Goal: Task Accomplishment & Management: Use online tool/utility

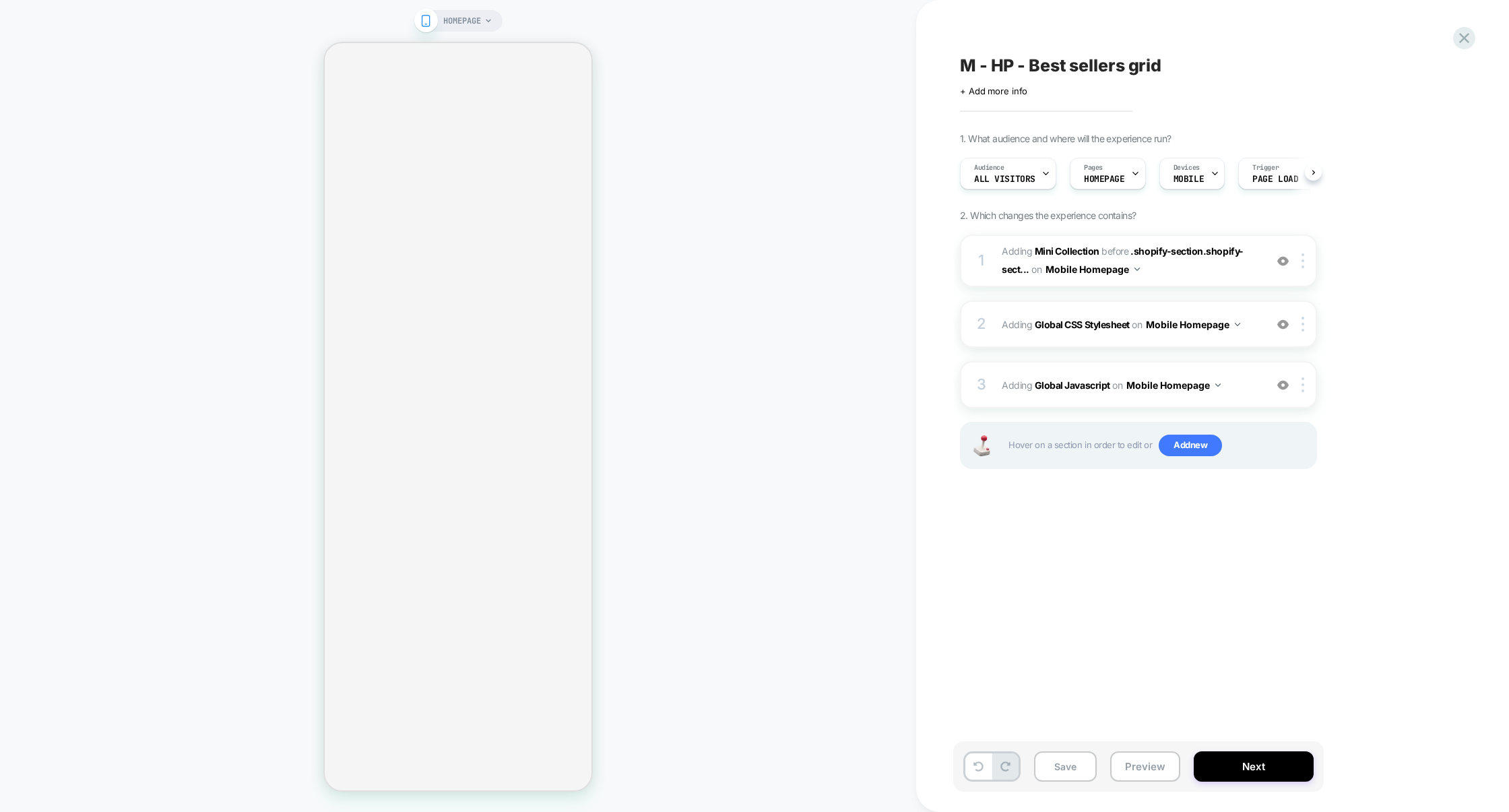
select select "**********"
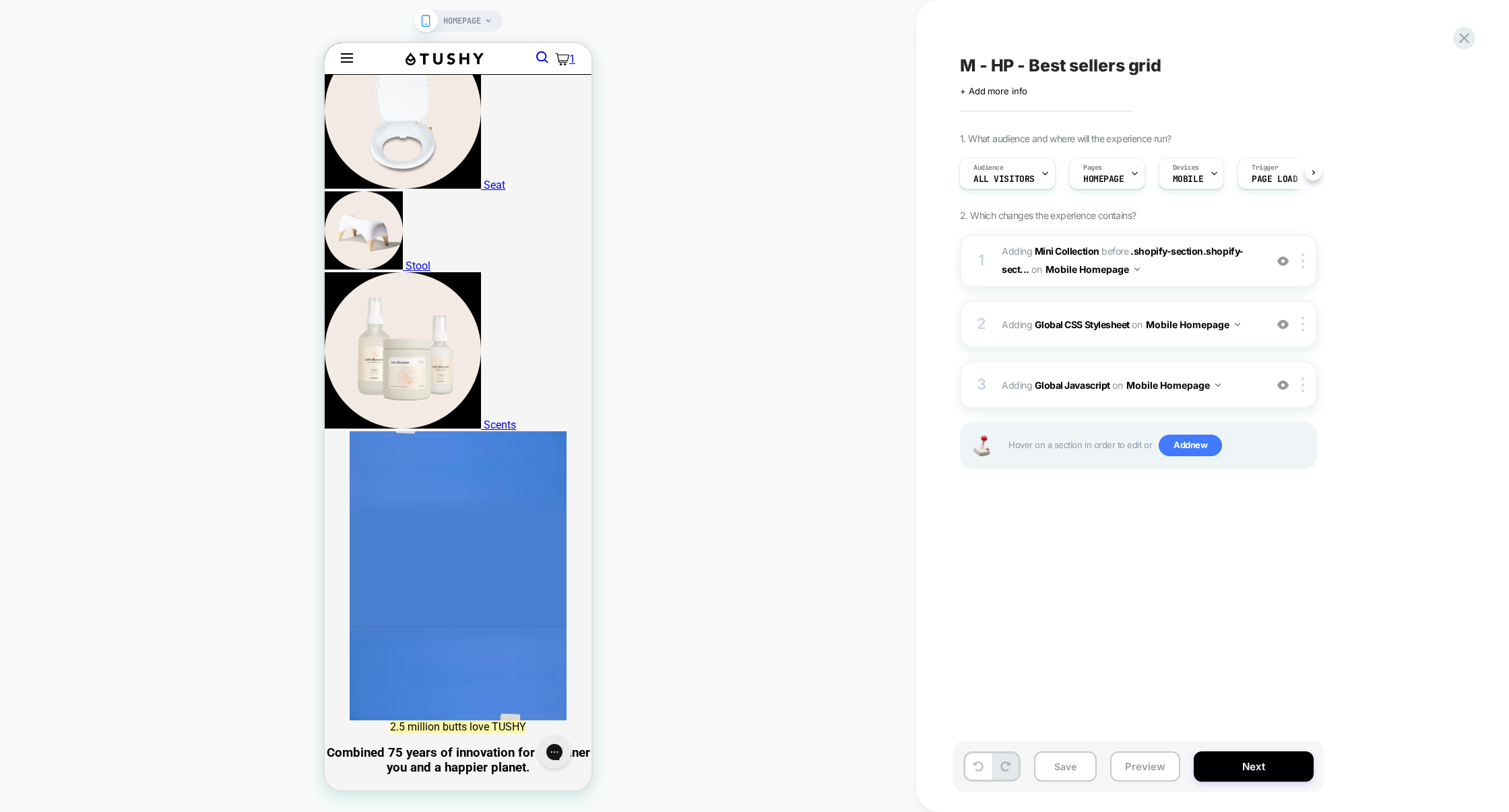
scroll to position [650, 0]
click at [1144, 371] on div "3 Adding Global Javascript on Mobile Homepage Add Before Add After Copy to Desk…" at bounding box center [1139, 384] width 357 height 47
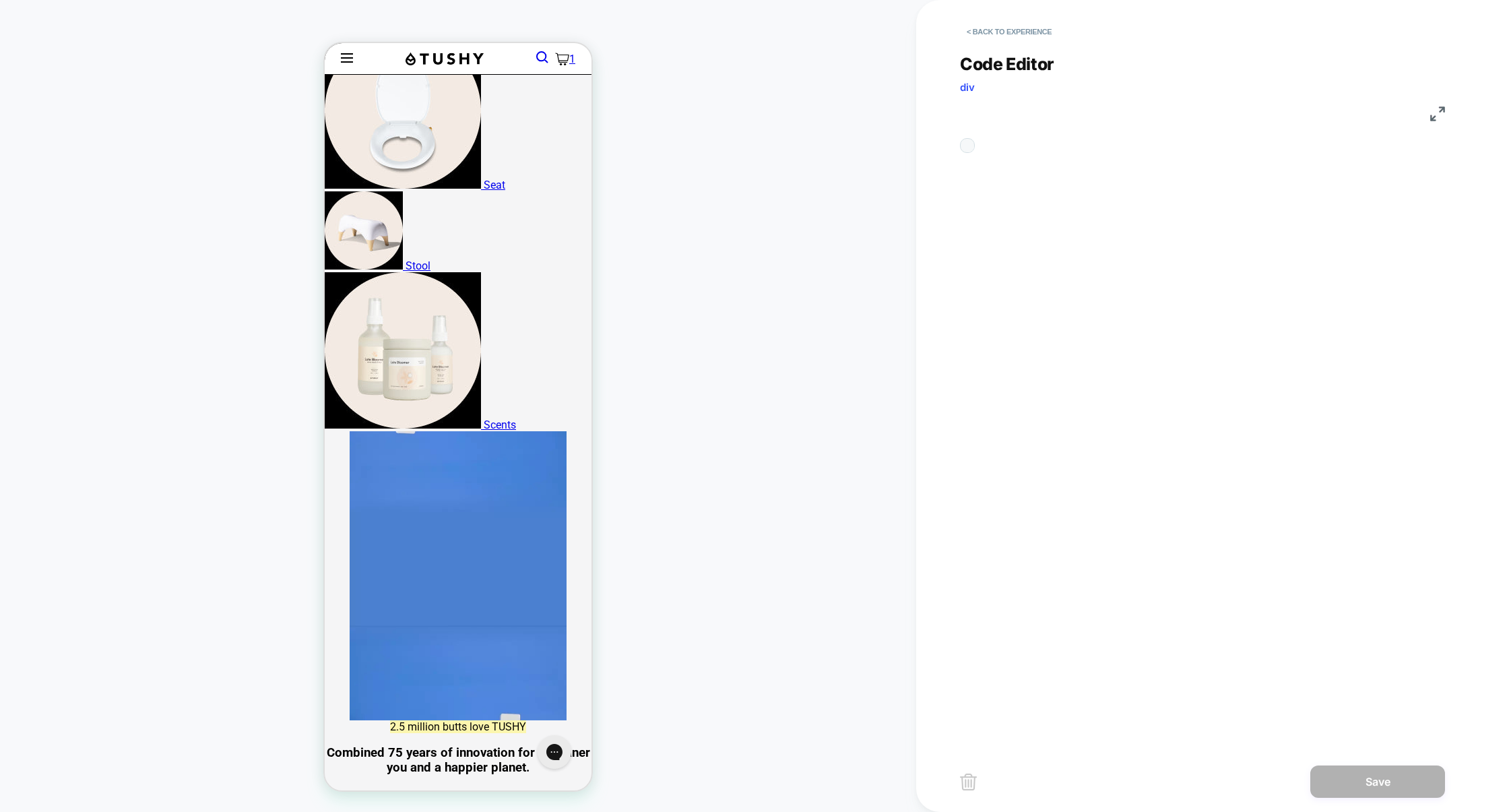
scroll to position [182, 0]
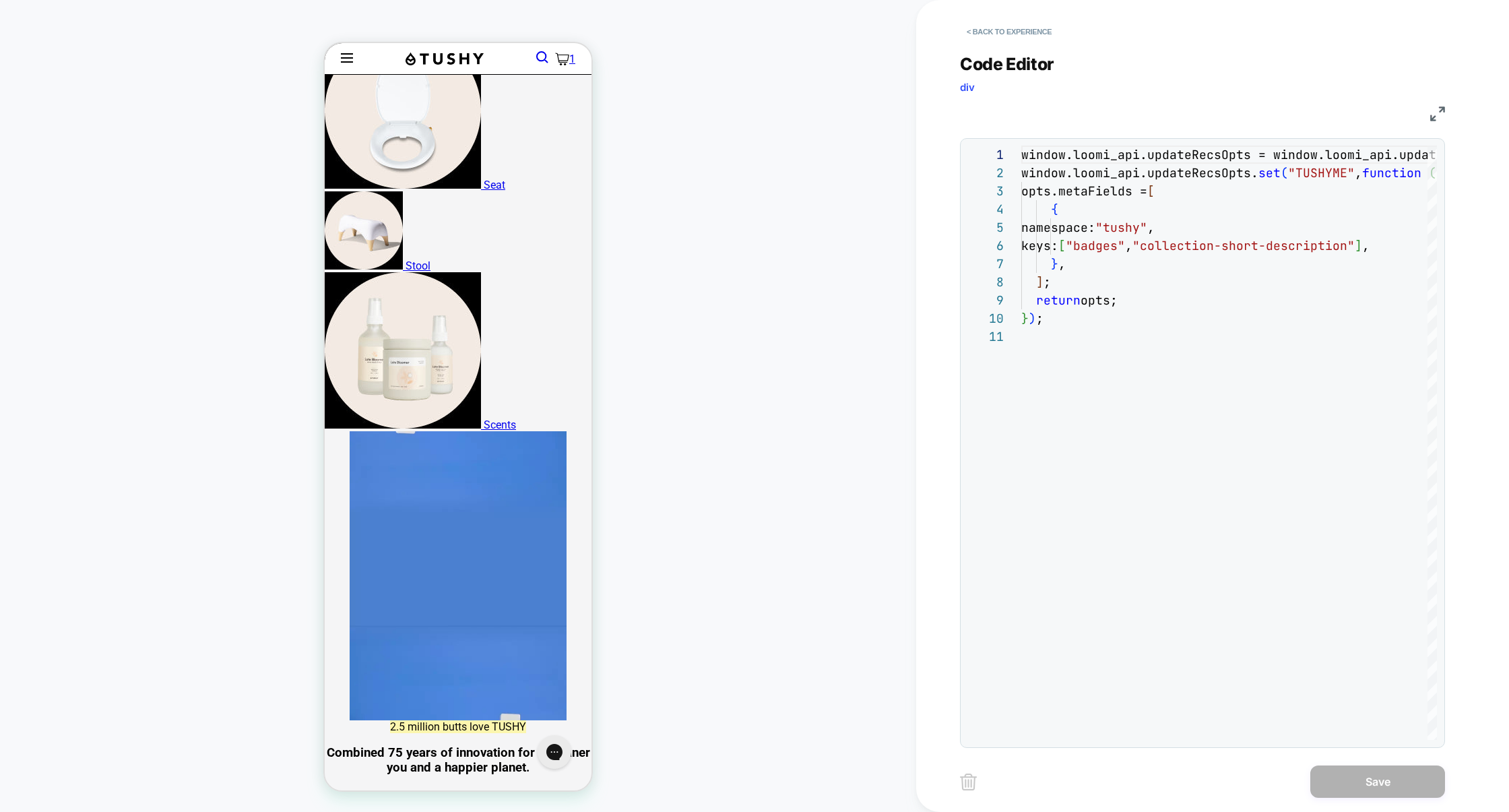
click at [1433, 114] on img at bounding box center [1438, 114] width 15 height 15
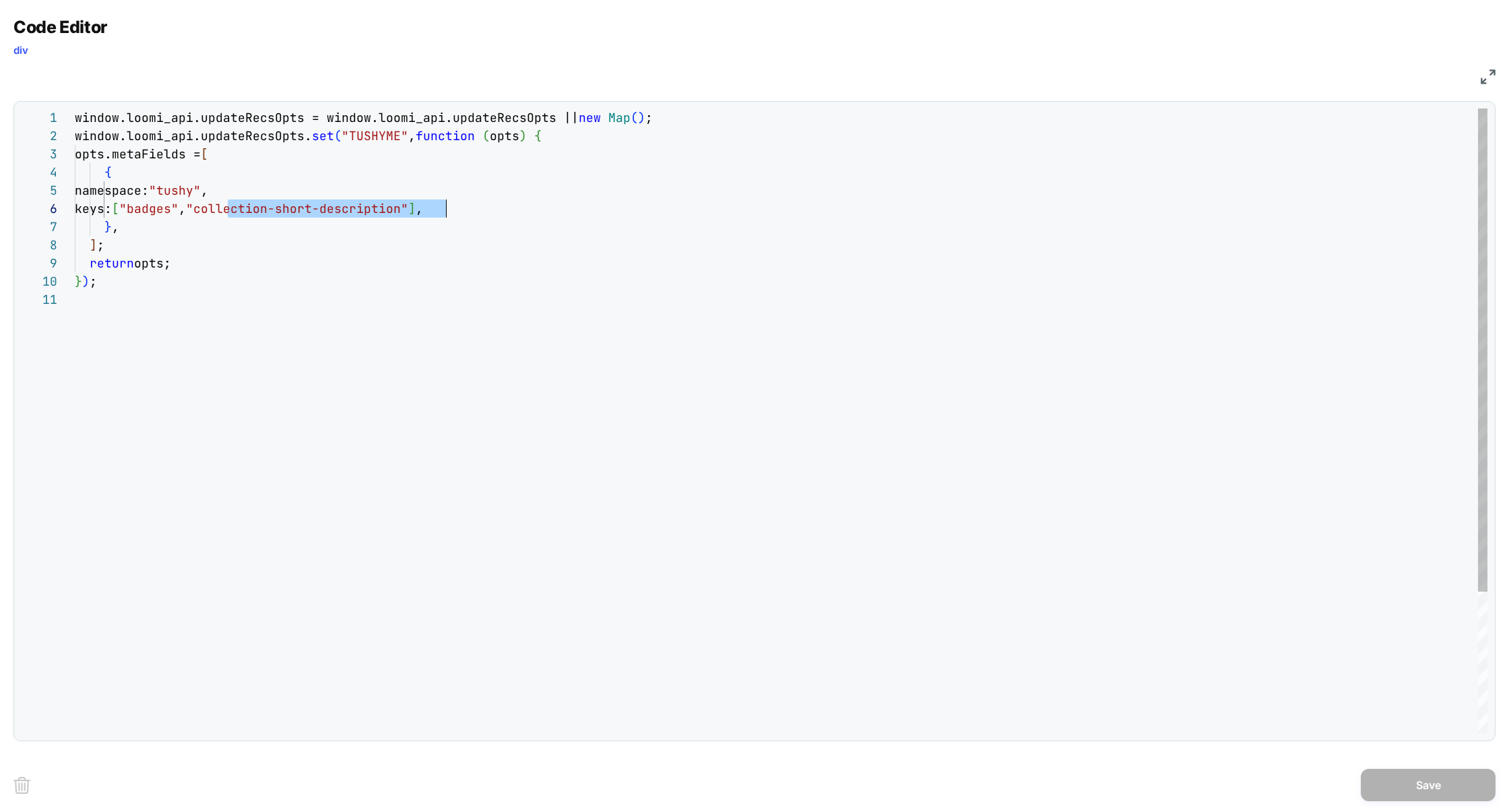
scroll to position [90, 385]
drag, startPoint x: 229, startPoint y: 214, endPoint x: 461, endPoint y: 210, distance: 232.0
click at [461, 210] on div "window.loomi_api.updateRecsOpts = window.loomi_api .updateRecsOpts || new Map (…" at bounding box center [780, 511] width 1413 height 806
type textarea "**********"
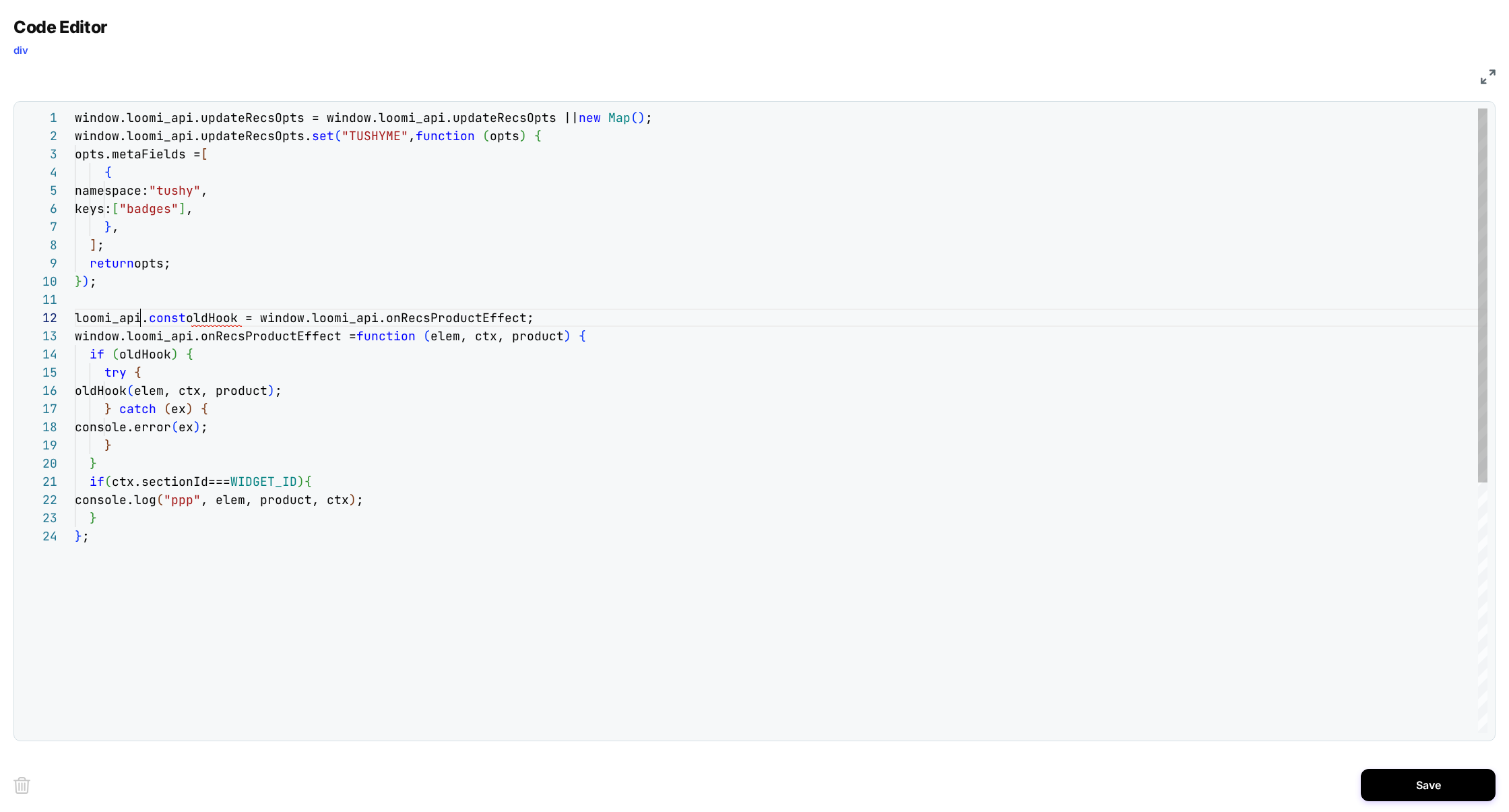
scroll to position [18, 65]
drag, startPoint x: 142, startPoint y: 318, endPoint x: 71, endPoint y: 318, distance: 71.0
click at [75, 318] on div "window.loomi_api.updateRecsOpts = window.loomi_api .updateRecsOpts || new Map (…" at bounding box center [780, 630] width 1413 height 1043
type textarea "**********"
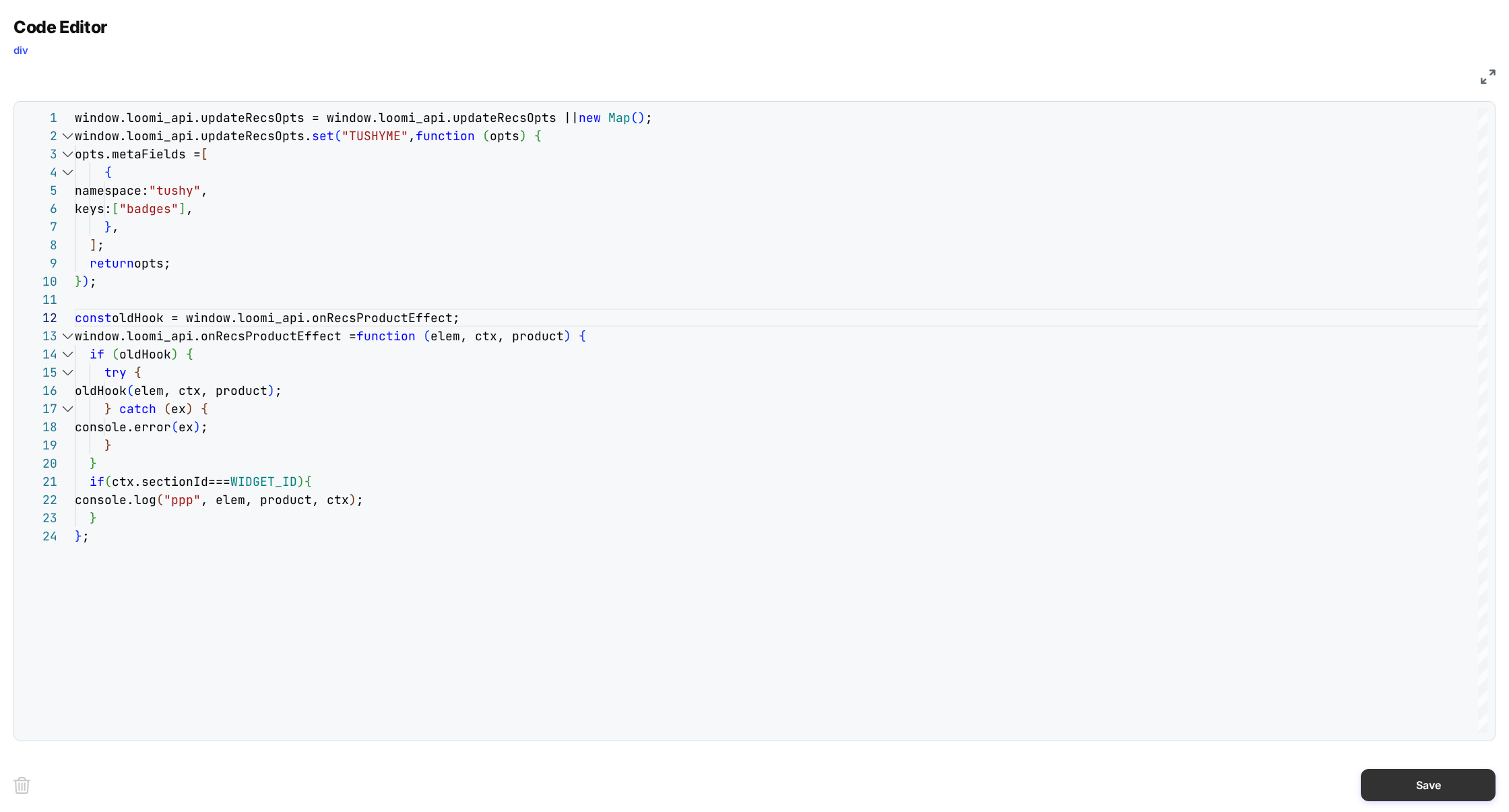
click at [1410, 773] on button "Save" at bounding box center [1428, 784] width 135 height 33
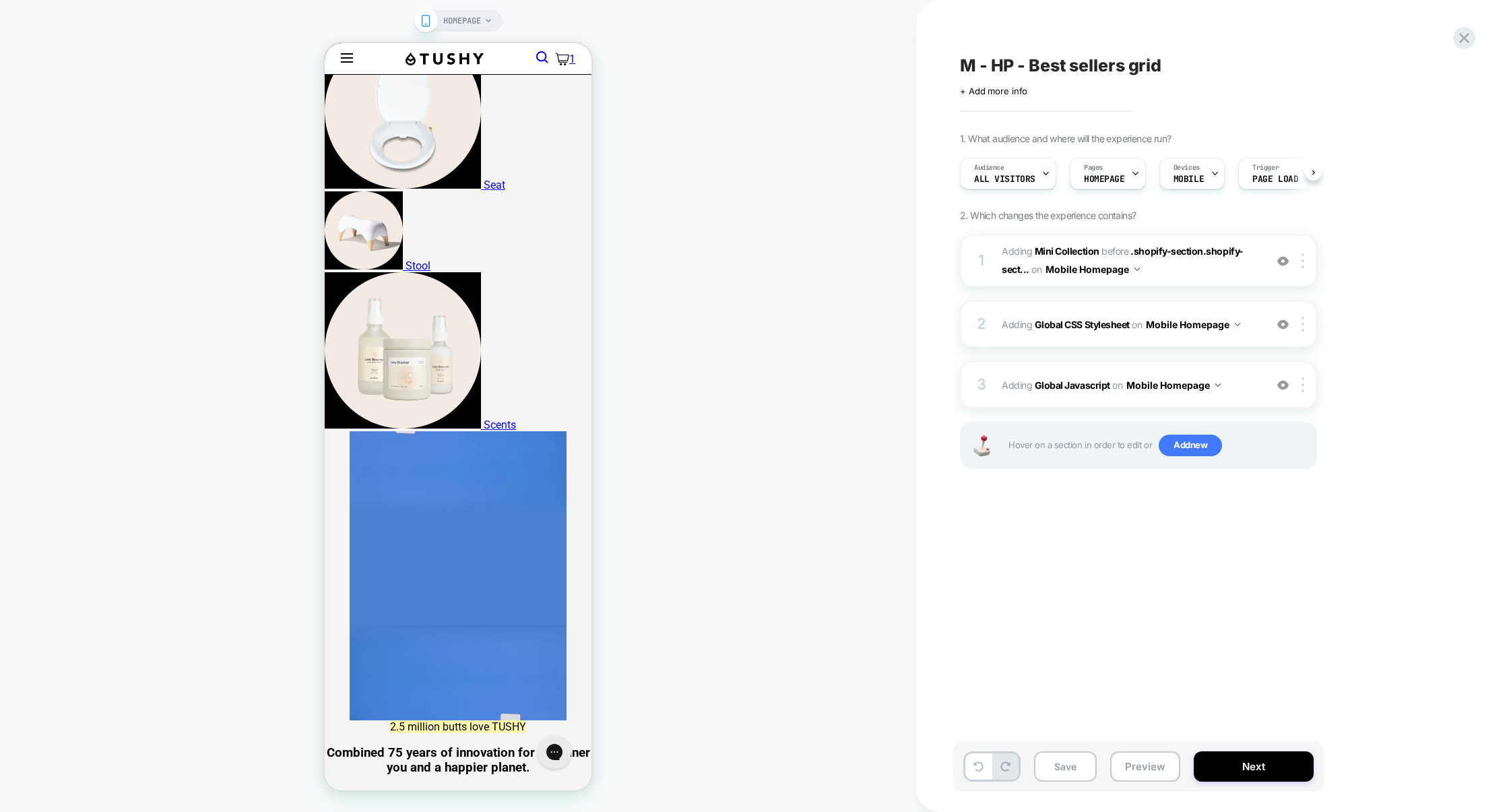
scroll to position [0, 1]
click at [1306, 264] on div at bounding box center [1306, 261] width 23 height 15
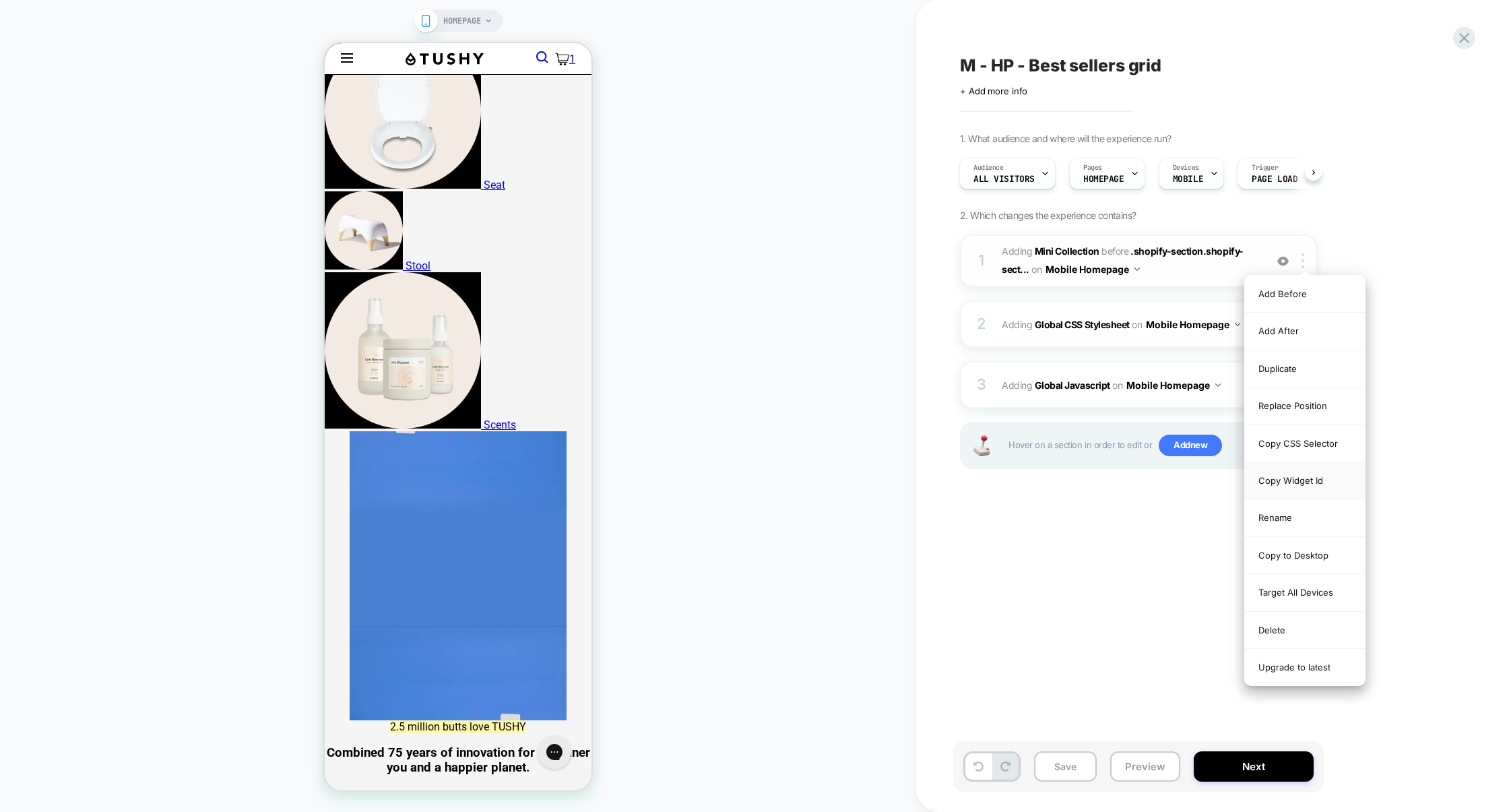
click at [1306, 486] on div "Copy Widget Id" at bounding box center [1305, 481] width 120 height 37
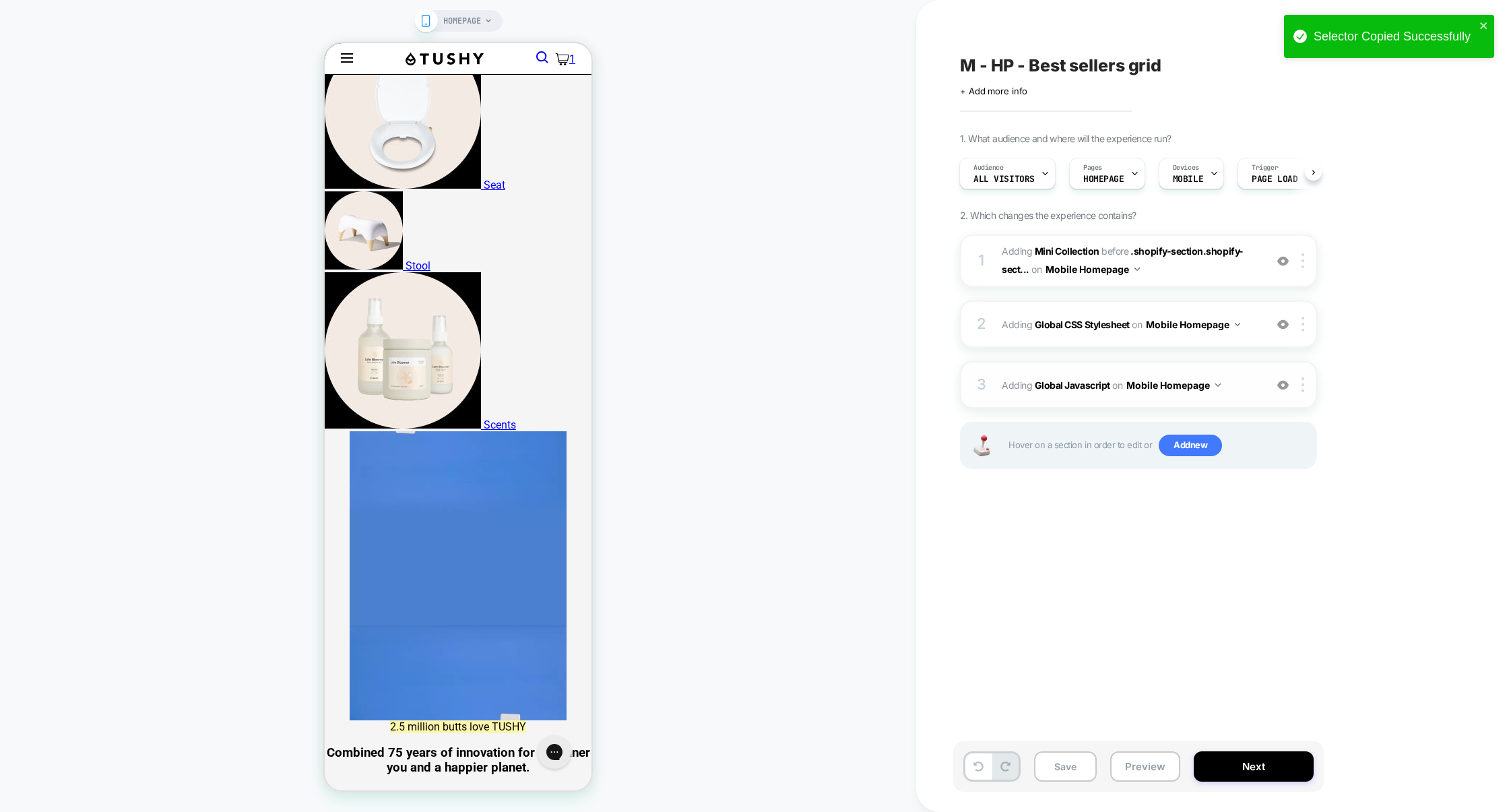
click at [1119, 363] on div "3 Adding Global Javascript on Mobile Homepage Add Before Add After Copy to Desk…" at bounding box center [1139, 384] width 357 height 47
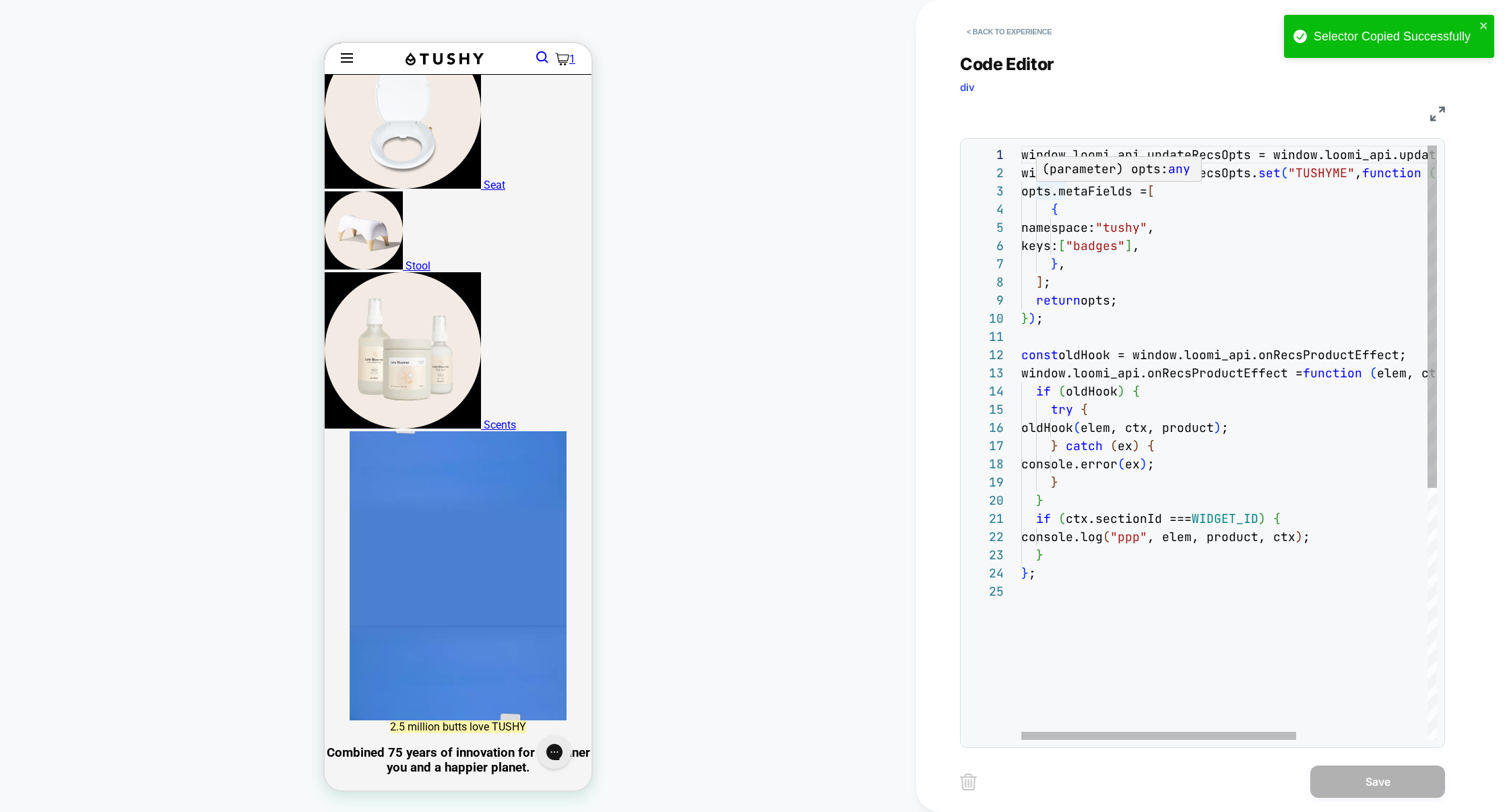
scroll to position [0, 0]
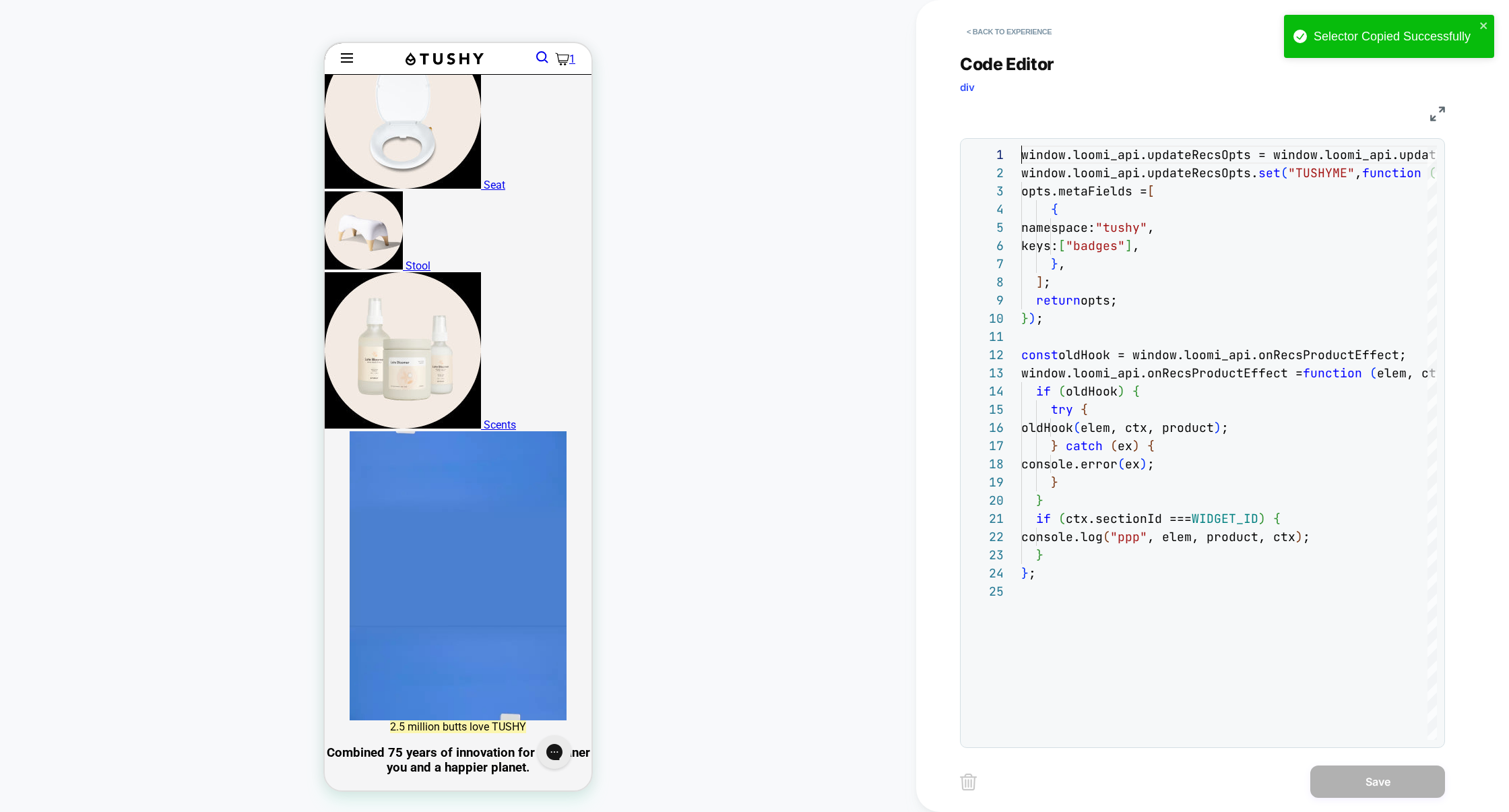
drag, startPoint x: 1043, startPoint y: 177, endPoint x: 987, endPoint y: 132, distance: 71.8
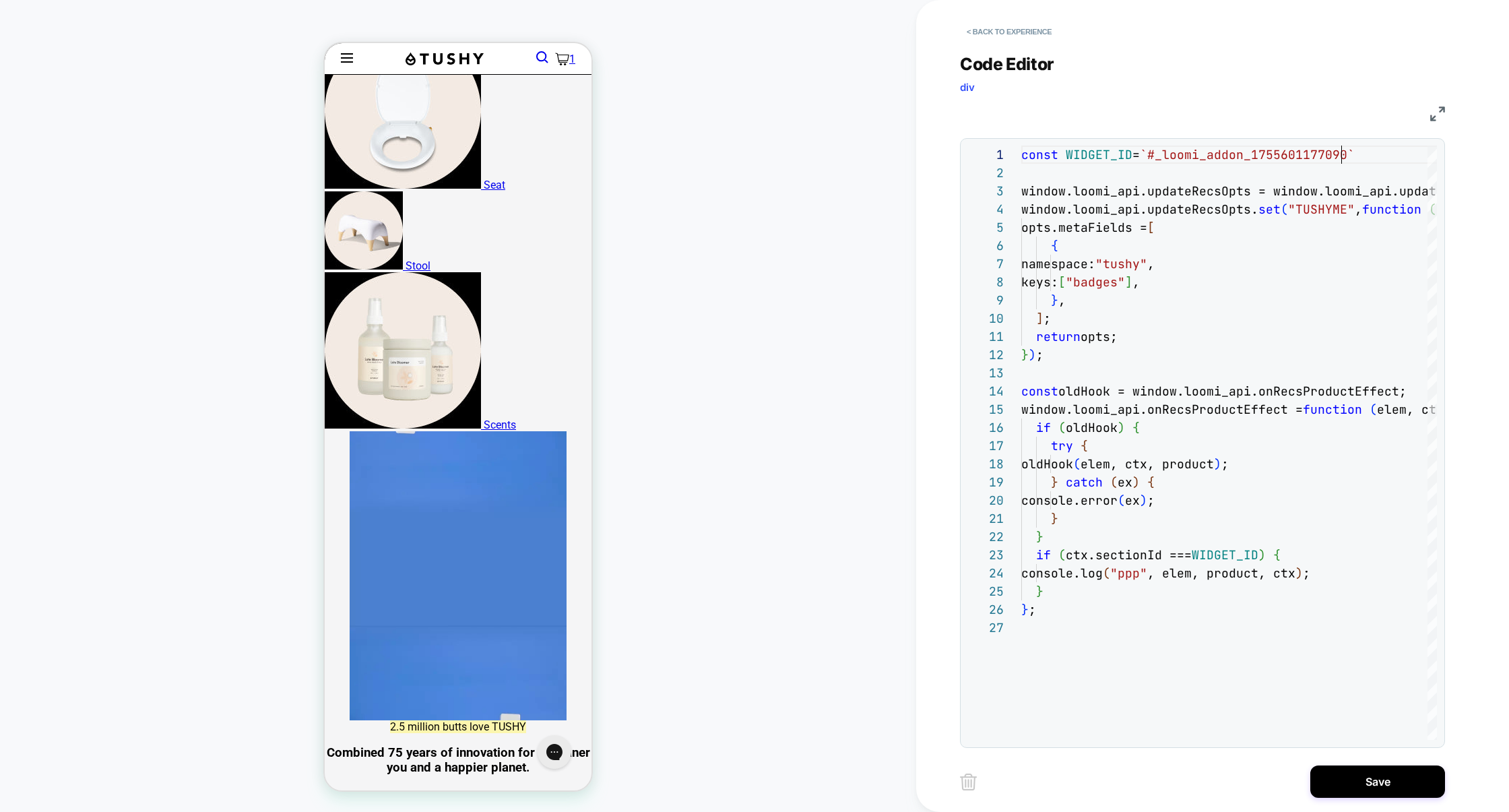
scroll to position [0, 319]
type textarea "**********"
click at [1357, 782] on button "Save" at bounding box center [1378, 781] width 135 height 33
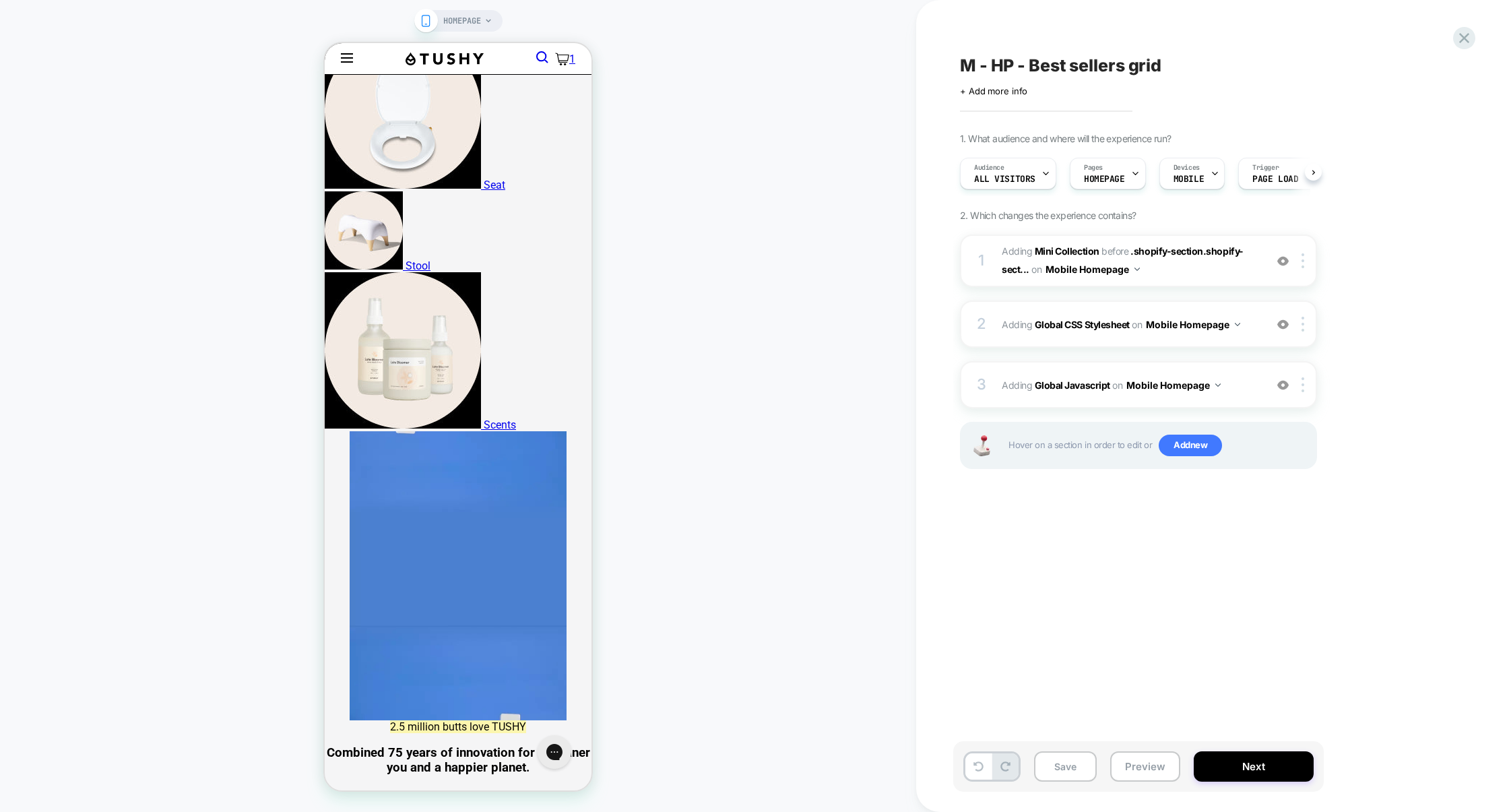
scroll to position [0, 1]
click at [1160, 773] on button "Preview" at bounding box center [1146, 766] width 70 height 30
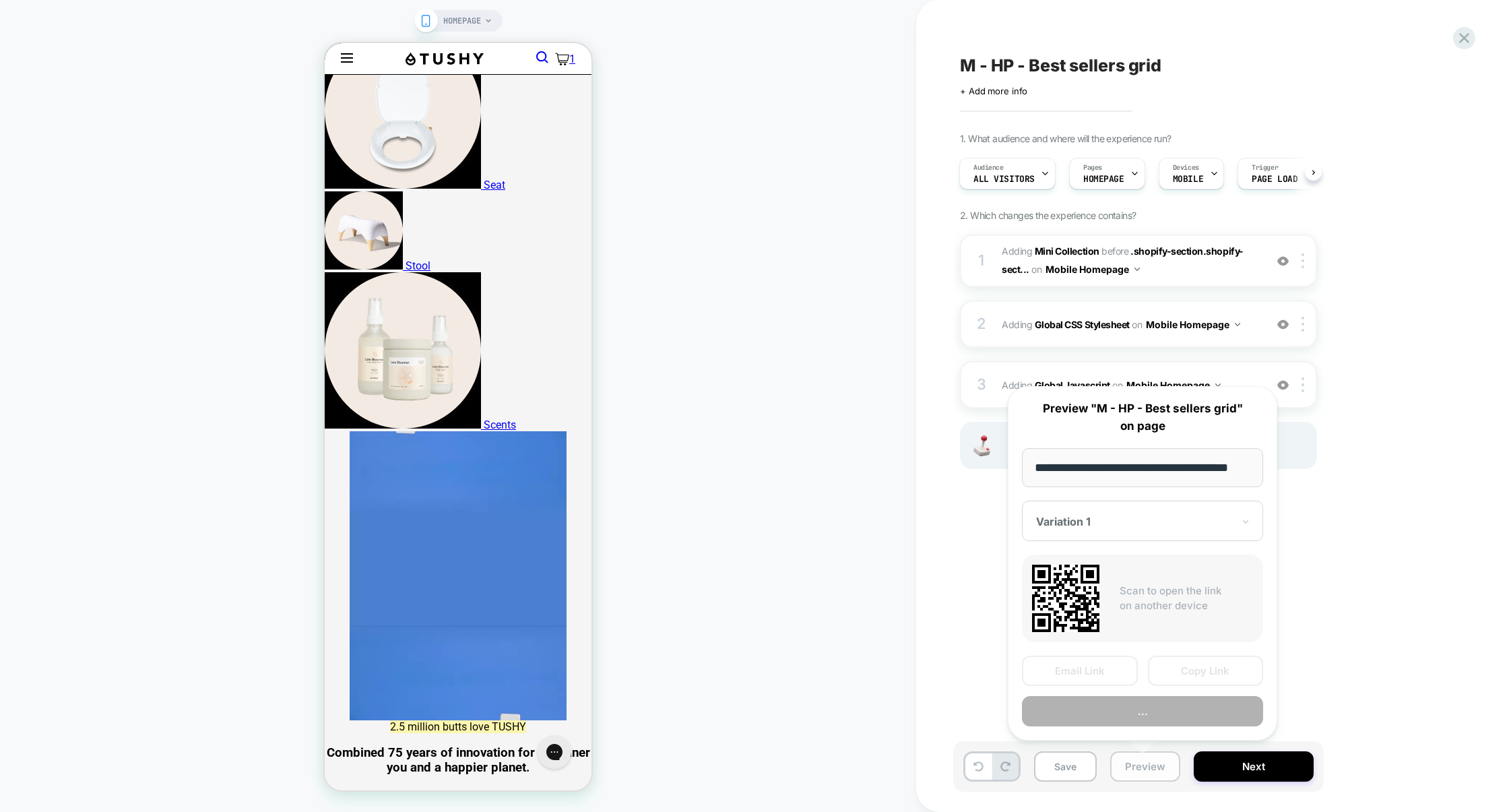
scroll to position [0, 17]
click at [1352, 565] on div "M - HP - Best sellers grid Click to edit experience details + Add more info 1. …" at bounding box center [1206, 405] width 505 height 784
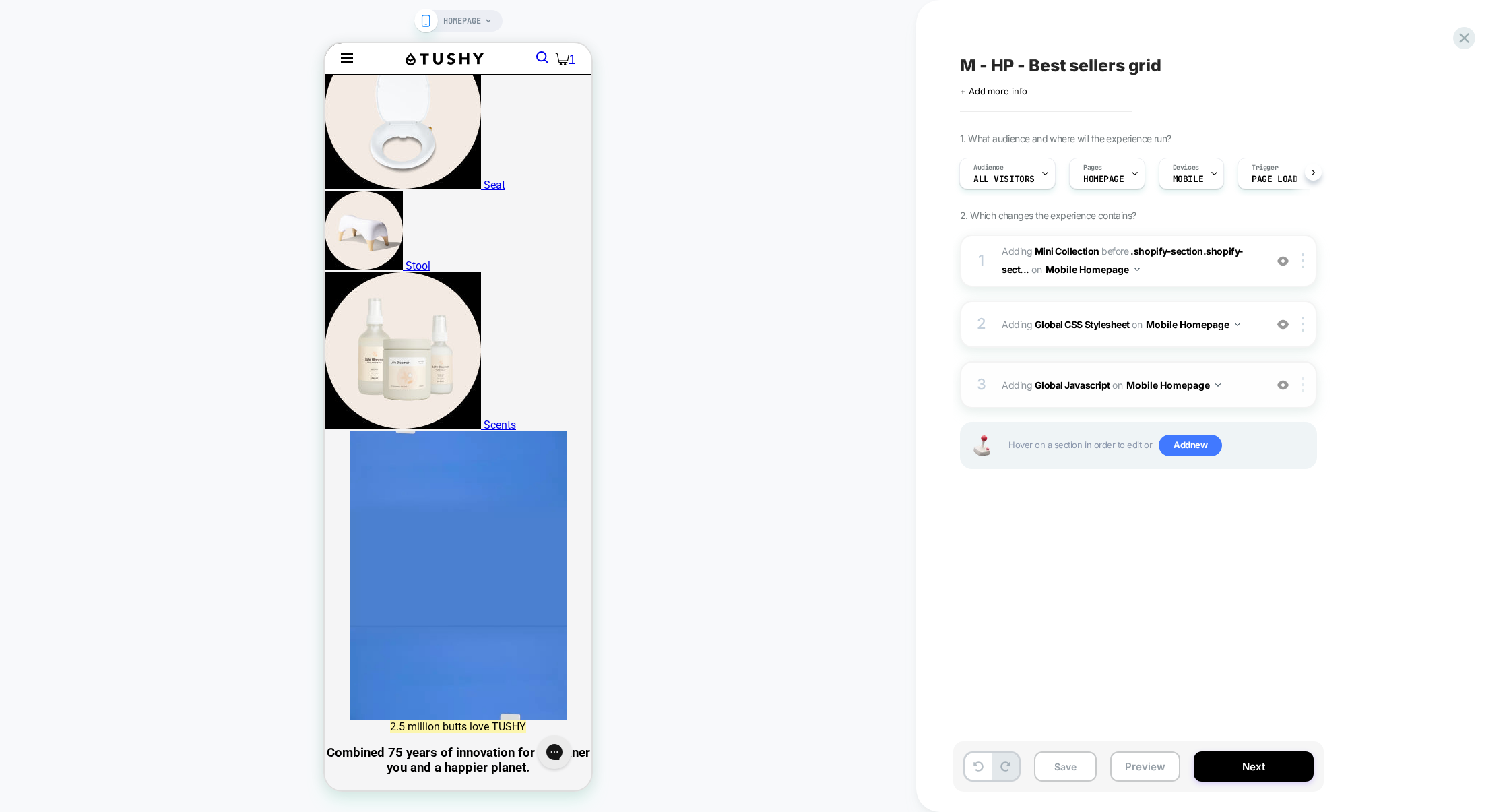
click at [1300, 391] on div at bounding box center [1306, 385] width 23 height 15
click at [1353, 332] on div "1. What audience and where will the experience run? Audience All Visitors Pages…" at bounding box center [1206, 318] width 492 height 370
click at [1145, 767] on button "Preview" at bounding box center [1146, 766] width 70 height 30
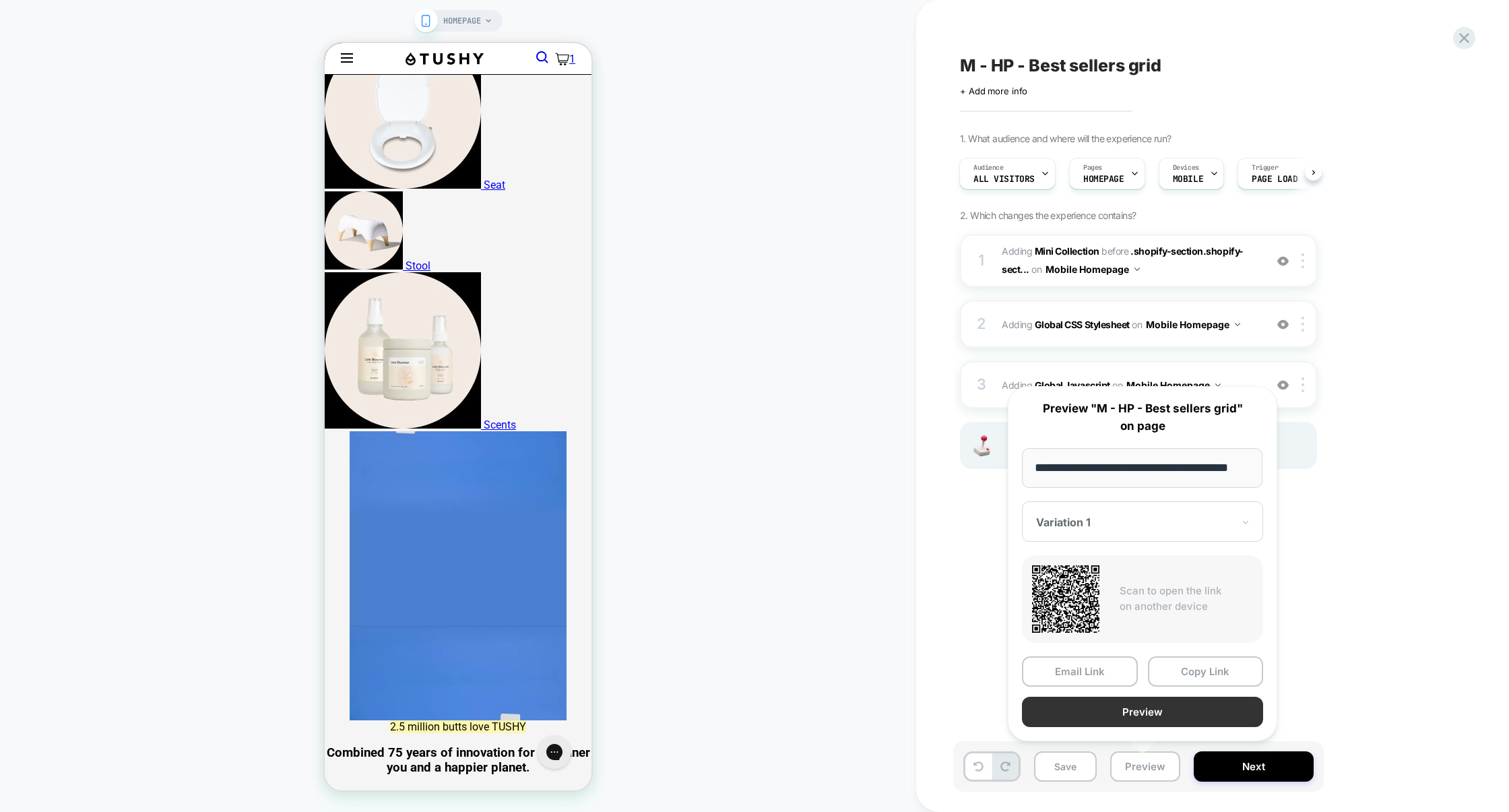
click at [1155, 714] on button "Preview" at bounding box center [1143, 712] width 241 height 30
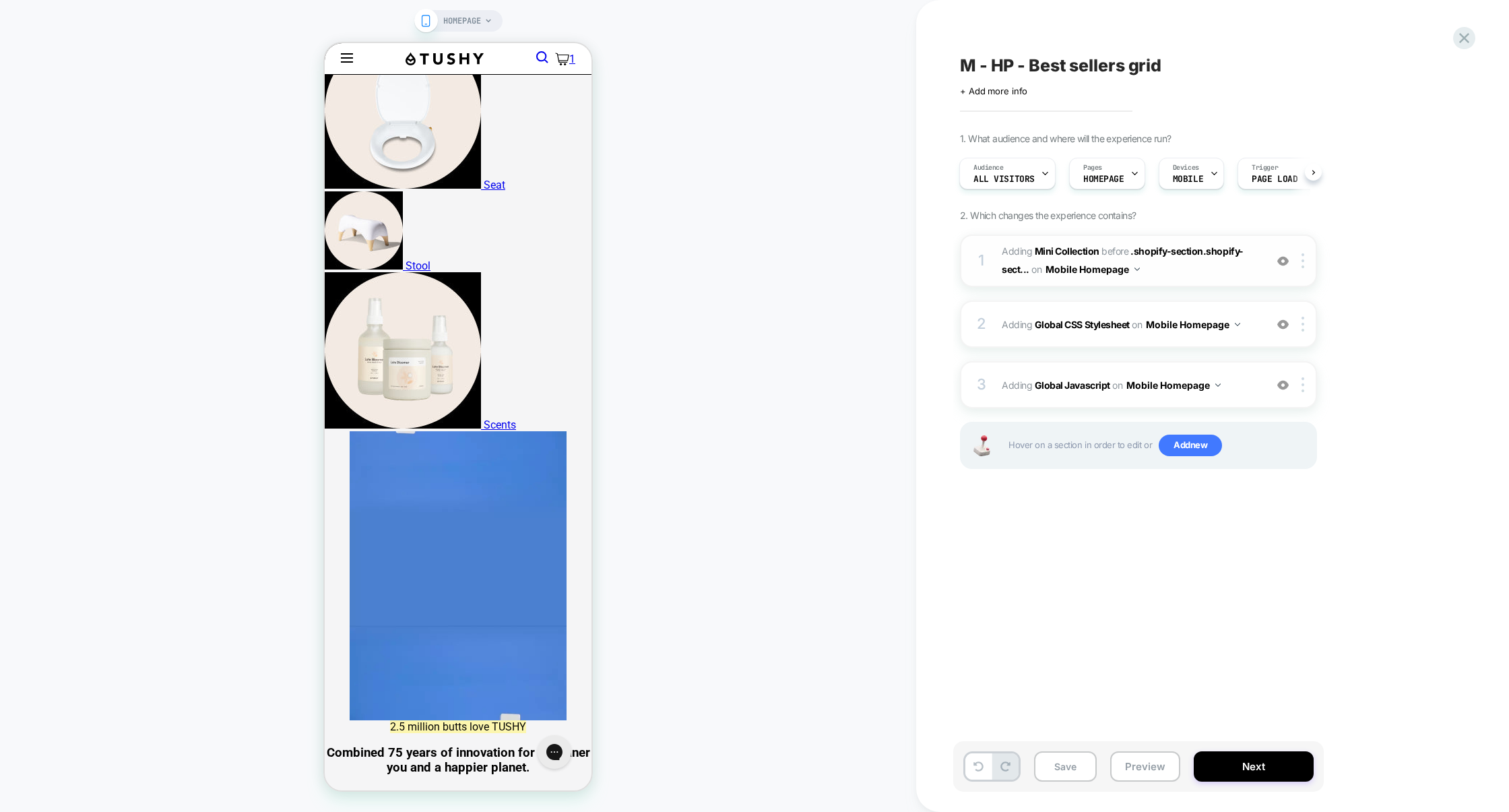
click at [1184, 276] on span "#_loomi_addon_1755601177090 Adding Mini Collection BEFORE .shopify-section.shop…" at bounding box center [1130, 260] width 257 height 36
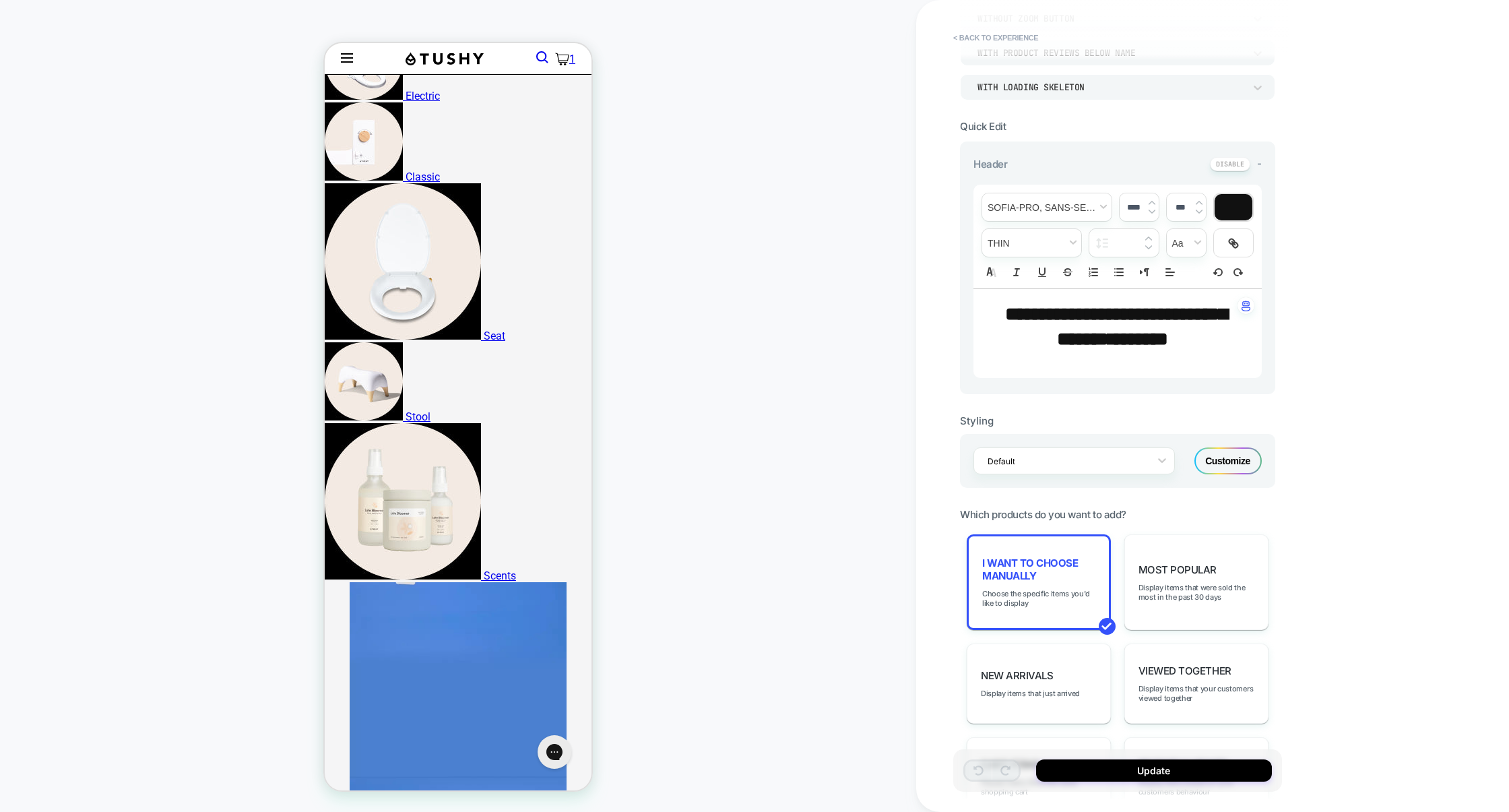
scroll to position [350, 0]
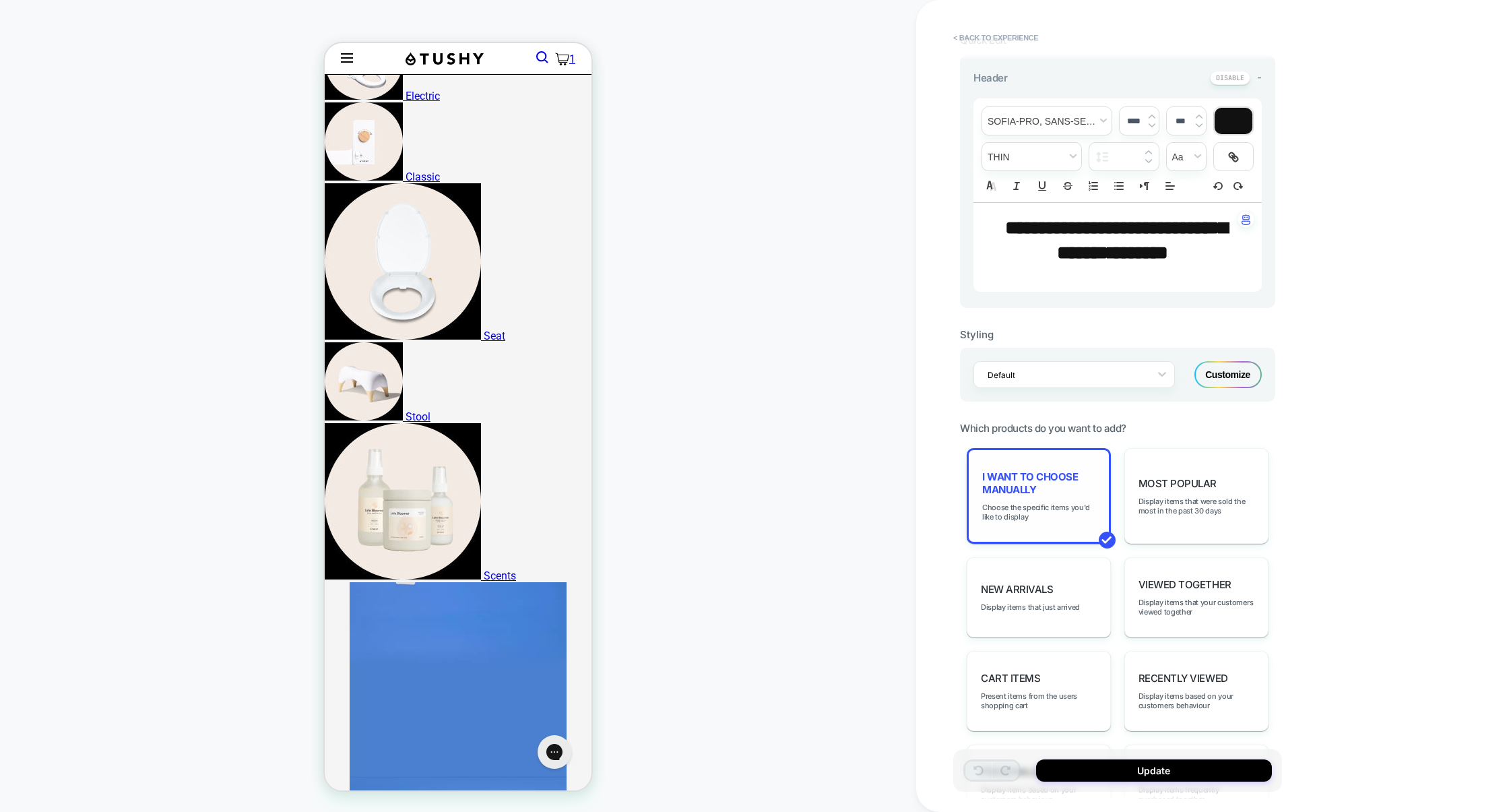
click at [1079, 494] on span "I want to choose manually" at bounding box center [1038, 483] width 113 height 26
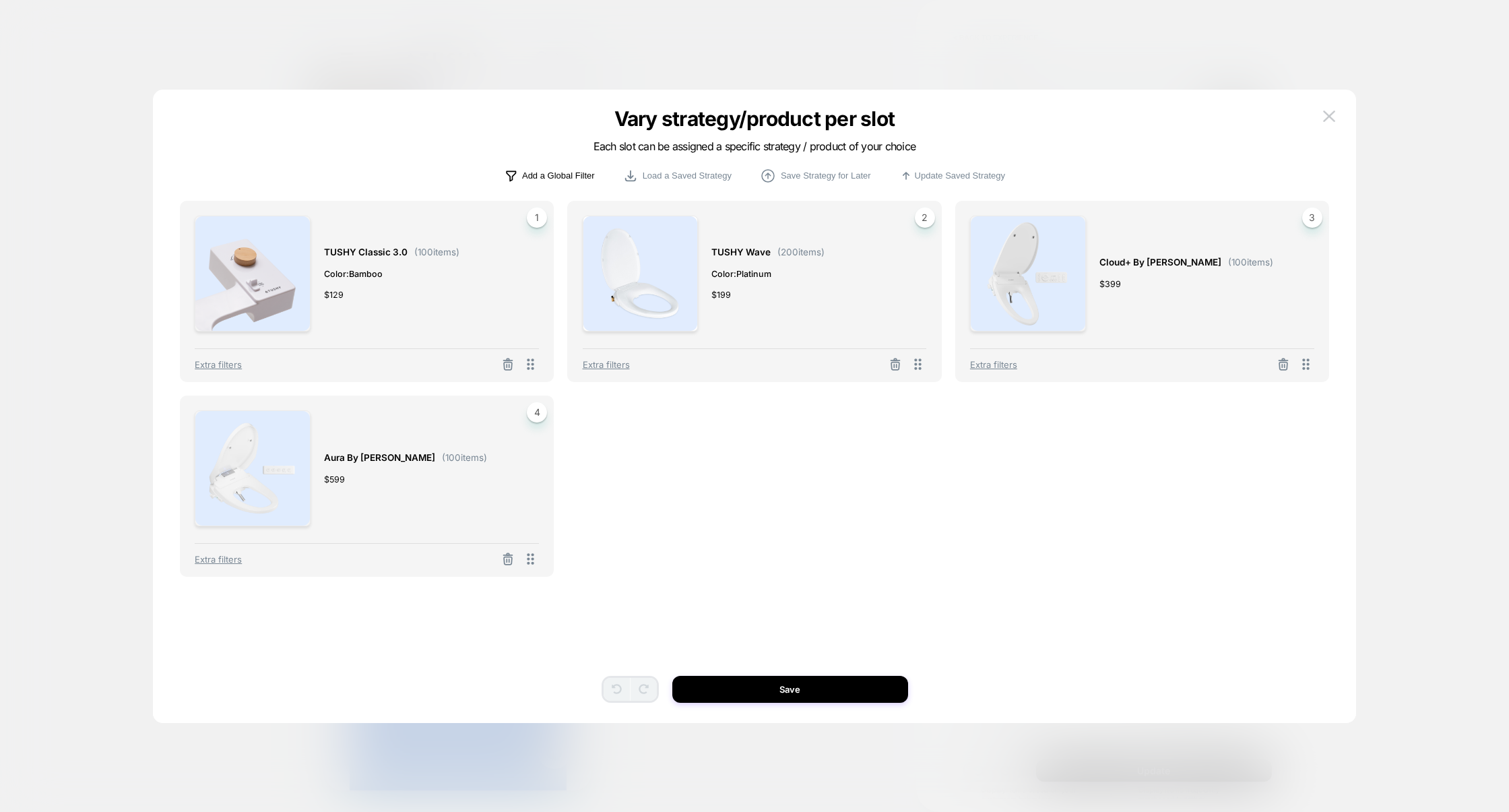
click at [562, 171] on button "Add a Global Filter" at bounding box center [549, 176] width 99 height 15
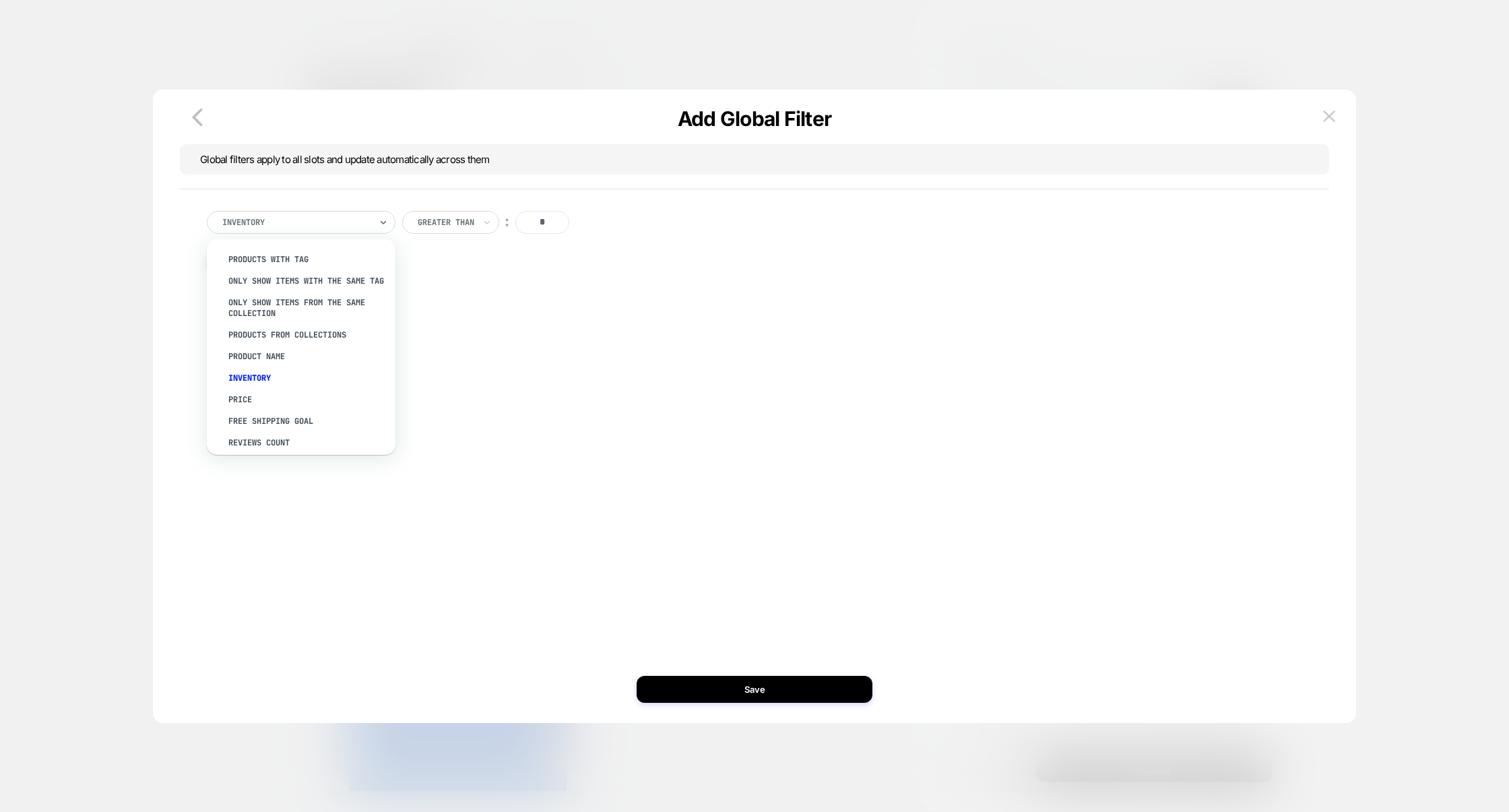
click at [343, 216] on div at bounding box center [296, 222] width 148 height 12
click at [344, 405] on div "Separate out color variants" at bounding box center [307, 413] width 175 height 22
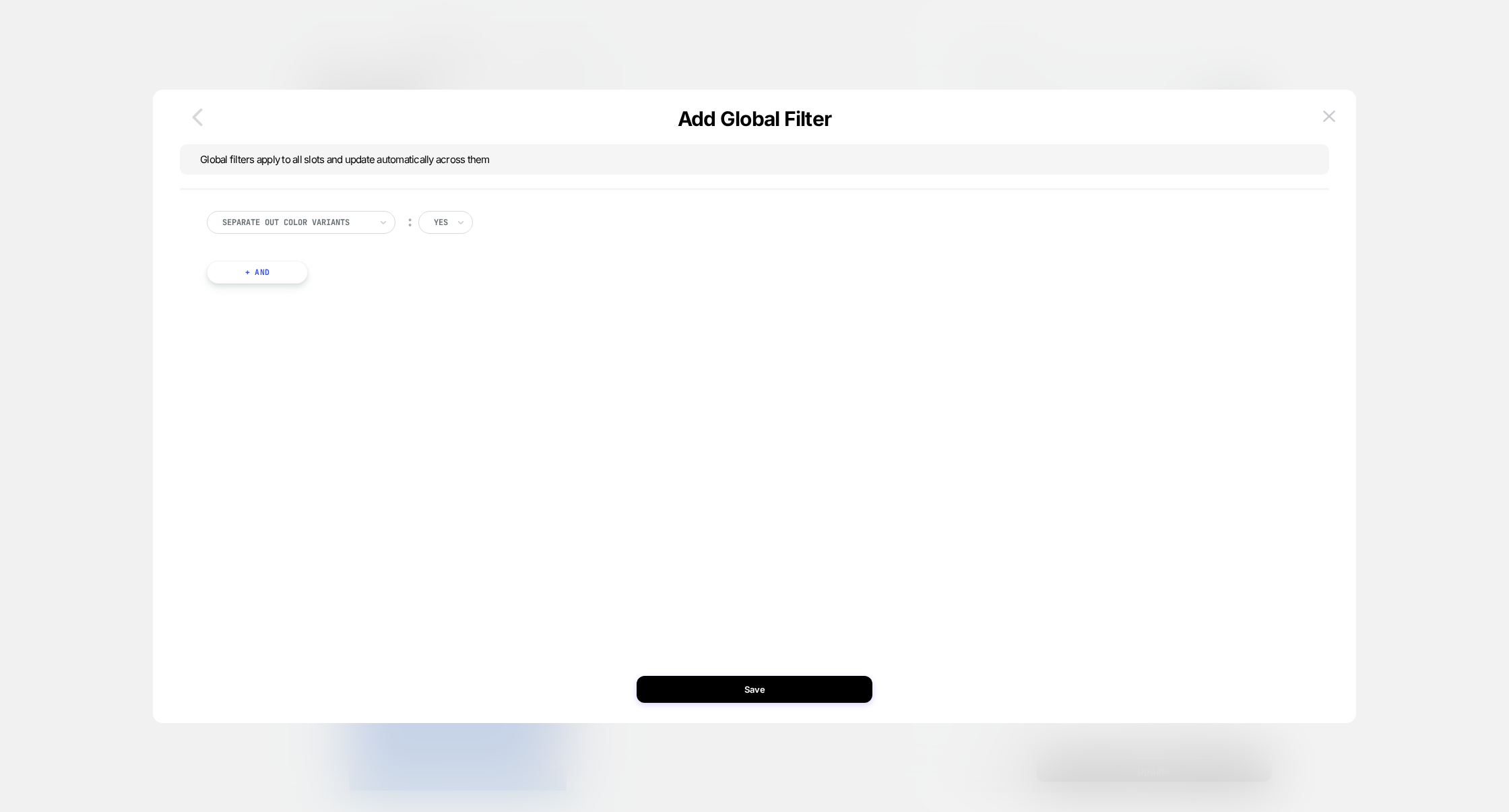
click at [205, 130] on button "button" at bounding box center [198, 118] width 35 height 30
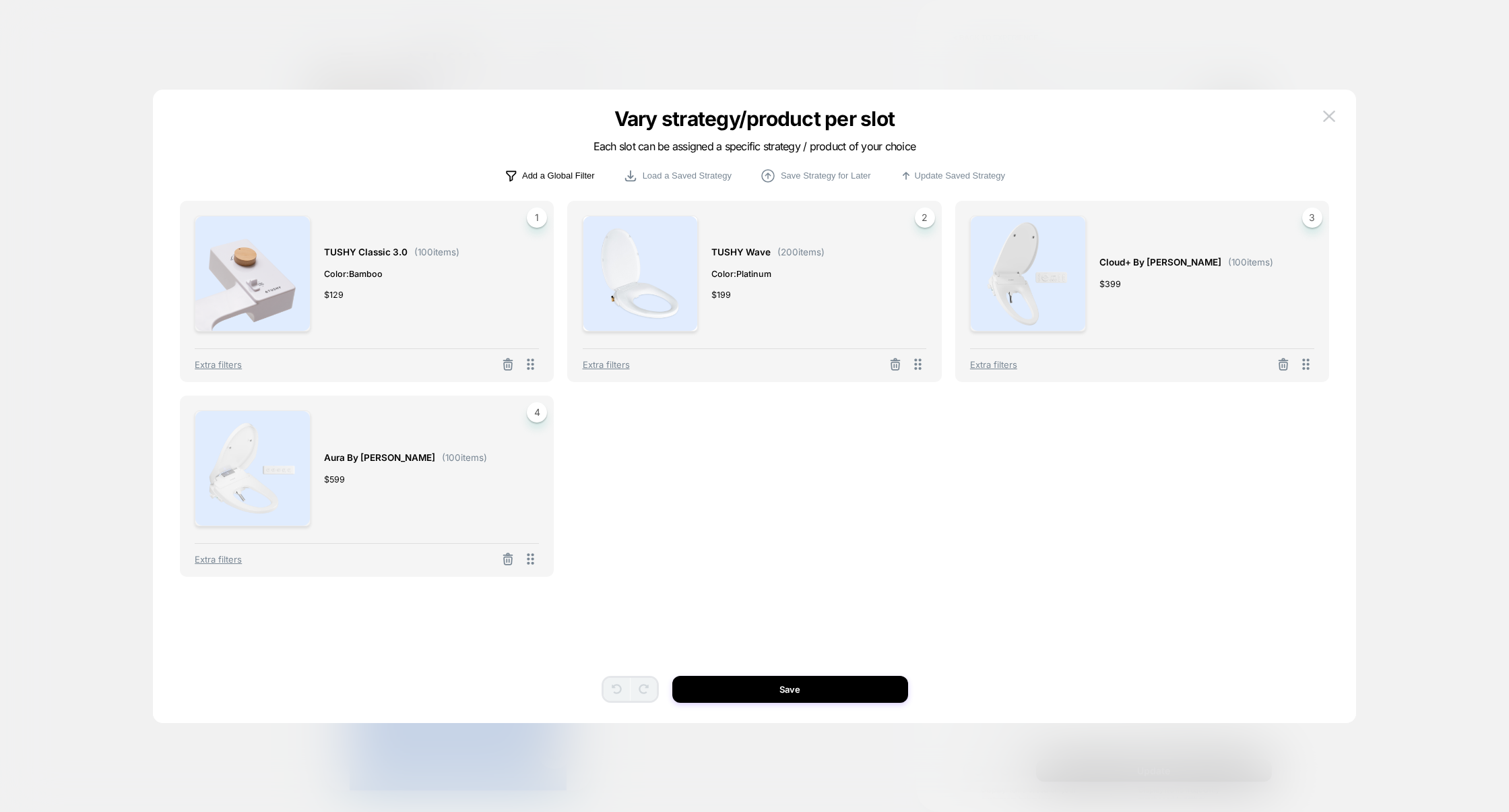
click at [547, 177] on p "Add a Global Filter" at bounding box center [559, 176] width 73 height 10
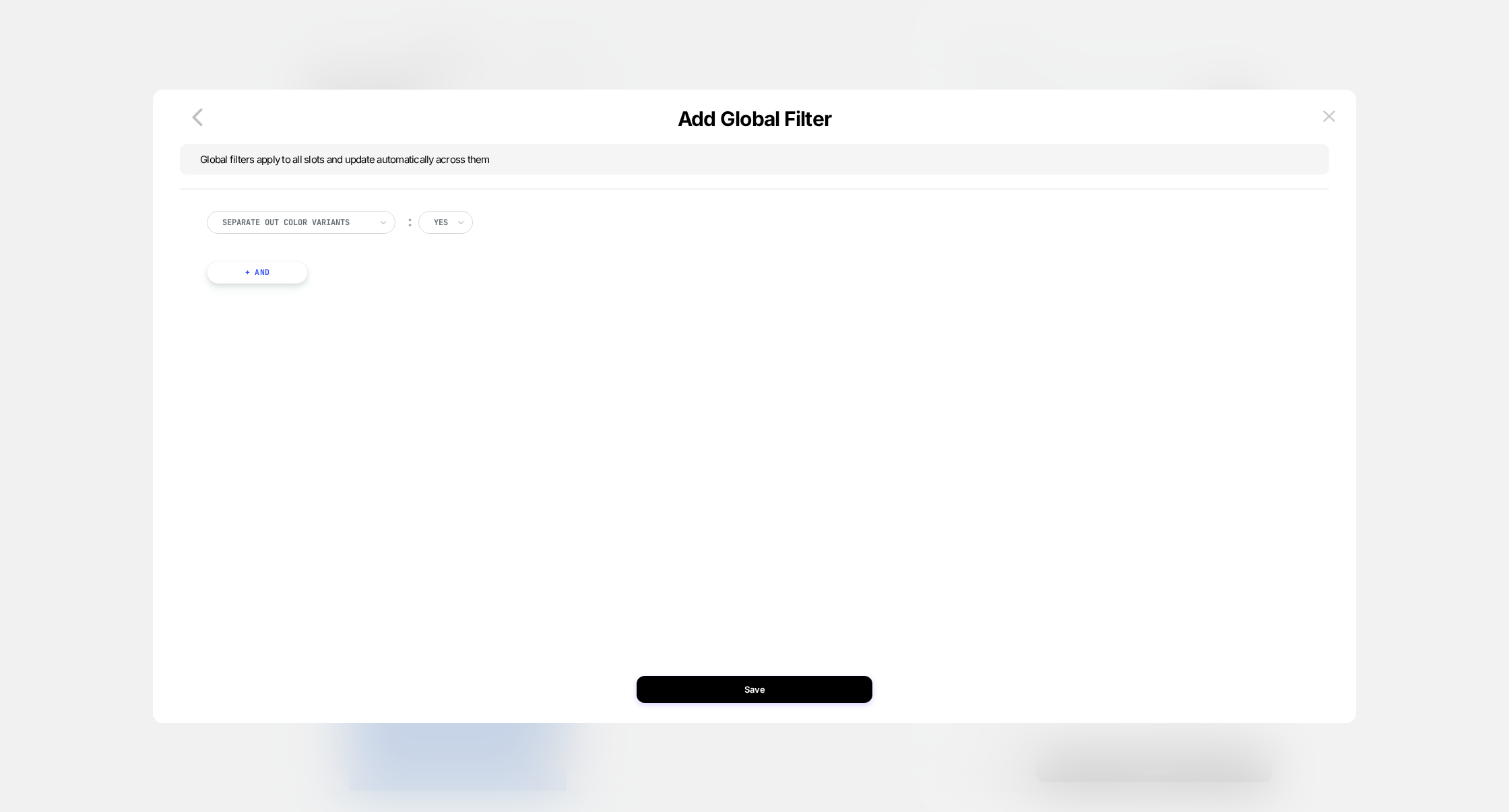
click at [275, 272] on button "+ And" at bounding box center [257, 271] width 101 height 23
click at [374, 281] on div at bounding box center [330, 285] width 148 height 12
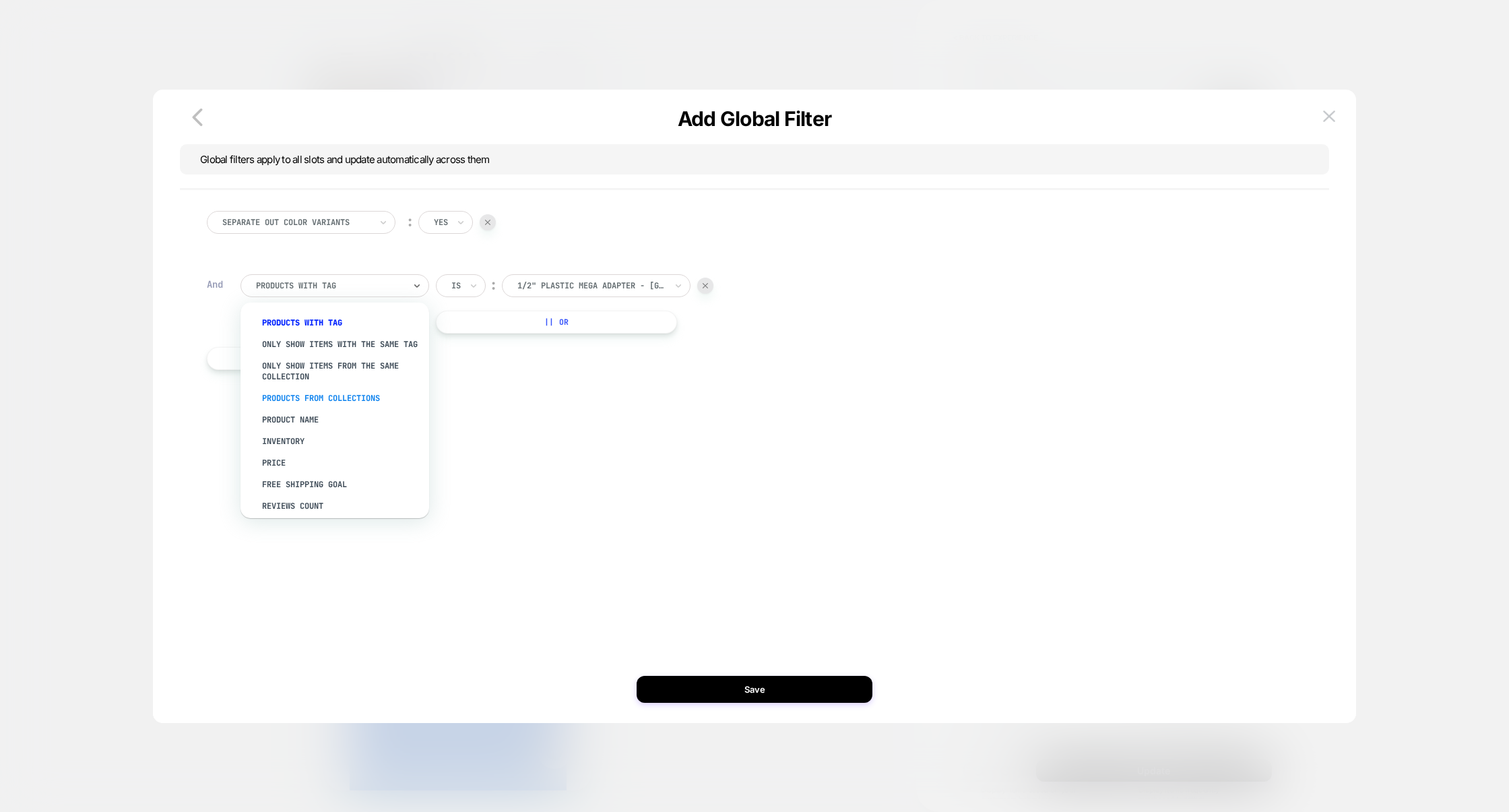
scroll to position [5, 0]
click at [295, 446] on div "Inventory" at bounding box center [341, 436] width 175 height 22
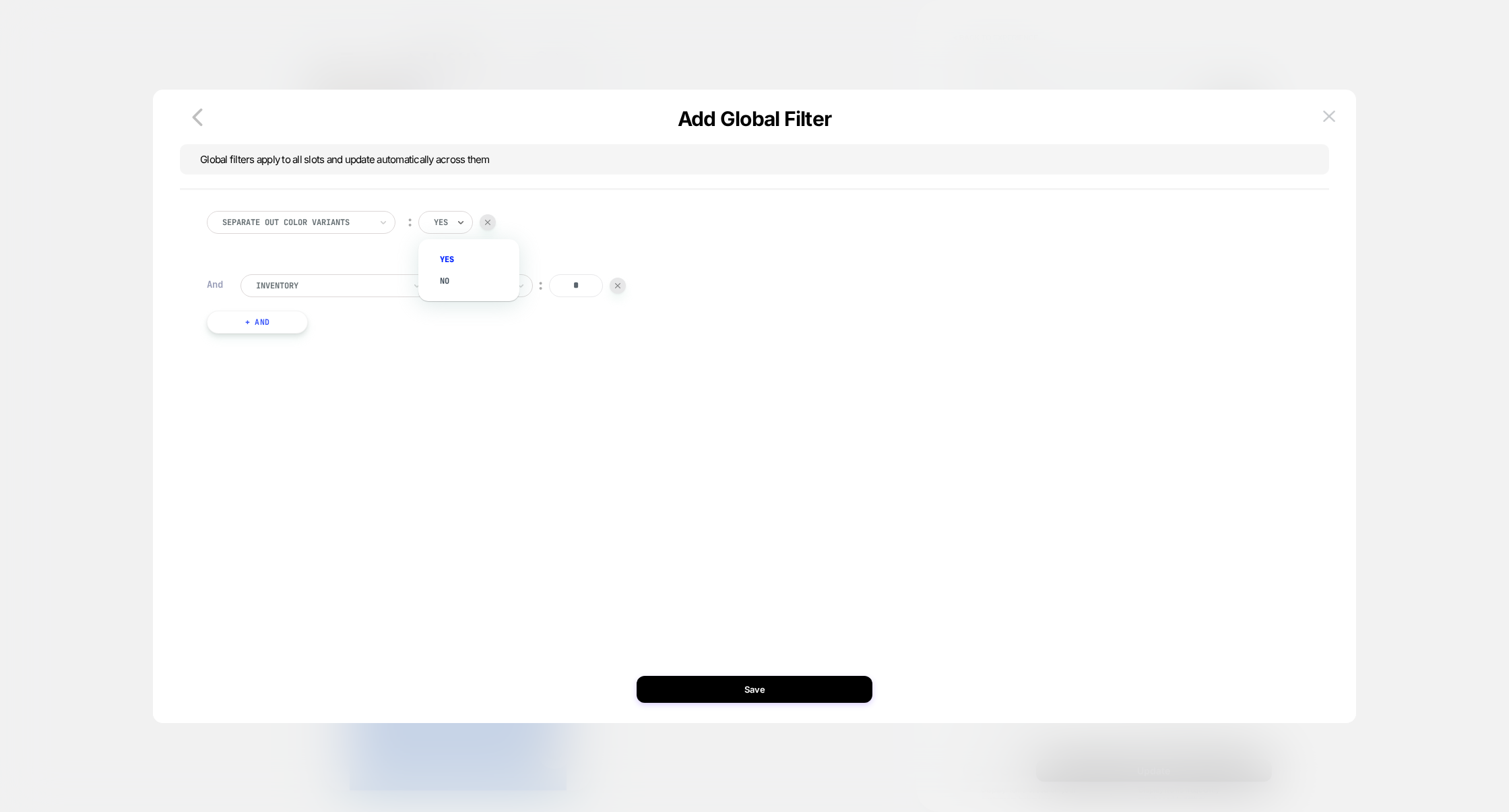
click at [453, 229] on div "yes" at bounding box center [445, 222] width 54 height 23
click at [454, 277] on div "no" at bounding box center [476, 281] width 88 height 22
click at [791, 698] on button "Save" at bounding box center [754, 689] width 236 height 27
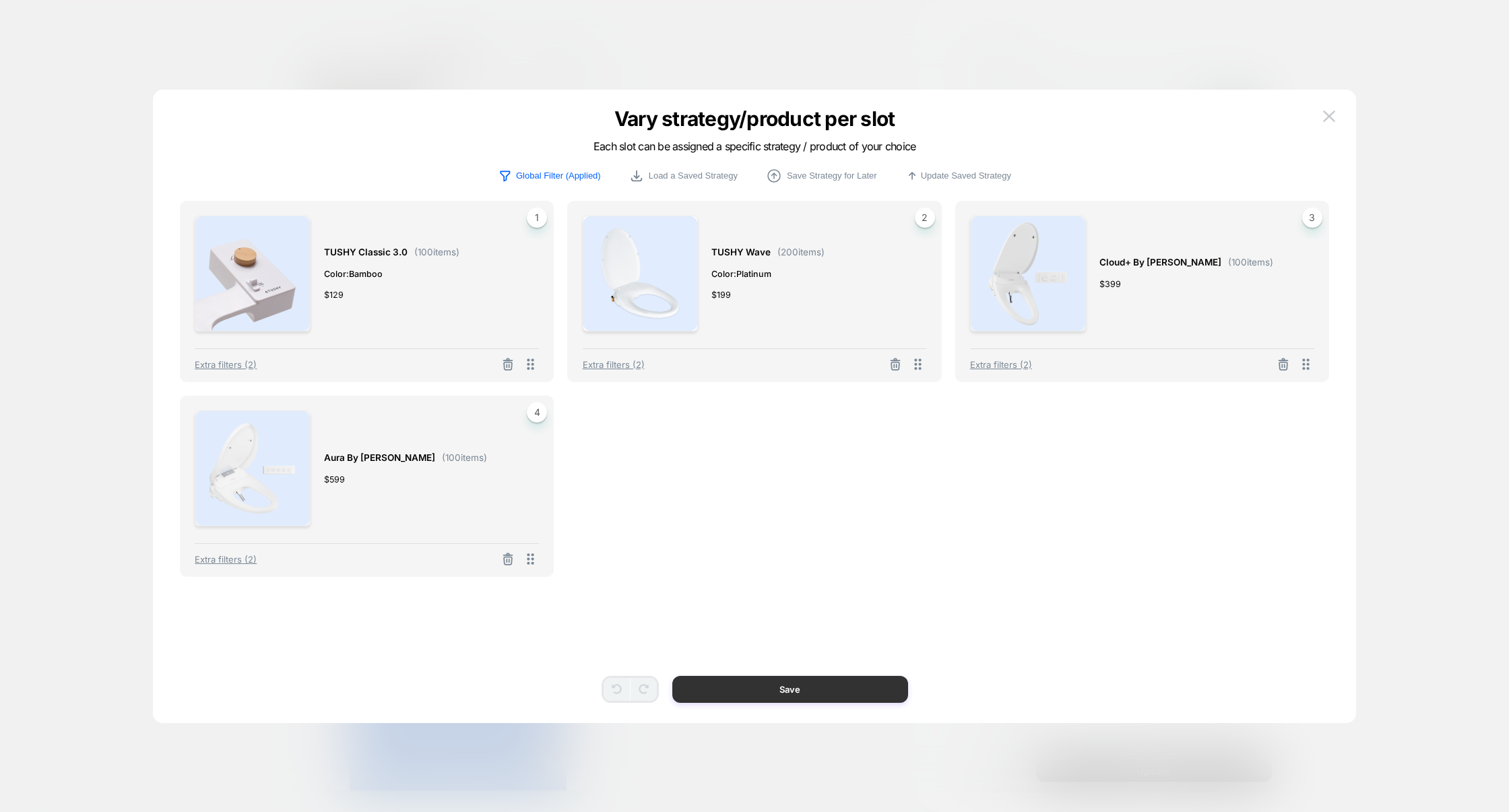
click at [809, 689] on button "Save" at bounding box center [791, 689] width 236 height 27
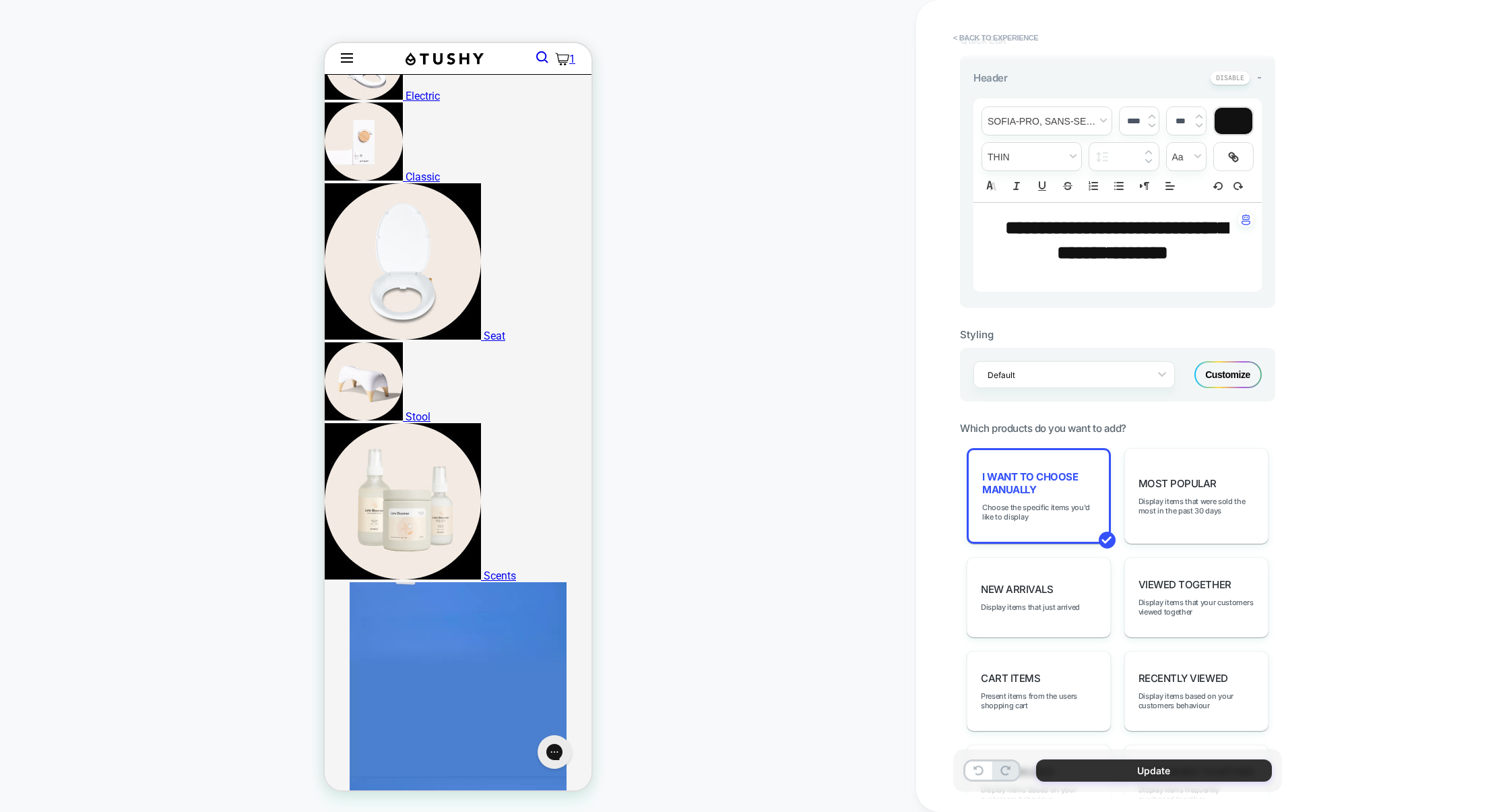
click at [1138, 773] on button "Update" at bounding box center [1154, 770] width 236 height 23
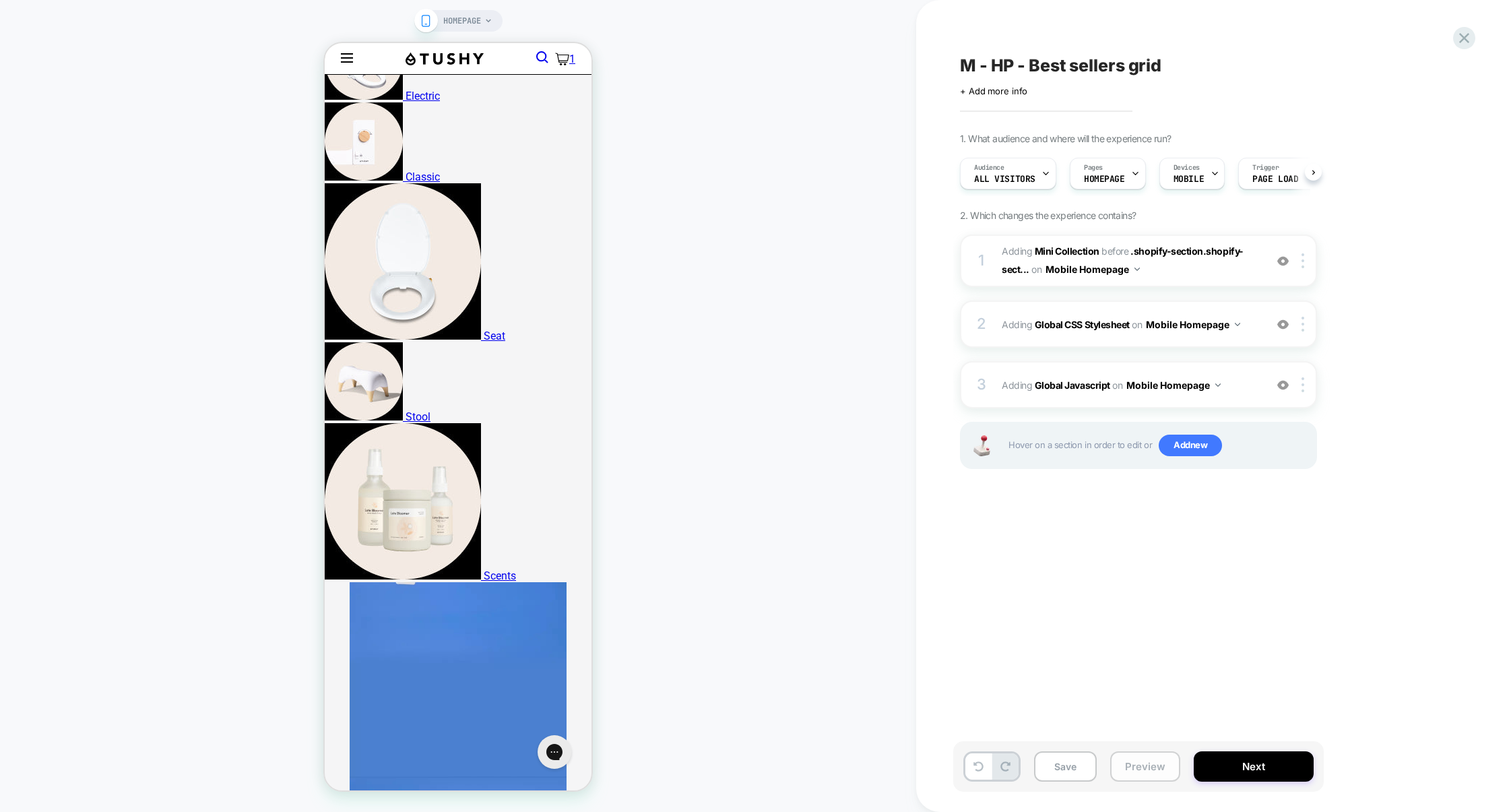
scroll to position [0, 1]
click at [1134, 766] on button "Preview" at bounding box center [1146, 766] width 70 height 30
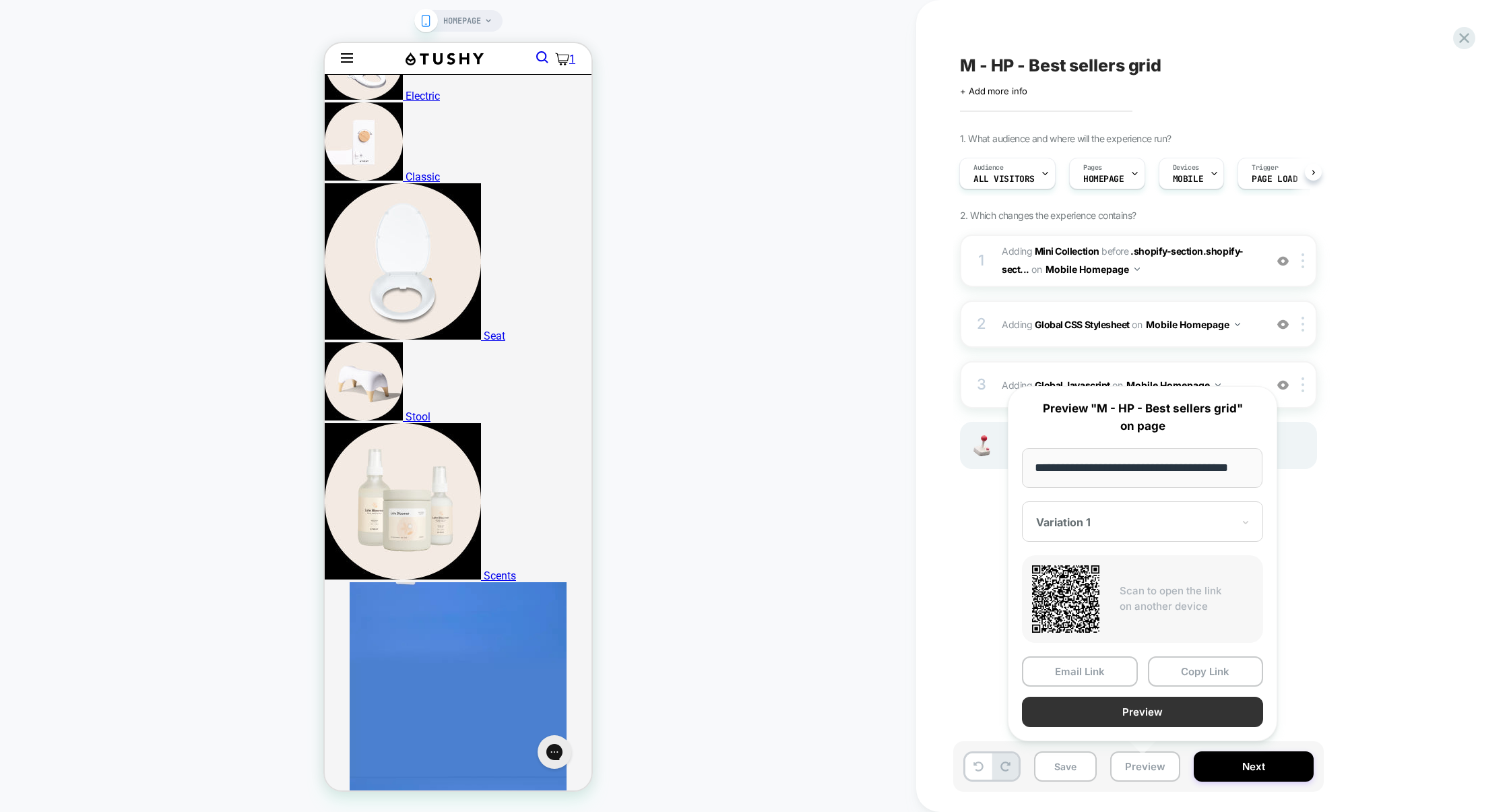
scroll to position [0, 0]
click at [1130, 722] on button "Preview" at bounding box center [1143, 712] width 241 height 30
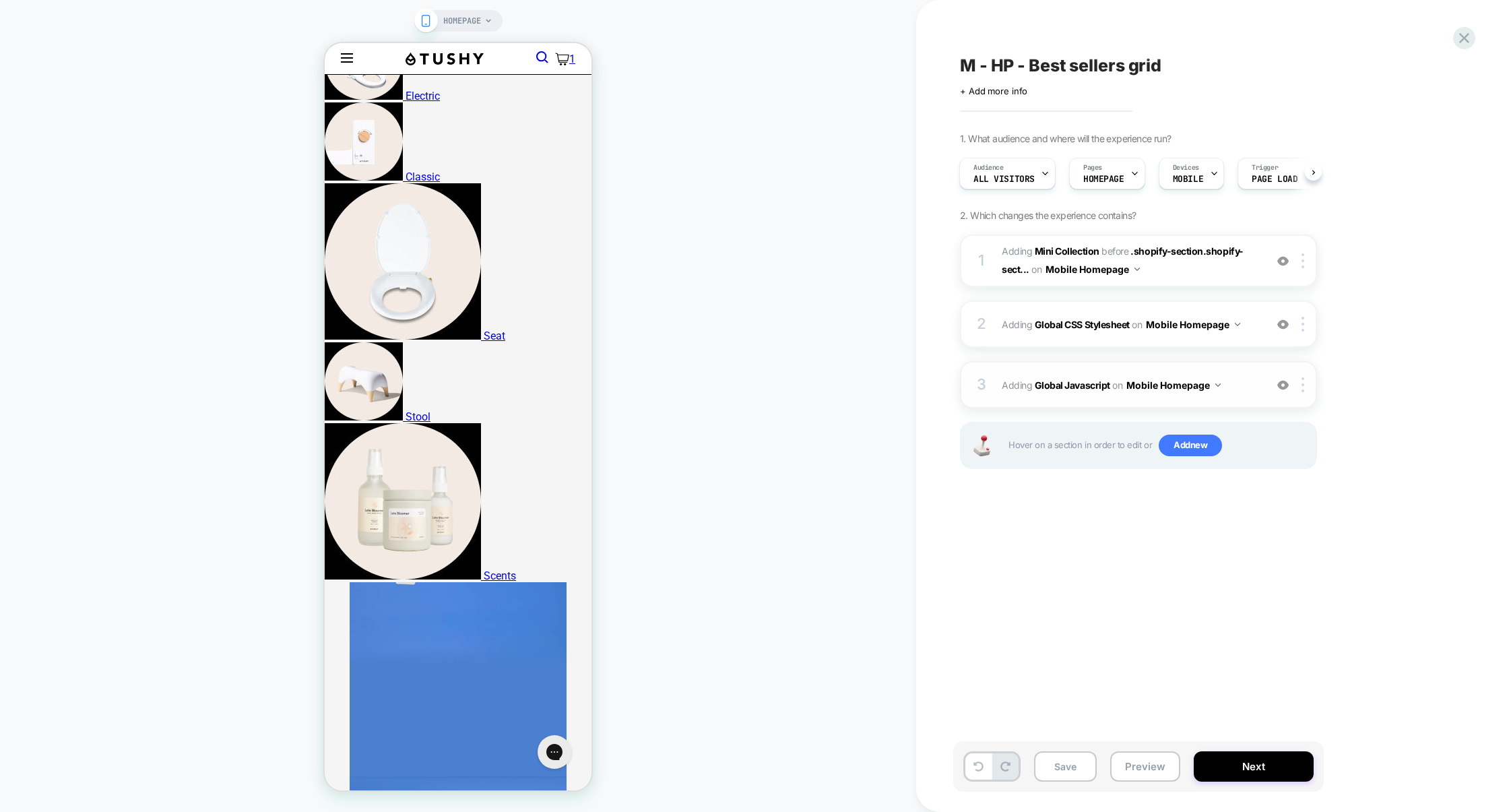
click at [1088, 367] on div "3 Adding Global Javascript on Mobile Homepage Add Before Add After Copy to Desk…" at bounding box center [1139, 384] width 357 height 47
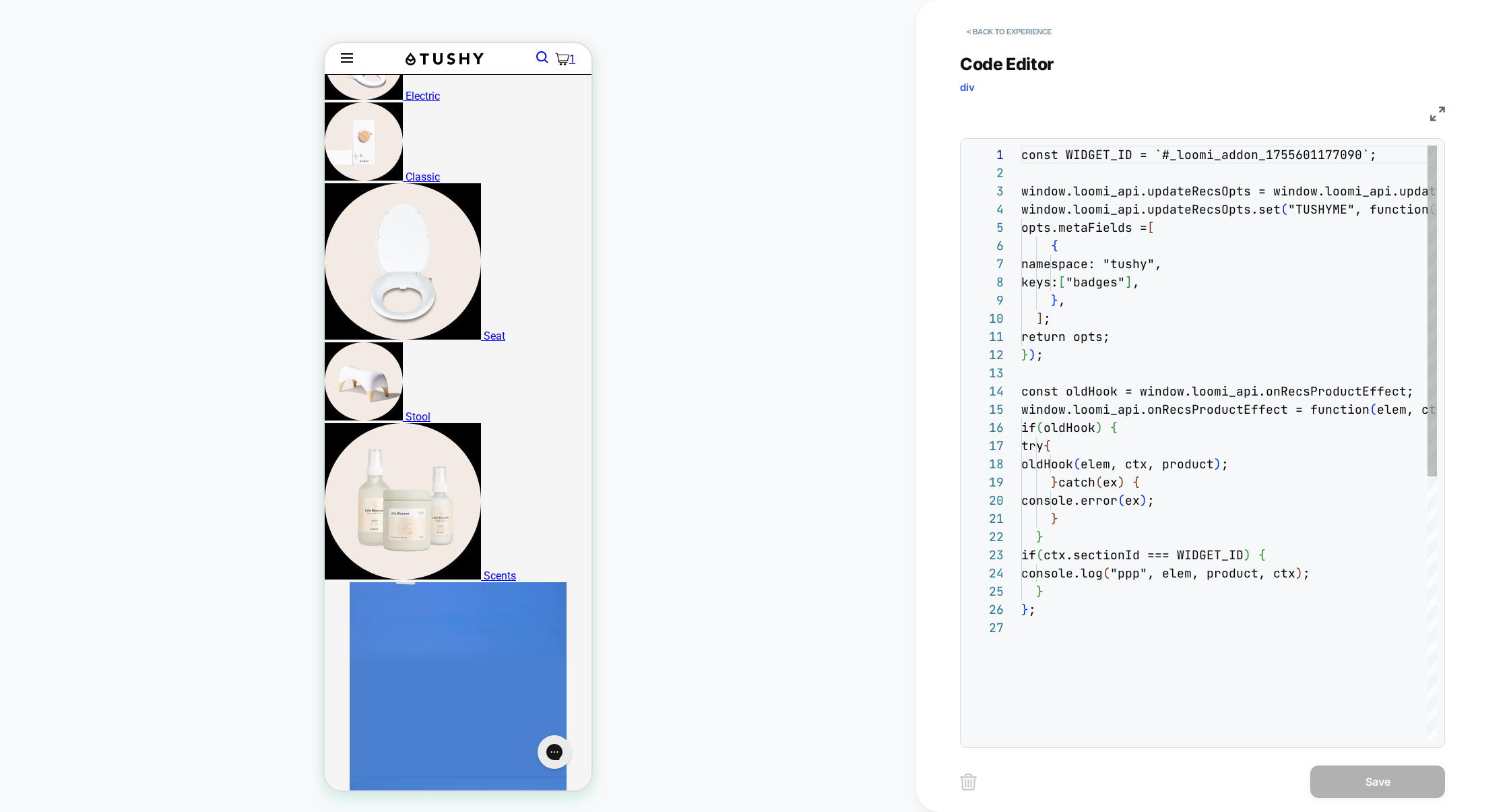
scroll to position [182, 0]
click at [1102, 427] on div "const WIDGET_ID = `#_loomi_addon_1755601177090`; window.loomi_api.updateRecsOpt…" at bounding box center [1229, 679] width 415 height 1066
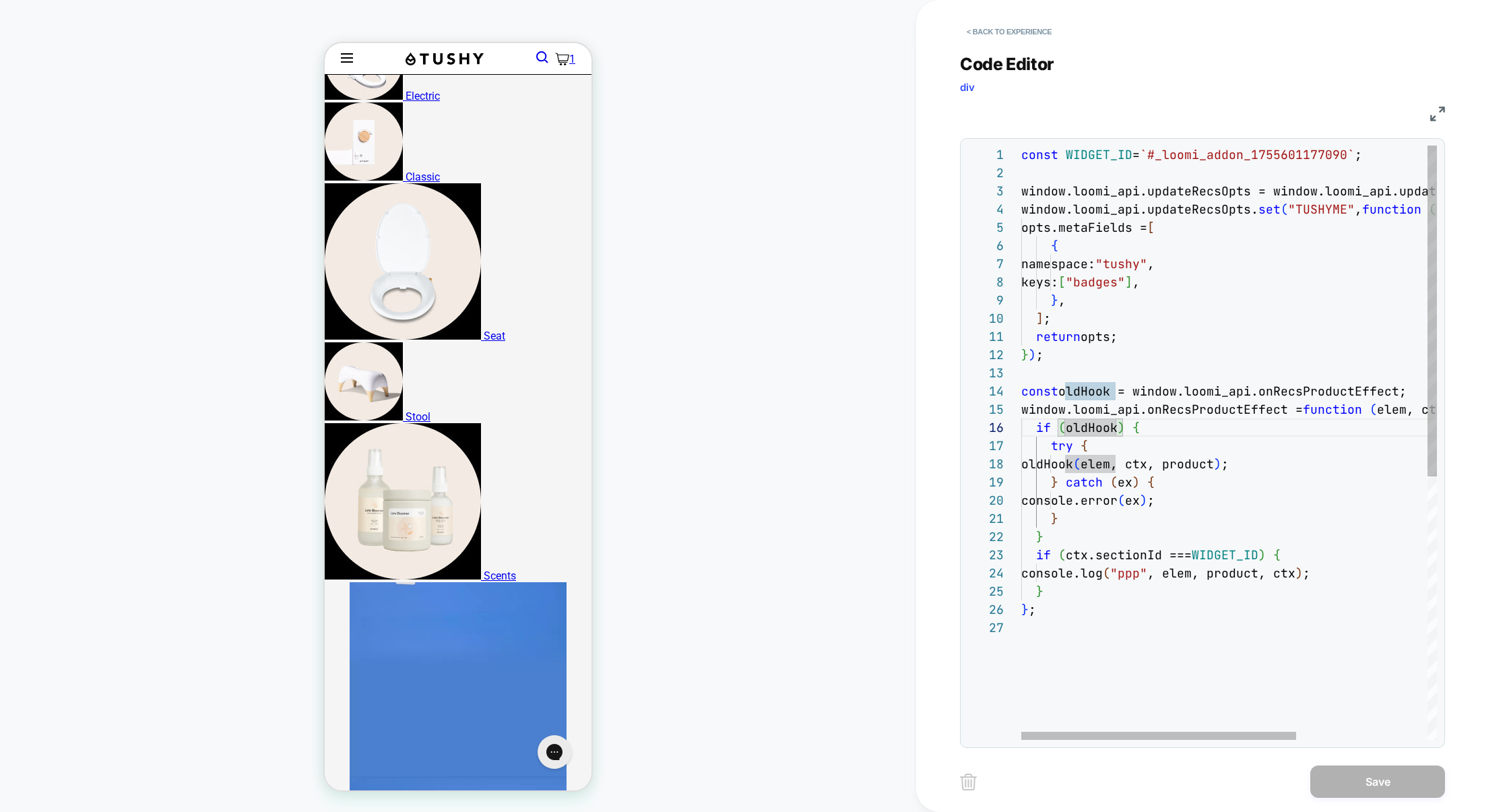
scroll to position [90, 15]
click at [1087, 618] on div "const WIDGET_ID = `#_loomi_addon_1755601177090` ; window.loomi_api.updateRecsOp…" at bounding box center [1328, 679] width 613 height 1066
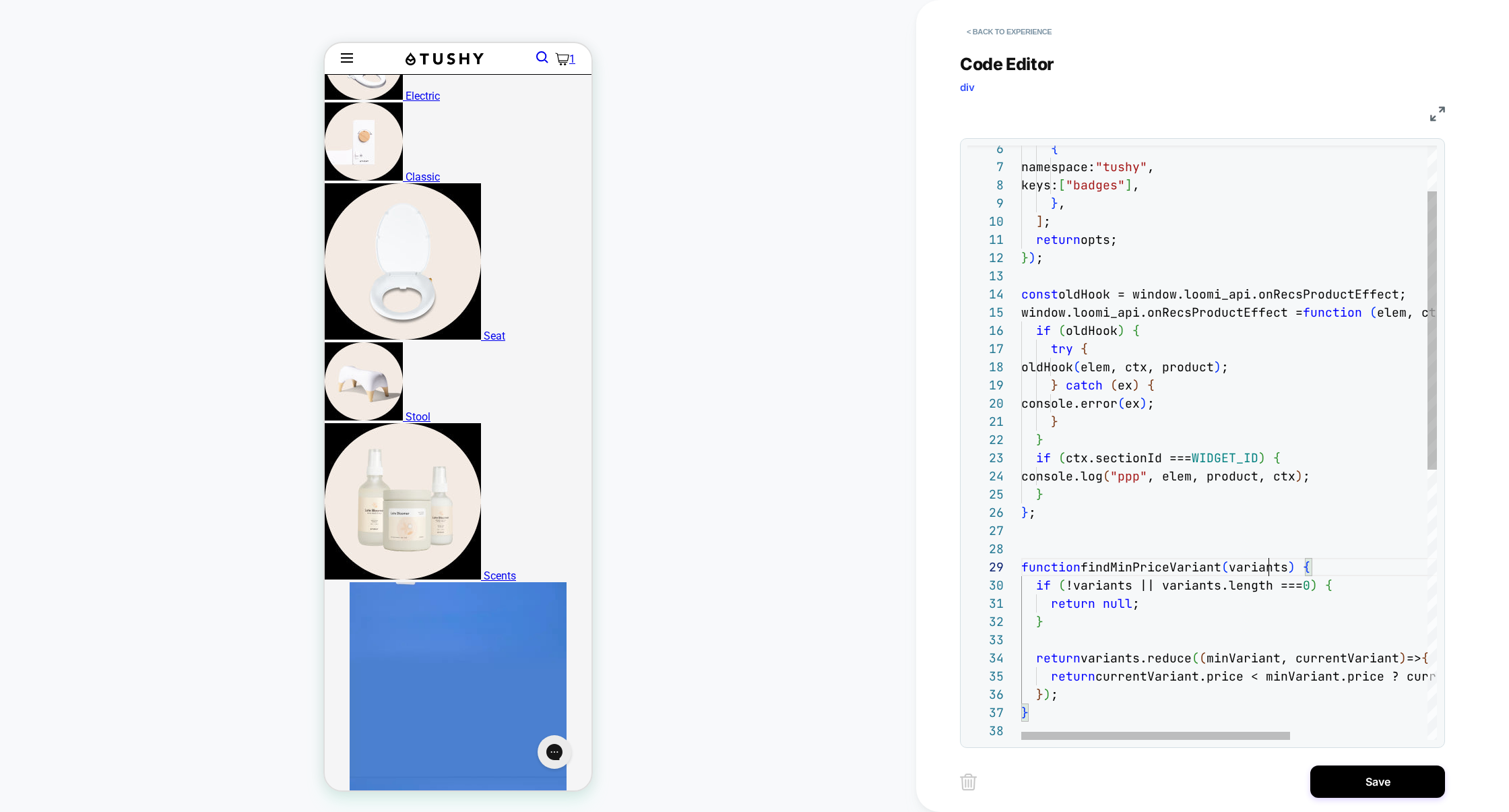
click at [1267, 560] on div "{ namespace: "tushy" , keys: [ "badges" ] , } , ] ; return opts; } ) ; const ol…" at bounding box center [1336, 681] width 628 height 1267
click at [1344, 475] on div "{ namespace: "tushy" , keys: [ "badges" ] , } , ] ; return opts; } ) ; const ol…" at bounding box center [1336, 681] width 628 height 1267
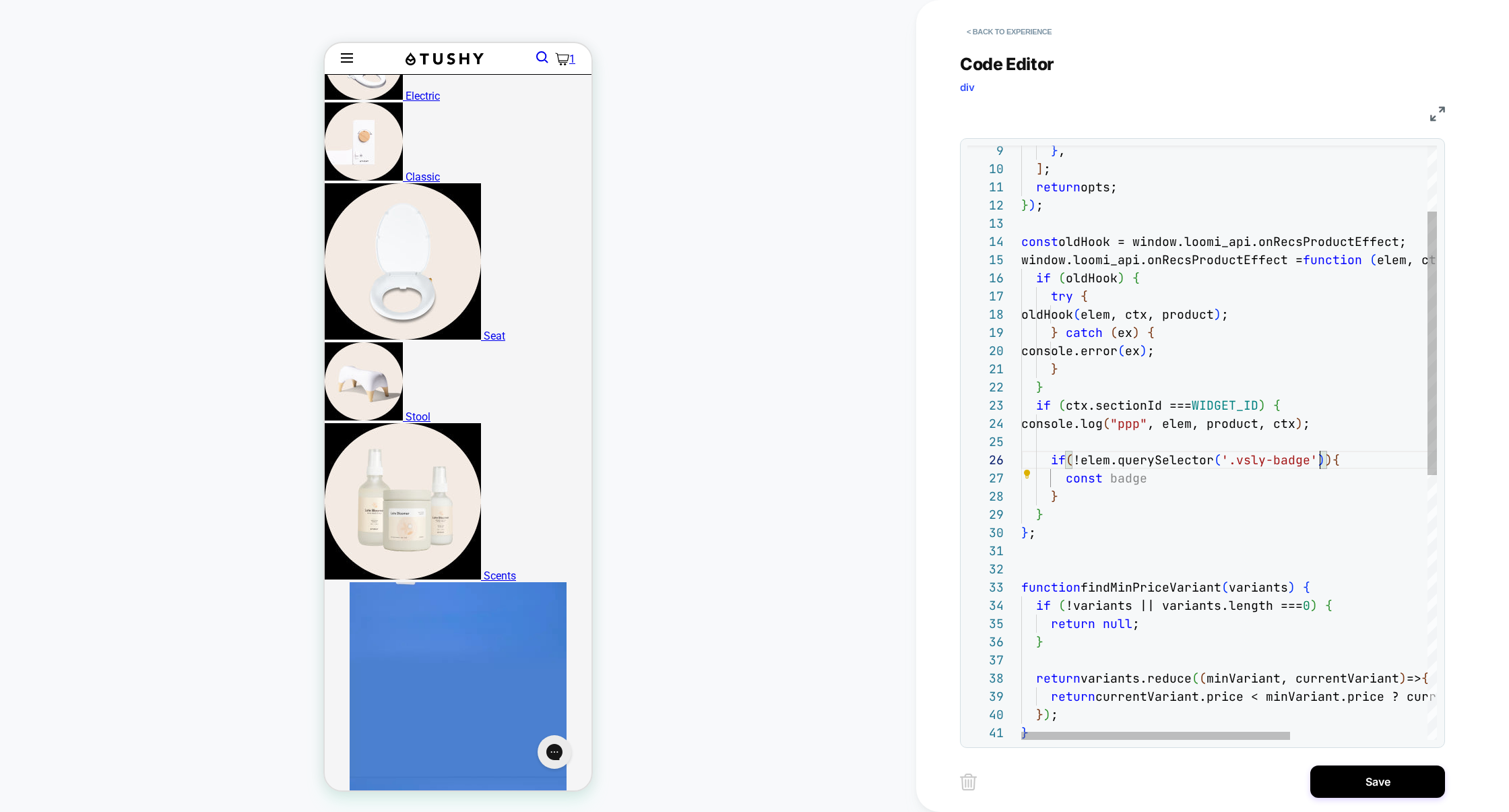
scroll to position [90, 298]
click at [1319, 461] on div "} , ] ; return opts; } ) ; const oldHook = window.loomi_api.onRecsProductEffect…" at bounding box center [1336, 666] width 628 height 1339
click at [1163, 478] on div "} , ] ; return opts; } ) ; const oldHook = window.loomi_api.onRecsProductEffect…" at bounding box center [1336, 666] width 628 height 1339
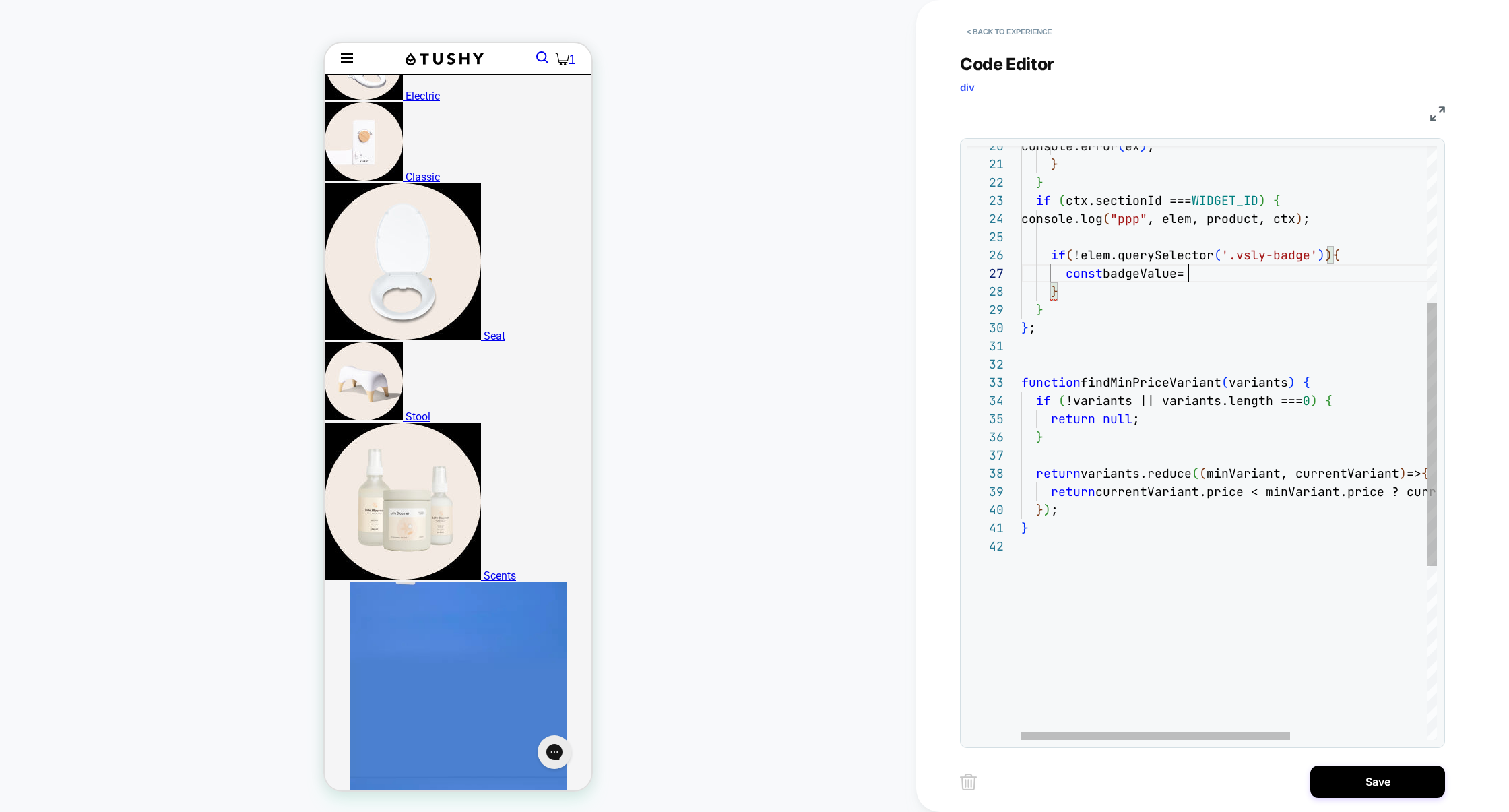
click at [1122, 614] on div "console.error ( ex ) ; } } if ( ctx.sectionId === WIDGET_ID ) { console.log ( "…" at bounding box center [1336, 461] width 628 height 1339
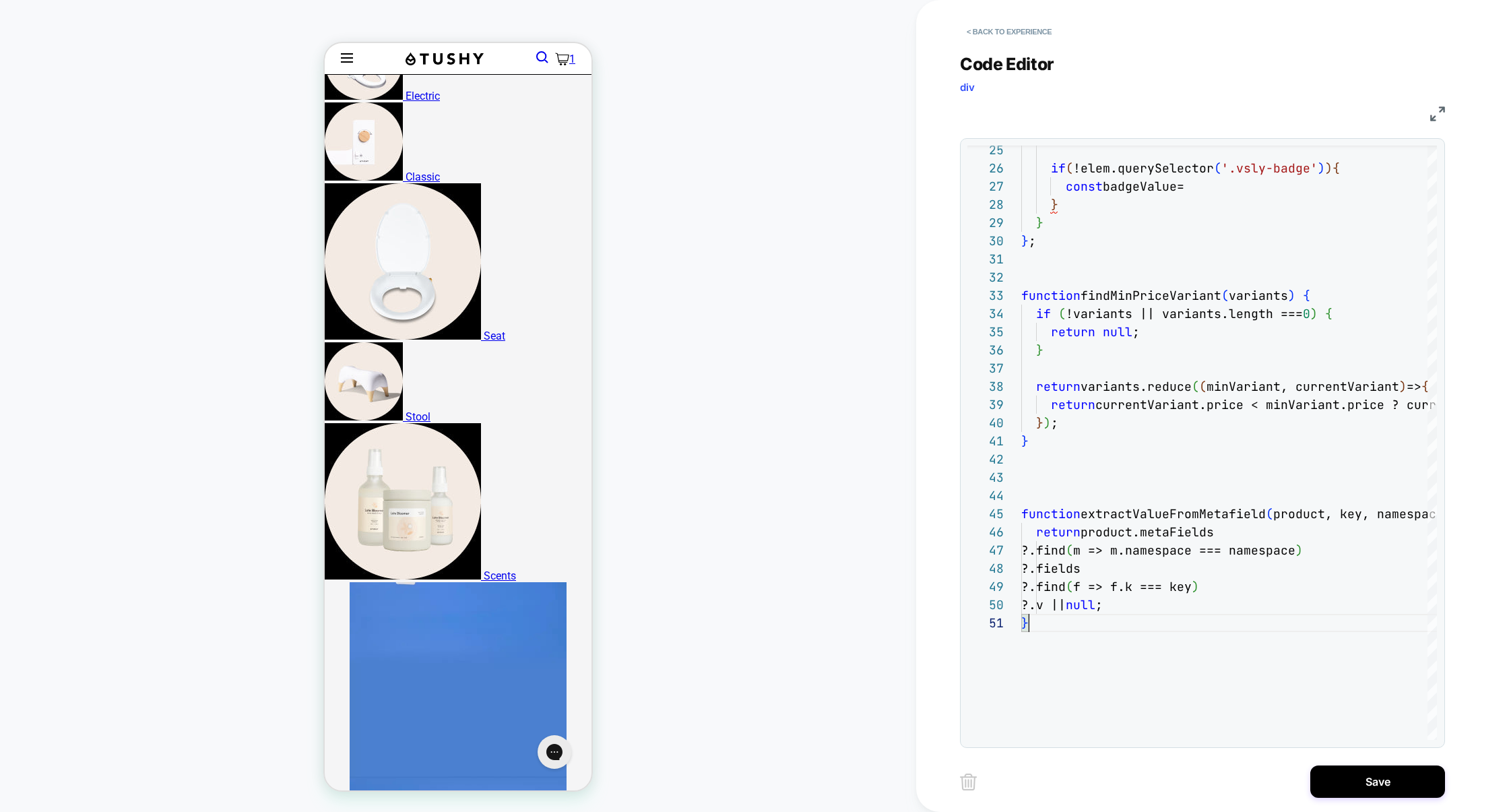
click at [1436, 118] on img at bounding box center [1438, 114] width 15 height 15
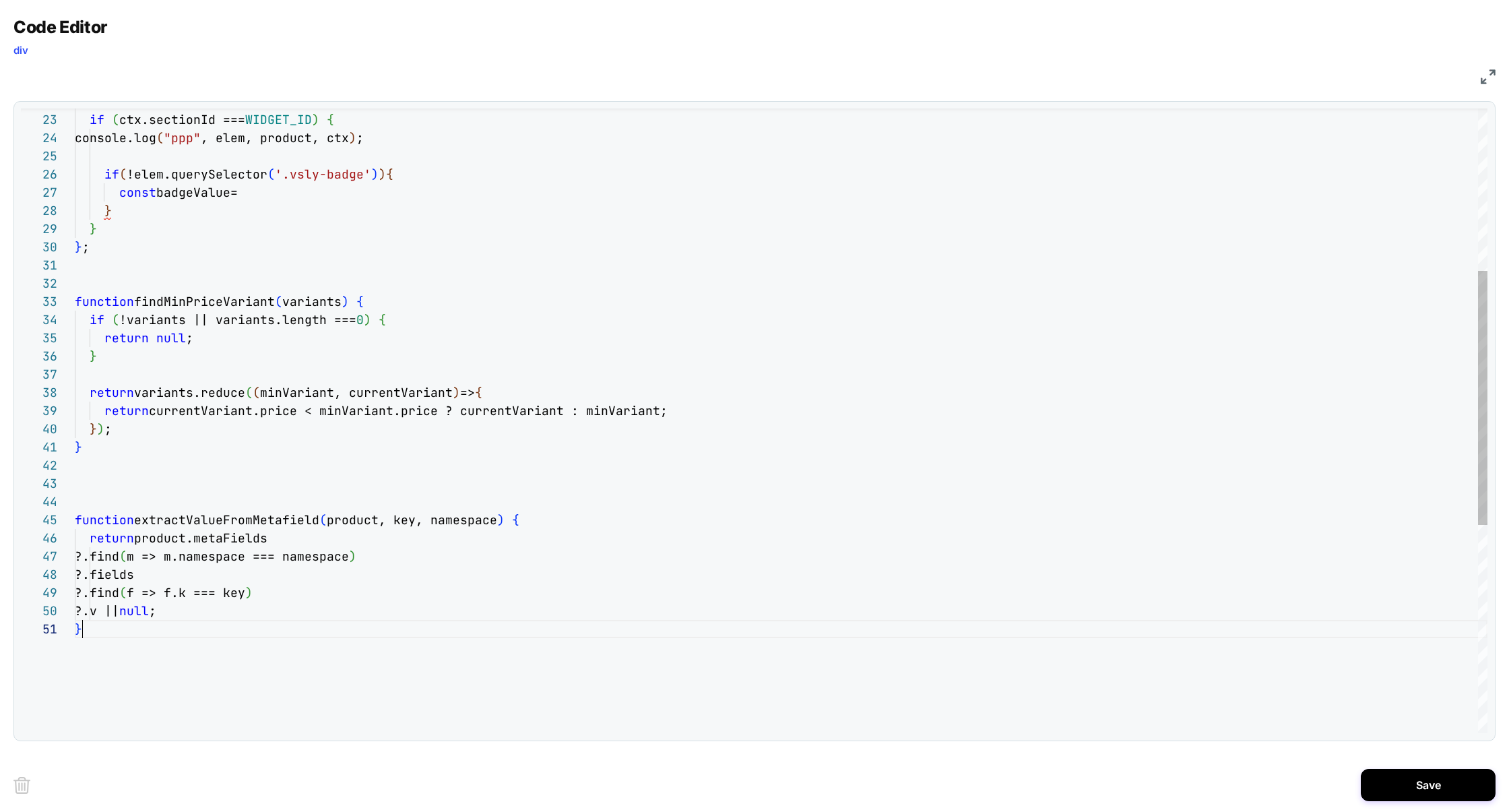
click at [255, 643] on div "} } ; function findMinPriceVariant ( variants ) { if ( !variants || variants.le…" at bounding box center [780, 477] width 1413 height 1534
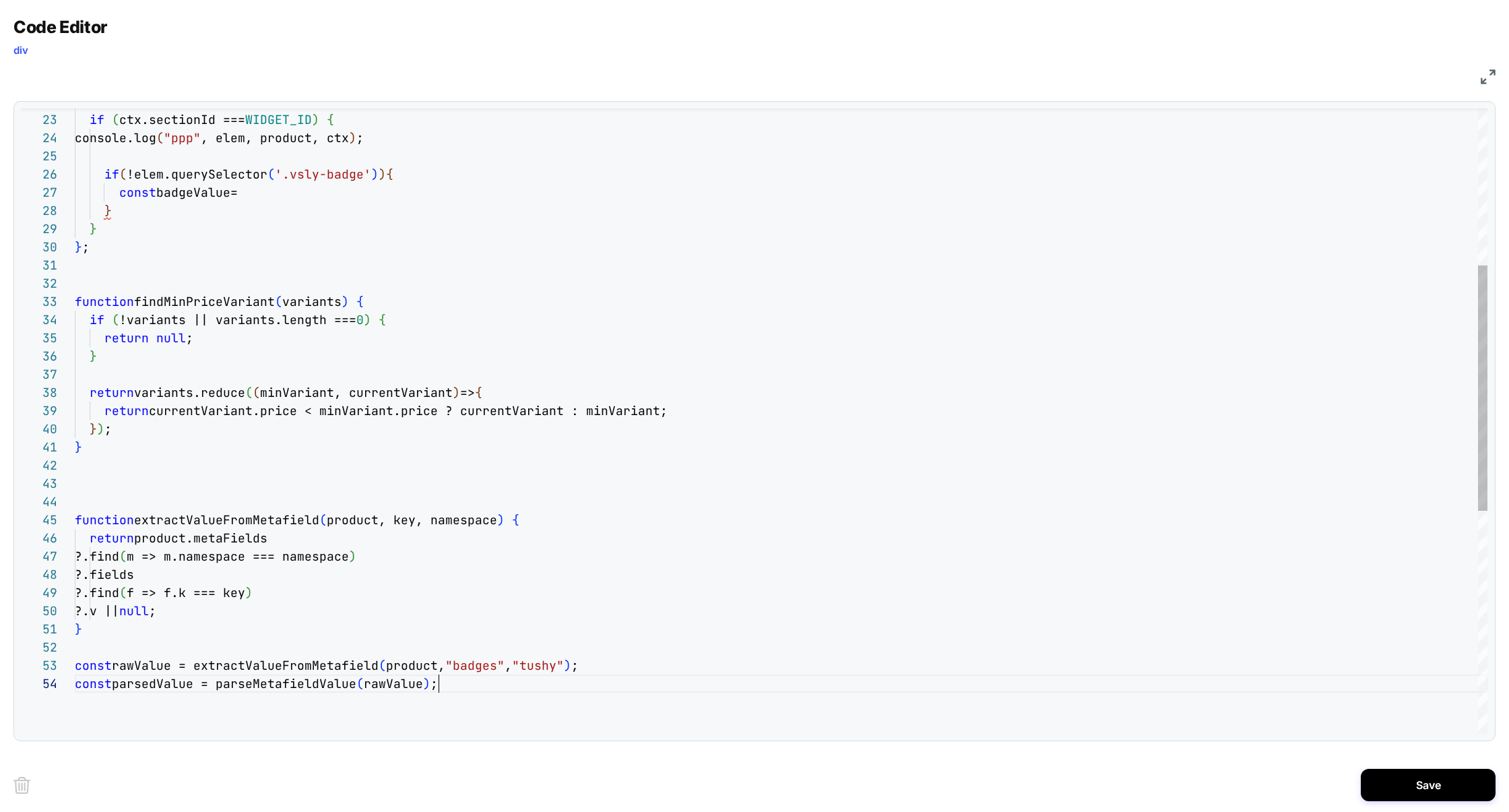
scroll to position [54, 0]
drag, startPoint x: 470, startPoint y: 680, endPoint x: 58, endPoint y: 690, distance: 412.1
click at [75, 690] on div "} } ; function findMinPriceVariant ( variants ) { if ( !variants || variants.le…" at bounding box center [780, 504] width 1413 height 1588
click at [457, 681] on div "} } ; function findMinPriceVariant ( variants ) { if ( !variants || variants.le…" at bounding box center [780, 504] width 1413 height 1588
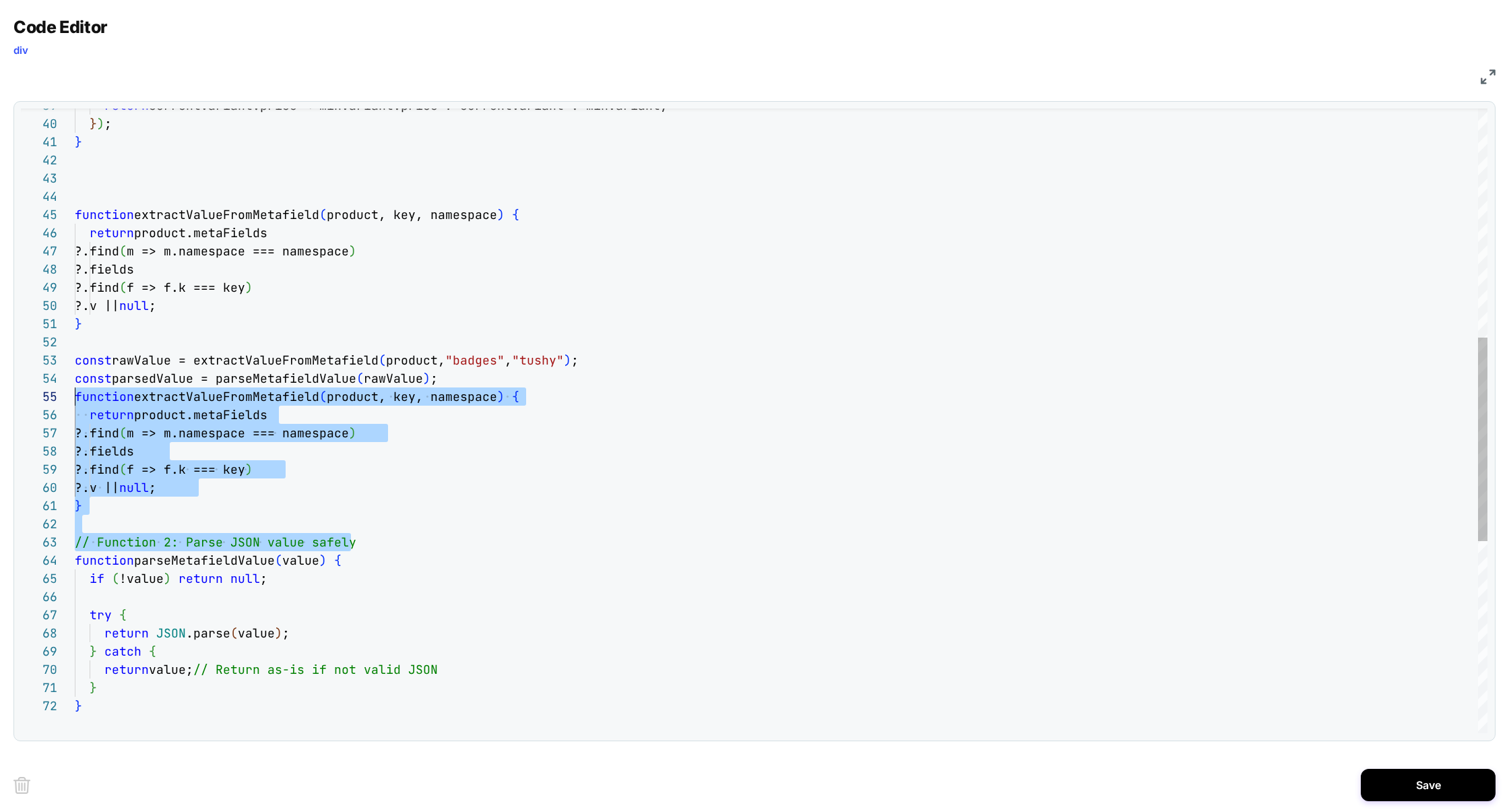
scroll to position [73, 0]
drag, startPoint x: 389, startPoint y: 539, endPoint x: 50, endPoint y: 403, distance: 365.3
click at [50, 403] on div "39 40 41 42 43 44 45 46 47 48 49 50 51 52 53 54 55 56 57 58 59 60 61 62 63 64 6…" at bounding box center [754, 421] width 1467 height 624
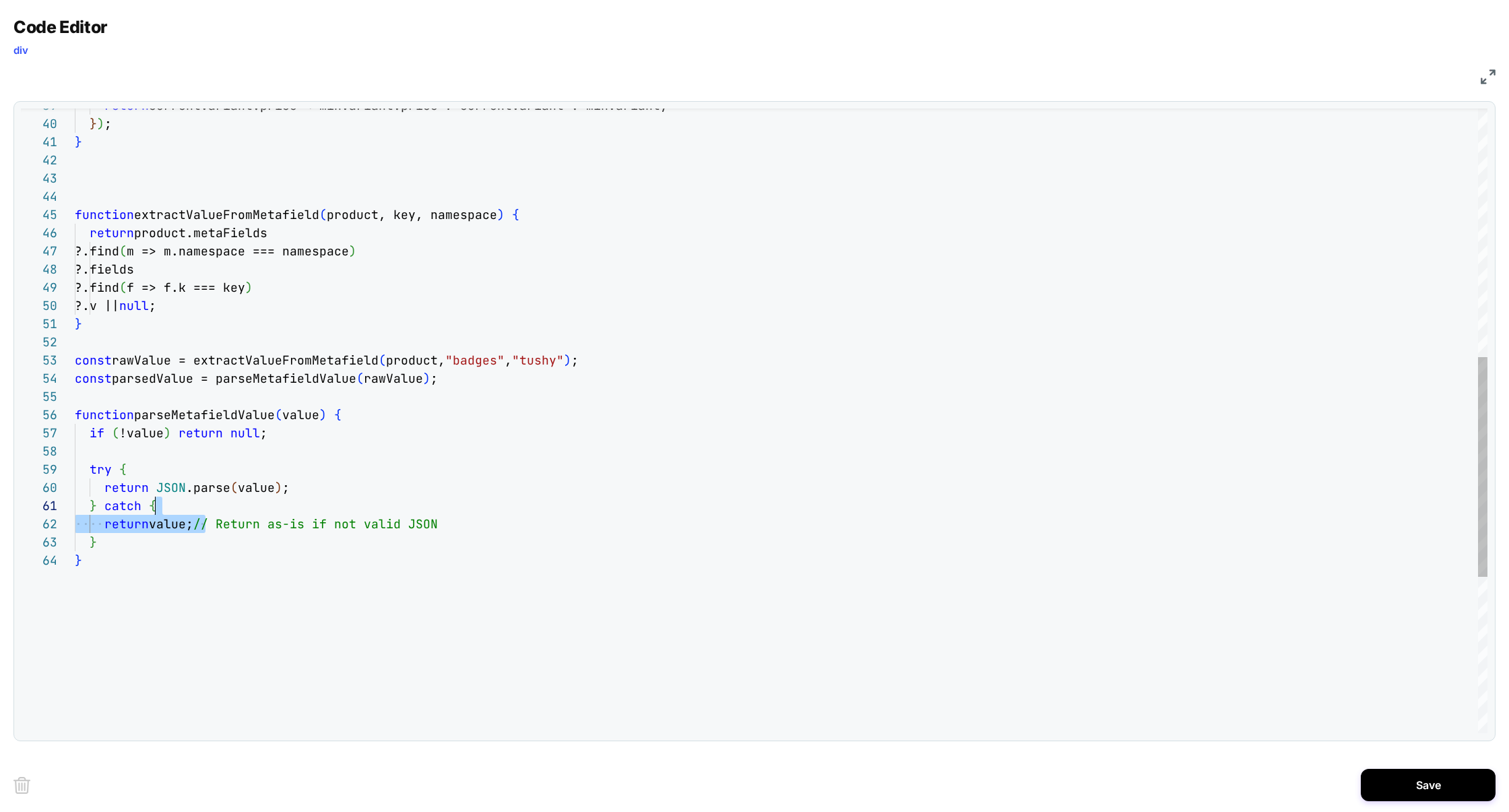
scroll to position [18, 370]
drag, startPoint x: 209, startPoint y: 526, endPoint x: 485, endPoint y: 522, distance: 276.0
click at [485, 522] on div "return value; // Return as-is if not valid JSON" at bounding box center [780, 524] width 1413 height 18
click at [176, 526] on div "return currentVariant.price < minVariant.price ? current Variant : minVariant; …" at bounding box center [780, 290] width 1413 height 1770
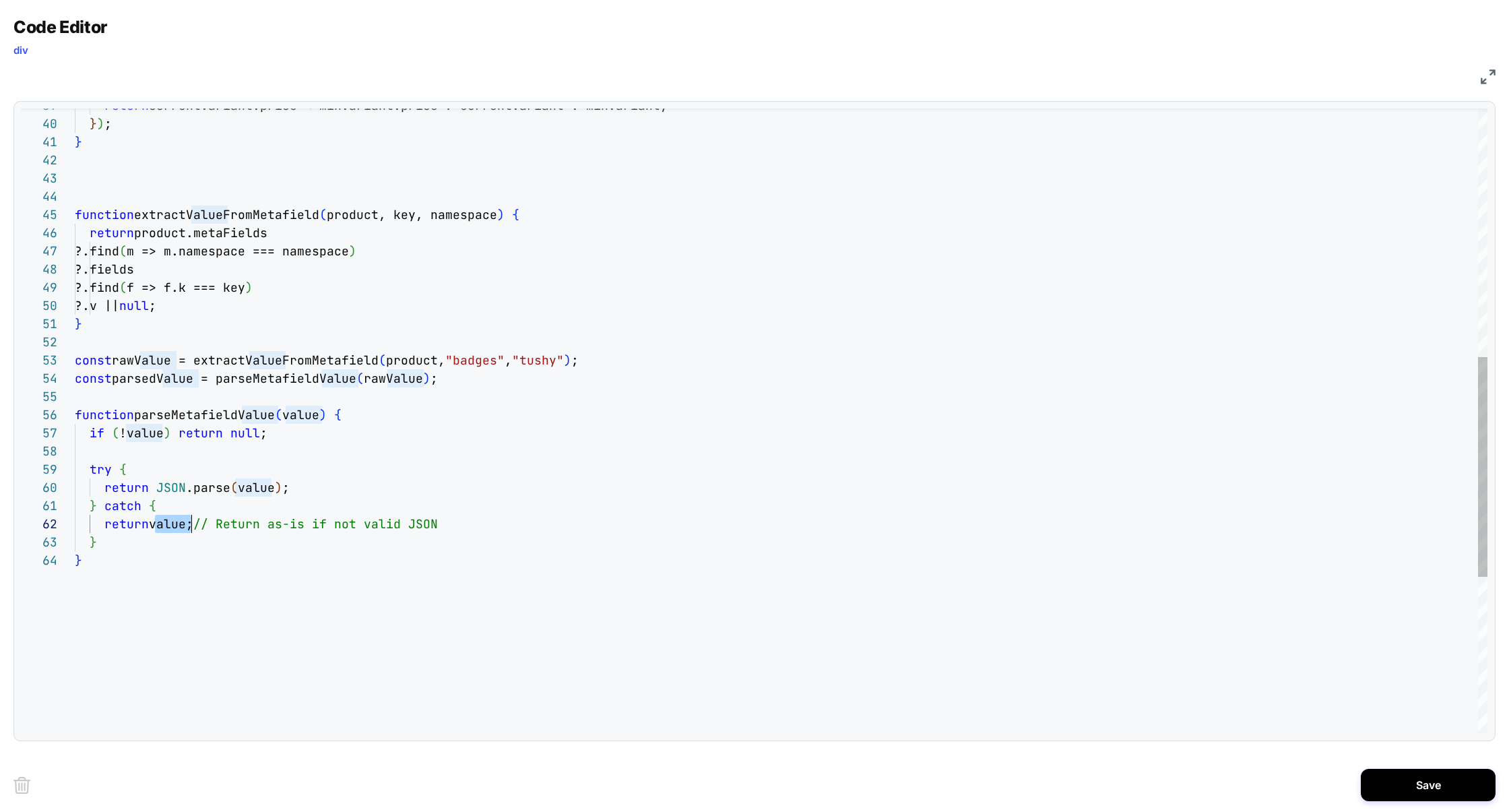
click at [176, 526] on div "return currentVariant.price < minVariant.price ? current Variant : minVariant; …" at bounding box center [780, 290] width 1413 height 1770
click at [371, 408] on div "return currentVariant.price < minVariant.price ? current Variant : minVariant; …" at bounding box center [780, 290] width 1413 height 1770
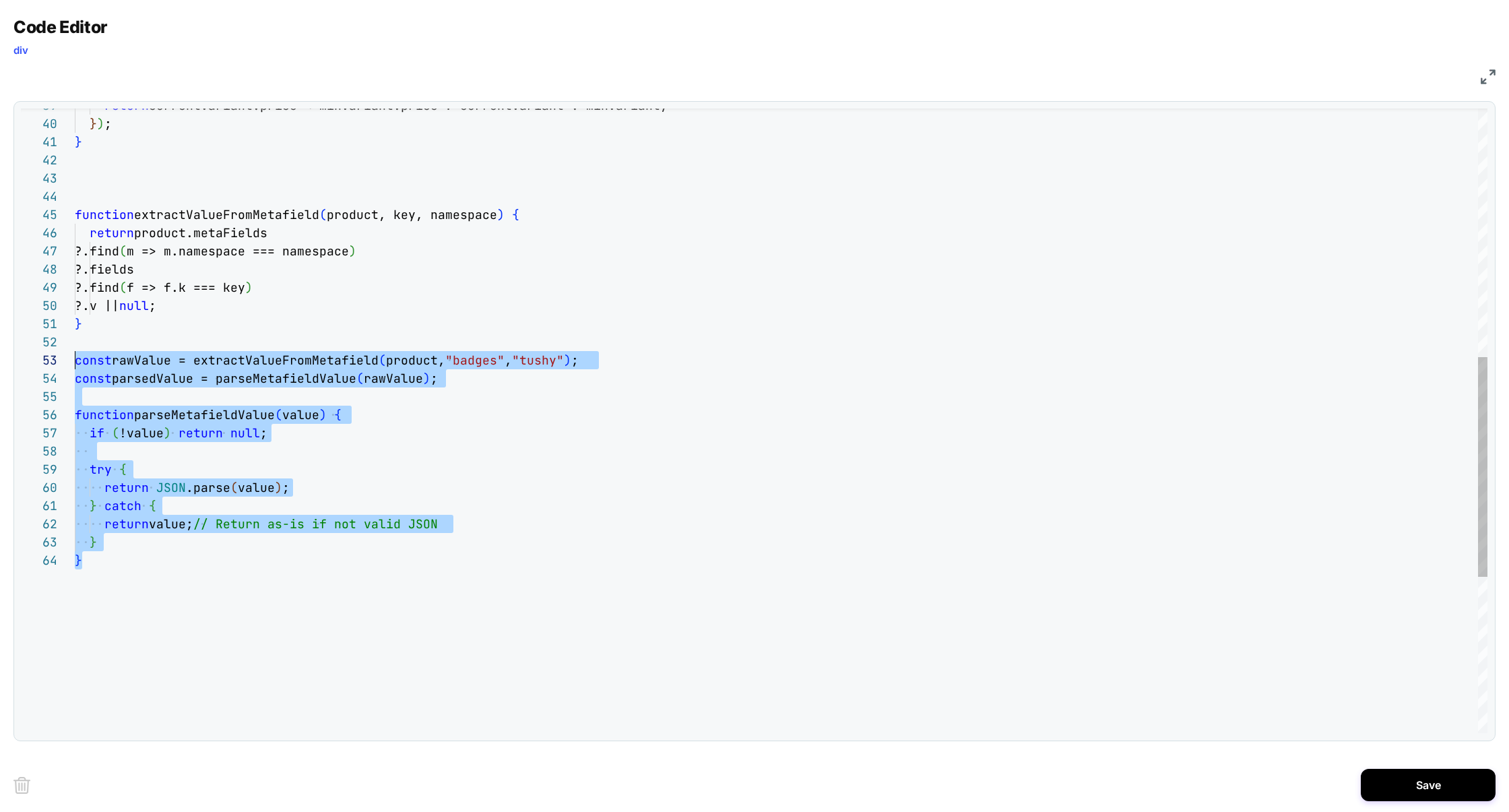
scroll to position [36, 0]
drag, startPoint x: 97, startPoint y: 566, endPoint x: 52, endPoint y: 364, distance: 207.0
click at [75, 364] on div "return currentVariant.price < minVariant.price ? current Variant : minVariant; …" at bounding box center [780, 290] width 1413 height 1770
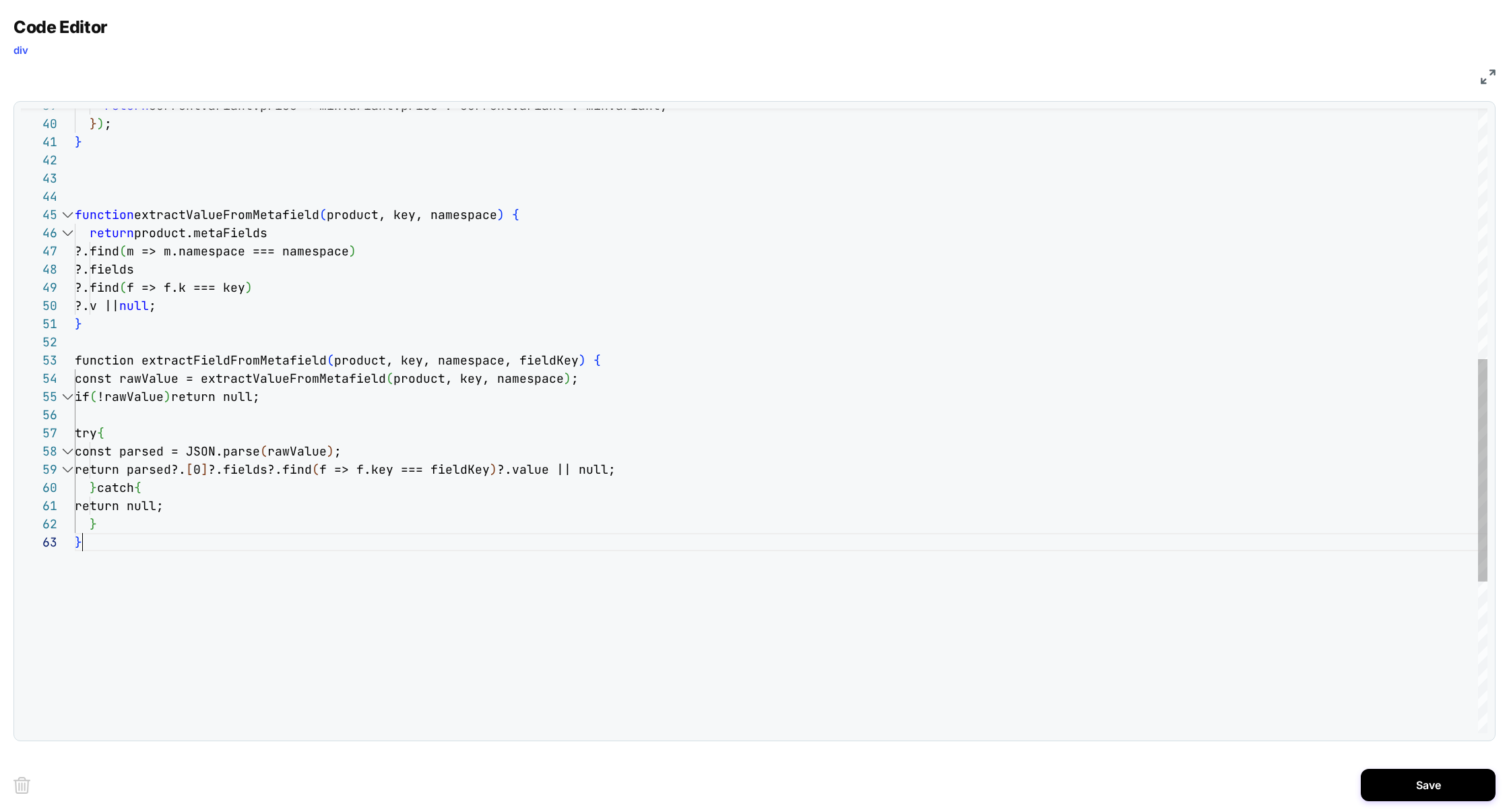
scroll to position [36, 7]
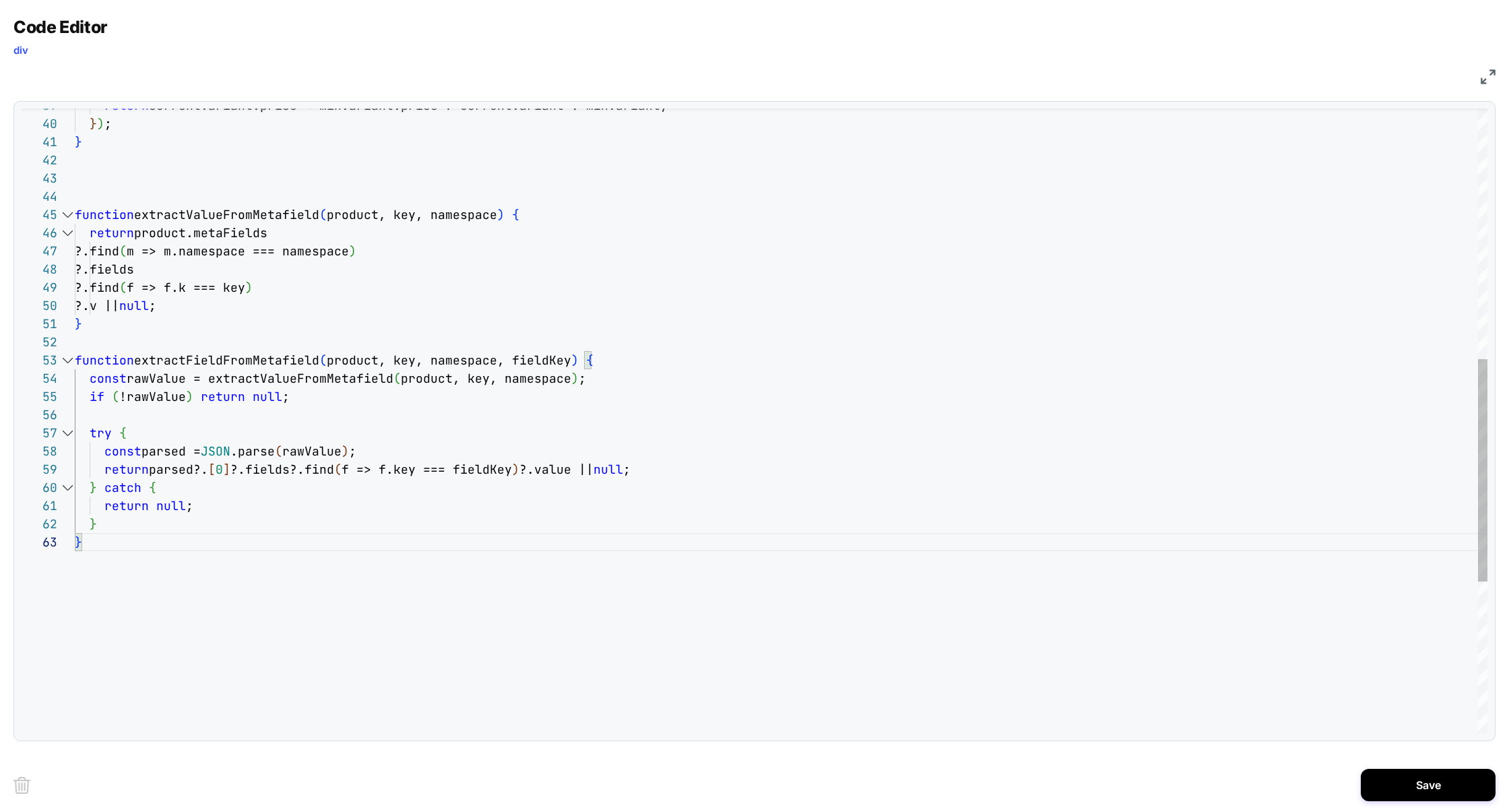
click at [268, 357] on div "return currentVariant.price < minVariant.price ? current Variant : minVariant; …" at bounding box center [780, 281] width 1413 height 1752
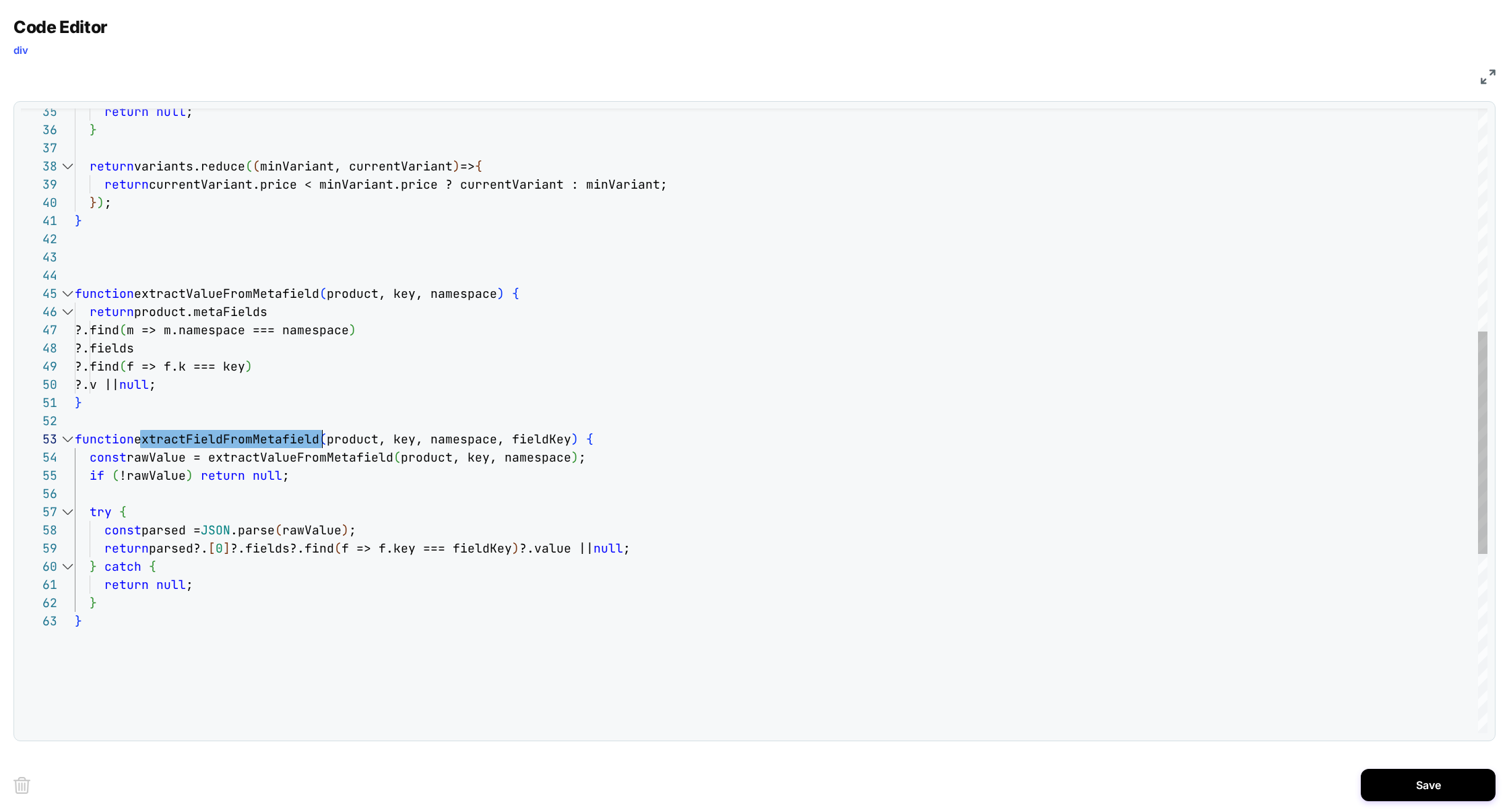
click at [268, 298] on div "return currentVariant.price < minVariant.price ? current Variant : minVariant; …" at bounding box center [780, 360] width 1413 height 1752
click at [267, 436] on div "return currentVariant.price < minVariant.price ? current Variant : minVariant; …" at bounding box center [780, 360] width 1413 height 1752
click at [266, 436] on div "return currentVariant.price < minVariant.price ? current Variant : minVariant; …" at bounding box center [780, 360] width 1413 height 1752
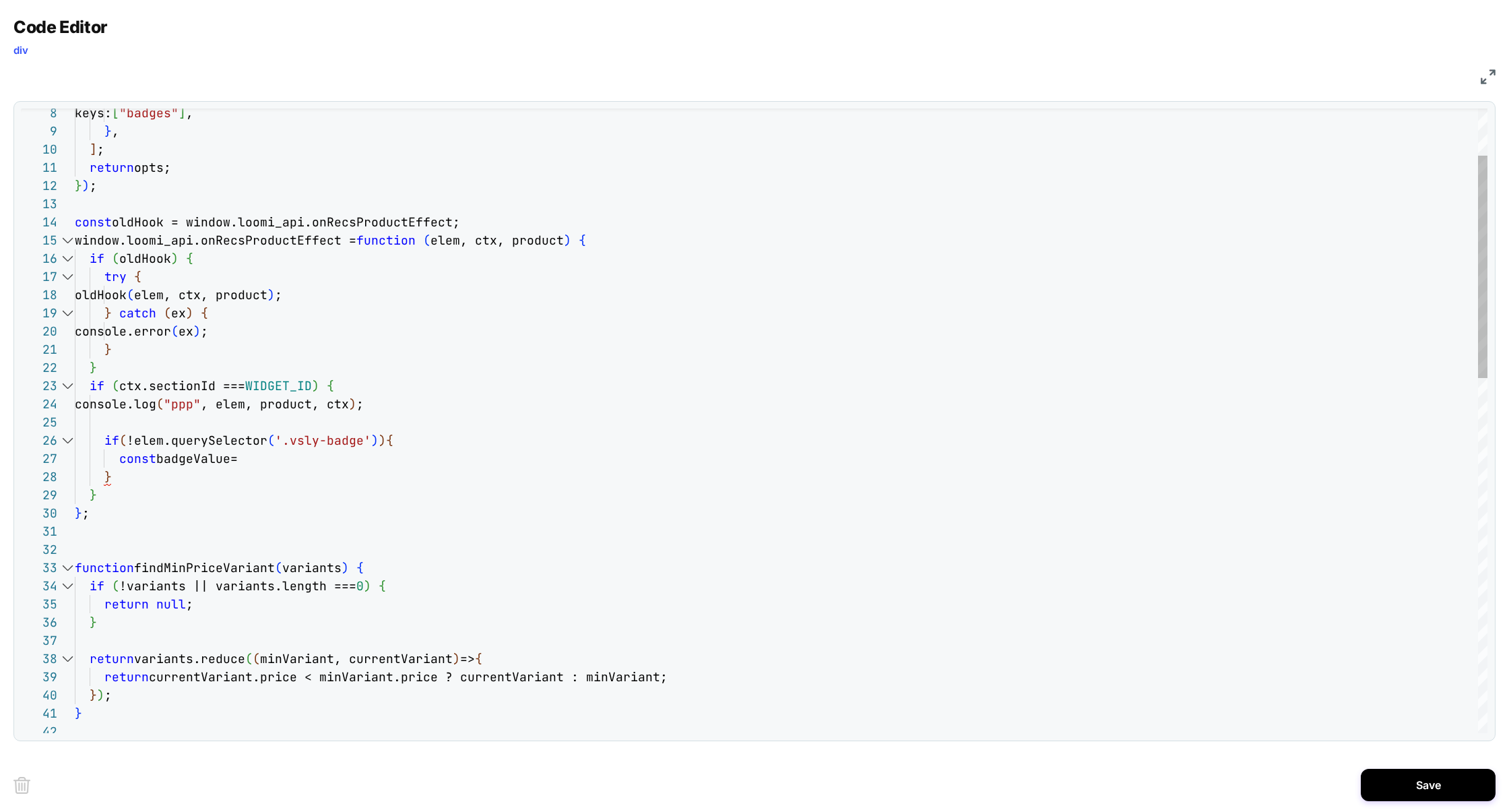
scroll to position [109, 167]
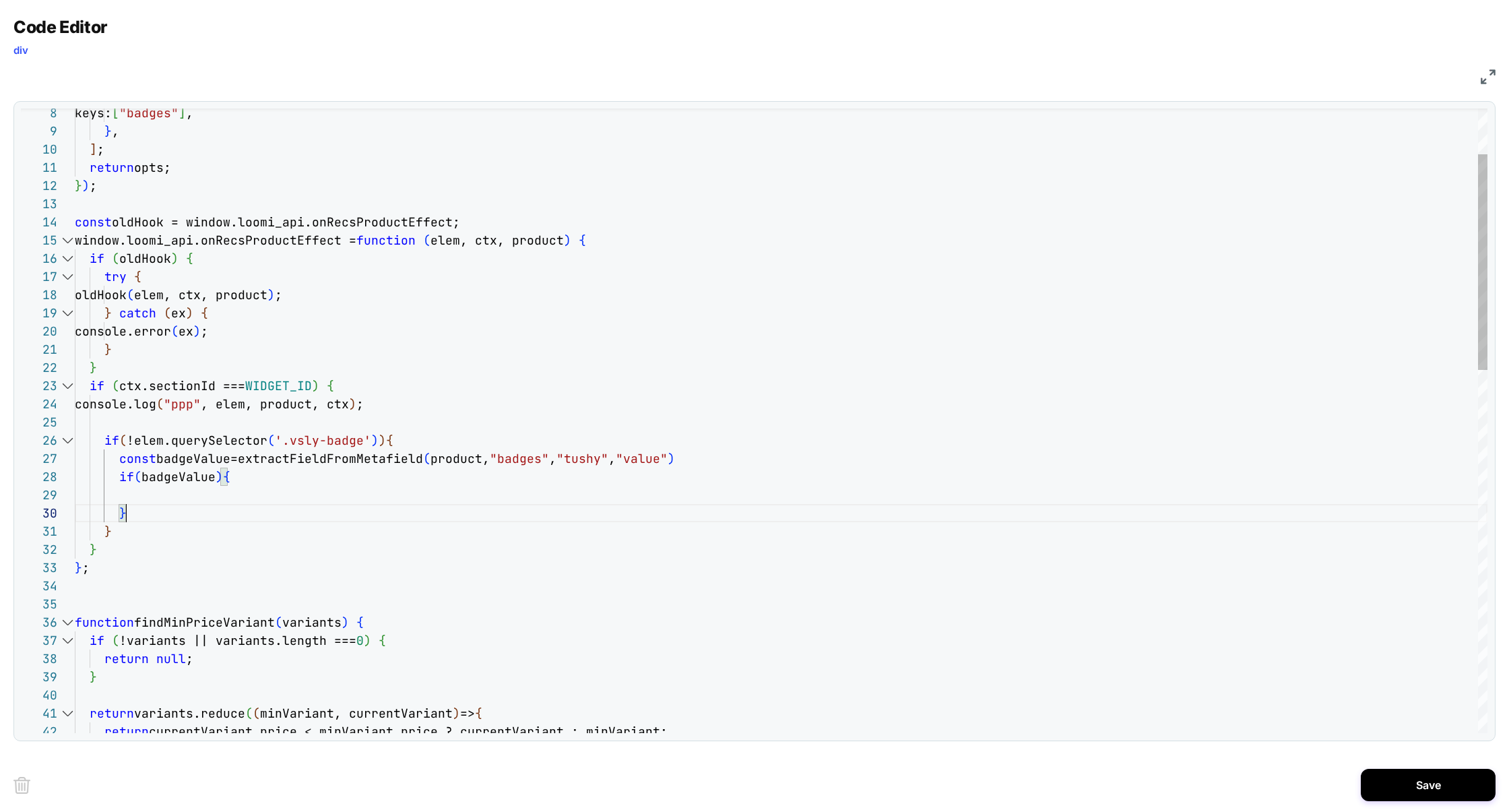
scroll to position [127, 0]
drag, startPoint x: 136, startPoint y: 516, endPoint x: 43, endPoint y: 470, distance: 103.8
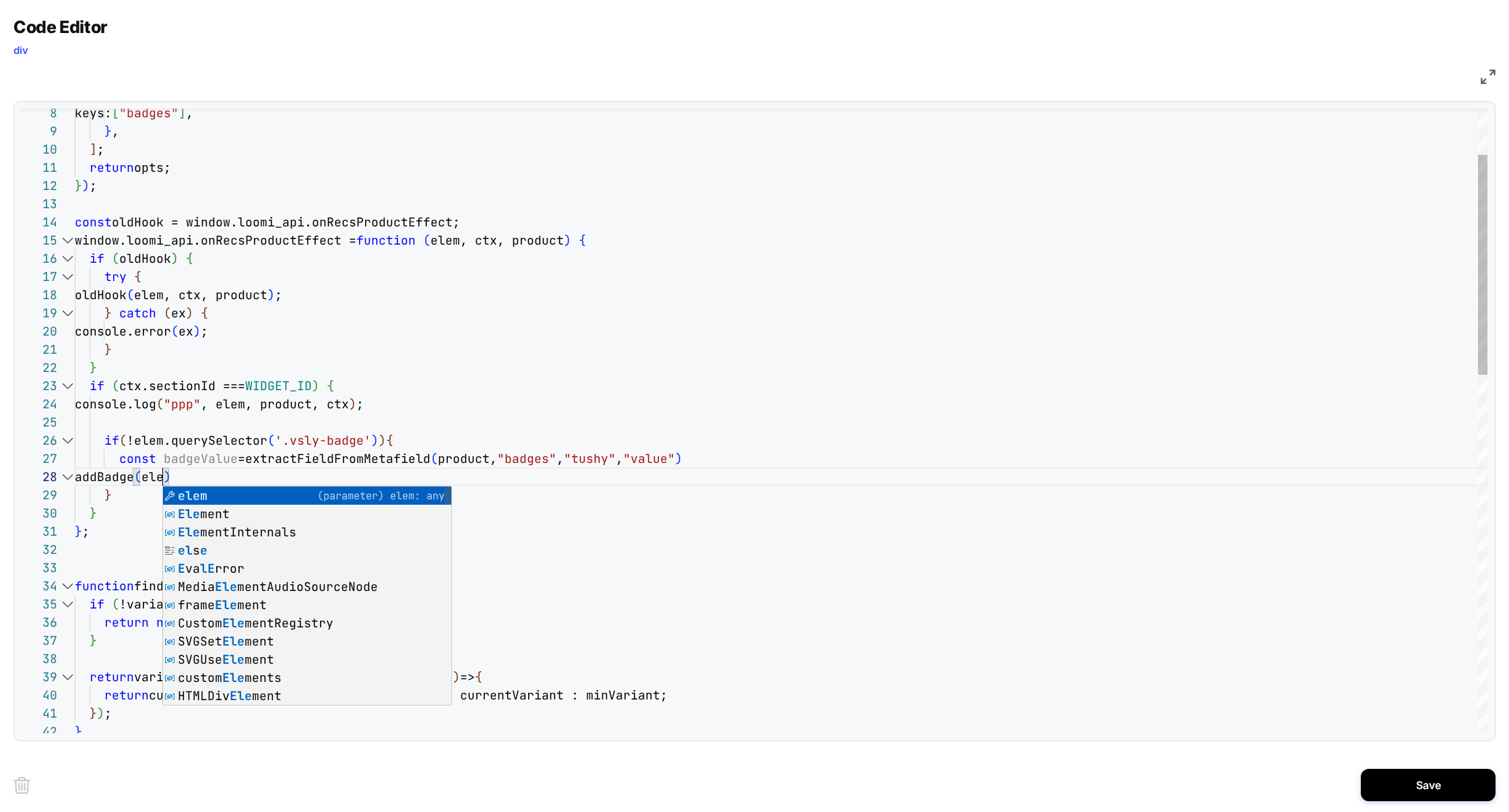
scroll to position [127, 95]
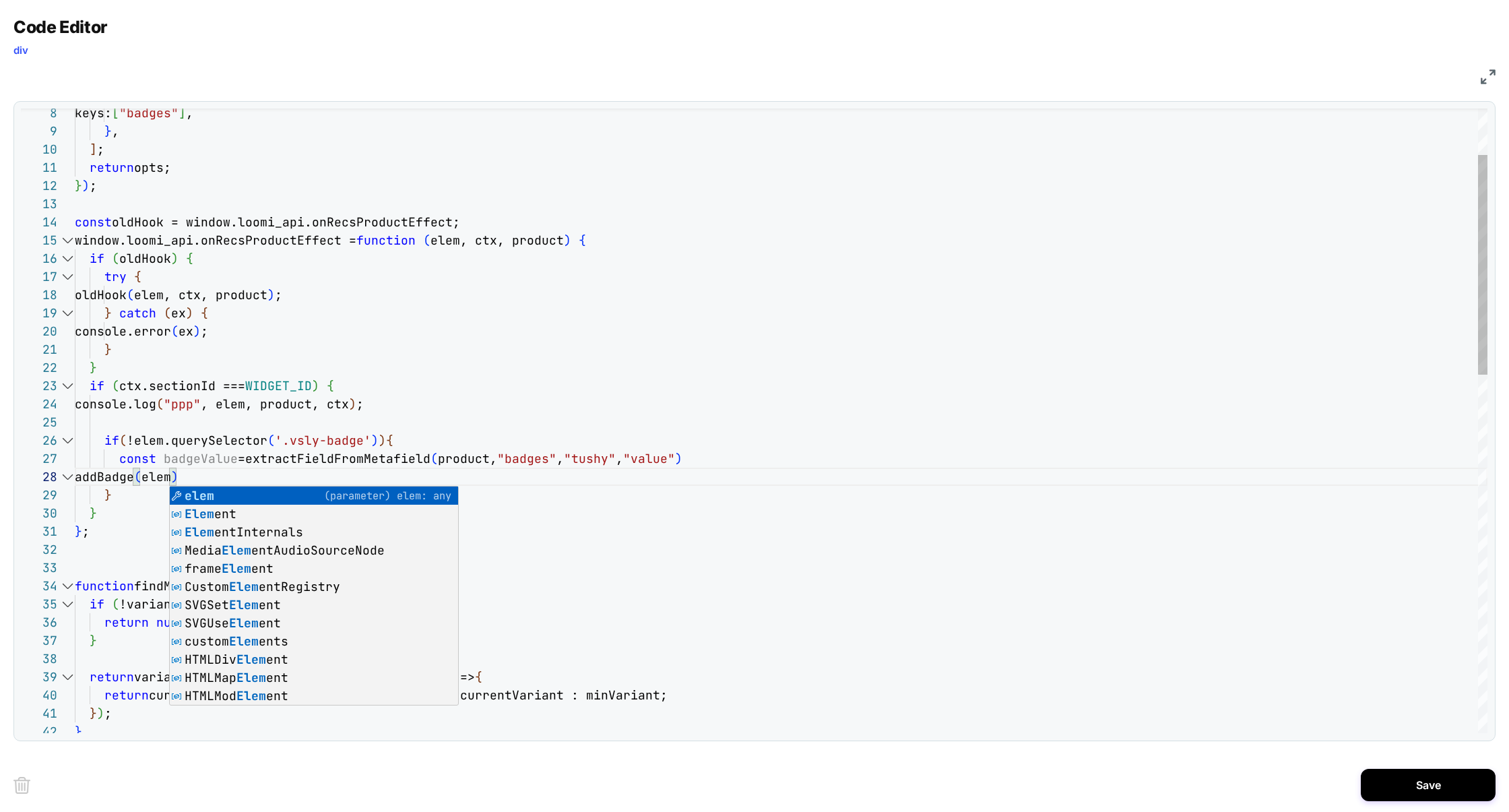
type textarea "**********"
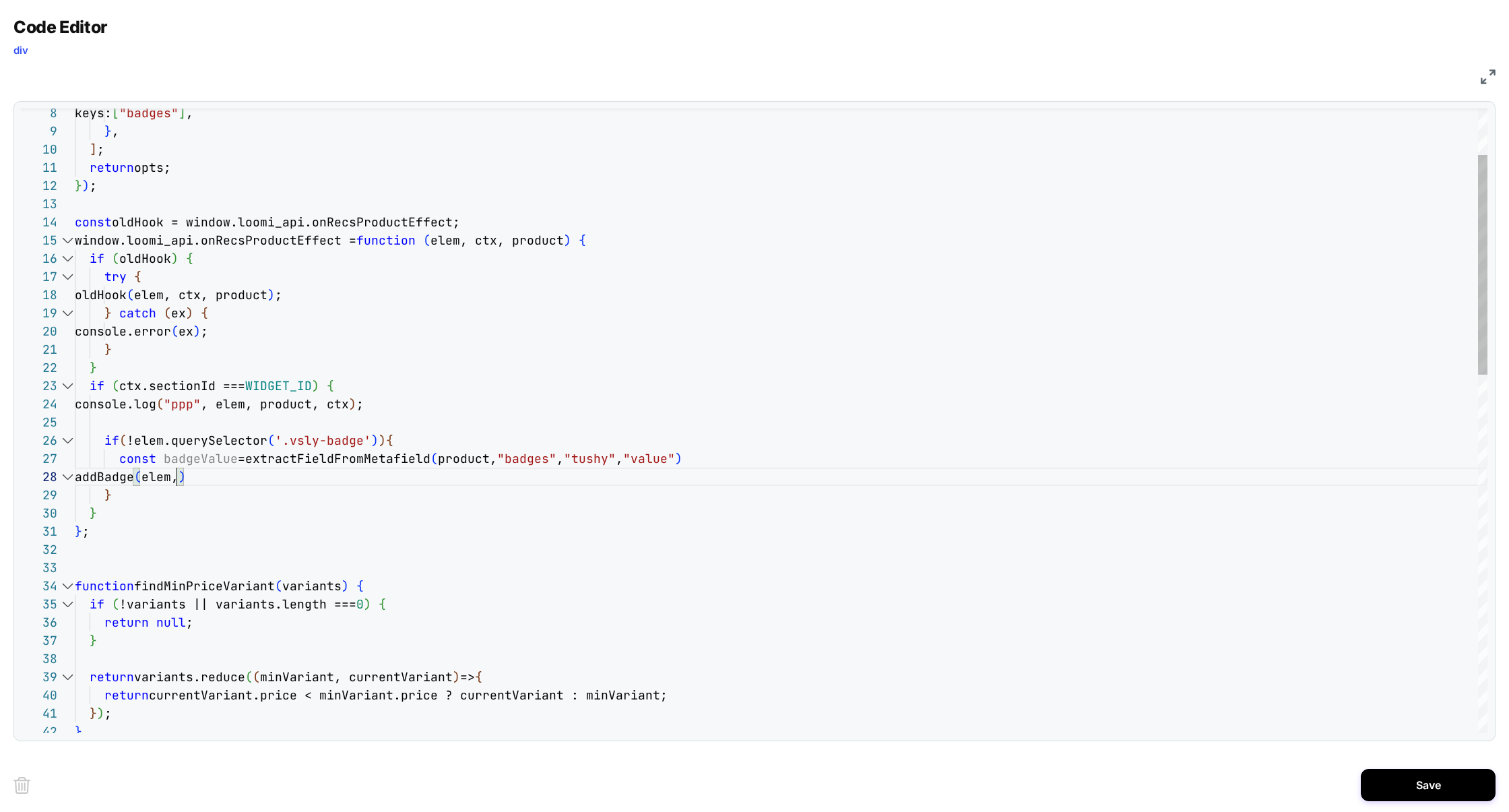
scroll to position [127, 101]
select select "**********"
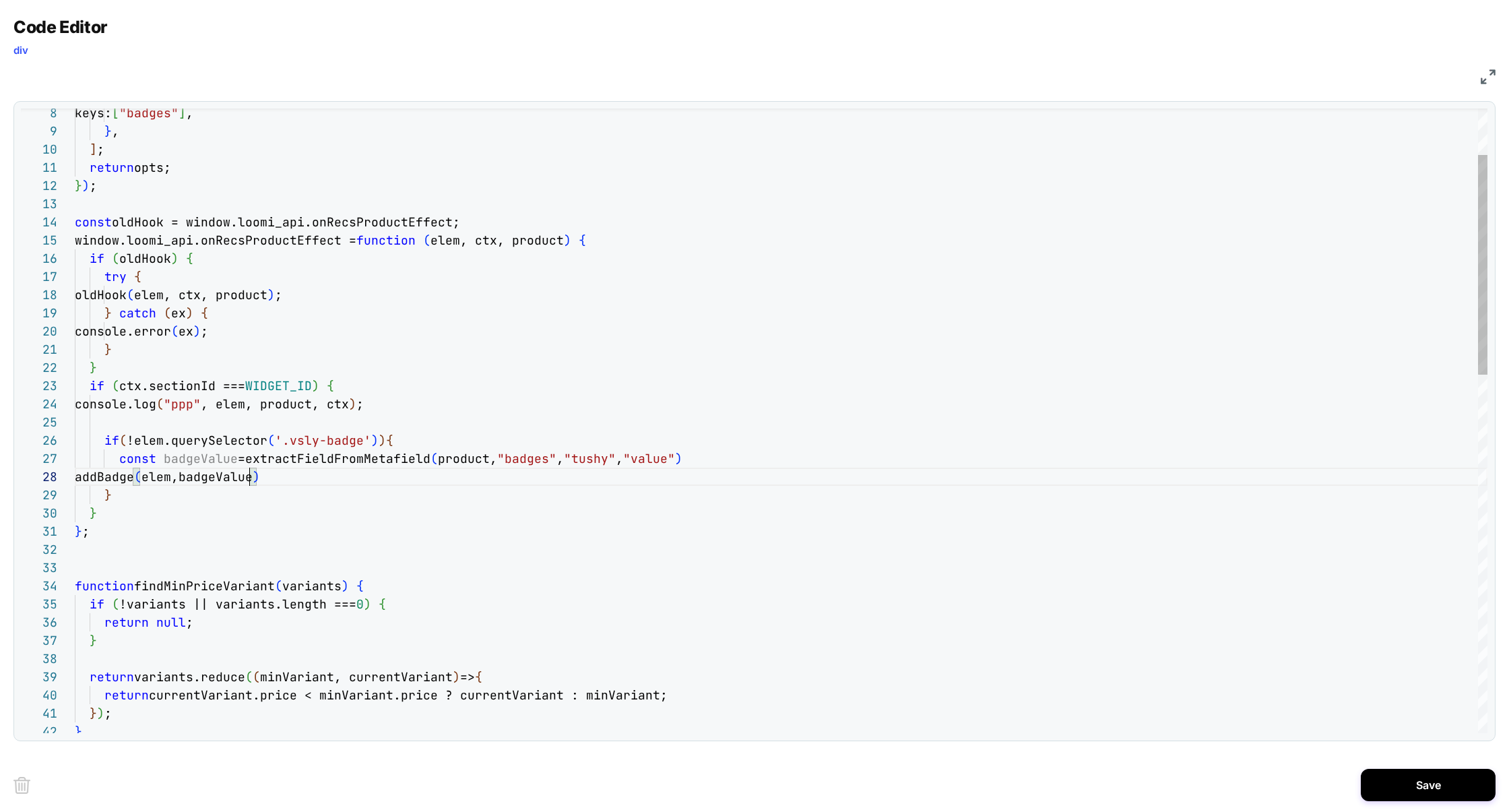
select select "**********"
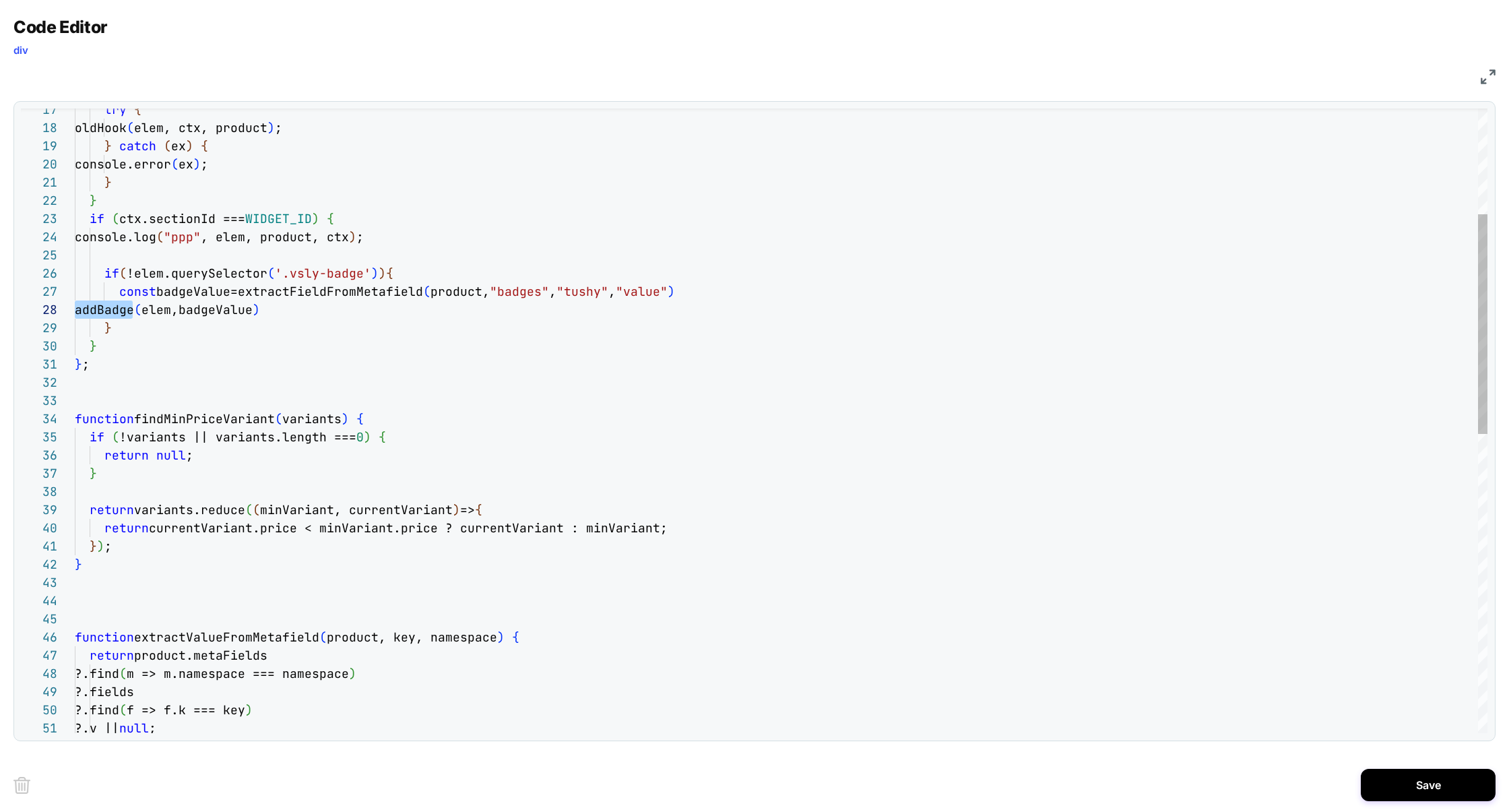
click at [109, 402] on div "return currentVariant.price < minVariant.price ? current Variant : minVariant; …" at bounding box center [780, 694] width 1413 height 1770
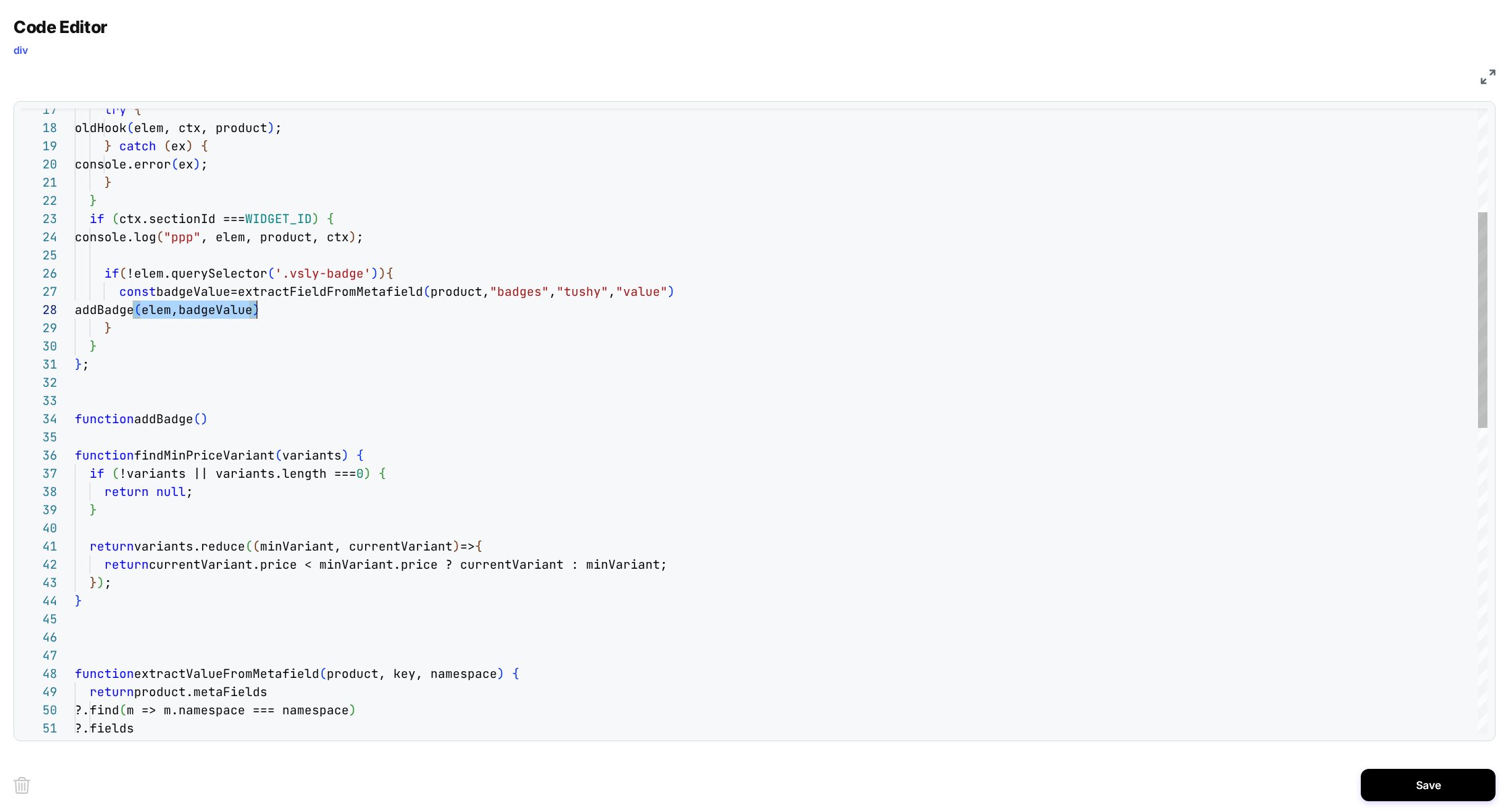
scroll to position [127, 182]
drag, startPoint x: 133, startPoint y: 311, endPoint x: 332, endPoint y: 313, distance: 199.0
click at [332, 313] on div "return currentVariant.price < minVariant.price ? current Variant : minVariant; …" at bounding box center [780, 712] width 1413 height 1806
click at [224, 415] on div "return currentVariant.price < minVariant.price ? current Variant : minVariant; …" at bounding box center [780, 712] width 1413 height 1806
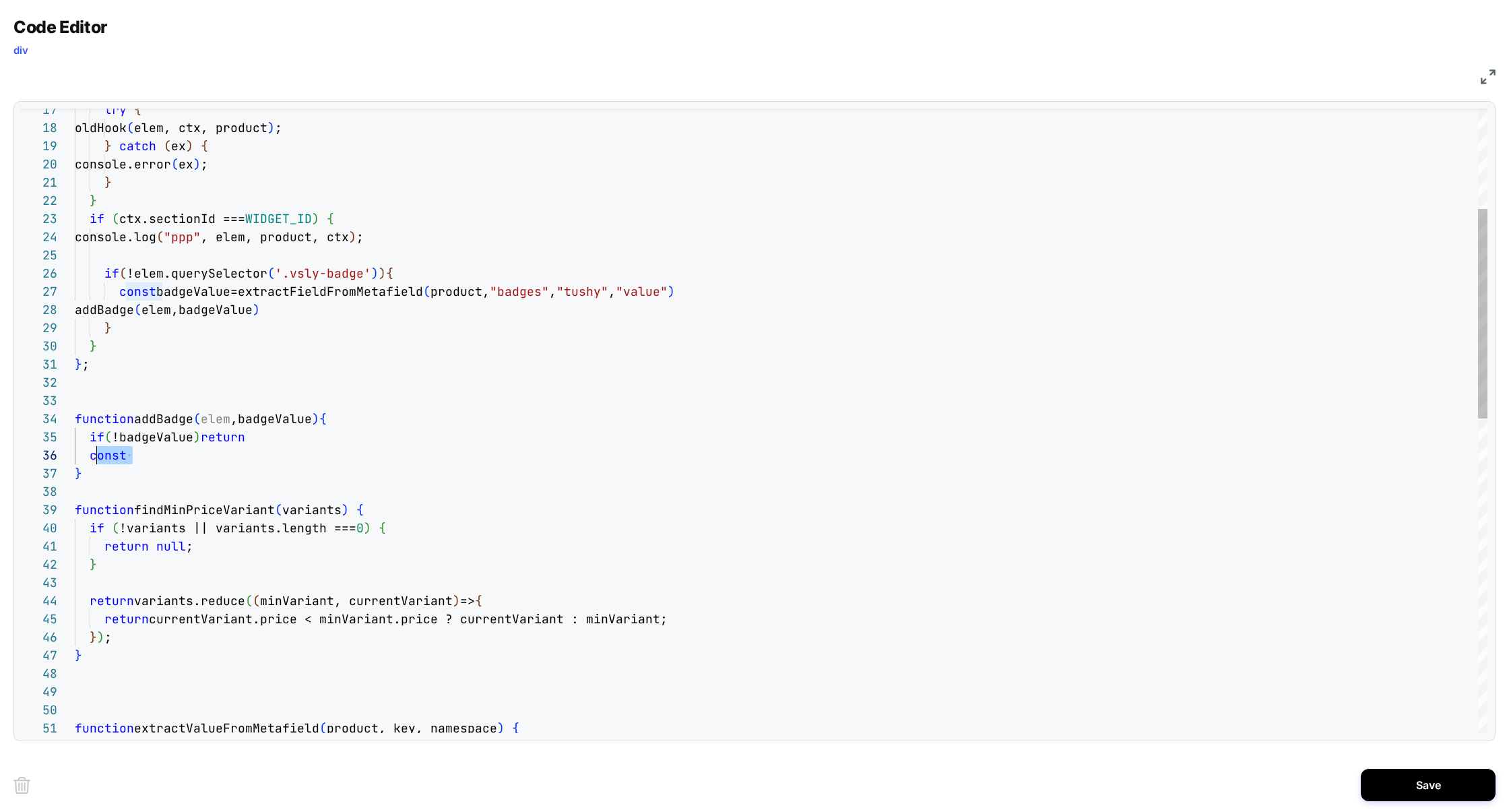
scroll to position [90, 15]
drag, startPoint x: 163, startPoint y: 457, endPoint x: 90, endPoint y: 457, distance: 73.0
click at [90, 457] on div "return currentVariant.price < minVariant.price ? current Variant : minVariant; …" at bounding box center [780, 739] width 1413 height 1861
drag, startPoint x: 322, startPoint y: 457, endPoint x: 518, endPoint y: 455, distance: 196.0
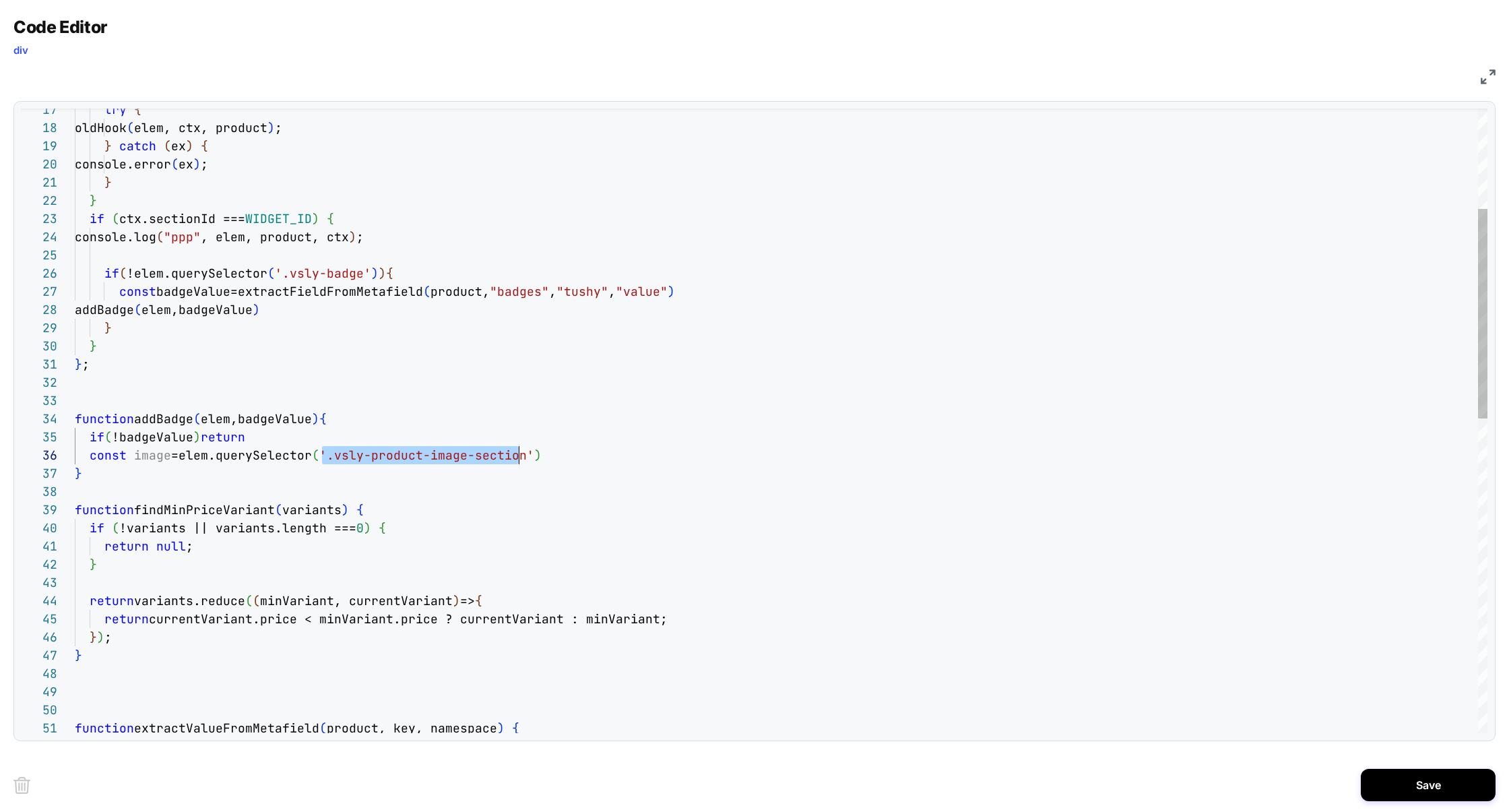
click at [518, 455] on div "return currentVariant.price < minVariant.price ? current Variant : minVariant; …" at bounding box center [780, 739] width 1413 height 1861
drag, startPoint x: 281, startPoint y: 276, endPoint x: 360, endPoint y: 276, distance: 79.0
click at [360, 276] on div "return currentVariant.price < minVariant.price ? current Variant : minVariant; …" at bounding box center [780, 739] width 1413 height 1861
click at [499, 269] on div "return currentVariant.price < minVariant.price ? current Variant : minVariant; …" at bounding box center [780, 739] width 1413 height 1861
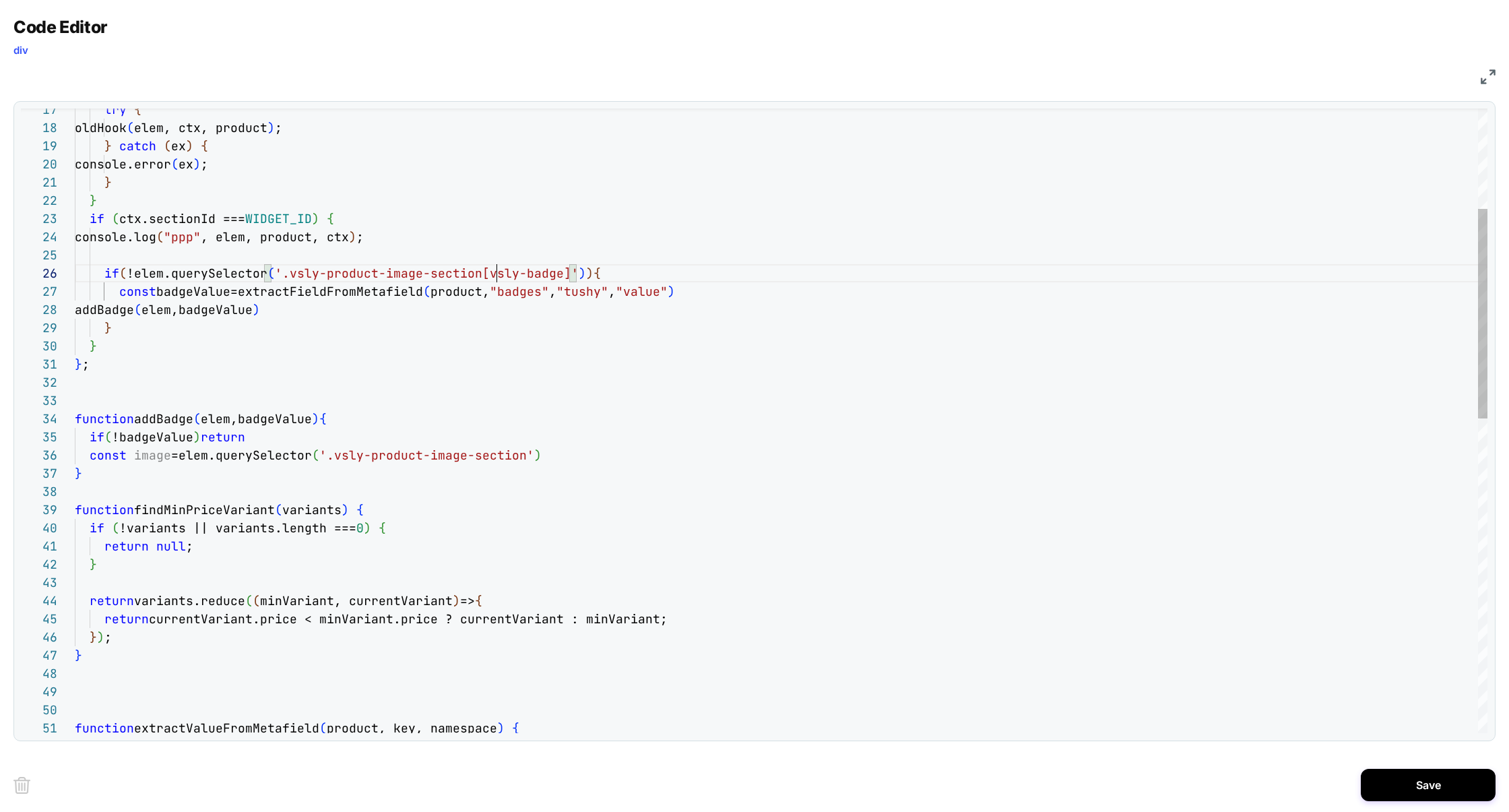
click at [499, 269] on div "return currentVariant.price < minVariant.price ? current Variant : minVariant; …" at bounding box center [780, 739] width 1413 height 1861
click at [498, 270] on div "return currentVariant.price < minVariant.price ? current Variant : minVariant; …" at bounding box center [780, 739] width 1413 height 1861
click at [499, 270] on div "return currentVariant.price < minVariant.price ? current Variant : minVariant; …" at bounding box center [780, 739] width 1413 height 1861
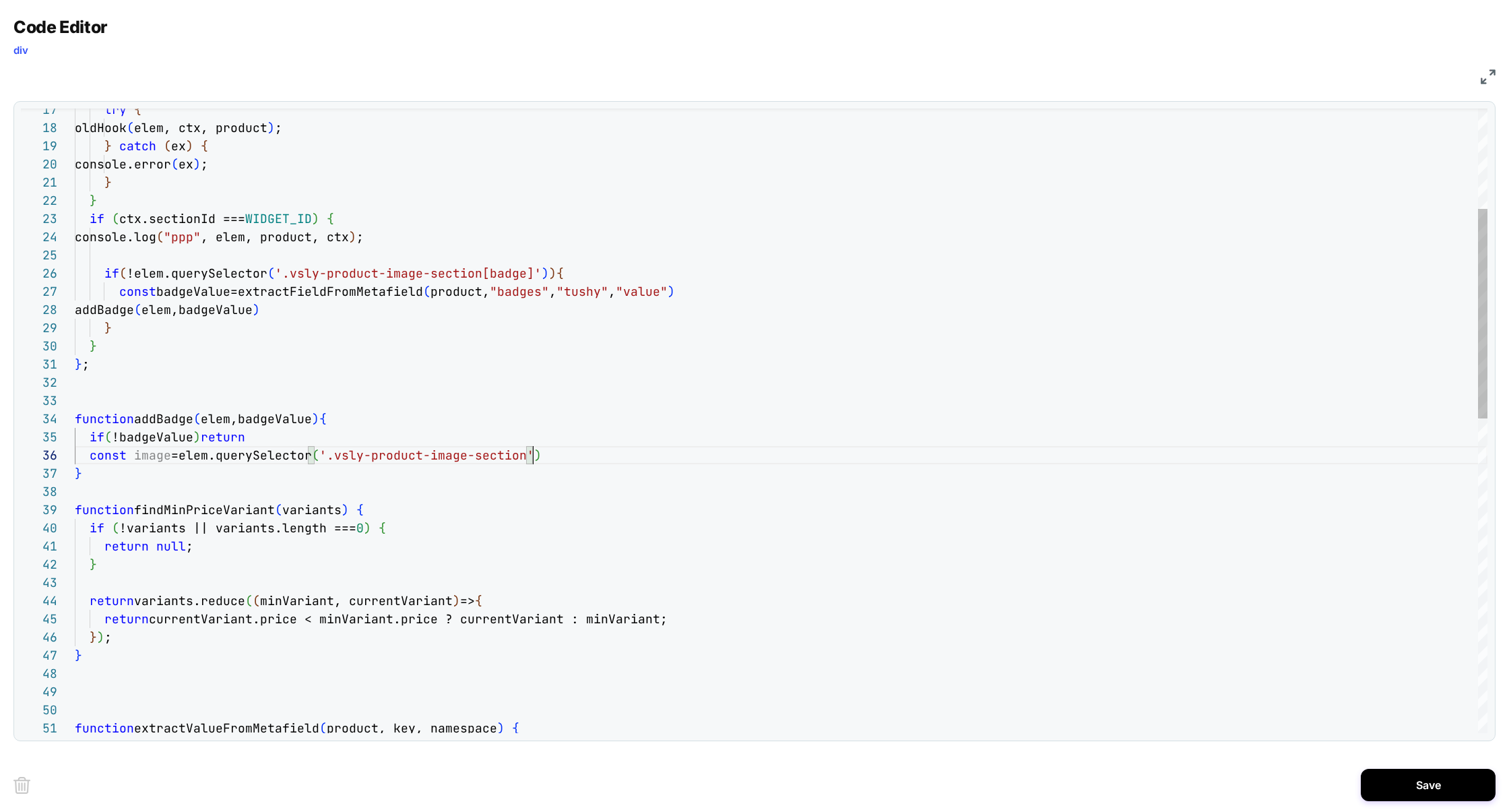
click at [574, 456] on div "return currentVariant.price < minVariant.price ? current Variant : minVariant; …" at bounding box center [780, 739] width 1413 height 1861
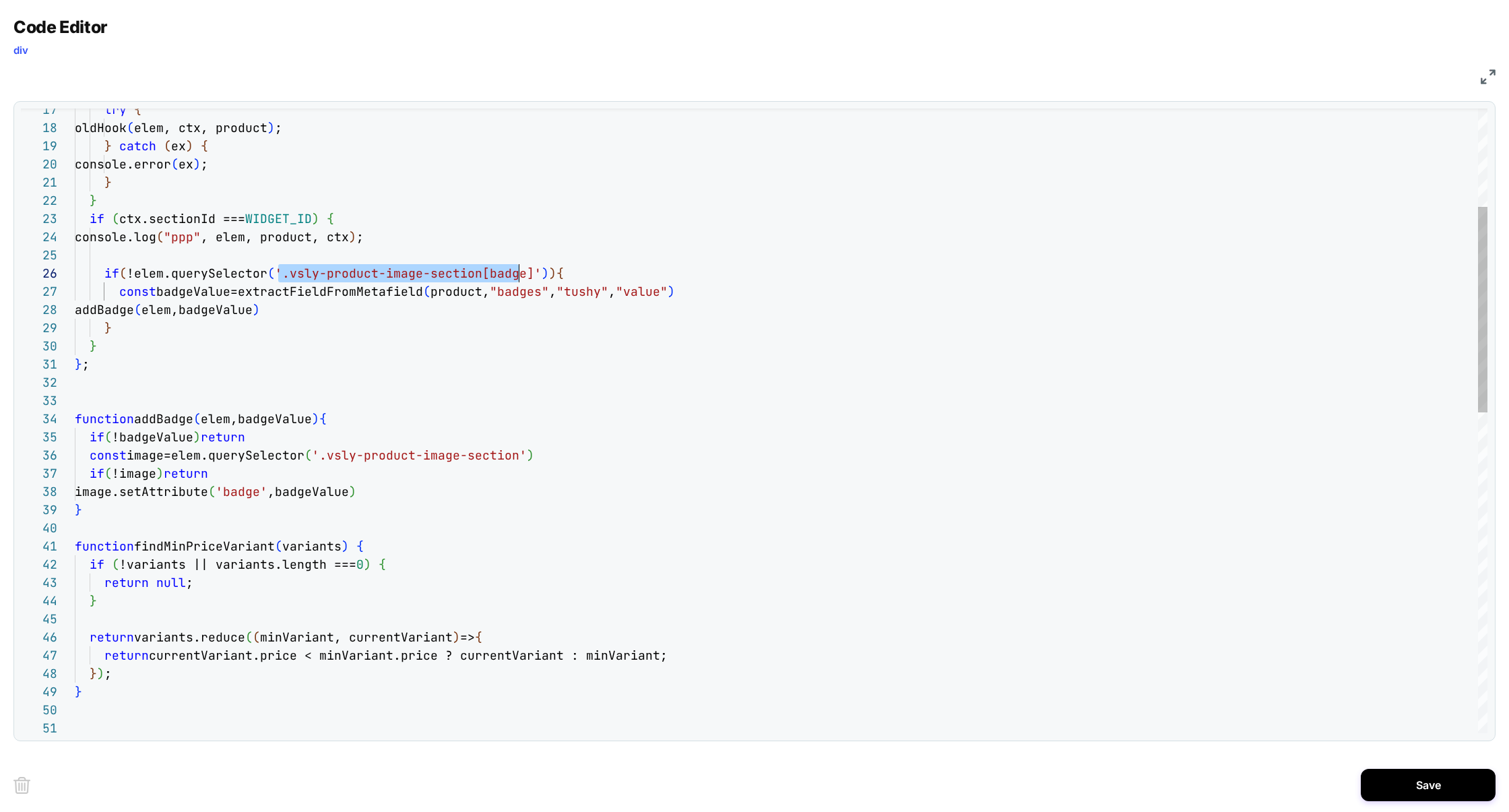
scroll to position [90, 451]
drag, startPoint x: 280, startPoint y: 275, endPoint x: 526, endPoint y: 270, distance: 246.1
click at [526, 270] on div "return currentVariant.price < minVariant.price ? current Variant : minVariant; …" at bounding box center [780, 758] width 1413 height 1898
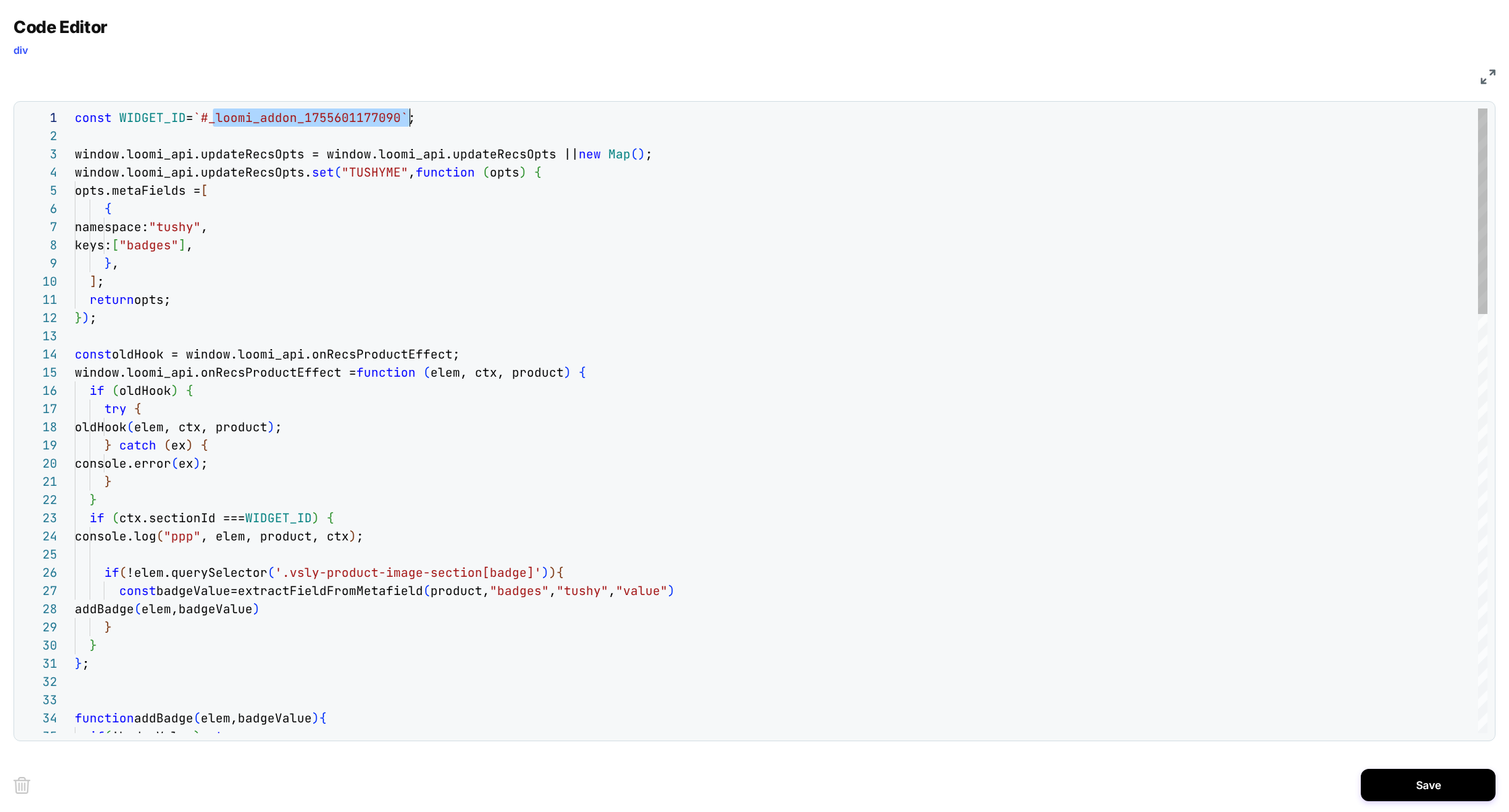
scroll to position [0, 335]
drag, startPoint x: 212, startPoint y: 117, endPoint x: 409, endPoint y: 114, distance: 197.0
type textarea "**********"
click at [1433, 777] on button "Save" at bounding box center [1428, 784] width 135 height 33
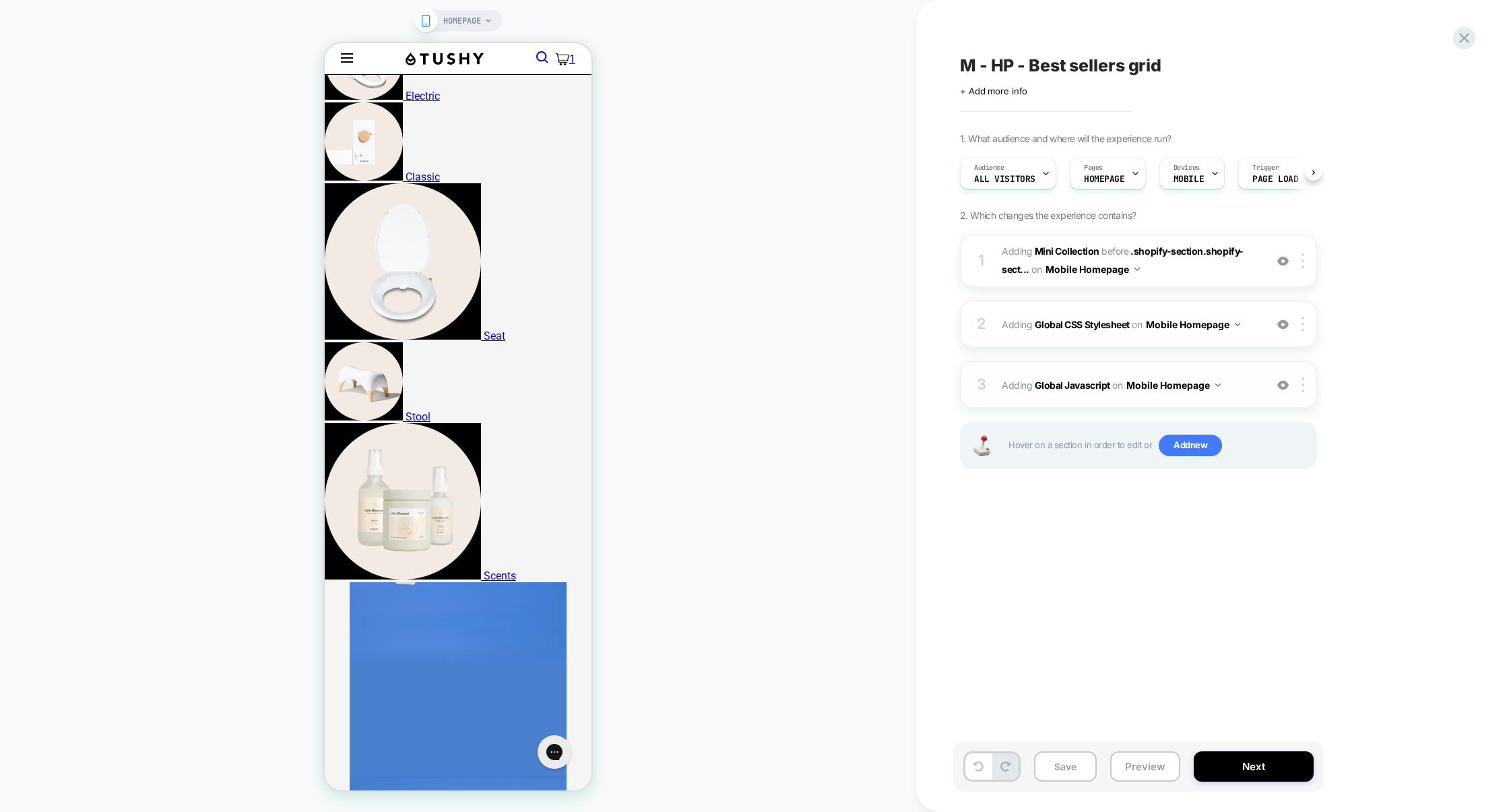
scroll to position [0, 1]
click at [1084, 344] on div "2 Adding Global CSS Stylesheet on Mobile Homepage Add Before Add After Copy to …" at bounding box center [1139, 324] width 357 height 47
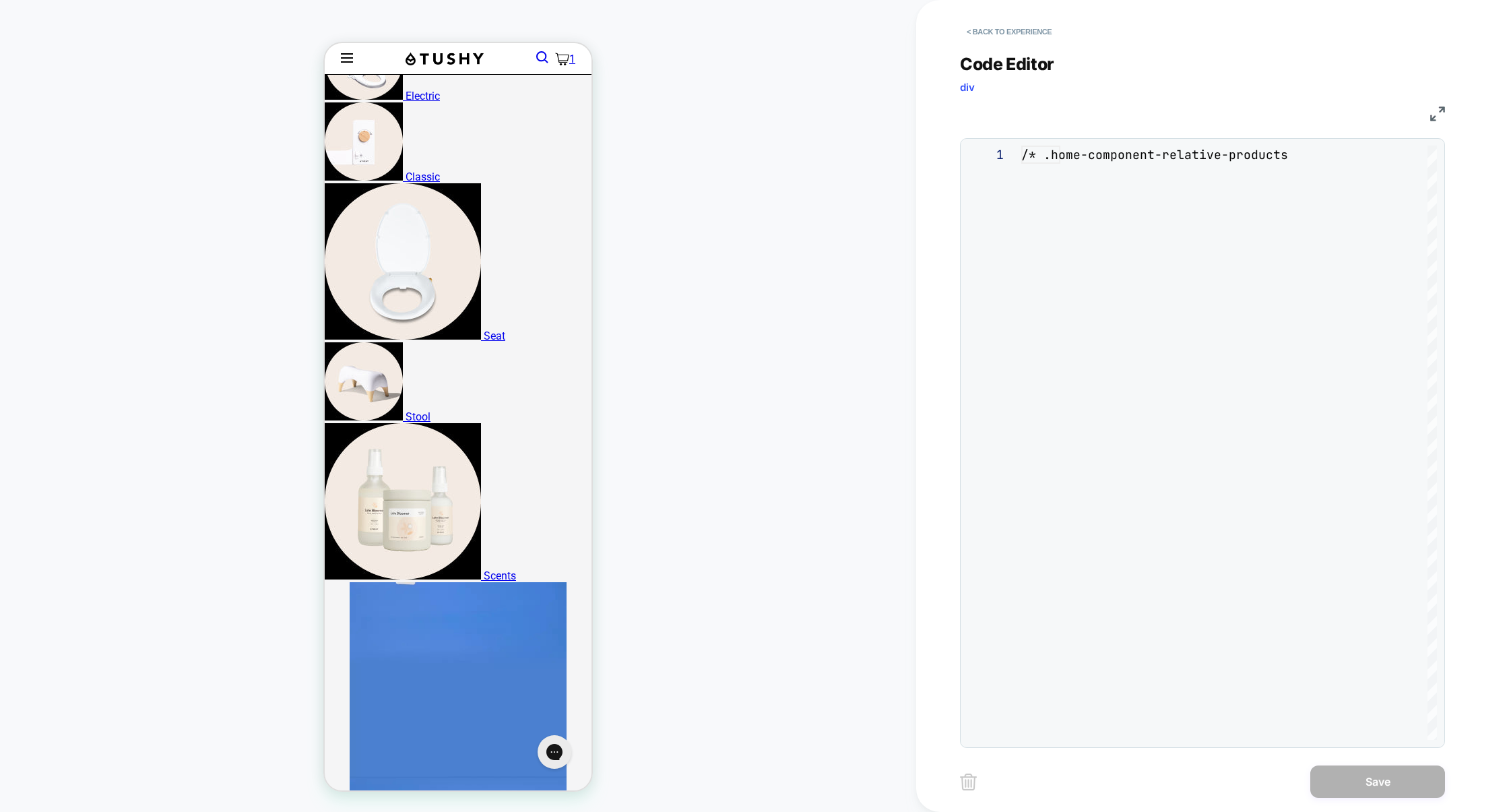
scroll to position [182, 0]
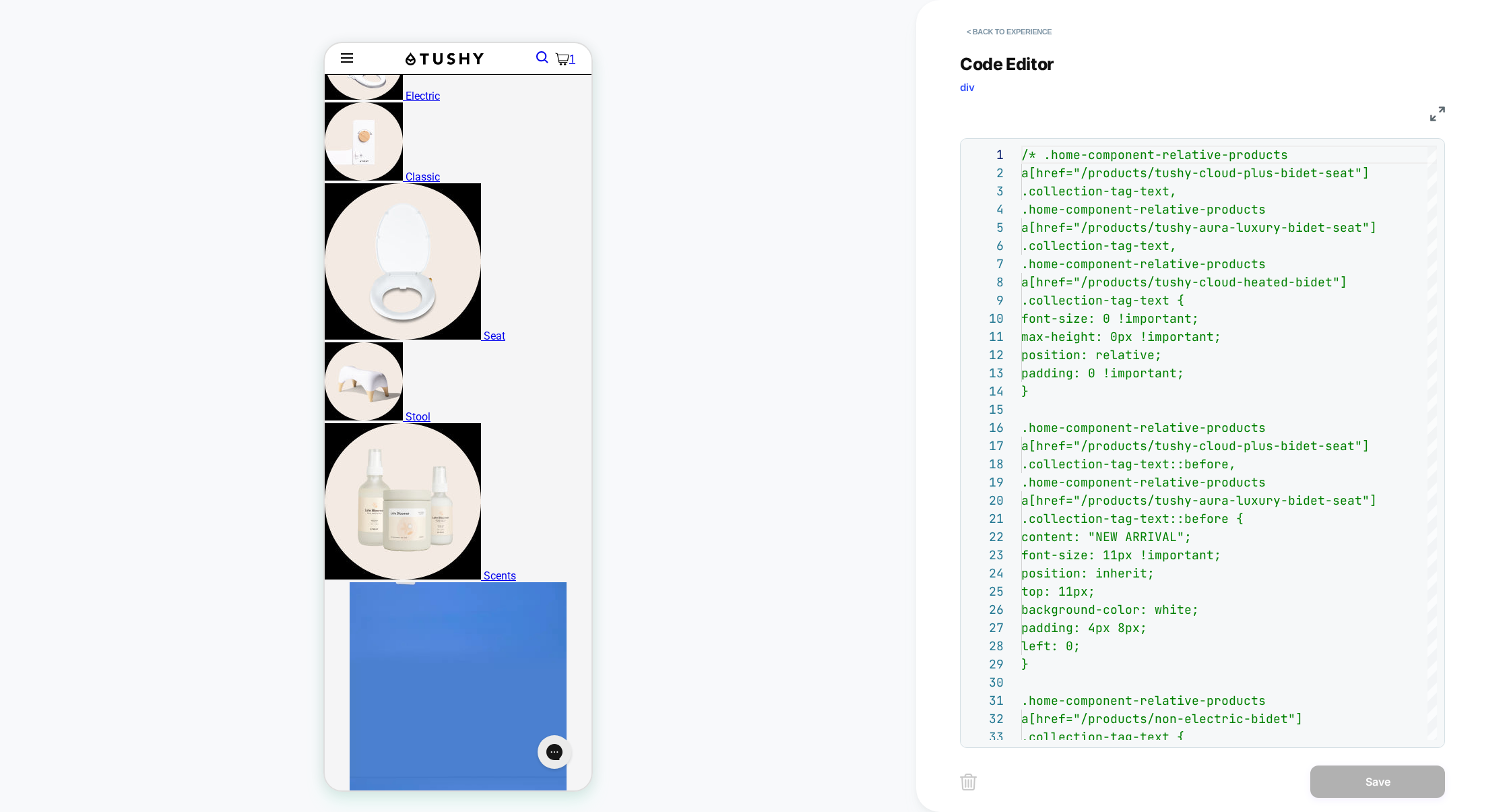
click at [1439, 110] on img at bounding box center [1438, 114] width 15 height 15
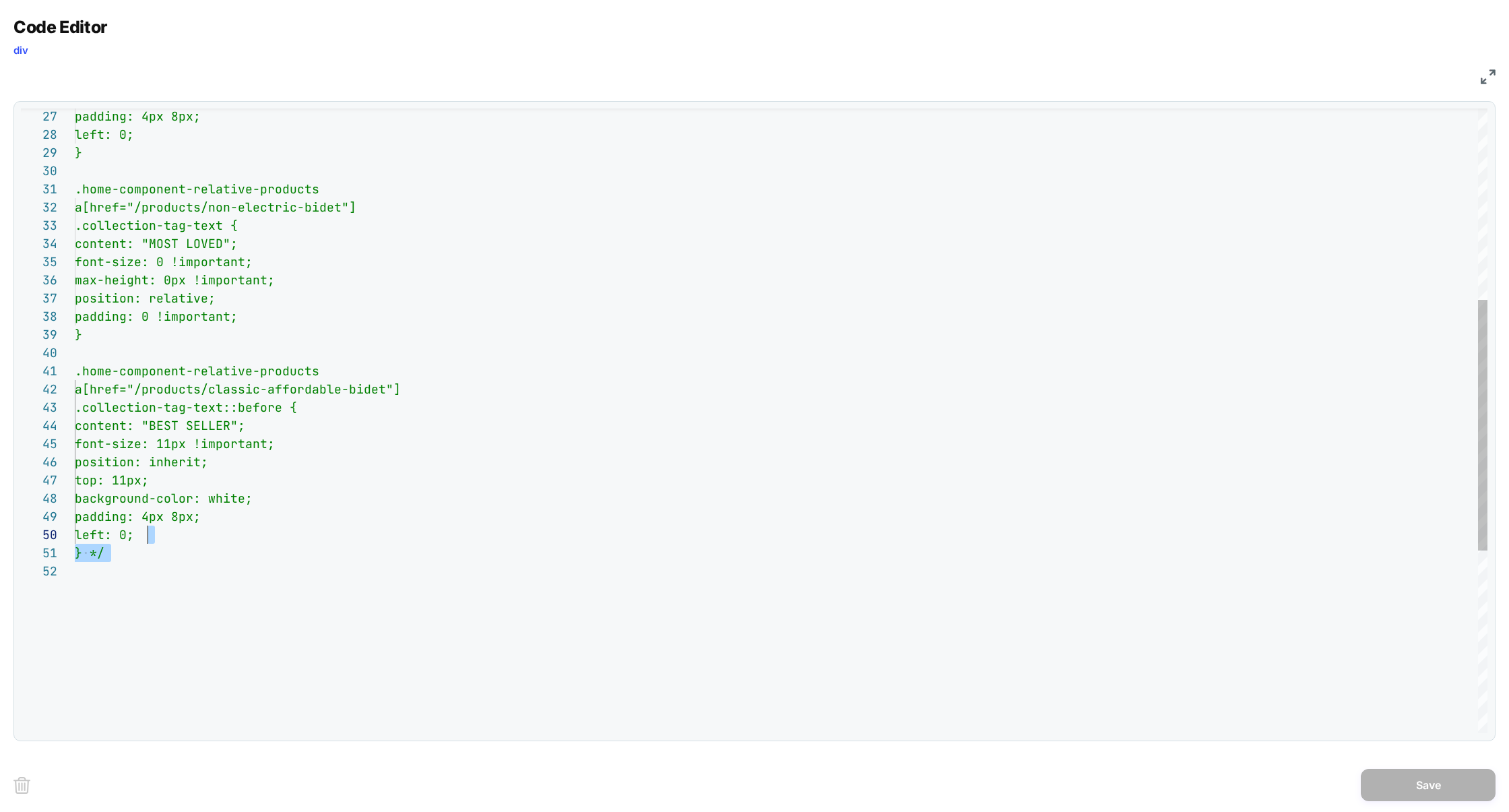
scroll to position [0, 0]
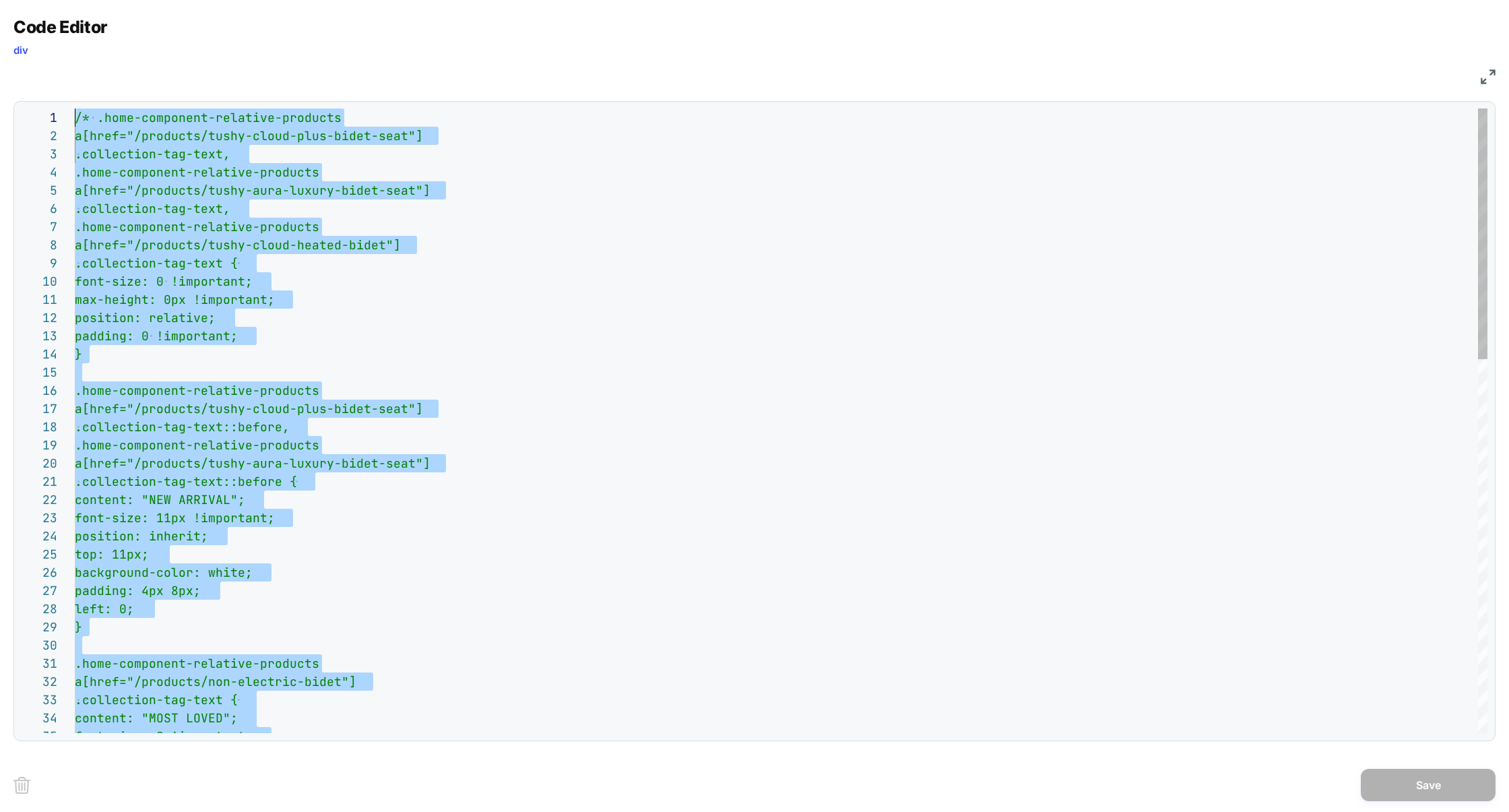
drag, startPoint x: 295, startPoint y: 593, endPoint x: 0, endPoint y: -66, distance: 722.0
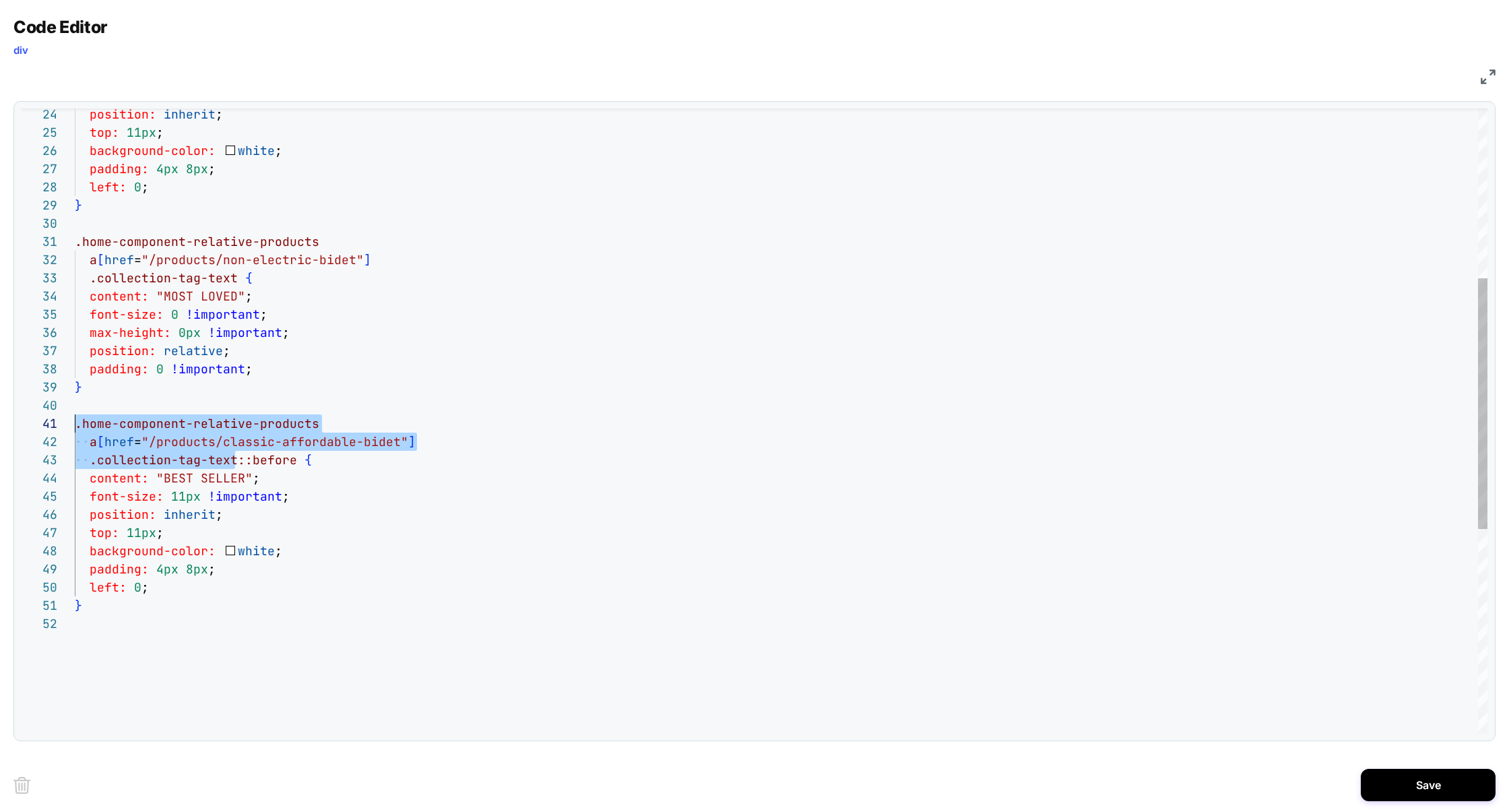
drag, startPoint x: 236, startPoint y: 460, endPoint x: 33, endPoint y: 429, distance: 205.4
click at [75, 429] on div "padding: 4px 8px ; left: 0 ; } .home-component-relative-products a [ href = "/p…" at bounding box center [780, 463] width 1413 height 1552
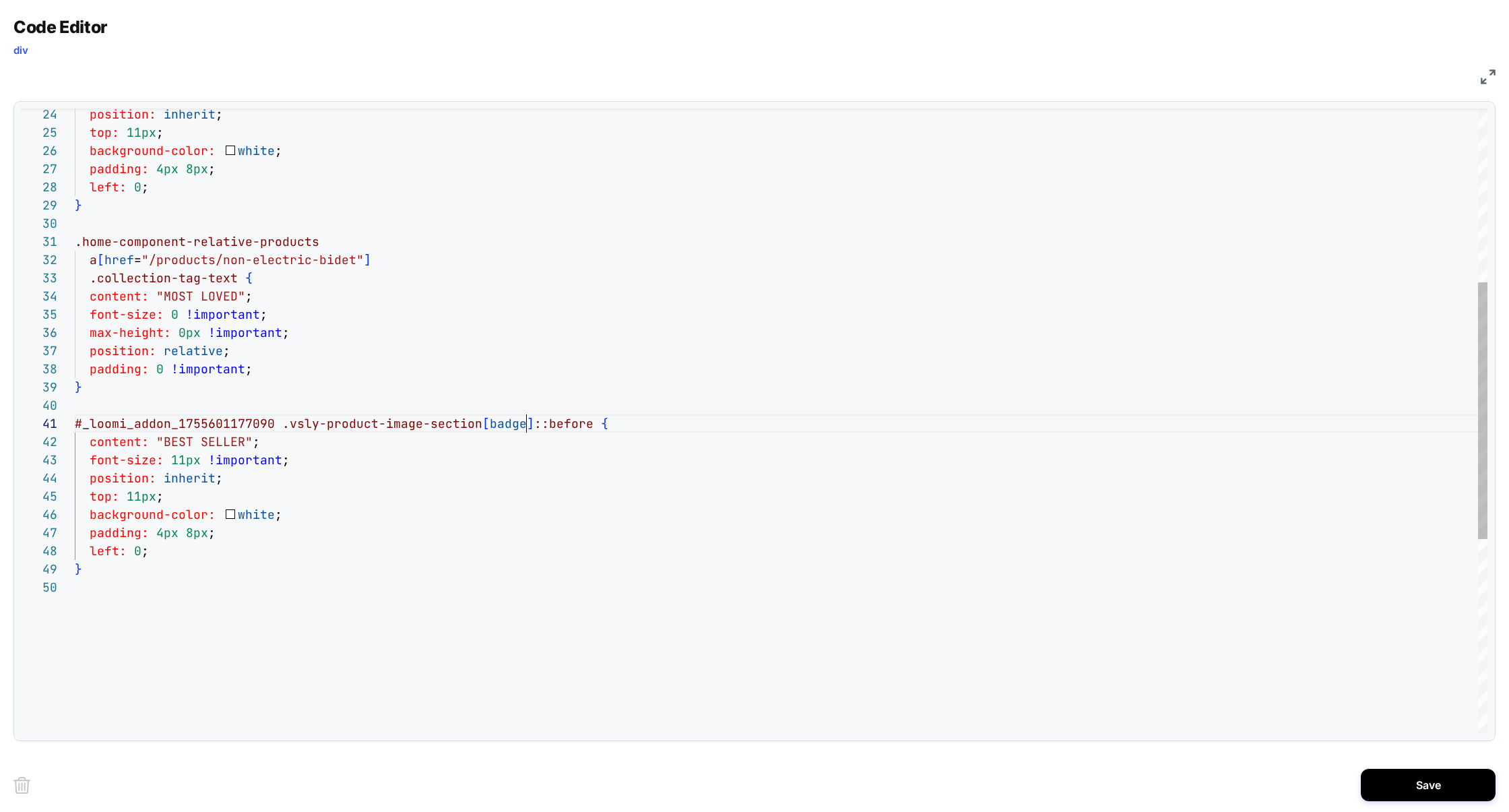
scroll to position [0, 451]
drag, startPoint x: 154, startPoint y: 446, endPoint x: 250, endPoint y: 435, distance: 96.6
click at [250, 435] on div "padding: 4px 8px ; left: 0 ; } .home-component-relative-products a [ href = "/p…" at bounding box center [780, 445] width 1413 height 1515
click at [354, 367] on div "padding: 4px 8px ; left: 0 ; } .home-component-relative-products a [ href = "/p…" at bounding box center [780, 445] width 1413 height 1515
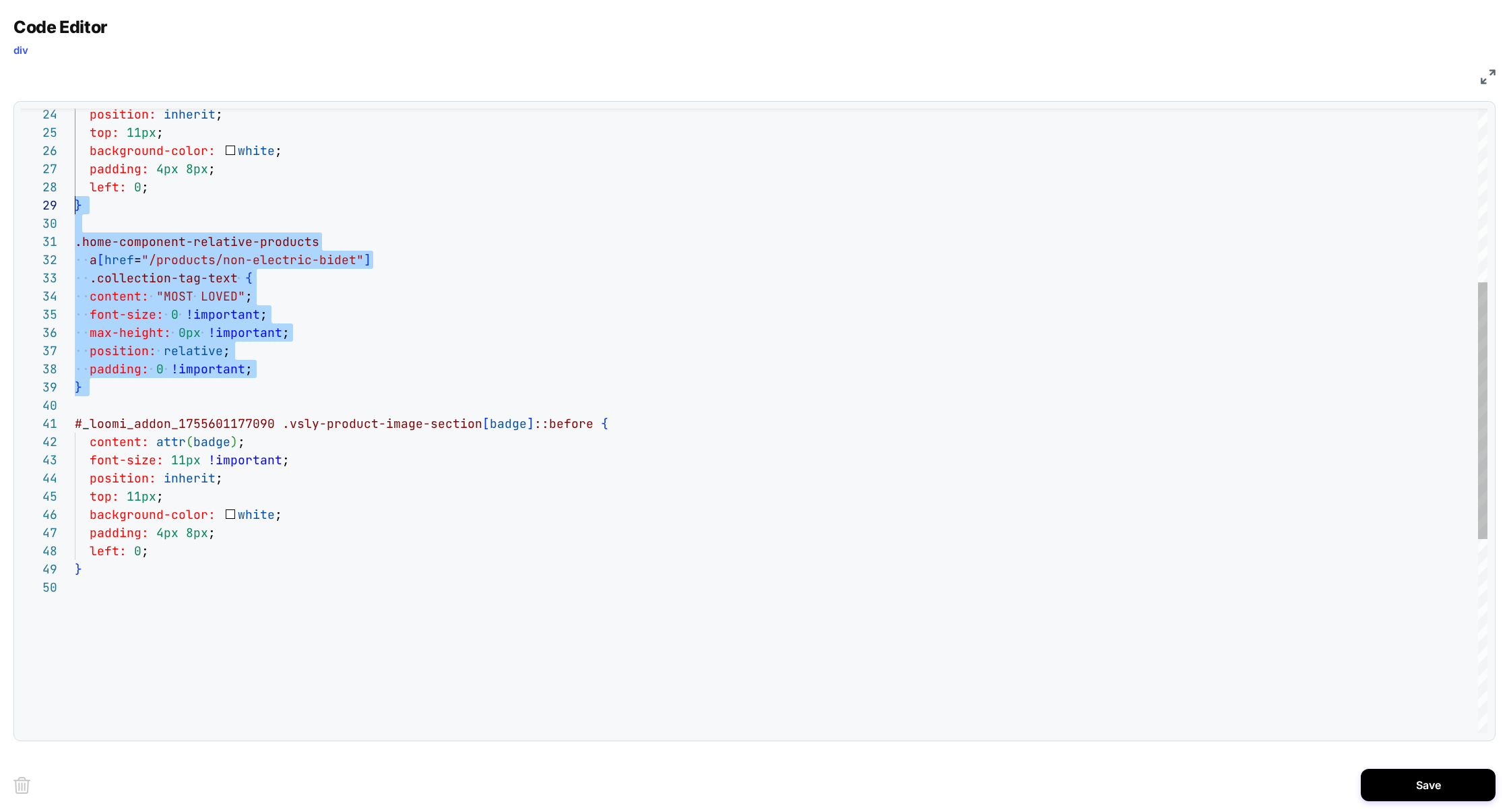
scroll to position [0, 0]
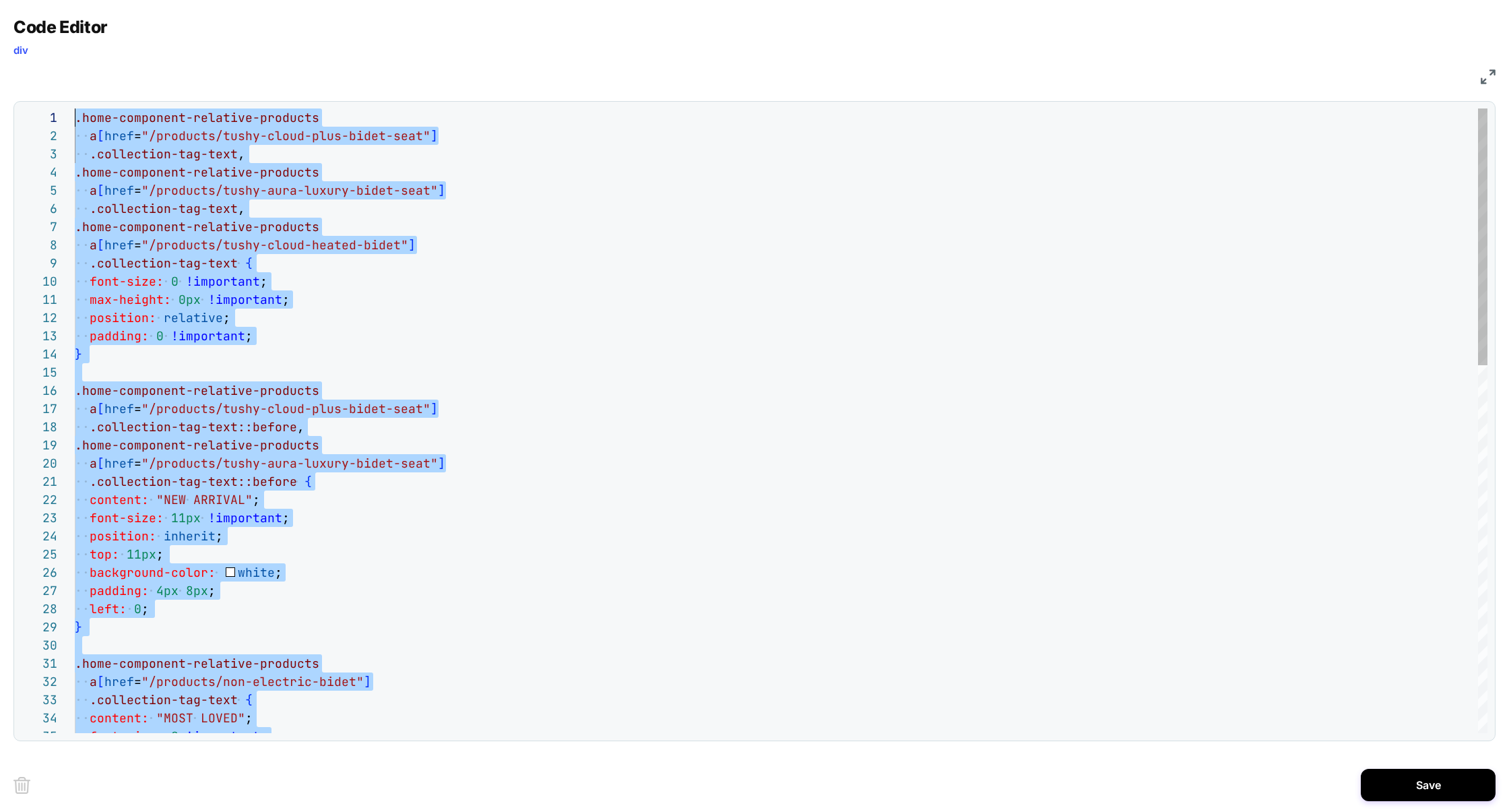
drag, startPoint x: 107, startPoint y: 404, endPoint x: 3, endPoint y: 13, distance: 404.6
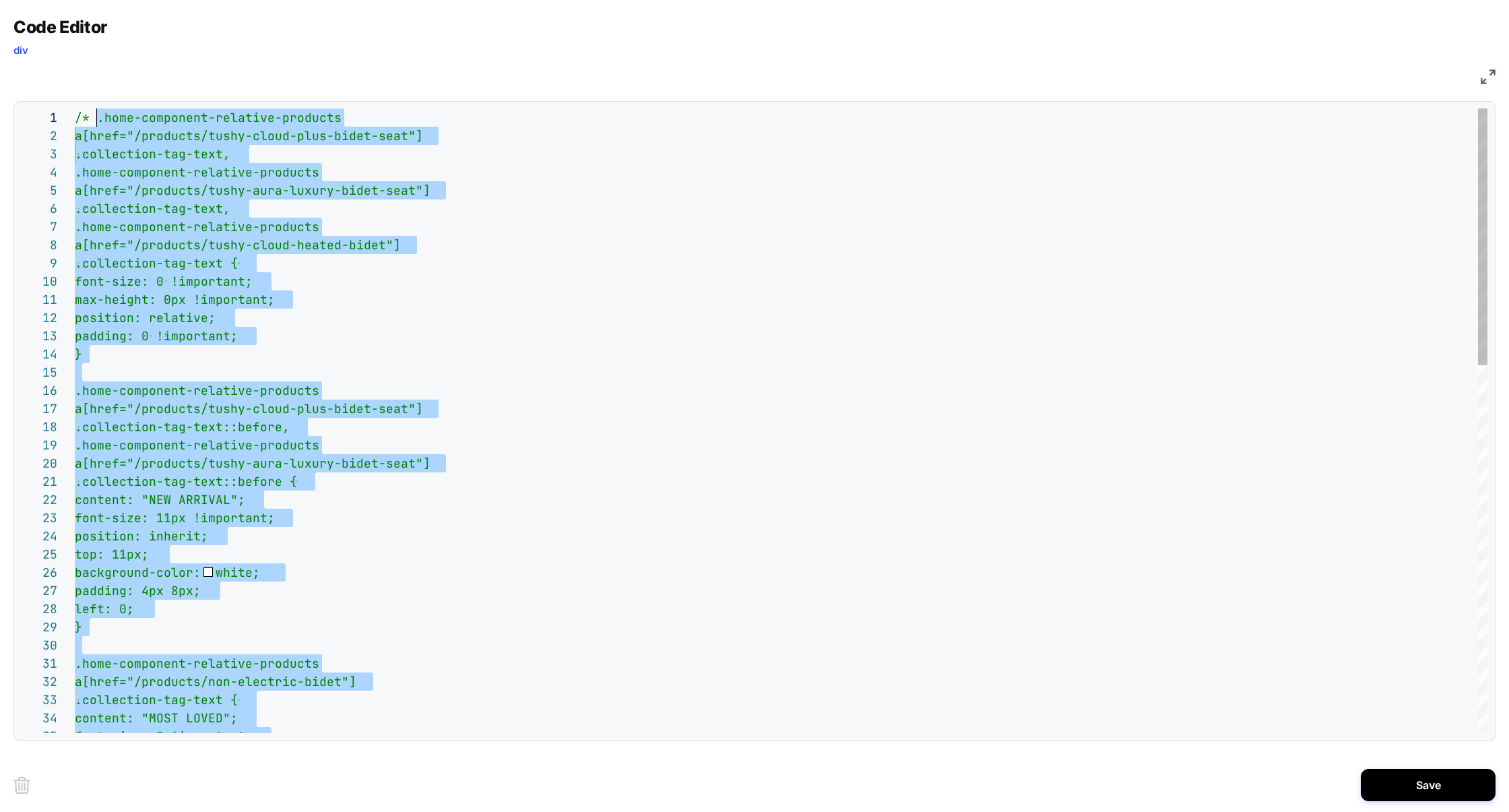
scroll to position [0, 22]
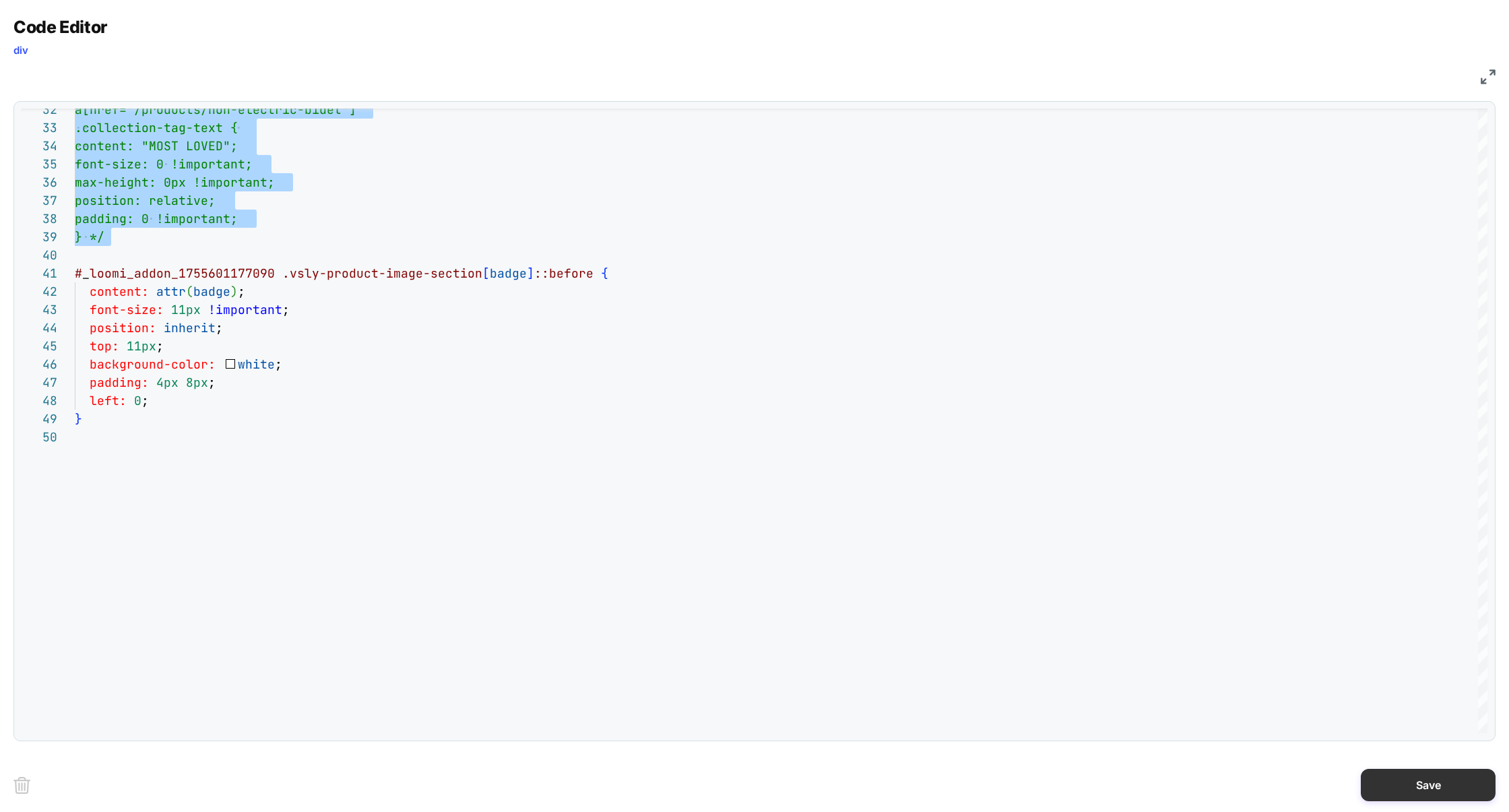
type textarea "**********"
click at [1405, 778] on button "Save" at bounding box center [1428, 784] width 135 height 33
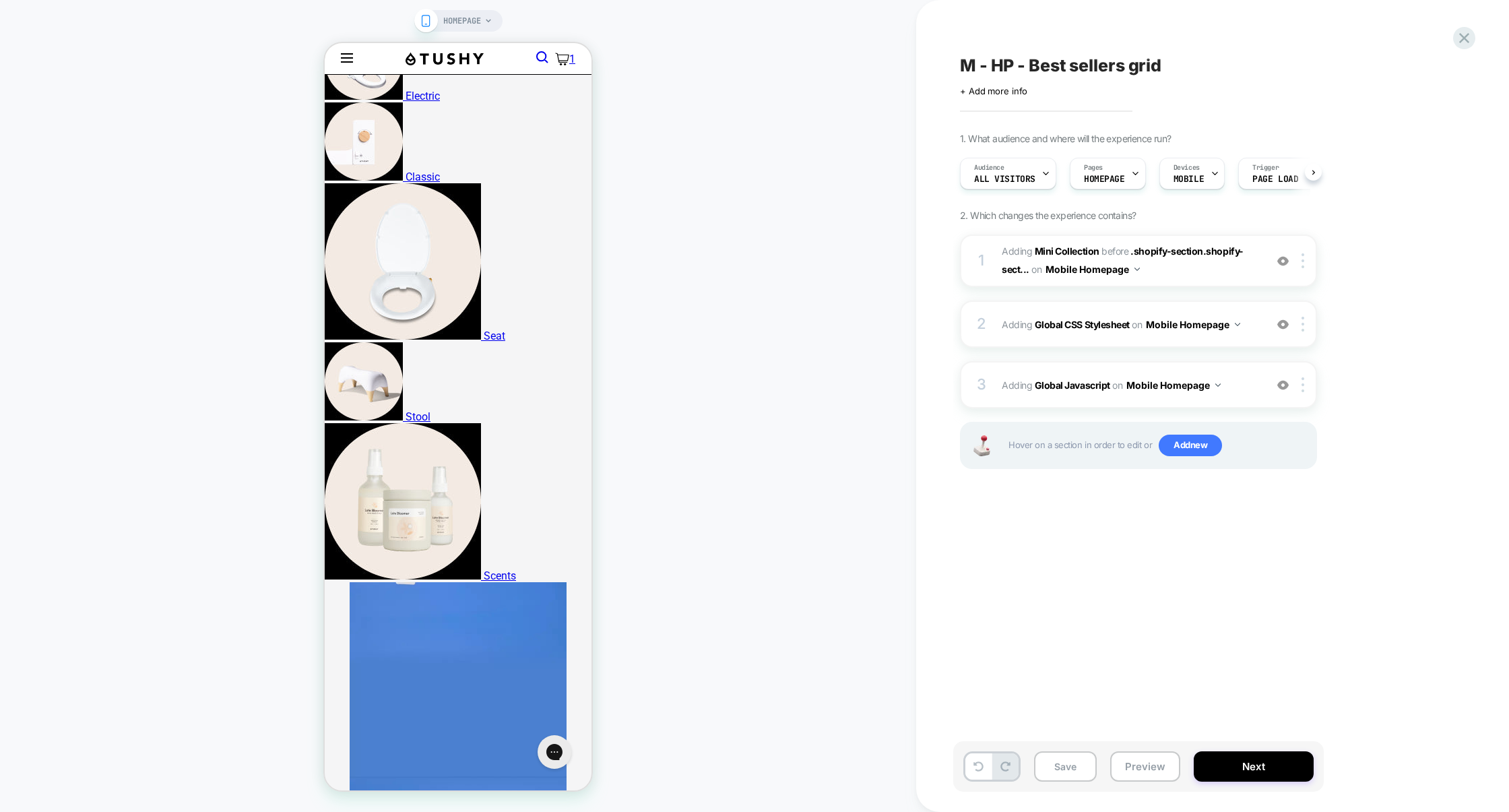
scroll to position [0, 1]
click at [1160, 778] on button "Preview" at bounding box center [1146, 766] width 70 height 30
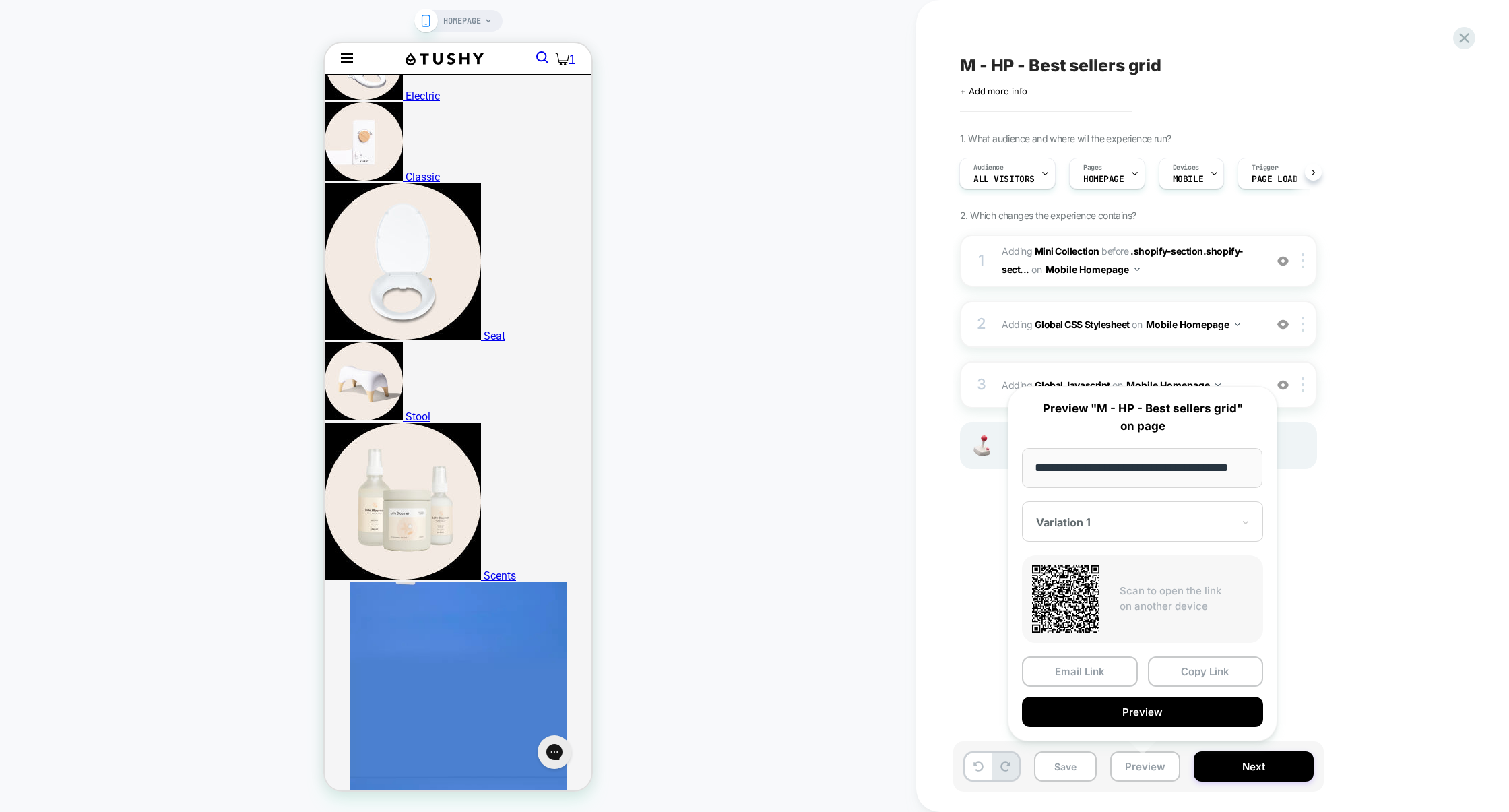
scroll to position [0, 0]
click at [1125, 719] on button "Preview" at bounding box center [1143, 712] width 241 height 30
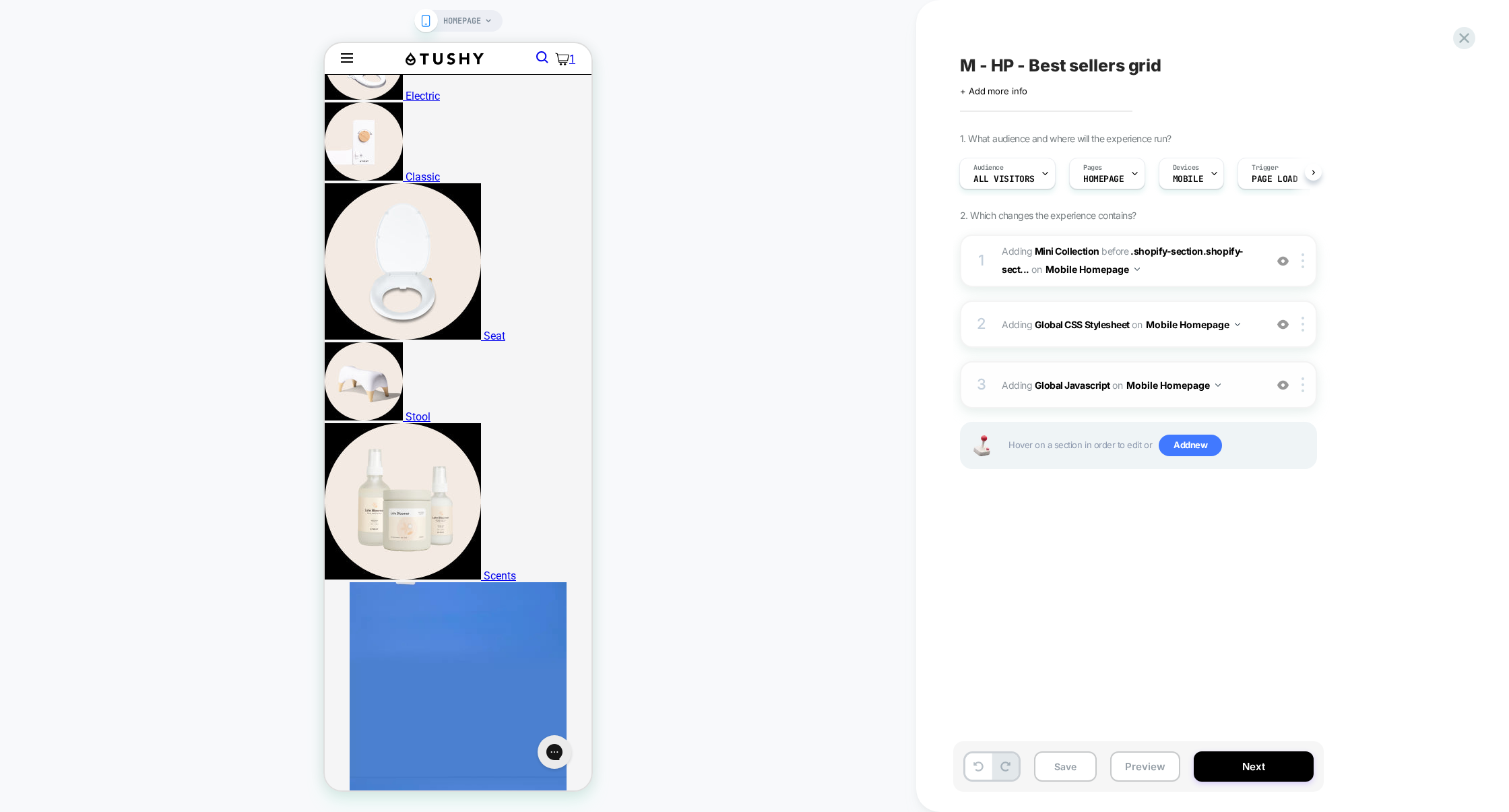
click at [1098, 363] on div "3 Adding Global Javascript on Mobile Homepage Add Before Add After Copy to Desk…" at bounding box center [1139, 384] width 357 height 47
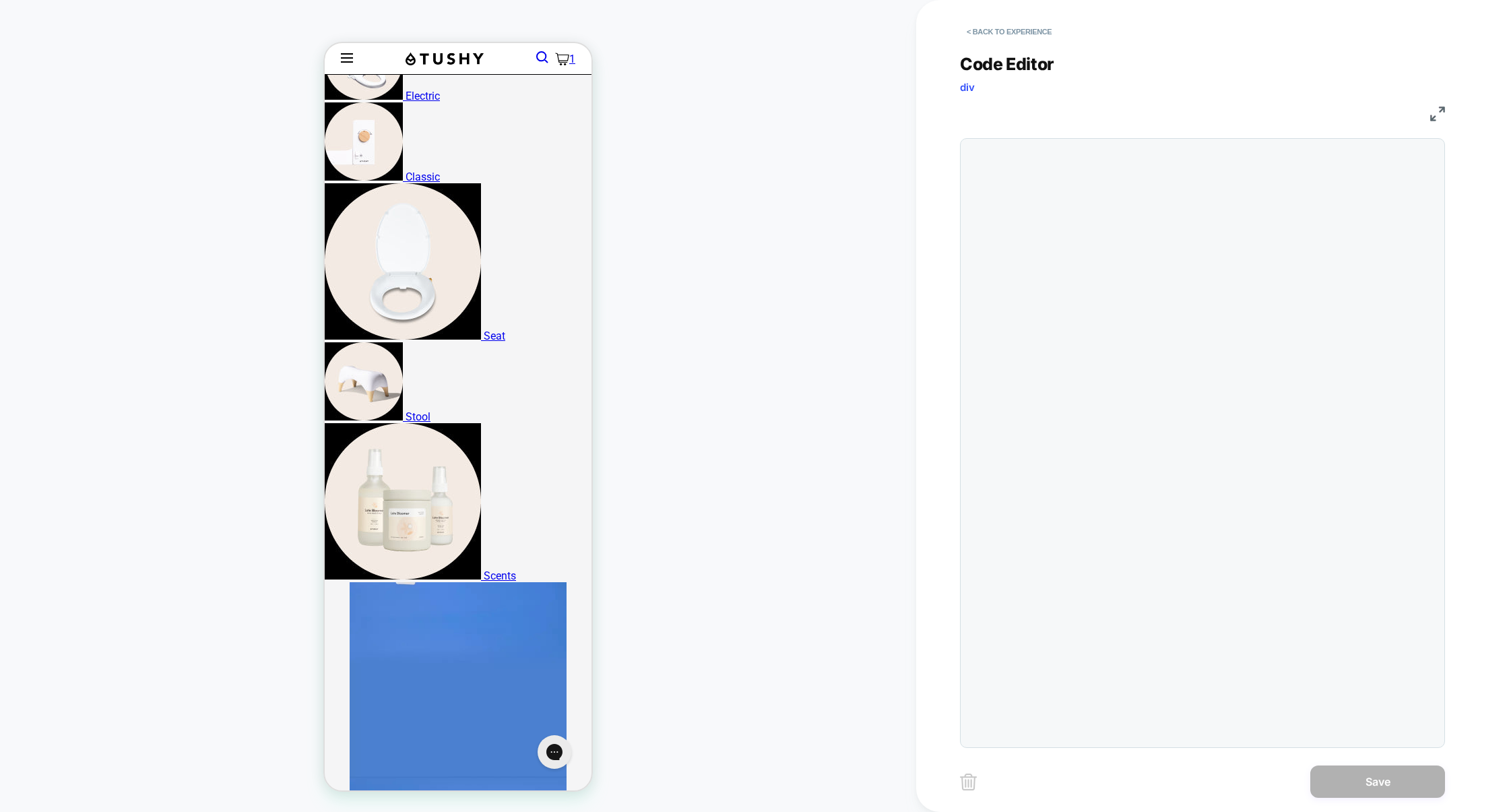
scroll to position [182, 0]
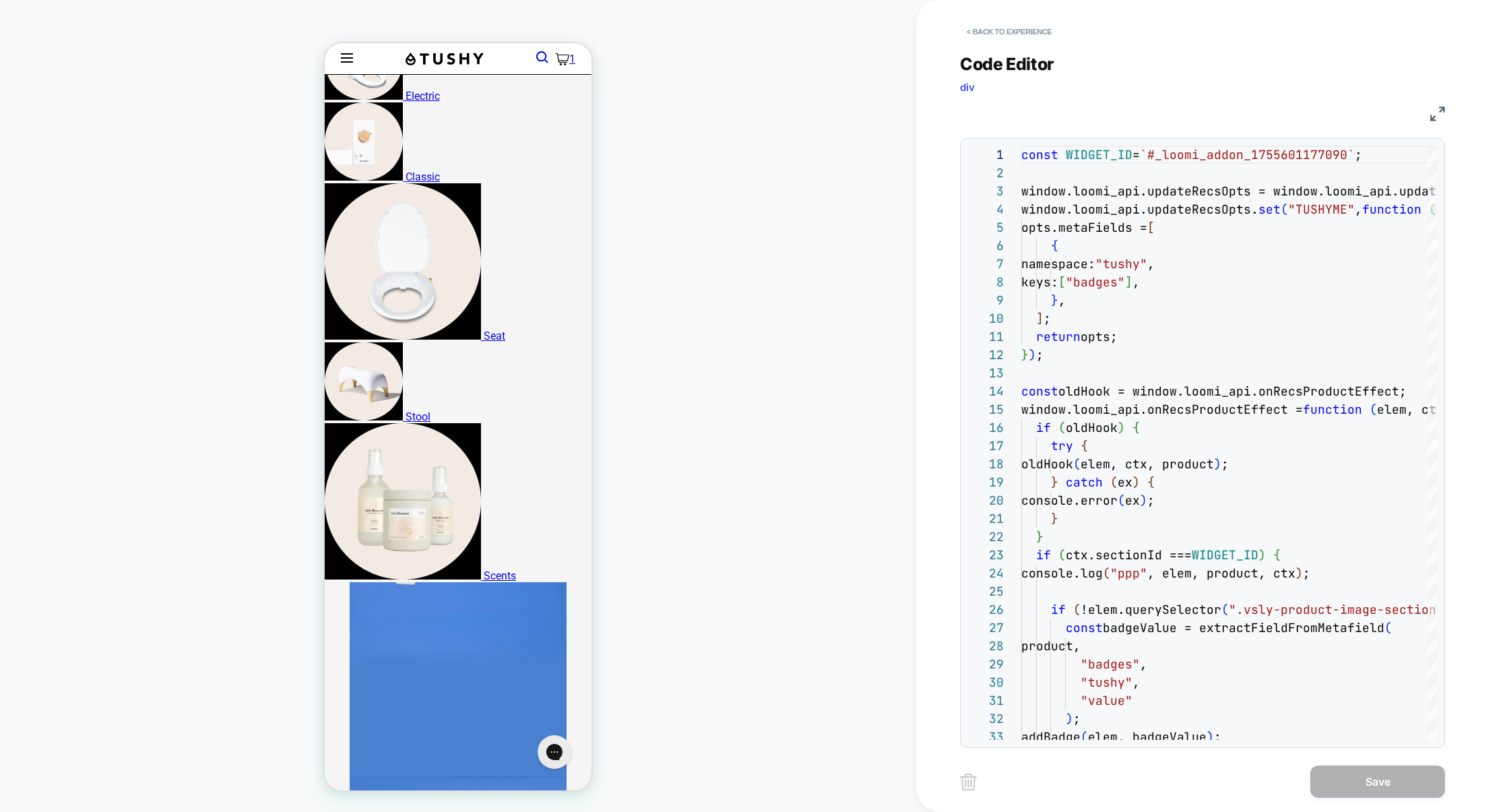
click at [1434, 112] on img at bounding box center [1438, 114] width 15 height 15
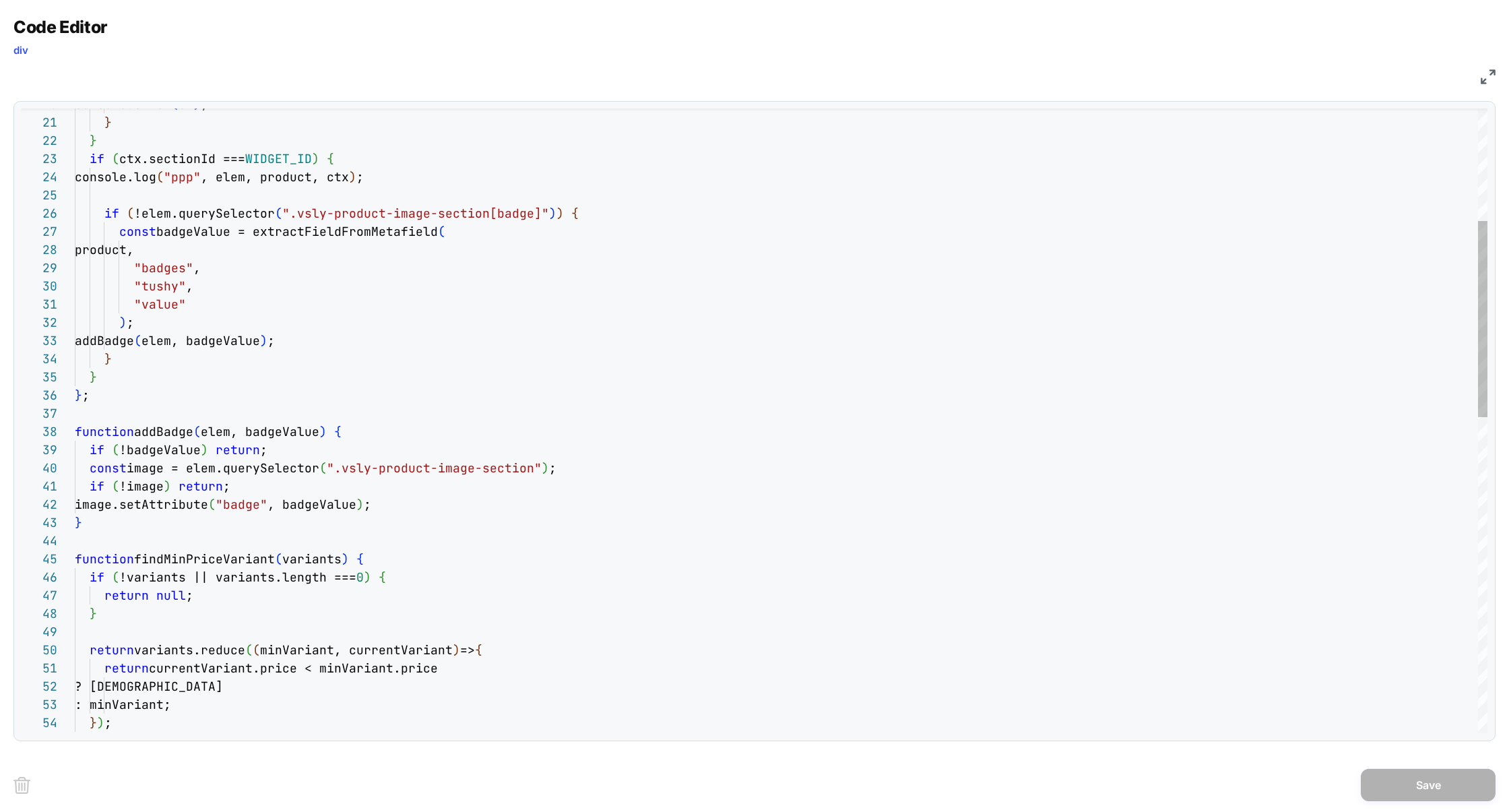
scroll to position [18, 197]
click at [270, 506] on div "console.error ( ex ) ; } } if ( ctx.sectionId === WIDGET_ID ) { console.log ( "…" at bounding box center [780, 743] width 1413 height 1988
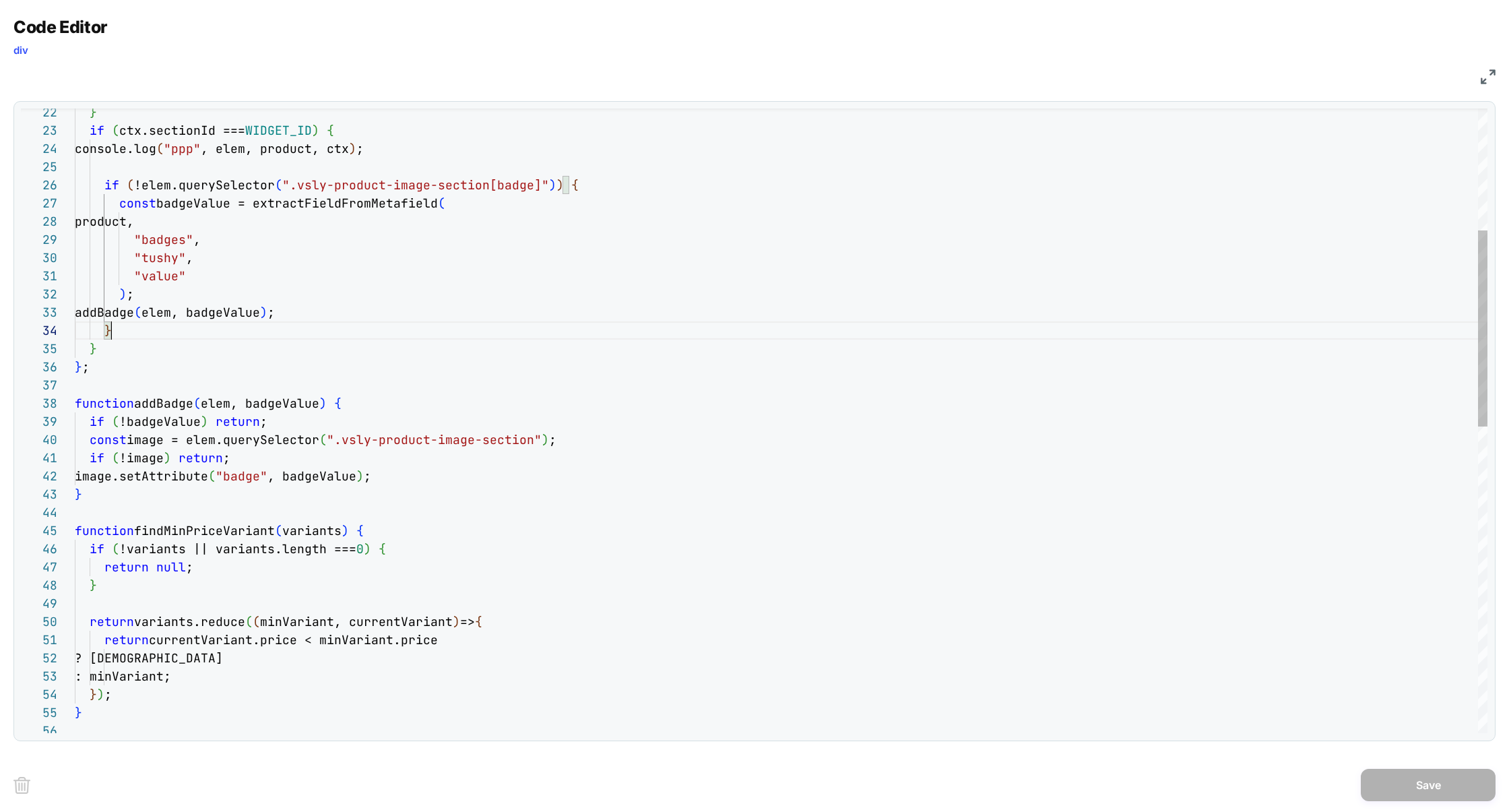
click at [150, 323] on div "function findMinPriceVariant ( variants ) { if ( !variants || variants.length =…" at bounding box center [780, 715] width 1413 height 1988
click at [153, 316] on div "function findMinPriceVariant ( variants ) { if ( !variants || variants.length =…" at bounding box center [780, 715] width 1413 height 1988
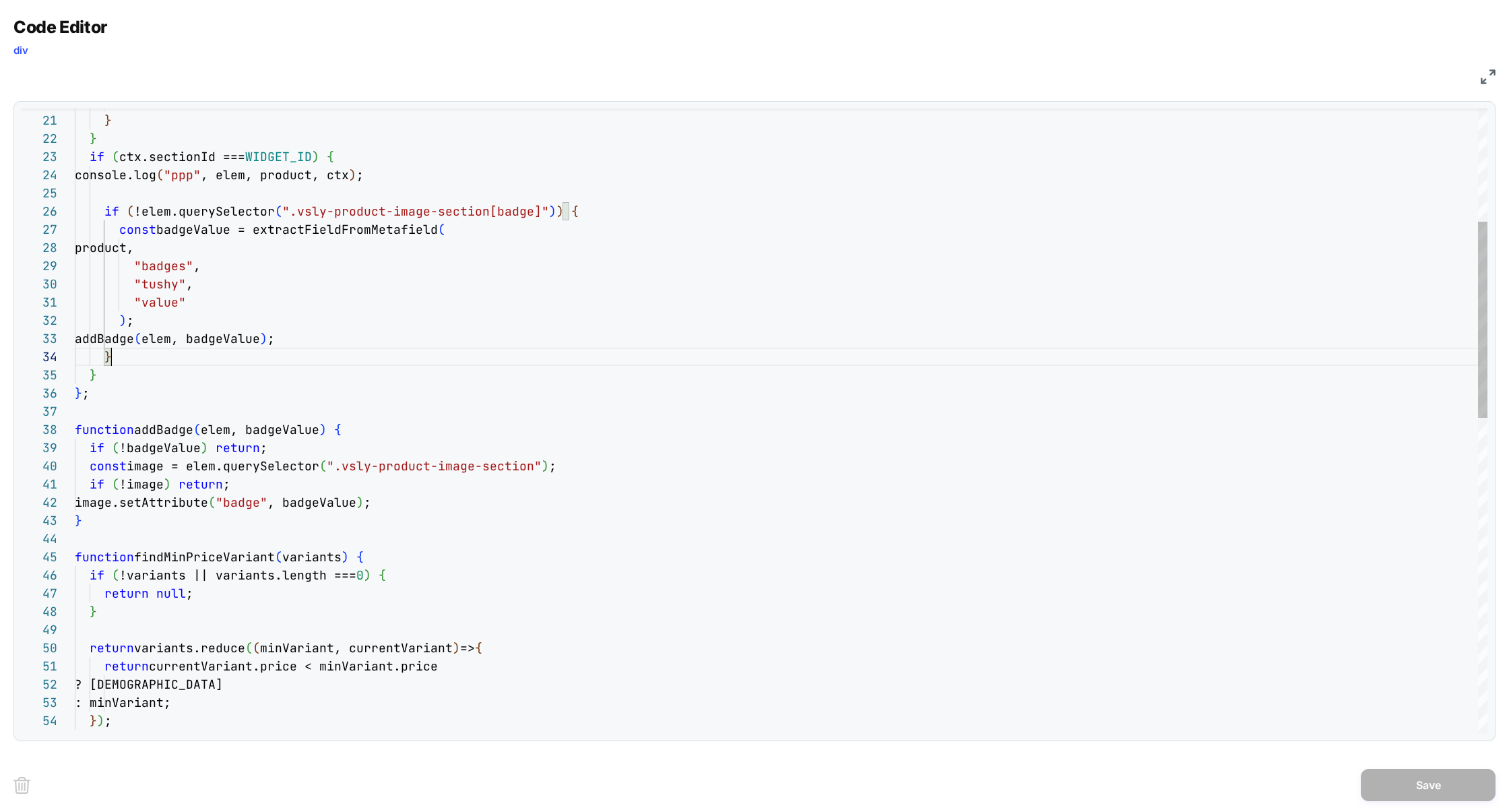
scroll to position [54, 36]
click at [141, 357] on div "function findMinPriceVariant ( variants ) { if ( !variants || variants.length =…" at bounding box center [780, 741] width 1413 height 1988
click at [161, 339] on div "function findMinPriceVariant ( variants ) { if ( !variants || variants.length =…" at bounding box center [780, 741] width 1413 height 1988
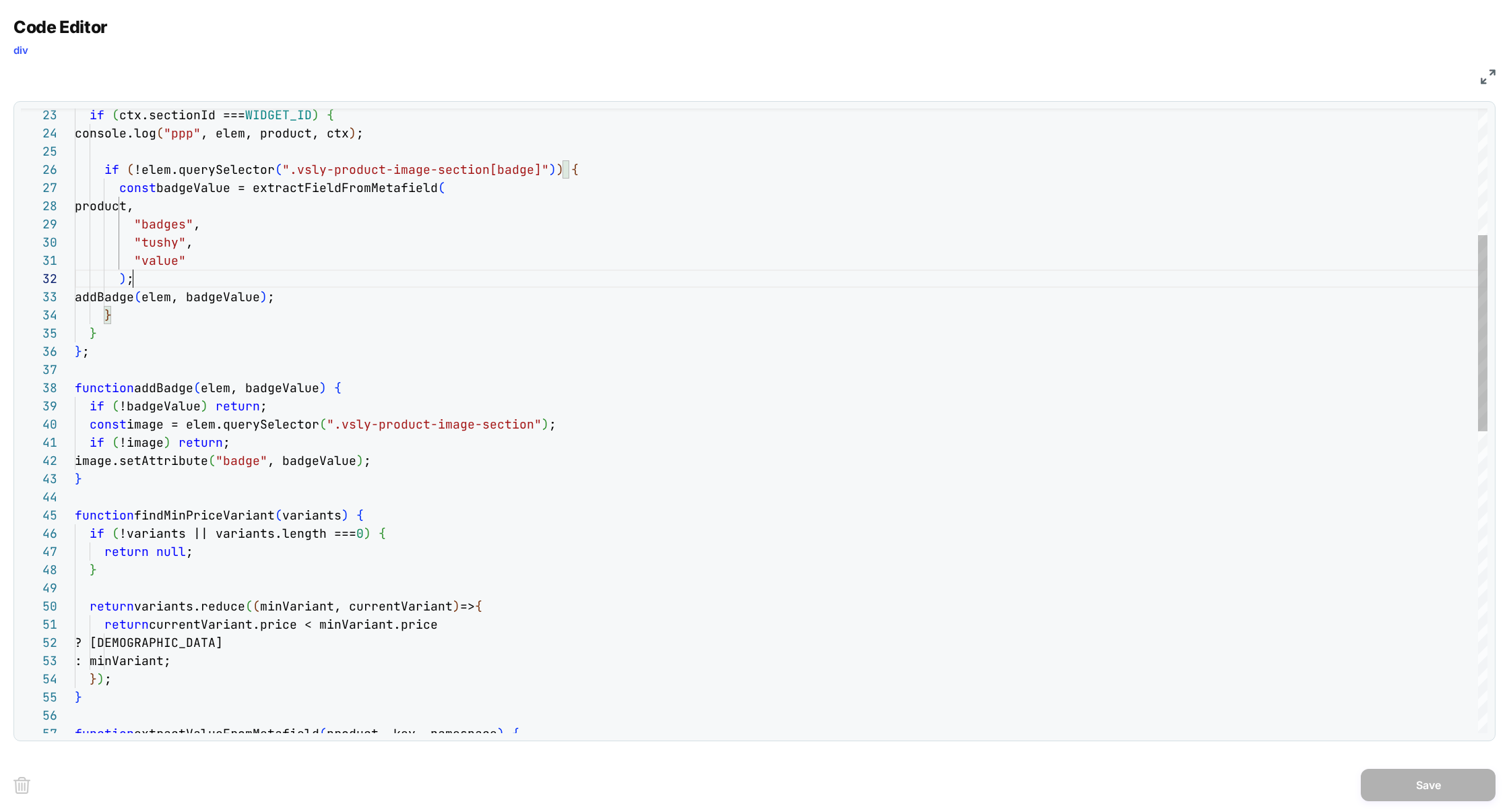
click at [175, 276] on div "function findMinPriceVariant ( variants ) { if ( !variants || variants.length =…" at bounding box center [780, 699] width 1413 height 1988
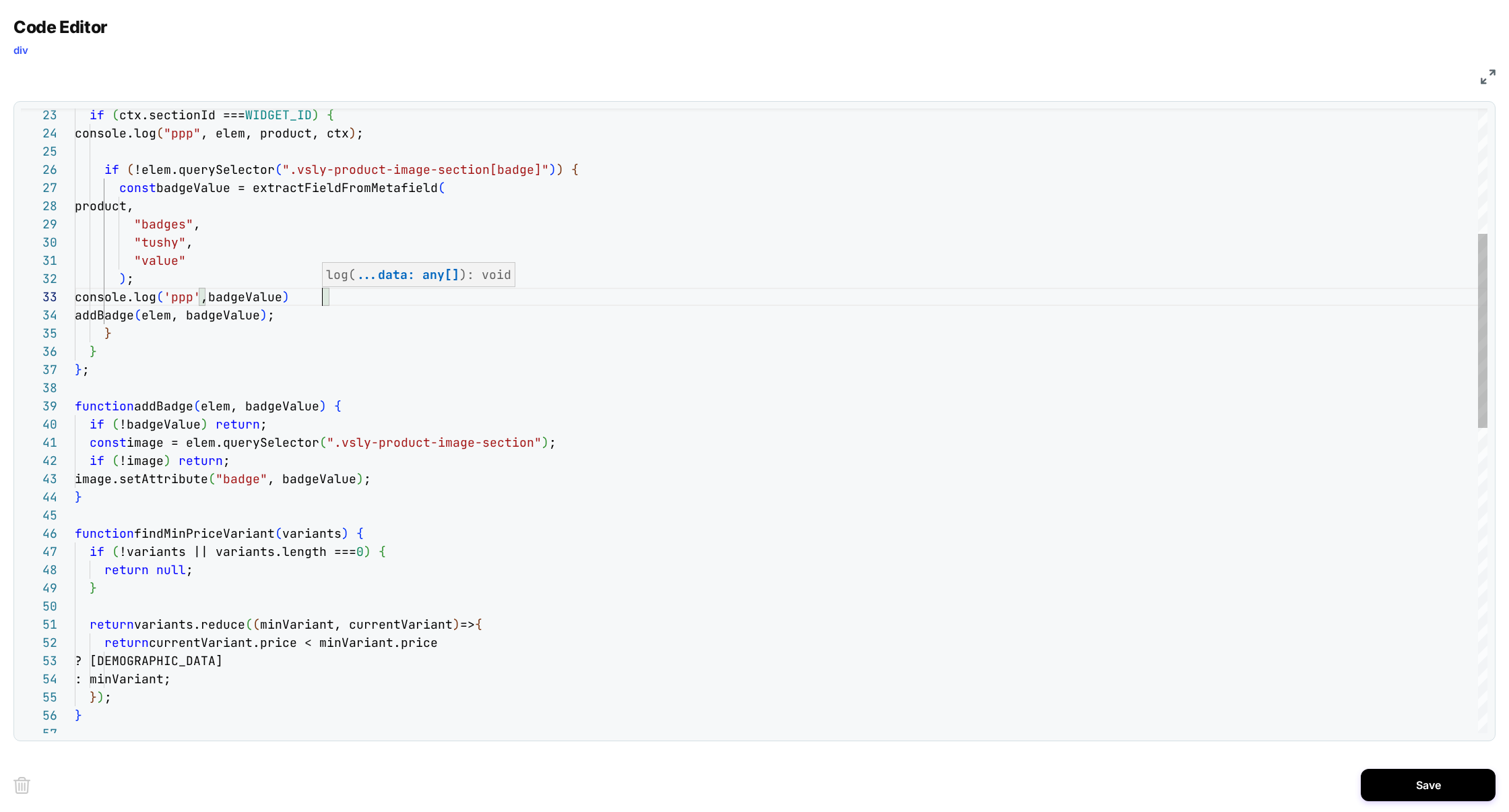
scroll to position [36, 246]
type textarea "**********"
click at [1441, 784] on button "Save" at bounding box center [1428, 784] width 135 height 33
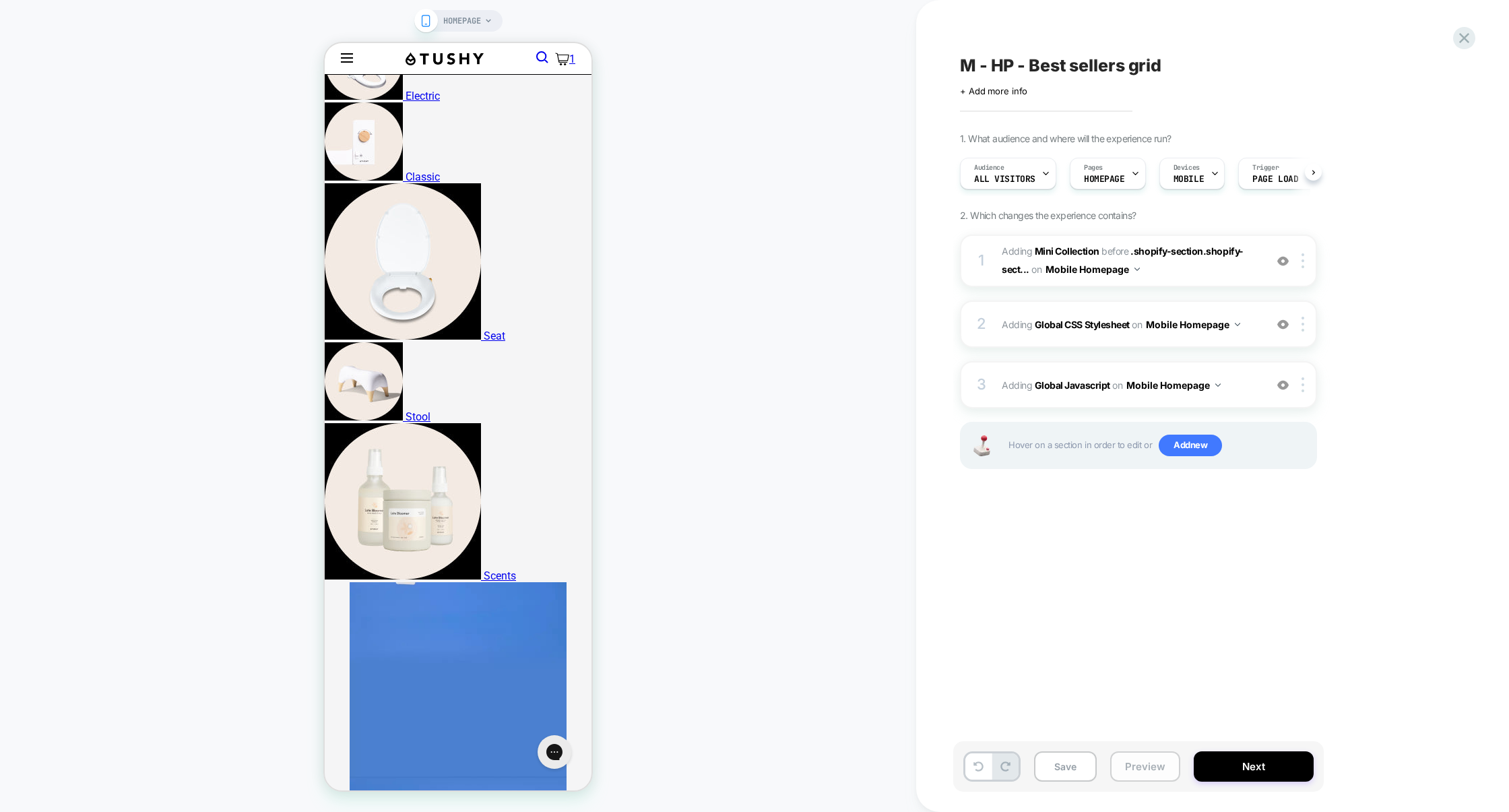
scroll to position [0, 1]
click at [1152, 769] on button "Preview" at bounding box center [1146, 766] width 70 height 30
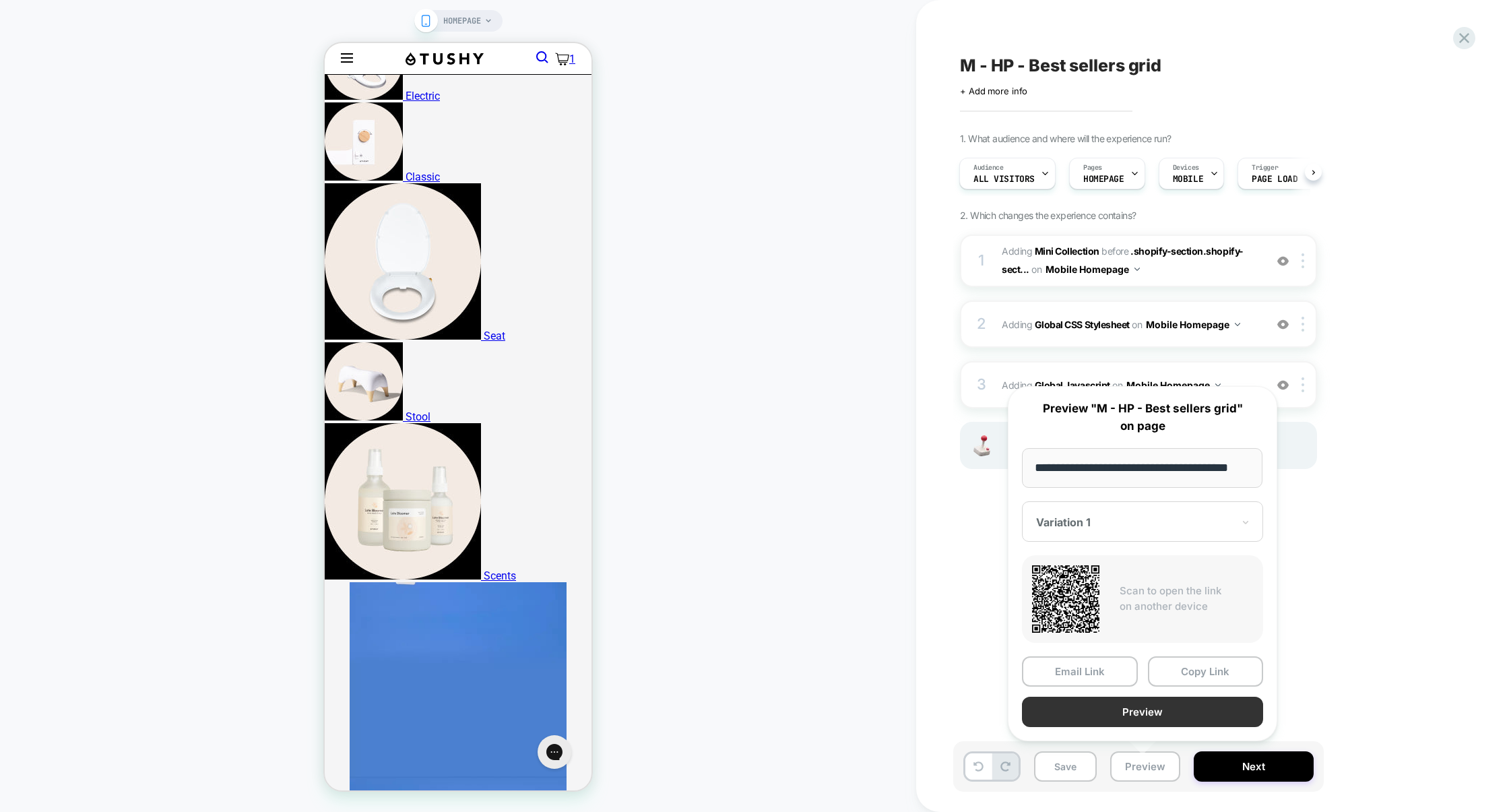
scroll to position [0, 0]
click at [1158, 704] on button "Preview" at bounding box center [1143, 712] width 241 height 30
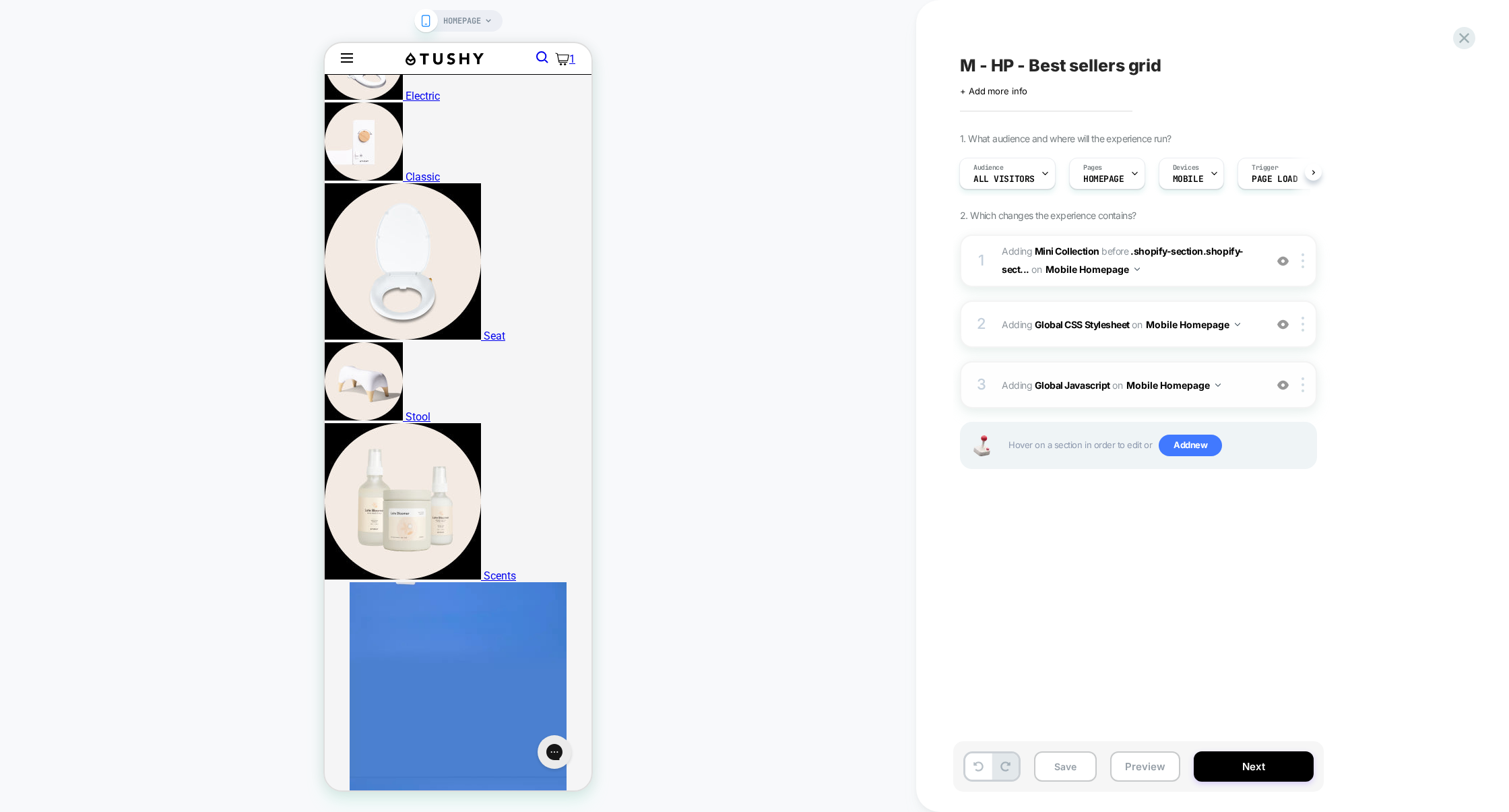
click at [1105, 363] on div "3 Adding Global Javascript on Mobile Homepage Add Before Add After Copy to Desk…" at bounding box center [1139, 384] width 357 height 47
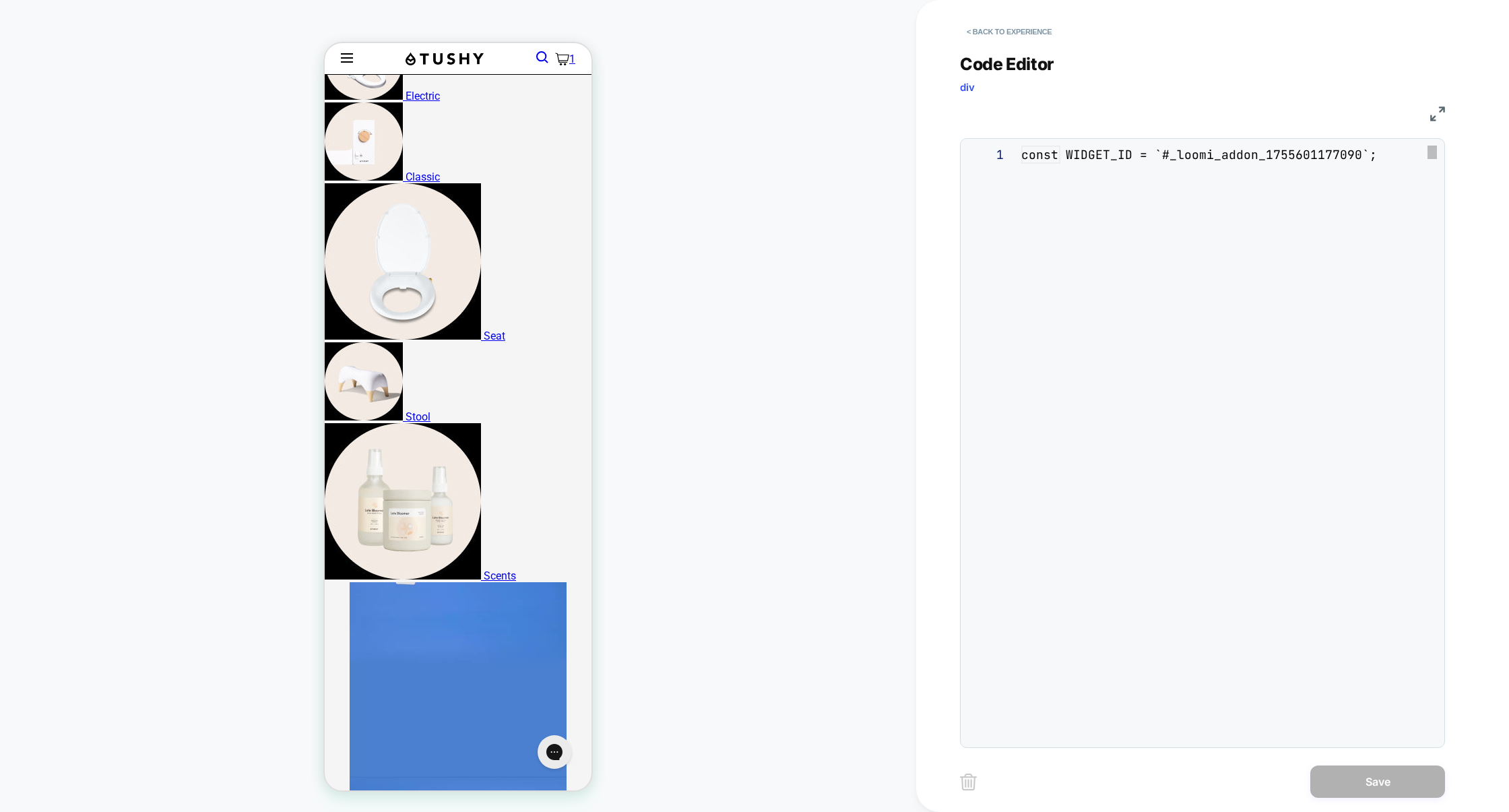
scroll to position [182, 0]
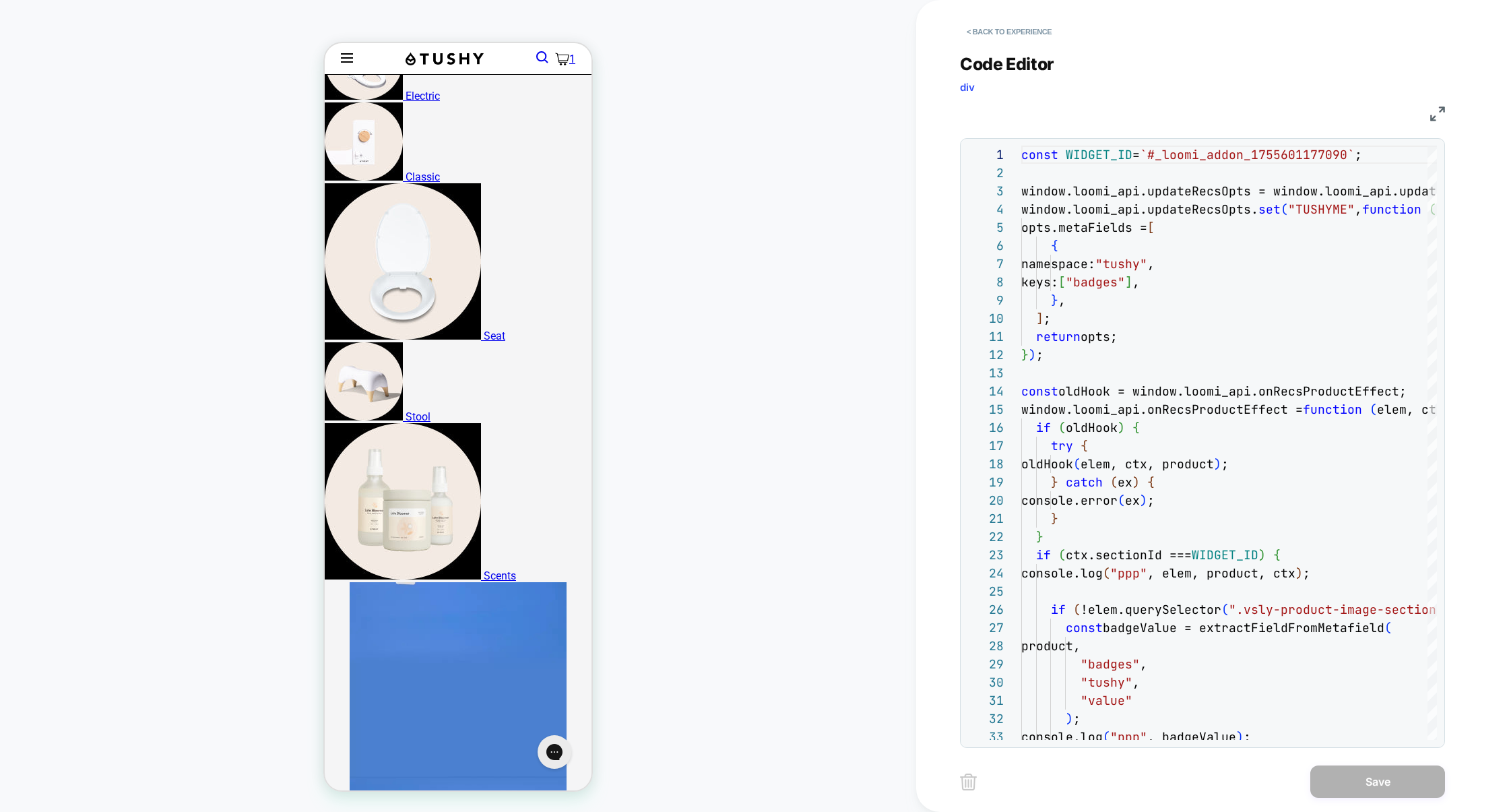
click at [1431, 112] on img at bounding box center [1438, 114] width 15 height 15
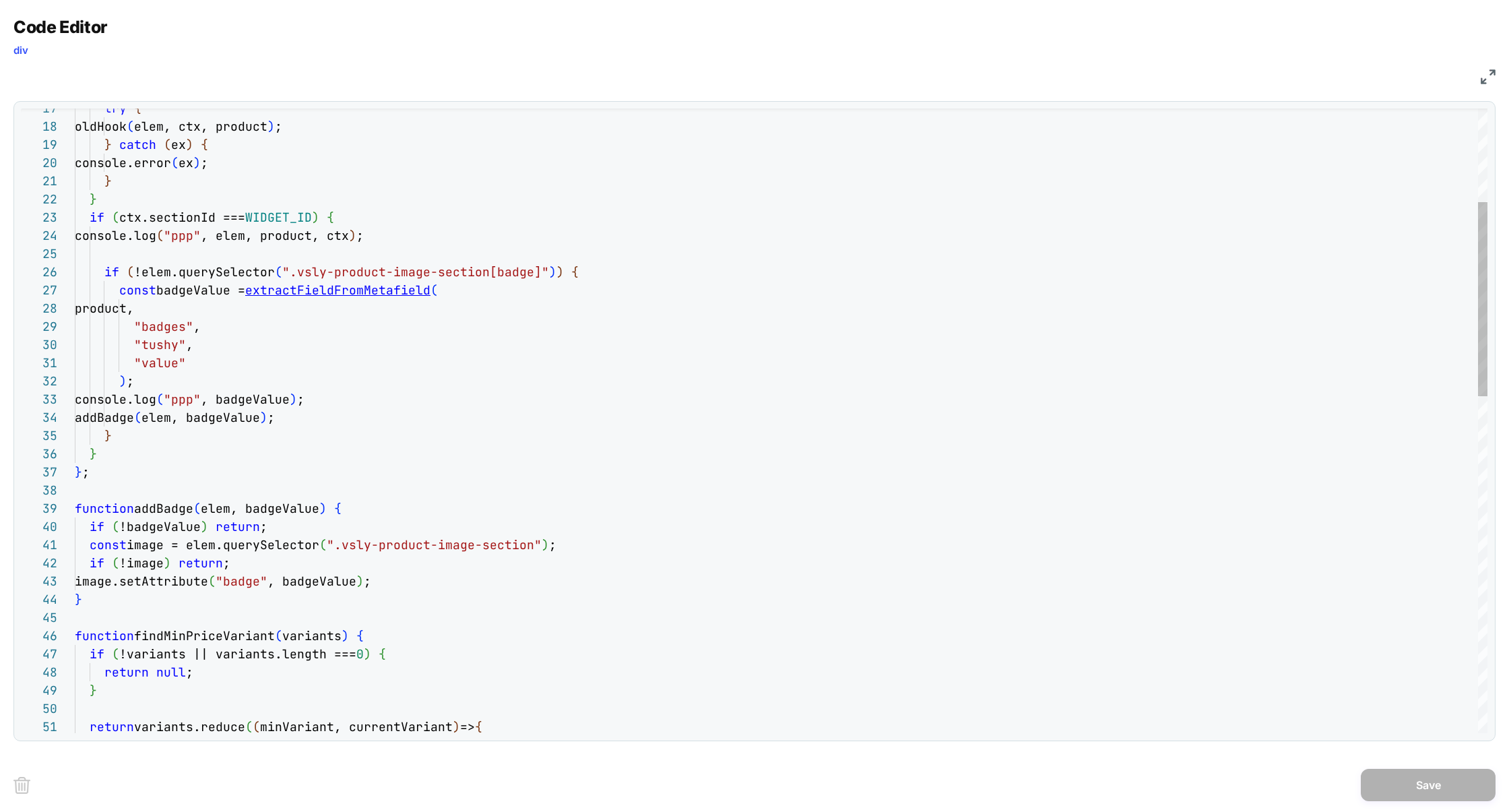
click at [296, 292] on div "try { oldHook ( elem, ctx, product ) ; } catch ( ex ) { console.error ( ex ) ; …" at bounding box center [780, 811] width 1413 height 2007
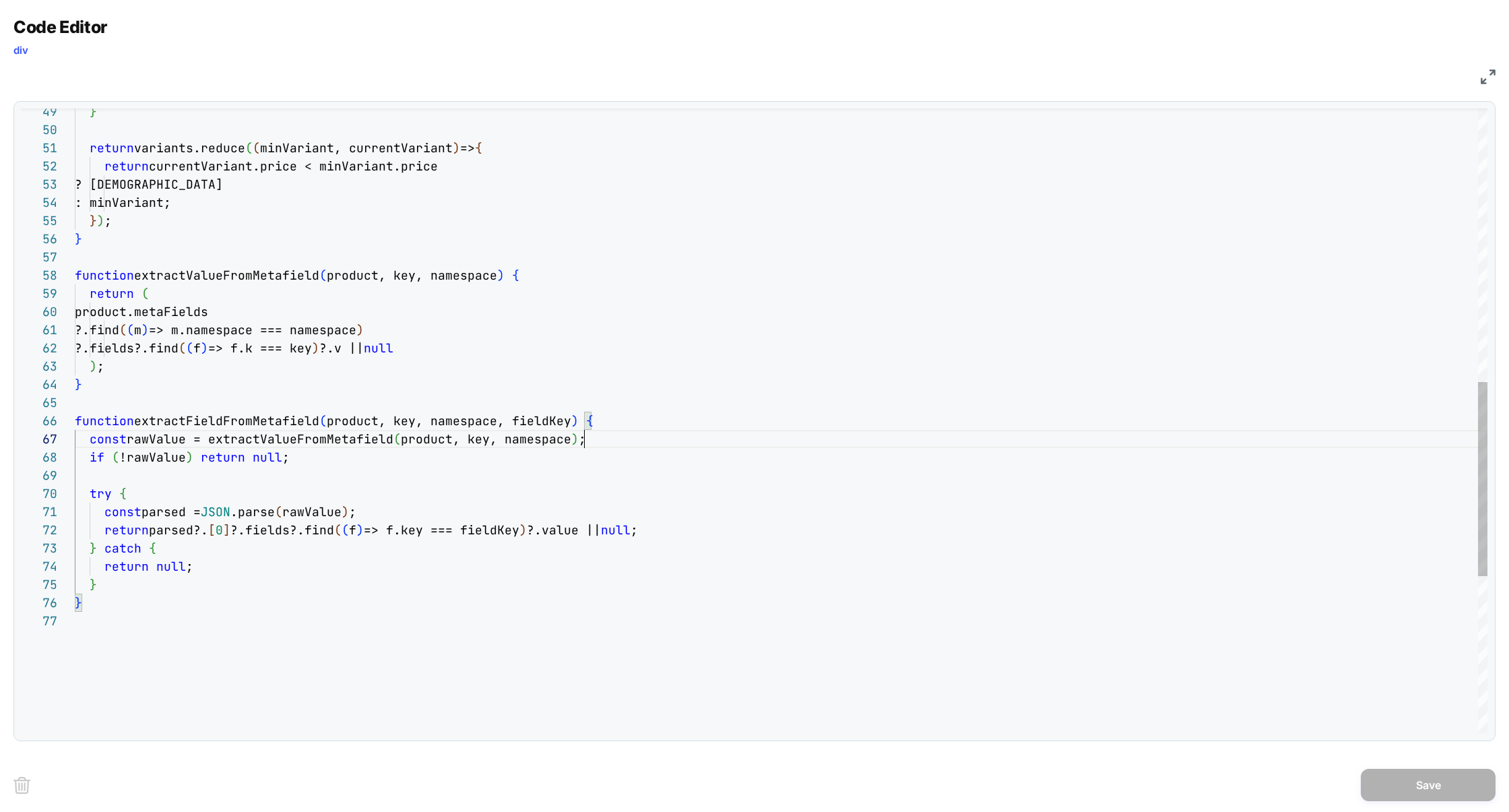
click at [642, 440] on div "} return variants.reduce ( ( minVariant, currentVariant ) => { return currentVa…" at bounding box center [780, 233] width 1413 height 2007
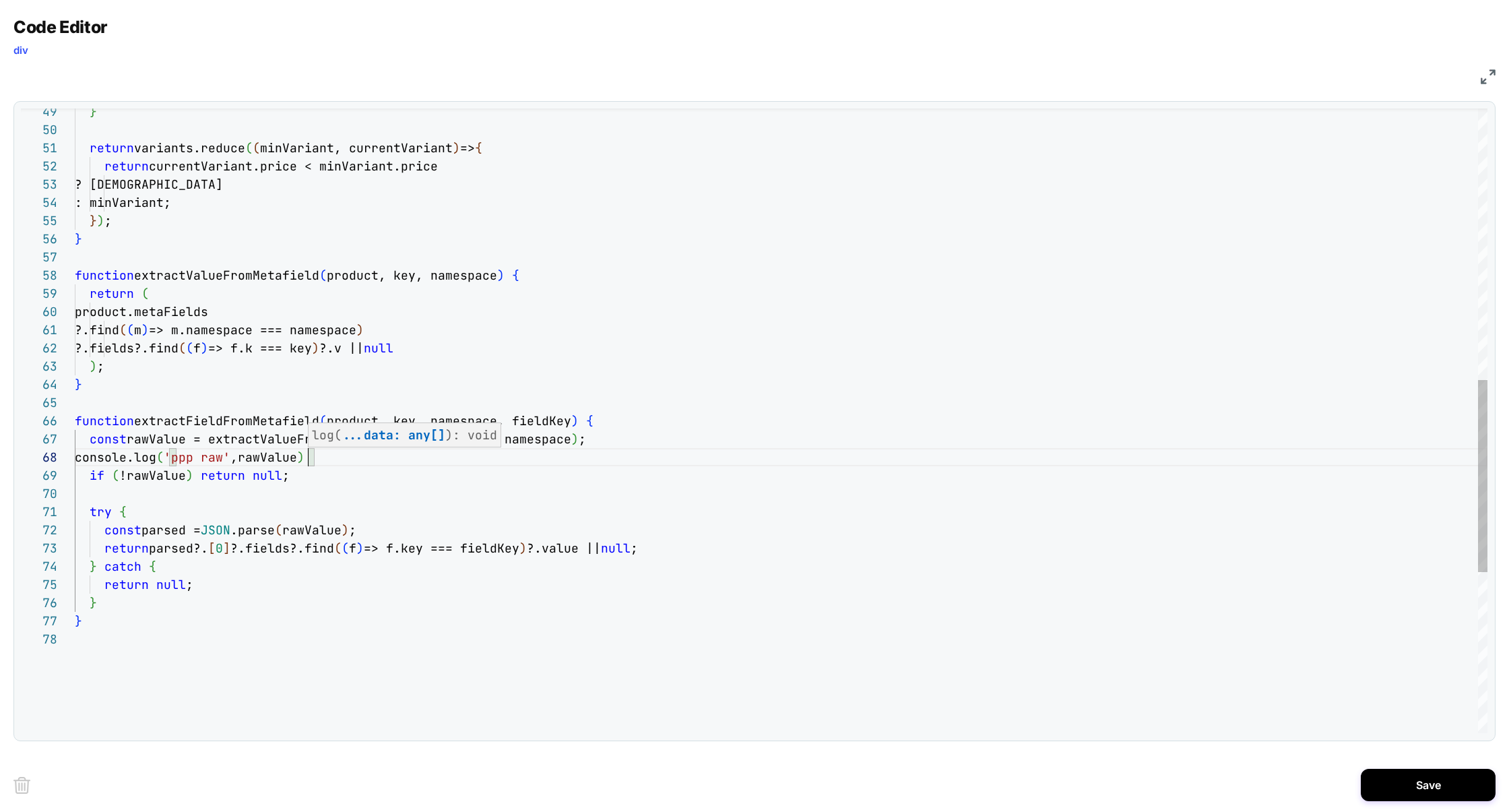
scroll to position [127, 233]
type textarea "**********"
click at [1400, 791] on button "Save" at bounding box center [1428, 784] width 135 height 33
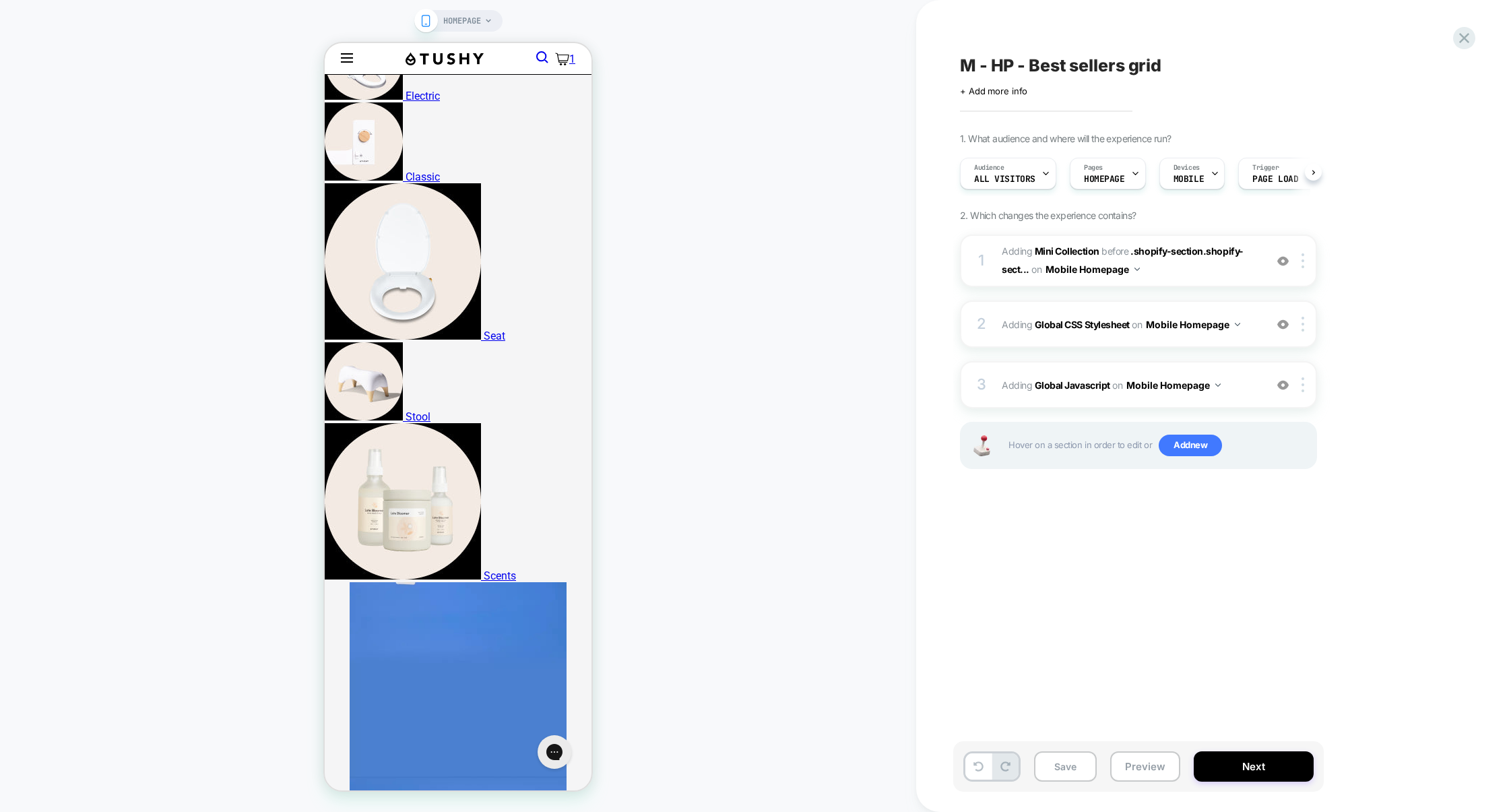
scroll to position [0, 1]
click at [1151, 774] on button "Preview" at bounding box center [1146, 766] width 70 height 30
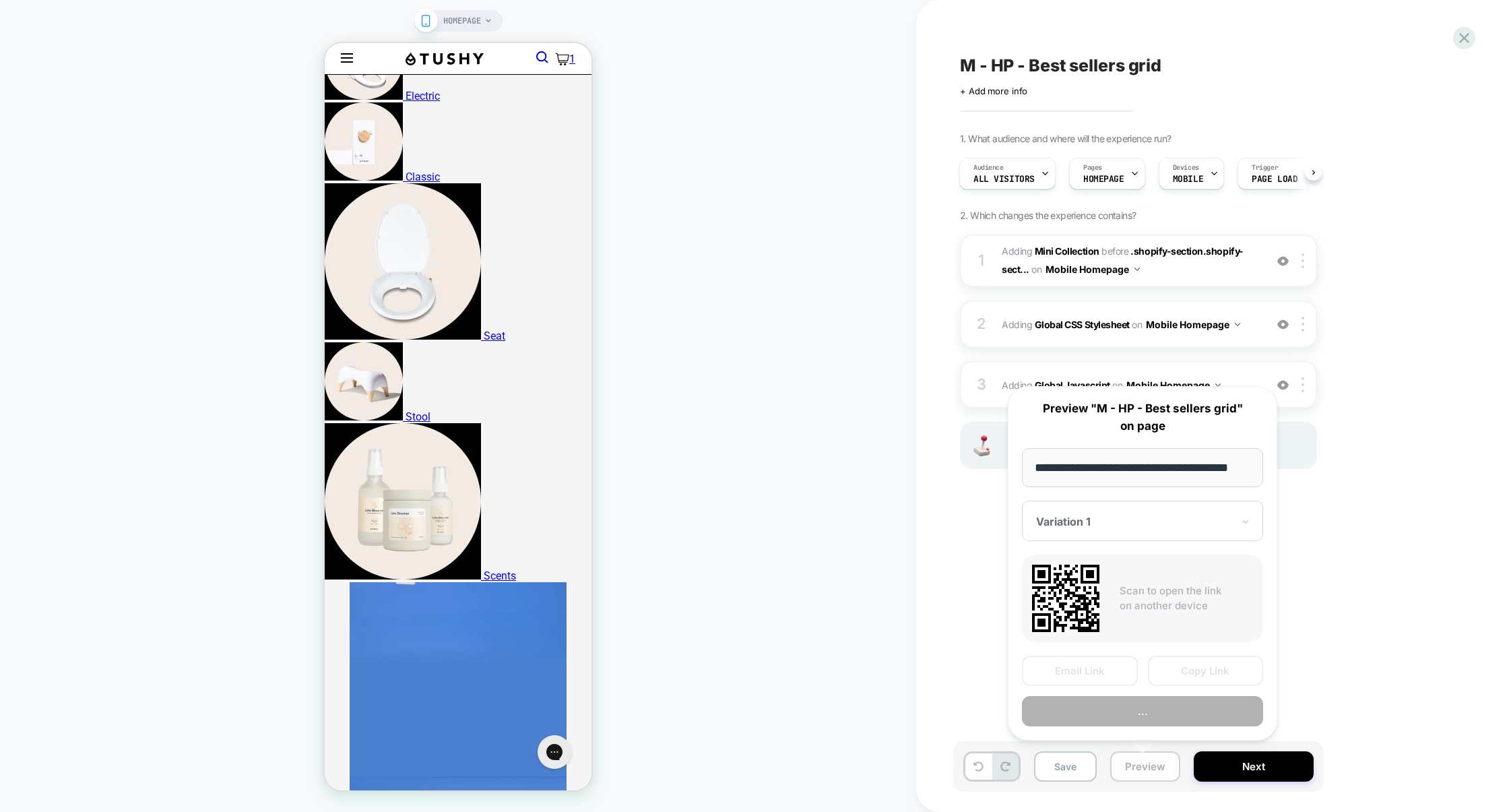
scroll to position [0, 17]
click at [1153, 717] on button "Preview" at bounding box center [1143, 712] width 241 height 30
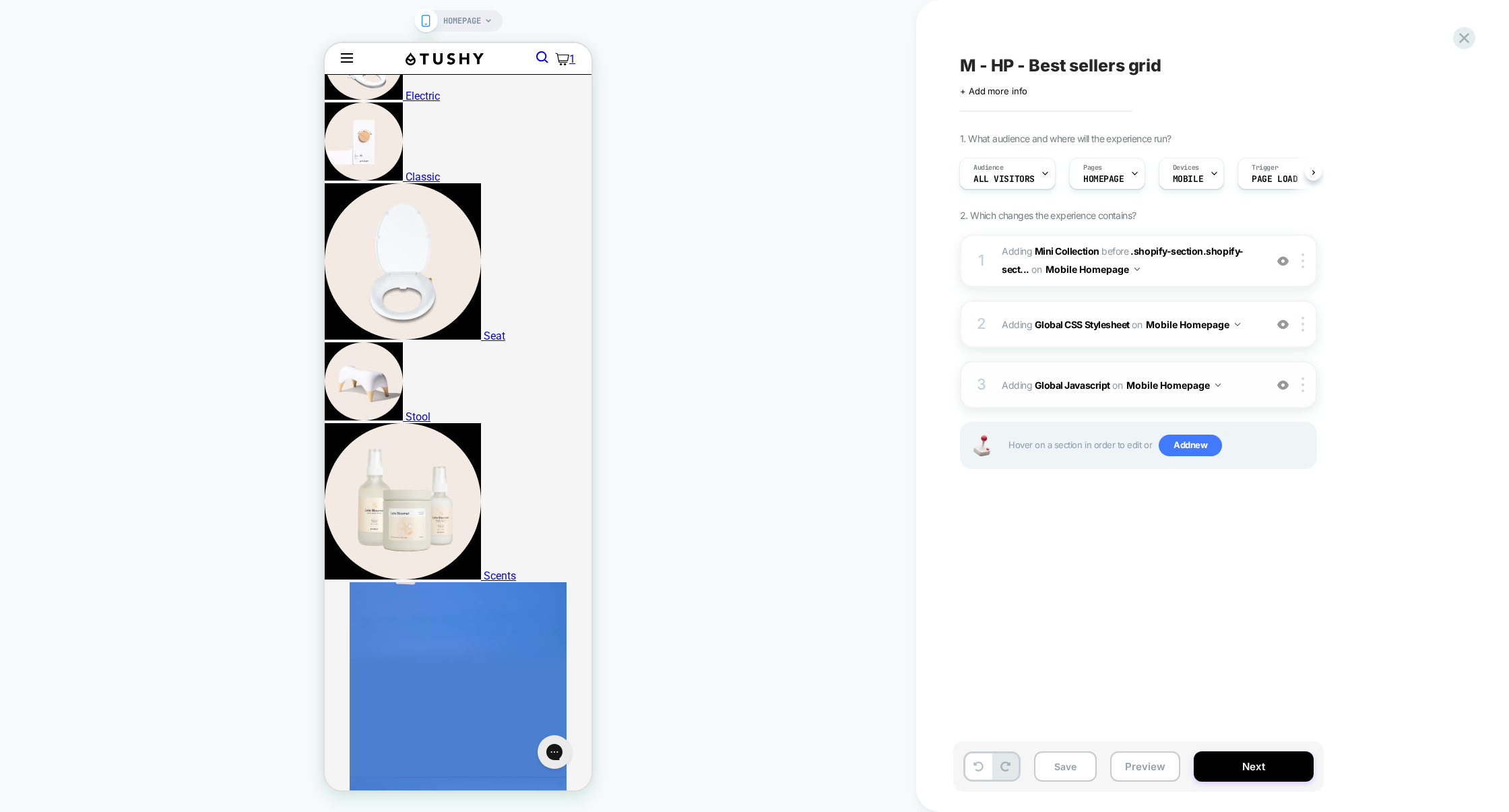
click at [1074, 364] on div "3 Adding Global Javascript on Mobile Homepage Add Before Add After Copy to Desk…" at bounding box center [1139, 384] width 357 height 47
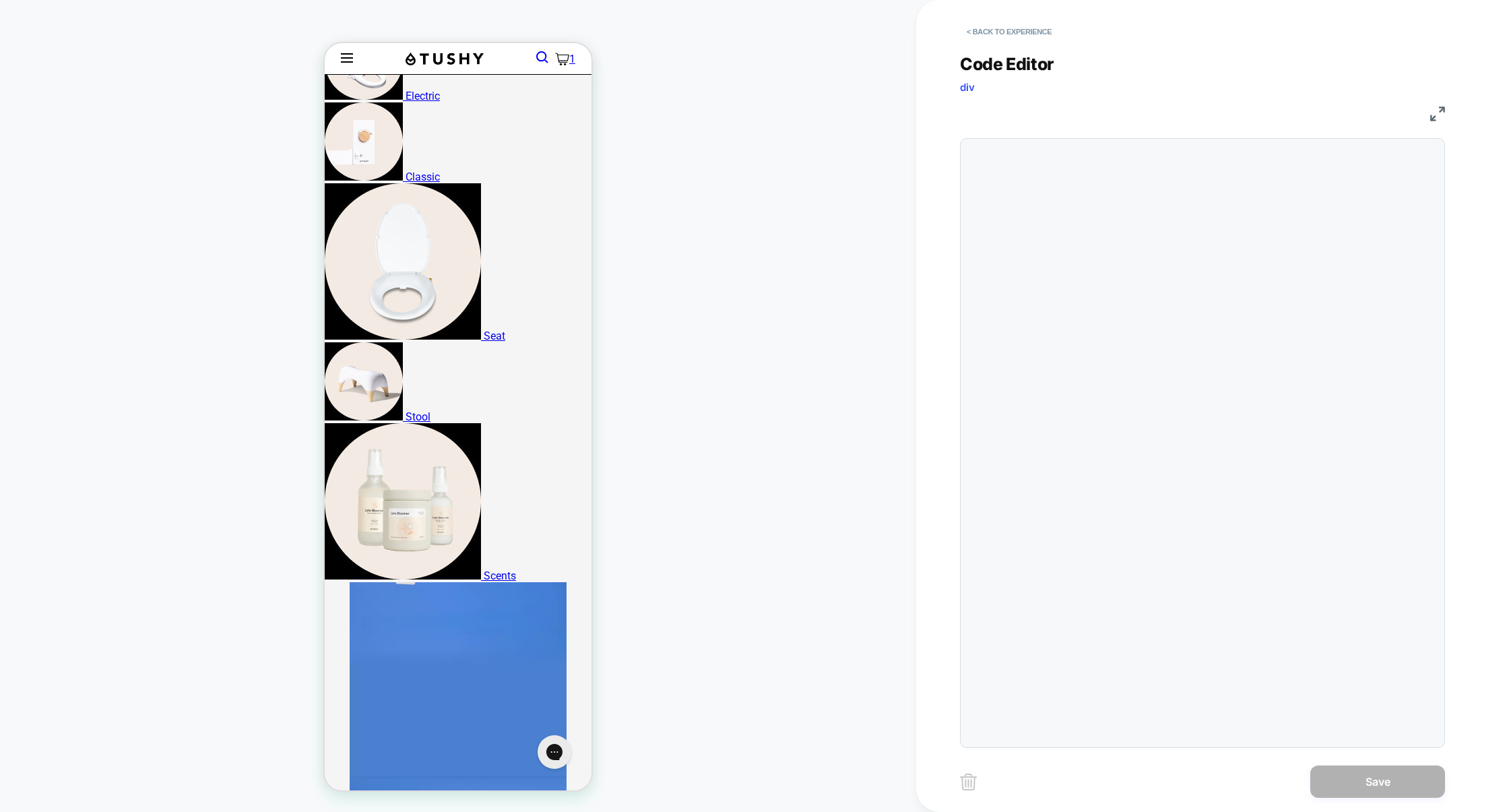
scroll to position [182, 0]
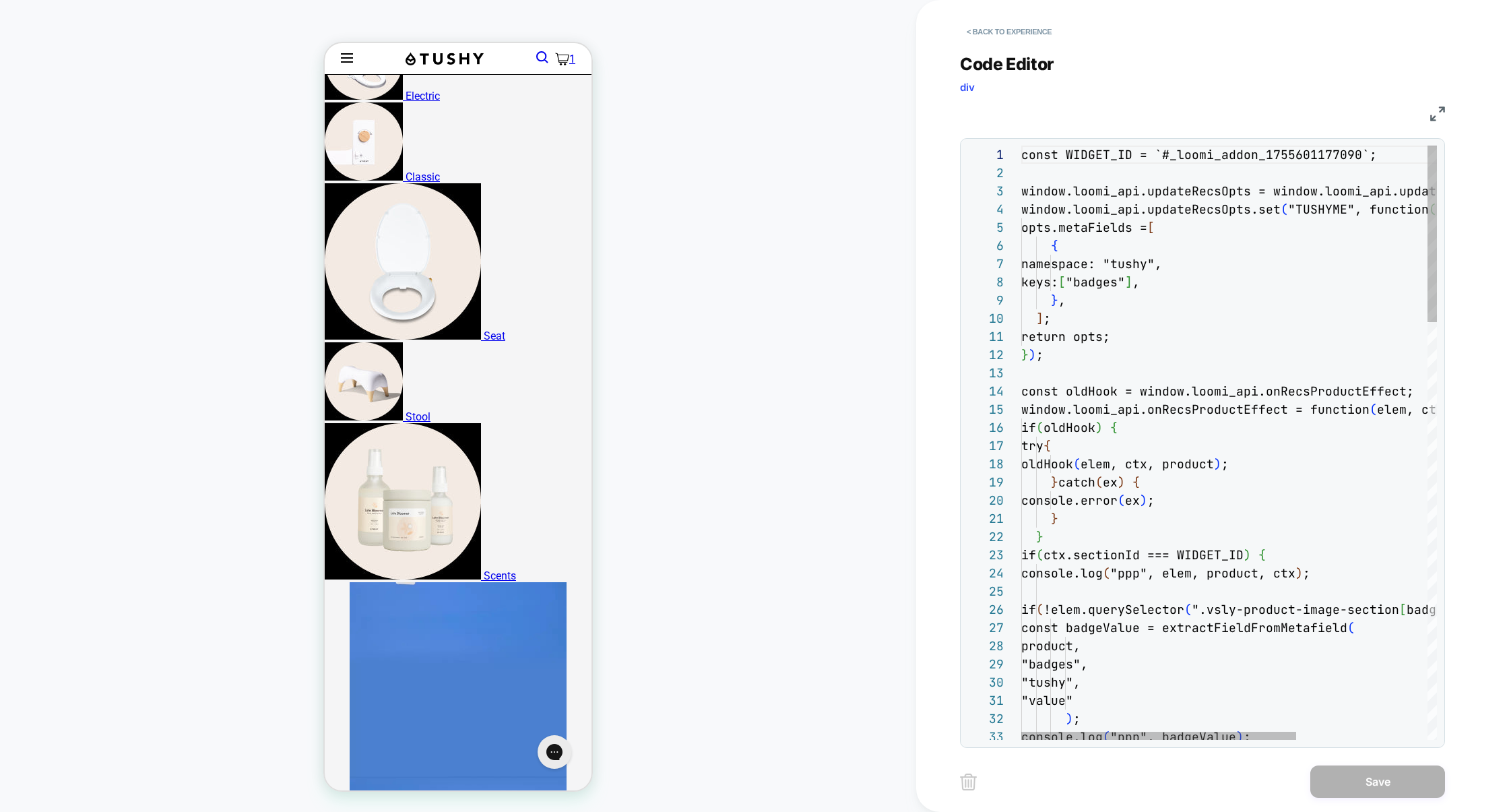
click at [1435, 106] on img at bounding box center [1438, 114] width 15 height 15
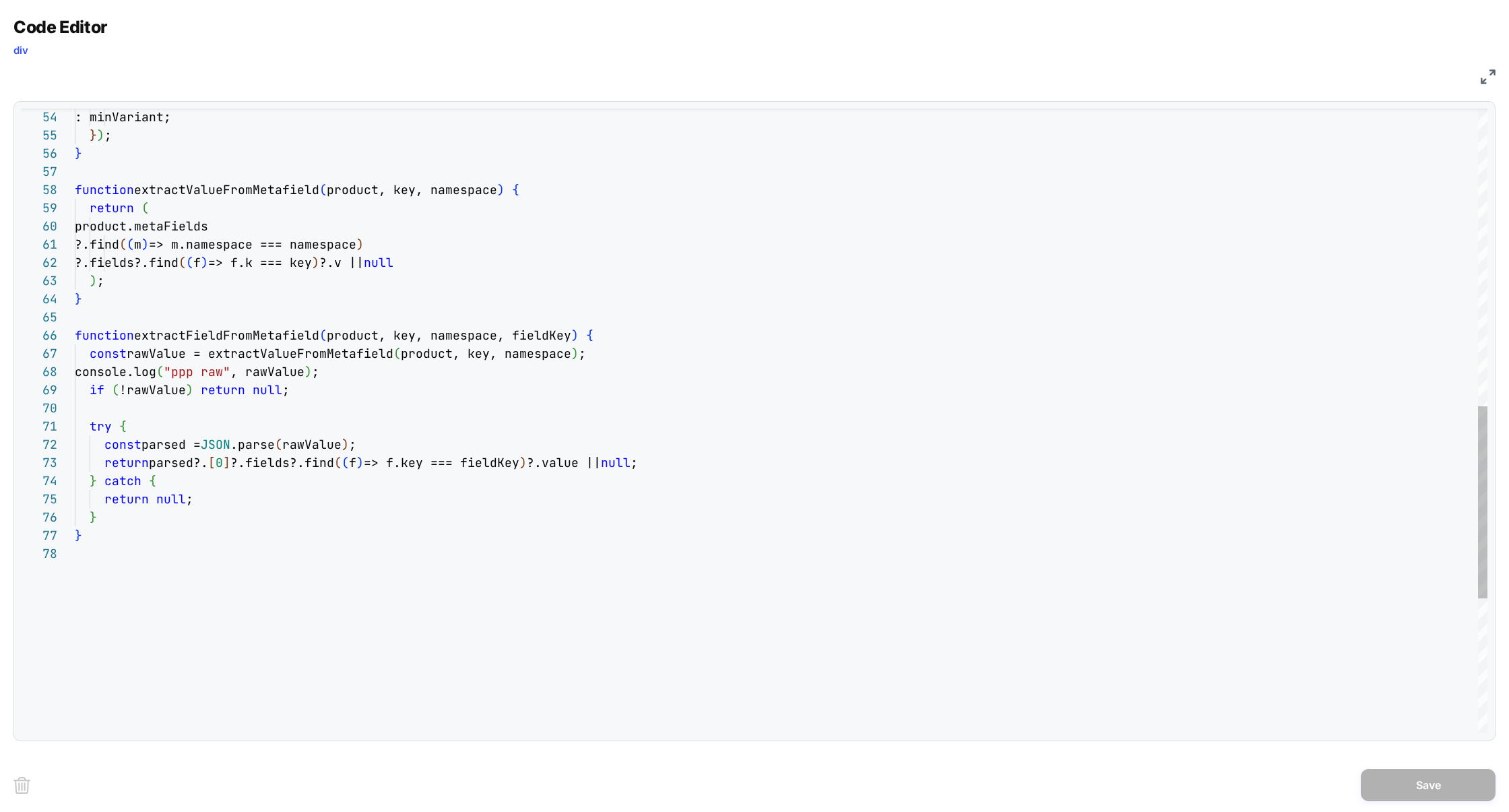
scroll to position [90, 516]
click at [629, 332] on div ": minVariant; } ) ; } function extractValueFromMetafield ( product, key, namesp…" at bounding box center [780, 156] width 1413 height 2025
click at [142, 431] on div ": minVariant; } ) ; } function extractValueFromMetafield ( product, key, namesp…" at bounding box center [780, 156] width 1413 height 2025
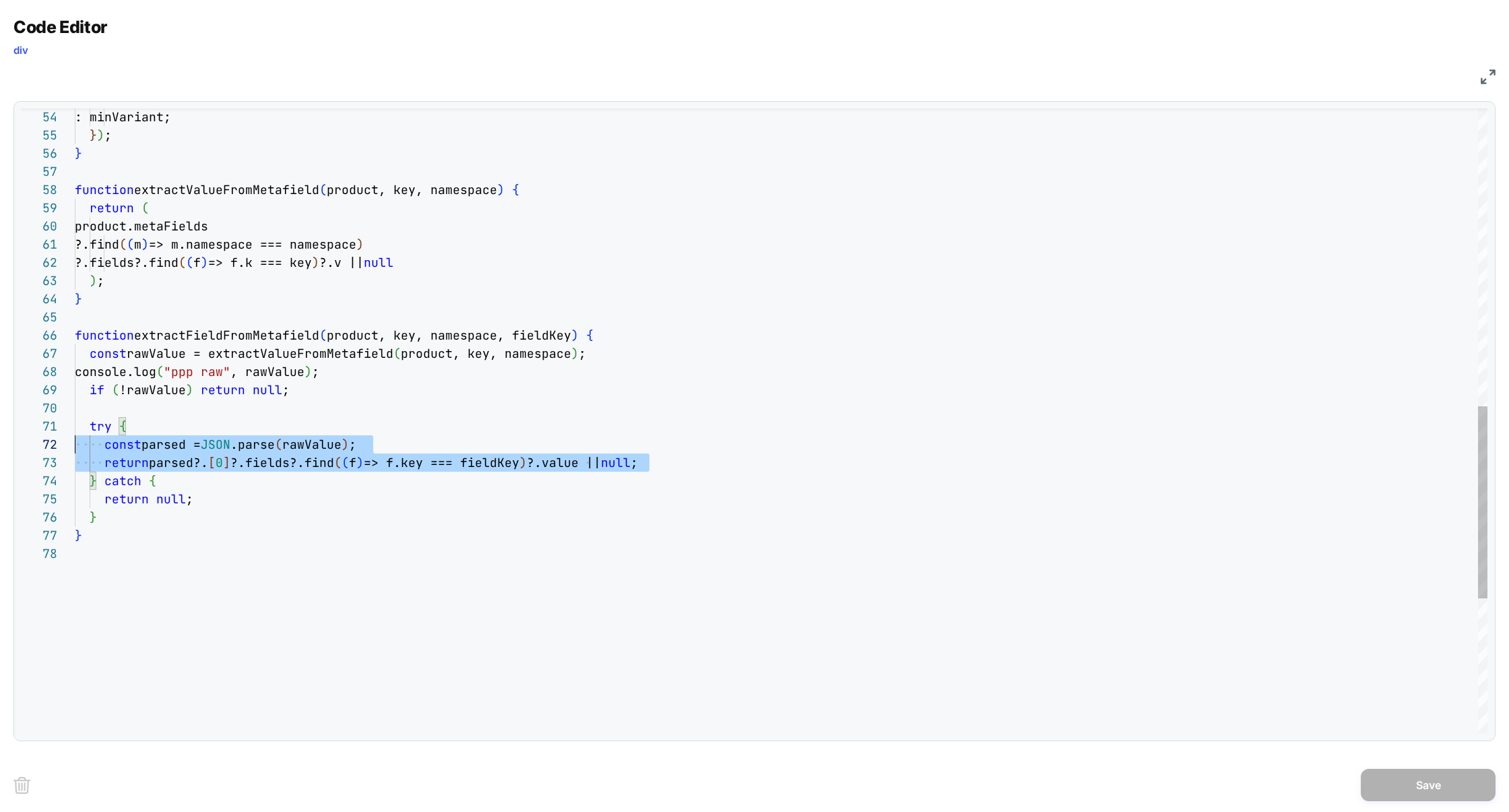
scroll to position [18, 0]
drag, startPoint x: 672, startPoint y: 464, endPoint x: 1, endPoint y: 451, distance: 671.1
click at [0, 451] on div "Code Editor div JS 54 55 56 57 58 59 60 61 62 63 64 65 66 67 68 69 70 71 72 73 …" at bounding box center [754, 406] width 1509 height 812
click at [499, 460] on div ": minVariant; } ) ; } function extractValueFromMetafield ( product, key, namesp…" at bounding box center [780, 156] width 1413 height 2025
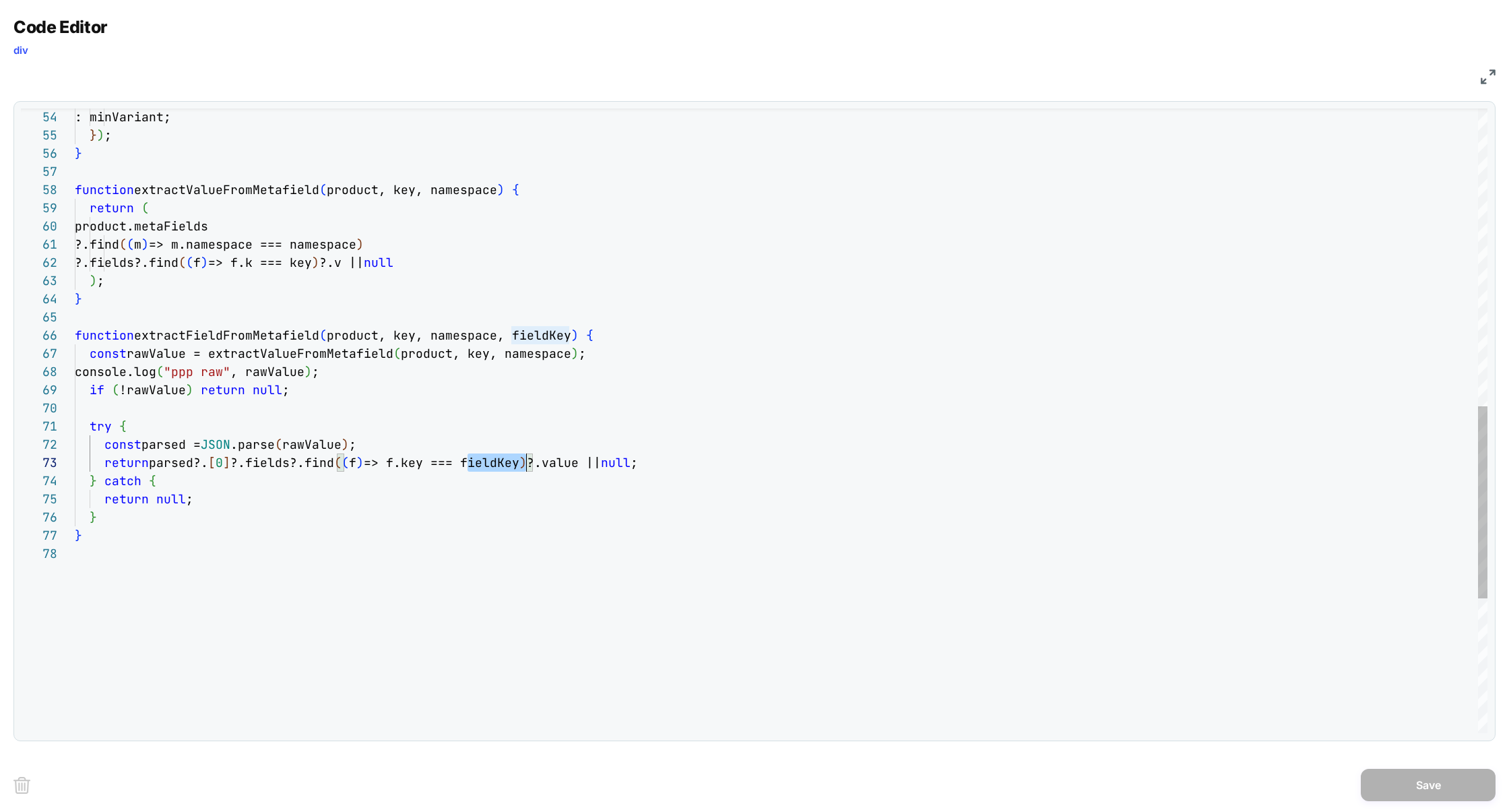
scroll to position [36, 451]
click at [499, 460] on div ": minVariant; } ) ; } function extractValueFromMetafield ( product, key, namesp…" at bounding box center [780, 156] width 1413 height 2025
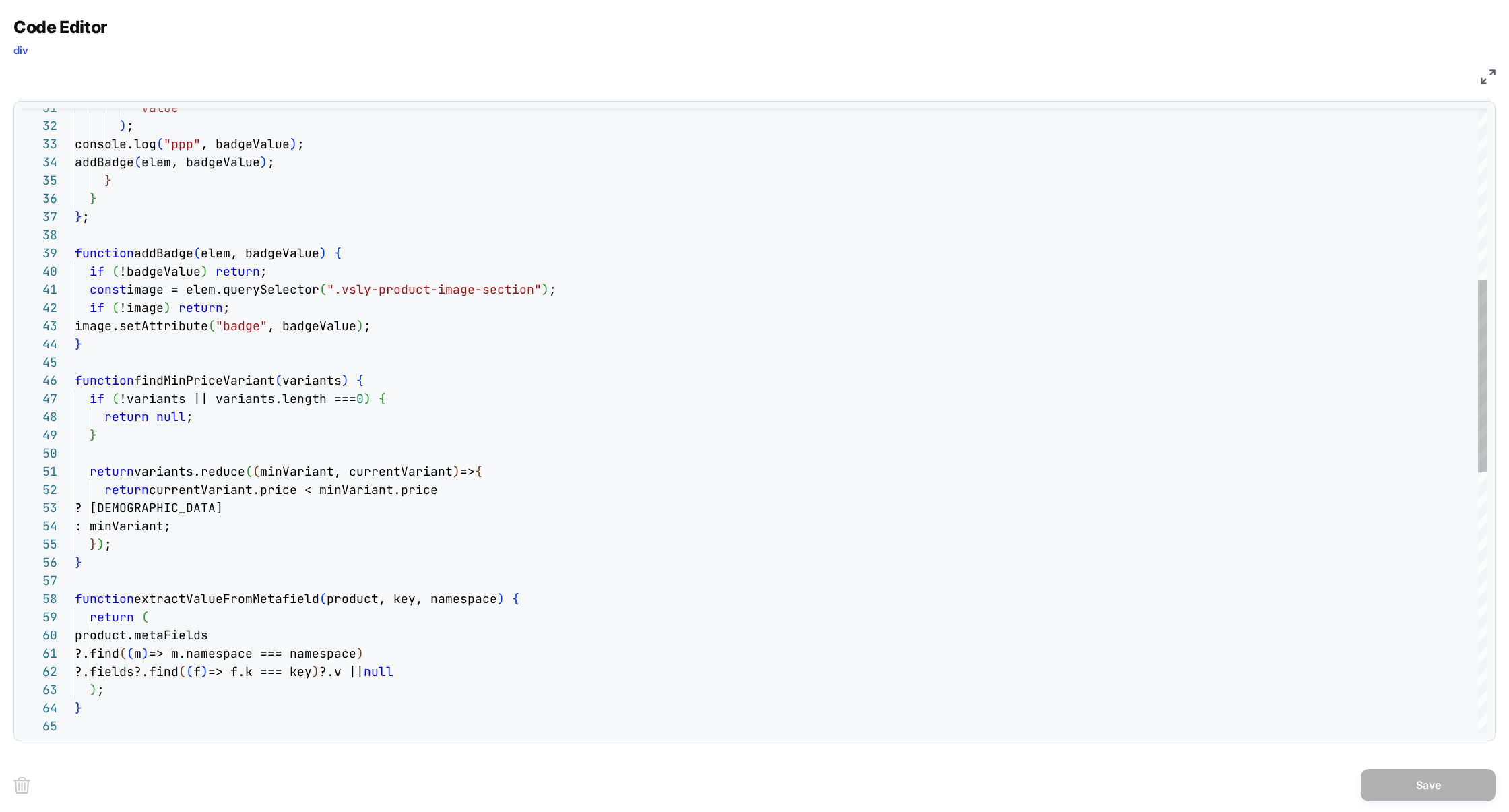
click at [434, 384] on div ": minVariant; } ) ; } function extractValueFromMetafield ( product, key, namesp…" at bounding box center [780, 565] width 1413 height 2025
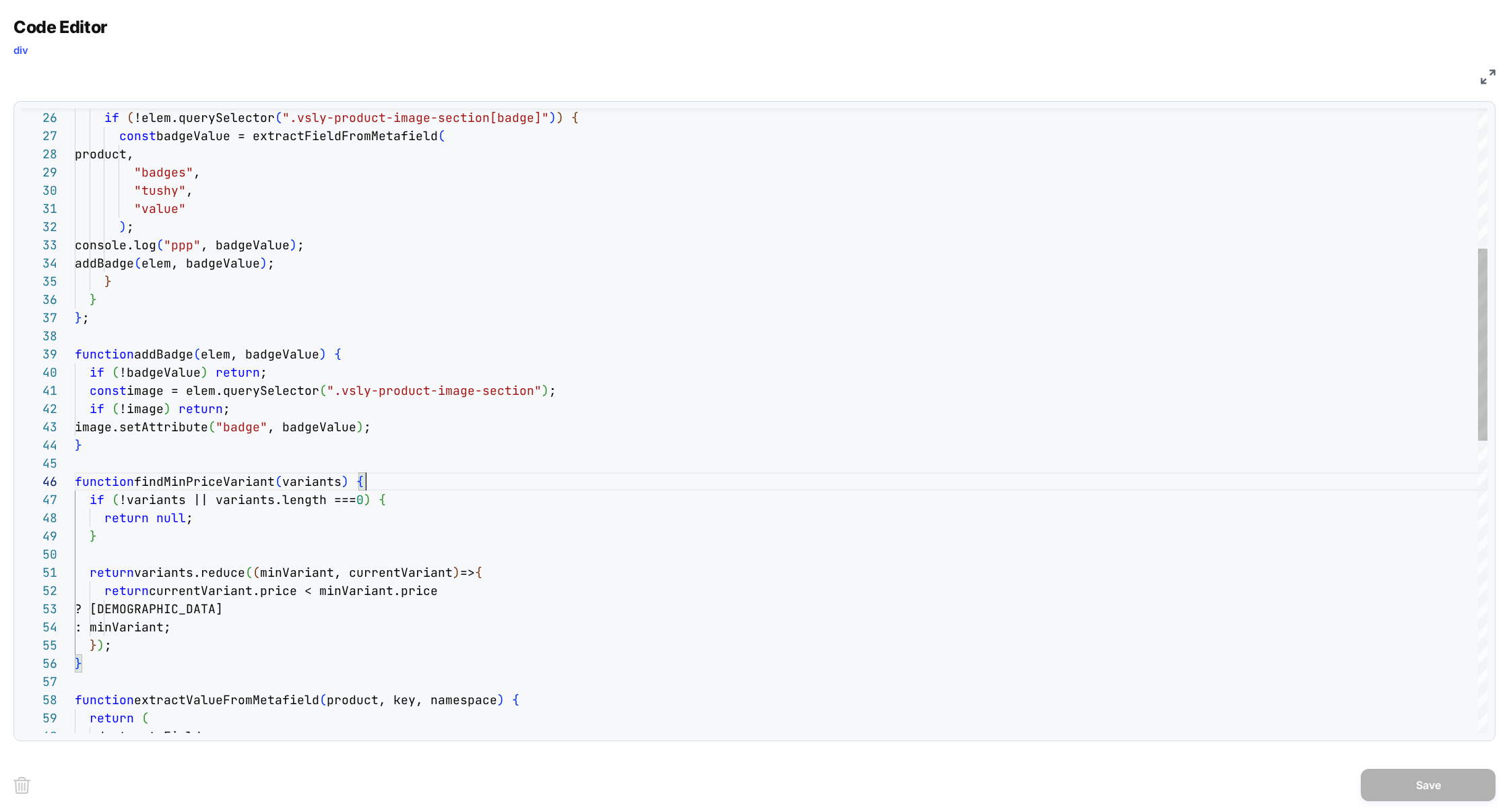
scroll to position [90, 291]
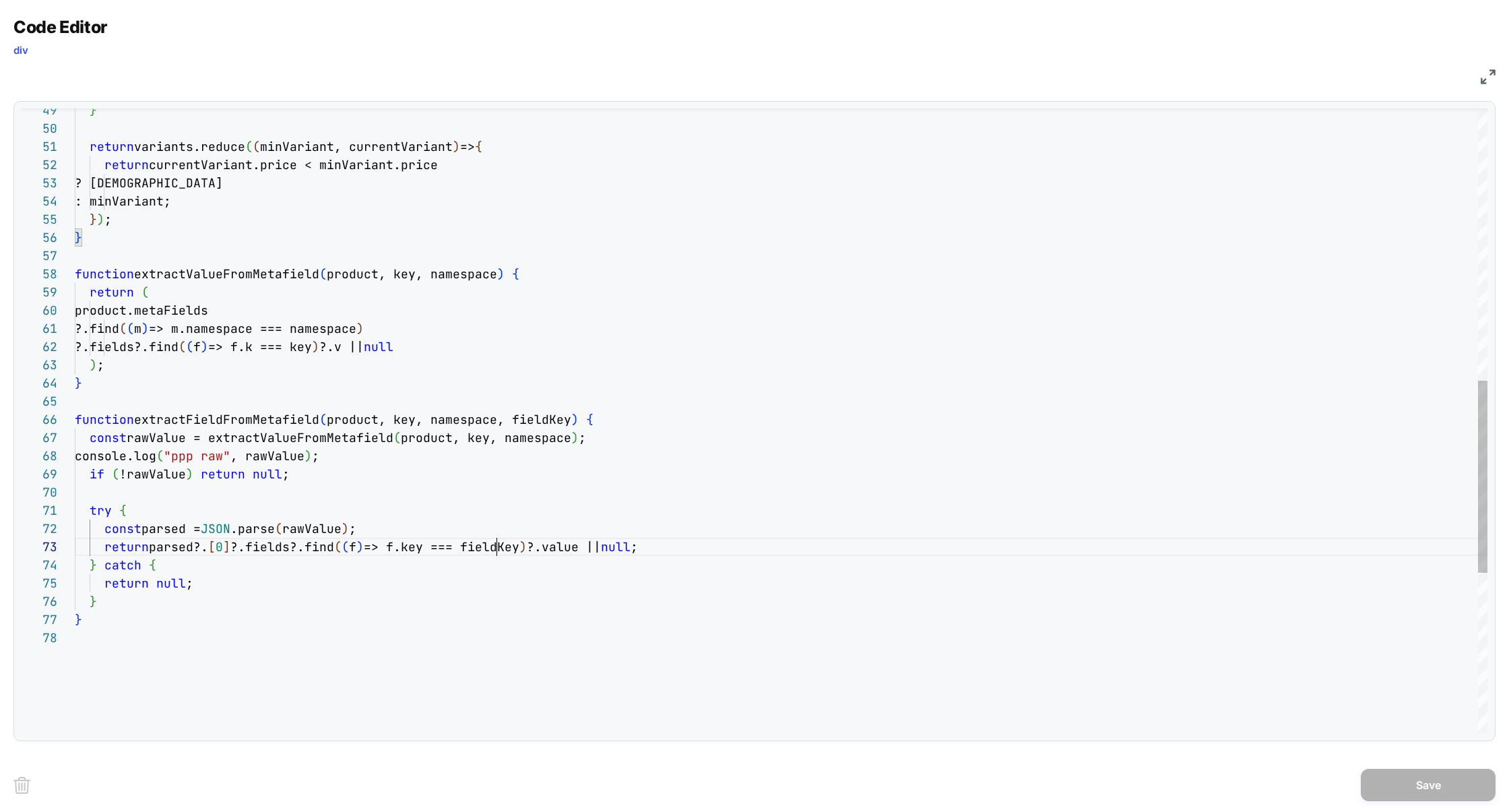
click at [498, 550] on div ": minVariant; } ) ; } function extractValueFromMetafield ( product, key, namesp…" at bounding box center [780, 240] width 1413 height 2025
click at [354, 398] on div ": minVariant; } ) ; } function extractValueFromMetafield ( product, key, namesp…" at bounding box center [780, 240] width 1413 height 2025
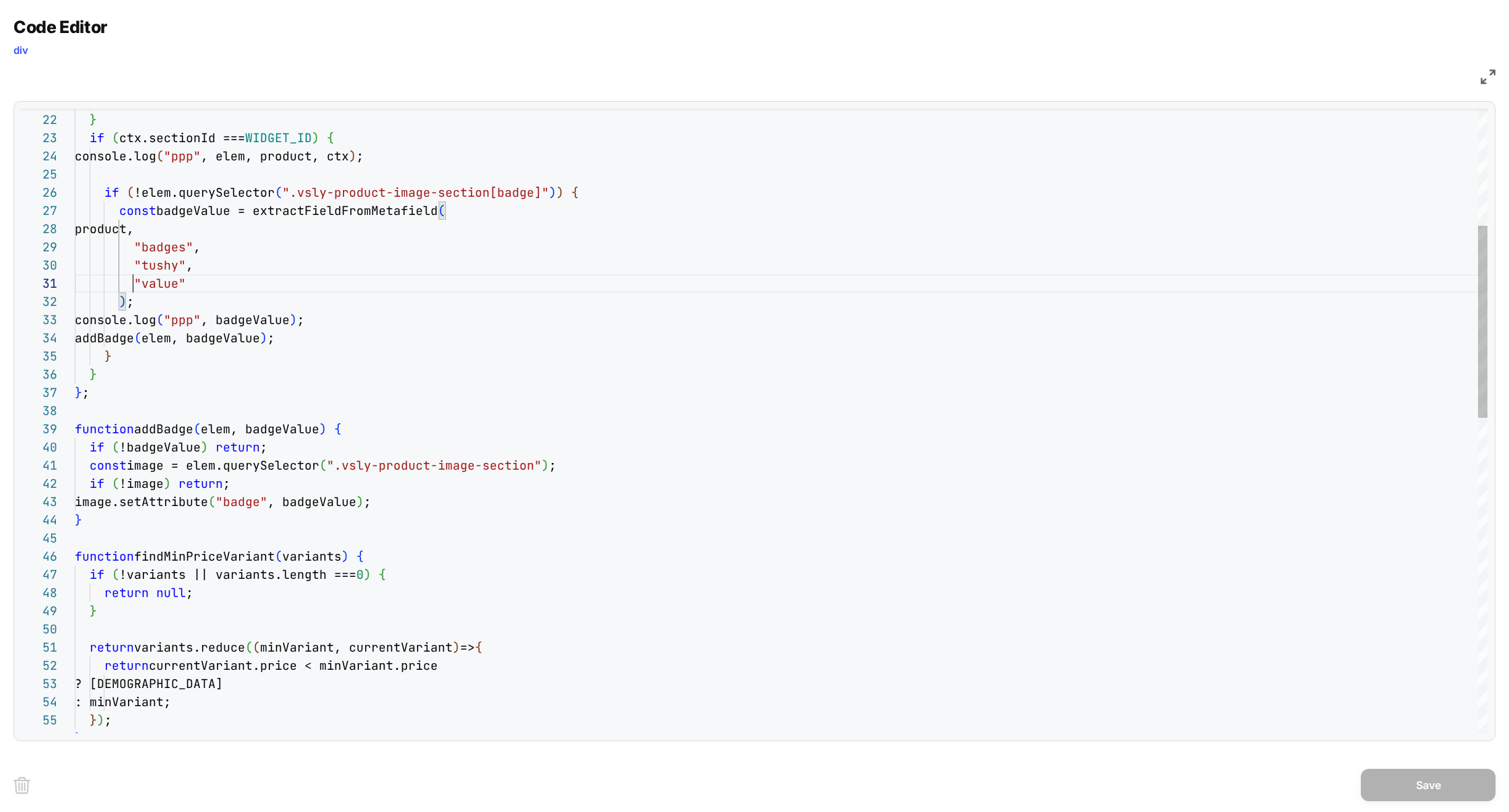
drag, startPoint x: 136, startPoint y: 281, endPoint x: 243, endPoint y: 280, distance: 107.0
click at [243, 281] on div ""value"" at bounding box center [780, 283] width 1413 height 18
click at [415, 325] on div ": minVariant; } ) ; } ? currentVariant return currentVariant.price < minVariant…" at bounding box center [780, 741] width 1413 height 2025
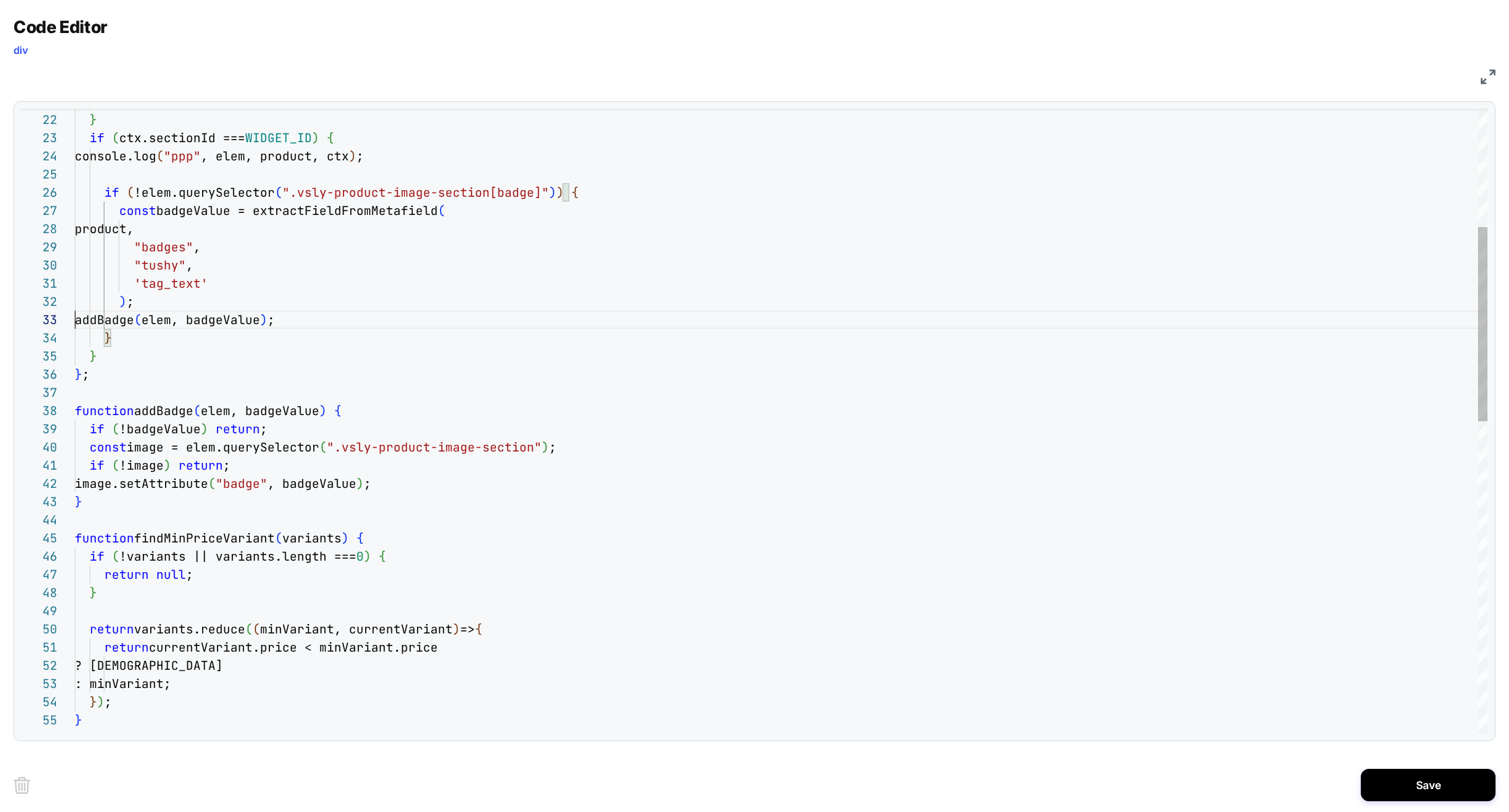
scroll to position [36, 0]
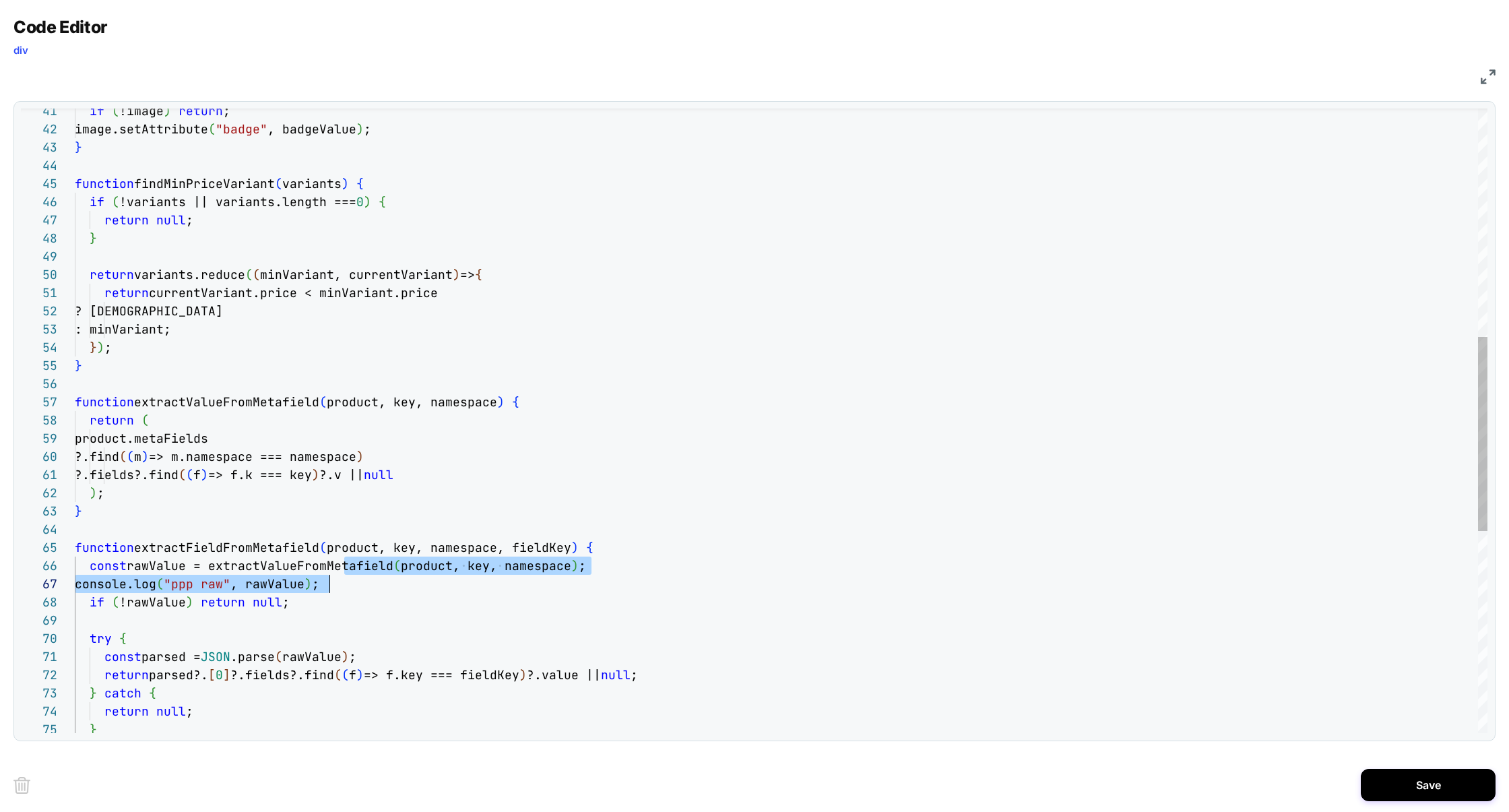
click at [342, 575] on div ": minVariant; } ) ; } ? currentVariant return currentVariant.price < minVariant…" at bounding box center [780, 378] width 1413 height 2007
click at [341, 582] on div ": minVariant; } ) ; } ? currentVariant return currentVariant.price < minVariant…" at bounding box center [780, 378] width 1413 height 2007
type textarea "**********"
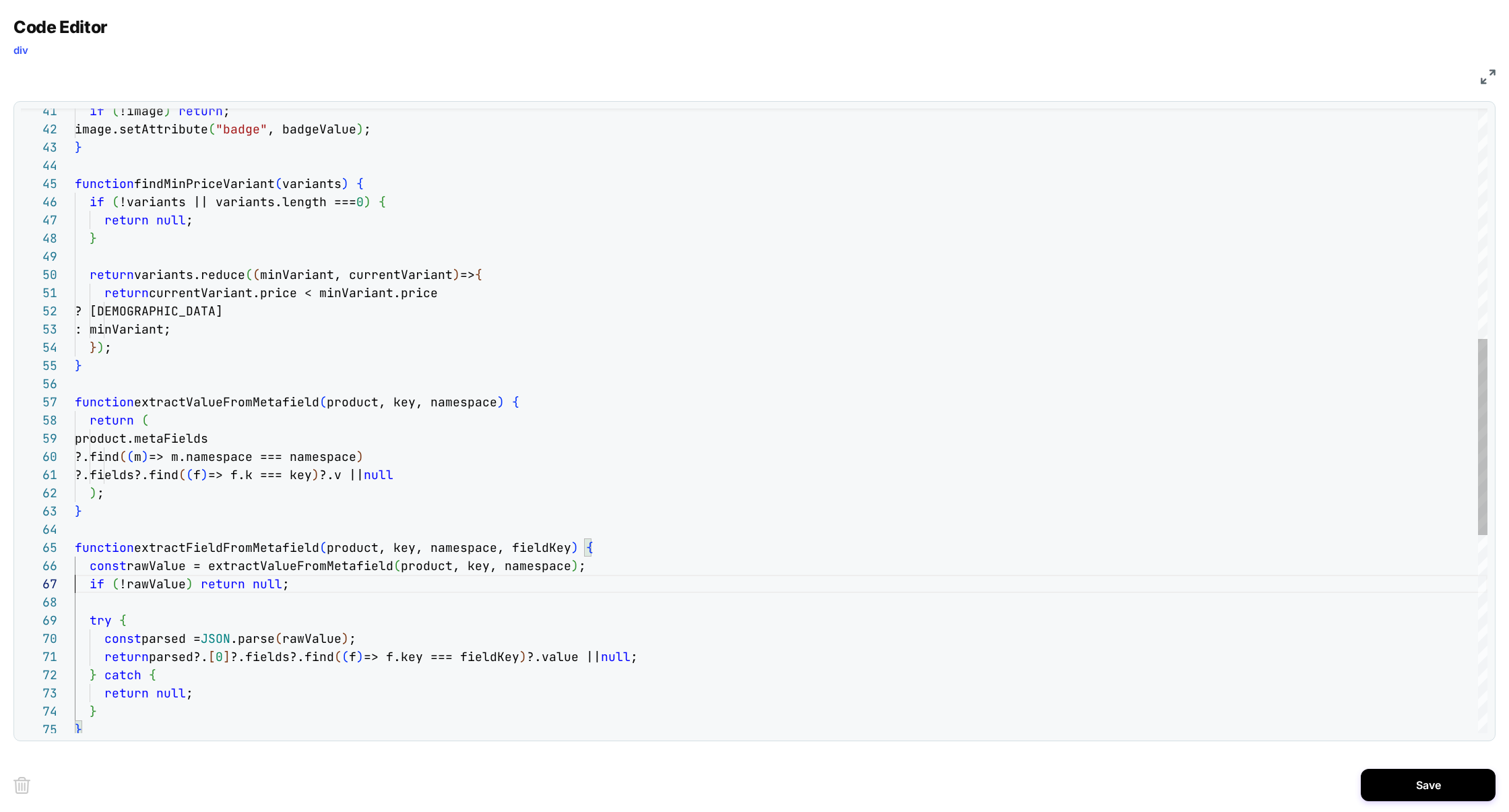
scroll to position [109, 0]
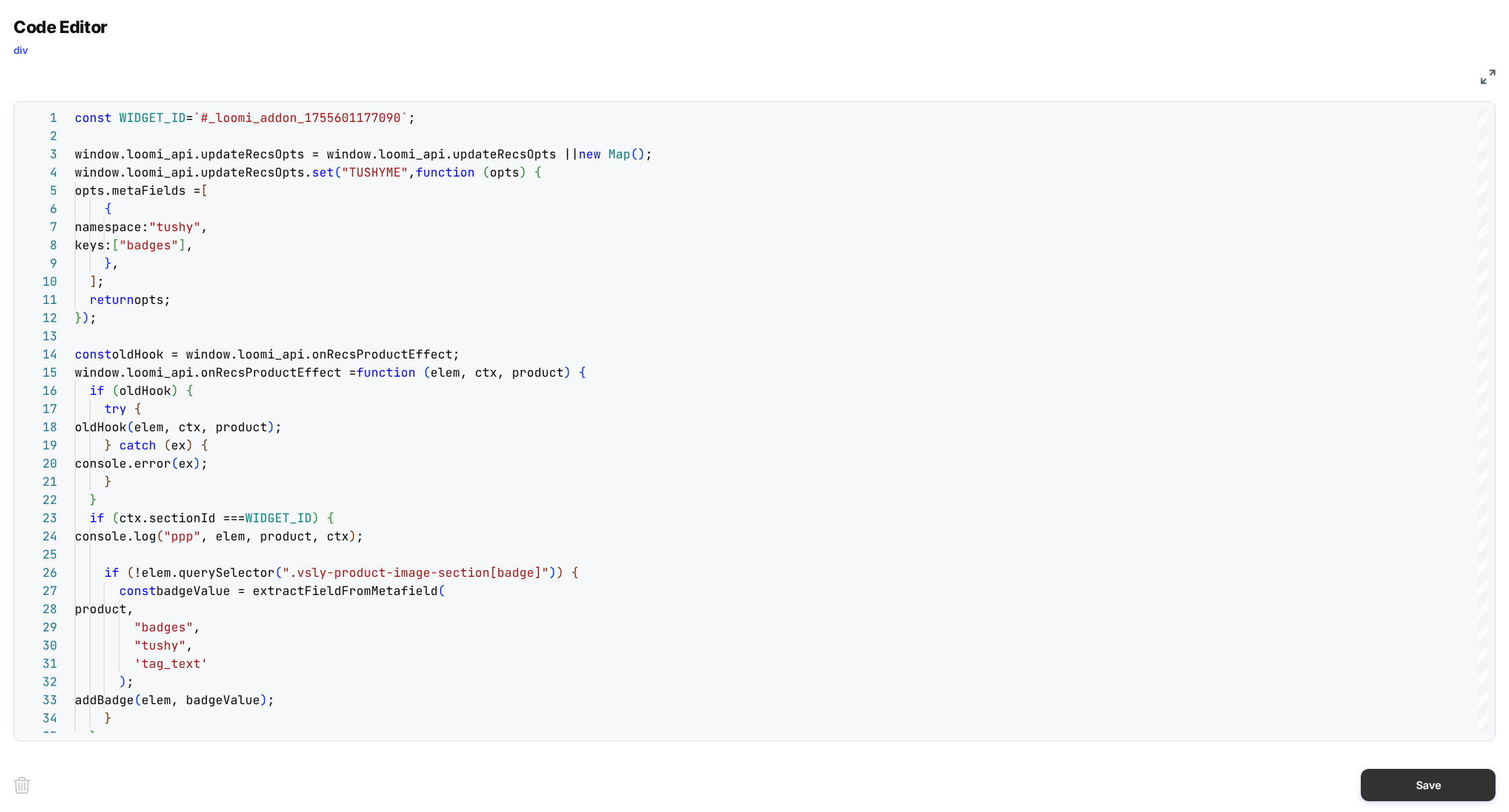
click at [1462, 791] on button "Save" at bounding box center [1428, 784] width 135 height 33
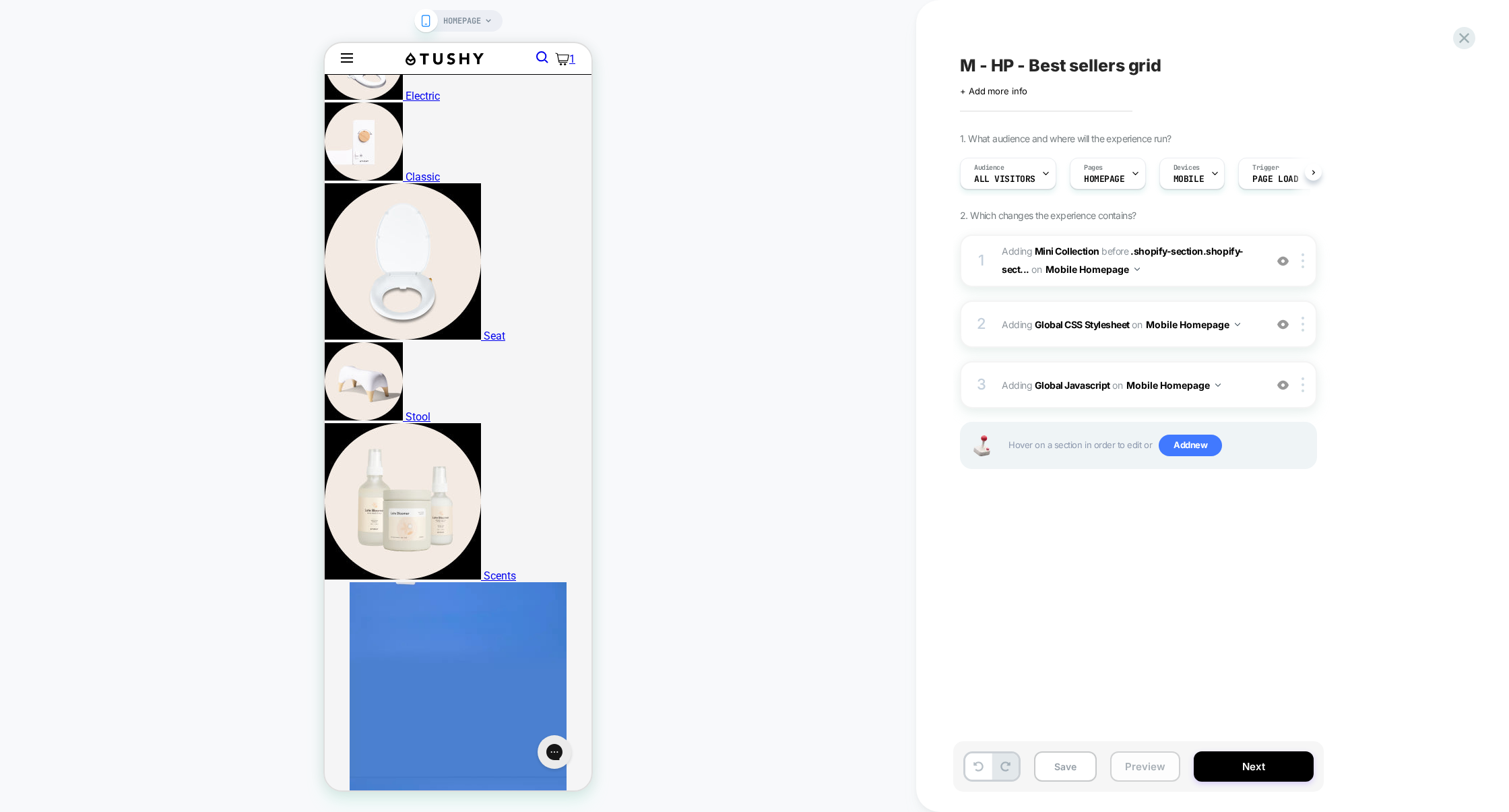
scroll to position [0, 1]
click at [1165, 768] on button "Preview" at bounding box center [1146, 766] width 70 height 30
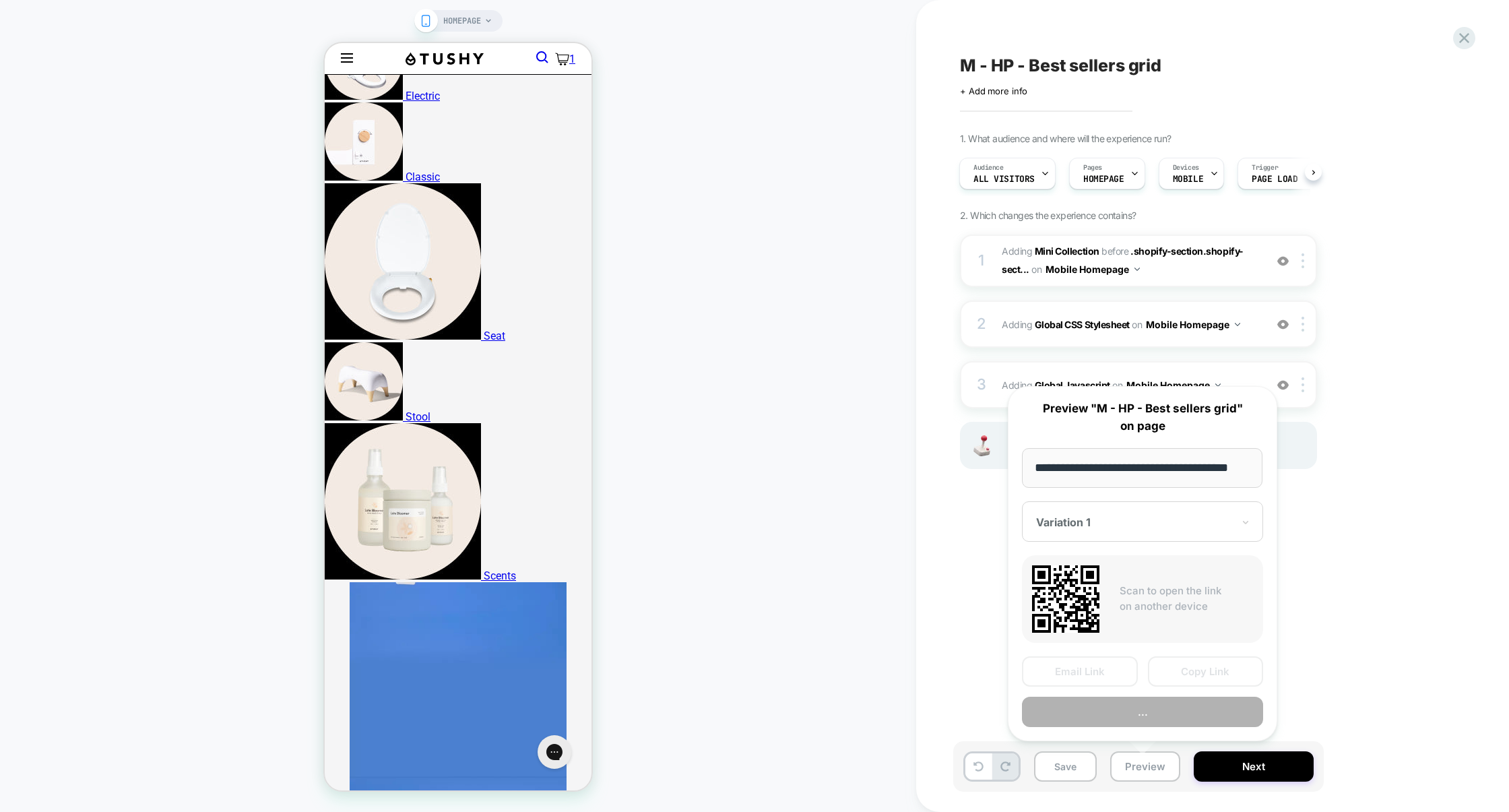
scroll to position [0, 0]
click at [1332, 630] on div "M - HP - Best sellers grid Click to edit experience details + Add more info 1. …" at bounding box center [1206, 405] width 505 height 784
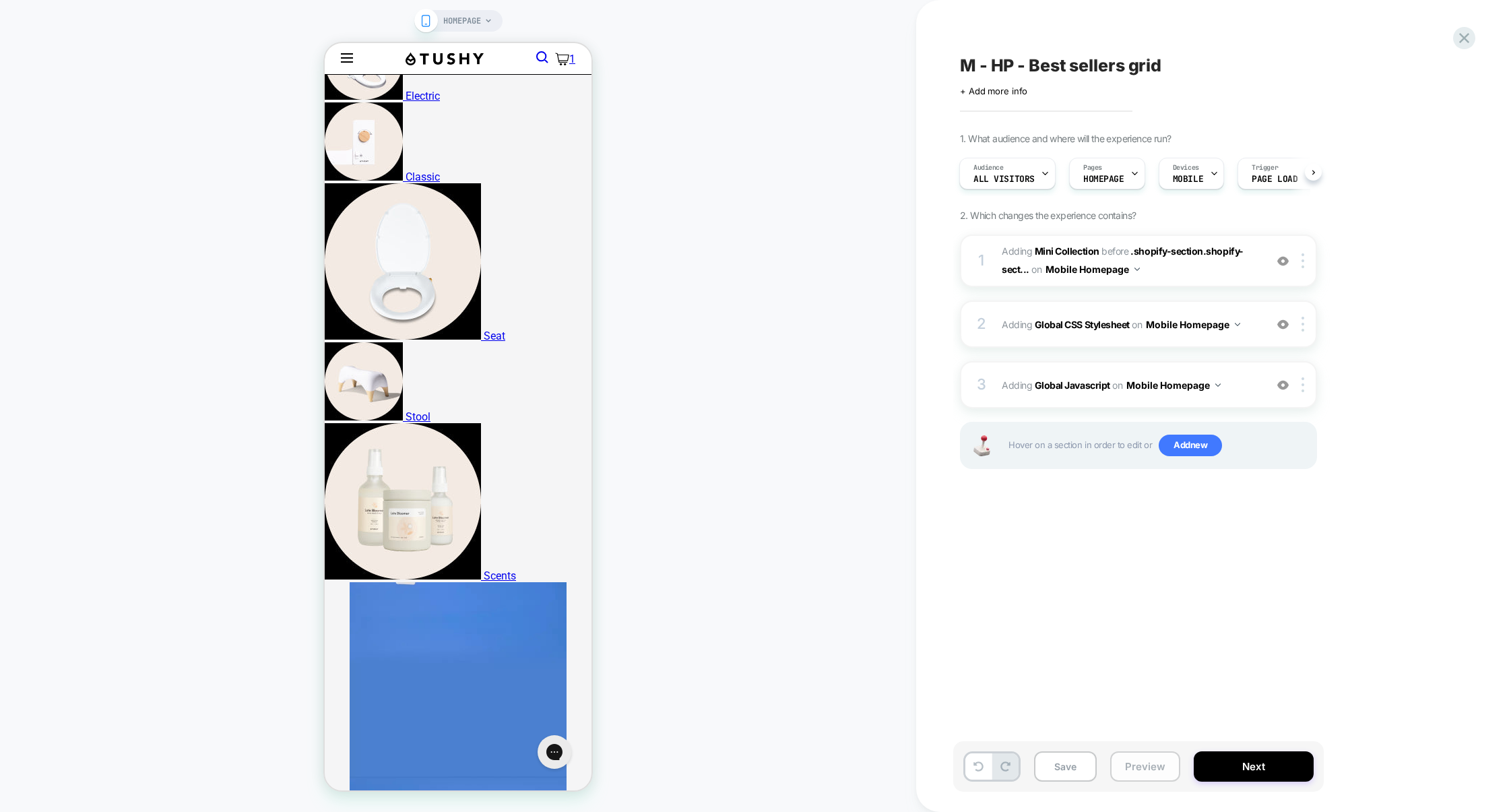
click at [1151, 770] on button "Preview" at bounding box center [1146, 766] width 70 height 30
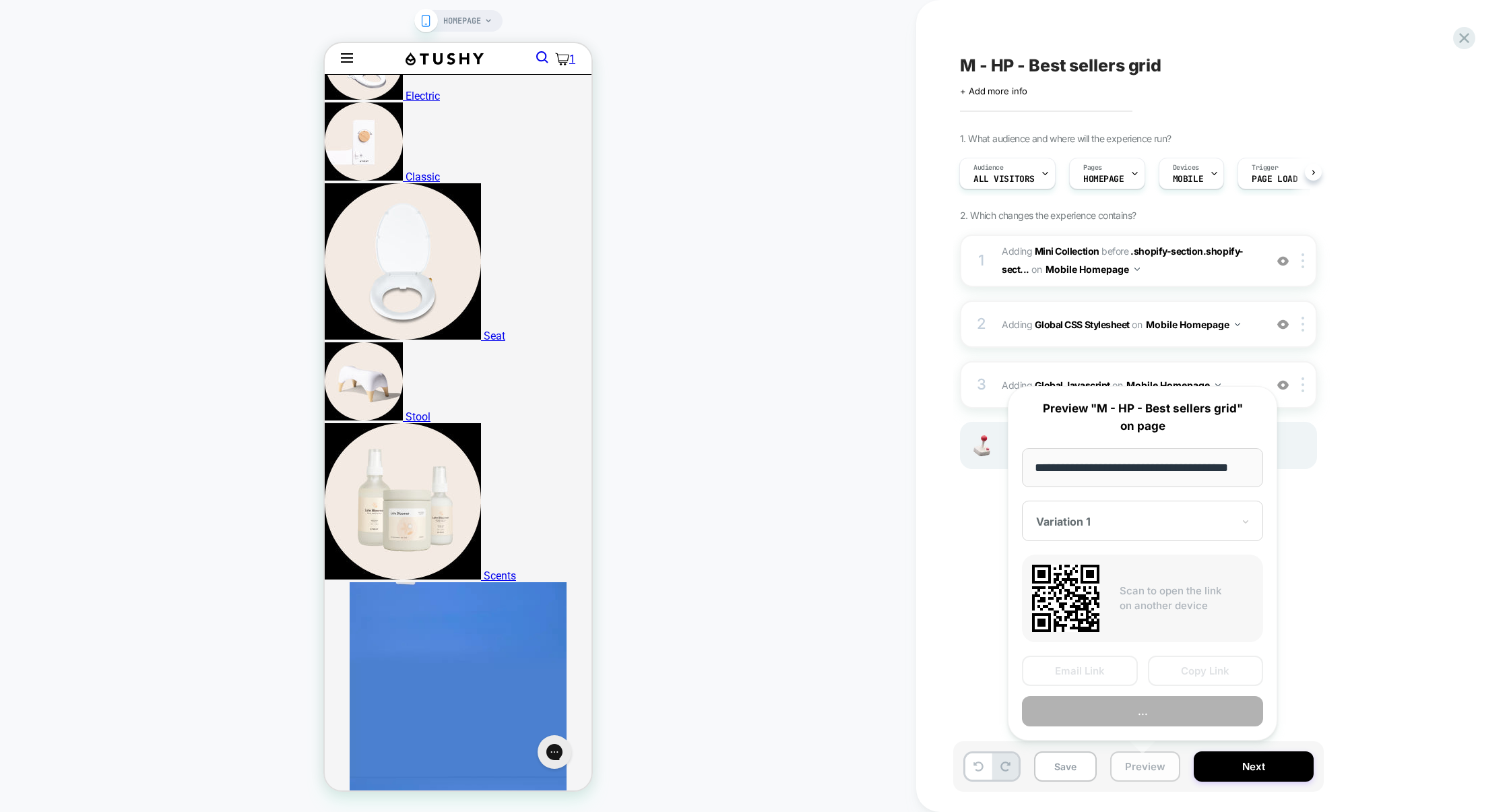
scroll to position [0, 17]
click at [1146, 717] on button "Preview" at bounding box center [1143, 712] width 241 height 30
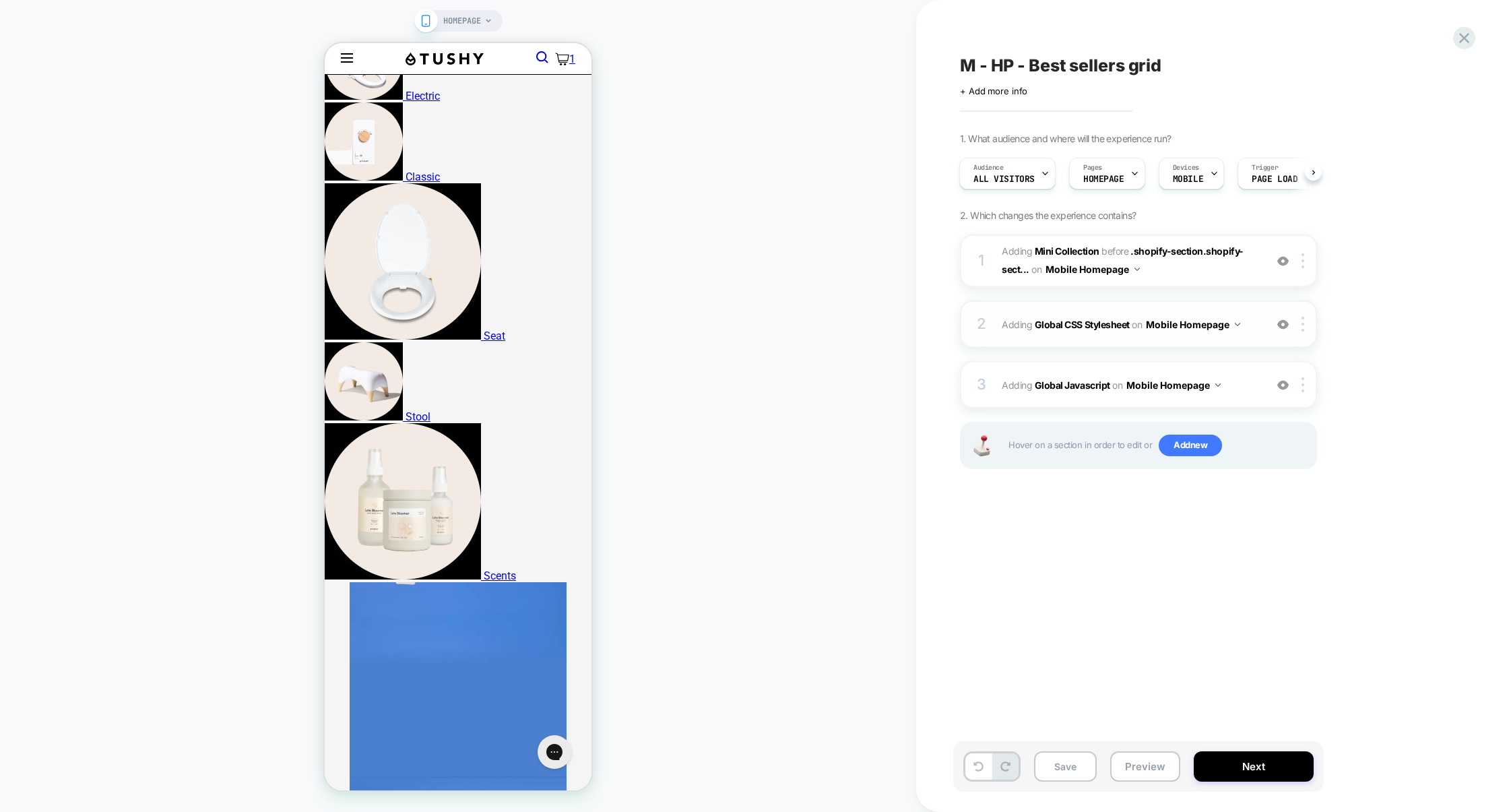
click at [1148, 339] on div "2 Adding Global CSS Stylesheet on Mobile Homepage Add Before Add After Copy to …" at bounding box center [1139, 324] width 357 height 47
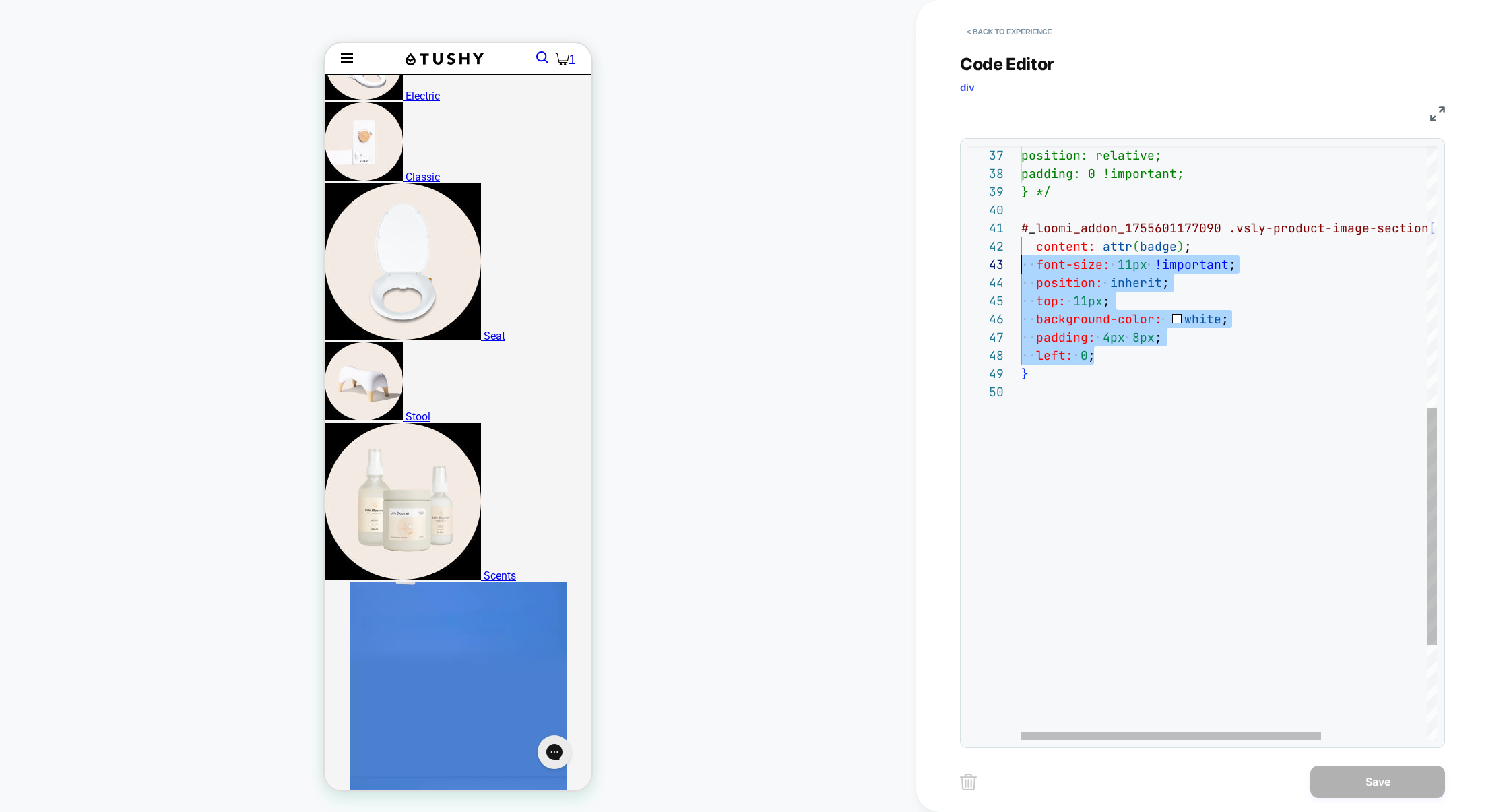
scroll to position [18, 0]
drag, startPoint x: 1141, startPoint y: 360, endPoint x: 976, endPoint y: 254, distance: 196.1
click at [1022, 254] on div "max-height: 0px !important; position: relative; padding: 0 !important; } */ # _…" at bounding box center [1303, 234] width 563 height 1485
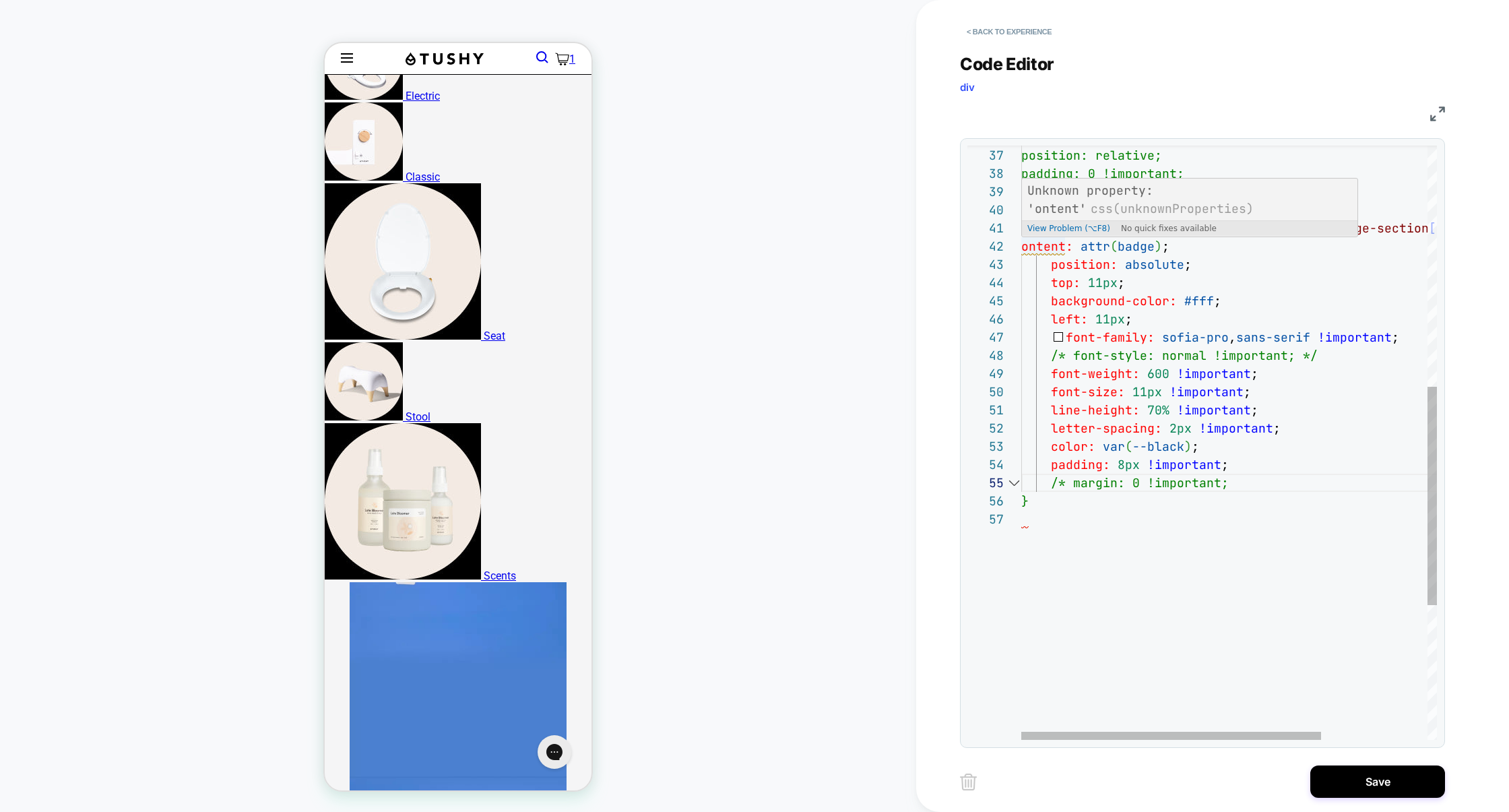
click at [1024, 249] on div "max-height: 0px !important; position: relative; padding: 0 !important; } */ # _…" at bounding box center [1303, 298] width 563 height 1612
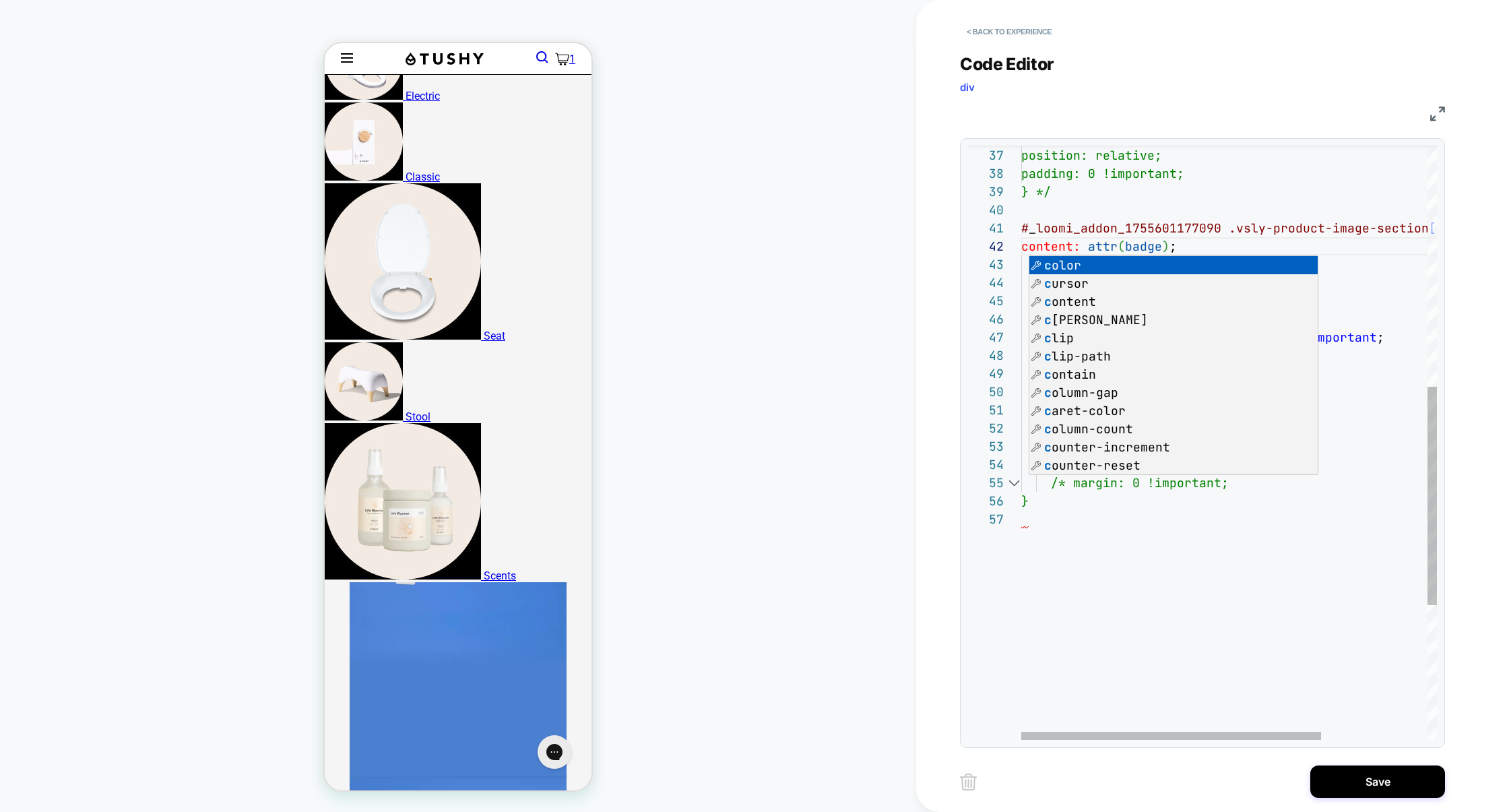
click at [1374, 477] on div "max-height: 0px !important; position: relative; padding: 0 !important; } */ # _…" at bounding box center [1303, 298] width 563 height 1612
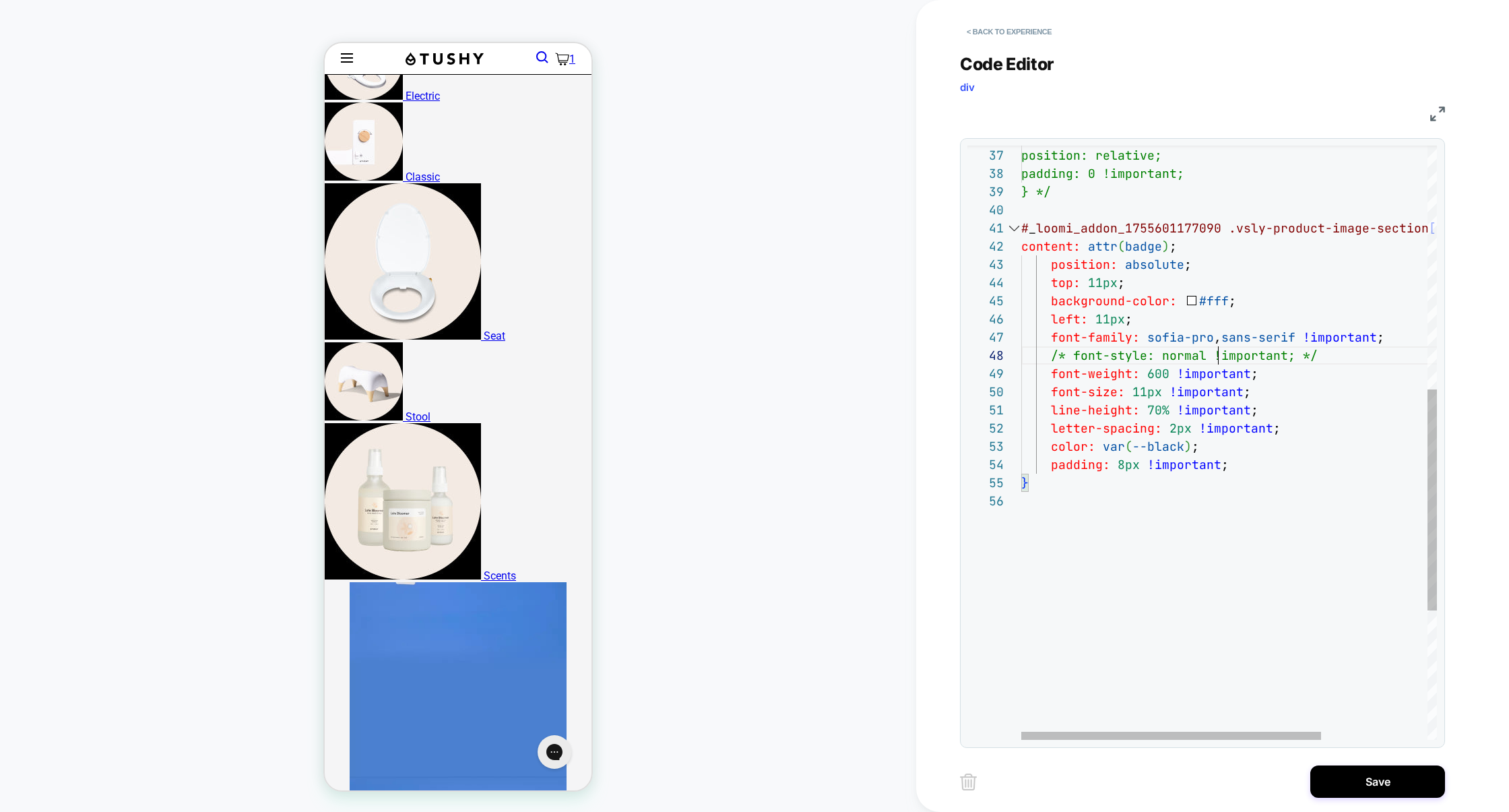
scroll to position [127, 197]
click at [1219, 361] on div "max-height: 0px !important; position: relative; padding: 0 !important; } */ # _…" at bounding box center [1303, 289] width 563 height 1594
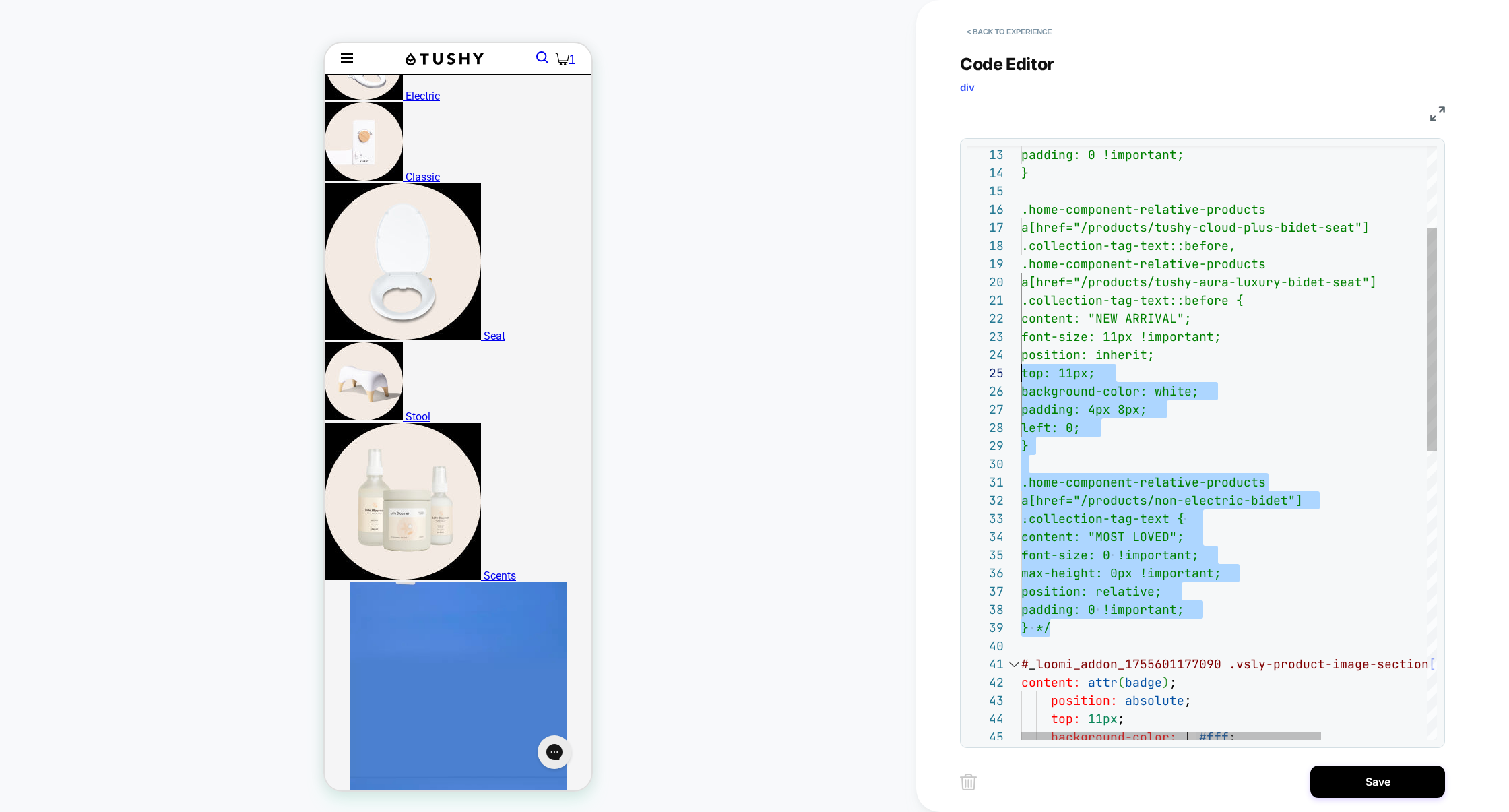
scroll to position [0, 0]
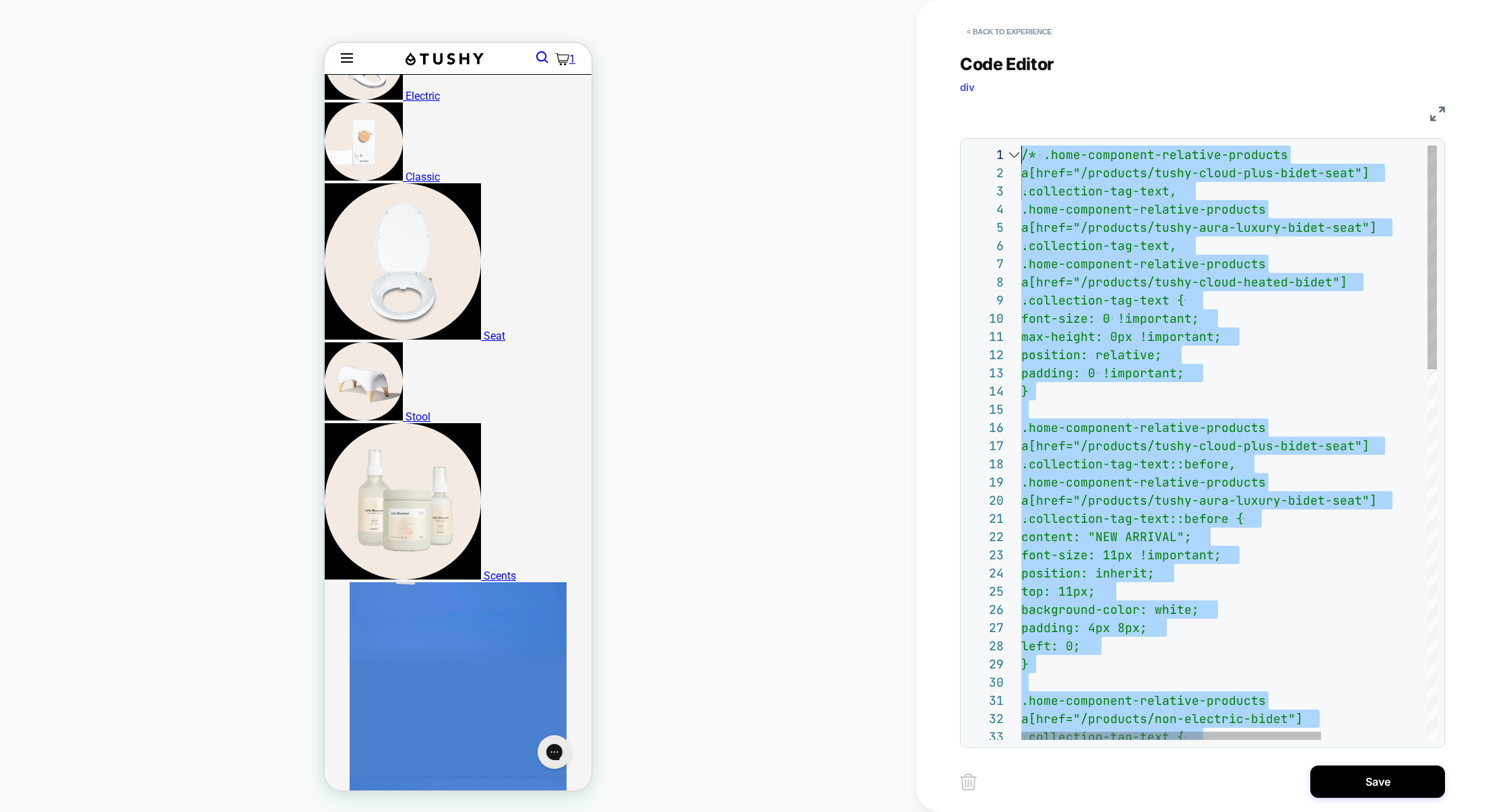
drag, startPoint x: 1072, startPoint y: 633, endPoint x: 904, endPoint y: -131, distance: 782.3
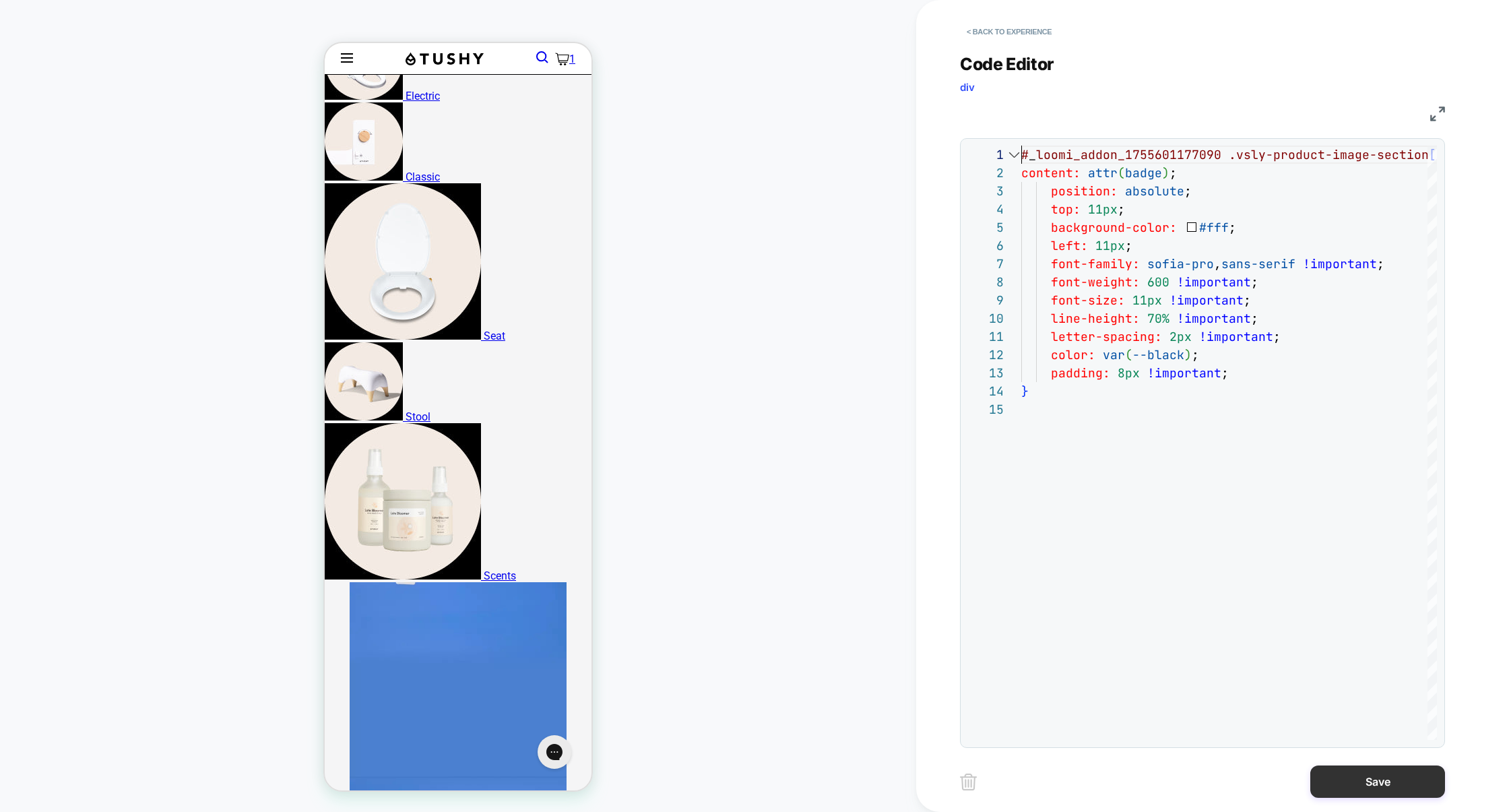
type textarea "**********"
click at [1378, 784] on button "Save" at bounding box center [1378, 781] width 135 height 33
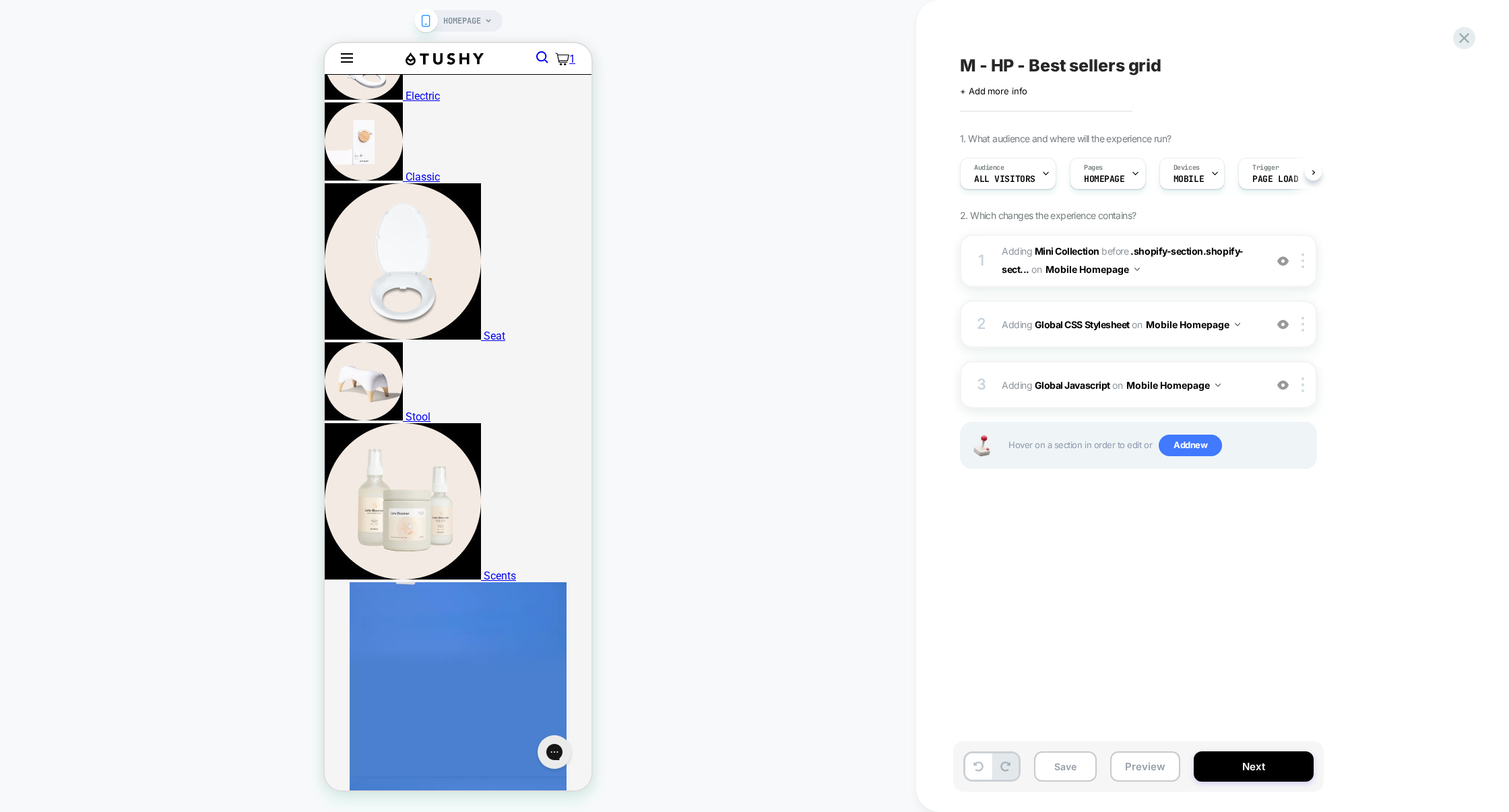
scroll to position [0, 1]
click at [1068, 776] on button "Save" at bounding box center [1065, 766] width 63 height 30
click at [1129, 776] on button "Preview" at bounding box center [1146, 766] width 70 height 30
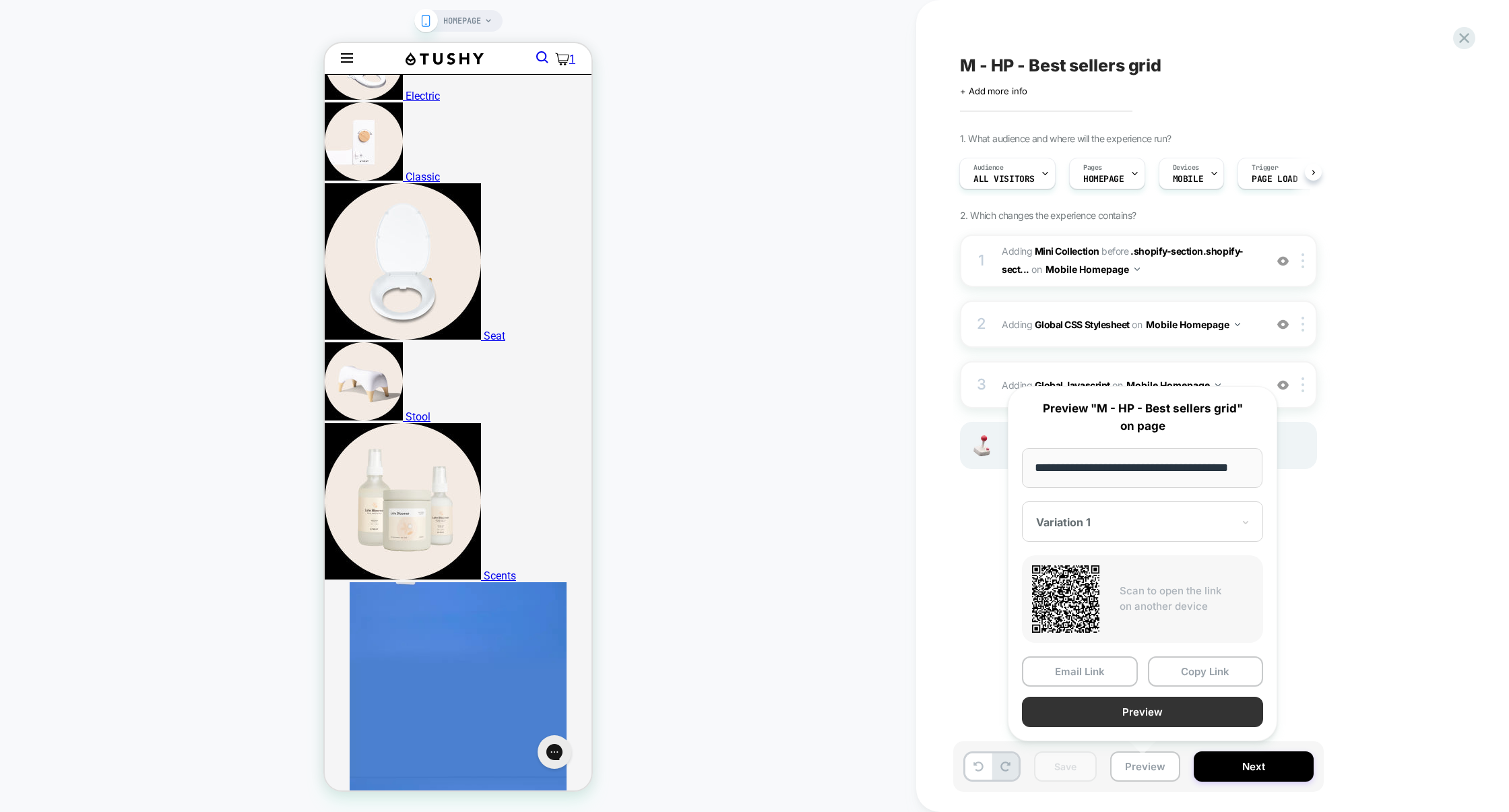
scroll to position [0, 0]
click at [1151, 708] on button "Preview" at bounding box center [1143, 712] width 241 height 30
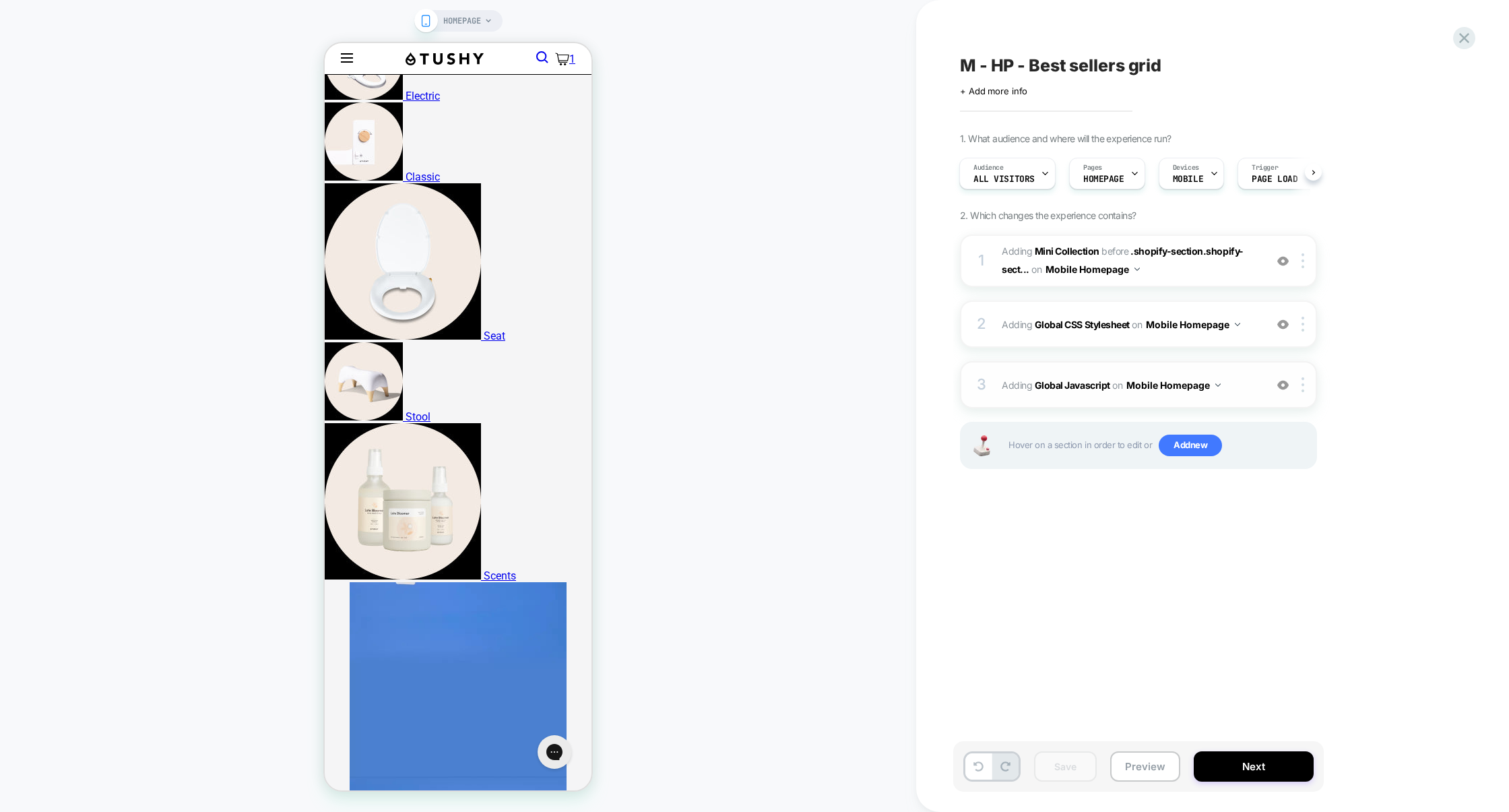
click at [1199, 362] on div "3 Adding Global Javascript on Mobile Homepage Add Before Add After Copy to Desk…" at bounding box center [1139, 384] width 357 height 47
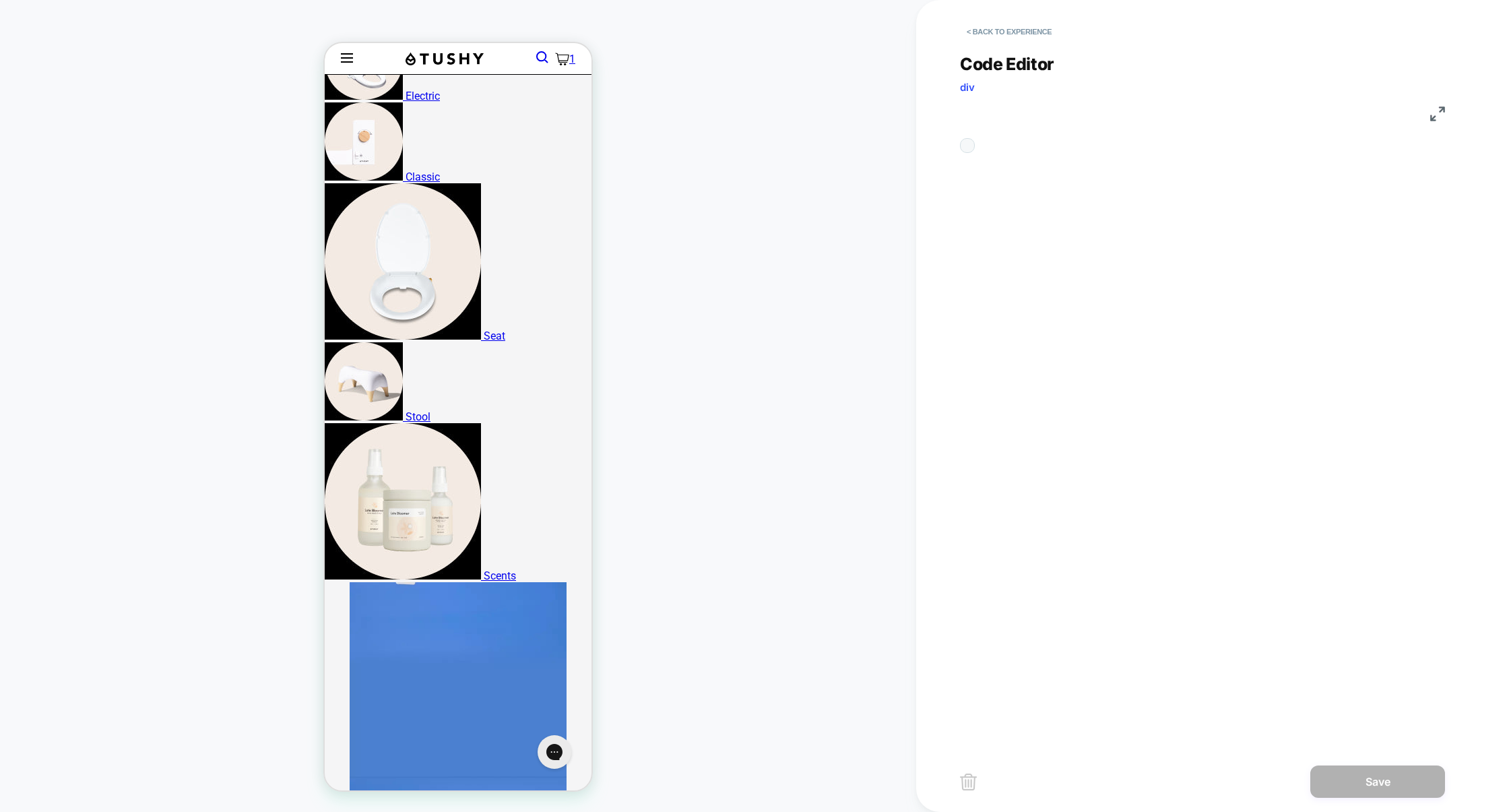
scroll to position [182, 0]
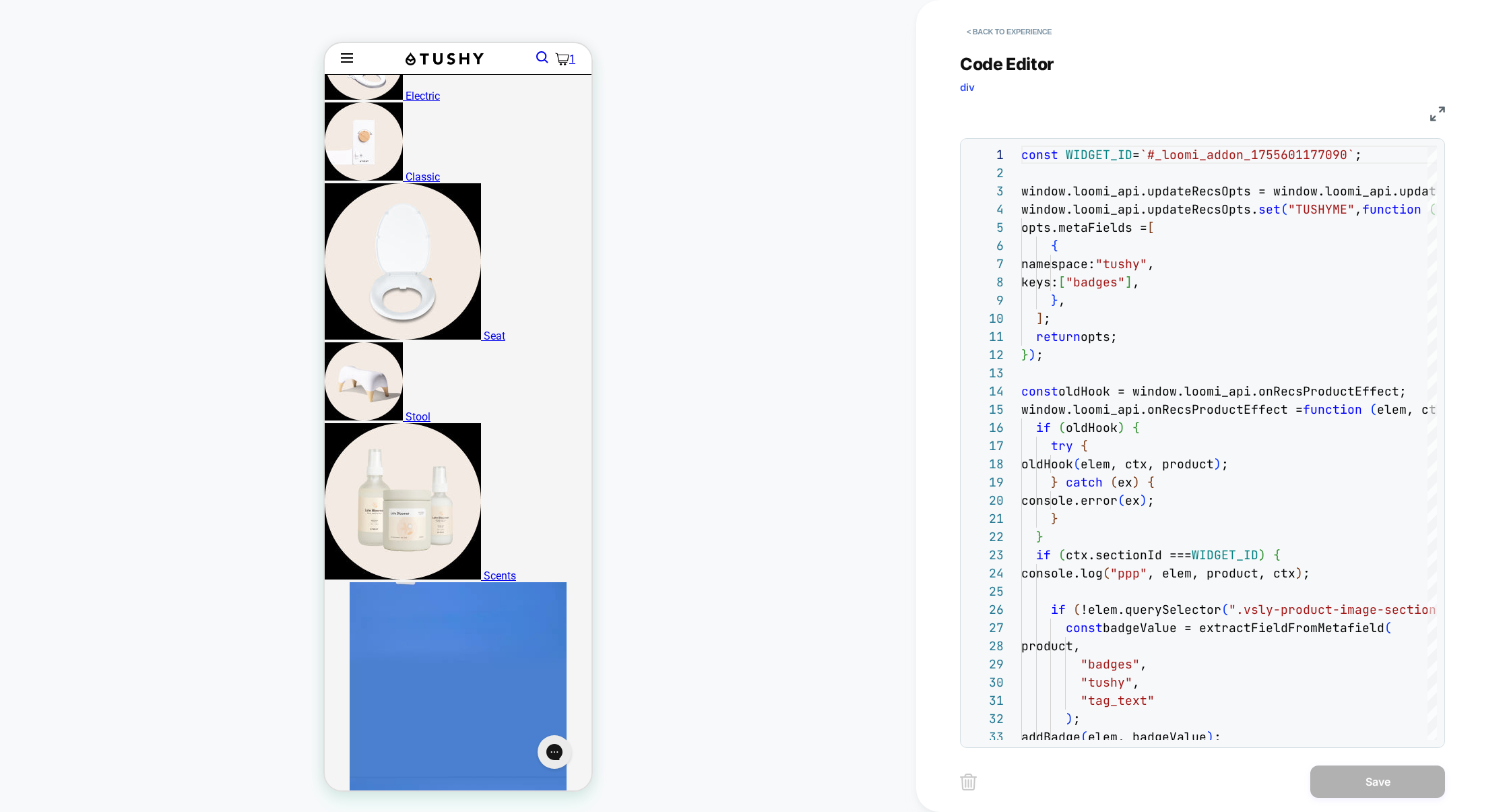
click at [1436, 115] on img at bounding box center [1438, 114] width 15 height 15
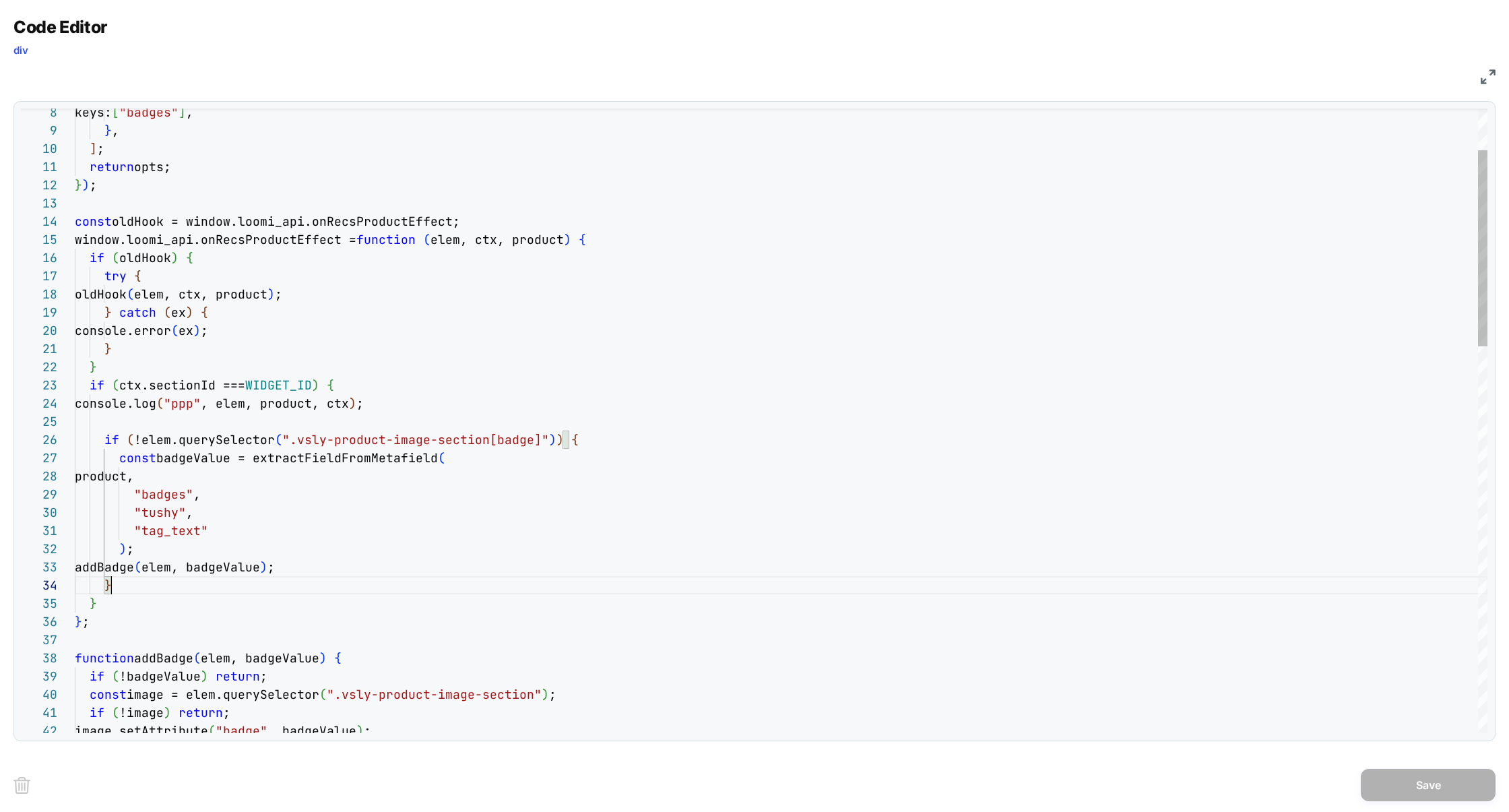
scroll to position [54, 36]
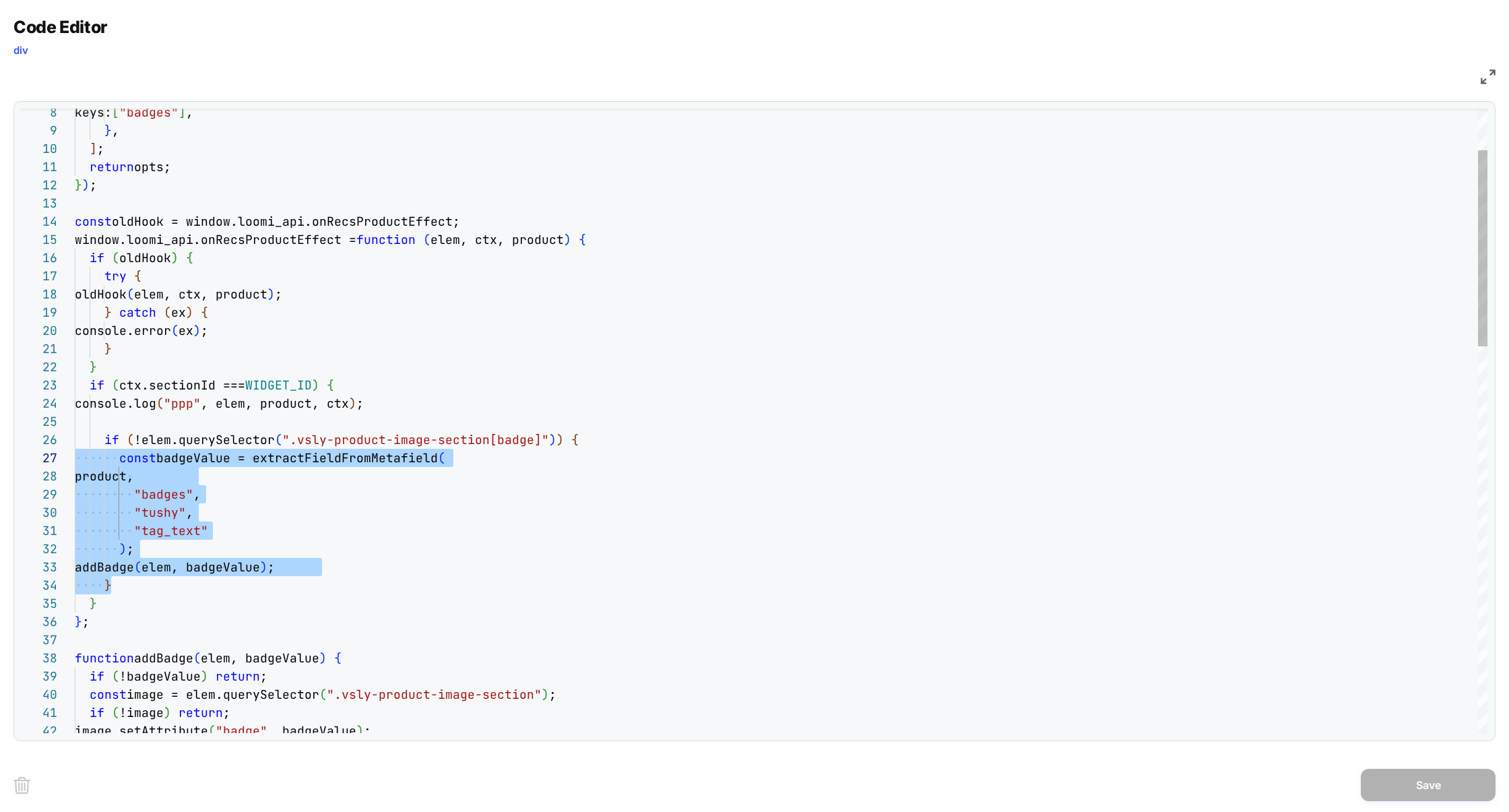
scroll to position [90, 0]
drag, startPoint x: 138, startPoint y: 583, endPoint x: 46, endPoint y: 441, distance: 169.2
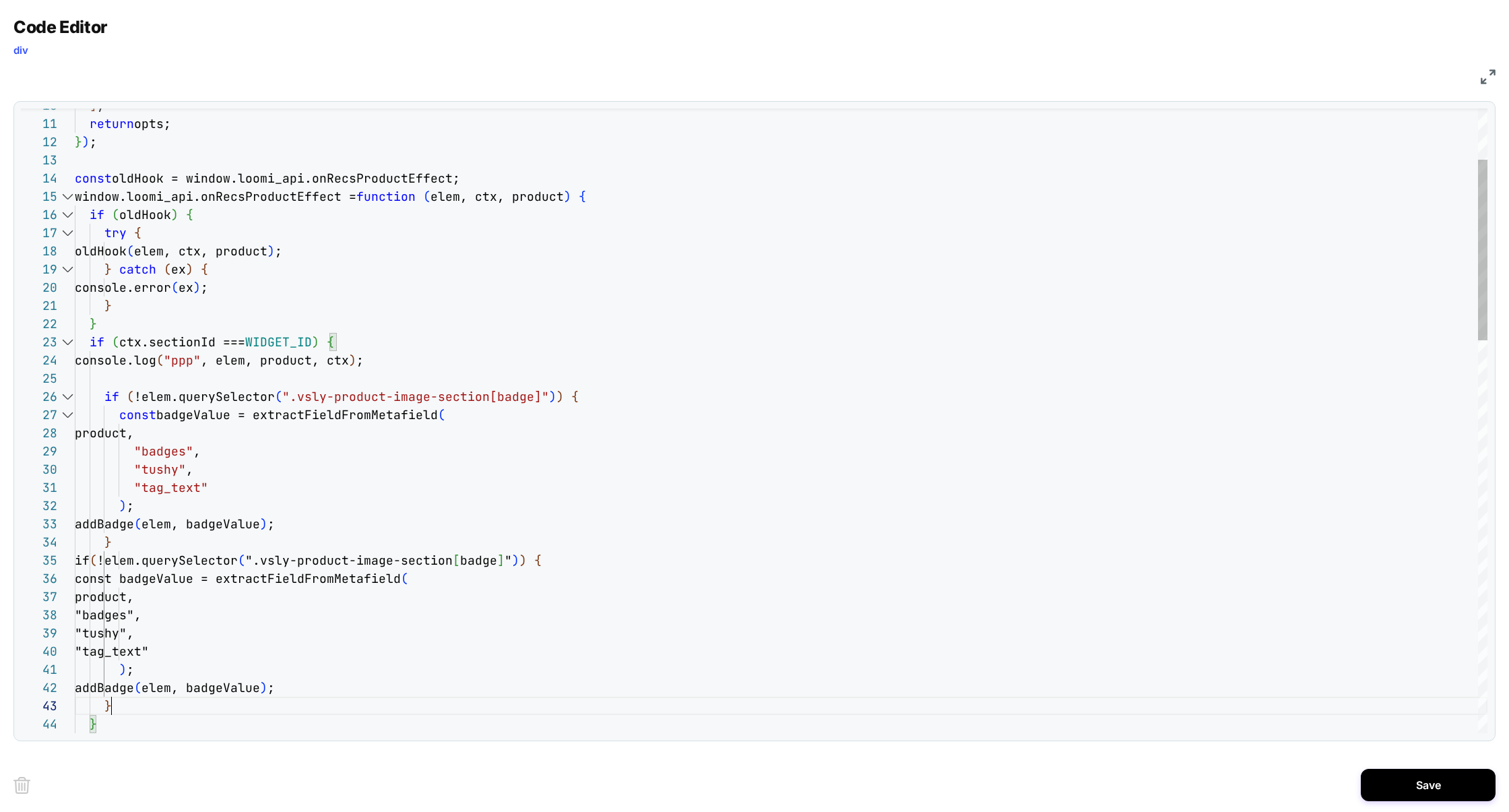
scroll to position [36, 36]
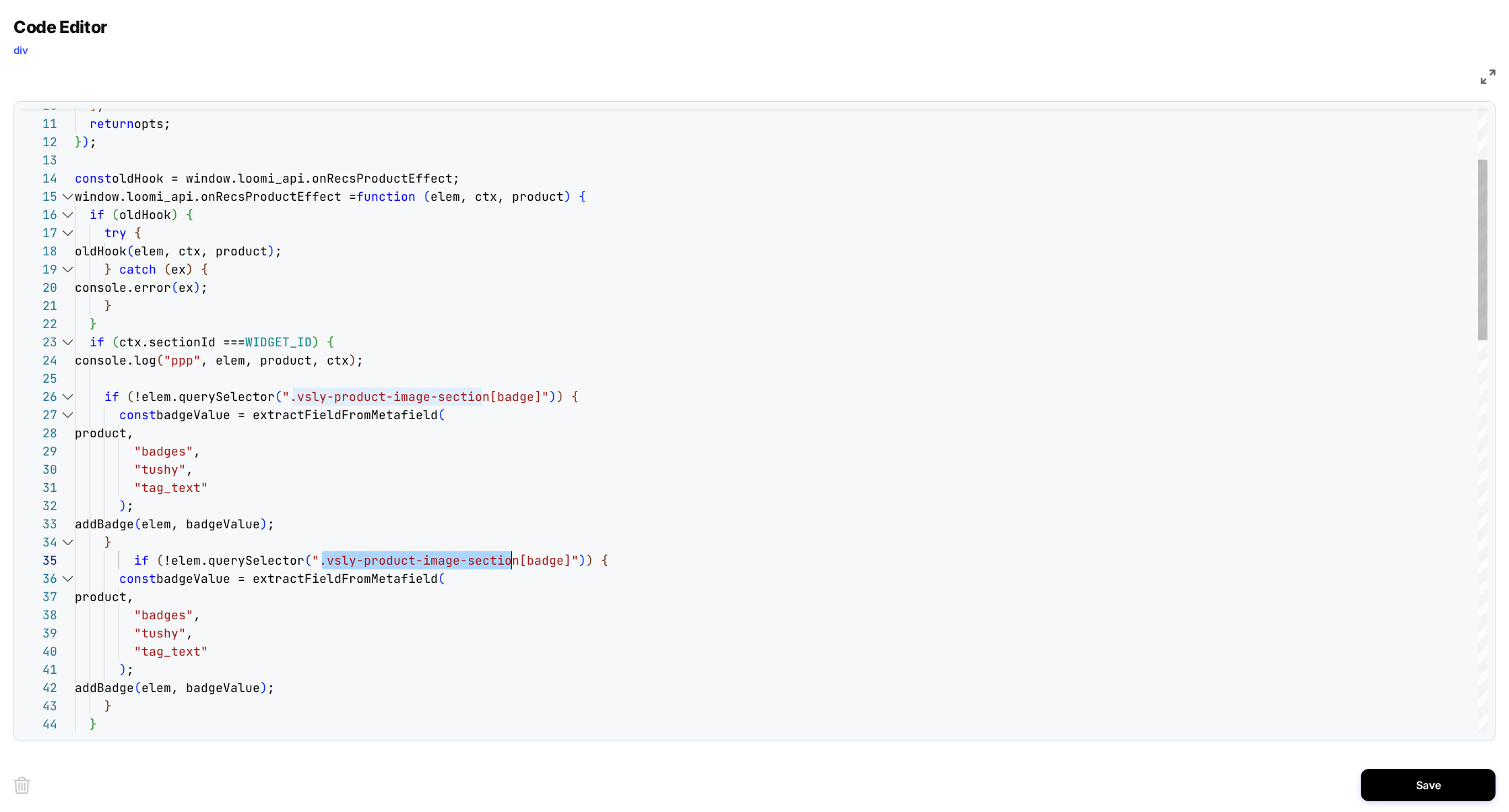
drag, startPoint x: 322, startPoint y: 563, endPoint x: 514, endPoint y: 560, distance: 192.0
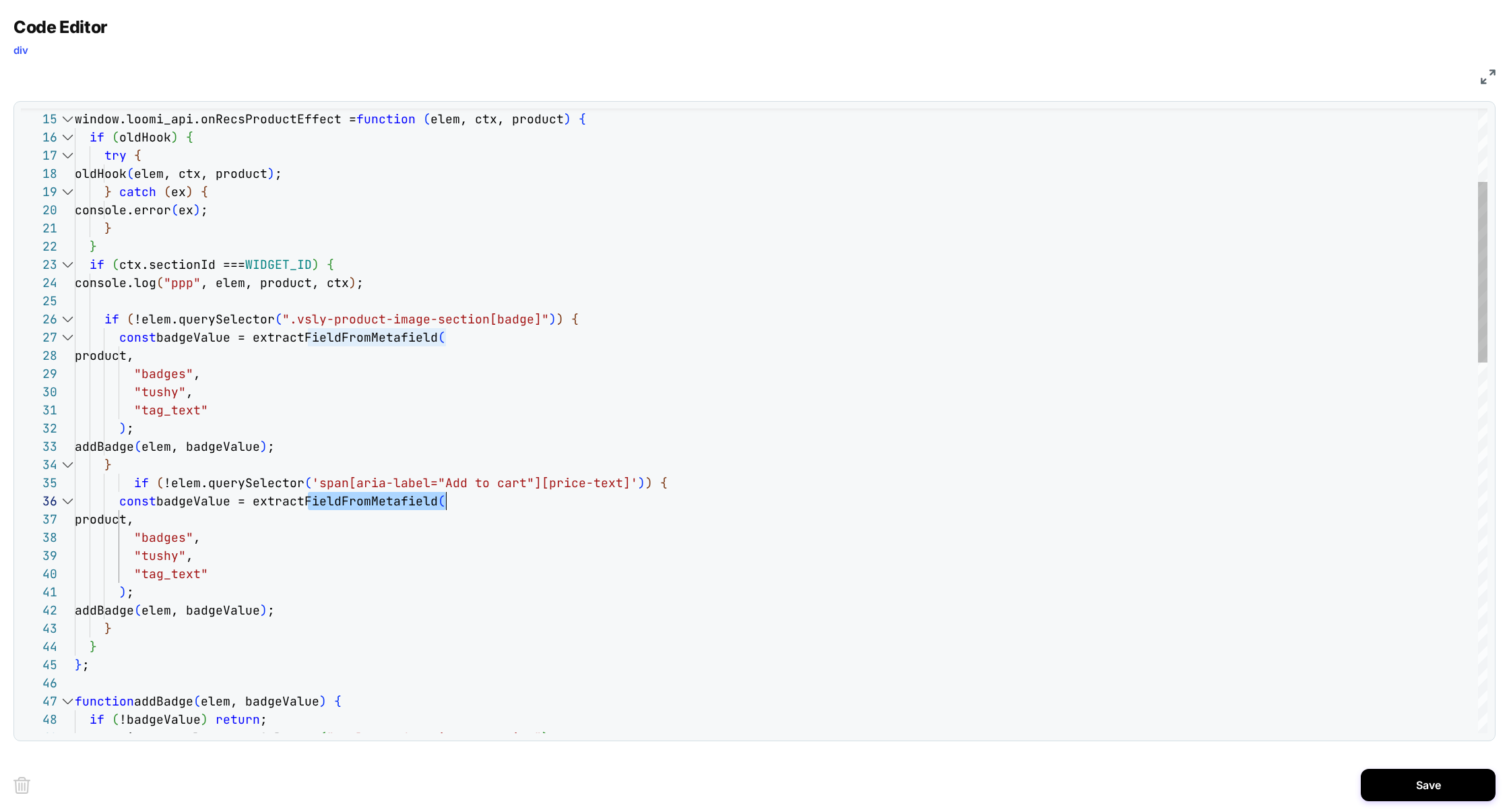
scroll to position [90, 363]
drag, startPoint x: 306, startPoint y: 506, endPoint x: 439, endPoint y: 497, distance: 133.3
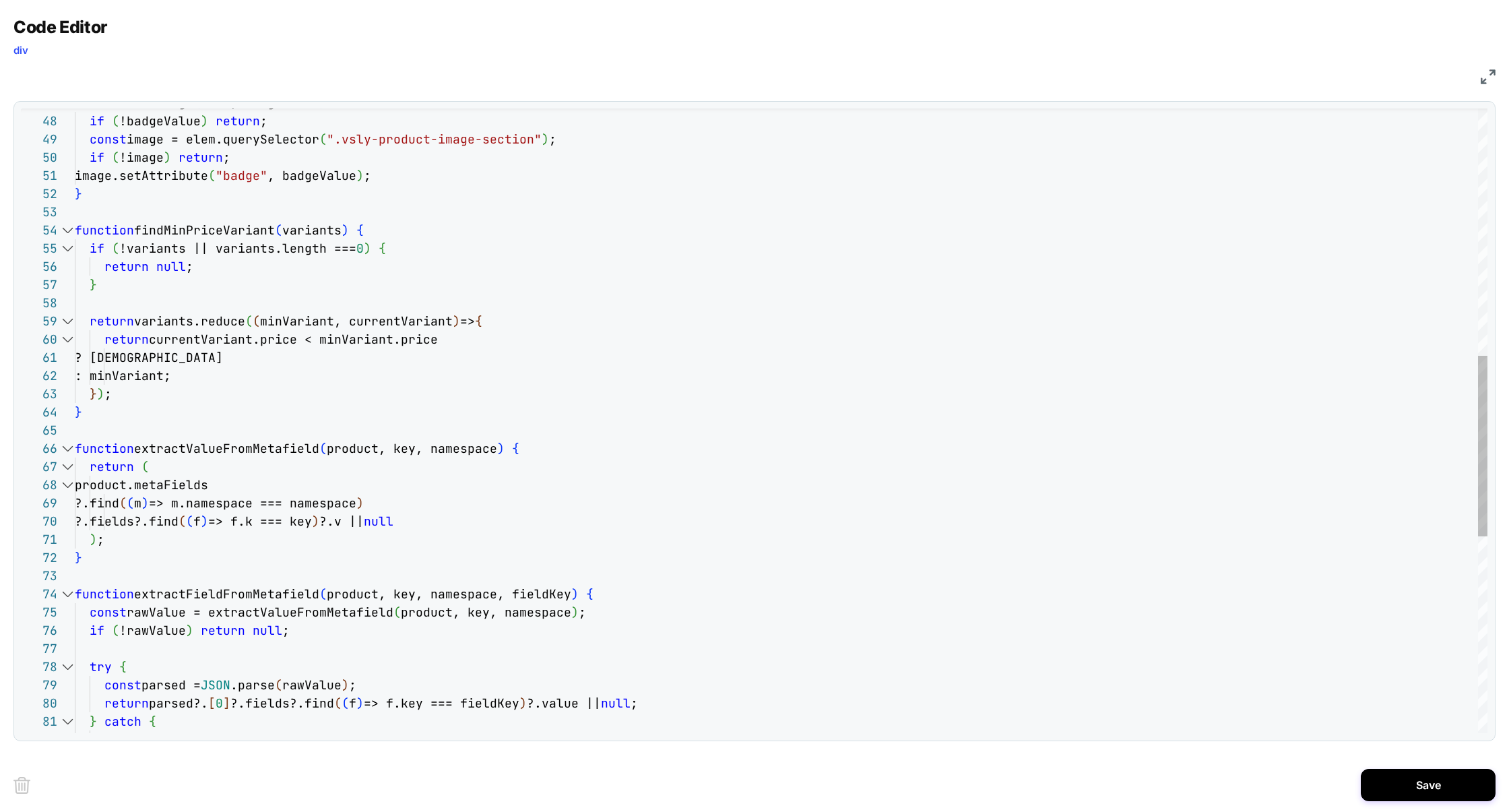
click at [188, 230] on div "function findMinPriceVariant ( variants ) { if ( !variants || variants.length =…" at bounding box center [780, 333] width 1413 height 2152
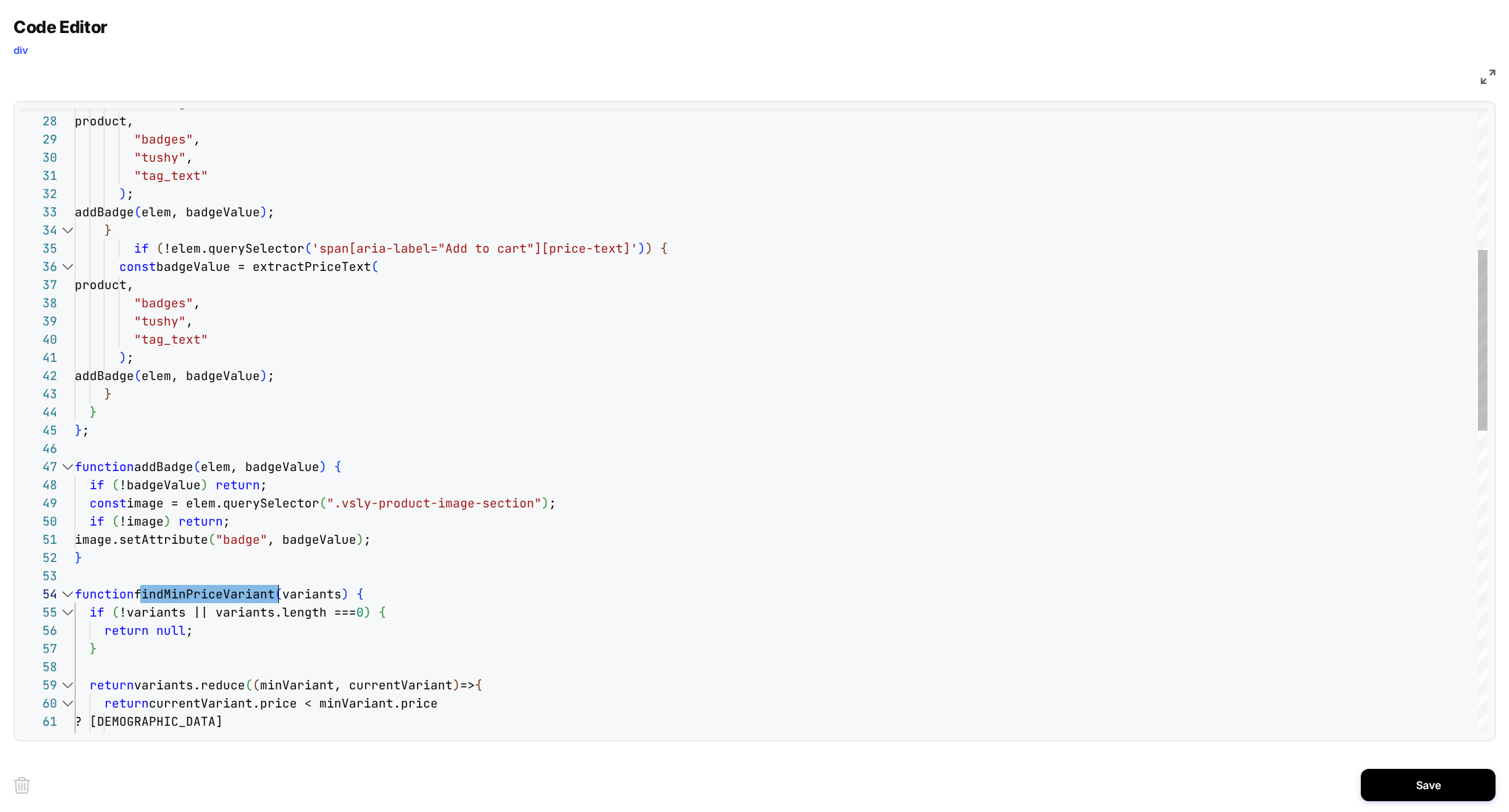
click at [280, 267] on div "function findMinPriceVariant ( variants ) { if ( !variants || variants.length =…" at bounding box center [780, 696] width 1413 height 2152
click at [199, 269] on div "function findMinPriceVariant ( variants ) { if ( !variants || variants.length =…" at bounding box center [780, 696] width 1413 height 2152
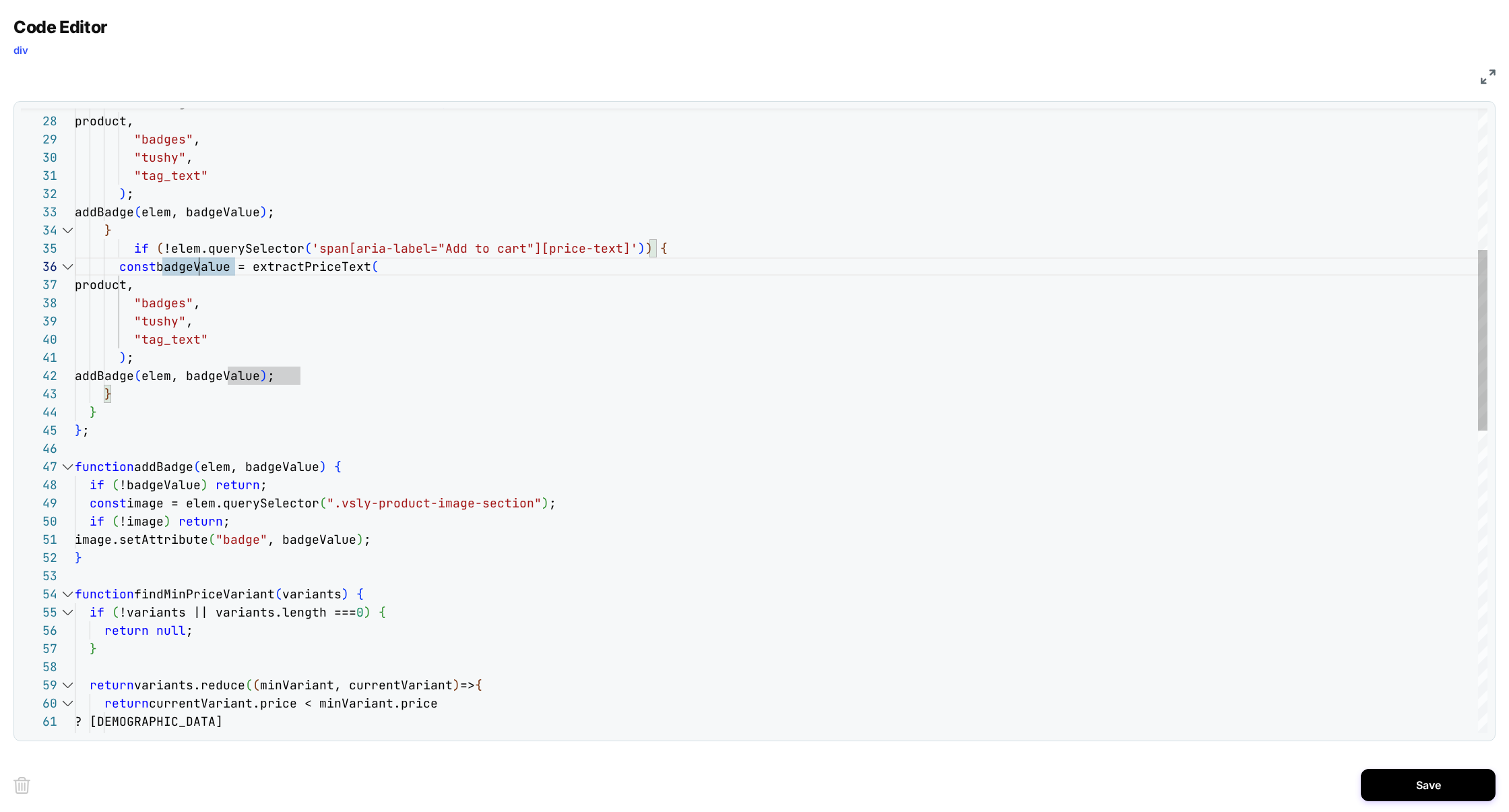
click at [199, 269] on div "function findMinPriceVariant ( variants ) { if ( !variants || variants.length =…" at bounding box center [780, 696] width 1413 height 2152
click at [152, 563] on div "function findMinPriceVariant ( variants ) { if ( !variants || variants.length =…" at bounding box center [780, 696] width 1413 height 2152
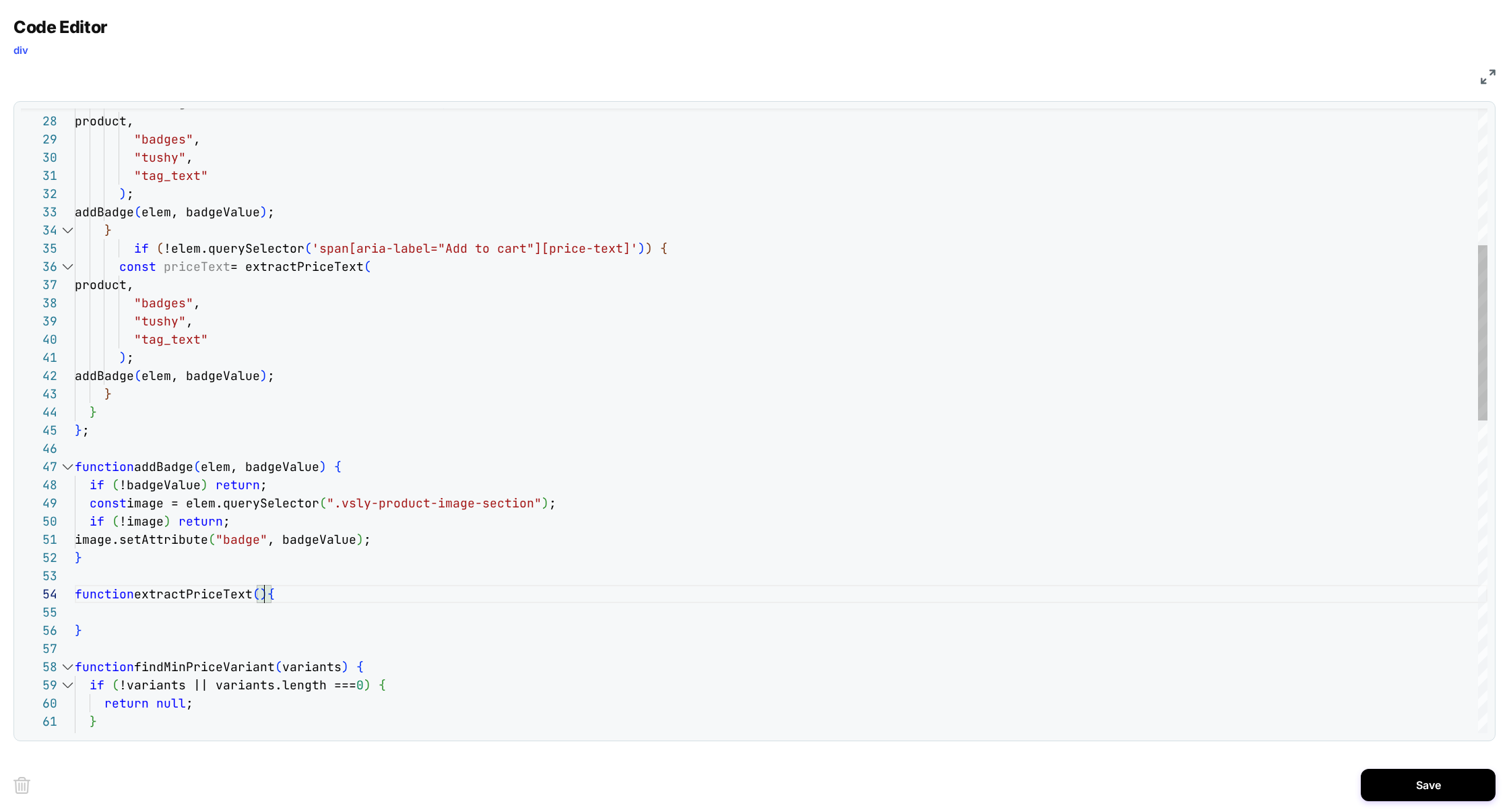
scroll to position [54, 189]
click at [266, 594] on div "function findMinPriceVariant ( variants ) { if ( !variants || variants.length =…" at bounding box center [780, 733] width 1413 height 2225
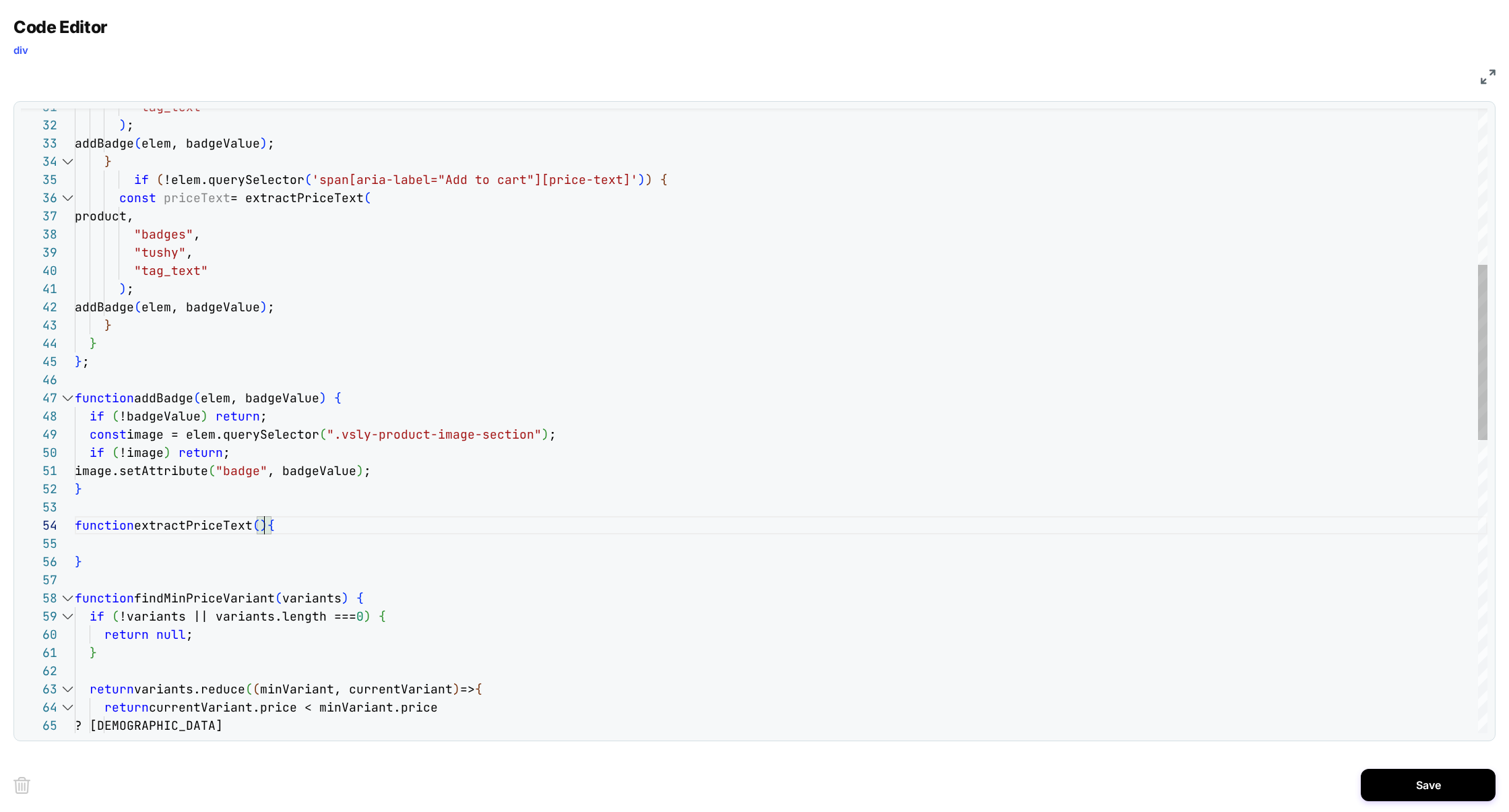
click at [325, 595] on div "function findMinPriceVariant ( variants ) { if ( !variants || variants.length =…" at bounding box center [780, 665] width 1413 height 2225
click at [325, 596] on div "function findMinPriceVariant ( variants ) { if ( !variants || variants.length =…" at bounding box center [780, 665] width 1413 height 2225
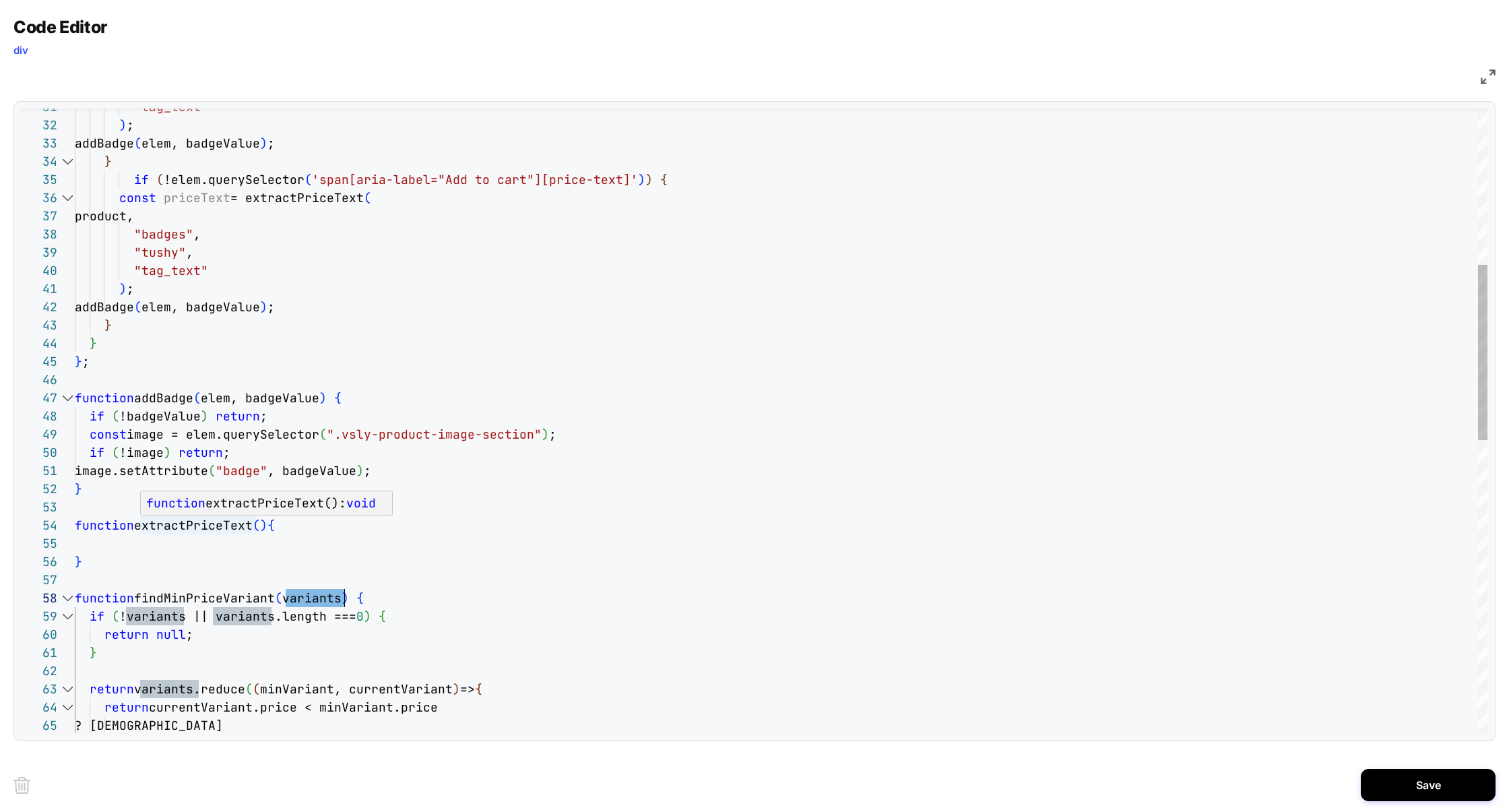
click at [264, 527] on div "function findMinPriceVariant ( variants ) { if ( !variants || variants.length =…" at bounding box center [780, 665] width 1413 height 2225
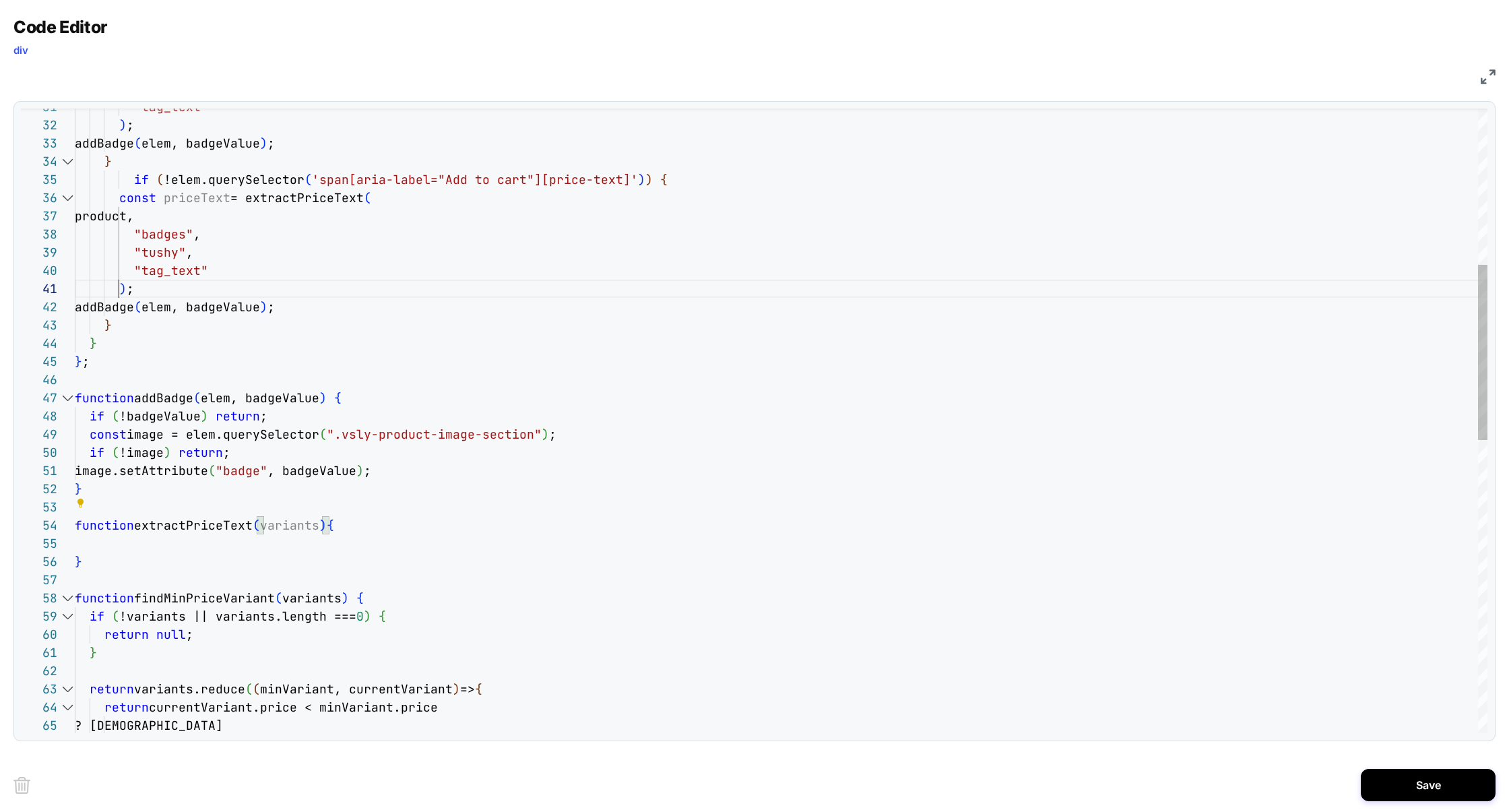
scroll to position [0, 44]
drag, startPoint x: 118, startPoint y: 291, endPoint x: 402, endPoint y: 200, distance: 298.2
click at [402, 200] on div "function findMinPriceVariant ( variants ) { if ( !variants || variants.length =…" at bounding box center [780, 665] width 1413 height 2225
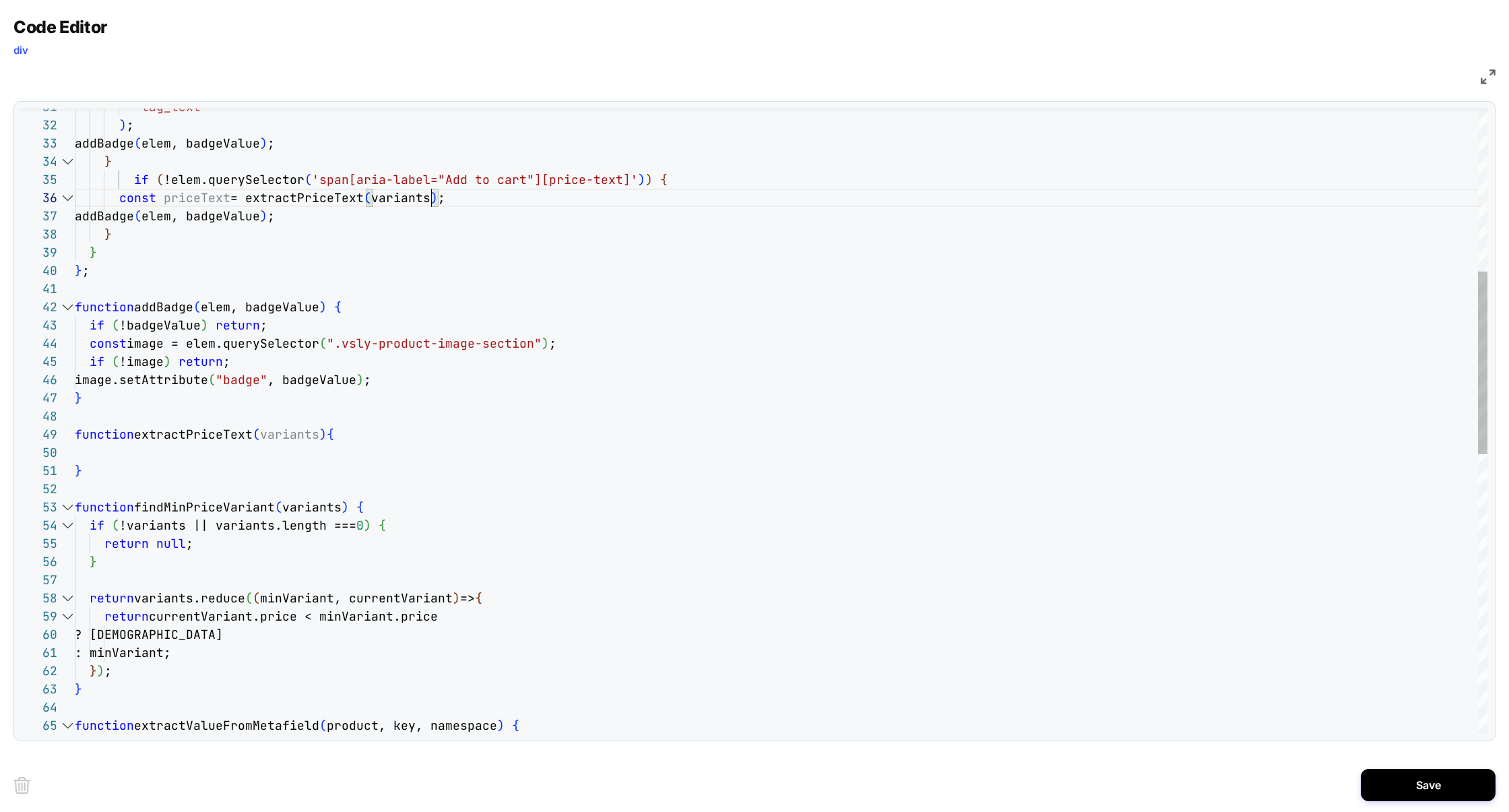
scroll to position [90, 357]
click at [378, 201] on div "function findMinPriceVariant ( variants ) { if ( !variants || variants.length =…" at bounding box center [780, 619] width 1413 height 2134
click at [193, 202] on div "function findMinPriceVariant ( variants ) { if ( !variants || variants.length =…" at bounding box center [780, 619] width 1413 height 2134
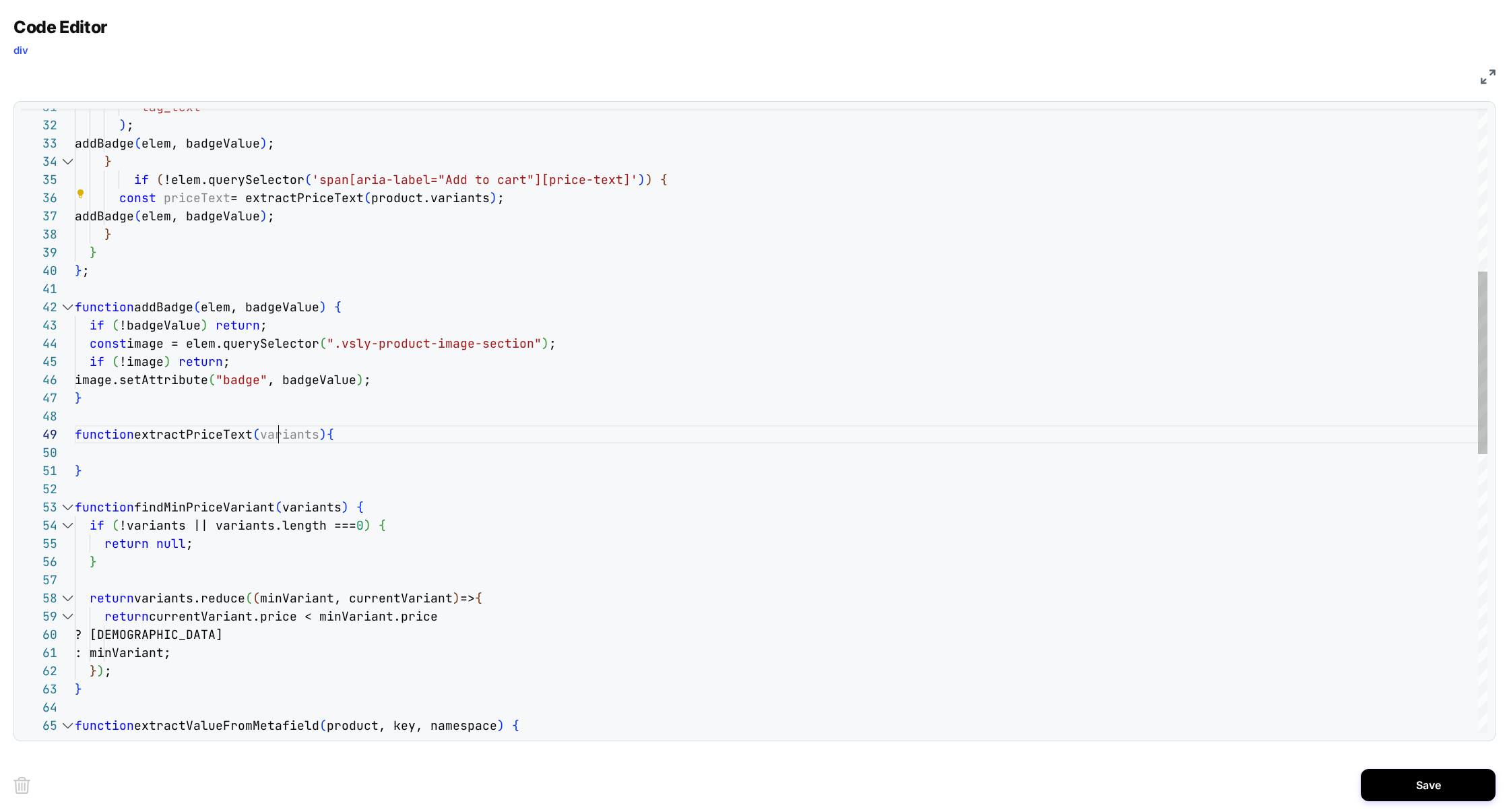
click at [279, 438] on div "function findMinPriceVariant ( variants ) { if ( !variants || variants.length =…" at bounding box center [780, 619] width 1413 height 2134
drag, startPoint x: 143, startPoint y: 509, endPoint x: 349, endPoint y: 502, distance: 206.1
click at [349, 502] on div "function findMinPriceVariant ( variants ) { if ( !variants || variants.length =…" at bounding box center [780, 619] width 1413 height 2134
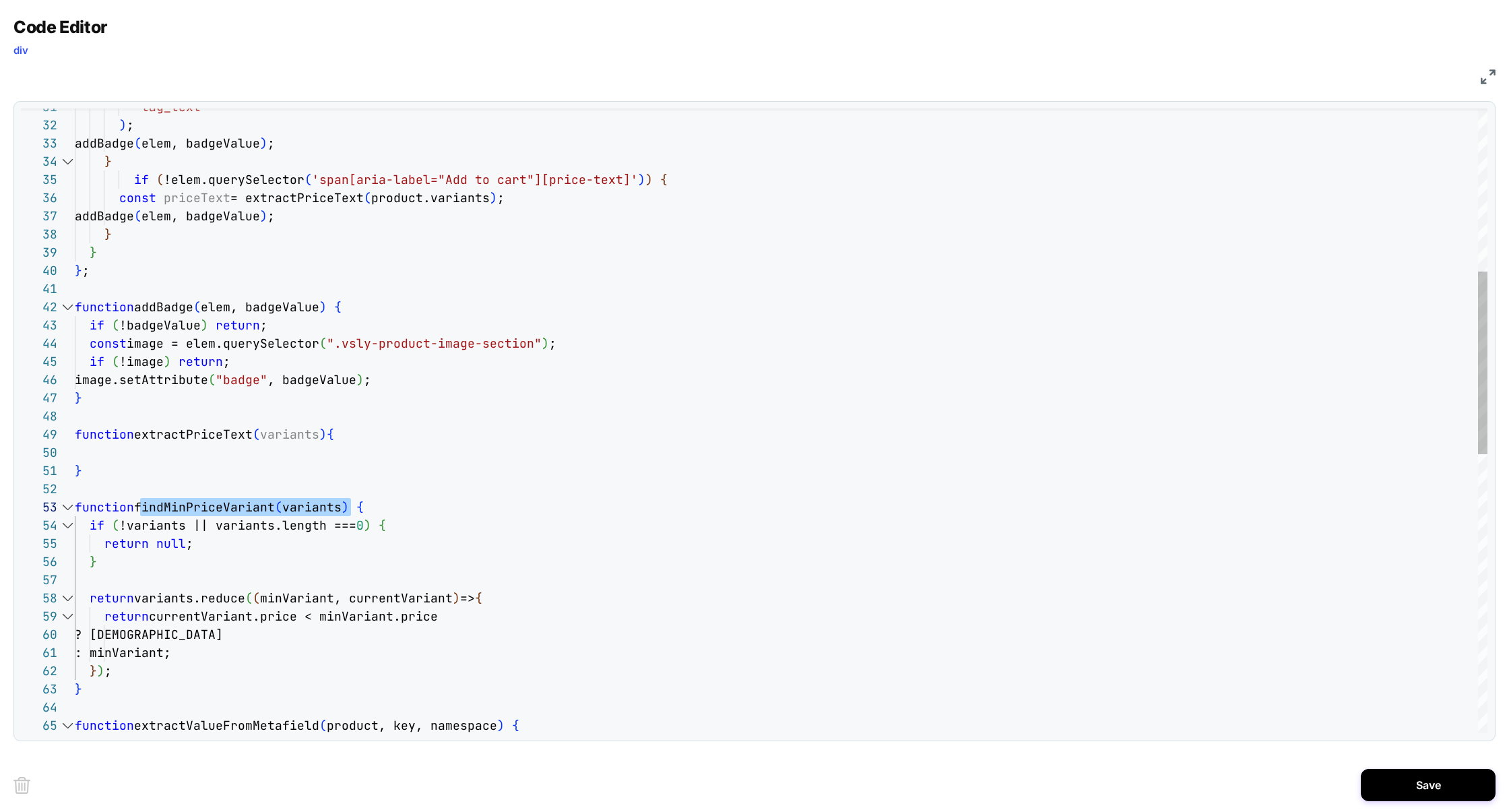
click at [136, 457] on div "function findMinPriceVariant ( variants ) { if ( !variants || variants.length =…" at bounding box center [780, 619] width 1413 height 2134
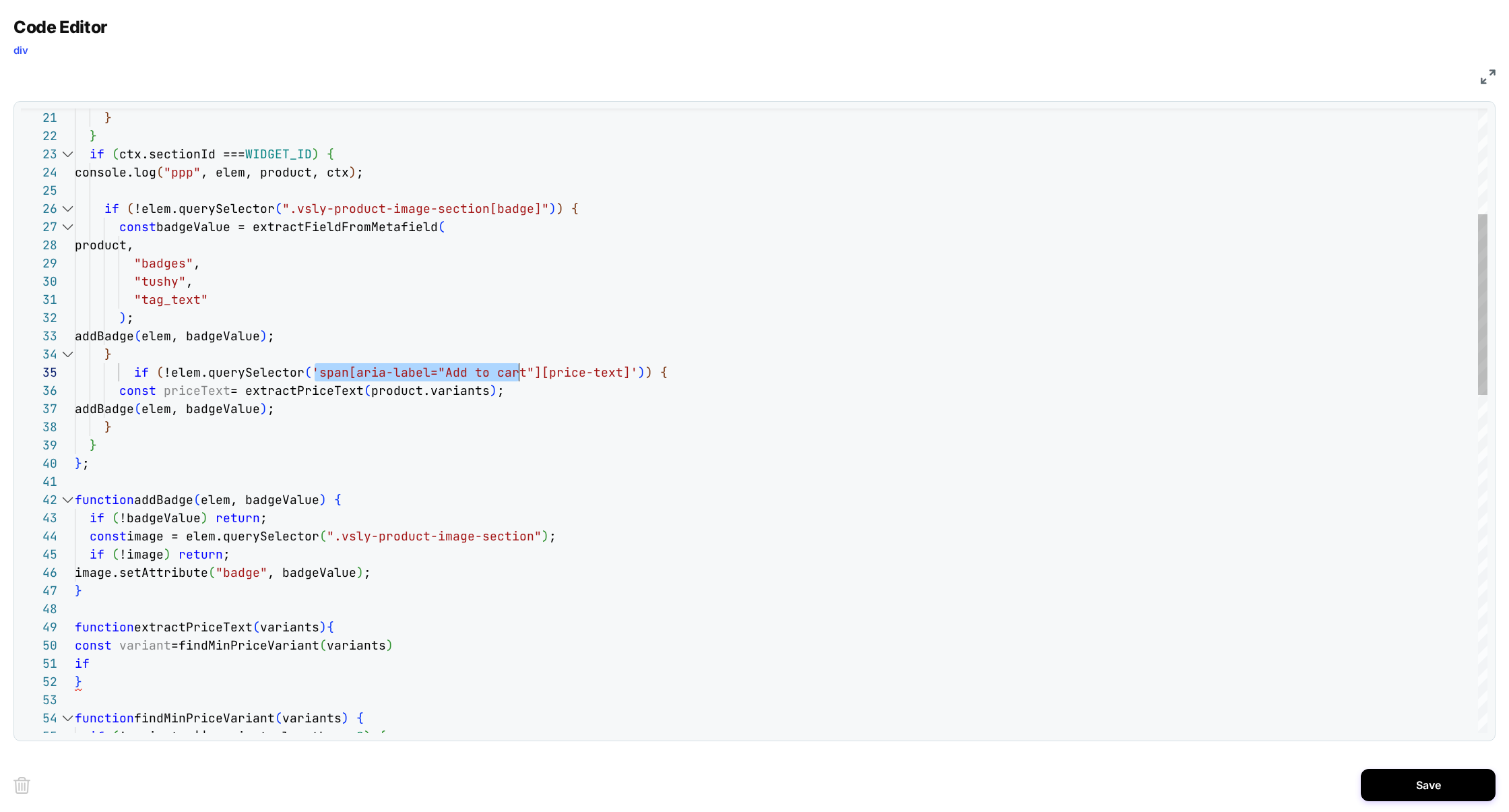
scroll to position [73, 458]
drag, startPoint x: 317, startPoint y: 371, endPoint x: 533, endPoint y: 371, distance: 216.0
click at [533, 371] on div "function findMinPriceVariant ( variants ) { if ( !variants || variants.length =…" at bounding box center [780, 820] width 1413 height 2152
drag, startPoint x: 316, startPoint y: 374, endPoint x: 429, endPoint y: 373, distance: 113.0
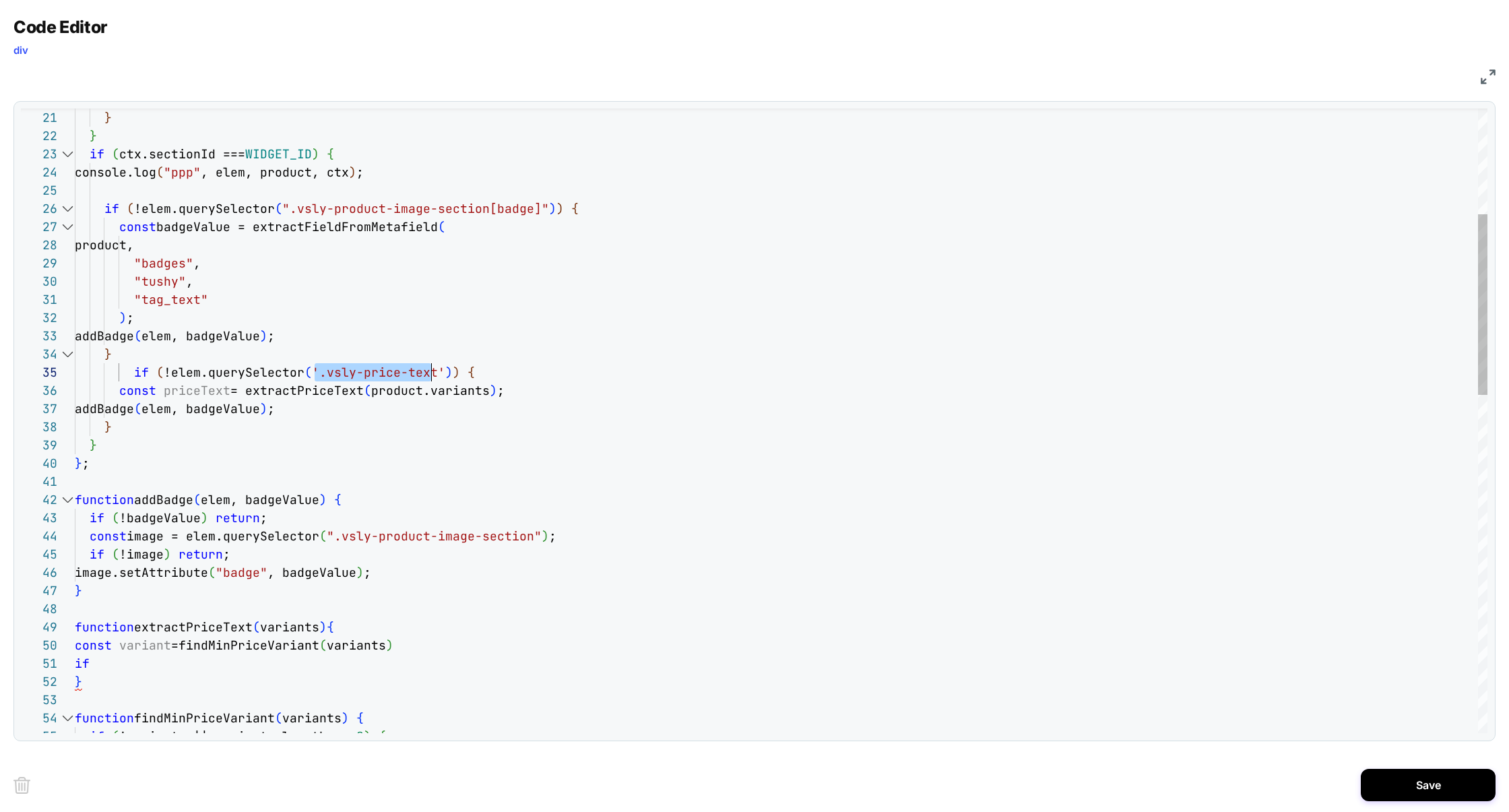
click at [429, 373] on span "'.vsly-price-text'" at bounding box center [379, 372] width 133 height 16
click at [195, 392] on div "function findMinPriceVariant ( variants ) { if ( !variants || variants.length =…" at bounding box center [780, 820] width 1413 height 2152
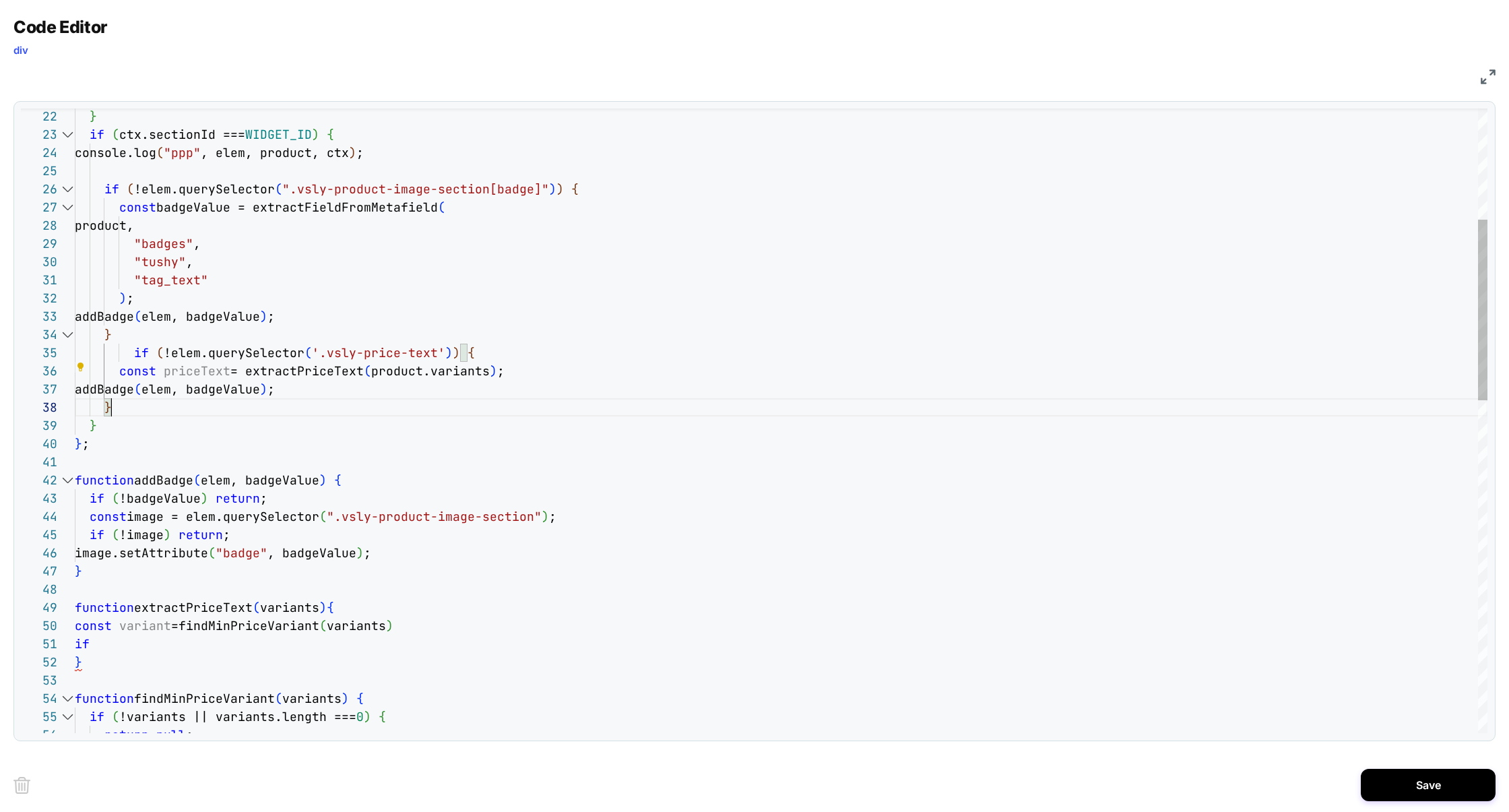
click at [212, 409] on div "function findMinPriceVariant ( variants ) { if ( !variants || variants.length =…" at bounding box center [780, 801] width 1413 height 2152
click at [197, 374] on div "function findMinPriceVariant ( variants ) { if ( !variants || variants.length =…" at bounding box center [780, 801] width 1413 height 2152
drag, startPoint x: 338, startPoint y: 370, endPoint x: 368, endPoint y: 371, distance: 30.0
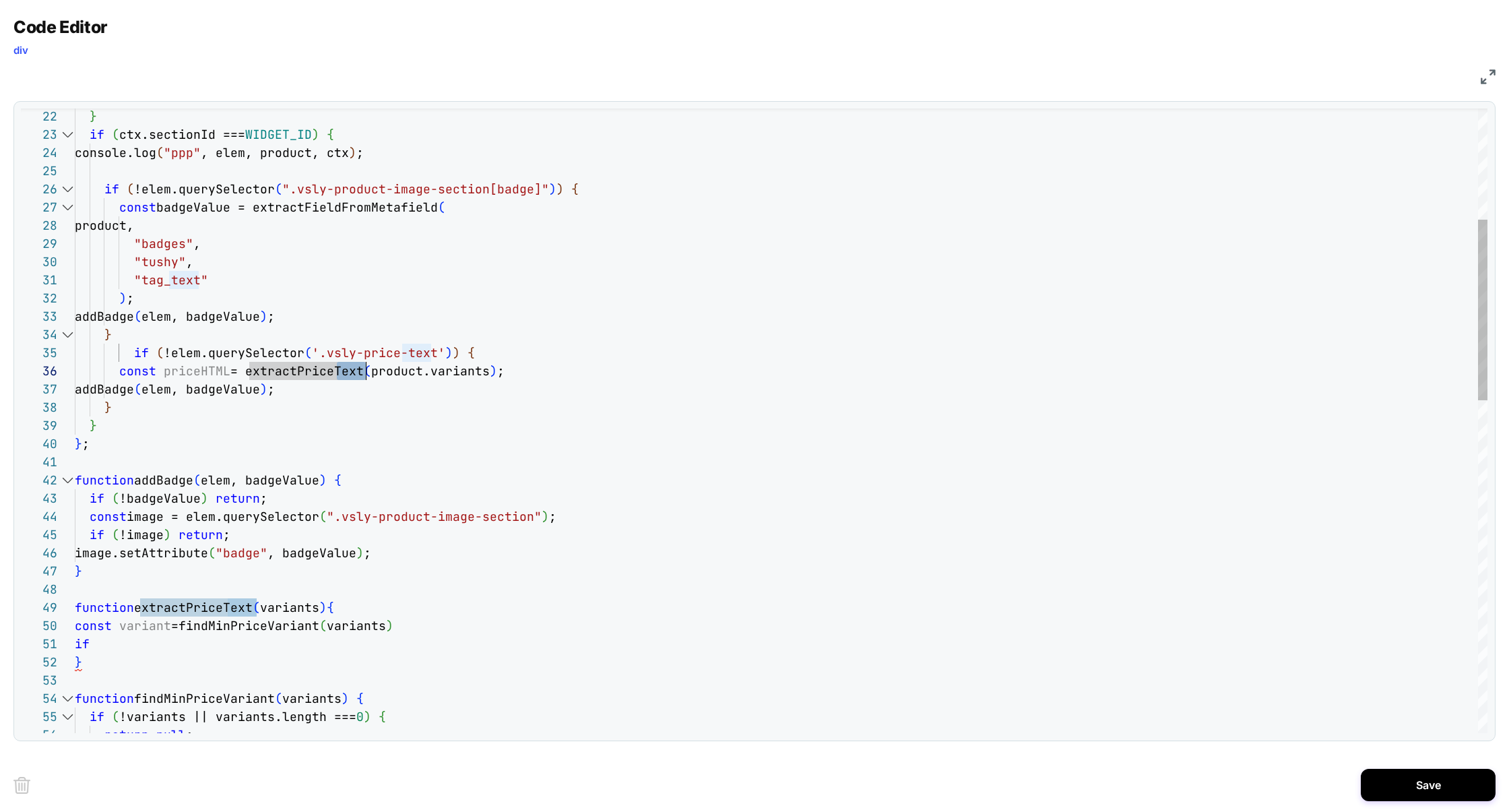
click at [368, 371] on div "function findMinPriceVariant ( variants ) { if ( !variants || variants.length =…" at bounding box center [780, 801] width 1413 height 2152
click at [298, 372] on div "function findMinPriceVariant ( variants ) { if ( !variants || variants.length =…" at bounding box center [780, 801] width 1413 height 2152
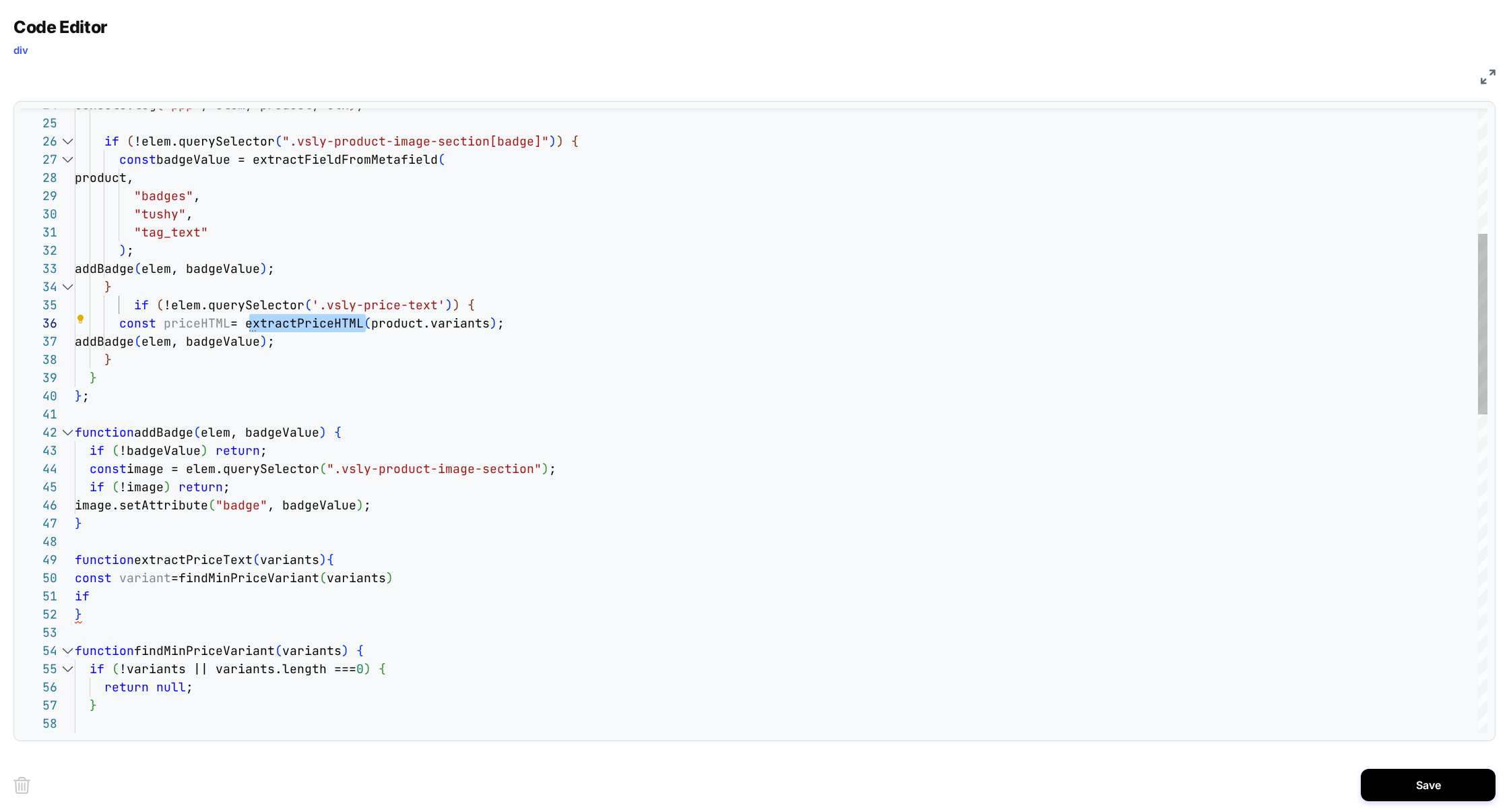
click at [193, 554] on div "function findMinPriceVariant ( variants ) { if ( !variants || variants.length =…" at bounding box center [780, 753] width 1413 height 2152
click at [193, 555] on div "function findMinPriceVariant ( variants ) { if ( !variants || variants.length =…" at bounding box center [780, 753] width 1413 height 2152
click at [300, 570] on div "function findMinPriceVariant ( variants ) { if ( !variants || variants.length =…" at bounding box center [780, 753] width 1413 height 2152
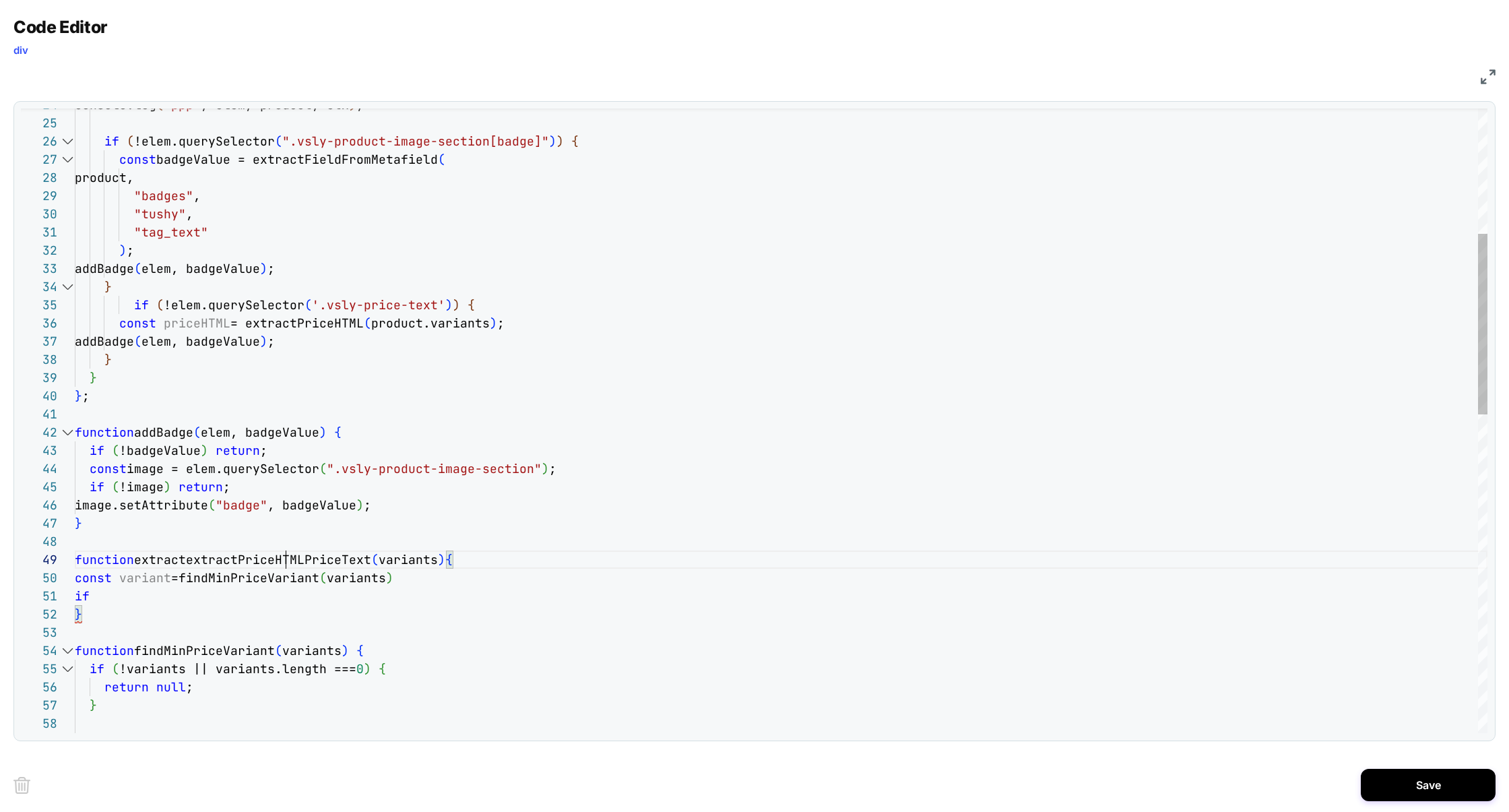
click at [287, 558] on div "function findMinPriceVariant ( variants ) { if ( !variants || variants.length =…" at bounding box center [780, 753] width 1413 height 2152
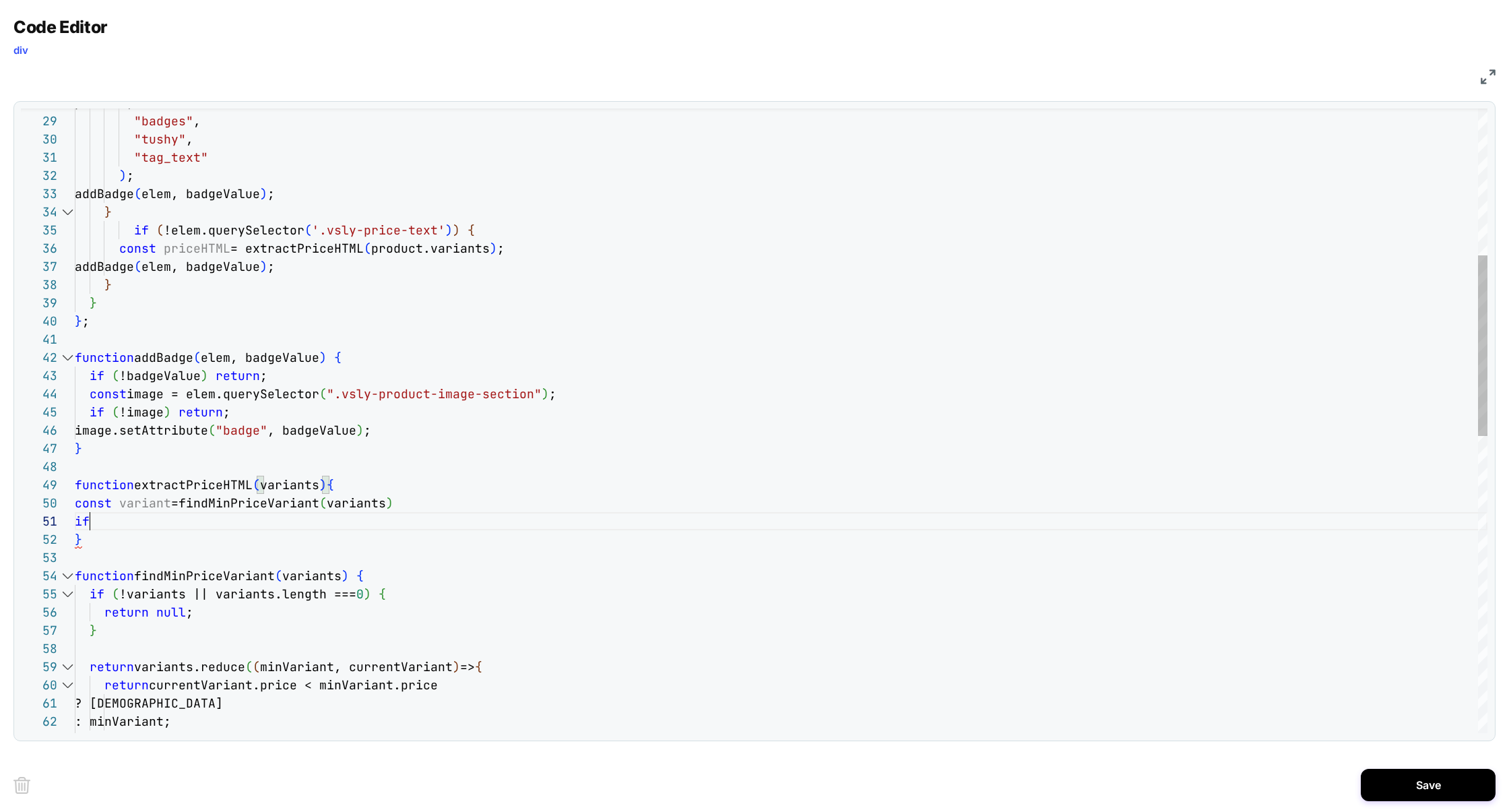
scroll to position [0, 15]
click at [105, 521] on div "function findMinPriceVariant ( variants ) { if ( !variants || variants.length =…" at bounding box center [780, 678] width 1413 height 2152
drag, startPoint x: 337, startPoint y: 394, endPoint x: 519, endPoint y: 384, distance: 182.3
click at [519, 386] on span "".vsly-product-image-section"" at bounding box center [434, 393] width 215 height 16
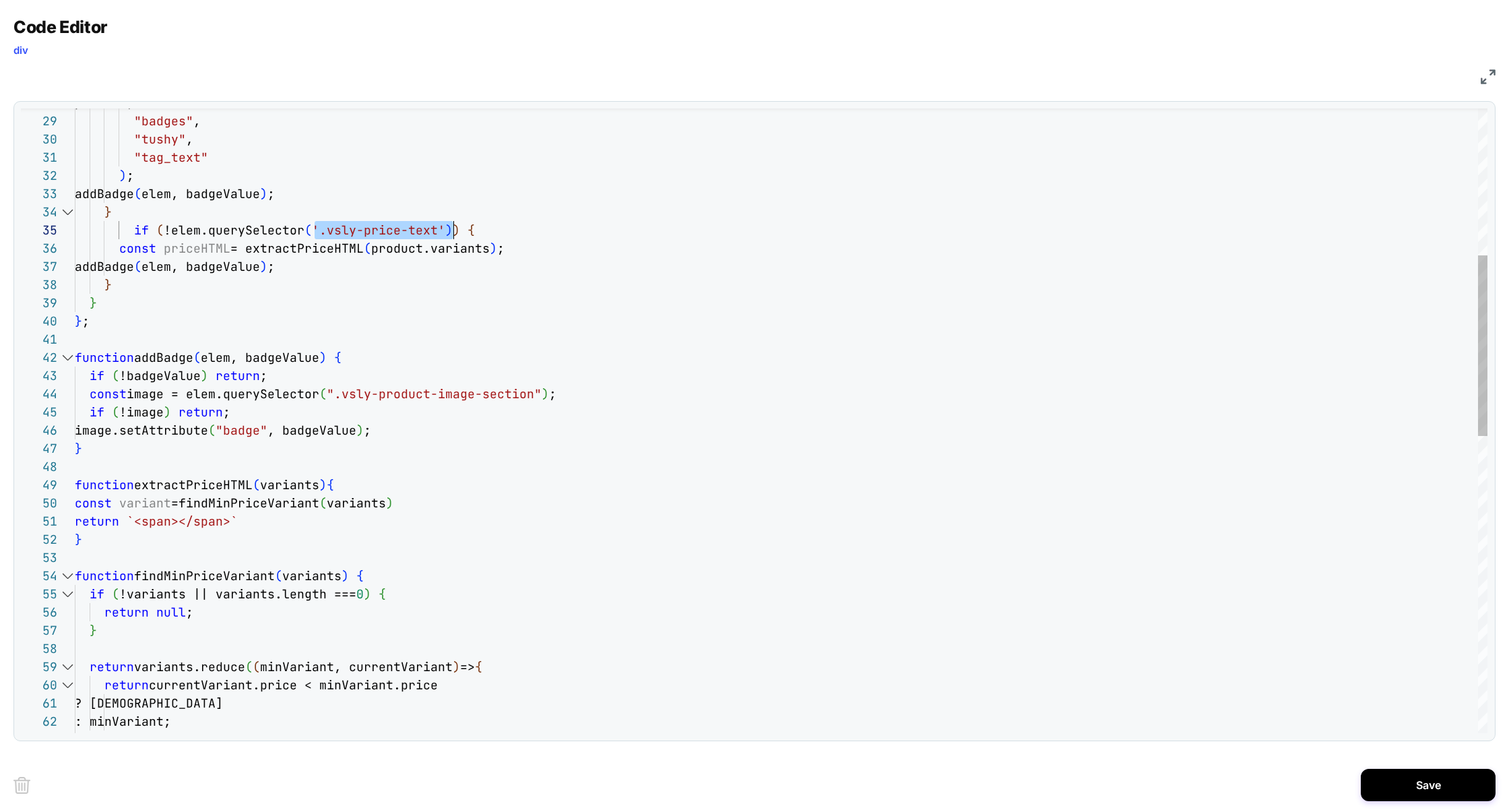
scroll to position [73, 327]
drag, startPoint x: 317, startPoint y: 229, endPoint x: 402, endPoint y: 224, distance: 85.1
drag, startPoint x: 433, startPoint y: 233, endPoint x: 323, endPoint y: 234, distance: 110.0
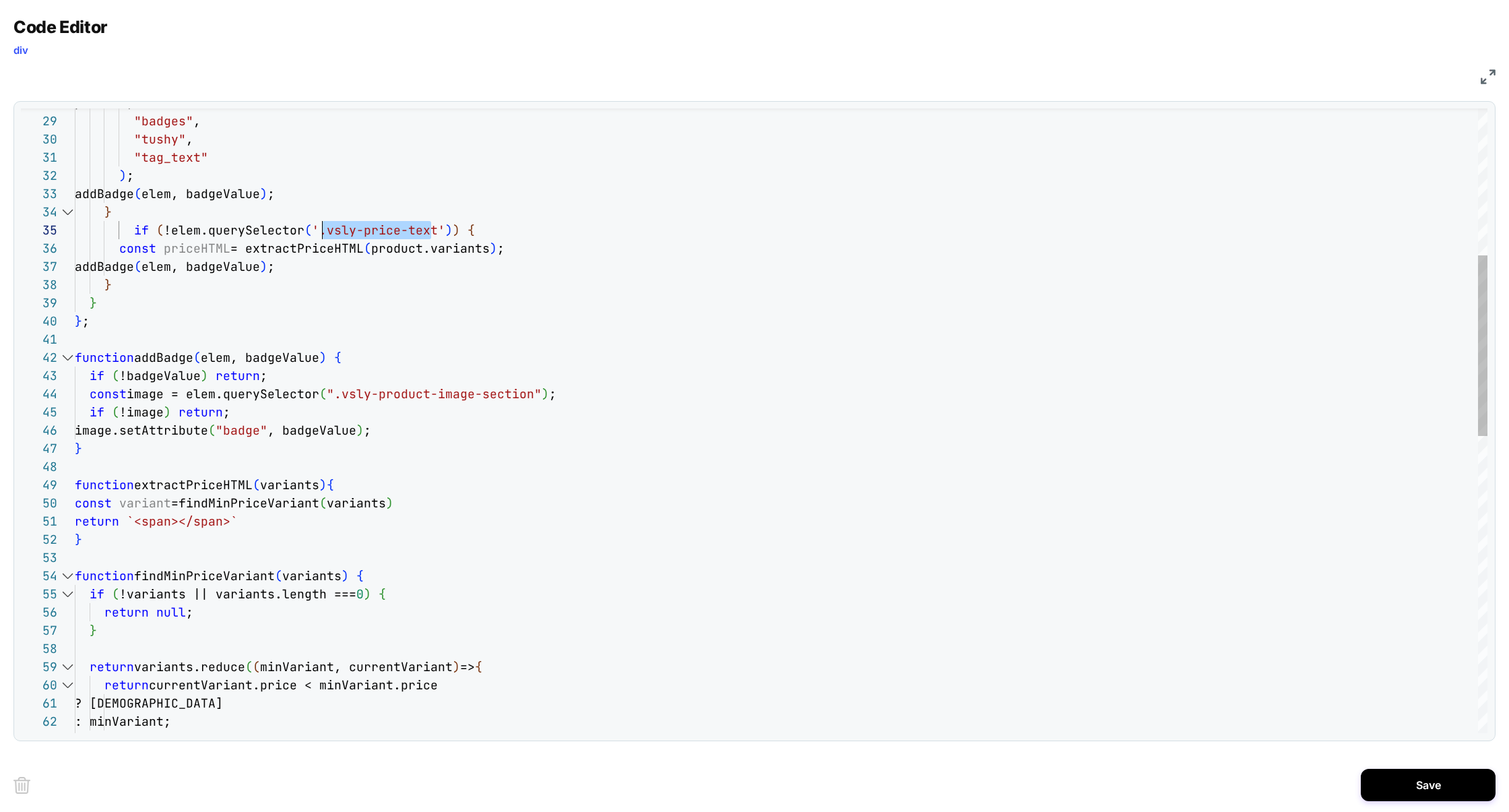
click at [323, 234] on div "function findMinPriceVariant ( variants ) { if ( !variants || variants.length =…" at bounding box center [780, 678] width 1413 height 2152
click at [168, 522] on div "function findMinPriceVariant ( variants ) { if ( !variants || variants.length =…" at bounding box center [780, 678] width 1413 height 2152
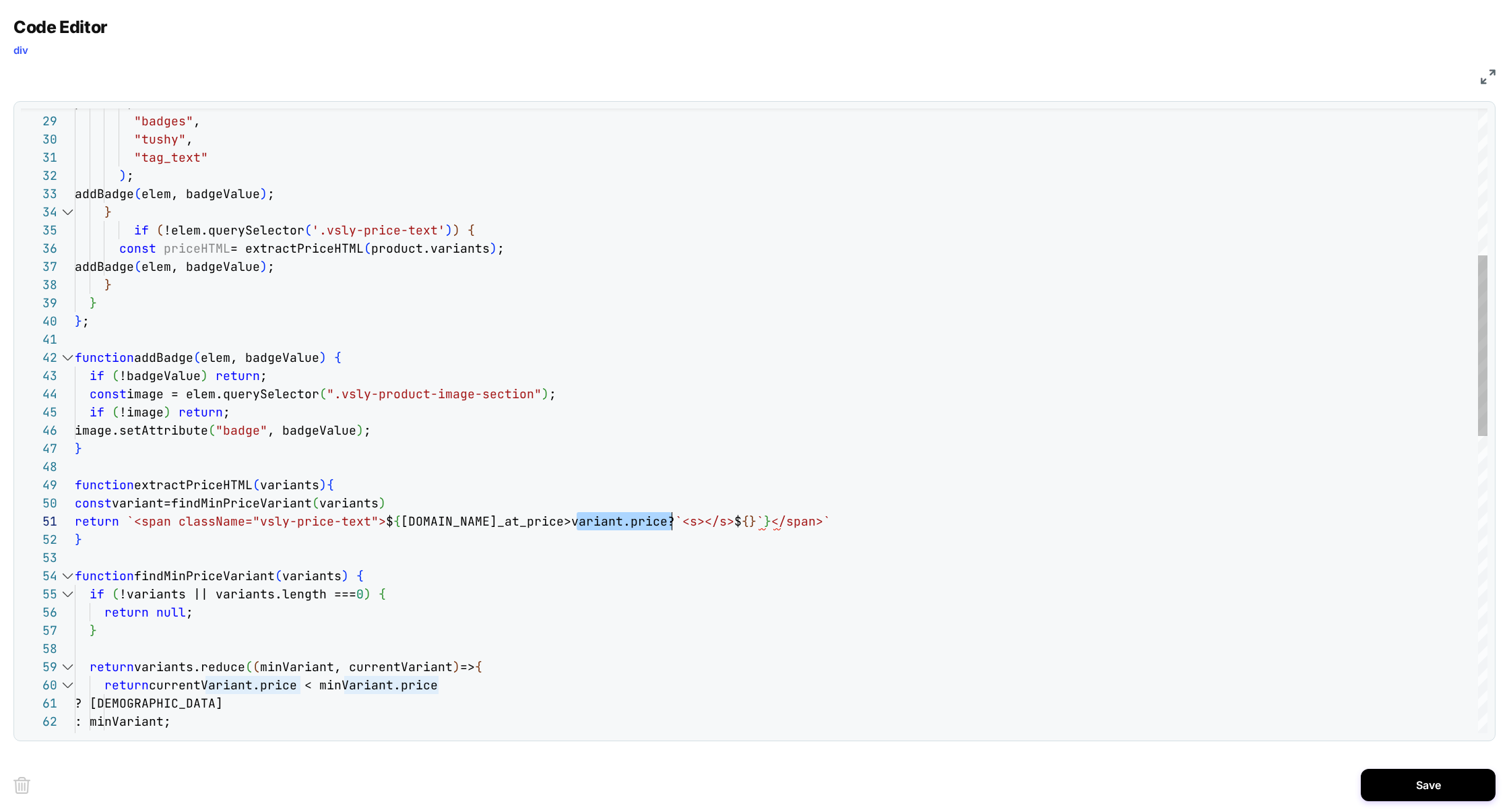
drag, startPoint x: 577, startPoint y: 525, endPoint x: 672, endPoint y: 524, distance: 95.0
click at [762, 526] on div "function findMinPriceVariant ( variants ) { if ( !variants || variants.length =…" at bounding box center [780, 678] width 1413 height 2152
drag, startPoint x: 397, startPoint y: 526, endPoint x: 570, endPoint y: 522, distance: 173.0
click at [570, 522] on span "variant.compare_at_price>variant.price?" at bounding box center [538, 521] width 274 height 16
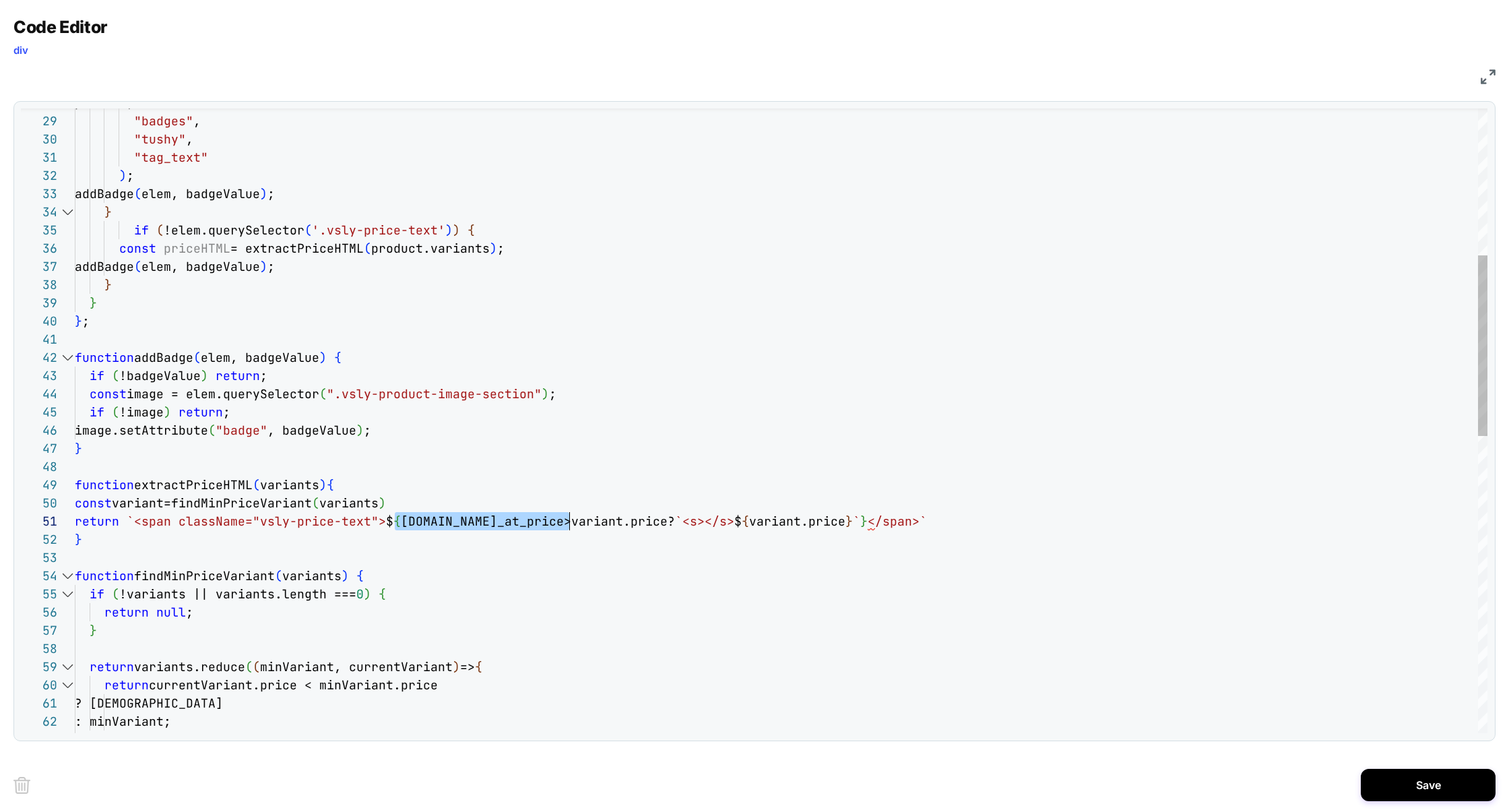
click at [709, 522] on div "function findMinPriceVariant ( variants ) { if ( !variants || variants.length =…" at bounding box center [780, 678] width 1413 height 2152
click at [1064, 523] on div "function findMinPriceVariant ( variants ) { if ( !variants || variants.length =…" at bounding box center [780, 678] width 1413 height 2152
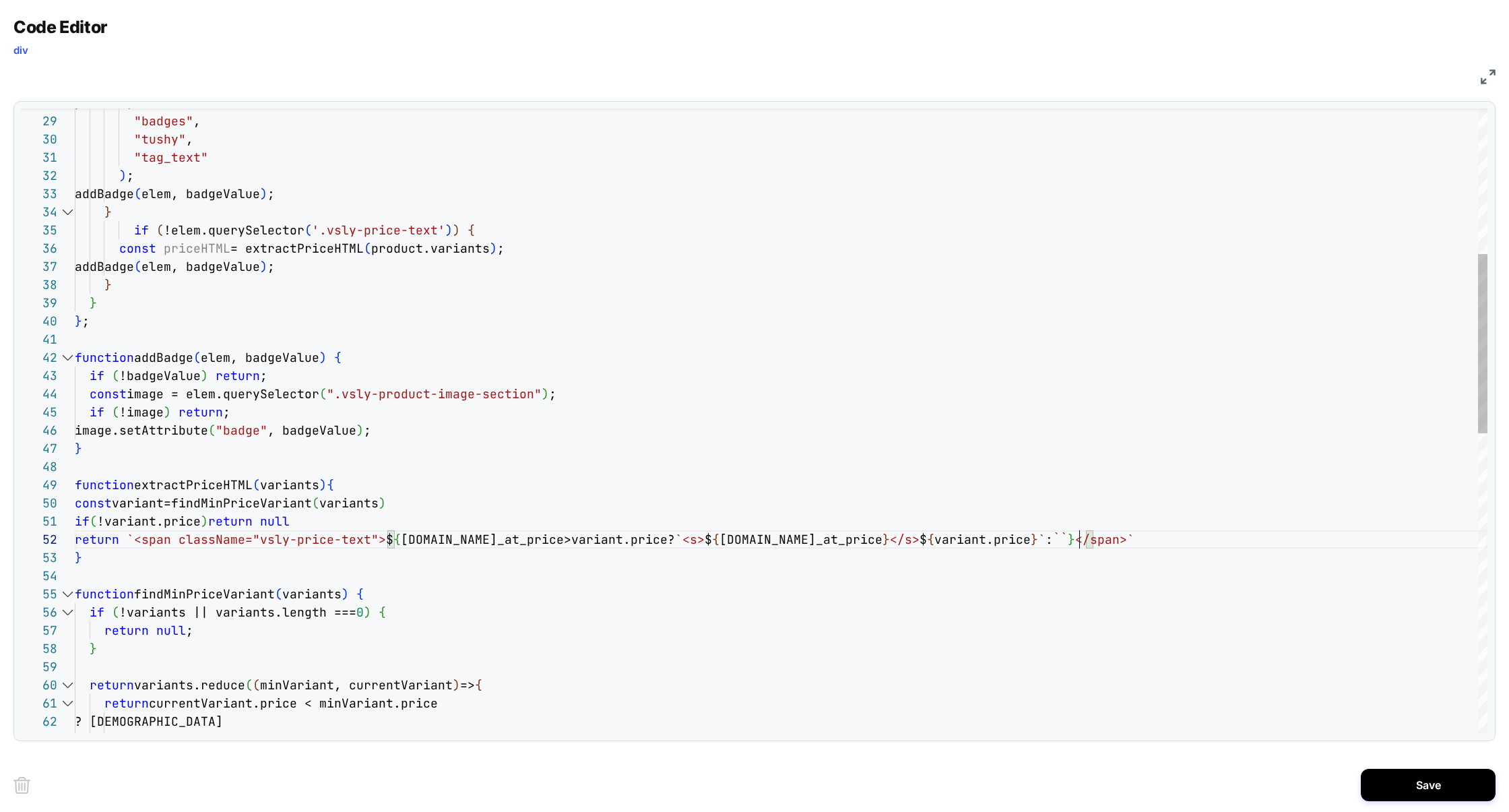
scroll to position [18, 1004]
click at [1079, 537] on div "function findMinPriceVariant ( variants ) { if ( !variants || variants.length =…" at bounding box center [780, 687] width 1413 height 2170
drag, startPoint x: 940, startPoint y: 542, endPoint x: 1057, endPoint y: 543, distance: 117.0
click at [1057, 543] on div "function findMinPriceVariant ( variants ) { if ( !variants || variants.length =…" at bounding box center [780, 687] width 1413 height 2170
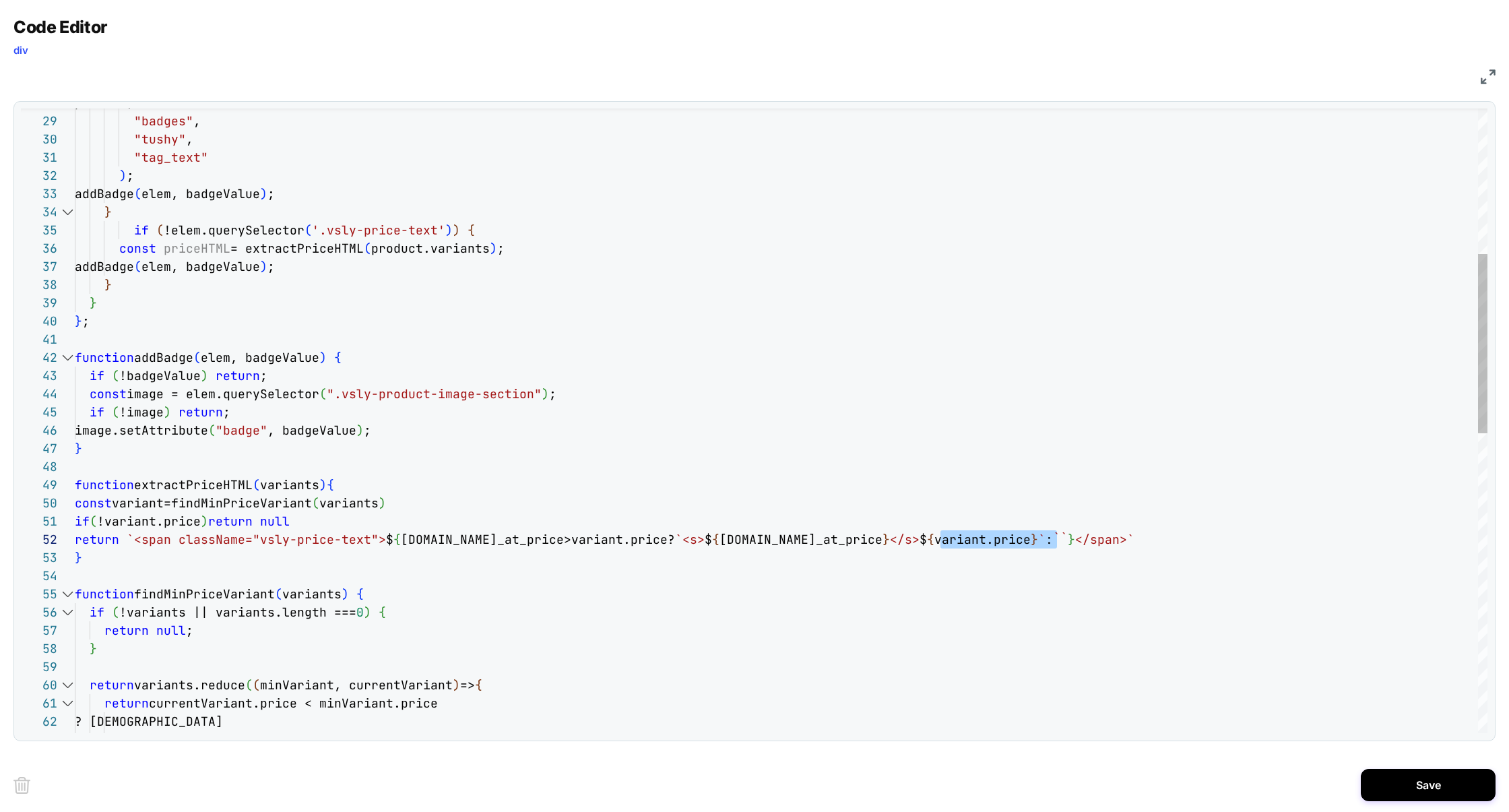
click at [1079, 539] on div "function findMinPriceVariant ( variants ) { if ( !variants || variants.length =…" at bounding box center [780, 687] width 1413 height 2170
click at [1081, 539] on div "function findMinPriceVariant ( variants ) { if ( !variants || variants.length =…" at bounding box center [780, 687] width 1413 height 2170
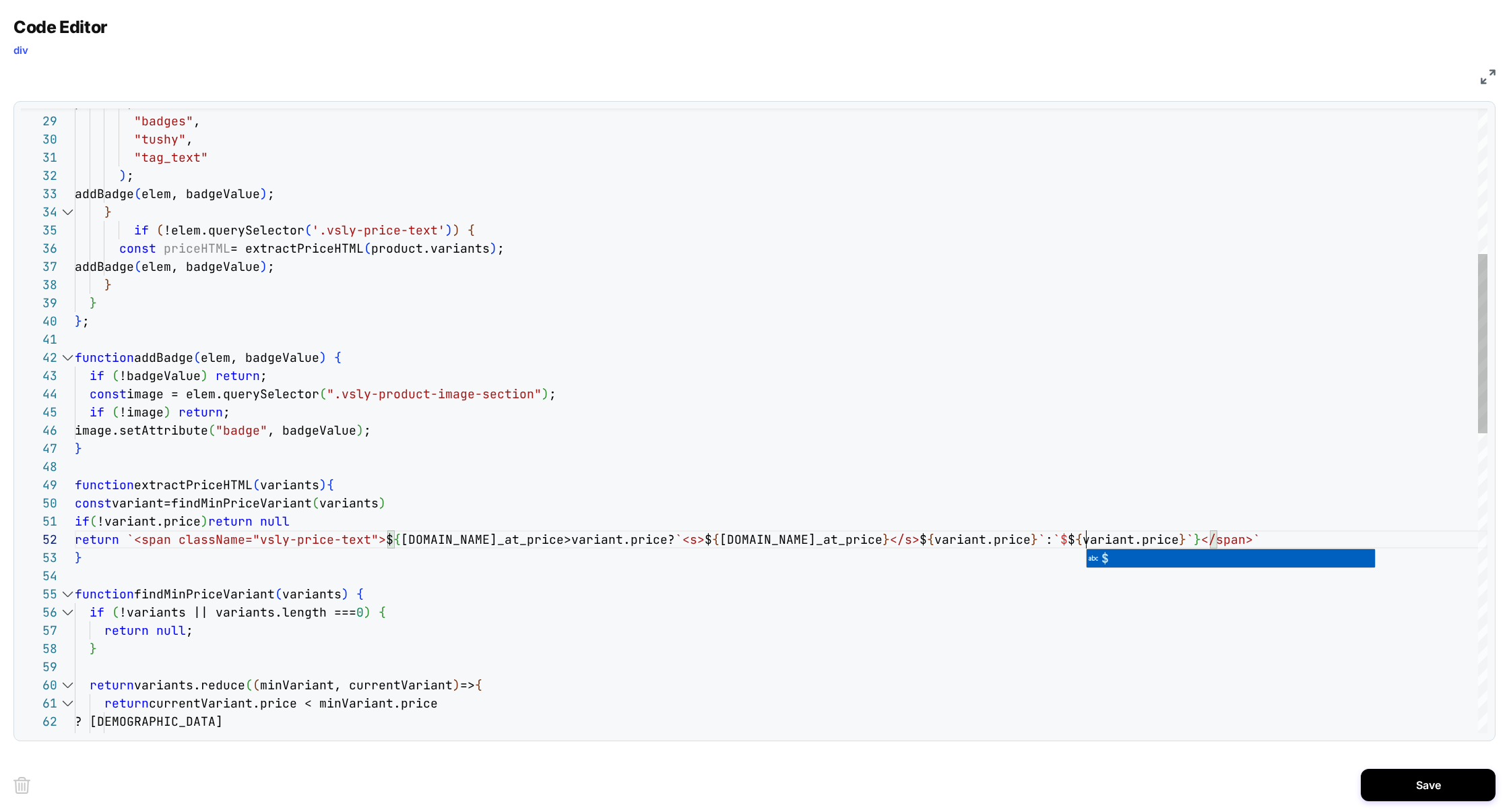
scroll to position [18, 1012]
click at [708, 542] on div "function findMinPriceVariant ( variants ) { if ( !variants || variants.length =…" at bounding box center [780, 687] width 1413 height 2170
click at [684, 541] on div "function findMinPriceVariant ( variants ) { if ( !variants || variants.length =…" at bounding box center [780, 687] width 1413 height 2170
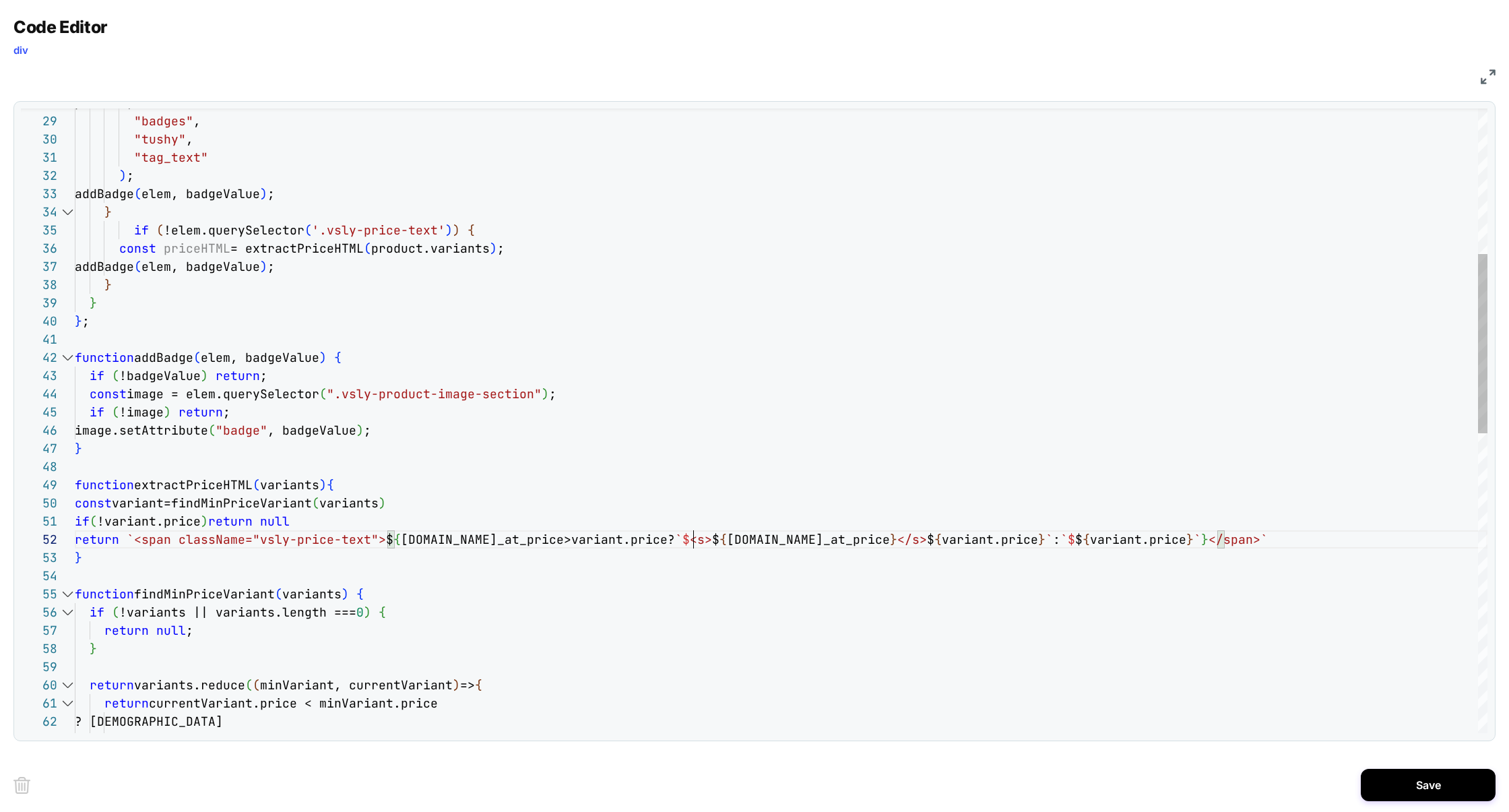
click at [949, 541] on div "function findMinPriceVariant ( variants ) { if ( !variants || variants.length =…" at bounding box center [780, 687] width 1413 height 2170
click at [945, 474] on div "function findMinPriceVariant ( variants ) { if ( !variants || variants.length =…" at bounding box center [780, 687] width 1413 height 2170
click at [170, 494] on div "function findMinPriceVariant ( variants ) { if ( !variants || variants.length =…" at bounding box center [780, 687] width 1413 height 2170
click at [164, 491] on div "function findMinPriceVariant ( variants ) { if ( !variants || variants.length =…" at bounding box center [780, 687] width 1413 height 2170
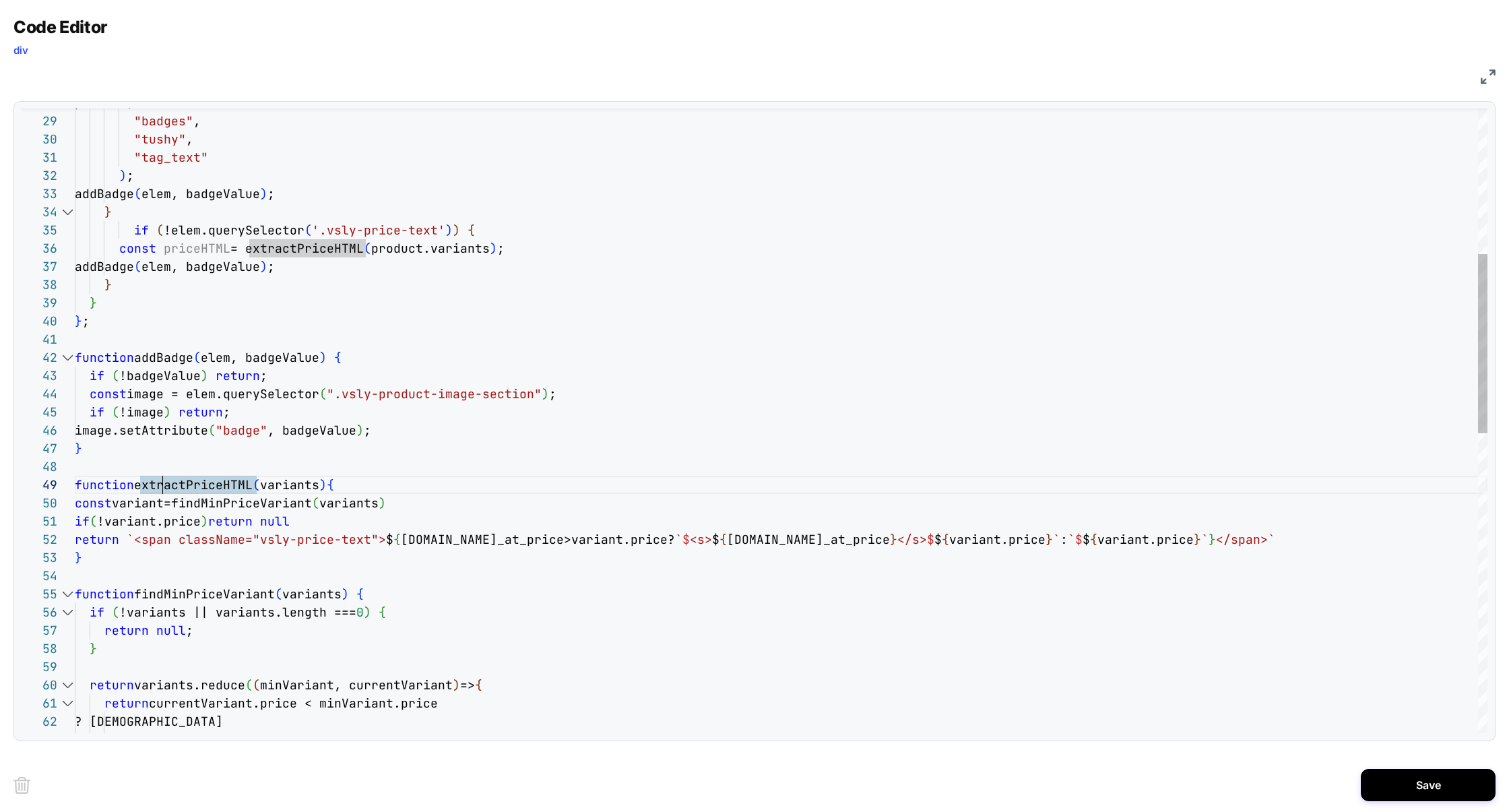
click at [164, 491] on div "function findMinPriceVariant ( variants ) { if ( !variants || variants.length =…" at bounding box center [780, 687] width 1413 height 2170
click at [163, 484] on div "function findMinPriceVariant ( variants ) { if ( !variants || variants.length =…" at bounding box center [780, 687] width 1413 height 2170
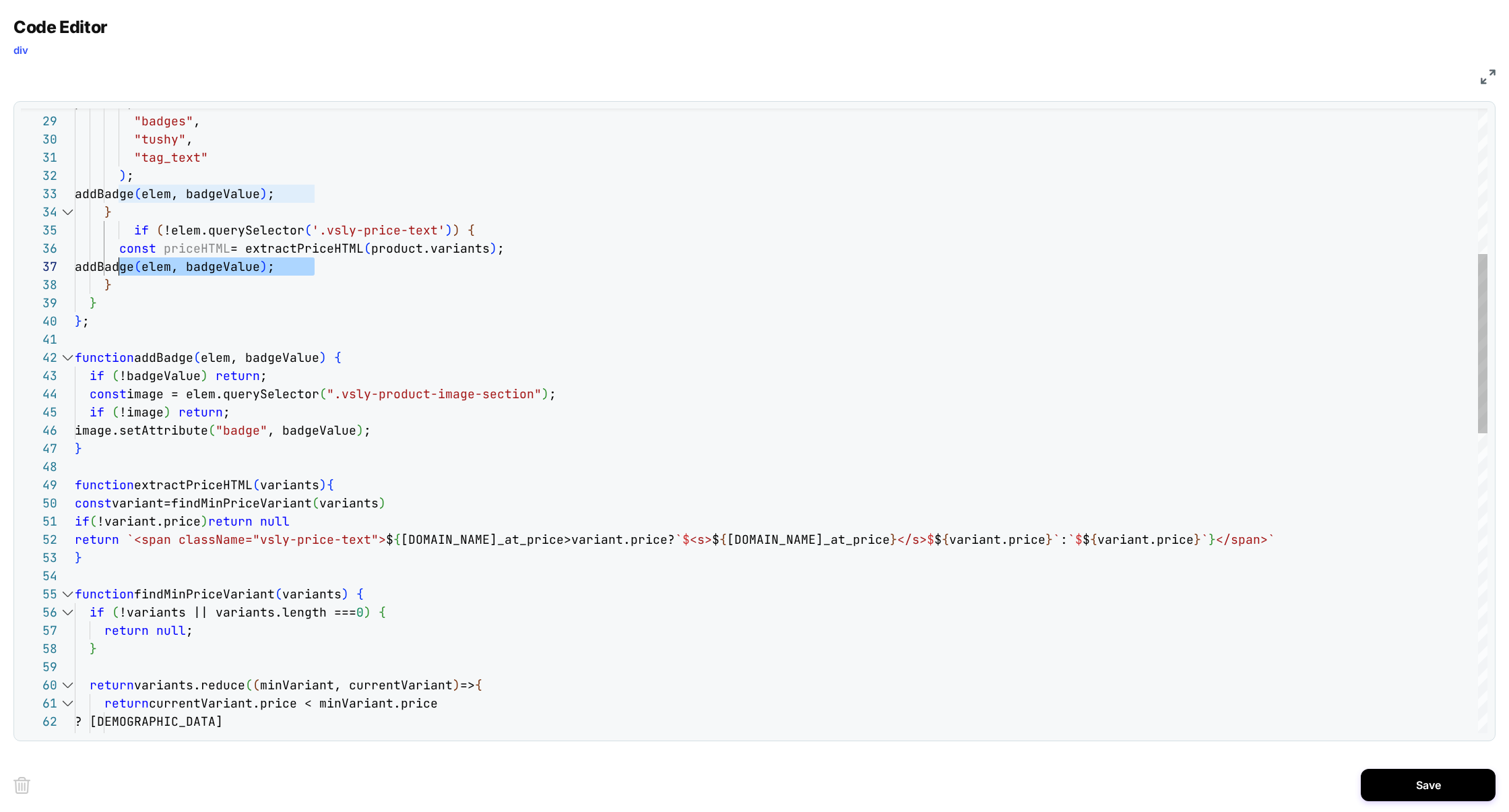
drag, startPoint x: 322, startPoint y: 268, endPoint x: 121, endPoint y: 267, distance: 201.0
click at [121, 267] on div "function findMinPriceVariant ( variants ) { if ( !variants || variants.length =…" at bounding box center [780, 687] width 1413 height 2170
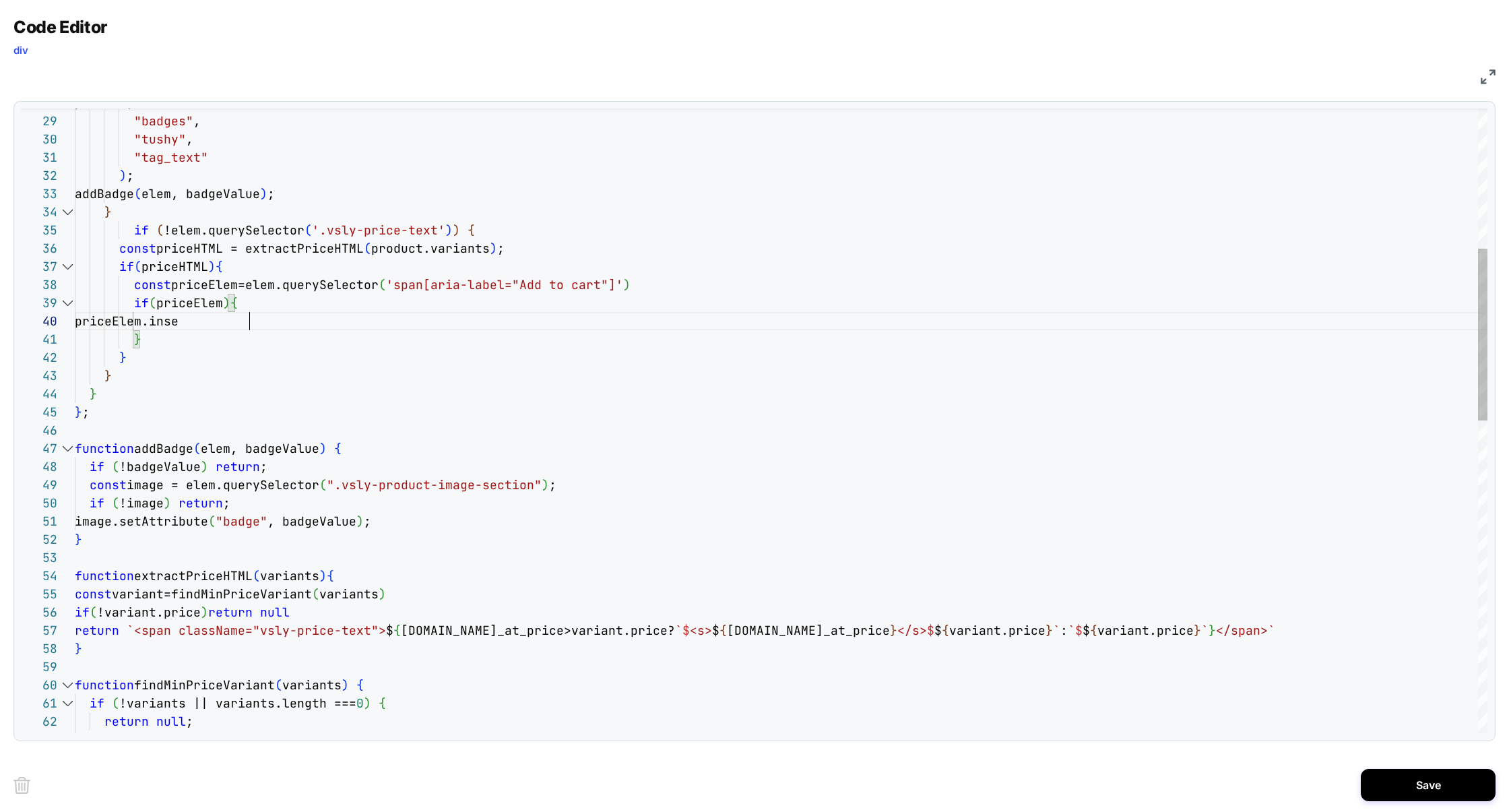
scroll to position [163, 182]
click at [239, 321] on div "function findMinPriceVariant ( variants ) { if ( !variants || variants.length =…" at bounding box center [780, 732] width 1413 height 2261
click at [481, 378] on div "function findMinPriceVariant ( variants ) { if ( !variants || variants.length =…" at bounding box center [780, 732] width 1413 height 2261
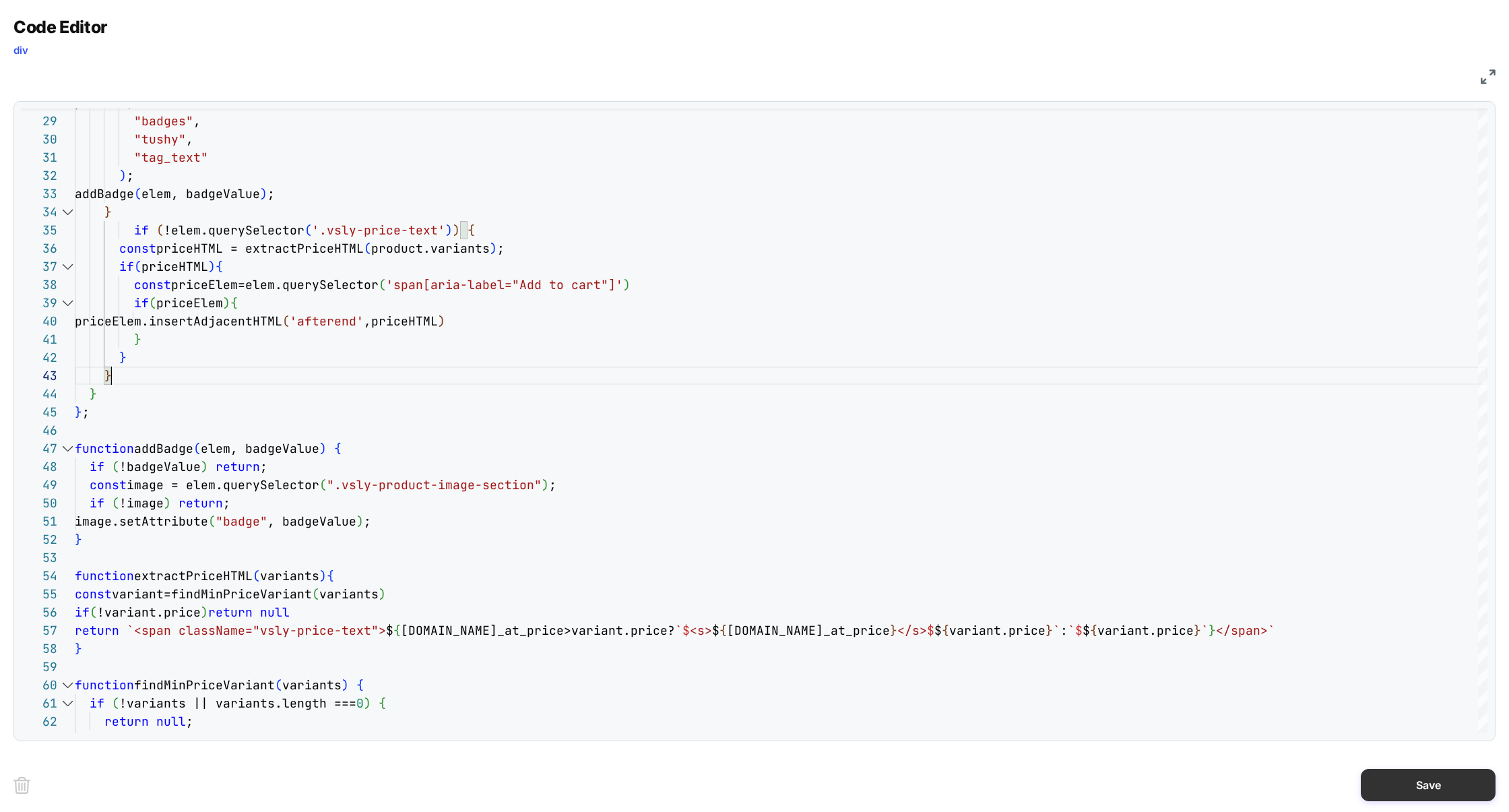
type textarea "**********"
click at [1398, 778] on button "Save" at bounding box center [1428, 784] width 135 height 33
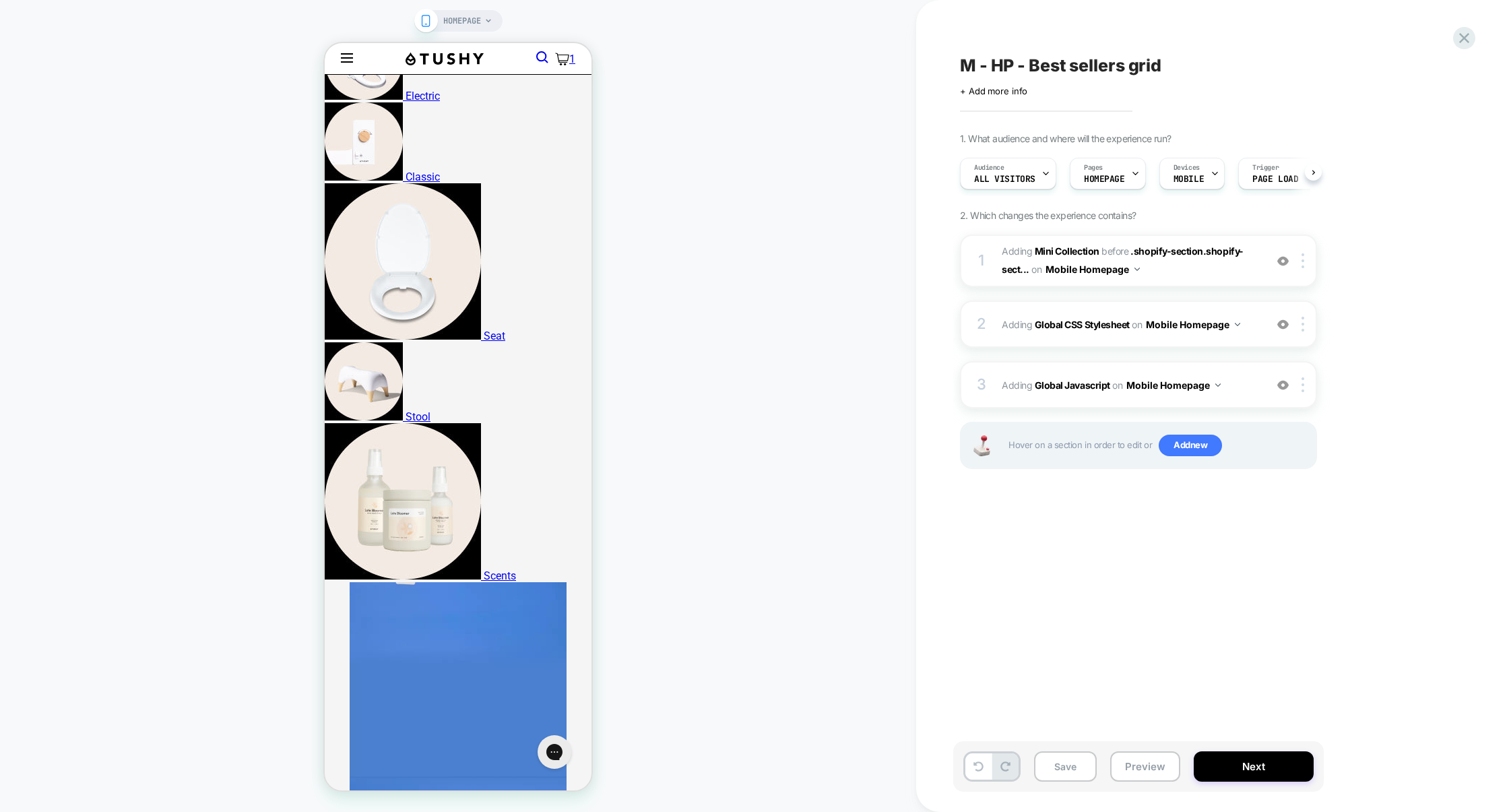
scroll to position [0, 1]
click at [1141, 773] on button "Preview" at bounding box center [1146, 766] width 70 height 30
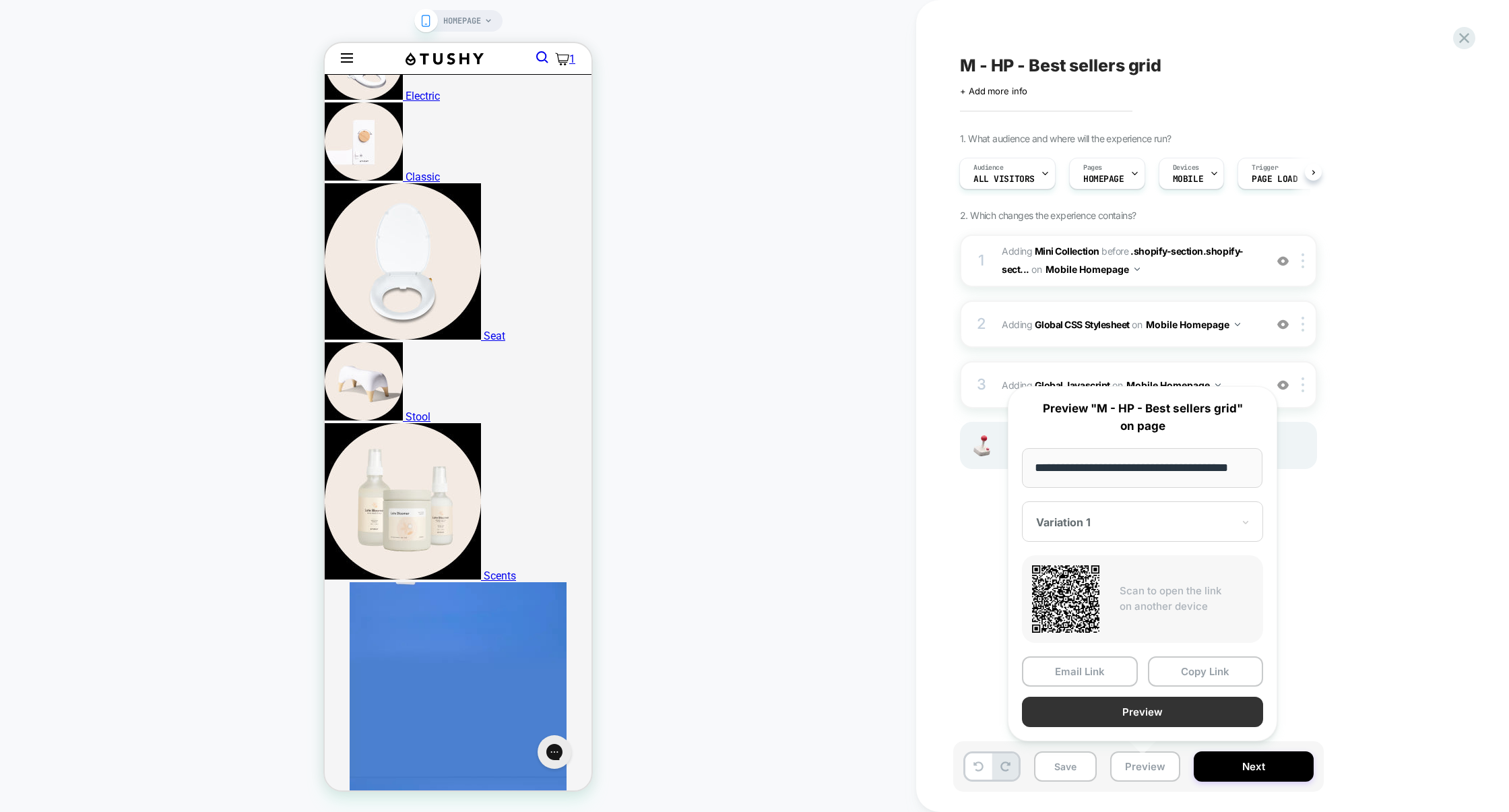
scroll to position [0, 0]
click at [1139, 715] on button "Preview" at bounding box center [1143, 712] width 241 height 30
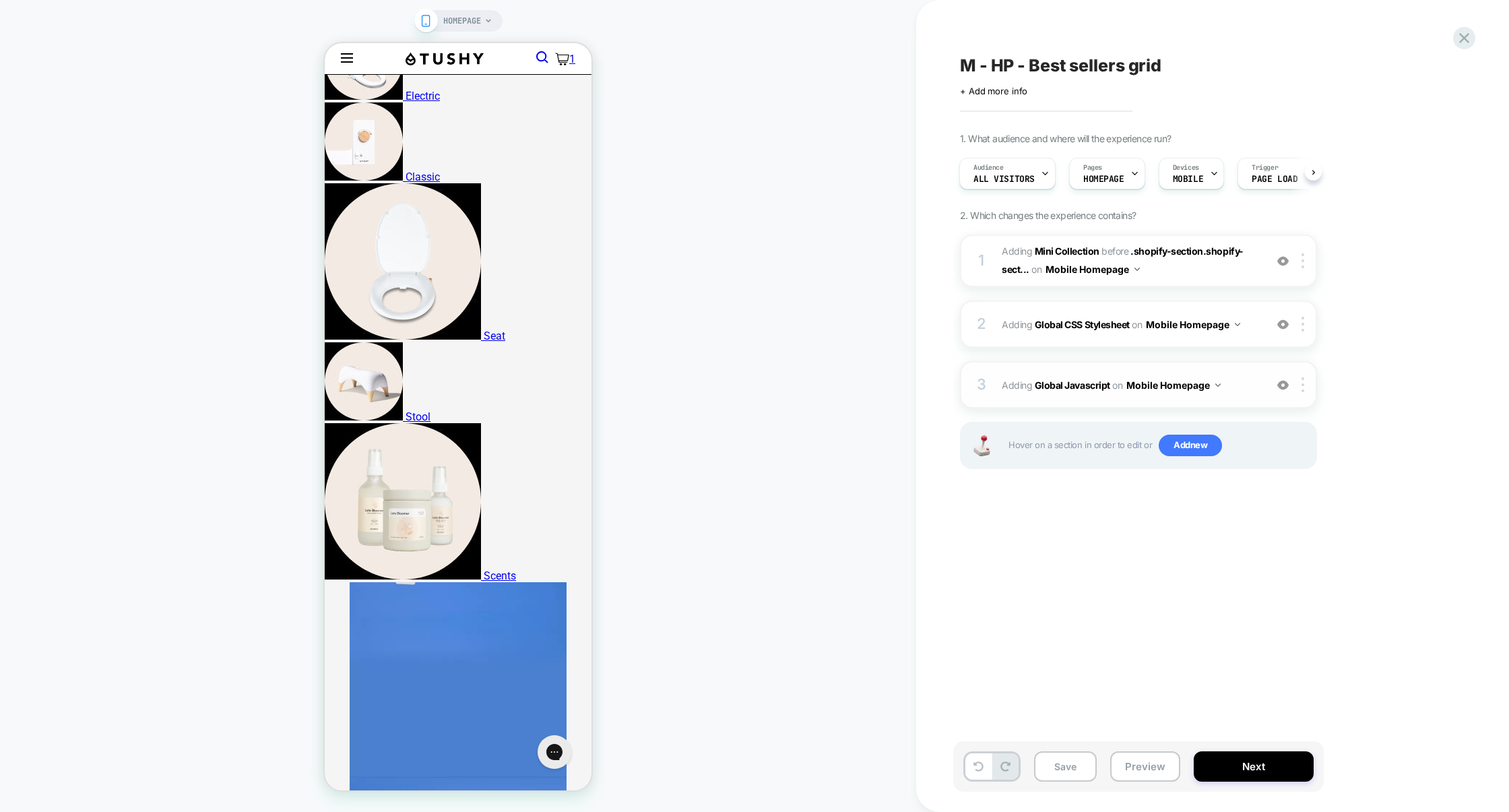
click at [1080, 367] on div "3 Adding Global Javascript on Mobile Homepage Add Before Add After Copy to Desk…" at bounding box center [1139, 384] width 357 height 47
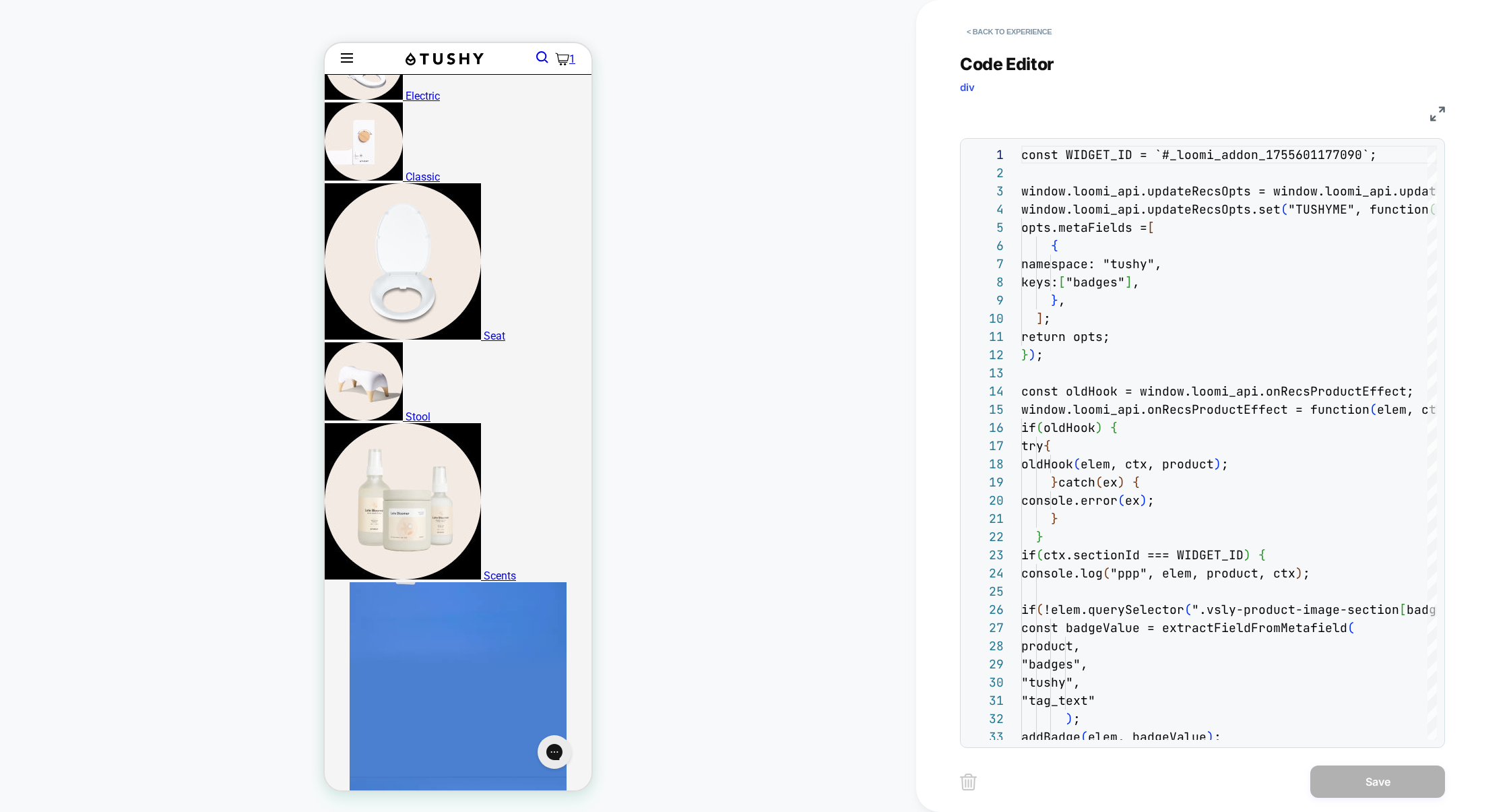
scroll to position [182, 0]
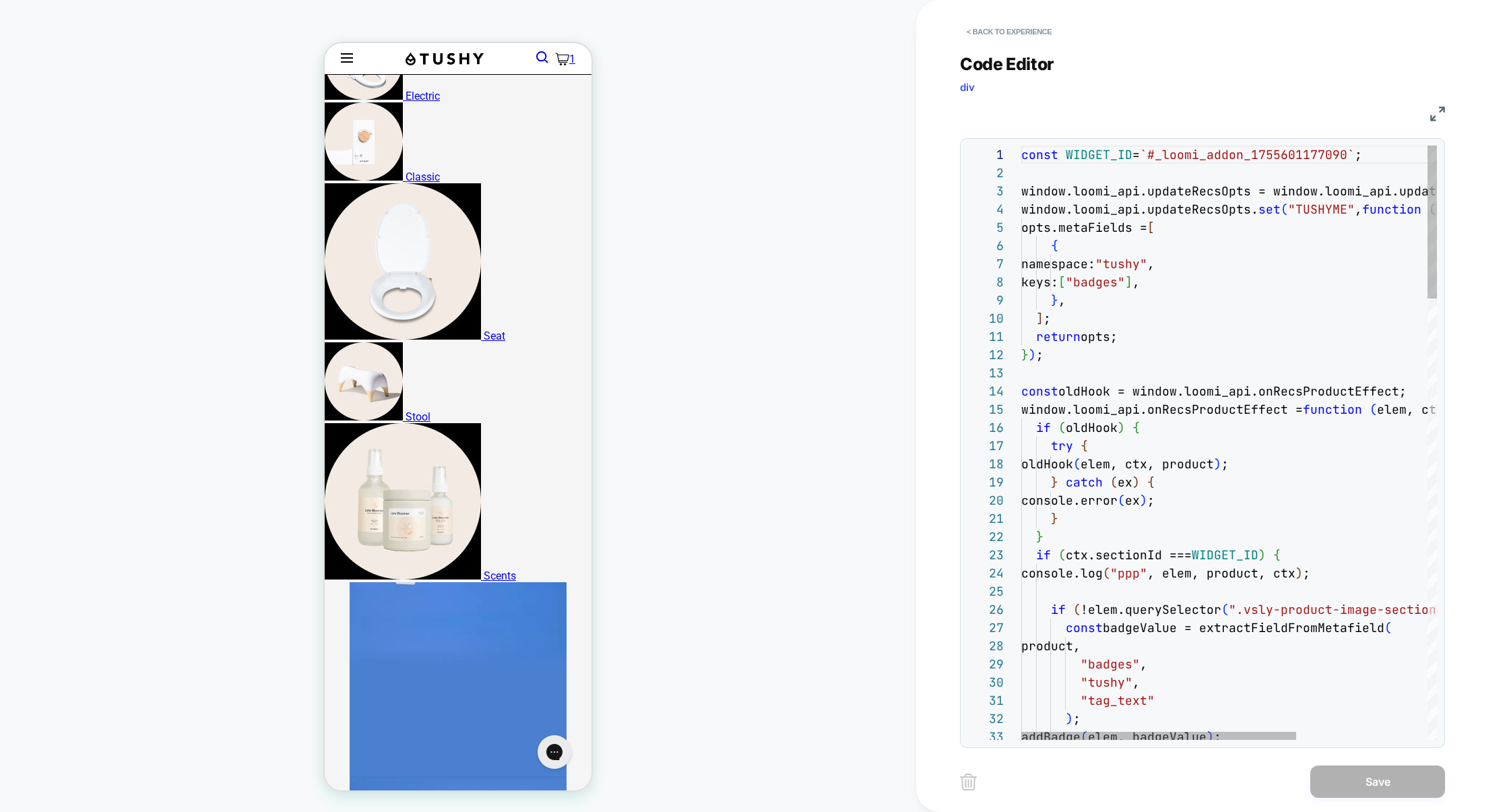
click at [1433, 110] on img at bounding box center [1438, 114] width 15 height 15
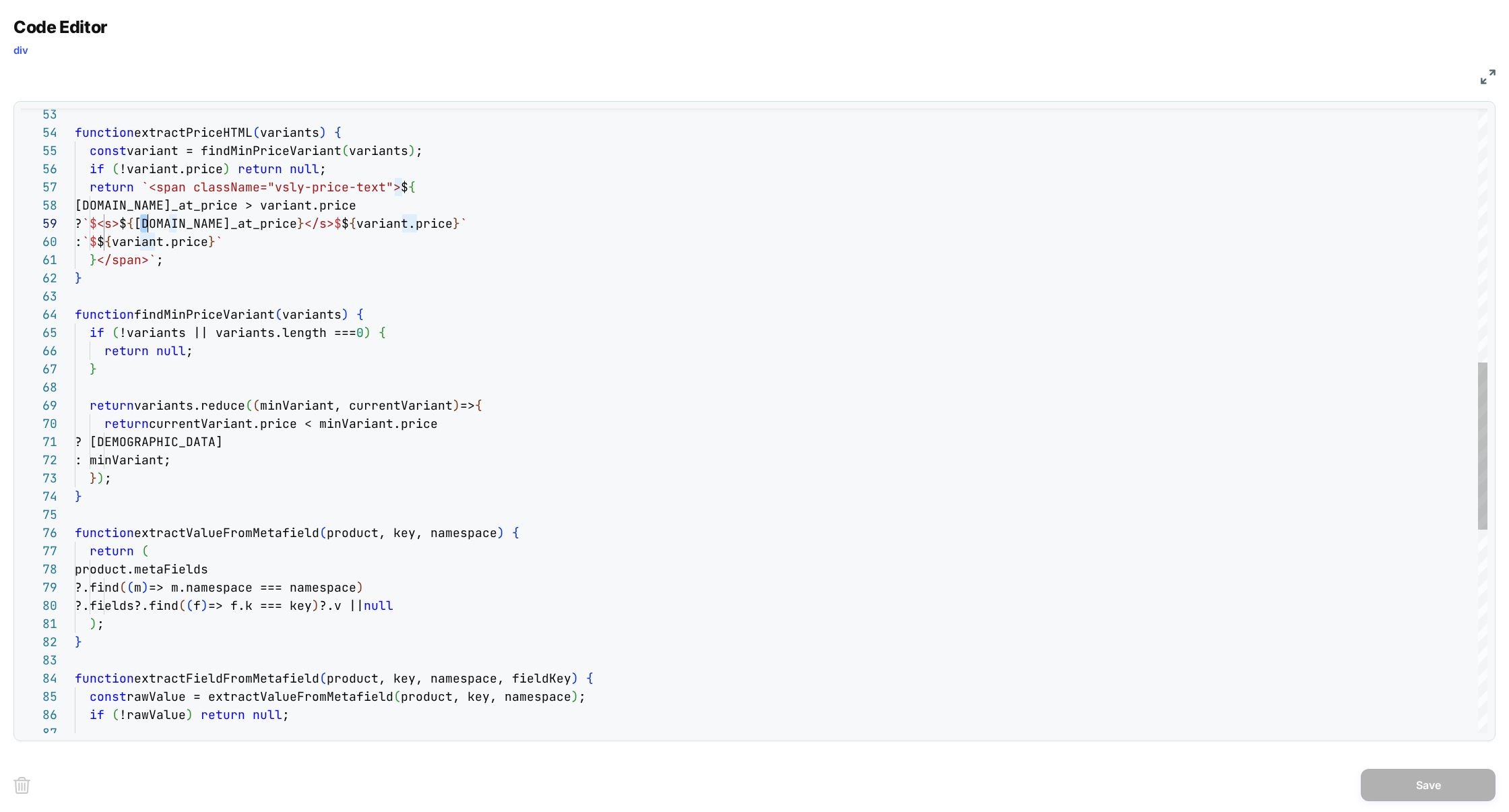
drag, startPoint x: 140, startPoint y: 226, endPoint x: 148, endPoint y: 226, distance: 8.0
click at [148, 226] on div "function extractPriceHTML ( variants ) { const variant = findMinPriceVariant ( …" at bounding box center [780, 326] width 1413 height 2334
type textarea "**********"
click at [1396, 778] on button "Save" at bounding box center [1428, 784] width 135 height 33
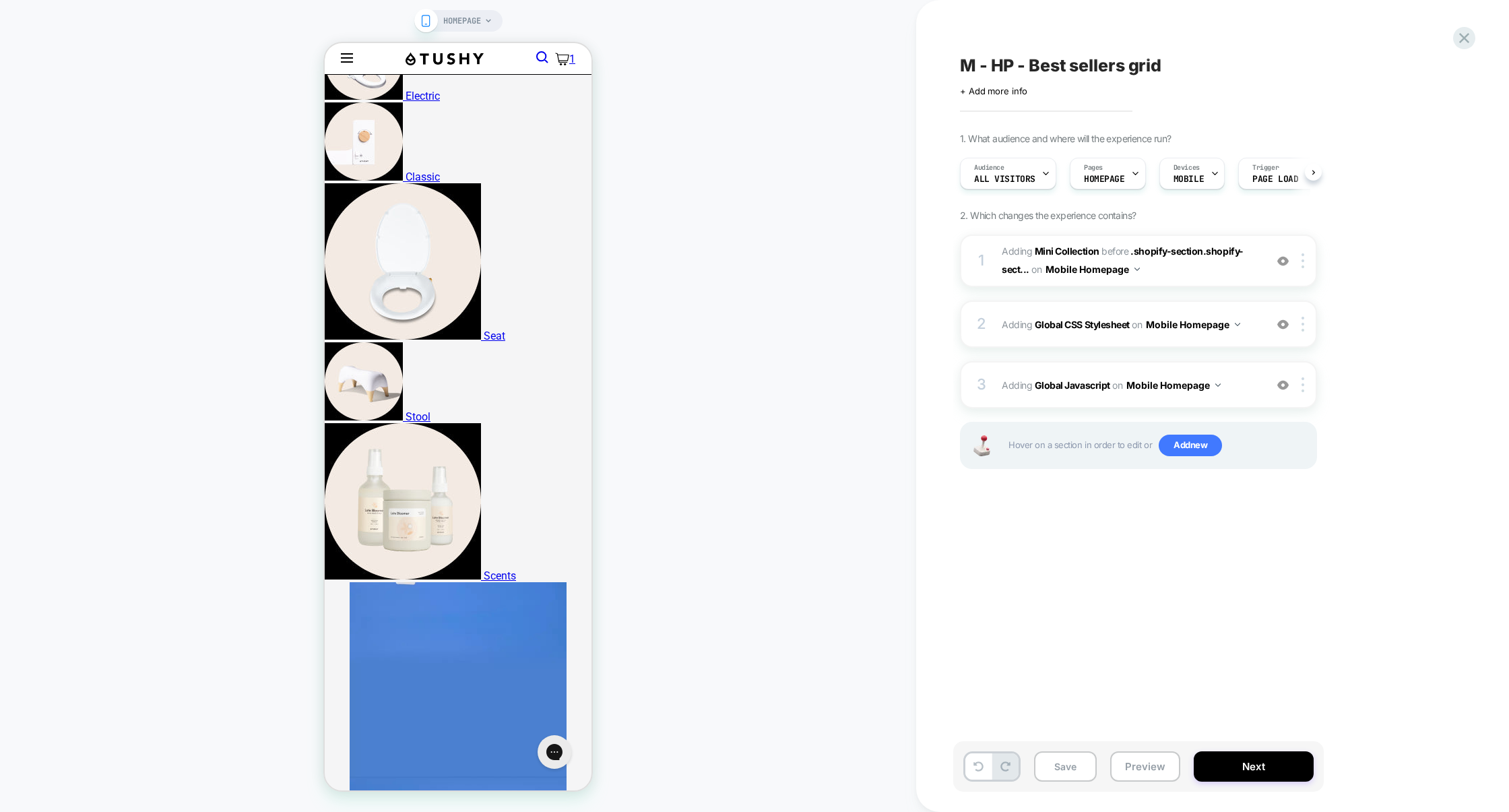
scroll to position [0, 1]
click at [1091, 365] on div "3 Adding Global Javascript on Mobile Homepage Add Before Add After Copy to Desk…" at bounding box center [1139, 384] width 357 height 47
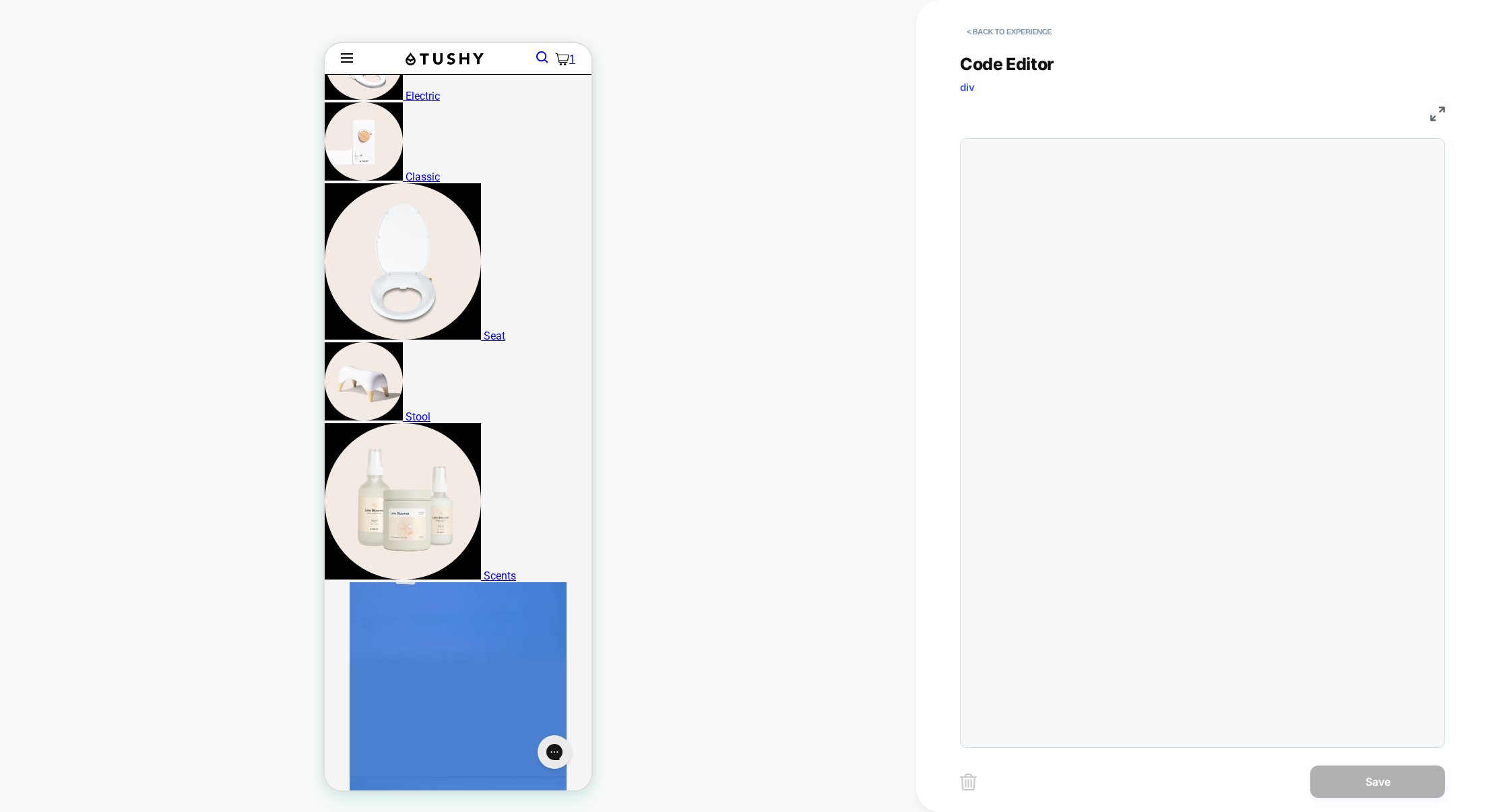
scroll to position [182, 0]
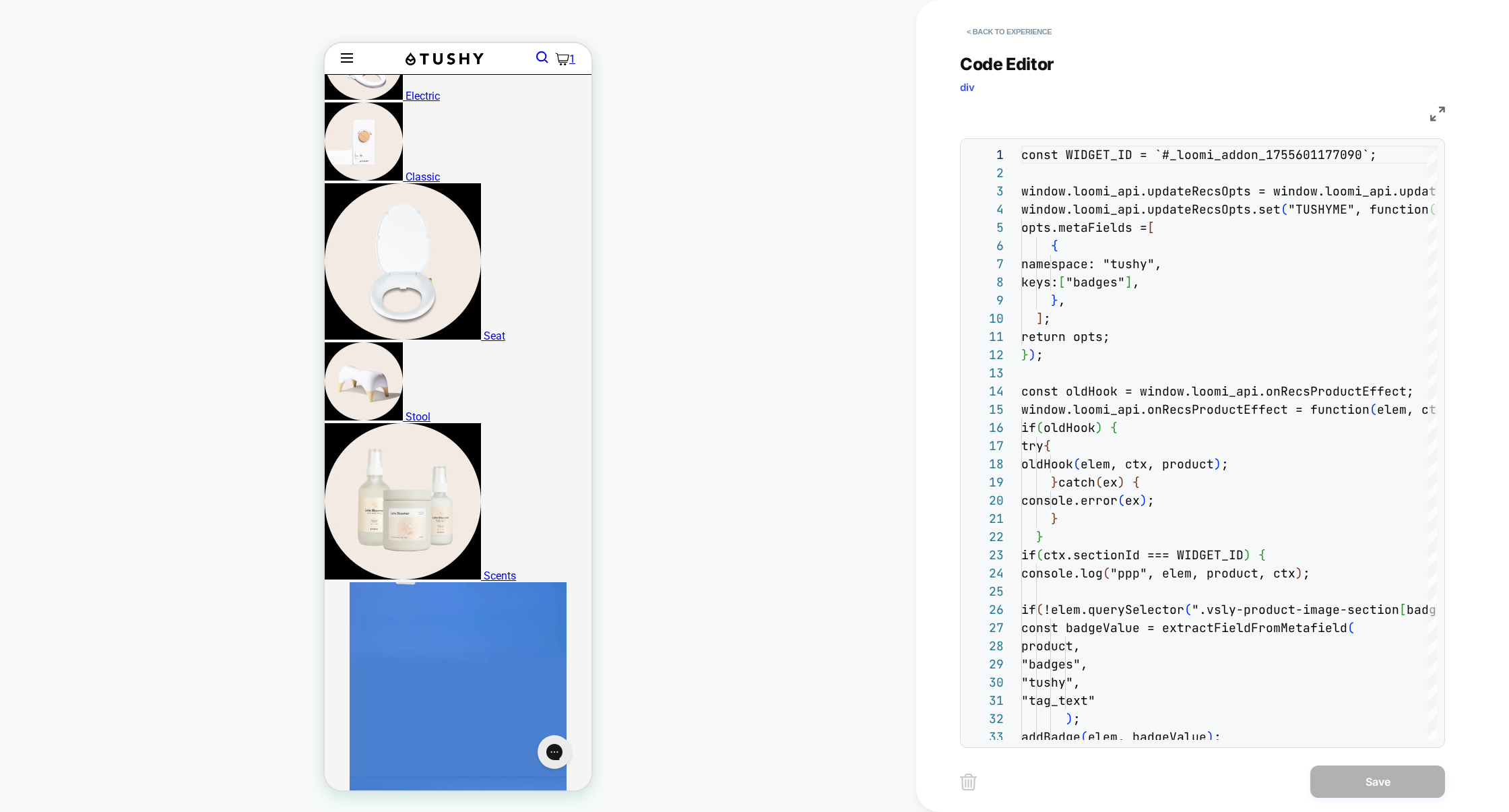
click at [1439, 114] on img at bounding box center [1438, 114] width 15 height 15
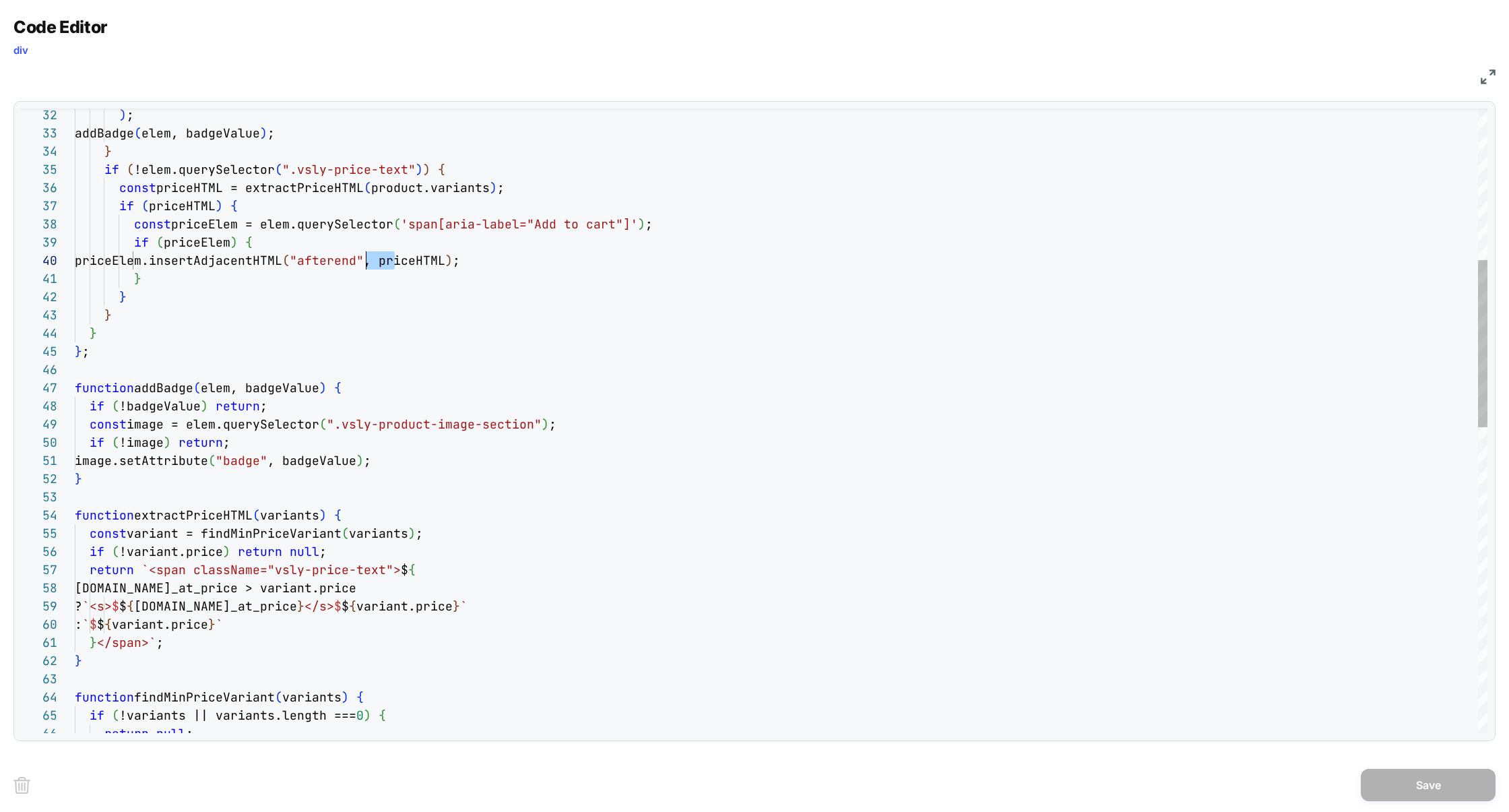
scroll to position [163, 291]
drag, startPoint x: 394, startPoint y: 260, endPoint x: 366, endPoint y: 259, distance: 28.0
type textarea "**********"
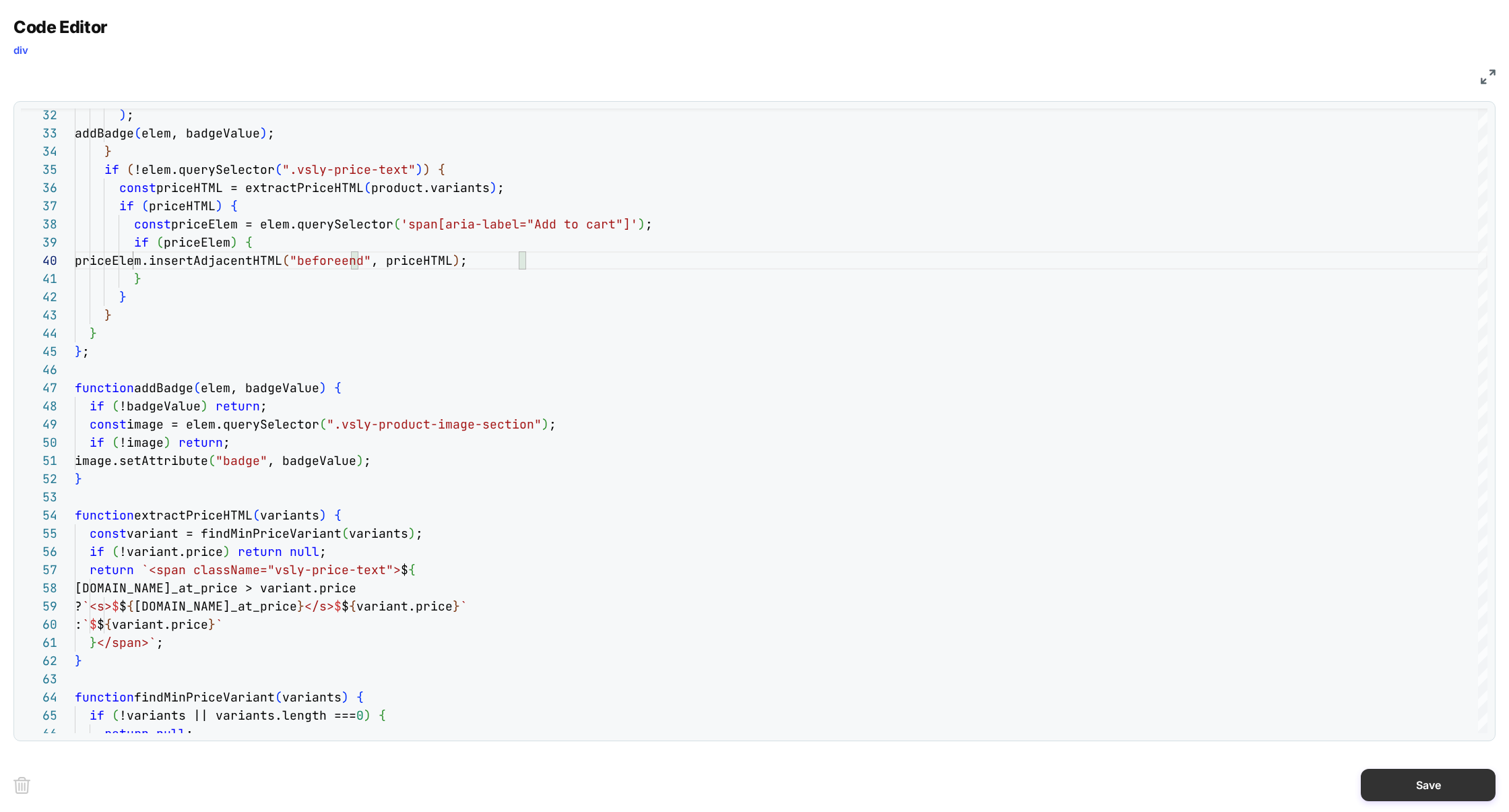
click at [1409, 778] on button "Save" at bounding box center [1428, 784] width 135 height 33
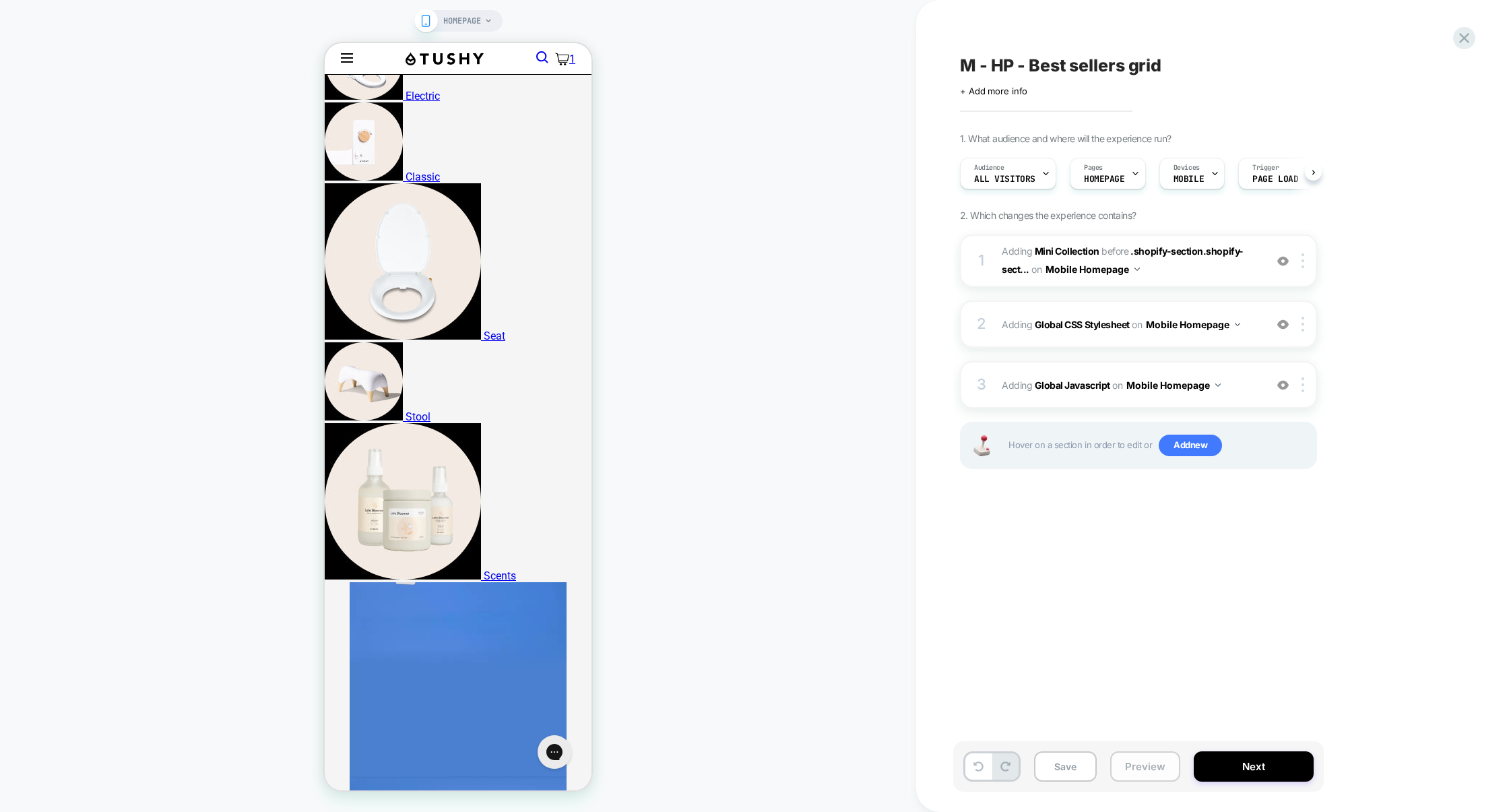
scroll to position [0, 1]
click at [1152, 767] on button "Preview" at bounding box center [1146, 766] width 70 height 30
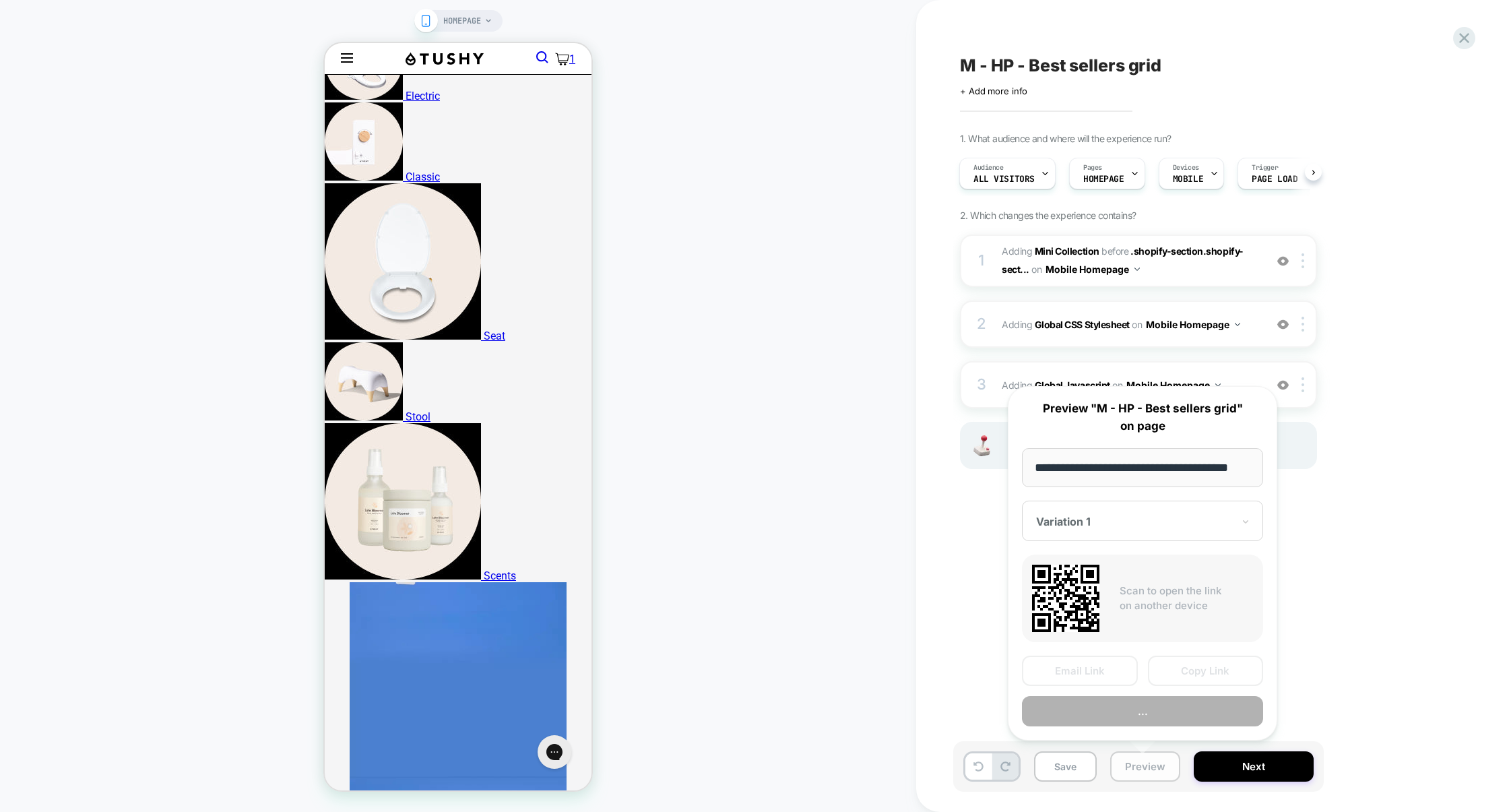
scroll to position [0, 17]
click at [1149, 718] on button "Preview" at bounding box center [1143, 712] width 241 height 30
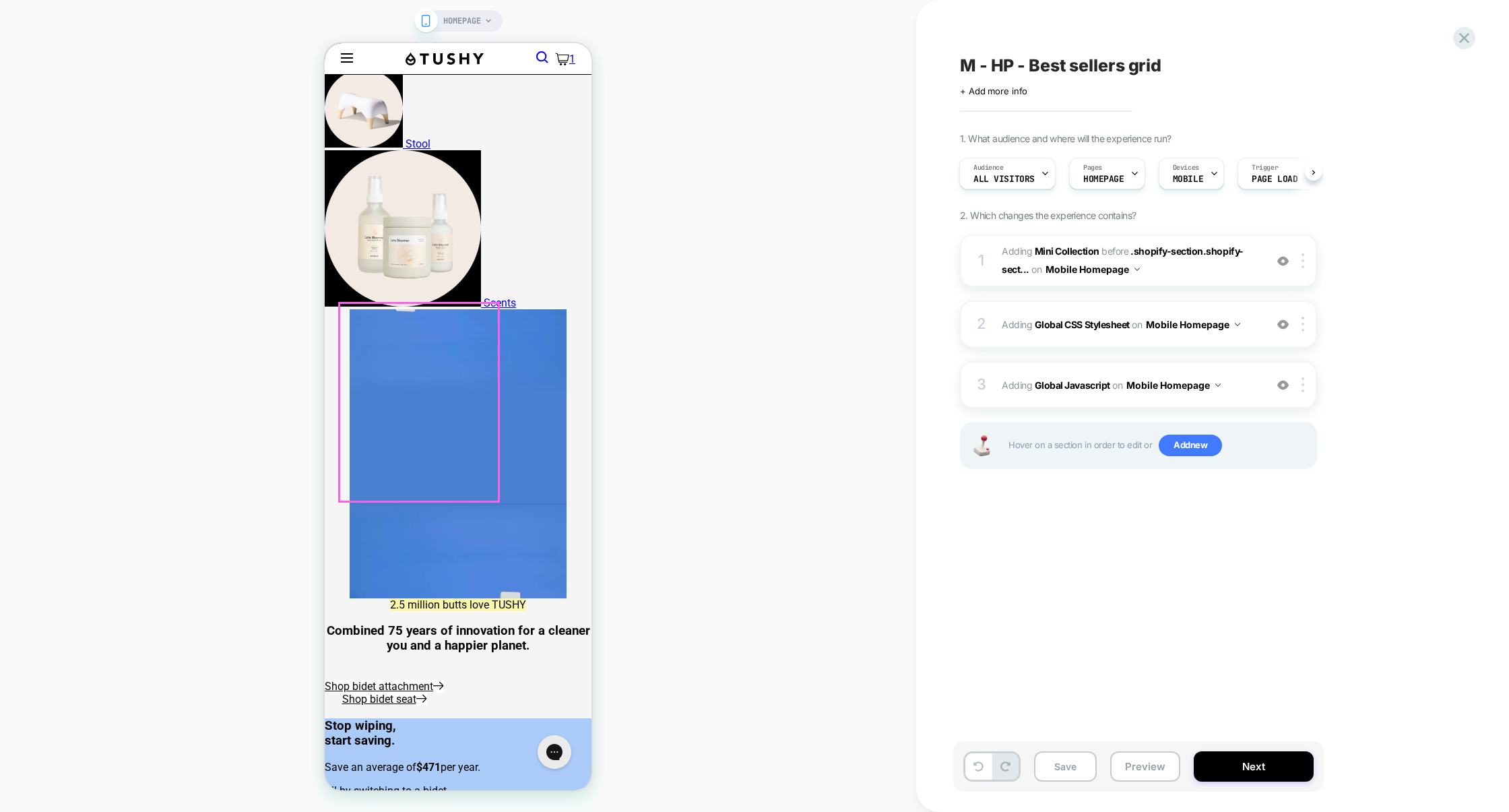
scroll to position [650, 0]
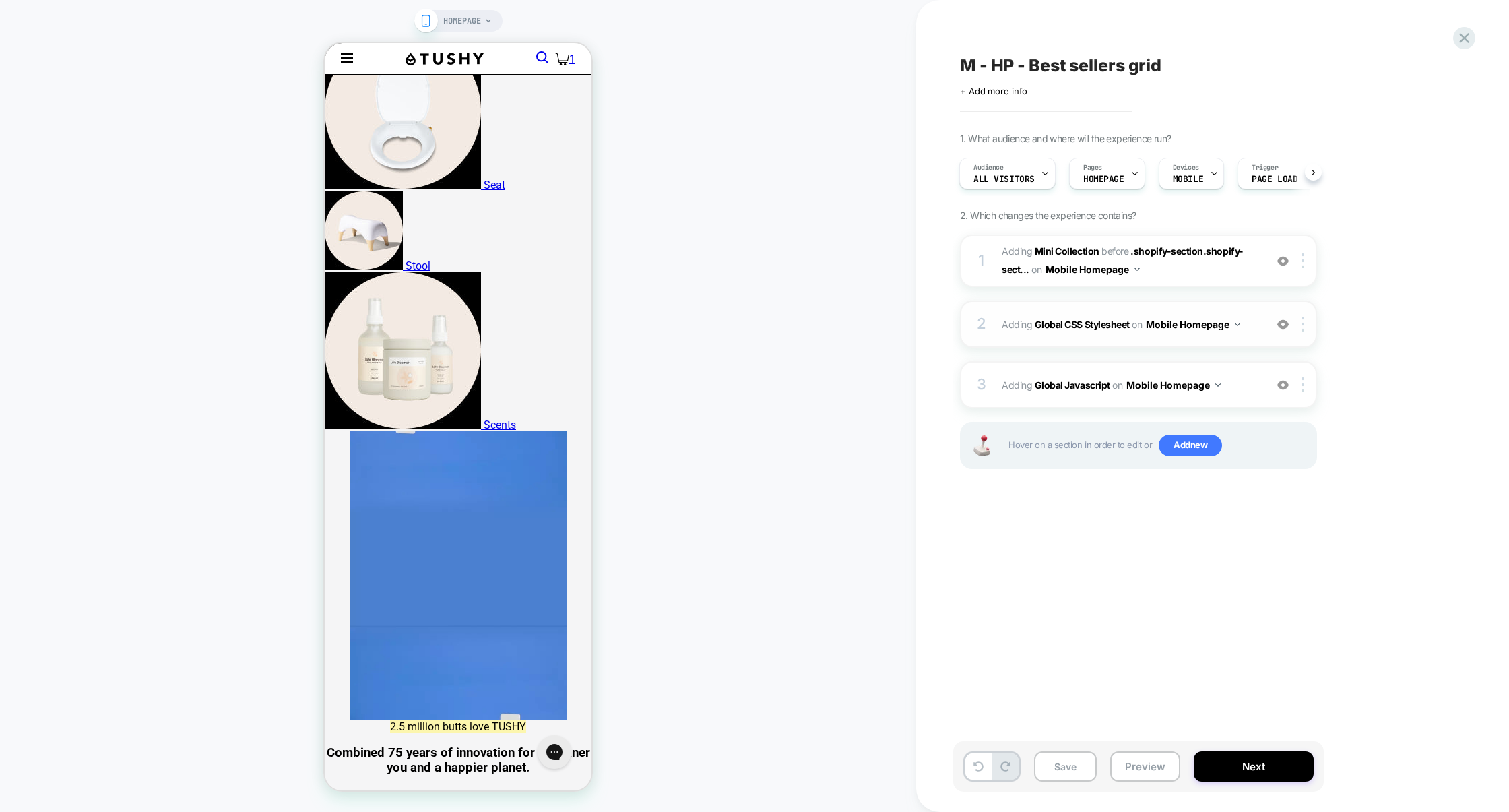
click at [1145, 346] on div "2 Adding Global CSS Stylesheet on Mobile Homepage Add Before Add After Copy to …" at bounding box center [1139, 324] width 357 height 47
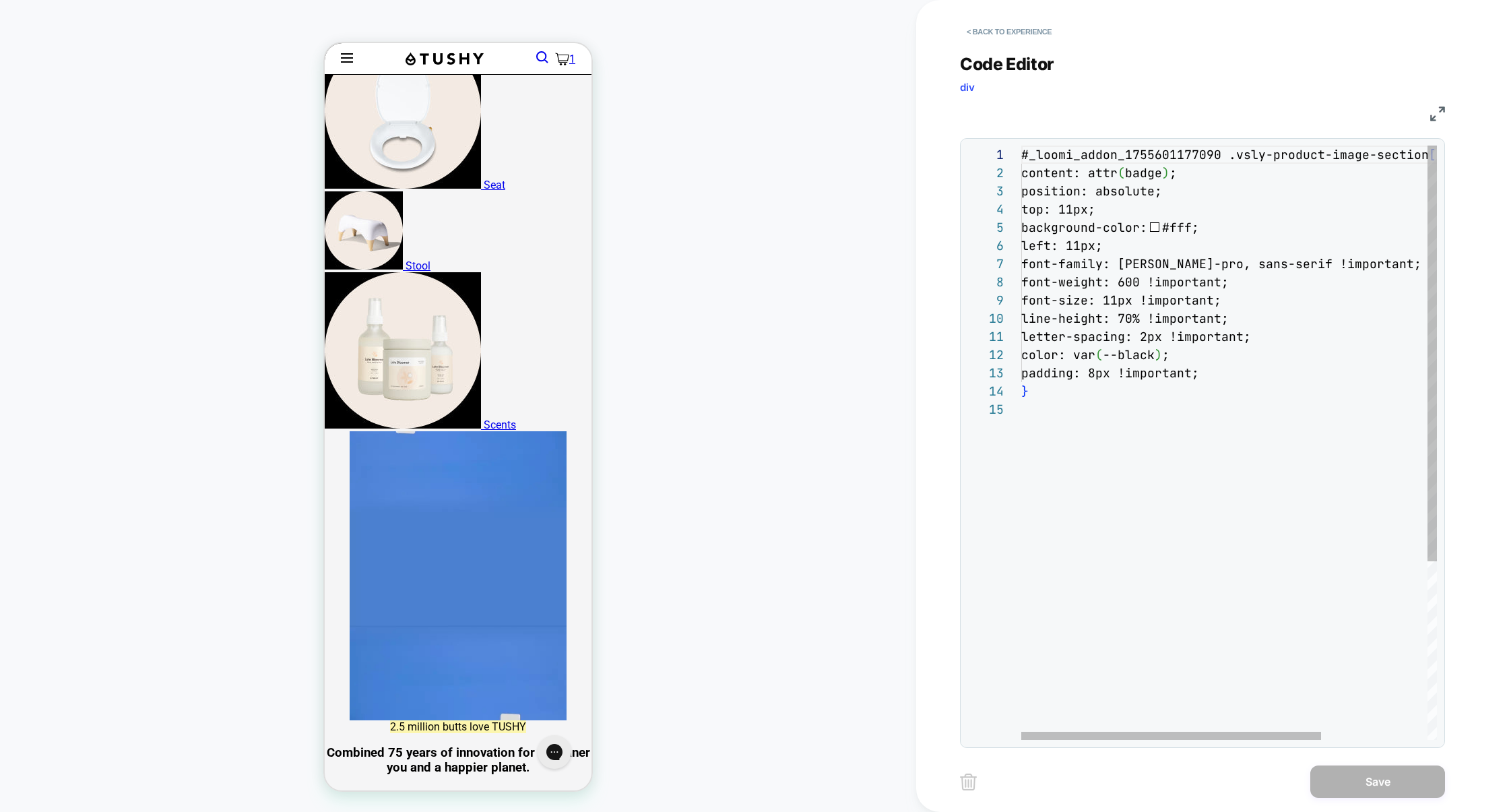
scroll to position [73, 0]
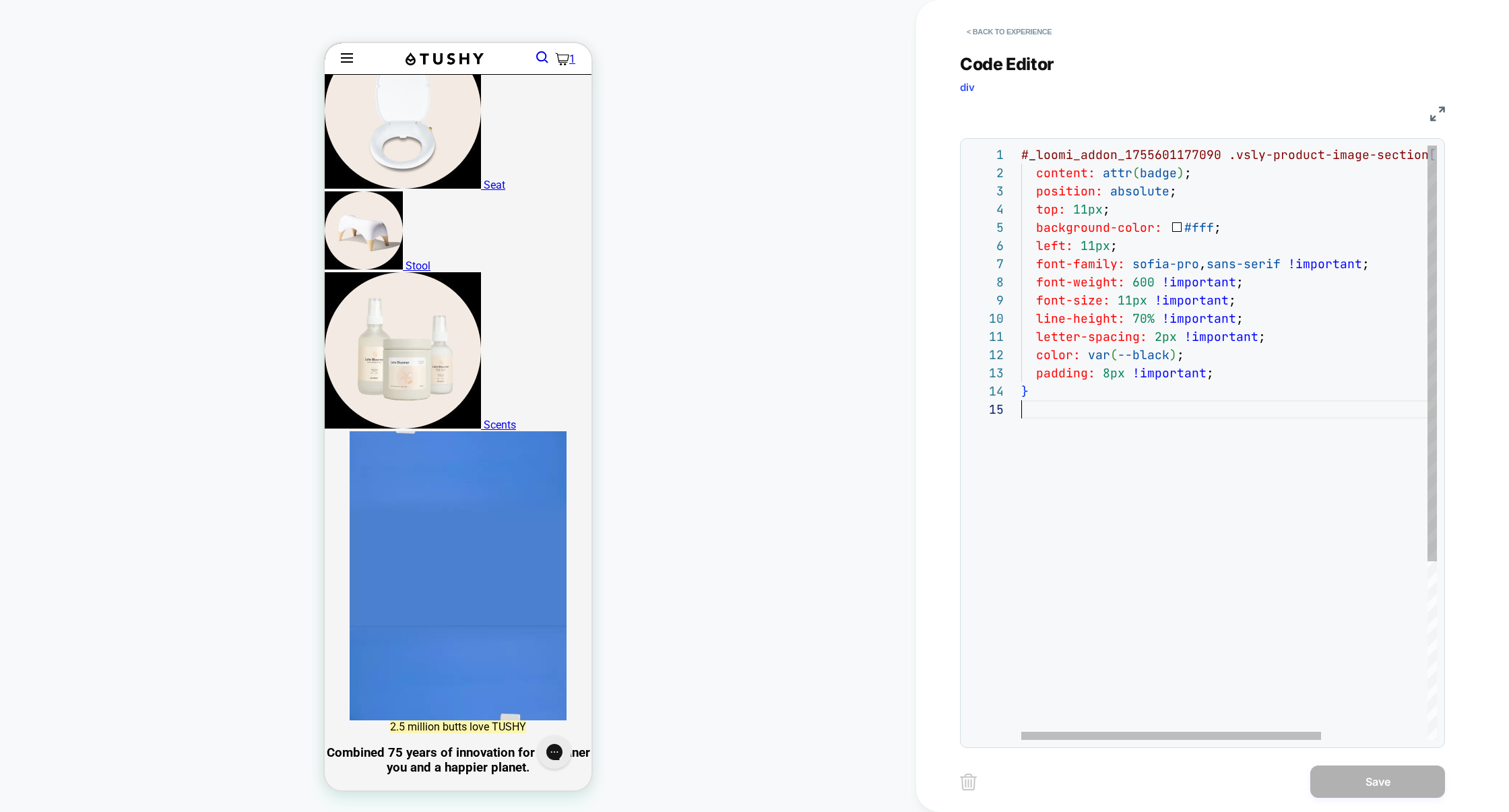
click at [1100, 467] on div "# _ loomi_addon_1755601177090 .vsly-product-image-section [ badge ] ::before { …" at bounding box center [1303, 570] width 563 height 849
drag, startPoint x: 1224, startPoint y: 161, endPoint x: 993, endPoint y: 160, distance: 231.0
click at [1022, 160] on div "# _ loomi_addon_1755601177090 .vsly-product-image-section [ badge ] ::before { …" at bounding box center [1303, 570] width 563 height 849
click at [1153, 465] on div "# _ loomi_addon_1755601177090 .vsly-product-image-section [ badge ] ::before { …" at bounding box center [1303, 570] width 563 height 849
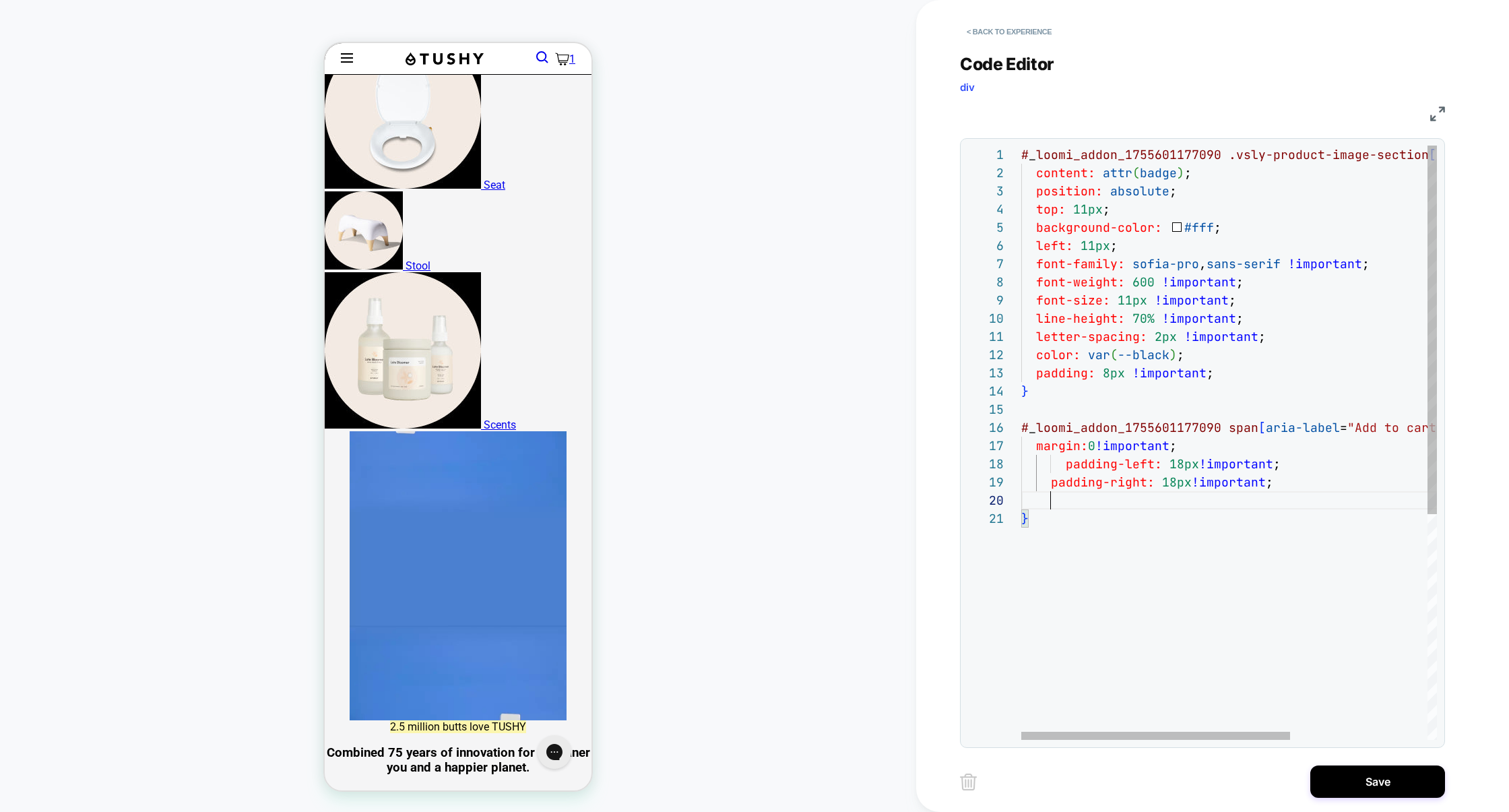
scroll to position [163, 28]
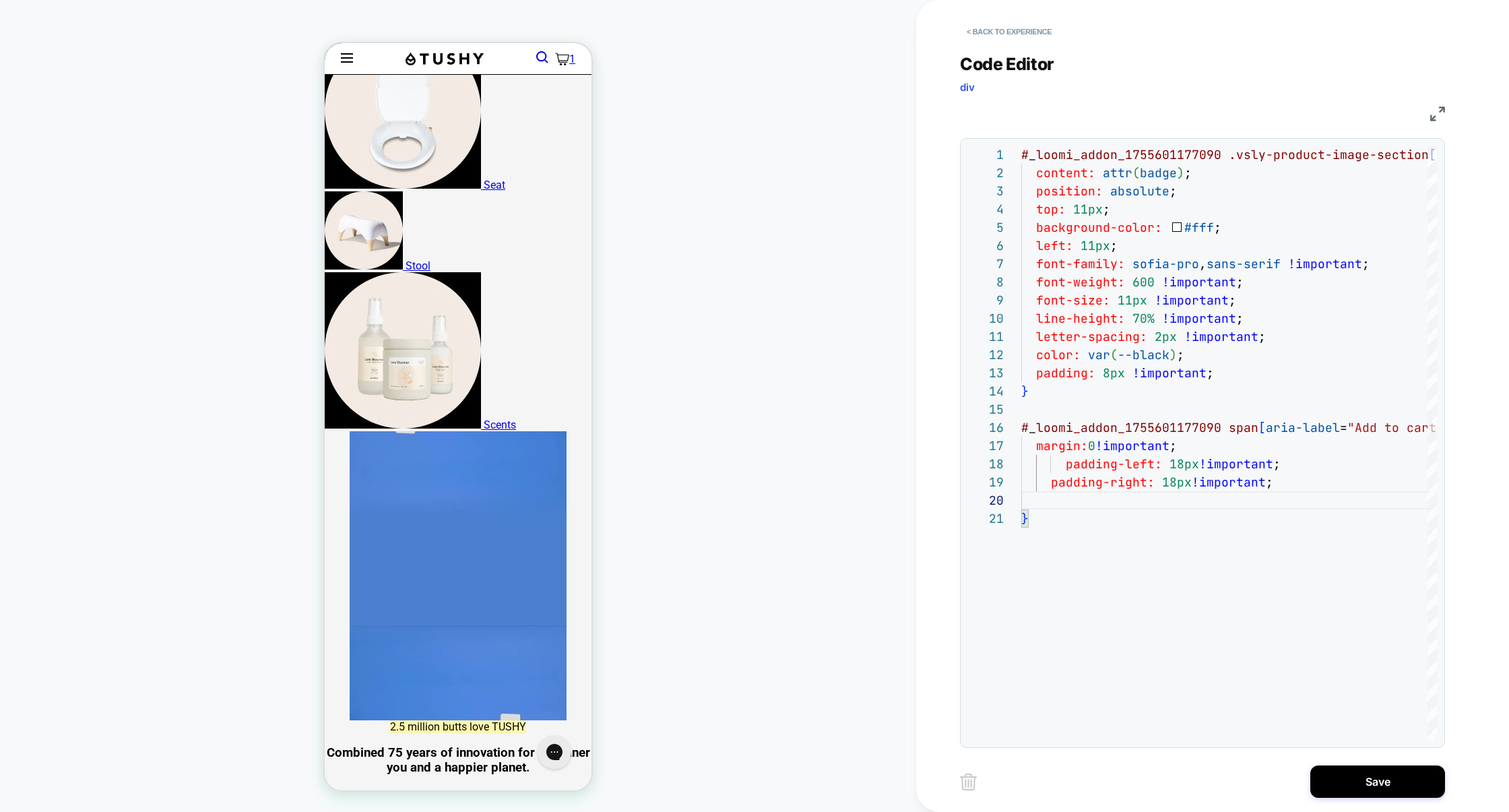
type textarea "**********"
click at [1373, 771] on button "Save" at bounding box center [1378, 781] width 135 height 33
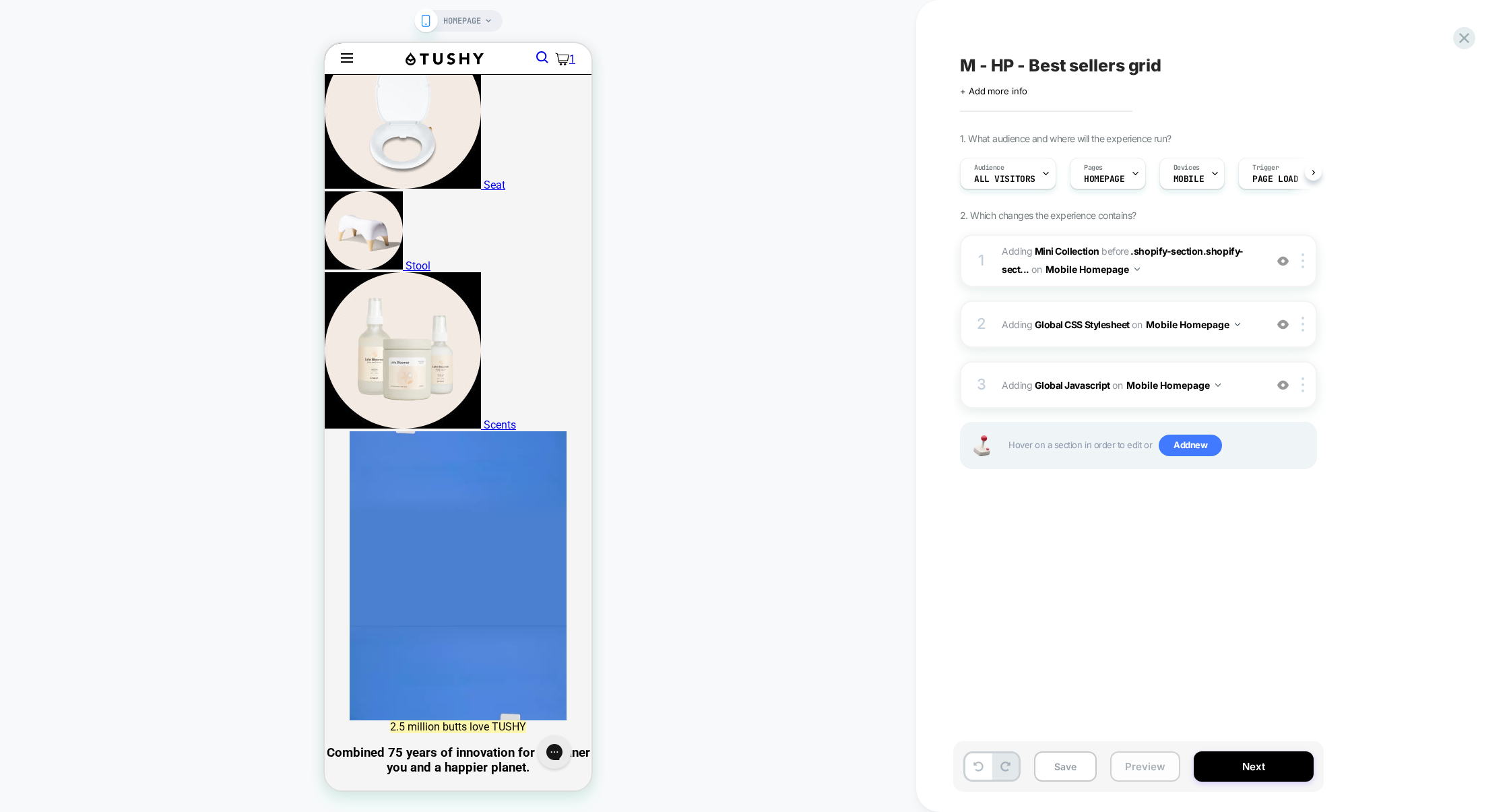
scroll to position [0, 1]
click at [1159, 757] on button "Preview" at bounding box center [1146, 766] width 70 height 30
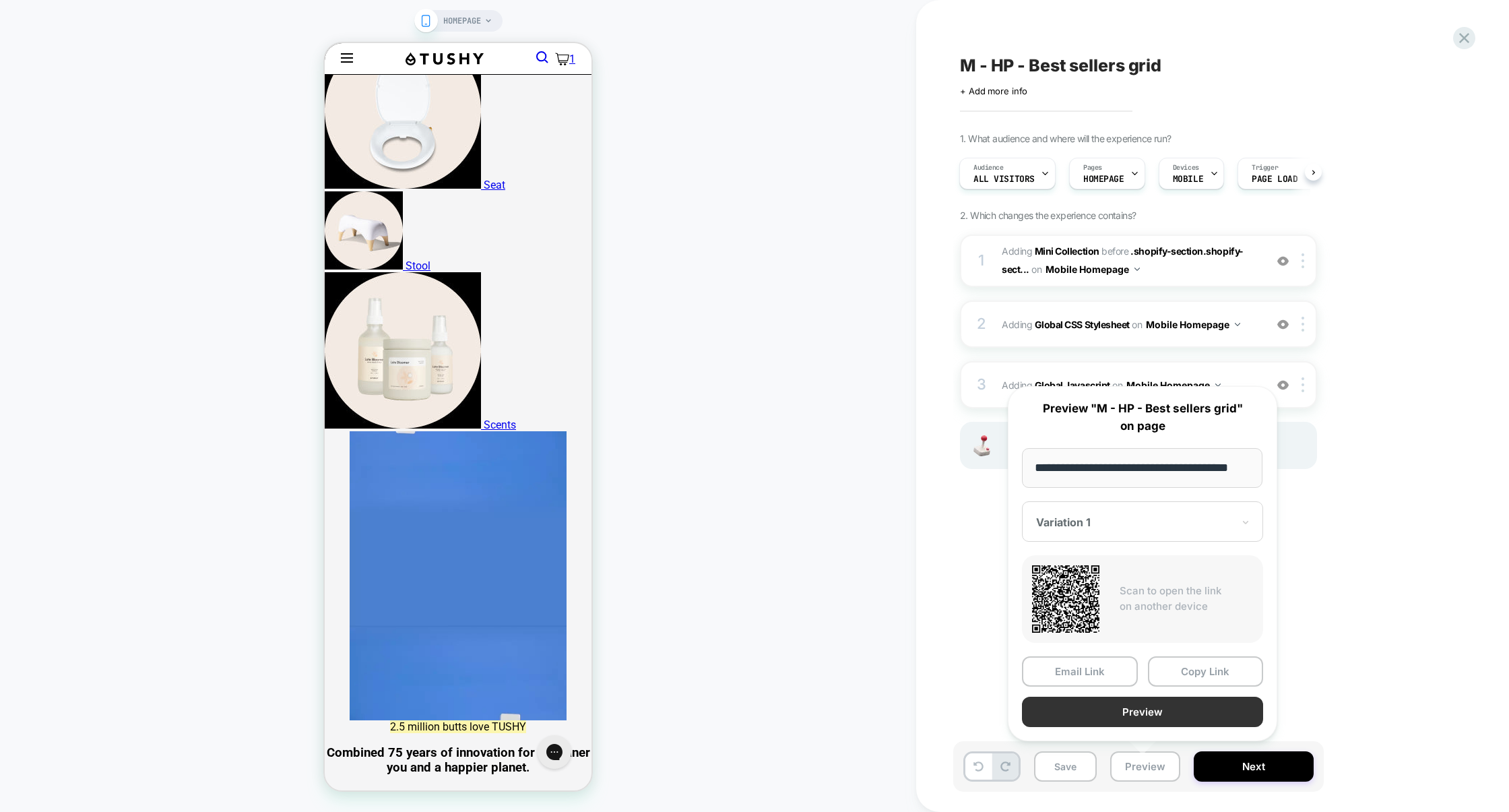
scroll to position [0, 0]
click at [1177, 707] on button "Preview" at bounding box center [1143, 712] width 241 height 30
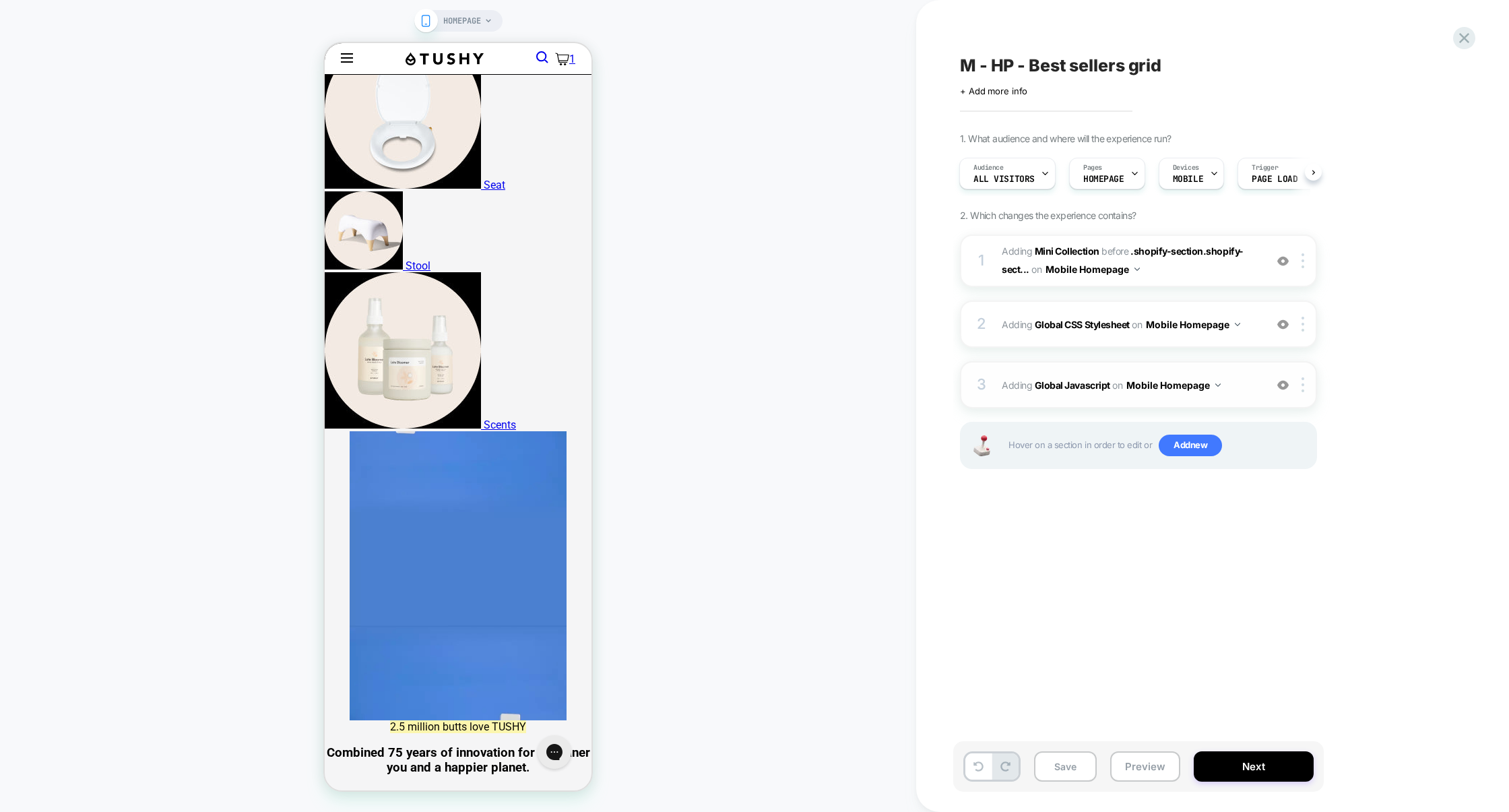
click at [1229, 367] on div "3 Adding Global Javascript on Mobile Homepage Add Before Add After Copy to Desk…" at bounding box center [1139, 384] width 357 height 47
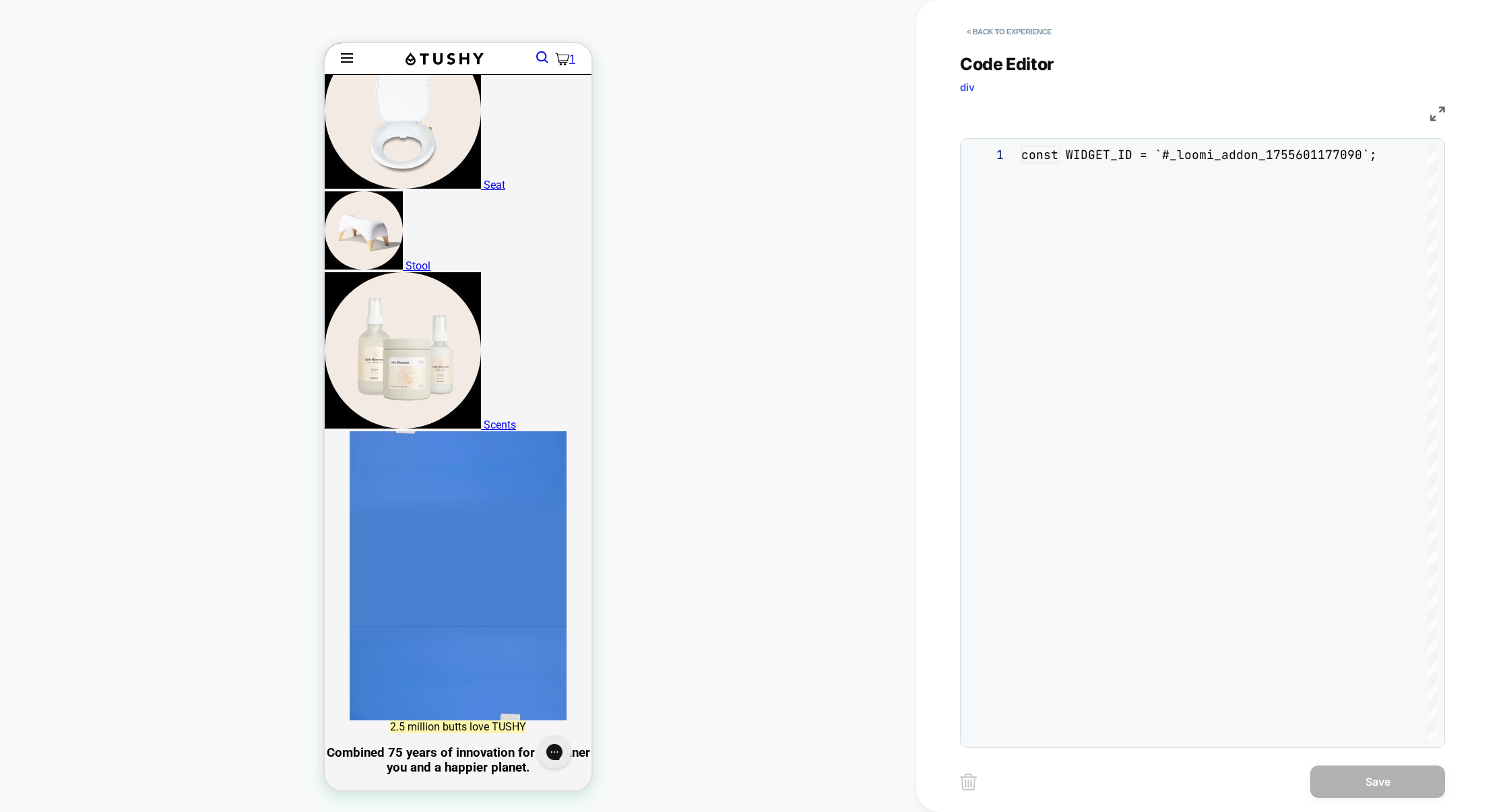
scroll to position [182, 0]
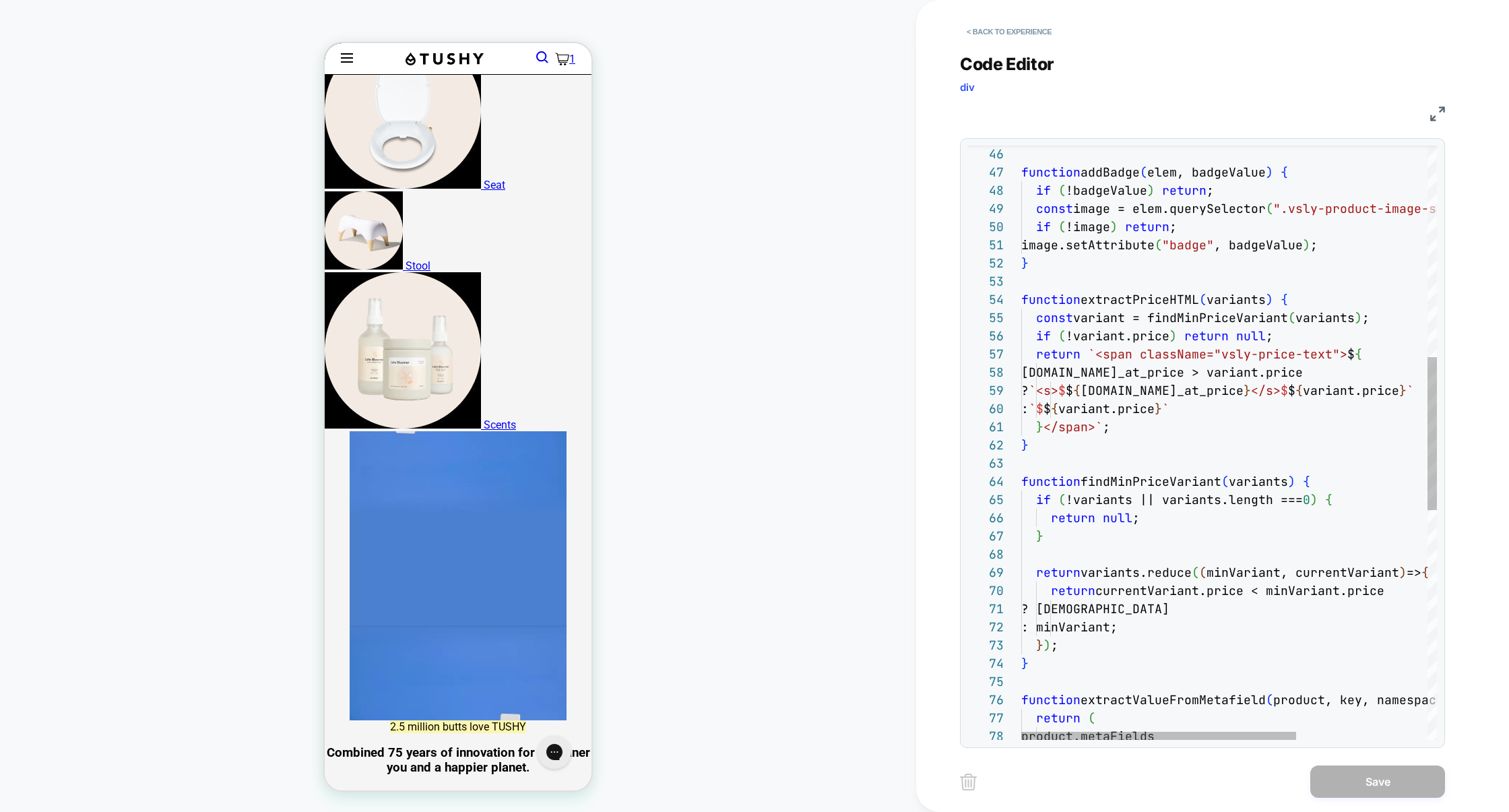
click at [1176, 358] on div "product.metaFields return ( function extractValueFromMetafield ( product, key, …" at bounding box center [1328, 478] width 613 height 2304
type textarea "**********"
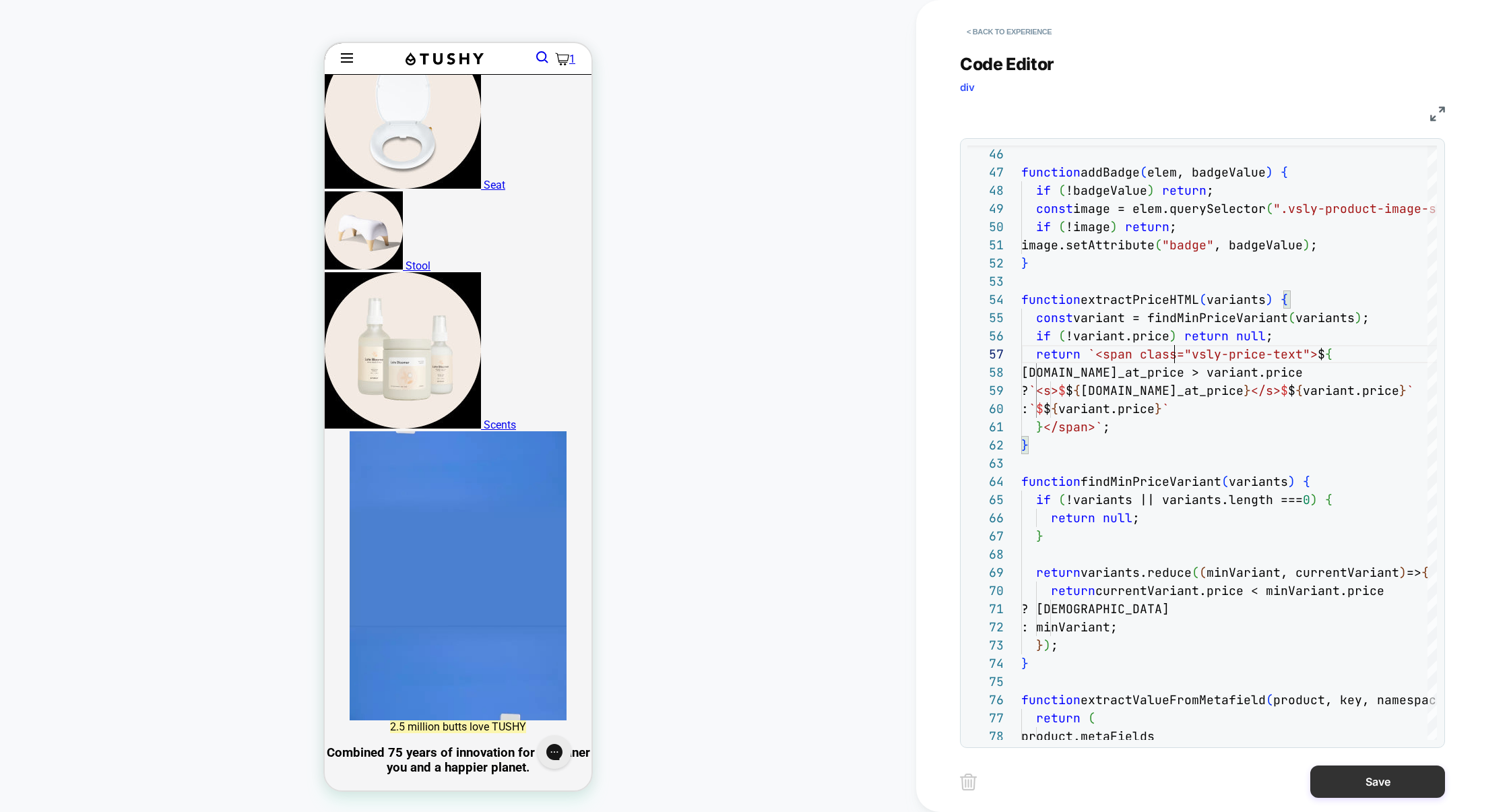
click at [1367, 774] on button "Save" at bounding box center [1378, 781] width 135 height 33
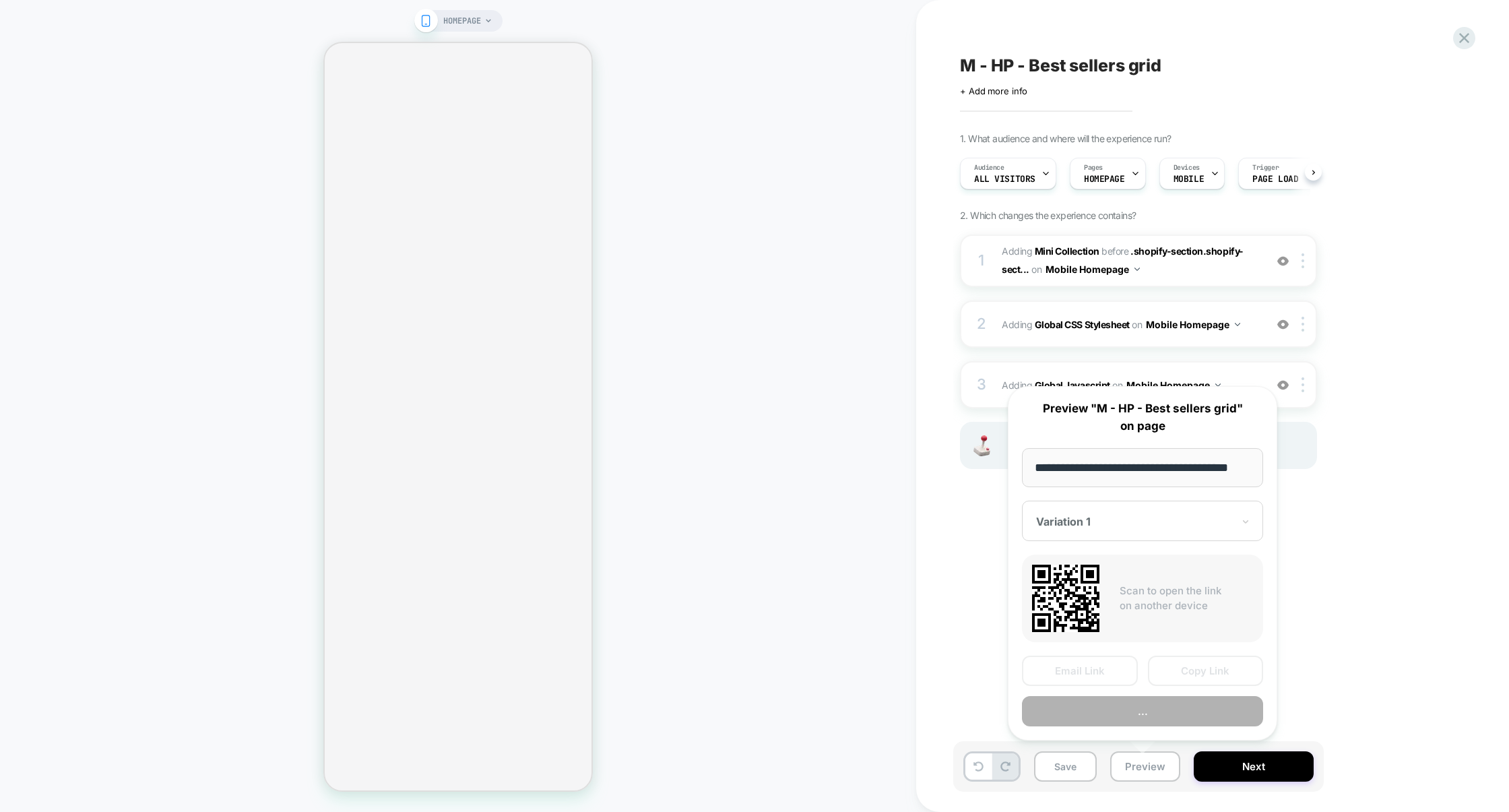
select select "**********"
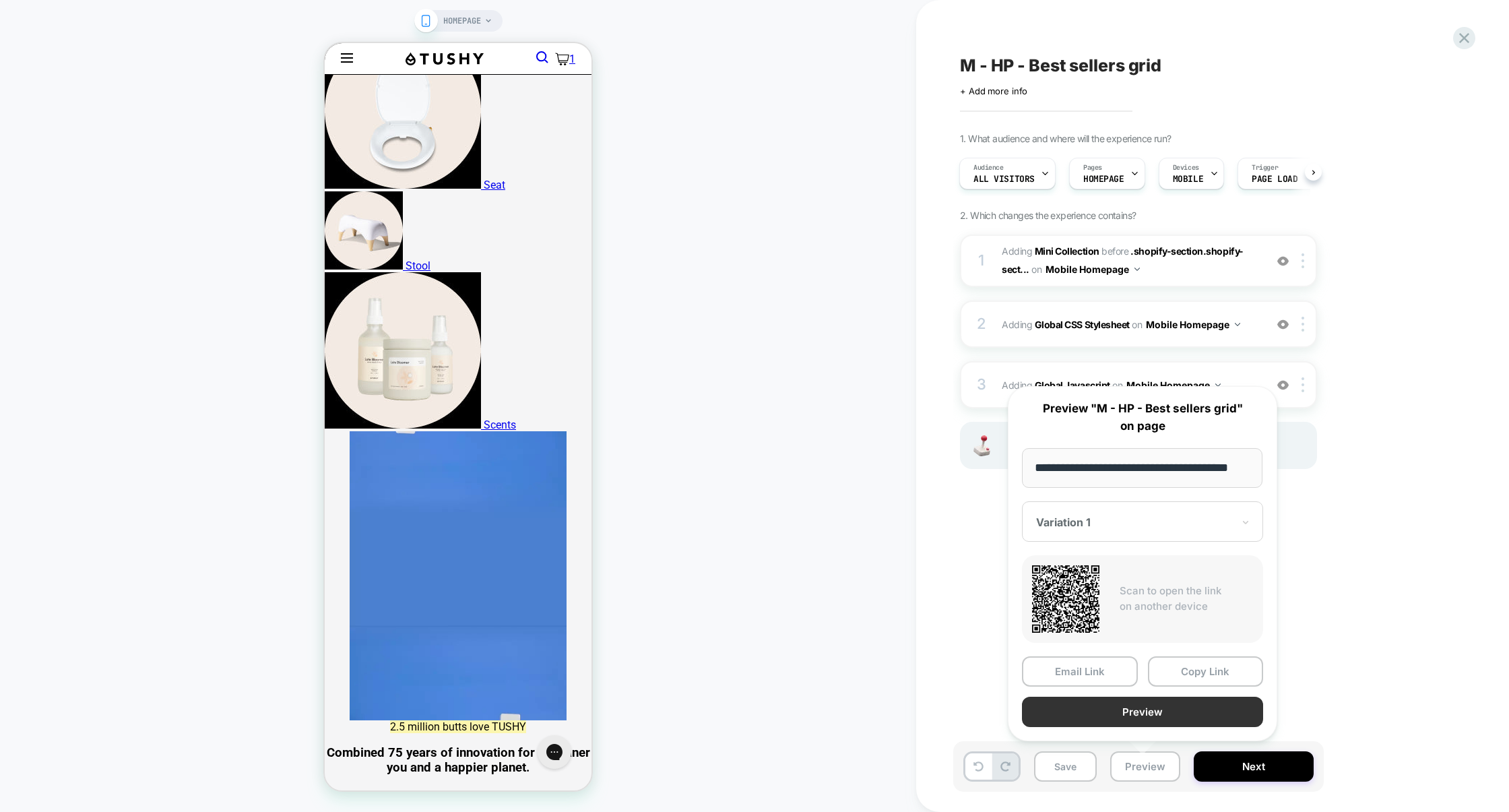
click at [1141, 712] on button "Preview" at bounding box center [1143, 712] width 241 height 30
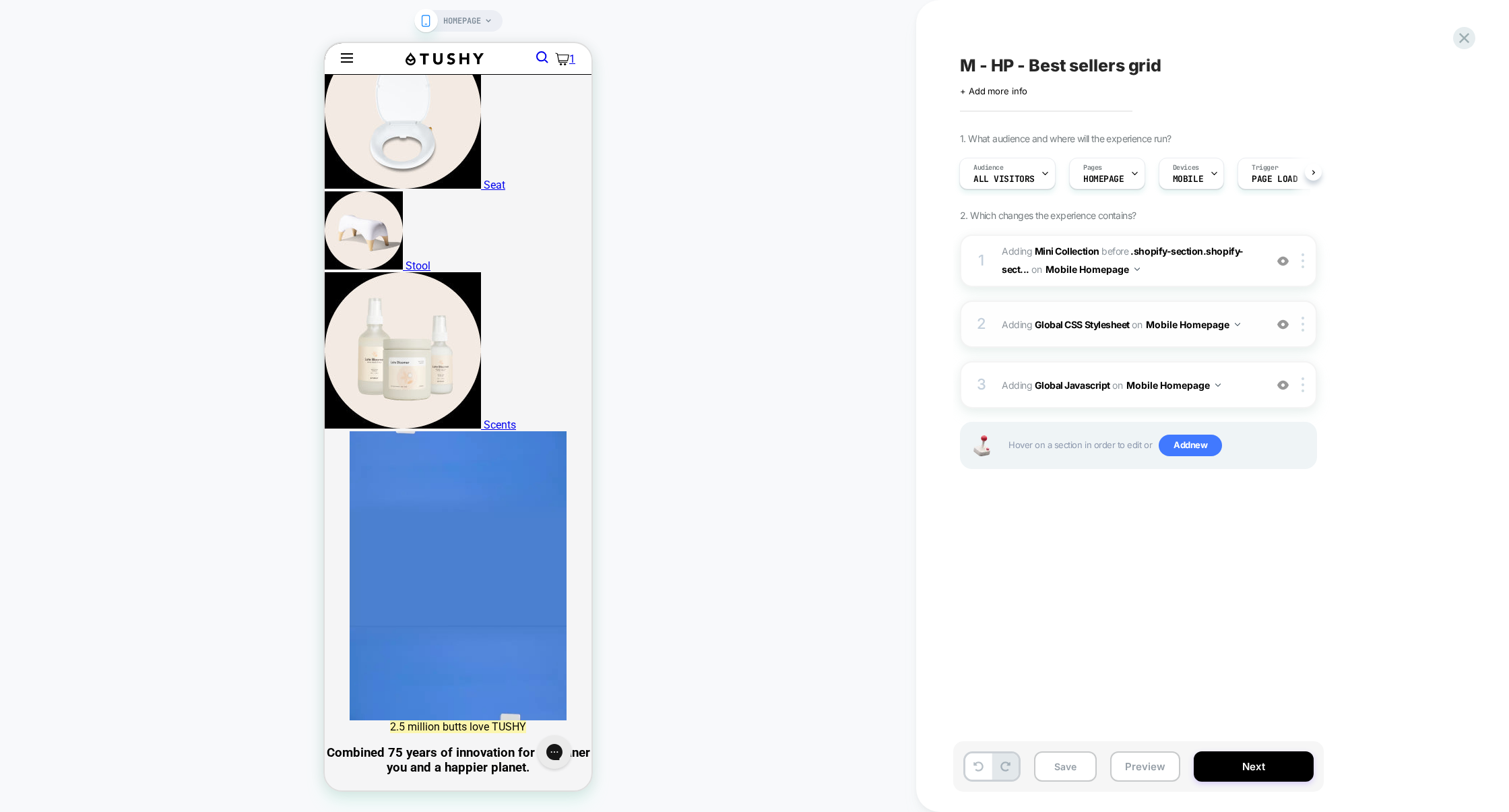
click at [1110, 337] on div "2 Adding Global CSS Stylesheet on Mobile Homepage Add Before Add After Copy to …" at bounding box center [1139, 324] width 357 height 47
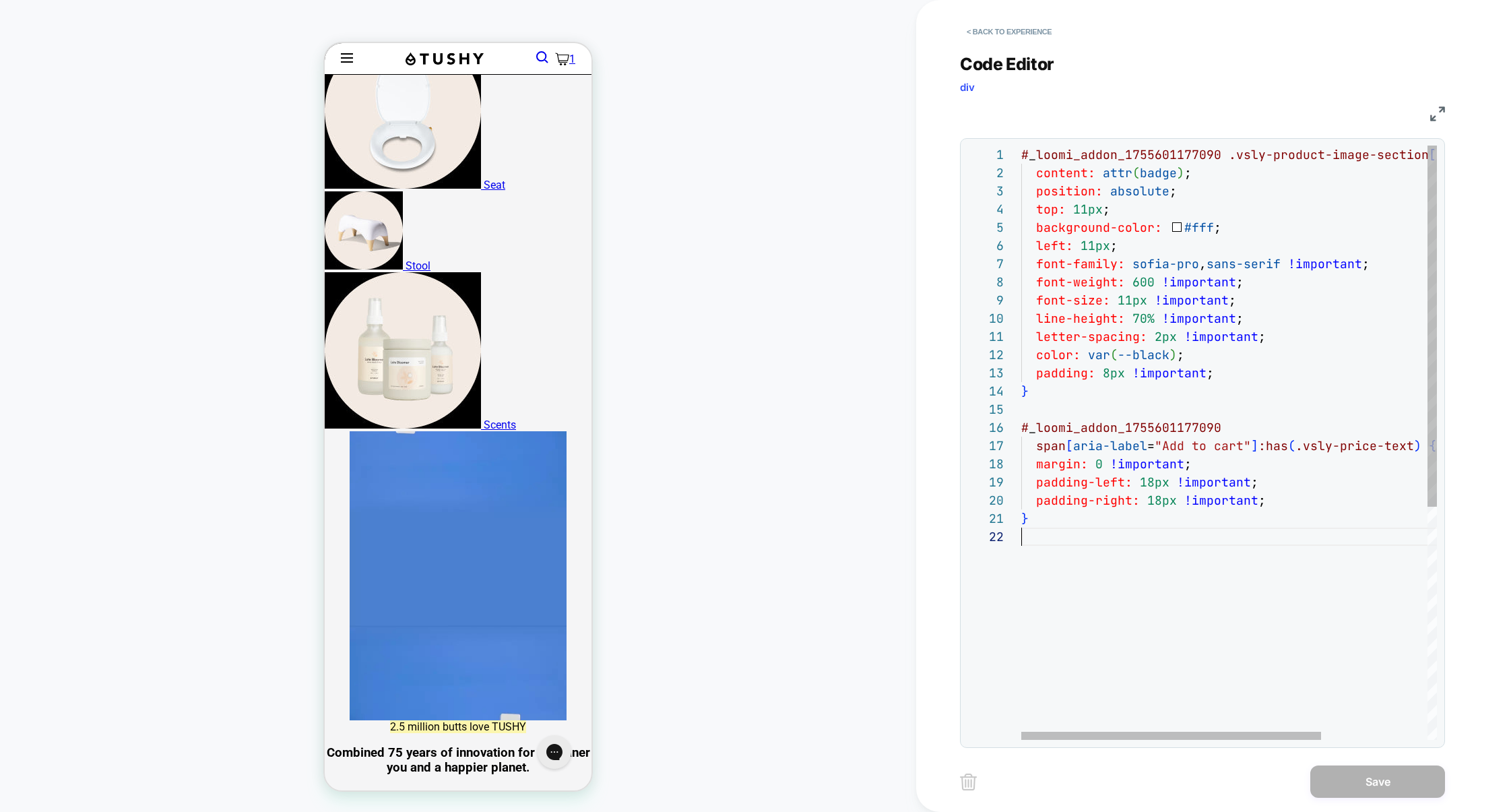
click at [1058, 567] on div "# _ loomi_addon_1755601177090 .vsly-product-image-section [ badge ] ::before { …" at bounding box center [1303, 634] width 563 height 976
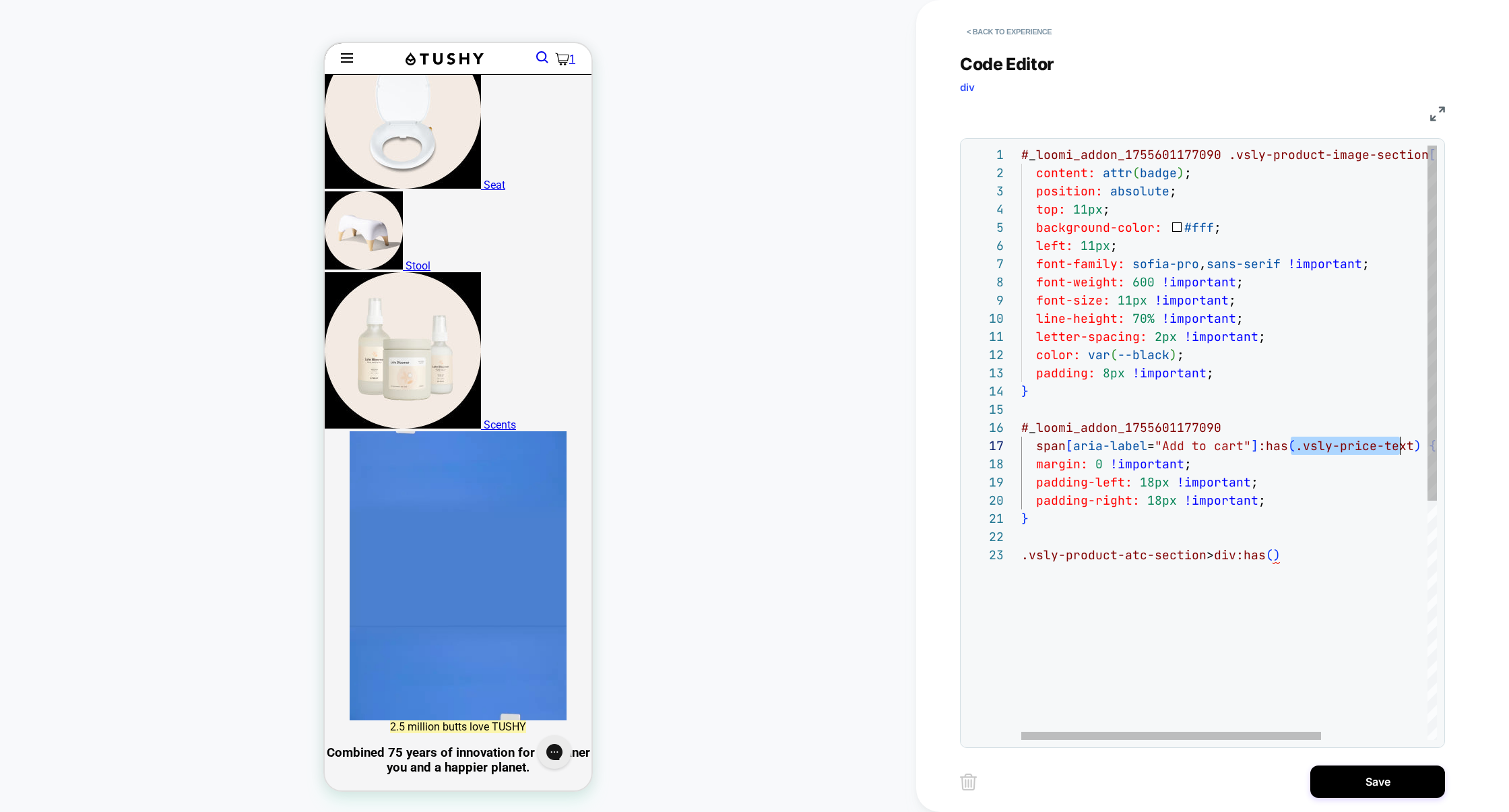
scroll to position [109, 385]
drag, startPoint x: 1290, startPoint y: 445, endPoint x: 1405, endPoint y: 447, distance: 115.0
click at [1405, 447] on div "# _ loomi_addon_1755601177090 .vsly-product-image-section [ badge ] ::before { …" at bounding box center [1303, 643] width 563 height 994
click at [1265, 558] on div "# _ loomi_addon_1755601177090 .vsly-product-image-section [ badge ] ::before { …" at bounding box center [1303, 643] width 563 height 994
click at [1400, 557] on div "# _ loomi_addon_1755601177090 .vsly-product-image-section [ badge ] ::before { …" at bounding box center [1303, 643] width 563 height 994
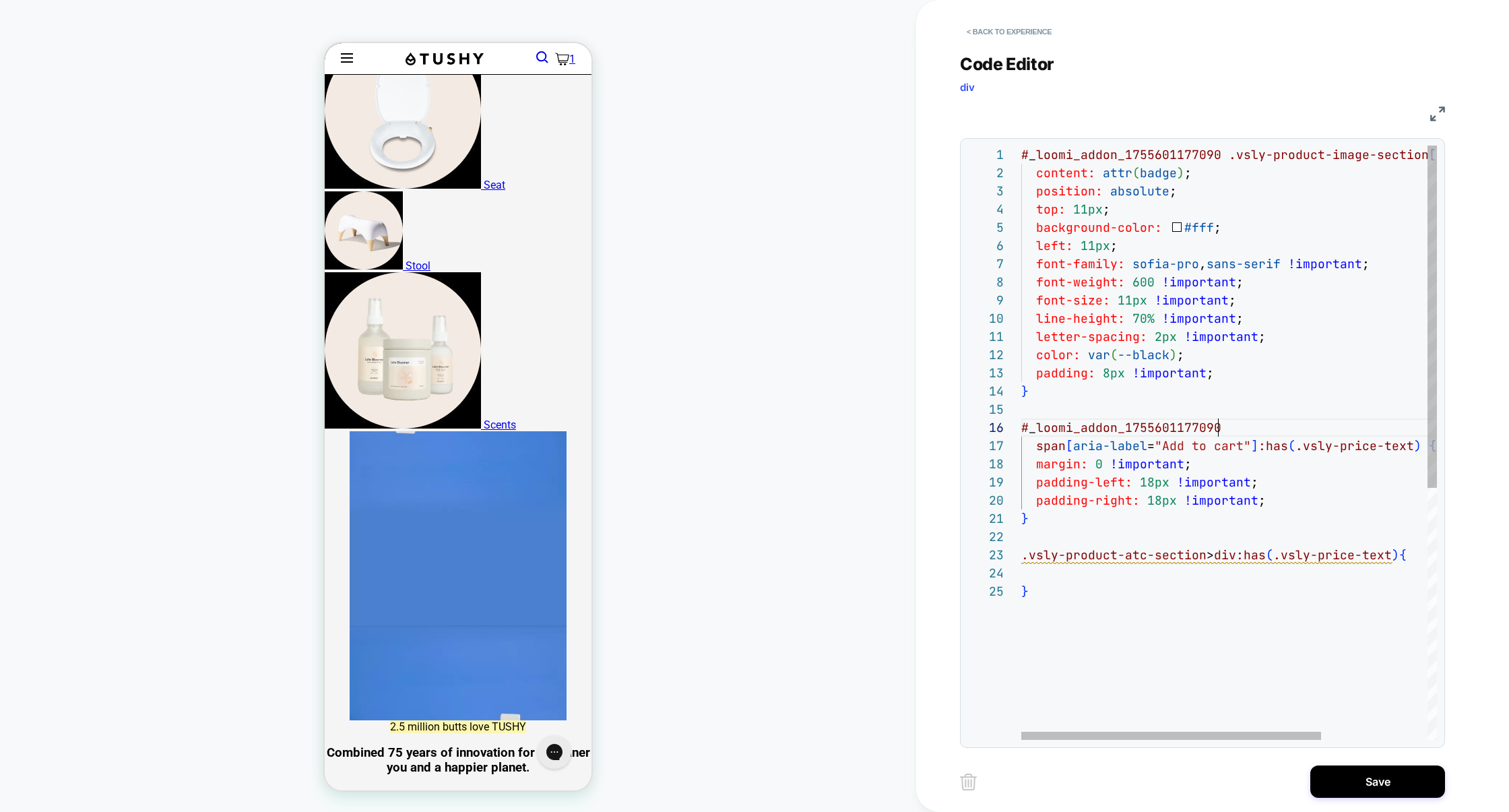
scroll to position [90, 0]
drag, startPoint x: 1254, startPoint y: 429, endPoint x: 966, endPoint y: 427, distance: 288.0
click at [966, 427] on div "1 2 3 4 5 6 7 8 9 10 11 12 13 14 15 16 17 18 19 20 21 [PHONE_NUMBER] _ loomi_ad…" at bounding box center [1203, 443] width 485 height 609
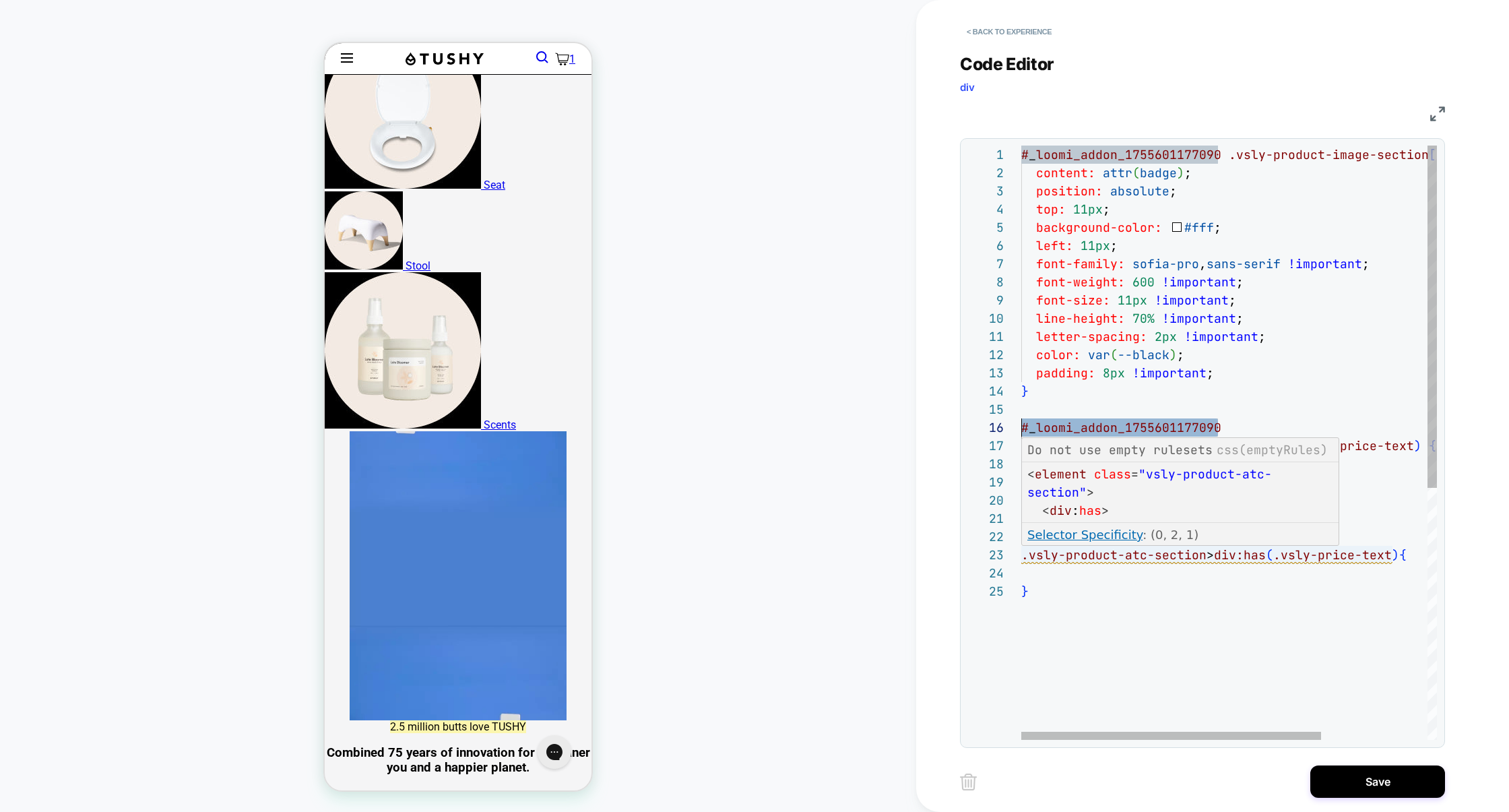
scroll to position [36, 7]
click at [1028, 556] on div "# _ loomi_addon_1755601177090 .vsly-product-image-section [ badge ] ::before { …" at bounding box center [1303, 660] width 563 height 1030
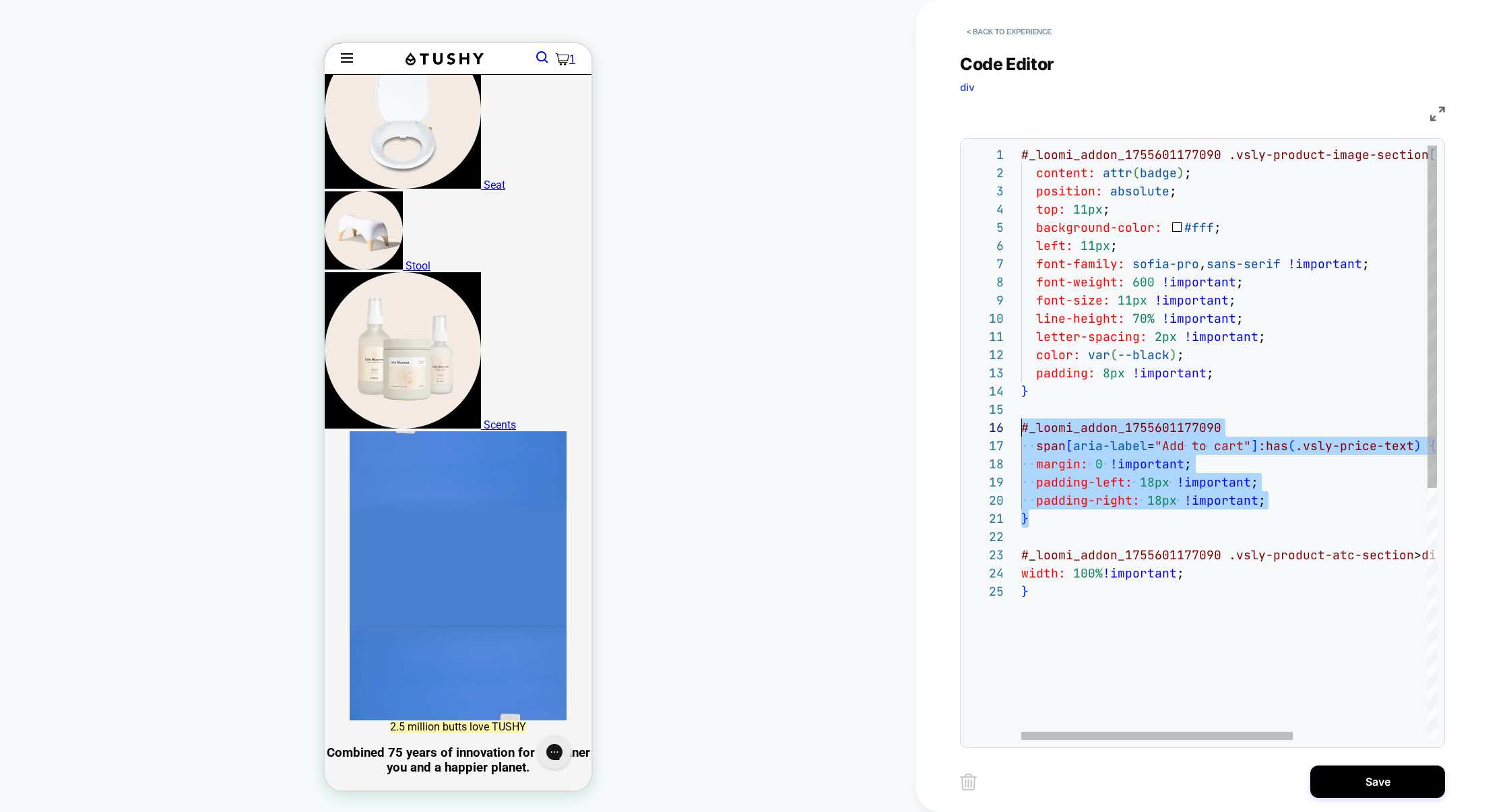
scroll to position [90, 0]
drag, startPoint x: 1074, startPoint y: 522, endPoint x: 1012, endPoint y: 423, distance: 116.8
click at [1012, 423] on div "1 2 3 4 5 6 7 8 9 10 11 12 13 14 15 16 17 18 19 20 21 [PHONE_NUMBER] _ loomi_ad…" at bounding box center [1202, 443] width 470 height 594
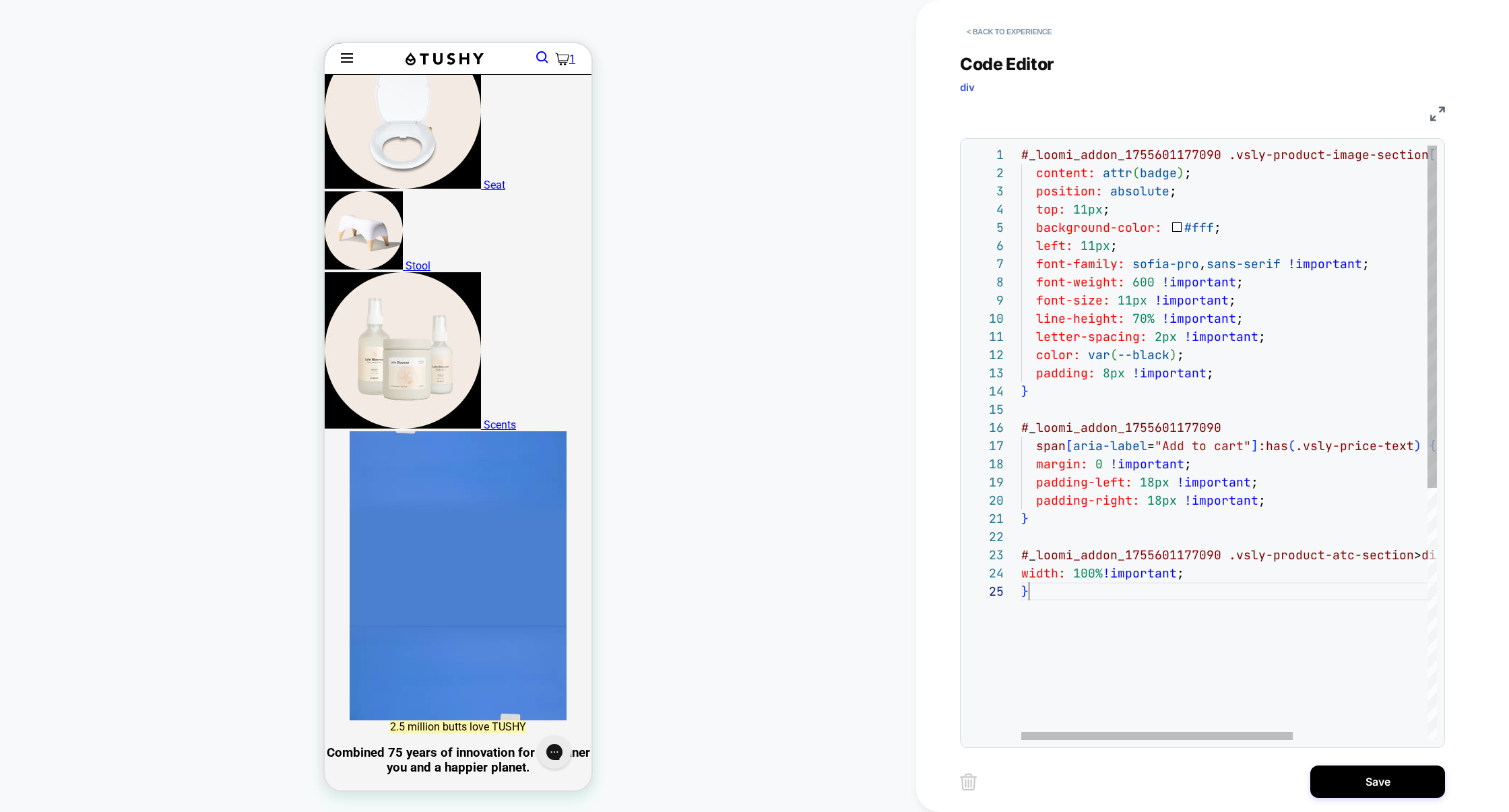
click at [1062, 609] on div "# _ loomi_addon_1755601177090 .vsly-product-image-section [ badge ] ::before { …" at bounding box center [1331, 660] width 621 height 1030
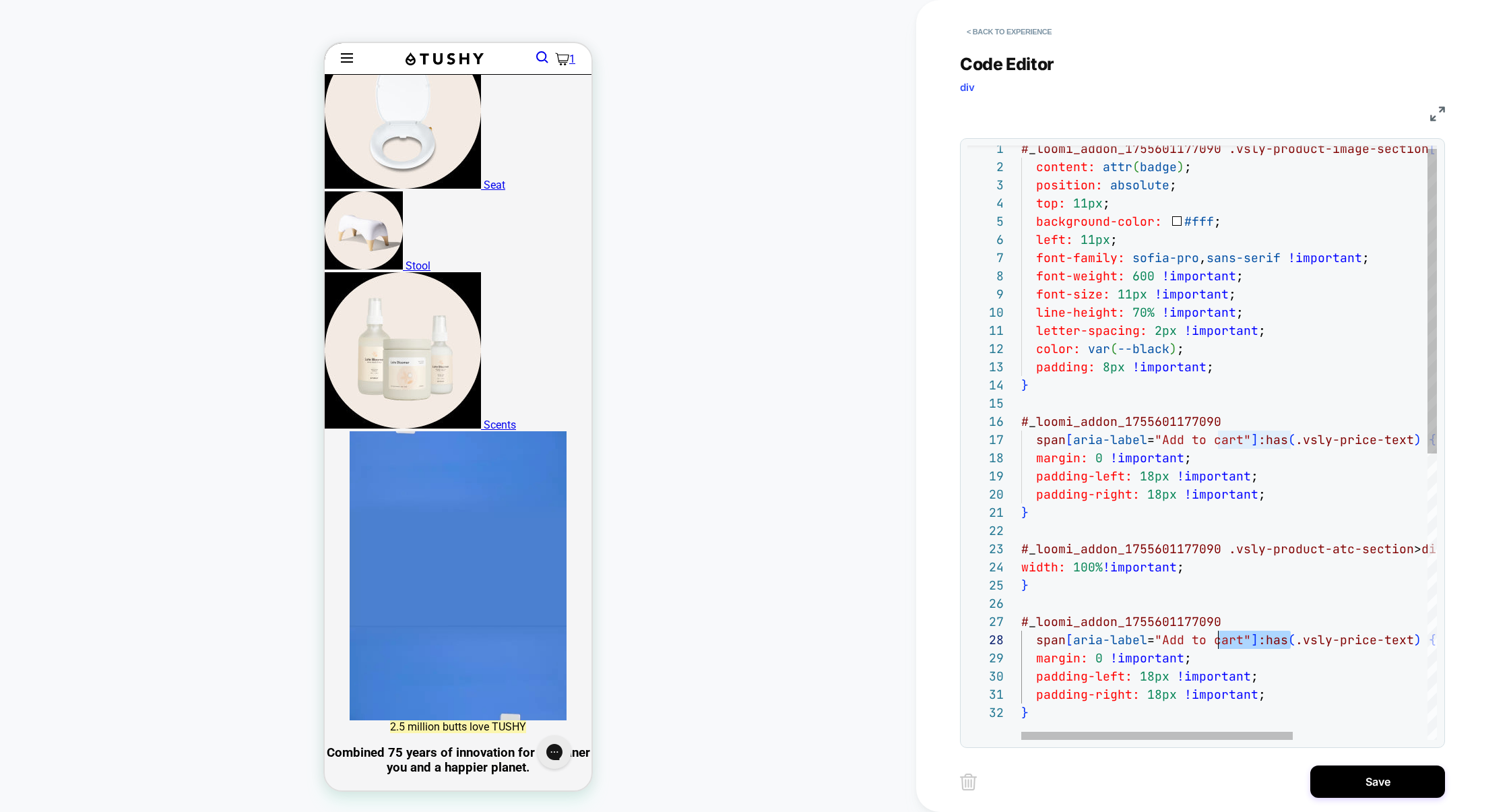
scroll to position [109, 197]
drag, startPoint x: 1291, startPoint y: 640, endPoint x: 1228, endPoint y: 629, distance: 64.0
click at [1228, 629] on div "# _ loomi_addon_1755601177090 .vsly-product-image-section [ badge ] ::before { …" at bounding box center [1331, 718] width 621 height 1158
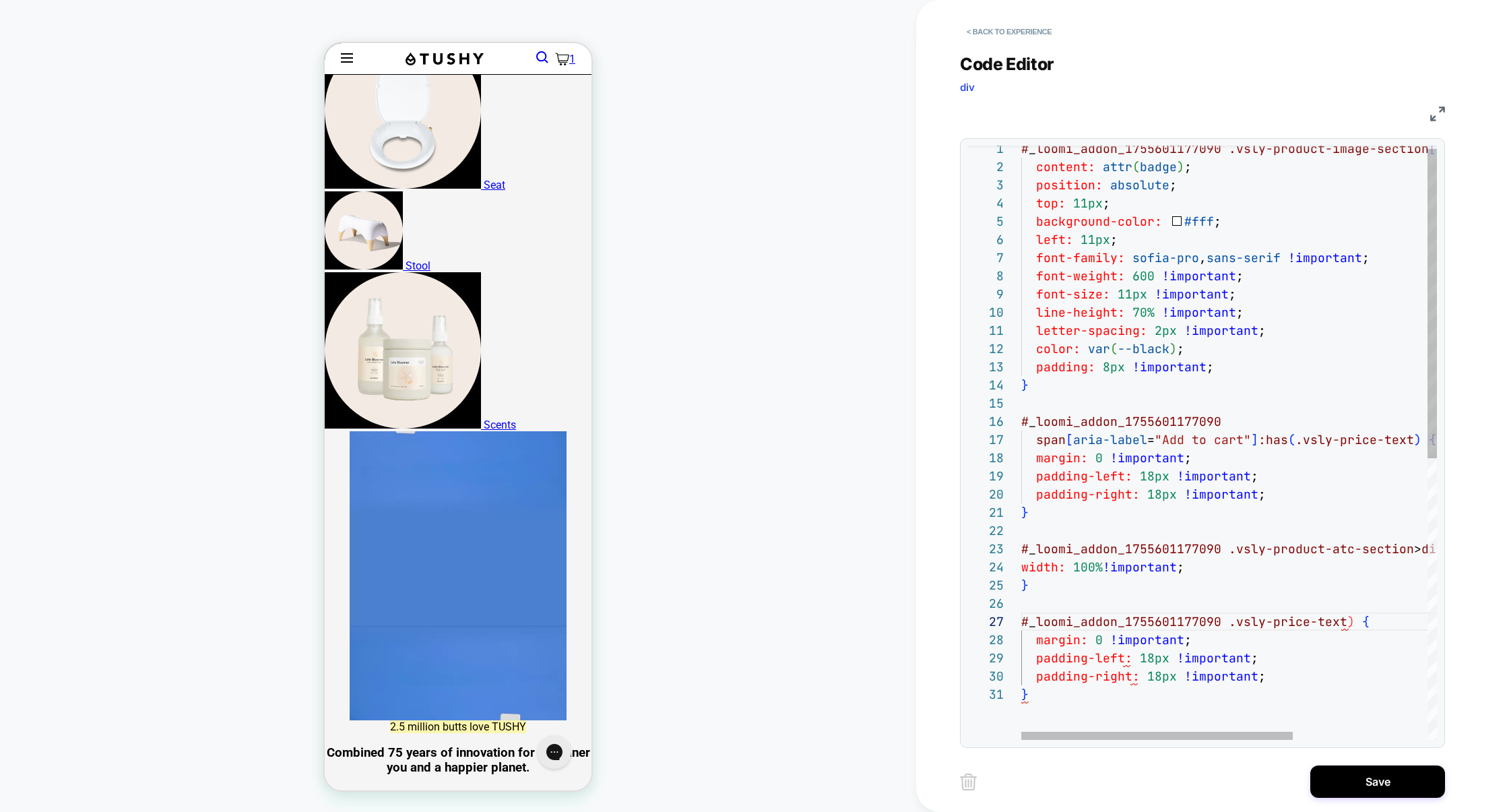
click at [1347, 623] on div "# _ loomi_addon_1755601177090 .vsly-product-image-section [ badge ] ::before { …" at bounding box center [1331, 709] width 621 height 1139
click at [1274, 680] on div "# _ loomi_addon_1755601177090 .vsly-product-image-section [ badge ] ::before { …" at bounding box center [1331, 709] width 621 height 1139
click at [1220, 643] on div "# _ loomi_addon_1755601177090 .vsly-product-image-section [ badge ] ::before { …" at bounding box center [1331, 701] width 621 height 1122
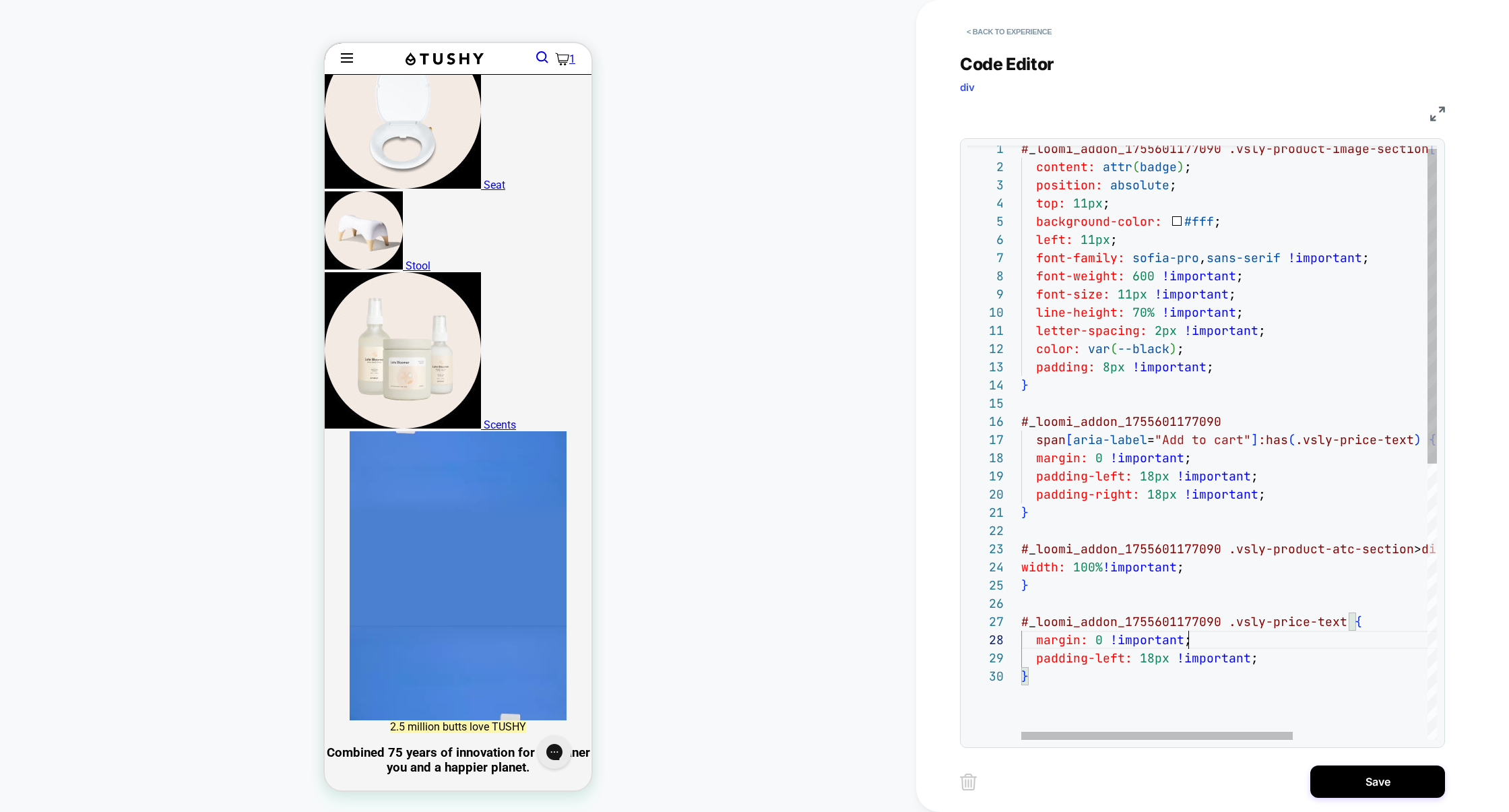
scroll to position [127, 0]
click at [1150, 643] on div "# _ loomi_addon_1755601177090 .vsly-product-image-section [ badge ] ::before { …" at bounding box center [1331, 691] width 621 height 1103
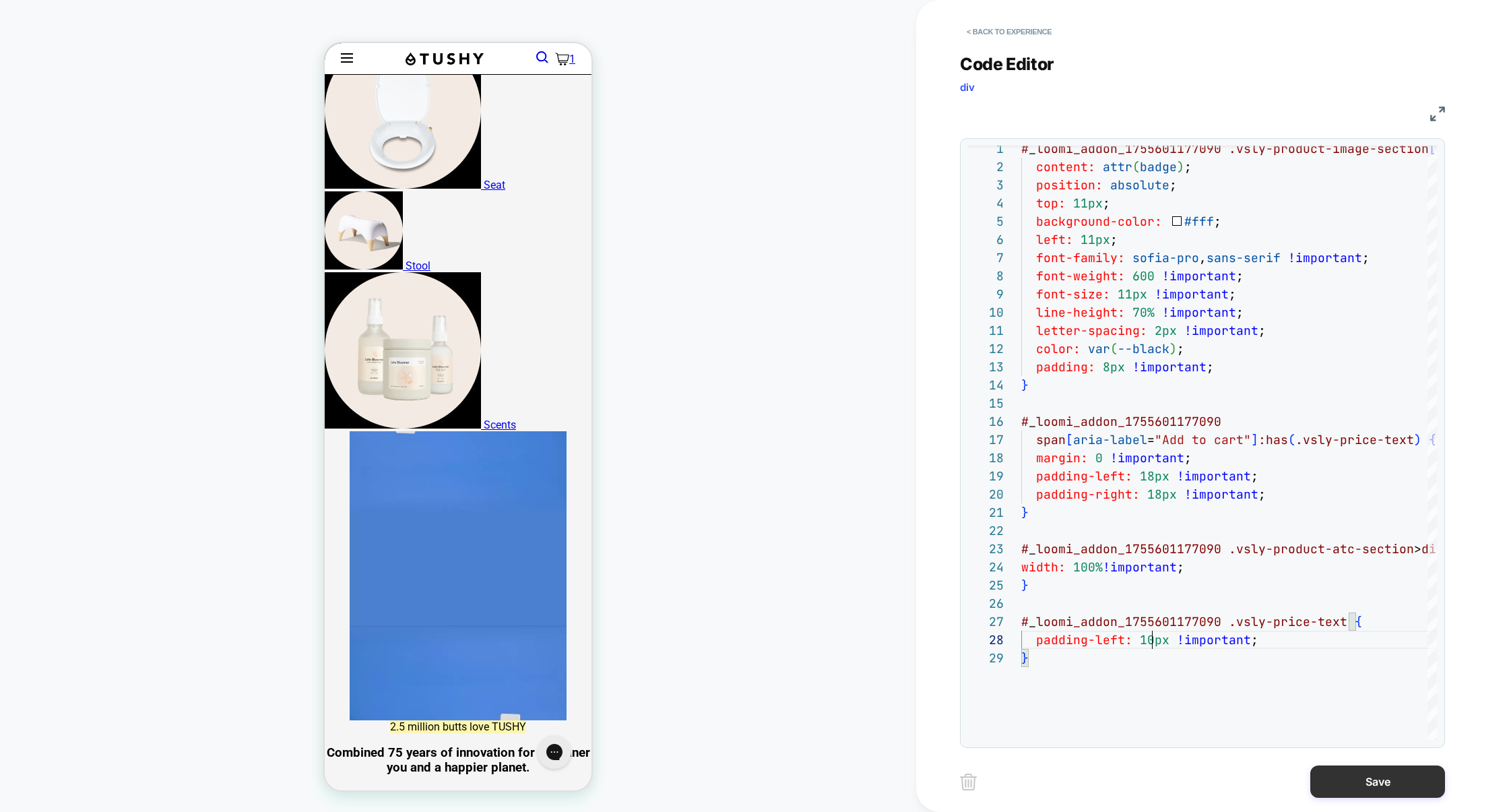
type textarea "**********"
click at [1410, 783] on button "Save" at bounding box center [1378, 781] width 135 height 33
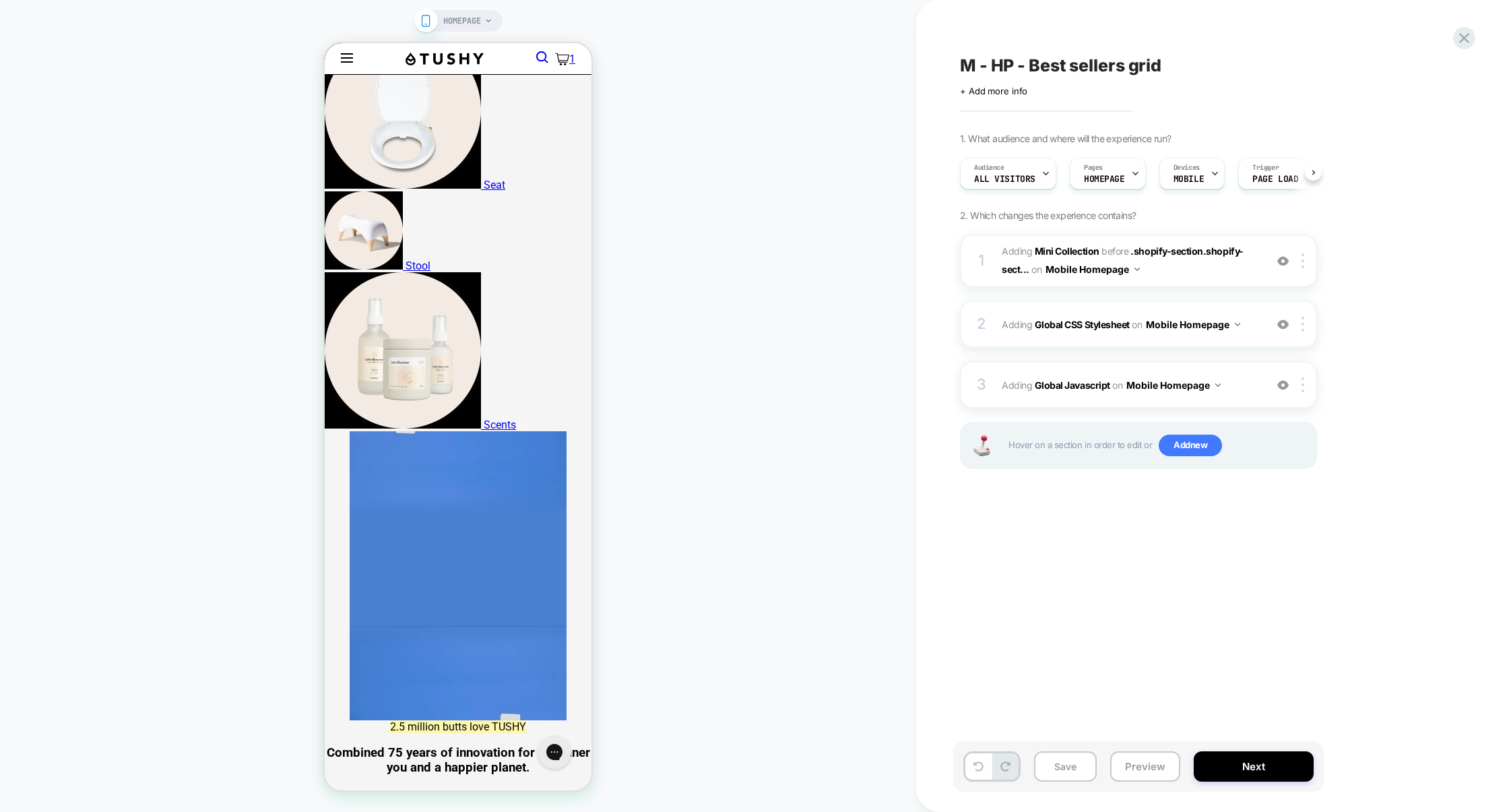
scroll to position [0, 1]
click at [1088, 362] on div "3 Adding Global Javascript on Mobile Homepage Add Before Add After Copy to Desk…" at bounding box center [1139, 384] width 357 height 47
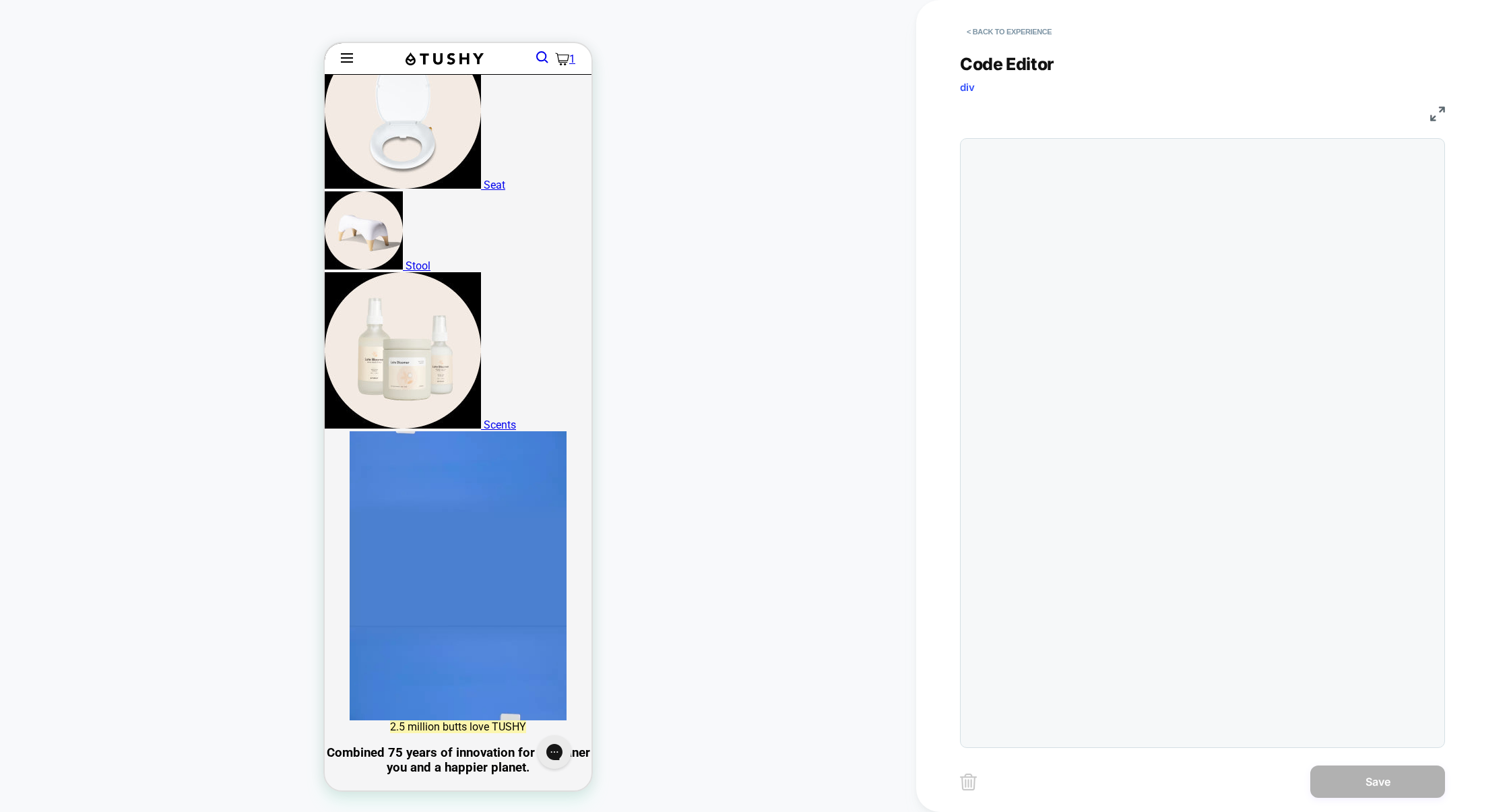
scroll to position [182, 0]
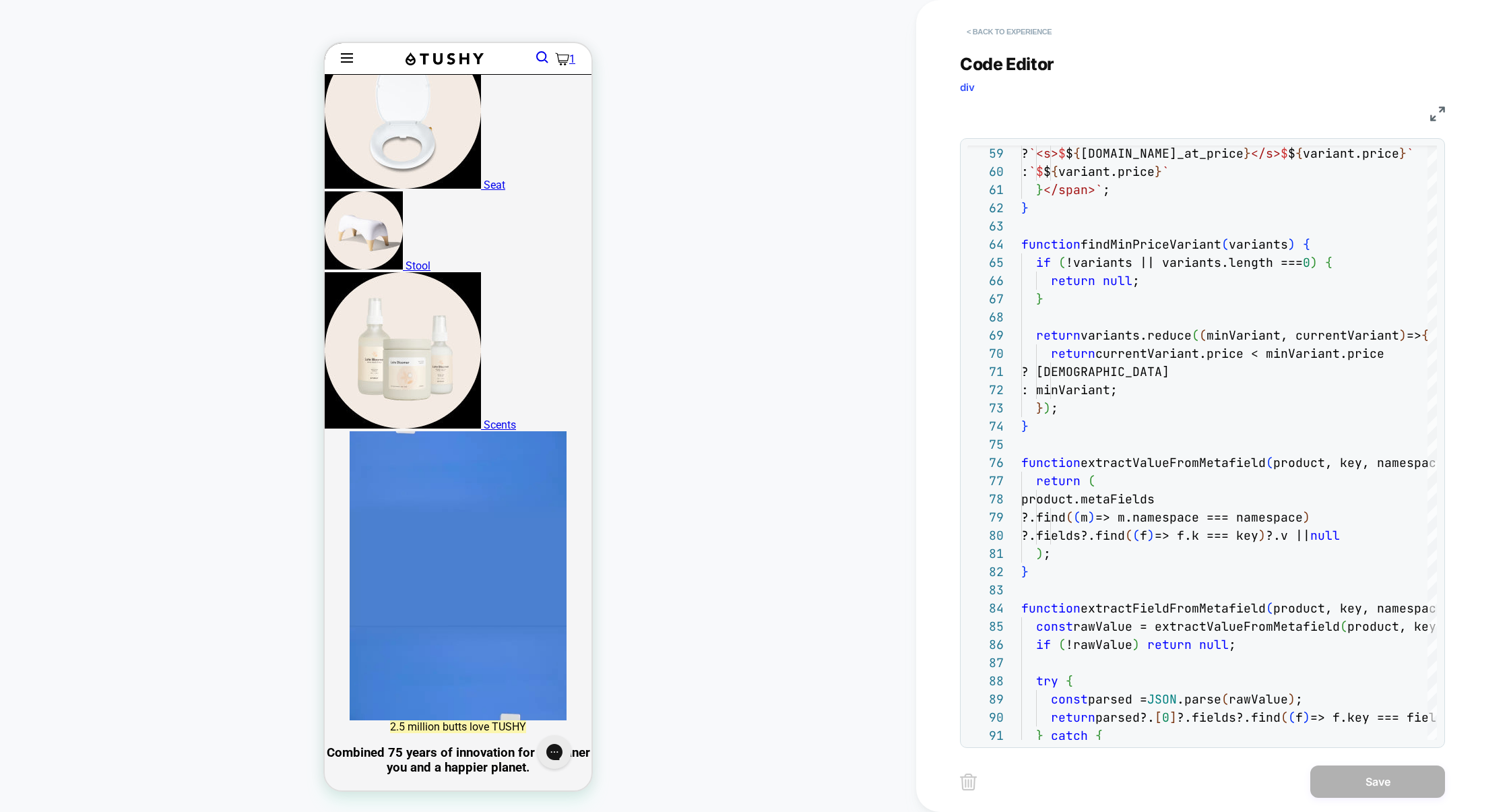
click at [1042, 26] on button "< Back to experience" at bounding box center [1009, 32] width 98 height 22
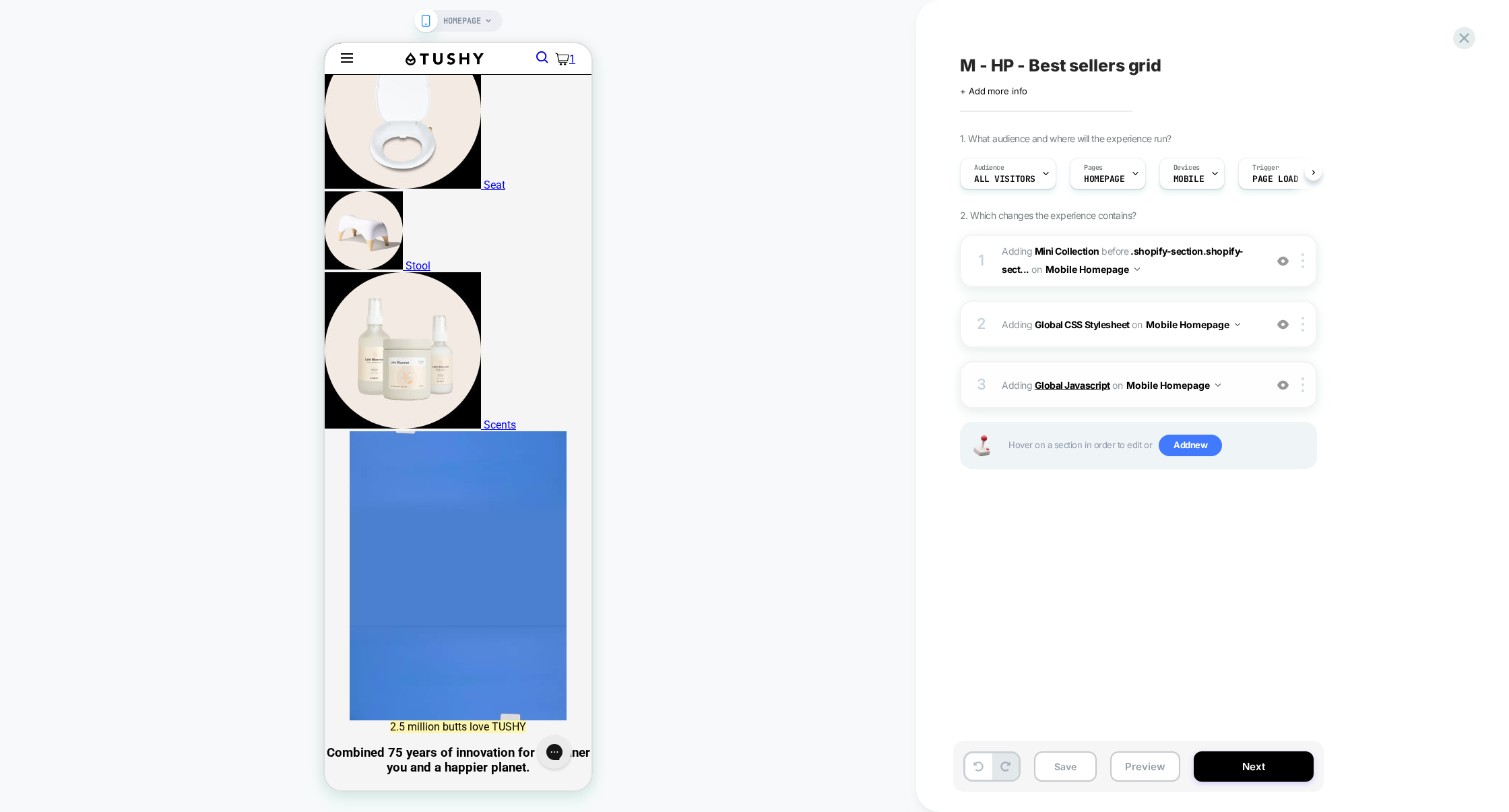
scroll to position [0, 1]
click at [1071, 402] on div "3 Adding Global Javascript on Mobile Homepage Add Before Add After Copy to Desk…" at bounding box center [1139, 384] width 357 height 47
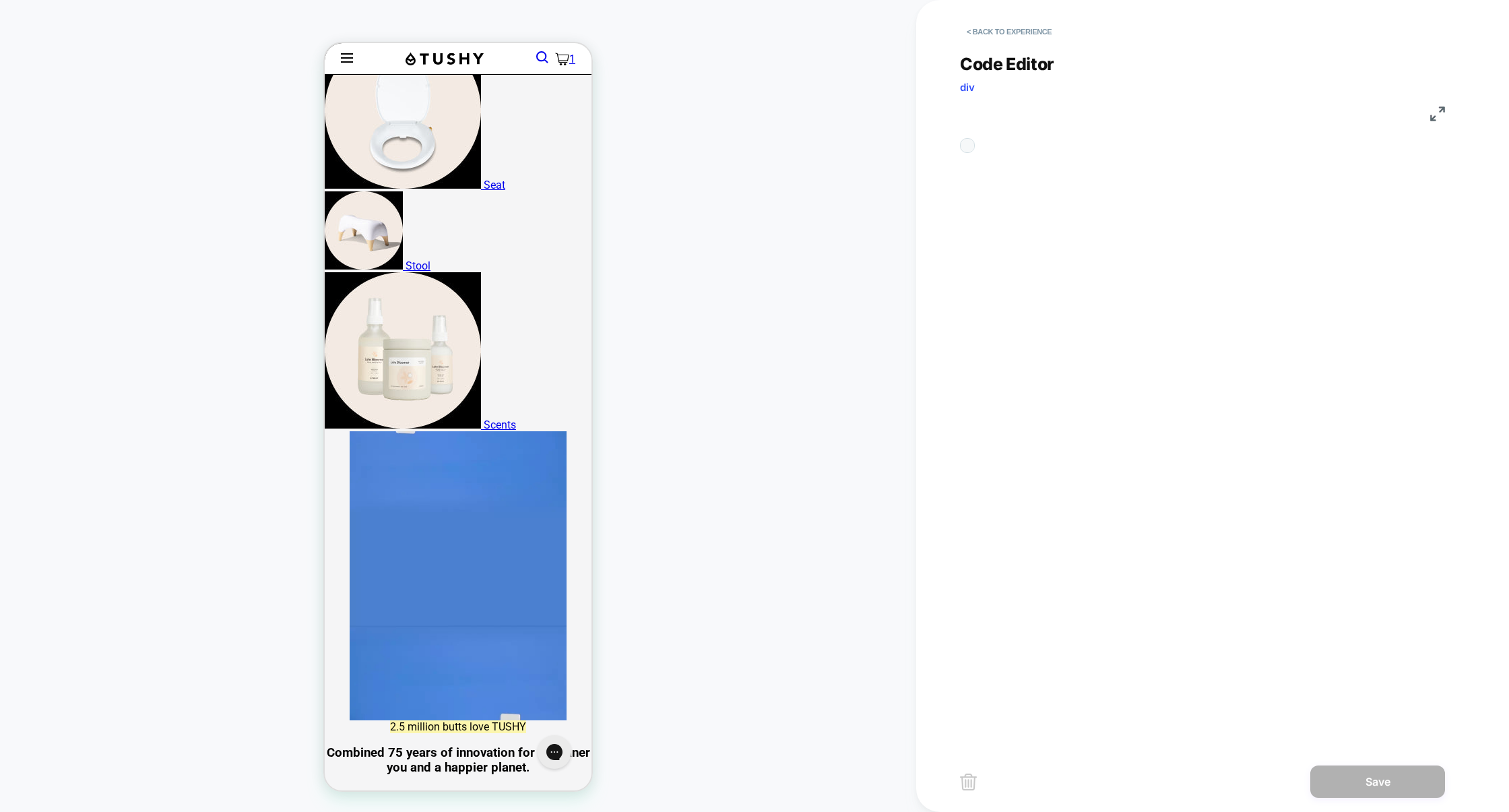
scroll to position [182, 0]
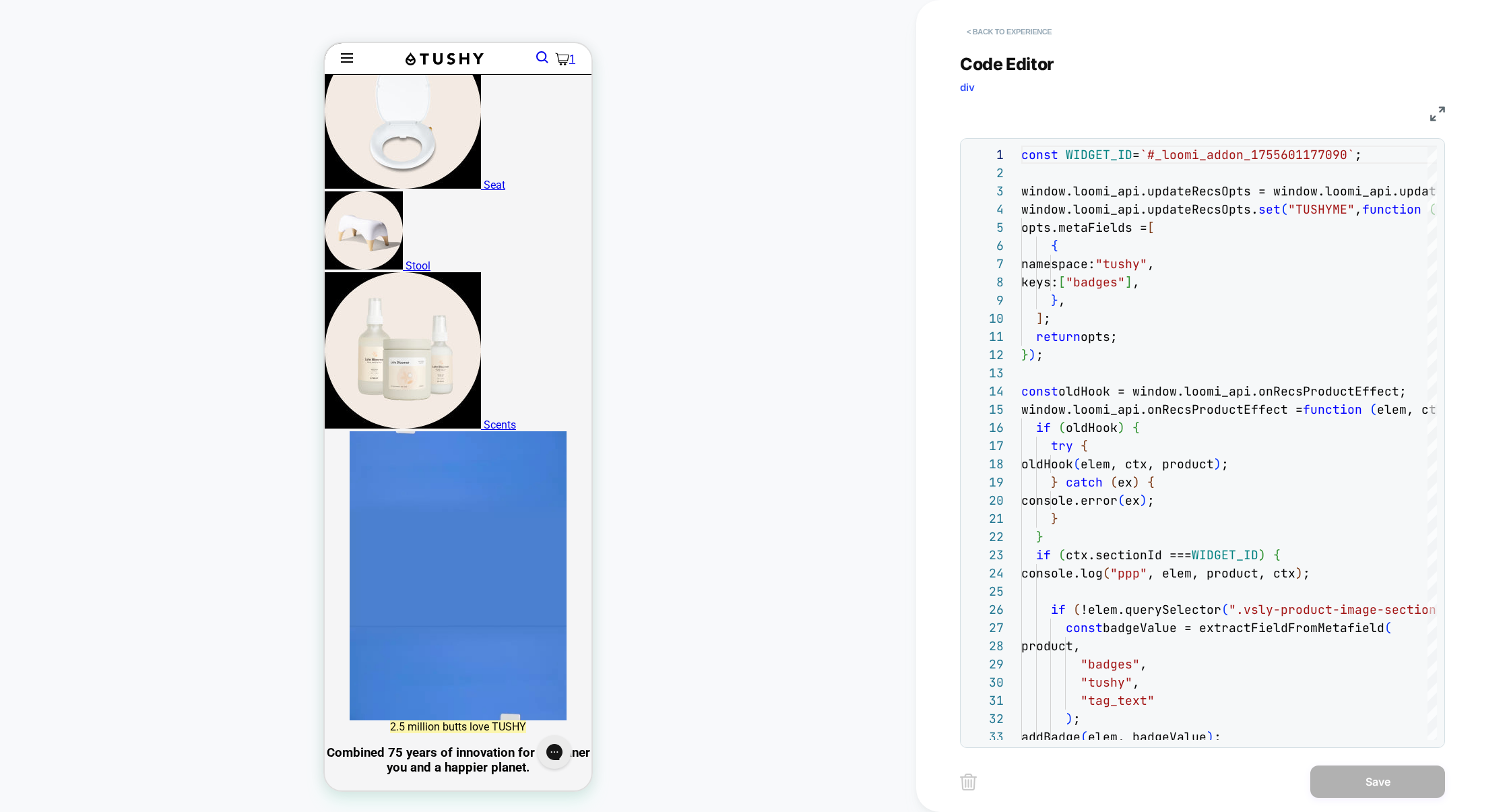
click at [1038, 38] on button "< Back to experience" at bounding box center [1009, 32] width 98 height 22
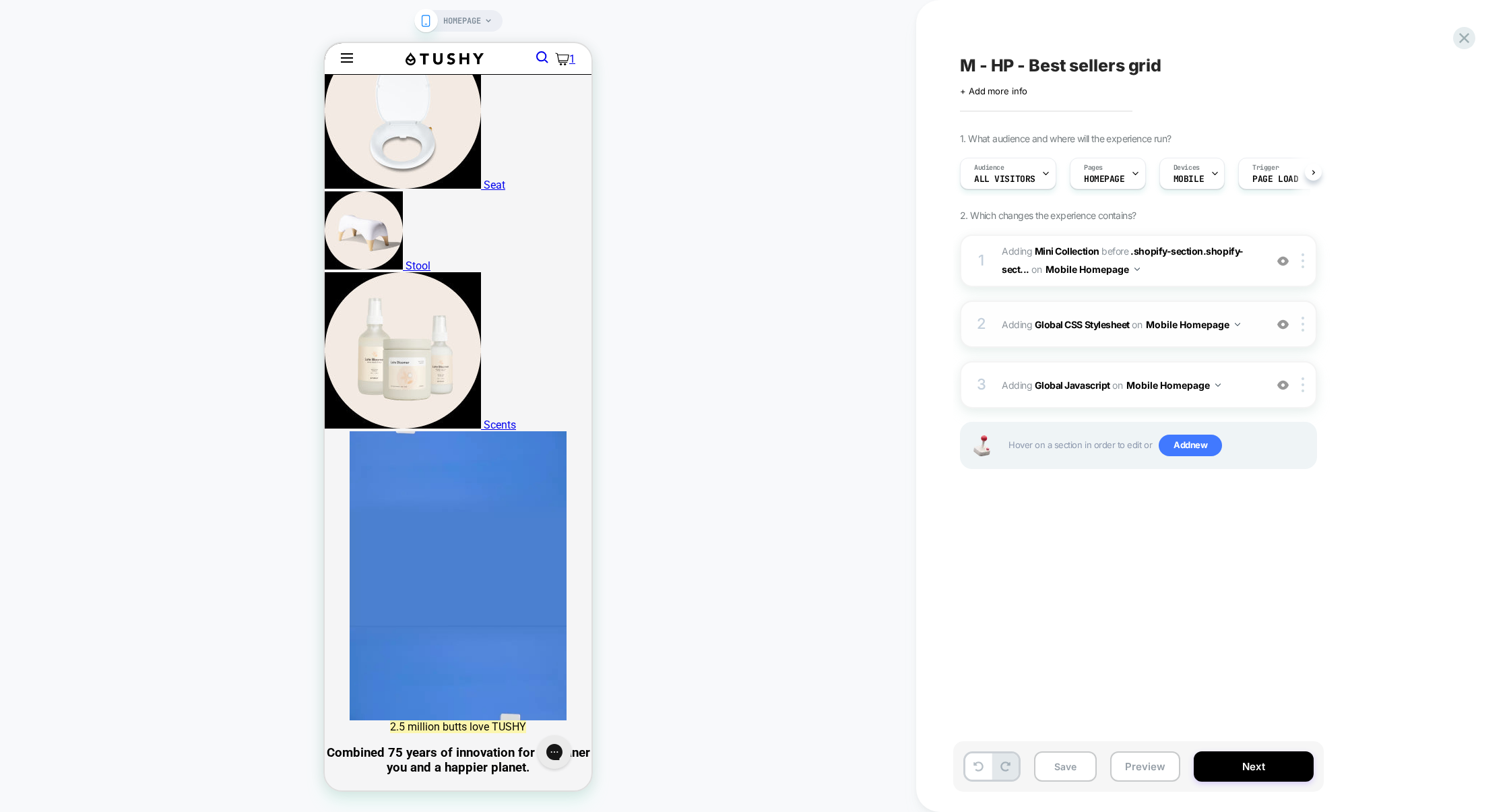
scroll to position [0, 1]
click at [1120, 343] on div "2 Adding Global CSS Stylesheet on Mobile Homepage Add Before Add After Copy to …" at bounding box center [1139, 324] width 357 height 47
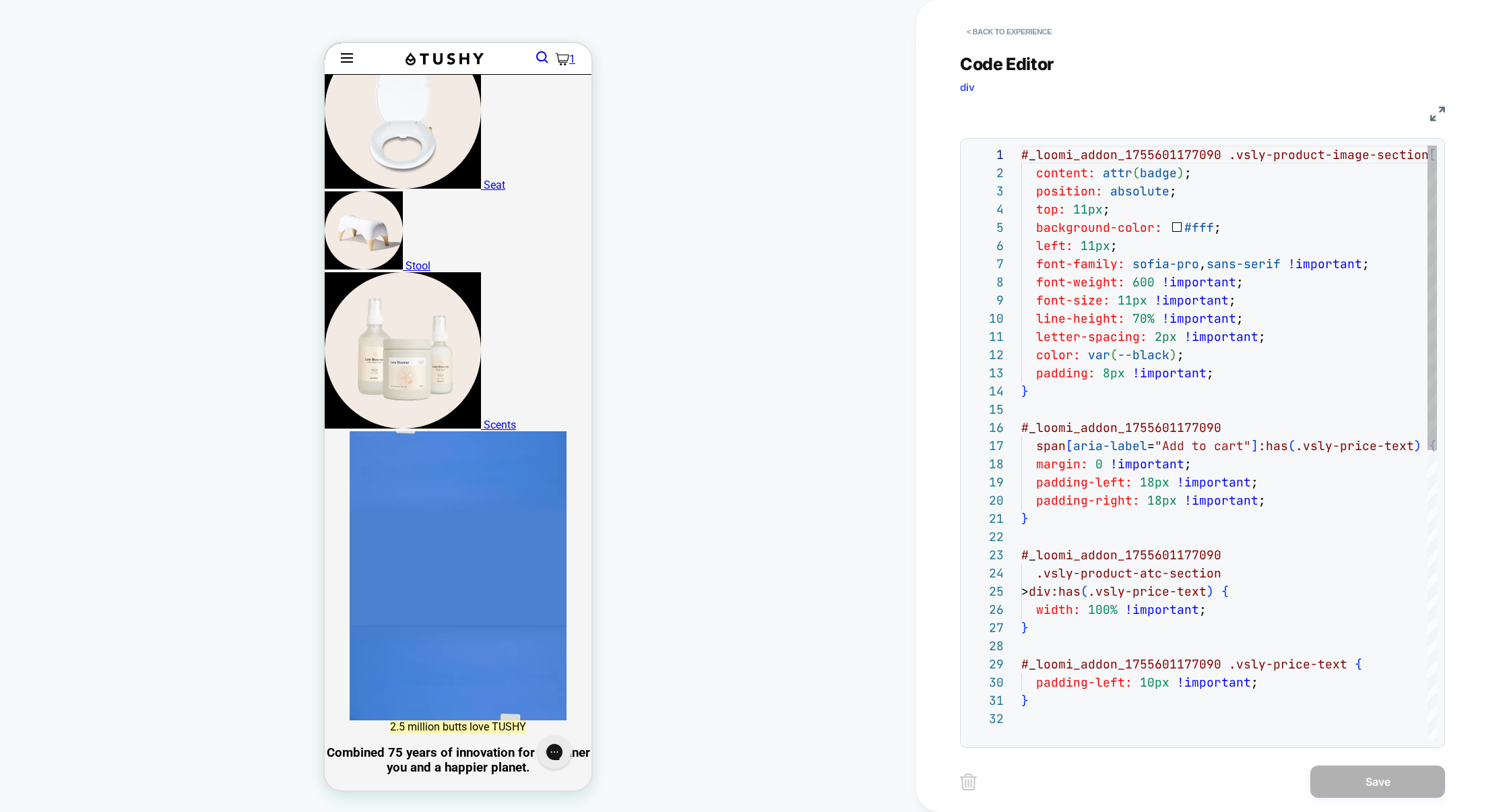
scroll to position [182, 0]
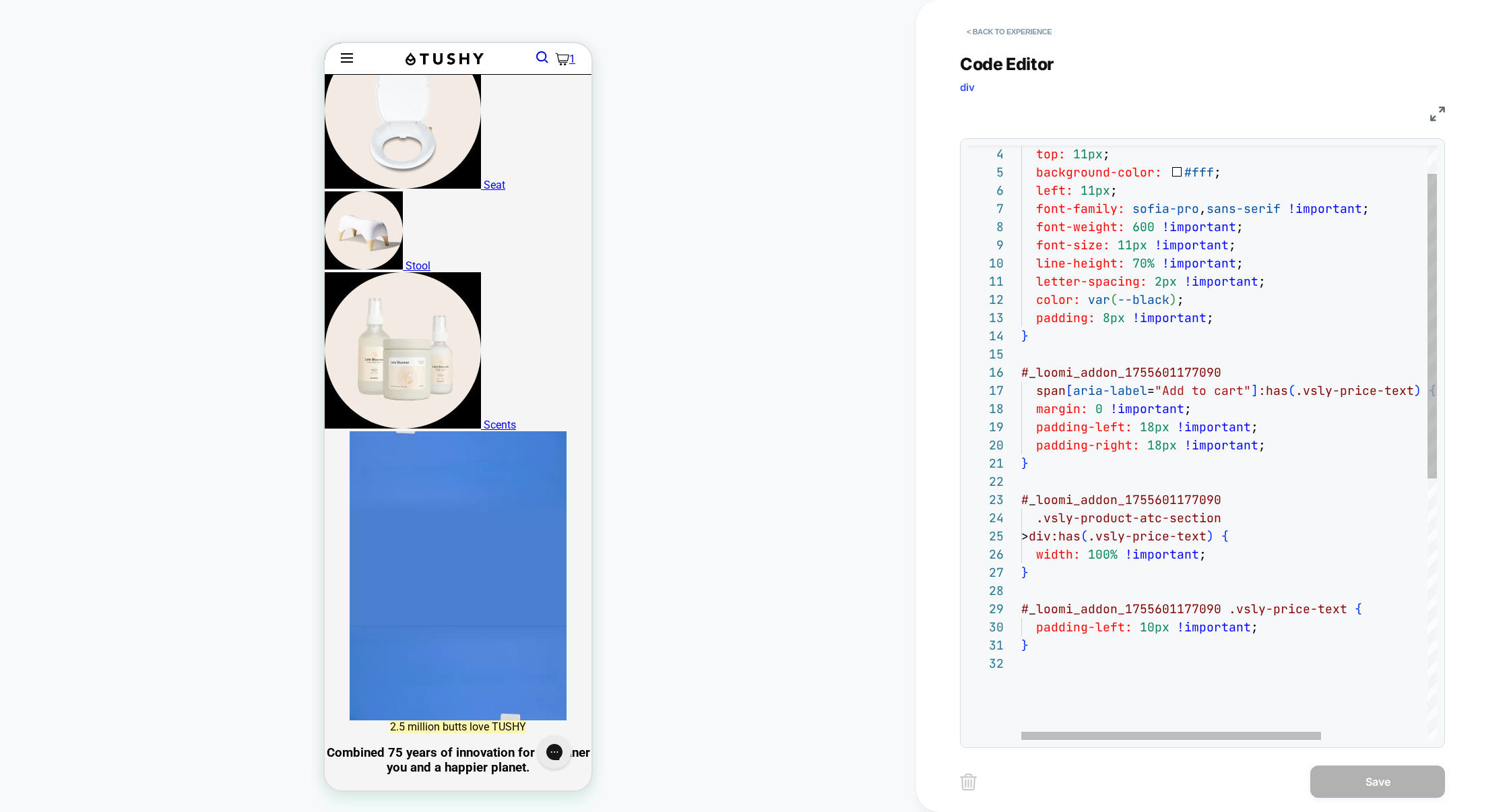
click at [1064, 625] on div "top: 11px ; background-color: #fff ; left: 11px ; font-family: sofia-pro , sans…" at bounding box center [1303, 669] width 563 height 1158
click at [1250, 558] on div "top: 11px ; background-color: #fff ; left: 11px ; font-family: sofia-pro , sans…" at bounding box center [1303, 669] width 563 height 1158
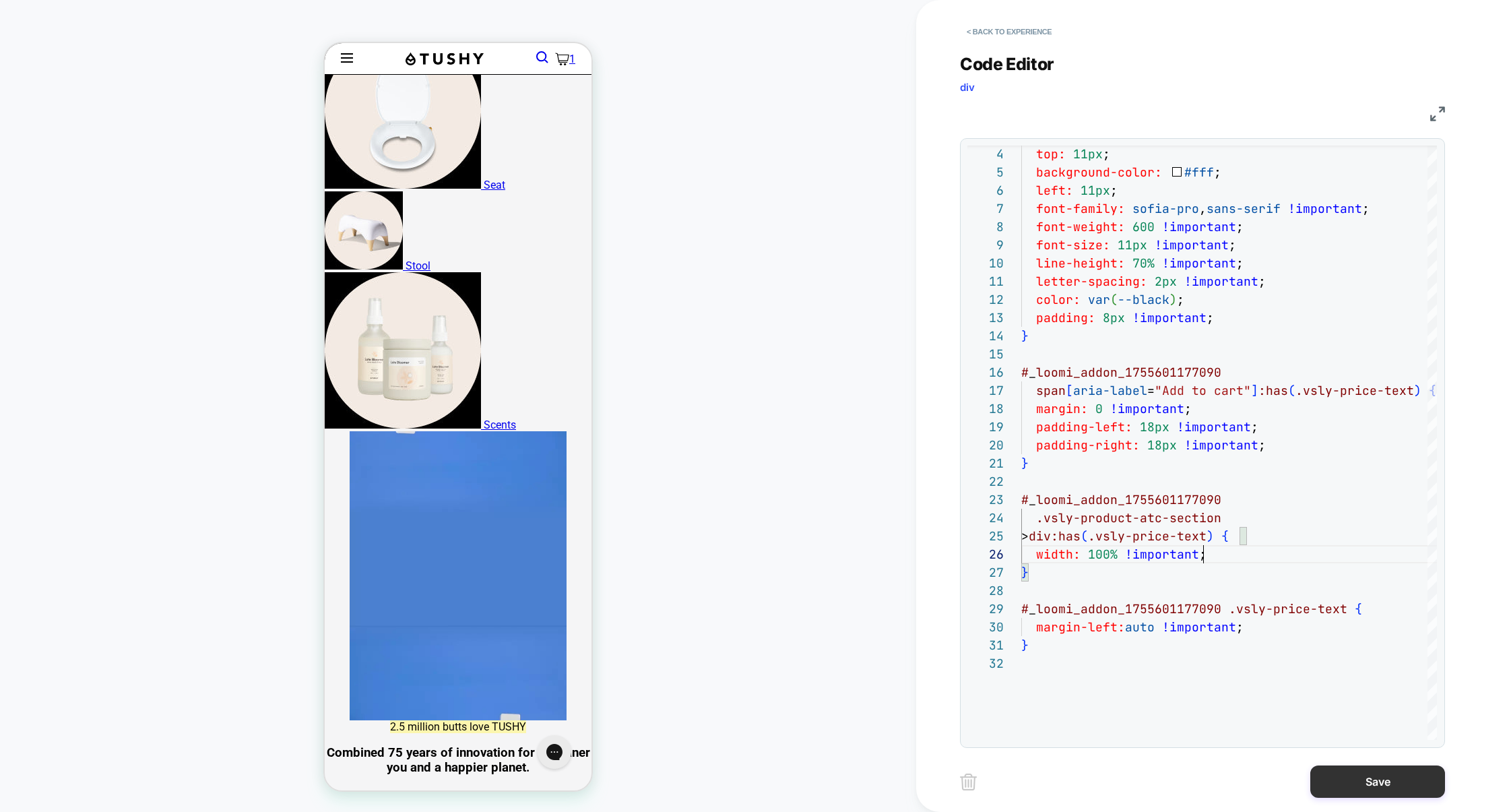
type textarea "**********"
click at [1388, 778] on button "Save" at bounding box center [1378, 781] width 135 height 33
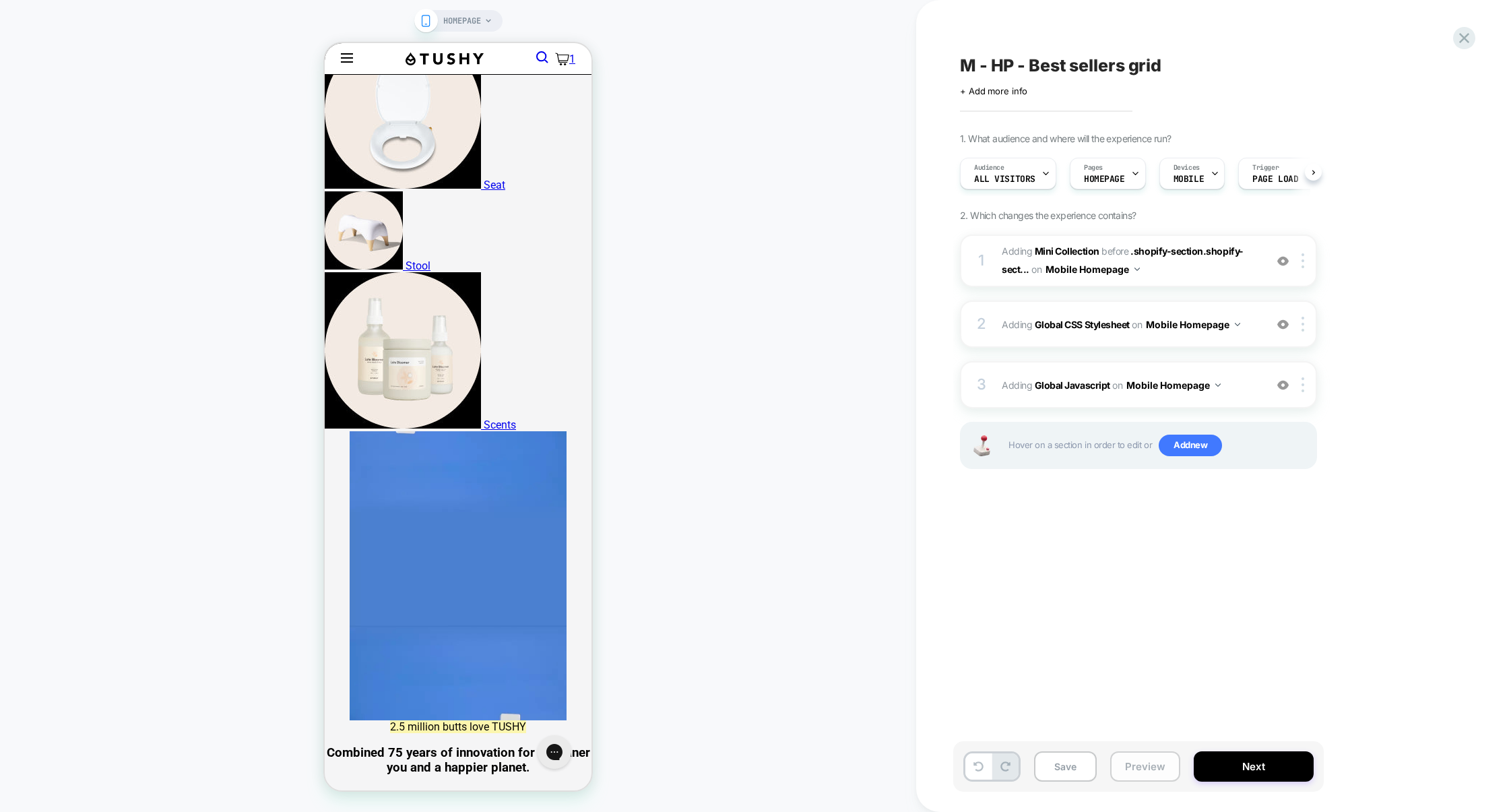
scroll to position [0, 1]
click at [1152, 770] on button "Preview" at bounding box center [1146, 766] width 70 height 30
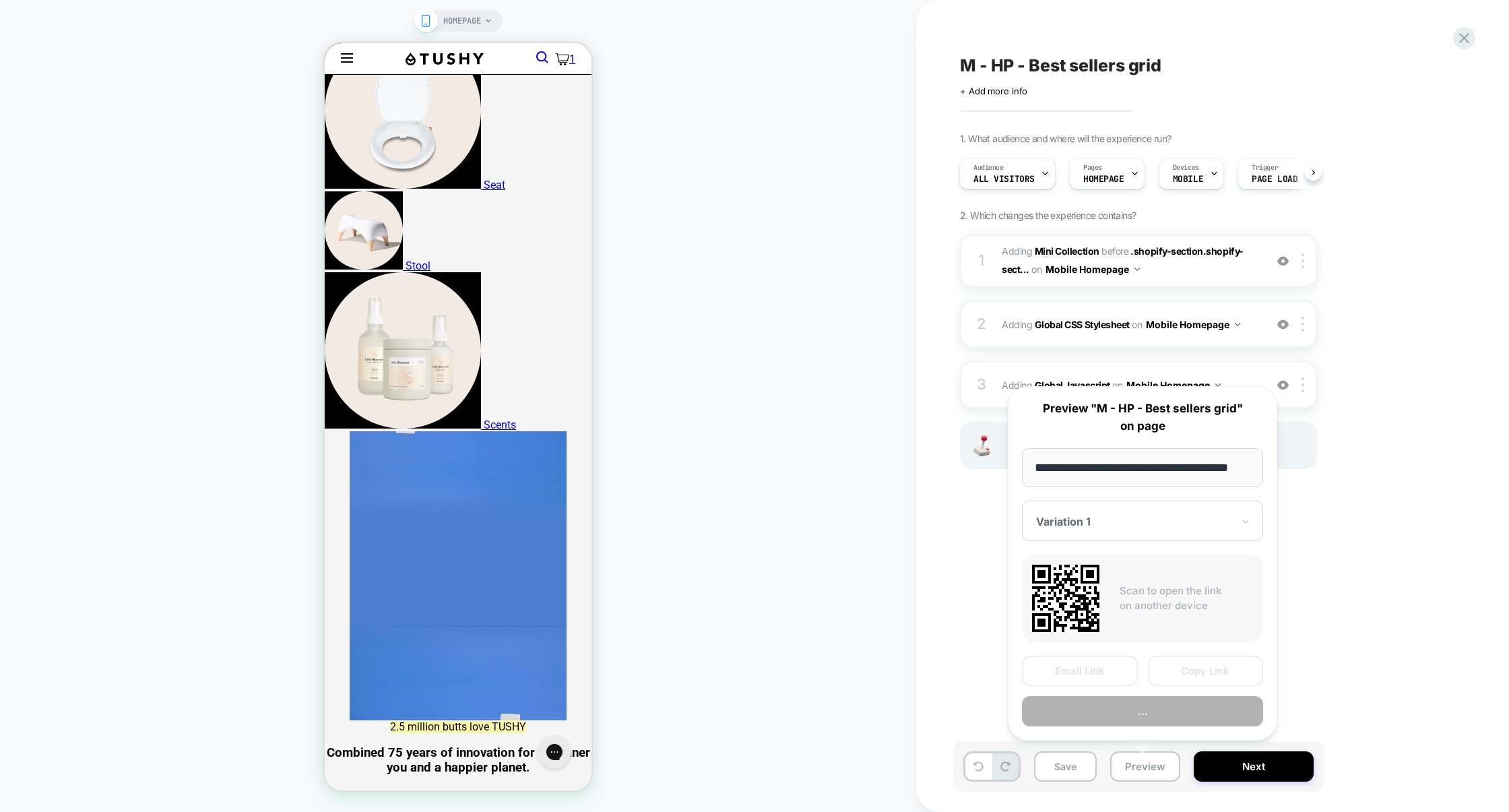
scroll to position [0, 17]
click at [1145, 712] on button "Preview" at bounding box center [1143, 712] width 241 height 30
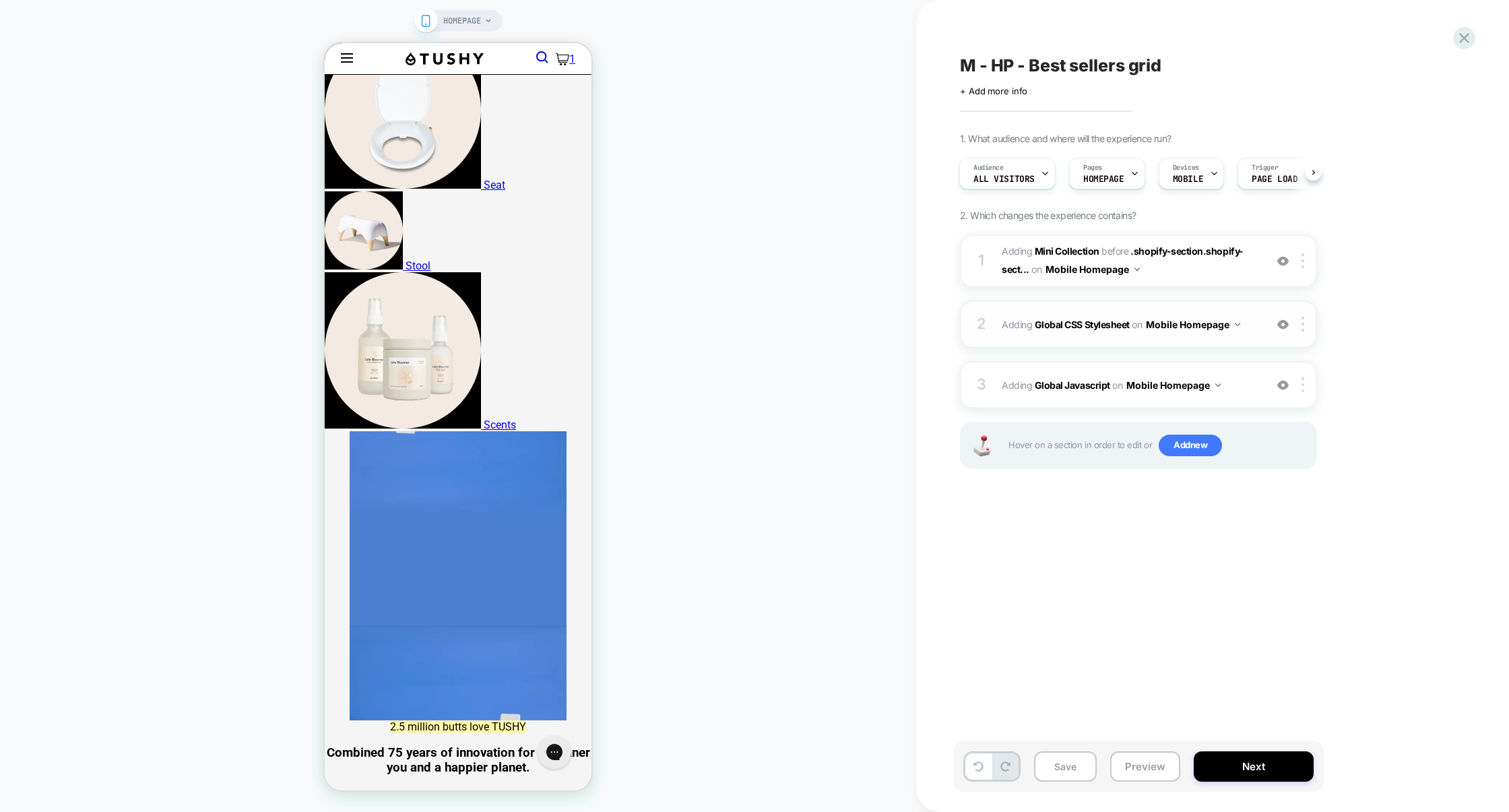
click at [1047, 335] on div "2 Adding Global CSS Stylesheet on Mobile Homepage Add Before Add After Copy to …" at bounding box center [1139, 324] width 357 height 47
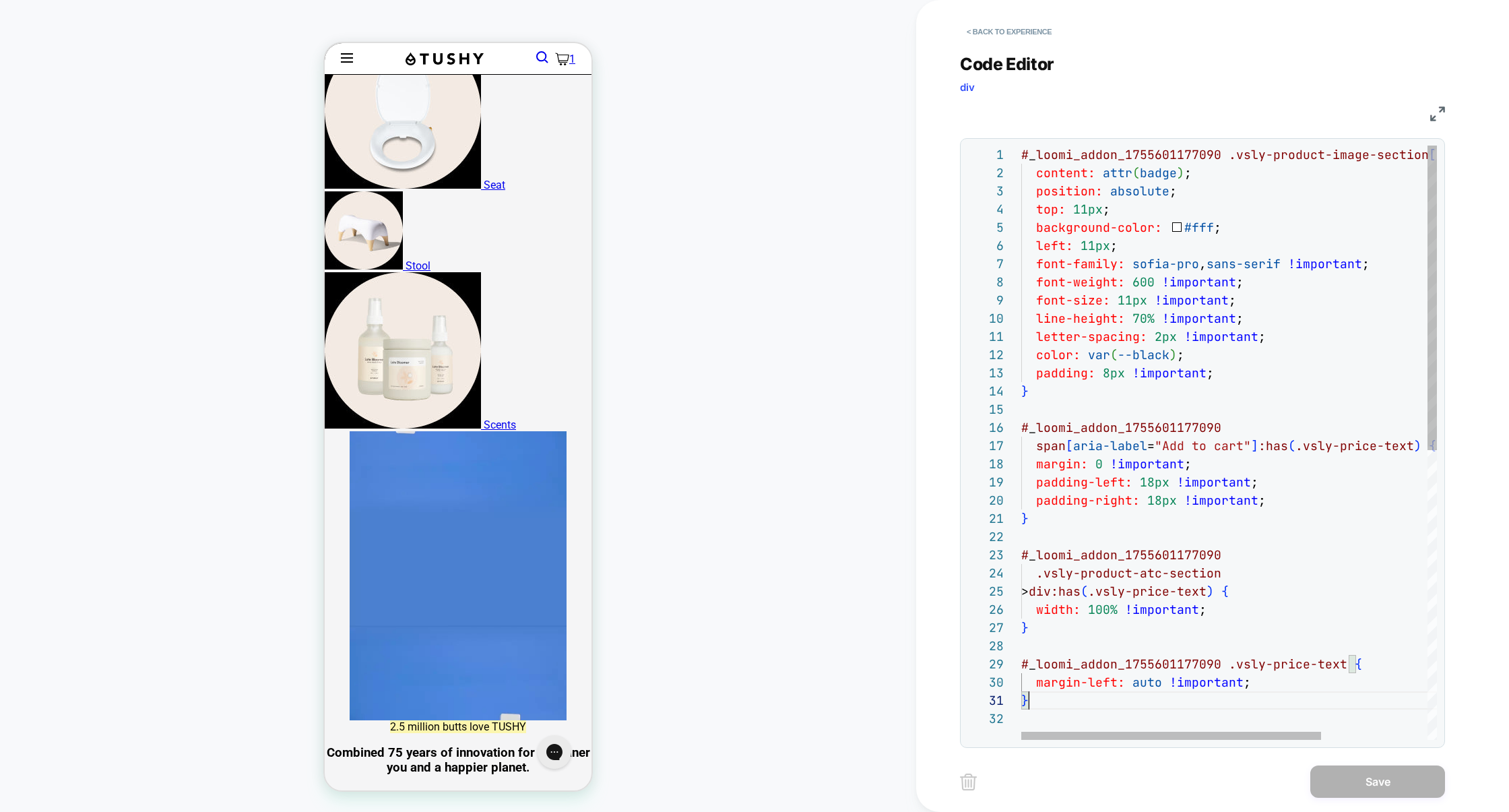
scroll to position [0, 6]
click at [1086, 705] on div "# _ loomi_addon_1755601177090 .vsly-product-image-section [ badge ] ::before { …" at bounding box center [1303, 724] width 563 height 1158
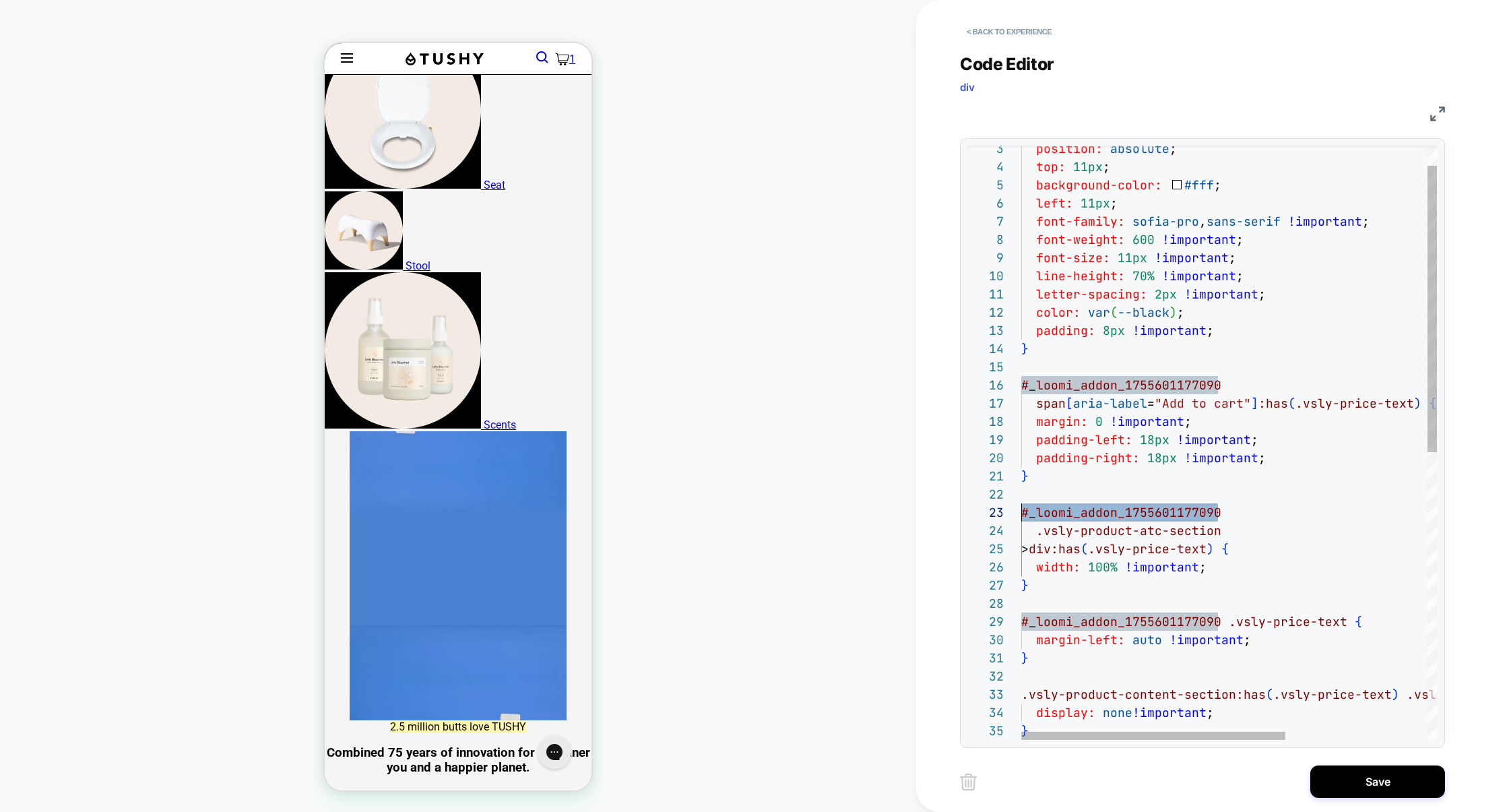
scroll to position [36, 0]
drag, startPoint x: 1229, startPoint y: 512, endPoint x: 1024, endPoint y: 515, distance: 205.0
click at [1024, 515] on div "# _ loomi_addon_1755601177090" at bounding box center [1341, 512] width 638 height 18
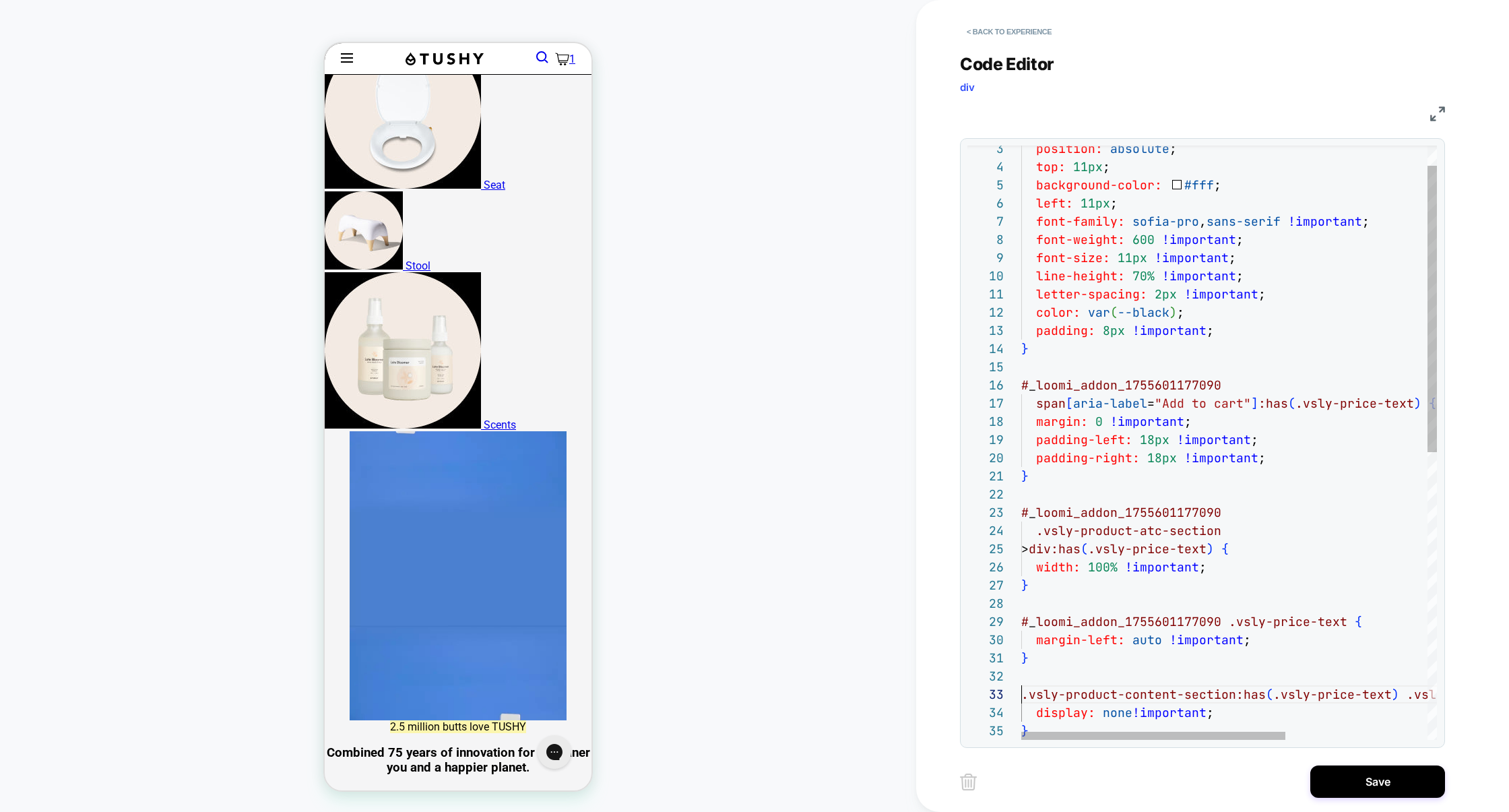
click at [1023, 696] on div "position: absolute ; top: 11px ; background-color: #fff ; left: 11px ; font-fam…" at bounding box center [1341, 718] width 638 height 1231
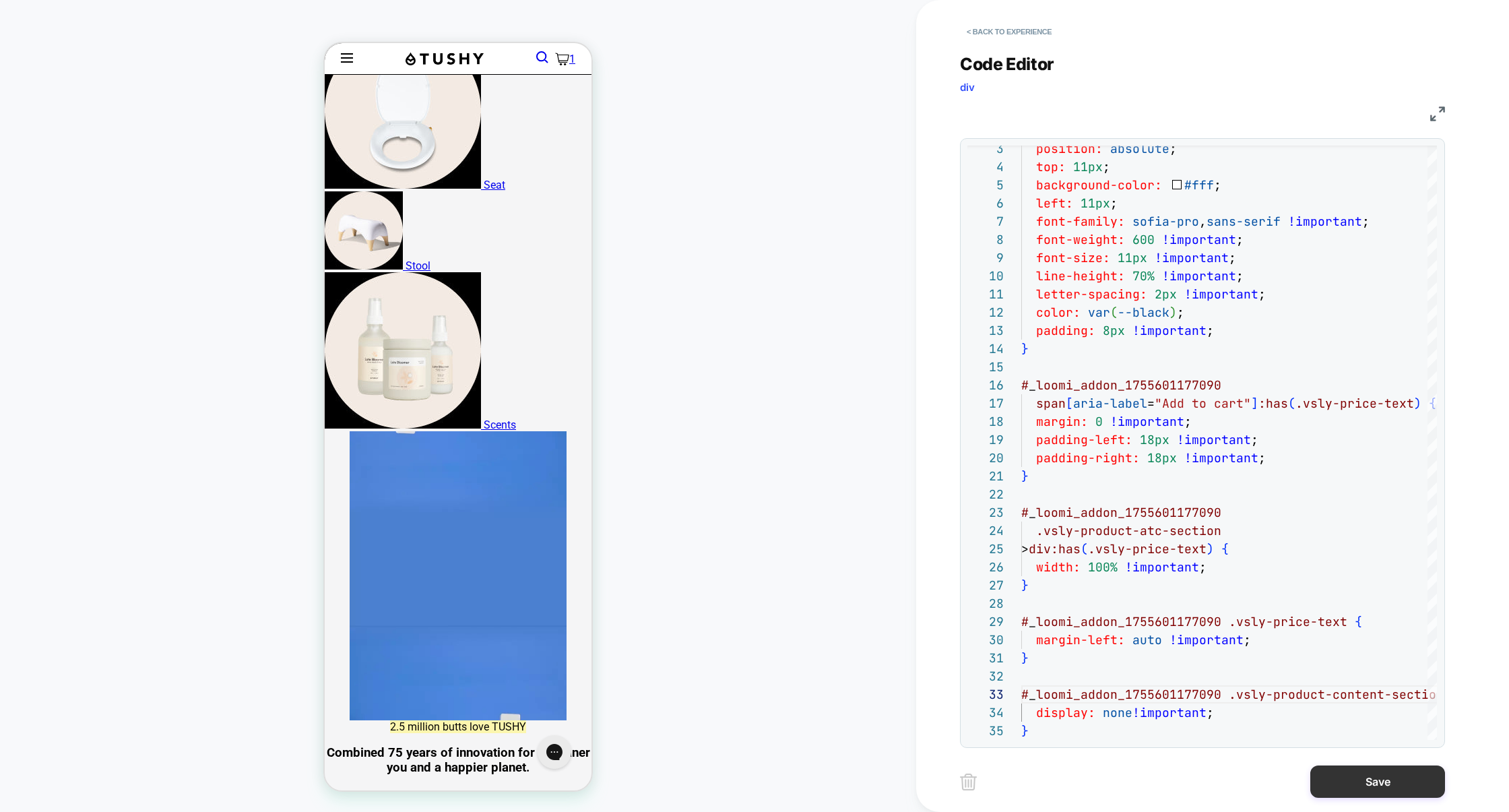
type textarea "**********"
click at [1405, 784] on button "Save" at bounding box center [1378, 781] width 135 height 33
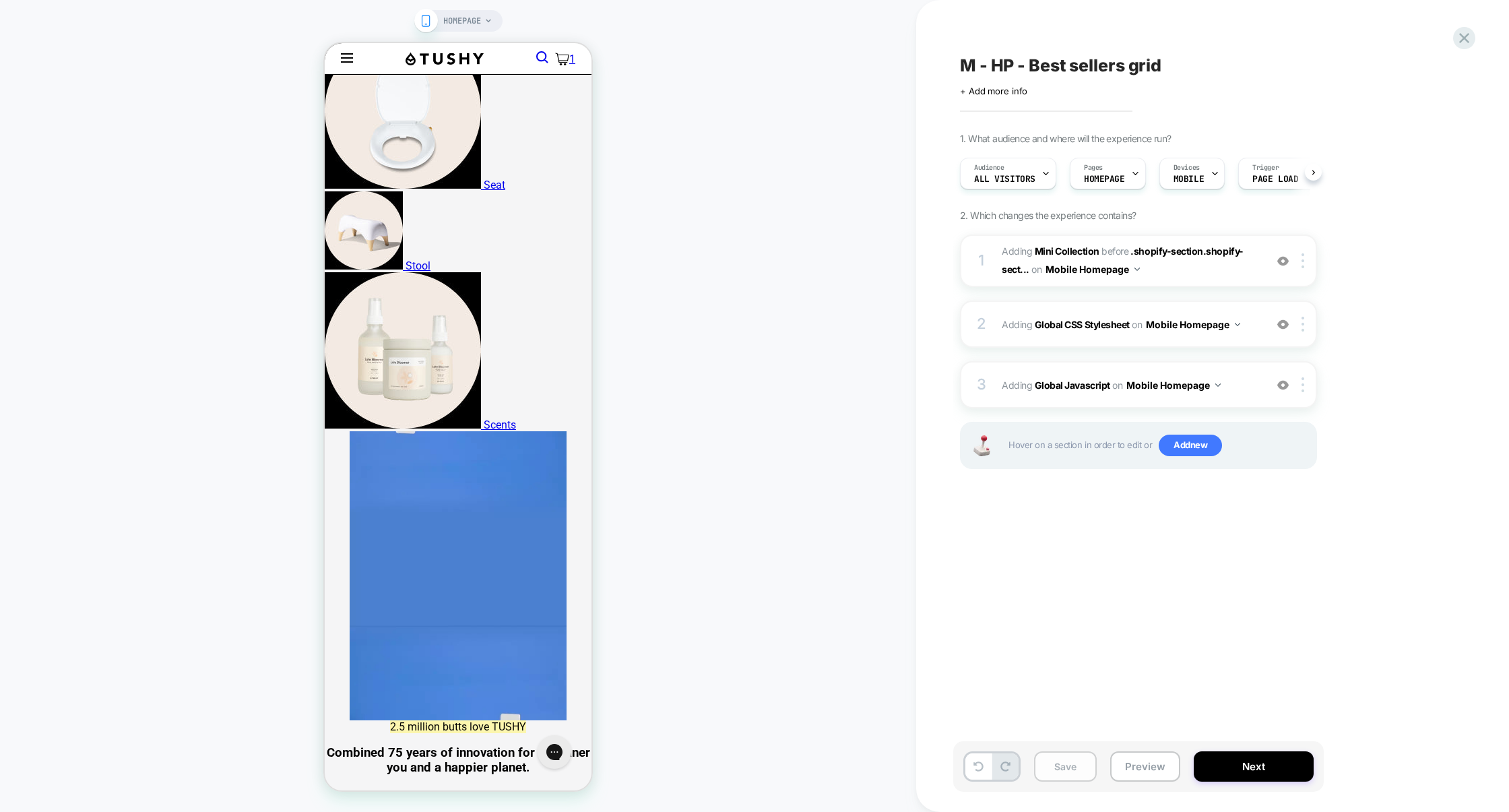
scroll to position [0, 1]
click at [1071, 777] on button "Save" at bounding box center [1065, 766] width 63 height 30
click at [1194, 777] on button "Next" at bounding box center [1254, 766] width 120 height 30
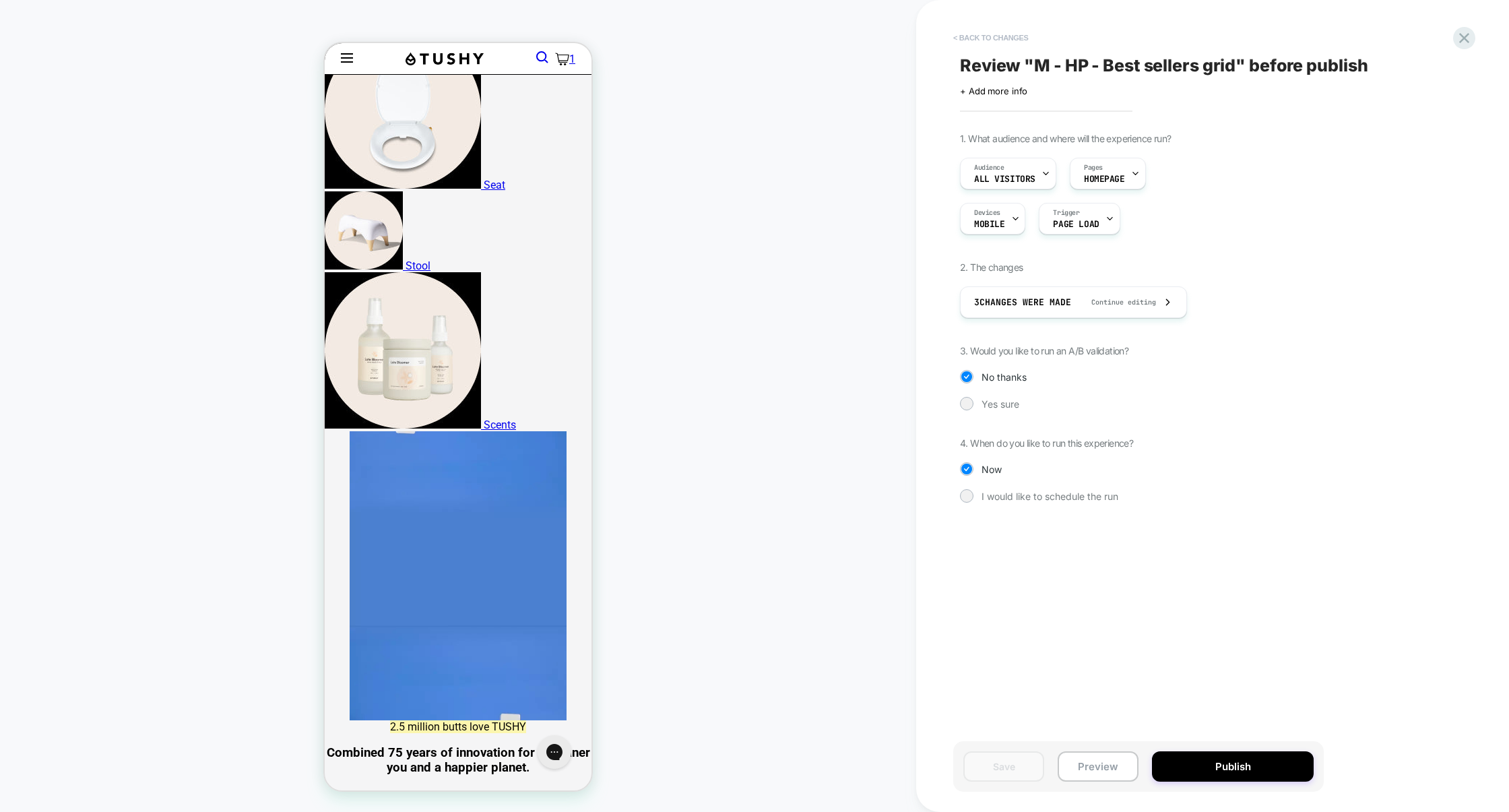
click at [1008, 32] on button "< Back to changes" at bounding box center [991, 38] width 89 height 22
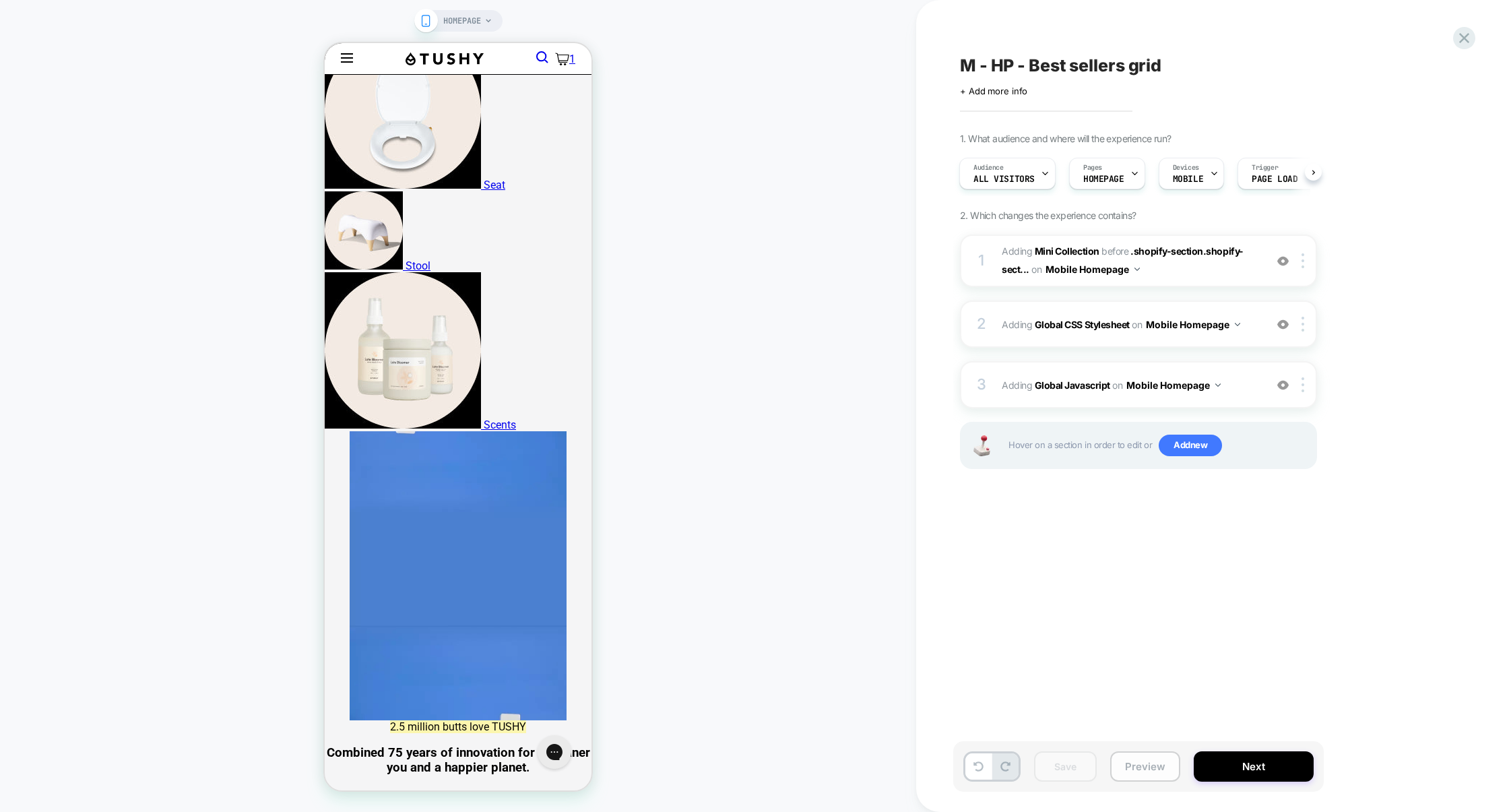
click at [1152, 761] on button "Preview" at bounding box center [1146, 766] width 70 height 30
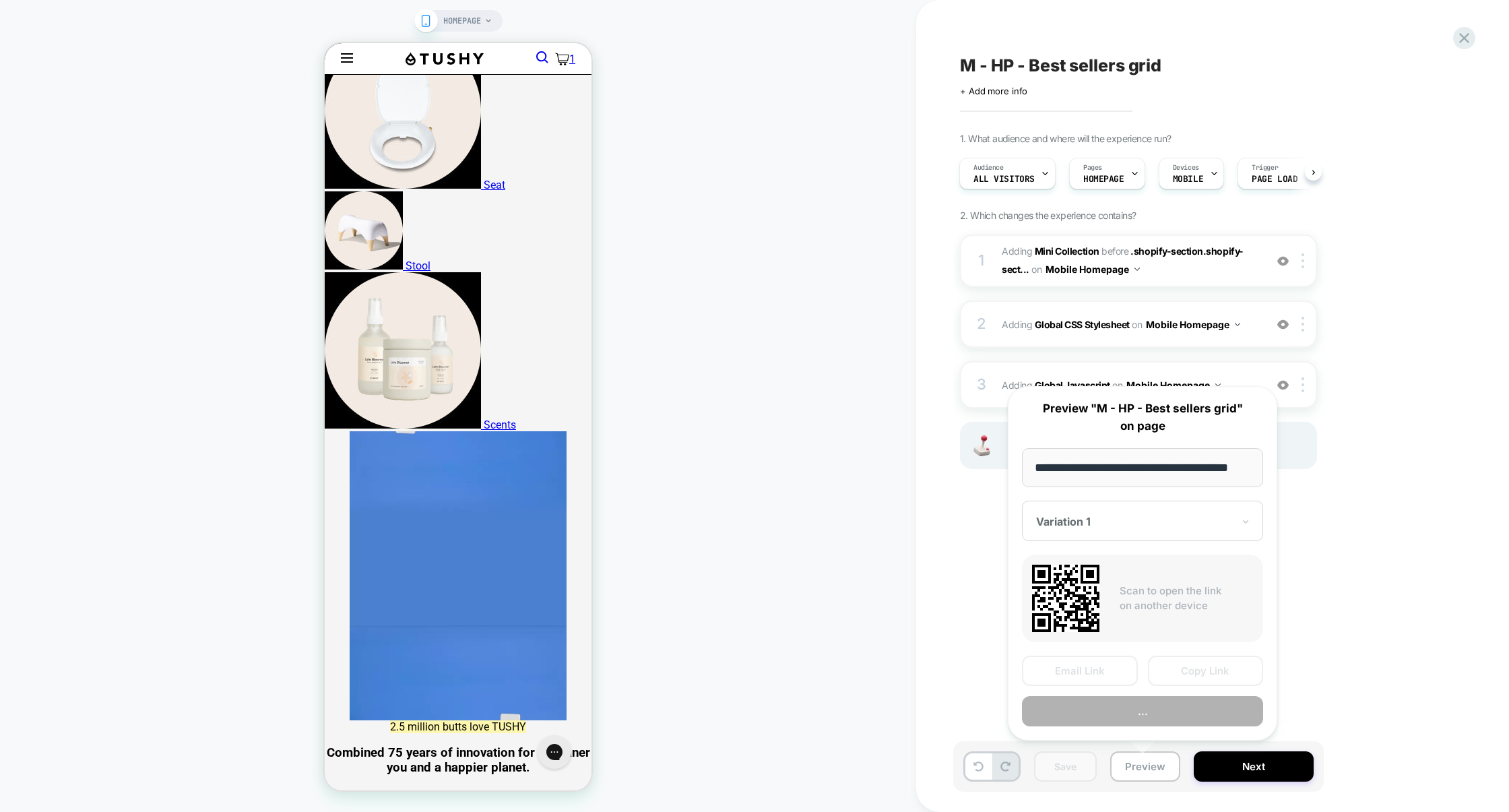
scroll to position [0, 17]
click at [1154, 712] on button "Preview" at bounding box center [1143, 712] width 241 height 30
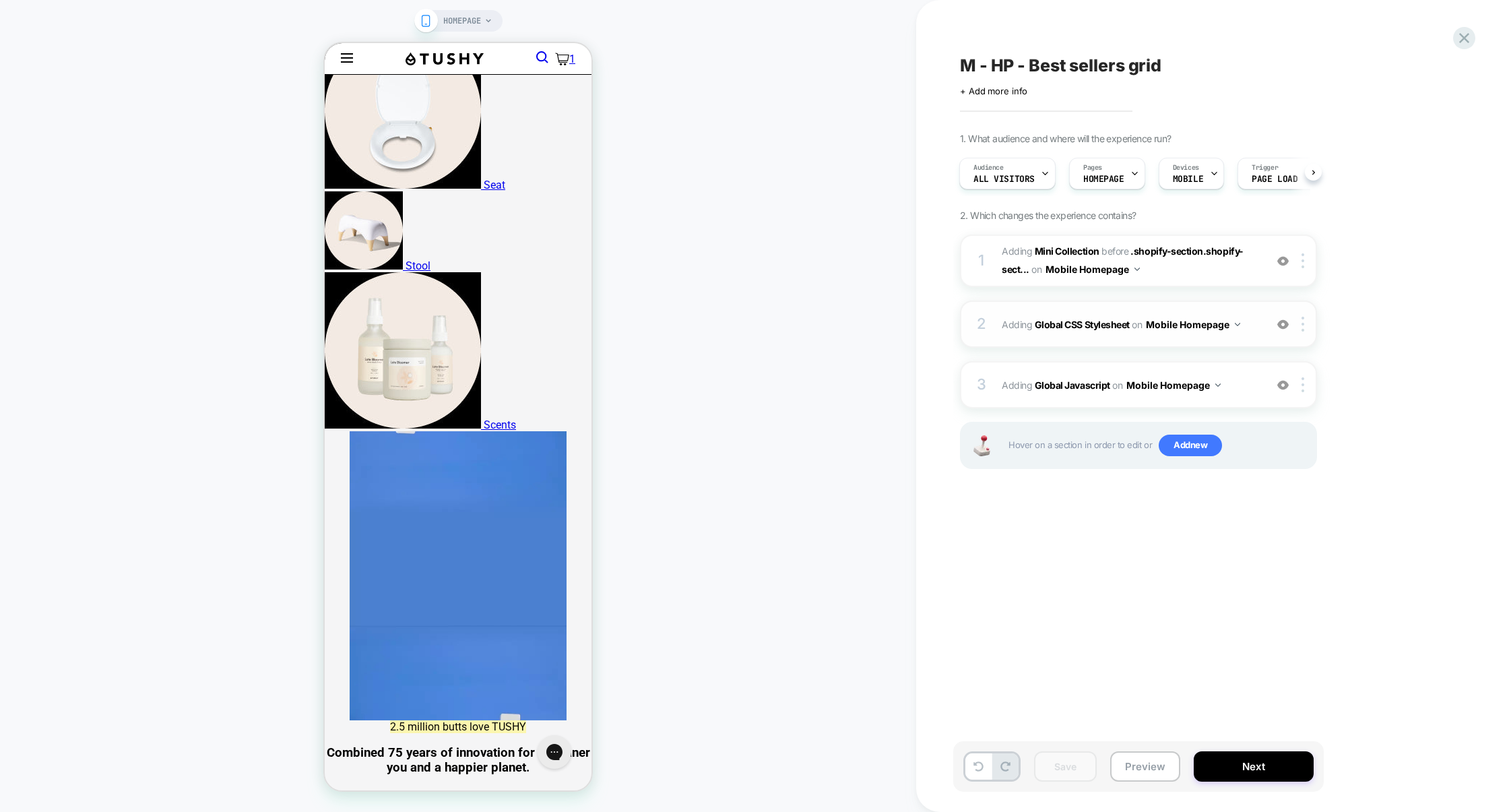
click at [1102, 340] on div "2 Adding Global CSS Stylesheet on Mobile Homepage Add Before Add After Copy to …" at bounding box center [1139, 324] width 357 height 47
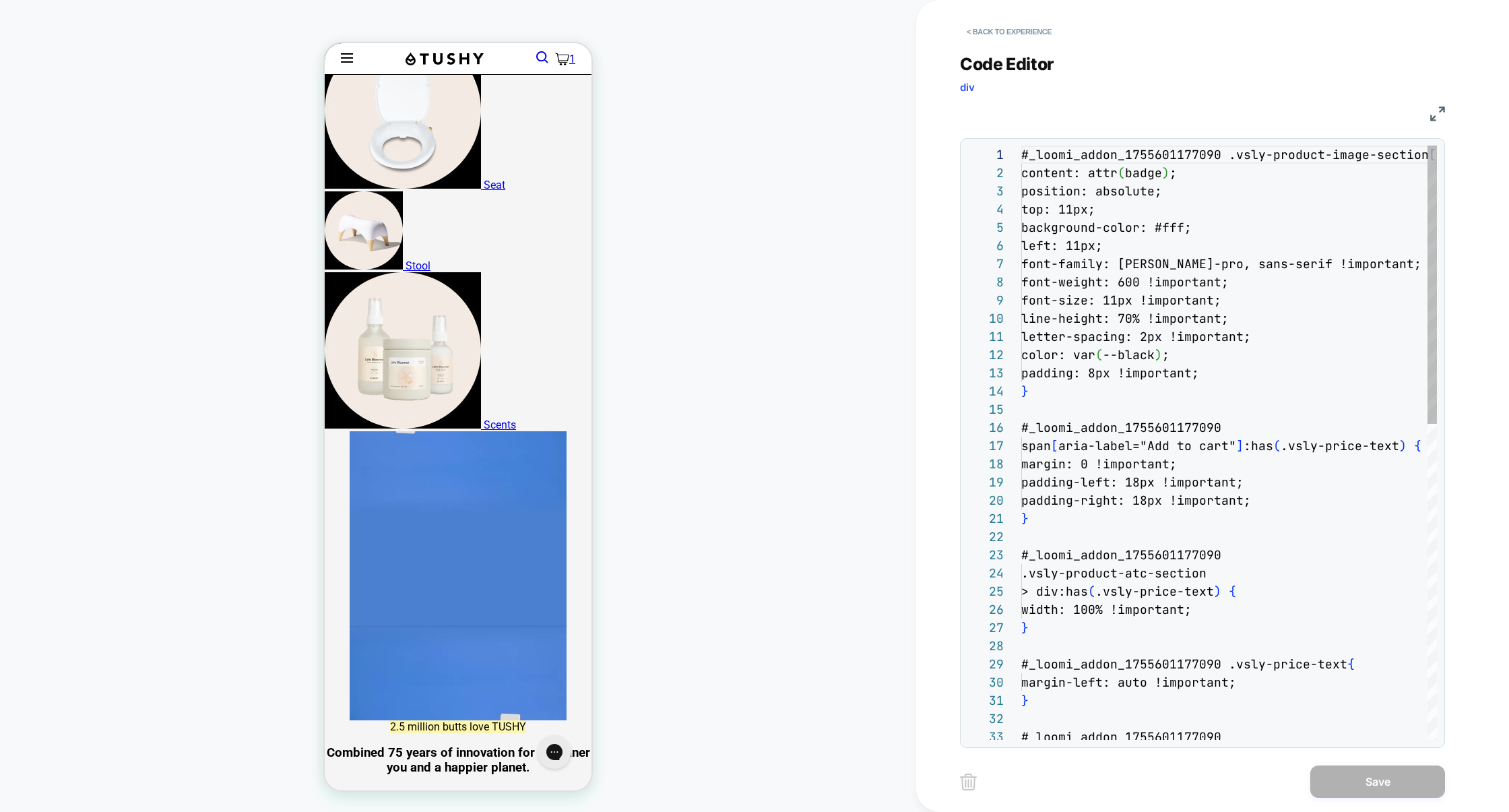
scroll to position [182, 0]
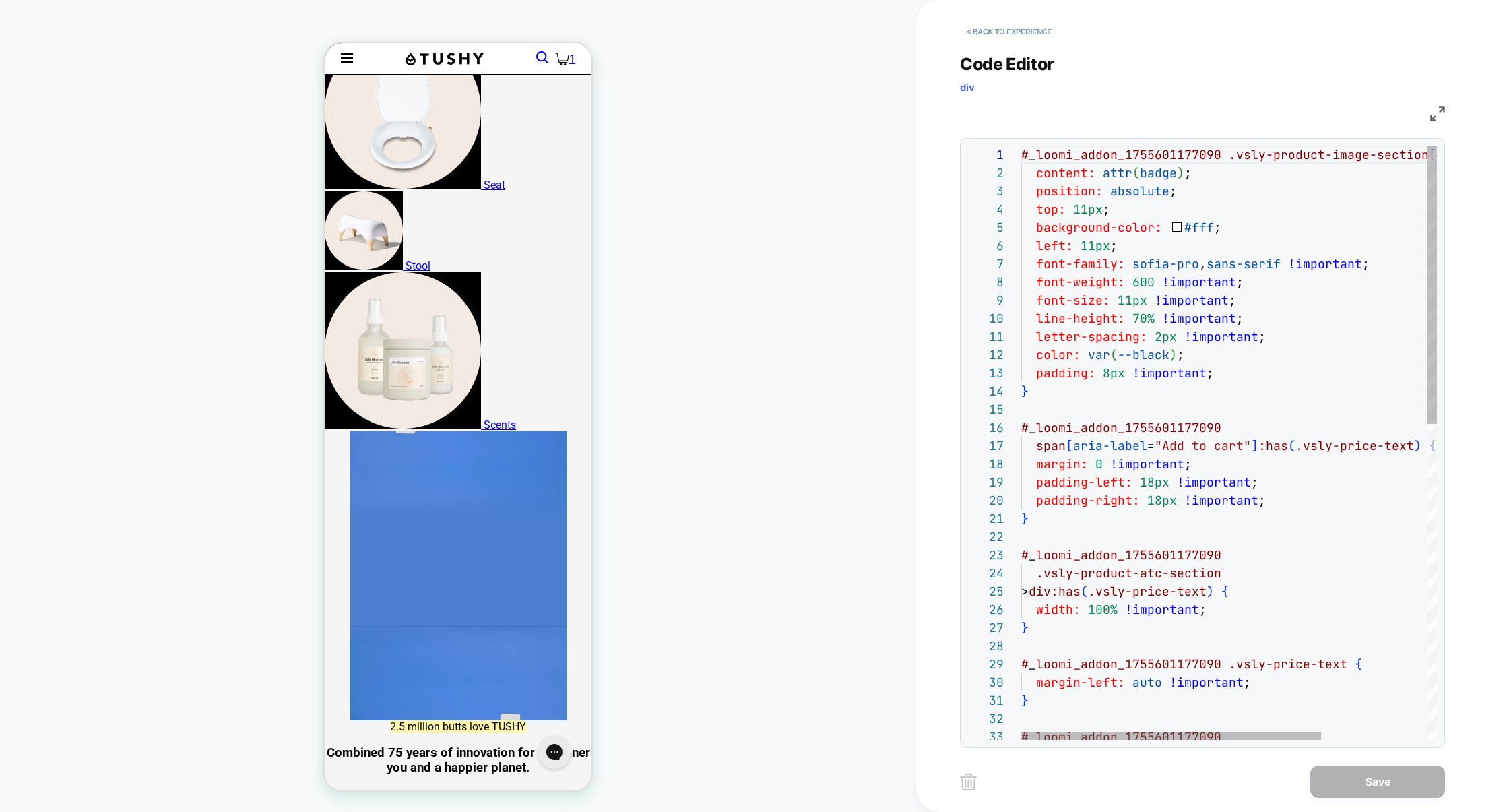
click at [1433, 113] on img at bounding box center [1438, 114] width 15 height 15
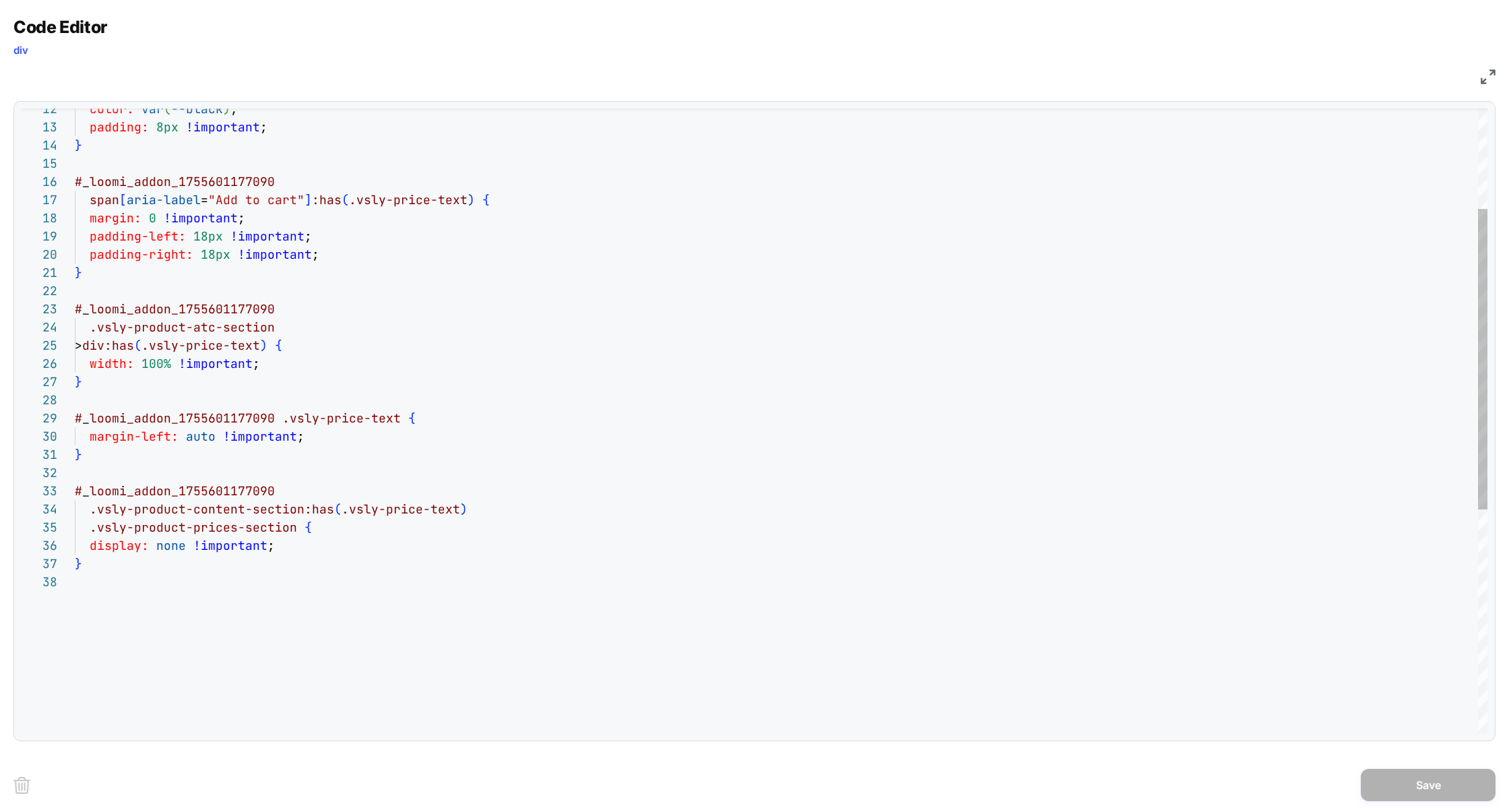
scroll to position [0, 0]
drag, startPoint x: 133, startPoint y: 464, endPoint x: 54, endPoint y: 426, distance: 87.7
click at [54, 426] on div "14 15 16 17 18 19 20 21 22 23 24 25 26 27 28 29 30 31 32 33 34 35 36 37 38 13 1…" at bounding box center [754, 421] width 1467 height 624
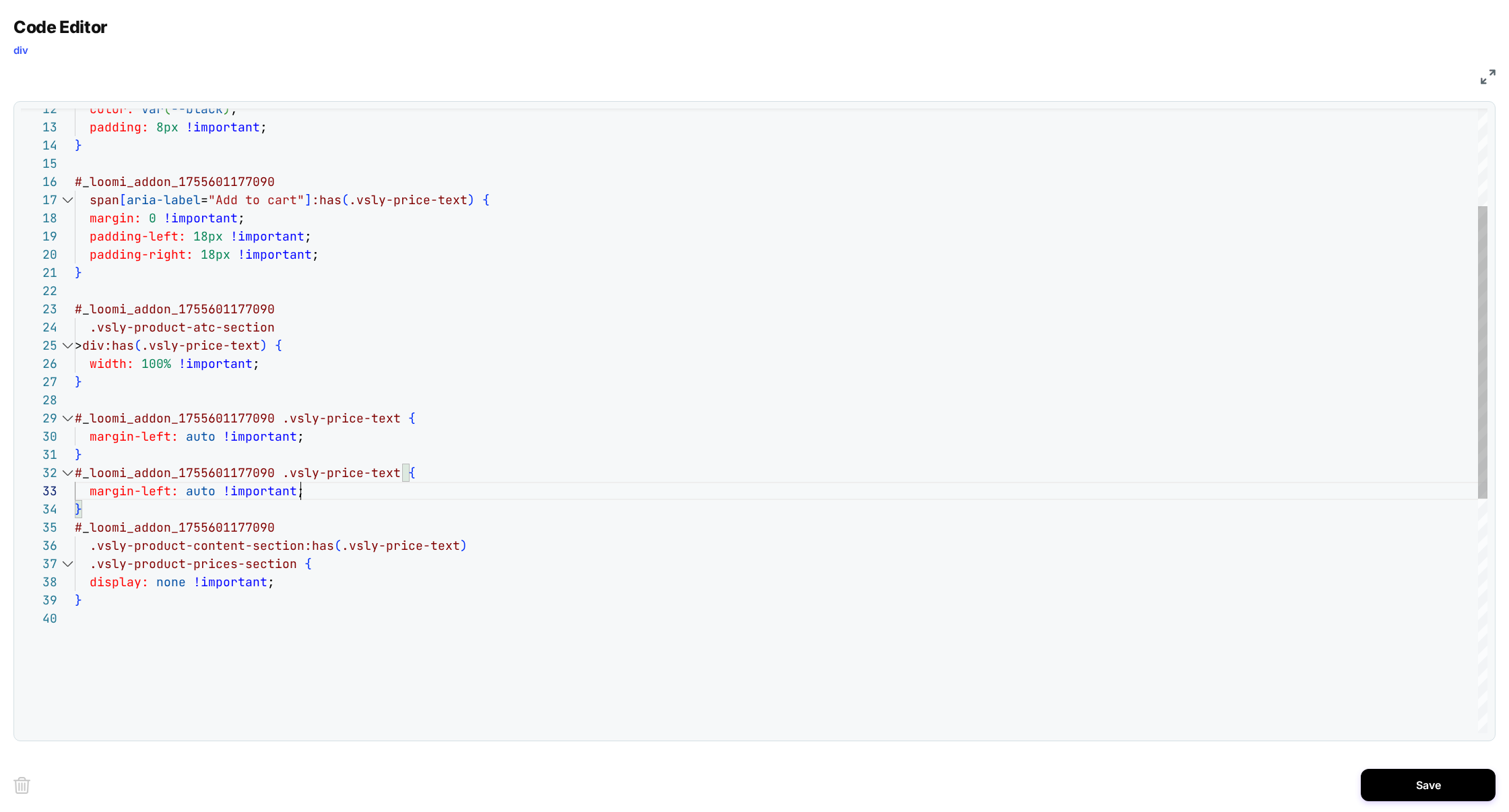
click at [476, 488] on div "} # _ loomi_addon_1755601177090 span [ aria-label = "Add to cart" ] :has ( .vsl…" at bounding box center [780, 566] width 1413 height 1334
click at [394, 472] on div "} # _ loomi_addon_1755601177090 span [ aria-label = "Add to cart" ] :has ( .vsl…" at bounding box center [780, 566] width 1413 height 1334
drag, startPoint x: 310, startPoint y: 491, endPoint x: 0, endPoint y: 491, distance: 310.0
click at [0, 492] on div "Code Editor div CSS 14 15 16 17 18 19 20 21 22 23 24 25 26 27 28 29 30 31 32 35…" at bounding box center [754, 406] width 1509 height 812
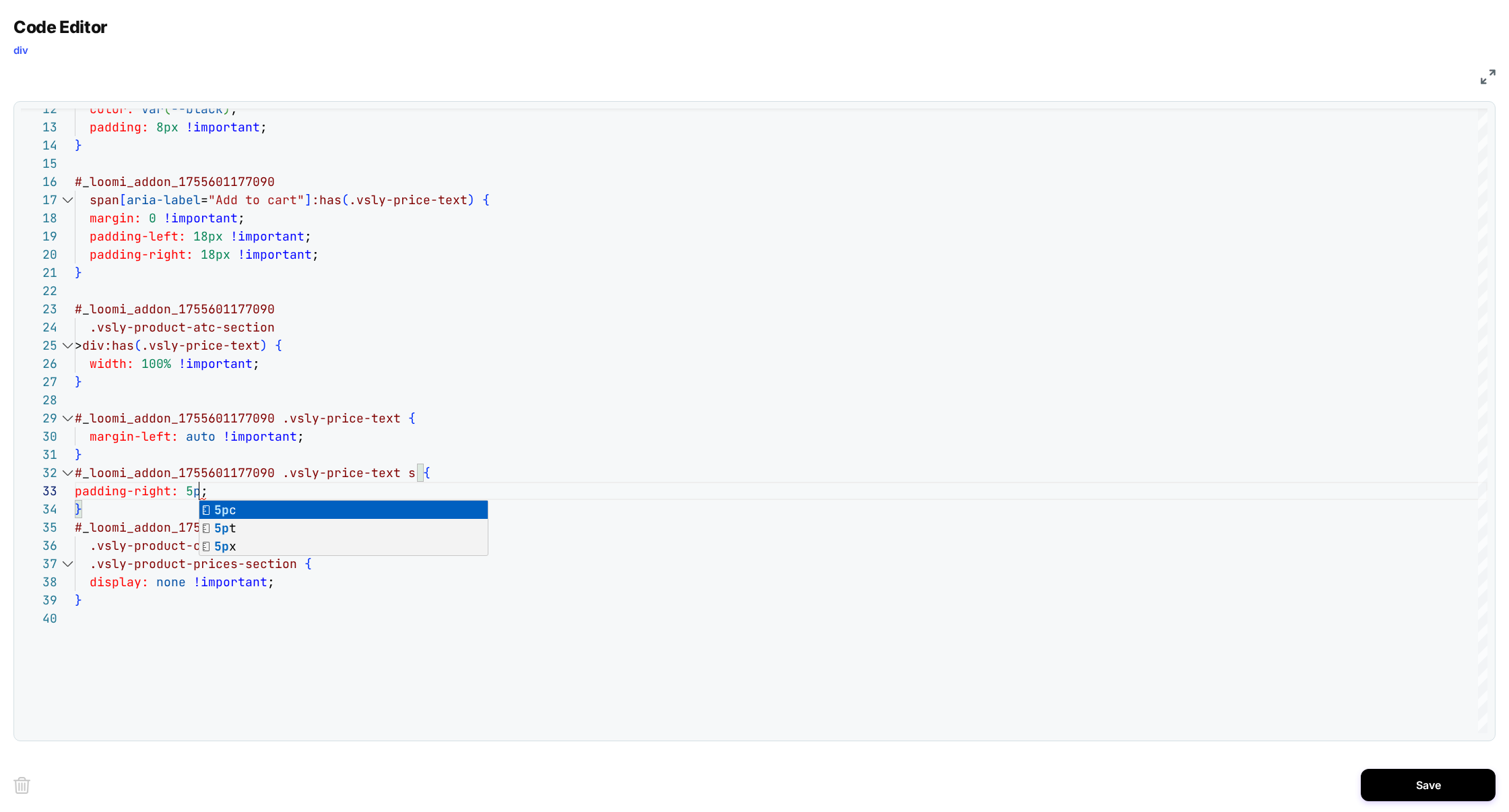
scroll to position [36, 131]
click at [425, 404] on div "} # _ loomi_addon_1755601177090 span [ aria-label = "Add to cart" ] :has ( .vsl…" at bounding box center [780, 566] width 1413 height 1334
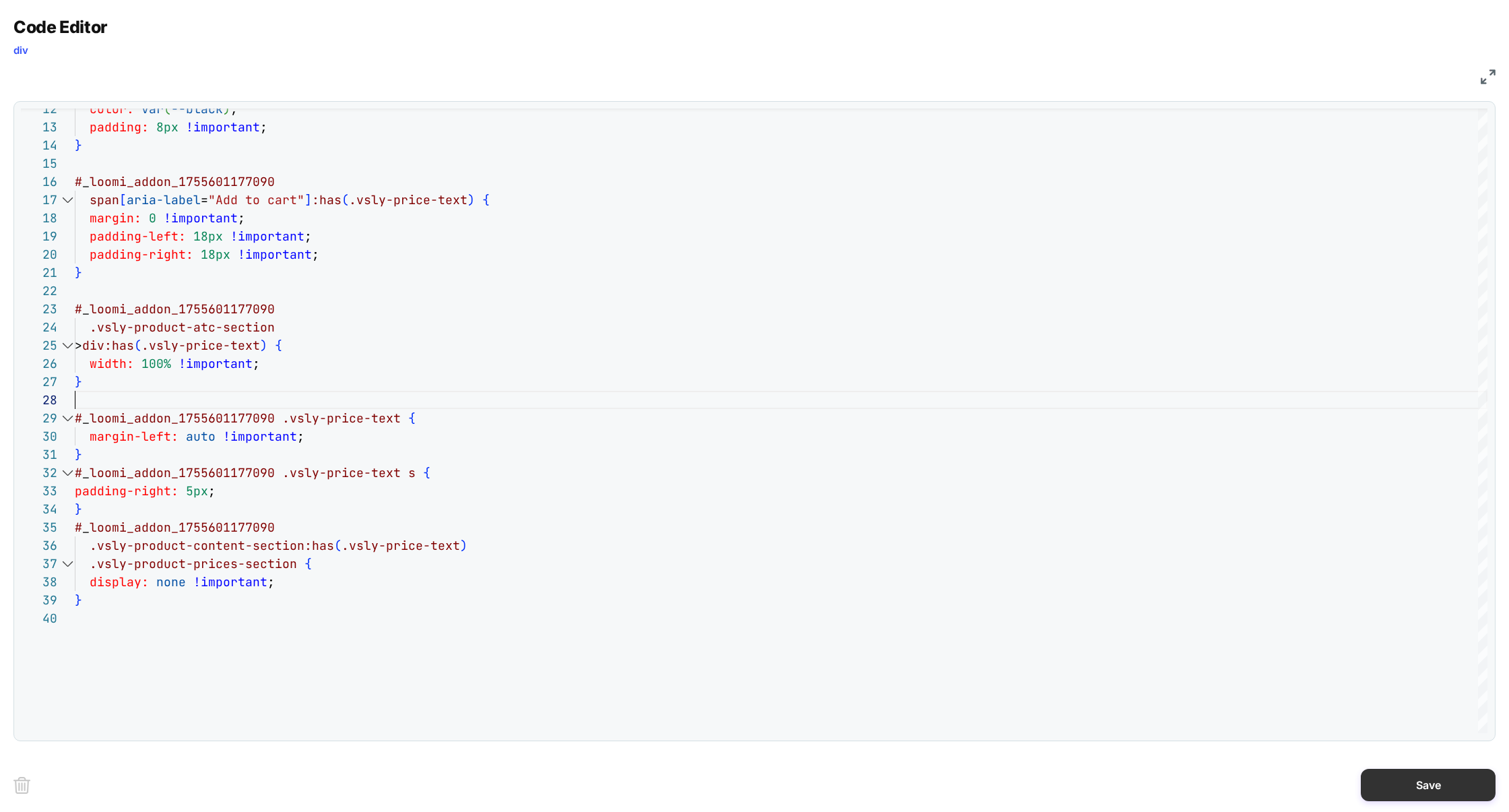
type textarea "**********"
click at [1415, 773] on button "Save" at bounding box center [1428, 784] width 135 height 33
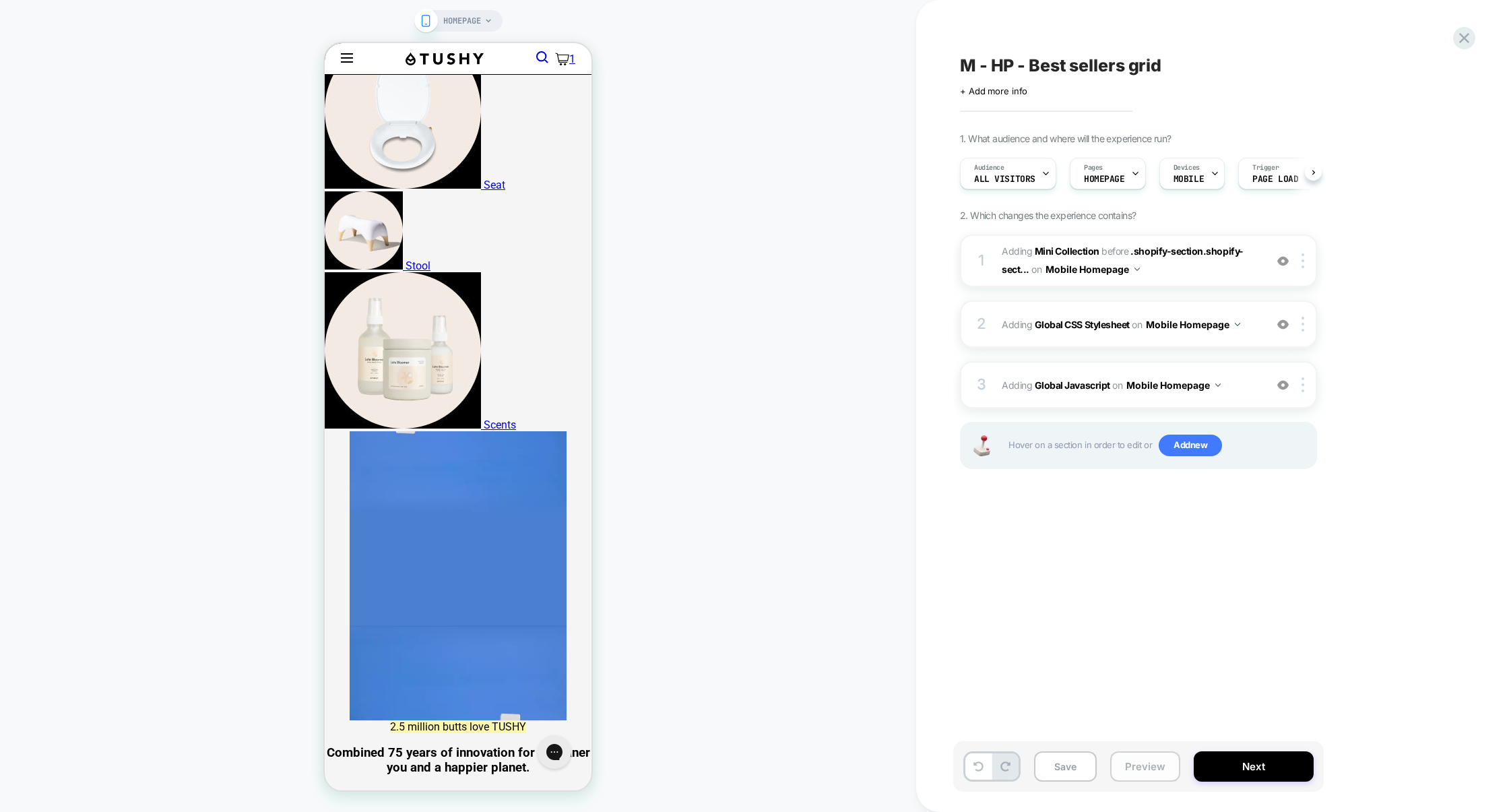
scroll to position [0, 1]
click at [1167, 772] on button "Preview" at bounding box center [1146, 766] width 70 height 30
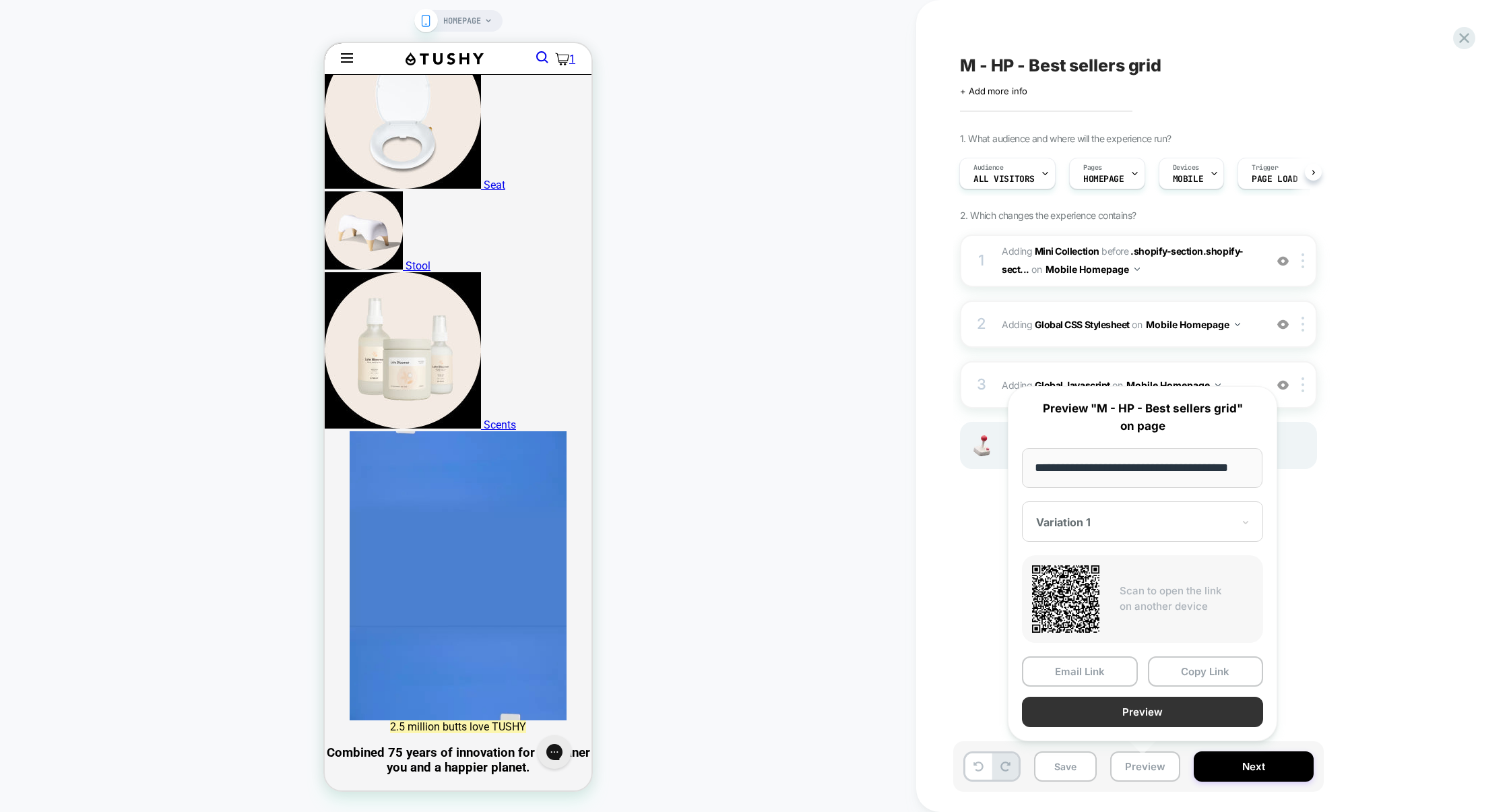
scroll to position [0, 0]
click at [1155, 712] on button "Preview" at bounding box center [1143, 712] width 241 height 30
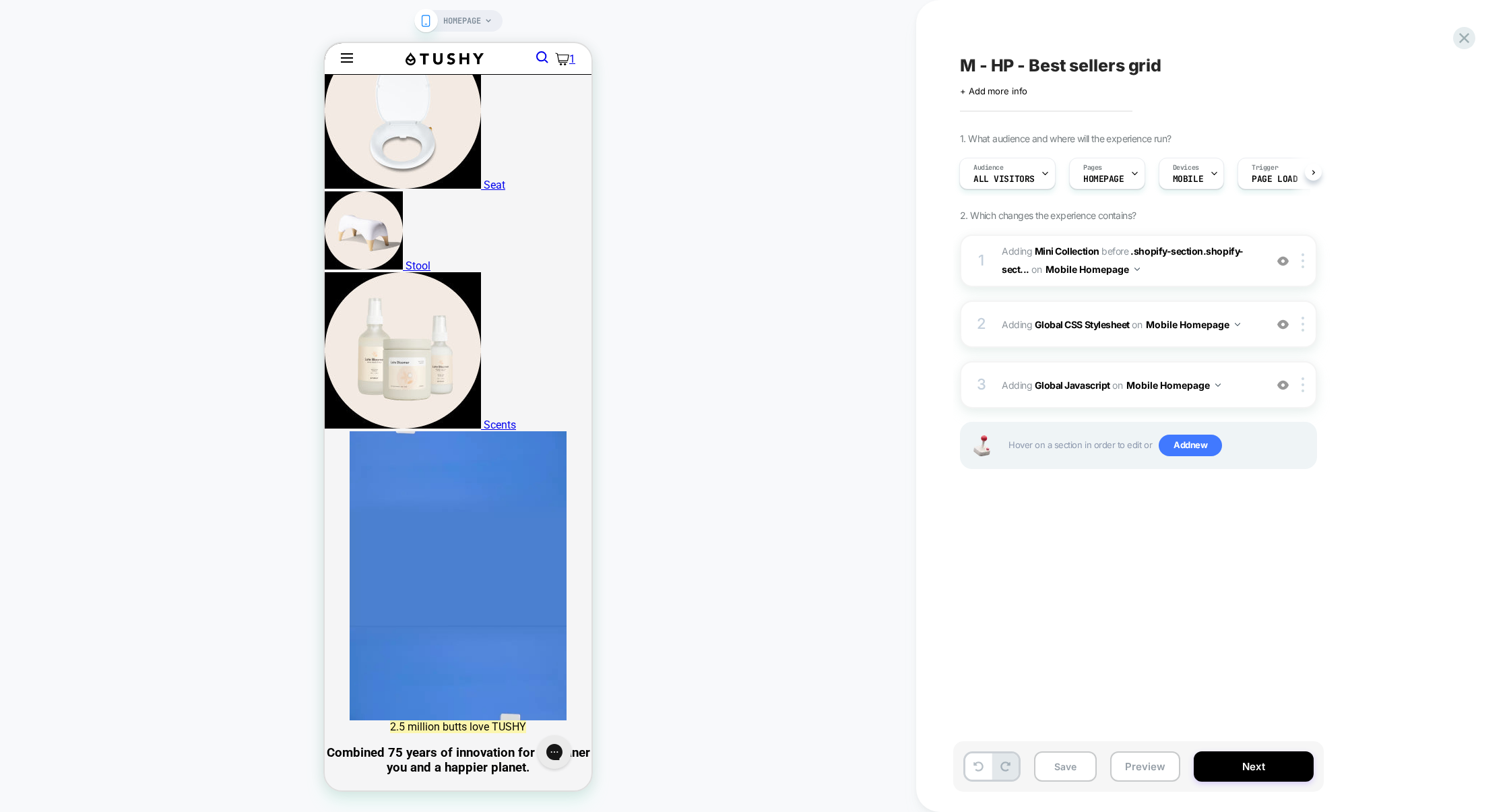
click at [1151, 360] on div "1 #_loomi_addon_1755601177090 Adding Mini Collection BEFORE .shopify-section.sh…" at bounding box center [1139, 368] width 357 height 268
click at [1152, 363] on div "3 Adding Global Javascript on Mobile Homepage Add Before Add After Copy to Desk…" at bounding box center [1139, 384] width 357 height 47
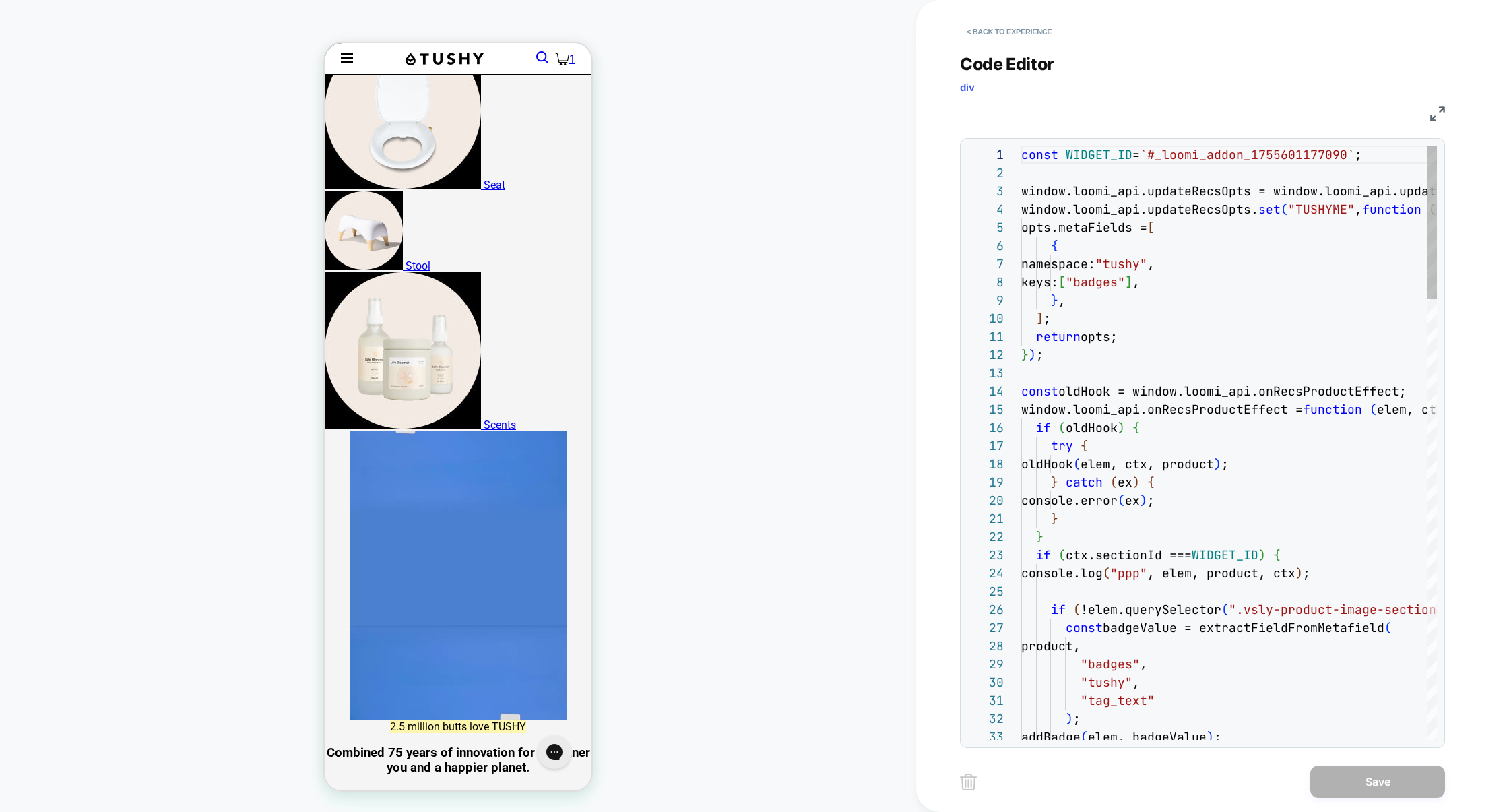
scroll to position [182, 0]
click at [1433, 113] on img at bounding box center [1438, 114] width 15 height 15
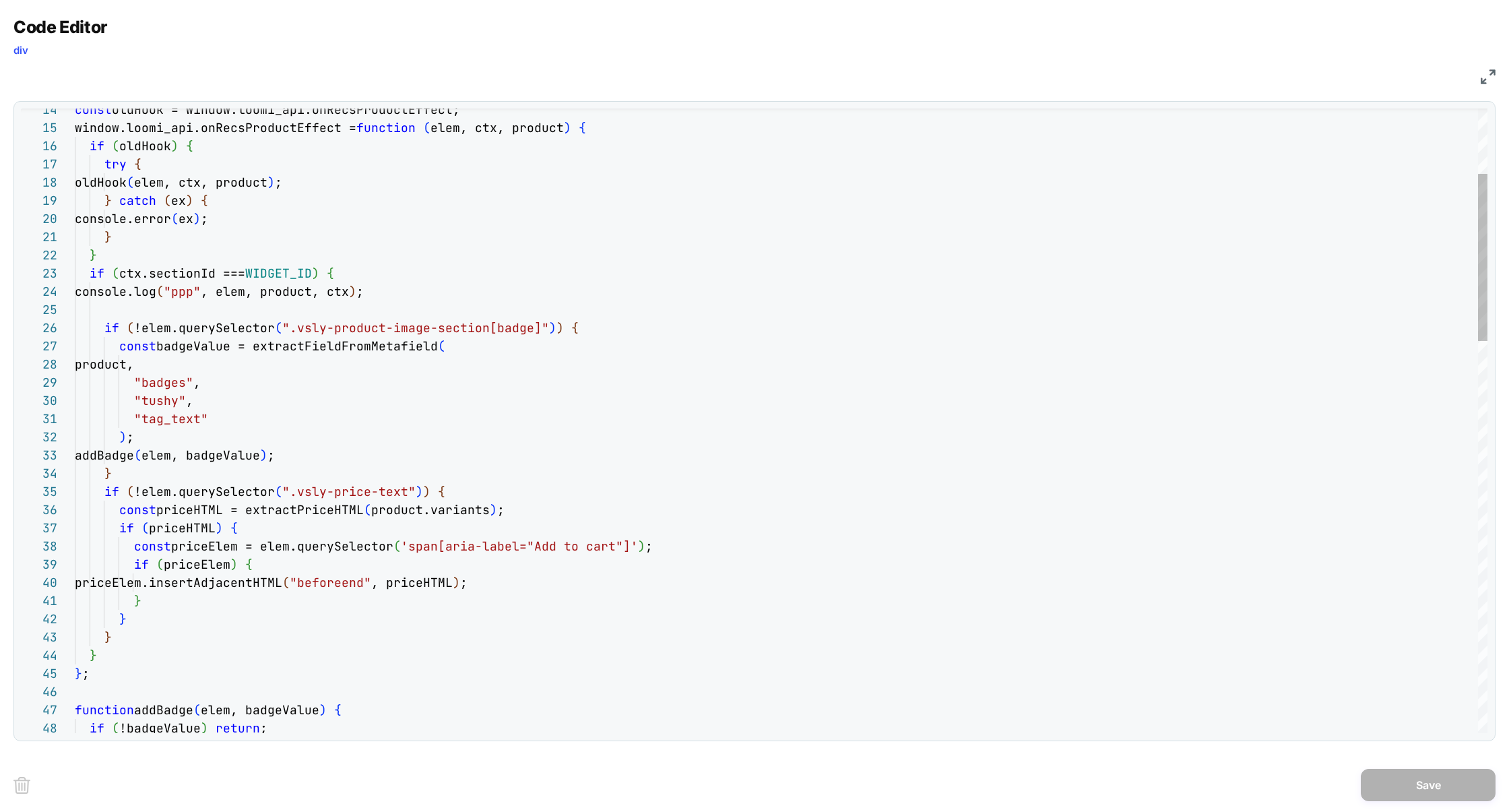
scroll to position [73, 363]
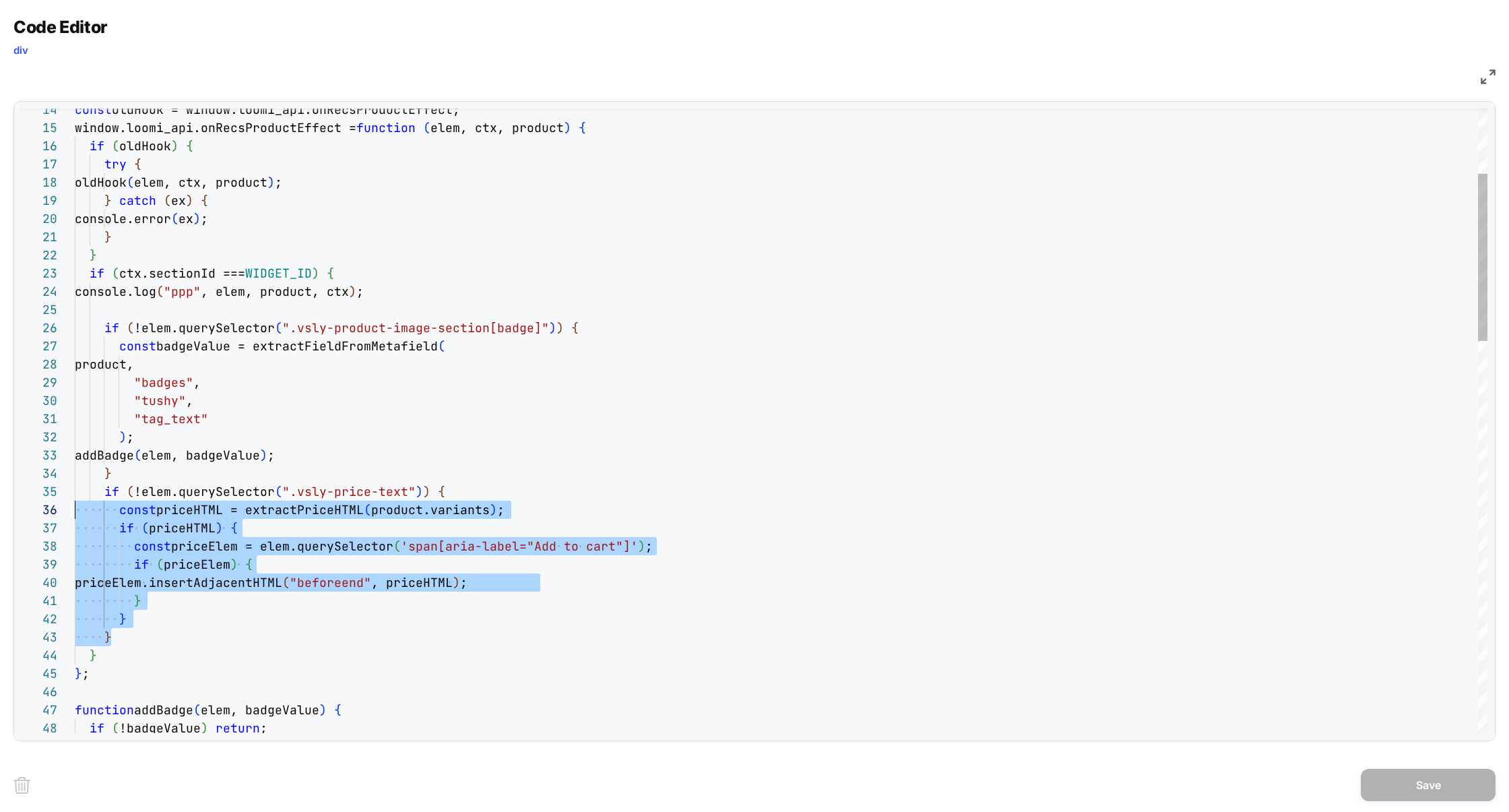
scroll to position [73, 0]
drag, startPoint x: 140, startPoint y: 636, endPoint x: 1, endPoint y: 500, distance: 194.5
click at [1, 499] on div "Code Editor div JS 14 15 16 17 18 19 20 21 22 23 24 25 26 27 28 29 30 31 32 33 …" at bounding box center [754, 406] width 1509 height 812
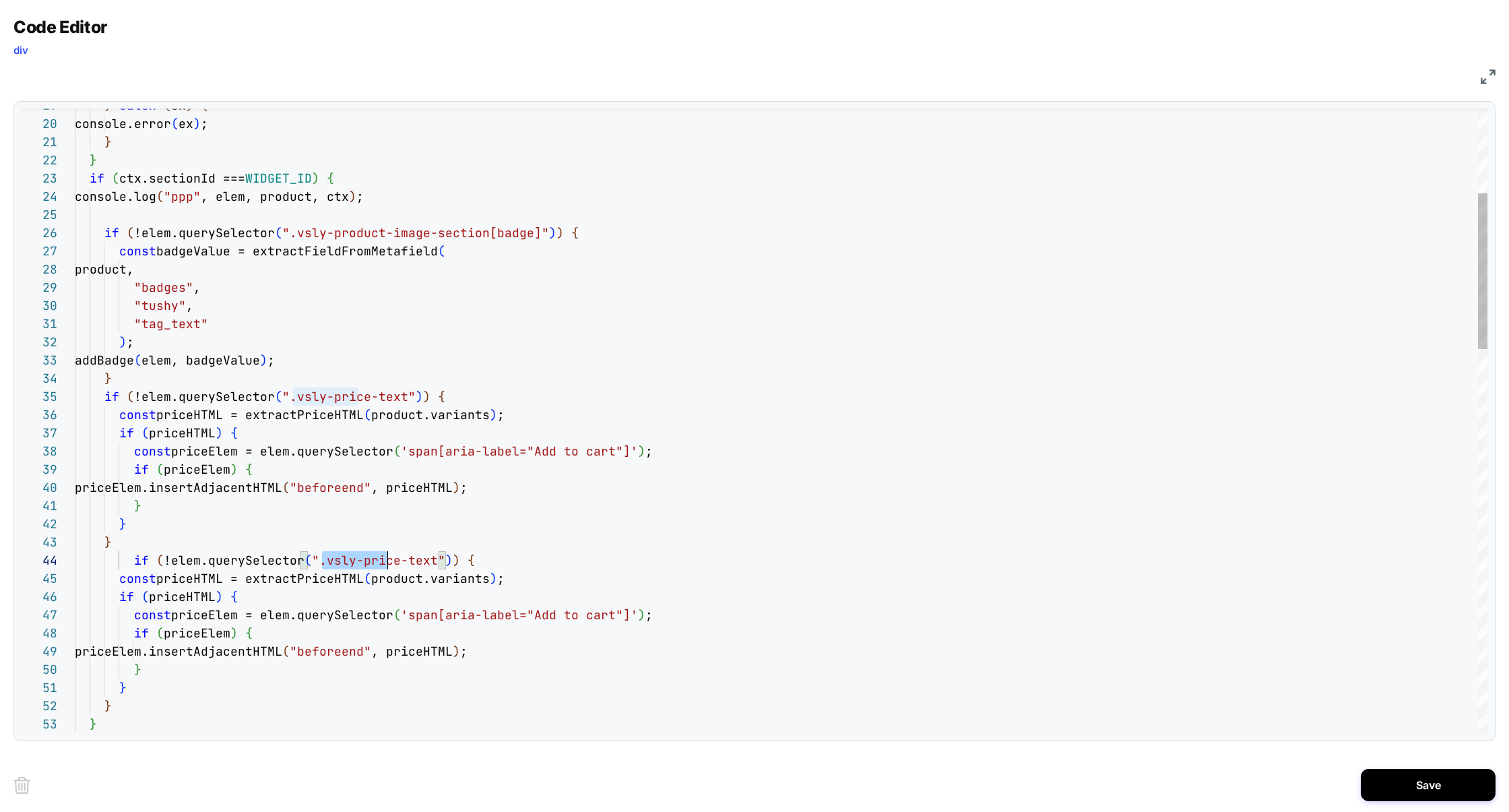
scroll to position [54, 319]
drag, startPoint x: 322, startPoint y: 562, endPoint x: 392, endPoint y: 560, distance: 70.0
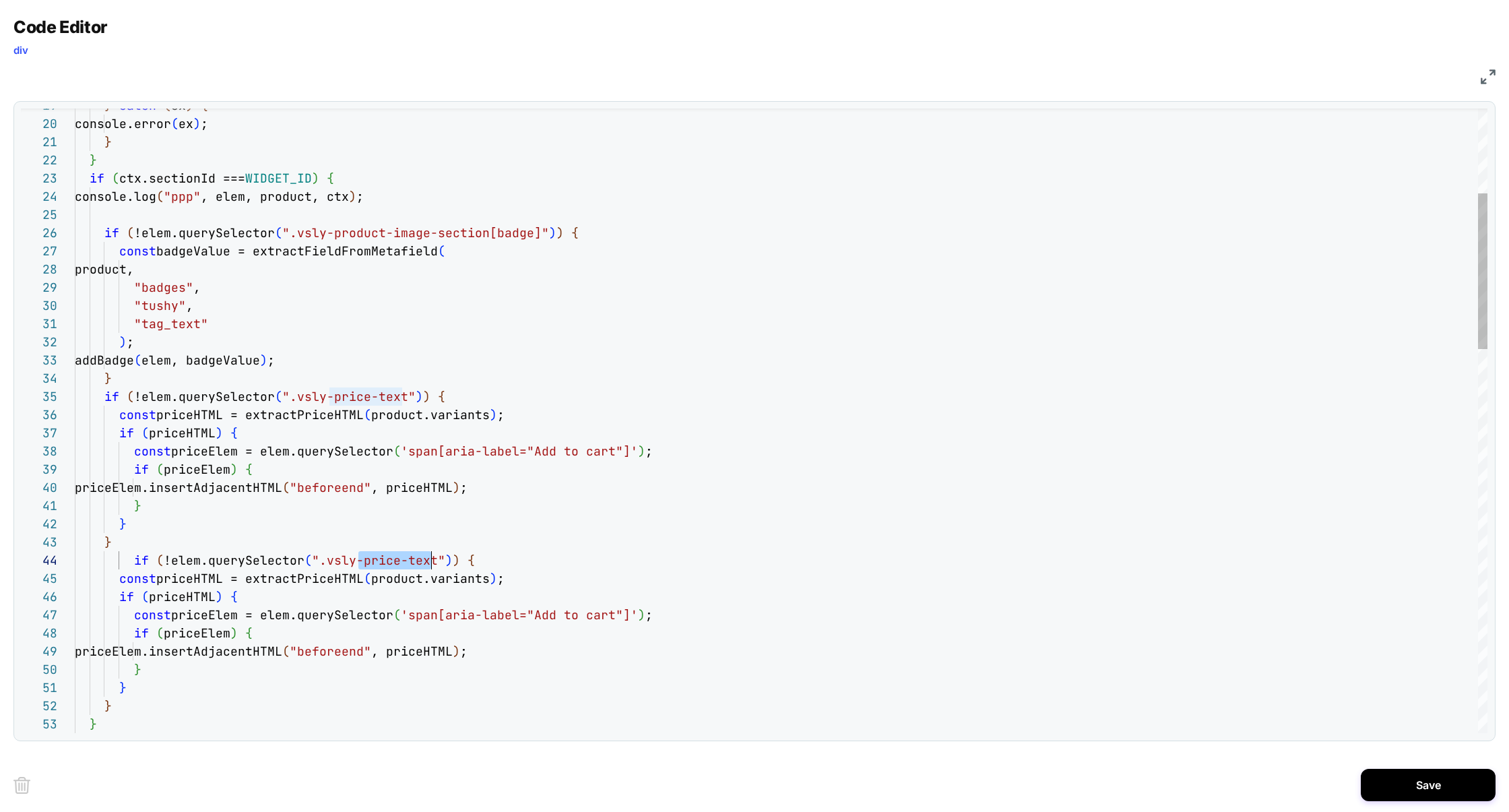
drag, startPoint x: 359, startPoint y: 563, endPoint x: 433, endPoint y: 563, distance: 74.0
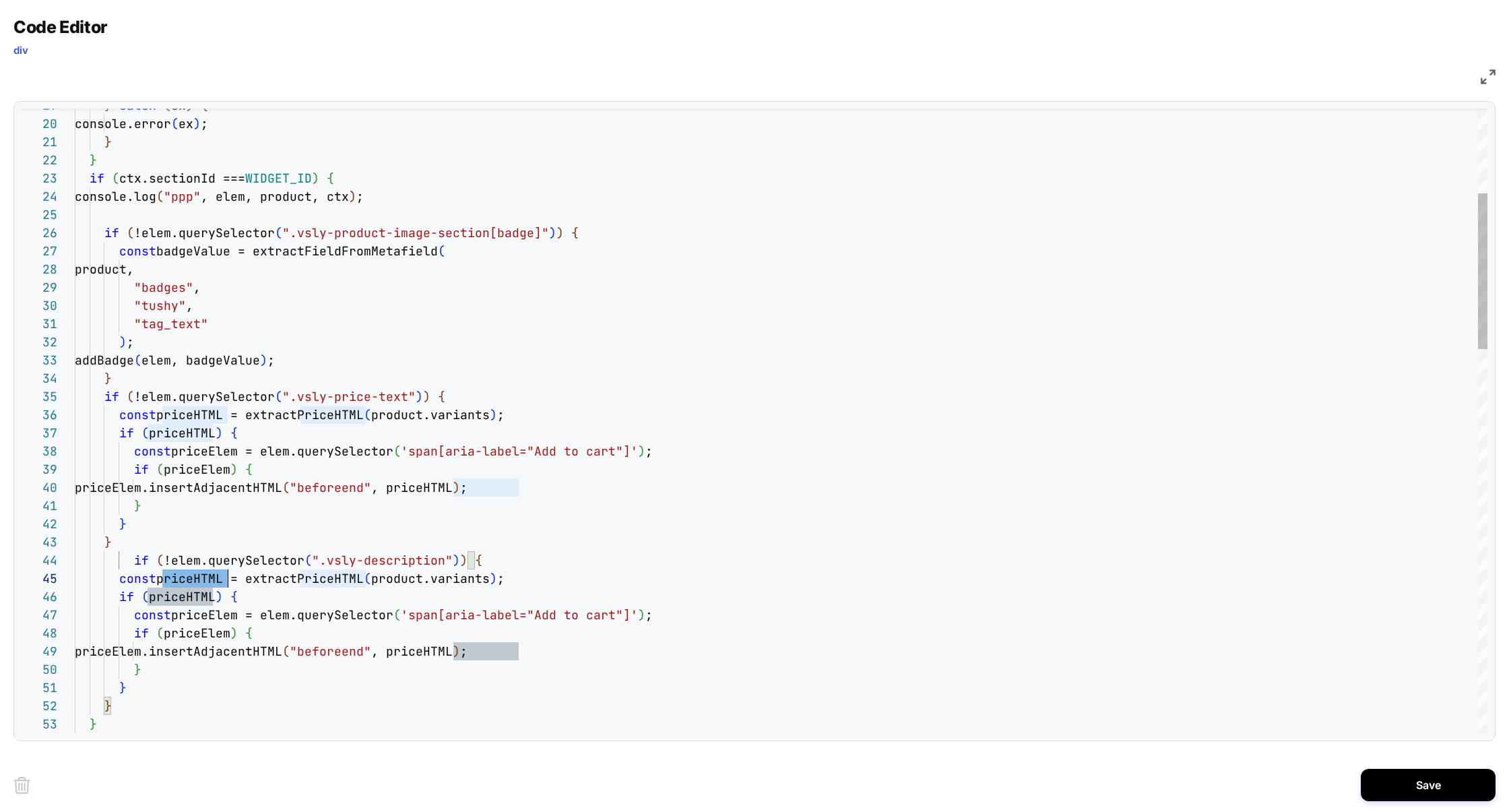
scroll to position [73, 152]
drag, startPoint x: 346, startPoint y: 578, endPoint x: 409, endPoint y: 578, distance: 63.0
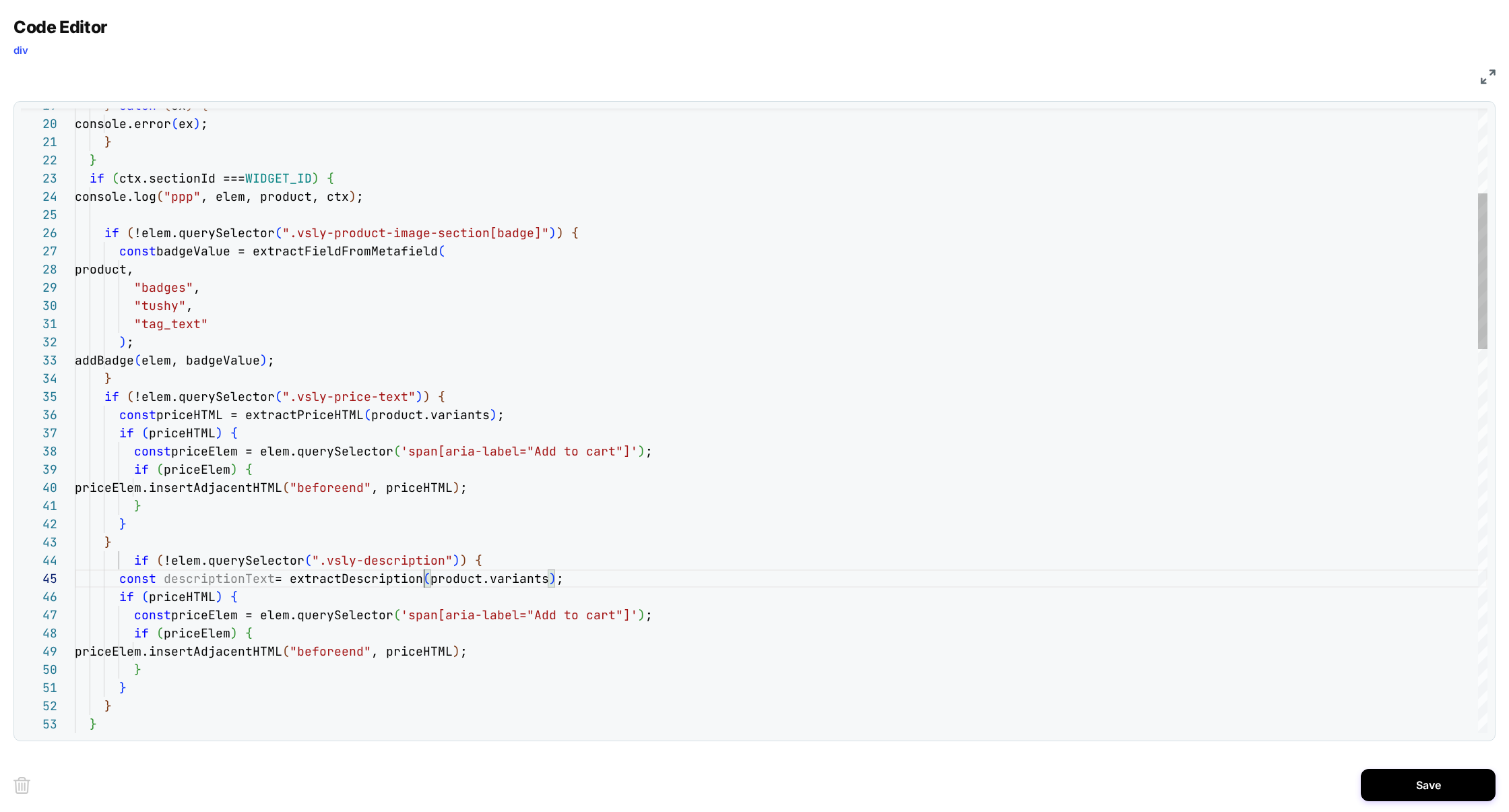
scroll to position [73, 349]
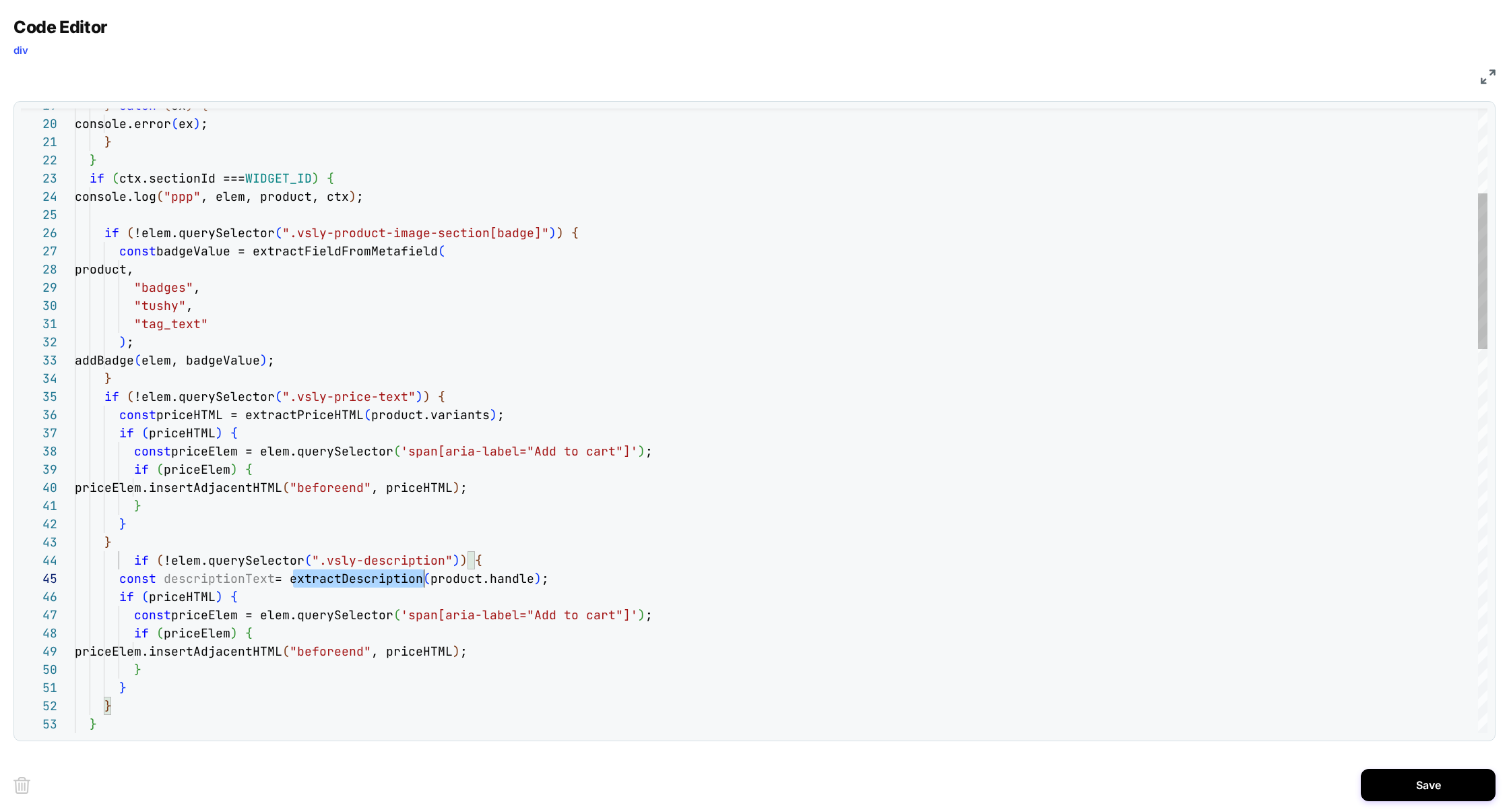
scroll to position [73, 349]
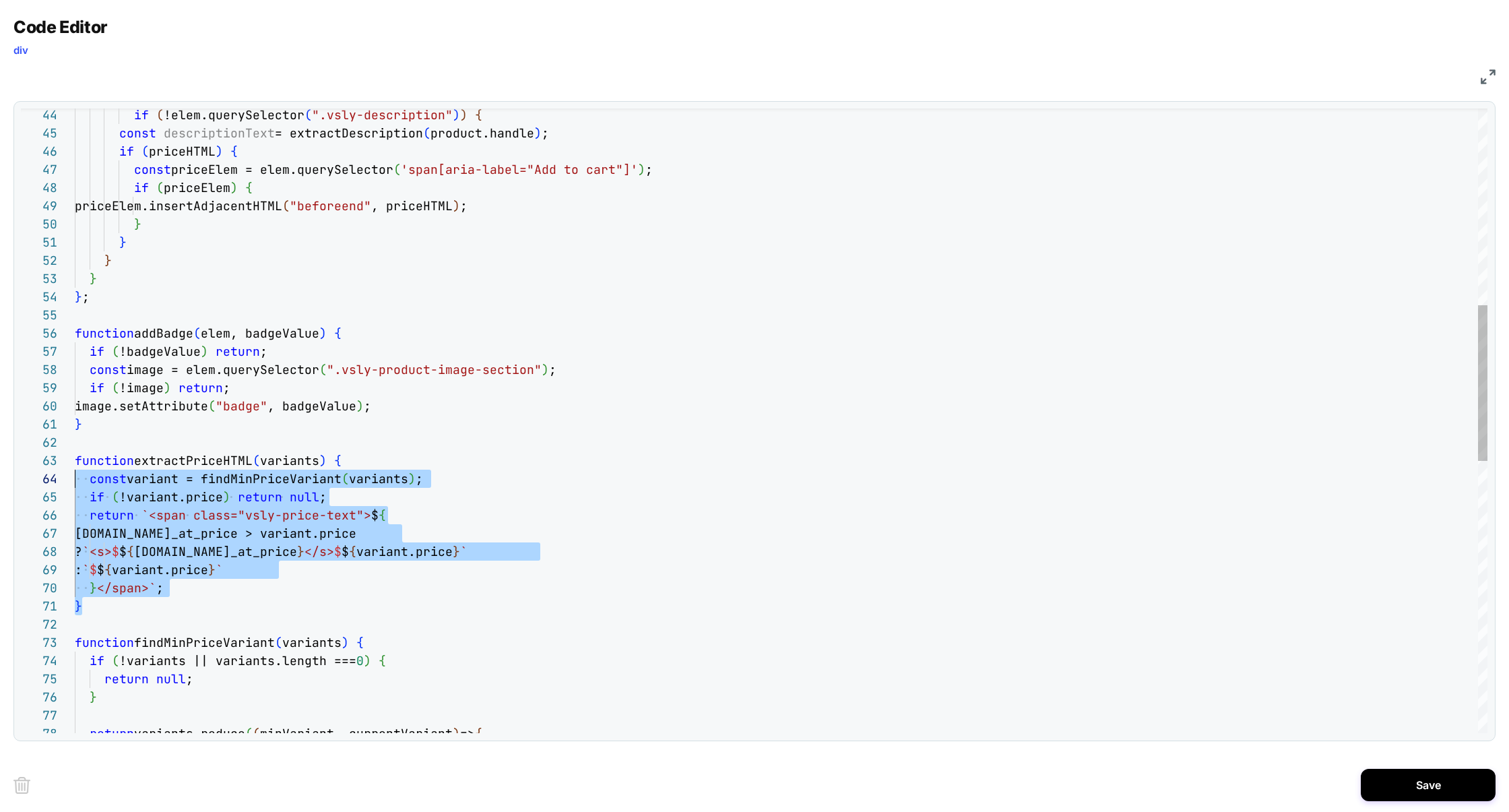
scroll to position [36, 0]
drag, startPoint x: 106, startPoint y: 612, endPoint x: 38, endPoint y: 468, distance: 159.2
click at [38, 467] on div "44 45 46 47 48 49 50 51 52 53 54 55 56 57 58 59 60 61 62 63 64 65 66 67 68 69 7…" at bounding box center [754, 421] width 1467 height 624
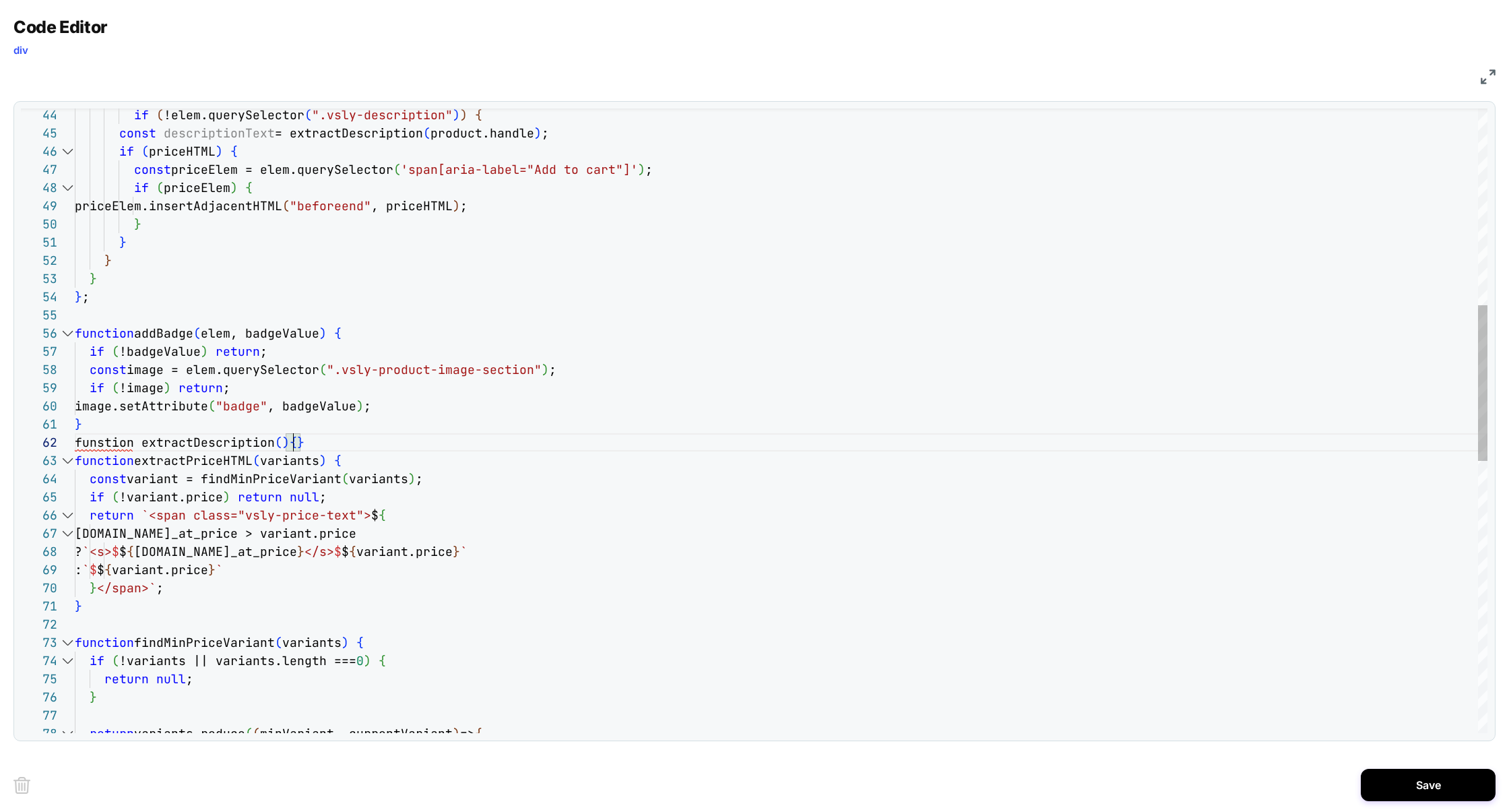
scroll to position [36, 15]
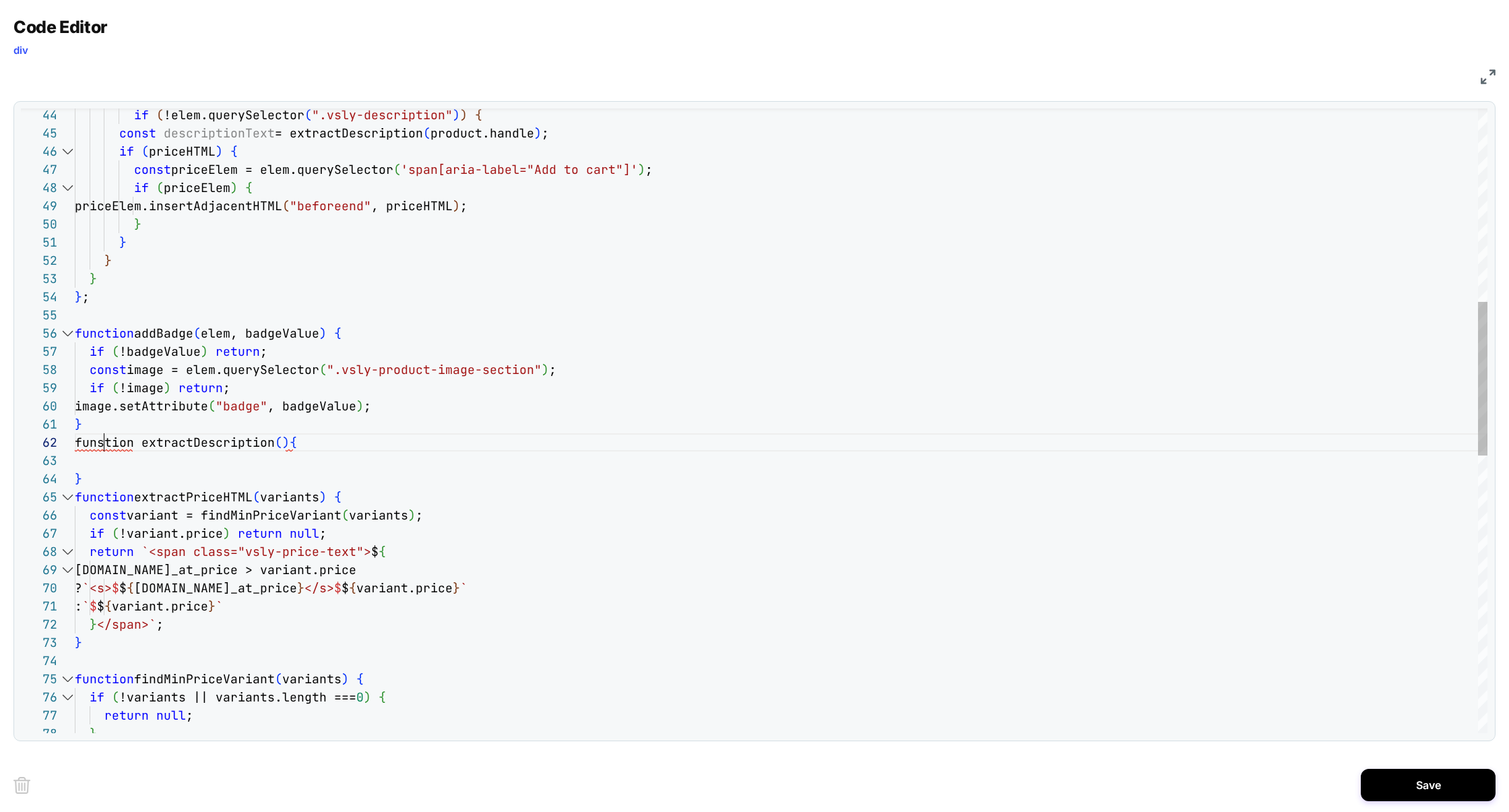
click at [104, 437] on div "if ( !elem.querySelector ( ".vsly-description" ) ) { const descriptionText = ex…" at bounding box center [780, 590] width 1413 height 2534
click at [280, 442] on div "if ( !elem.querySelector ( ".vsly-description" ) ) { const descriptionText = ex…" at bounding box center [780, 590] width 1413 height 2534
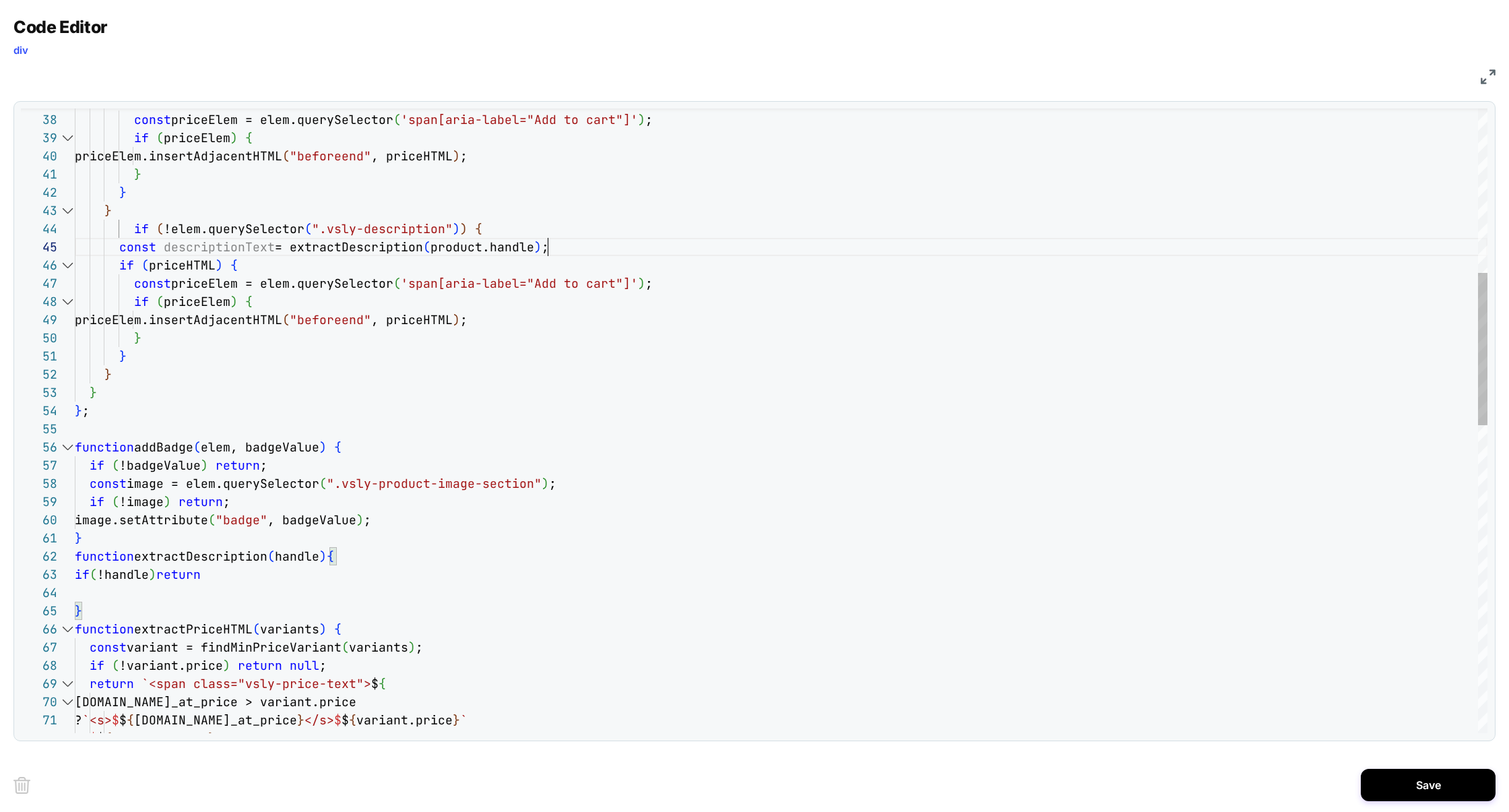
scroll to position [73, 473]
click at [560, 245] on div "if ( priceHTML ) { const priceElem = elem.querySelector ( 'span[aria-label="Add…" at bounding box center [780, 713] width 1413 height 2552
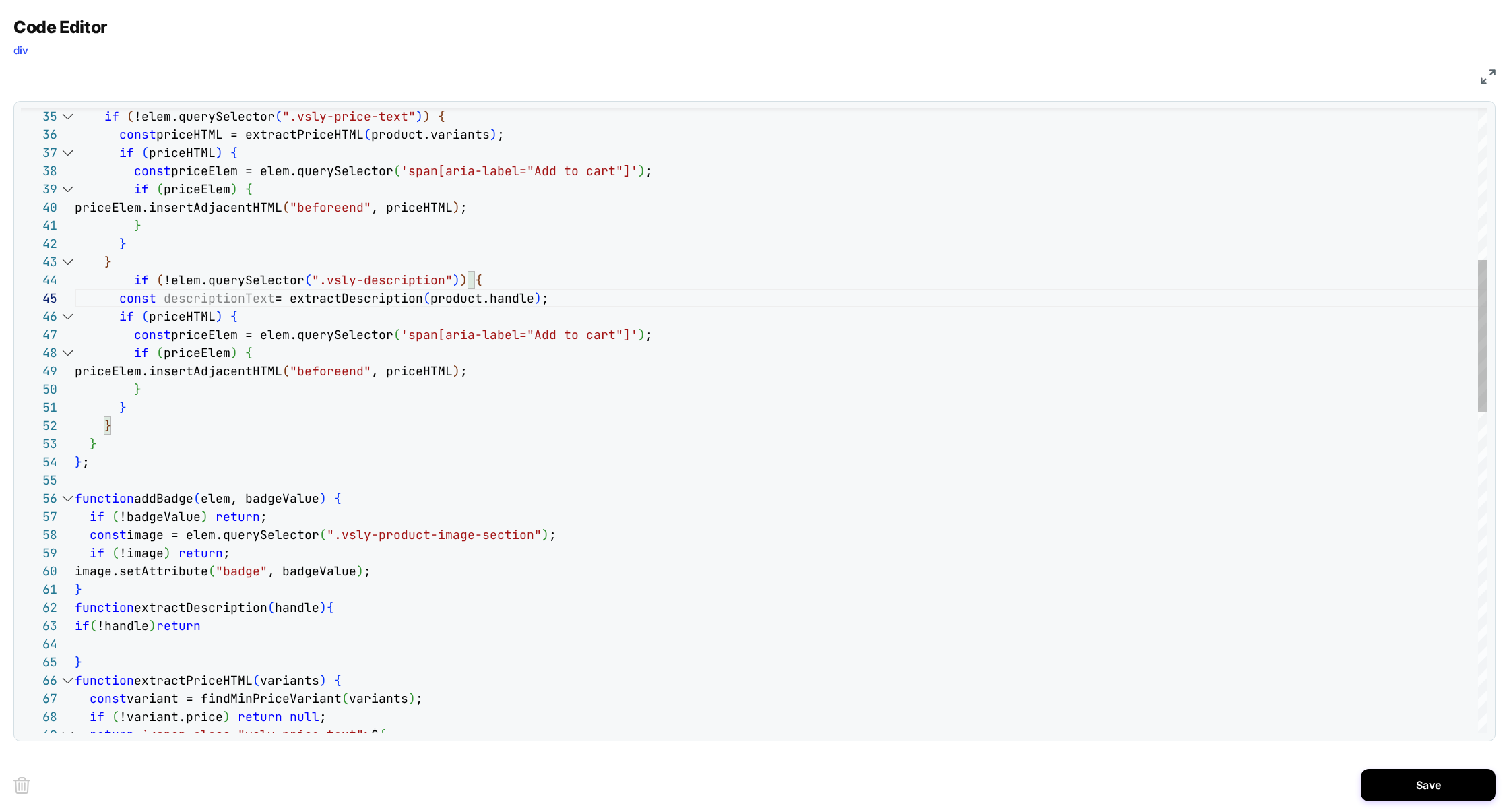
scroll to position [90, 160]
click at [250, 318] on div "if ( priceHTML ) { const priceElem = elem.querySelector ( 'span[aria-label="Add…" at bounding box center [780, 764] width 1413 height 2552
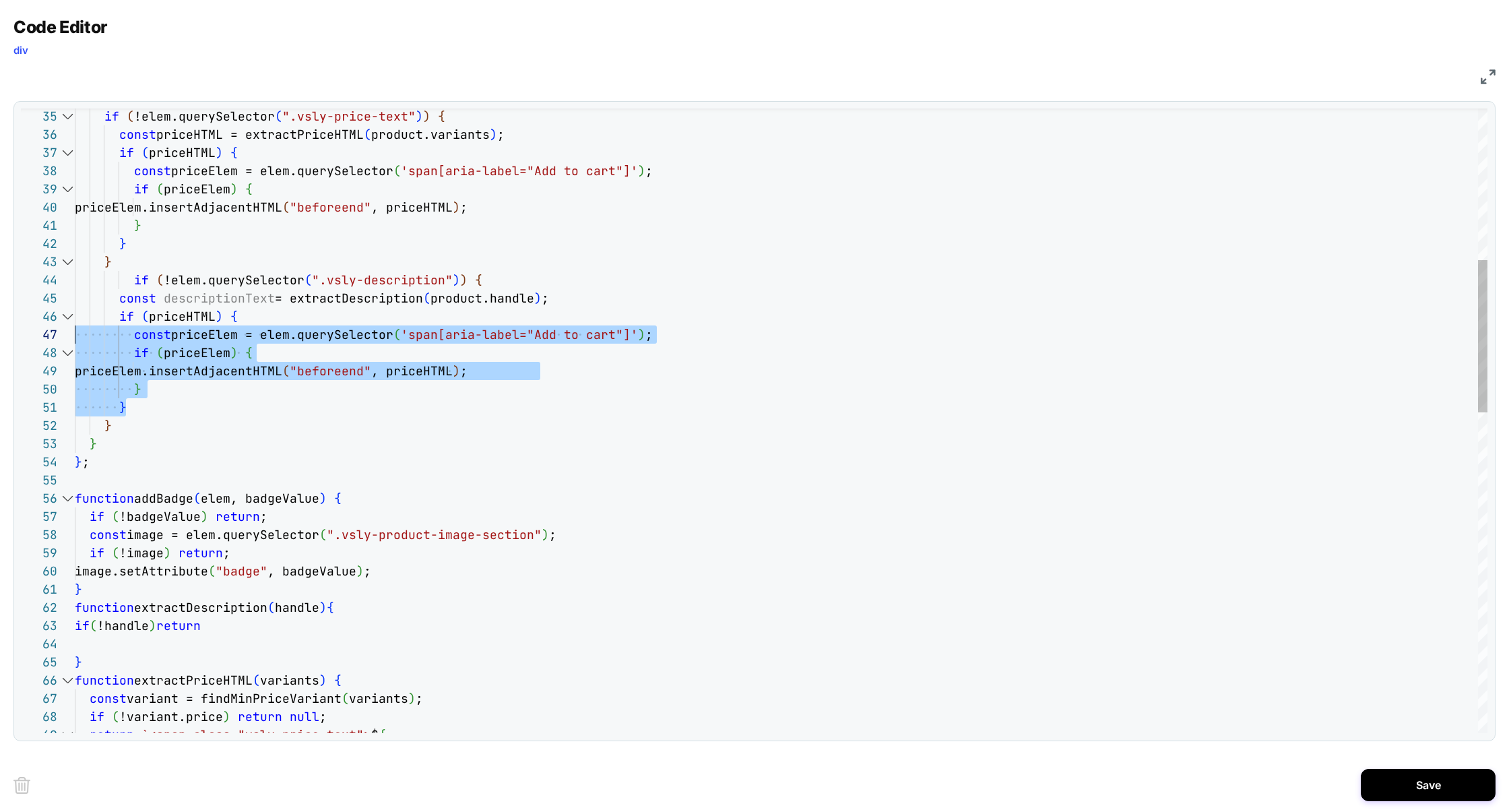
scroll to position [90, 0]
drag, startPoint x: 146, startPoint y: 405, endPoint x: 25, endPoint y: 325, distance: 145.1
click at [25, 324] on div "46 47 48 49 50 51 52 53 54 55 56 57 58 59 60 61 62 66 67 68 69 63 65 64 45 44 4…" at bounding box center [754, 421] width 1467 height 624
click at [203, 301] on div "if ( priceHTML ) { const priceElem = elem.querySelector ( 'span[aria-label="Add…" at bounding box center [780, 764] width 1413 height 2552
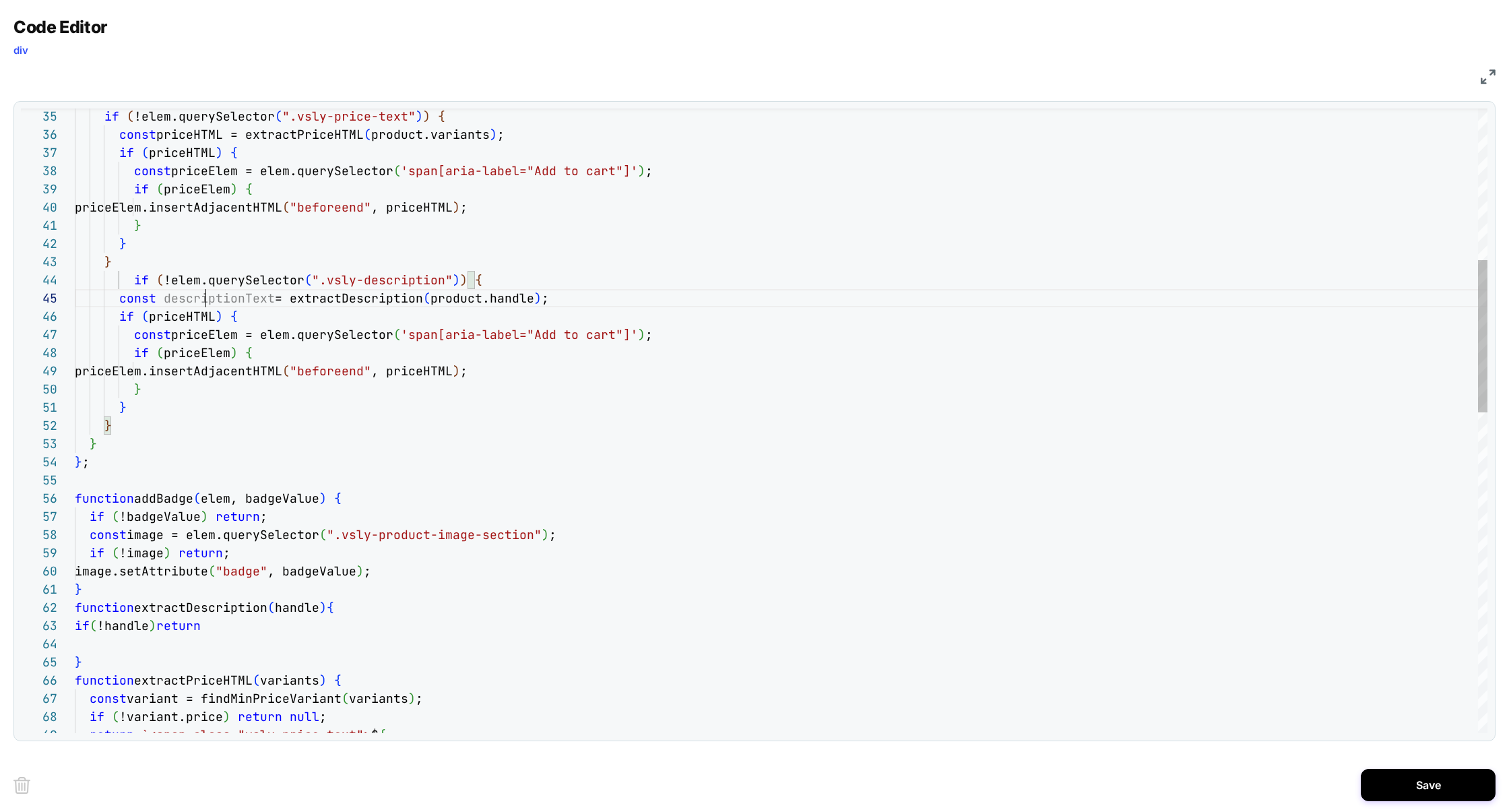
click at [203, 301] on div "if ( priceHTML ) { const priceElem = elem.querySelector ( 'span[aria-label="Add…" at bounding box center [780, 764] width 1413 height 2552
click at [184, 313] on div "if ( priceHTML ) { const priceElem = elem.querySelector ( 'span[aria-label="Add…" at bounding box center [780, 764] width 1413 height 2552
click at [326, 315] on div "if ( descriptionText ) { const priceElem = elem.querySelector ( 'span[aria-labe…" at bounding box center [780, 764] width 1413 height 2552
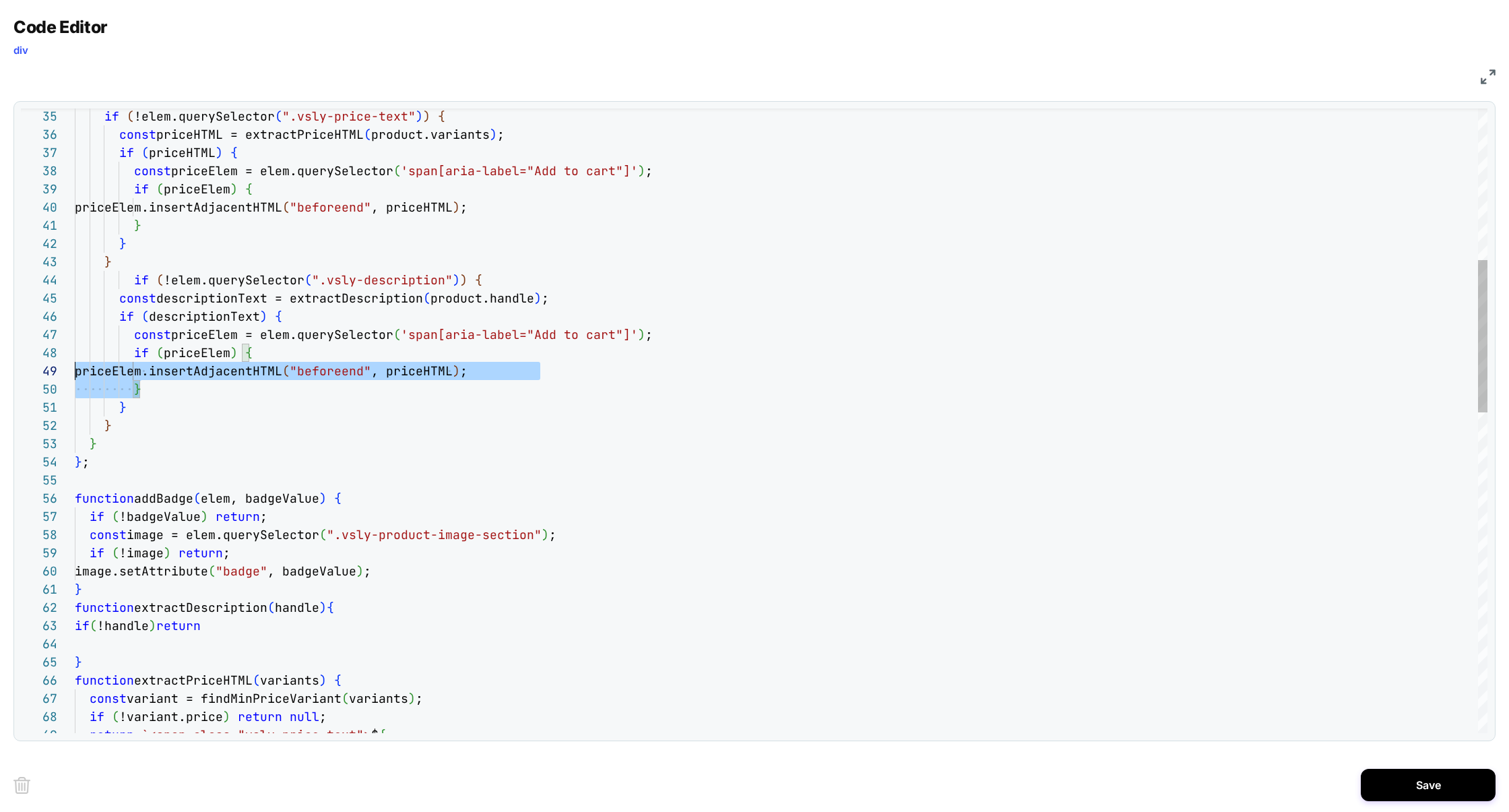
scroll to position [109, 0]
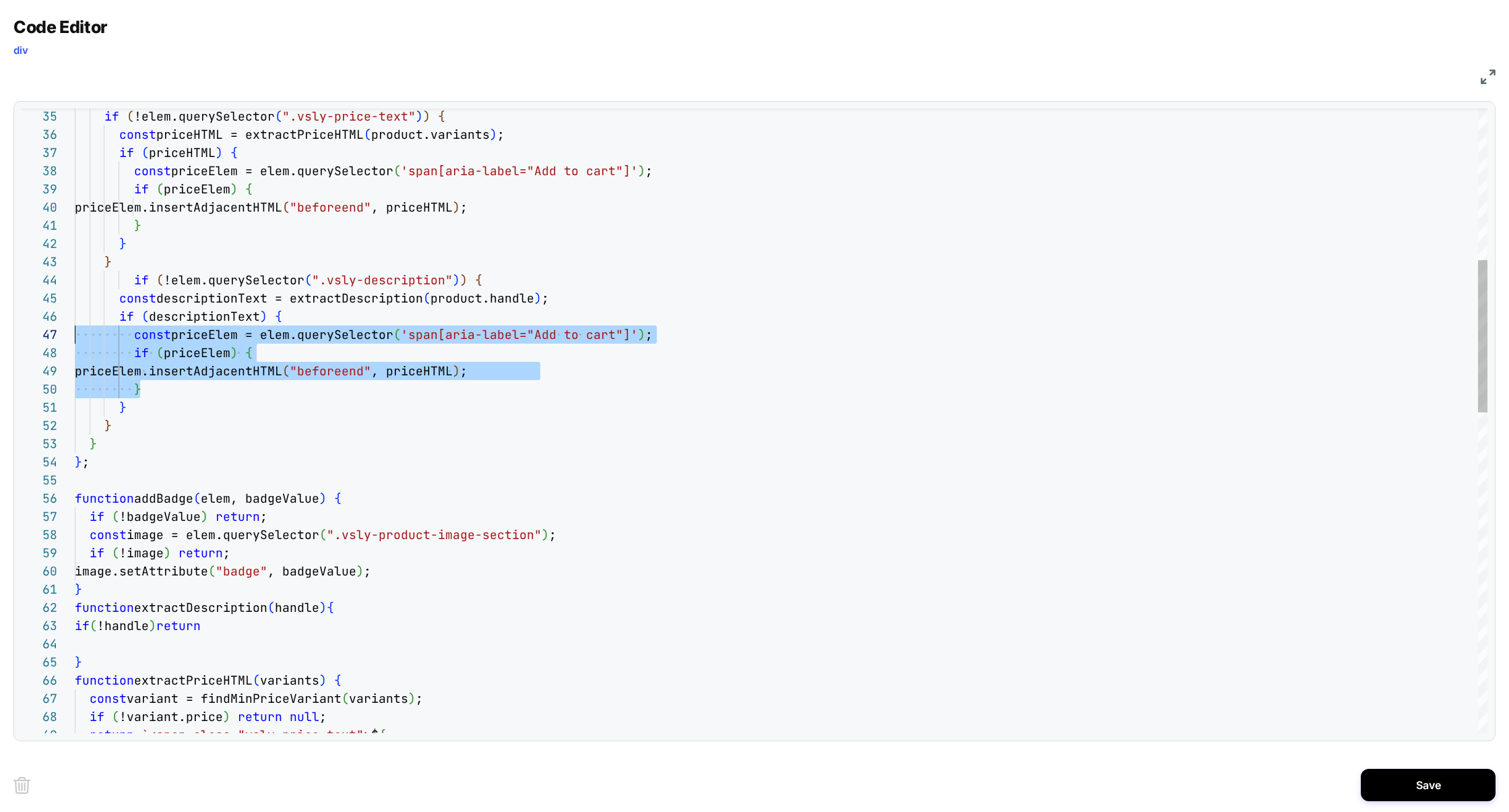
drag, startPoint x: 188, startPoint y: 388, endPoint x: 21, endPoint y: 339, distance: 174.0
click at [75, 339] on div "if ( descriptionText ) { const priceElem = elem.querySelector ( 'span[aria-labe…" at bounding box center [780, 764] width 1413 height 2552
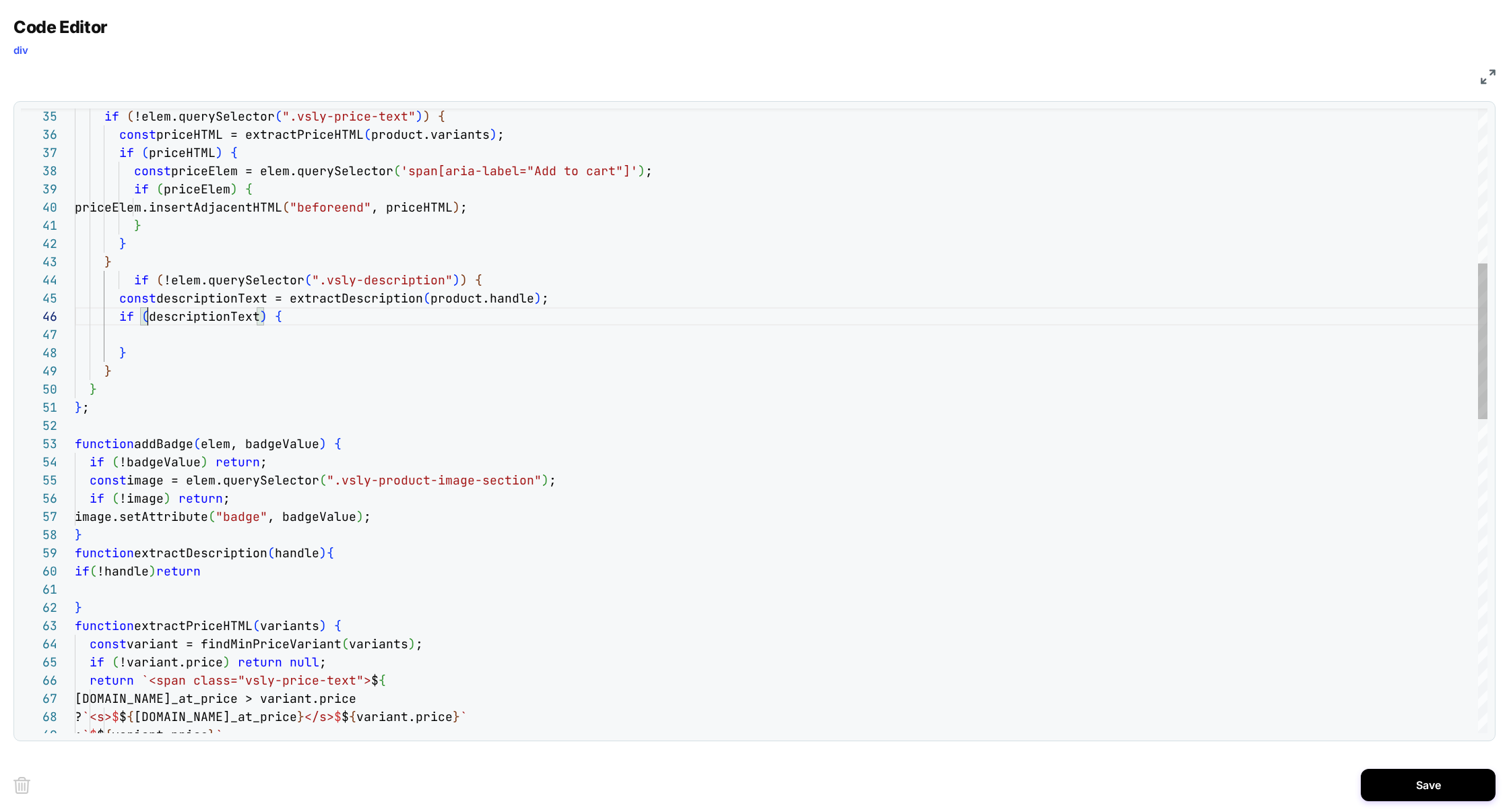
click at [151, 311] on div "if ( descriptionText ) { } } } } ; function addBadge ( elem, badgeValue ) { if …" at bounding box center [780, 737] width 1413 height 2497
click at [162, 333] on div "if ( !!descriptionText ) { } } } } ; function addBadge ( elem, badgeValue ) { i…" at bounding box center [780, 737] width 1413 height 2497
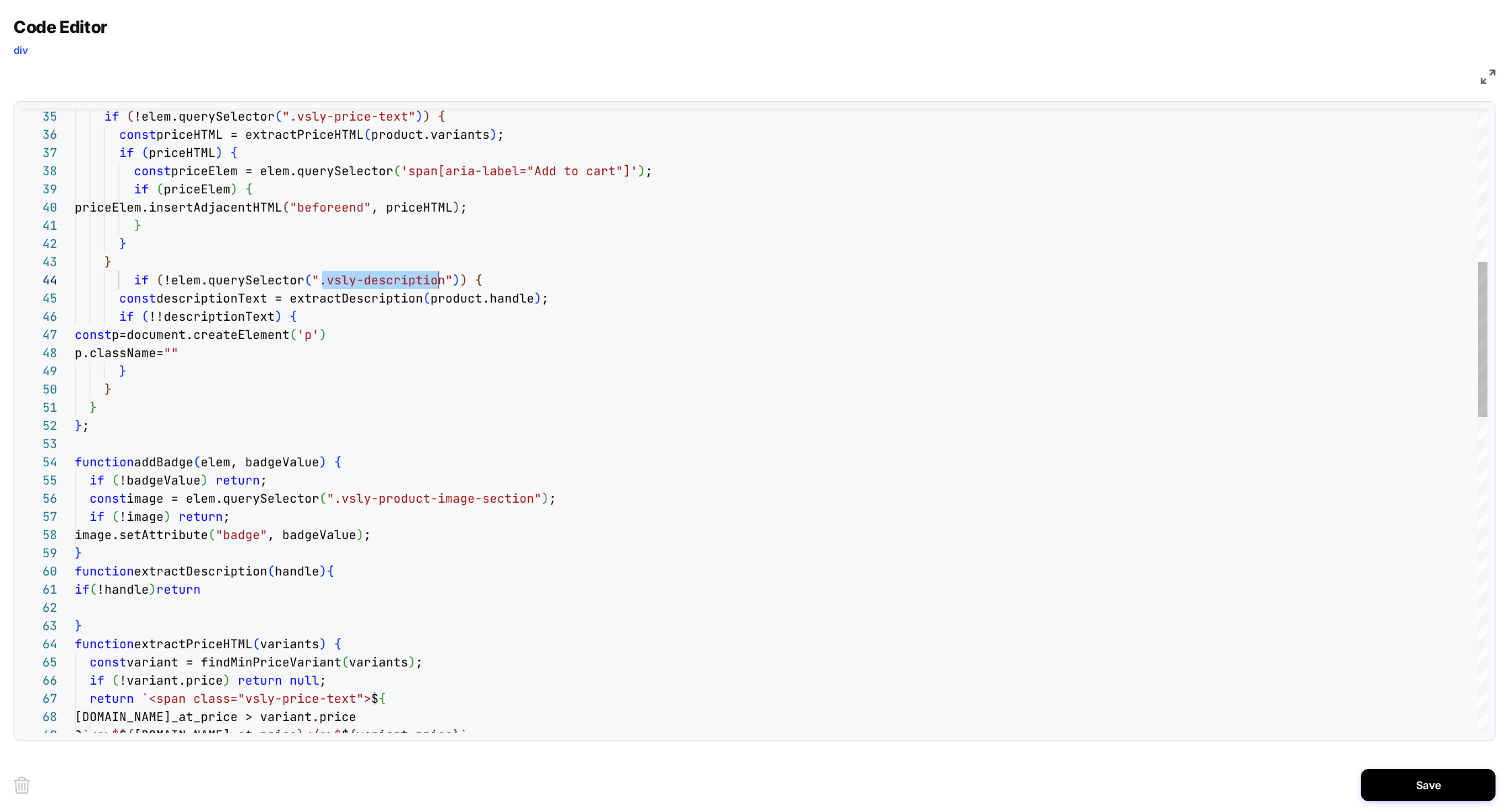
scroll to position [54, 363]
drag, startPoint x: 322, startPoint y: 281, endPoint x: 433, endPoint y: 278, distance: 111.0
click at [433, 279] on span "".vsly-description"" at bounding box center [383, 280] width 141 height 16
click at [173, 352] on div "if ( !!descriptionText ) { const p=document.createElement ( 'p' ) } } } } ; fun…" at bounding box center [780, 746] width 1413 height 2516
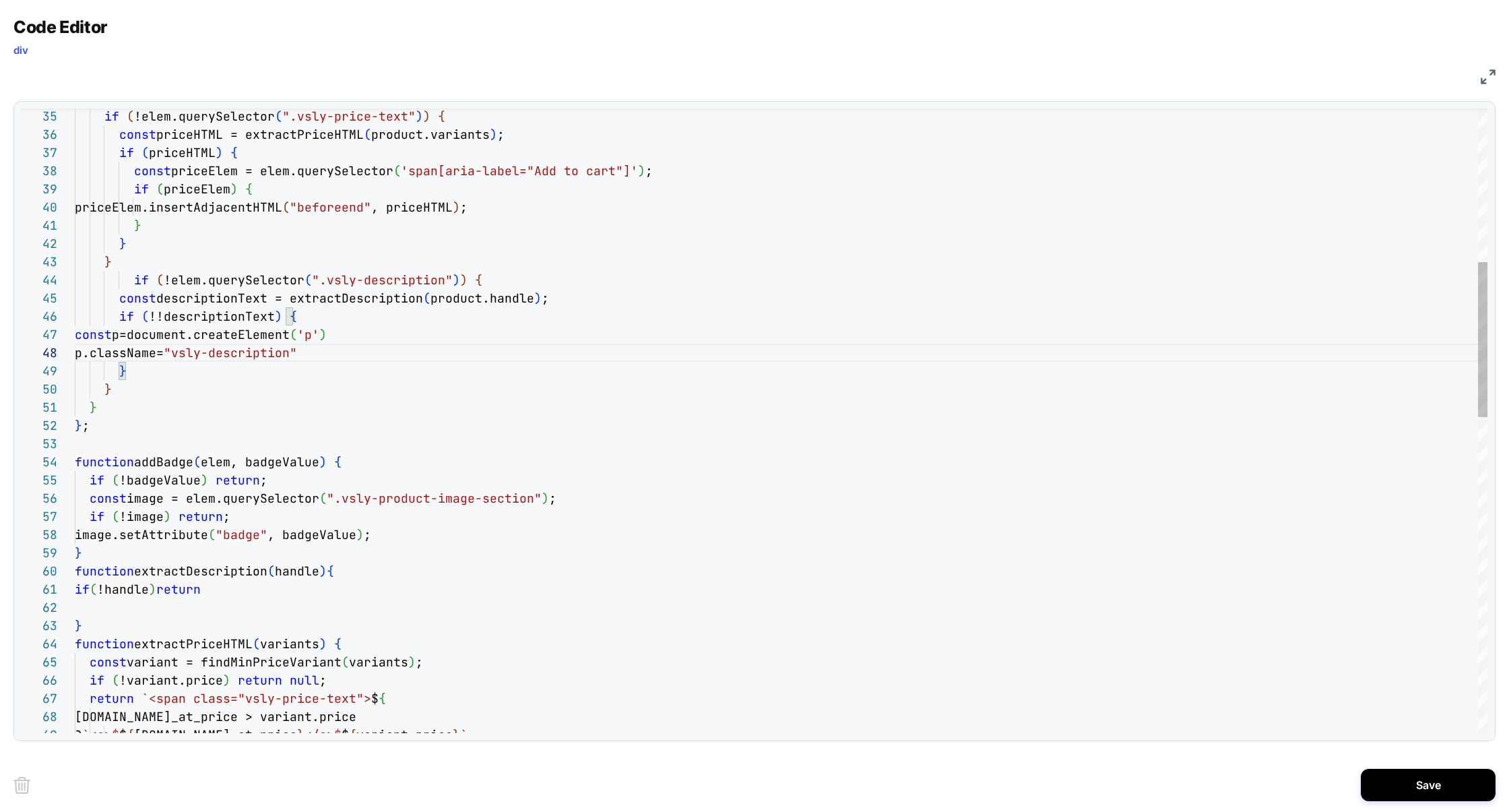
click at [327, 319] on div "if ( !!descriptionText ) { const p=document.createElement ( 'p' ) } } } } ; fun…" at bounding box center [780, 746] width 1413 height 2516
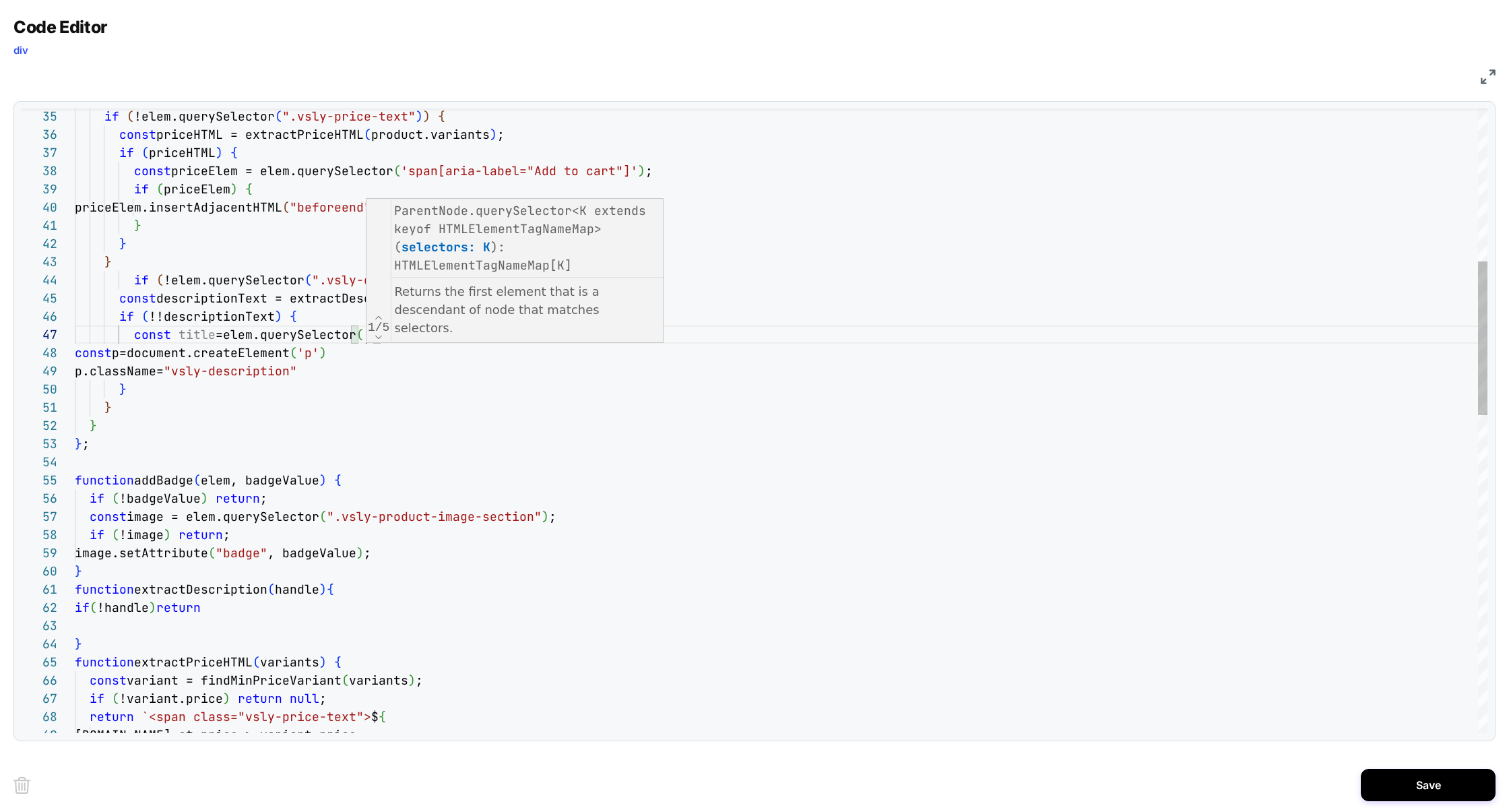
scroll to position [109, 291]
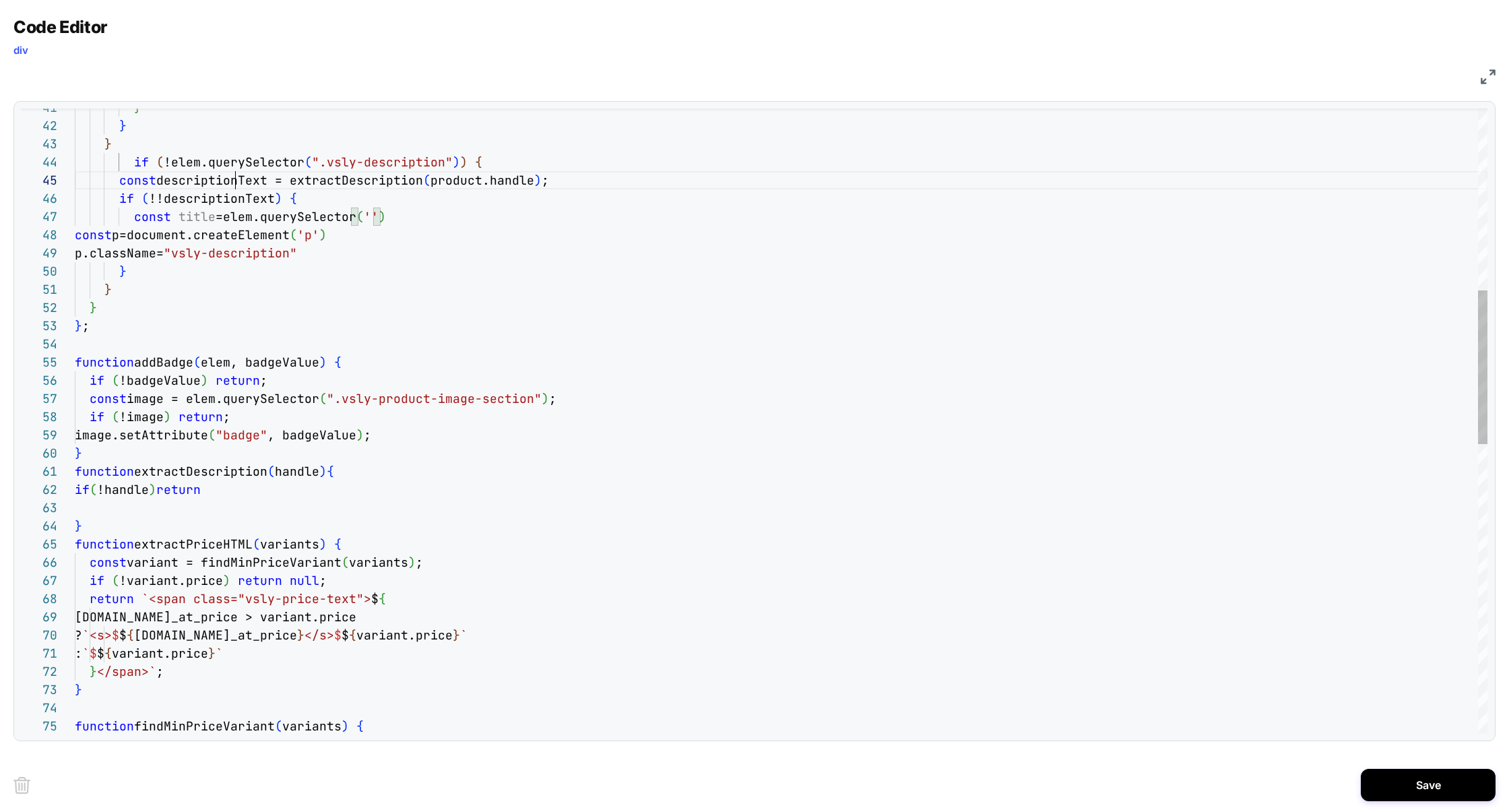
click at [239, 184] on div "if ( !!descriptionText ) { const p=document.createElement ( 'p' ) } } } } ; fun…" at bounding box center [780, 638] width 1413 height 2534
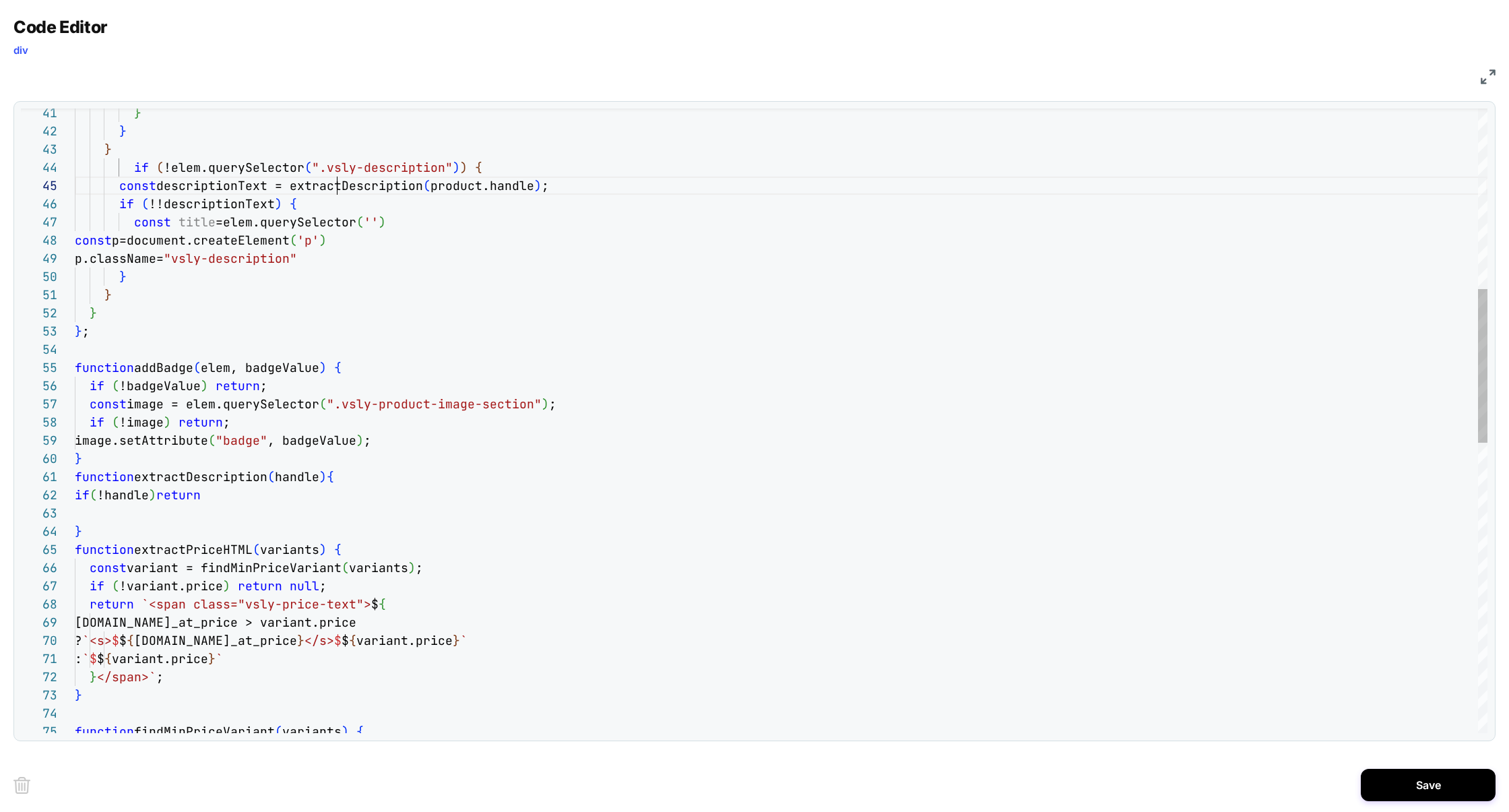
click at [334, 180] on div "} } } } ; function addBadge ( elem, badgeValue ) { if ( !badgeValue ) return ; …" at bounding box center [780, 643] width 1413 height 2534
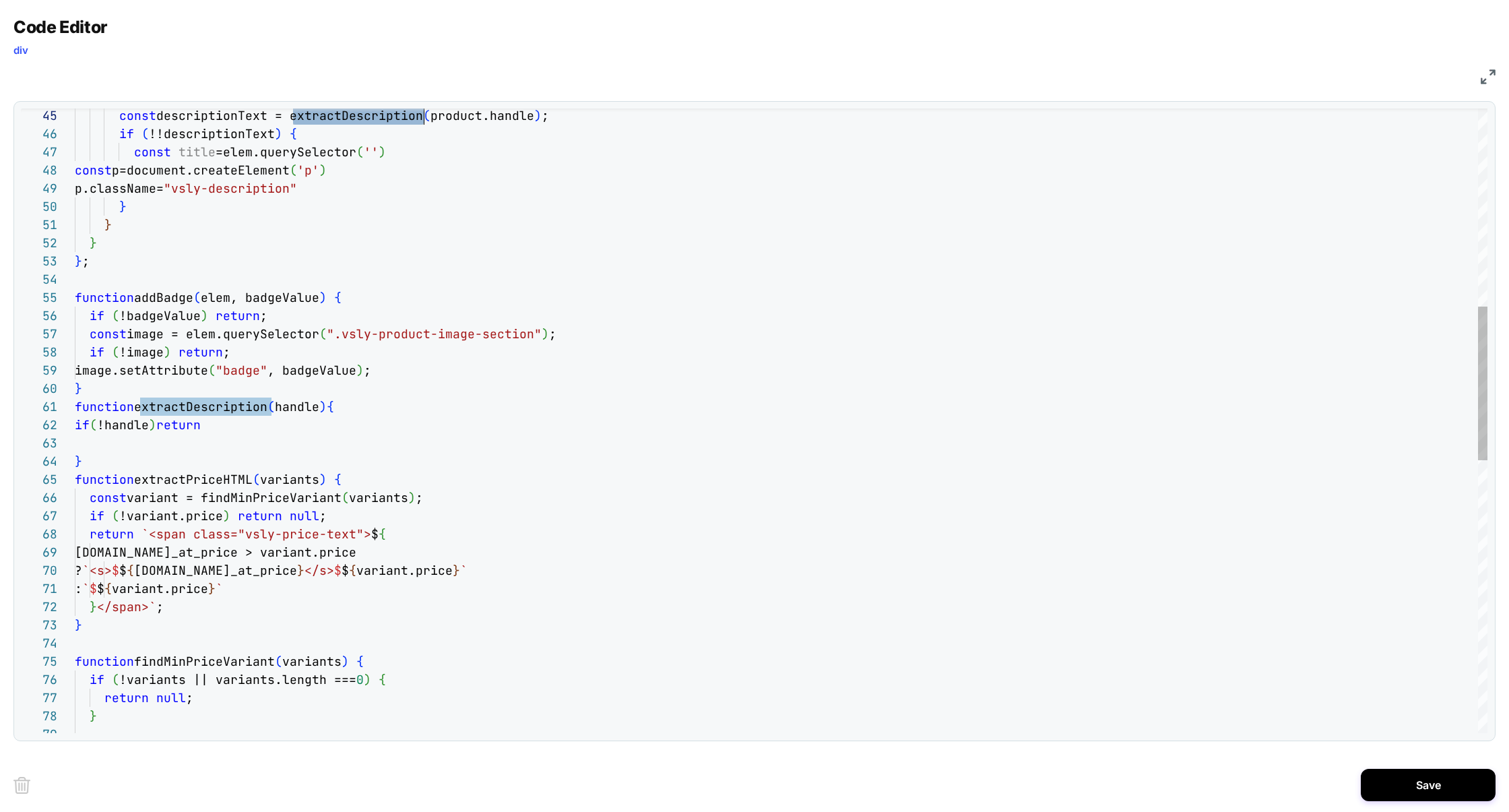
scroll to position [36, 0]
click at [116, 446] on div "} } } } ; function addBadge ( elem, badgeValue ) { if ( !badgeValue ) return ; …" at bounding box center [780, 573] width 1413 height 2534
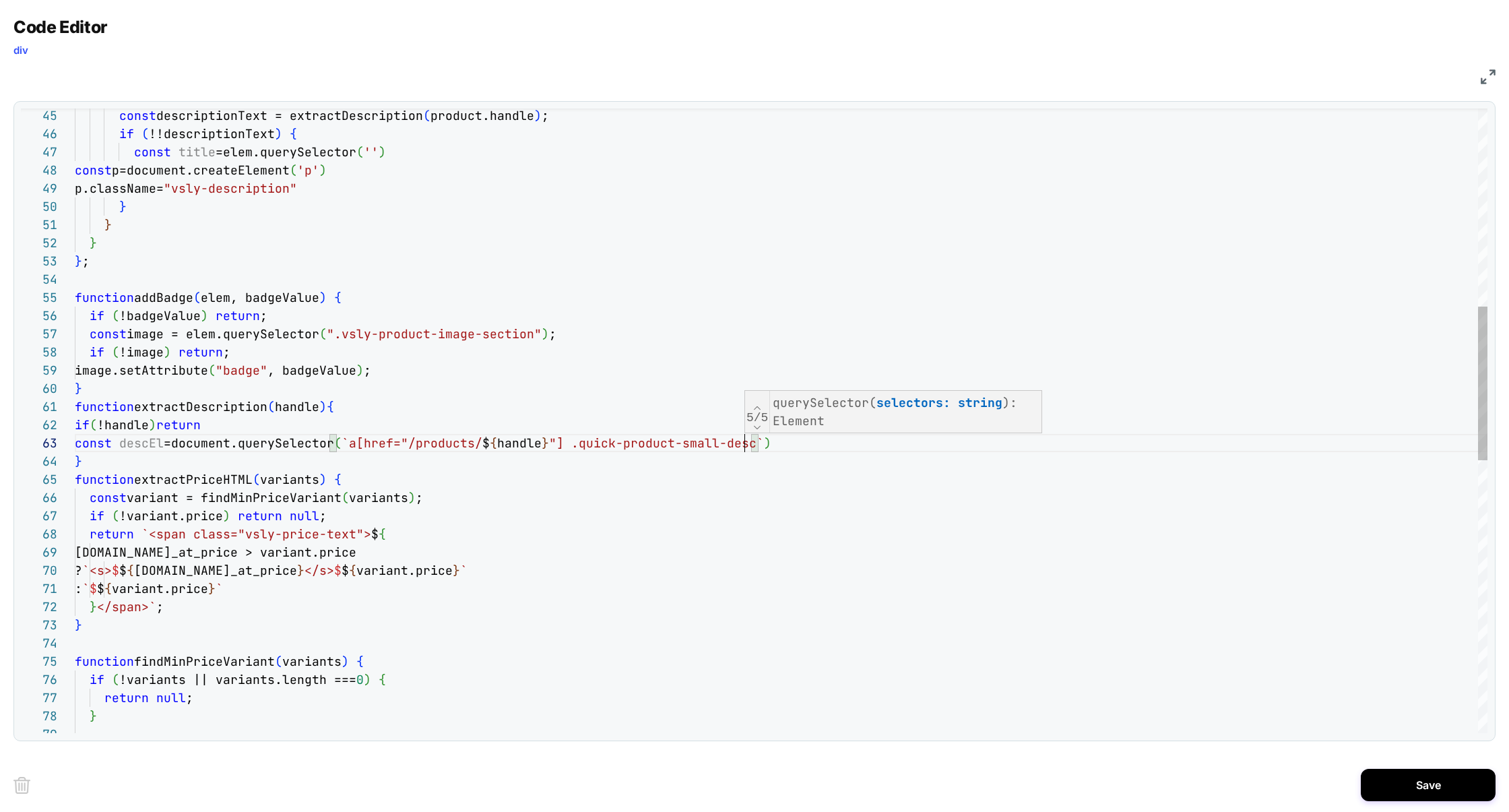
scroll to position [36, 670]
click at [758, 461] on div "} } } } ; function addBadge ( elem, badgeValue ) { if ( !badgeValue ) return ; …" at bounding box center [780, 573] width 1413 height 2534
click at [779, 445] on div "} } } } ; function addBadge ( elem, badgeValue ) { if ( !badgeValue ) return ; …" at bounding box center [780, 573] width 1413 height 2534
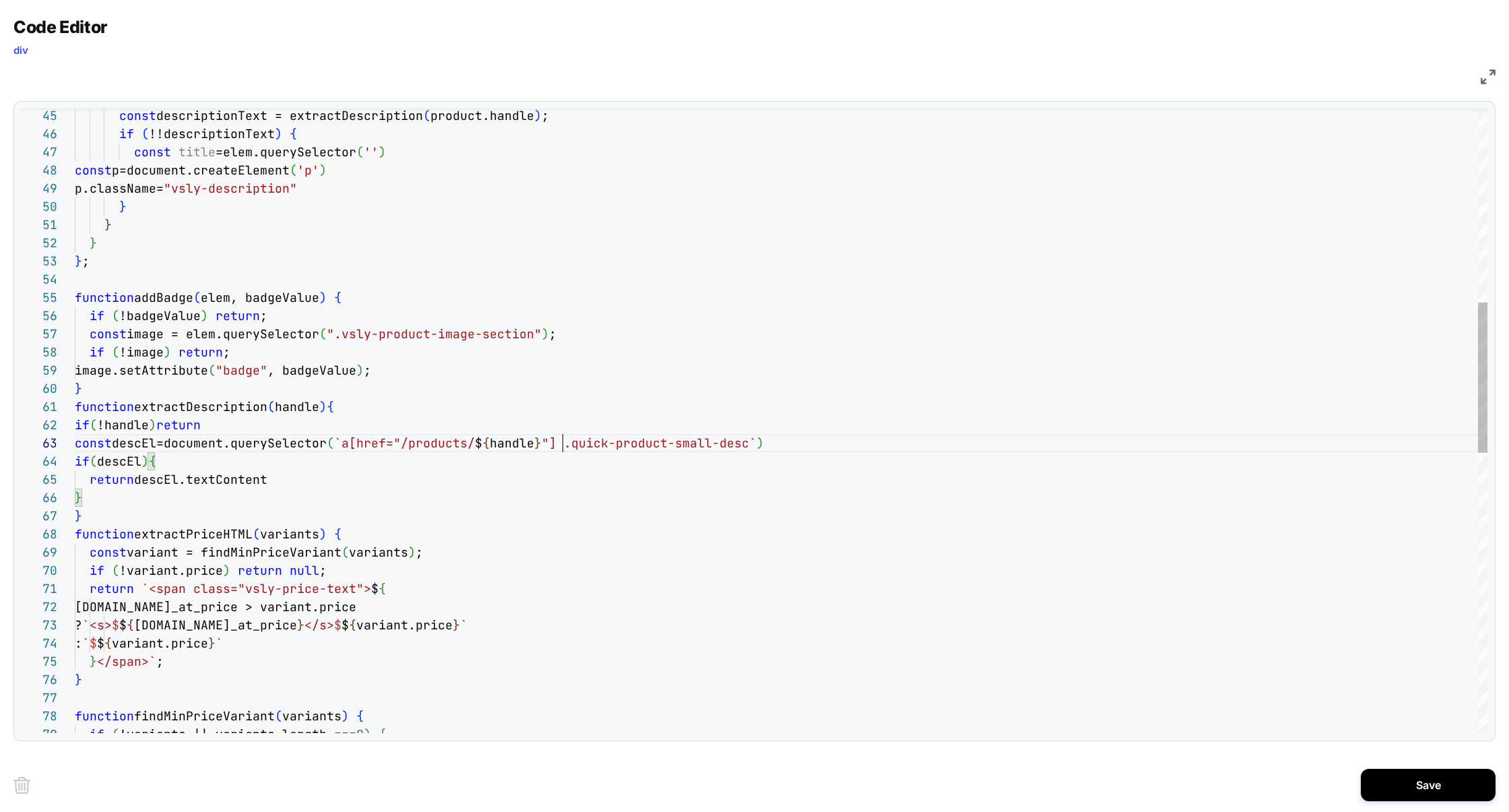
scroll to position [36, 488]
click at [566, 442] on div "} } } } ; function addBadge ( elem, badgeValue ) { if ( !badgeValue ) return ; …" at bounding box center [780, 600] width 1413 height 2588
click at [219, 405] on div "} } } } ; function addBadge ( elem, badgeValue ) { if ( !badgeValue ) return ; …" at bounding box center [780, 600] width 1413 height 2588
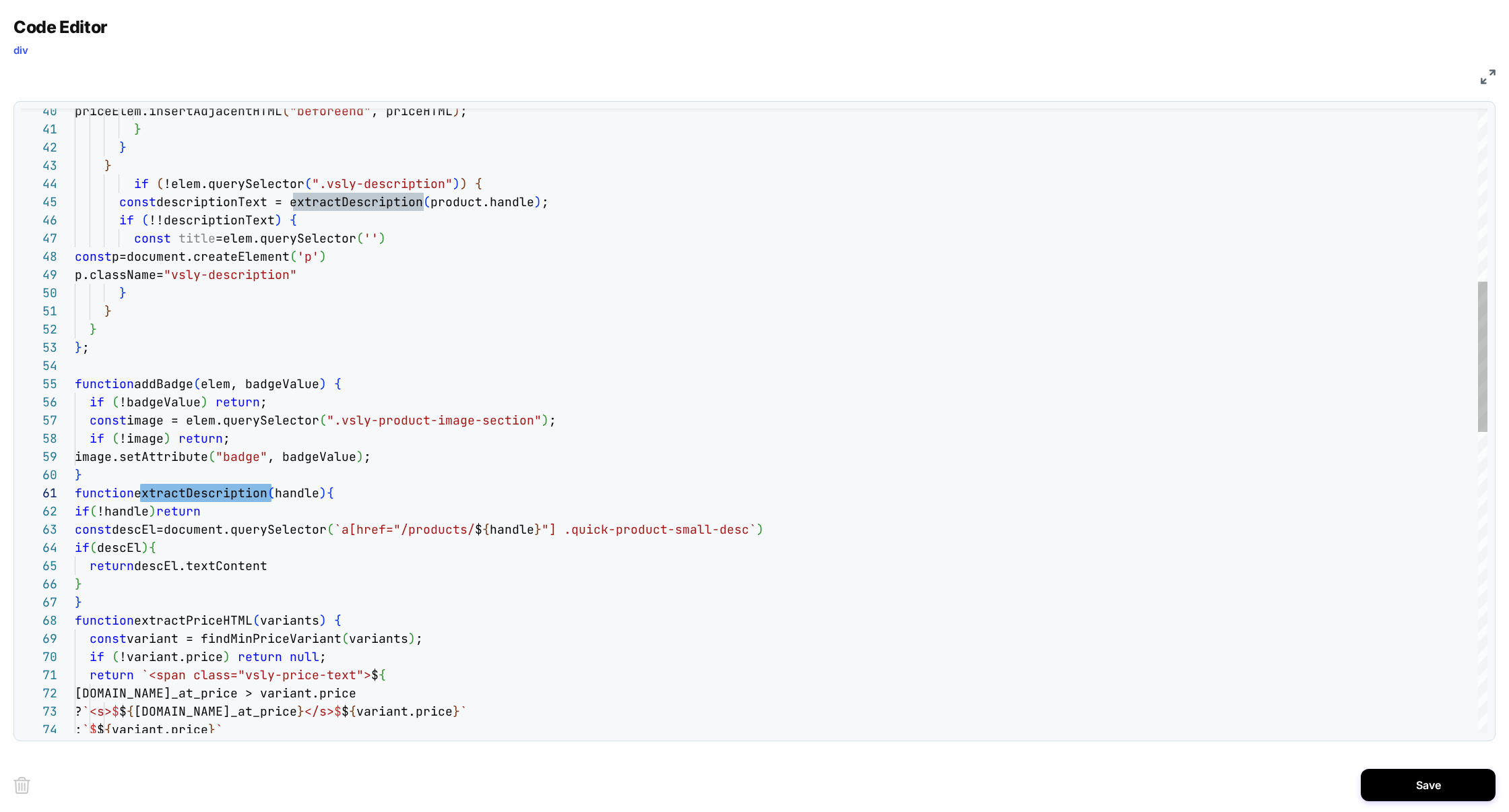
click at [299, 222] on div "} } } } ; function addBadge ( elem, badgeValue ) { if ( !badgeValue ) return ; …" at bounding box center [780, 686] width 1413 height 2588
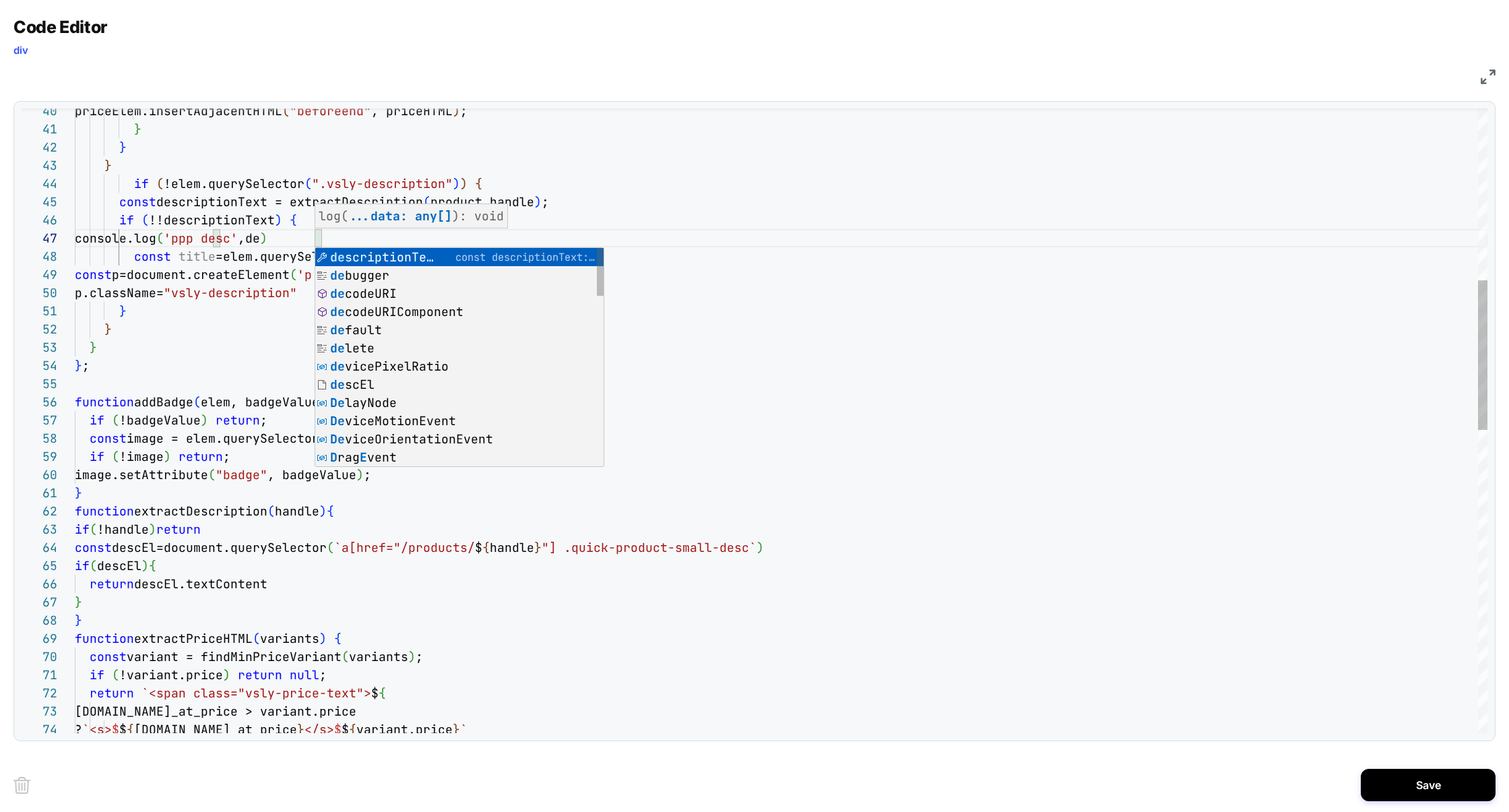
scroll to position [109, 335]
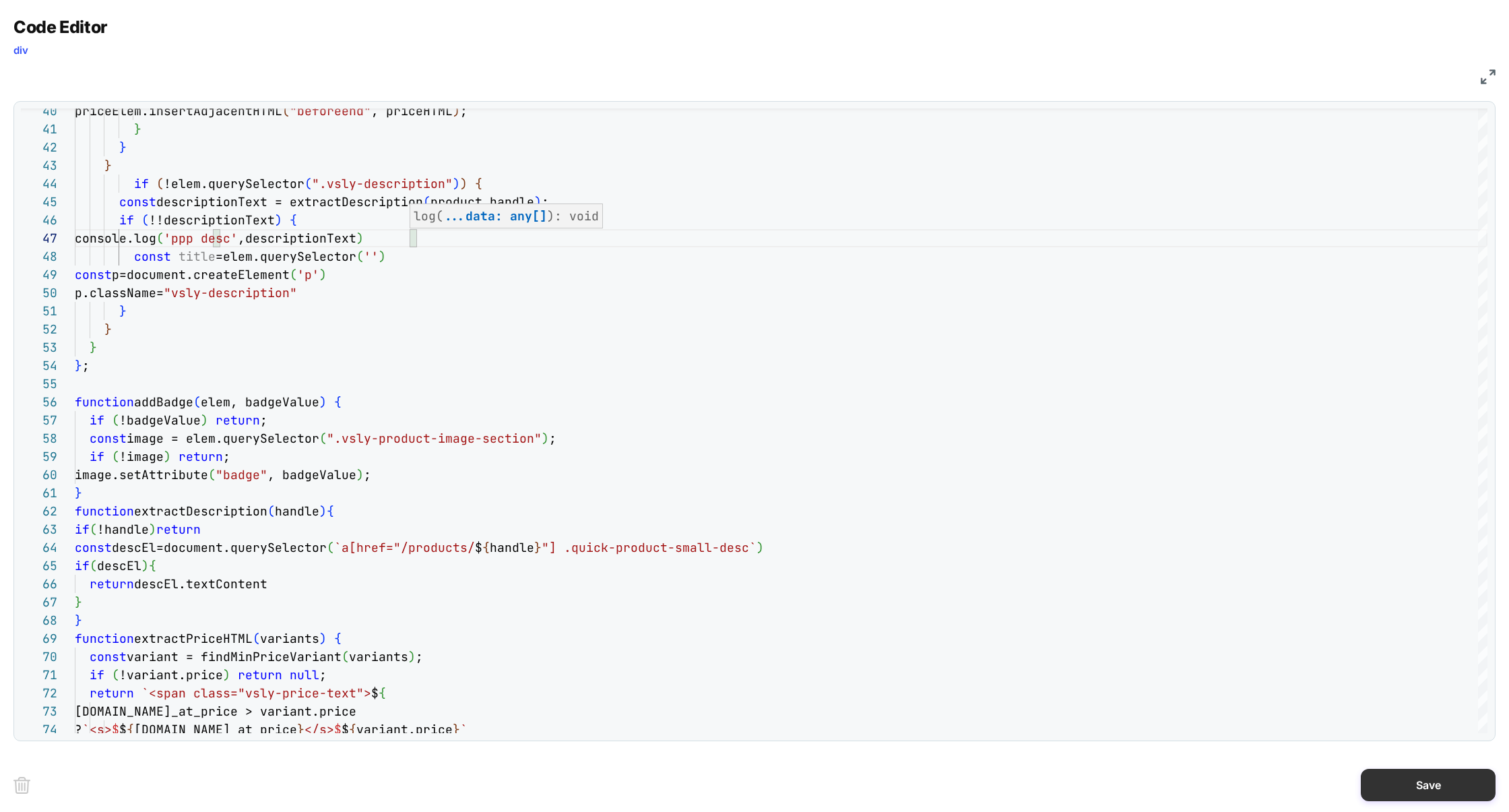
type textarea "**********"
click at [1415, 773] on button "Save" at bounding box center [1428, 784] width 135 height 33
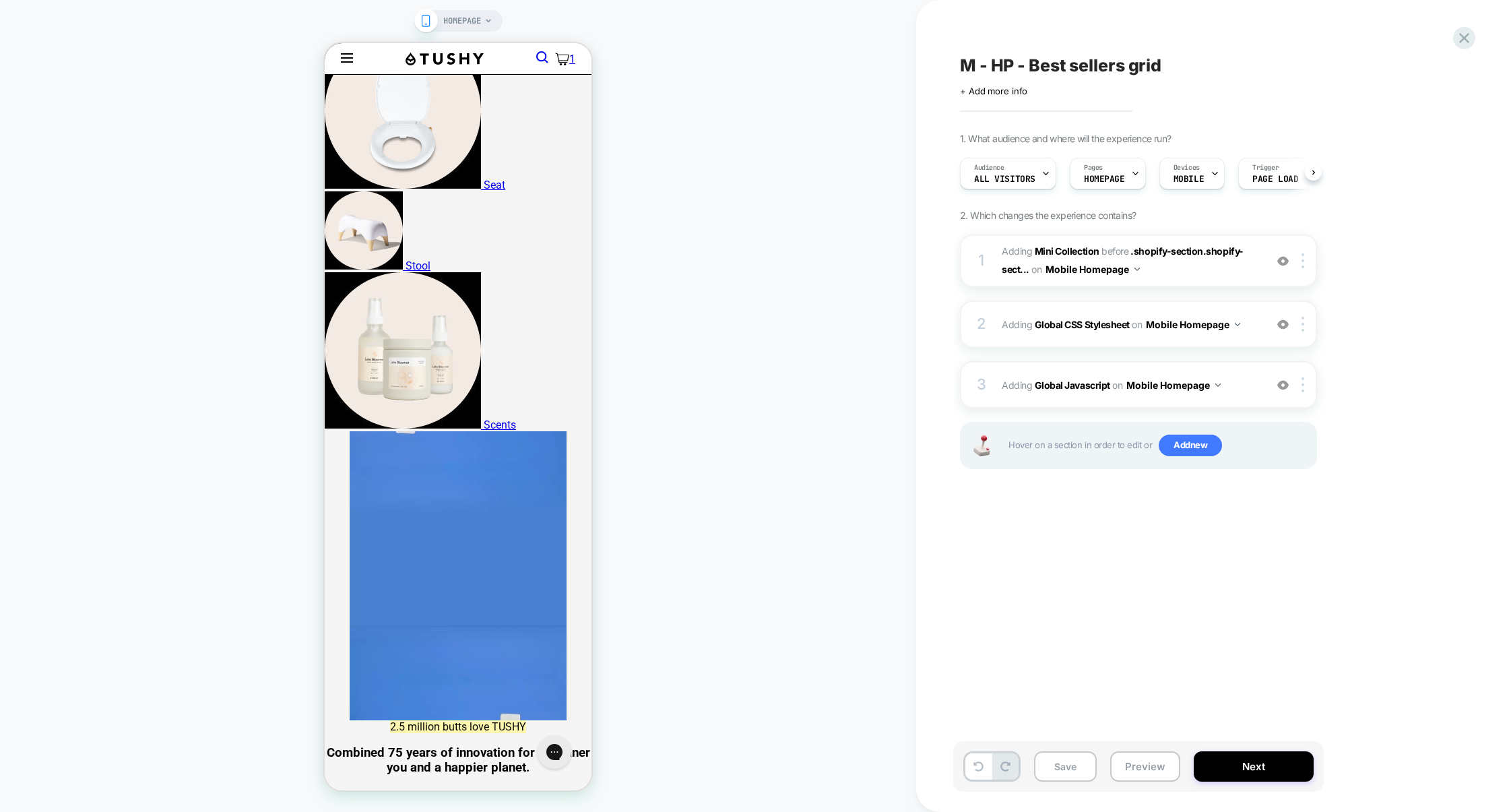
scroll to position [0, 1]
click at [1093, 770] on button "Save" at bounding box center [1065, 766] width 63 height 30
click at [1126, 770] on button "Preview" at bounding box center [1146, 766] width 70 height 30
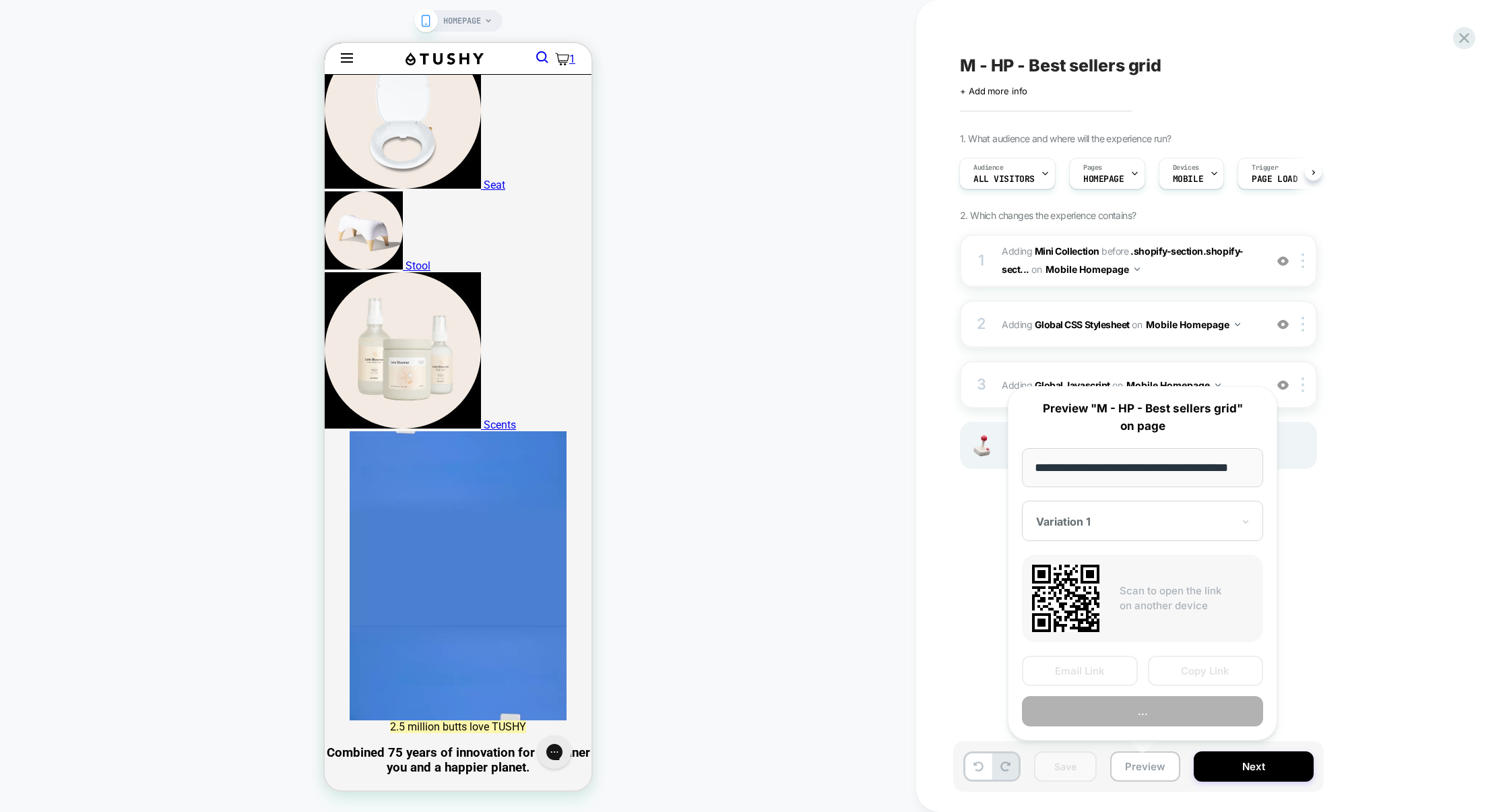
scroll to position [0, 17]
click at [1138, 721] on button "Preview" at bounding box center [1143, 712] width 241 height 30
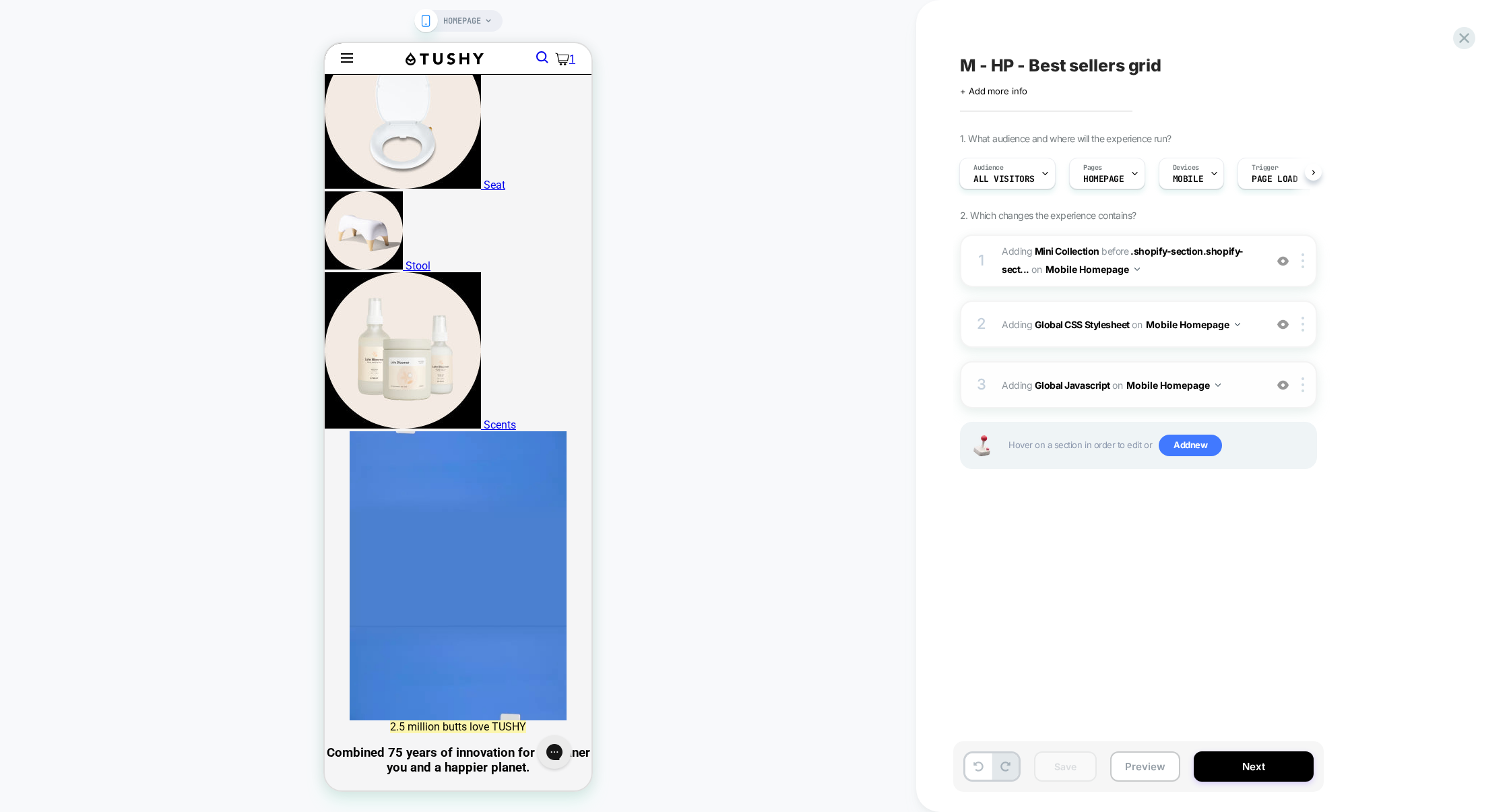
click at [1098, 367] on div "3 Adding Global Javascript on Mobile Homepage Add Before Add After Copy to Desk…" at bounding box center [1139, 384] width 357 height 47
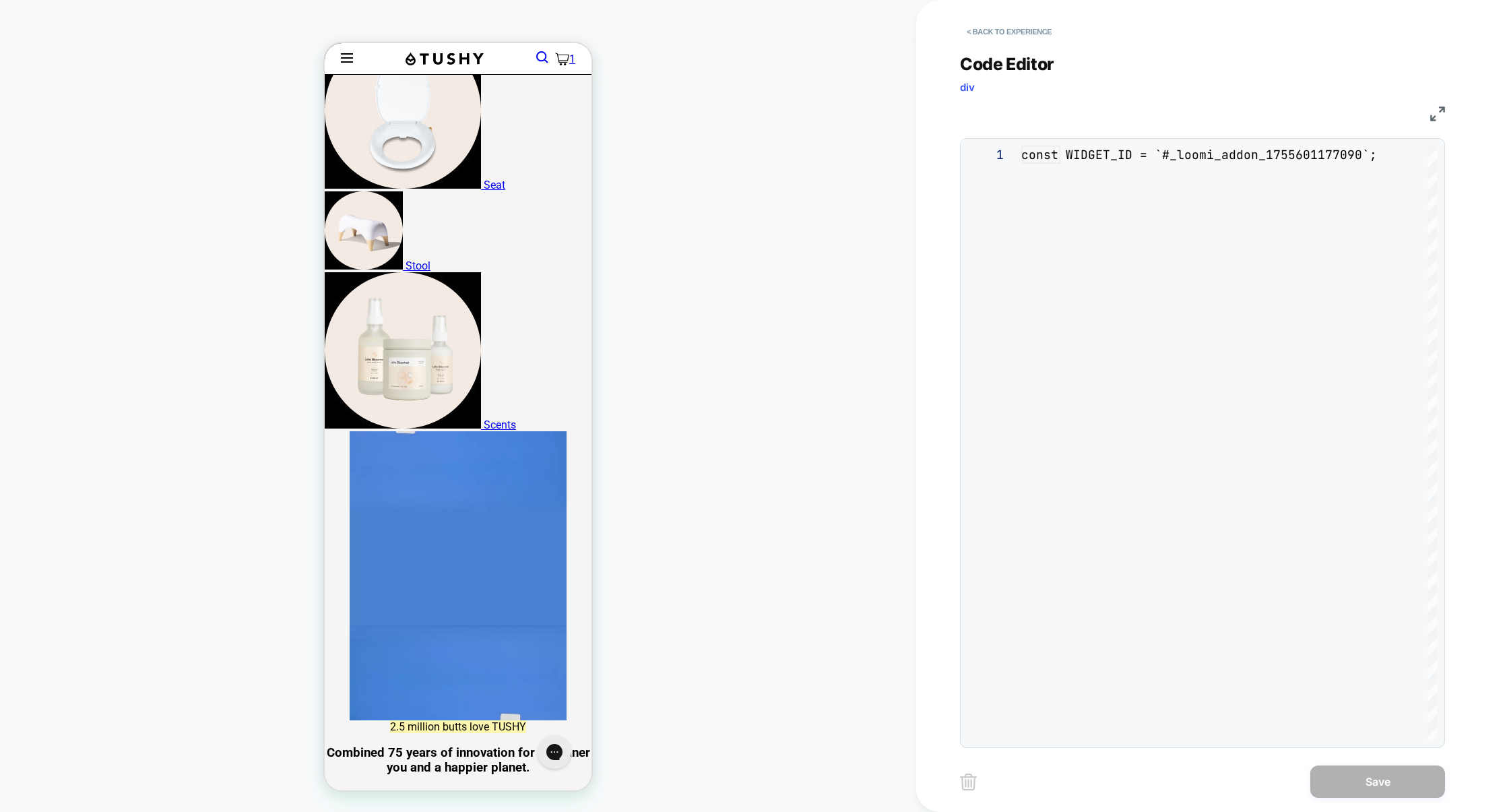
scroll to position [182, 0]
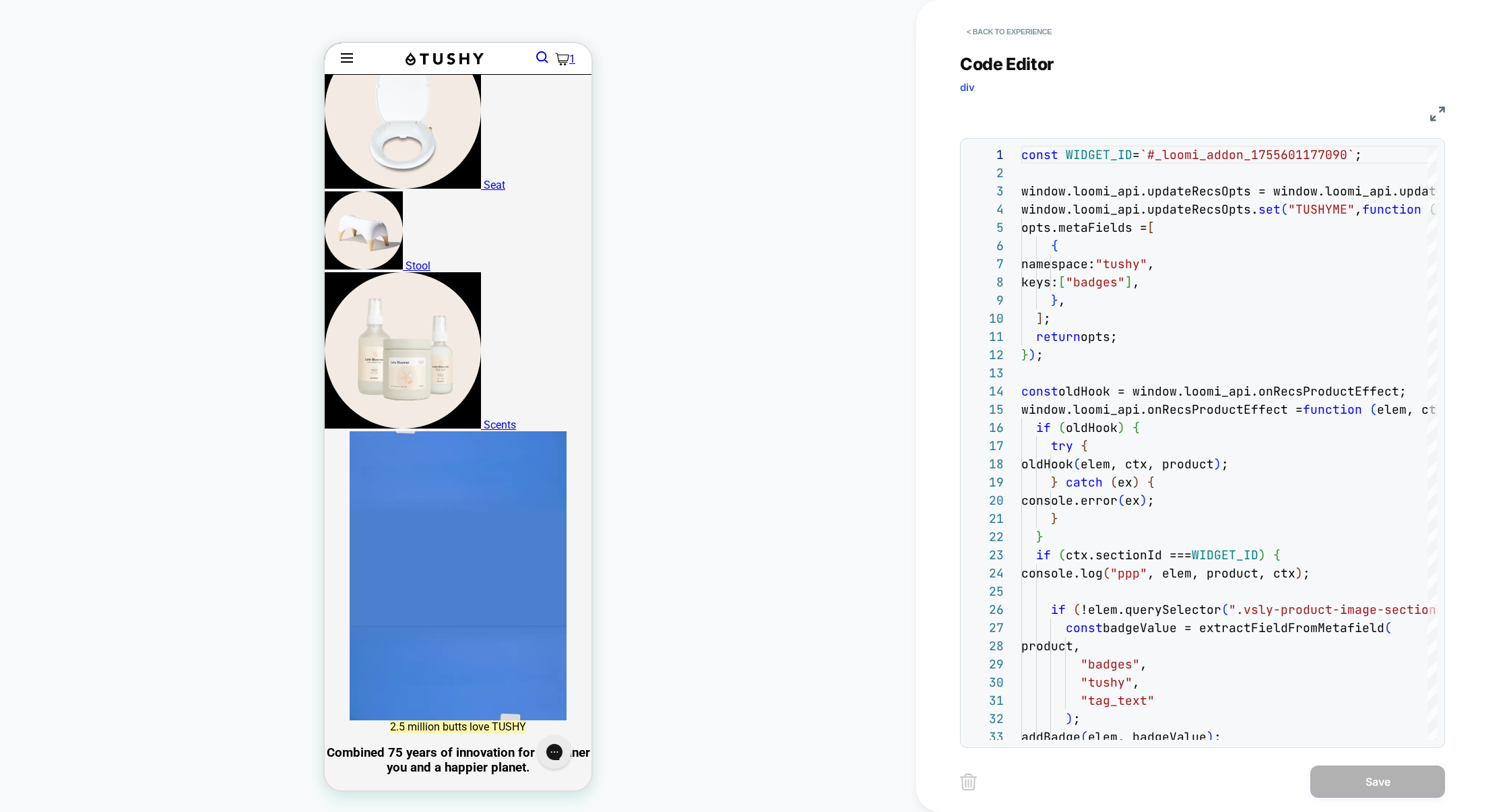
click at [1443, 112] on img at bounding box center [1438, 114] width 15 height 15
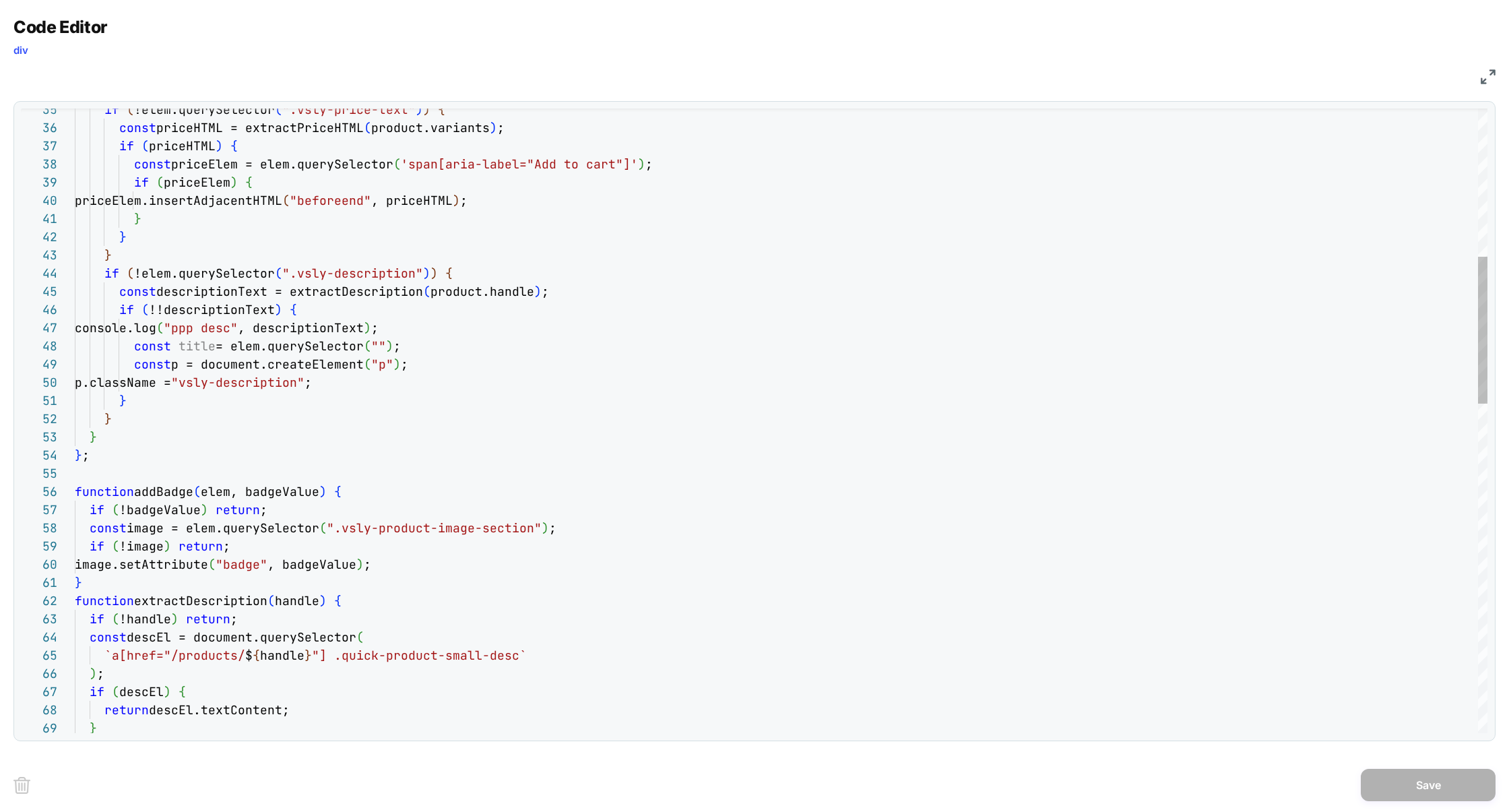
click at [386, 352] on div "} return descEl.textContent; ) ; if ( descEl ) { `a[href="/products/ $ { handle…" at bounding box center [780, 803] width 1413 height 2643
click at [195, 346] on div "} return descEl.textContent; ) ; if ( descEl ) { `a[href="/products/ $ { handle…" at bounding box center [780, 803] width 1413 height 2643
click at [195, 347] on div "} return descEl.textContent; ) ; if ( descEl ) { `a[href="/products/ $ { handle…" at bounding box center [780, 803] width 1413 height 2643
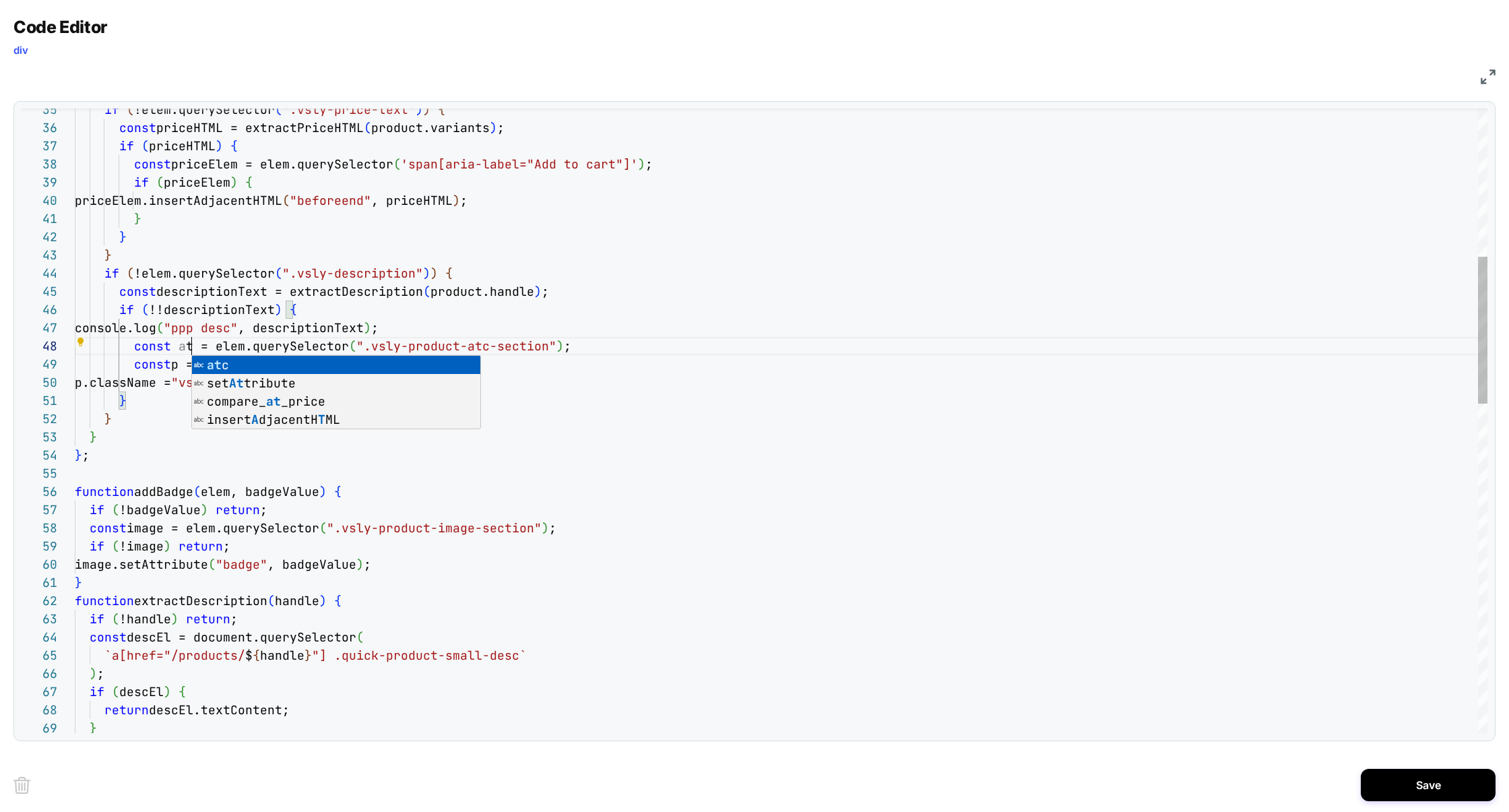
scroll to position [127, 124]
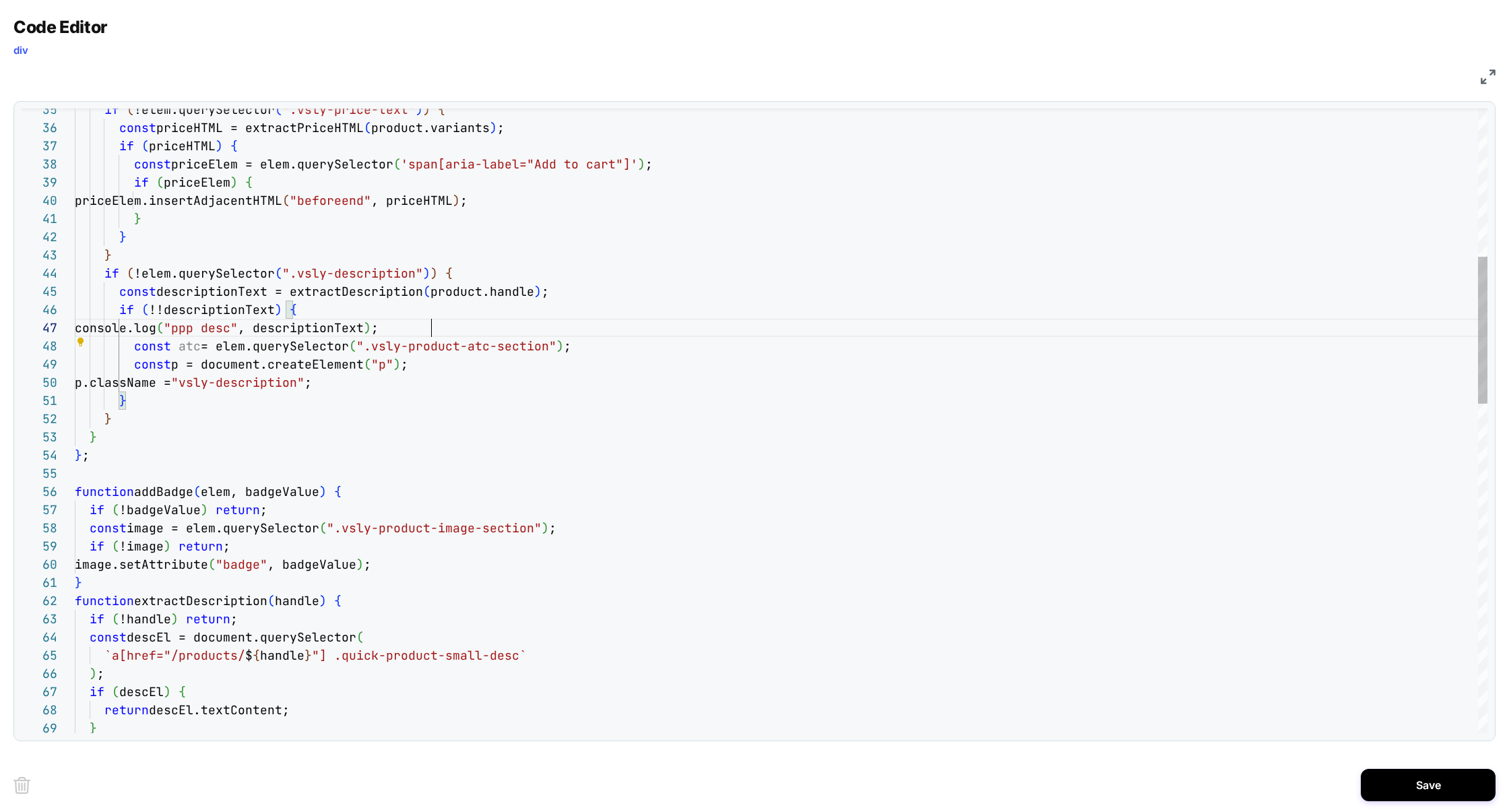
click at [598, 331] on div "} return descEl.textContent; ) ; if ( descEl ) { `a[href="/products/ $ { handle…" at bounding box center [780, 803] width 1413 height 2643
click at [598, 342] on div "} return descEl.textContent; ) ; if ( descEl ) { `a[href="/products/ $ { handle…" at bounding box center [780, 803] width 1413 height 2643
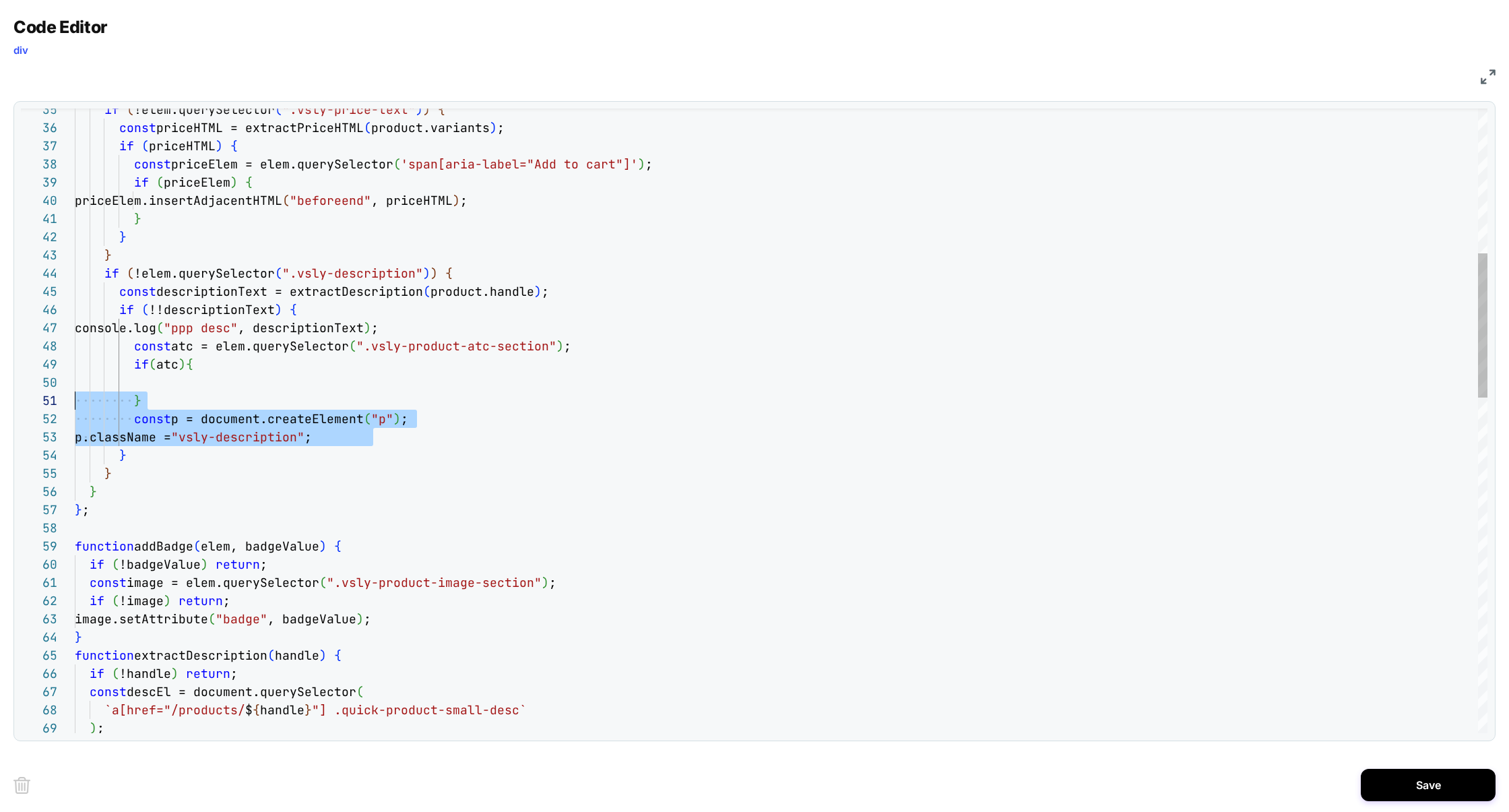
scroll to position [0, 0]
drag, startPoint x: 417, startPoint y: 434, endPoint x: 3, endPoint y: 409, distance: 414.8
drag, startPoint x: 401, startPoint y: 445, endPoint x: 42, endPoint y: 415, distance: 360.3
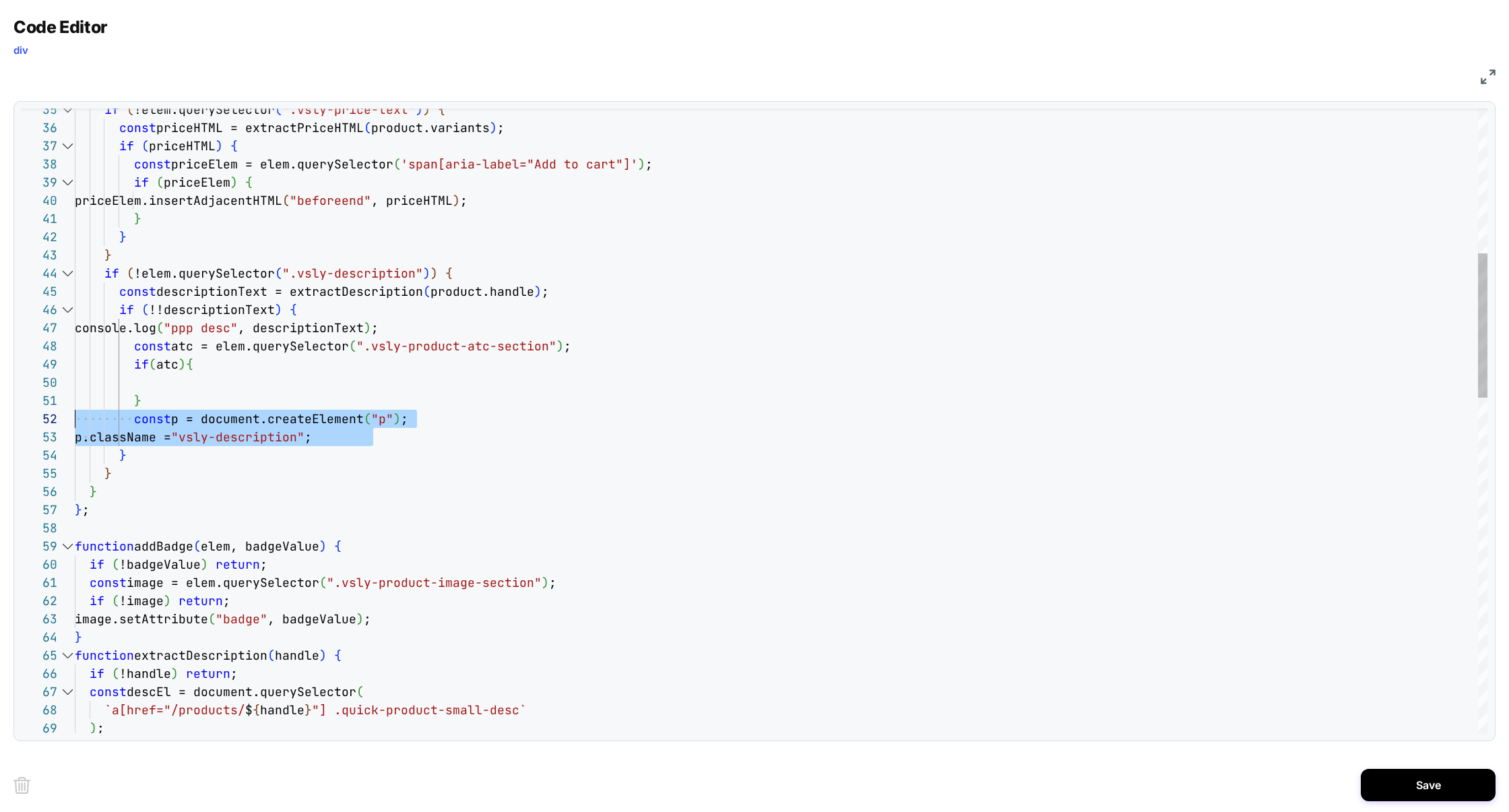
click at [41, 415] on div "69 68 66 67 65 63 64 61 62 60 59 58 57 54 55 56 48 47 46 45 44 43 42 41 40 39 3…" at bounding box center [754, 421] width 1467 height 624
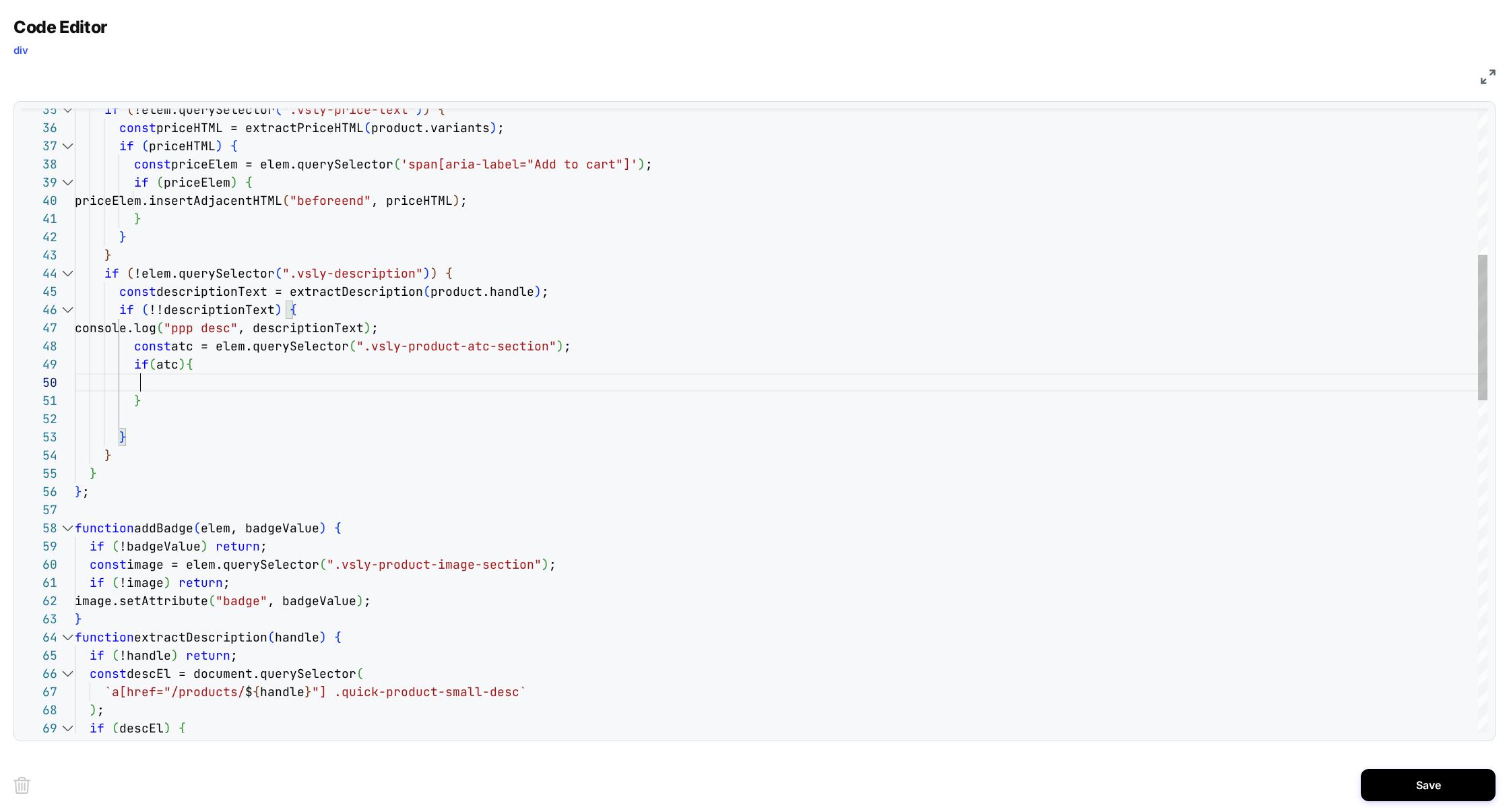
click at [143, 387] on div ") ; `a[href="/products/ $ { handle } "] .quick-product-small-desc` if ( !handle…" at bounding box center [780, 821] width 1413 height 2680
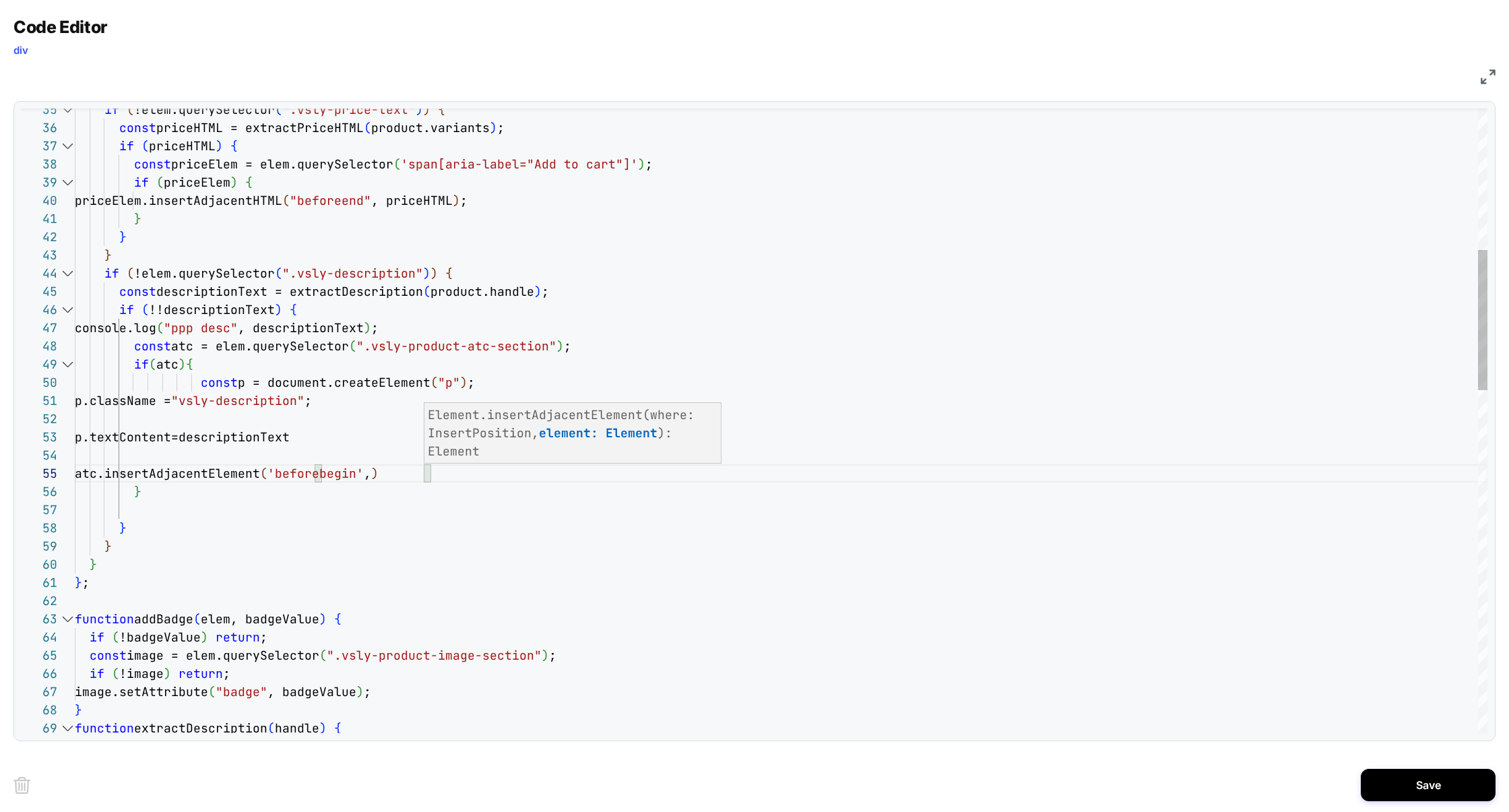
scroll to position [73, 357]
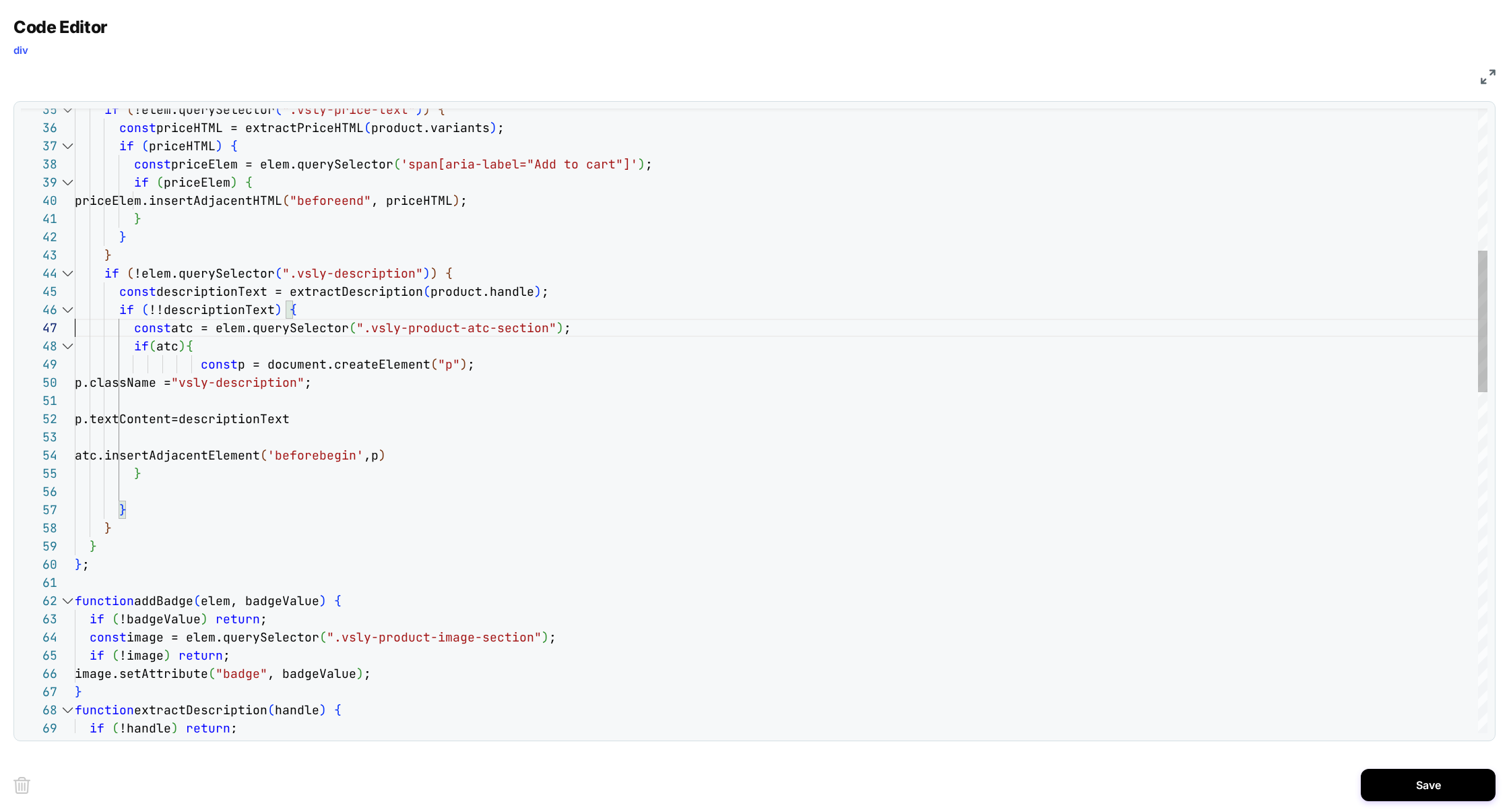
scroll to position [109, 0]
type textarea "**********"
click at [1409, 794] on button "Save" at bounding box center [1428, 784] width 135 height 33
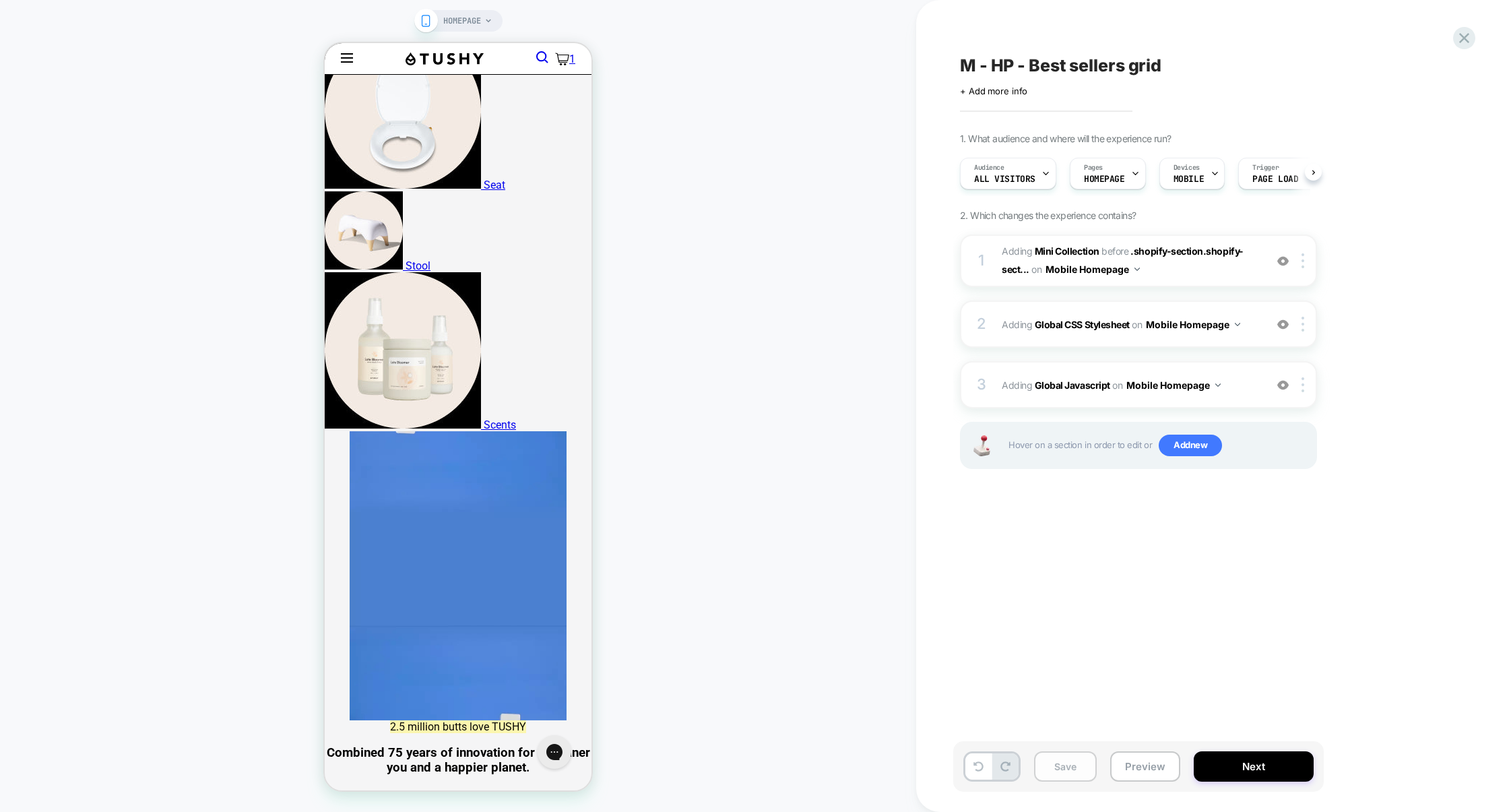
scroll to position [0, 1]
click at [1087, 761] on button "Save" at bounding box center [1065, 766] width 63 height 30
click at [1130, 763] on button "Preview" at bounding box center [1146, 766] width 70 height 30
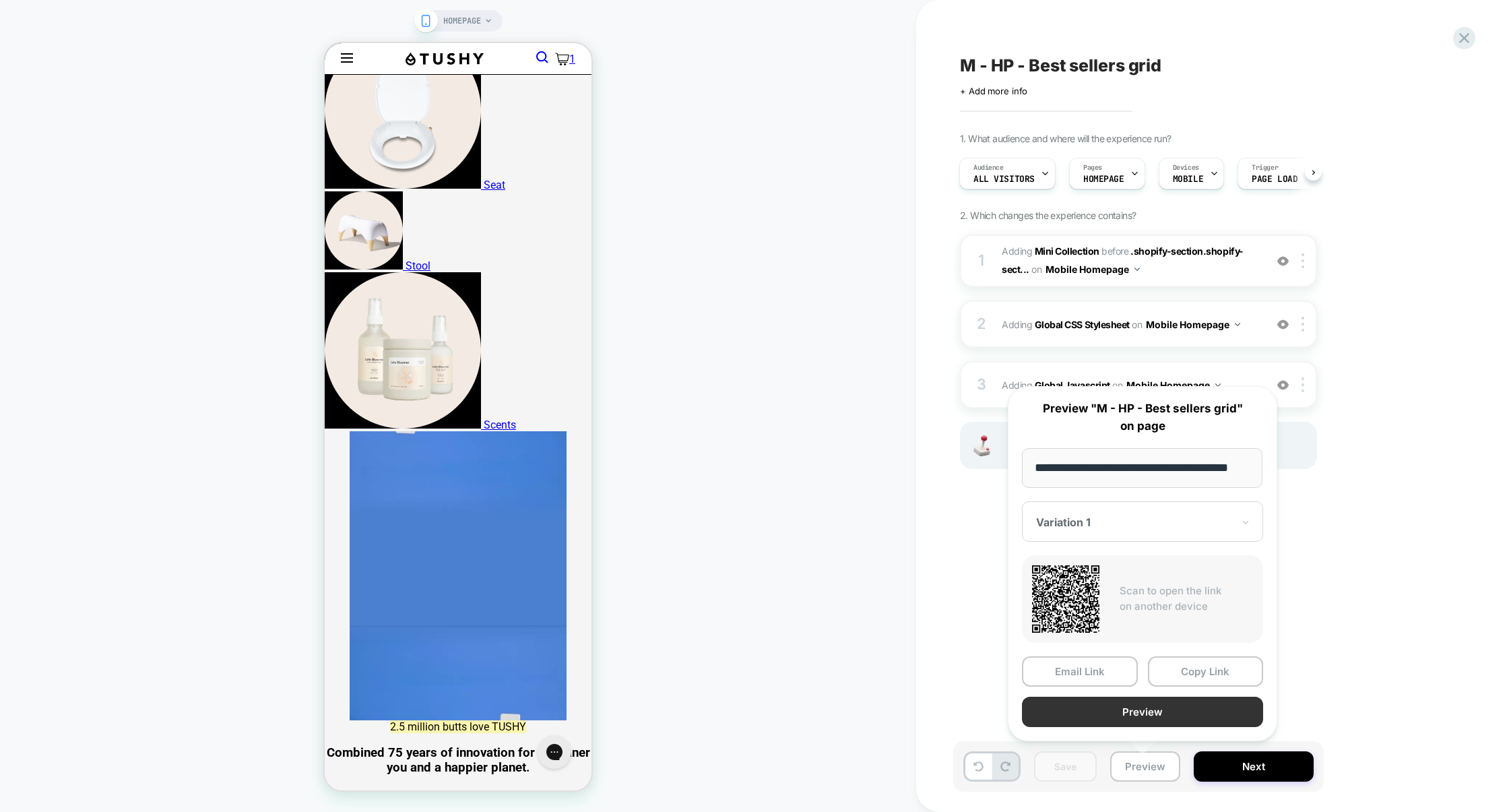
scroll to position [0, 0]
click at [1167, 722] on button "Preview" at bounding box center [1143, 712] width 241 height 30
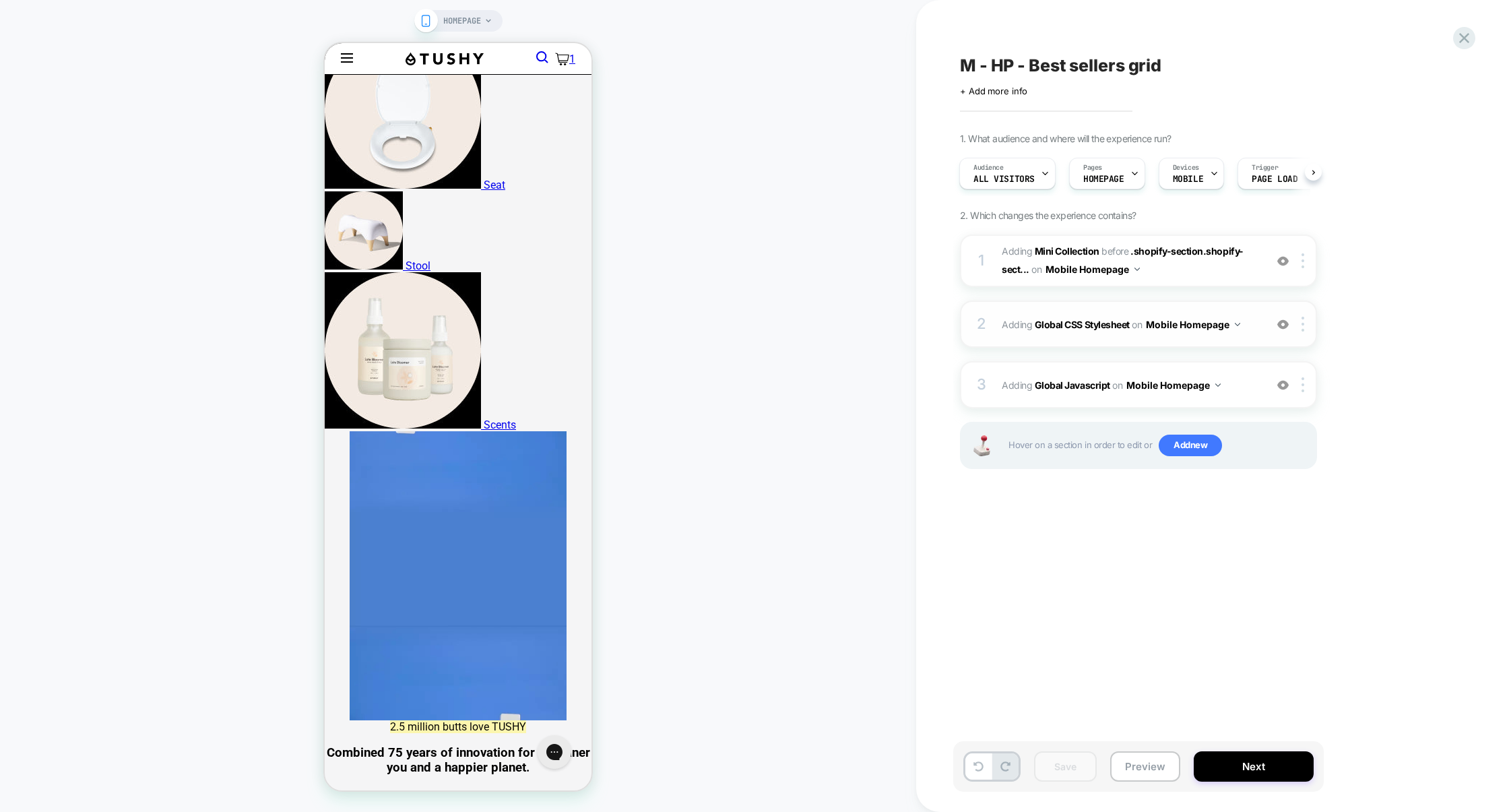
click at [1121, 342] on div "2 Adding Global CSS Stylesheet on Mobile Homepage Add Before Add After Copy to …" at bounding box center [1139, 324] width 357 height 47
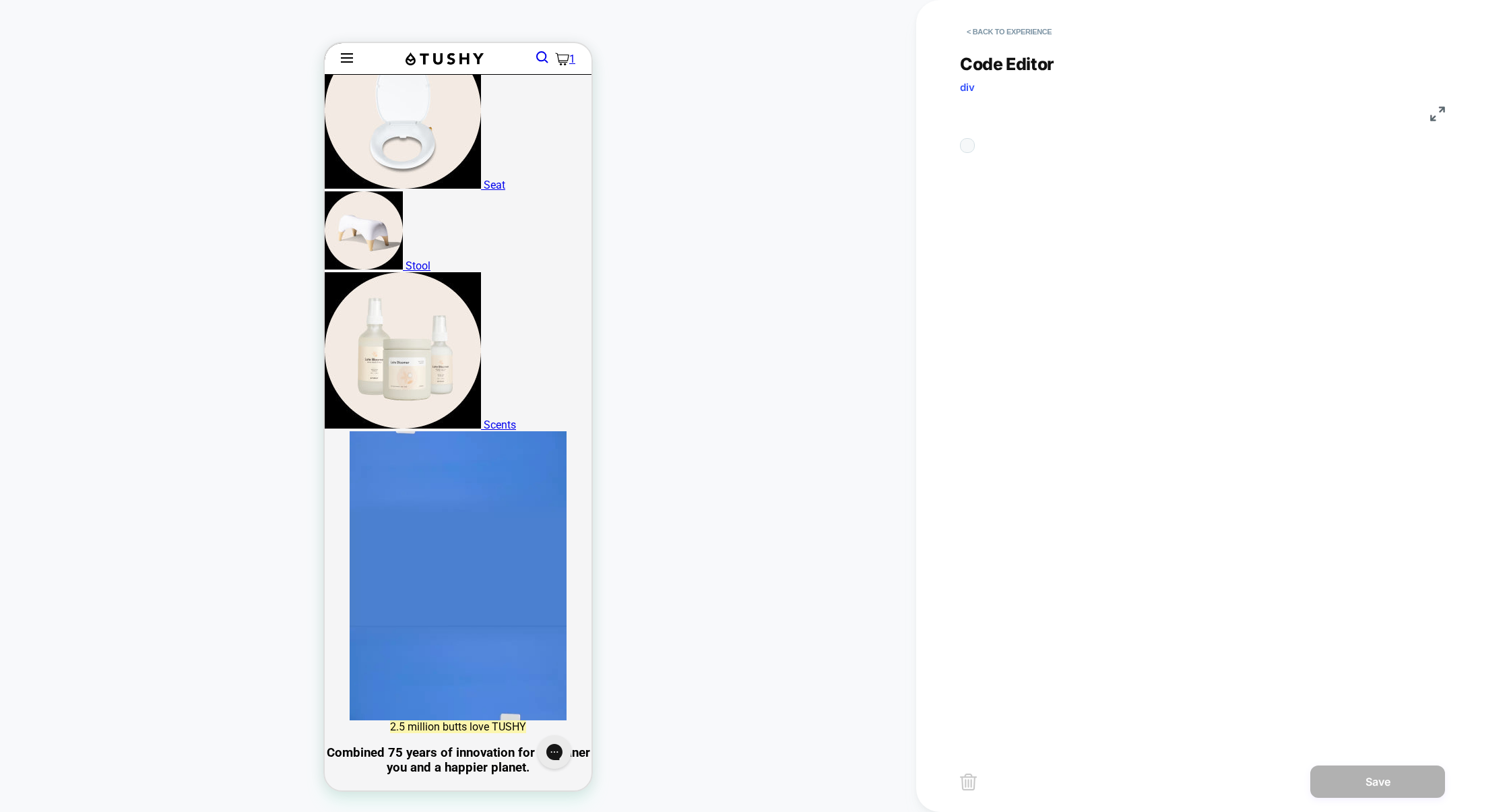
scroll to position [182, 0]
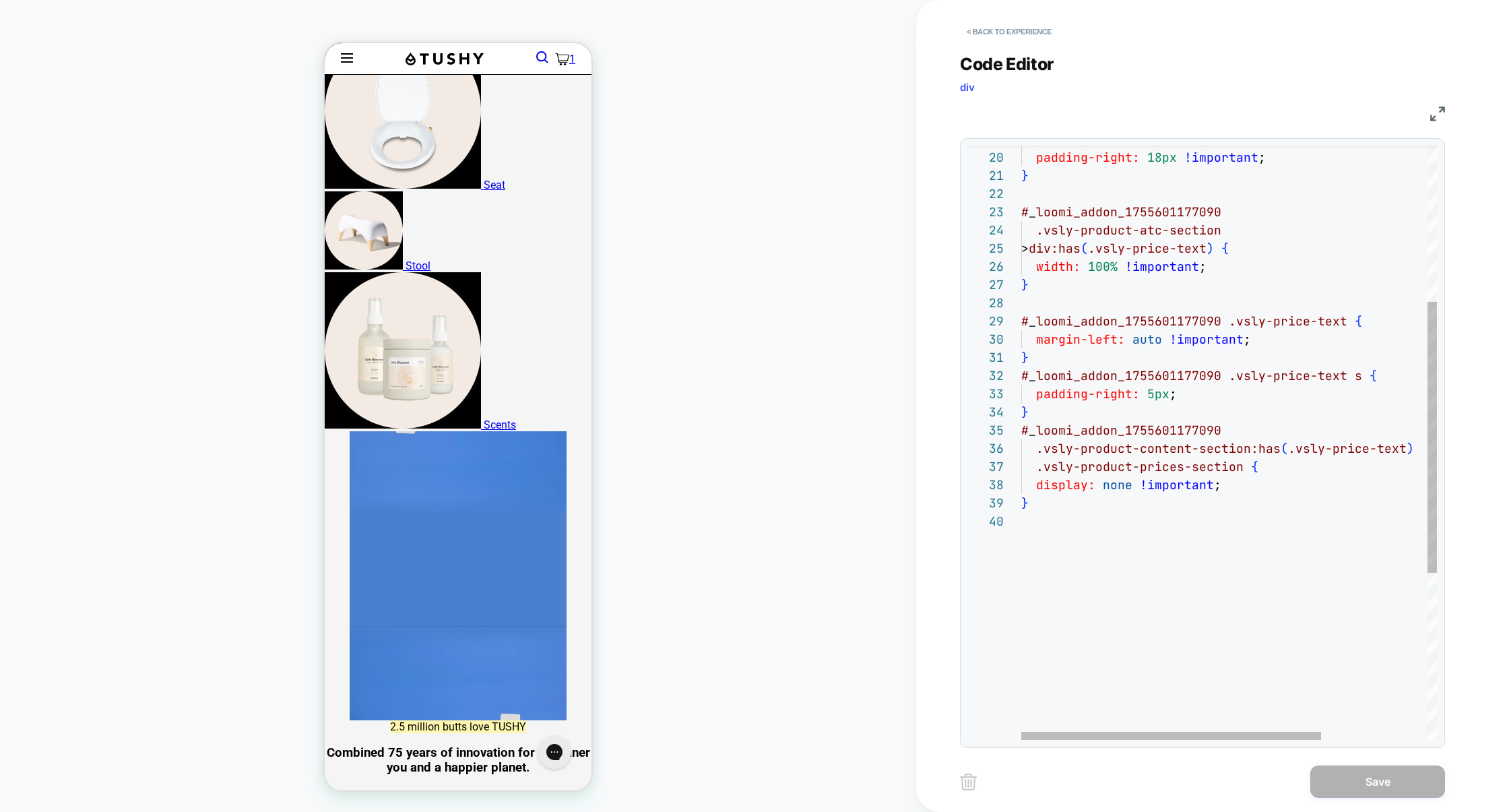
type textarea "**********"
click at [1070, 603] on div "padding-right: 18px !important ; } # _ loomi_addon_1755601177090 .vsly-product-…" at bounding box center [1303, 454] width 563 height 1303
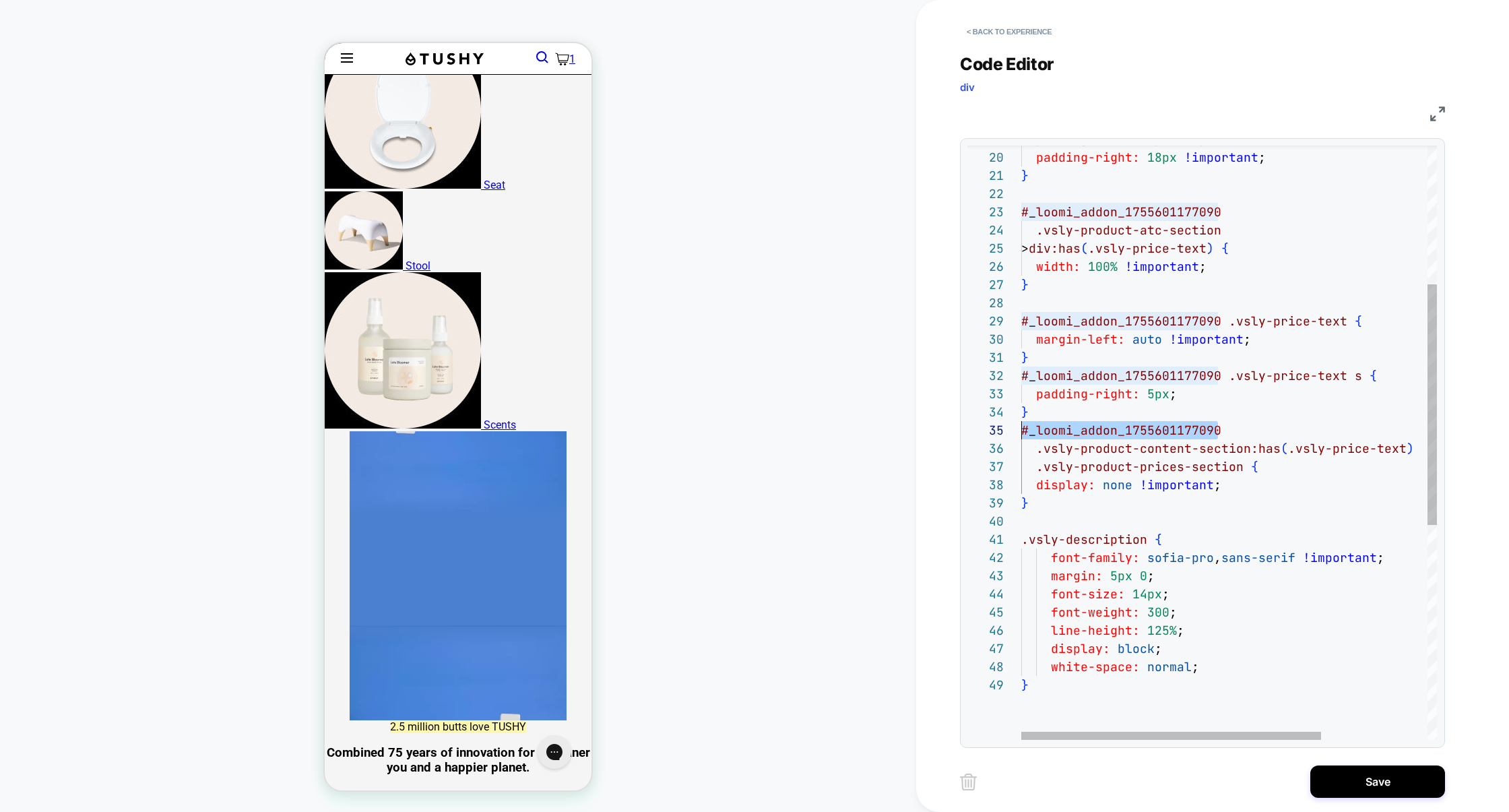
scroll to position [73, 0]
drag, startPoint x: 1253, startPoint y: 430, endPoint x: 983, endPoint y: 429, distance: 270.0
click at [1022, 429] on div "padding-right: 18px !important ; } # _ loomi_addon_1755601177090 .vsly-product-…" at bounding box center [1303, 536] width 563 height 1467
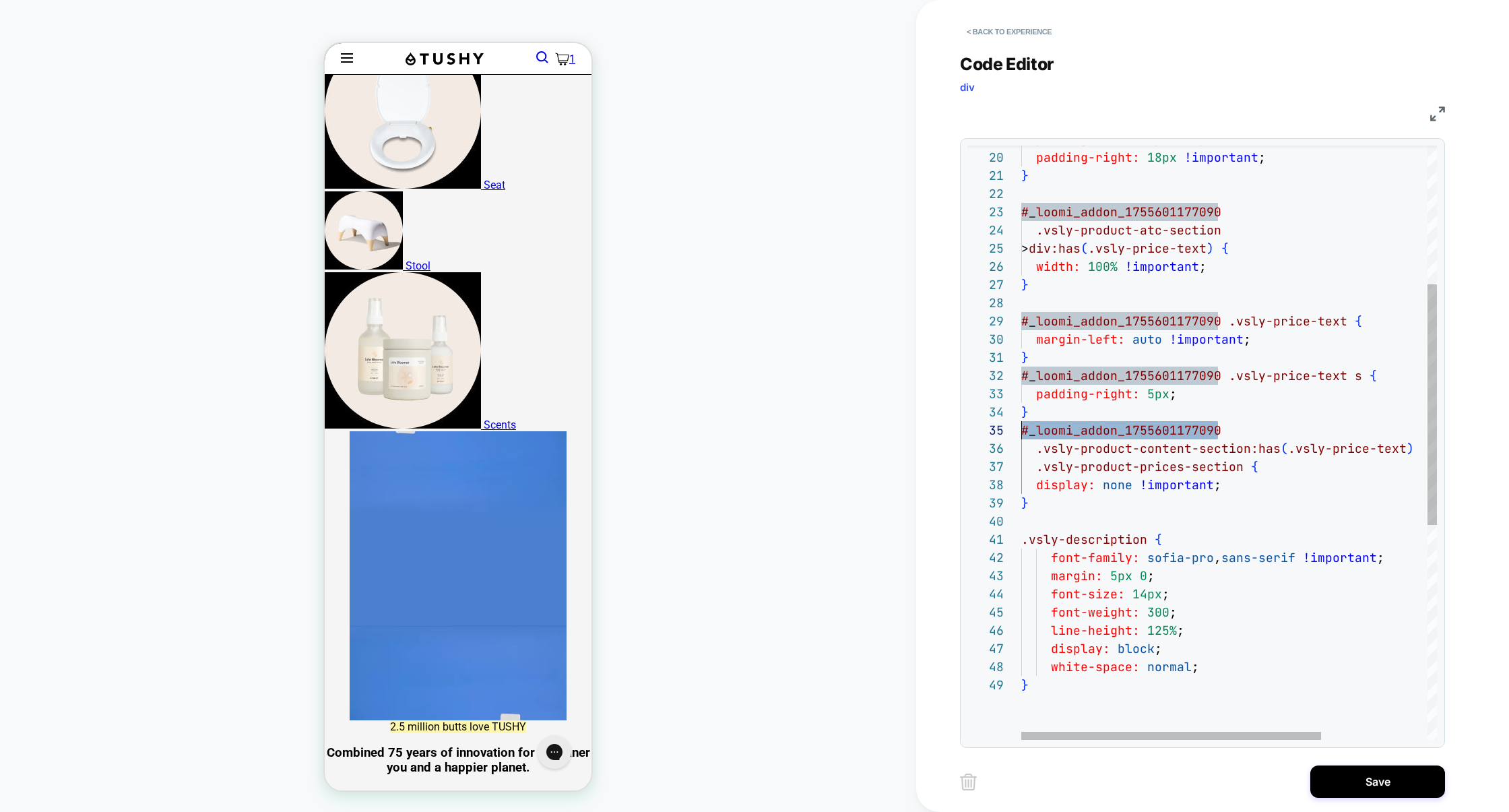
scroll to position [0, 7]
click at [1026, 541] on div "padding-right: 18px !important ; } # _ loomi_addon_1755601177090 .vsly-product-…" at bounding box center [1303, 536] width 563 height 1467
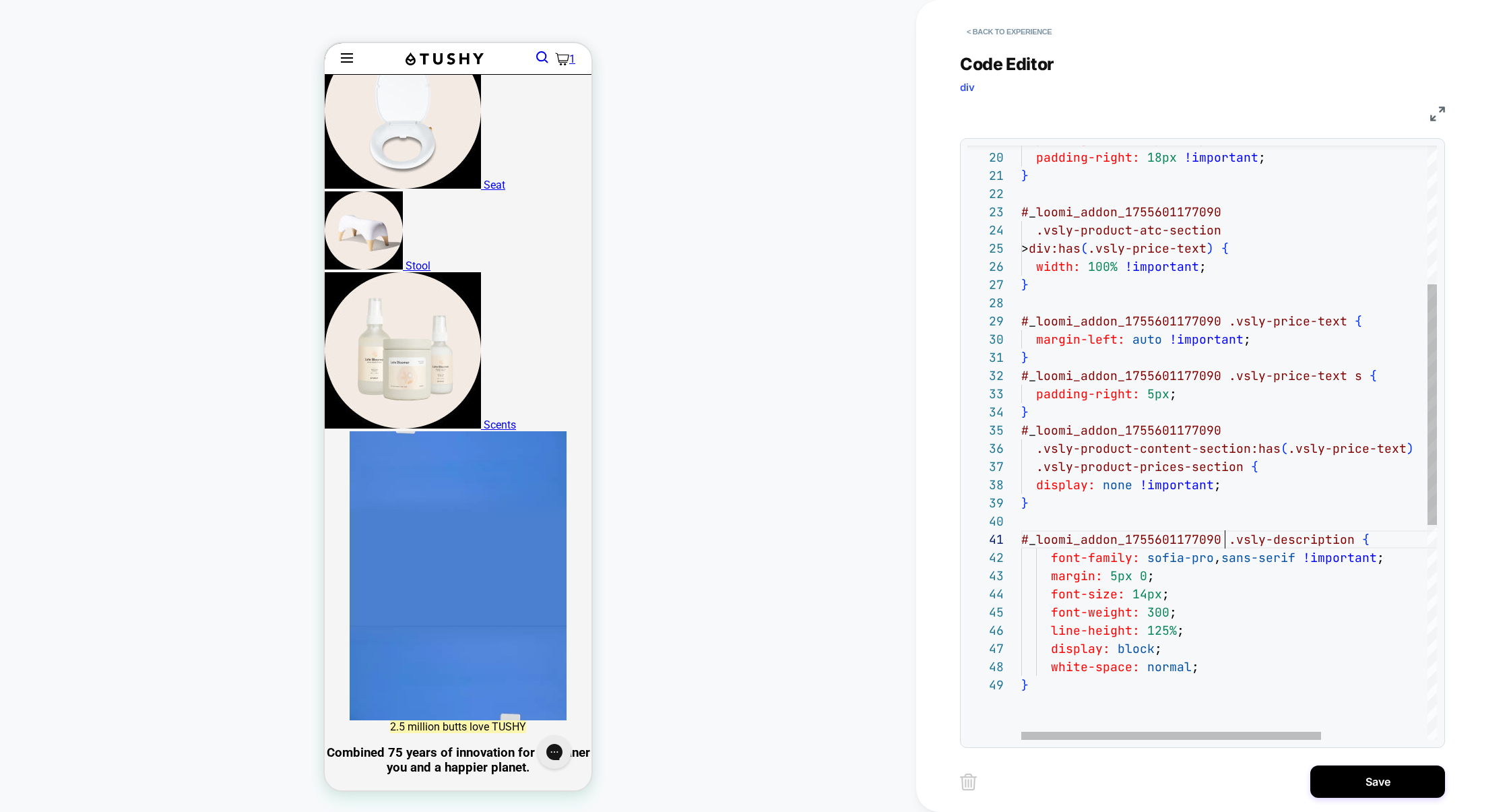
scroll to position [0, 203]
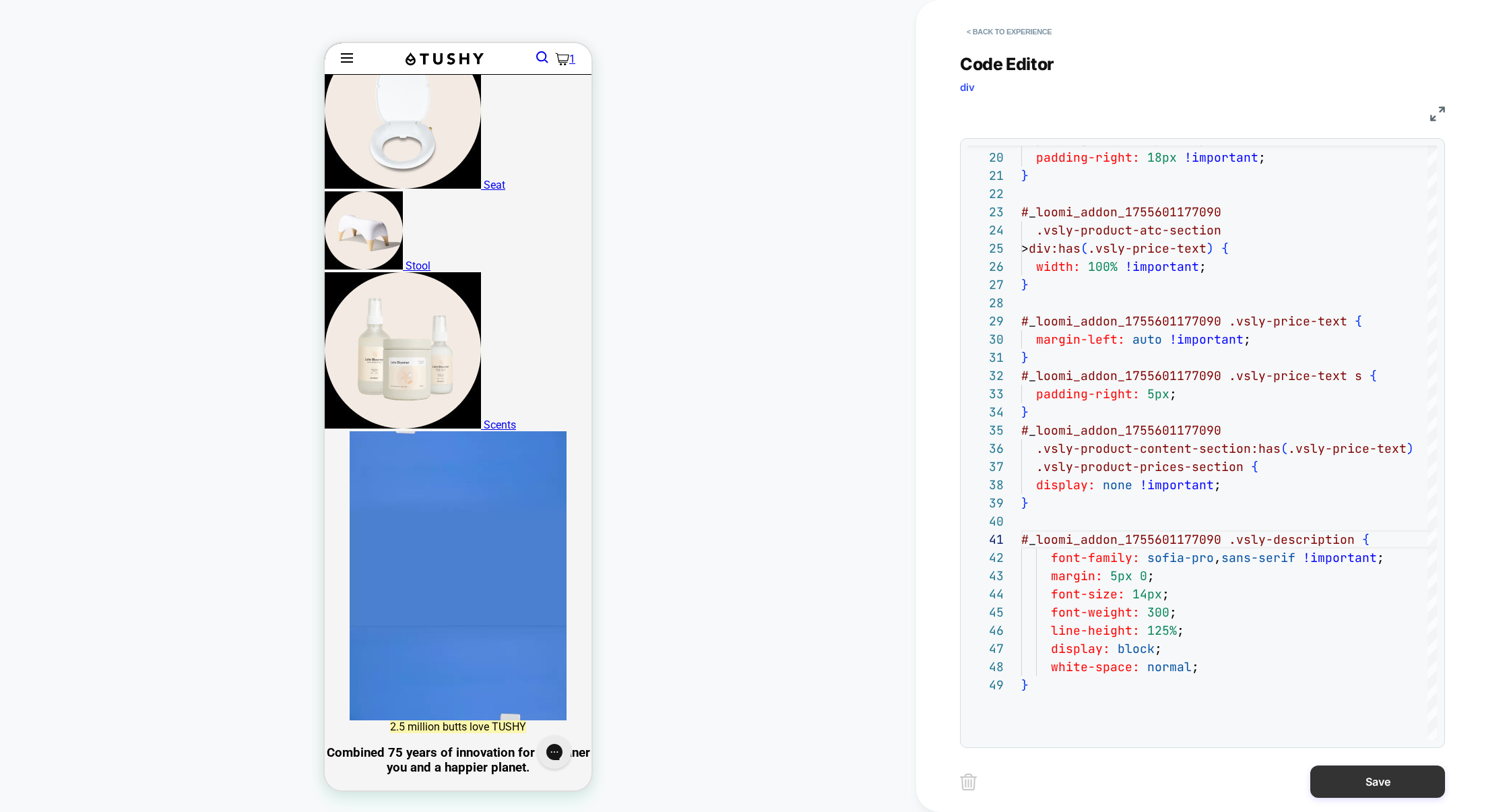
type textarea "**********"
click at [1360, 789] on button "Save" at bounding box center [1378, 781] width 135 height 33
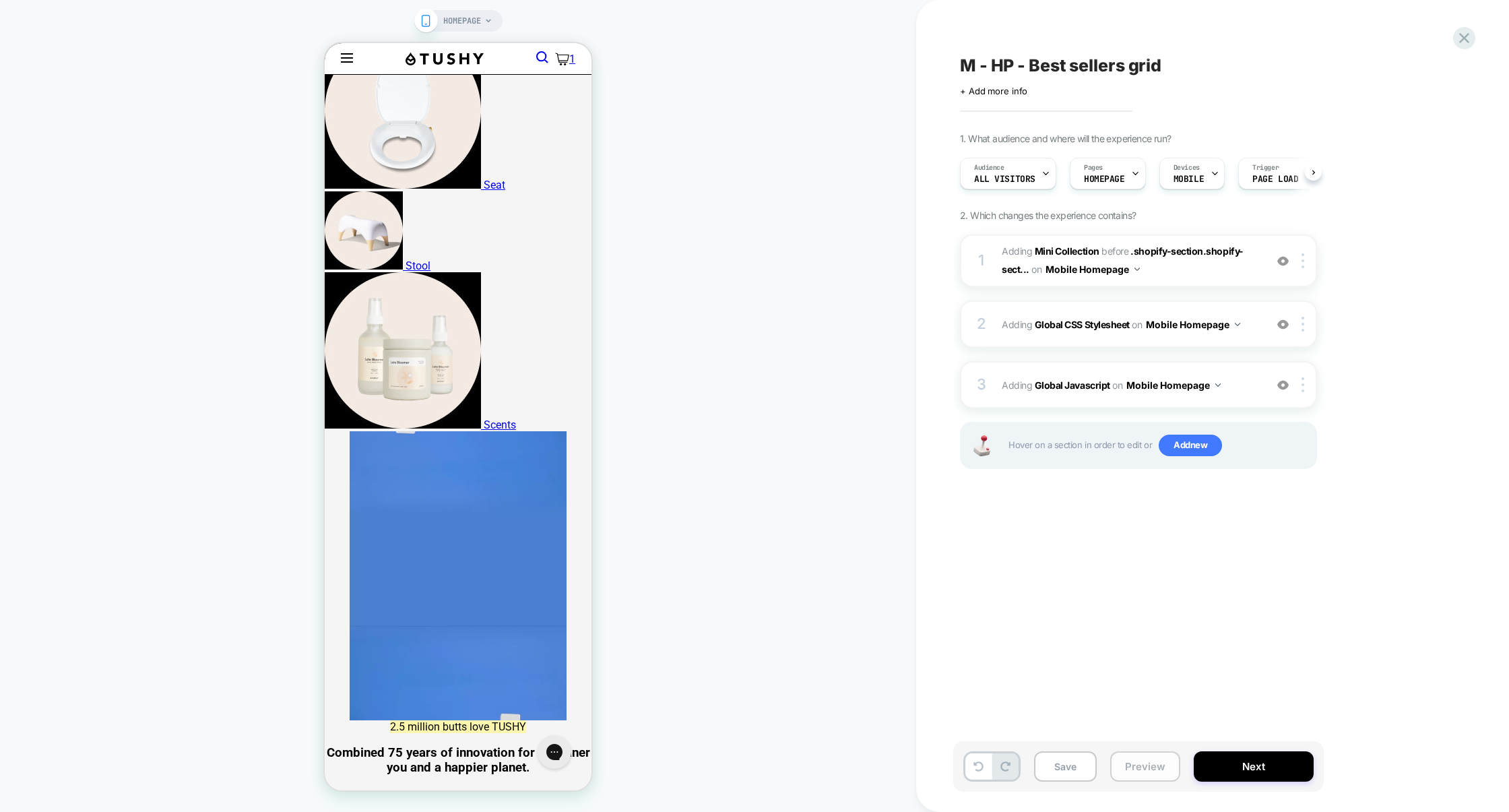
scroll to position [0, 1]
click at [1138, 757] on button "Preview" at bounding box center [1146, 766] width 70 height 30
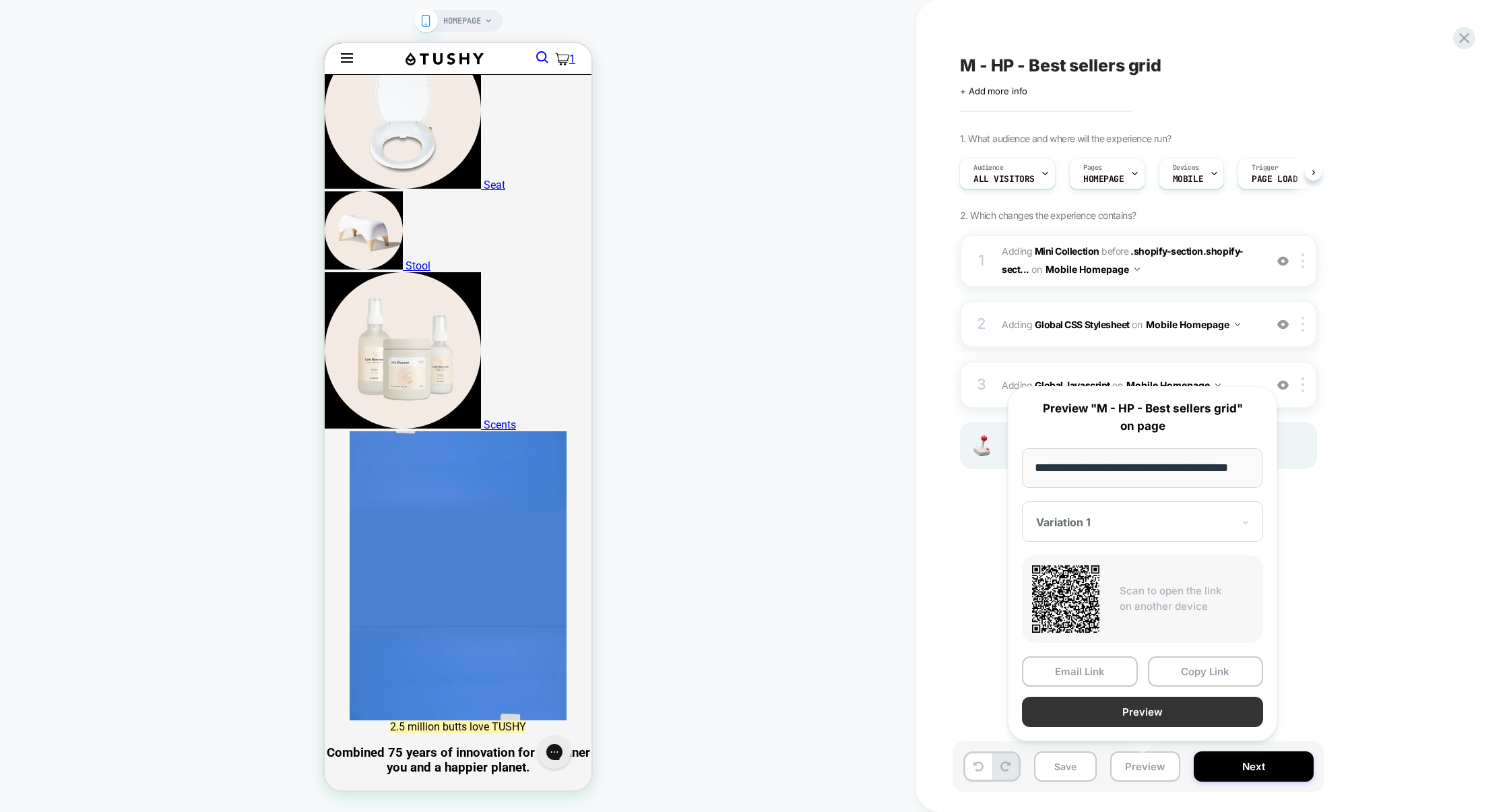
scroll to position [0, 0]
click at [1150, 716] on button "Preview" at bounding box center [1143, 712] width 241 height 30
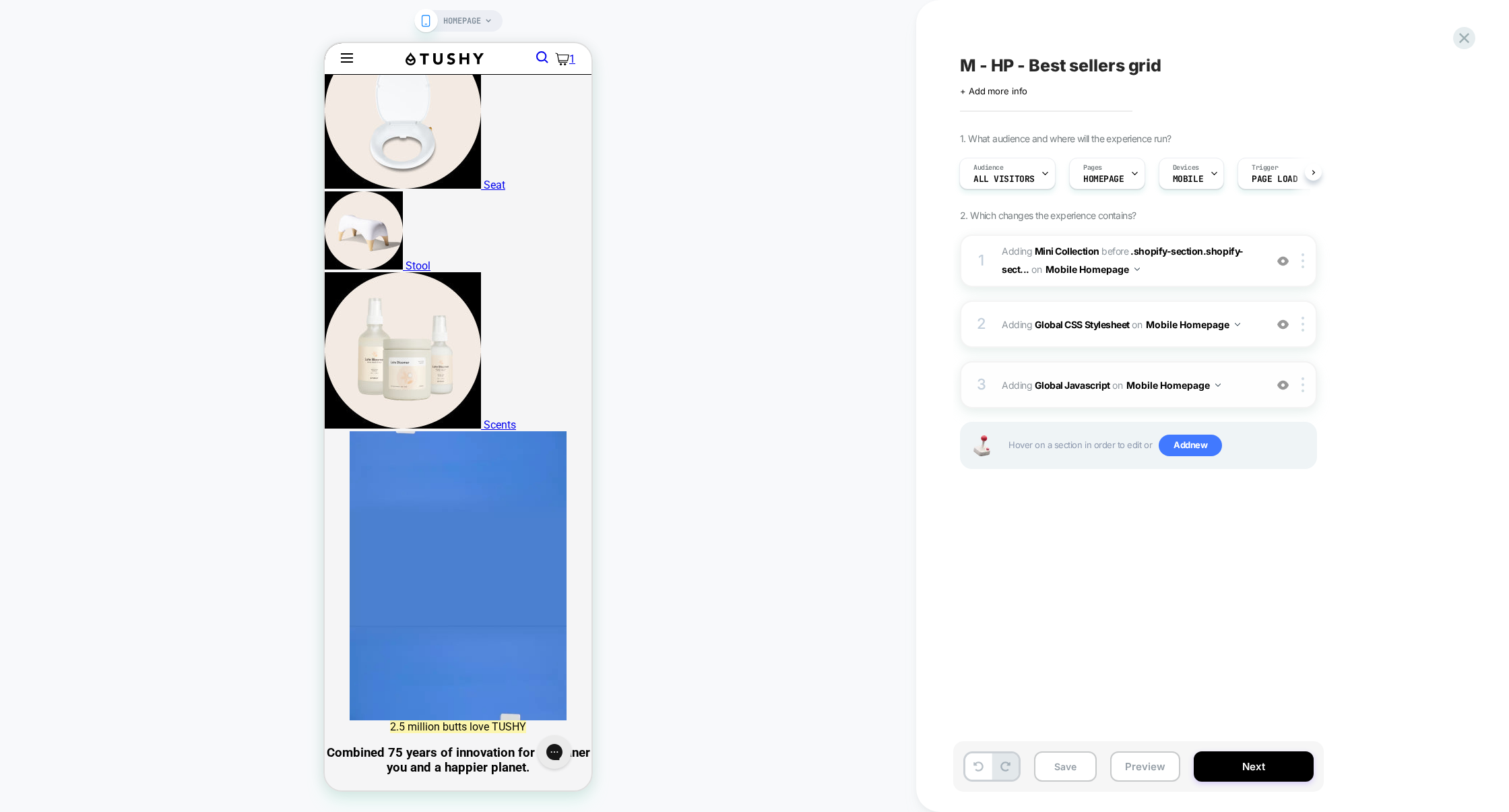
click at [1115, 366] on div "3 Adding Global Javascript on Mobile Homepage Add Before Add After Copy to Desk…" at bounding box center [1139, 384] width 357 height 47
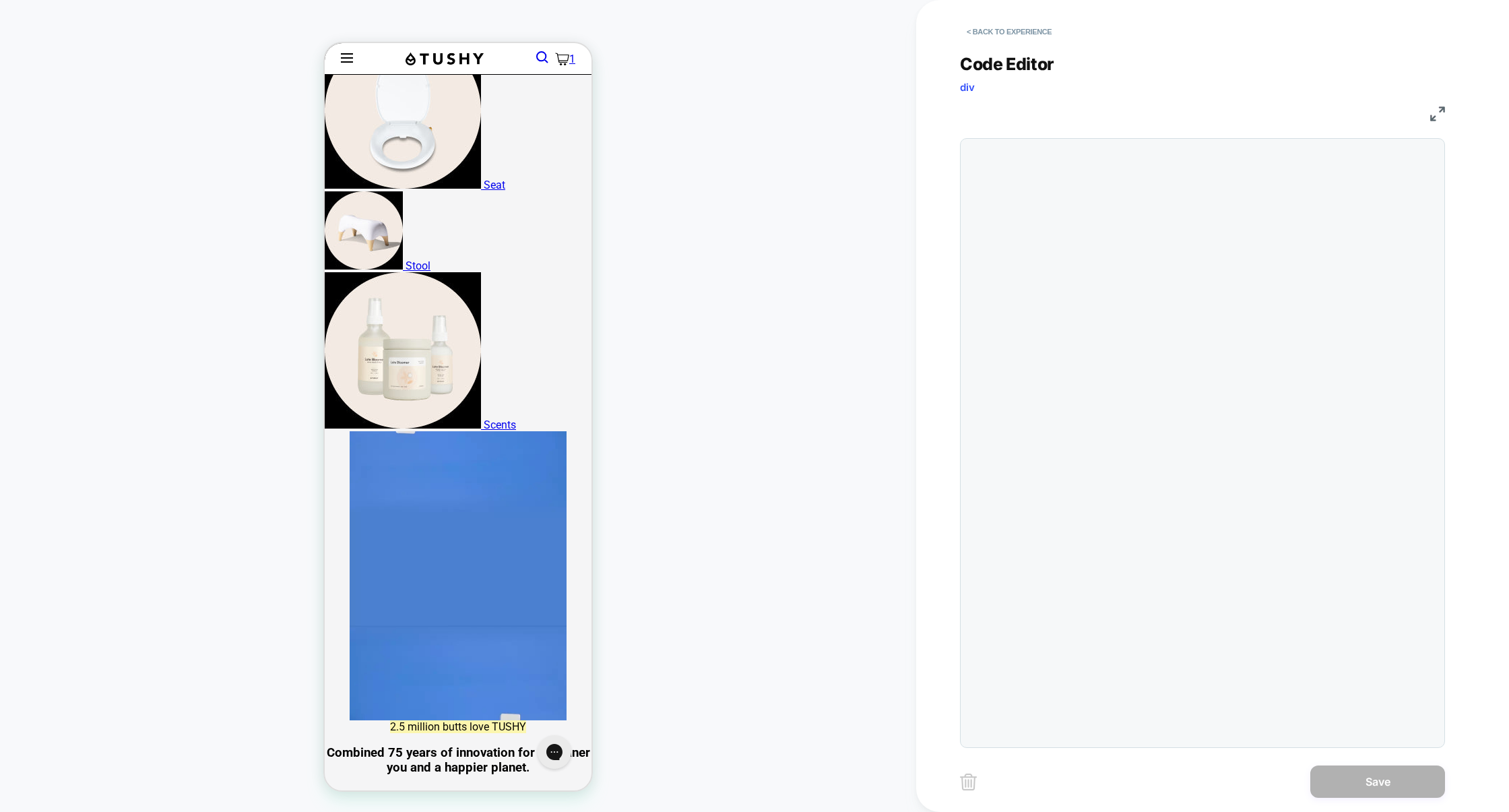
scroll to position [182, 0]
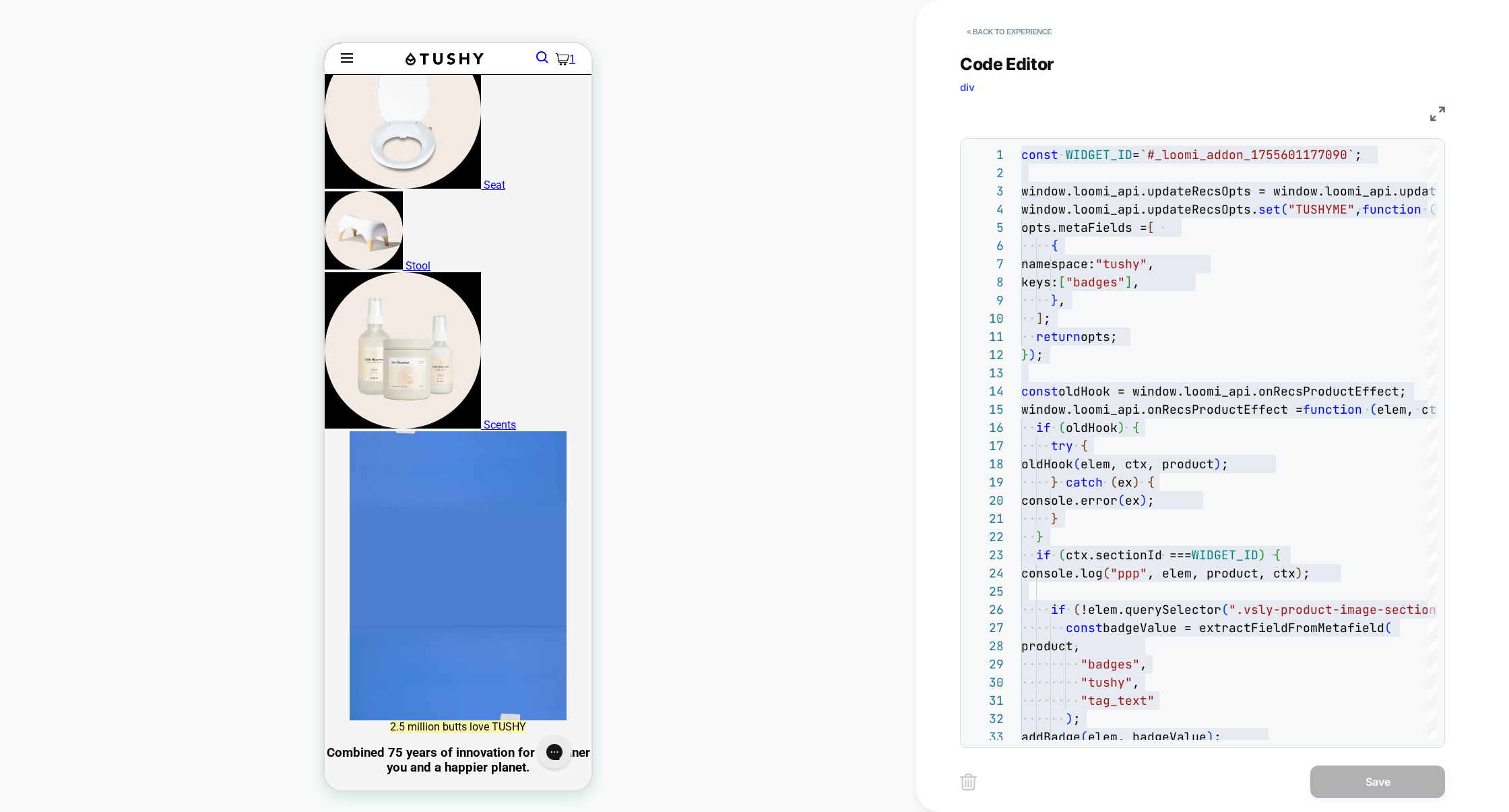
click at [1437, 116] on img at bounding box center [1438, 114] width 15 height 15
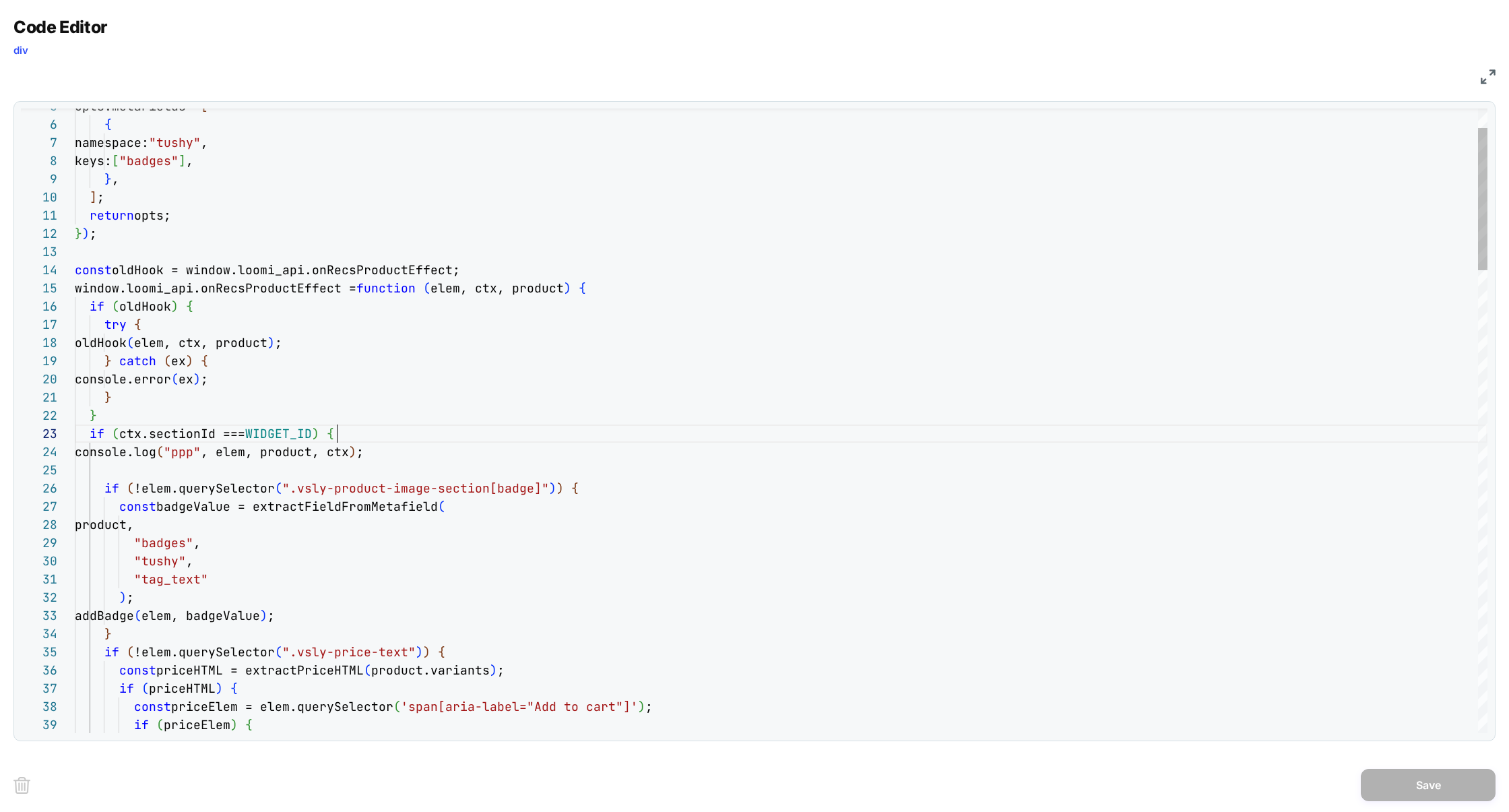
scroll to position [36, 262]
click at [95, 470] on div at bounding box center [780, 470] width 1413 height 18
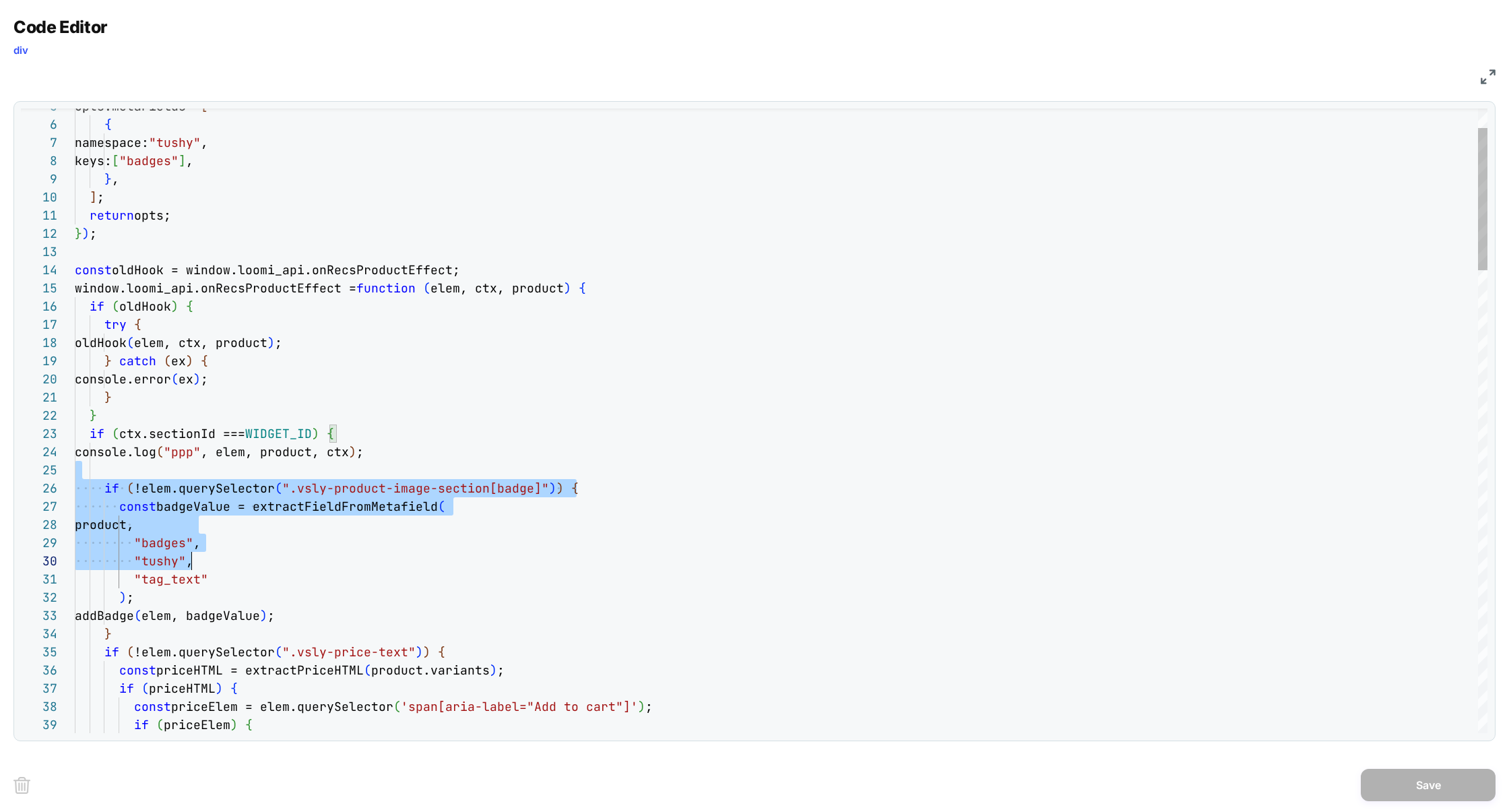
drag, startPoint x: 98, startPoint y: 474, endPoint x: 236, endPoint y: 592, distance: 181.6
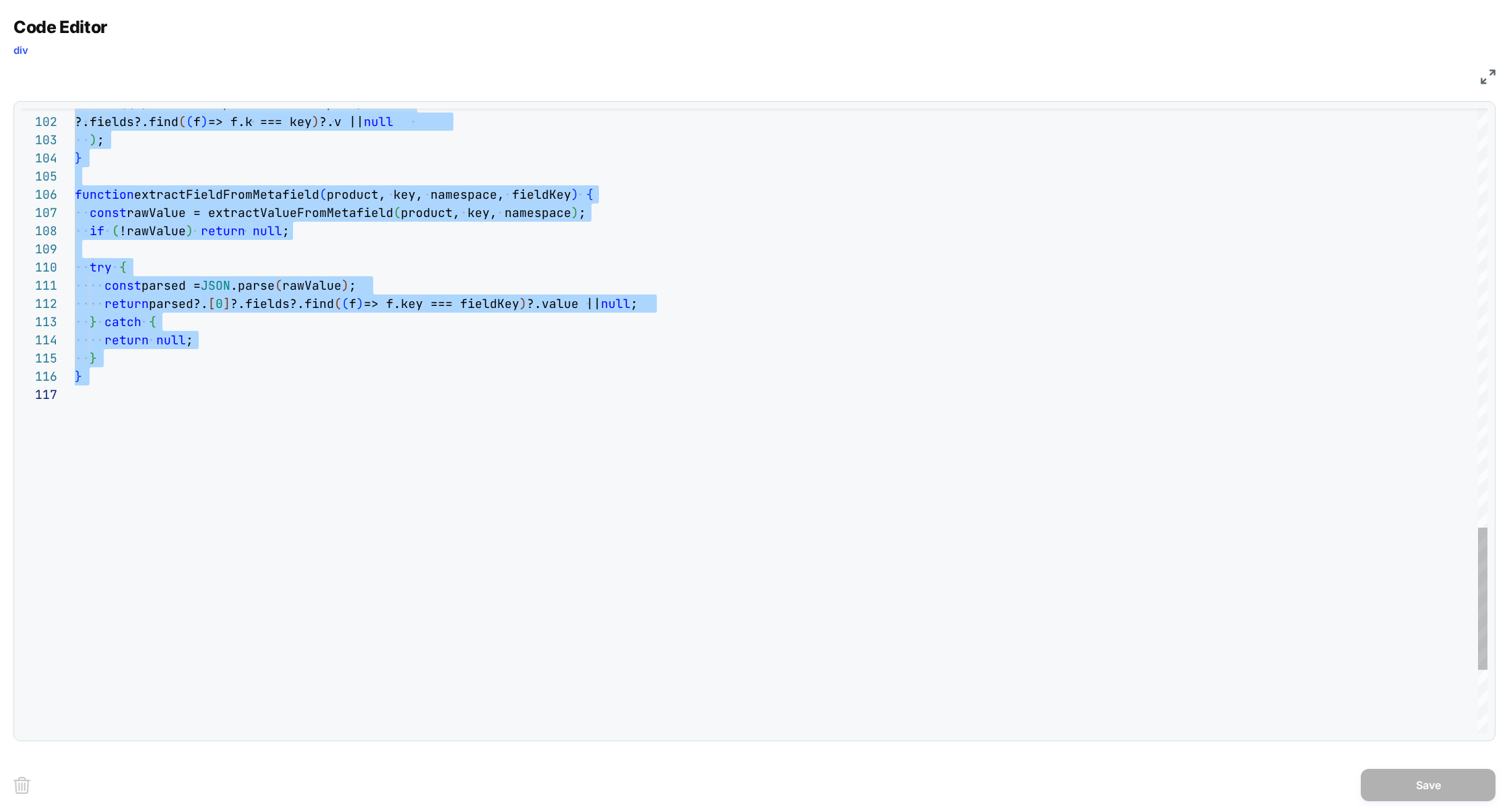
scroll to position [146, 15]
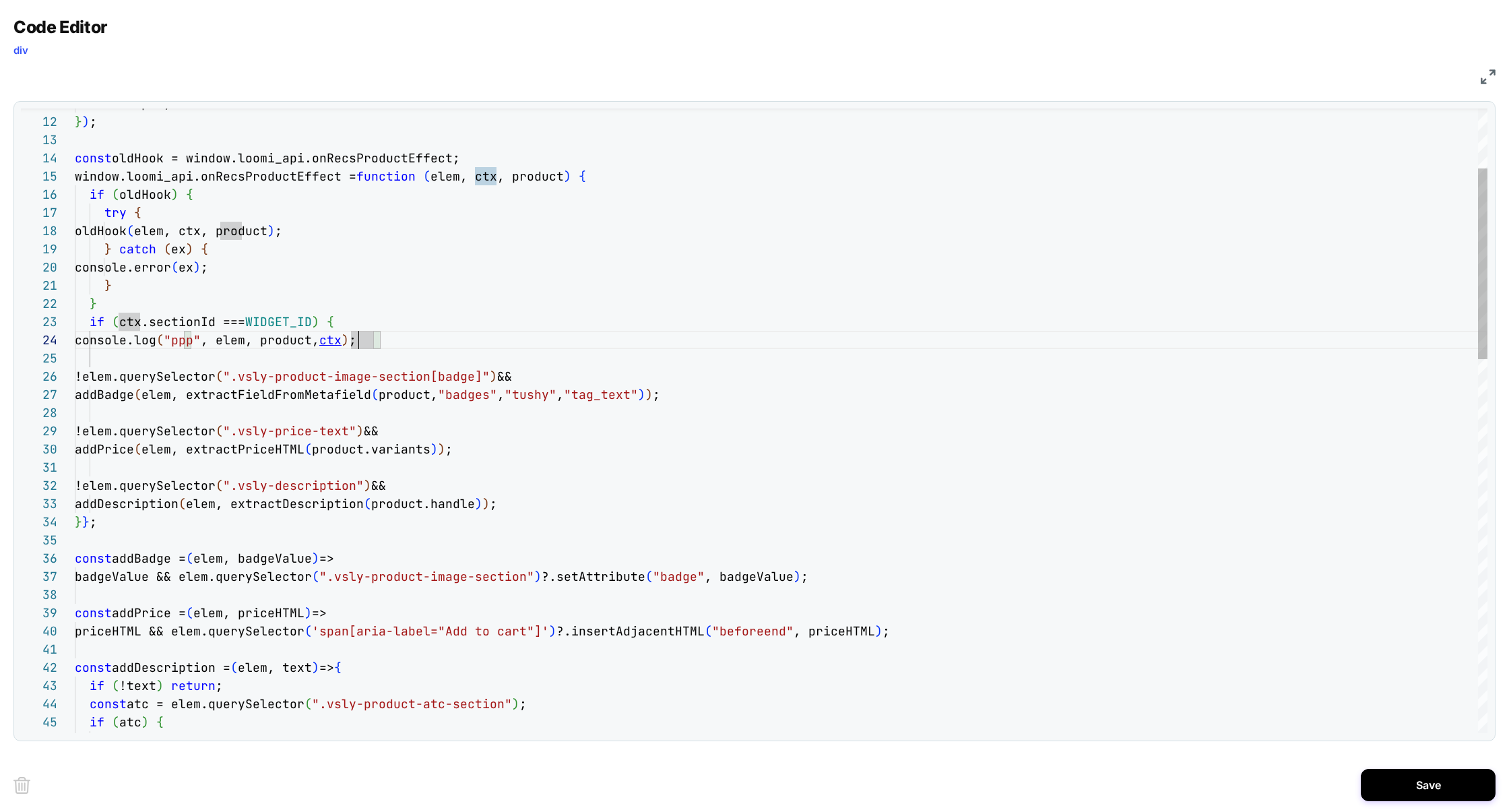
scroll to position [54, 0]
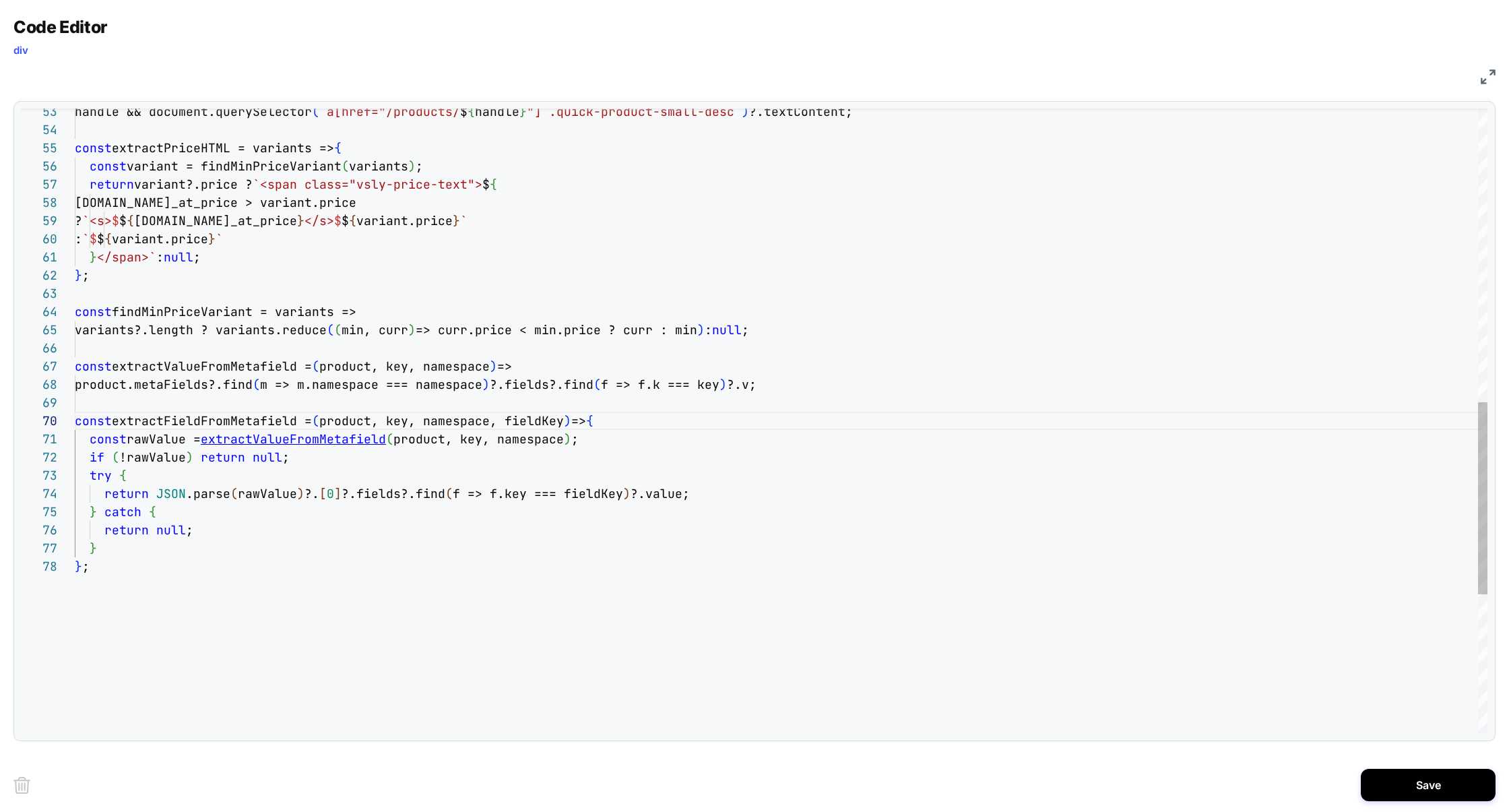
click at [362, 443] on div "handle && document.querySelector ( `a[href="/products/ $ { handle } "] .quick-p…" at bounding box center [780, 169] width 1413 height 2025
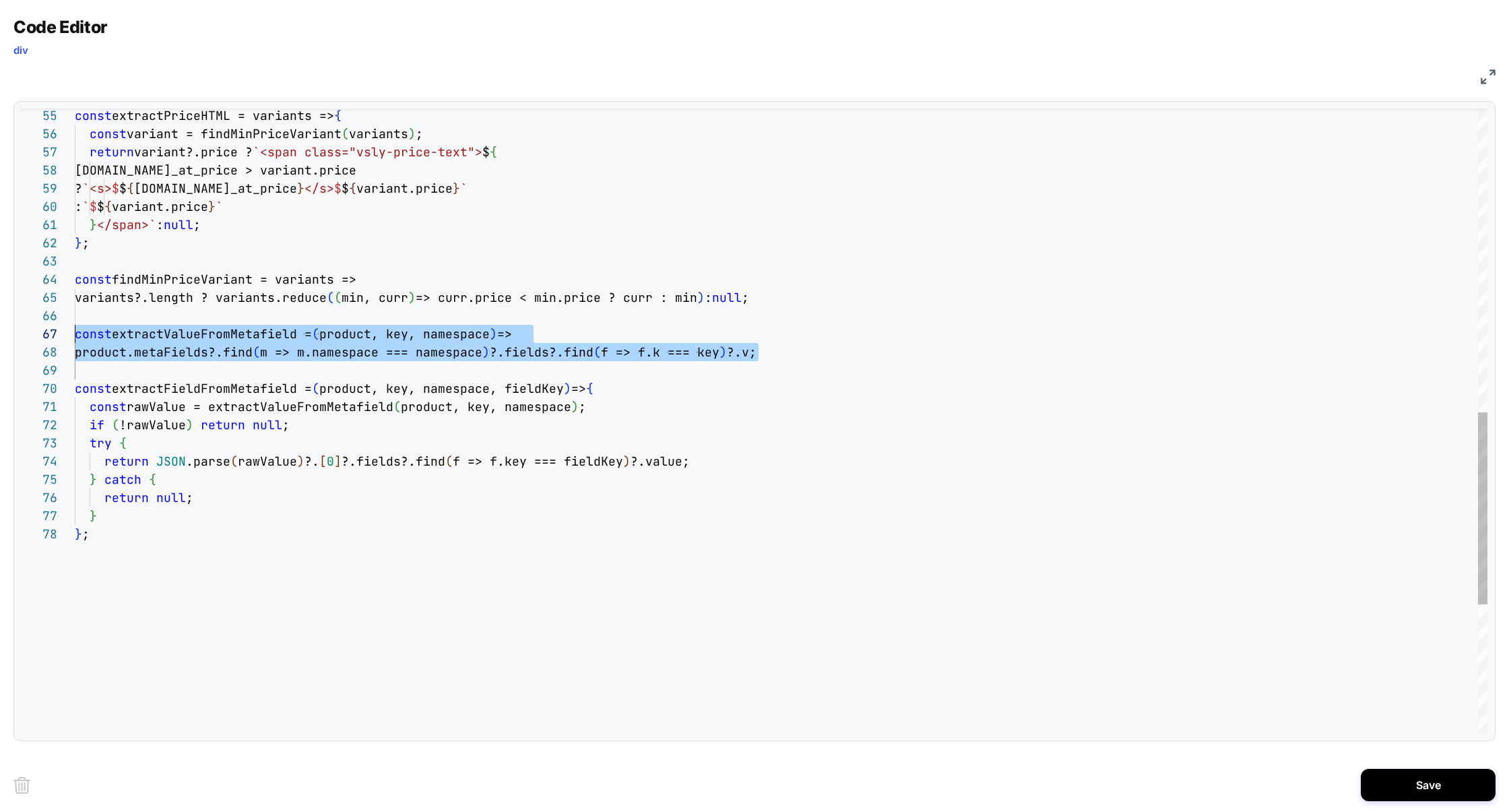
scroll to position [109, 0]
drag, startPoint x: 775, startPoint y: 353, endPoint x: 18, endPoint y: 337, distance: 757.2
click at [75, 337] on div "const extractPriceHTML = variants => { const variant = findMinPriceVariant ( va…" at bounding box center [780, 136] width 1413 height 2025
click at [225, 384] on div "const extractPriceHTML = variants => { const variant = findMinPriceVariant ( va…" at bounding box center [780, 136] width 1413 height 2025
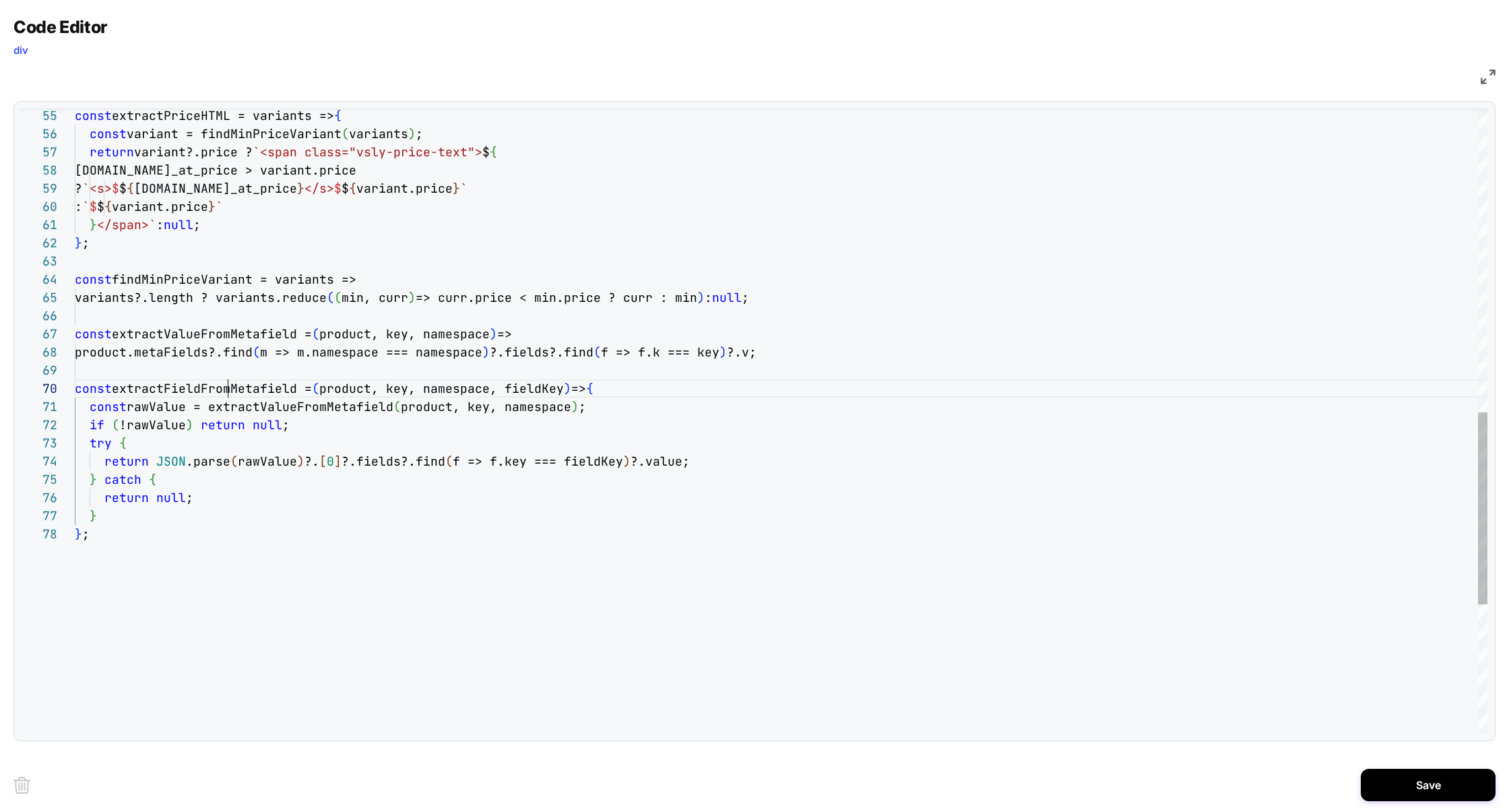
click at [226, 384] on div "const extractPriceHTML = variants => { const variant = findMinPriceVariant ( va…" at bounding box center [780, 136] width 1413 height 2025
click at [639, 393] on div "const extractPriceHTML = variants => { const variant = findMinPriceVariant ( va…" at bounding box center [780, 136] width 1413 height 2025
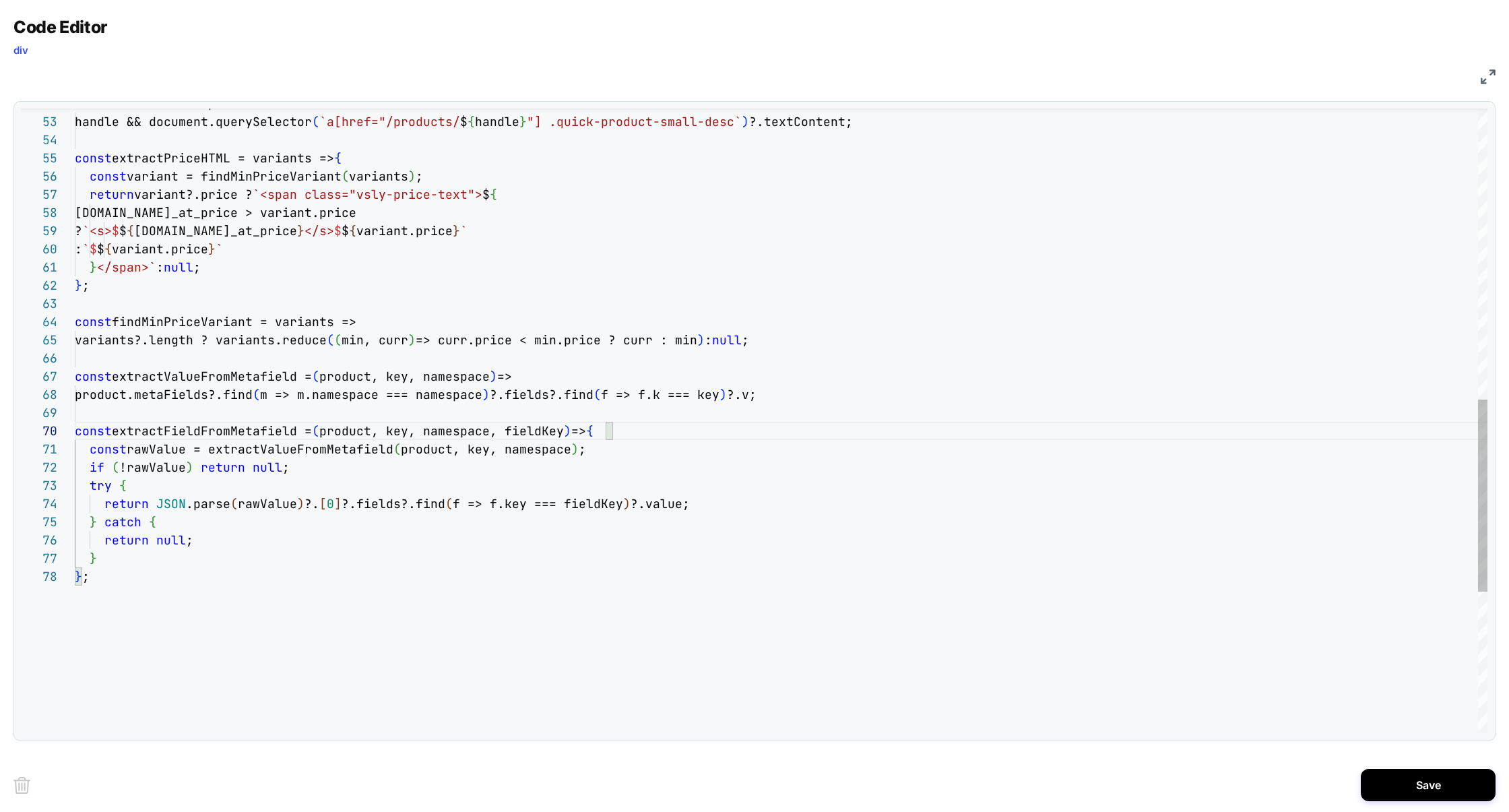
click at [178, 432] on div "const extractPriceHTML = variants => { const variant = findMinPriceVariant ( va…" at bounding box center [780, 179] width 1413 height 2025
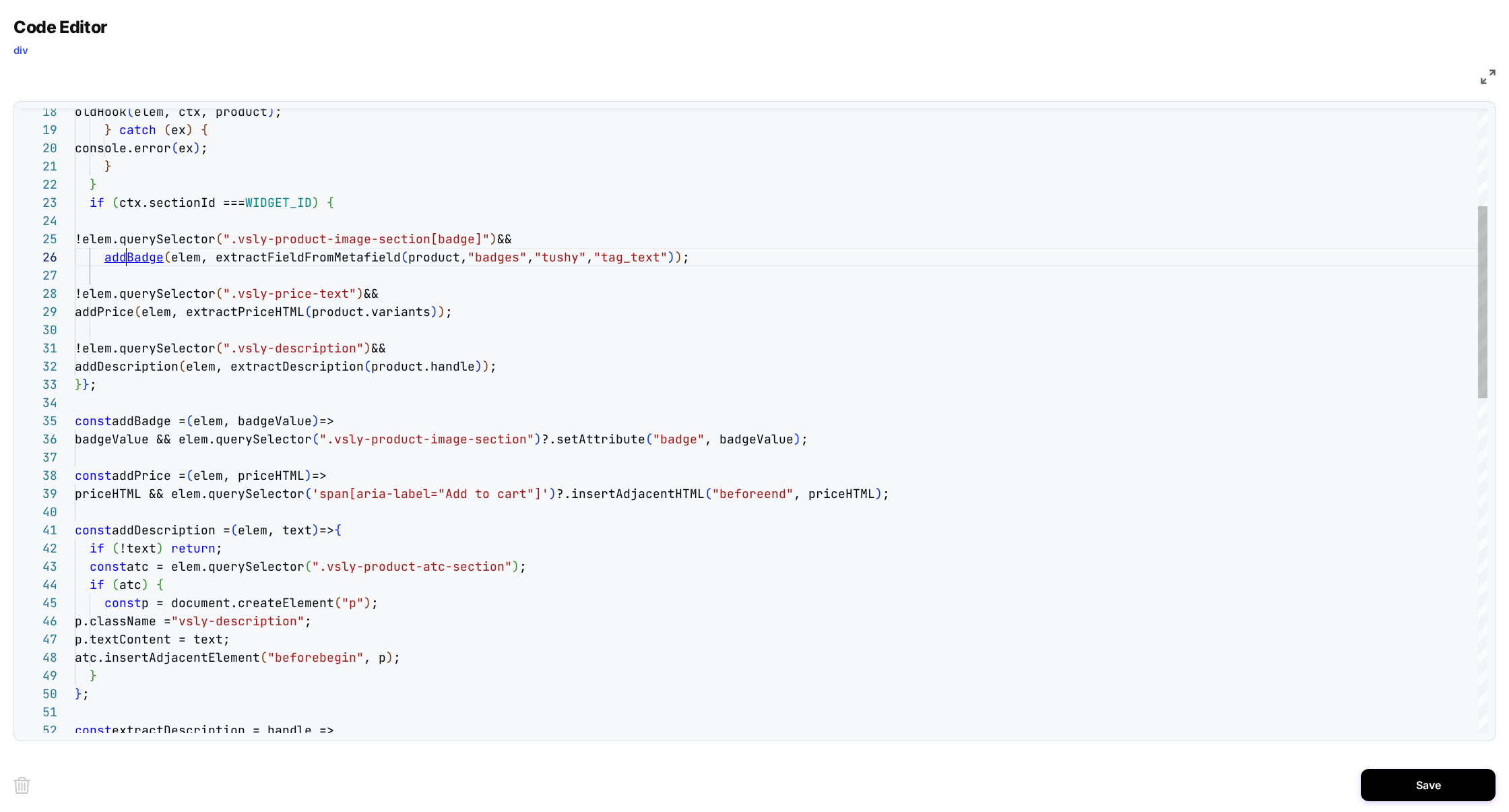
drag, startPoint x: 153, startPoint y: 254, endPoint x: 126, endPoint y: 250, distance: 27.3
click at [126, 250] on div "const extractDescription = handle => } ; } atc.insertAdjacentElement ( "beforeb…" at bounding box center [780, 805] width 1413 height 2025
click at [132, 441] on div "const extractDescription = handle => } ; } atc.insertAdjacentElement ( "beforeb…" at bounding box center [780, 805] width 1413 height 2025
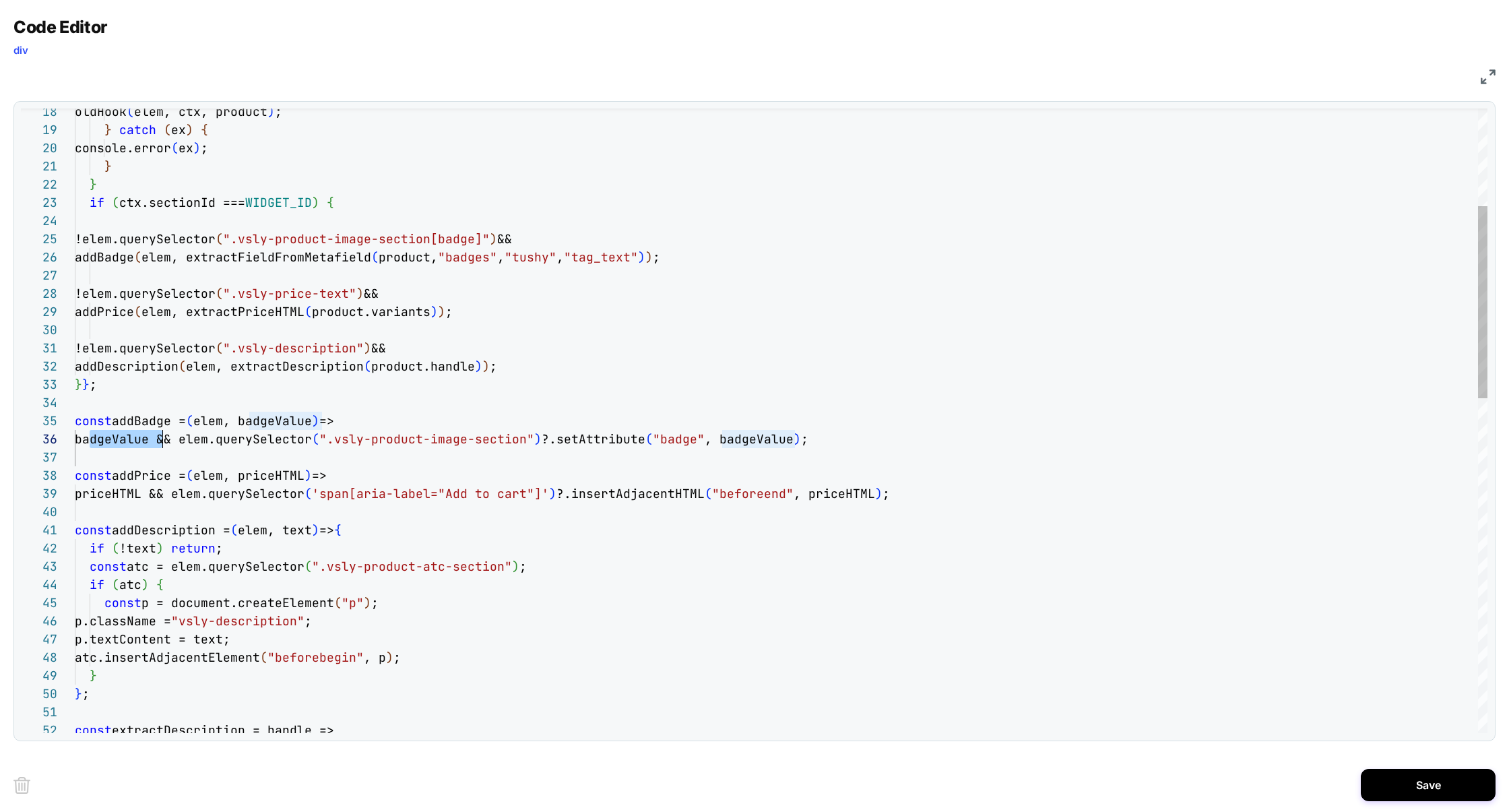
click at [132, 441] on div "const extractDescription = handle => } ; } atc.insertAdjacentElement ( "beforeb…" at bounding box center [780, 805] width 1413 height 2025
click at [294, 501] on div "const extractDescription = handle => } ; } atc.insertAdjacentElement ( "beforeb…" at bounding box center [780, 805] width 1413 height 2025
click at [124, 313] on div "const extractDescription = handle => } ; } atc.insertAdjacentElement ( "beforeb…" at bounding box center [780, 805] width 1413 height 2025
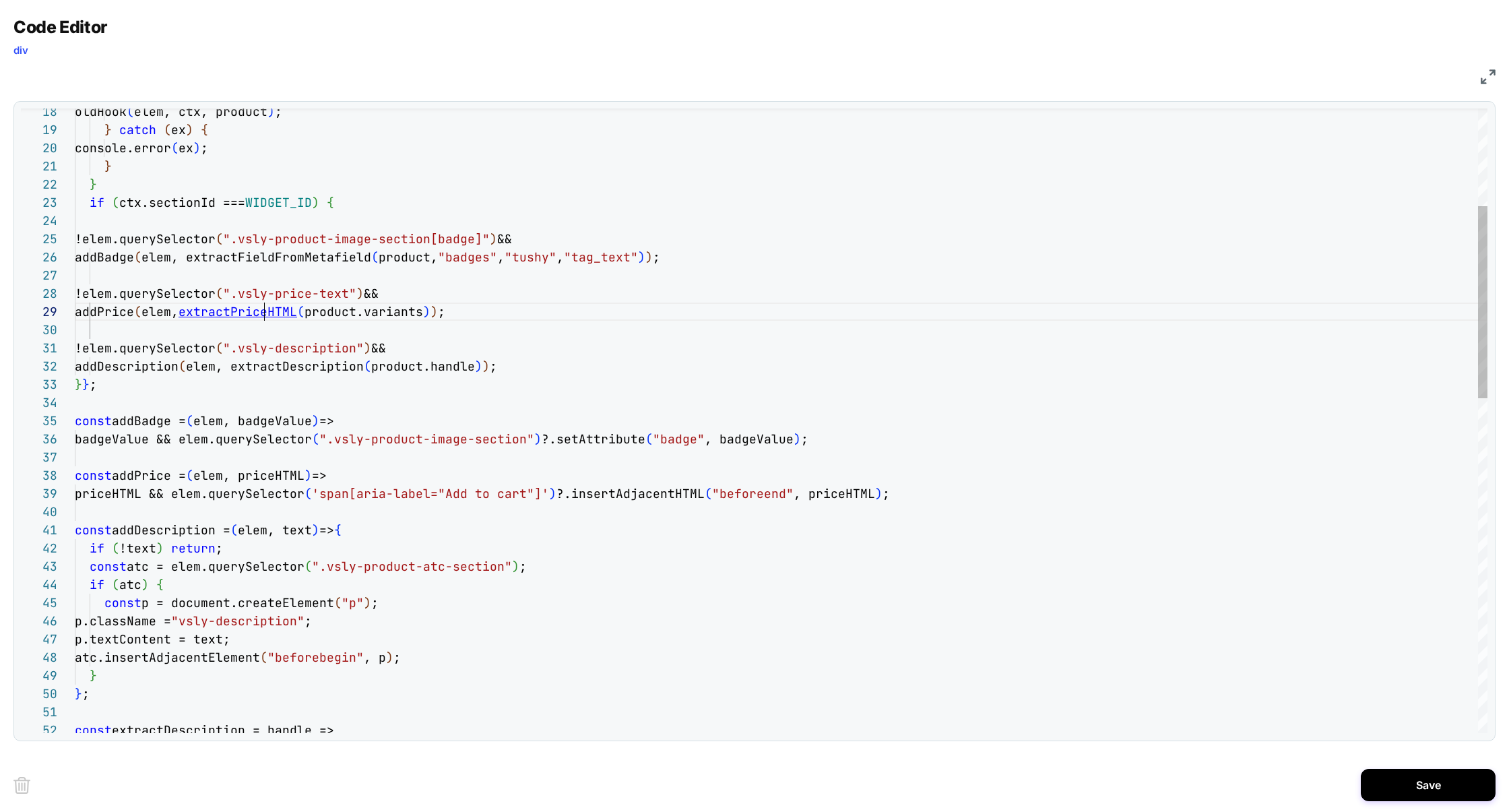
click at [260, 314] on div "const extractDescription = handle => } ; } atc.insertAdjacentElement ( "beforeb…" at bounding box center [780, 805] width 1413 height 2025
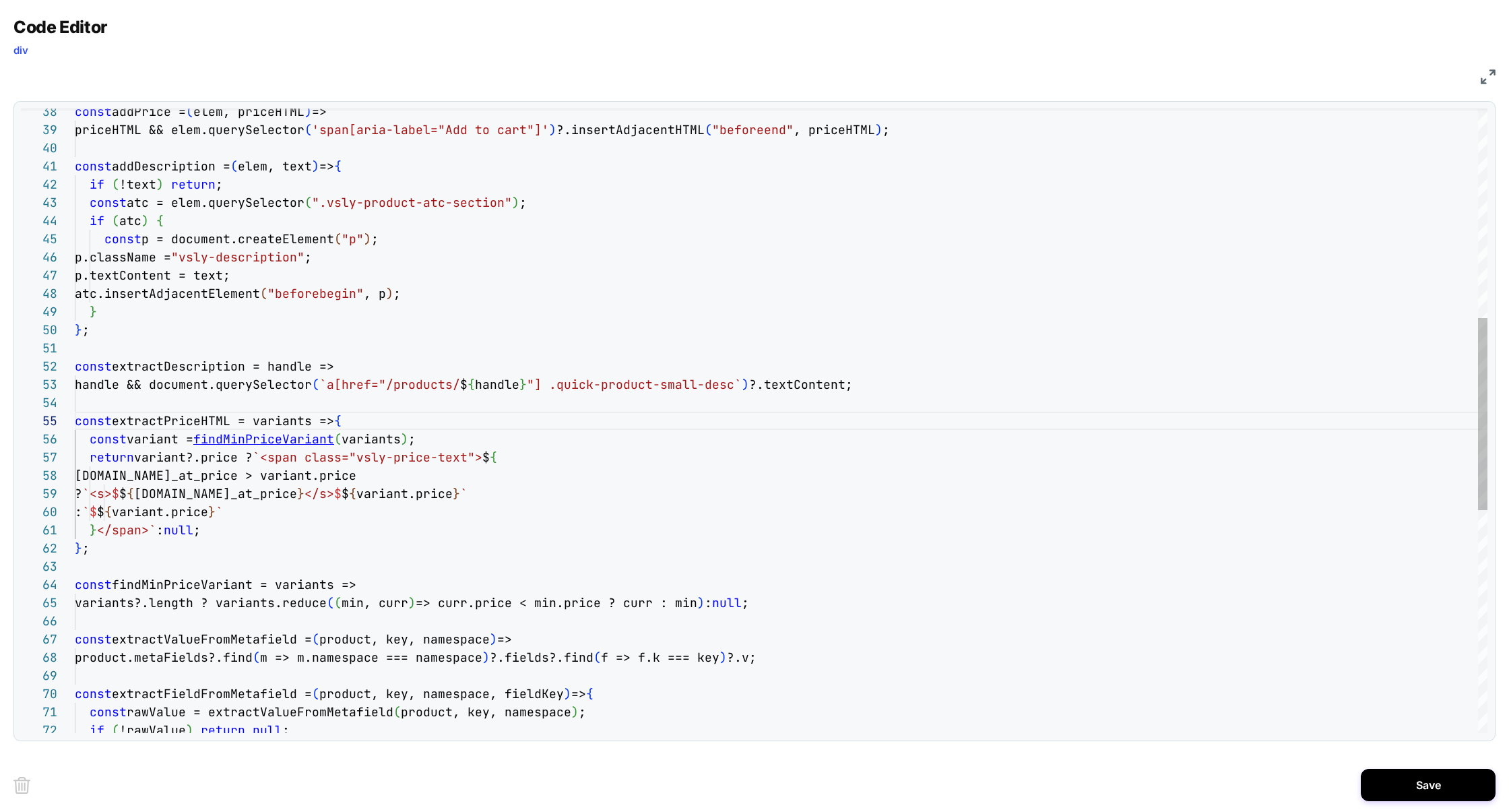
click at [274, 439] on div "const extractDescription = handle => } ; } atc.insertAdjacentElement ( "beforeb…" at bounding box center [780, 442] width 1413 height 2025
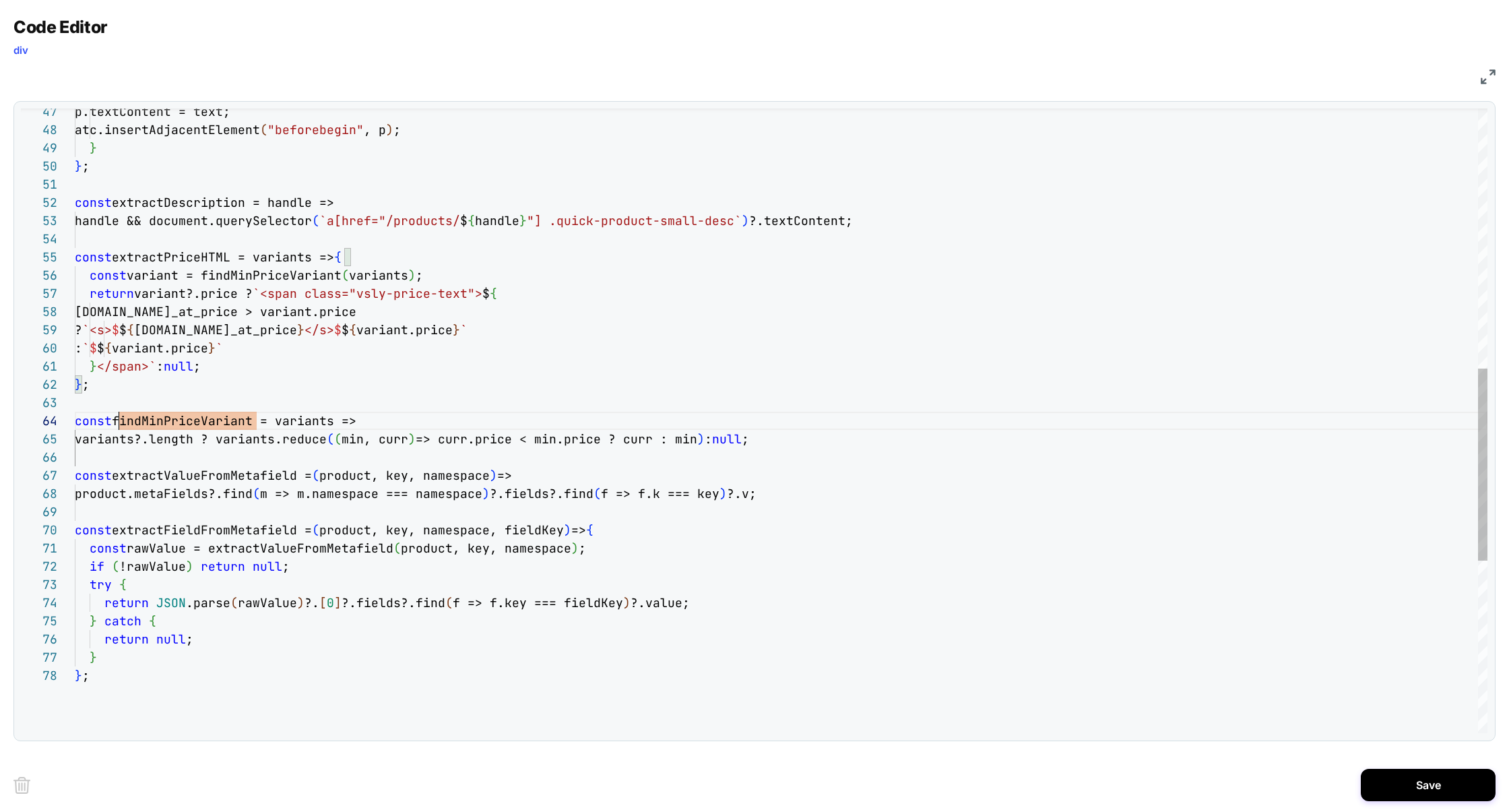
scroll to position [54, 44]
click at [198, 415] on div "const extractDescription = handle => } ; } atc.insertAdjacentElement ( "beforeb…" at bounding box center [780, 278] width 1413 height 2025
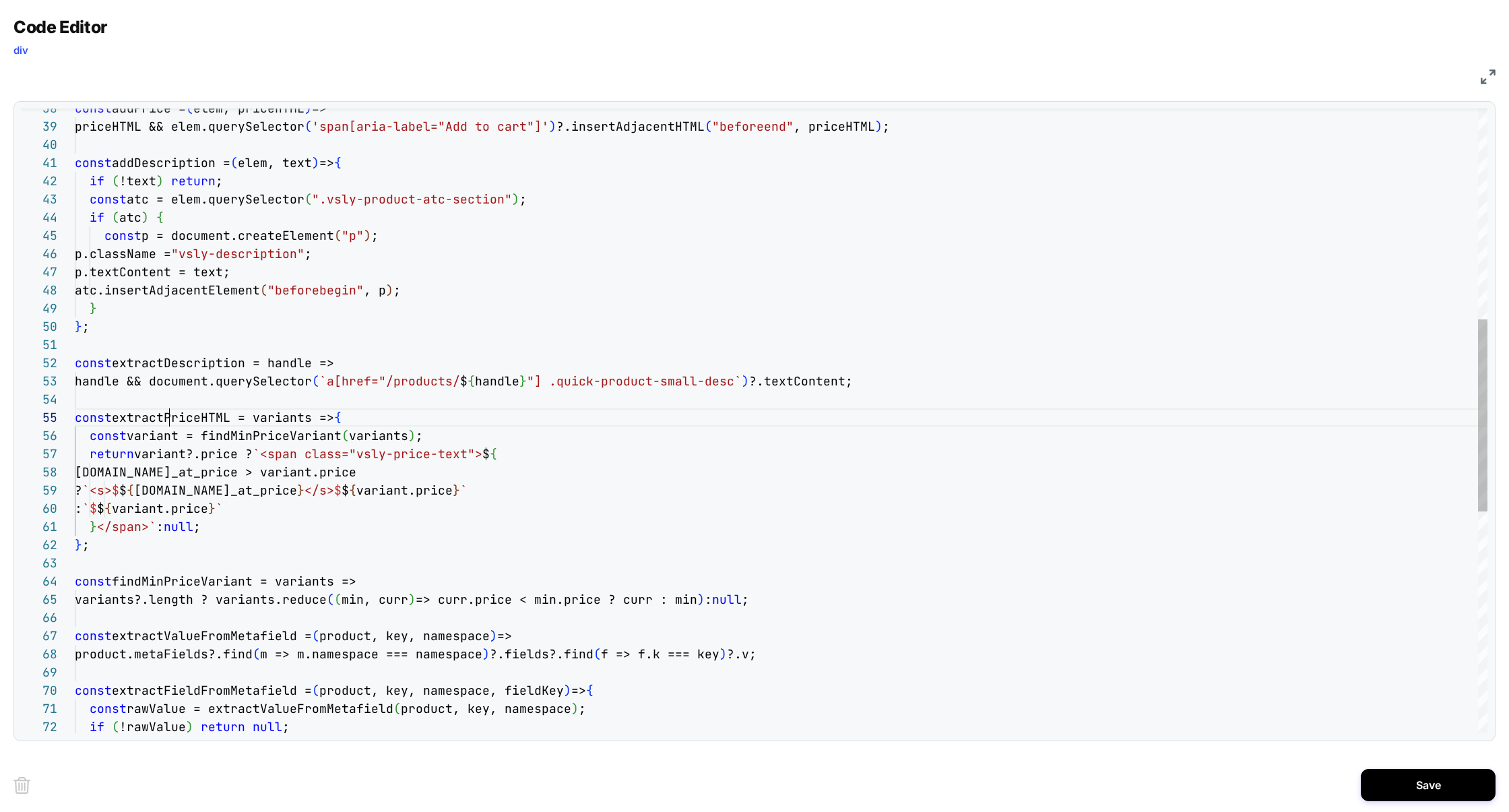
click at [170, 421] on div "const extractDescription = handle => } ; } atc.insertAdjacentElement ( "beforeb…" at bounding box center [780, 438] width 1413 height 2025
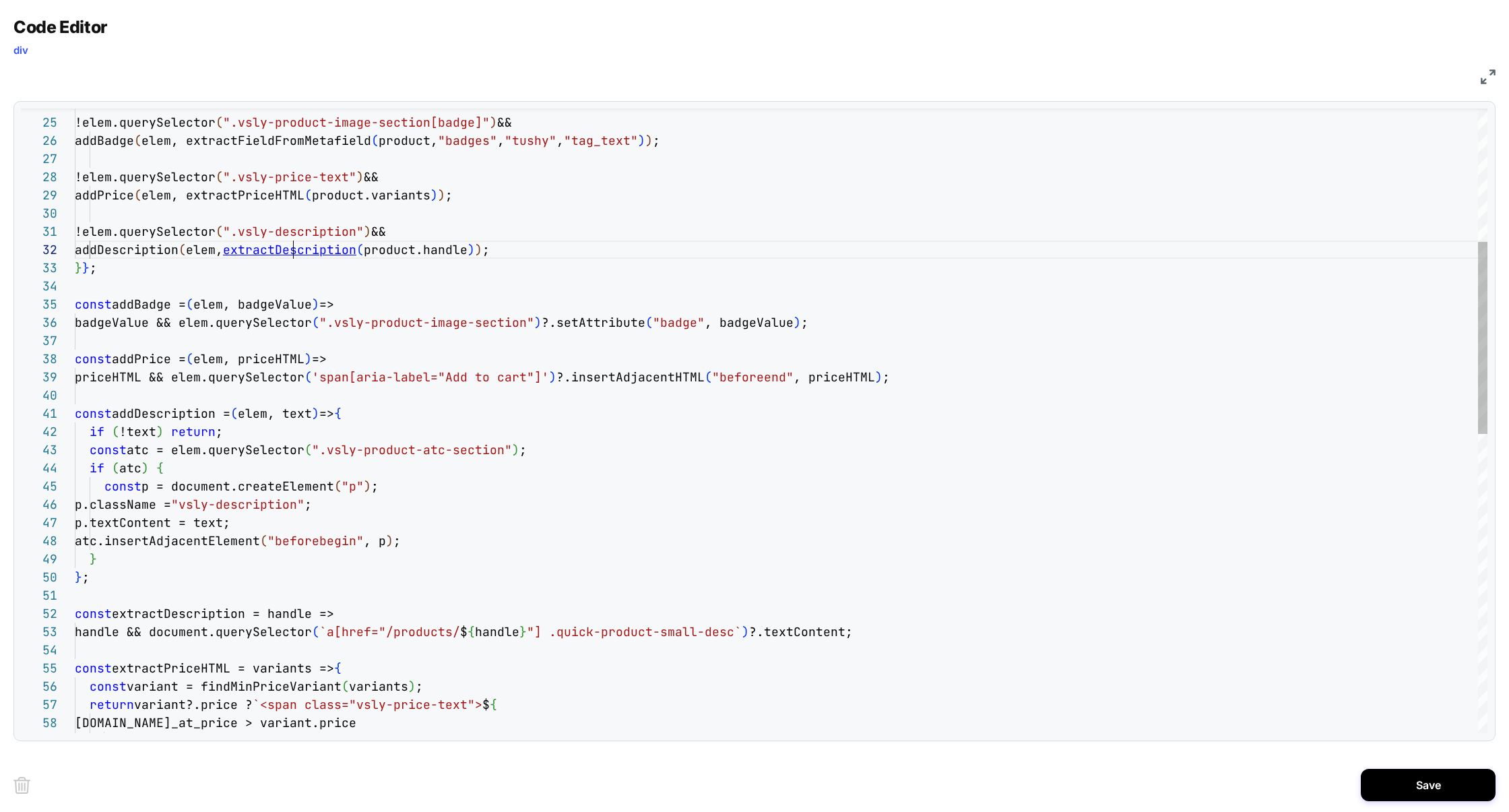
click at [296, 250] on div "const extractDescription = handle => } ; } atc.insertAdjacentElement ( "beforeb…" at bounding box center [780, 689] width 1413 height 2025
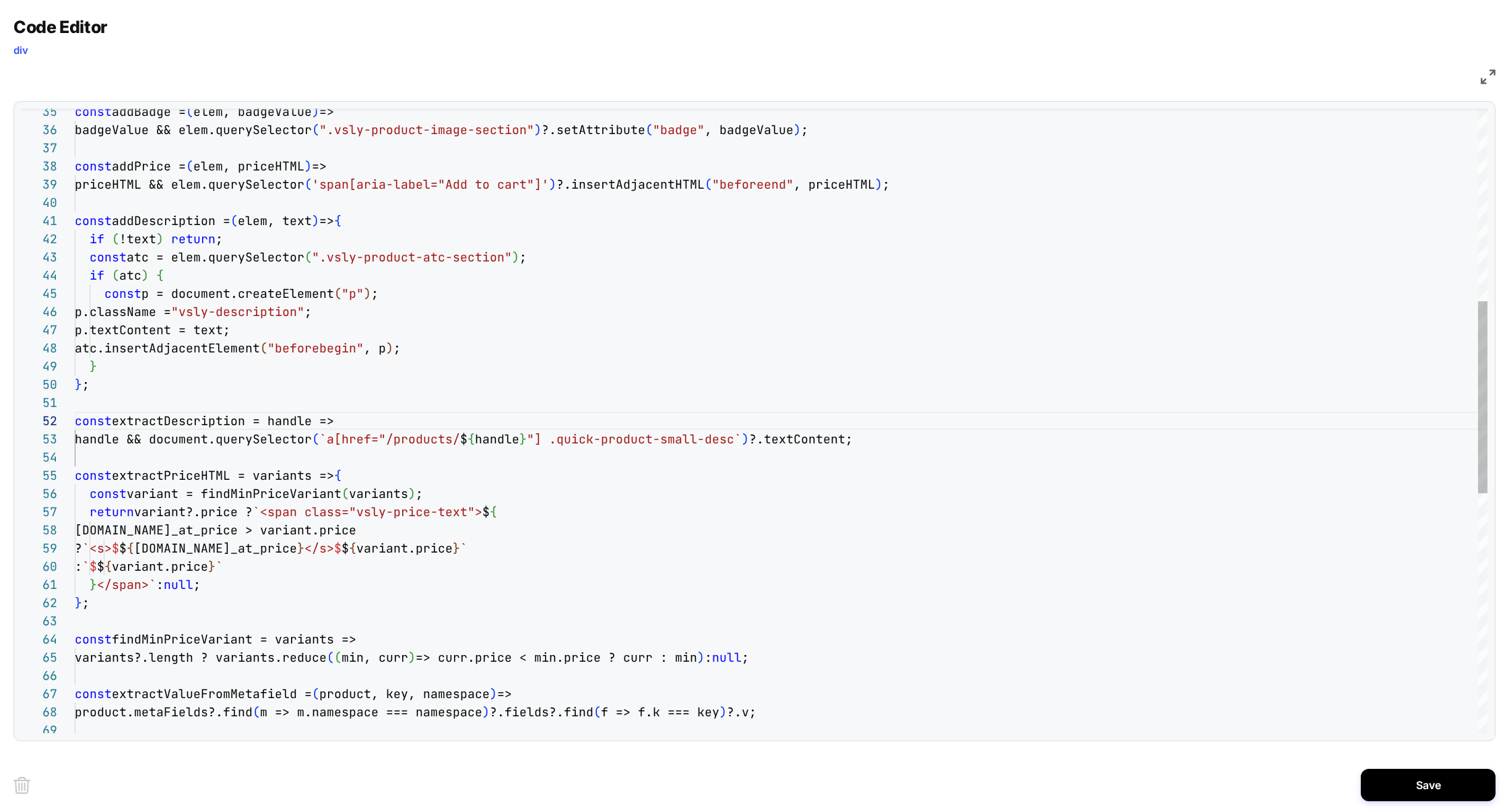
click at [183, 419] on div "const extractDescription = handle => } ; } atc.insertAdjacentElement ( "beforeb…" at bounding box center [780, 496] width 1413 height 2025
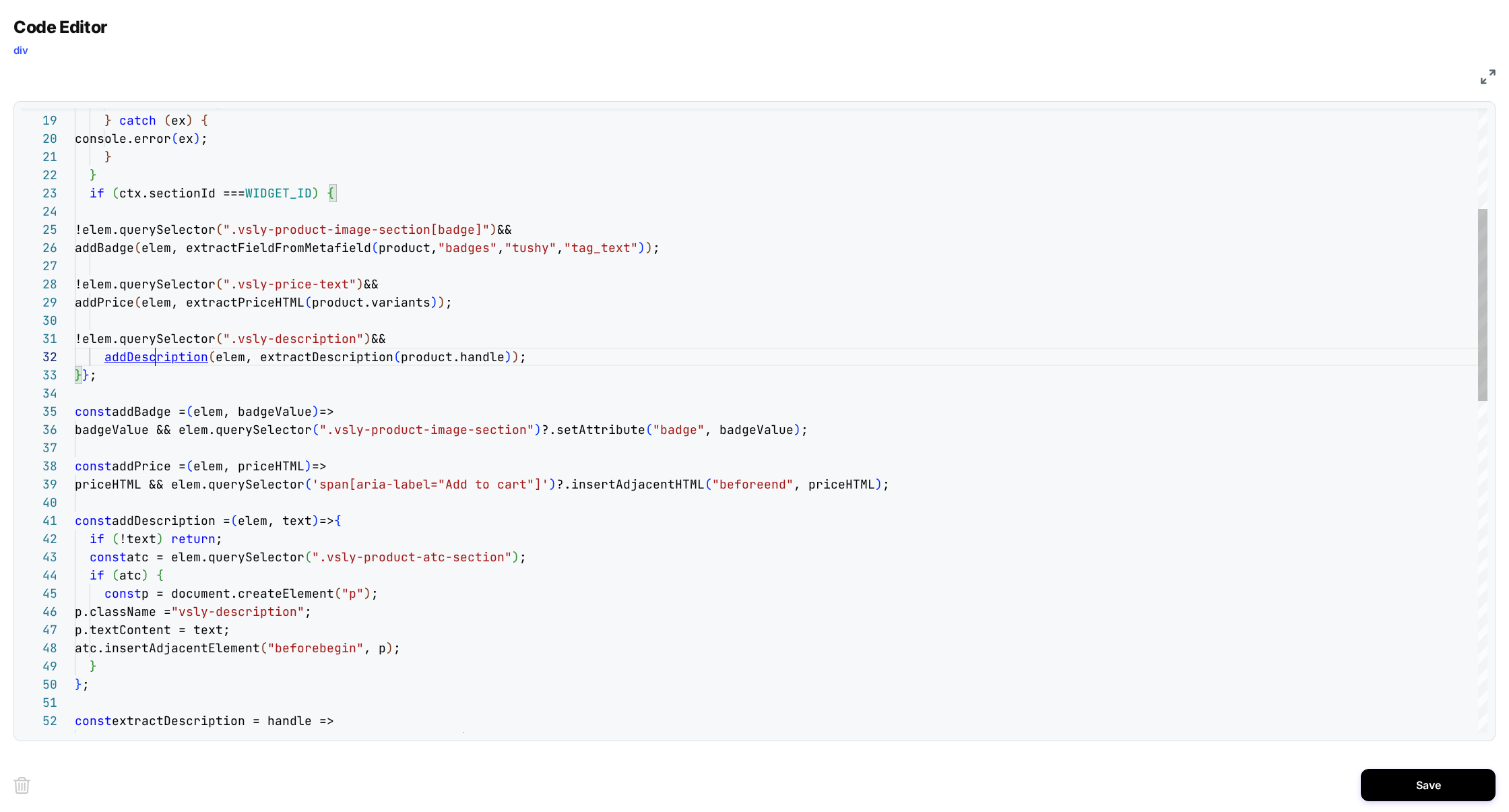
click at [157, 360] on div "const extractDescription = handle => } ; } atc.insertAdjacentElement ( "beforeb…" at bounding box center [780, 796] width 1413 height 2025
type textarea "**********"
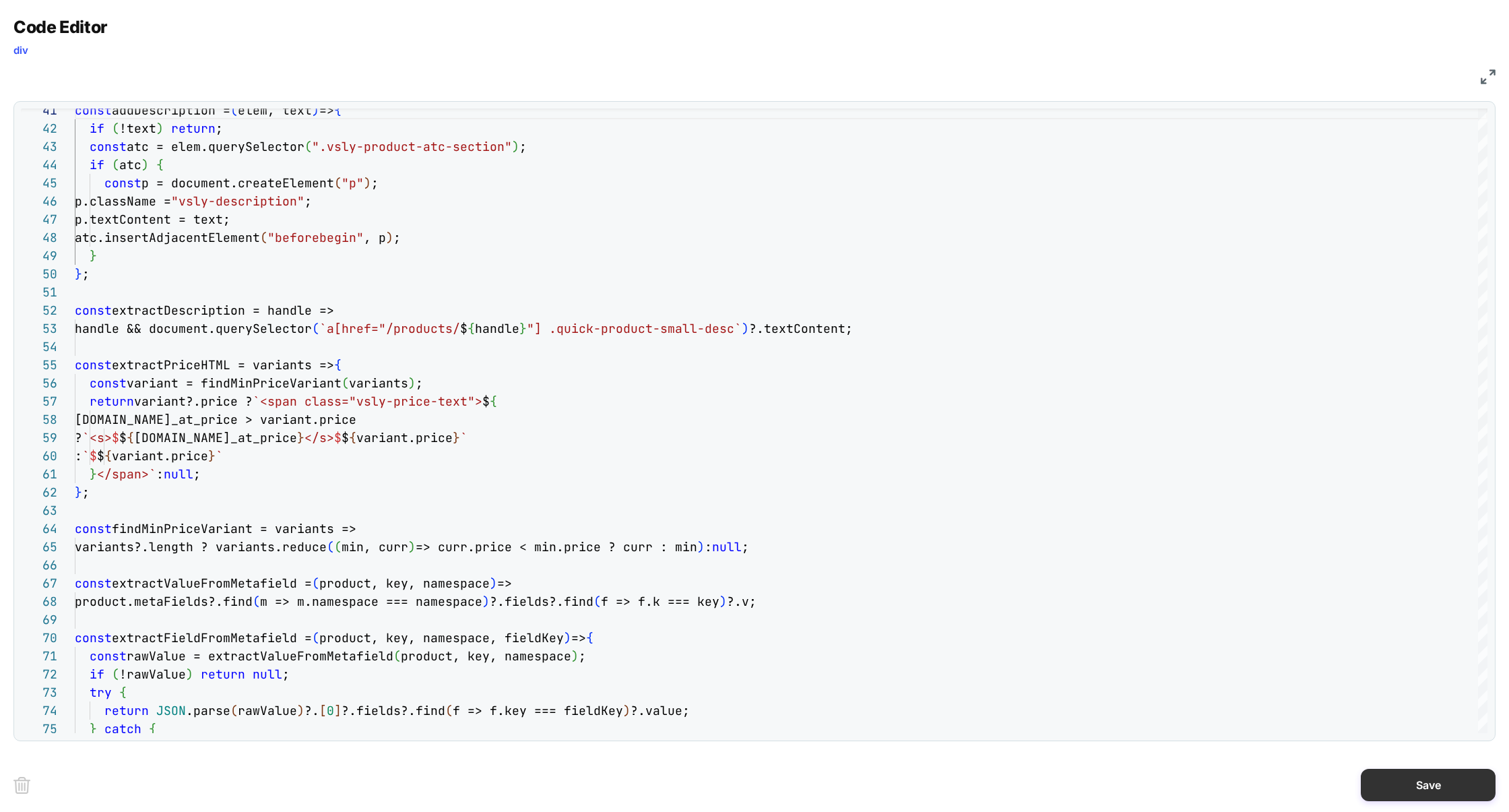
click at [1439, 778] on button "Save" at bounding box center [1428, 784] width 135 height 33
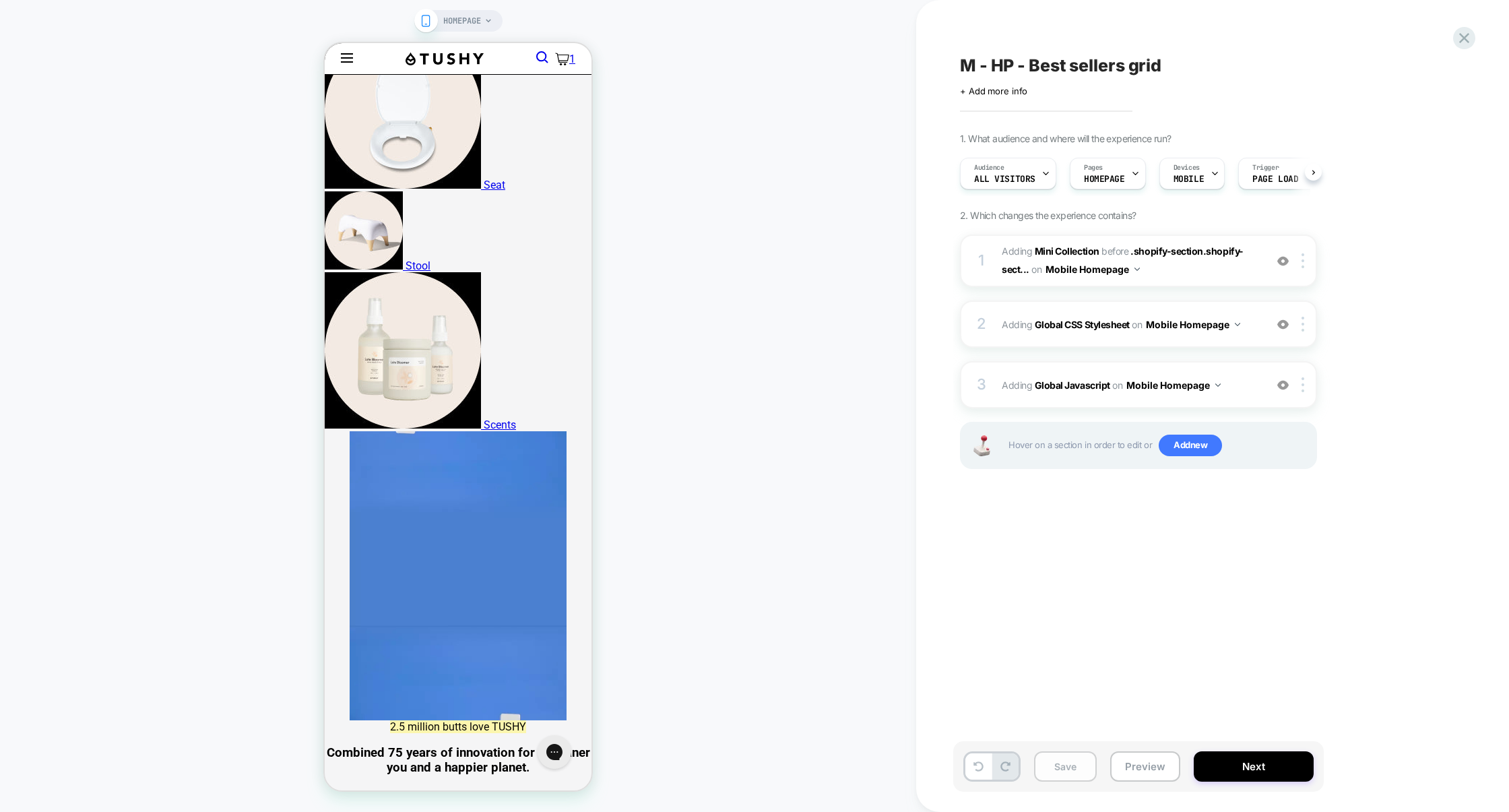
scroll to position [0, 1]
click at [1076, 768] on button "Save" at bounding box center [1065, 766] width 63 height 30
click at [1142, 762] on button "Preview" at bounding box center [1146, 766] width 70 height 30
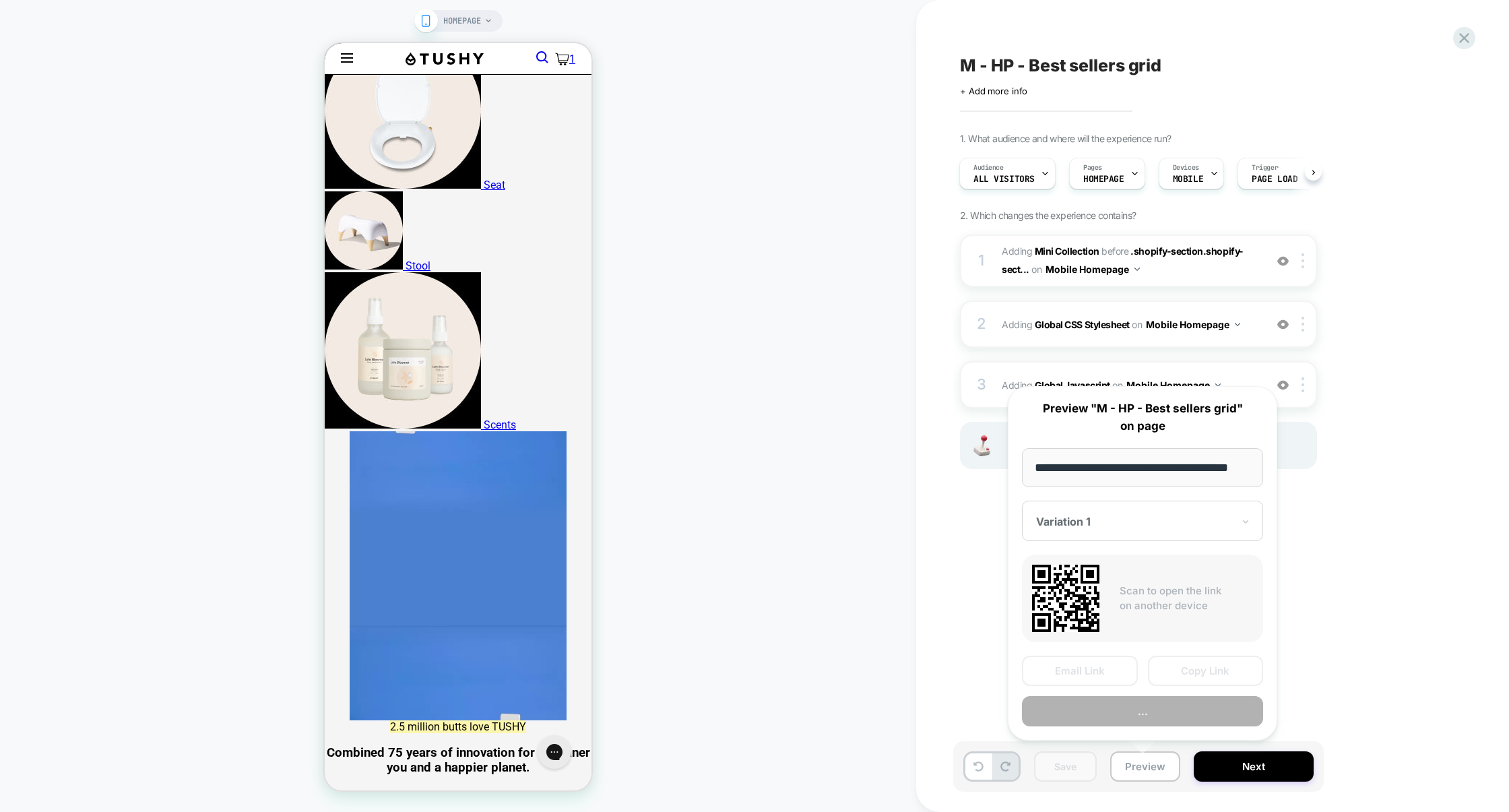
click at [1151, 707] on button "..." at bounding box center [1143, 711] width 241 height 30
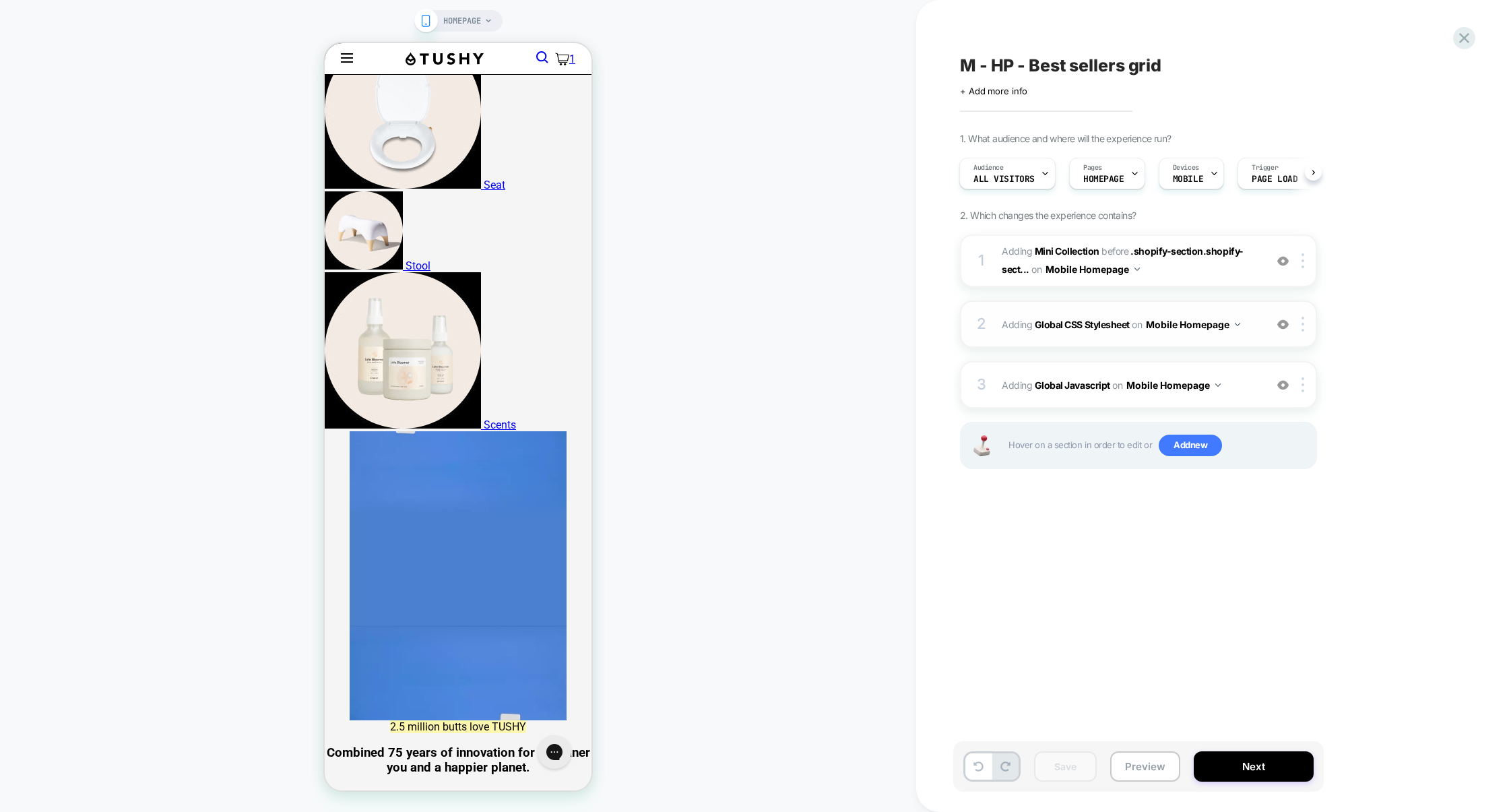
click at [1050, 301] on div "2 Adding Global CSS Stylesheet on Mobile Homepage Add Before Add After Copy to …" at bounding box center [1139, 324] width 357 height 47
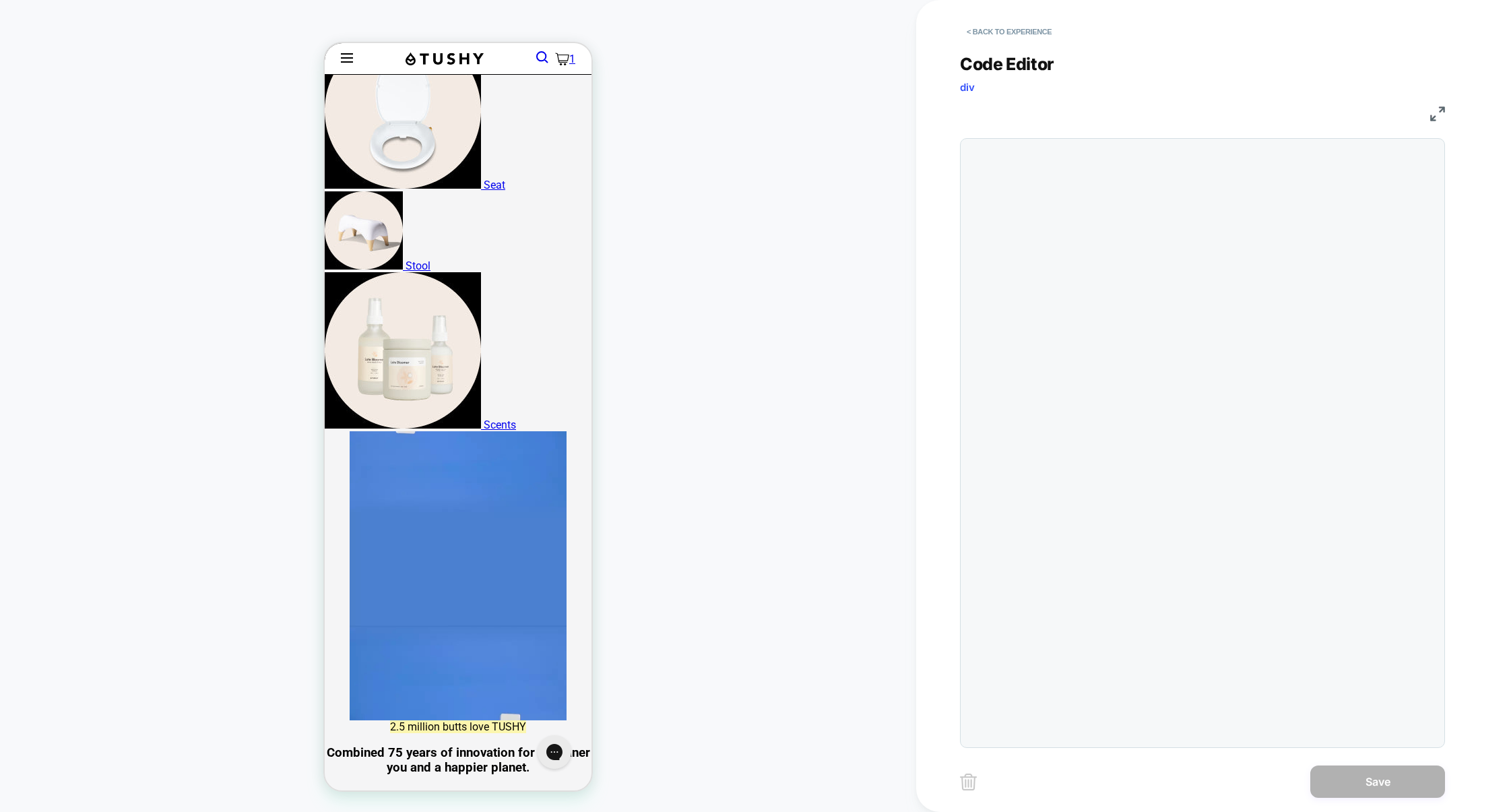
scroll to position [182, 0]
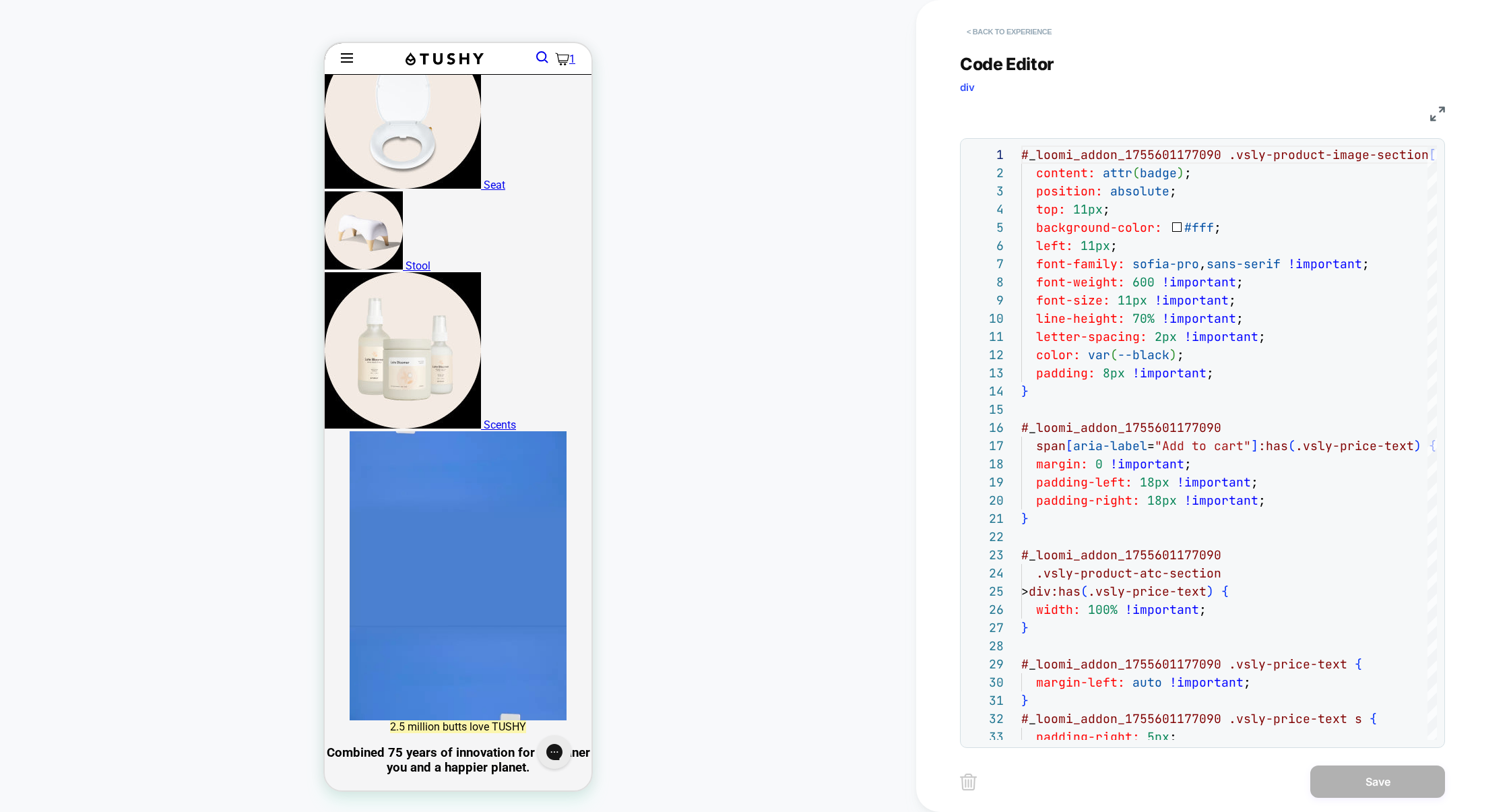
click at [1019, 32] on button "< Back to experience" at bounding box center [1009, 32] width 98 height 22
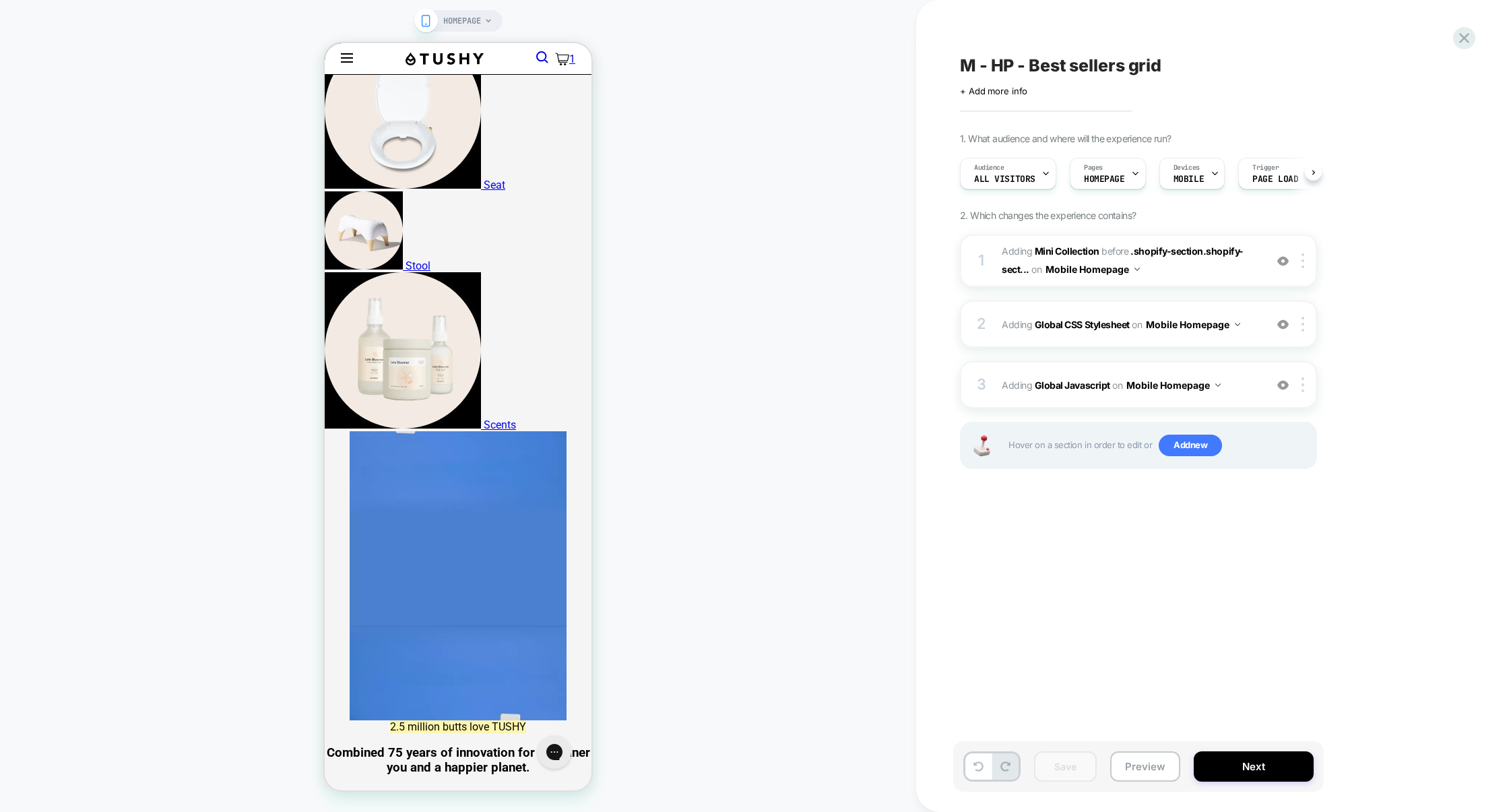
scroll to position [0, 1]
click at [1130, 759] on button "Preview" at bounding box center [1146, 766] width 70 height 30
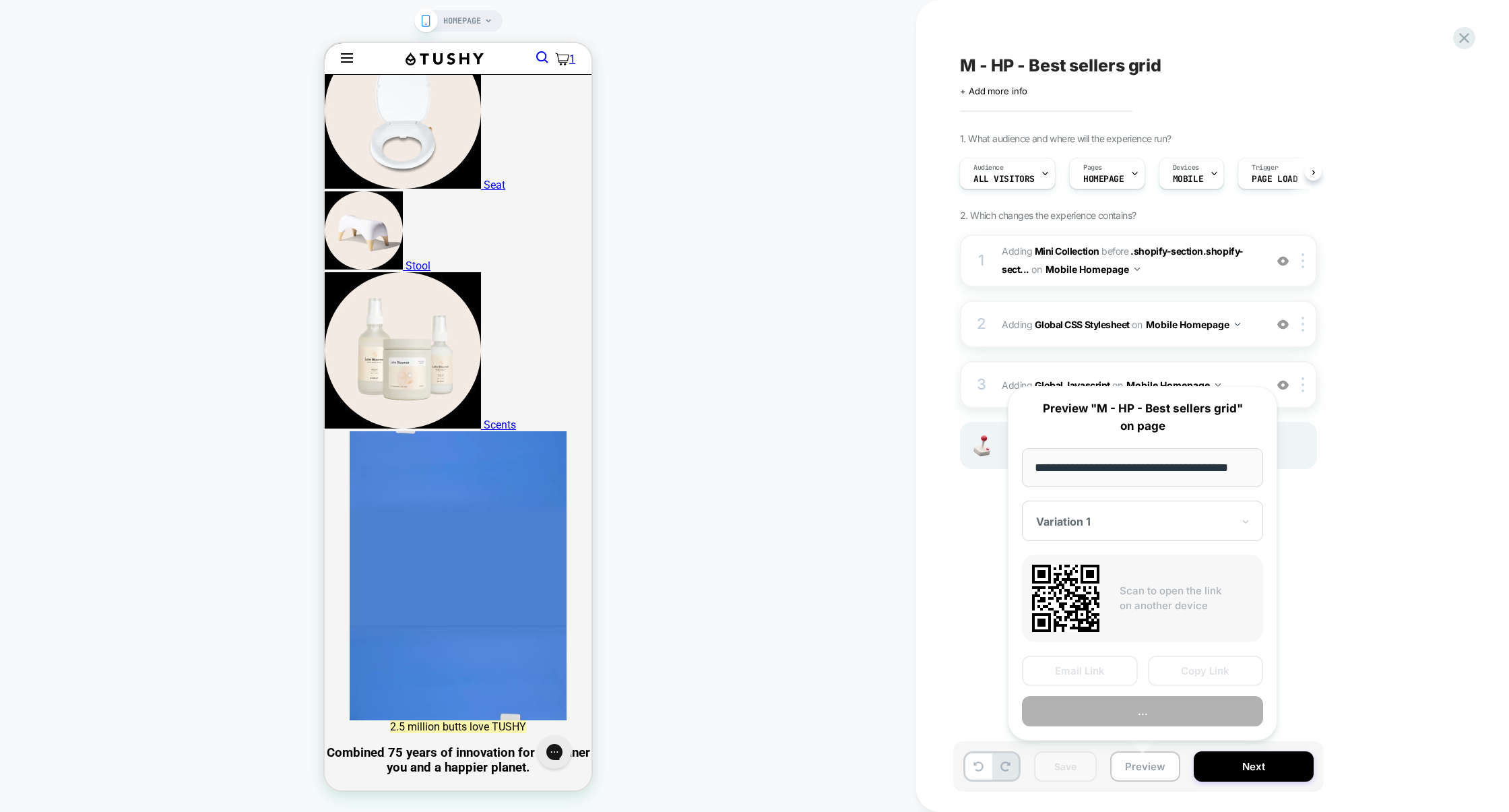
scroll to position [0, 17]
click at [1190, 674] on button "Copy Link" at bounding box center [1206, 671] width 116 height 30
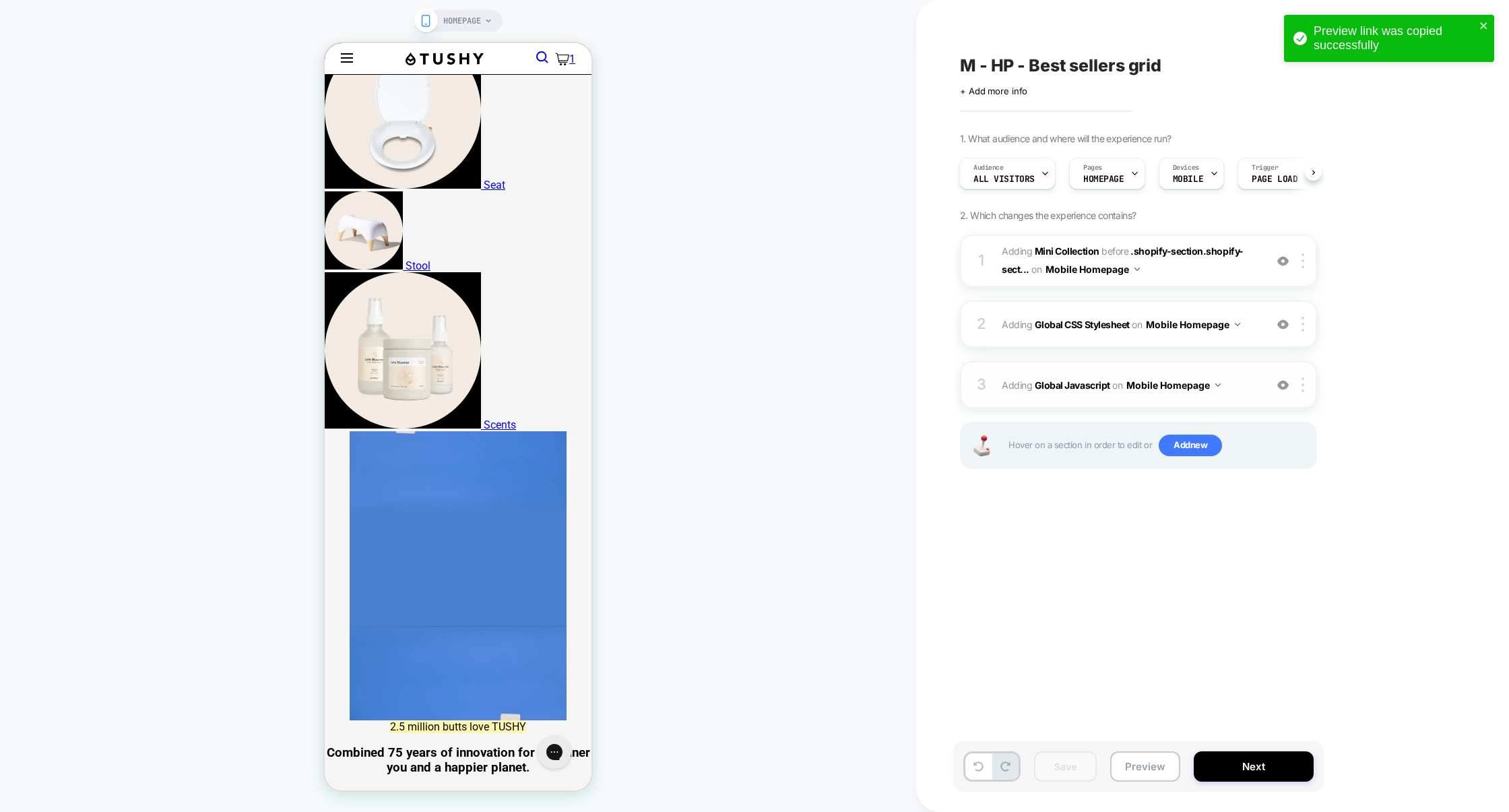
click at [1062, 373] on div "3 Adding Global Javascript on Mobile Homepage Add Before Add After Copy to Desk…" at bounding box center [1139, 384] width 357 height 47
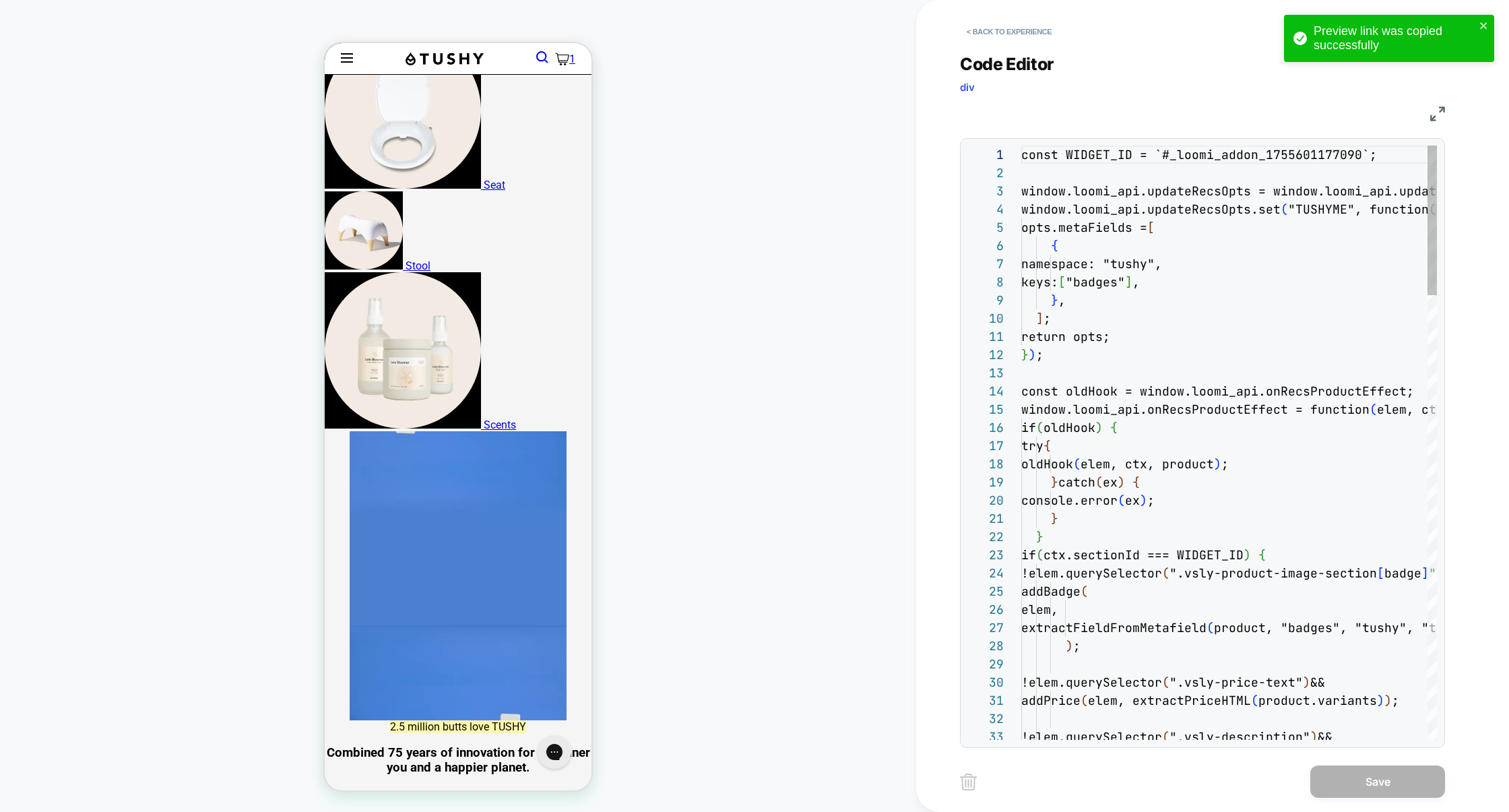
scroll to position [182, 0]
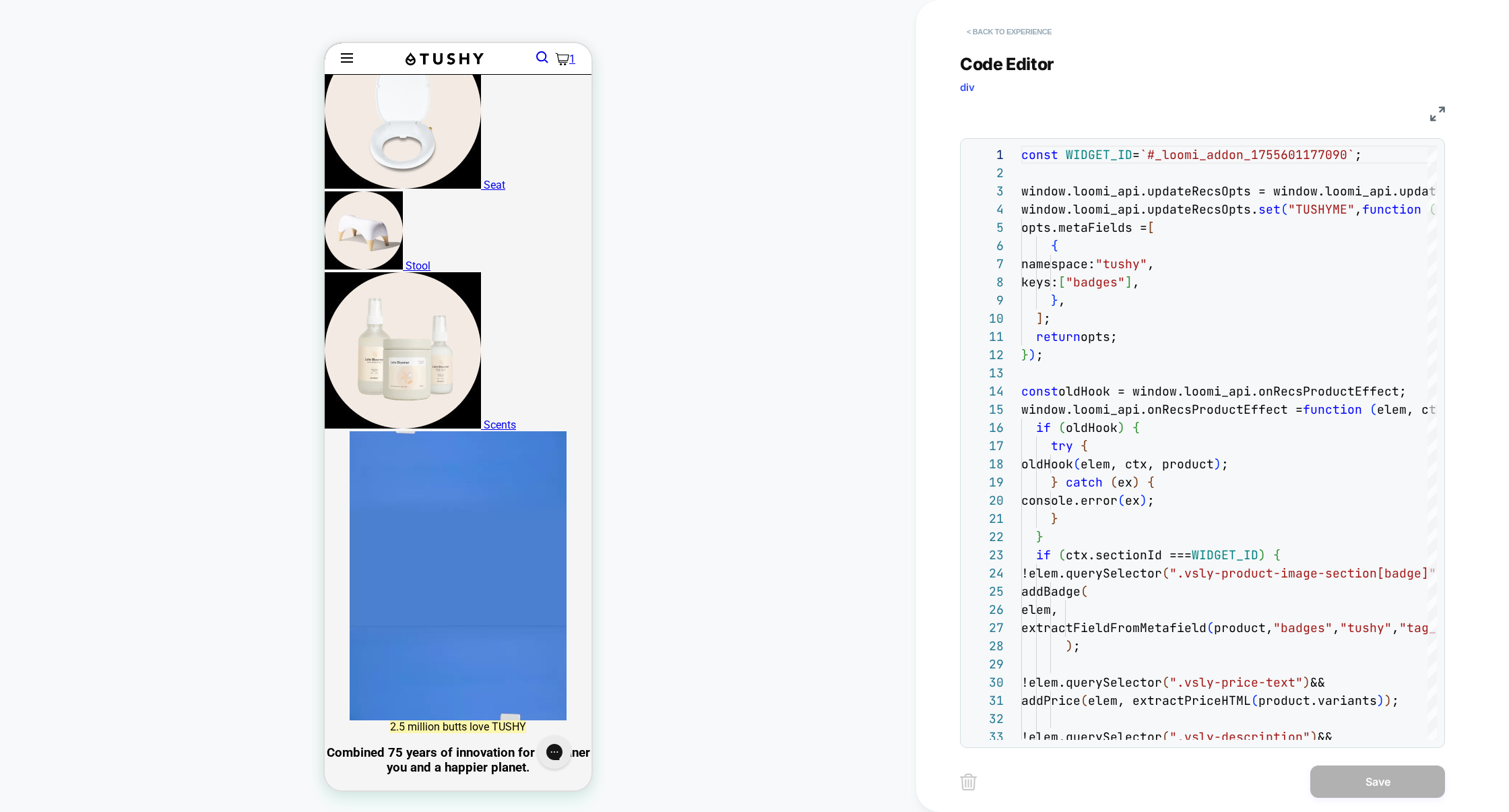
click at [997, 23] on button "< Back to experience" at bounding box center [1009, 32] width 98 height 22
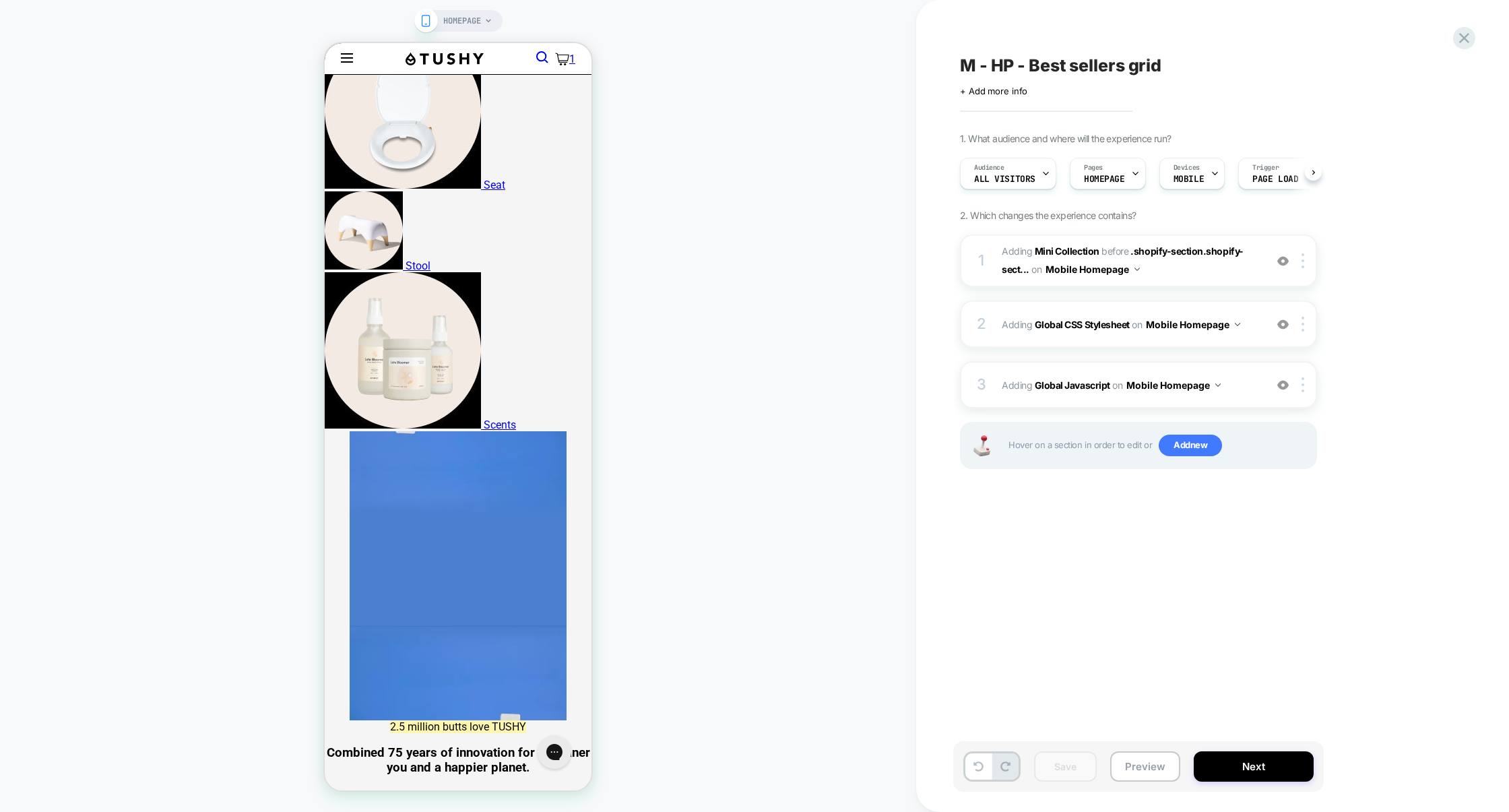
scroll to position [0, 1]
click at [1141, 758] on button "Preview" at bounding box center [1146, 766] width 70 height 30
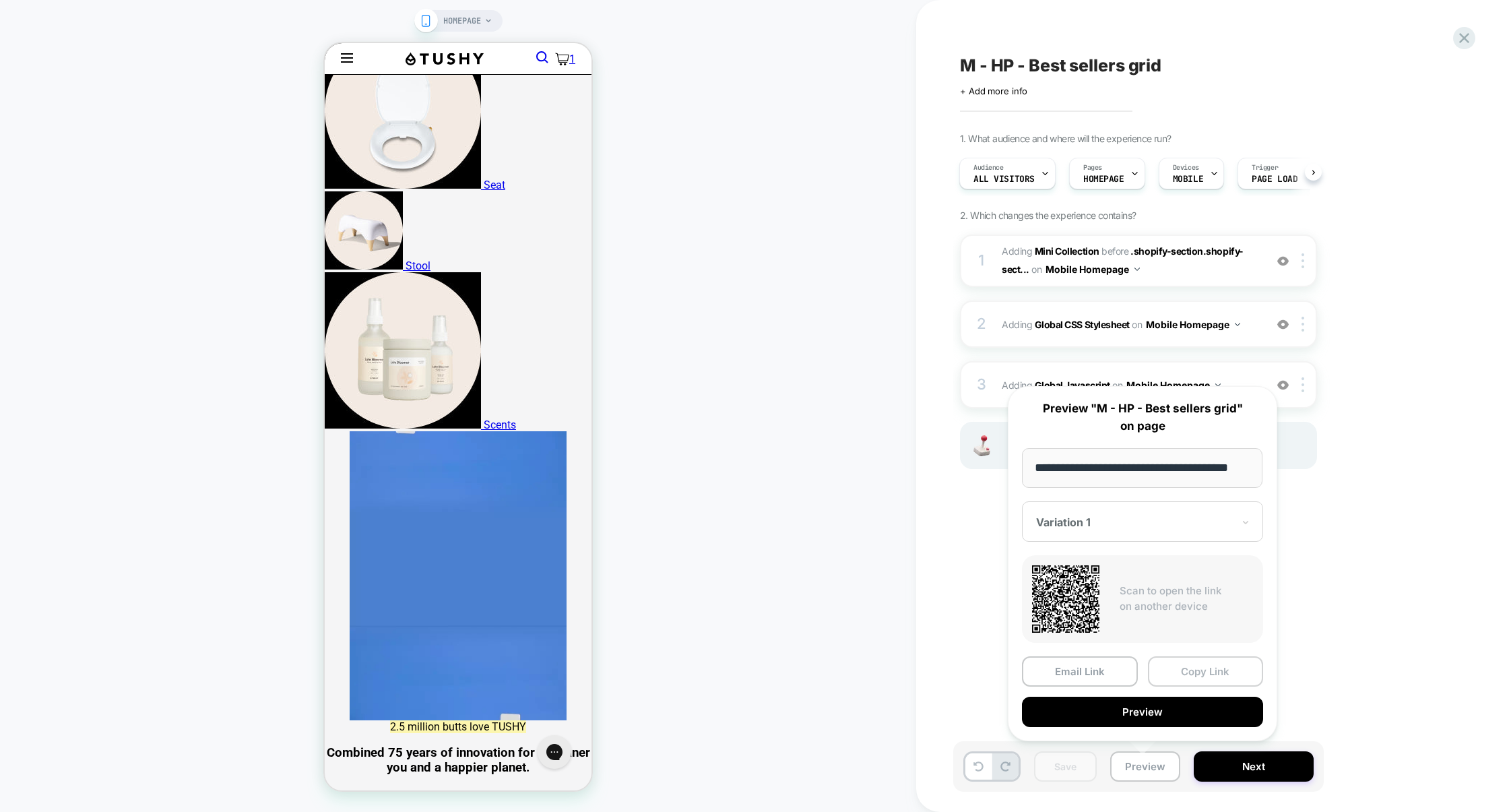
scroll to position [0, 0]
click at [1188, 679] on button "Copy Link" at bounding box center [1206, 671] width 116 height 30
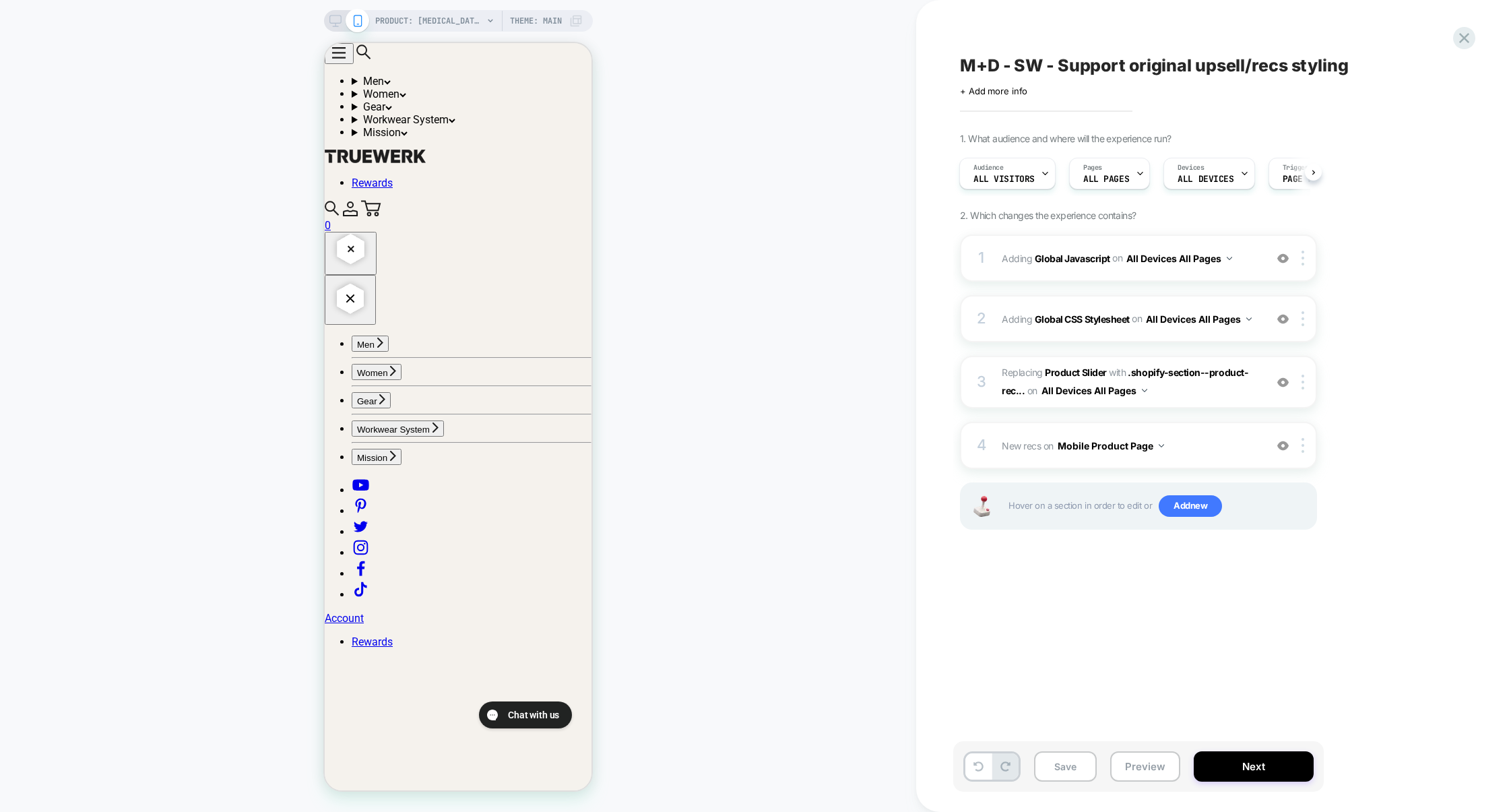
scroll to position [815, 0]
click at [1288, 381] on img at bounding box center [1284, 383] width 12 height 12
click at [1288, 383] on img at bounding box center [1284, 383] width 12 height 12
click at [1285, 381] on img at bounding box center [1284, 383] width 12 height 12
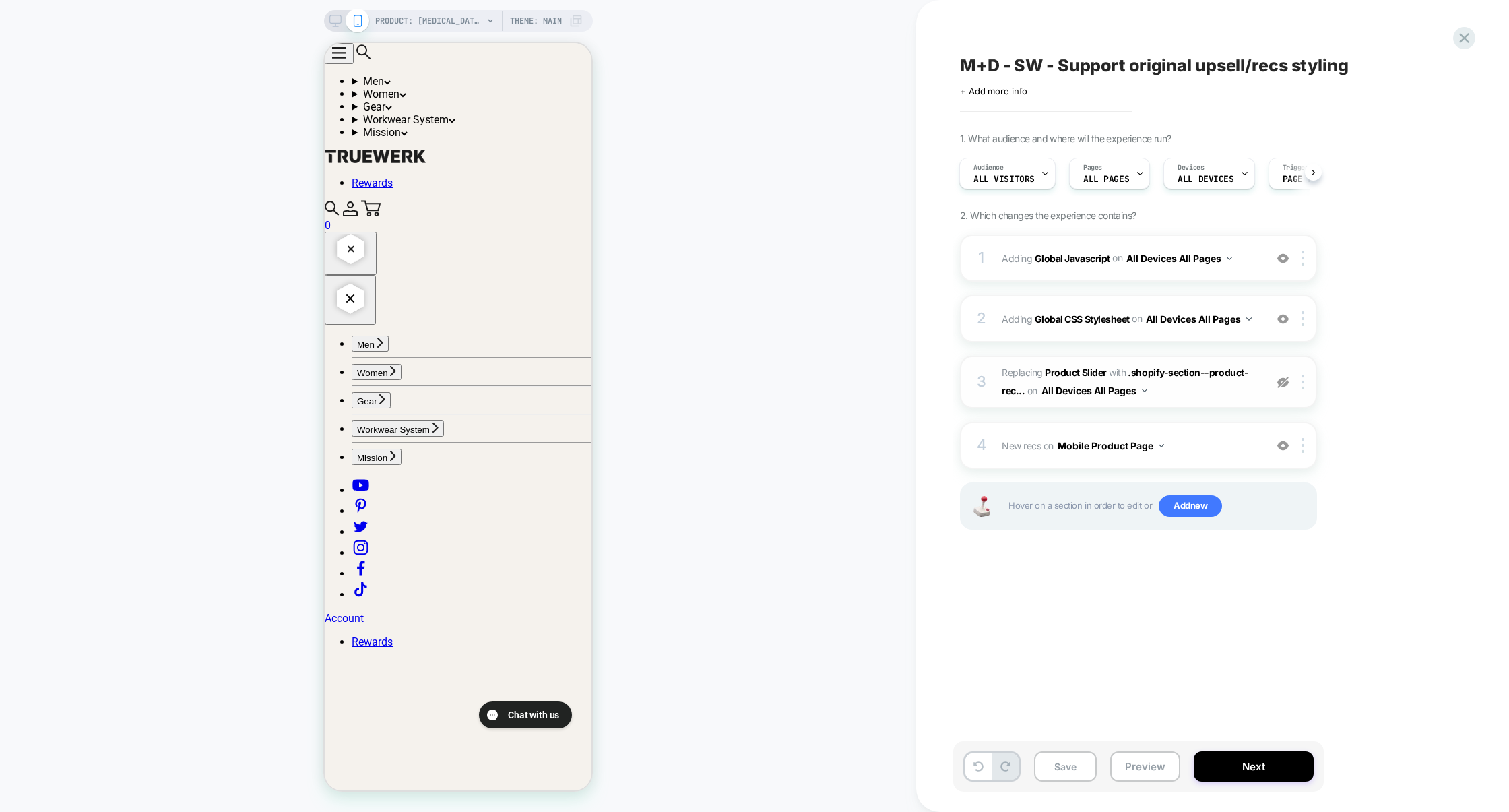
click at [1285, 382] on img at bounding box center [1284, 383] width 12 height 12
click at [1287, 443] on img at bounding box center [1284, 445] width 12 height 12
click at [1287, 444] on img at bounding box center [1284, 445] width 12 height 12
click at [1134, 767] on button "Preview" at bounding box center [1146, 766] width 70 height 30
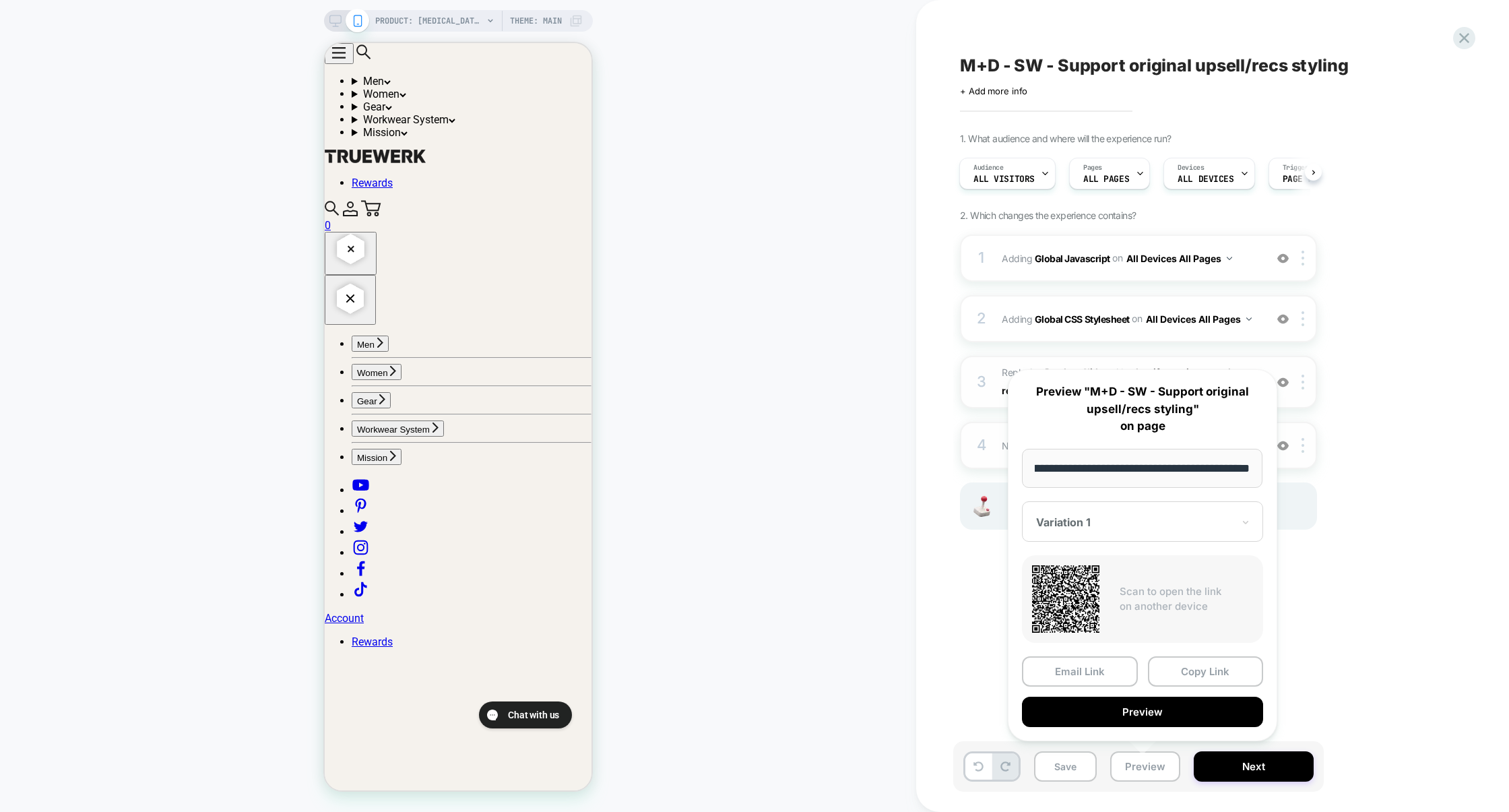
scroll to position [0, 0]
click at [1136, 717] on button "Preview" at bounding box center [1143, 712] width 241 height 30
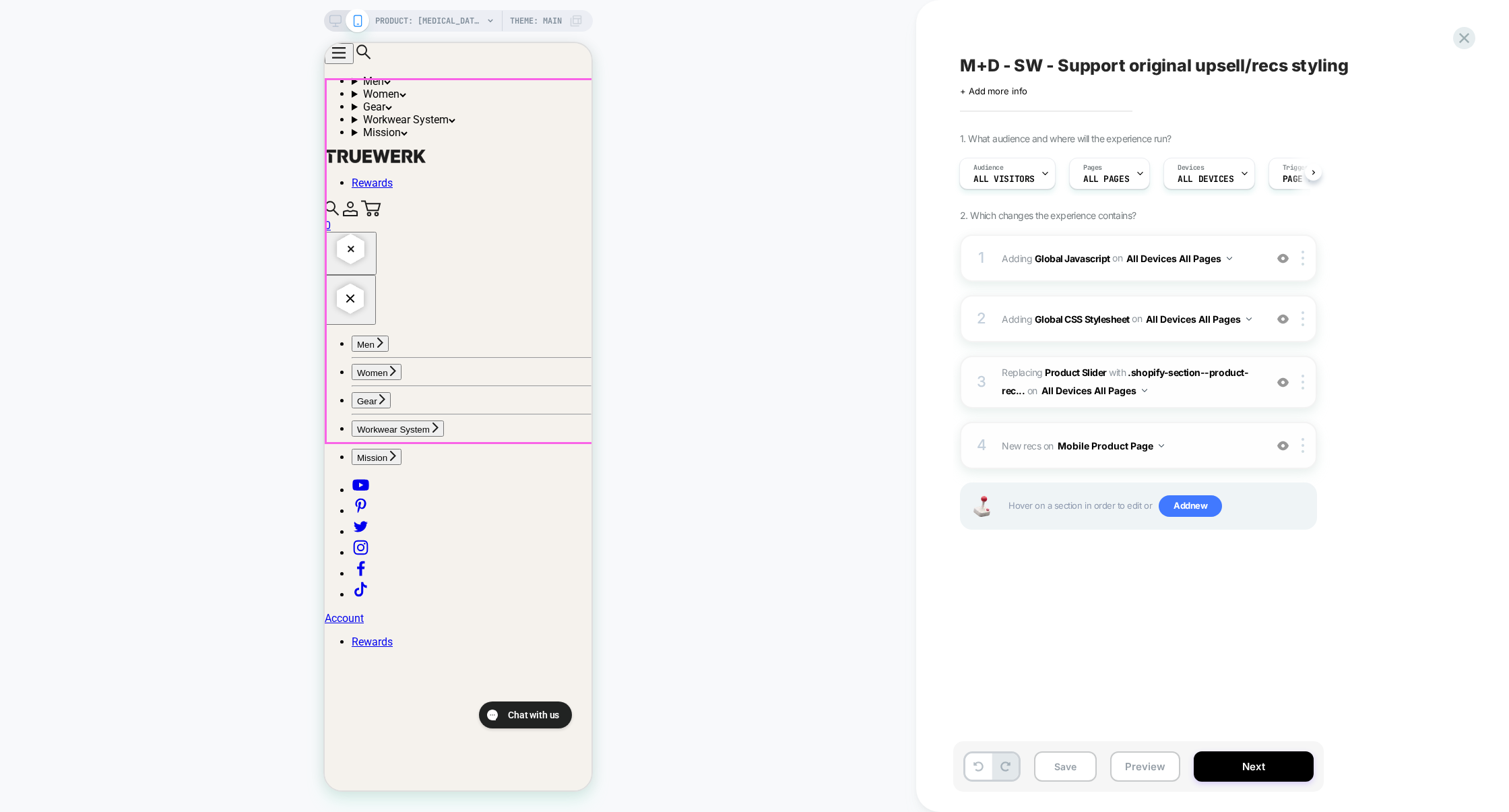
scroll to position [1543, 0]
click at [1138, 284] on div "1 Adding Global Javascript on All Devices All Pages Add Before Add After Target…" at bounding box center [1139, 398] width 357 height 329
click at [1142, 279] on div "1 Adding Global Javascript on All Devices All Pages Add Before Add After Target…" at bounding box center [1139, 258] width 357 height 47
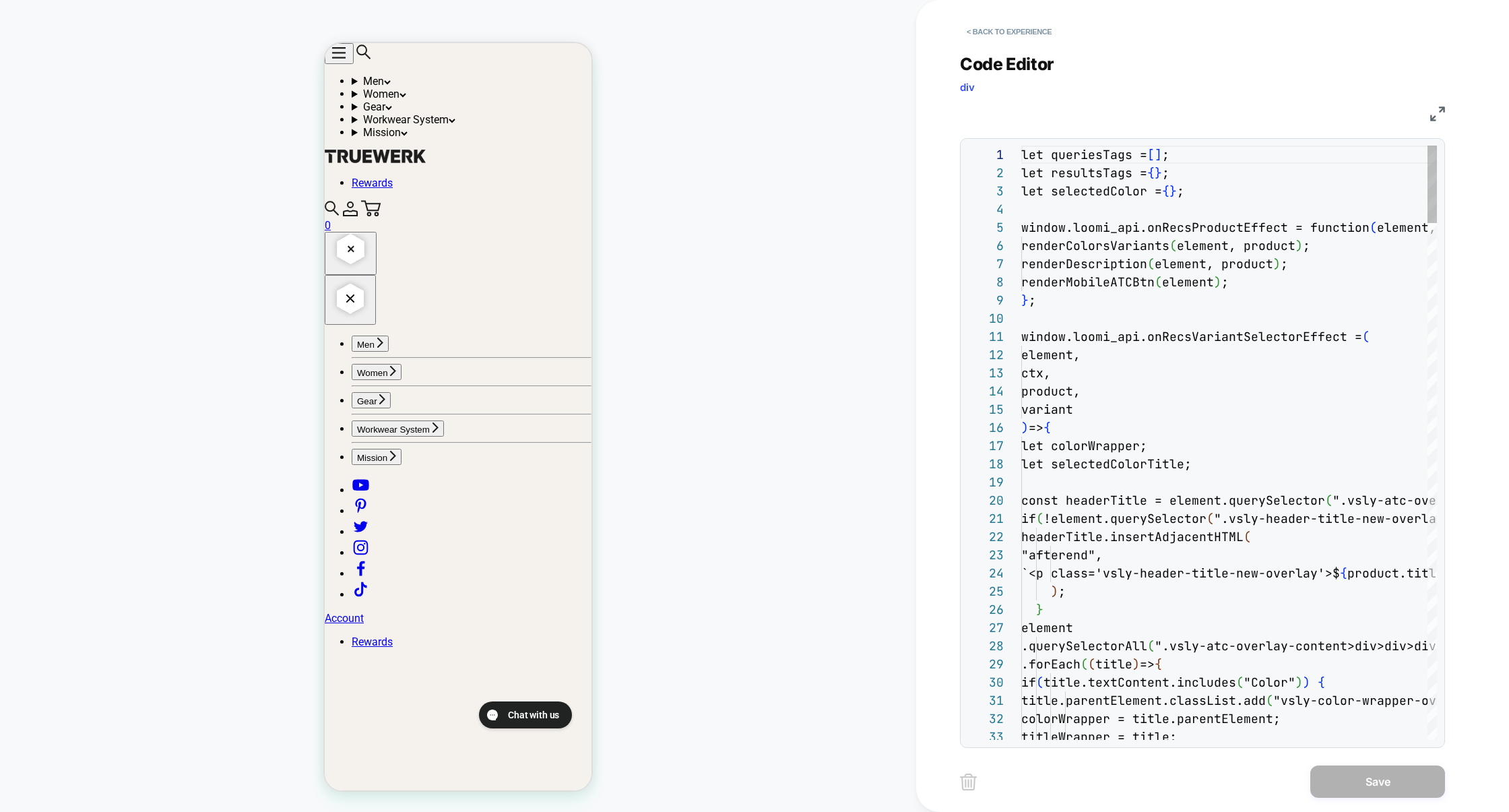
scroll to position [182, 0]
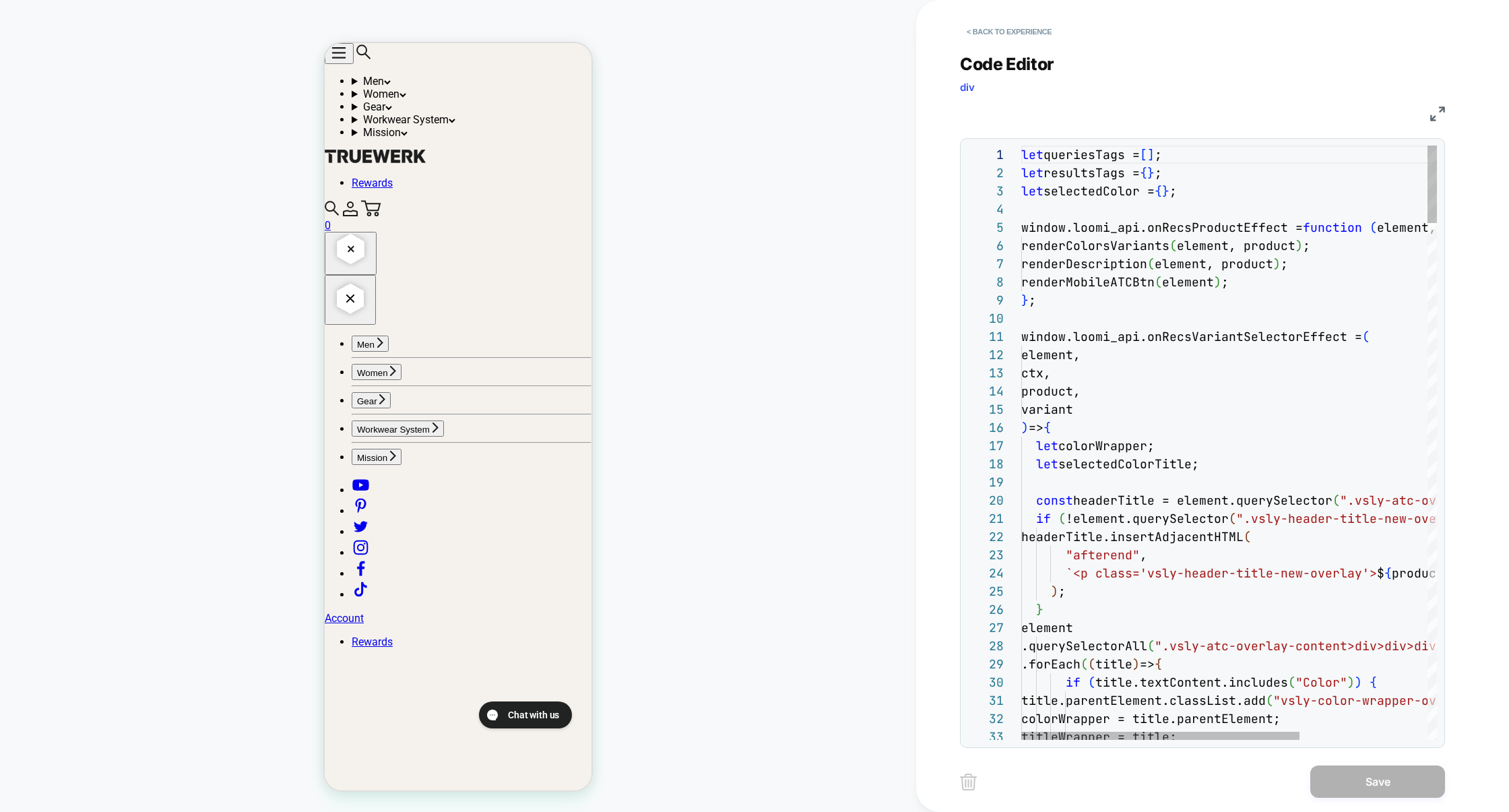
click at [1437, 118] on img at bounding box center [1438, 114] width 15 height 15
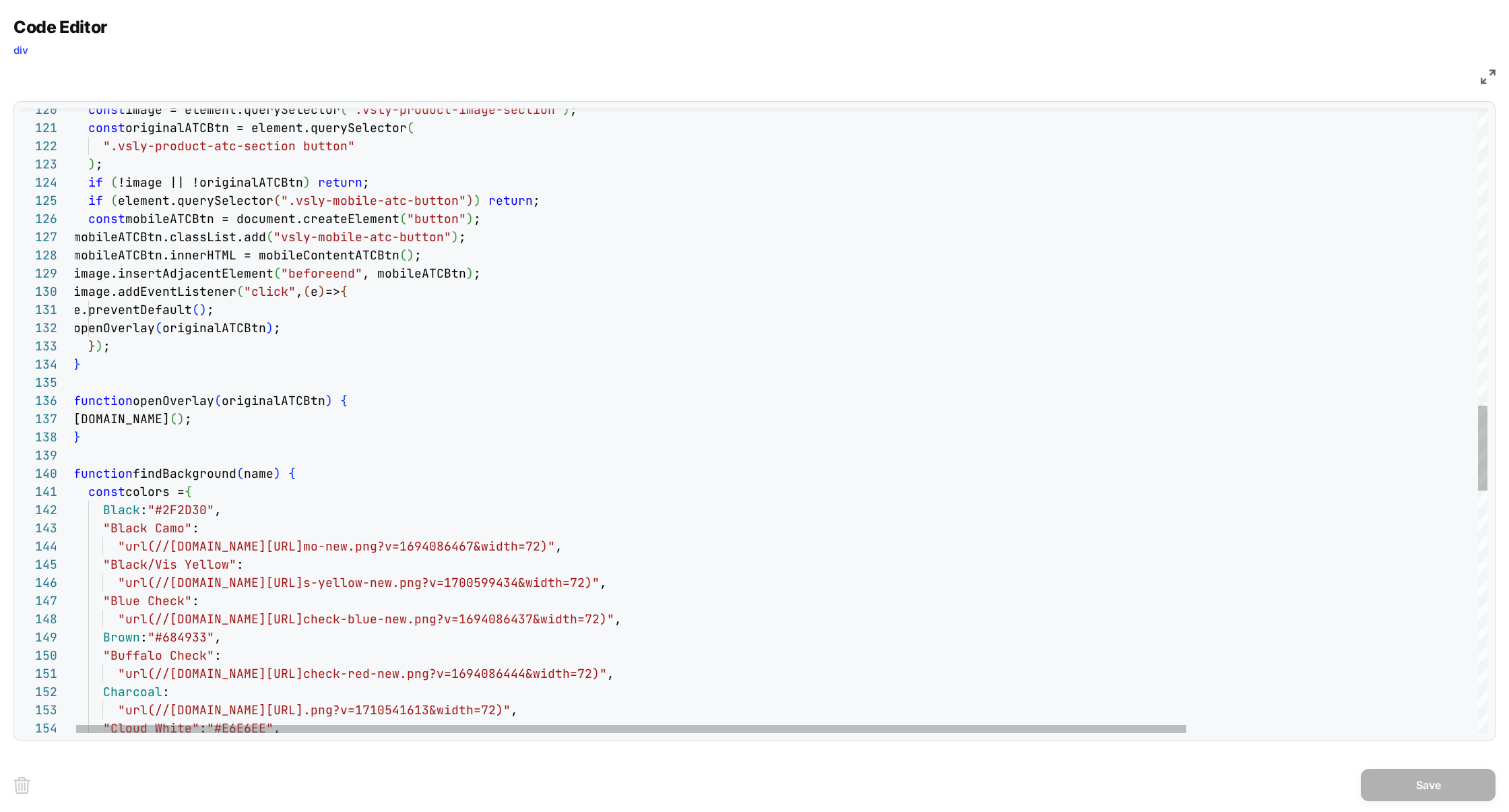
click at [184, 478] on div ""Cloud White" : "#E6E6EE" , "url(//truewerk.com/cdn/shop/files/swatch-buffalo- …" at bounding box center [966, 222] width 1785 height 4571
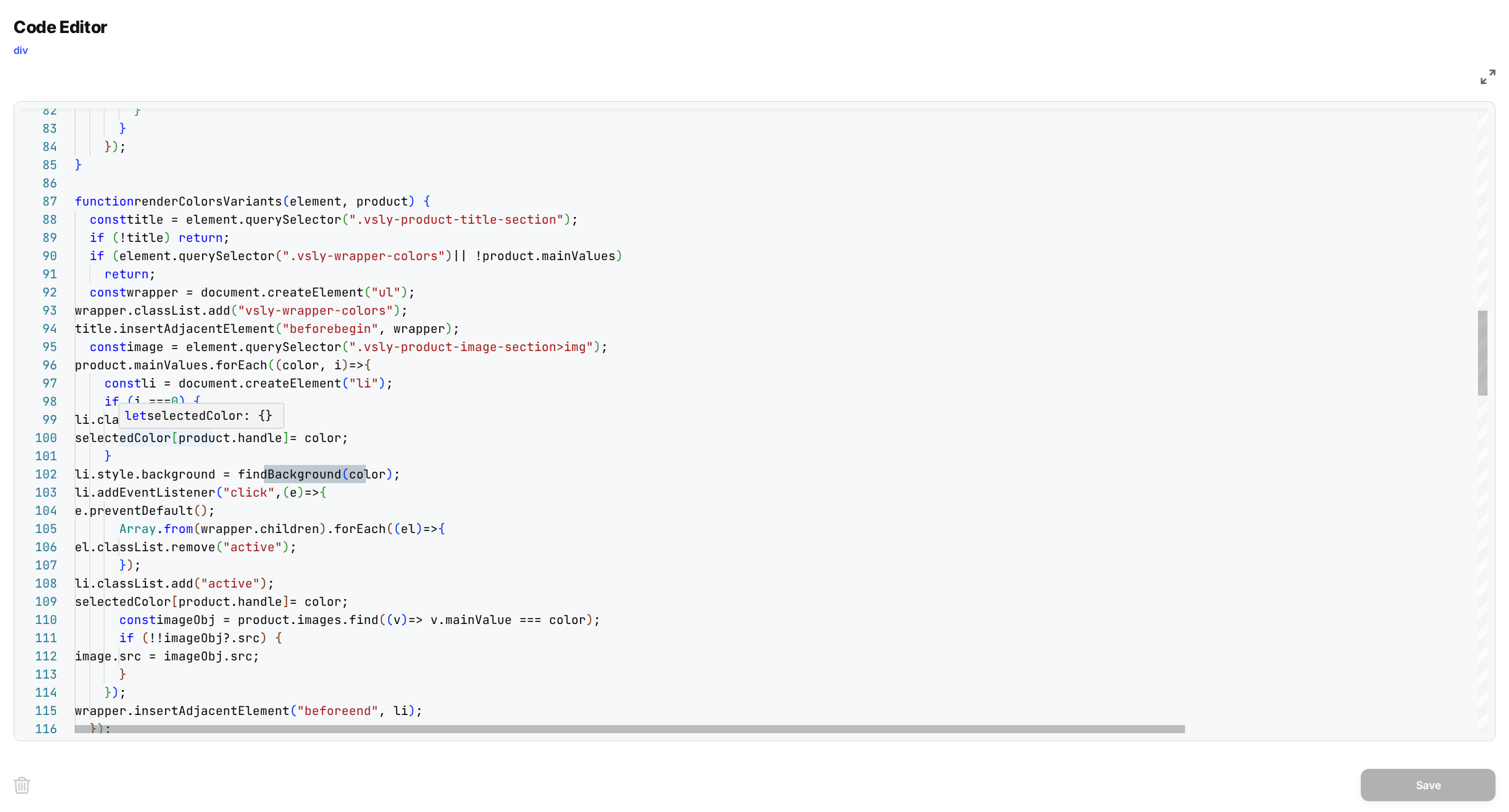
scroll to position [163, 88]
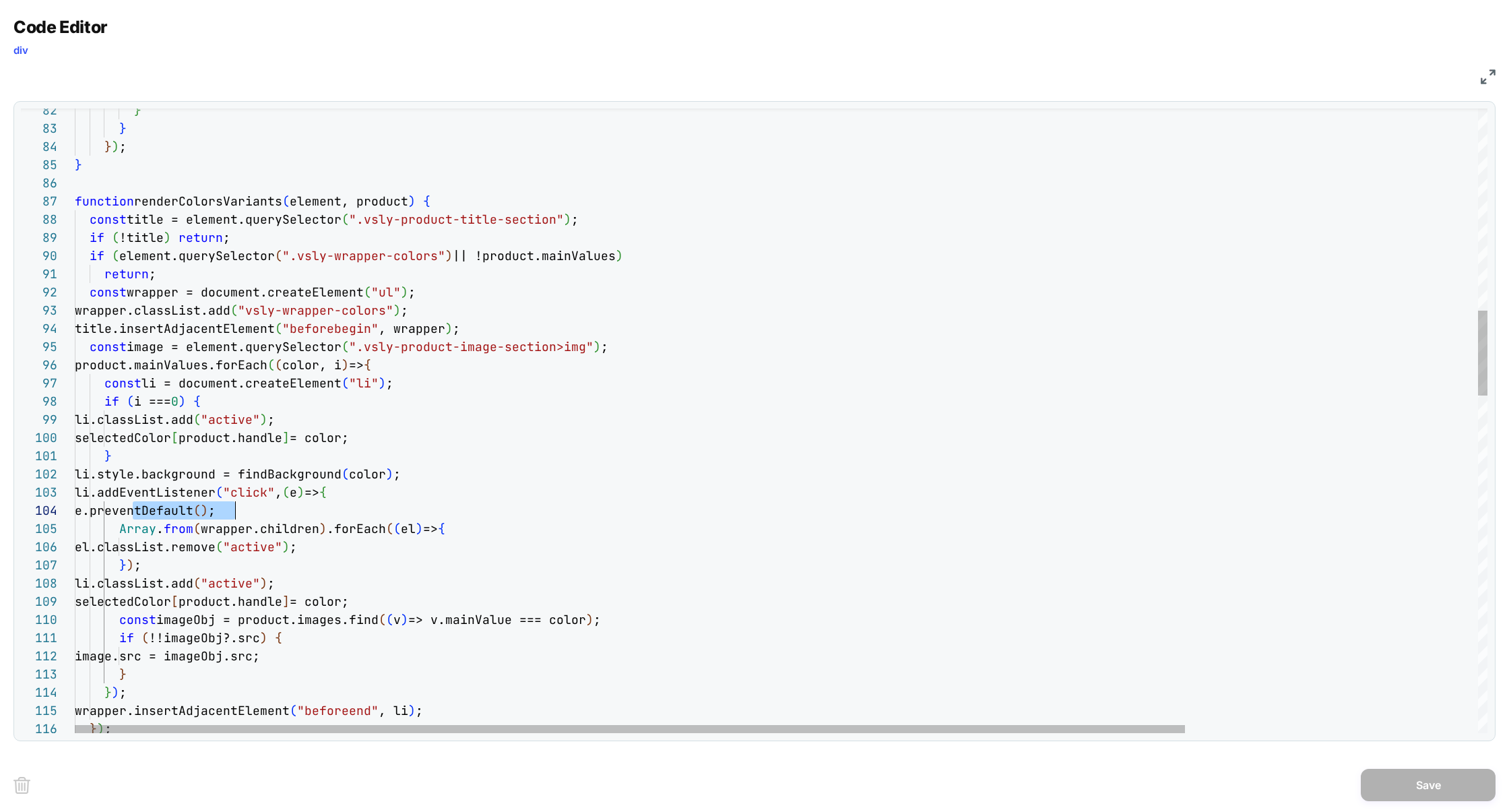
scroll to position [54, 160]
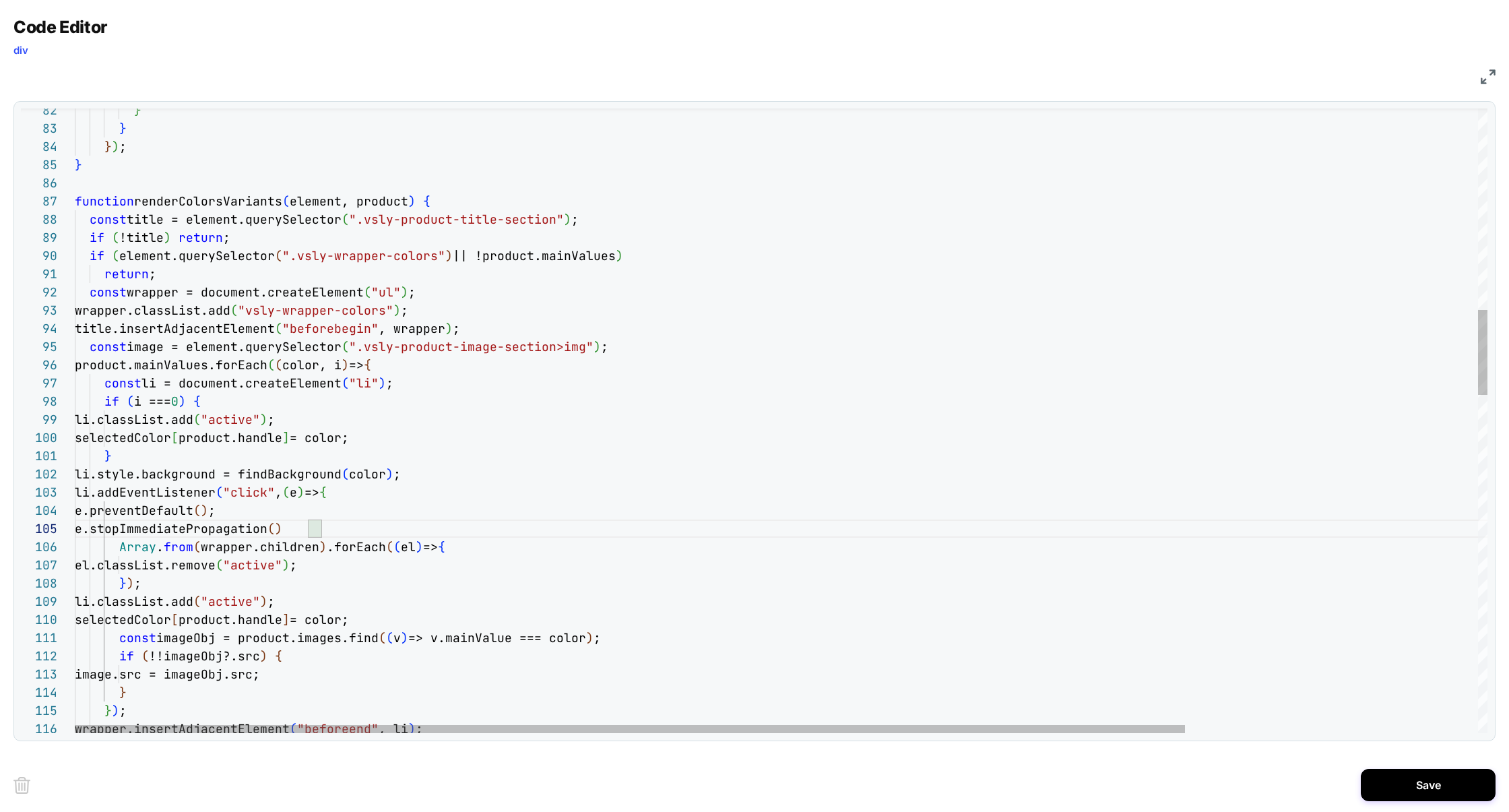
scroll to position [73, 255]
drag, startPoint x: 226, startPoint y: 529, endPoint x: 178, endPoint y: 532, distance: 48.1
click at [178, 532] on span "e.stopImmediatePropagation" at bounding box center [171, 528] width 193 height 16
drag, startPoint x: 359, startPoint y: 352, endPoint x: 583, endPoint y: 353, distance: 224.0
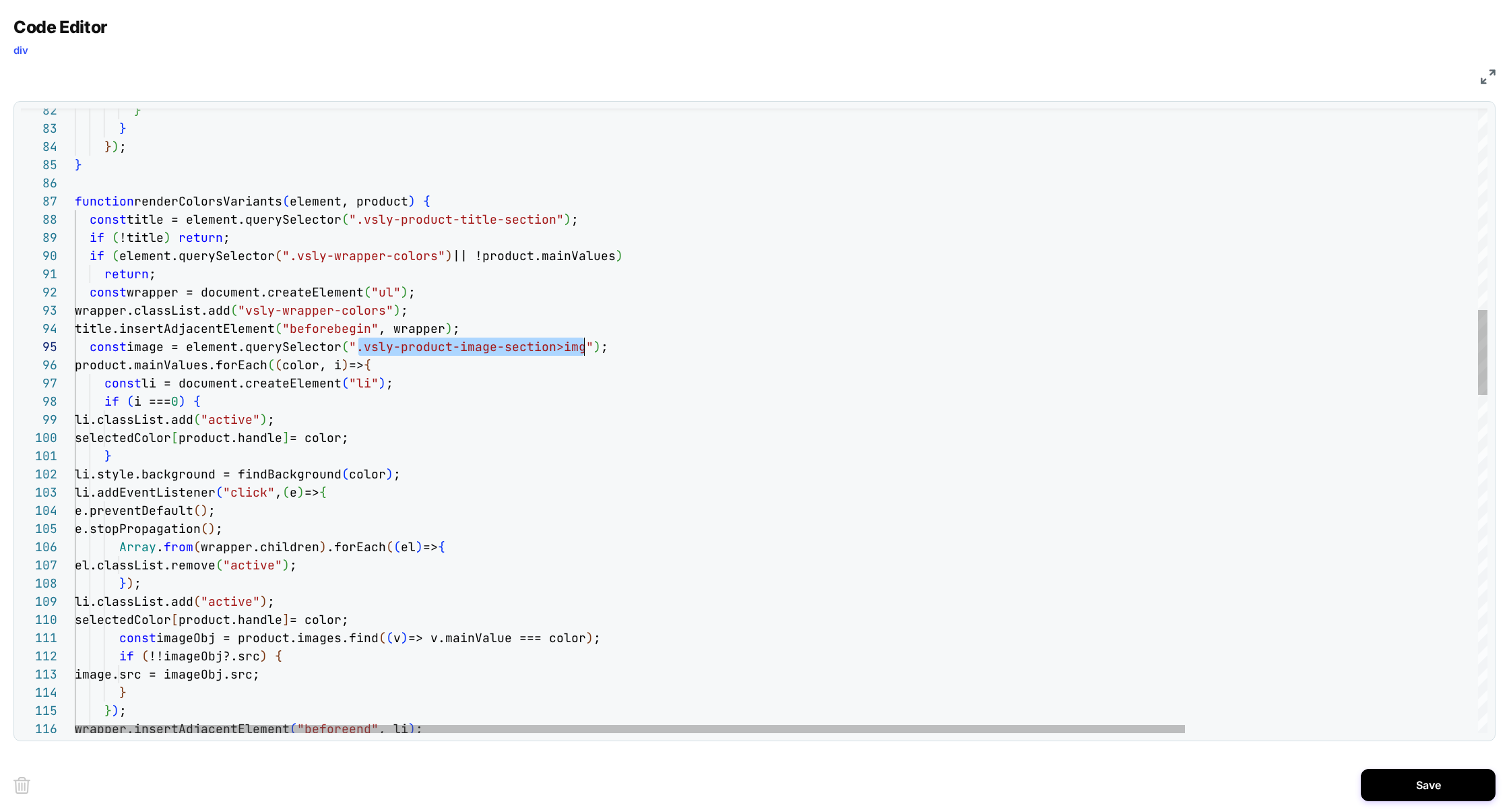
type textarea "**********"
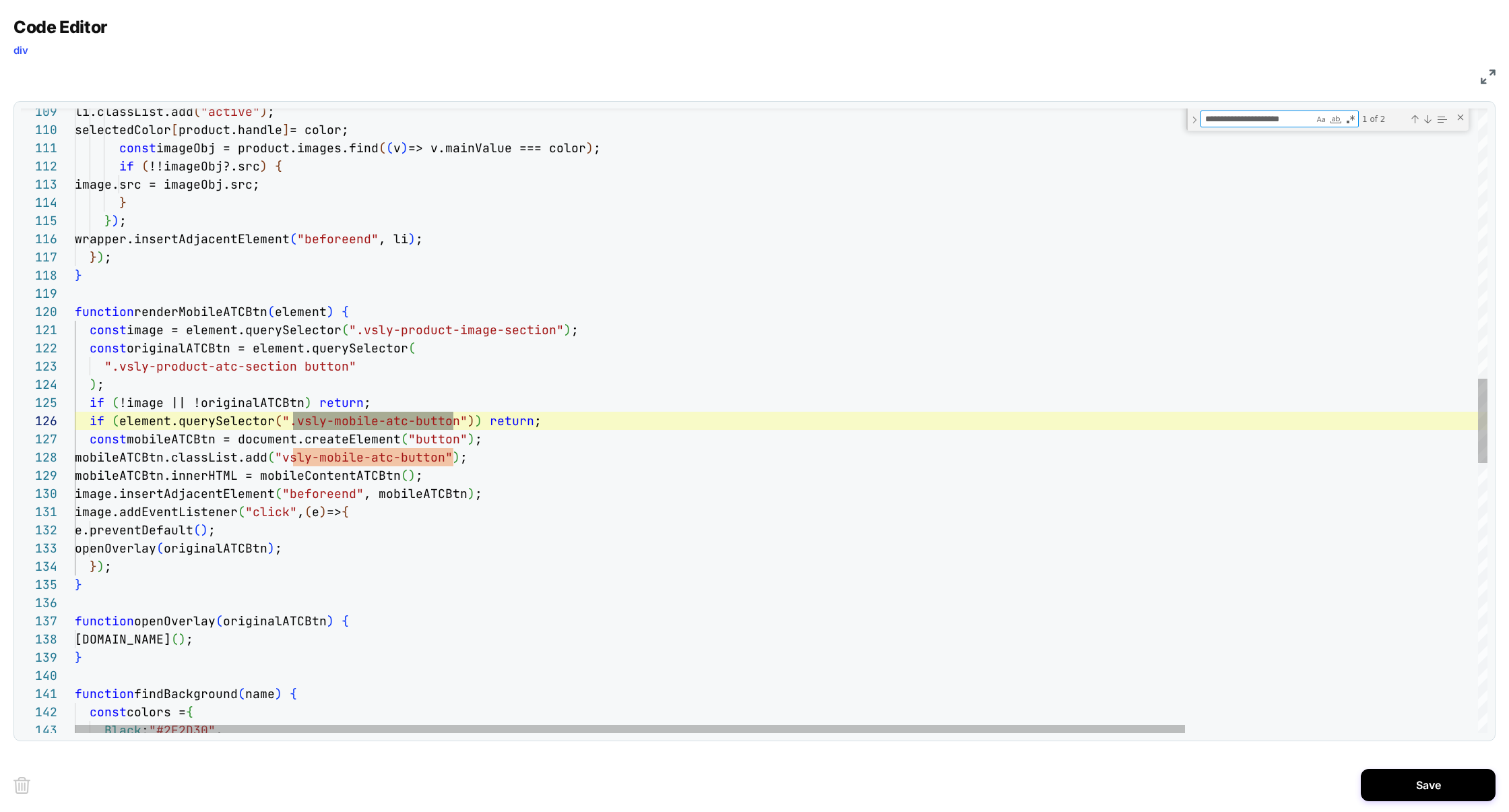
scroll to position [182, 379]
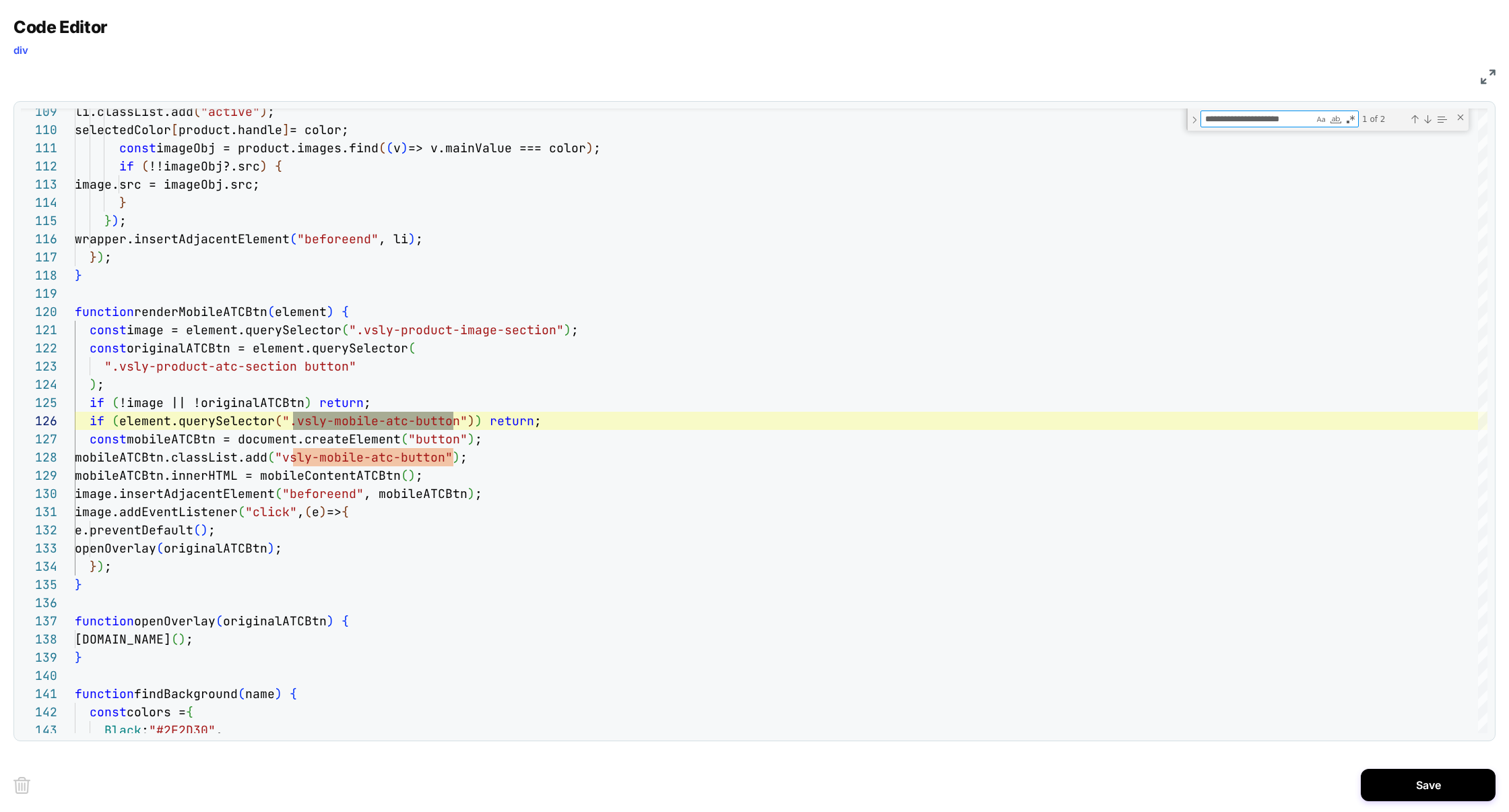
type textarea "**********"
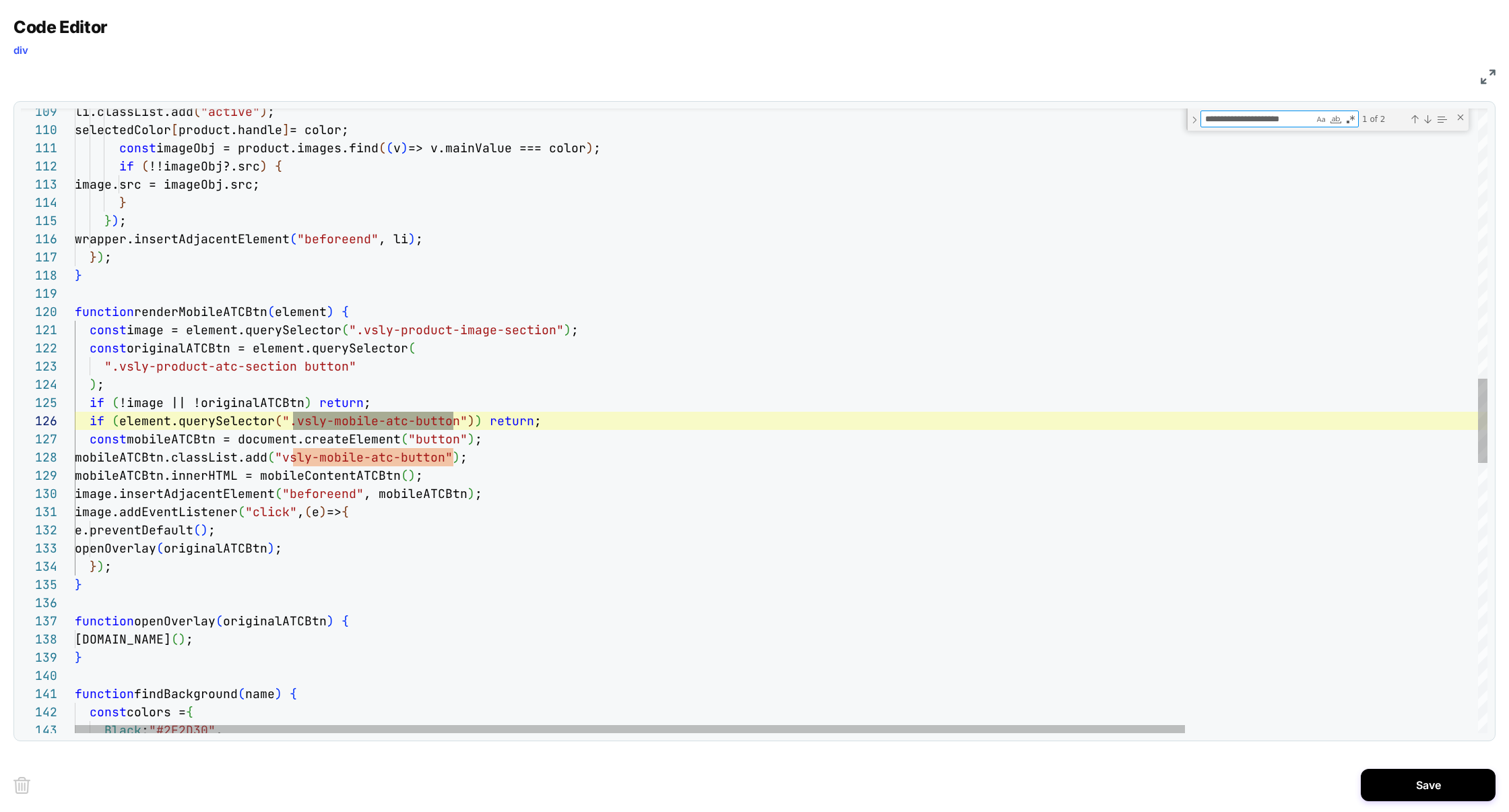
click at [240, 404] on div "wrapper.insertAdjacentElement ( "beforeend" , li ) ; } ) ; } image.src = imageO…" at bounding box center [966, 422] width 1785 height 4611
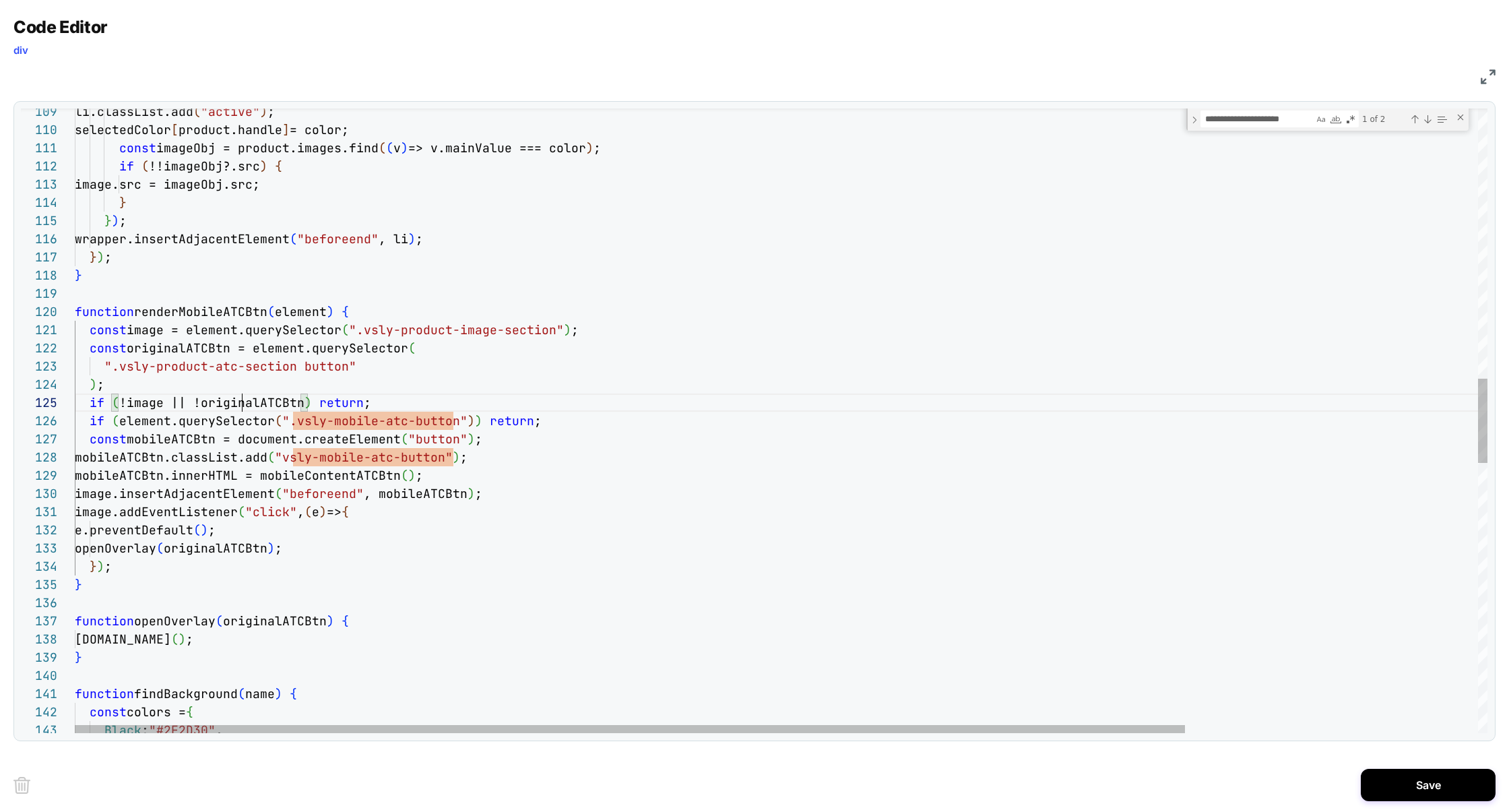
click at [240, 405] on div "wrapper.insertAdjacentElement ( "beforeend" , li ) ; } ) ; } image.src = imageO…" at bounding box center [966, 422] width 1785 height 4611
drag, startPoint x: 344, startPoint y: 365, endPoint x: 111, endPoint y: 371, distance: 233.1
click at [208, 315] on div "wrapper.insertAdjacentElement ( "beforeend" , li ) ; } ) ; } image.src = imageO…" at bounding box center [966, 422] width 1785 height 4611
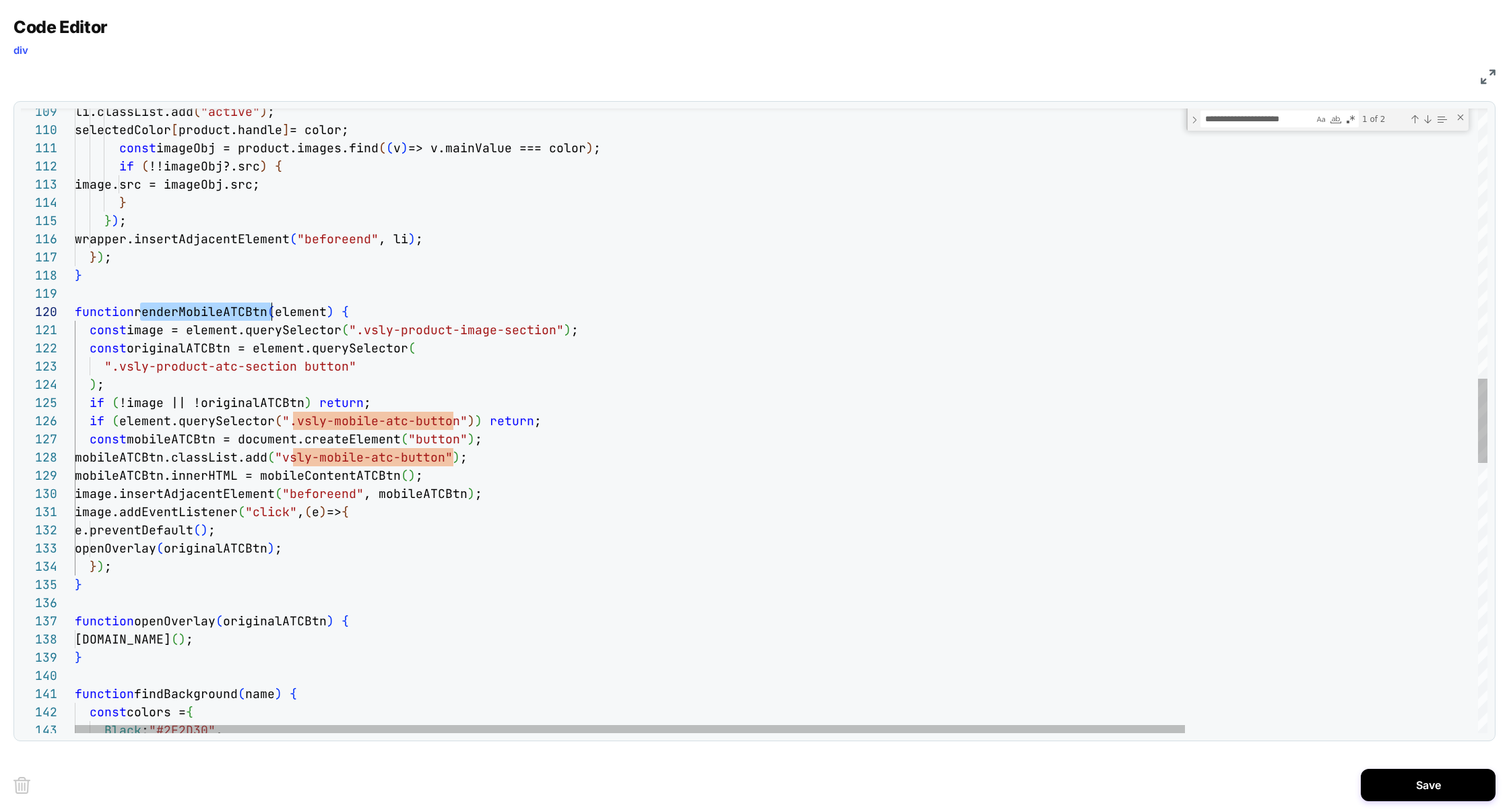
click at [208, 315] on div "wrapper.insertAdjacentElement ( "beforeend" , li ) ; } ) ; } image.src = imageO…" at bounding box center [966, 422] width 1785 height 4611
click at [354, 312] on div "wrapper.insertAdjacentElement ( "beforeend" , li ) ; } ) ; } image.src = imageO…" at bounding box center [966, 422] width 1785 height 4611
click at [193, 340] on div "wrapper.insertAdjacentElement ( "beforeend" , li ) ; } ) ; } image.src = imageO…" at bounding box center [966, 422] width 1785 height 4611
click at [193, 341] on div "wrapper.insertAdjacentElement ( "beforeend" , li ) ; } ) ; } image.src = imageO…" at bounding box center [966, 422] width 1785 height 4611
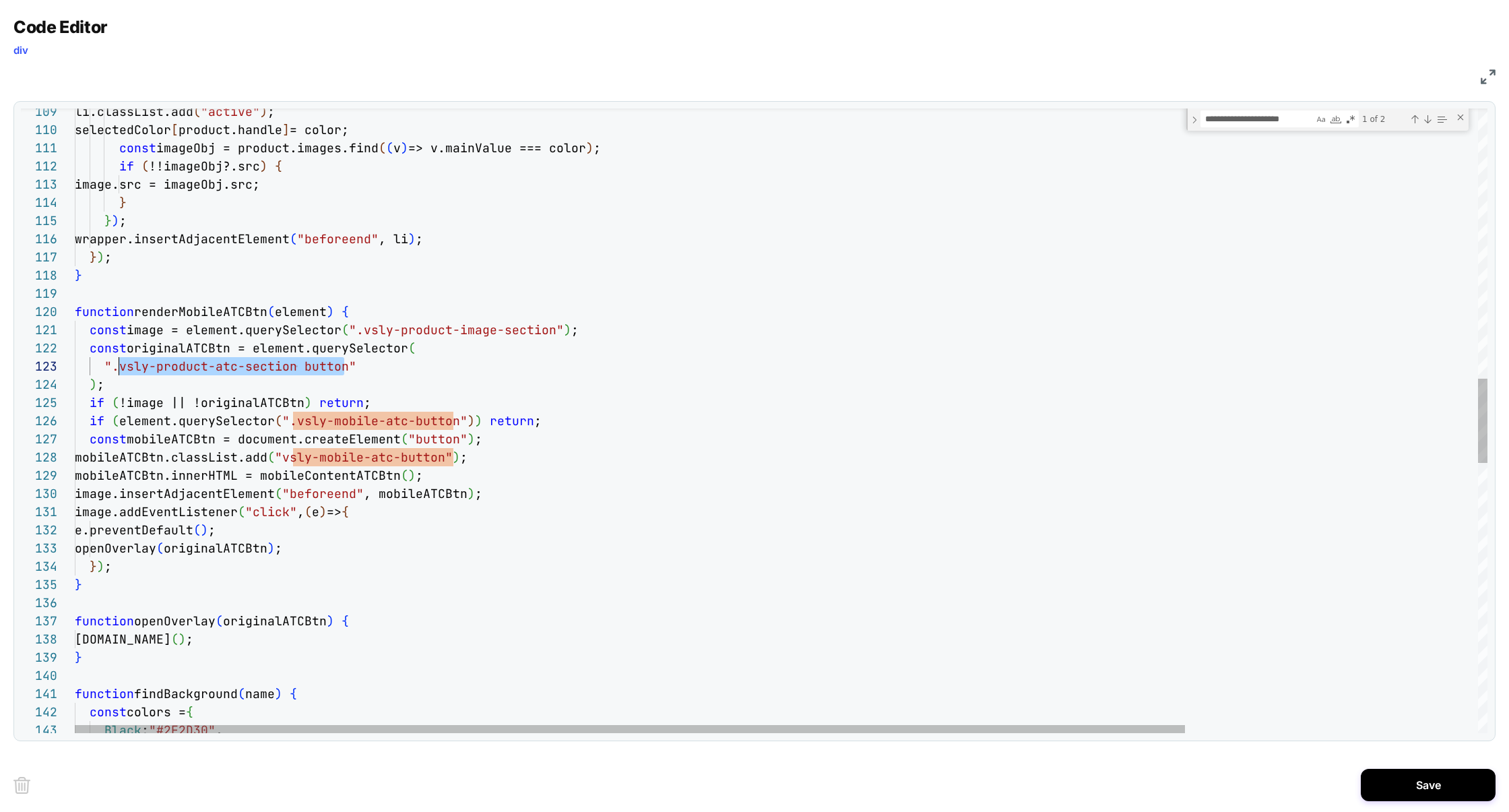
scroll to position [36, 36]
drag, startPoint x: 344, startPoint y: 370, endPoint x: 113, endPoint y: 367, distance: 231.0
click at [113, 367] on div "wrapper.insertAdjacentElement ( "beforeend" , li ) ; } ) ; } image.src = imageO…" at bounding box center [966, 422] width 1785 height 4611
click at [113, 383] on div "wrapper.insertAdjacentElement ( "beforeend" , li ) ; } ) ; } image.src = imageO…" at bounding box center [966, 422] width 1785 height 4611
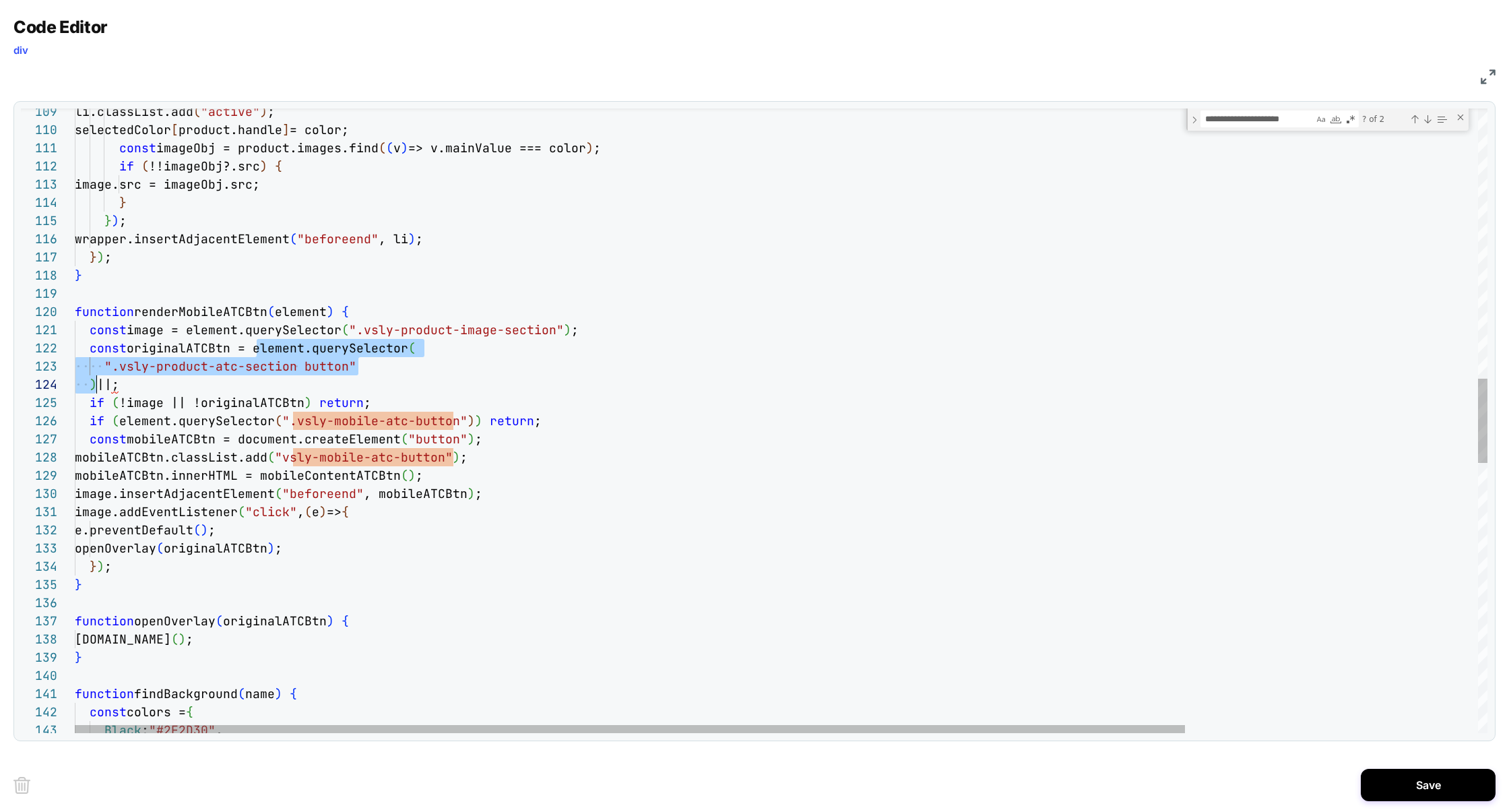
drag, startPoint x: 255, startPoint y: 349, endPoint x: 97, endPoint y: 388, distance: 162.7
click at [96, 388] on div "wrapper.insertAdjacentElement ( "beforeend" , li ) ; } ) ; } image.src = imageO…" at bounding box center [966, 422] width 1785 height 4611
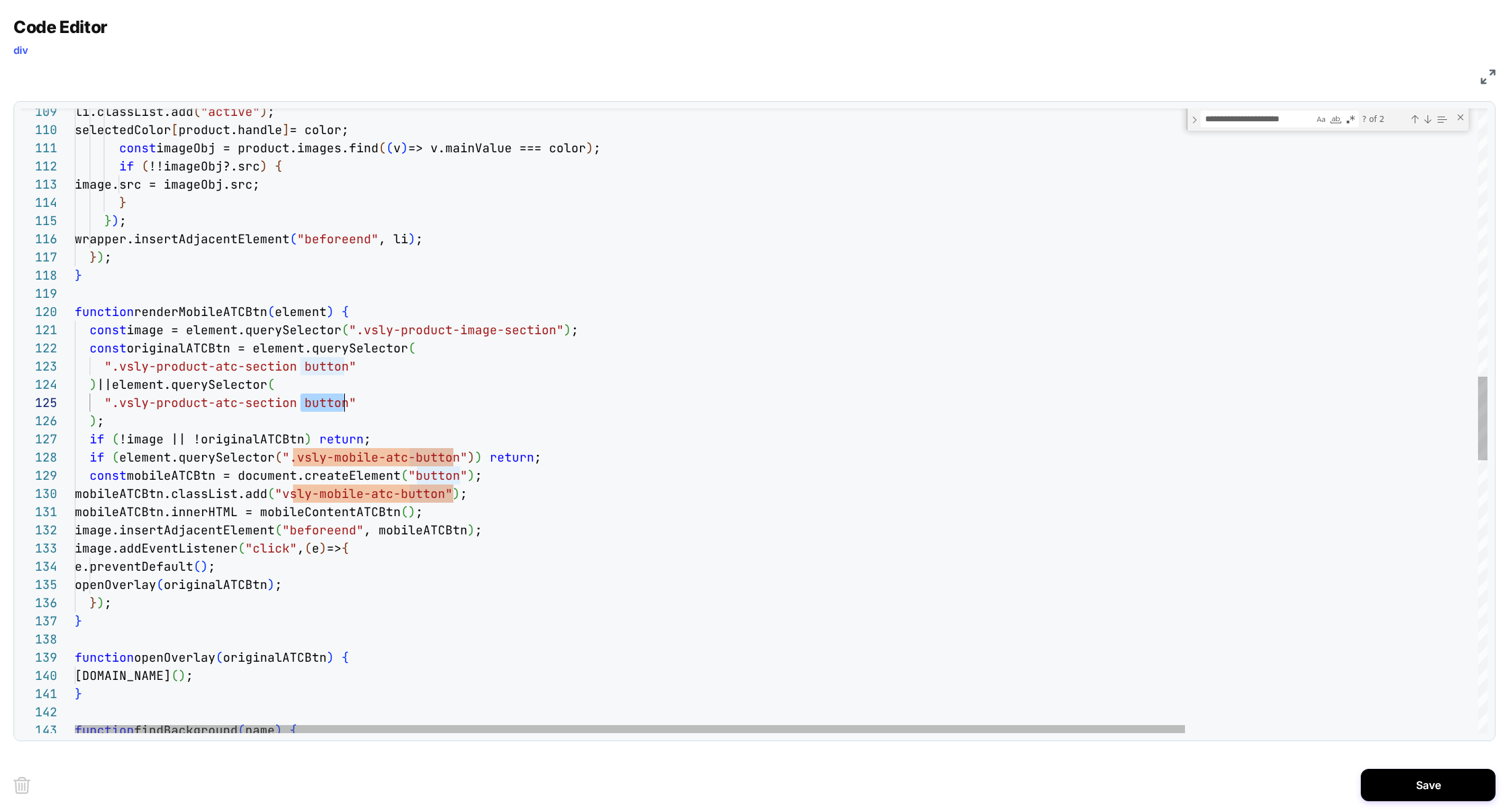
scroll to position [73, 270]
drag, startPoint x: 301, startPoint y: 403, endPoint x: 343, endPoint y: 403, distance: 42.0
click at [343, 403] on div "wrapper.insertAdjacentElement ( "beforeend" , li ) ; } ) ; } image.src = imageO…" at bounding box center [966, 440] width 1785 height 4648
click at [257, 573] on div "wrapper.insertAdjacentElement ( "beforeend" , li ) ; } ) ; } image.src = imageO…" at bounding box center [966, 440] width 1785 height 4648
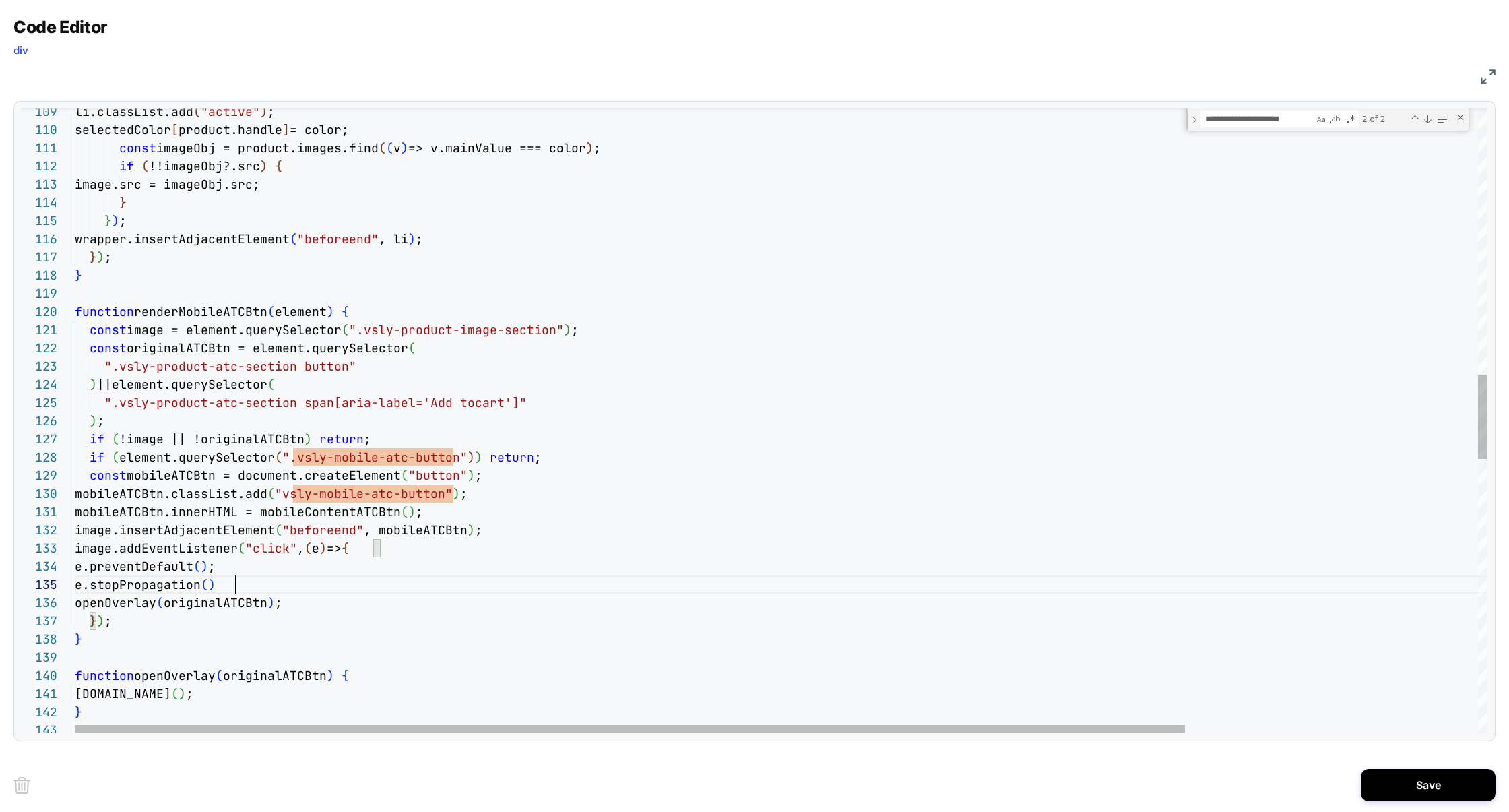
scroll to position [73, 167]
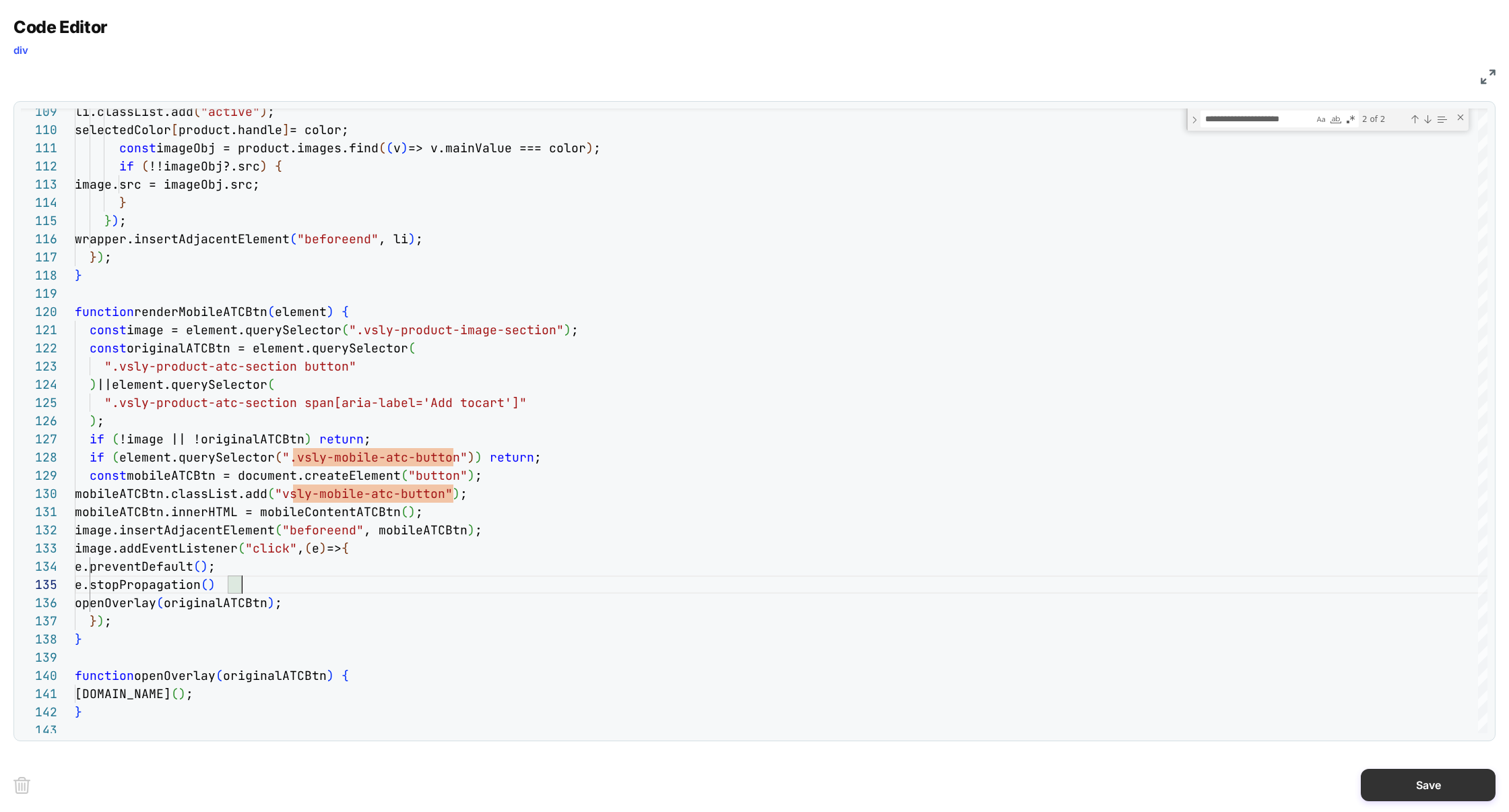
type textarea "**********"
click at [1431, 782] on button "Save" at bounding box center [1428, 784] width 135 height 33
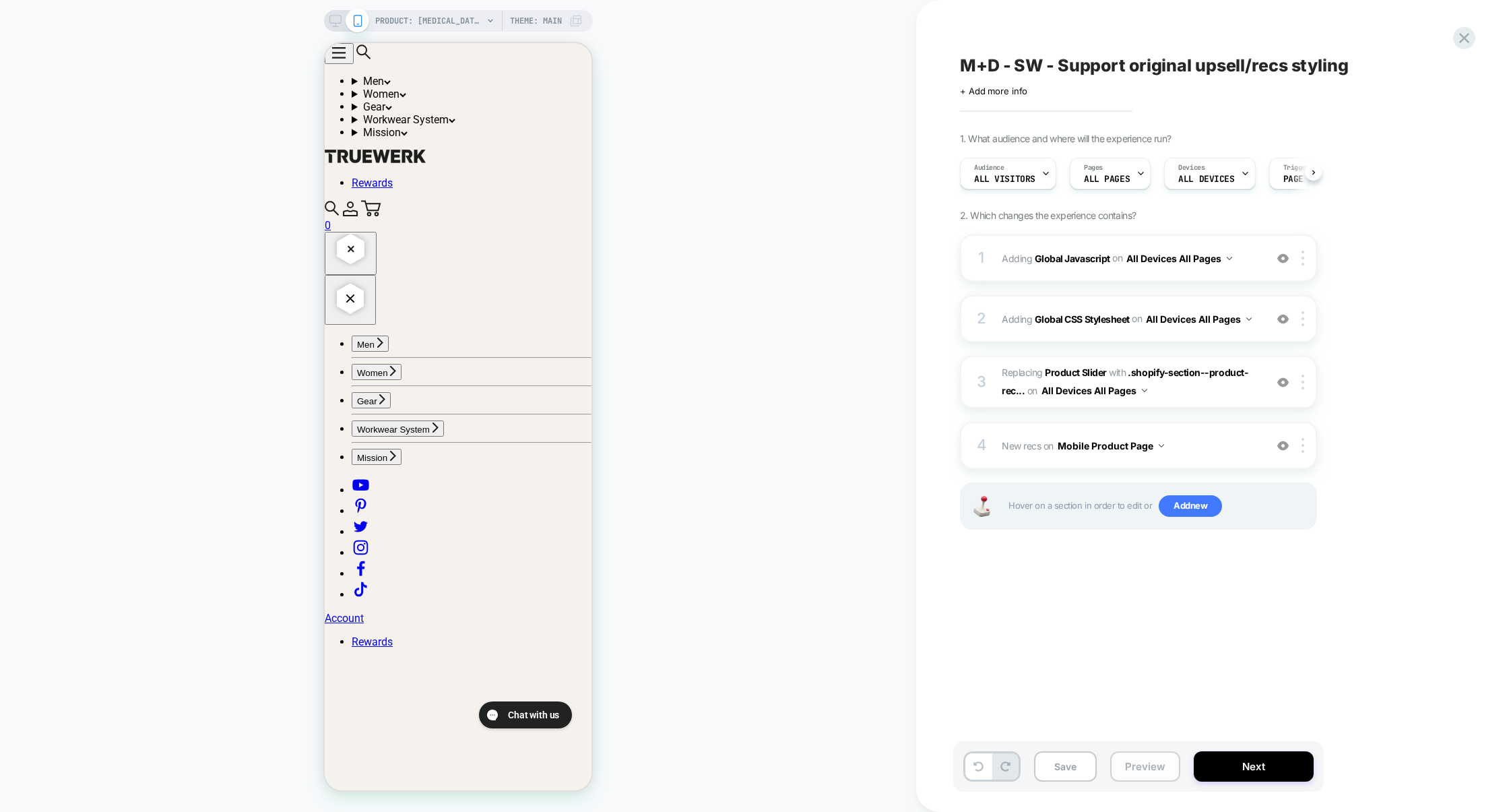
click at [1137, 767] on button "Preview" at bounding box center [1146, 766] width 70 height 30
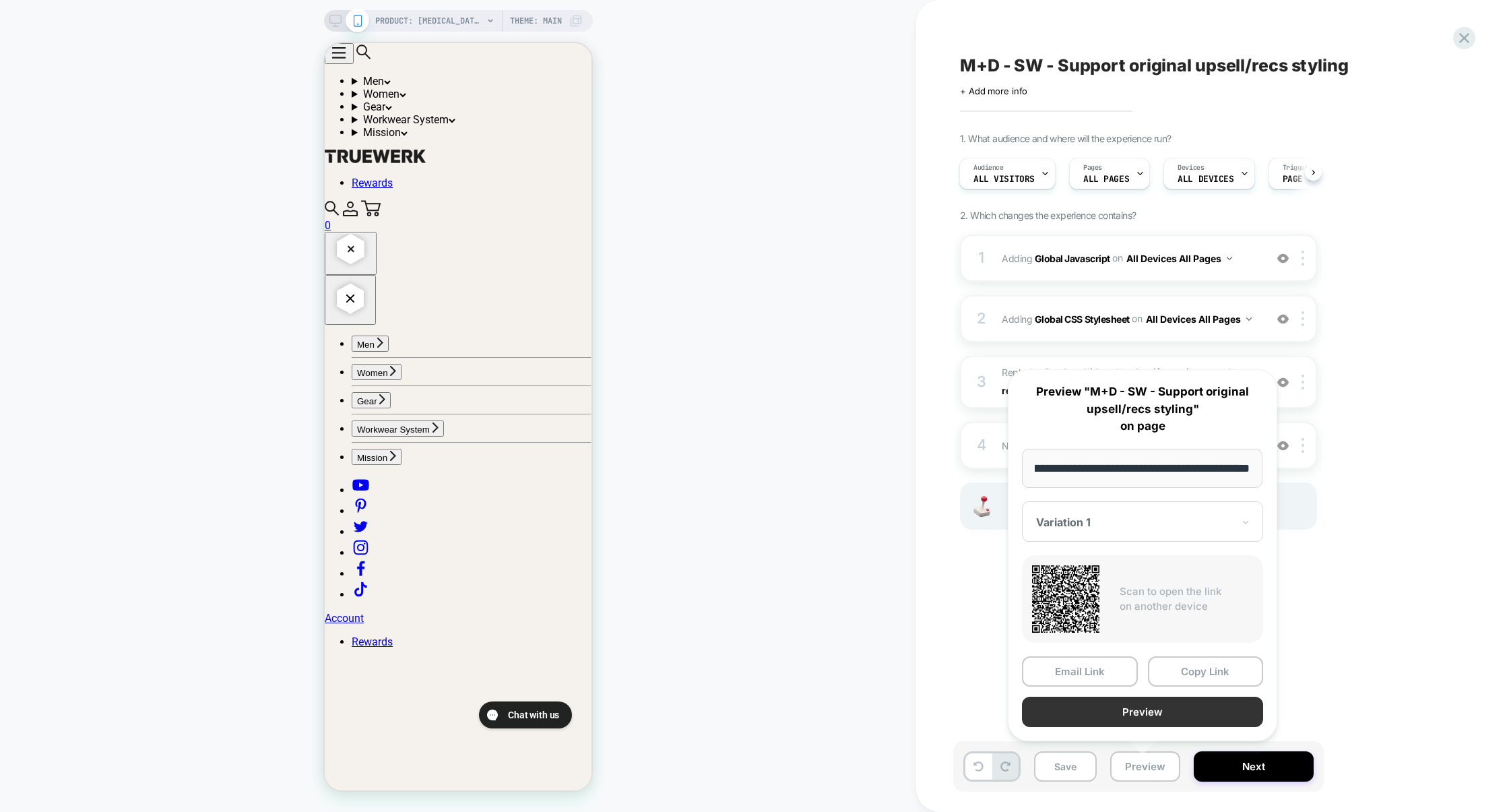
scroll to position [0, 0]
click at [1167, 715] on button "Preview" at bounding box center [1143, 712] width 241 height 30
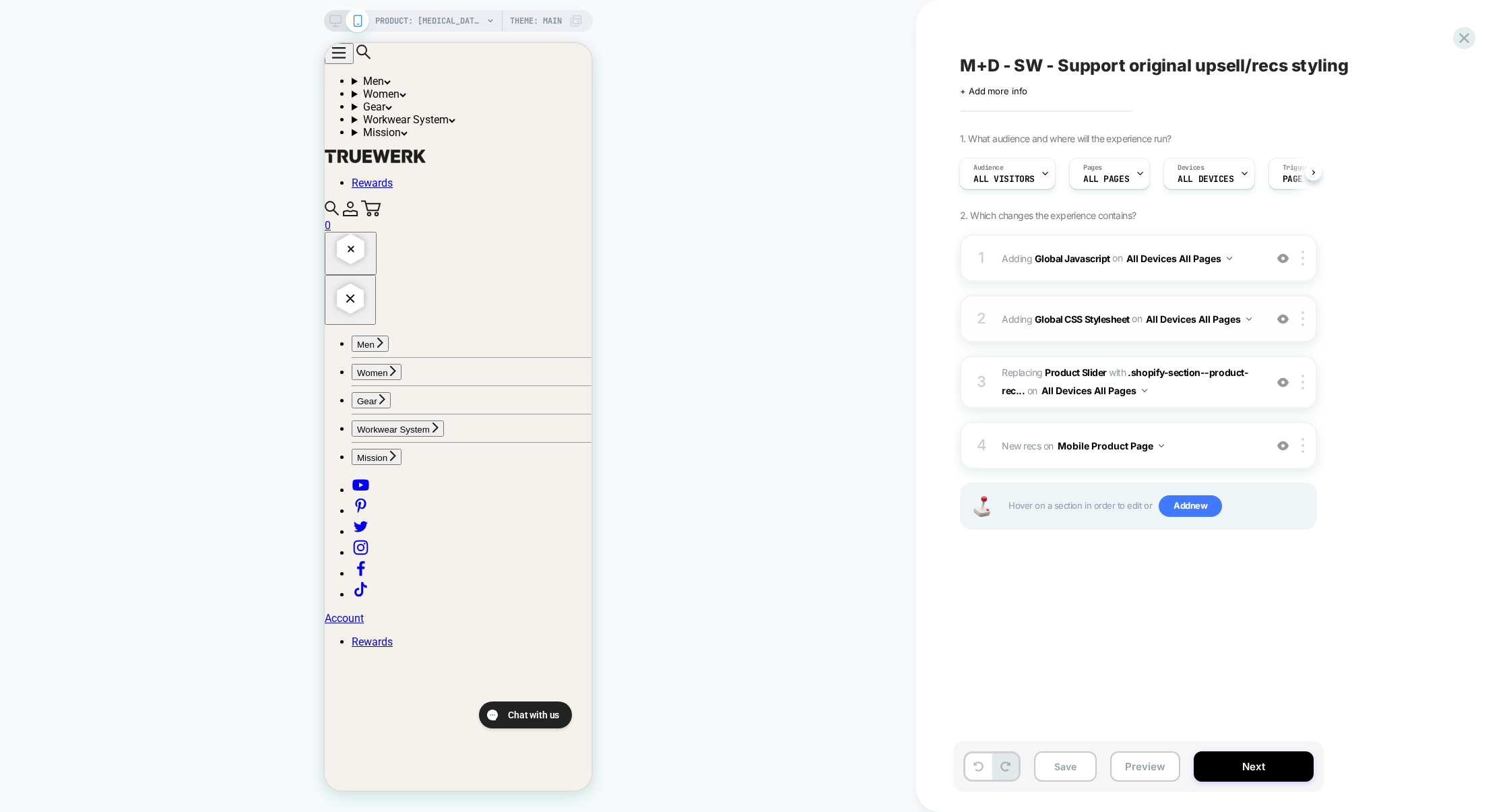
click at [1130, 338] on div "2 Adding Global CSS Stylesheet on All Devices All Pages Add Before Add After Ta…" at bounding box center [1139, 318] width 357 height 47
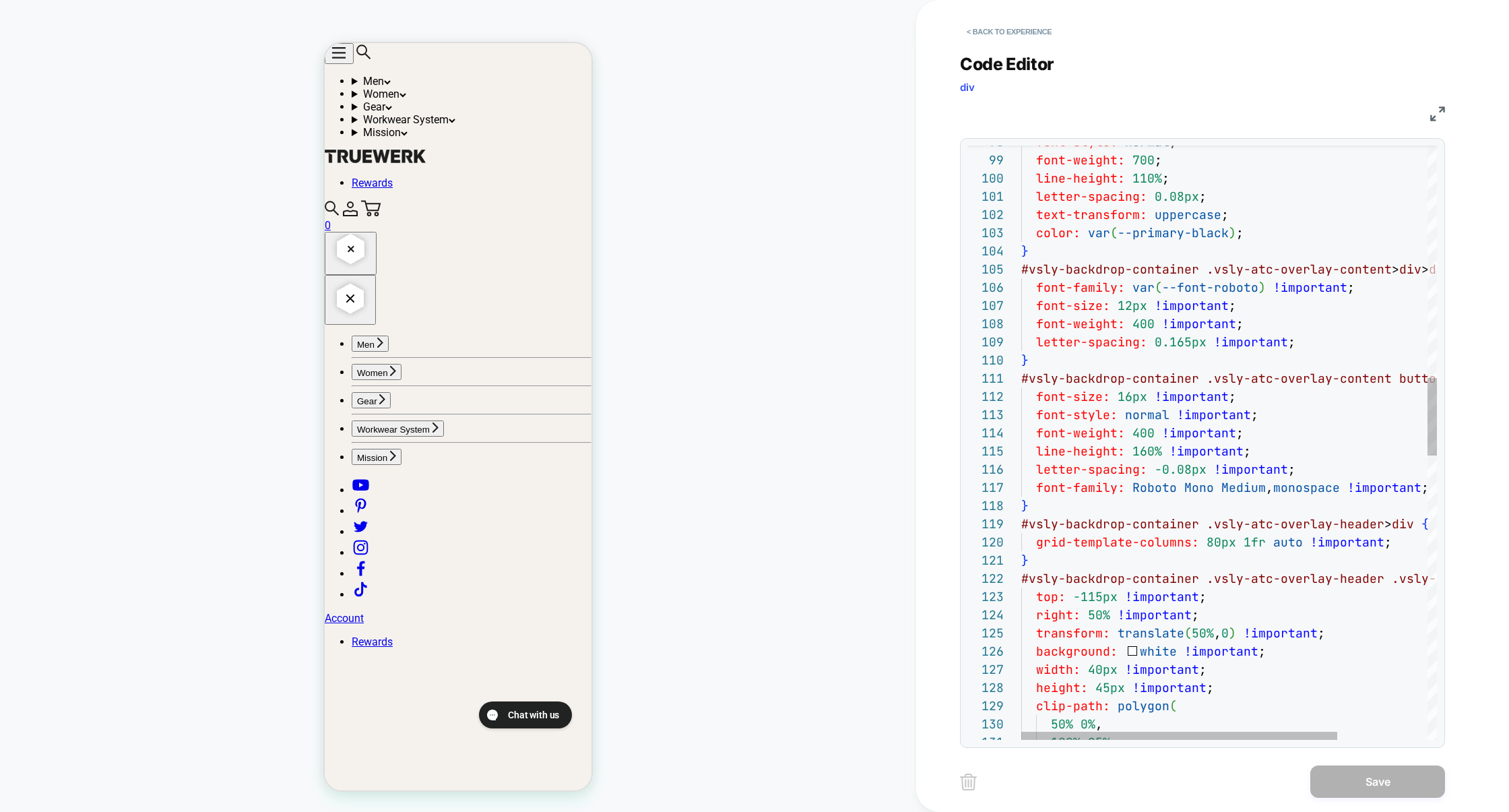
scroll to position [163, 7]
click at [1242, 357] on div "font-style: normal ; font-weight: 700 ; line-height: 110% ; letter-spacing: 0.0…" at bounding box center [1288, 639] width 533 height 4541
type textarea "**********"
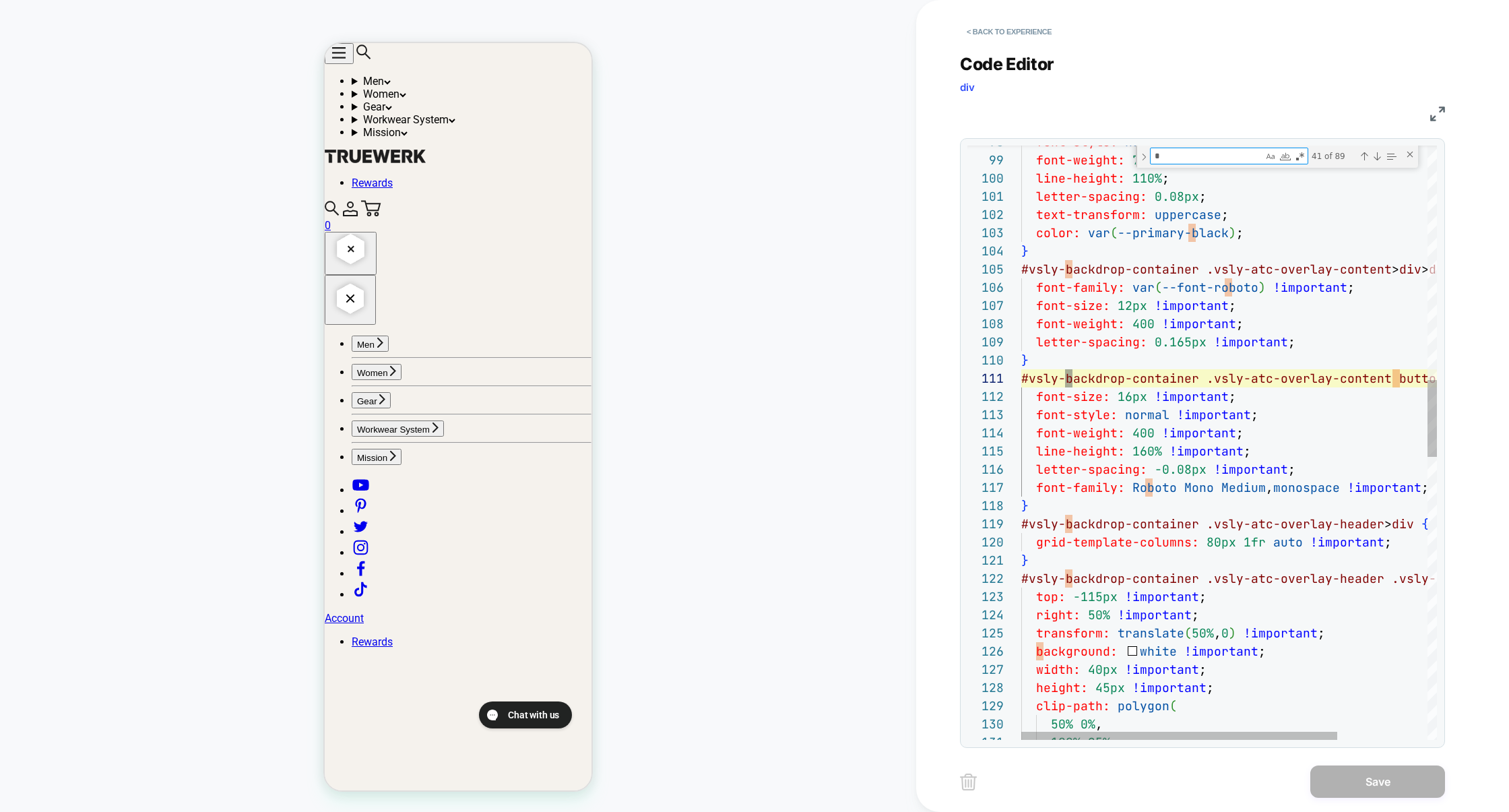
type textarea "**"
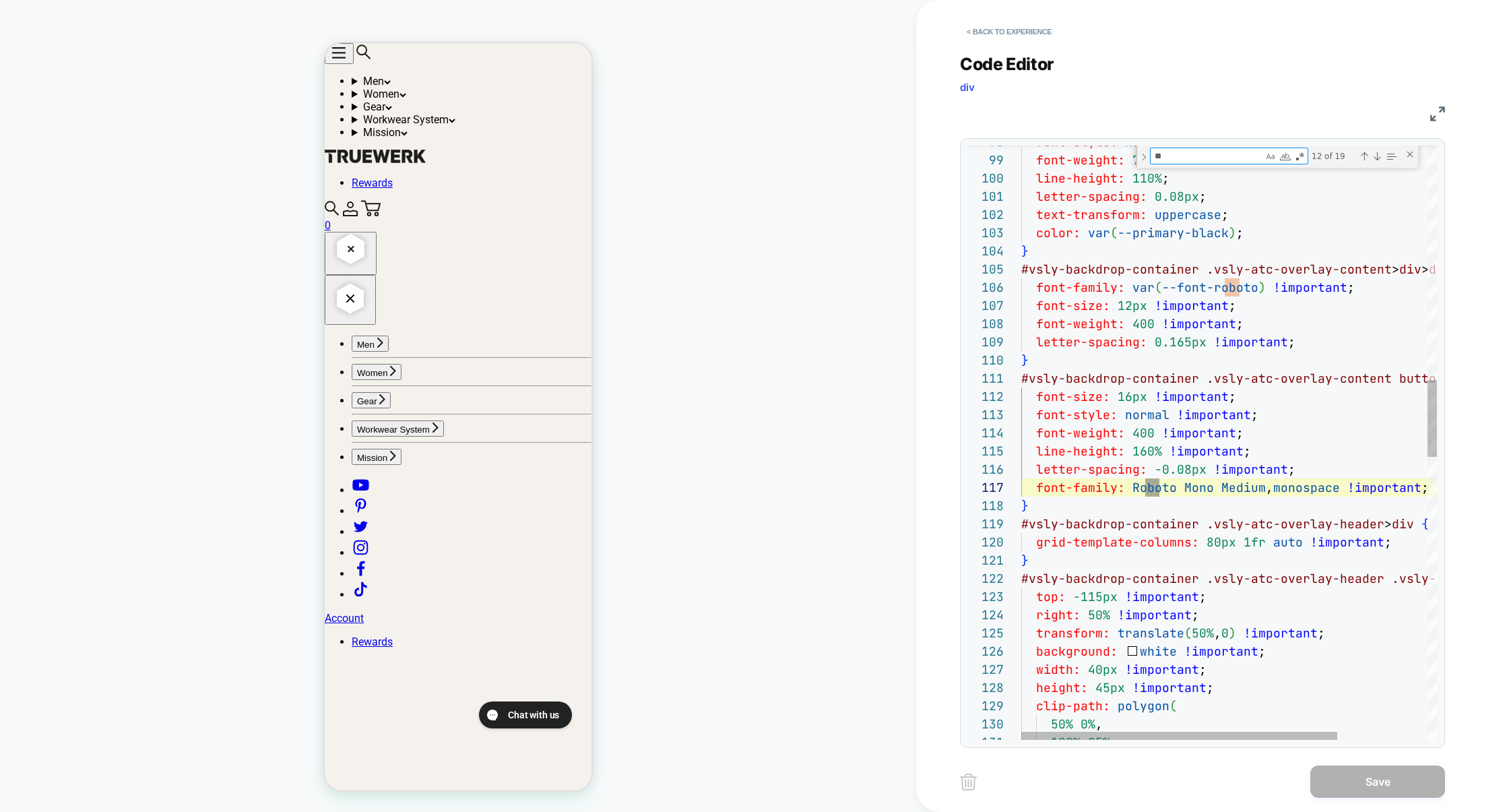
type textarea "**********"
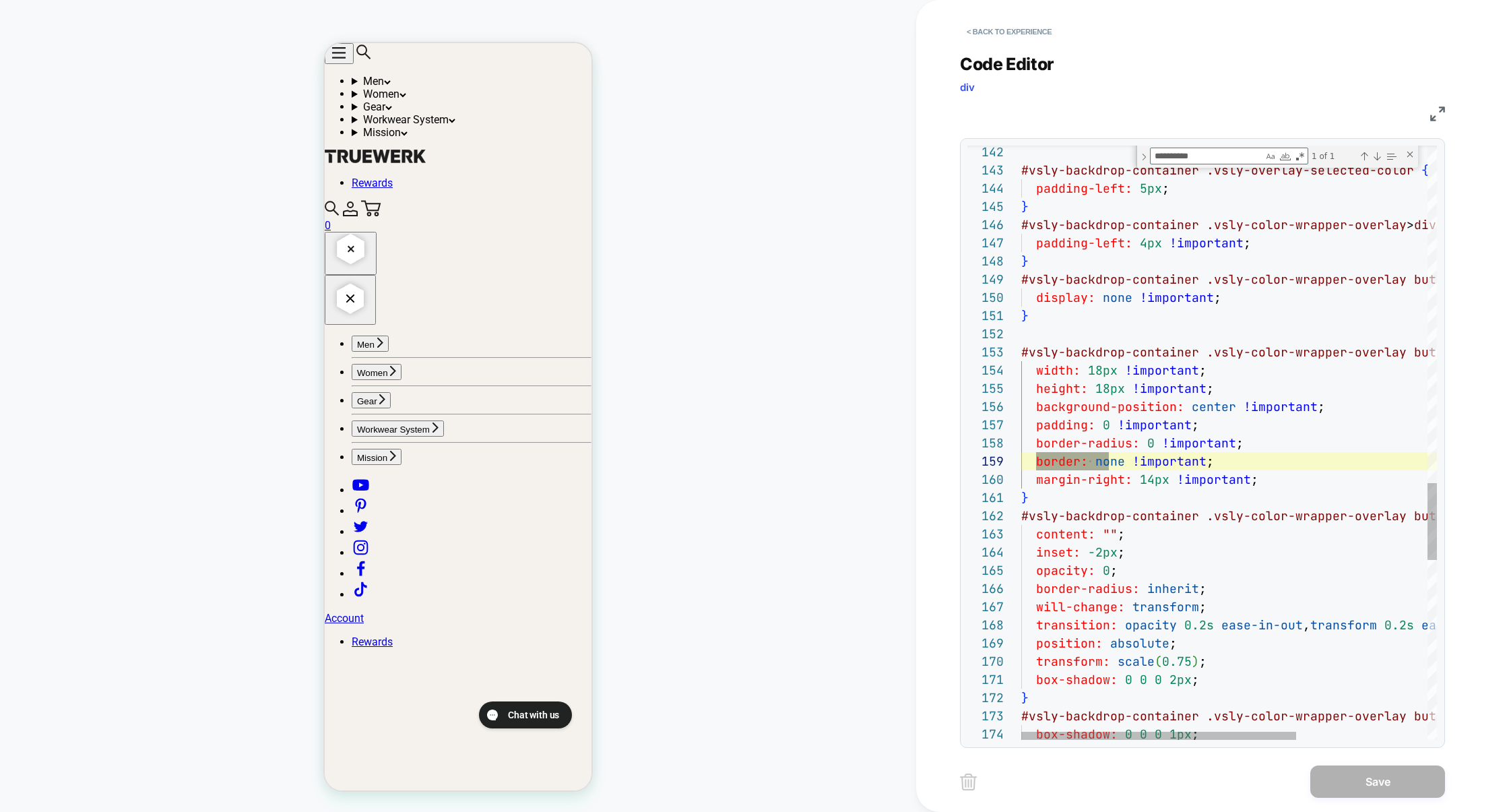
scroll to position [182, 88]
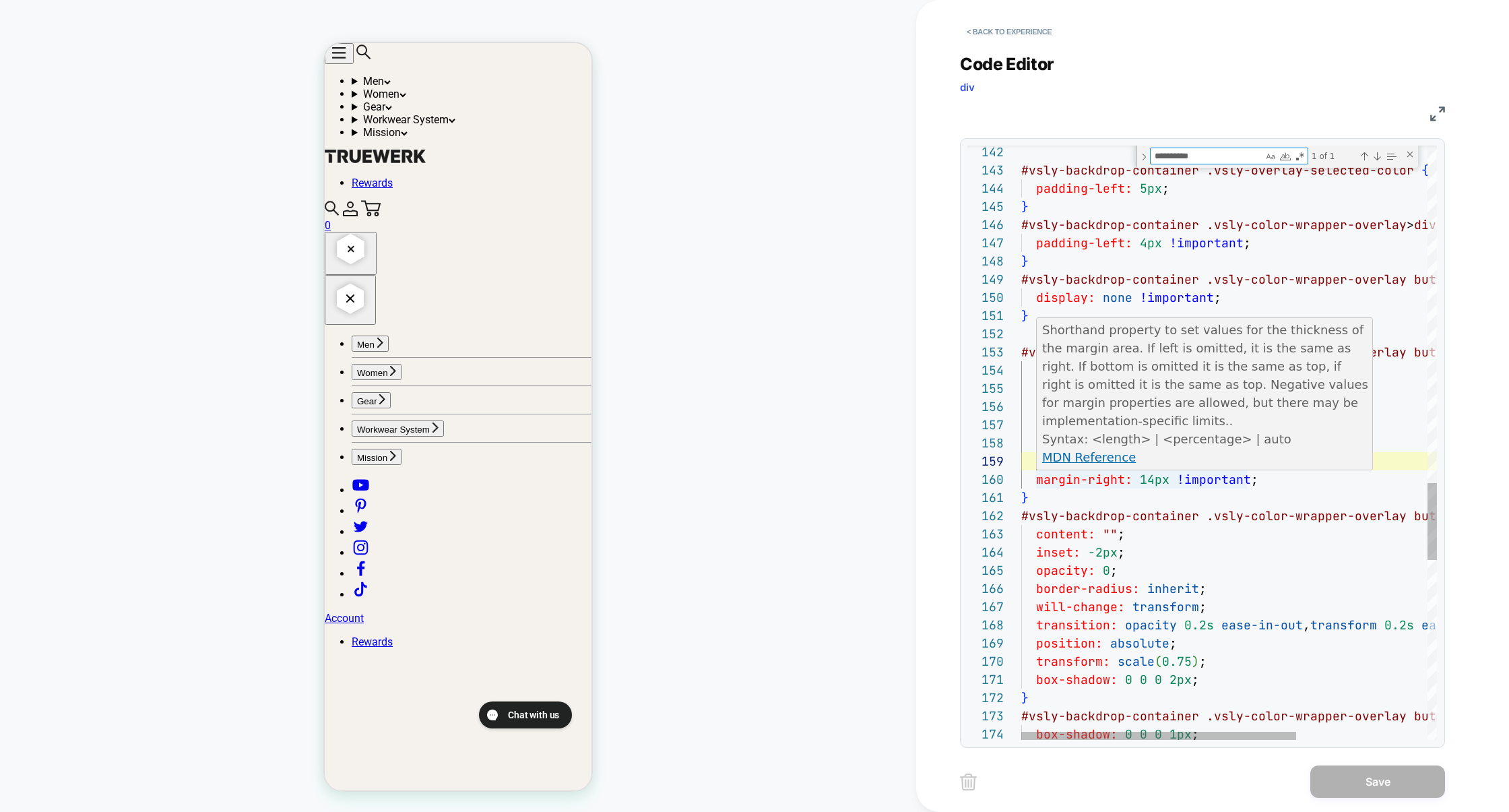
type textarea "**********"
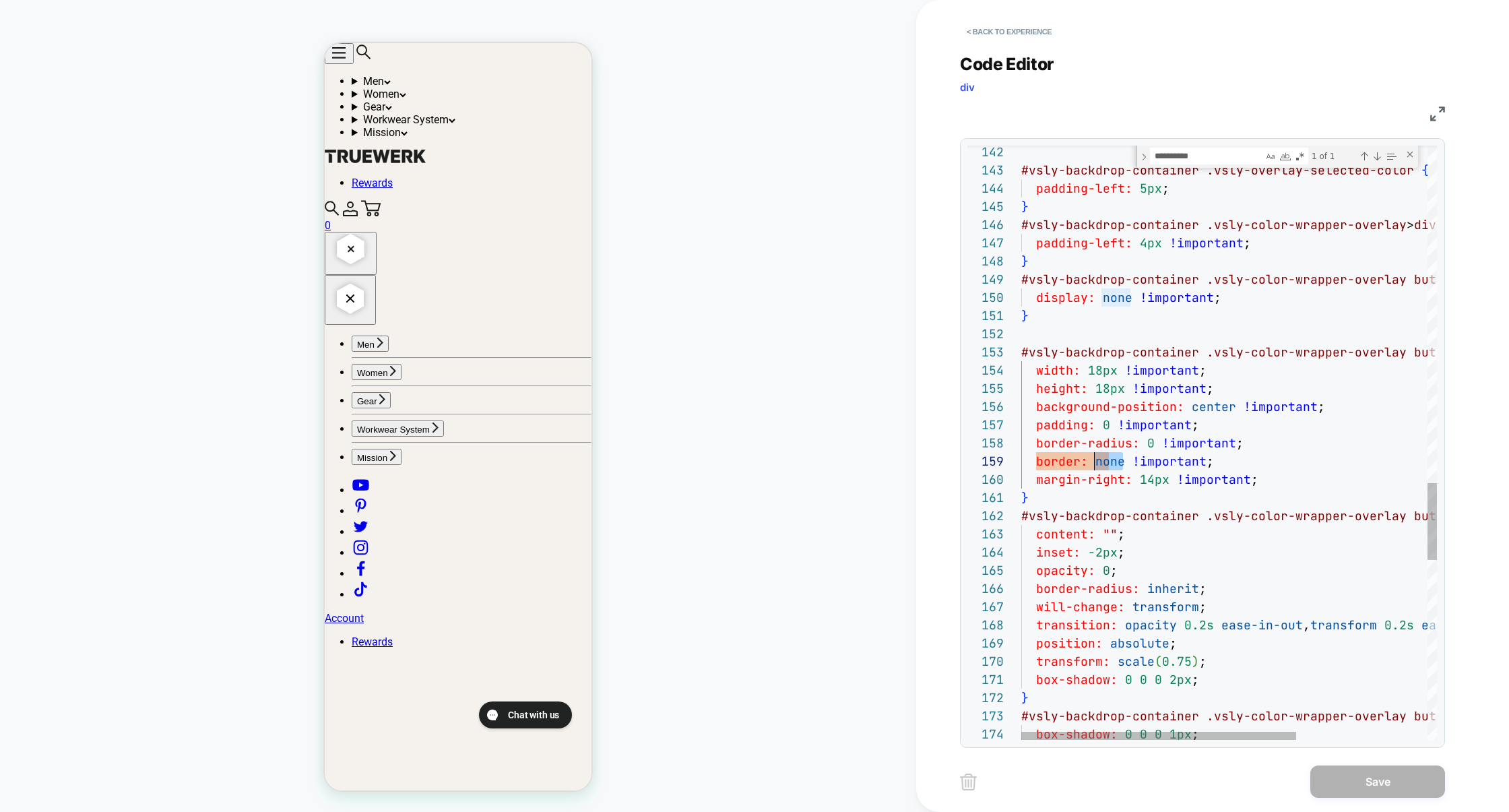
drag, startPoint x: 1125, startPoint y: 463, endPoint x: 1090, endPoint y: 463, distance: 35.0
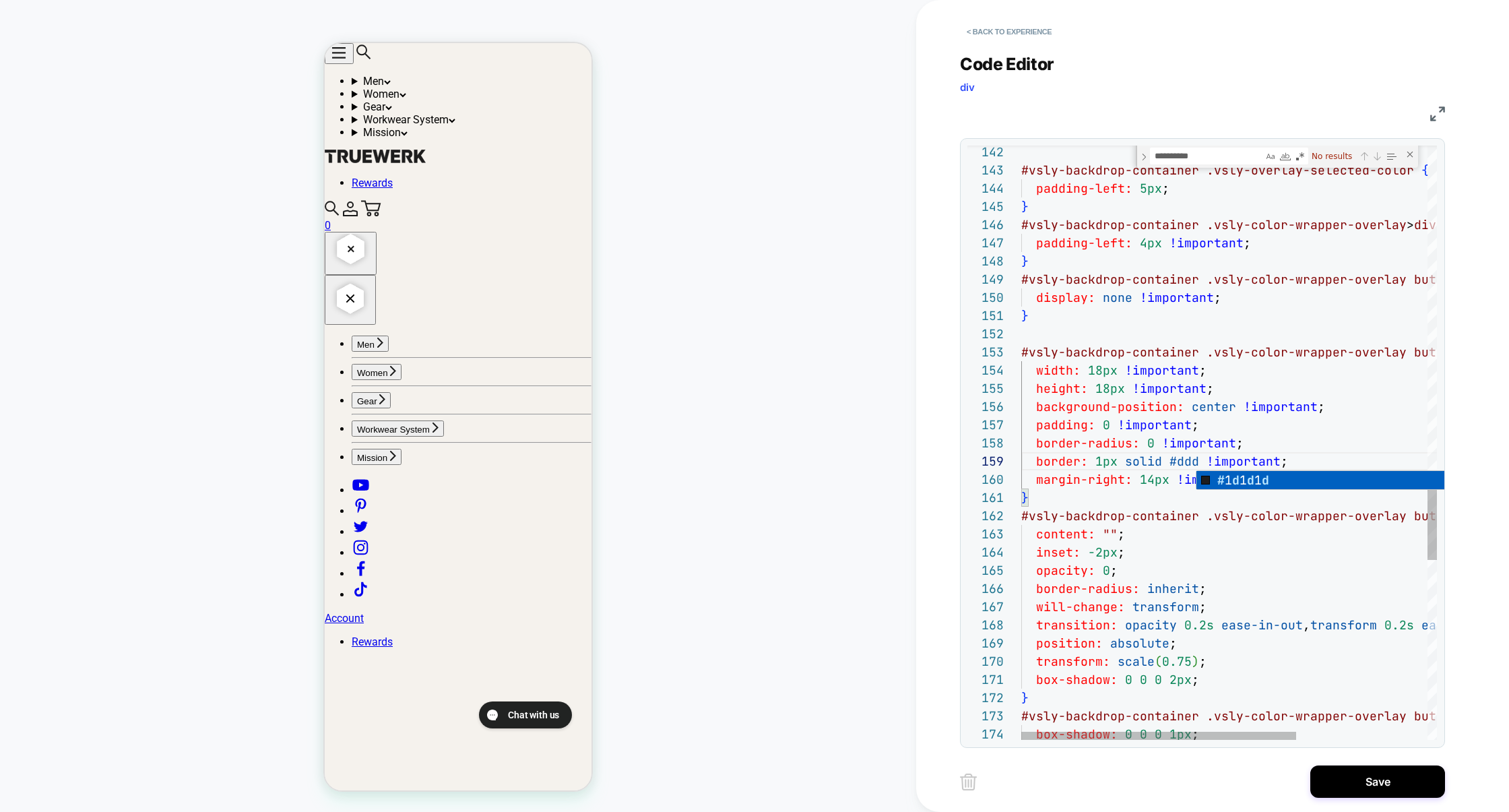
scroll to position [146, 189]
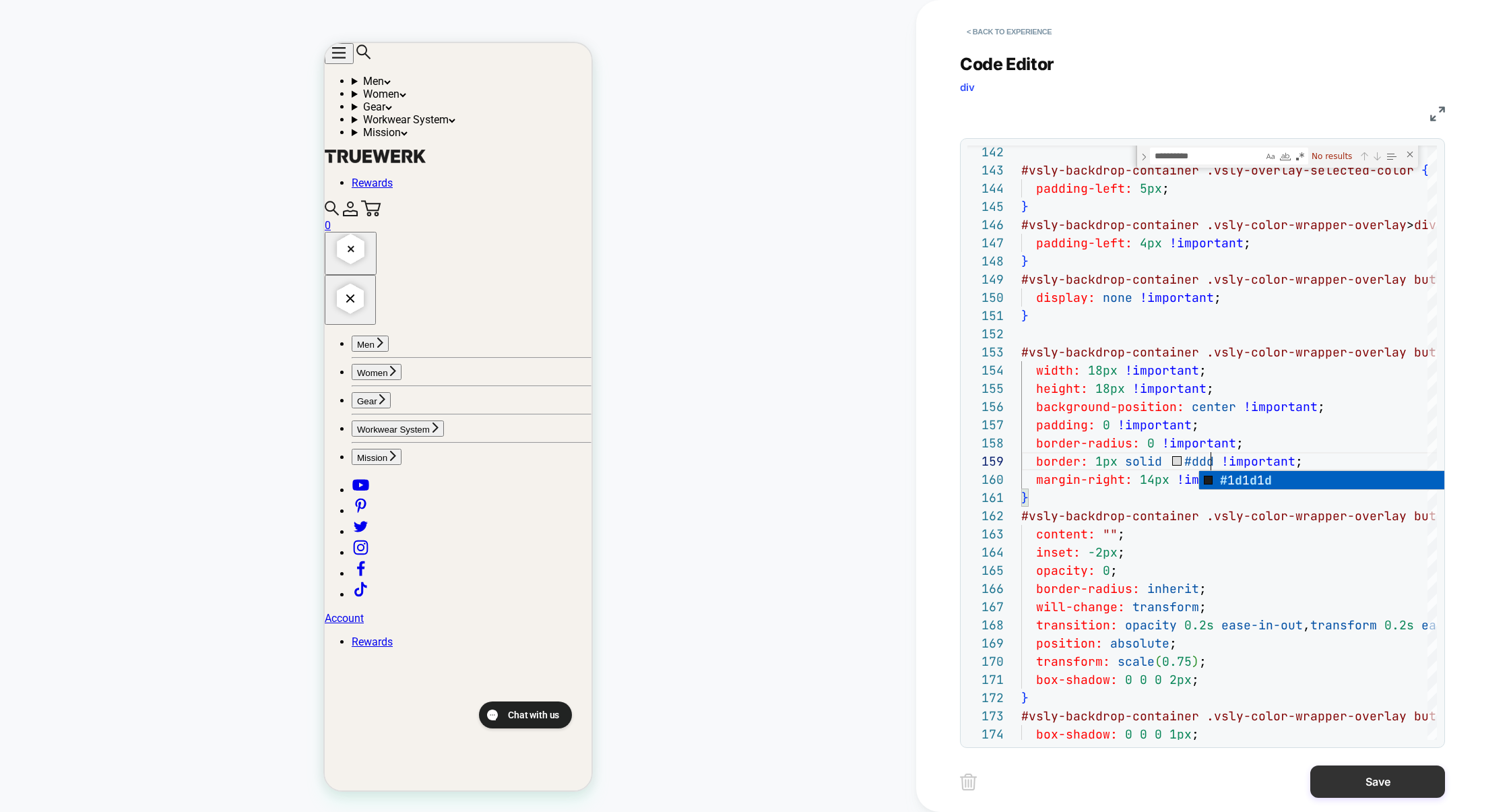
type textarea "**********"
click at [1361, 784] on button "Save" at bounding box center [1378, 781] width 135 height 33
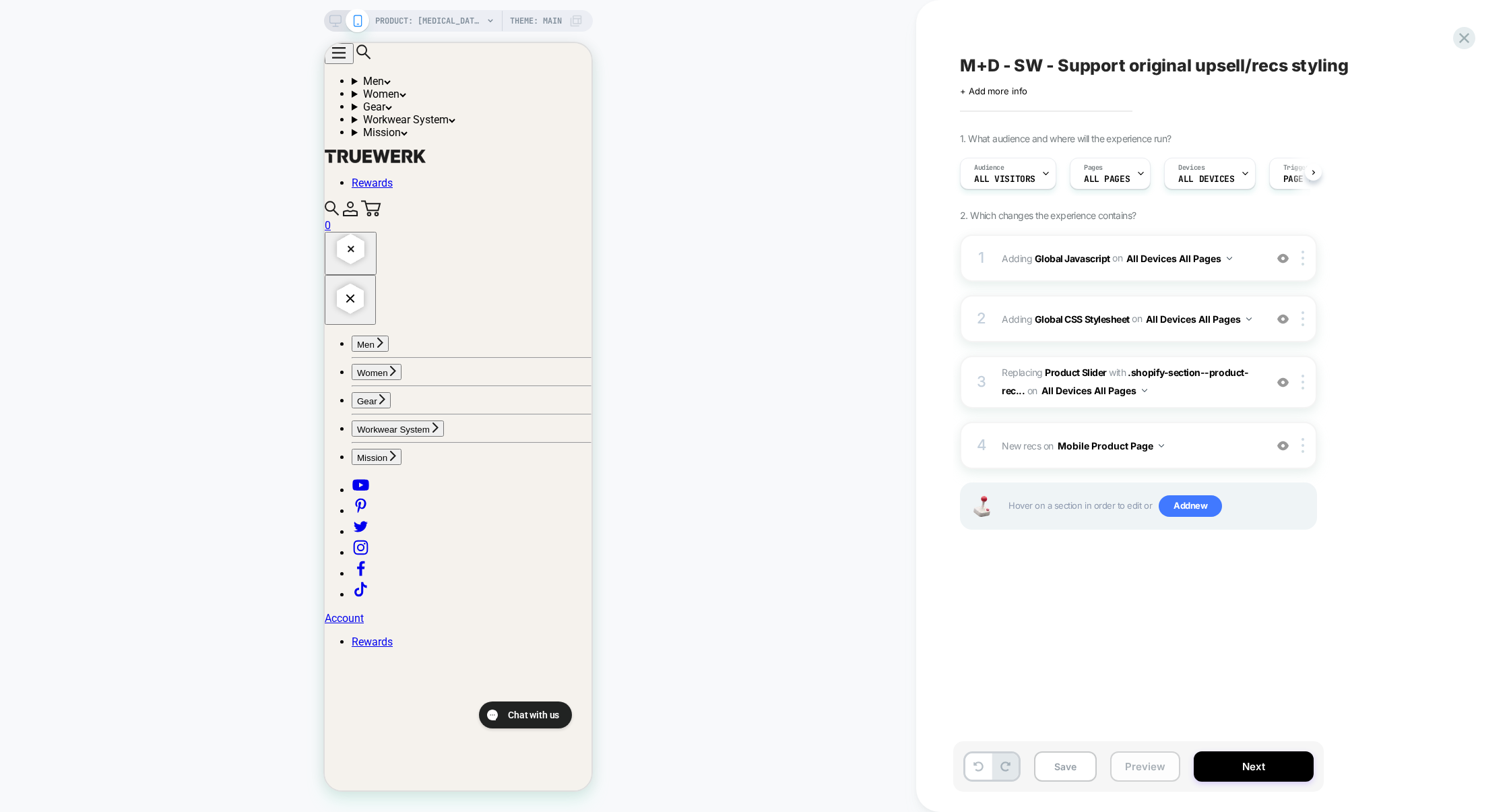
scroll to position [0, 1]
click at [1142, 767] on button "Preview" at bounding box center [1146, 766] width 70 height 30
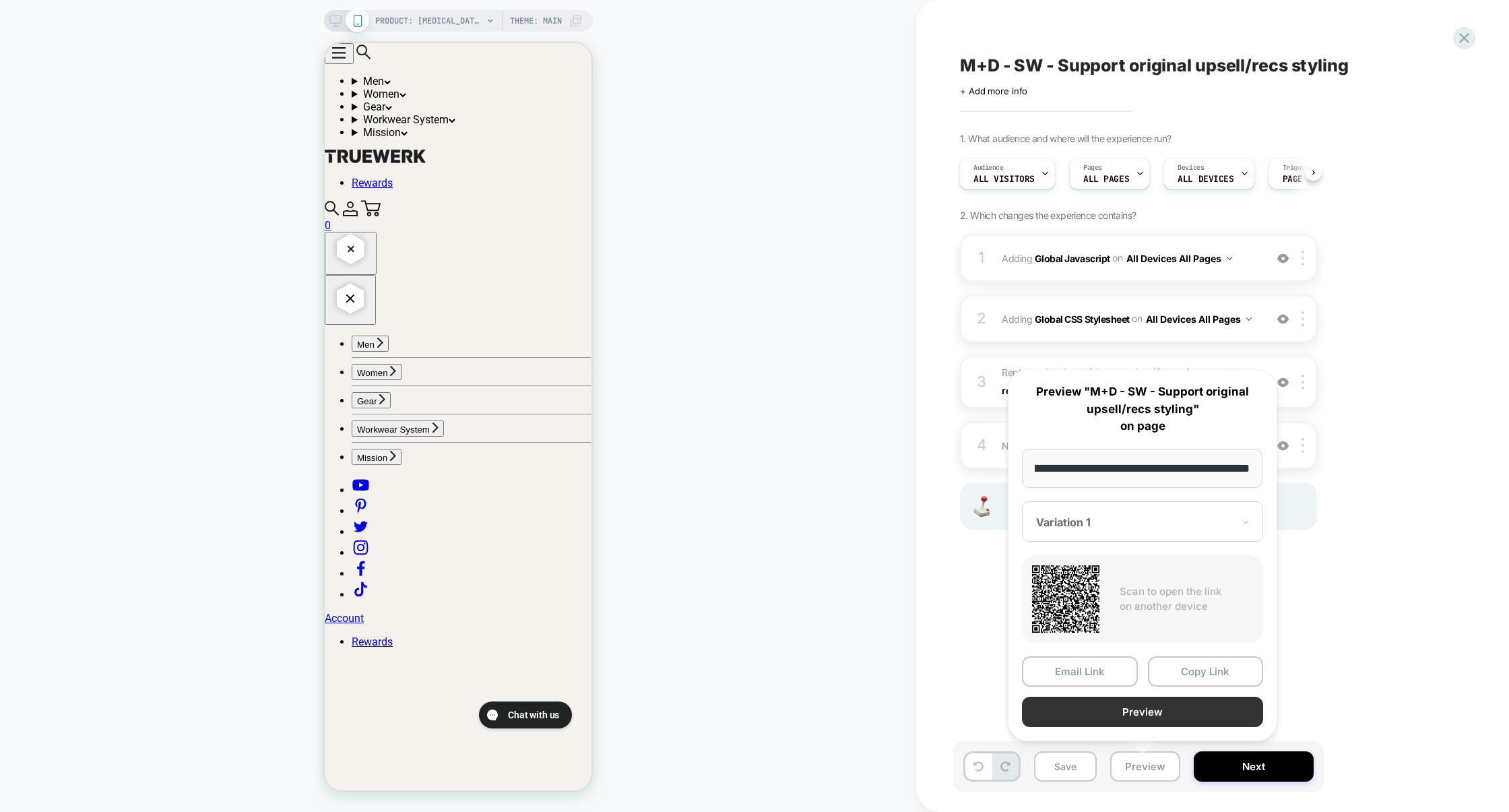
scroll to position [0, 0]
click at [1152, 718] on button "Preview" at bounding box center [1143, 712] width 241 height 30
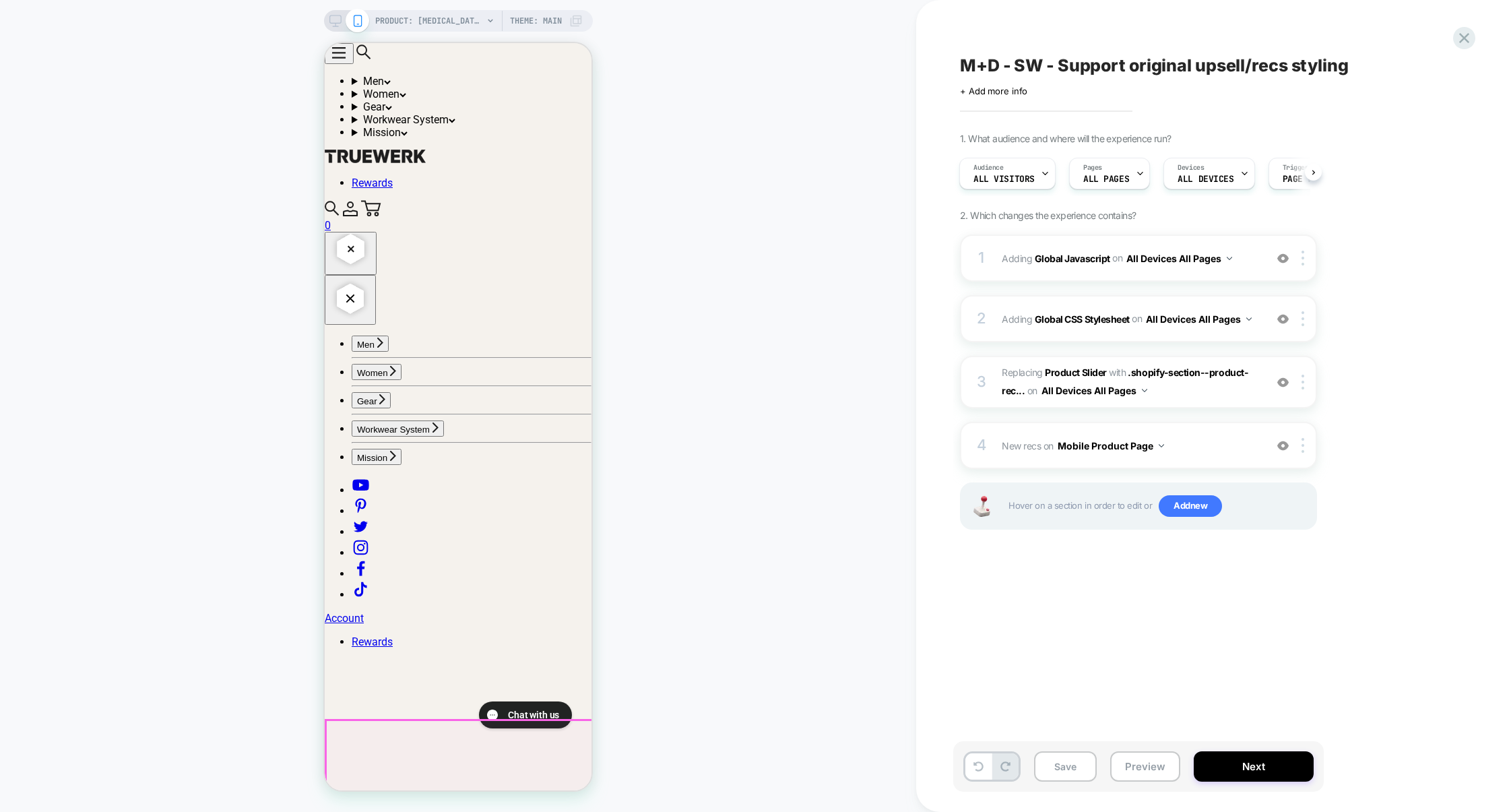
scroll to position [1316, 0]
click at [1069, 337] on div "2 Adding Global CSS Stylesheet on All Devices All Pages Add Before Add After Ta…" at bounding box center [1139, 318] width 357 height 47
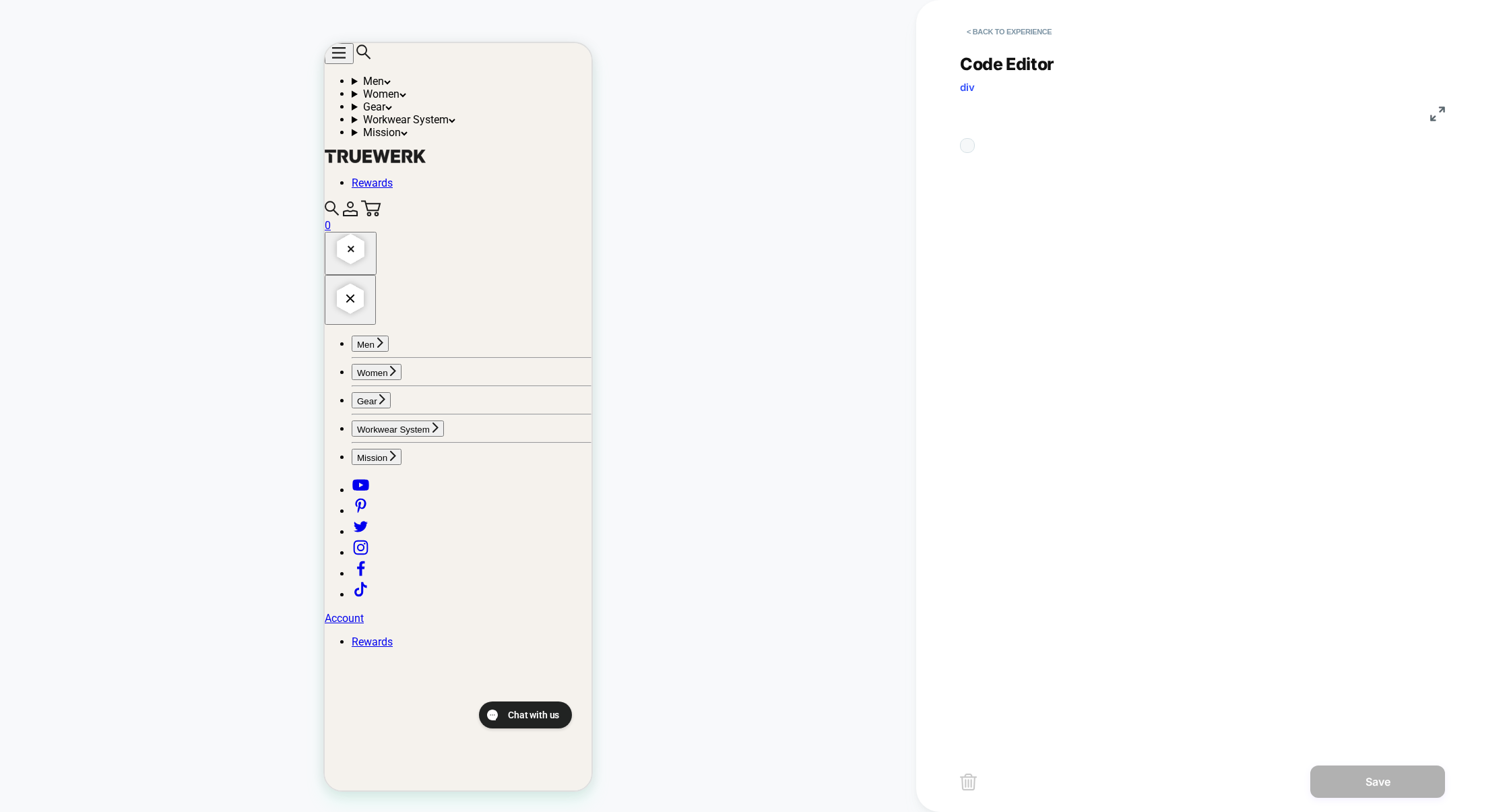
scroll to position [182, 0]
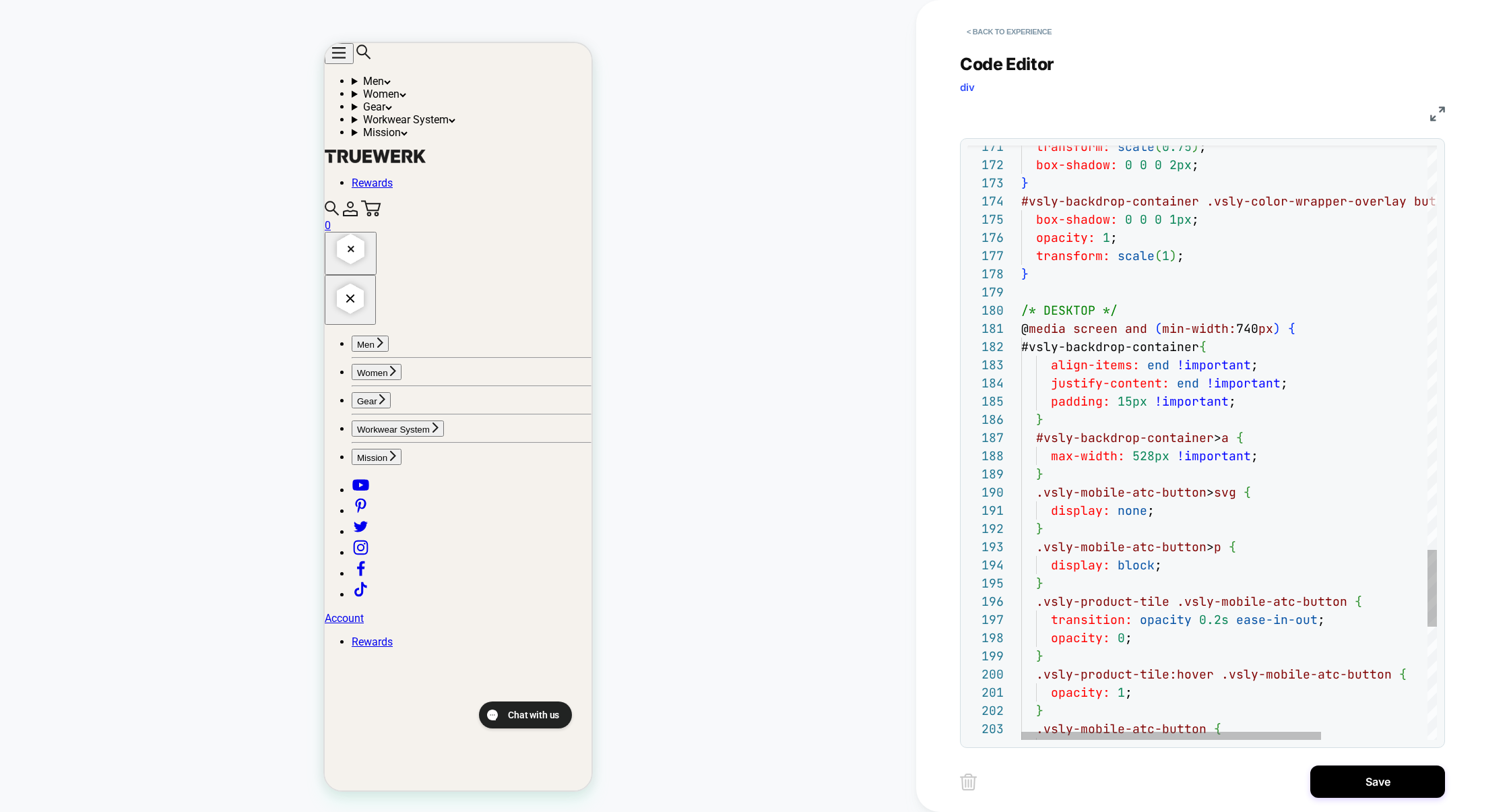
scroll to position [0, 131]
type textarea "**********"
type textarea "*"
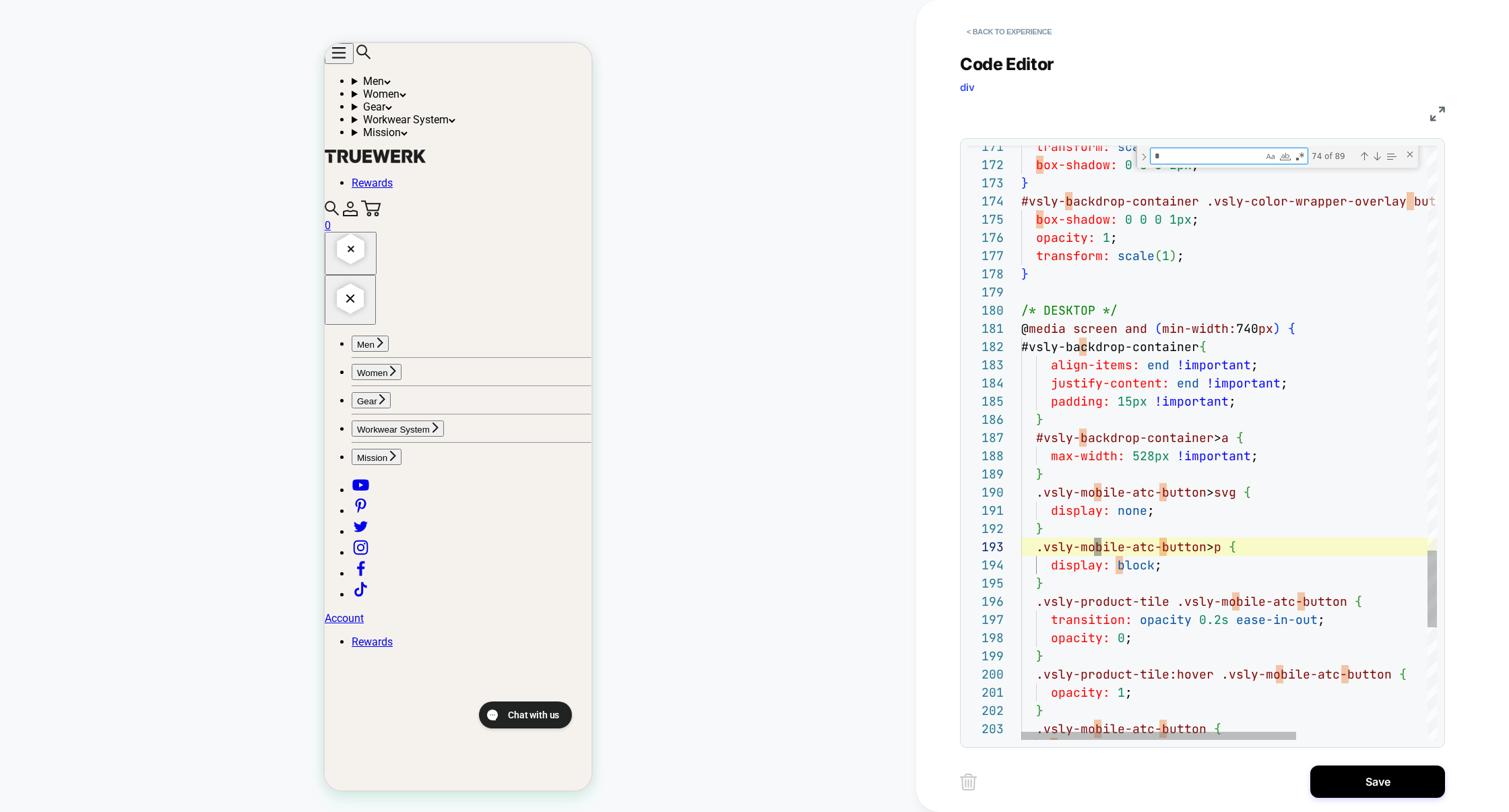
type textarea "**********"
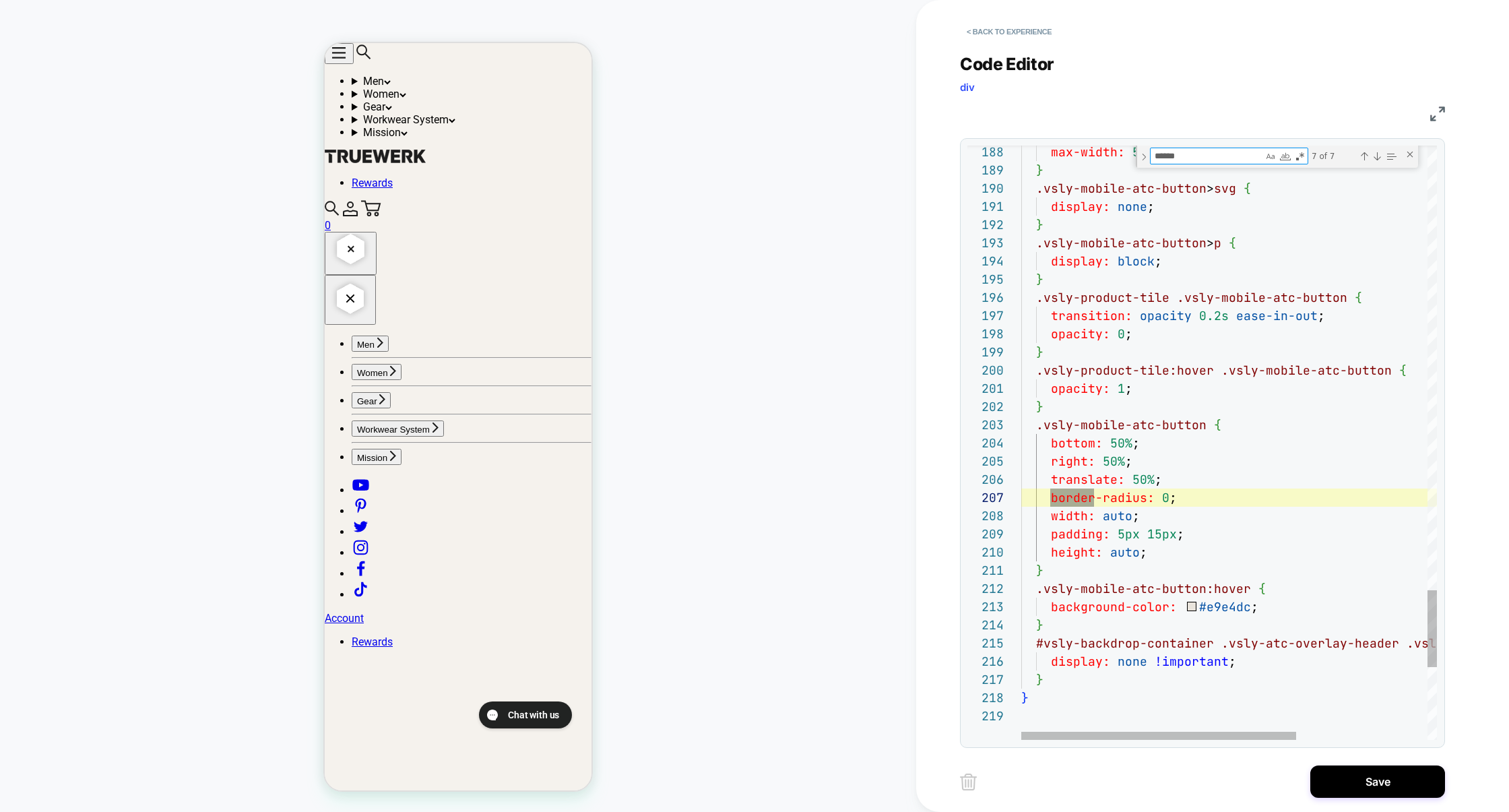
scroll to position [182, 73]
type textarea "******"
click at [1362, 154] on div "Previous Match (⇧Enter)" at bounding box center [1364, 156] width 11 height 11
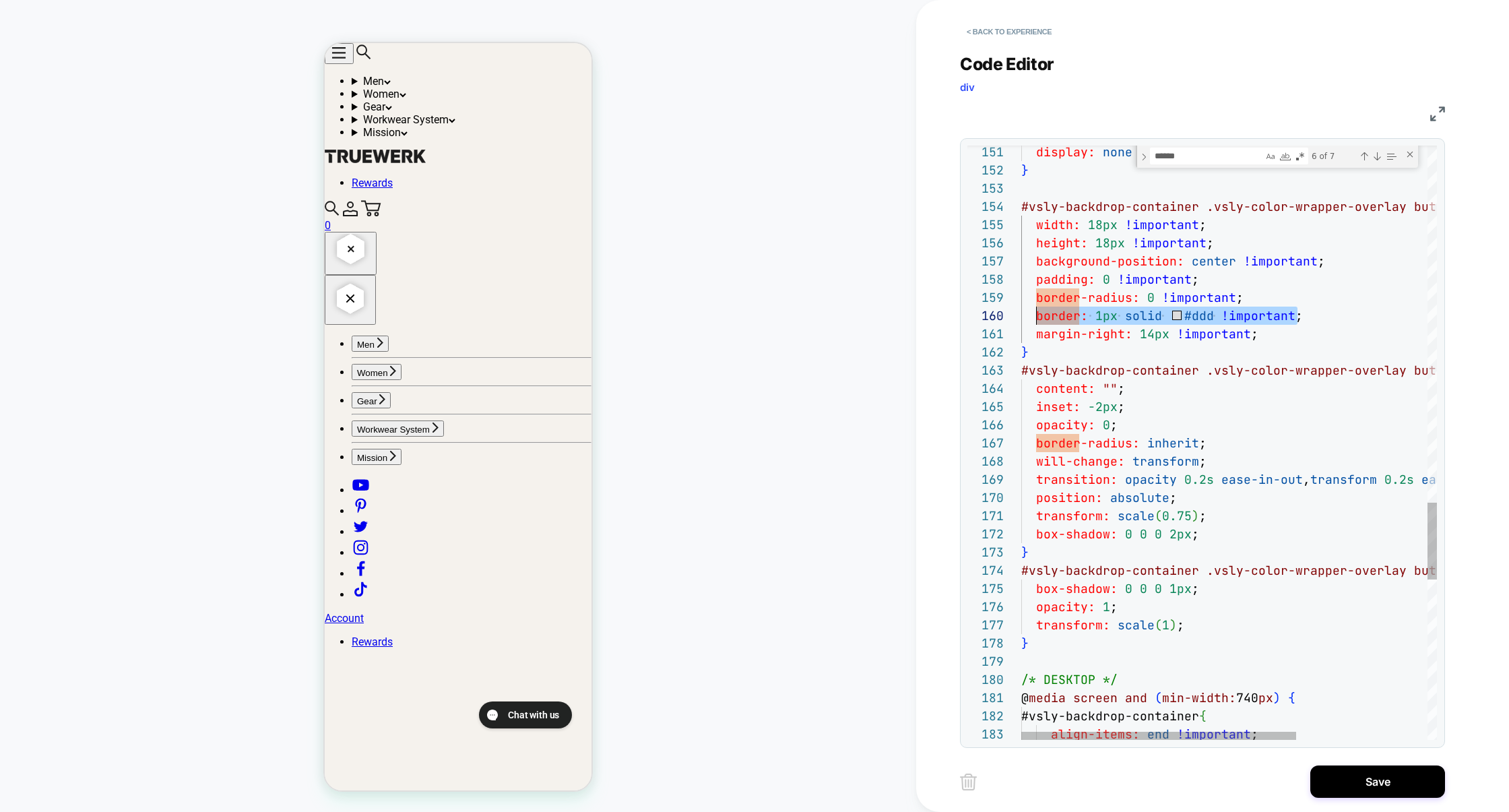
scroll to position [163, 15]
drag, startPoint x: 1311, startPoint y: 320, endPoint x: 1034, endPoint y: 319, distance: 277.0
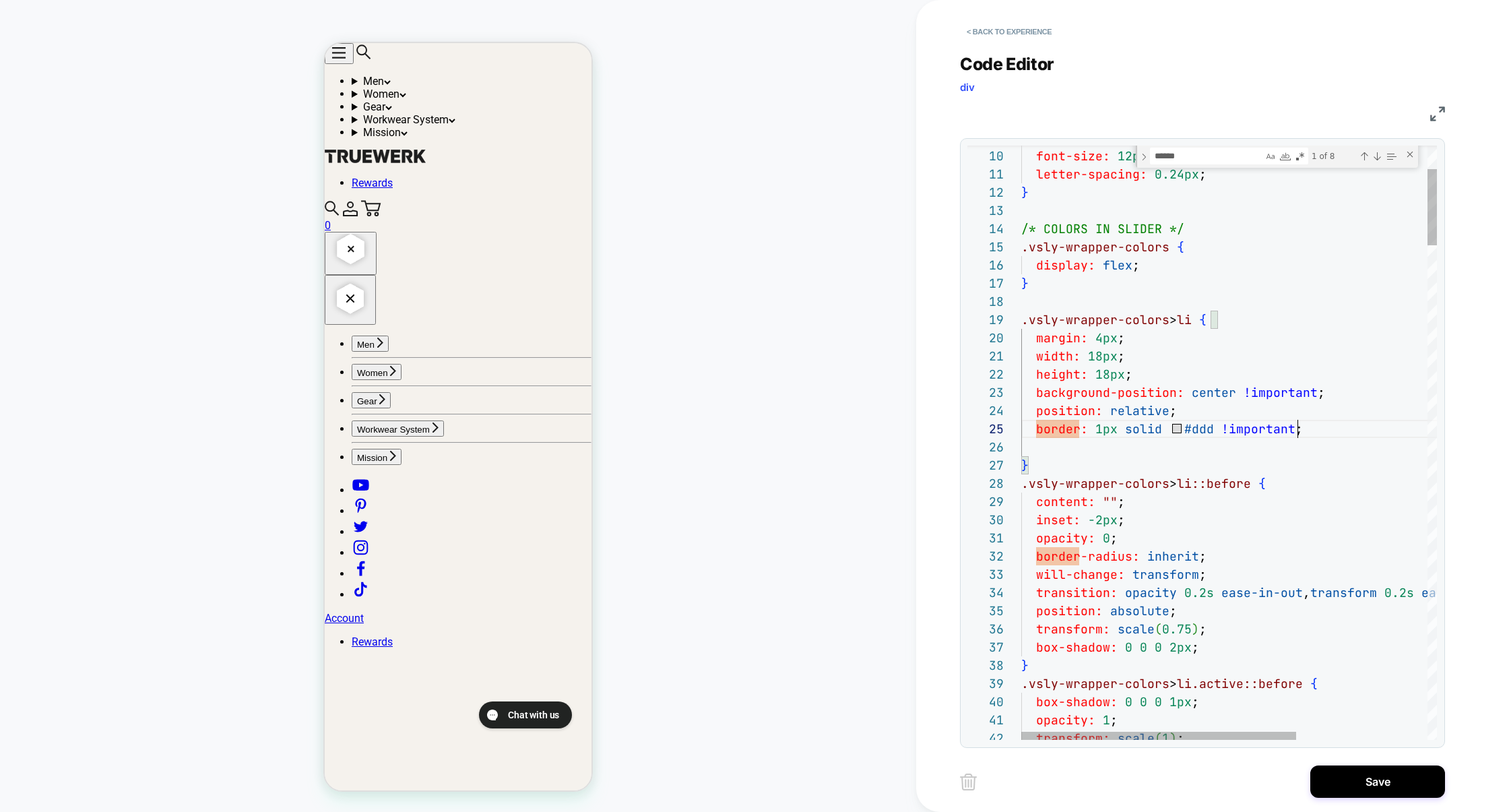
scroll to position [73, 276]
type textarea "**********"
click at [1360, 784] on button "Save" at bounding box center [1378, 781] width 135 height 33
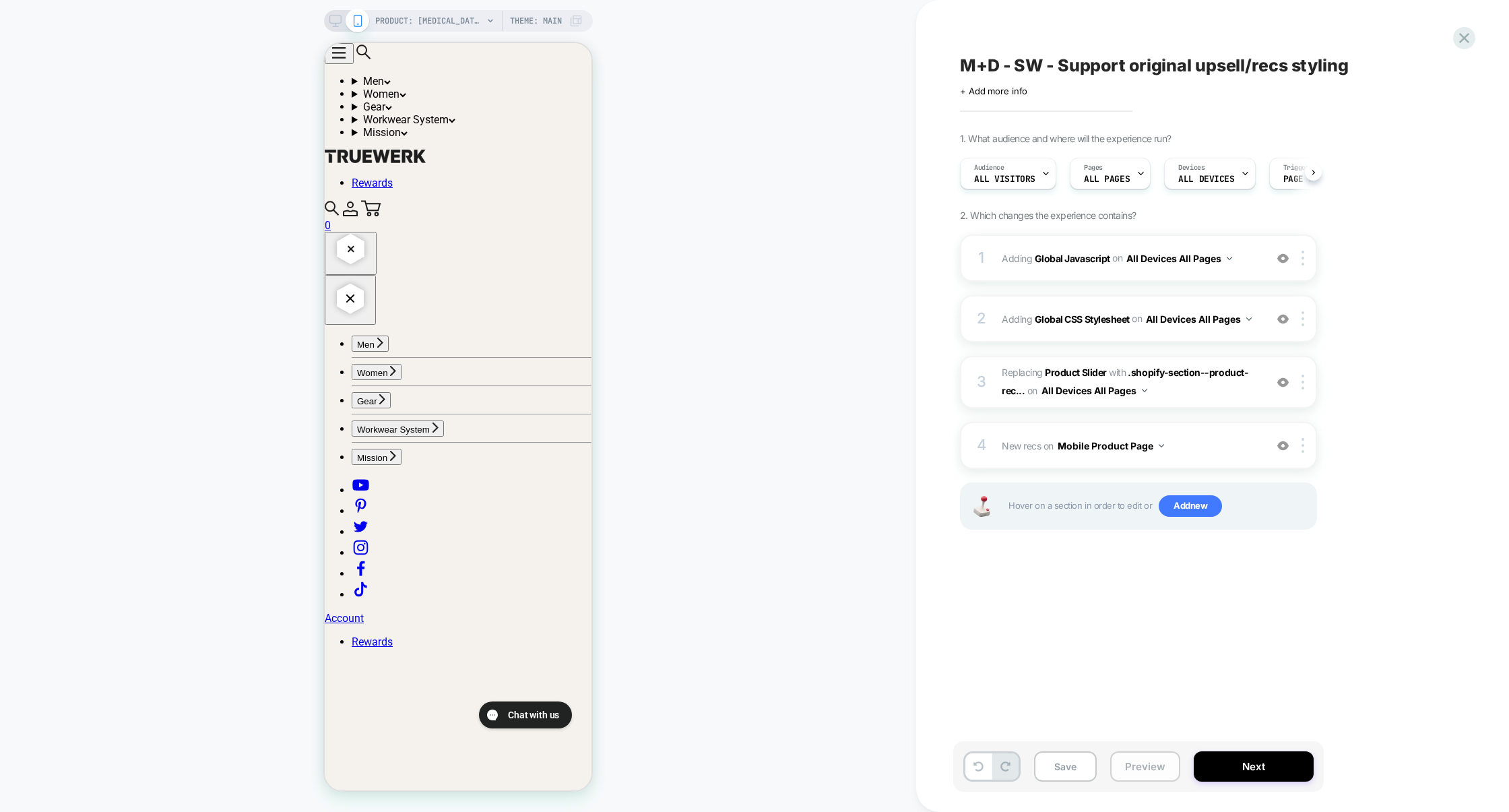
scroll to position [0, 1]
click at [1132, 772] on button "Preview" at bounding box center [1146, 766] width 70 height 30
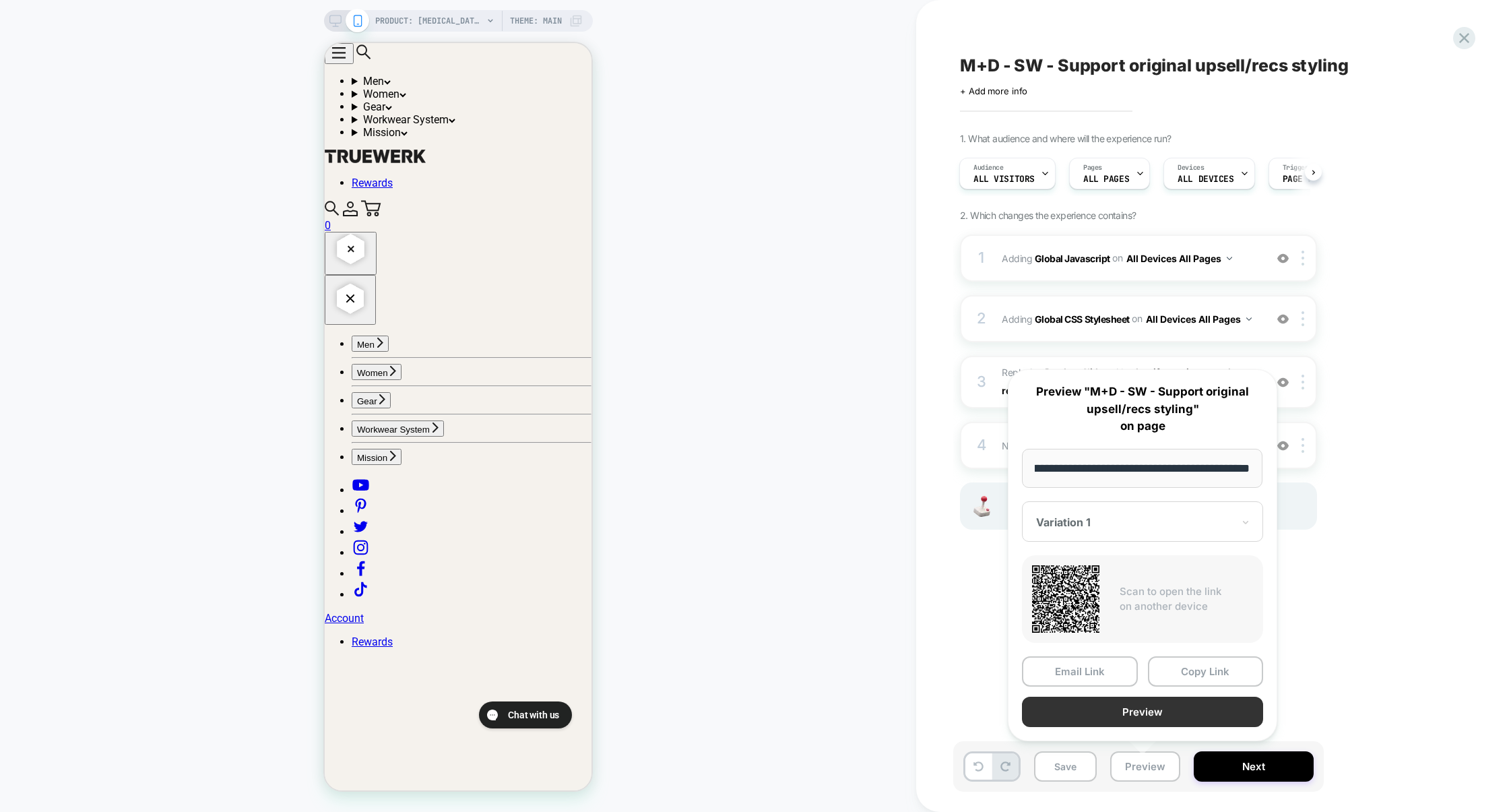
scroll to position [0, 0]
click at [1137, 714] on button "Preview" at bounding box center [1143, 712] width 241 height 30
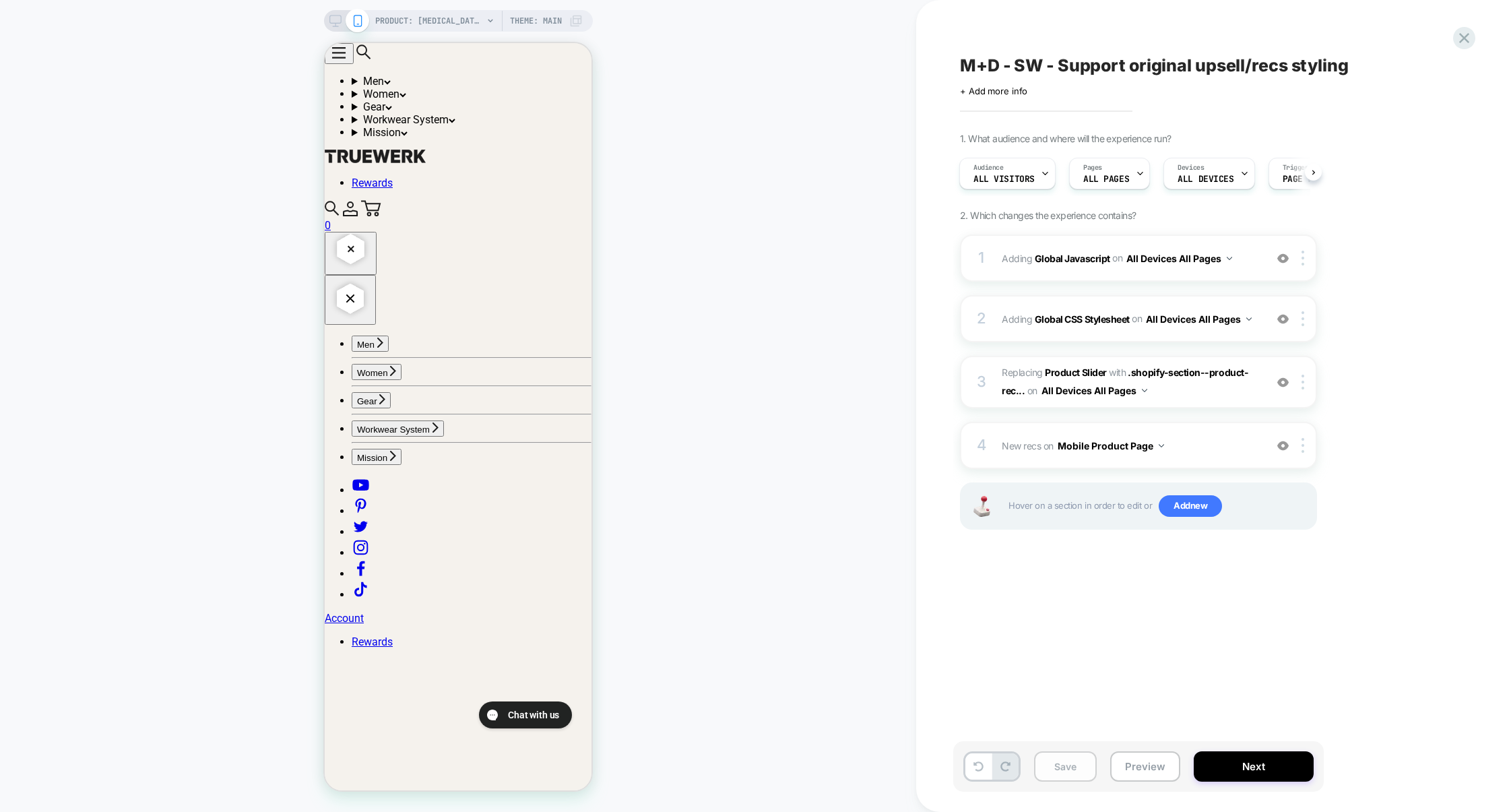
click at [1066, 768] on button "Save" at bounding box center [1065, 766] width 63 height 30
click at [1095, 274] on div "1 Adding Global Javascript on All Devices All Pages Add Before Add After Target…" at bounding box center [1139, 258] width 357 height 47
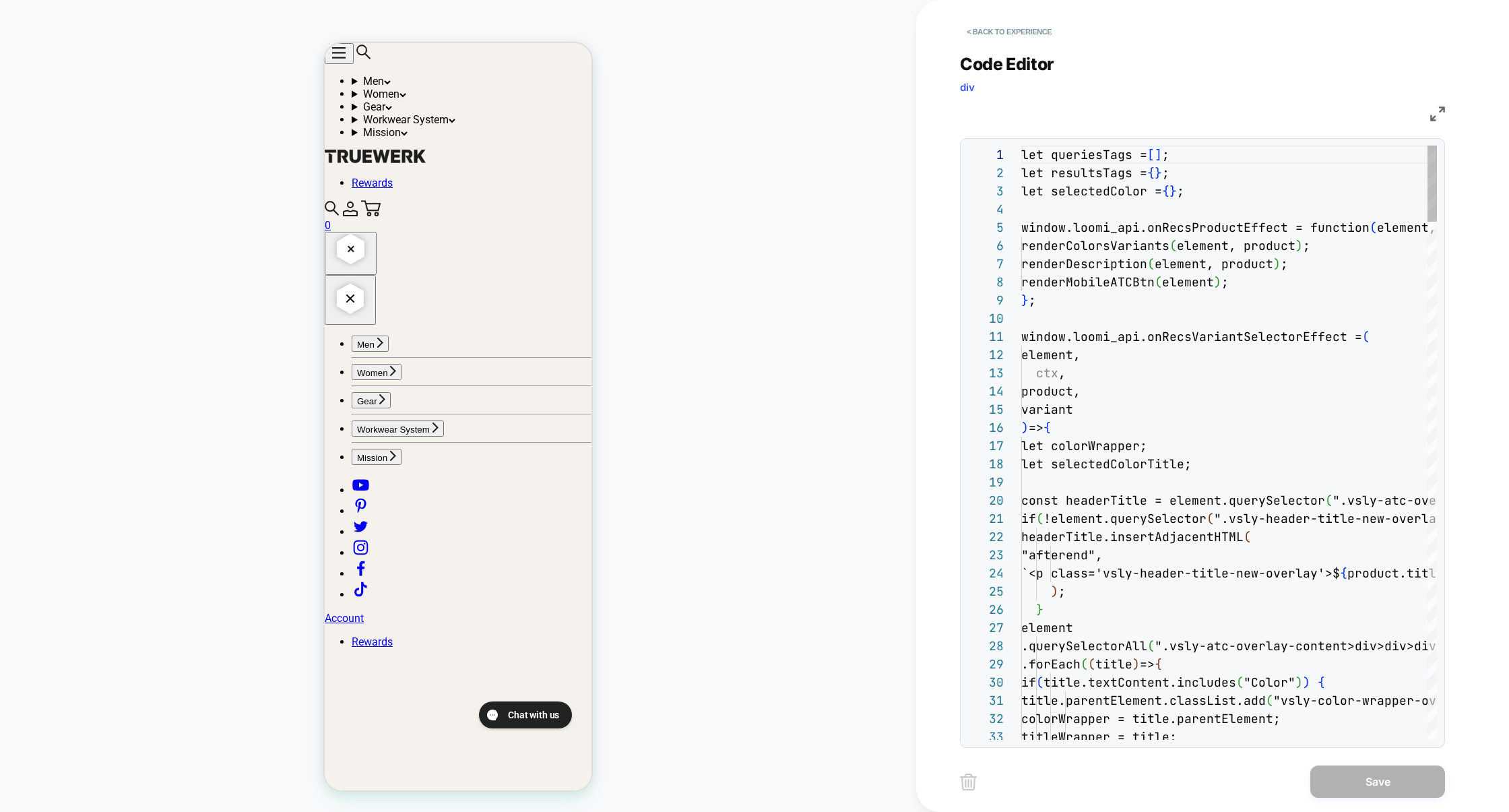
scroll to position [182, 0]
click at [1442, 112] on img at bounding box center [1438, 114] width 15 height 15
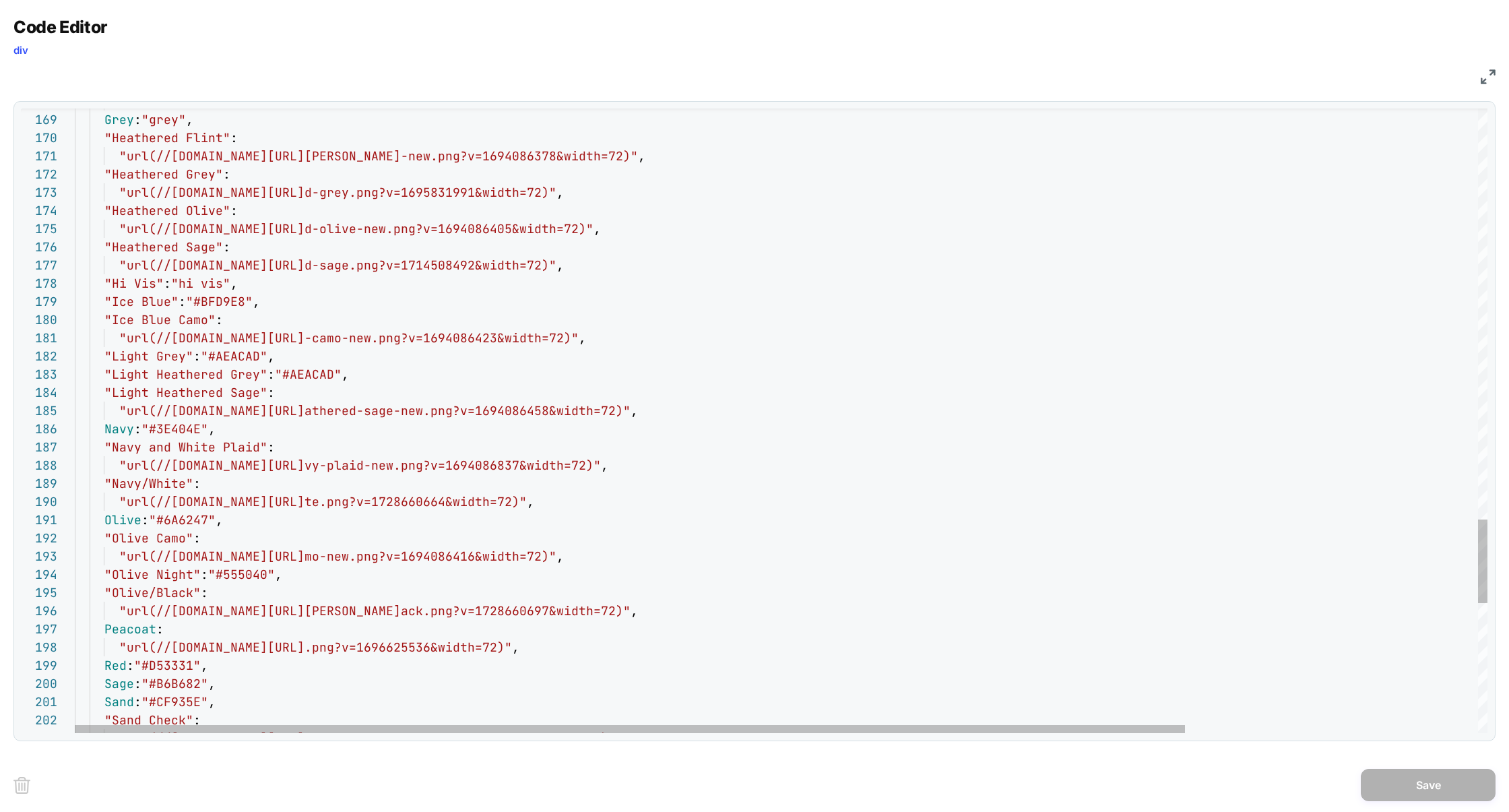
scroll to position [0, 683]
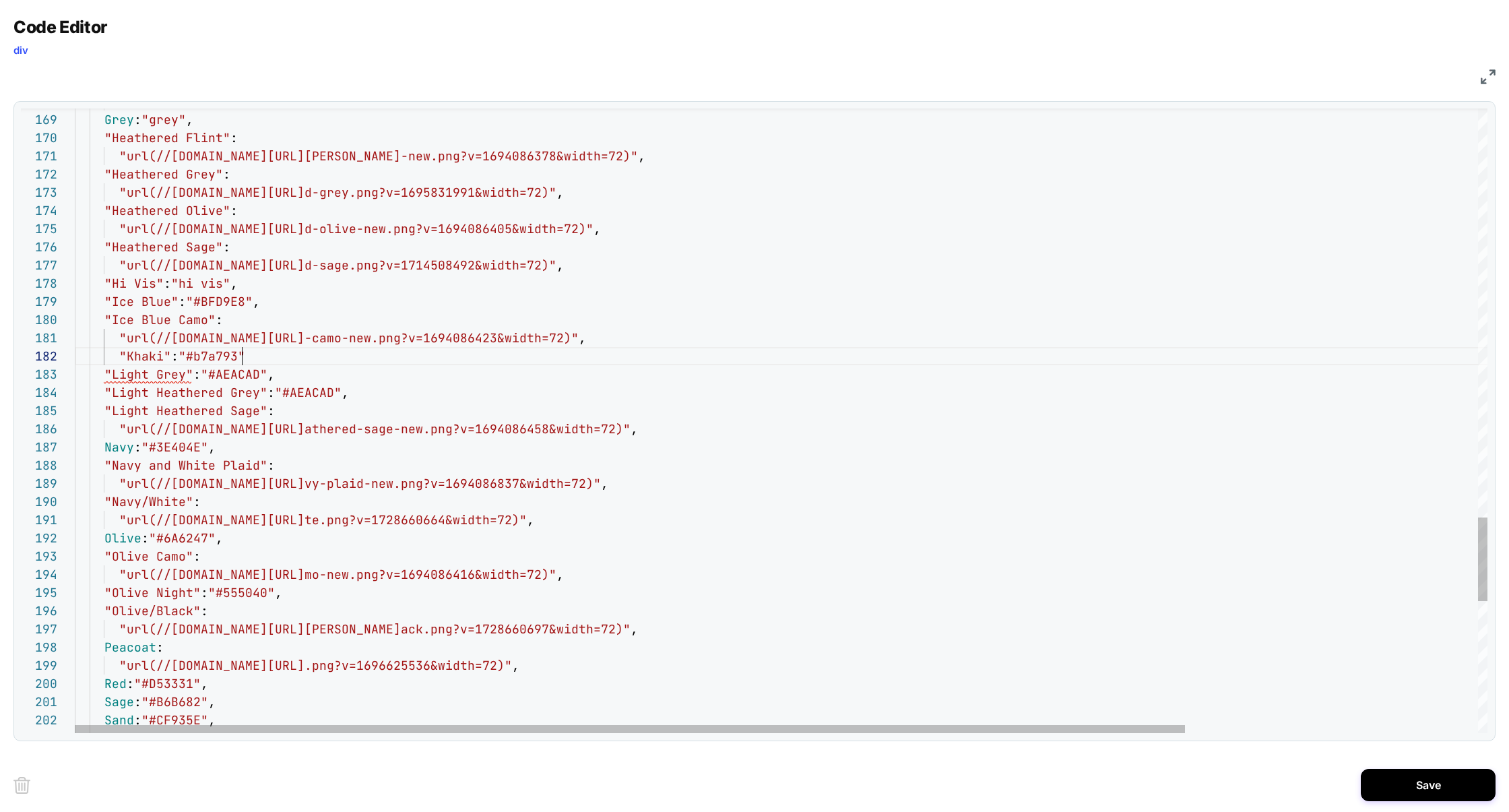
scroll to position [18, 174]
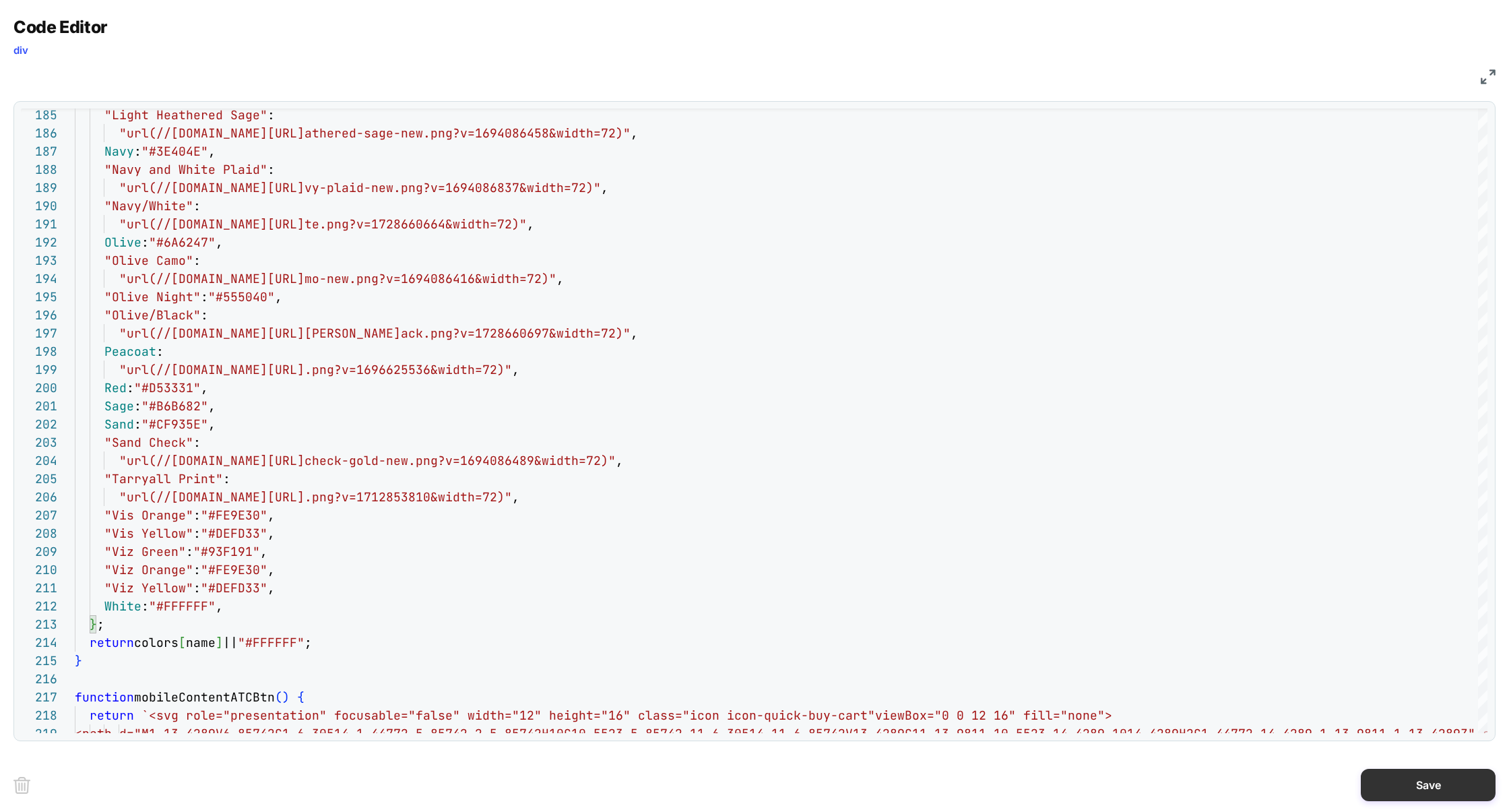
type textarea "**********"
click at [1401, 778] on button "Save" at bounding box center [1428, 784] width 135 height 33
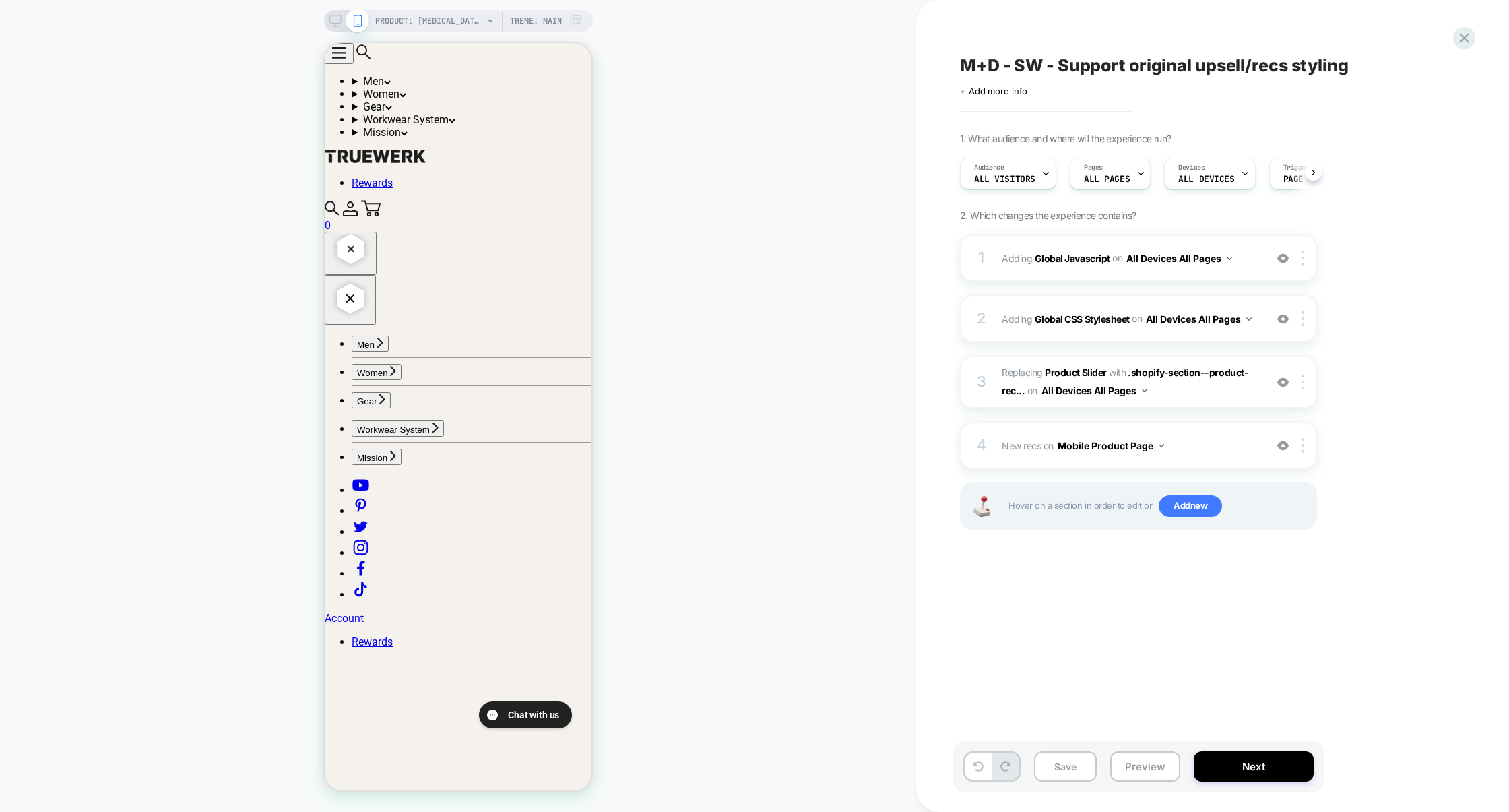
scroll to position [0, 1]
click at [1069, 765] on button "Save" at bounding box center [1065, 766] width 63 height 30
click at [1143, 761] on button "Preview" at bounding box center [1146, 766] width 70 height 30
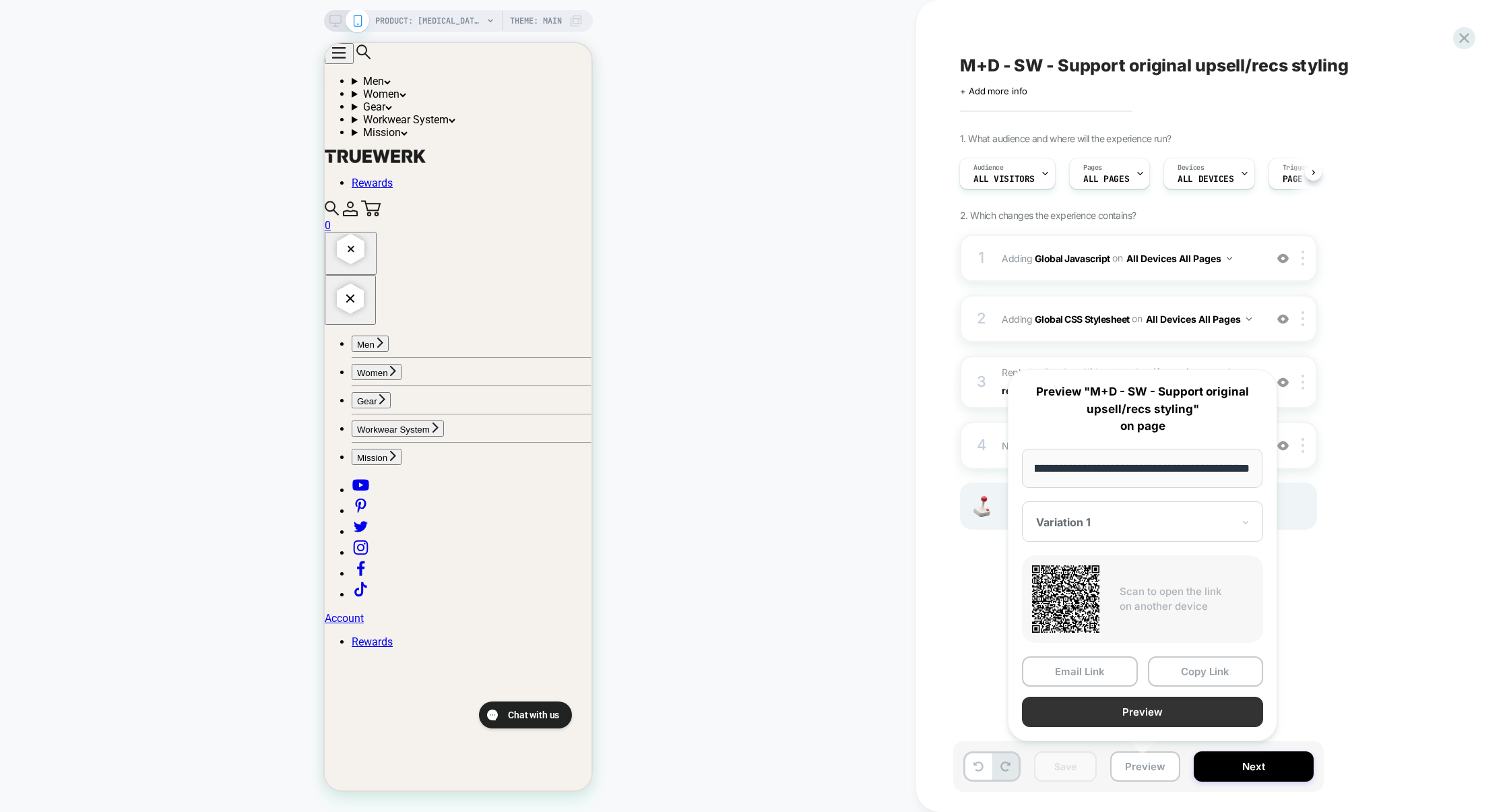
scroll to position [0, 0]
click at [1150, 702] on button "Preview" at bounding box center [1143, 712] width 241 height 30
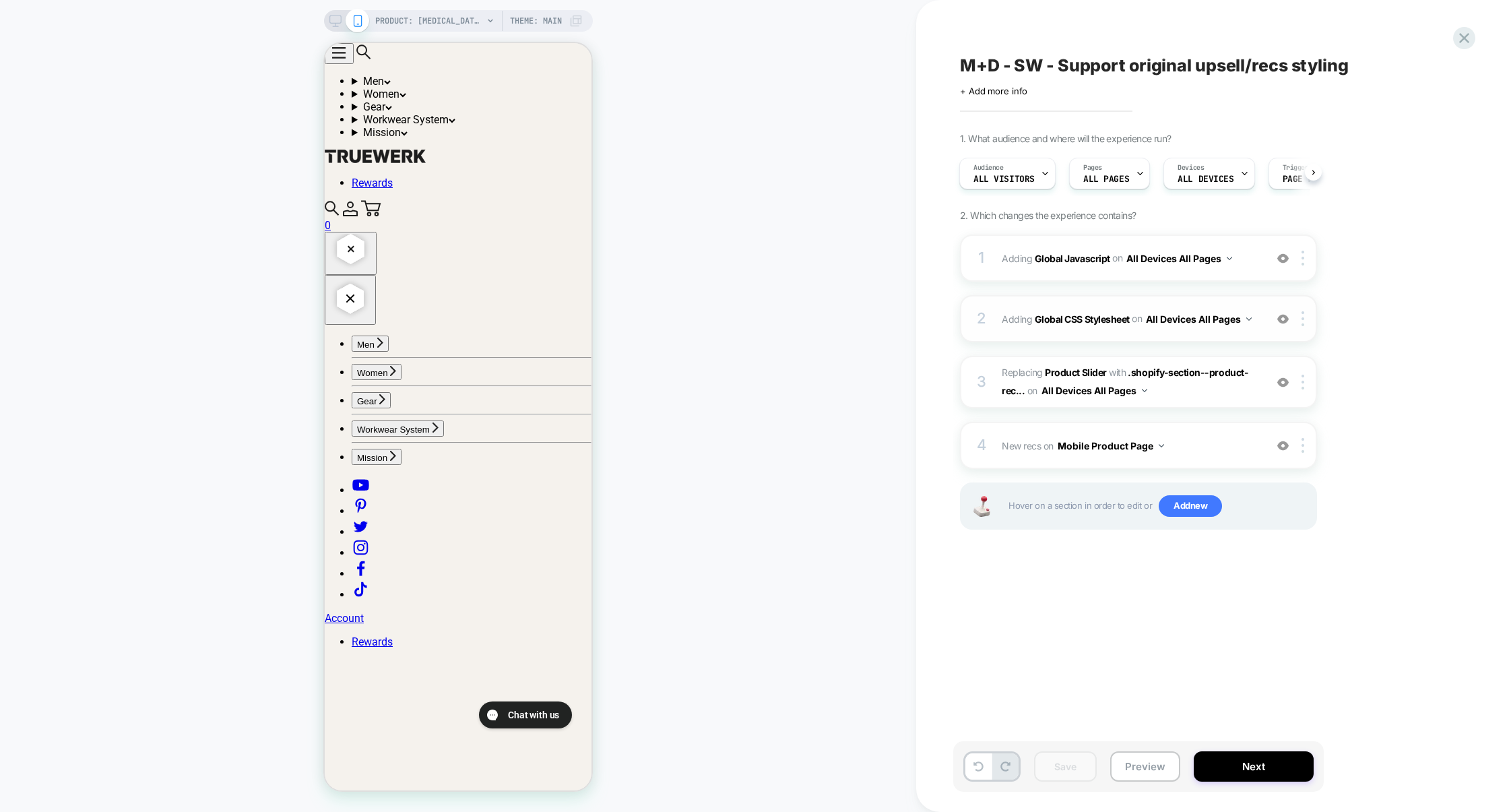
click at [1096, 340] on div "2 Adding Global CSS Stylesheet on All Devices All Pages Add Before Add After Ta…" at bounding box center [1139, 318] width 357 height 47
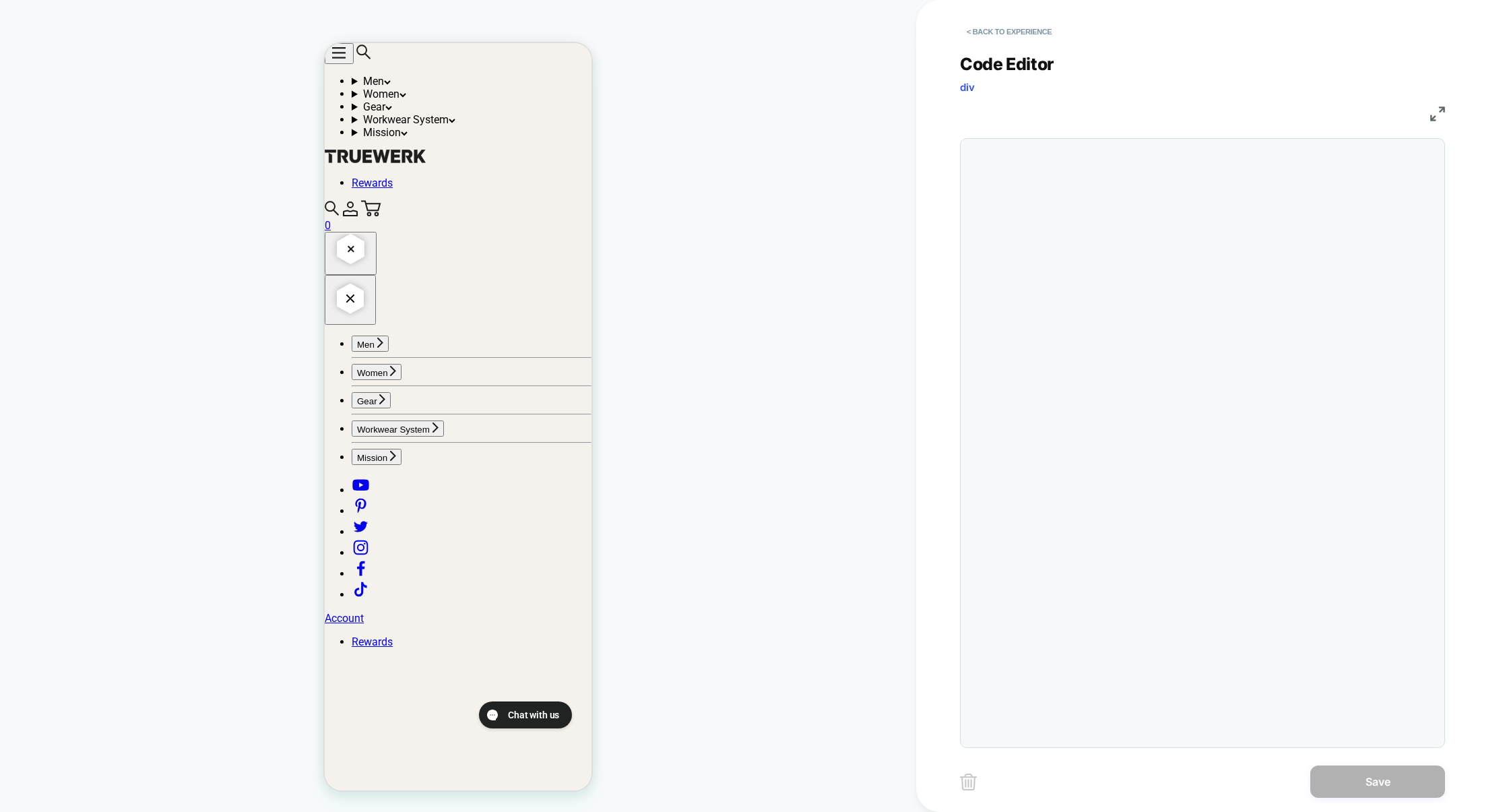
scroll to position [182, 0]
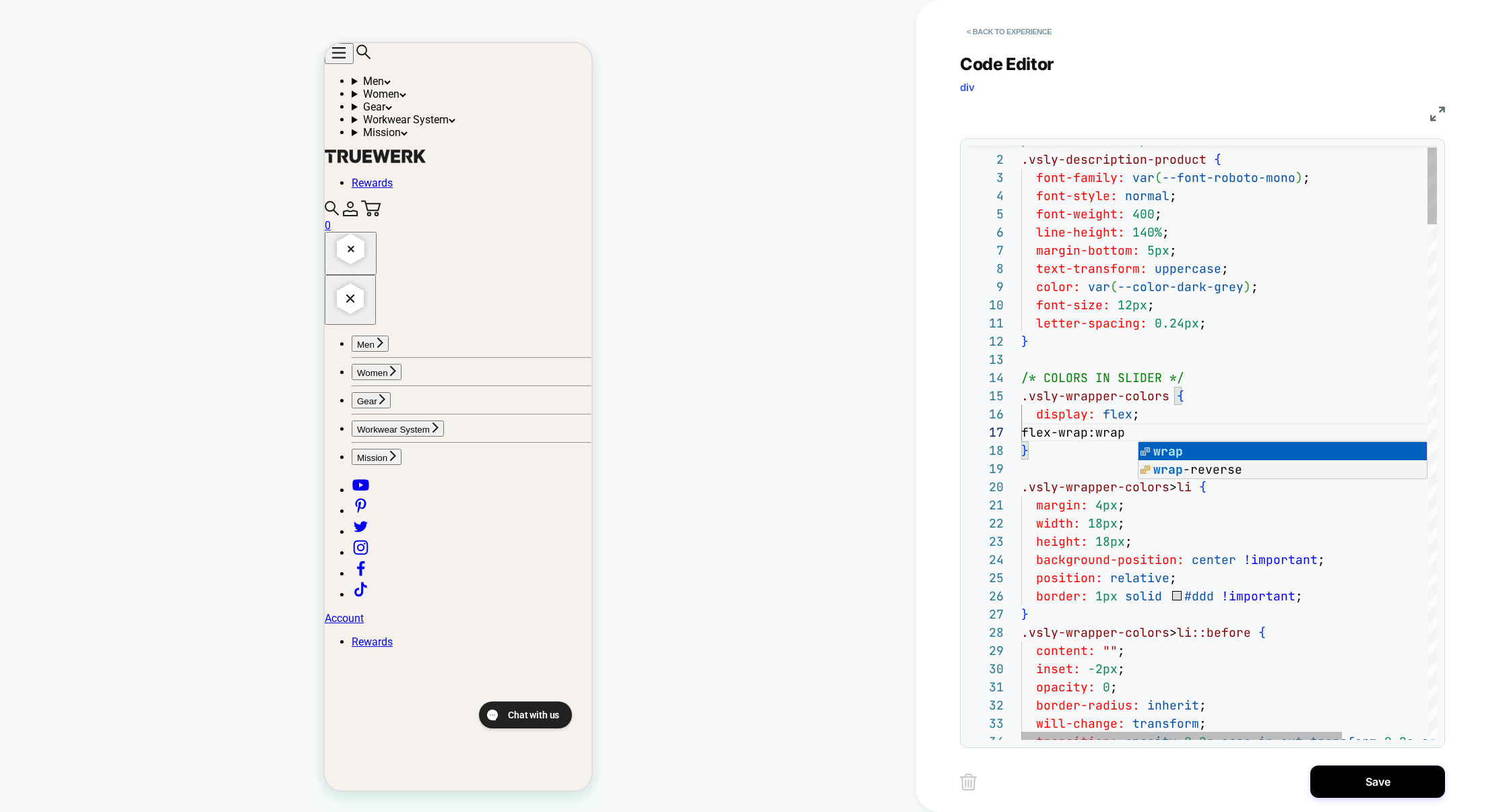
scroll to position [109, 124]
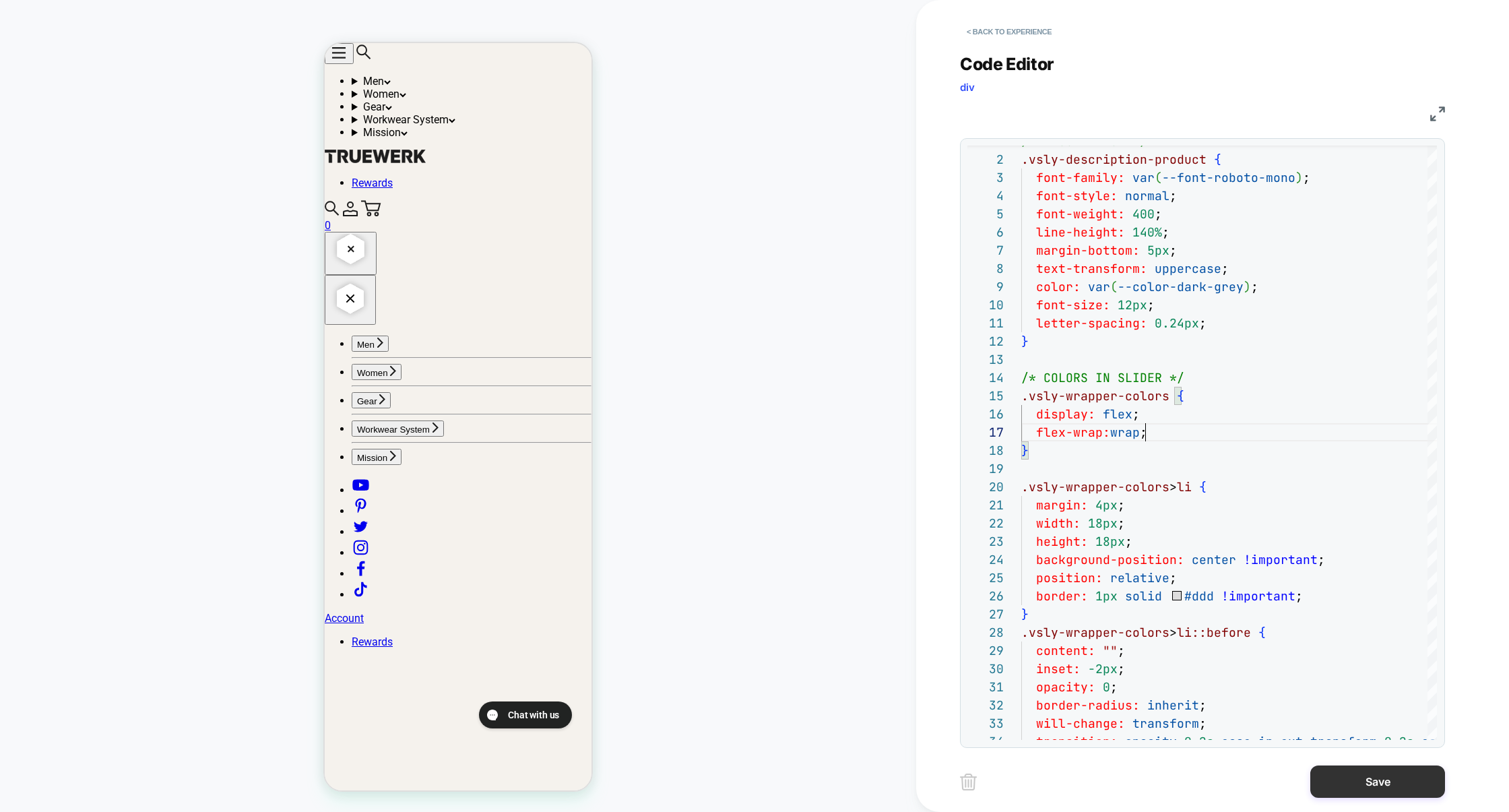
type textarea "**********"
click at [1403, 788] on button "Save" at bounding box center [1378, 781] width 135 height 33
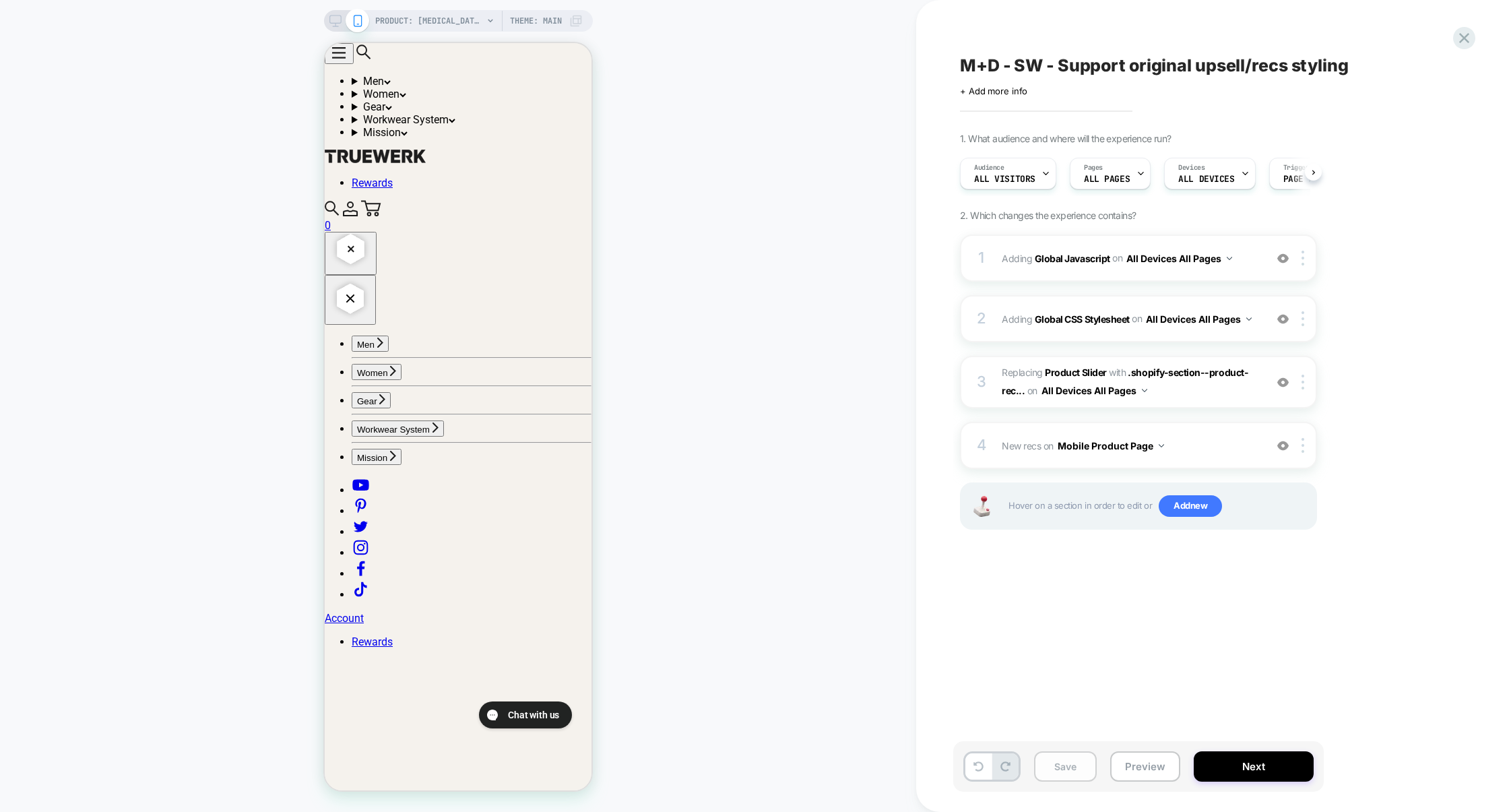
scroll to position [0, 1]
click at [1064, 766] on button "Save" at bounding box center [1065, 766] width 63 height 30
click at [1121, 768] on button "Preview" at bounding box center [1146, 766] width 70 height 30
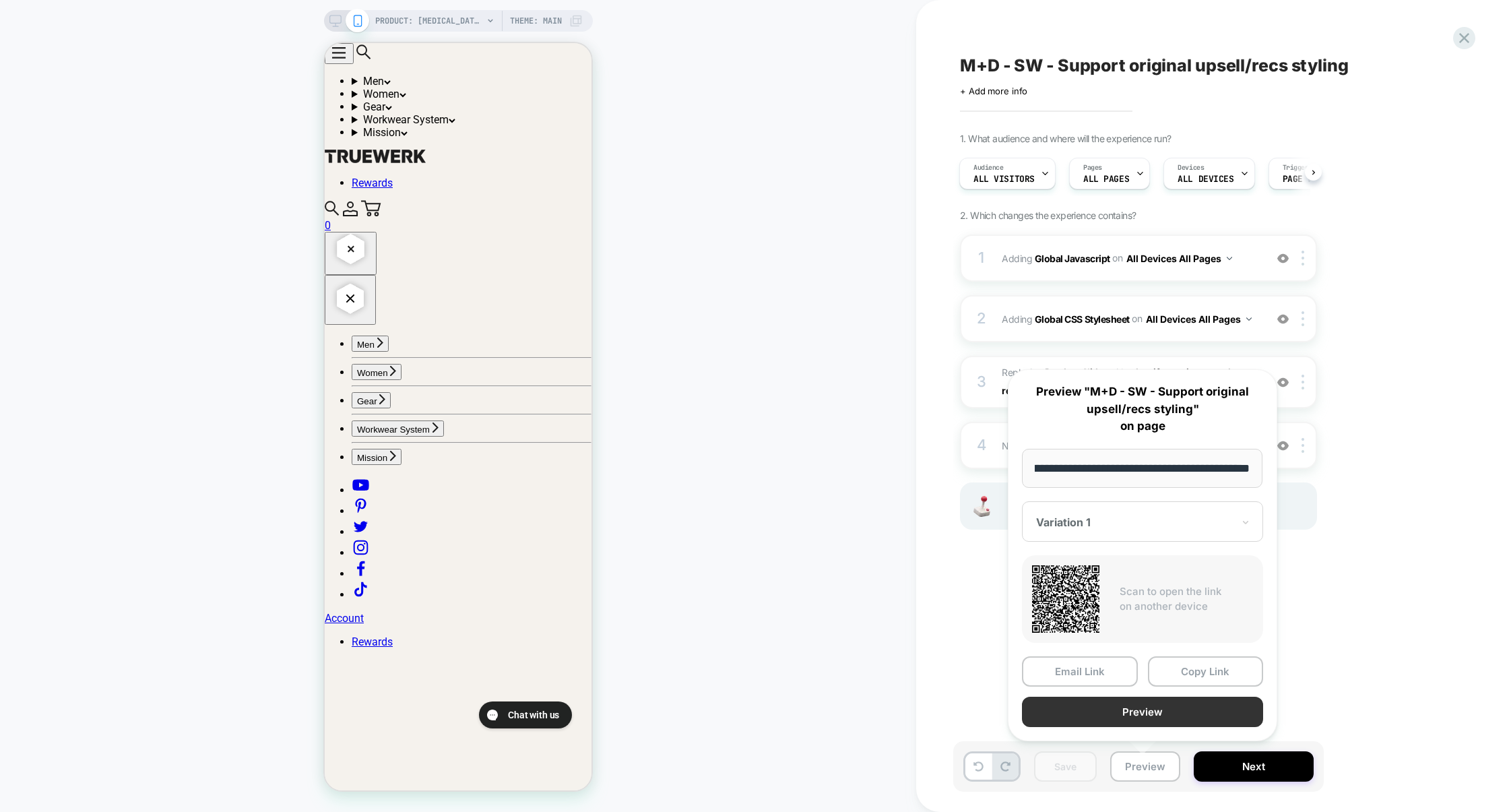
scroll to position [0, 0]
click at [1156, 712] on button "Preview" at bounding box center [1143, 712] width 241 height 30
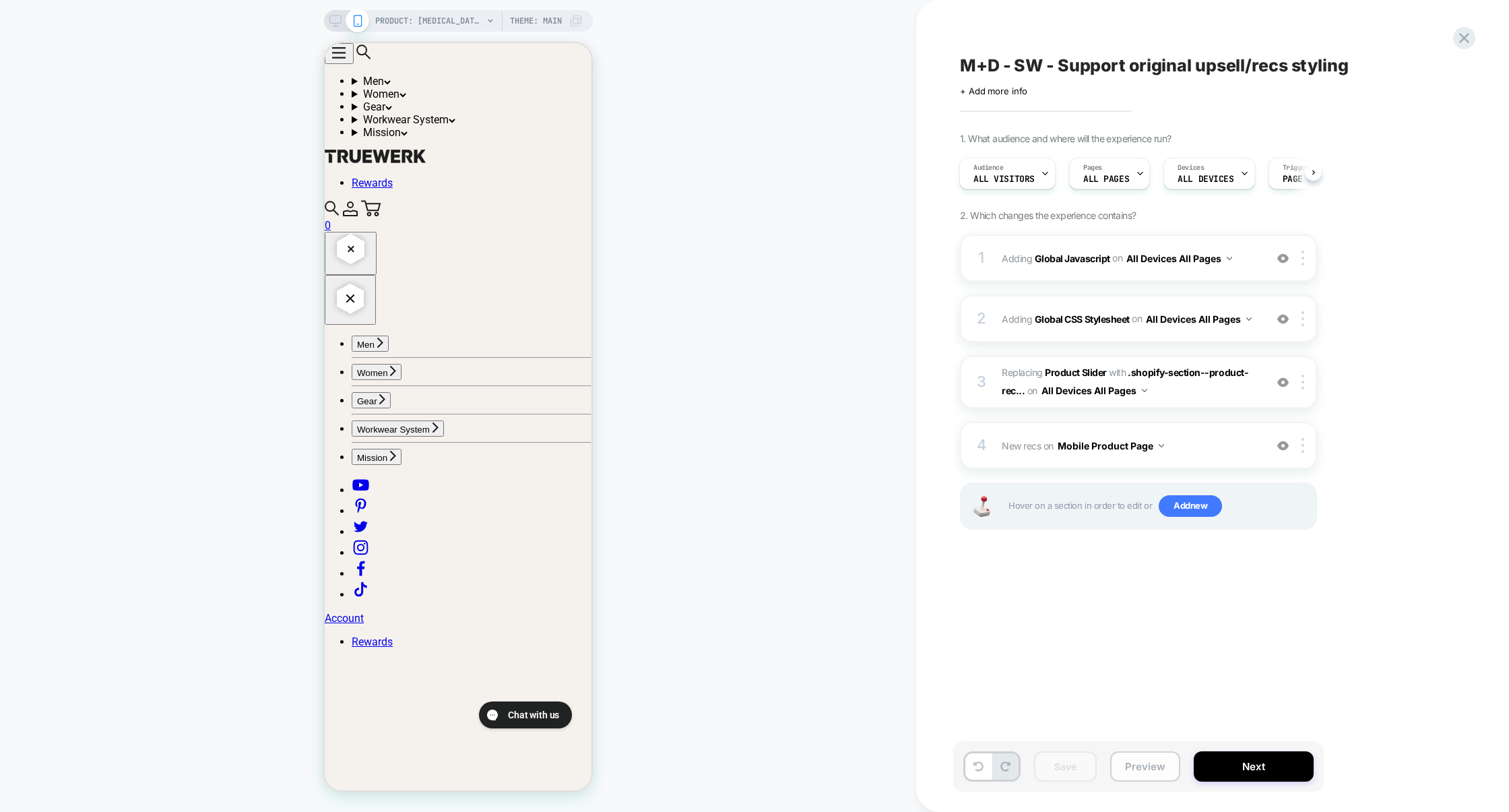
click at [1148, 763] on button "Preview" at bounding box center [1146, 766] width 70 height 30
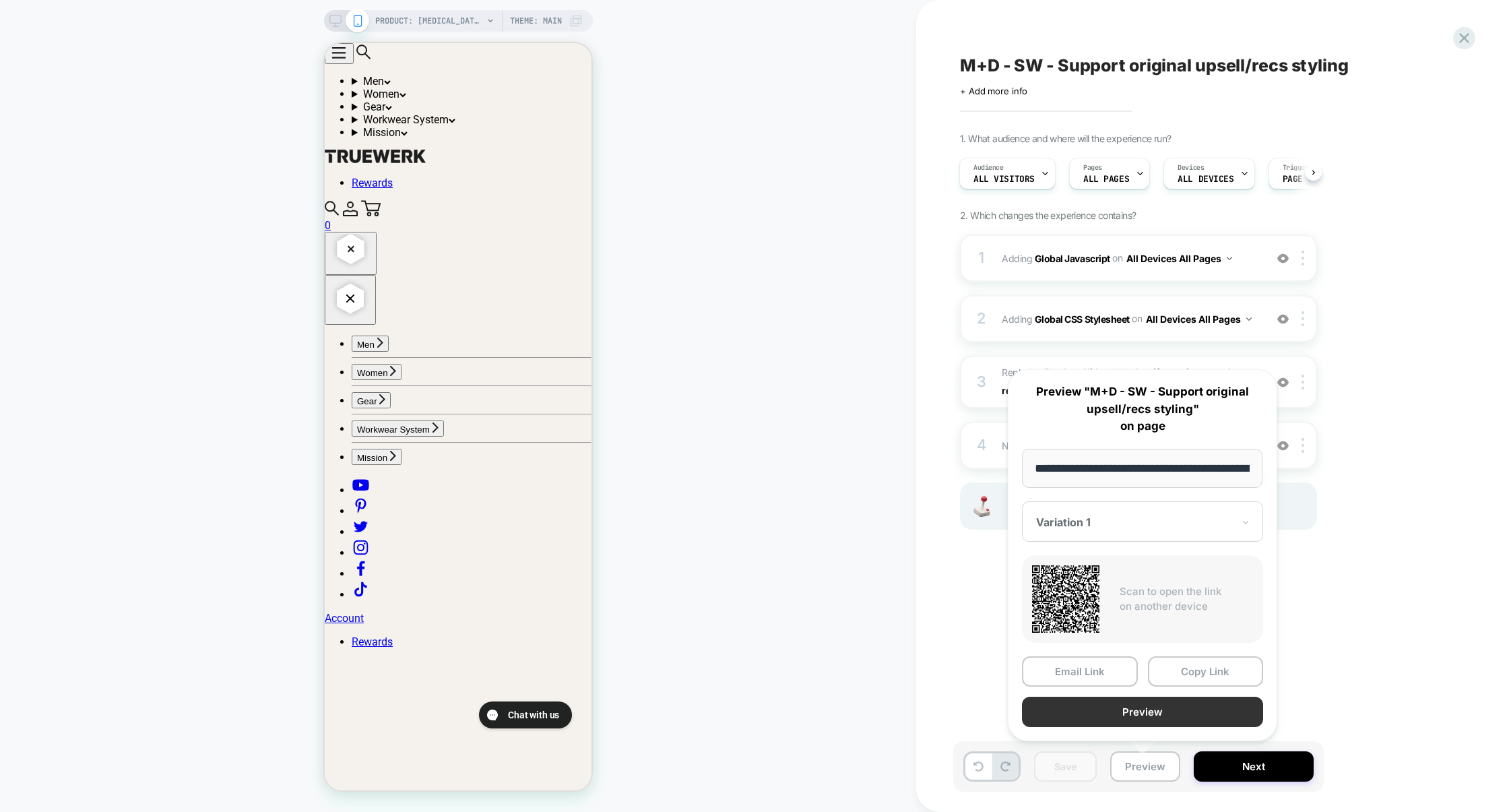
click at [1143, 712] on button "Preview" at bounding box center [1143, 712] width 241 height 30
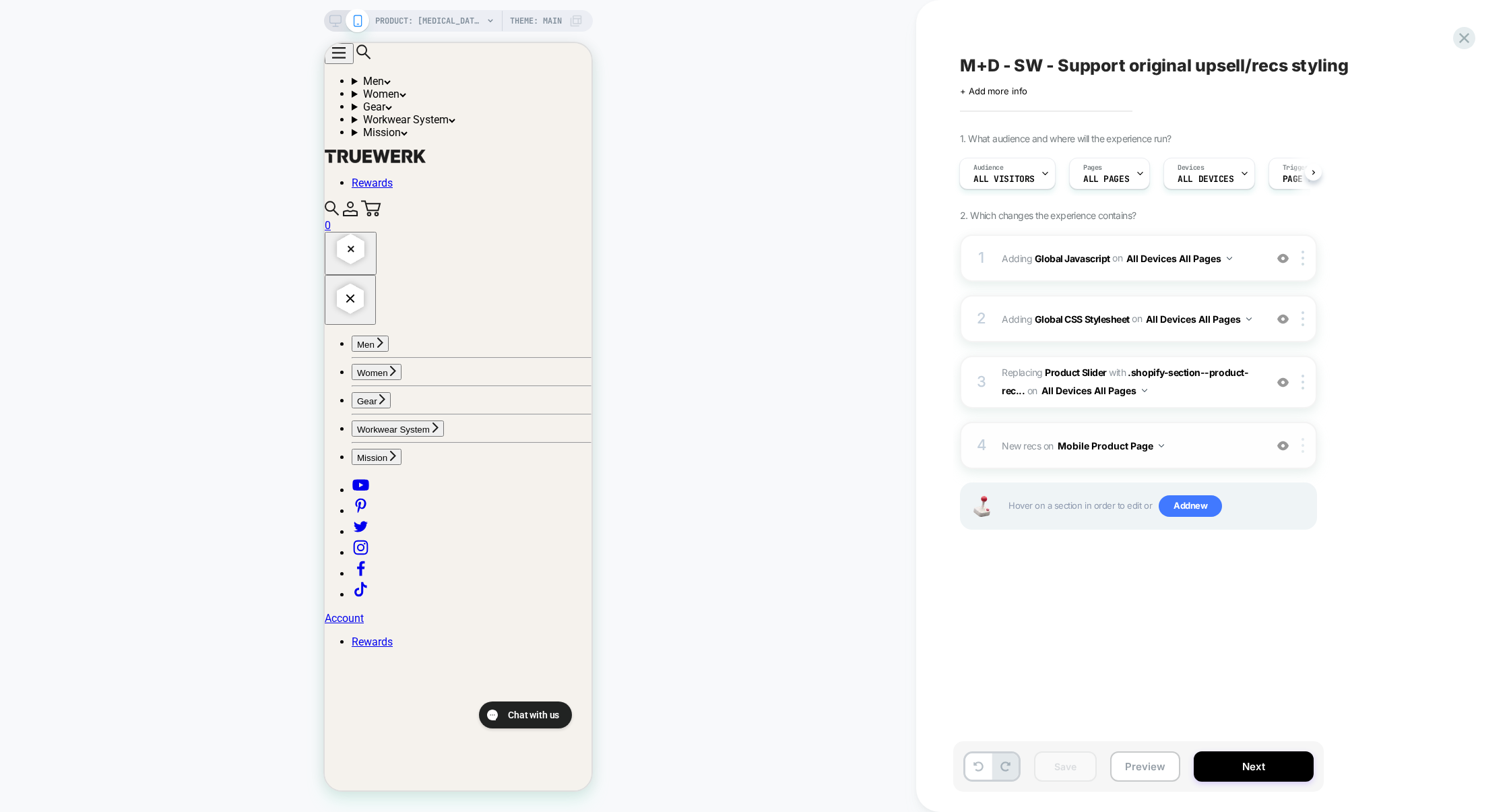
click at [1306, 443] on div at bounding box center [1306, 445] width 23 height 15
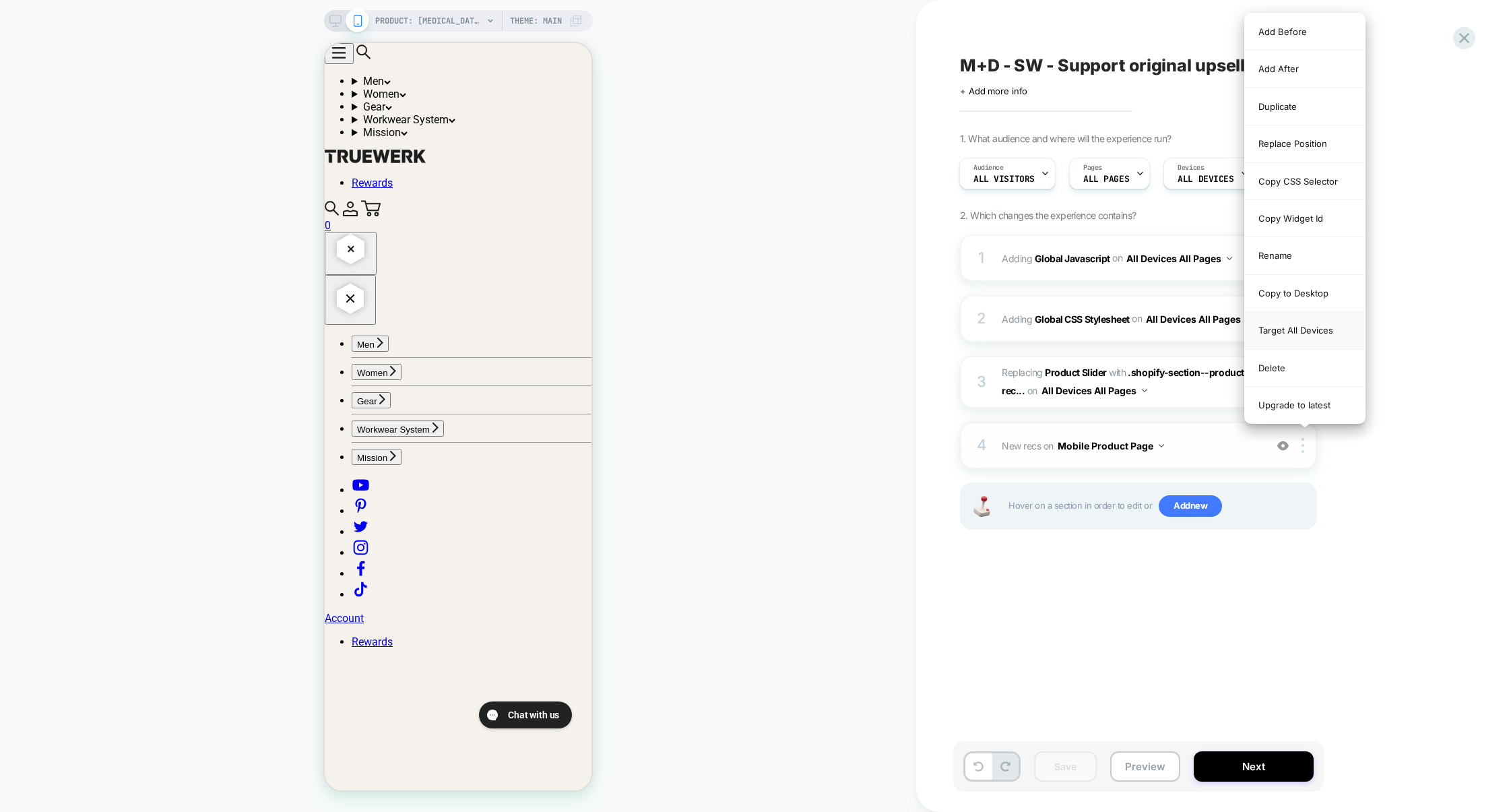
click at [1312, 329] on div "Target All Devices" at bounding box center [1305, 331] width 120 height 37
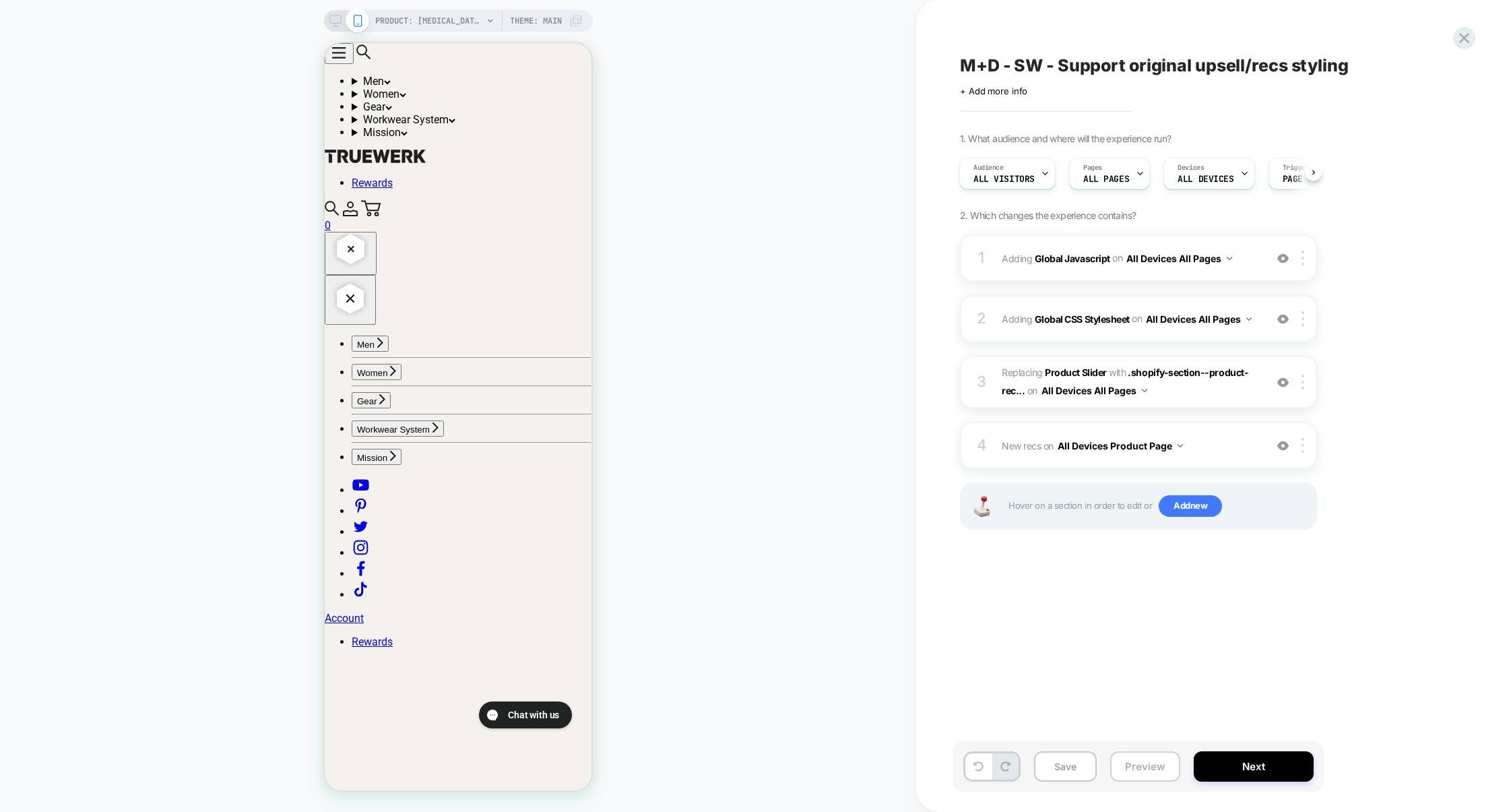
click at [1133, 769] on button "Preview" at bounding box center [1146, 766] width 70 height 30
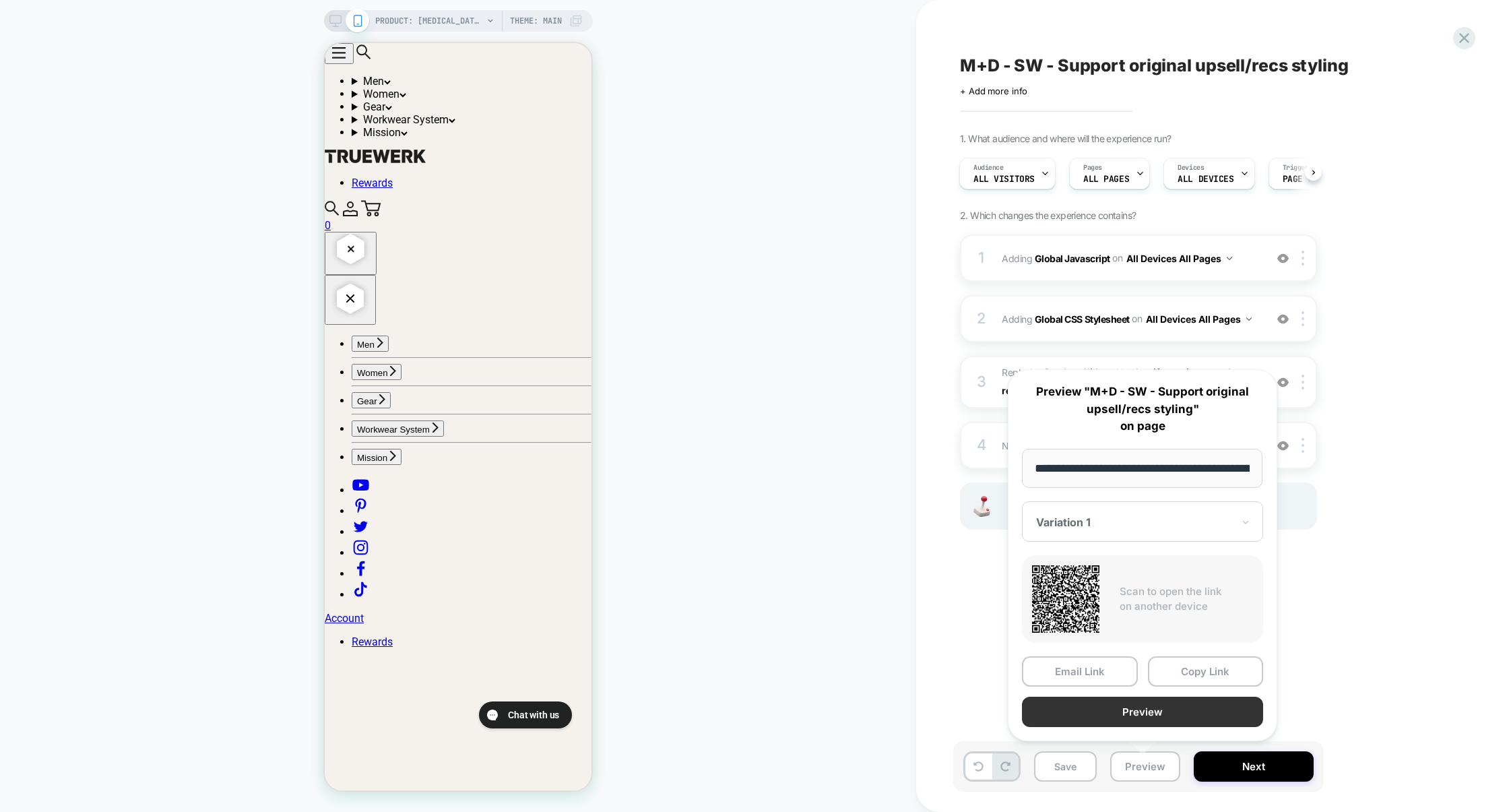
click at [1144, 718] on button "Preview" at bounding box center [1143, 712] width 241 height 30
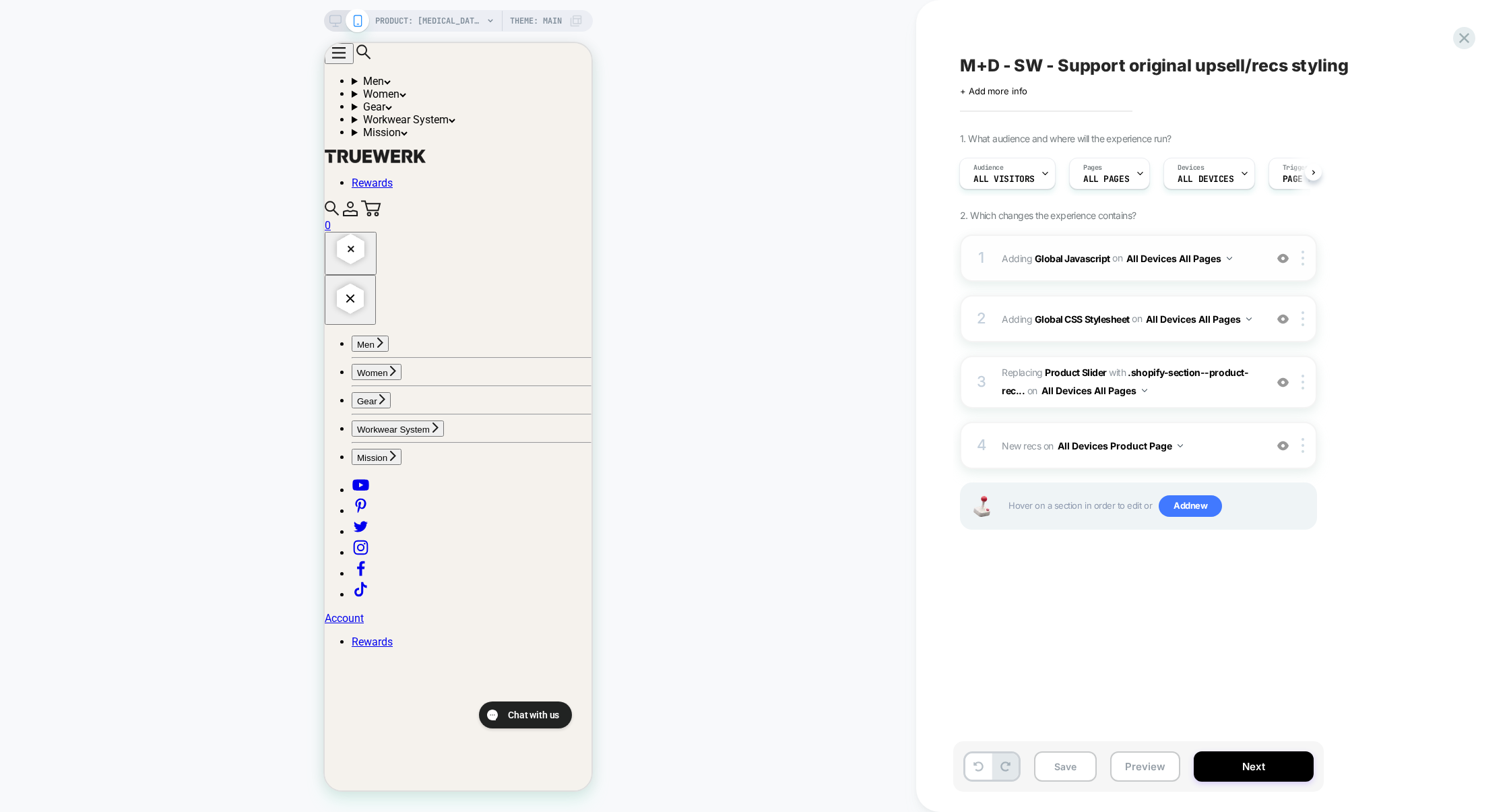
click at [1105, 279] on div "1 Adding Global Javascript on All Devices All Pages Add Before Add After Target…" at bounding box center [1139, 258] width 357 height 47
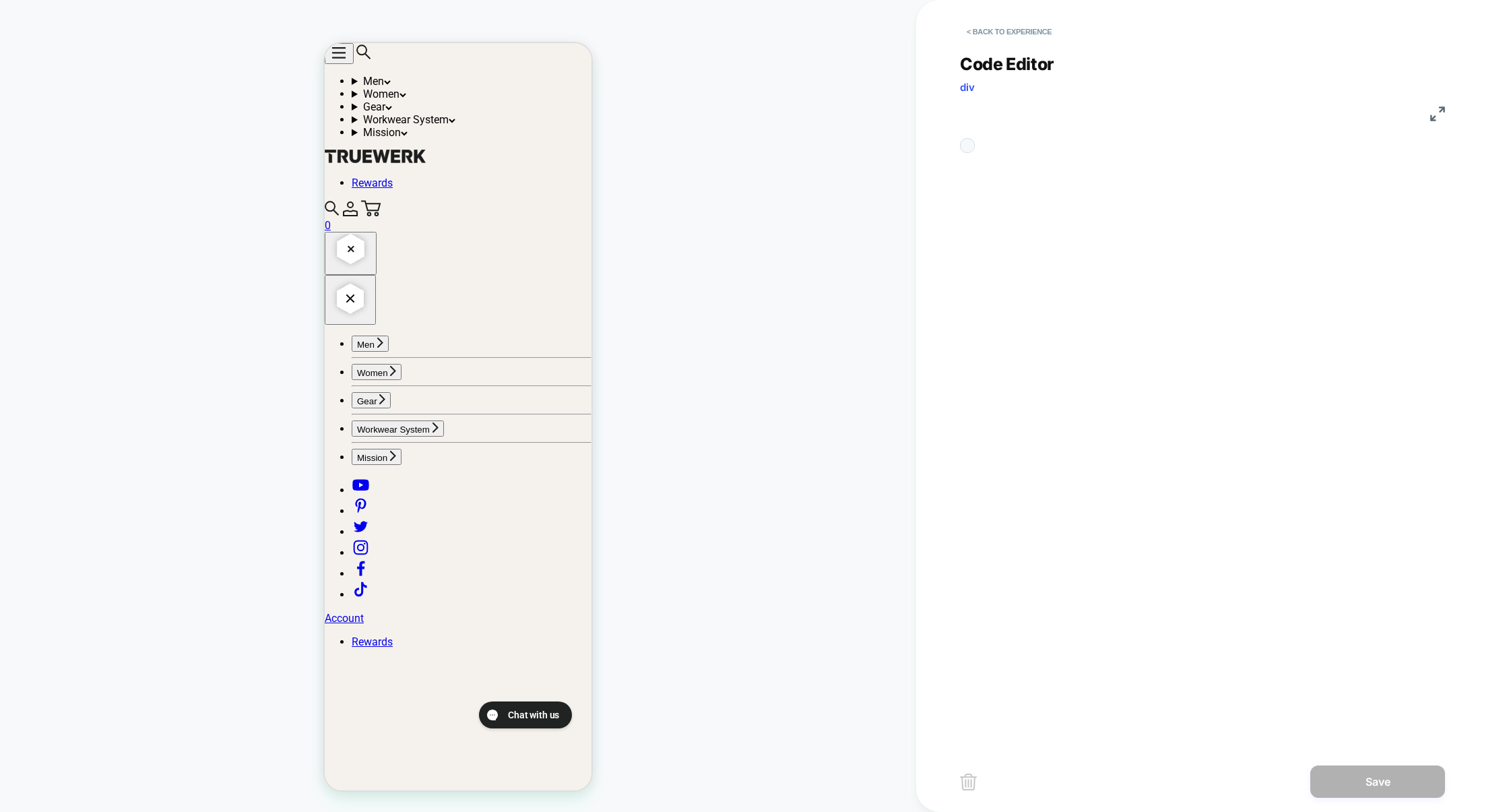
scroll to position [182, 0]
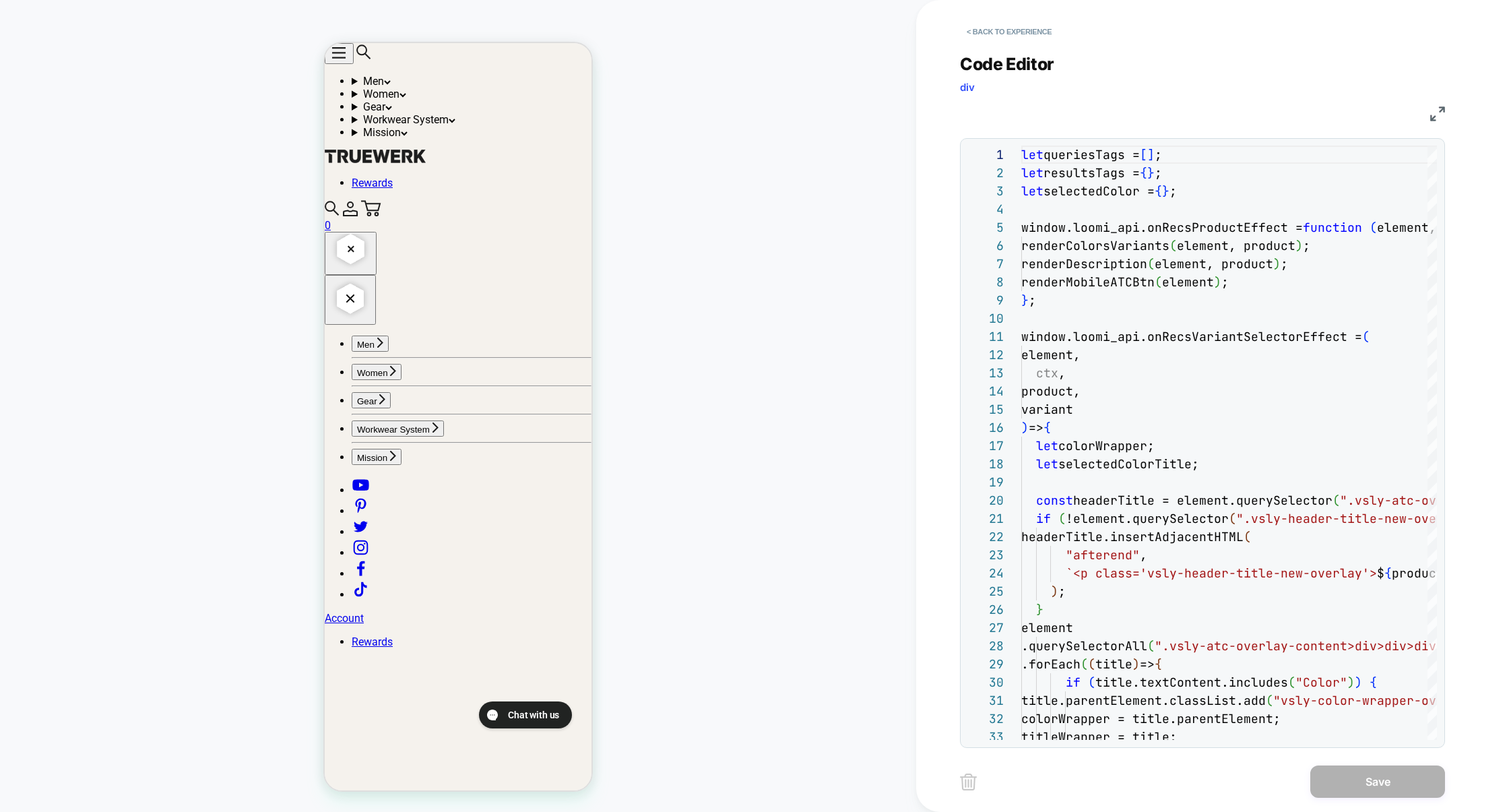
click at [1441, 109] on img at bounding box center [1438, 114] width 15 height 15
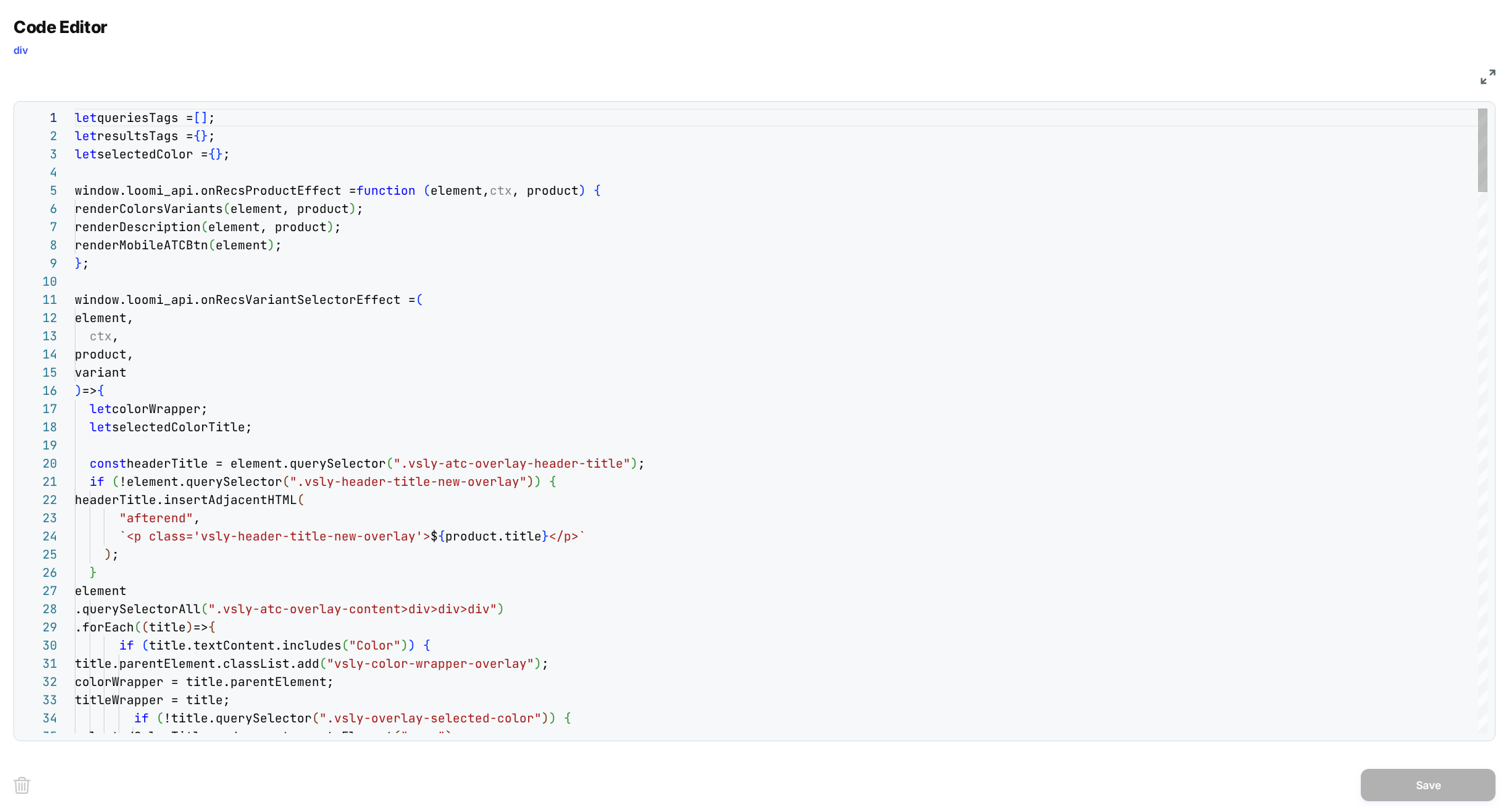
type textarea "**********"
type textarea "*"
type textarea "**********"
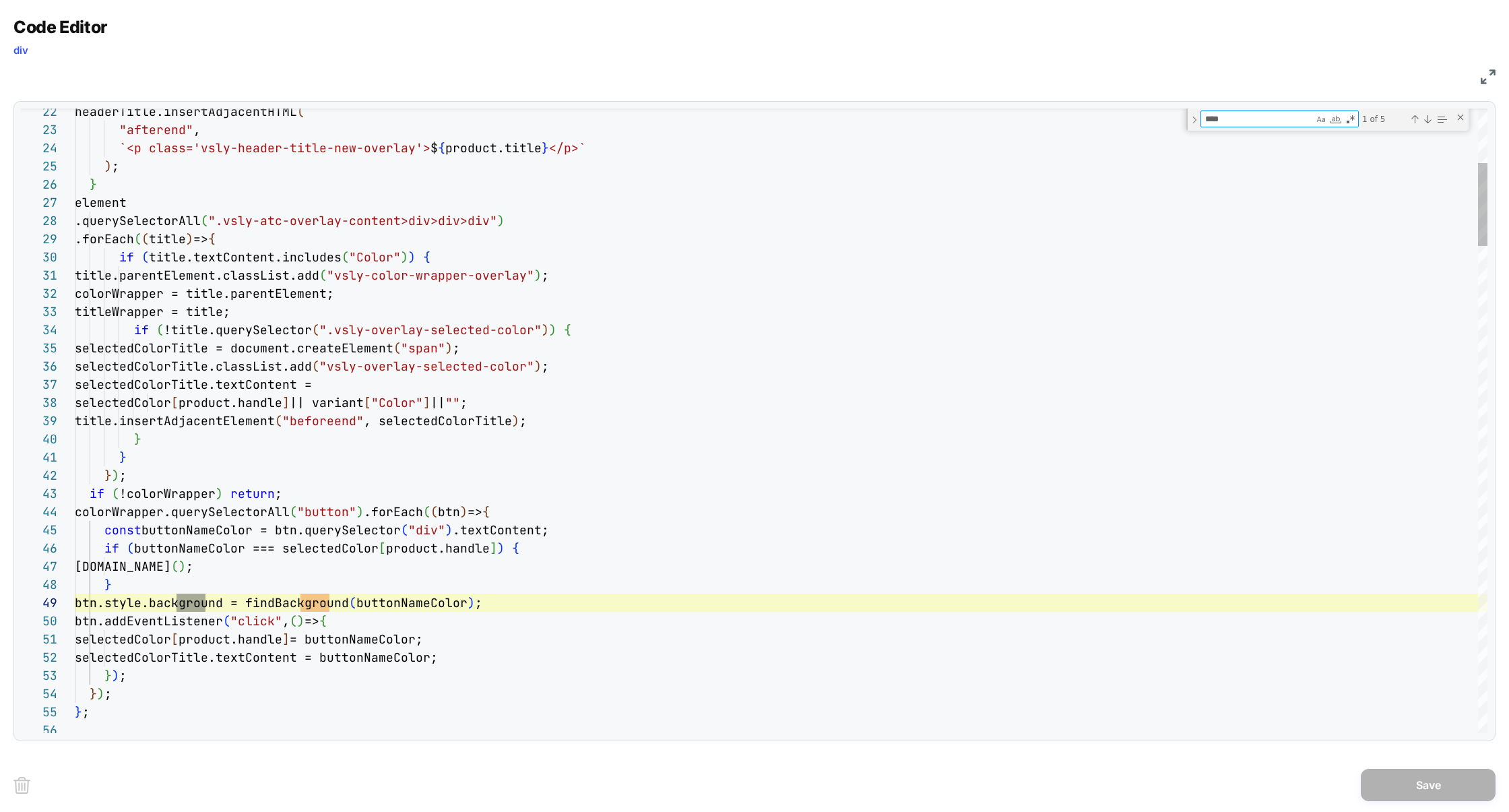
scroll to position [182, 131]
type textarea "****"
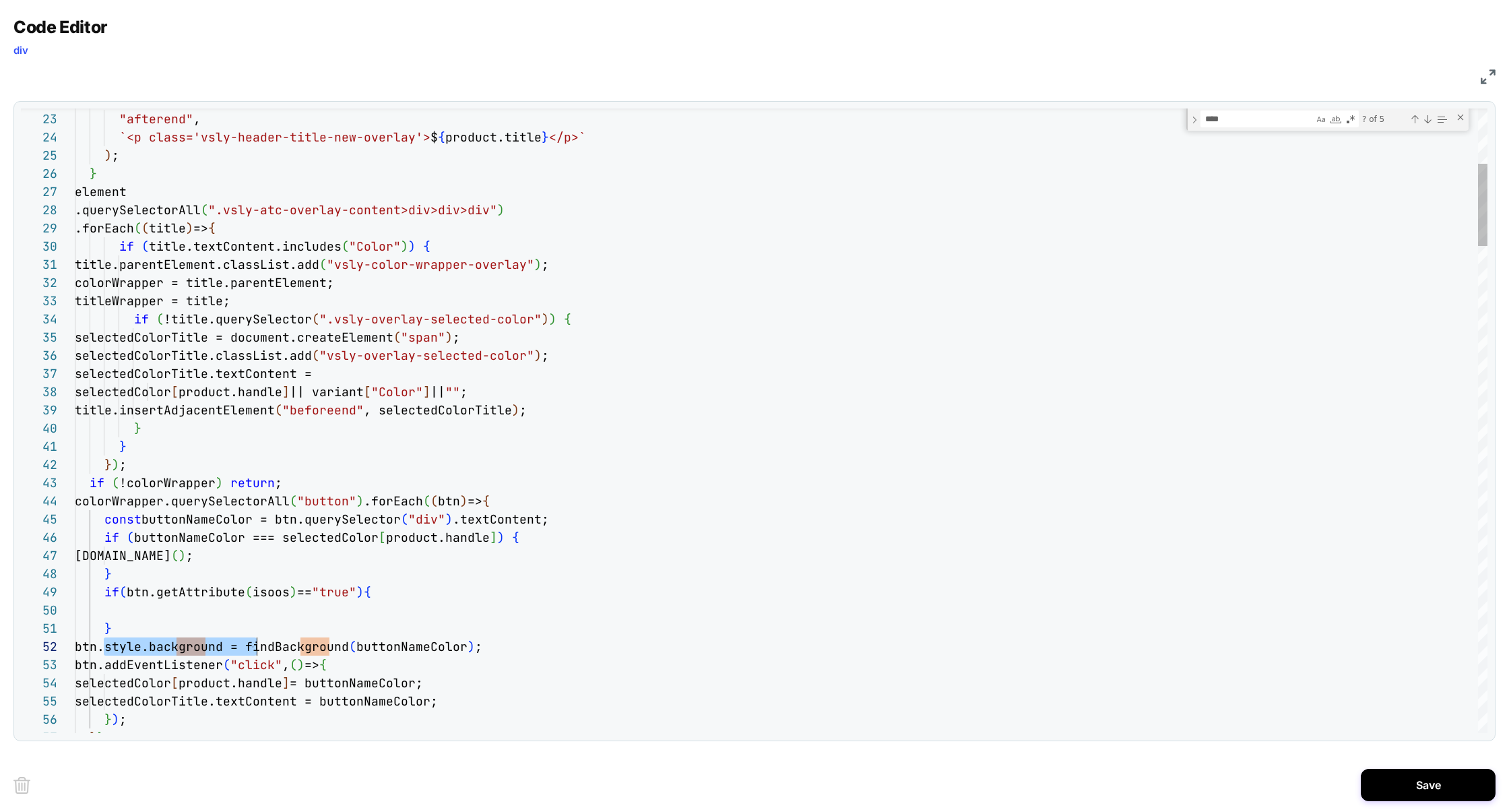
scroll to position [18, 174]
drag, startPoint x: 106, startPoint y: 650, endPoint x: 250, endPoint y: 646, distance: 144.1
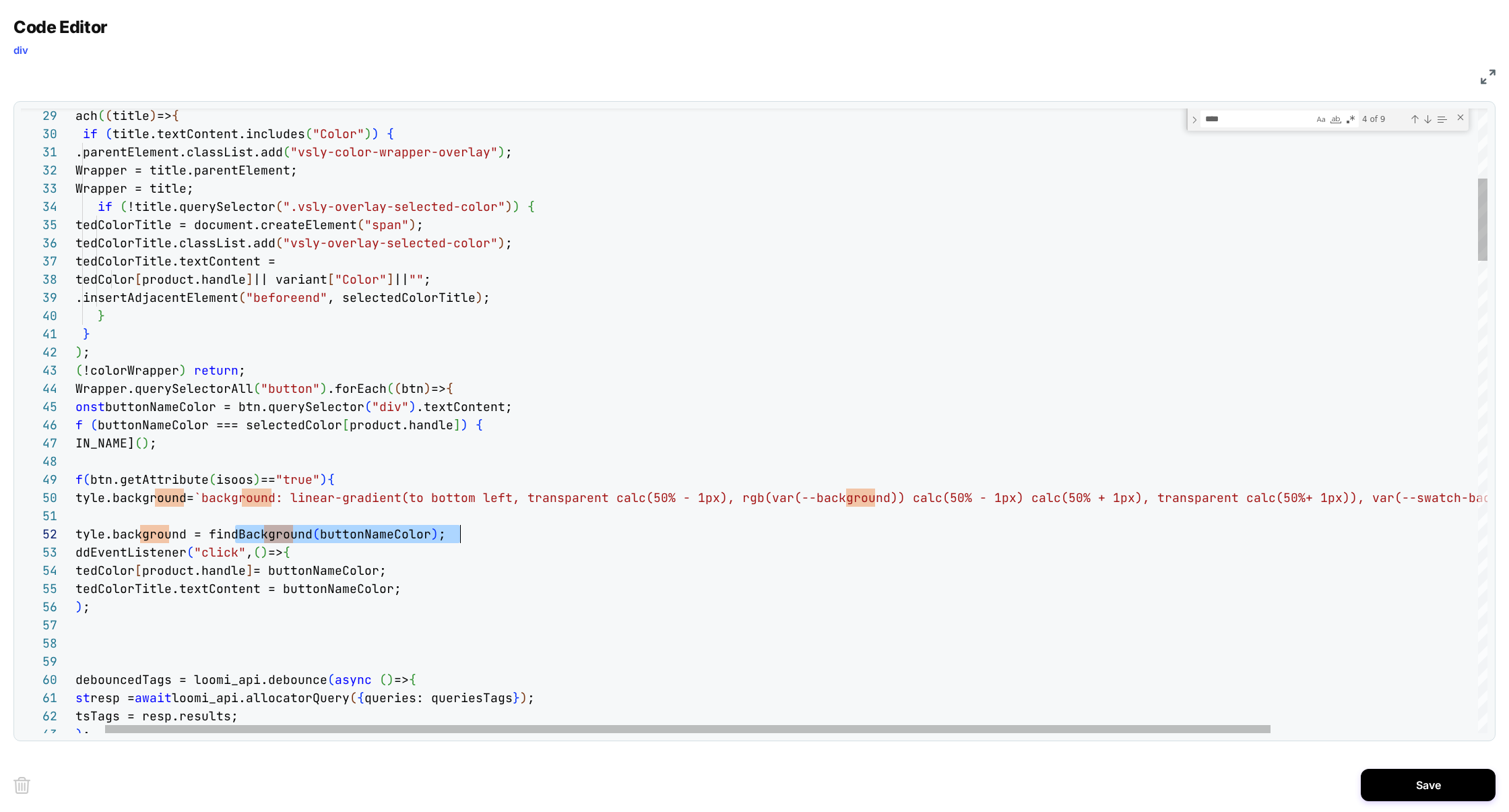
scroll to position [18, 422]
drag, startPoint x: 209, startPoint y: 539, endPoint x: 460, endPoint y: 533, distance: 251.1
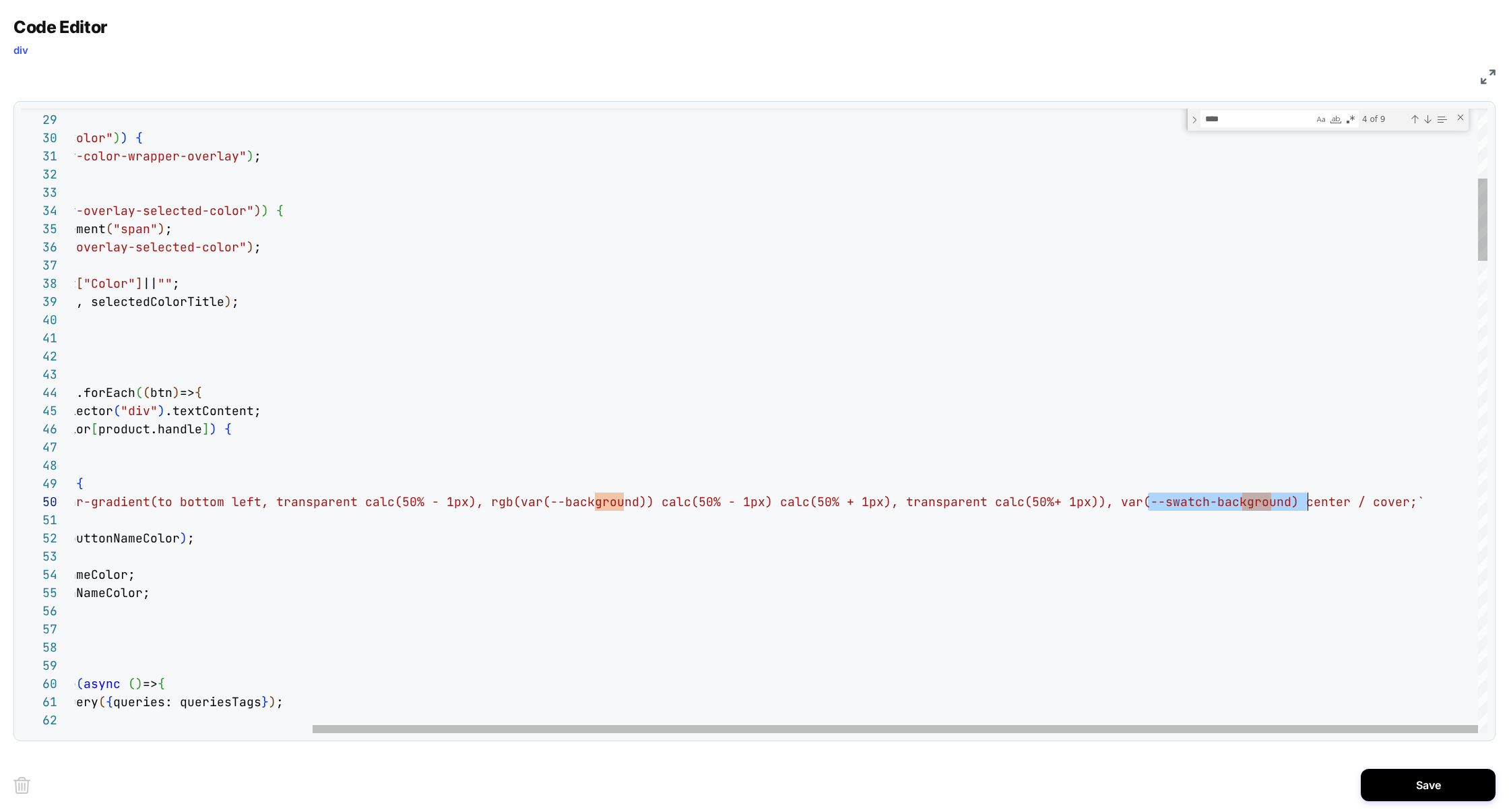
scroll to position [163, 1528]
drag, startPoint x: 1148, startPoint y: 501, endPoint x: 1319, endPoint y: 505, distance: 171.0
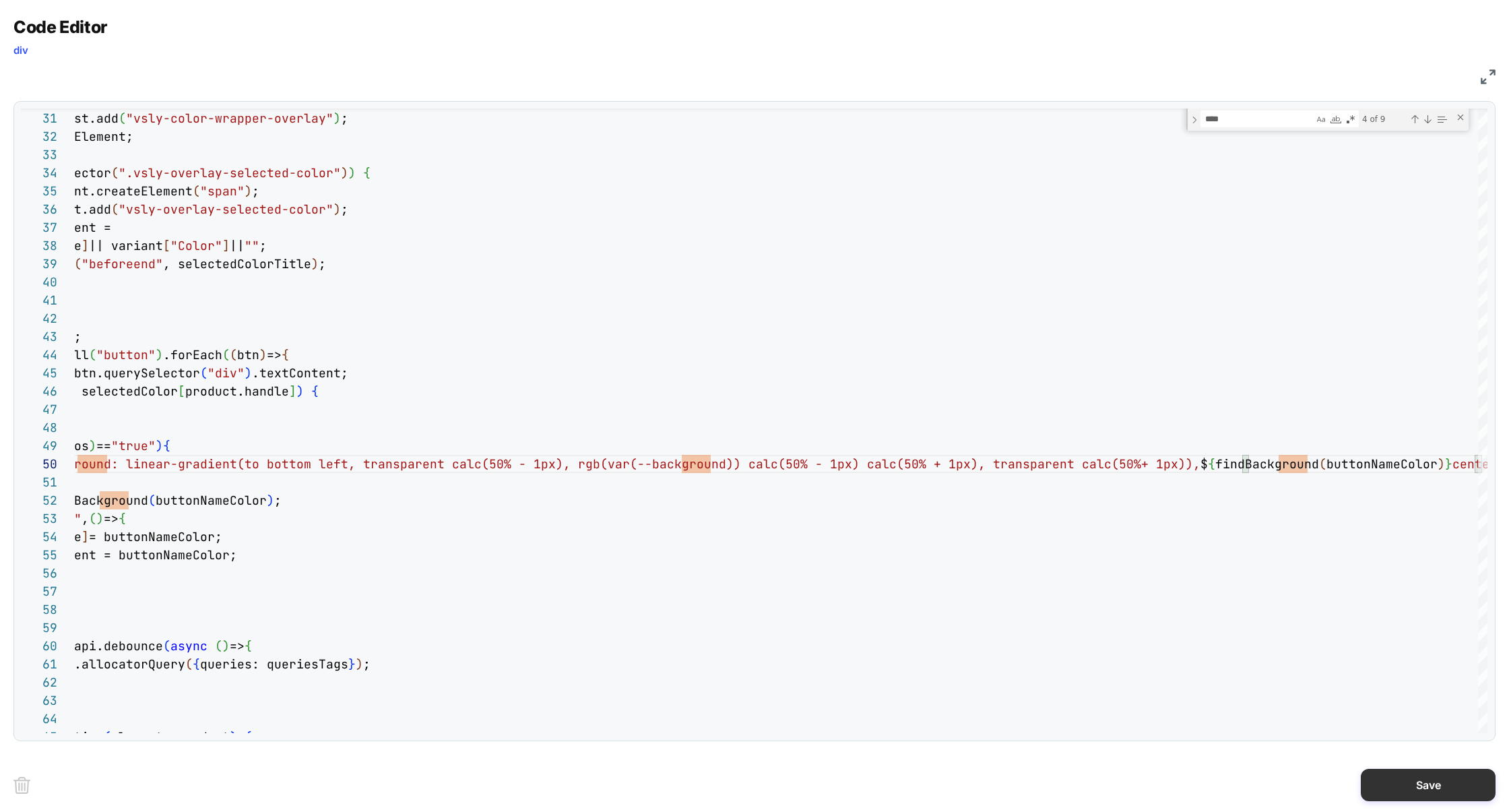
type textarea "**********"
click at [1412, 782] on button "Save" at bounding box center [1428, 784] width 135 height 33
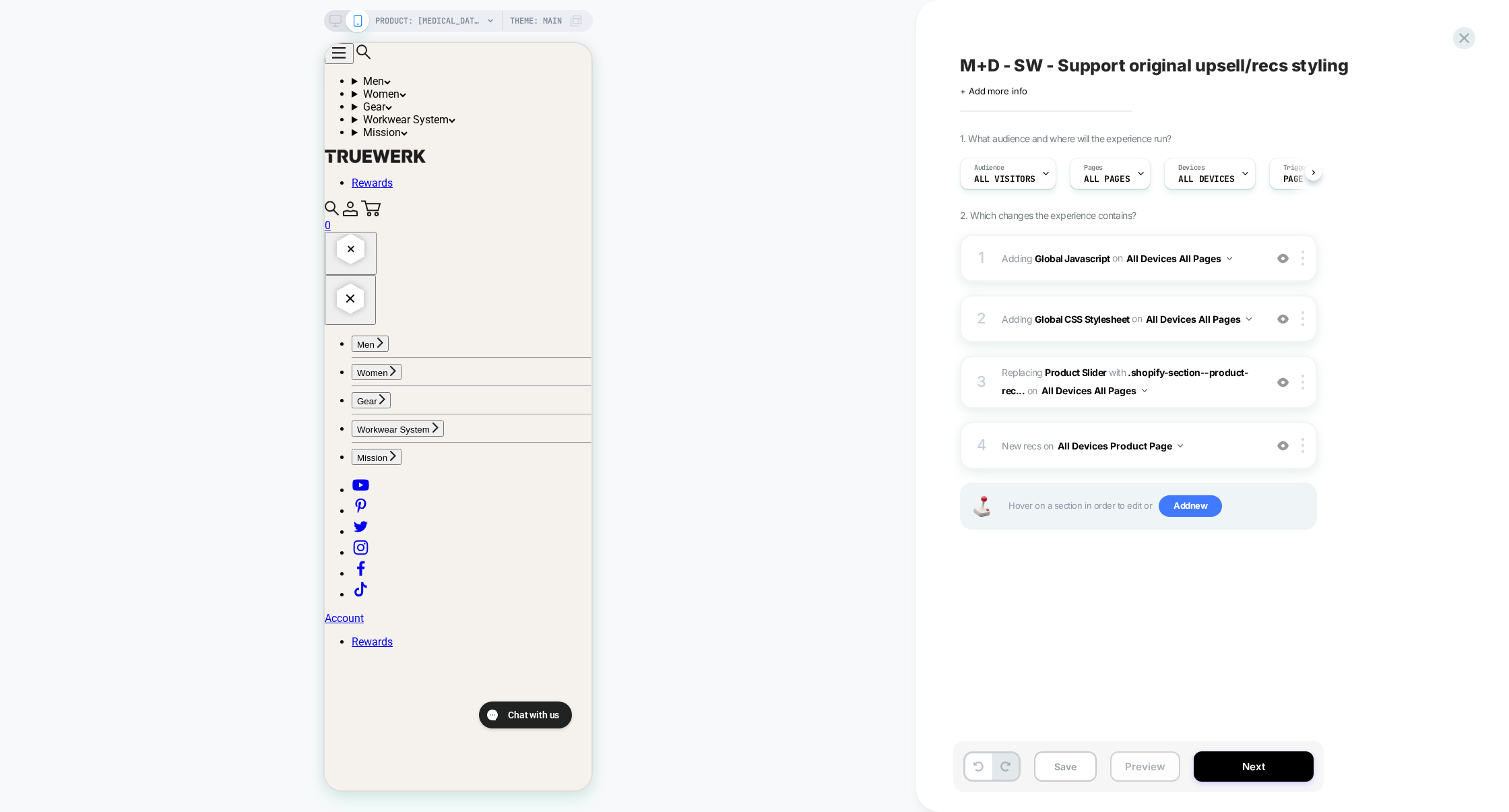
scroll to position [0, 1]
click at [1136, 770] on button "Preview" at bounding box center [1146, 766] width 70 height 30
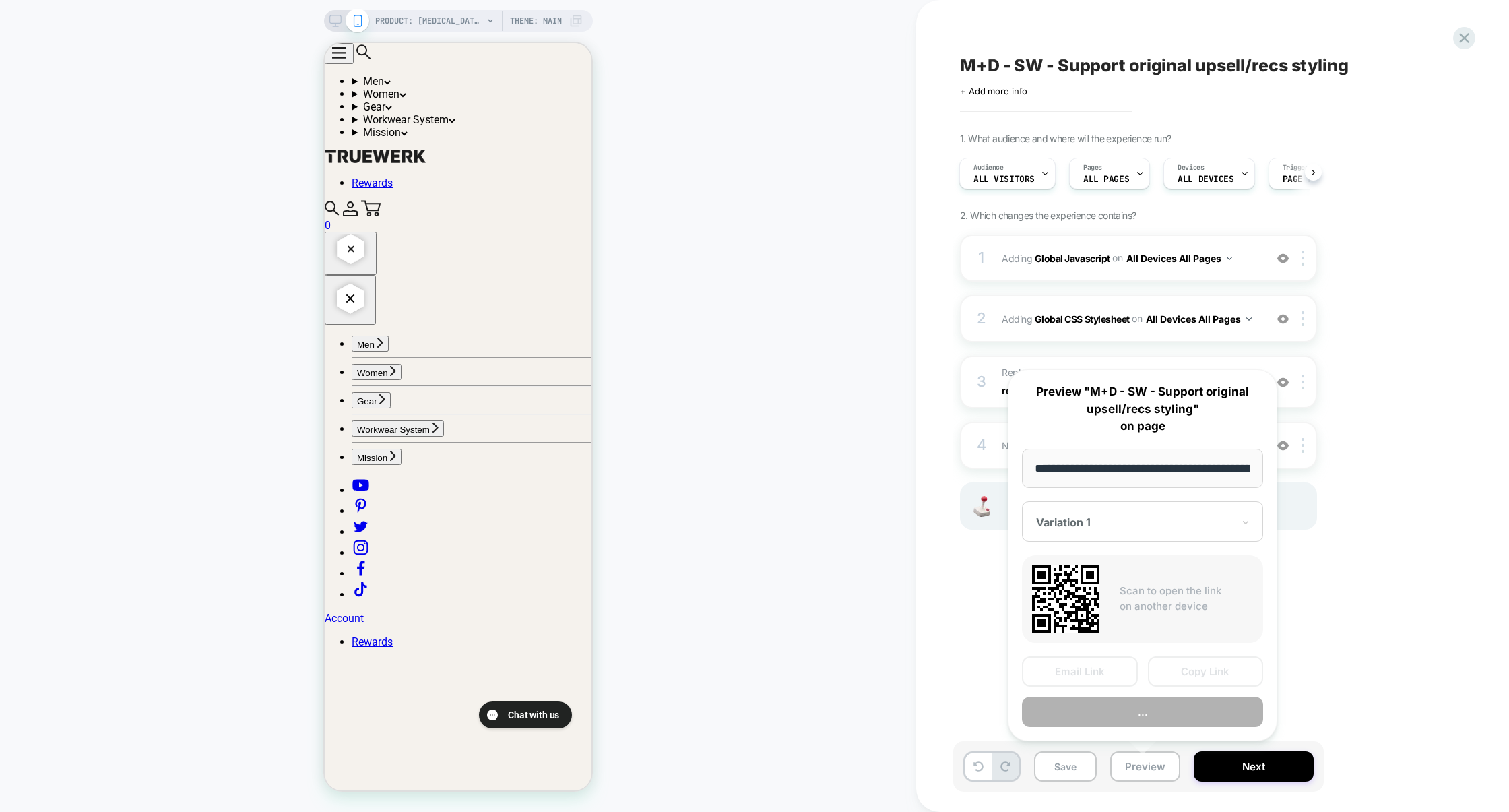
scroll to position [0, 219]
click at [1388, 467] on div "1. What audience and where will the experience run? Audience All Visitors Pages…" at bounding box center [1206, 348] width 492 height 430
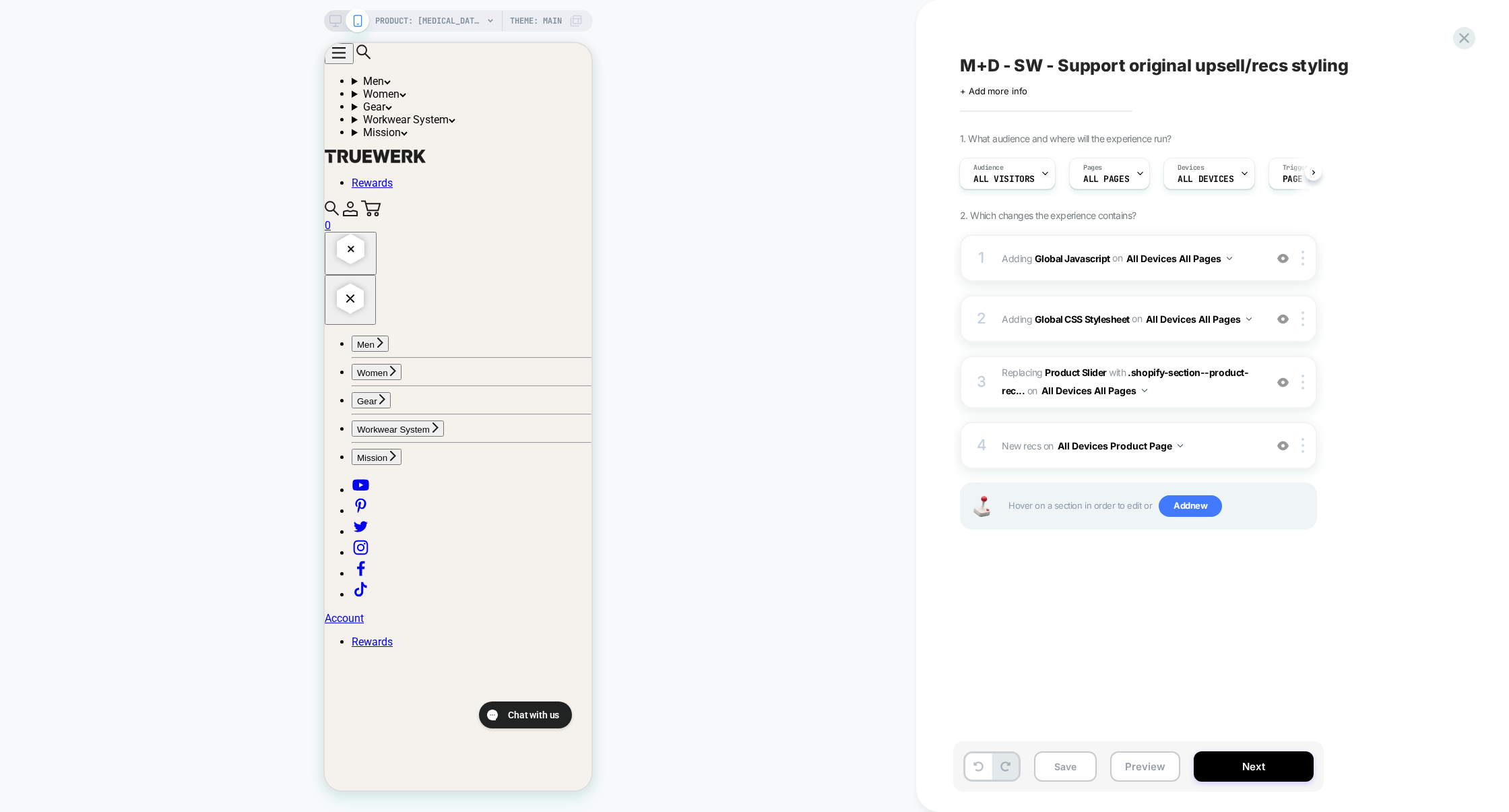
click at [1113, 274] on div "1 Adding Global Javascript on All Devices All Pages Add Before Add After Target…" at bounding box center [1139, 258] width 357 height 47
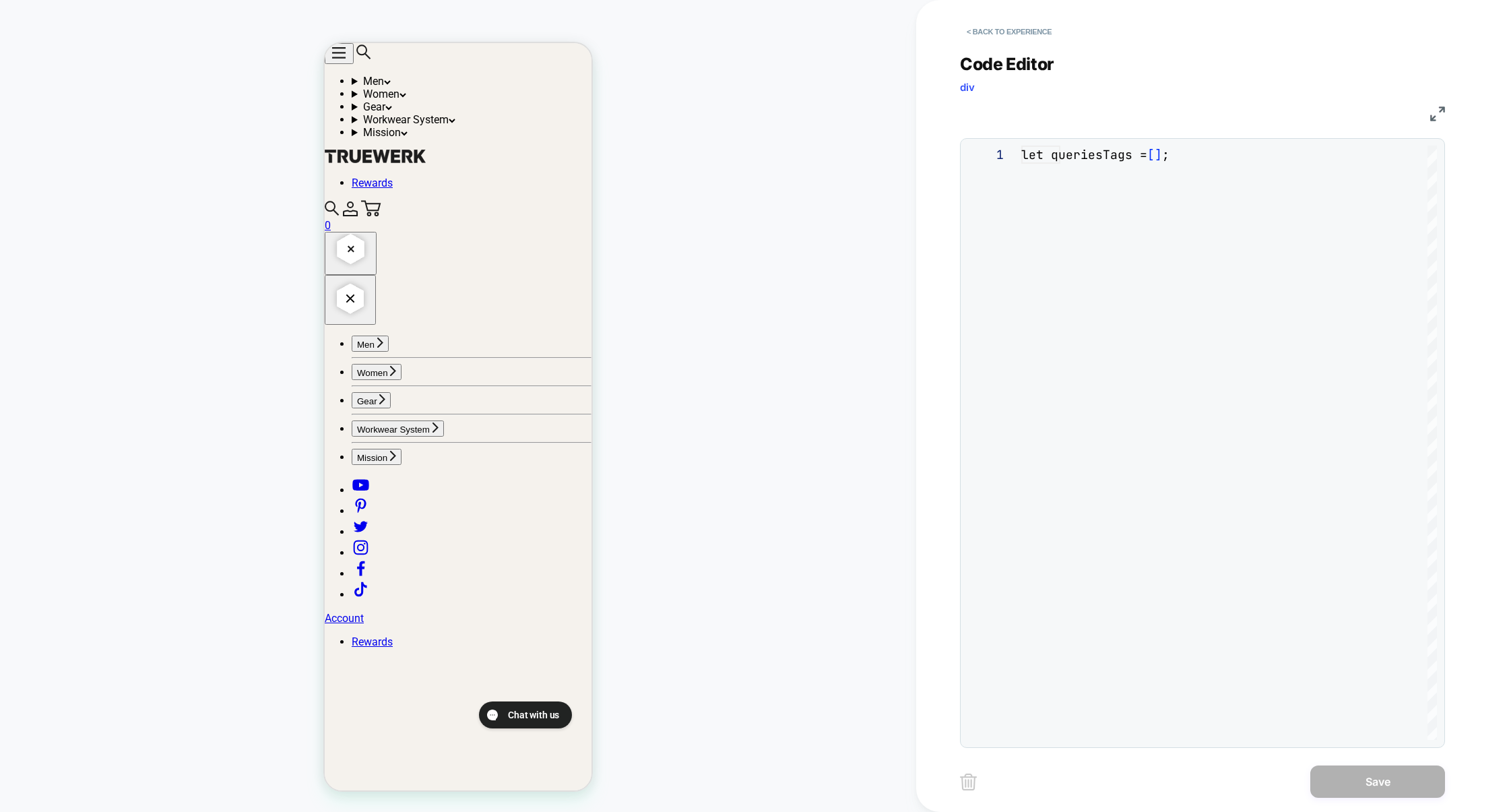
scroll to position [182, 0]
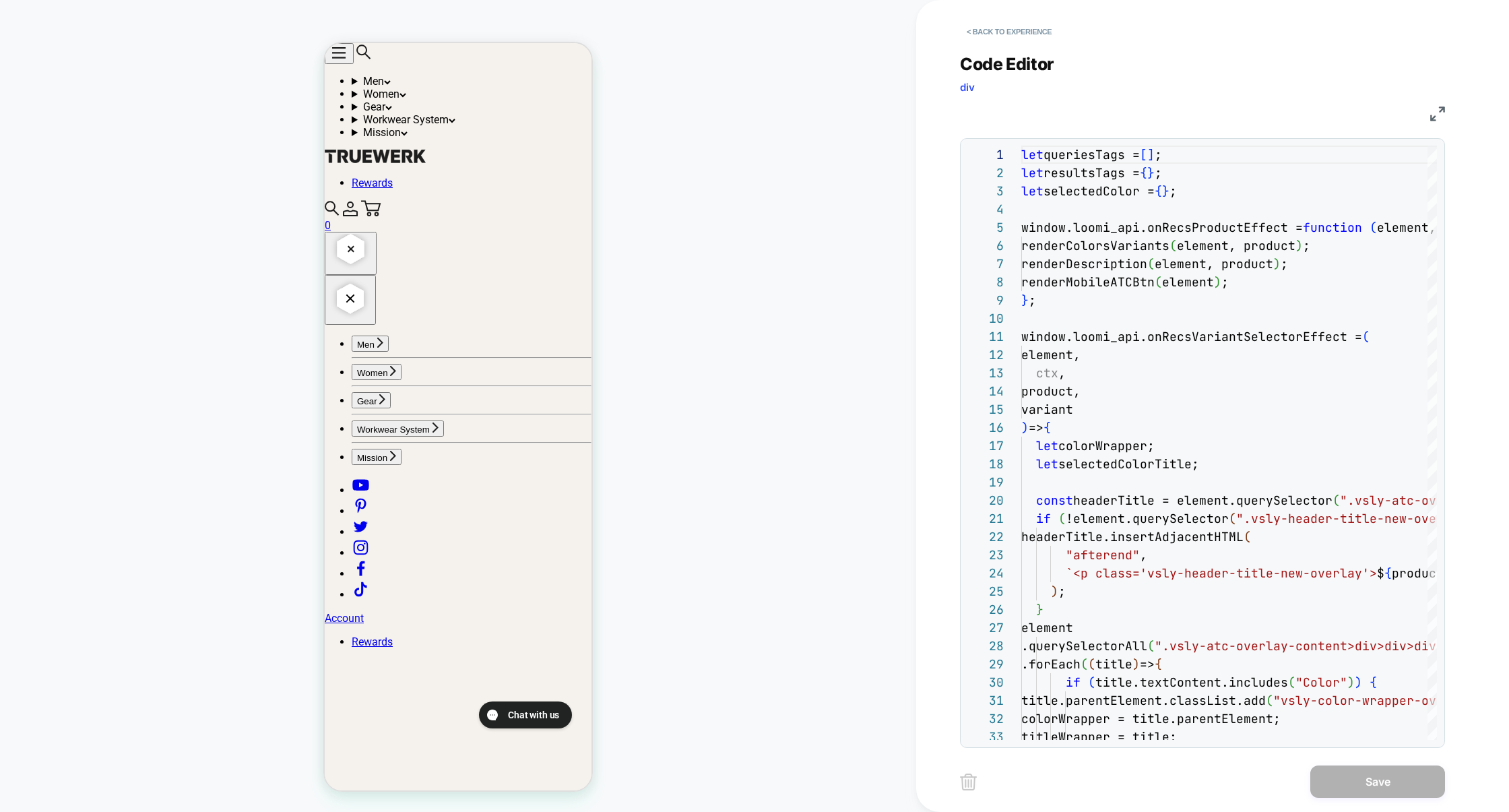
click at [1436, 109] on img at bounding box center [1438, 114] width 15 height 15
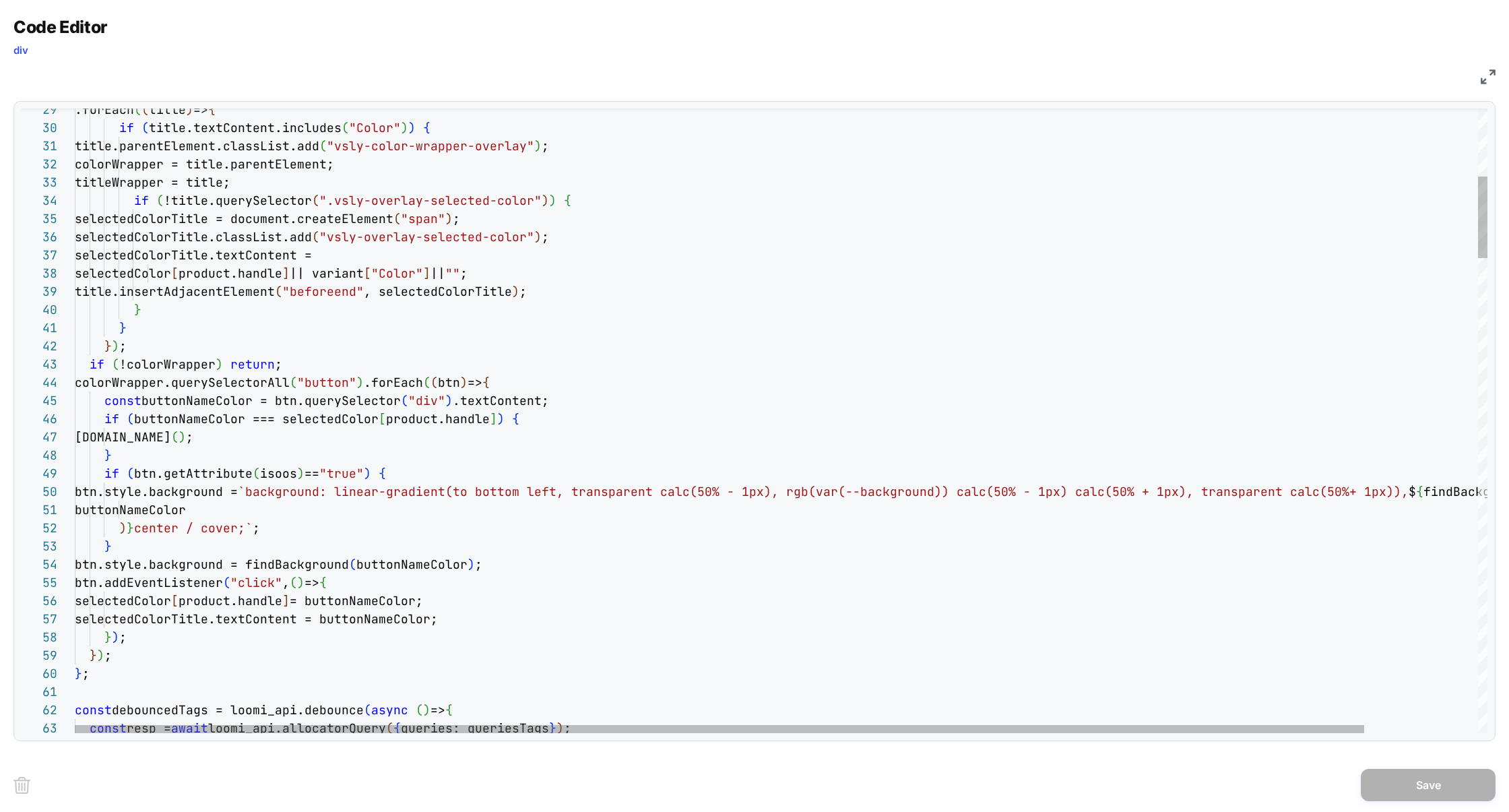
scroll to position [36, 36]
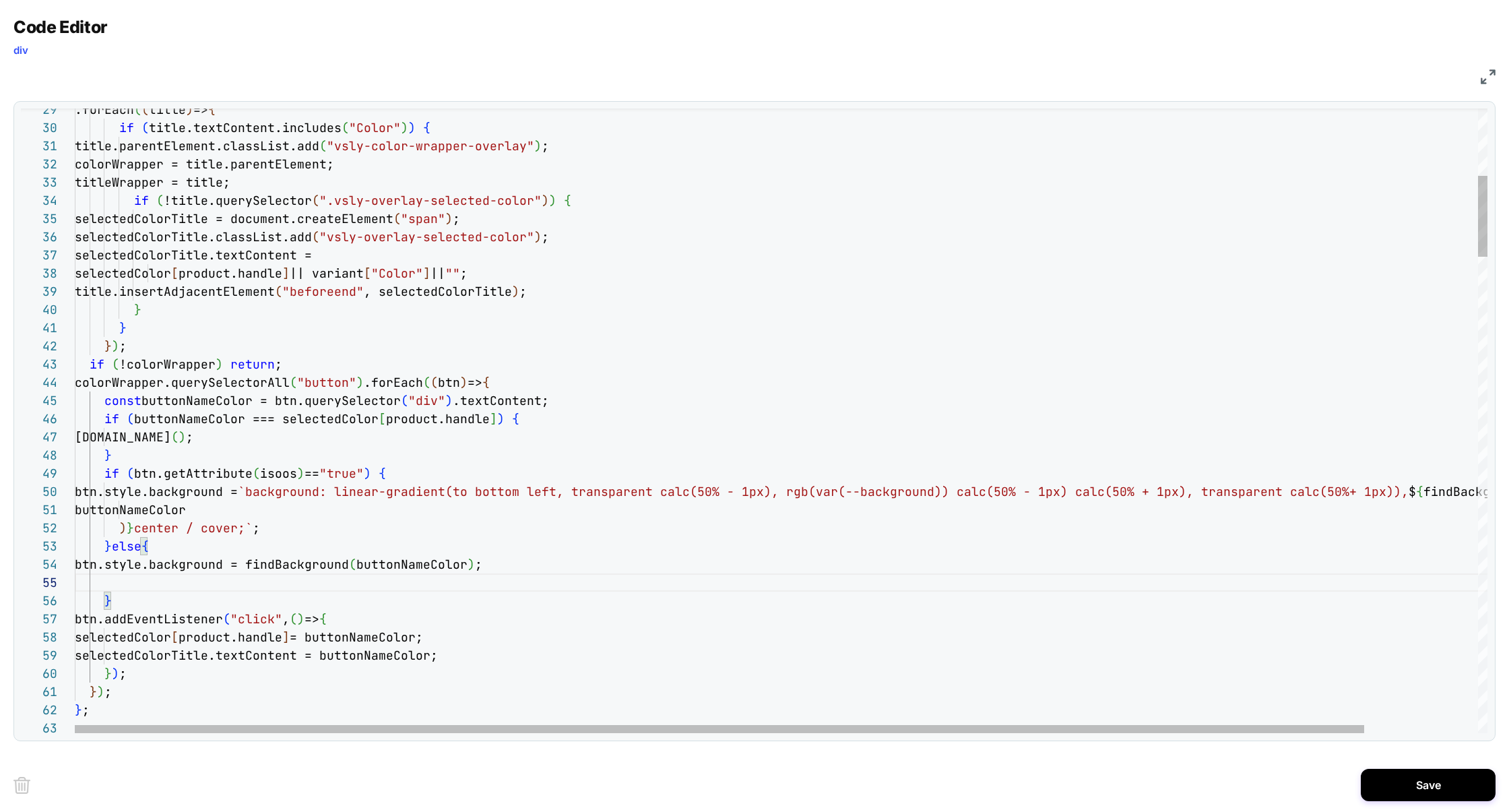
scroll to position [54, 429]
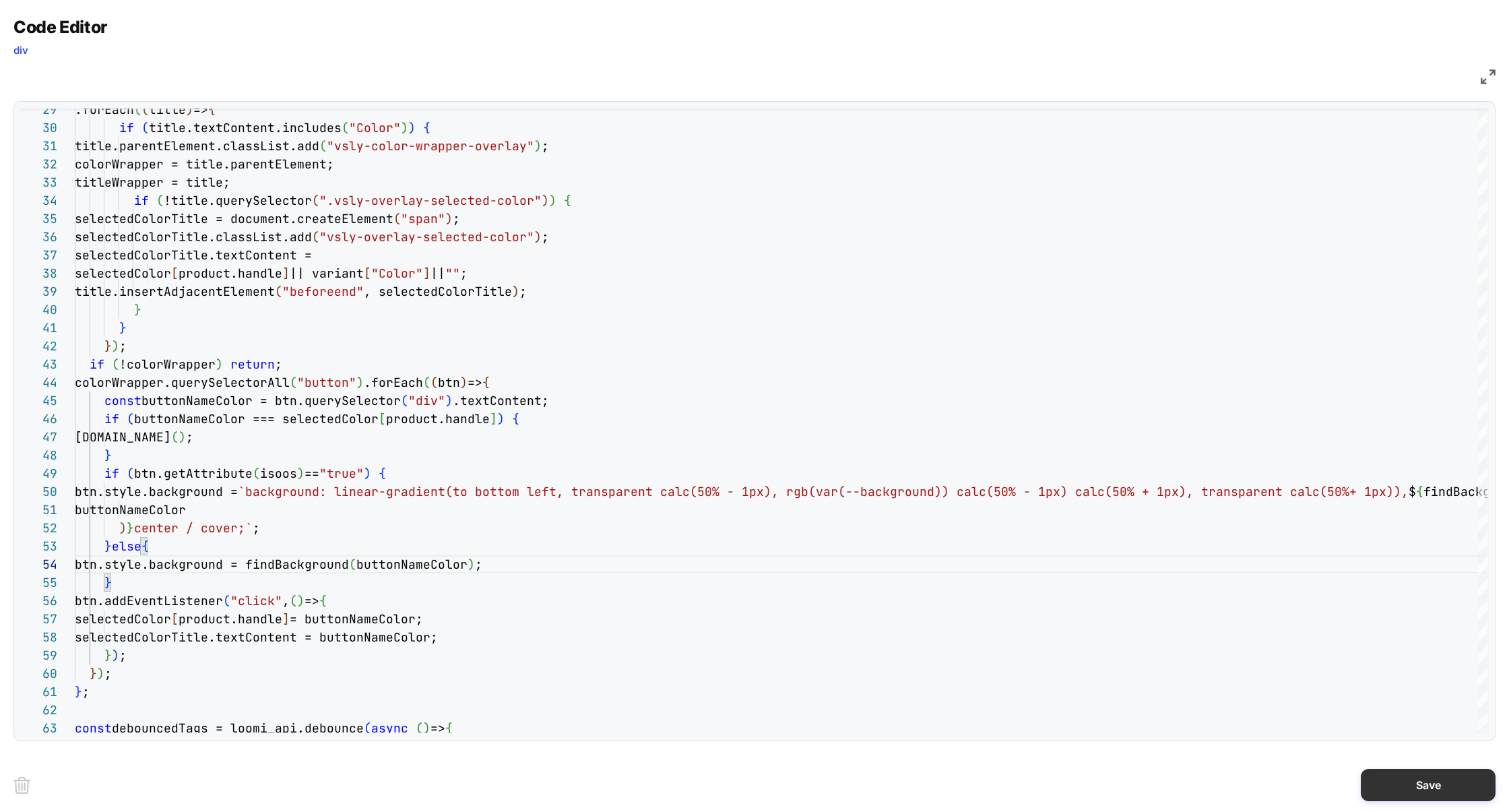
type textarea "**********"
click at [1437, 783] on button "Save" at bounding box center [1428, 784] width 135 height 33
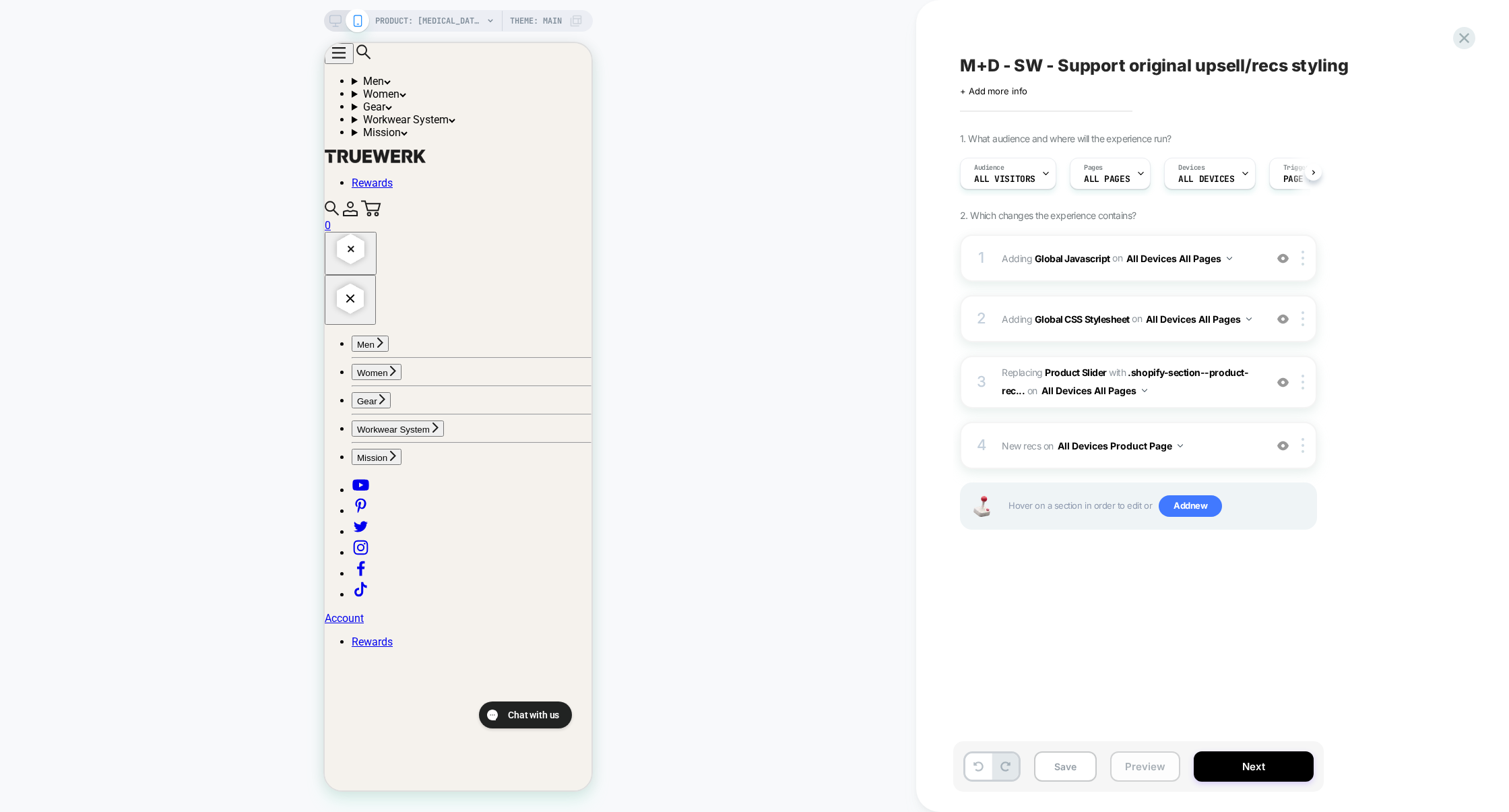
click at [1146, 763] on button "Preview" at bounding box center [1146, 766] width 70 height 30
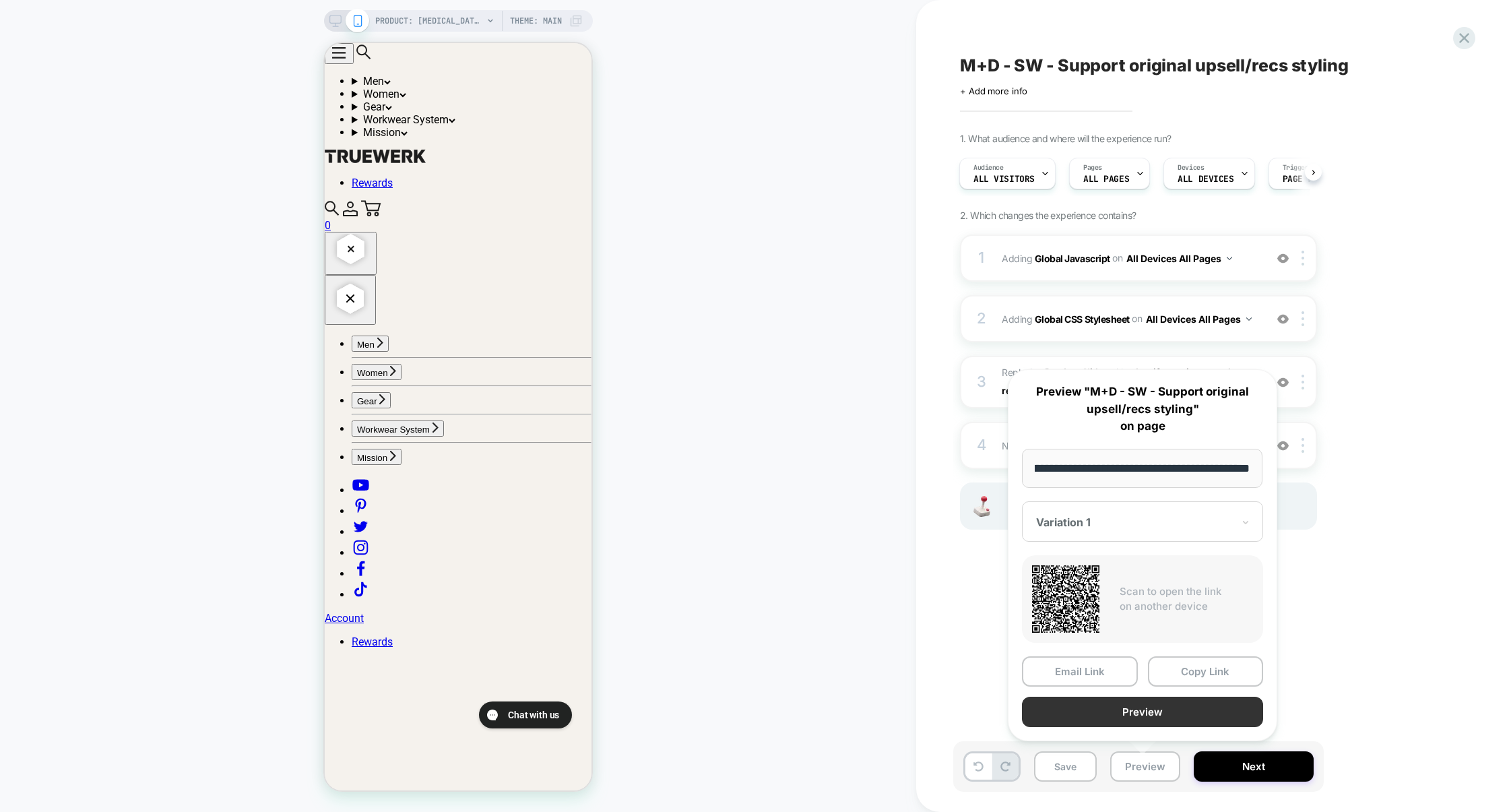
scroll to position [0, 0]
click at [1157, 714] on button "Preview" at bounding box center [1143, 712] width 241 height 30
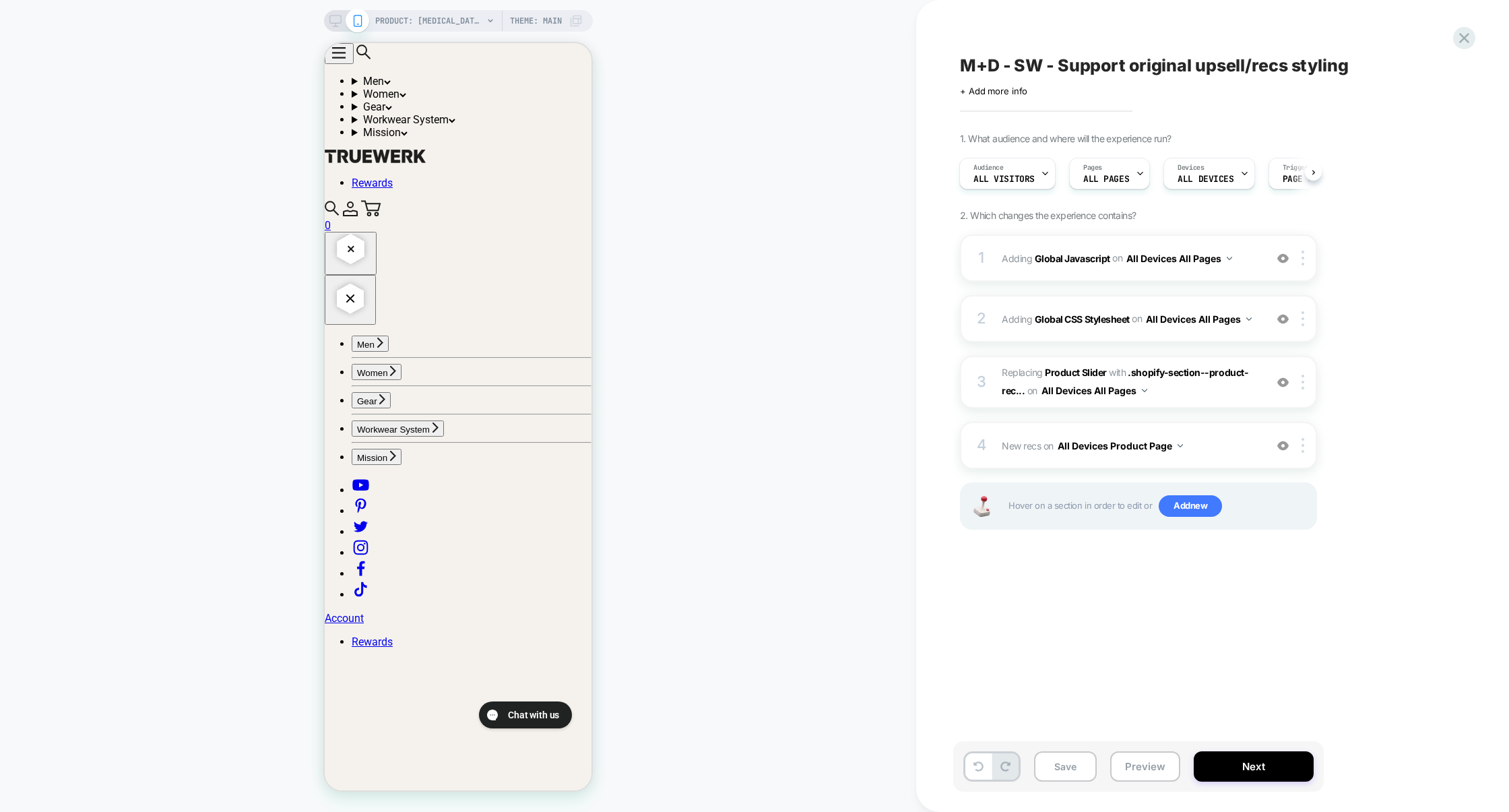
click at [1128, 281] on div "1 Adding Global Javascript on All Devices All Pages Add Before Add After Target…" at bounding box center [1139, 398] width 357 height 329
click at [1130, 276] on div "1 Adding Global Javascript on All Devices All Pages Add Before Add After Target…" at bounding box center [1139, 258] width 357 height 47
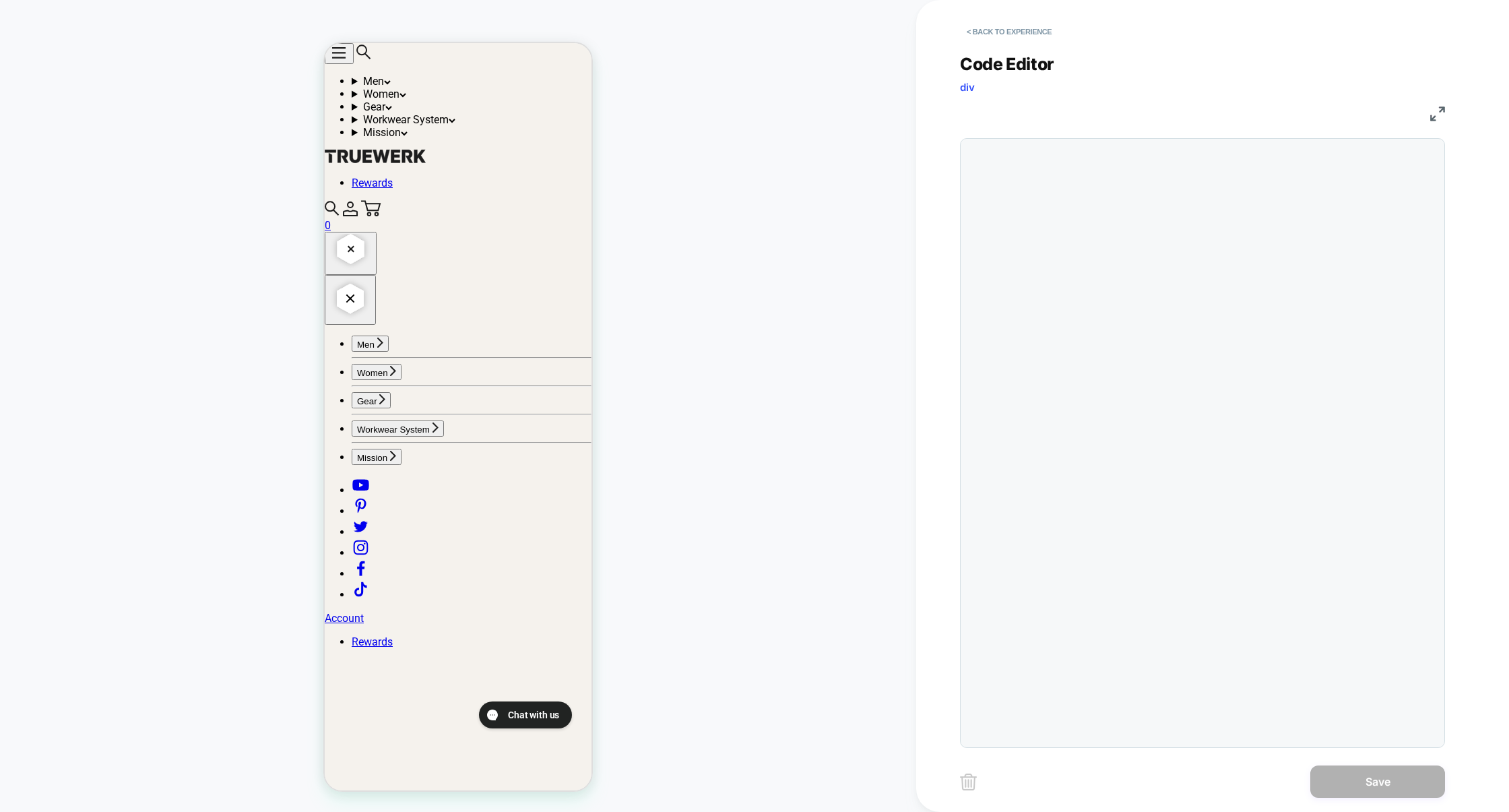
scroll to position [182, 0]
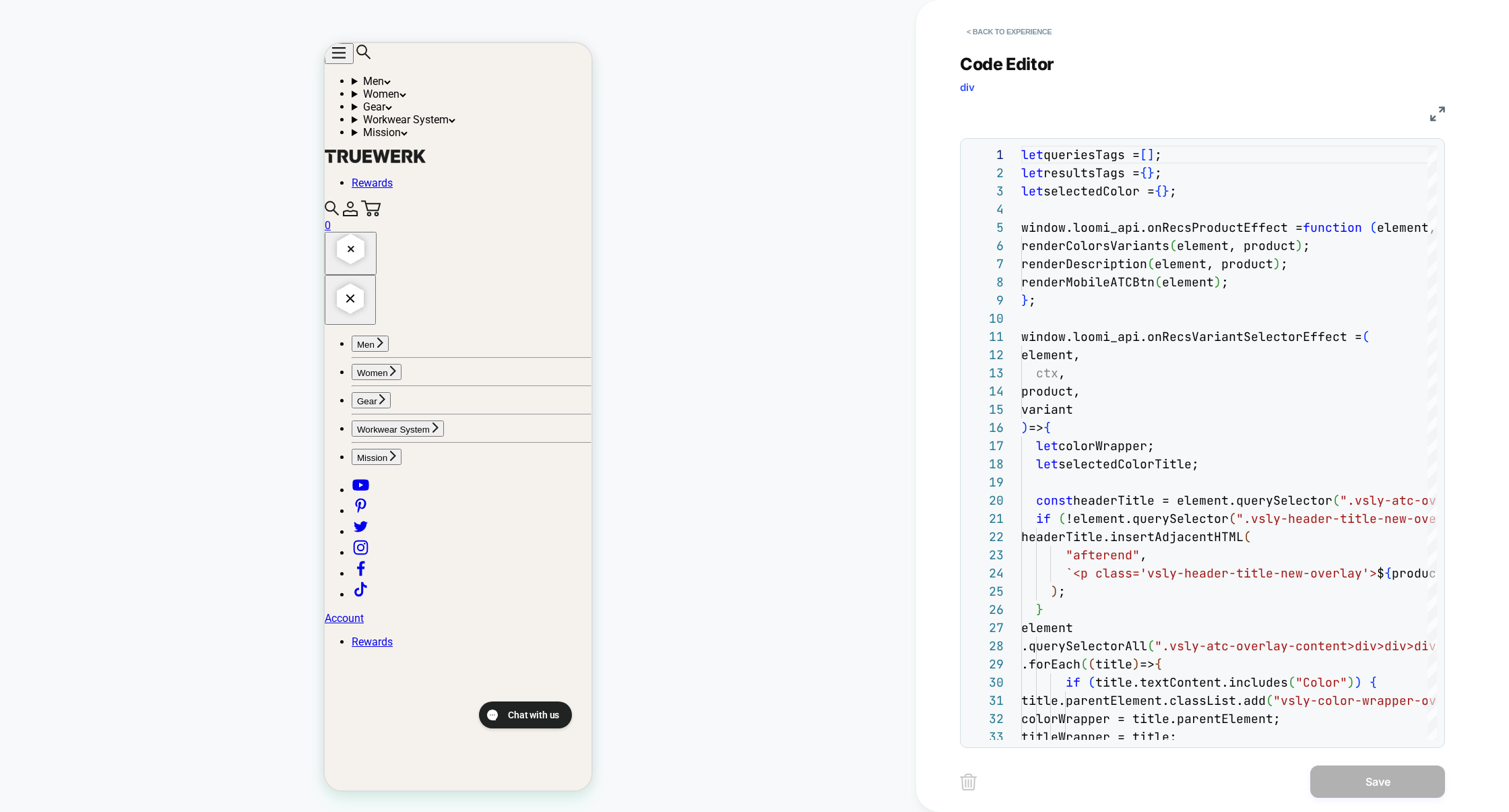
click at [1443, 114] on img at bounding box center [1438, 114] width 15 height 15
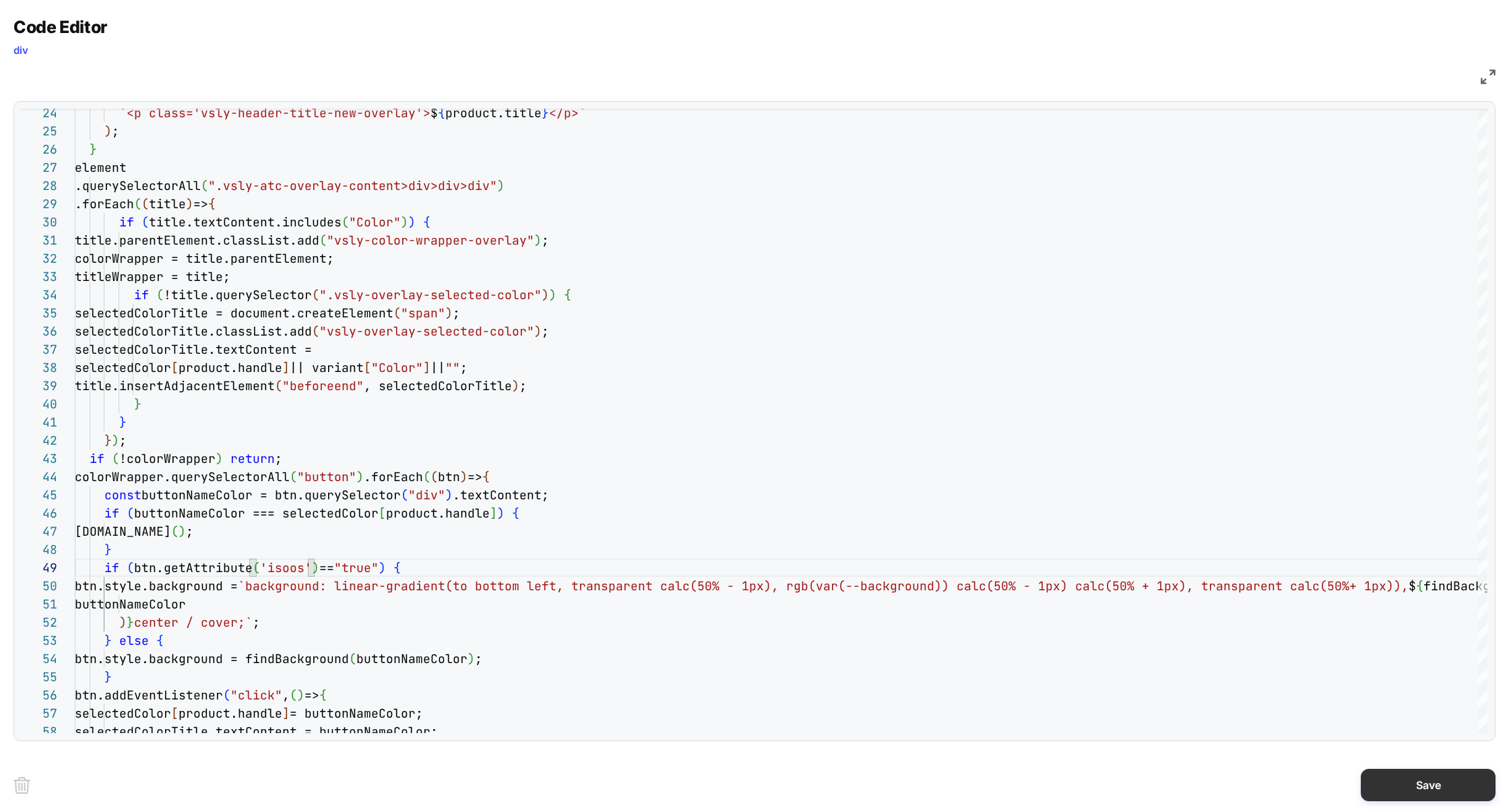
type textarea "**********"
click at [1454, 789] on button "Save" at bounding box center [1428, 784] width 135 height 33
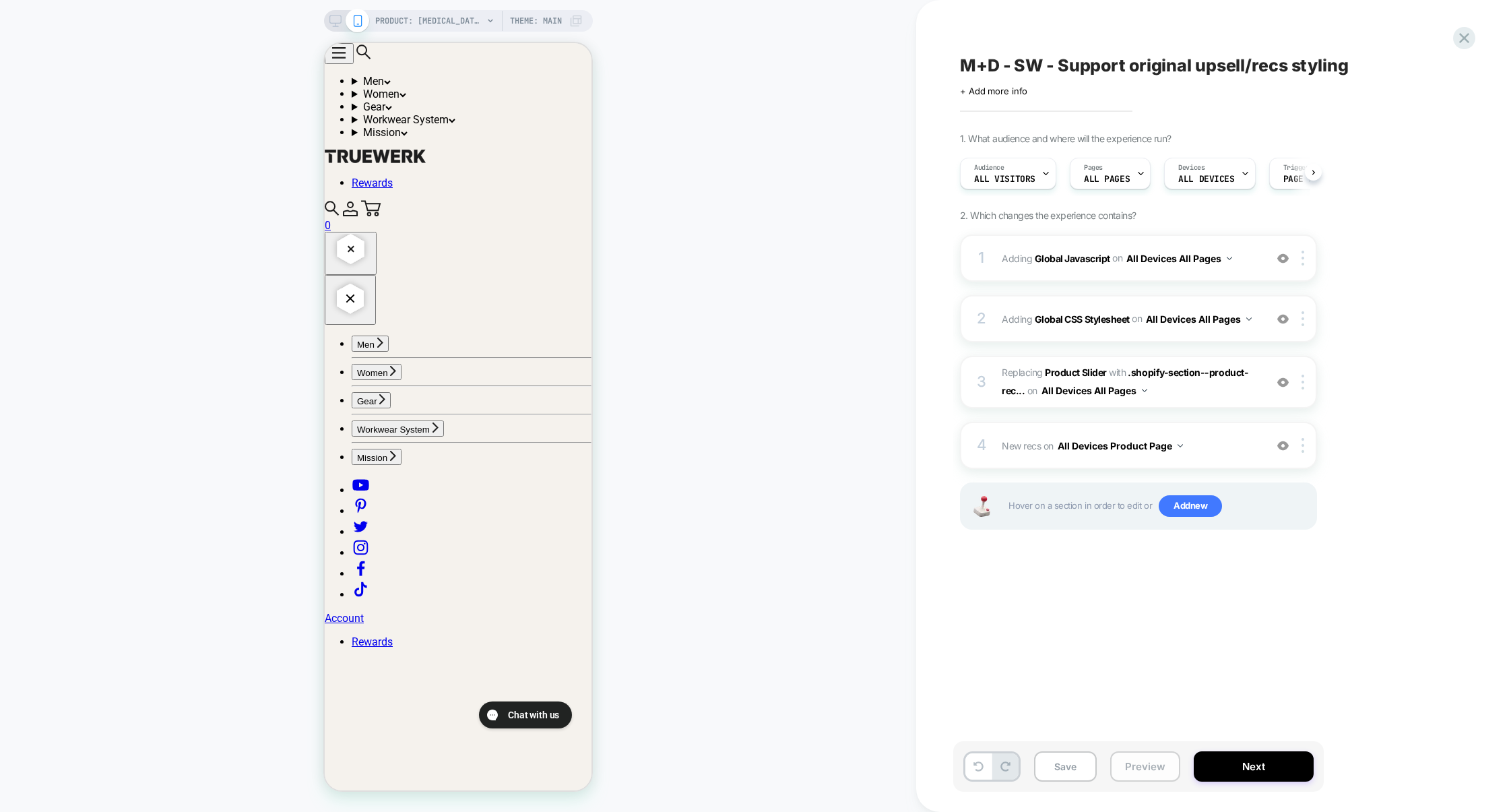
click at [1136, 763] on button "Preview" at bounding box center [1146, 766] width 70 height 30
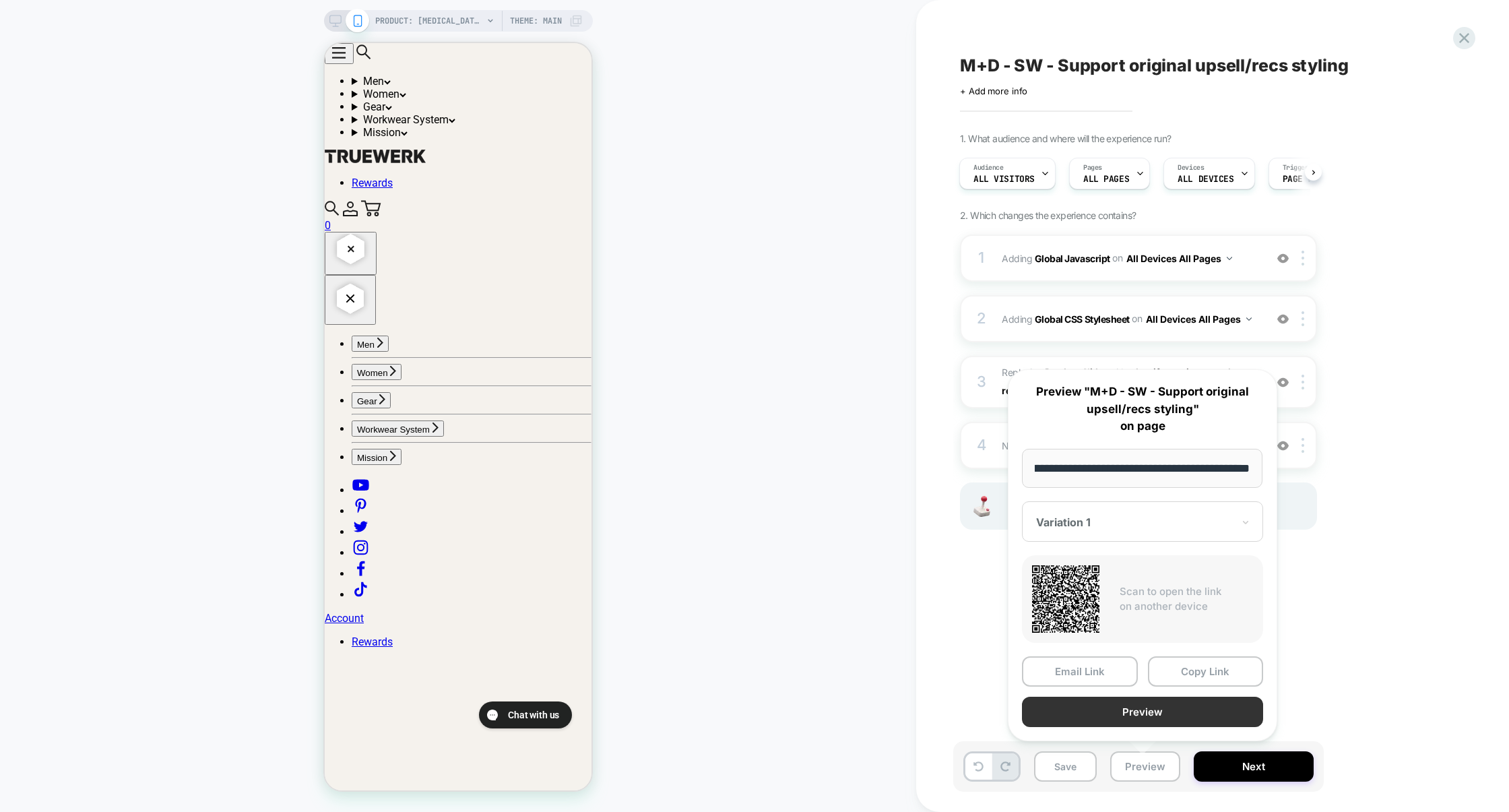
scroll to position [0, 0]
click at [1151, 717] on button "Preview" at bounding box center [1143, 712] width 241 height 30
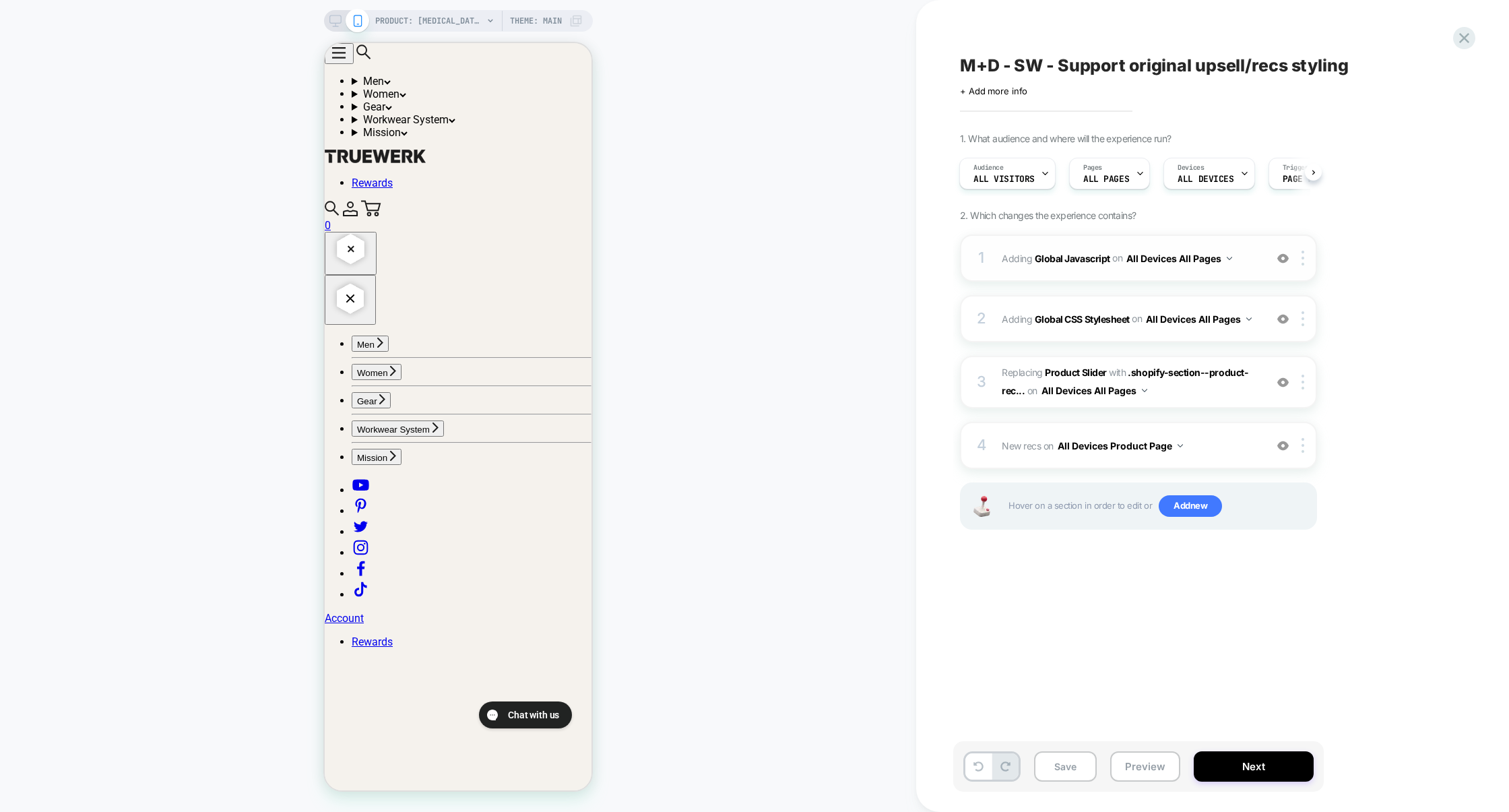
click at [1055, 277] on div "1 Adding Global Javascript on All Devices All Pages Add Before Add After Target…" at bounding box center [1139, 258] width 357 height 47
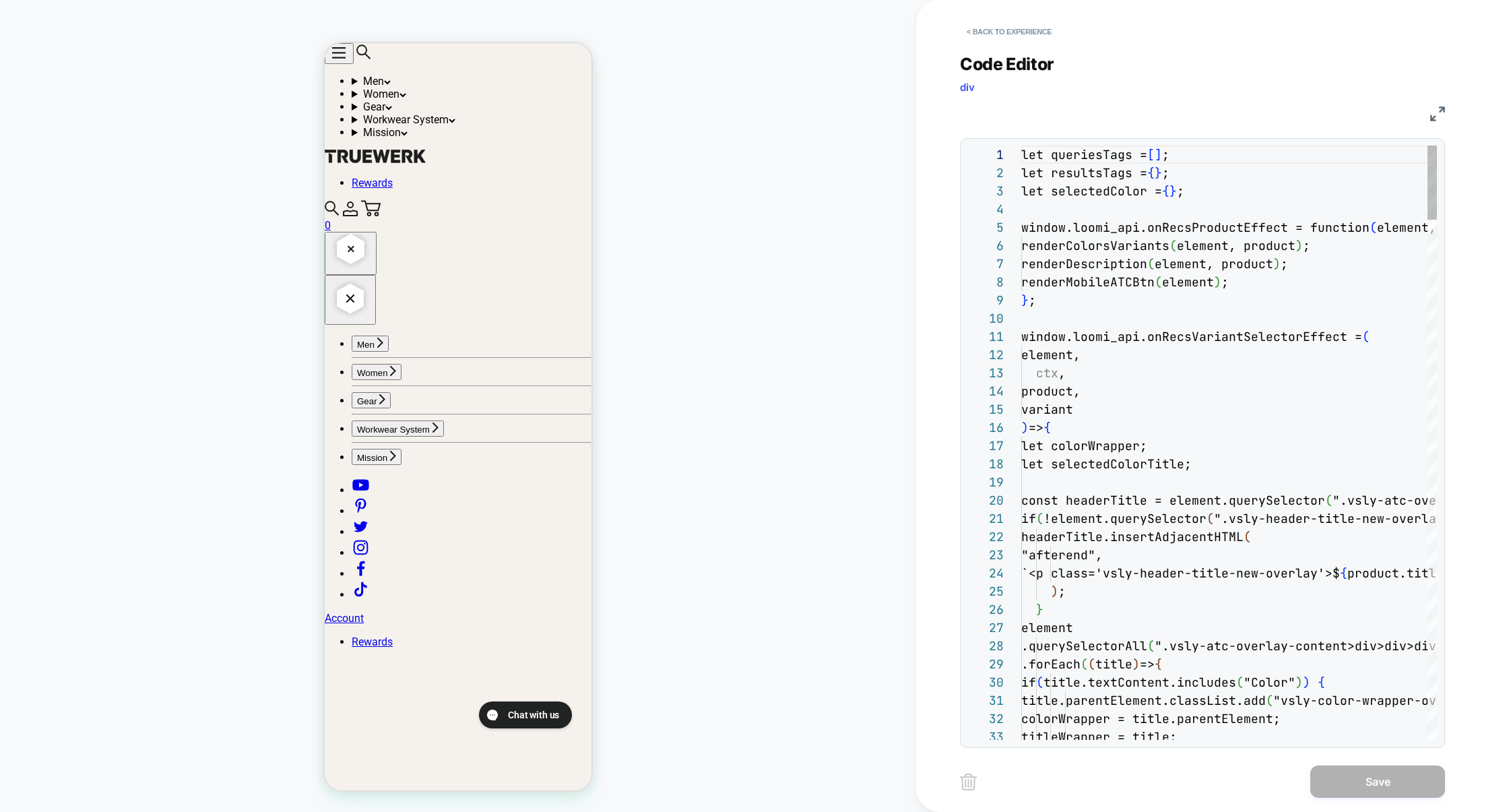
scroll to position [182, 0]
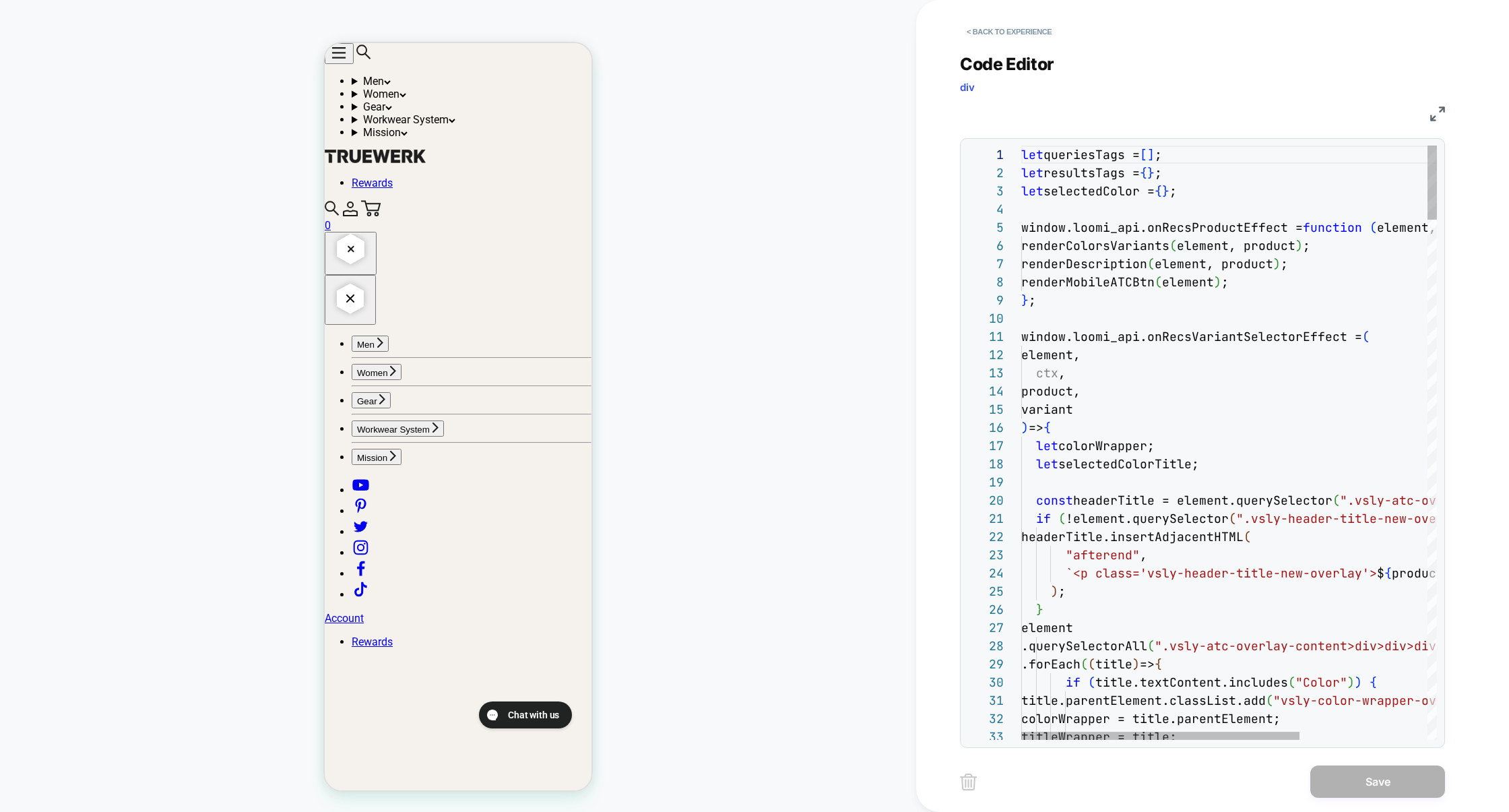
click at [1439, 112] on img at bounding box center [1438, 114] width 15 height 15
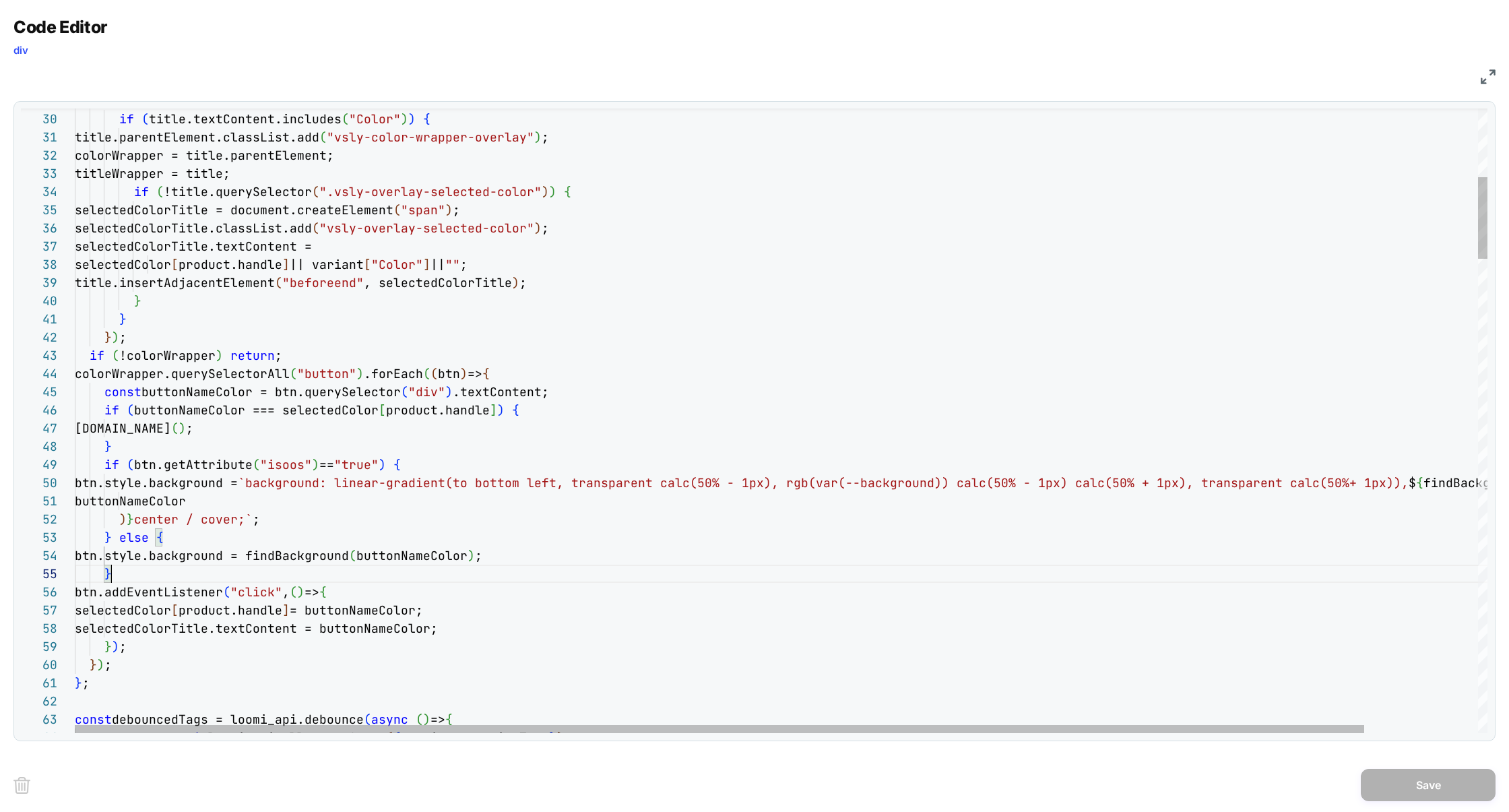
scroll to position [73, 36]
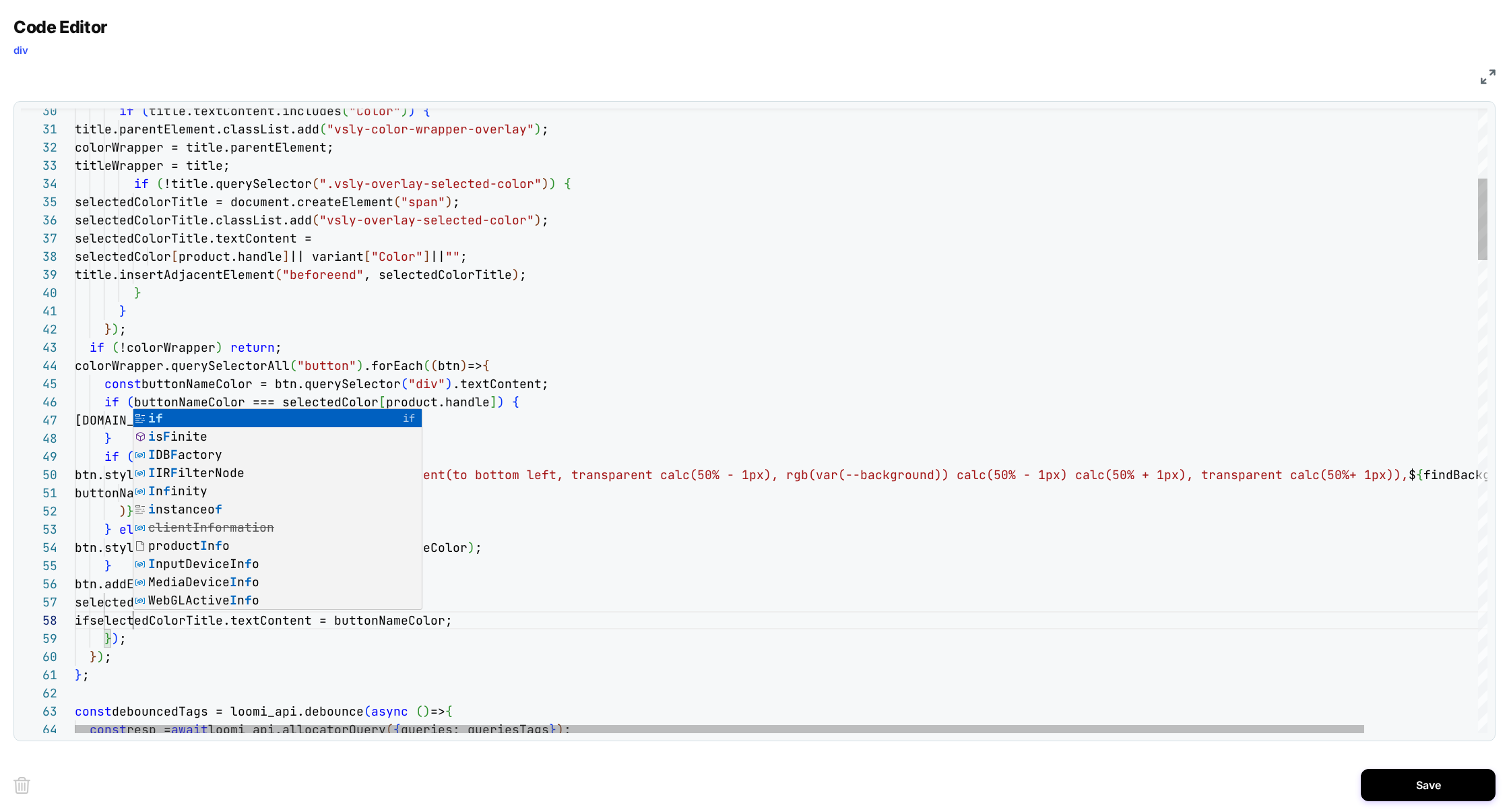
scroll to position [127, 65]
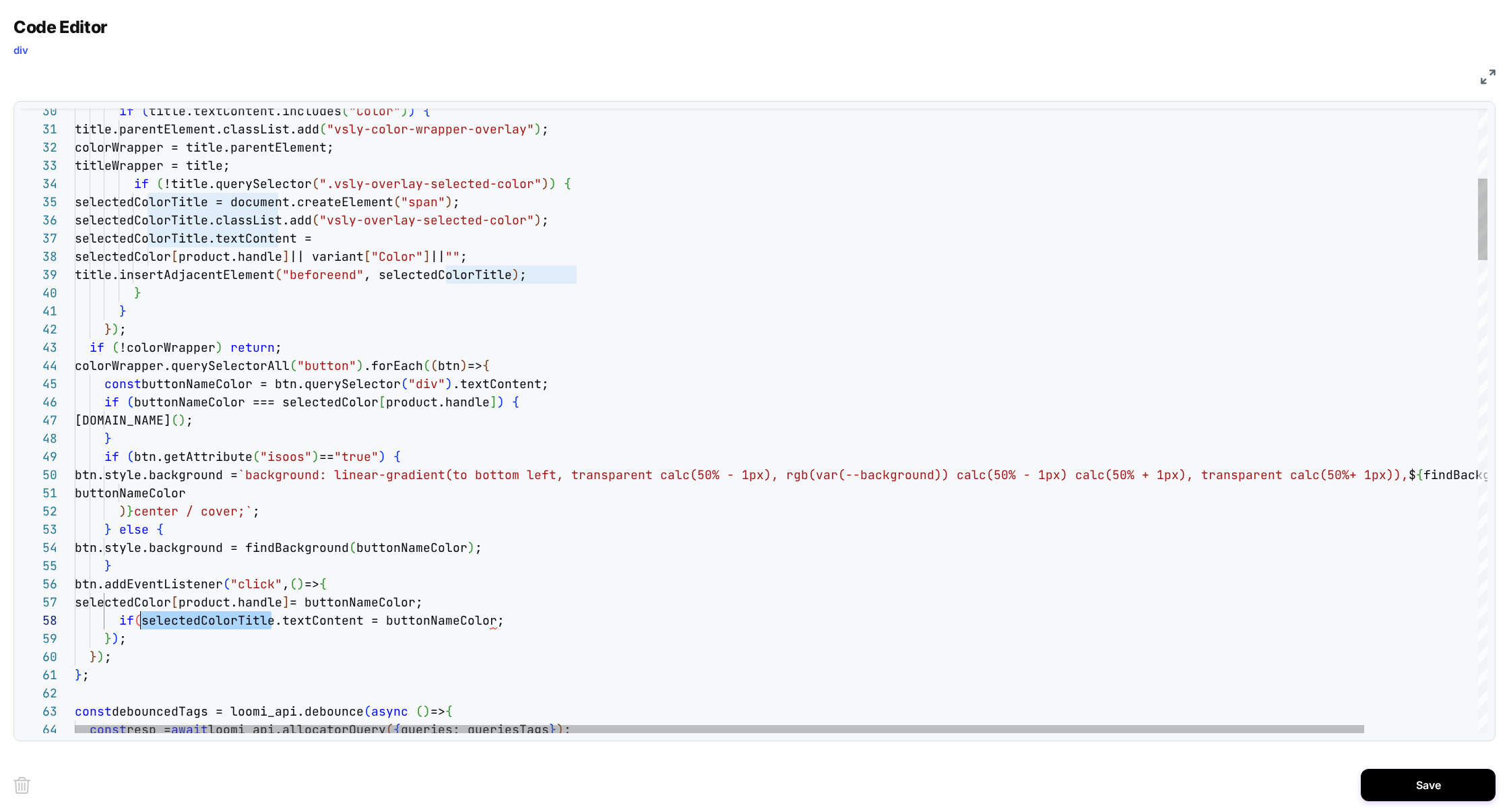
drag, startPoint x: 270, startPoint y: 619, endPoint x: 142, endPoint y: 619, distance: 128.0
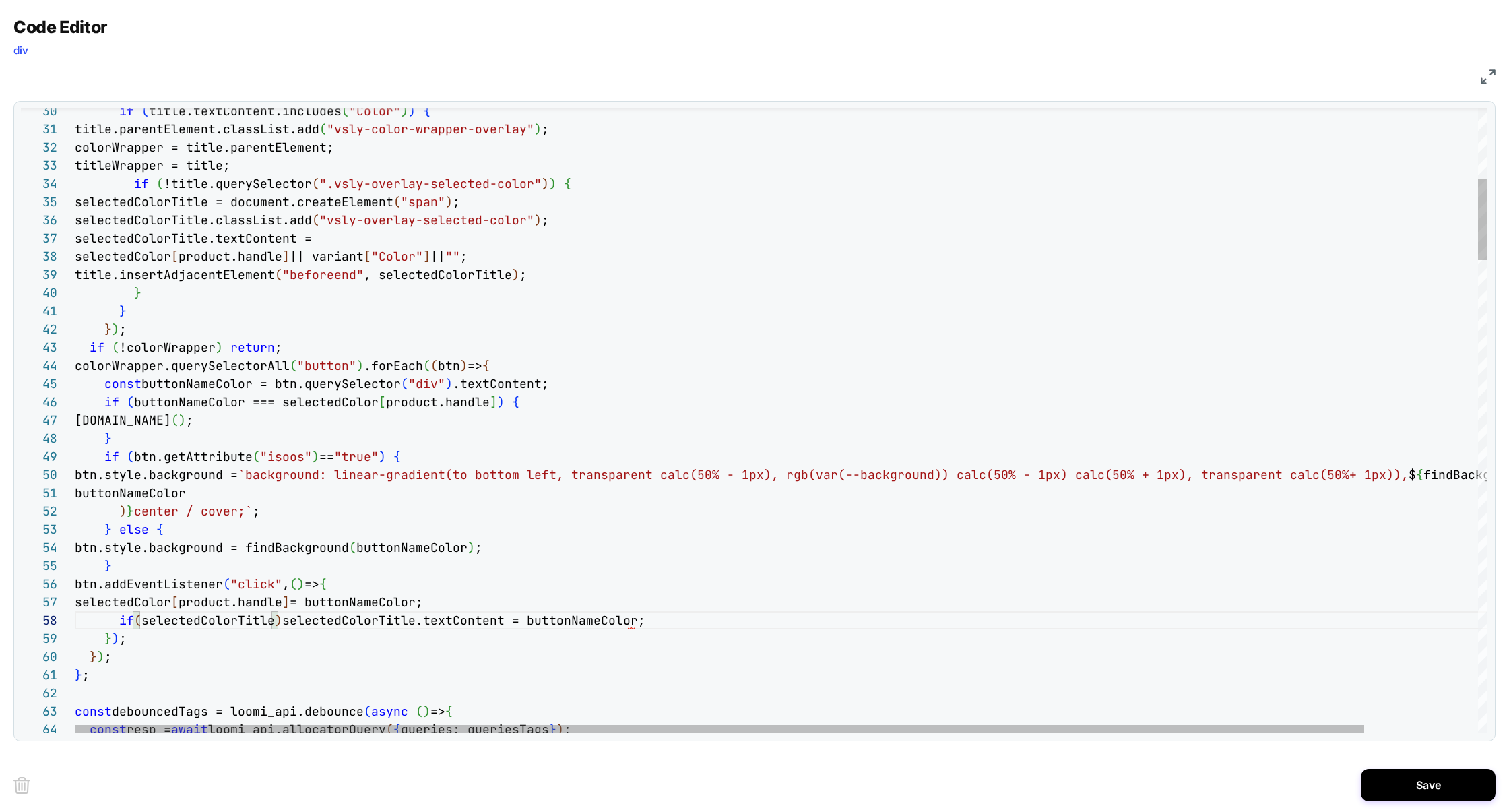
scroll to position [127, 335]
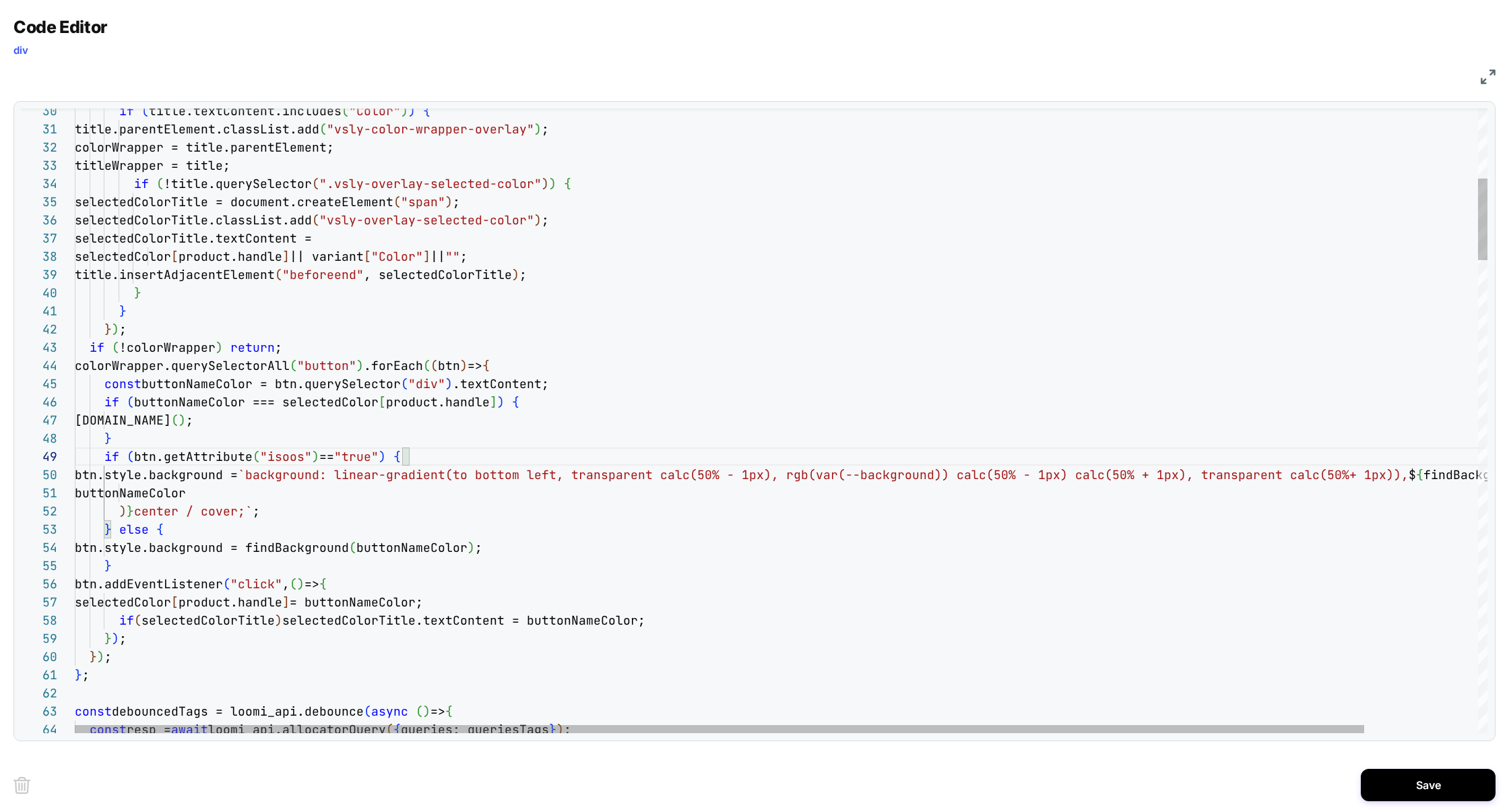
type textarea "**********"
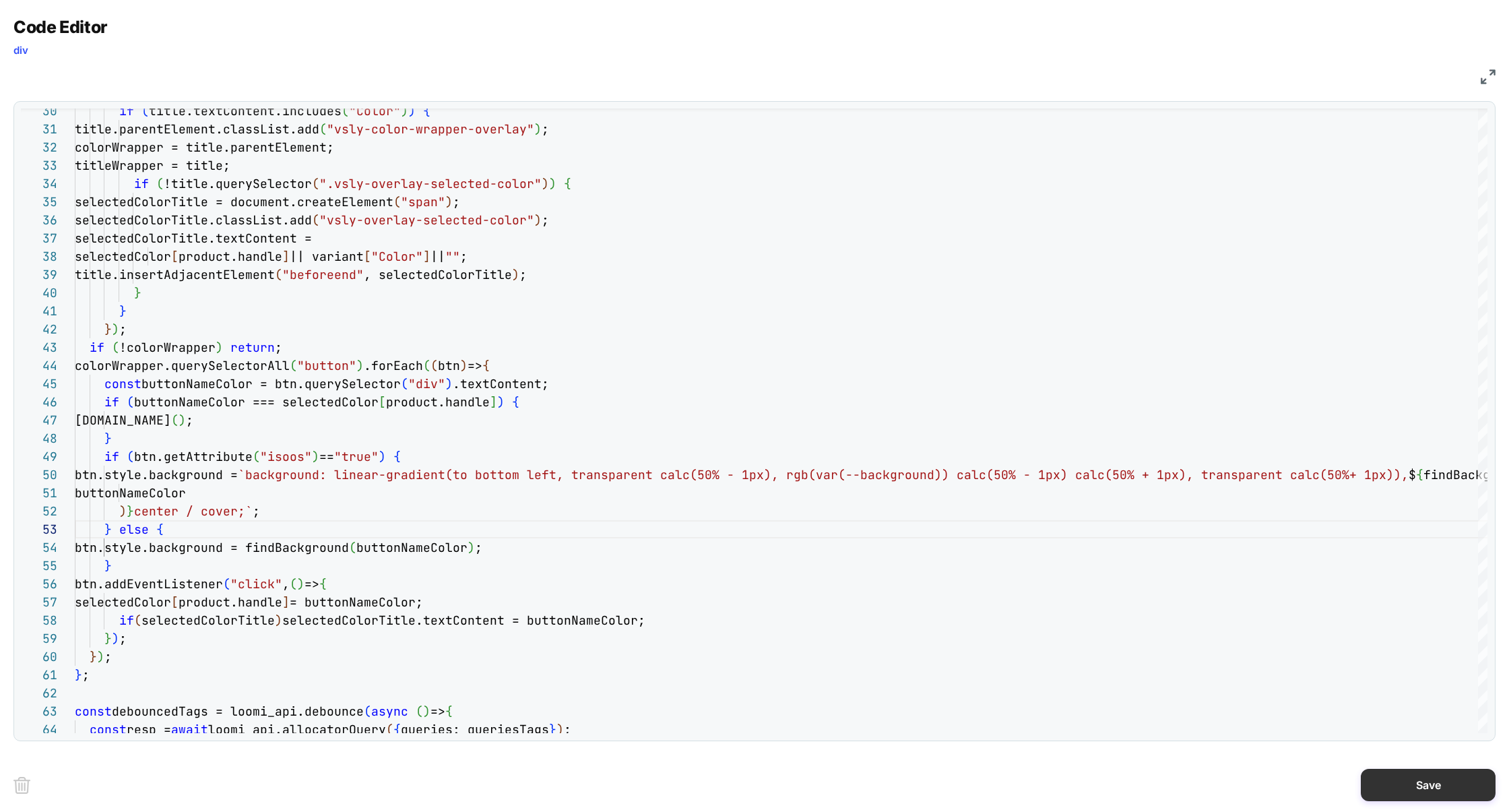
click at [1404, 779] on button "Save" at bounding box center [1428, 784] width 135 height 33
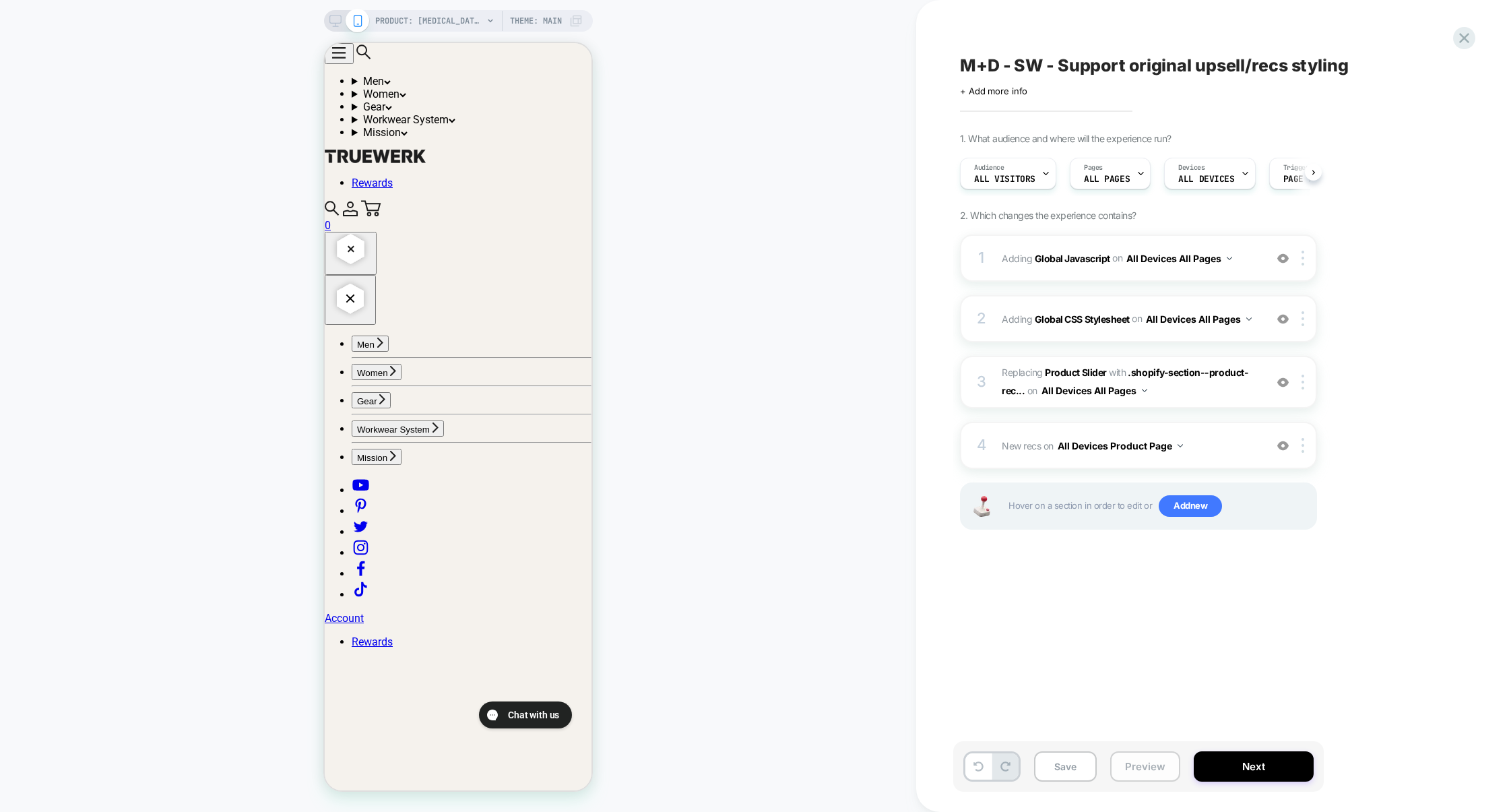
click at [1152, 761] on button "Preview" at bounding box center [1146, 766] width 70 height 30
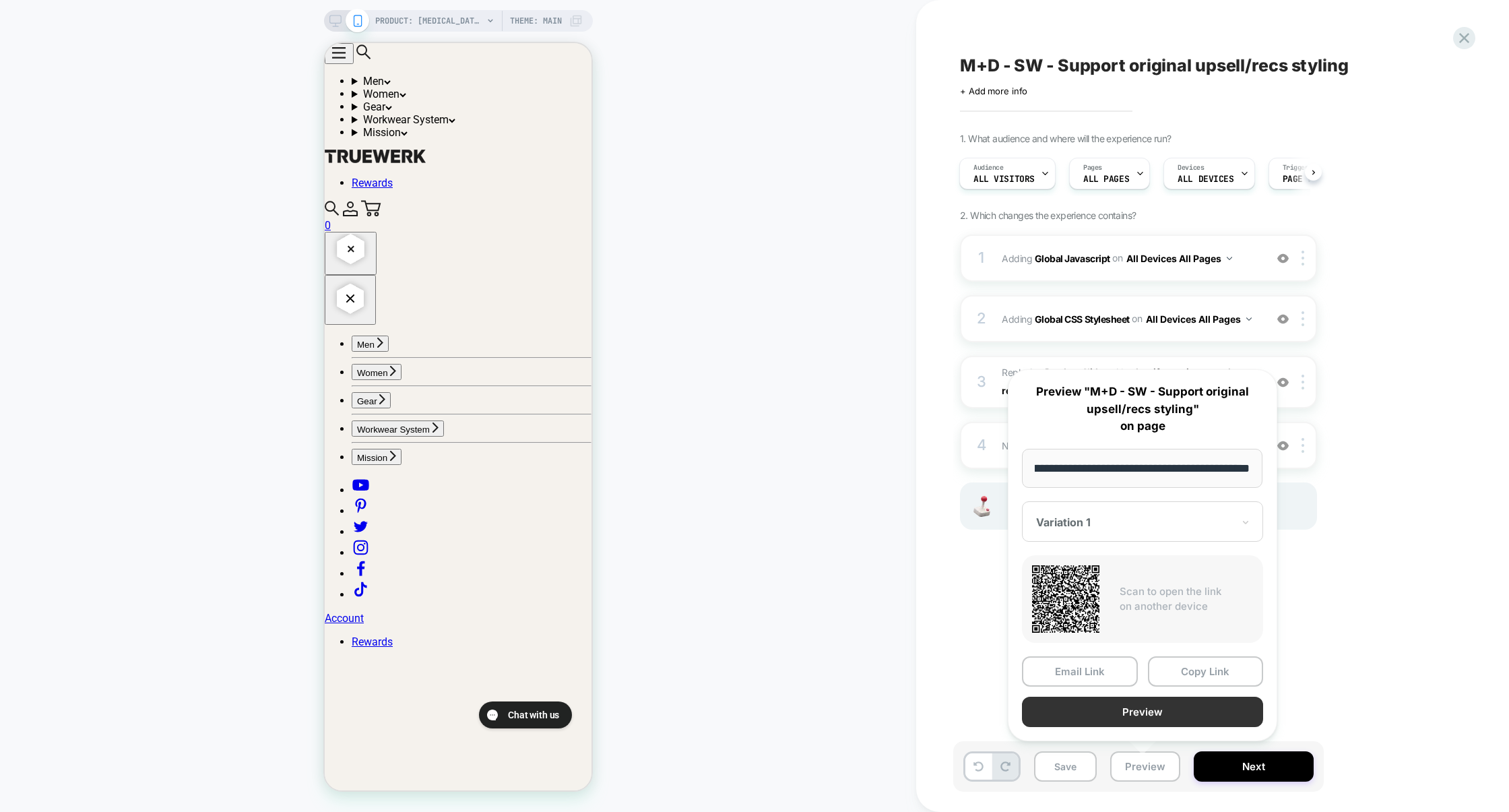
scroll to position [0, 0]
click at [1155, 712] on button "Preview" at bounding box center [1143, 712] width 241 height 30
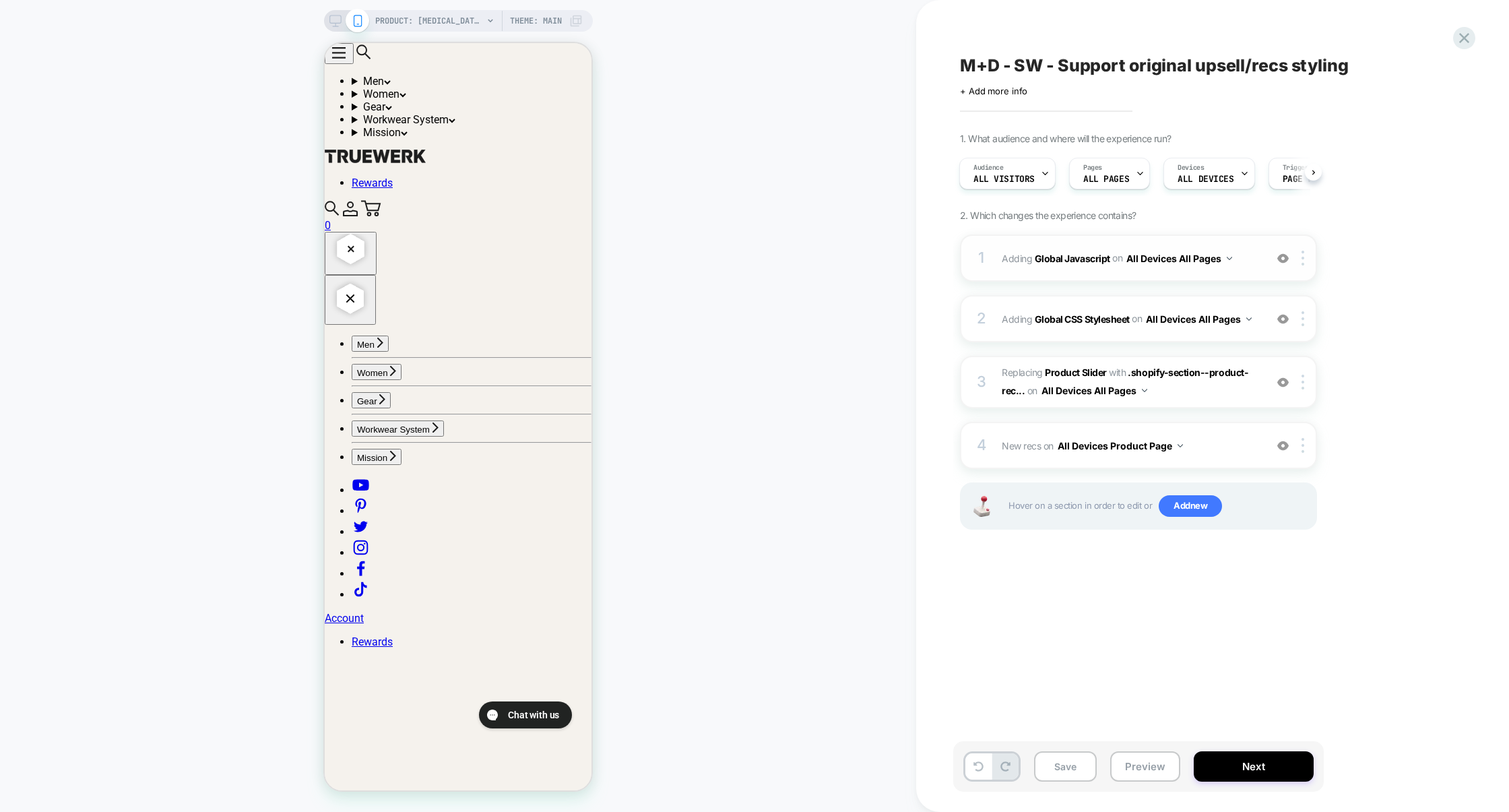
click at [1106, 277] on div "1 Adding Global Javascript on All Devices All Pages Add Before Add After Target…" at bounding box center [1139, 258] width 357 height 47
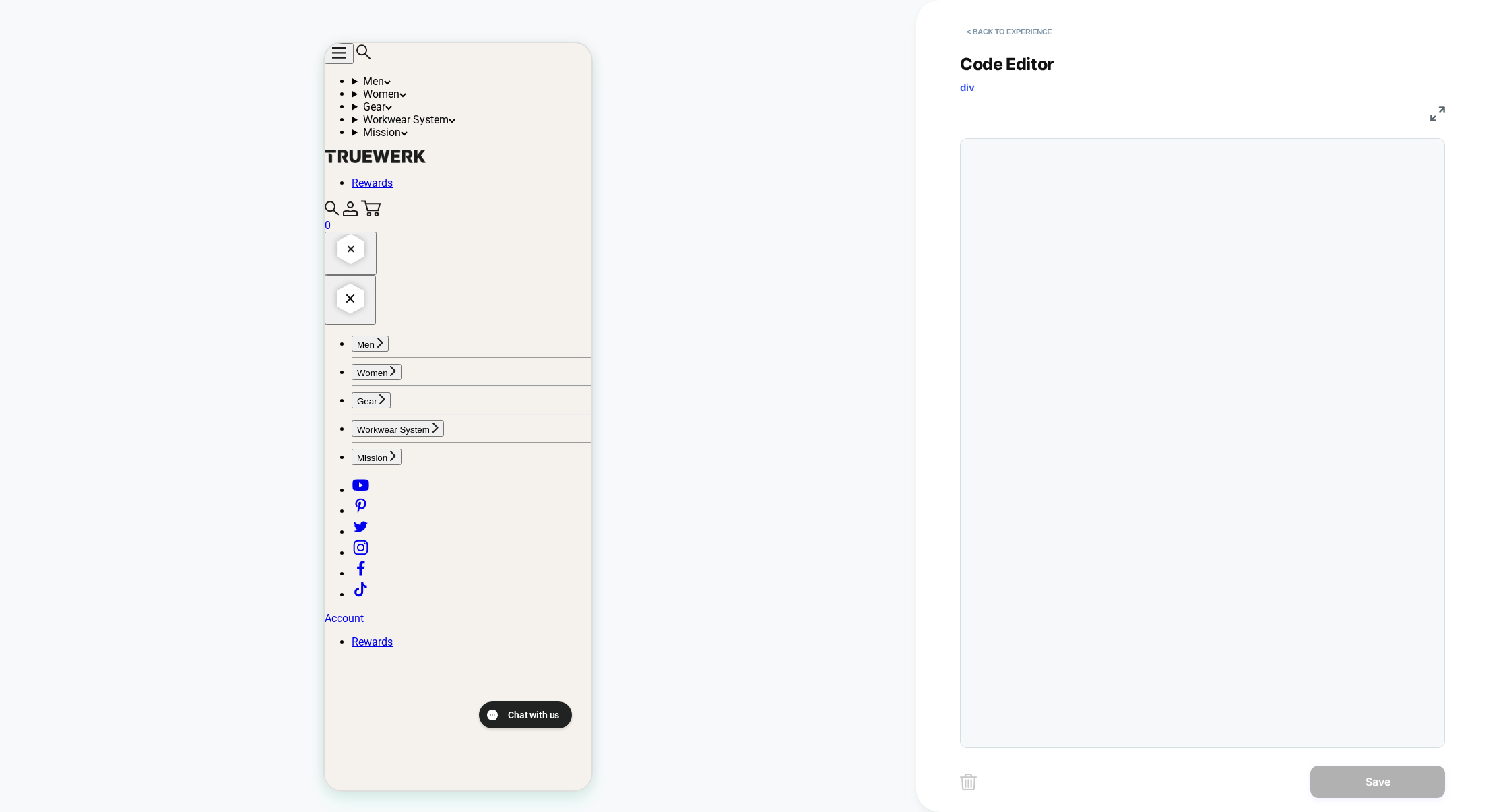
scroll to position [182, 0]
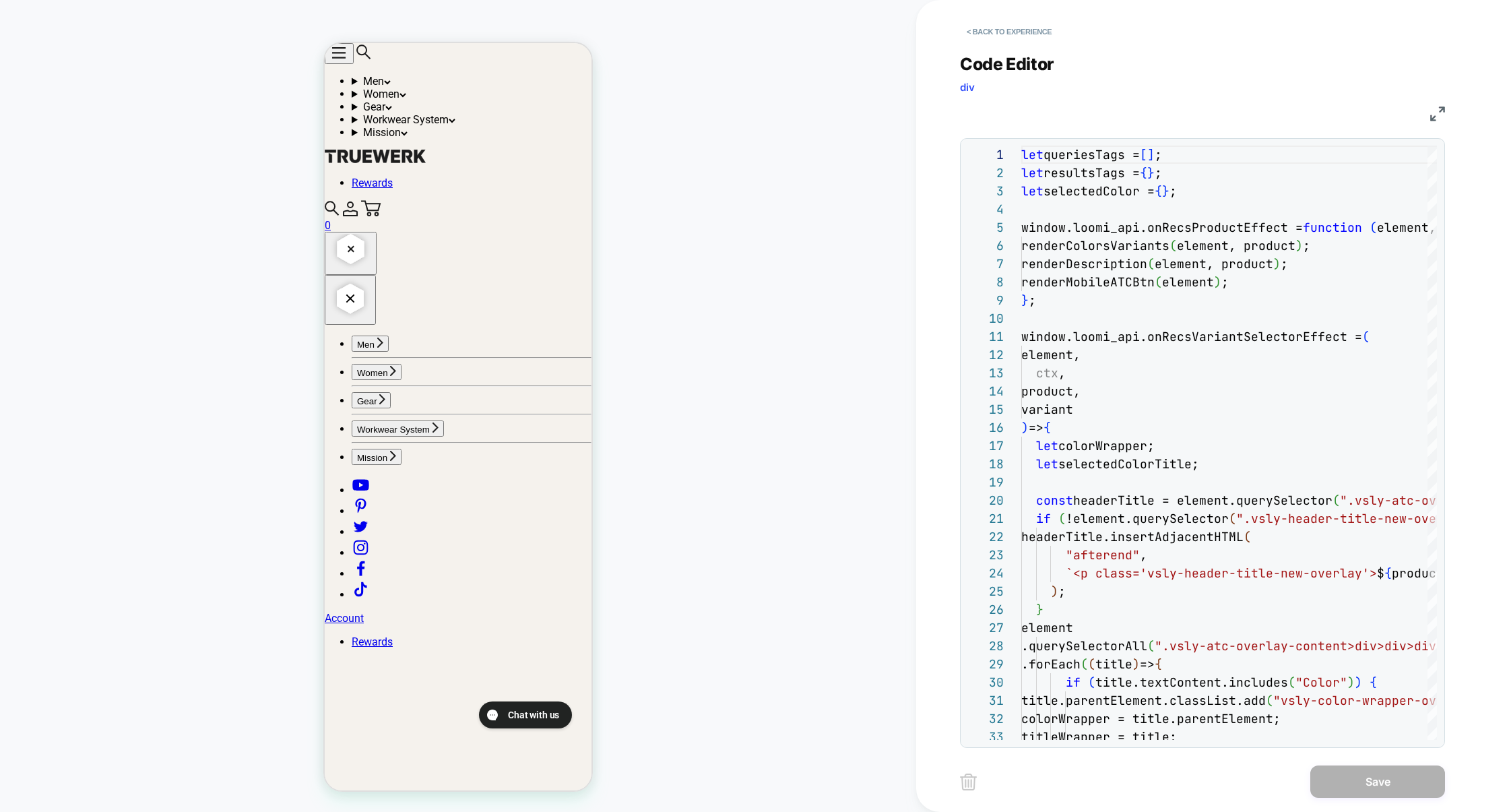
click at [1443, 110] on img at bounding box center [1438, 114] width 15 height 15
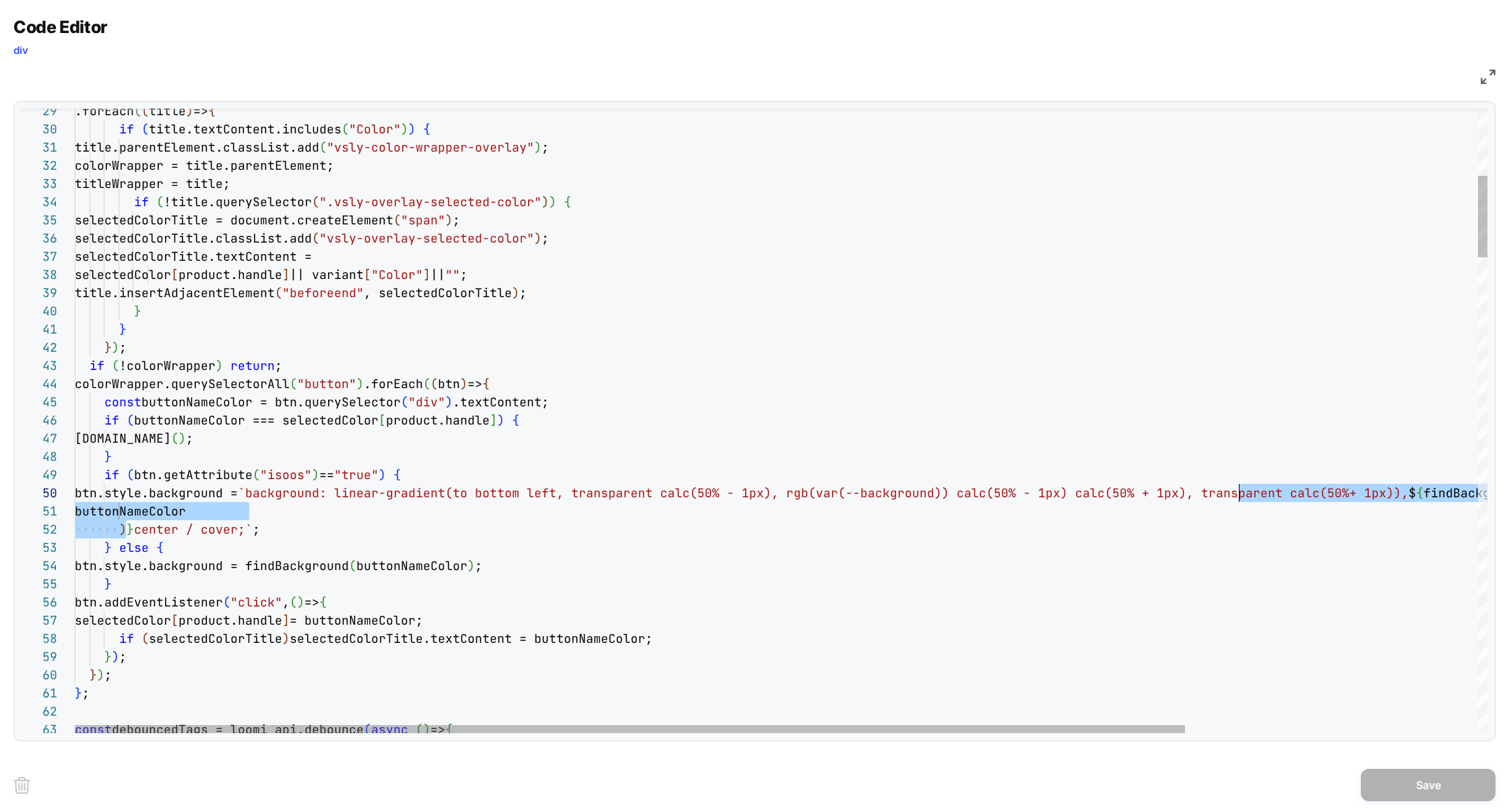
drag, startPoint x: 126, startPoint y: 531, endPoint x: 1237, endPoint y: 498, distance: 1111.5
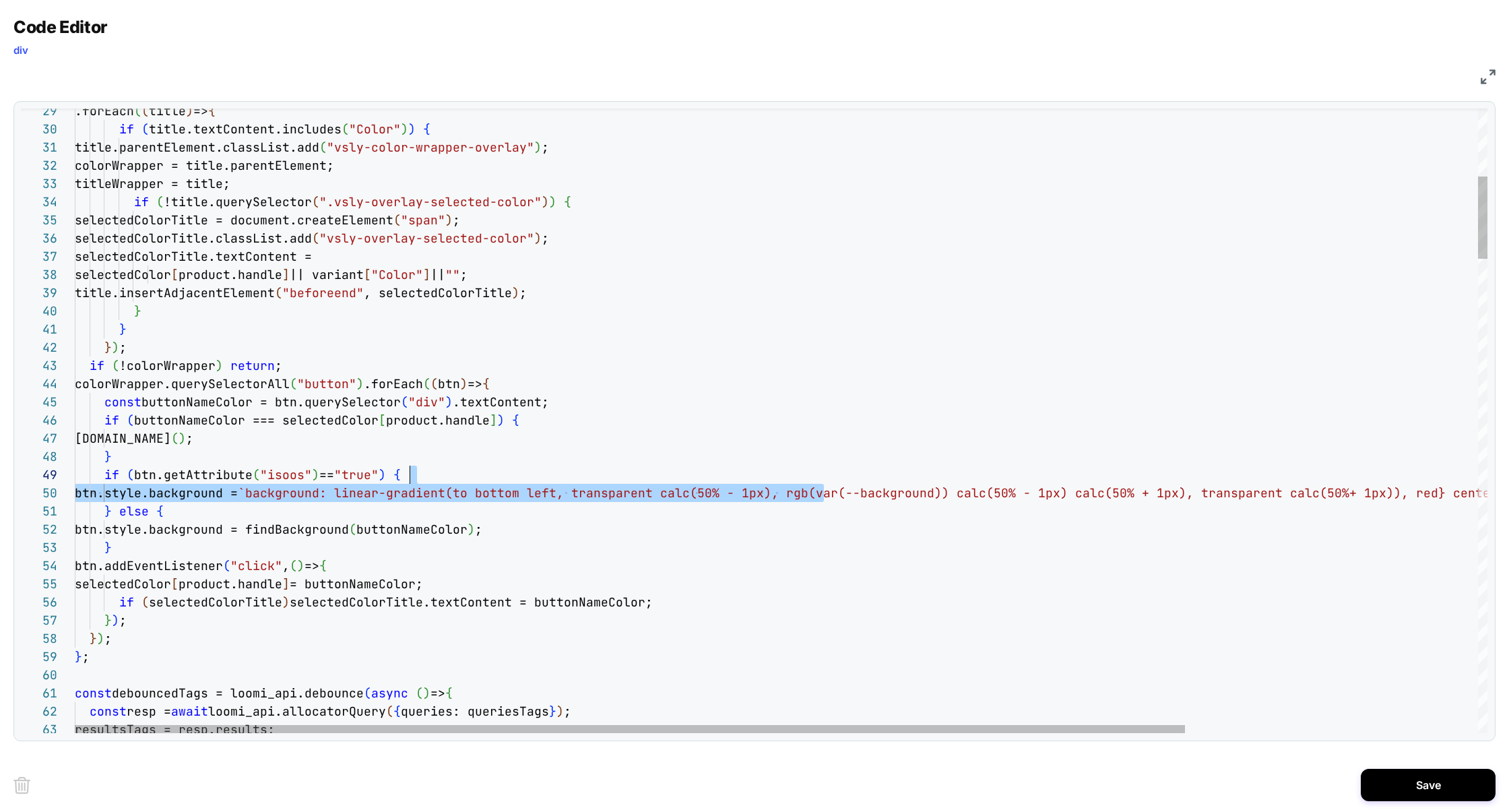
scroll to position [163, 909]
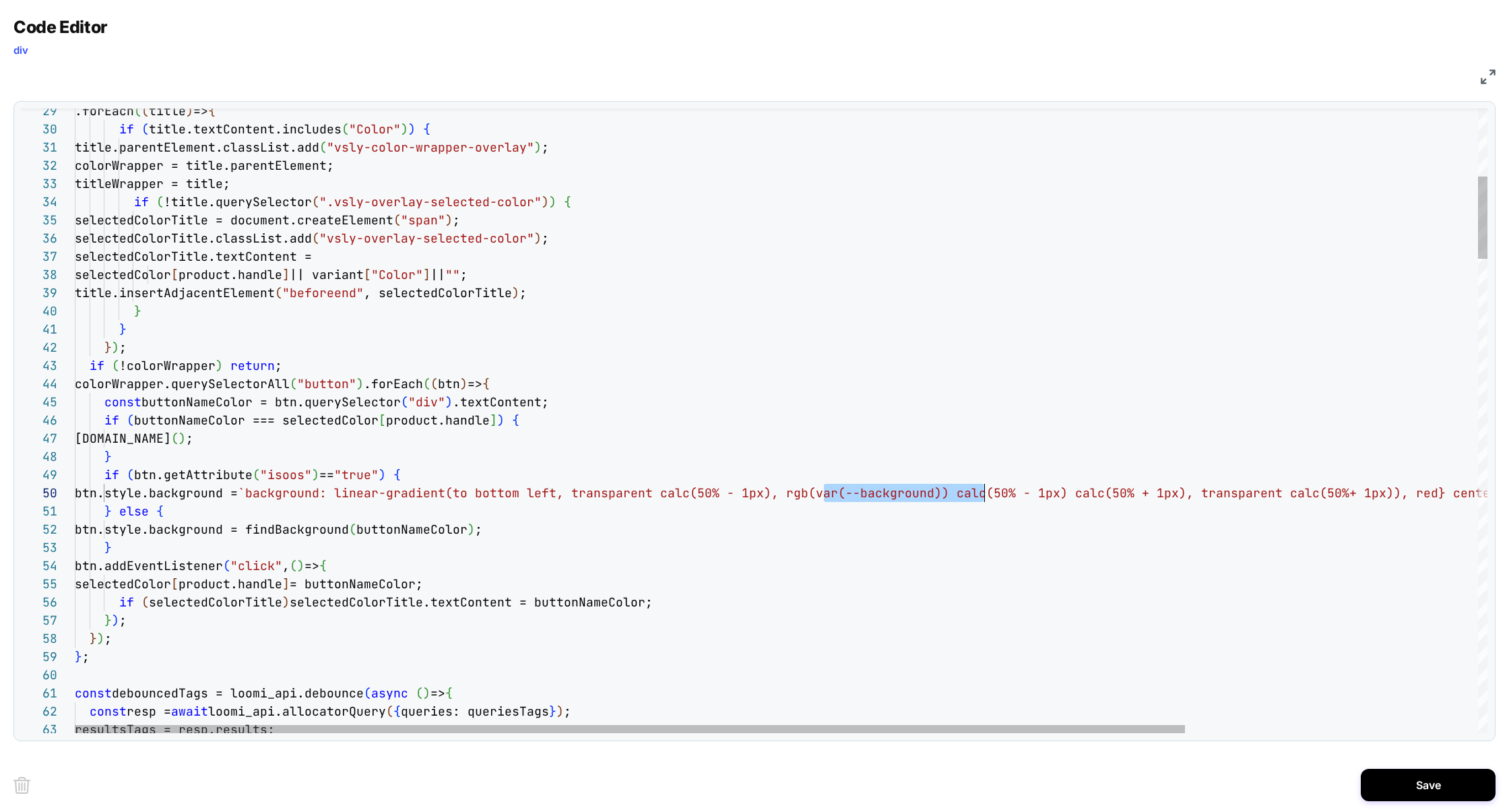
drag, startPoint x: 827, startPoint y: 495, endPoint x: 982, endPoint y: 491, distance: 155.1
click at [979, 491] on span "parent calc(50% - 1px), rgb(var(--background)) cal" at bounding box center [794, 492] width 371 height 16
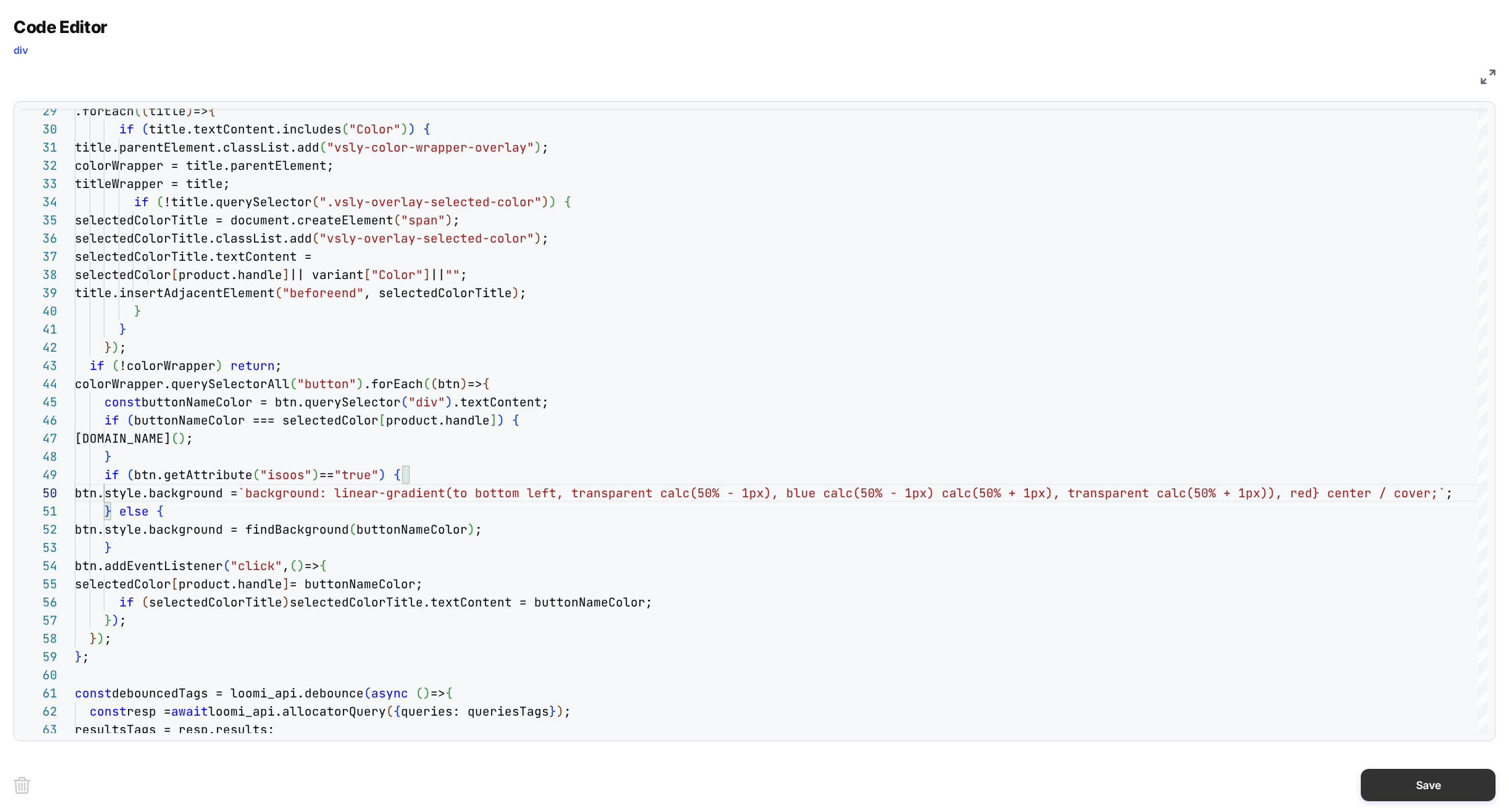
type textarea "**********"
click at [1407, 778] on button "Save" at bounding box center [1428, 784] width 135 height 33
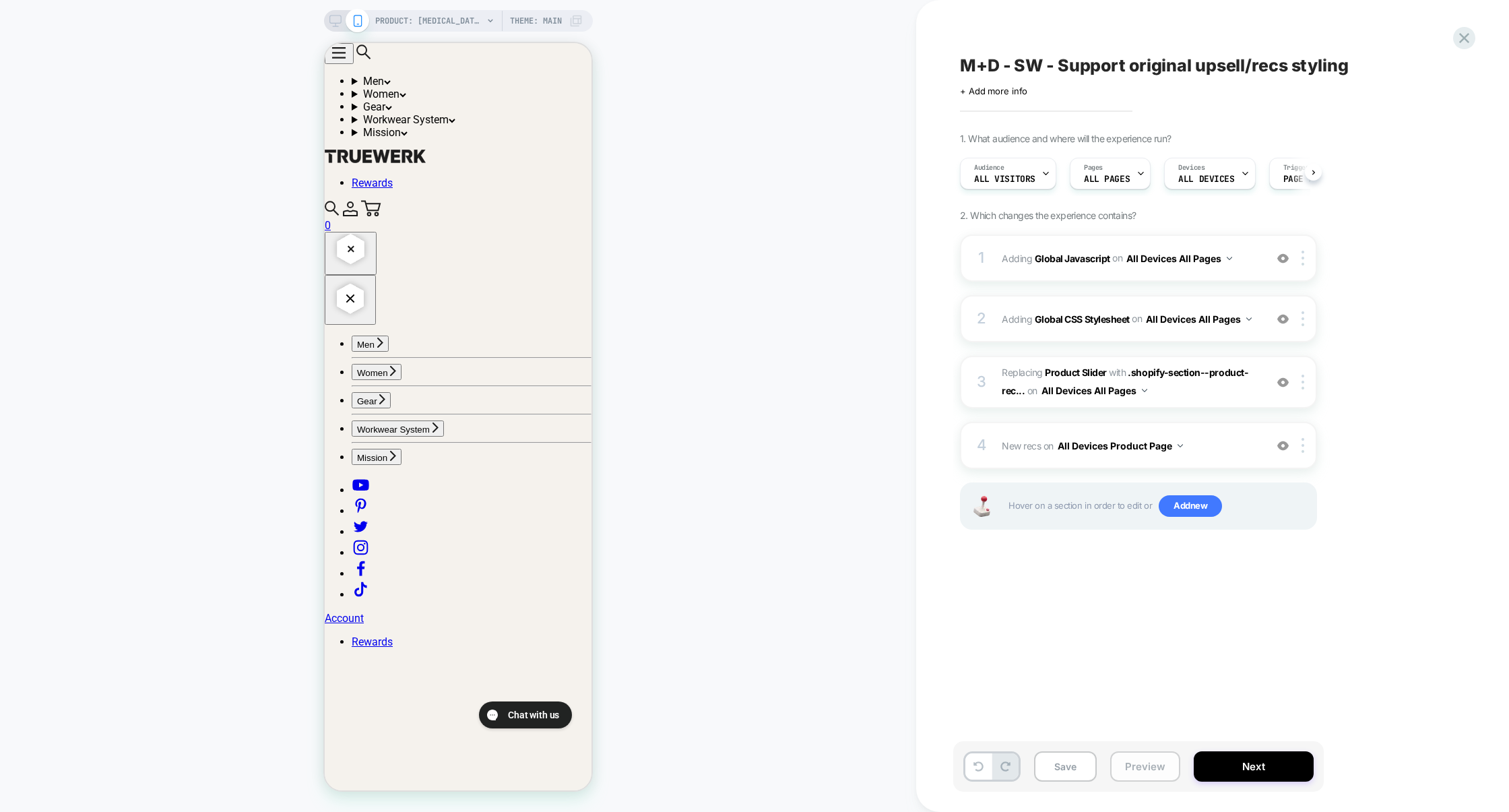
click at [1145, 775] on button "Preview" at bounding box center [1146, 766] width 70 height 30
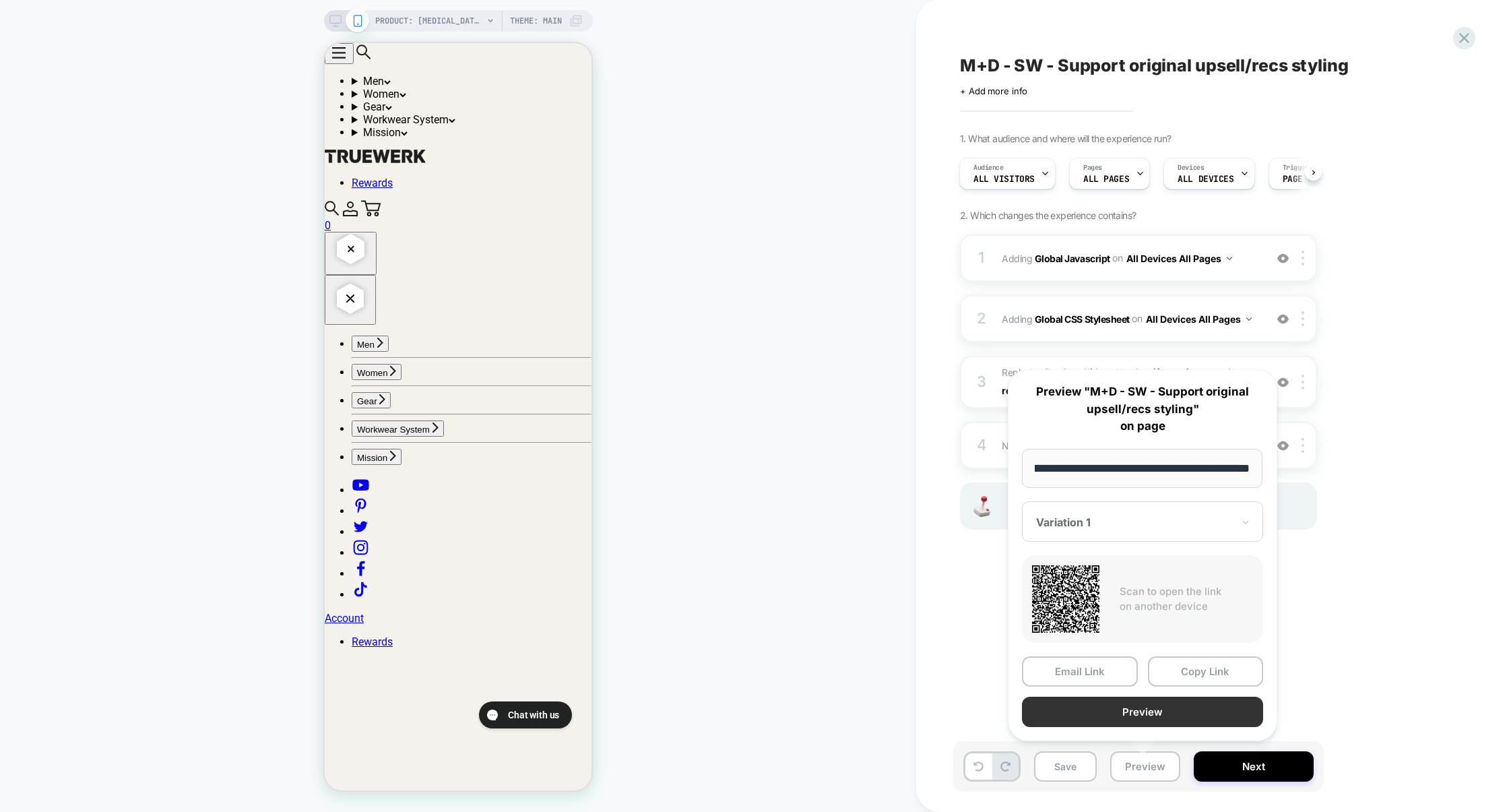
scroll to position [0, 0]
click at [1156, 718] on button "Preview" at bounding box center [1143, 712] width 241 height 30
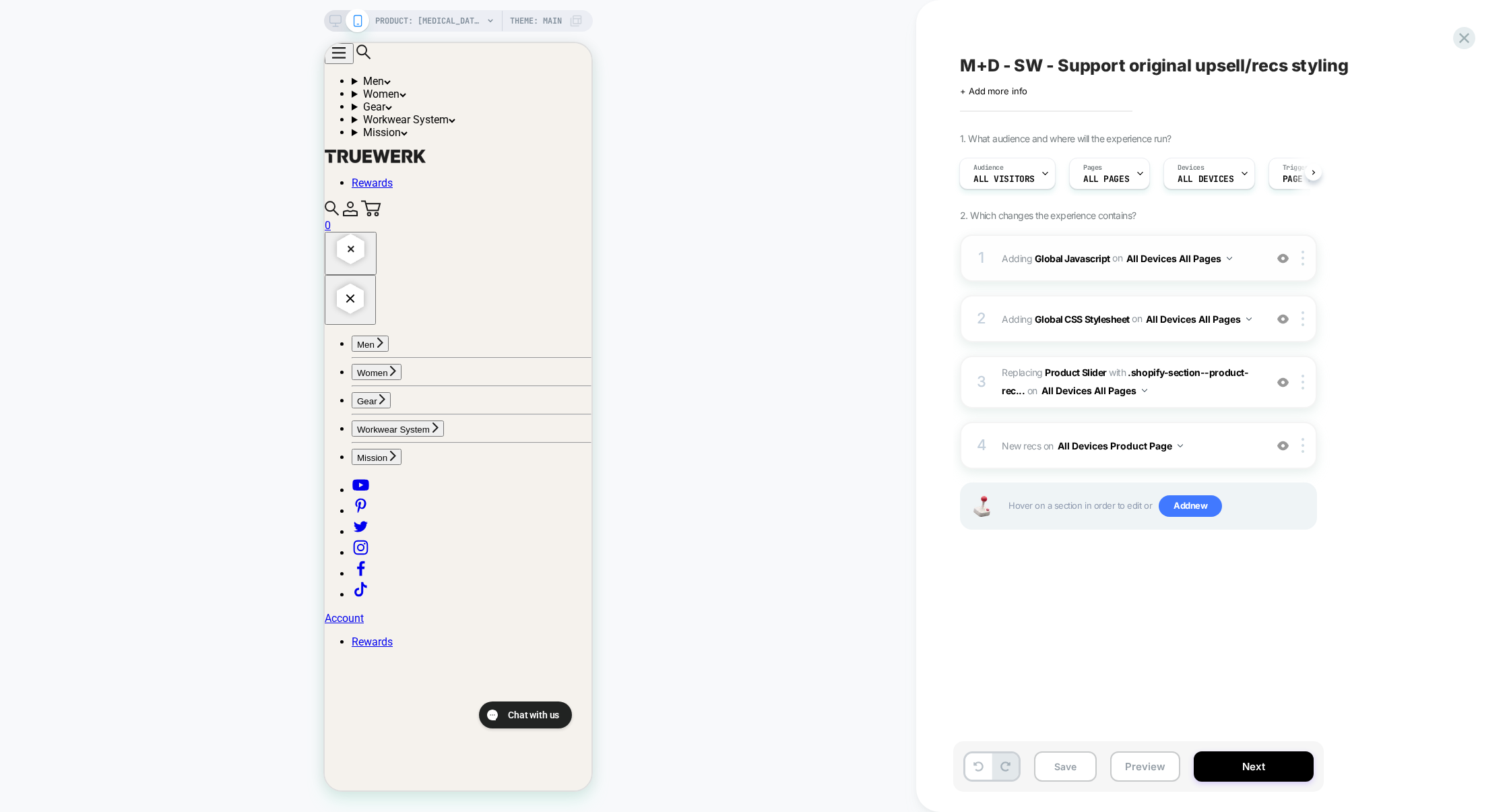
click at [1094, 278] on div "1 Adding Global Javascript on All Devices All Pages Add Before Add After Target…" at bounding box center [1139, 258] width 357 height 47
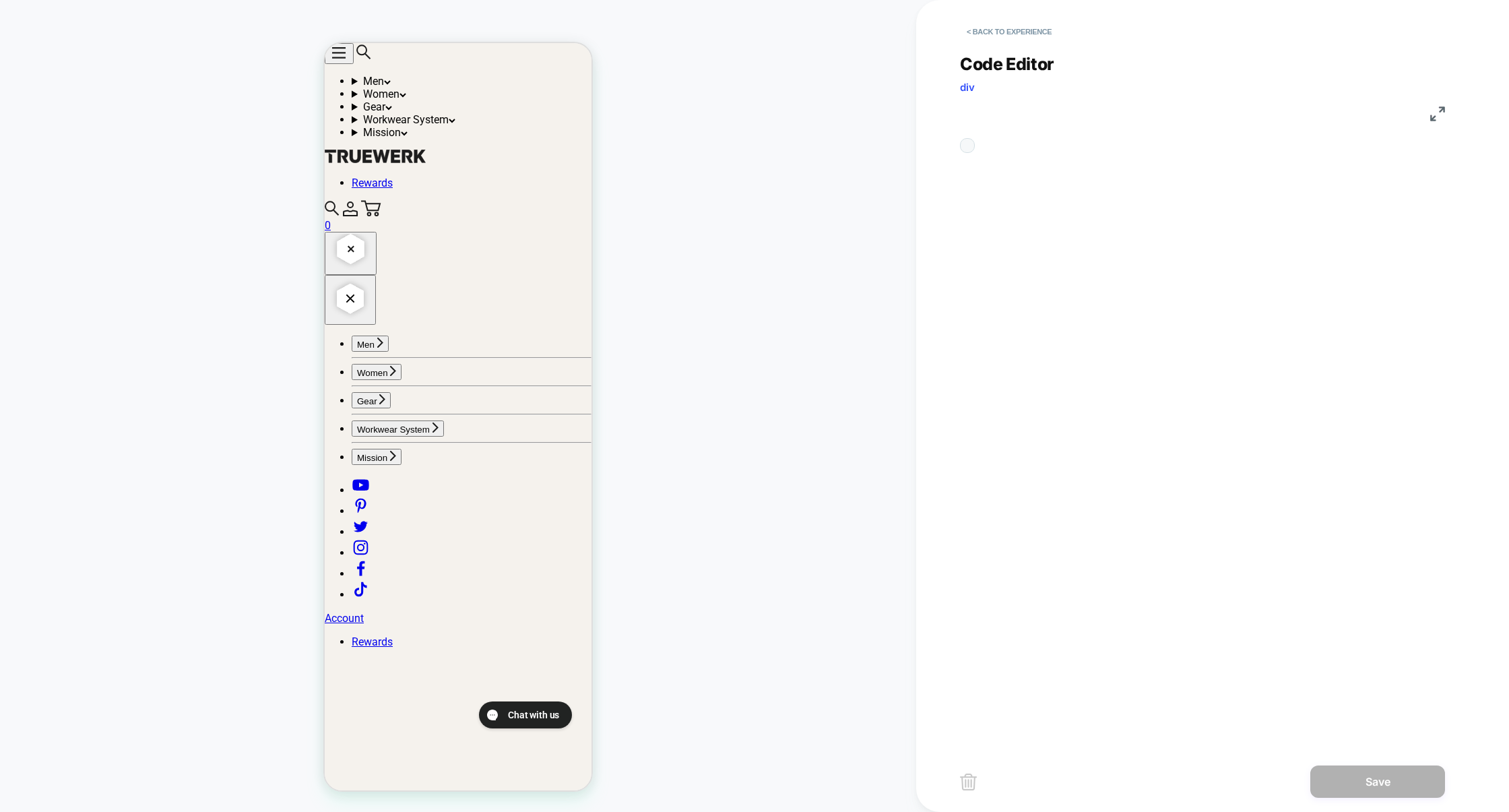
scroll to position [182, 0]
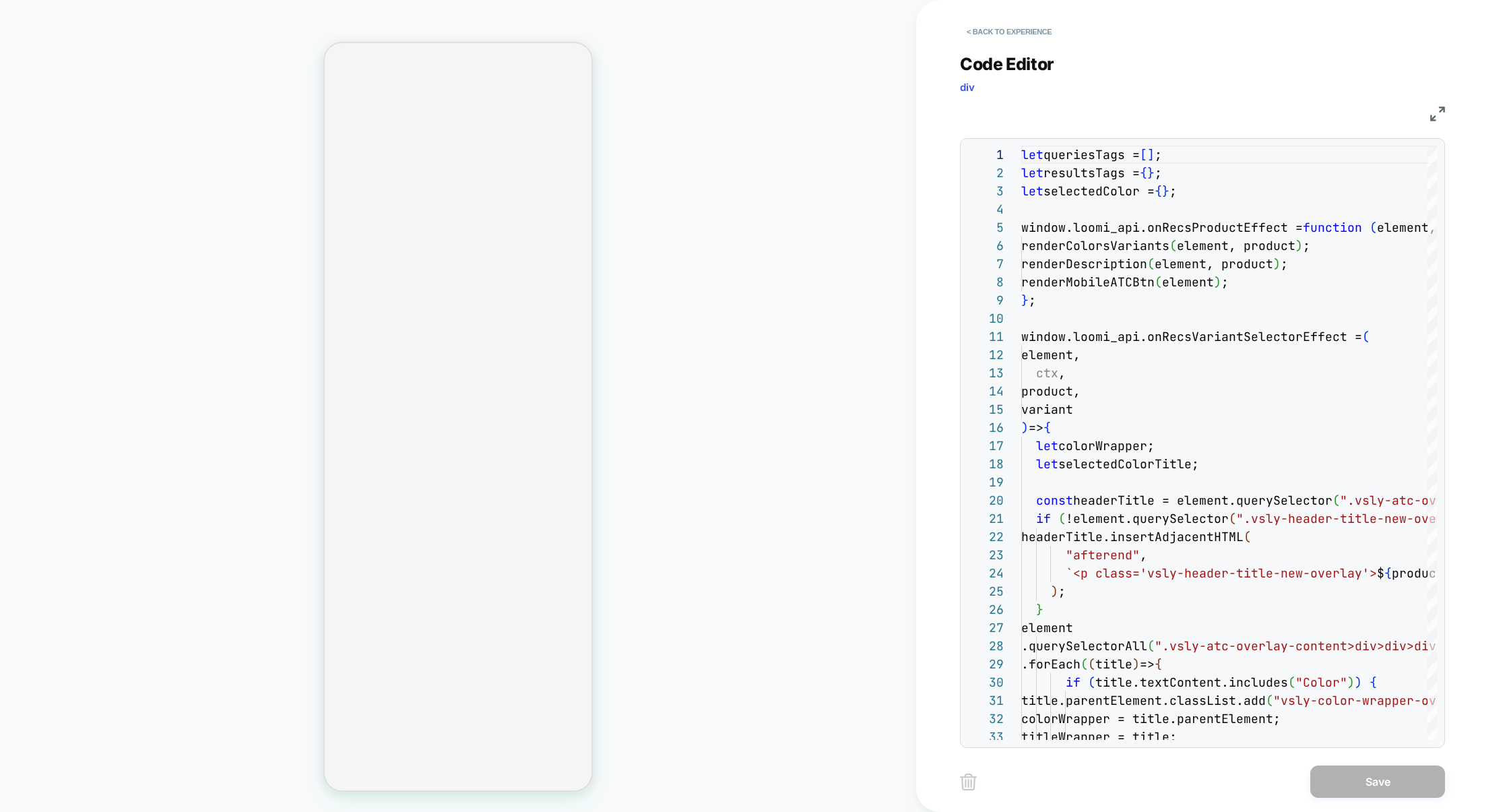
click at [1440, 111] on img at bounding box center [1438, 114] width 15 height 15
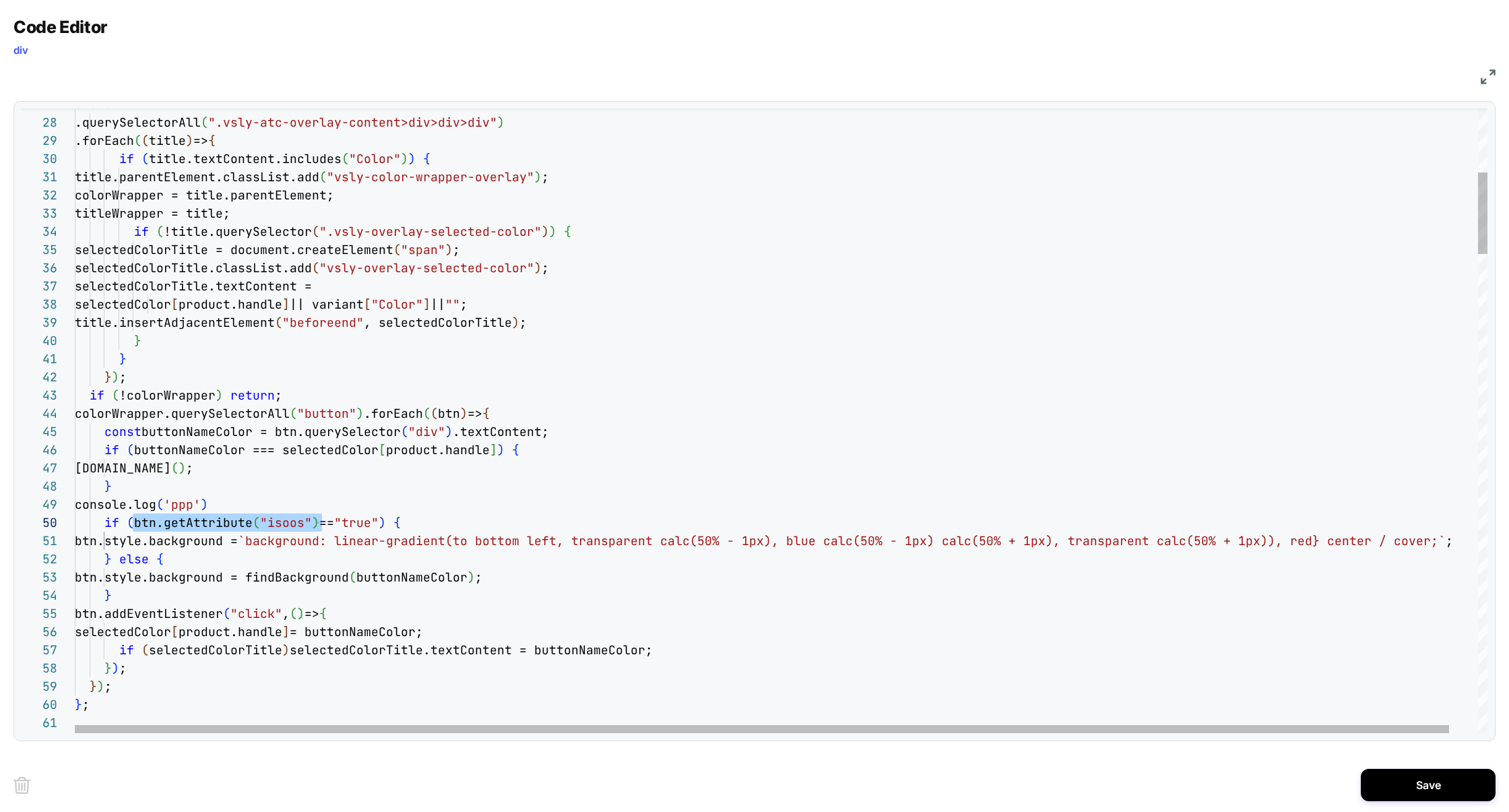
scroll to position [163, 239]
drag, startPoint x: 133, startPoint y: 520, endPoint x: 317, endPoint y: 526, distance: 184.1
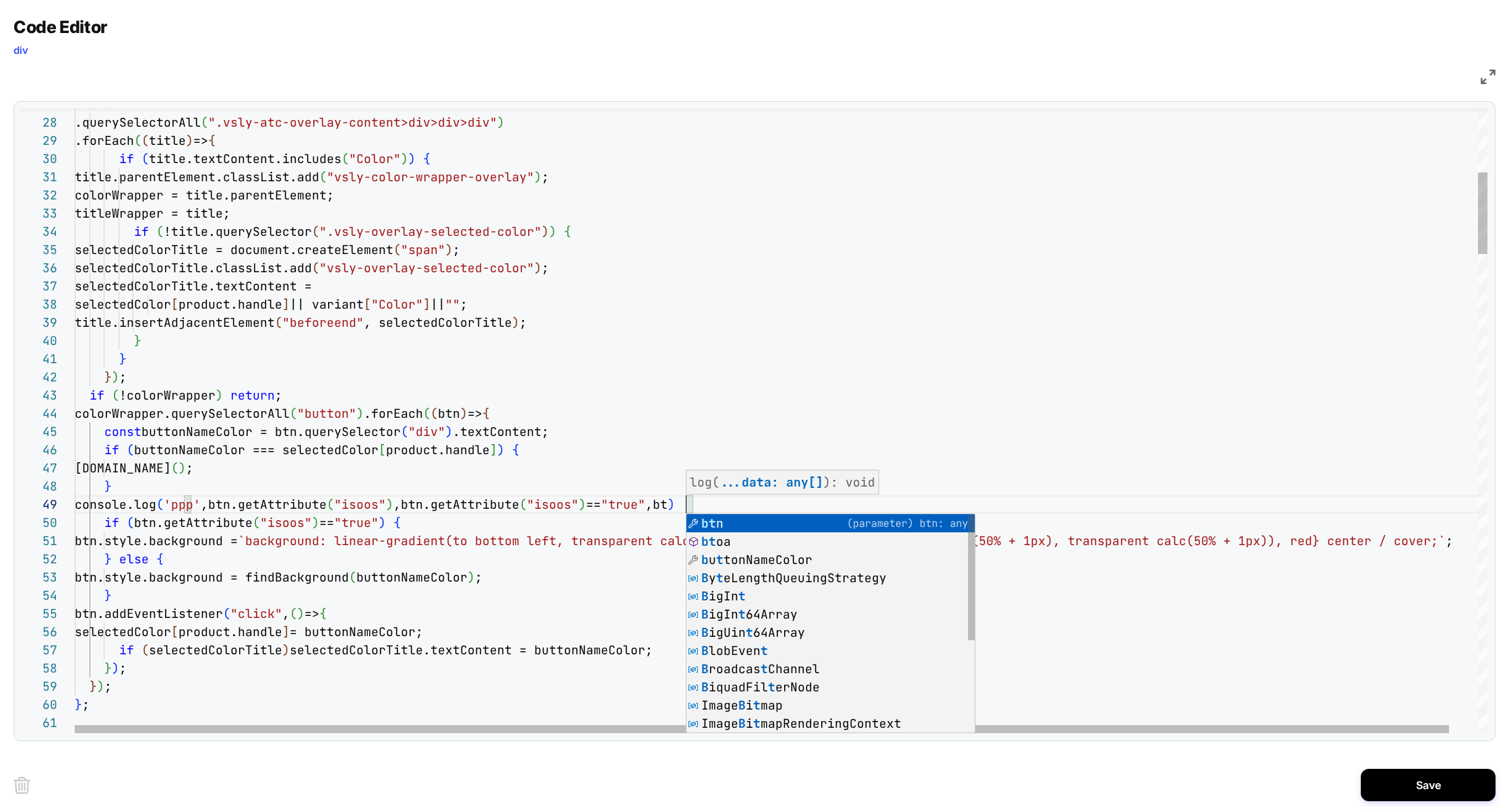
scroll to position [146, 619]
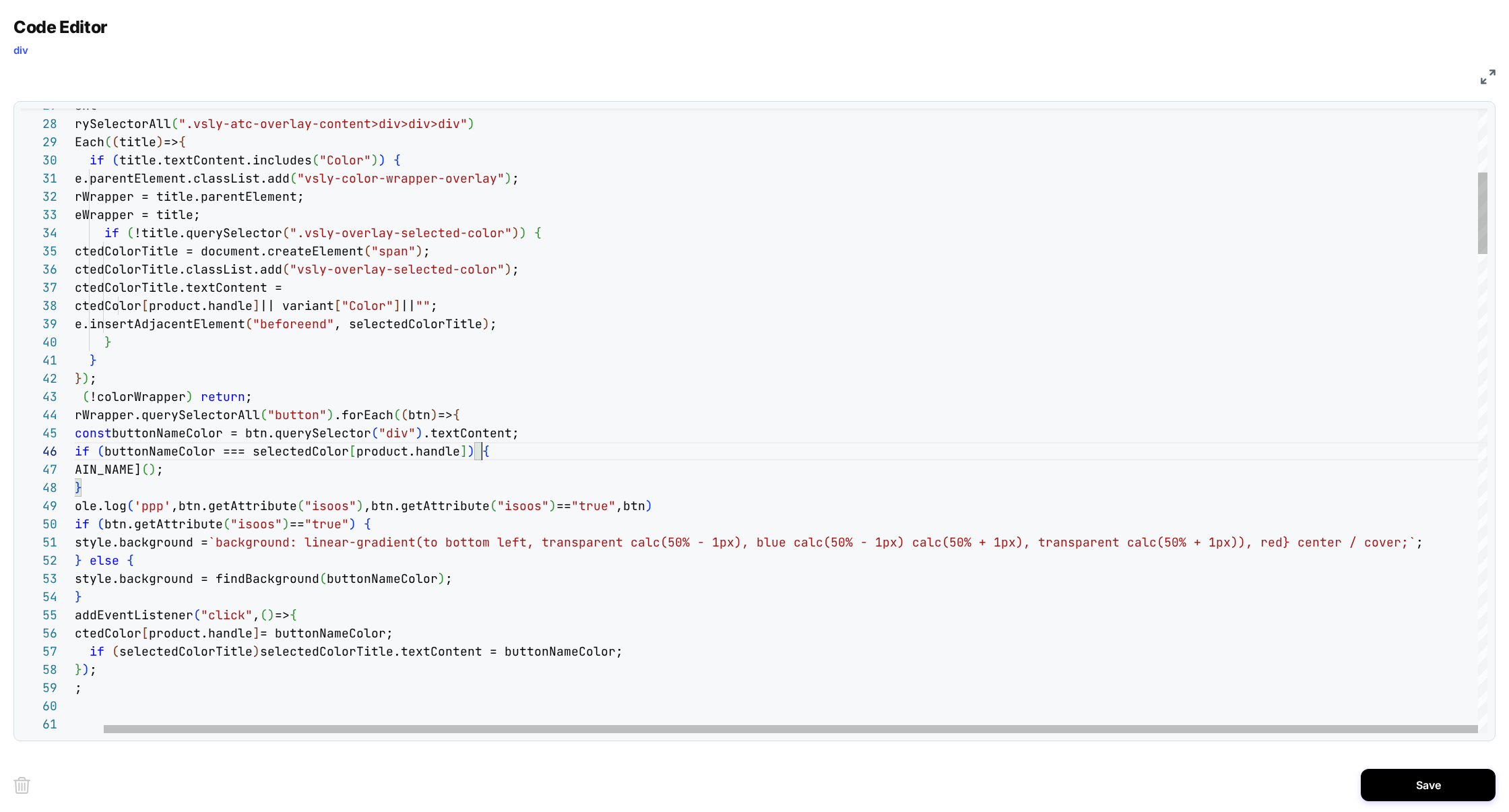
scroll to position [0, 1274]
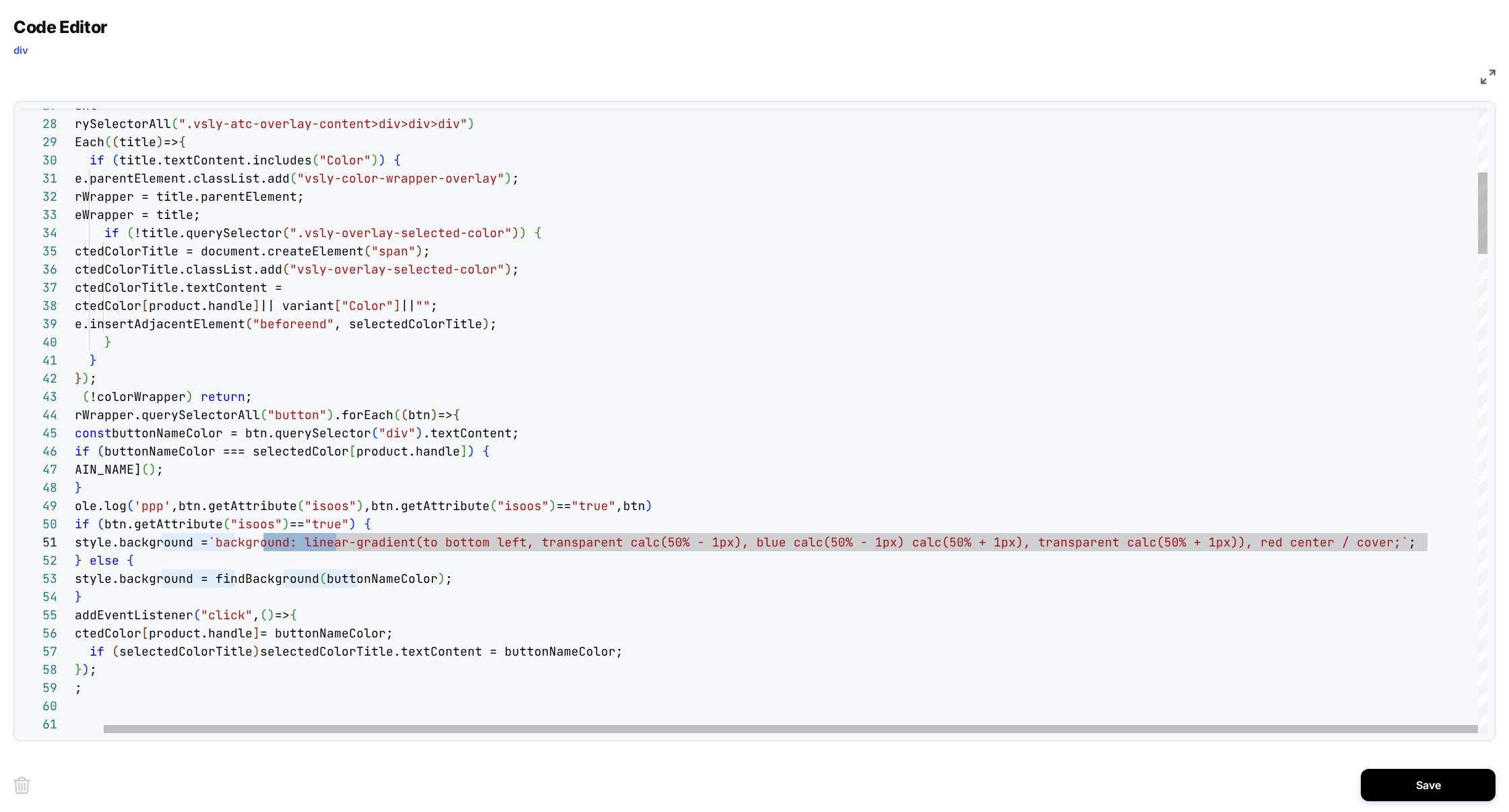
scroll to position [0, 219]
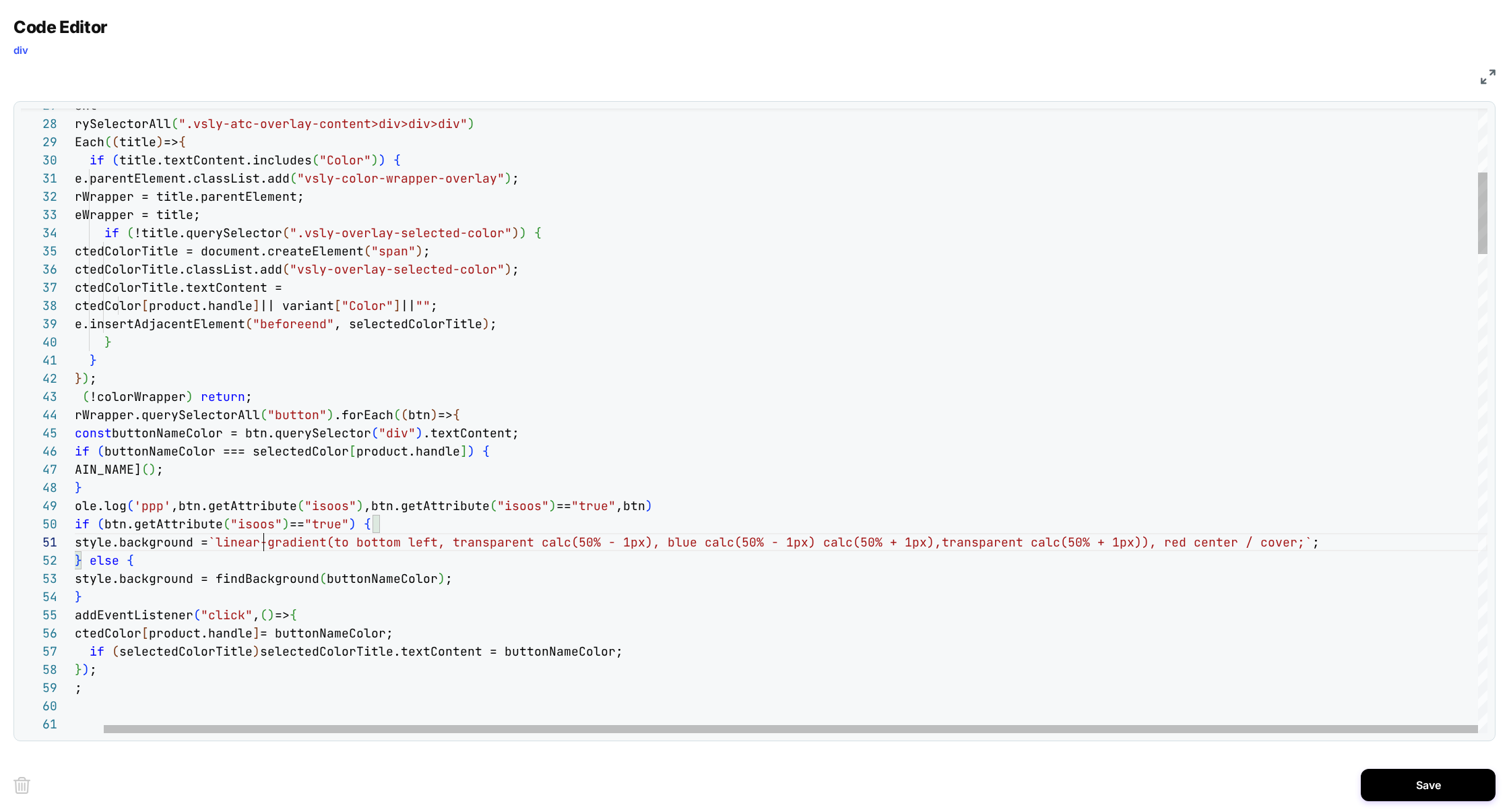
drag, startPoint x: 257, startPoint y: 582, endPoint x: 481, endPoint y: 580, distance: 224.0
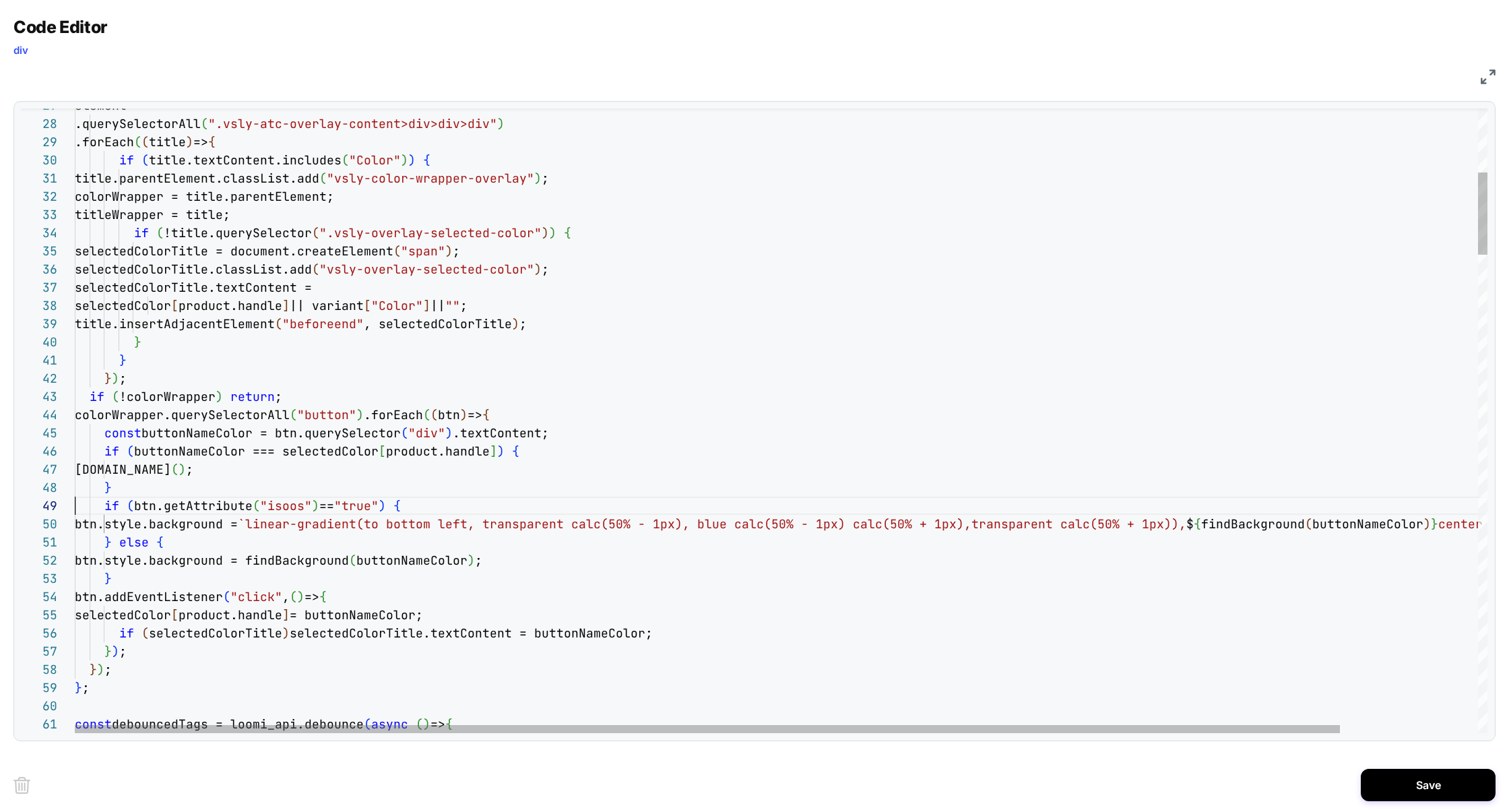
scroll to position [146, 0]
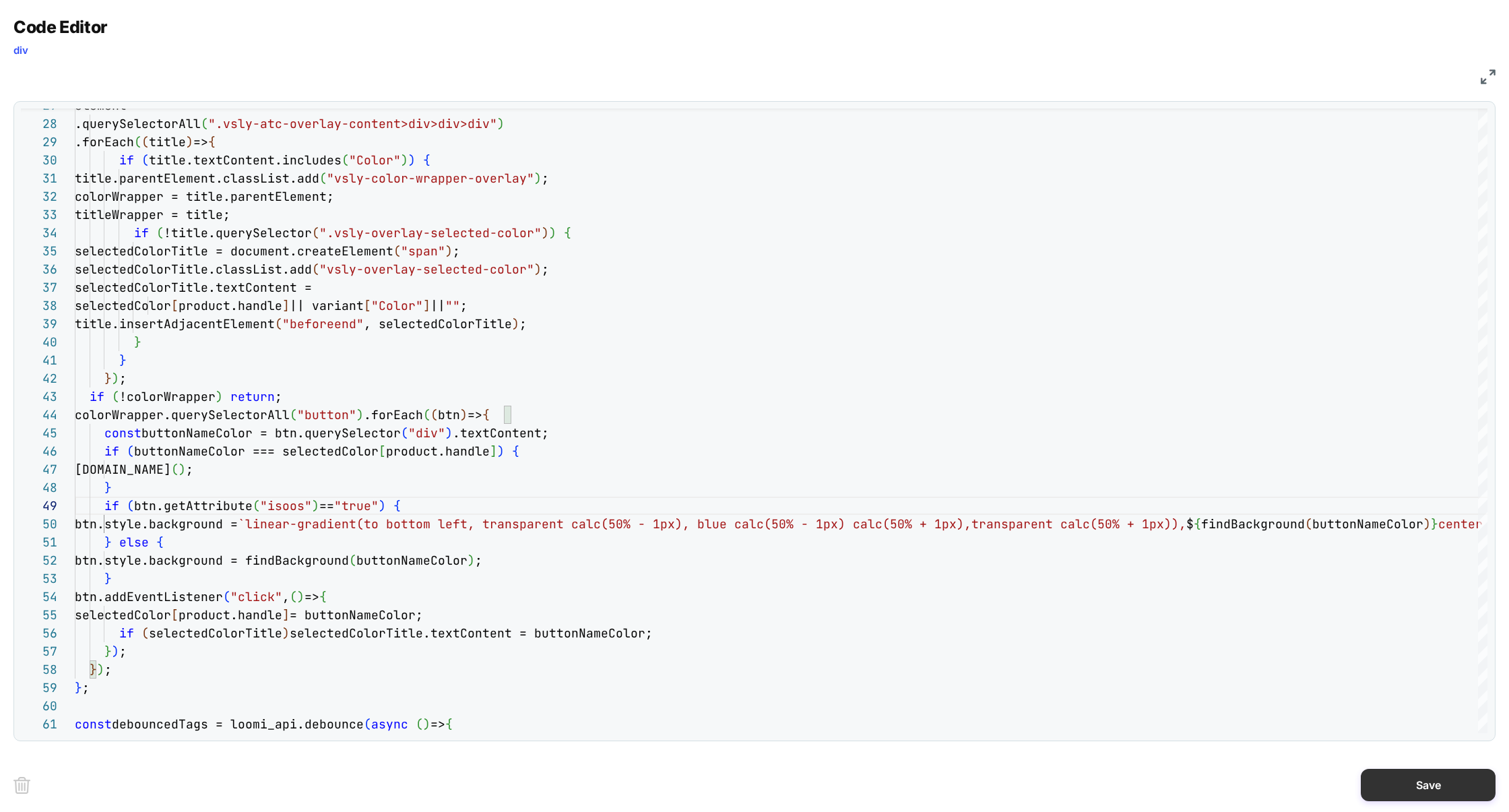
type textarea "**********"
click at [1404, 791] on button "Save" at bounding box center [1428, 784] width 135 height 33
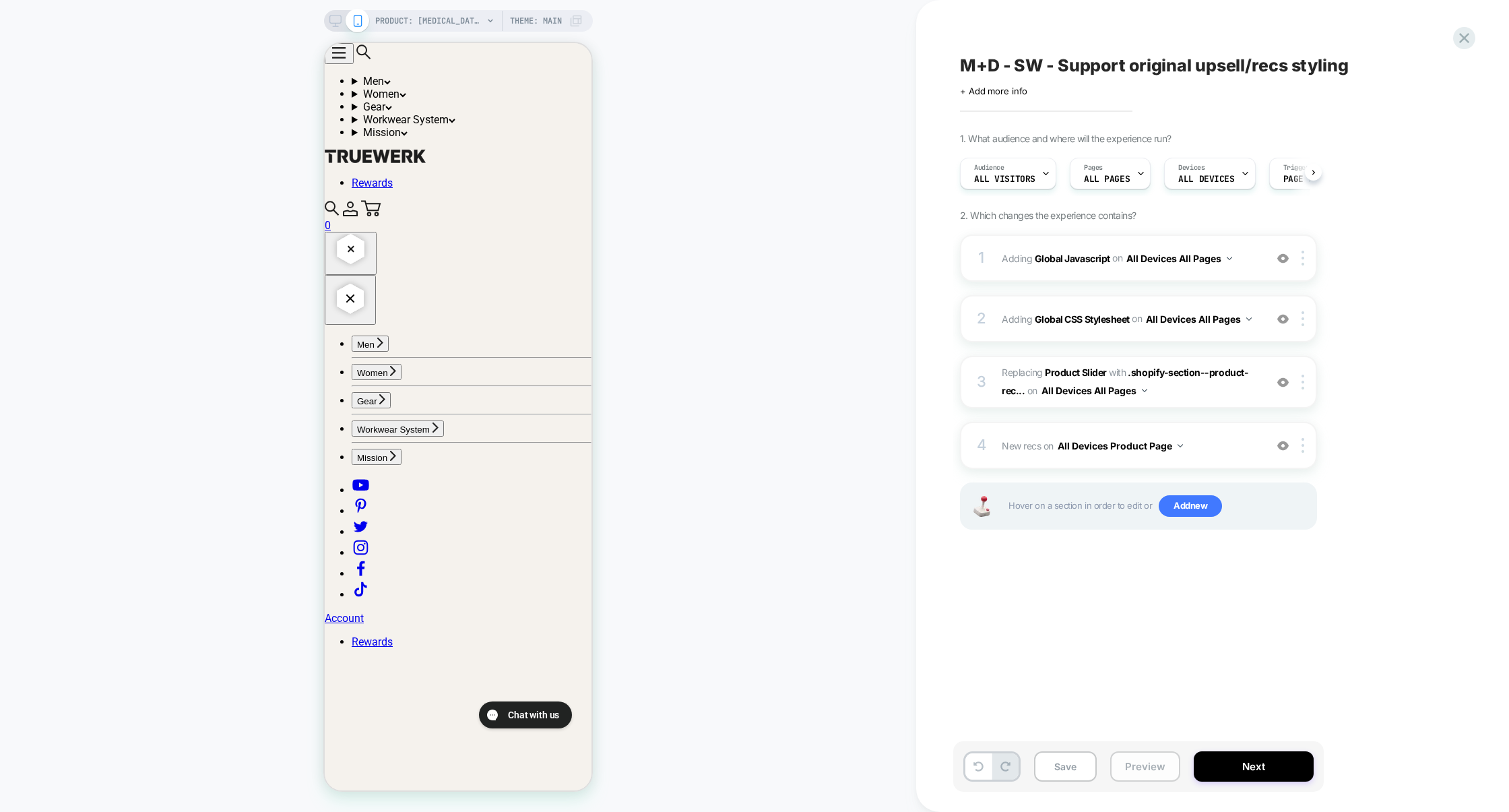
click at [1134, 775] on button "Preview" at bounding box center [1146, 766] width 70 height 30
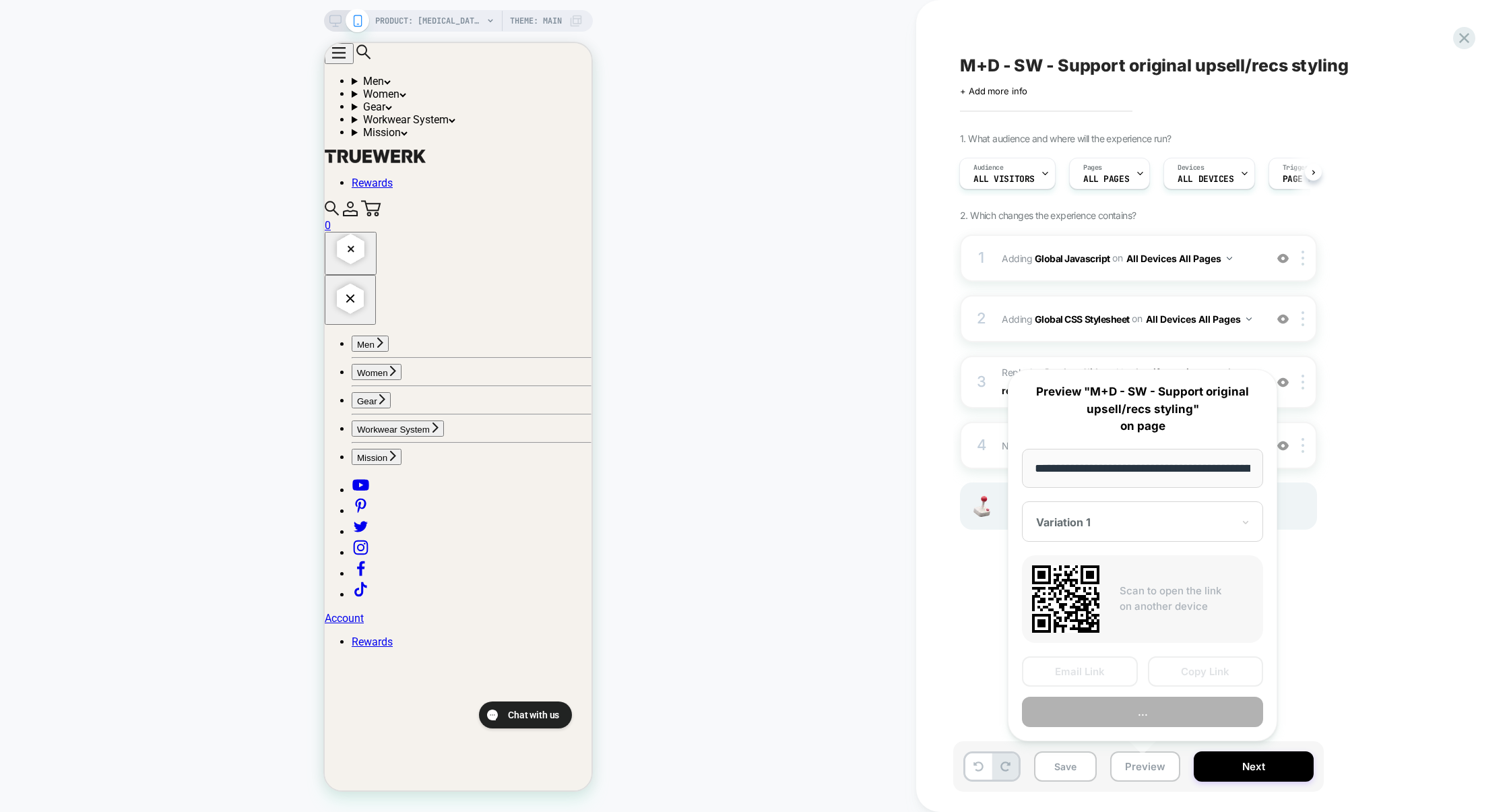
scroll to position [0, 219]
click at [1146, 712] on button "Preview" at bounding box center [1143, 712] width 241 height 30
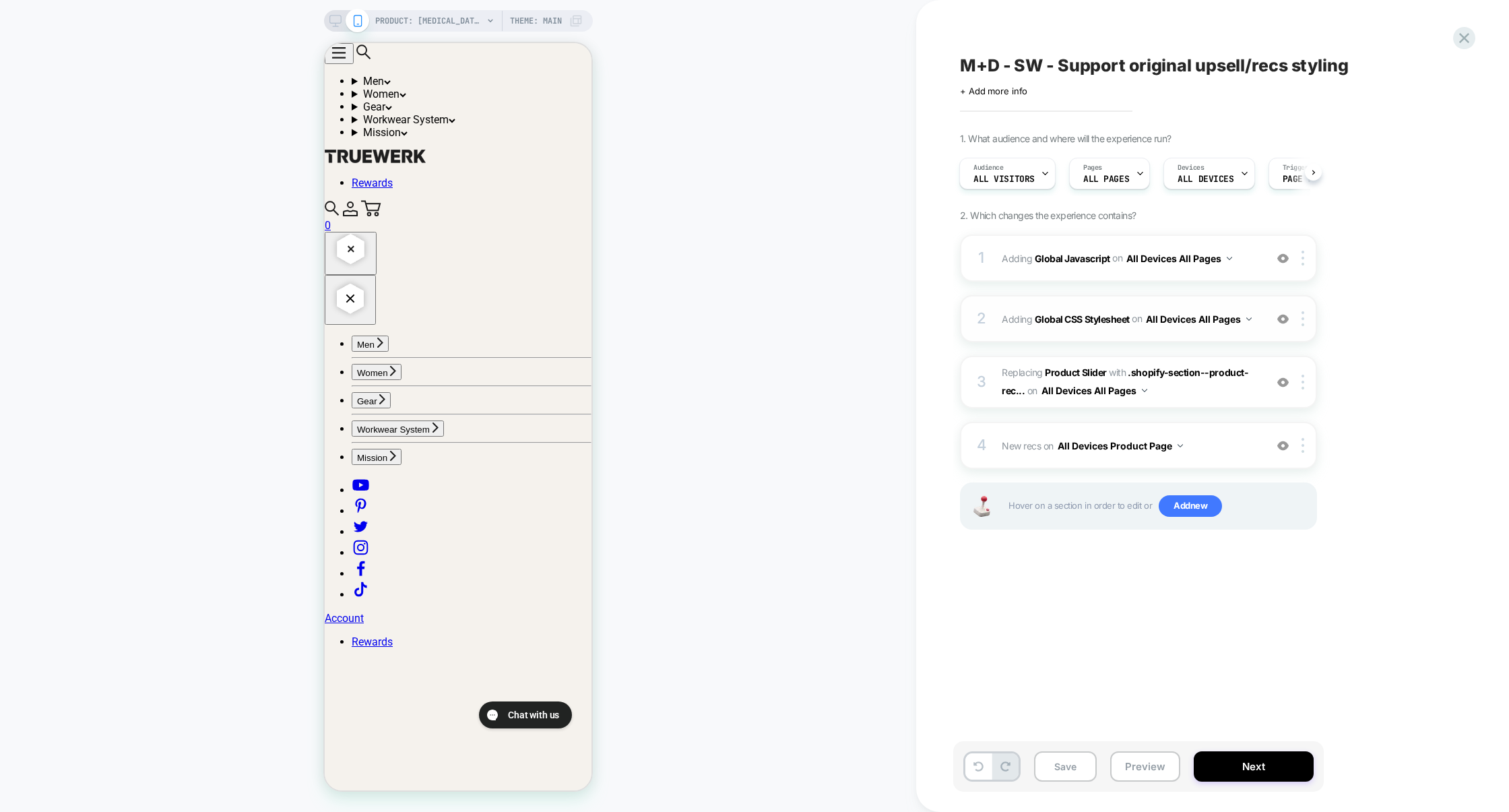
click at [1145, 331] on div "2 Adding Global CSS Stylesheet on All Devices All Pages Add Before Add After Ta…" at bounding box center [1139, 318] width 357 height 47
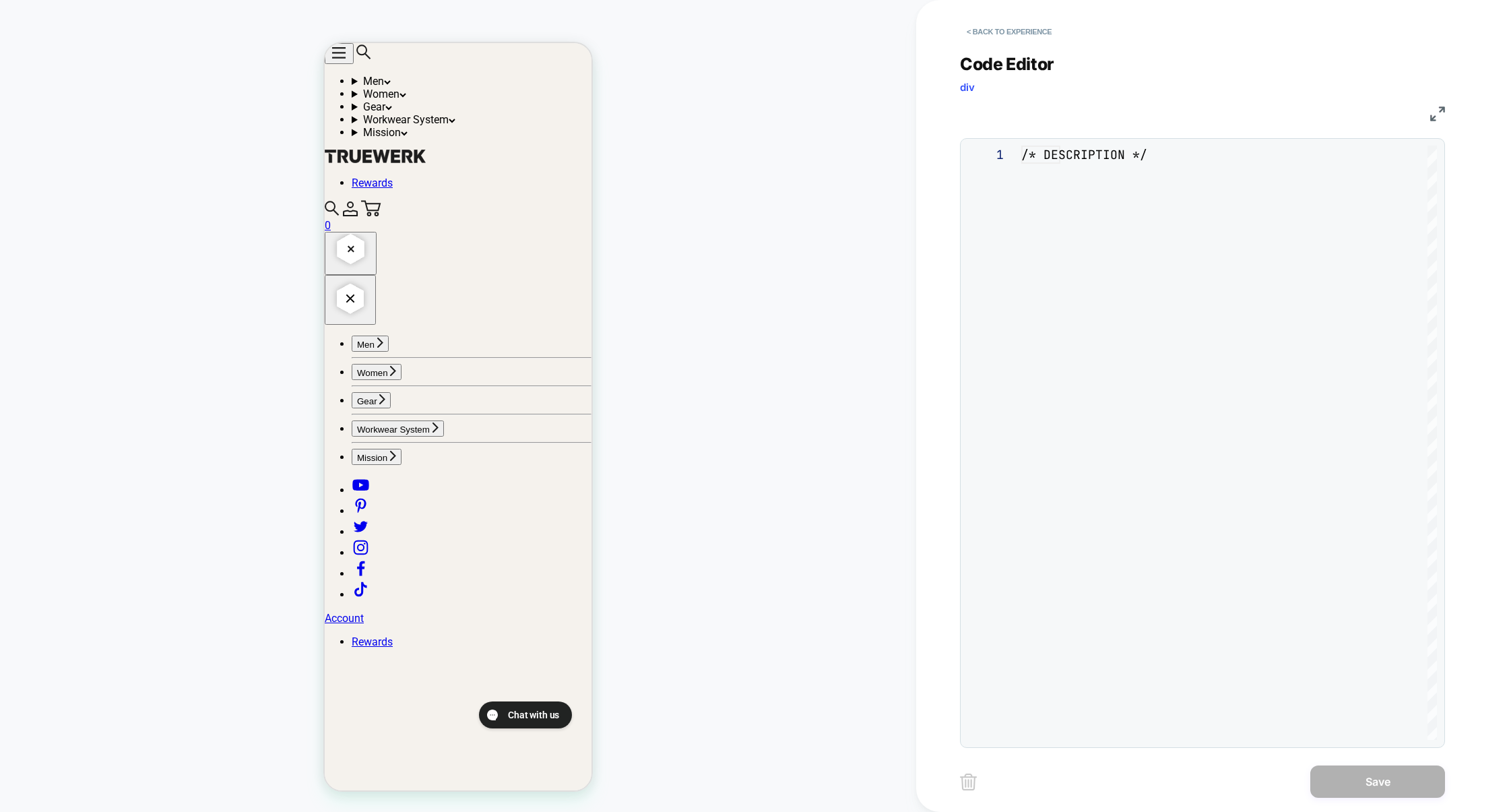
scroll to position [182, 0]
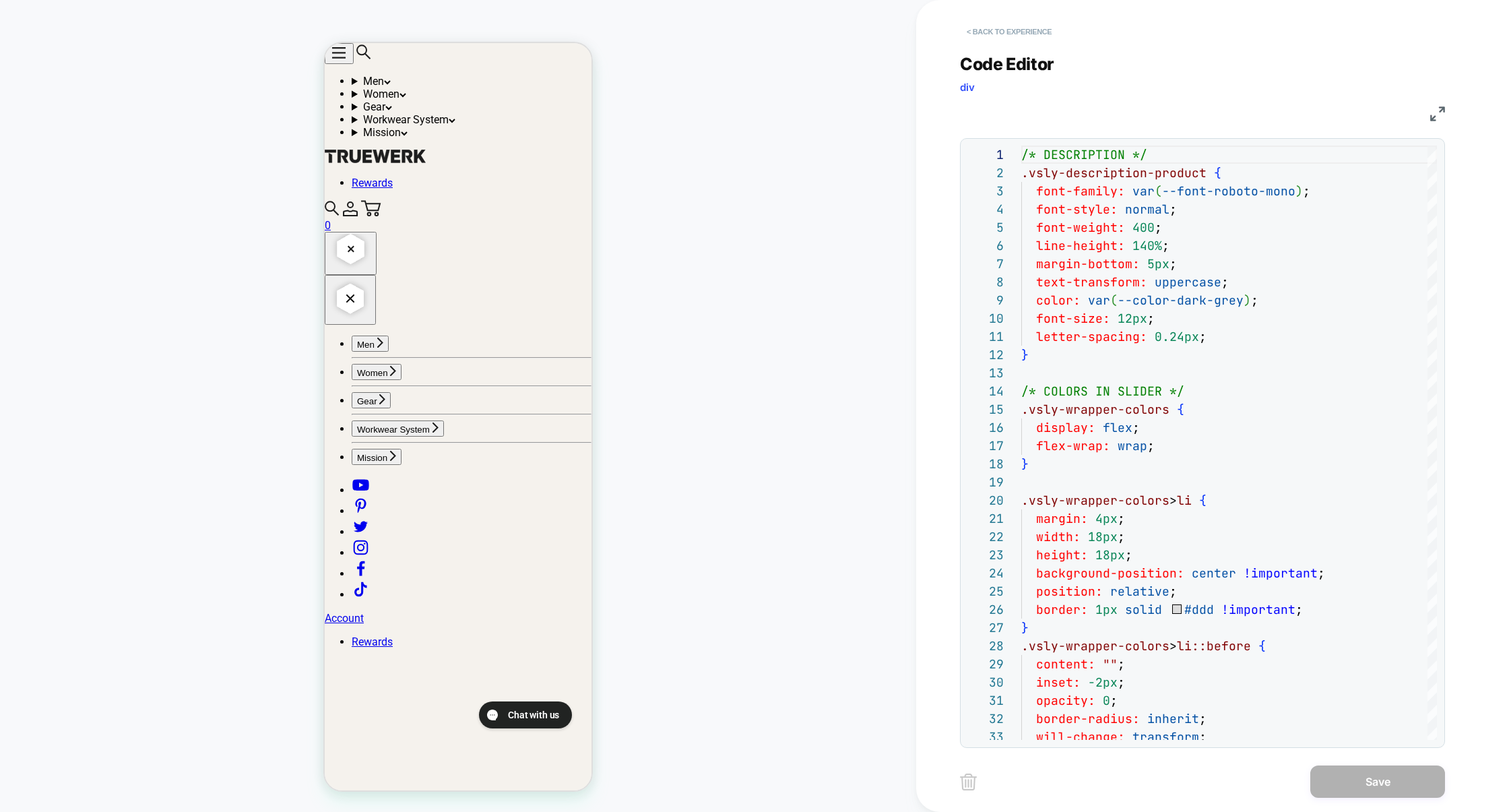
click at [1008, 31] on button "< Back to experience" at bounding box center [1009, 32] width 98 height 22
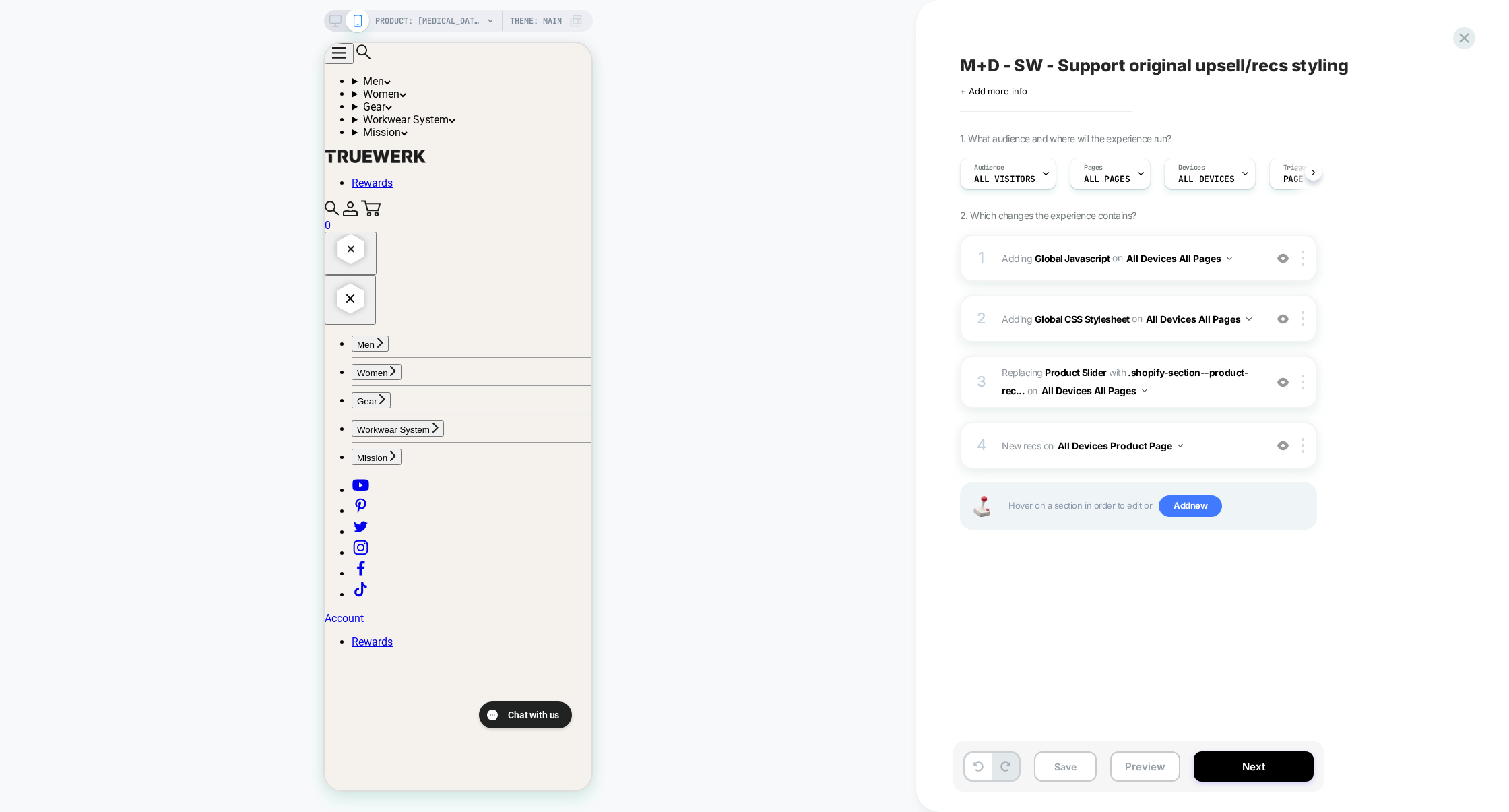
scroll to position [0, 1]
click at [1136, 281] on div "1 Adding Global Javascript on All Devices All Pages Add Before Add After Target…" at bounding box center [1139, 258] width 357 height 47
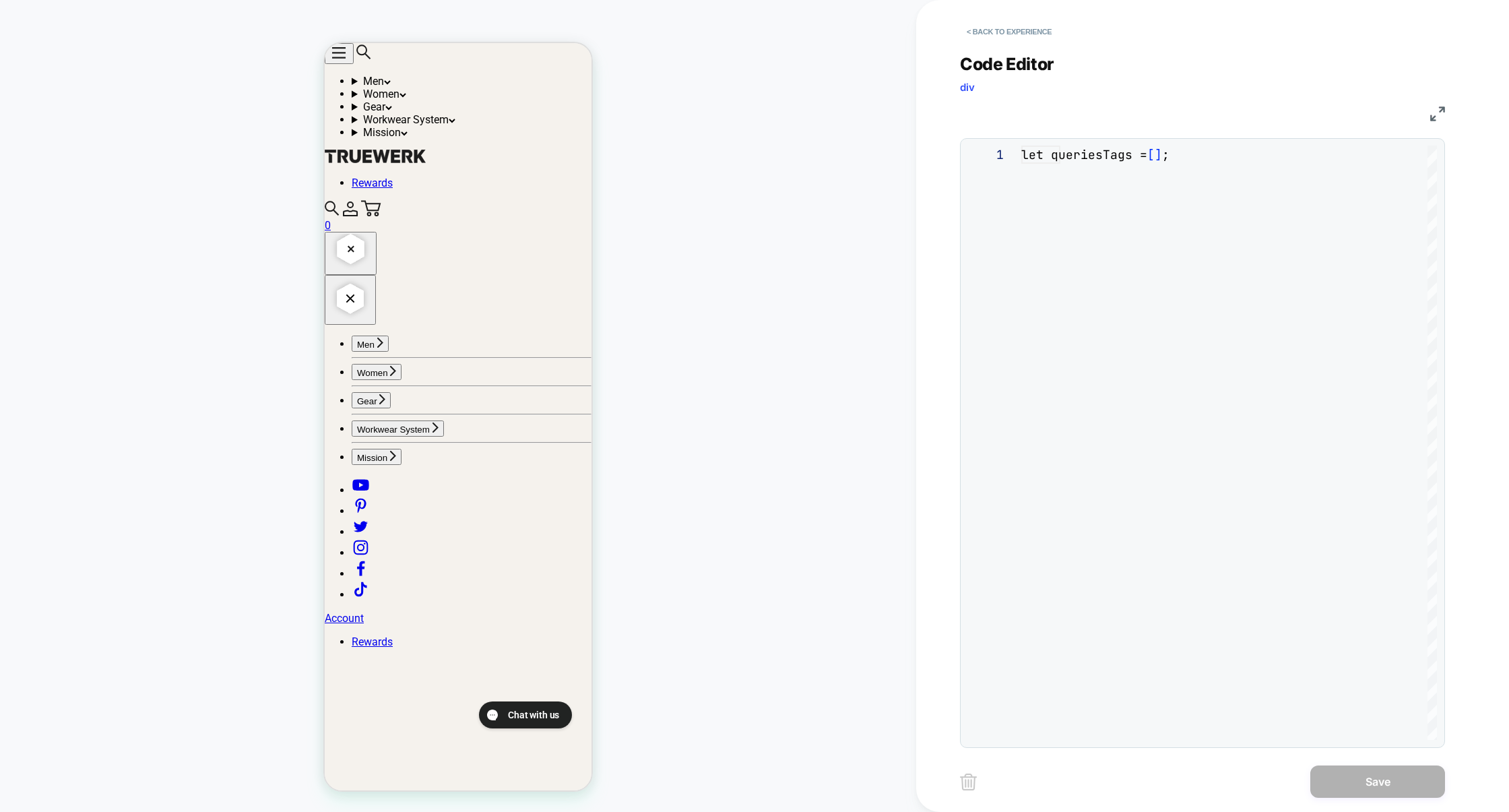
scroll to position [182, 0]
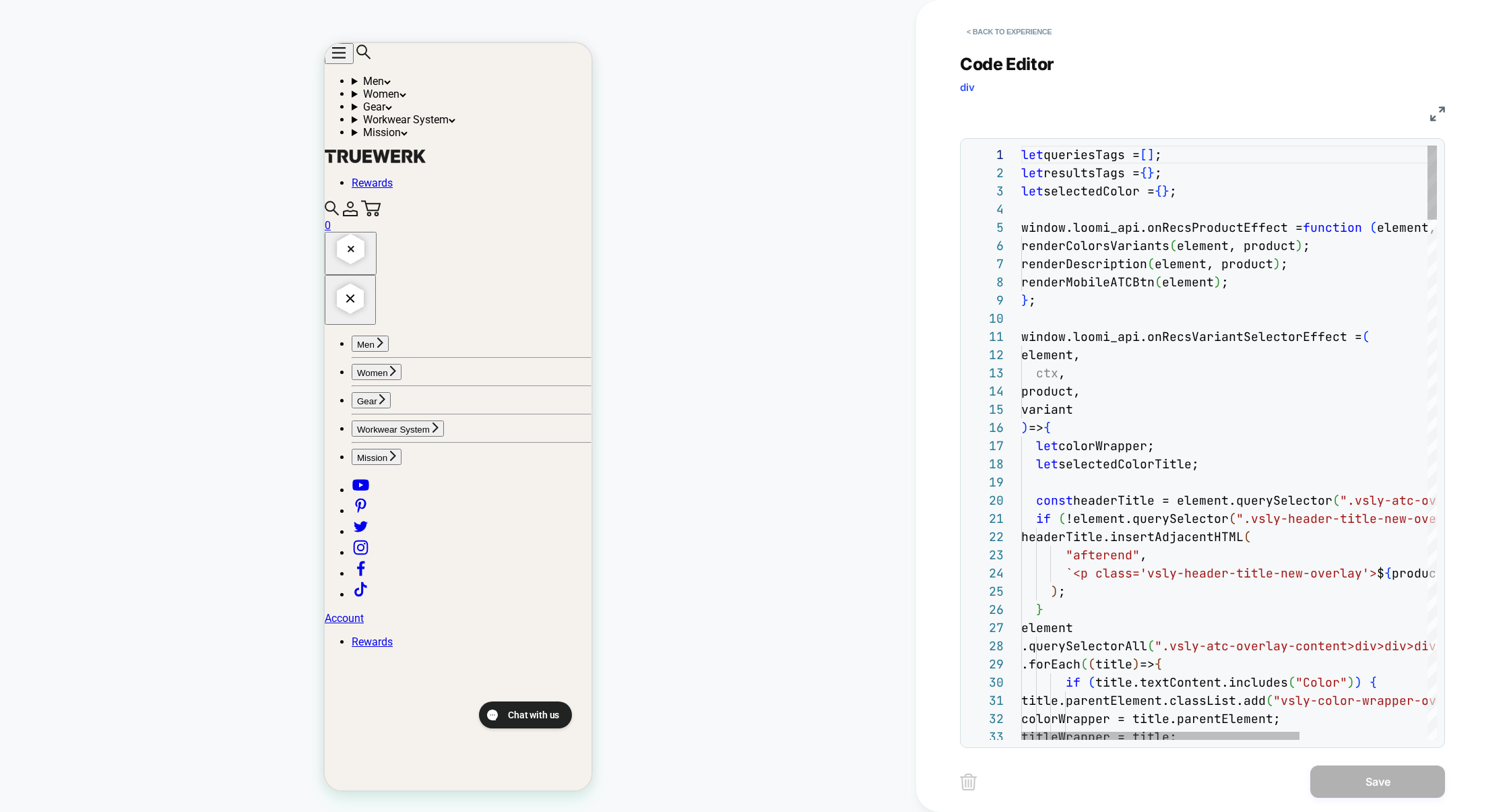
click at [1437, 112] on img at bounding box center [1438, 114] width 15 height 15
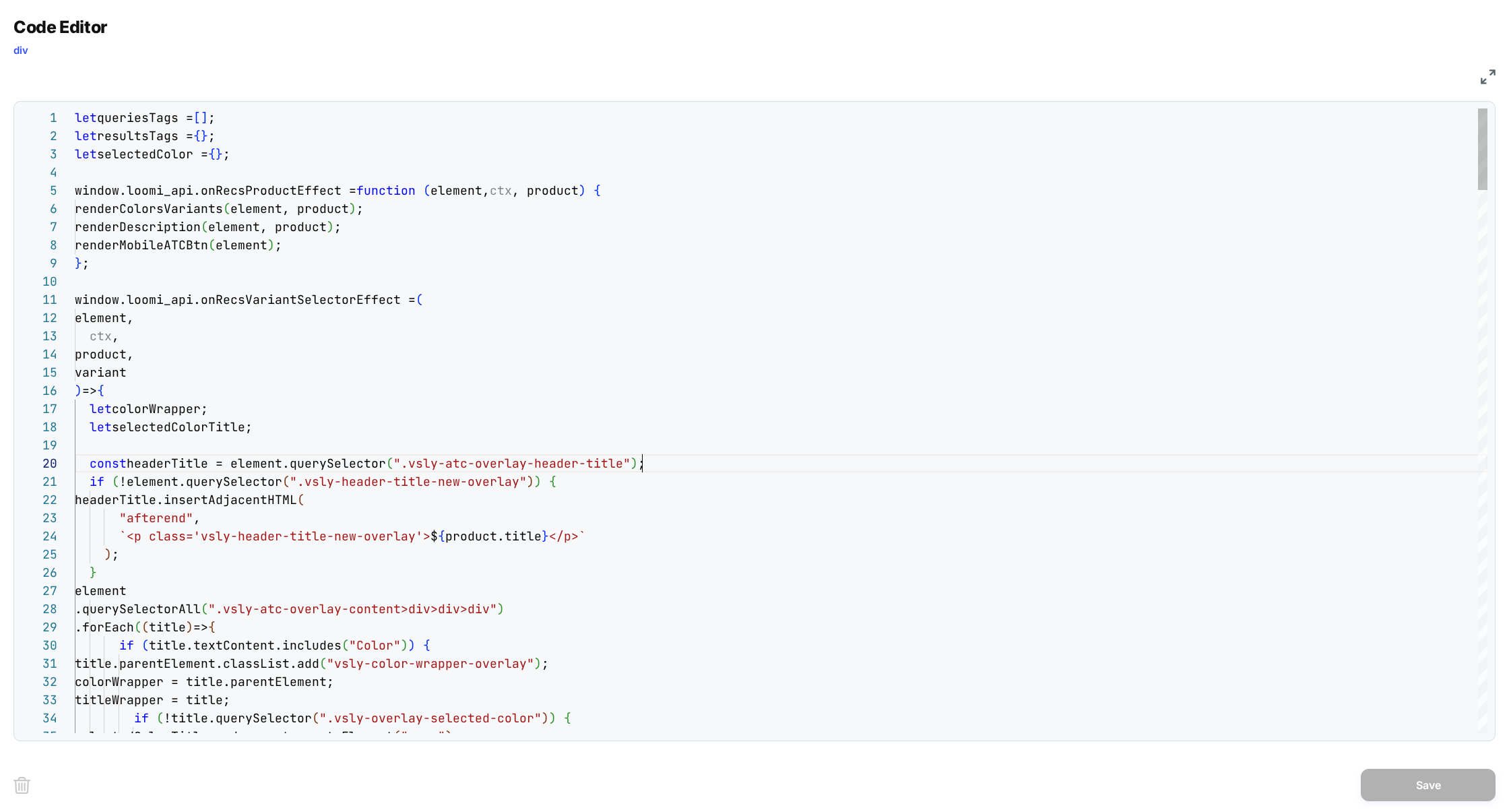
type textarea "**********"
type textarea "*"
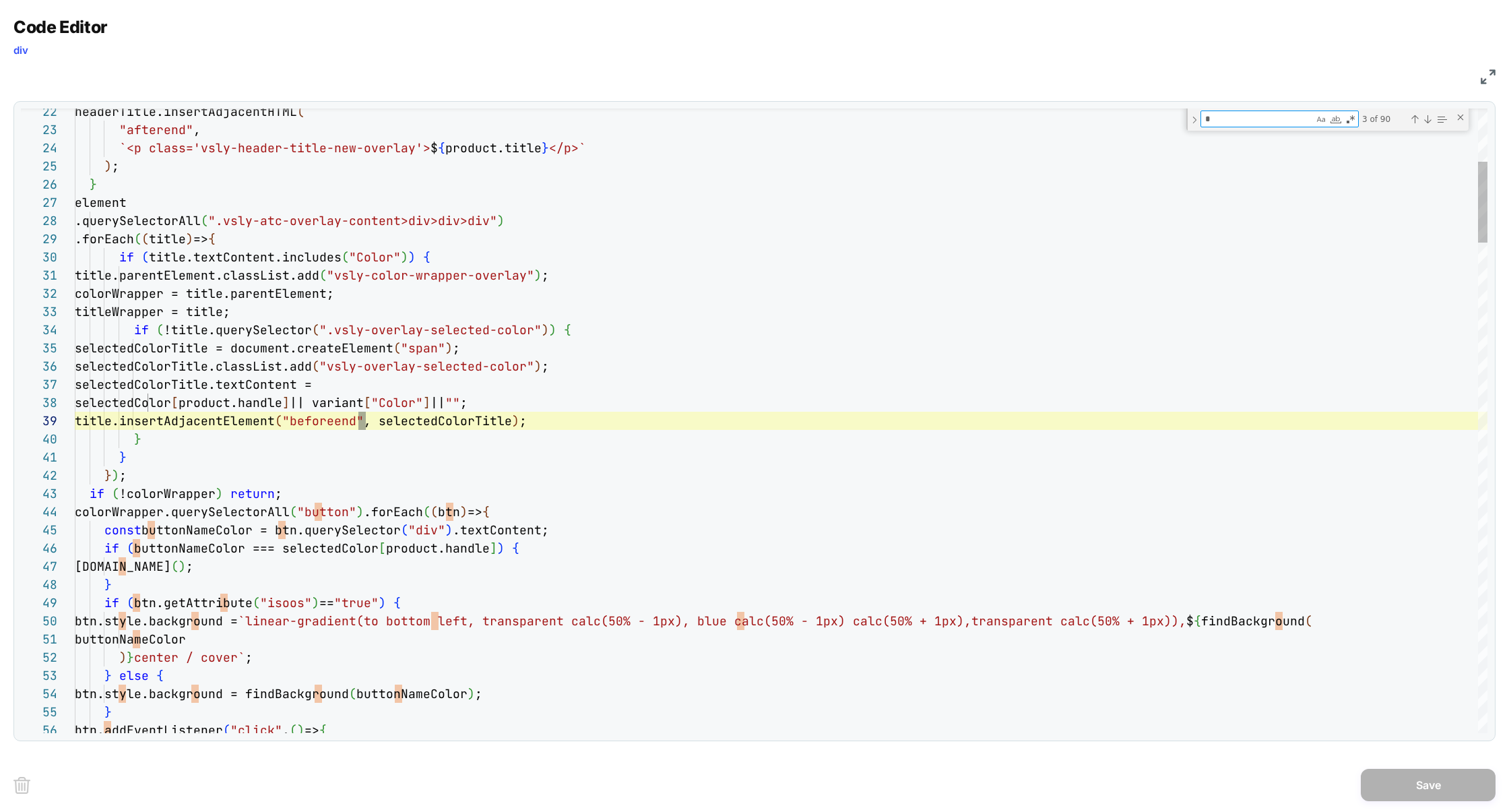
type textarea "**********"
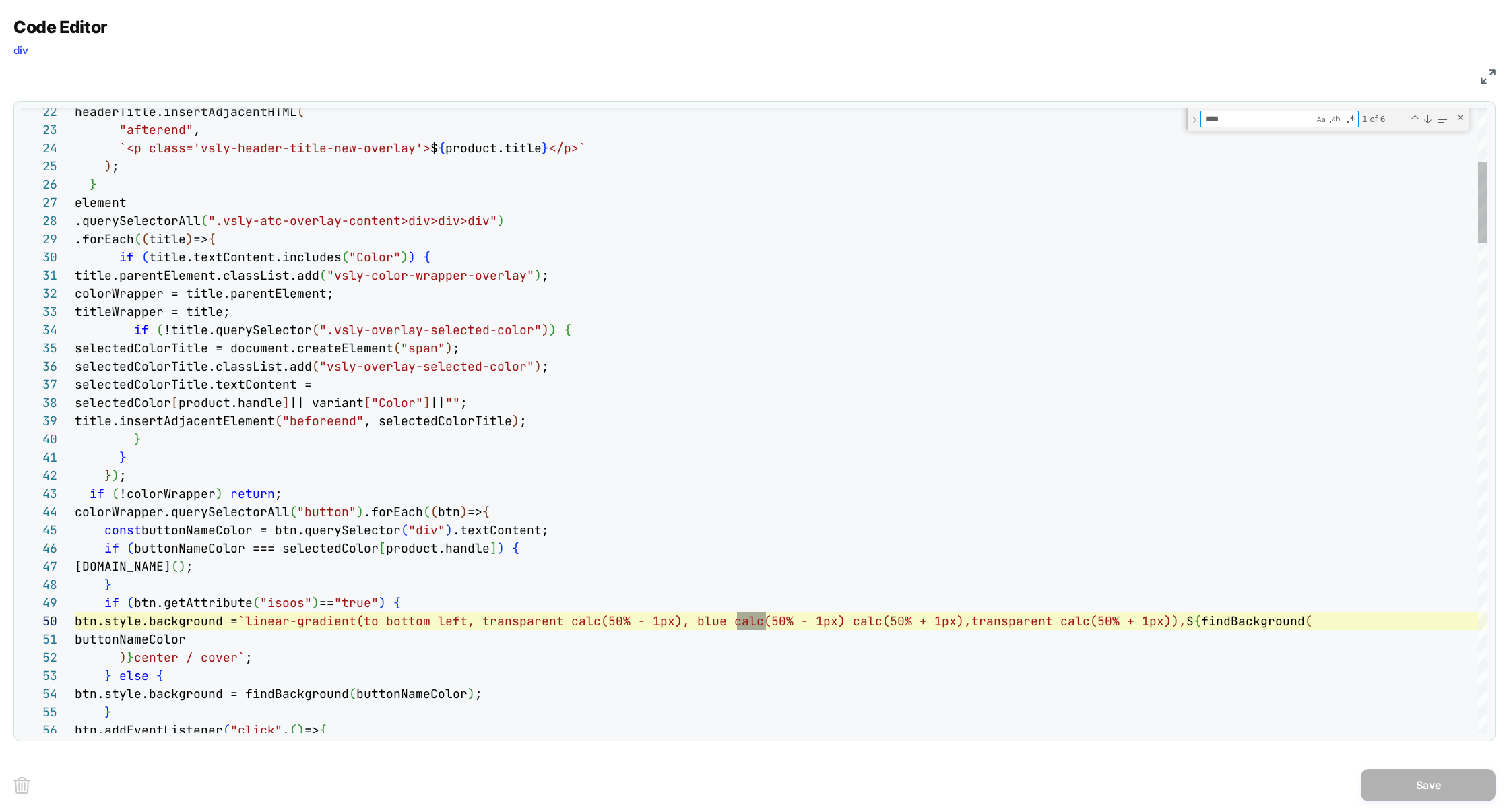
type textarea "****"
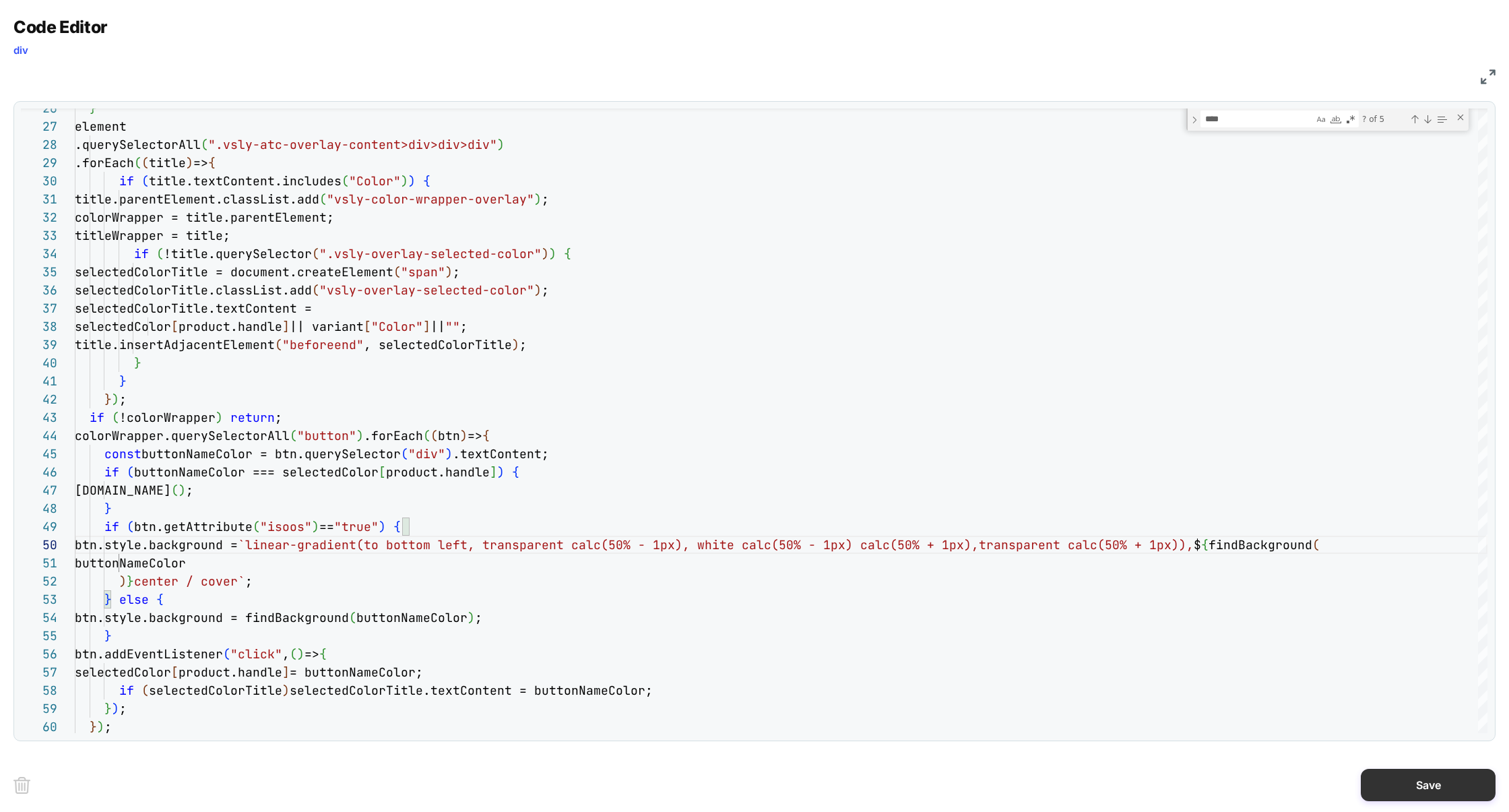
type textarea "**********"
click at [1416, 781] on button "Save" at bounding box center [1428, 784] width 135 height 33
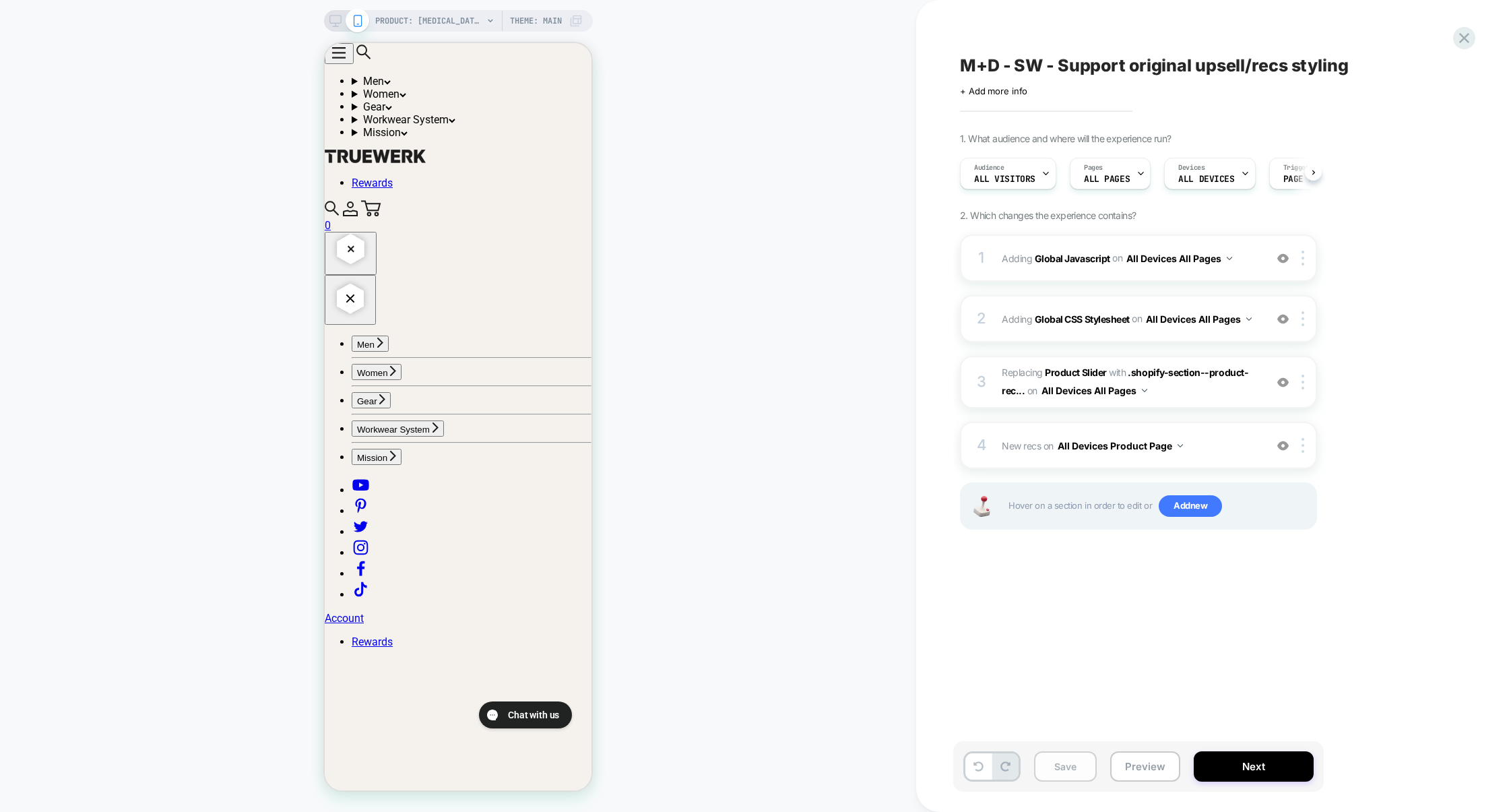
scroll to position [0, 1]
click at [1082, 768] on button "Save" at bounding box center [1065, 766] width 63 height 30
click at [1115, 768] on button "Preview" at bounding box center [1146, 766] width 70 height 30
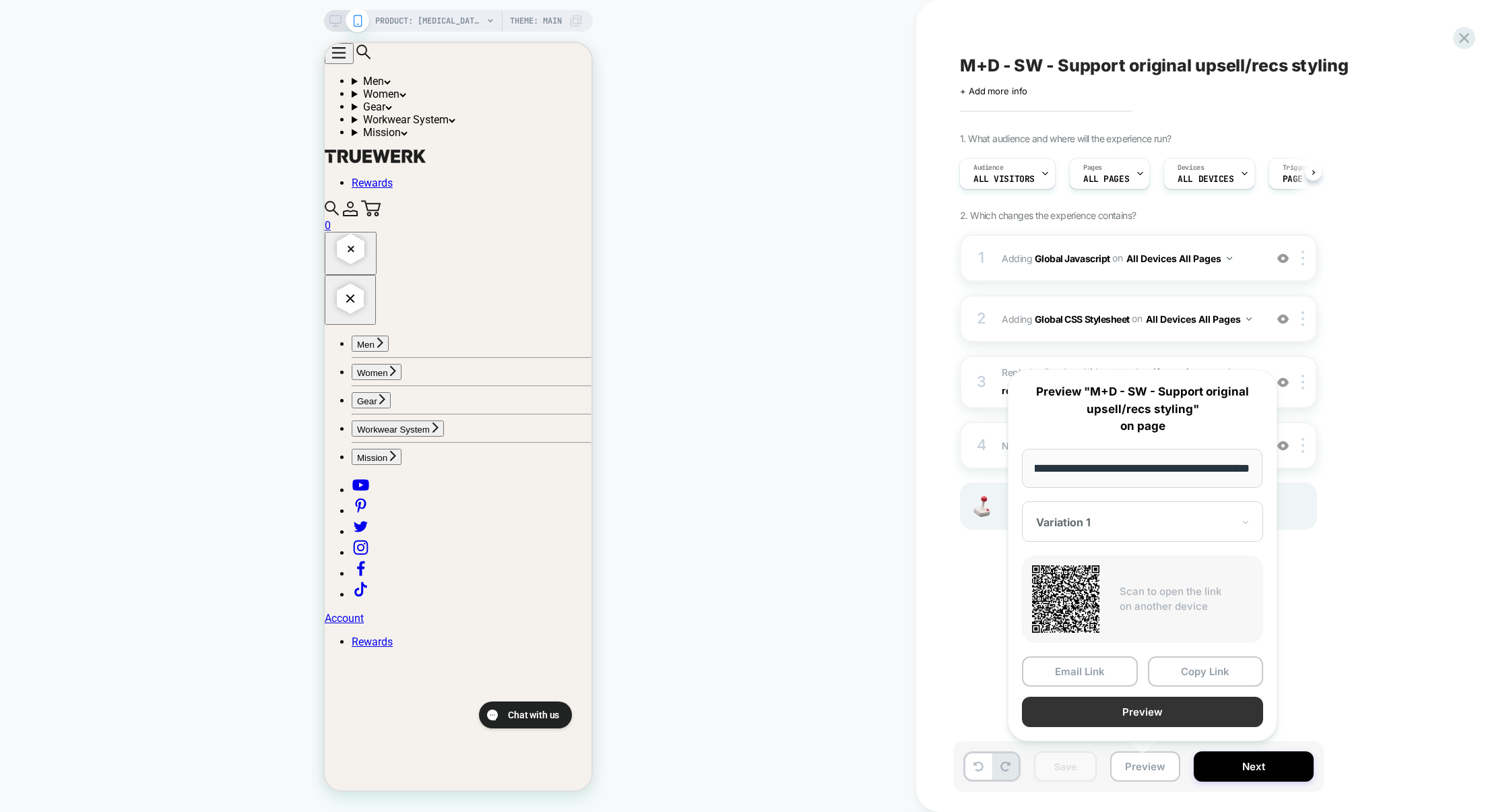
scroll to position [0, 0]
click at [1177, 715] on button "Preview" at bounding box center [1143, 712] width 241 height 30
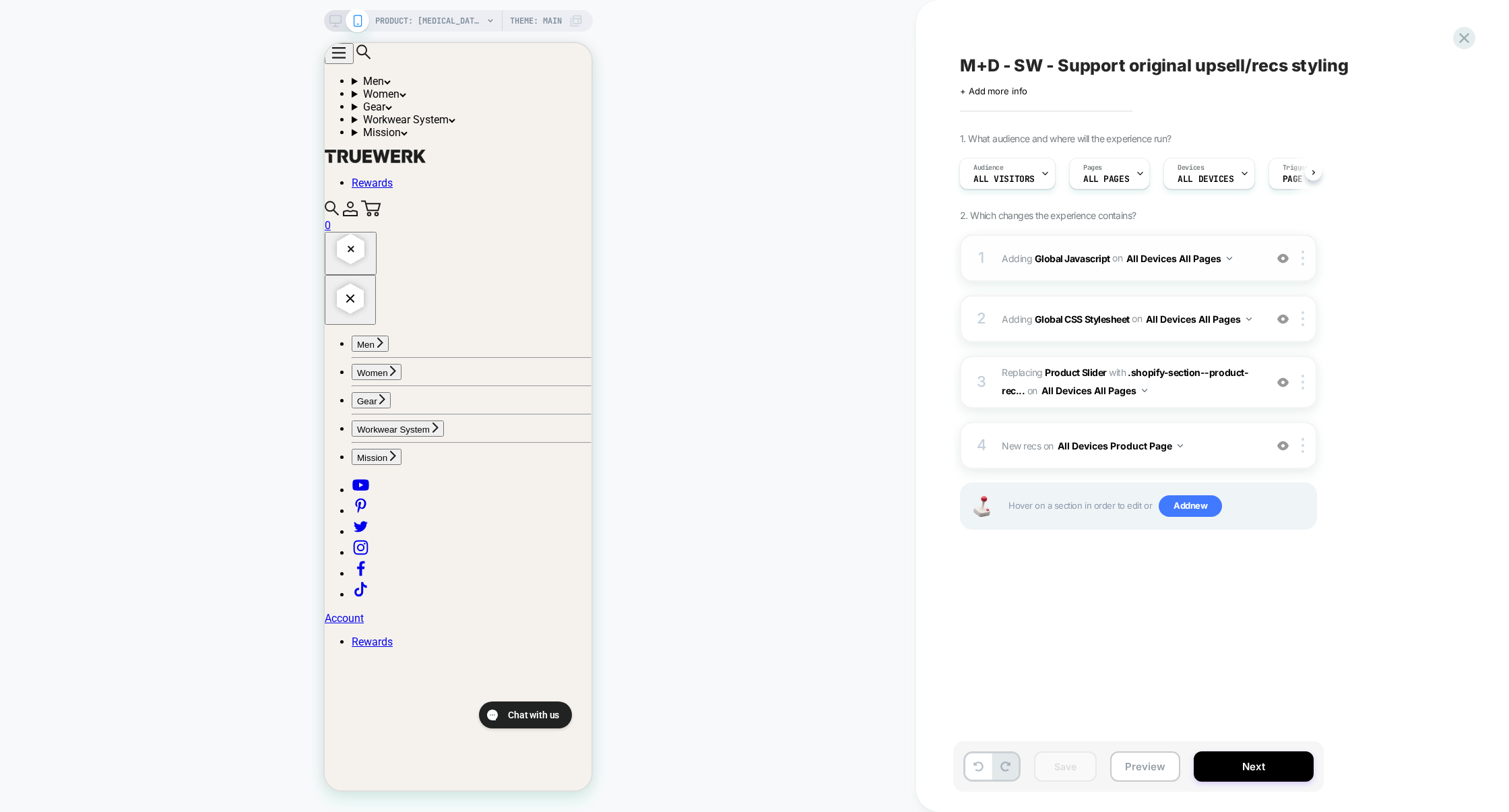
click at [1071, 269] on div "1 Adding Global Javascript on All Devices All Pages Add Before Add After Target…" at bounding box center [1139, 258] width 357 height 47
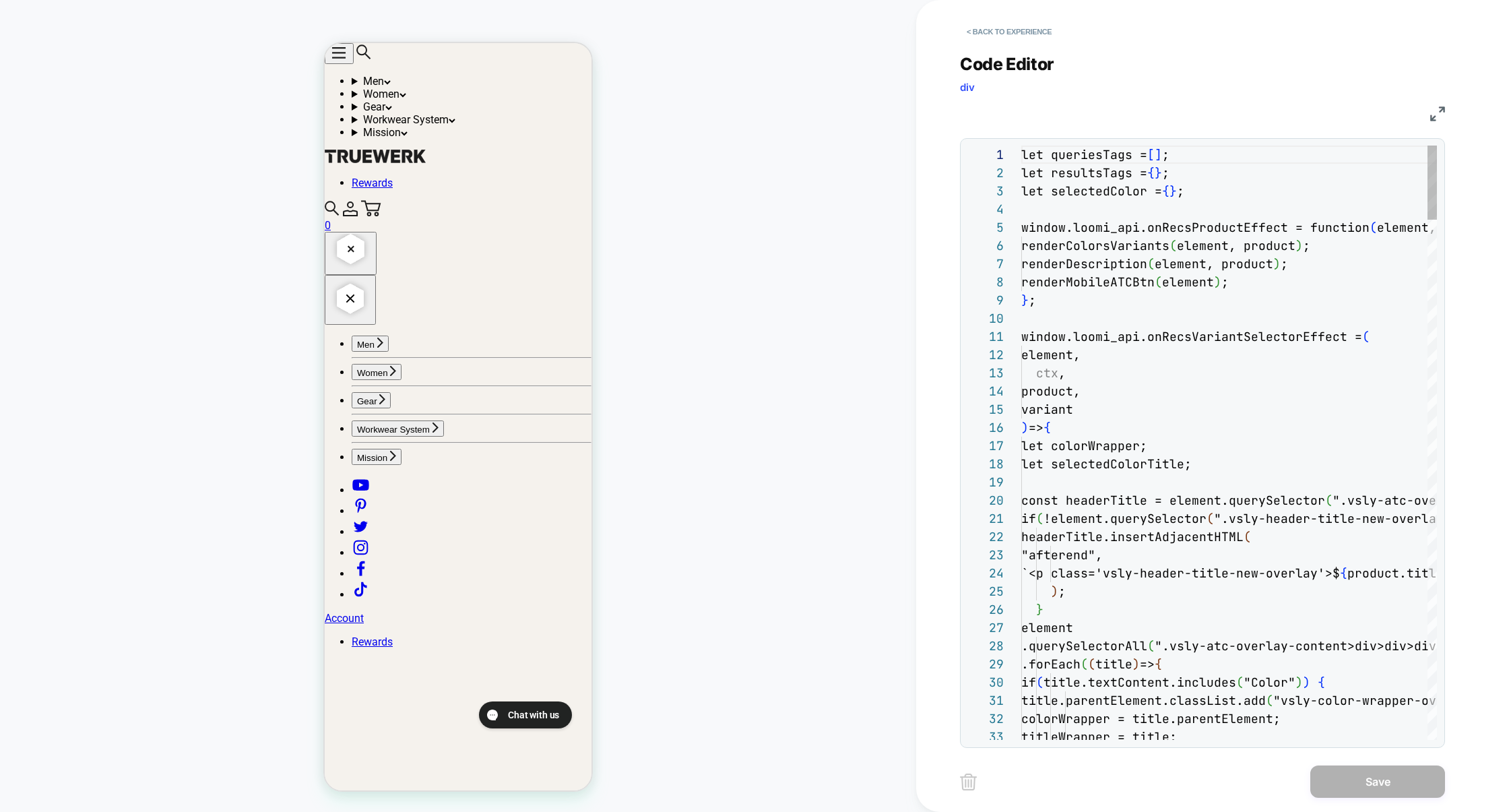
scroll to position [182, 0]
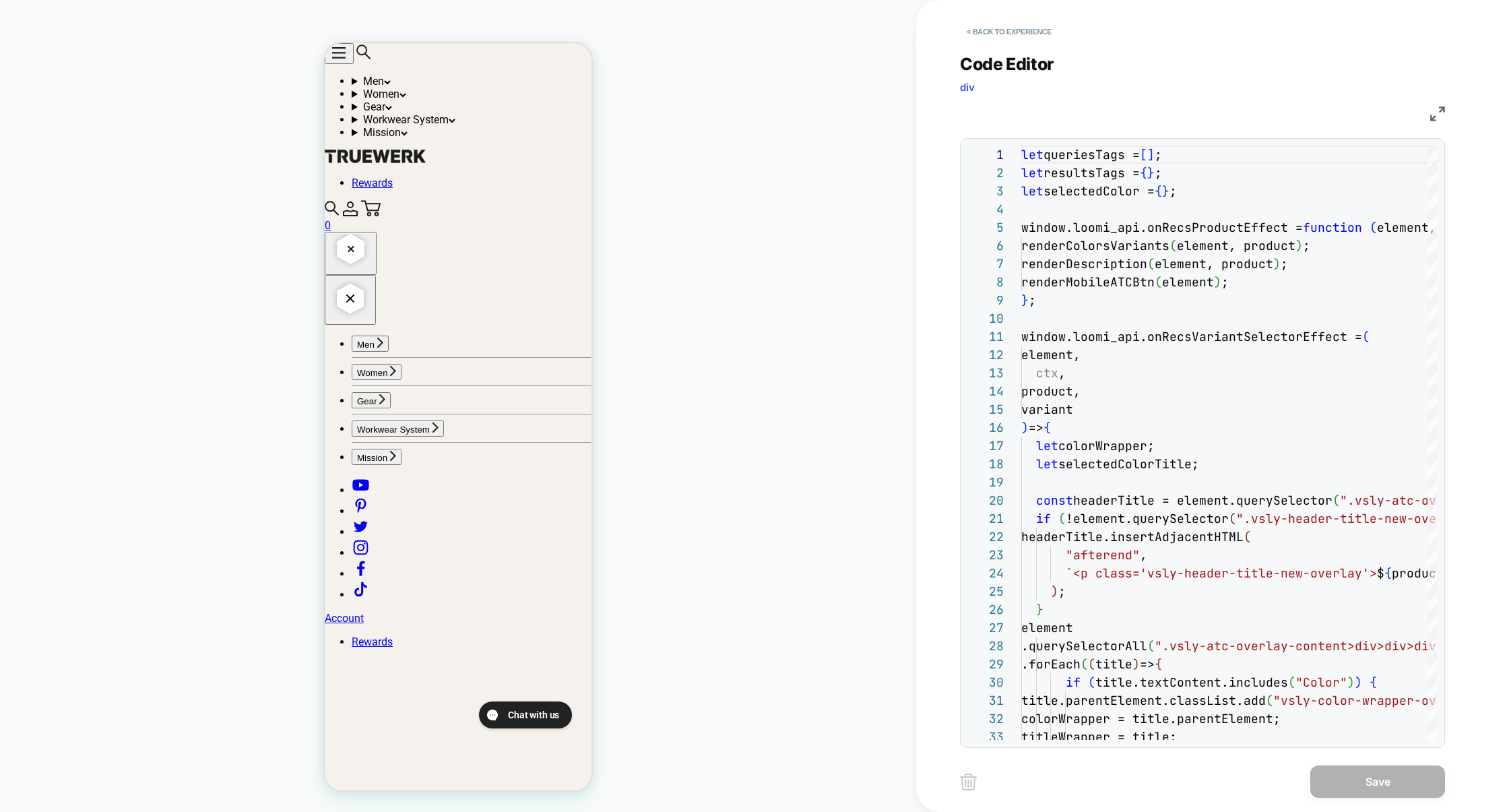
click at [1437, 115] on img at bounding box center [1438, 114] width 15 height 15
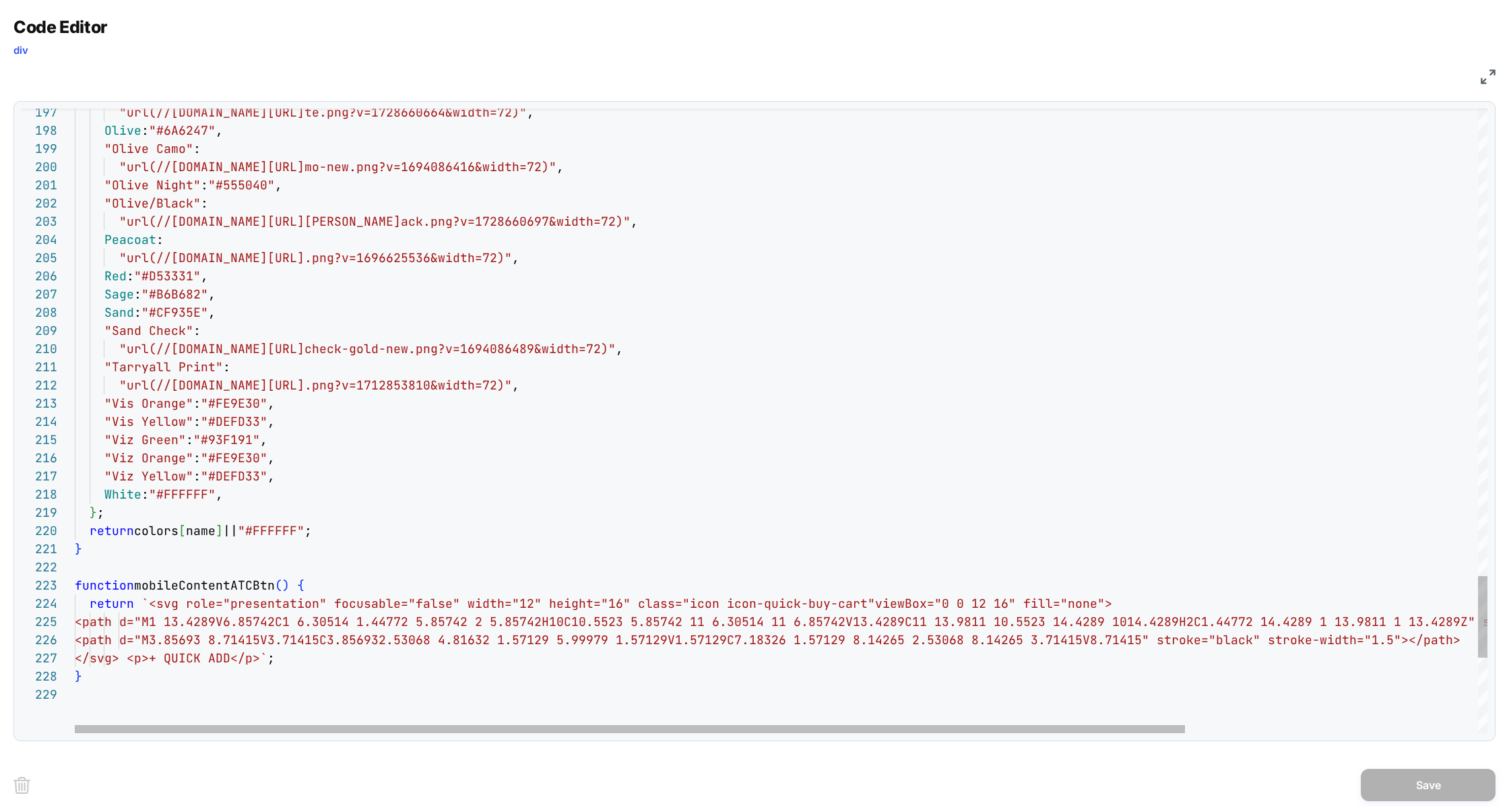
scroll to position [146, 15]
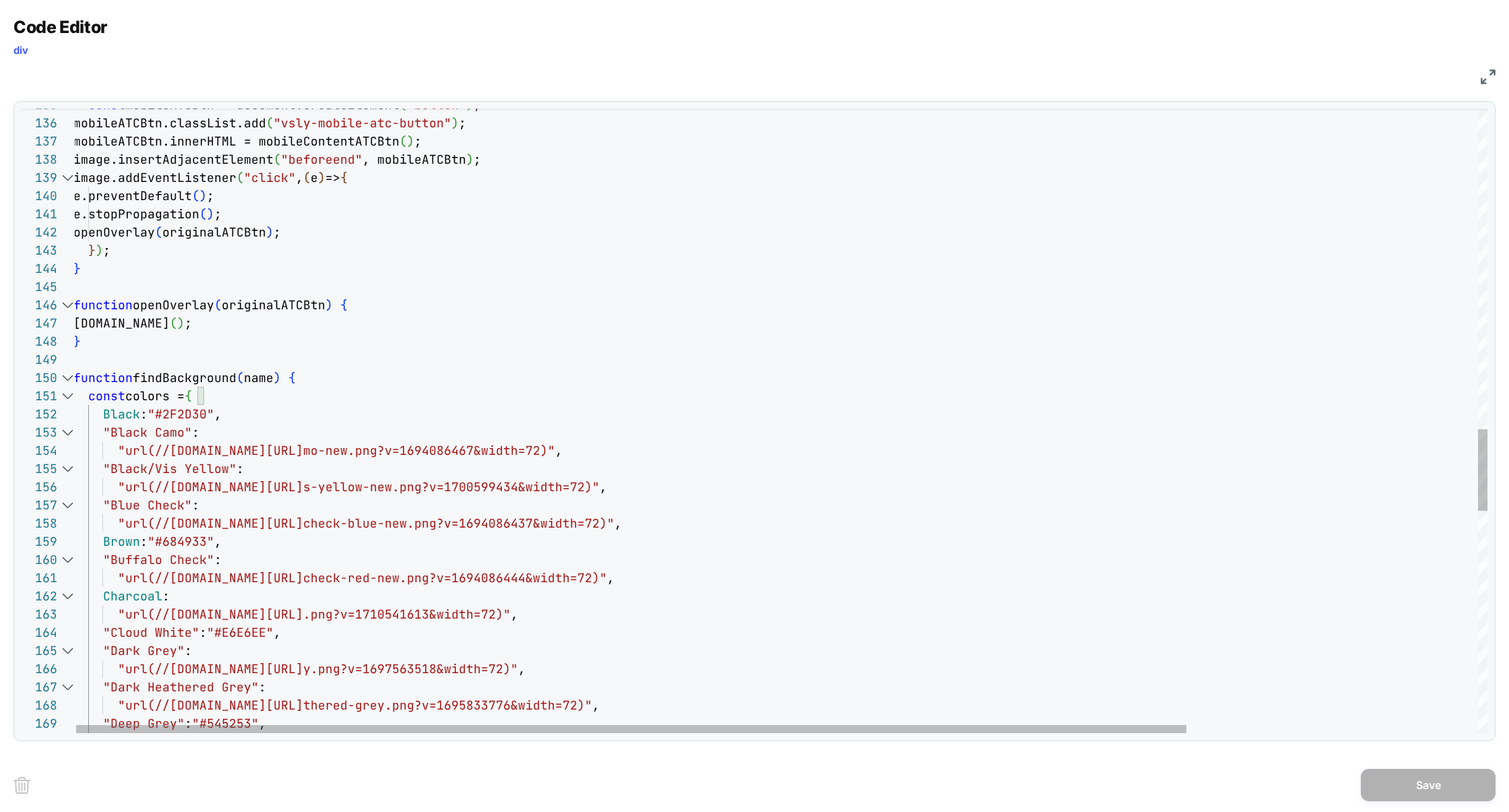
click at [66, 395] on div at bounding box center [67, 396] width 18 height 18
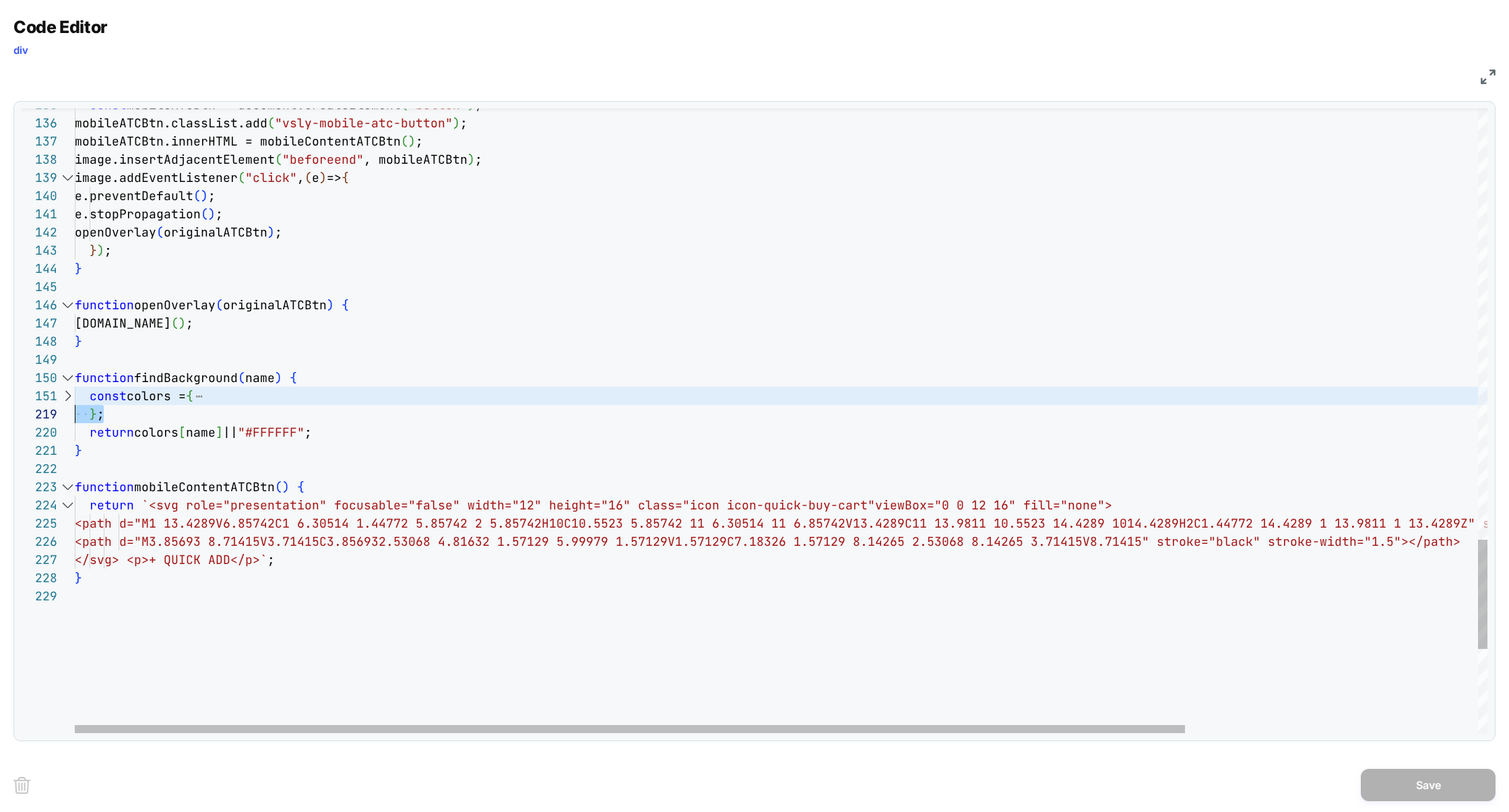
scroll to position [0, 0]
drag, startPoint x: 126, startPoint y: 414, endPoint x: 47, endPoint y: 403, distance: 79.8
click at [68, 398] on div at bounding box center [67, 396] width 18 height 18
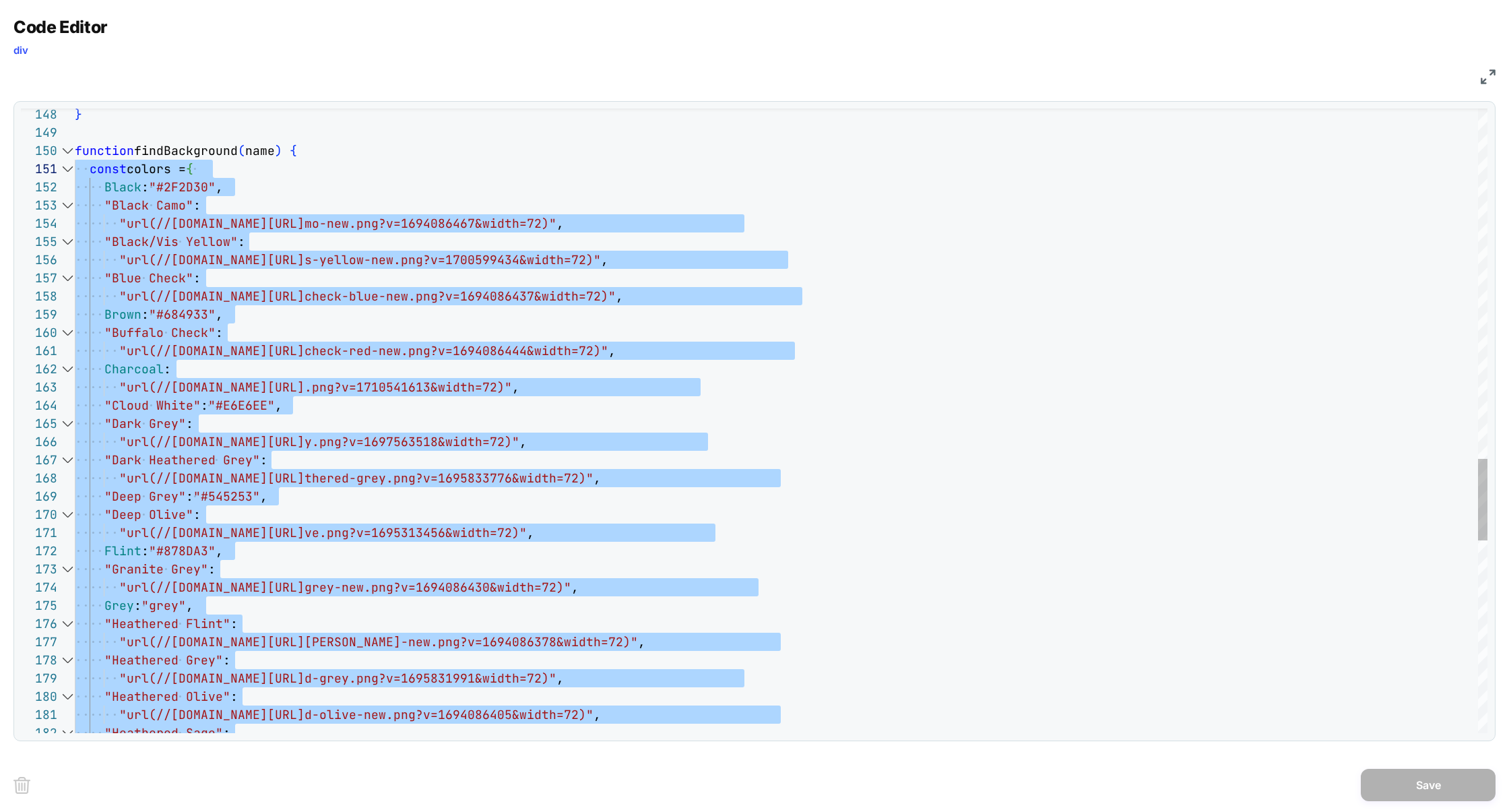
scroll to position [109, 189]
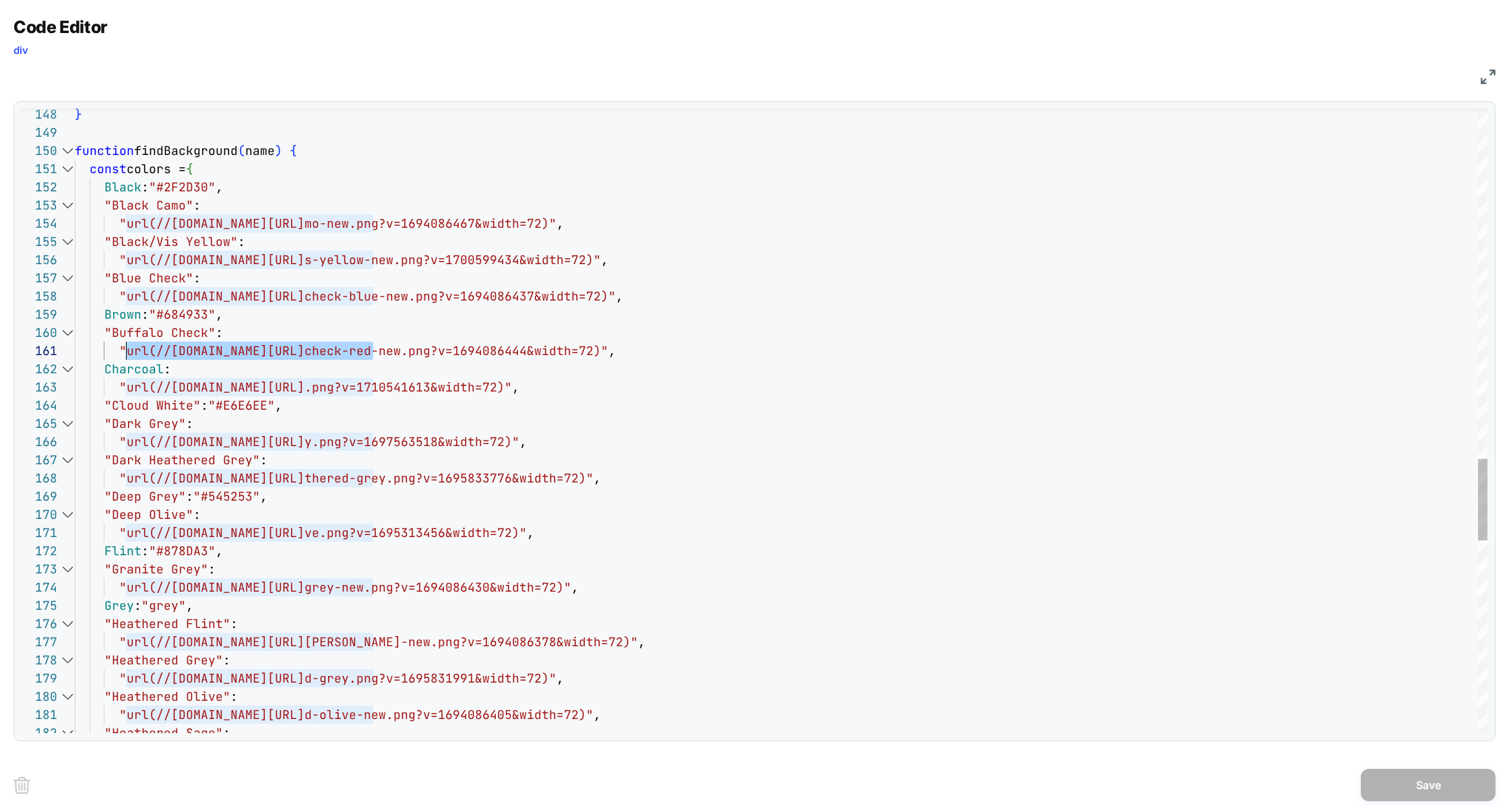
scroll to position [0, 51]
drag, startPoint x: 374, startPoint y: 356, endPoint x: 126, endPoint y: 350, distance: 248.1
click at [65, 171] on div at bounding box center [67, 169] width 18 height 18
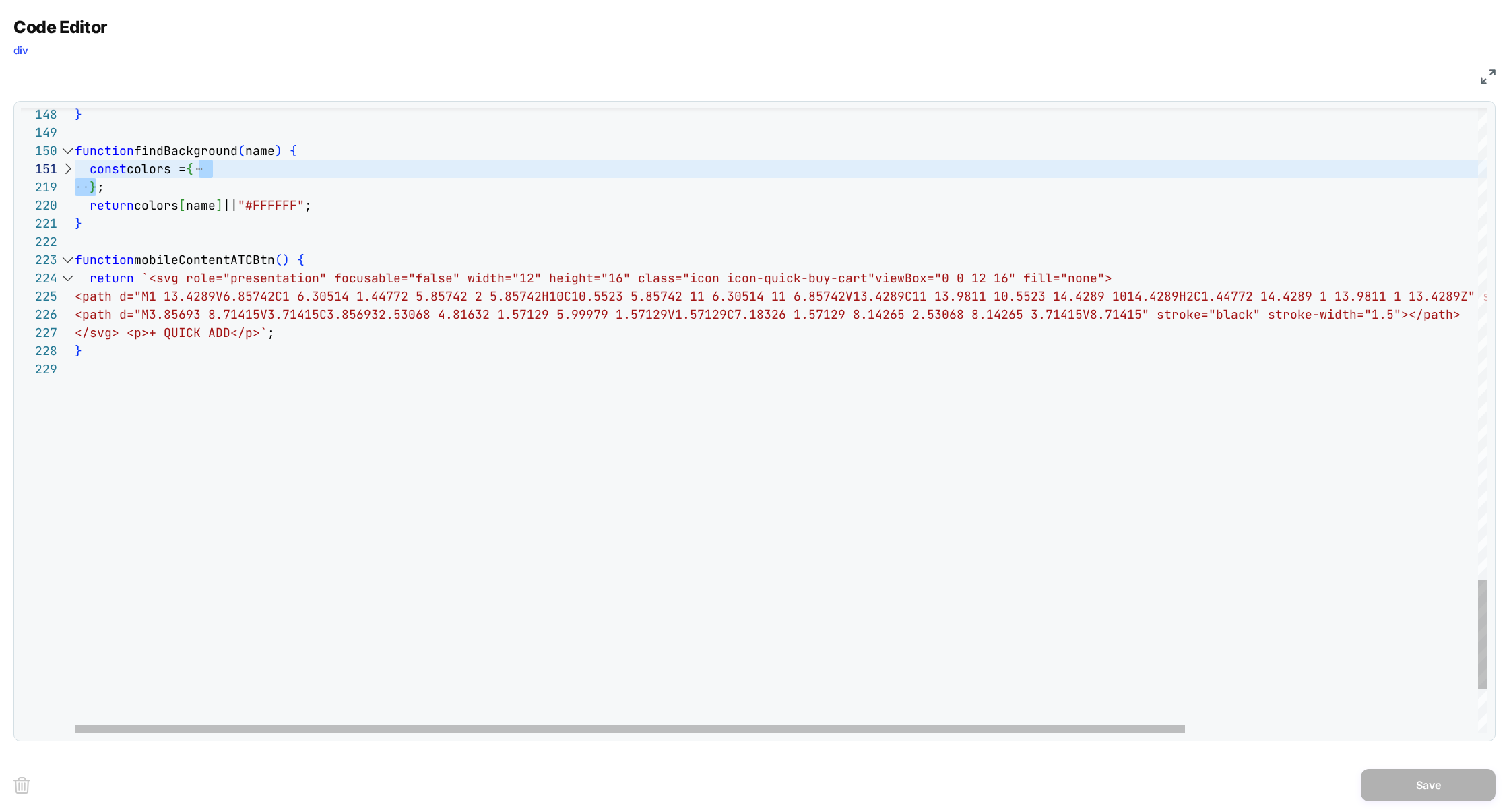
scroll to position [0, 124]
drag, startPoint x: 96, startPoint y: 188, endPoint x: 201, endPoint y: 170, distance: 106.5
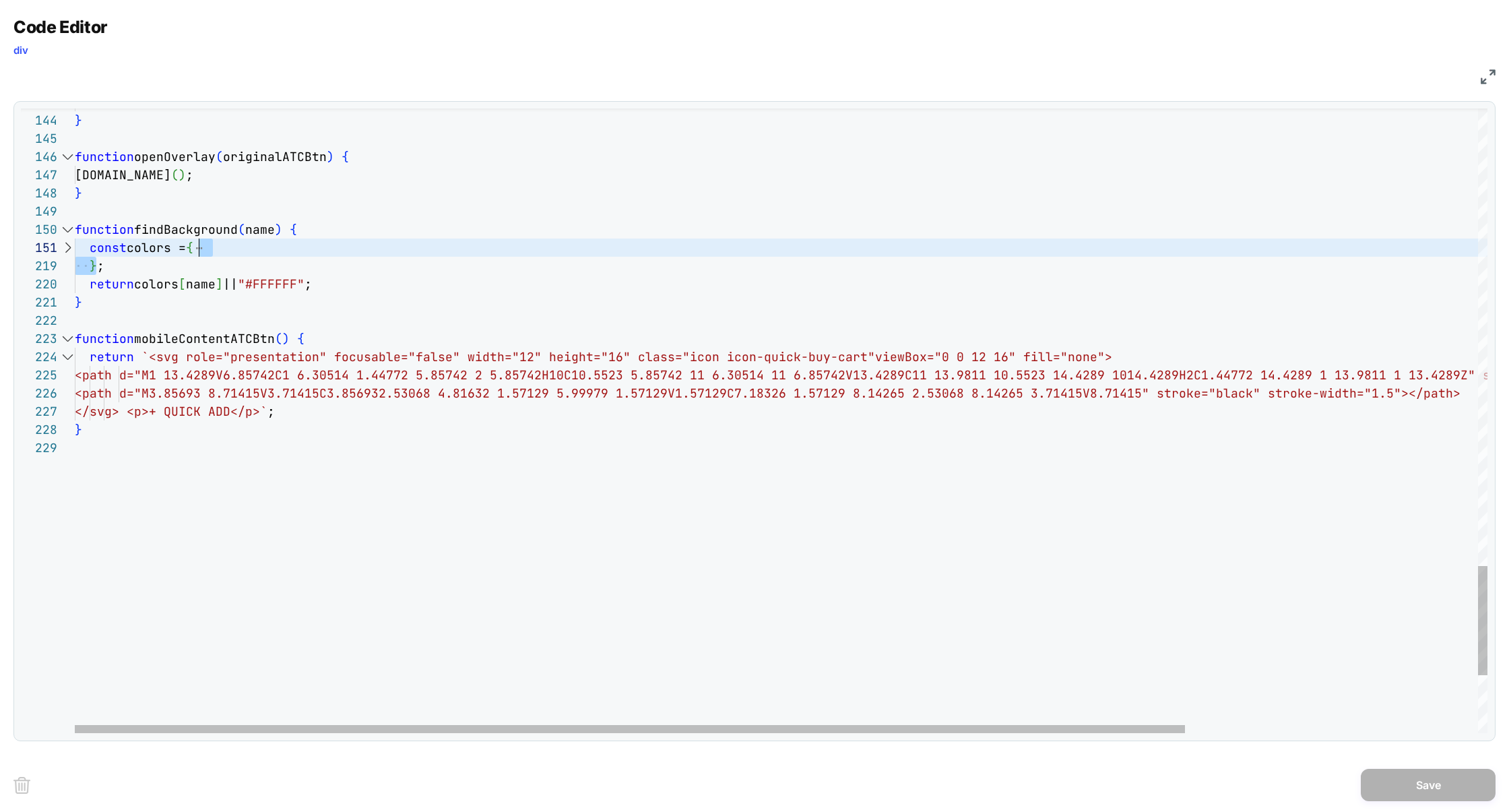
click at [67, 246] on div at bounding box center [67, 248] width 18 height 18
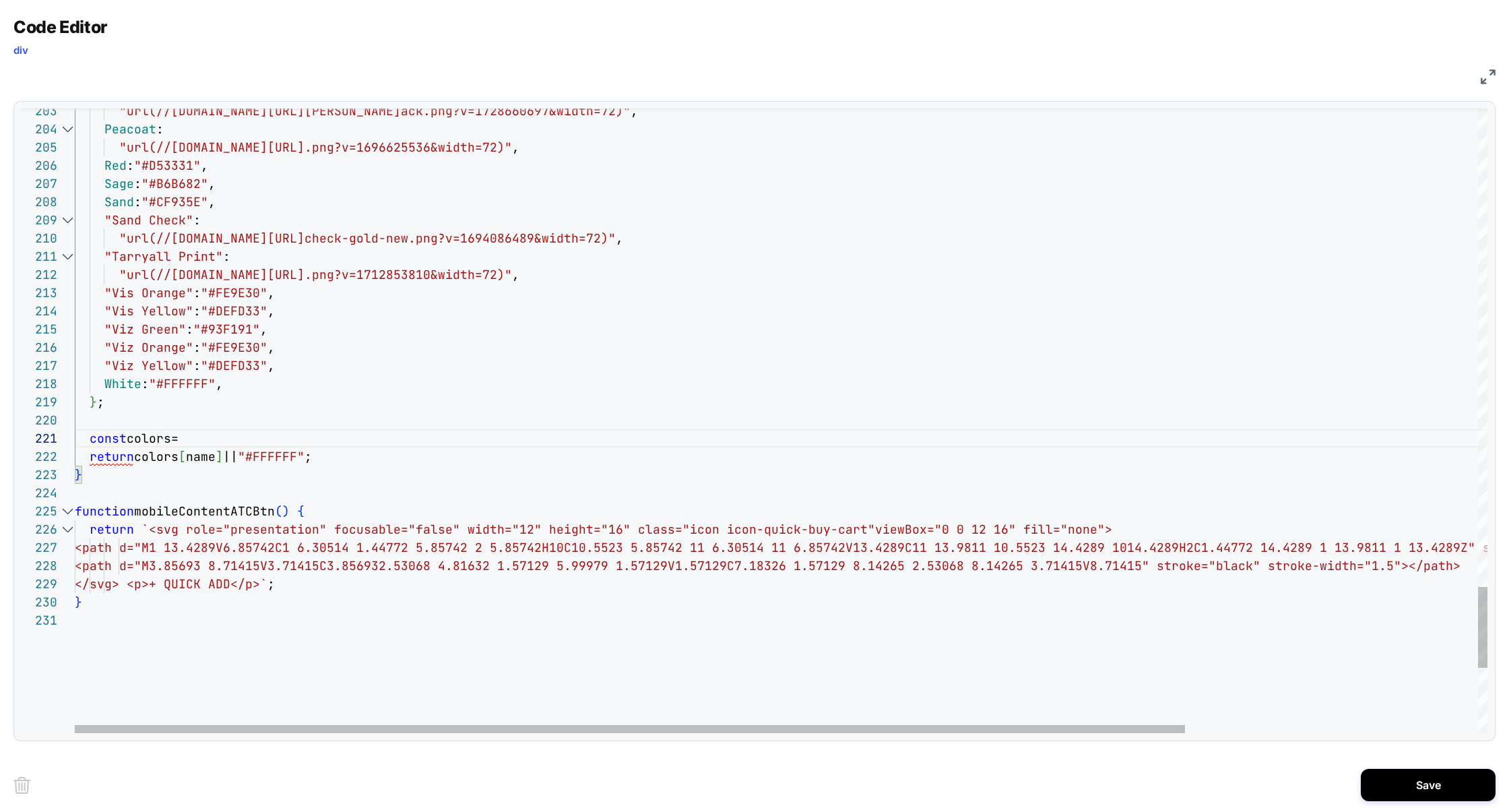
scroll to position [90, 7]
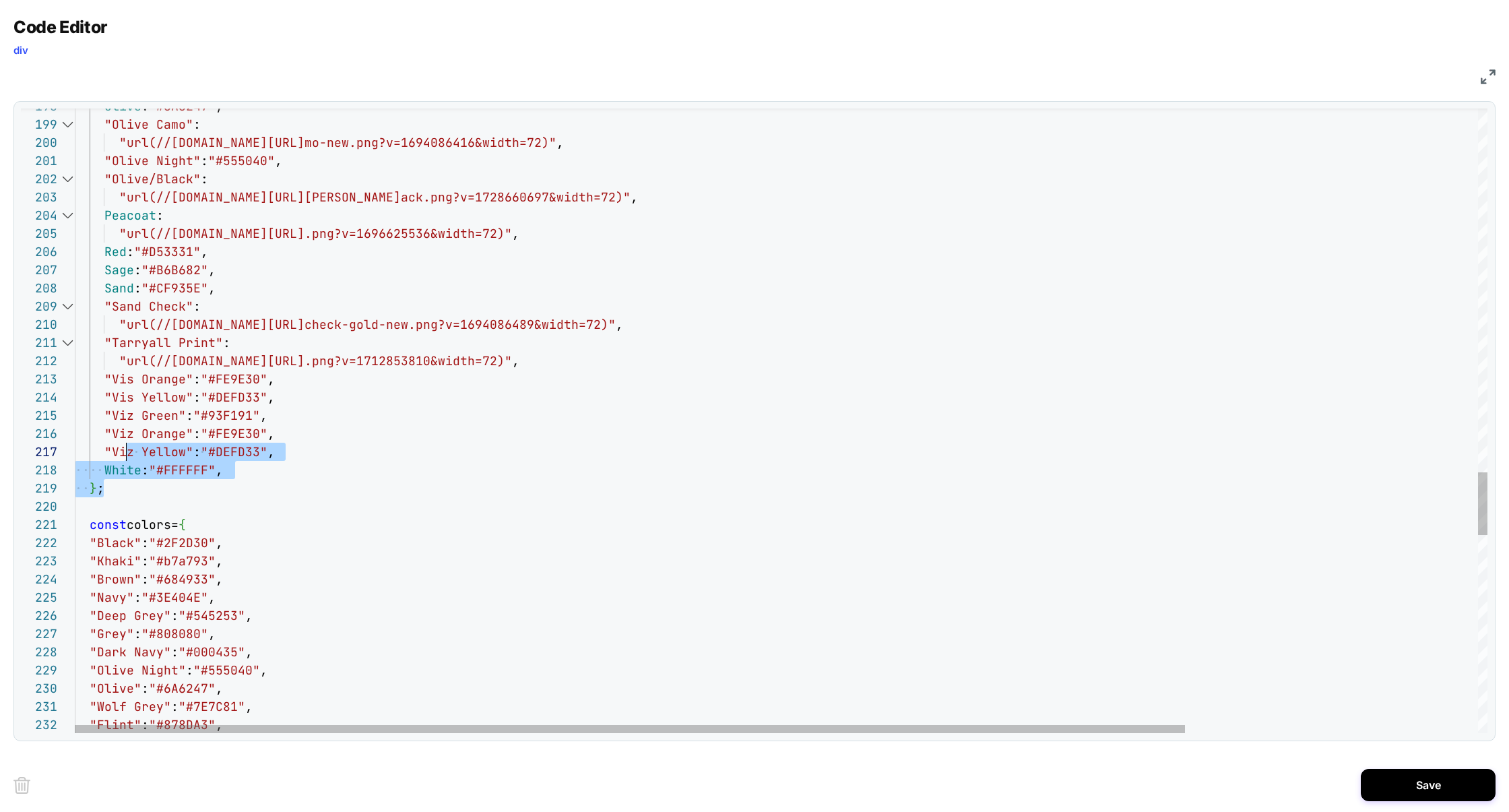
drag, startPoint x: 122, startPoint y: 491, endPoint x: 122, endPoint y: 437, distance: 54.0
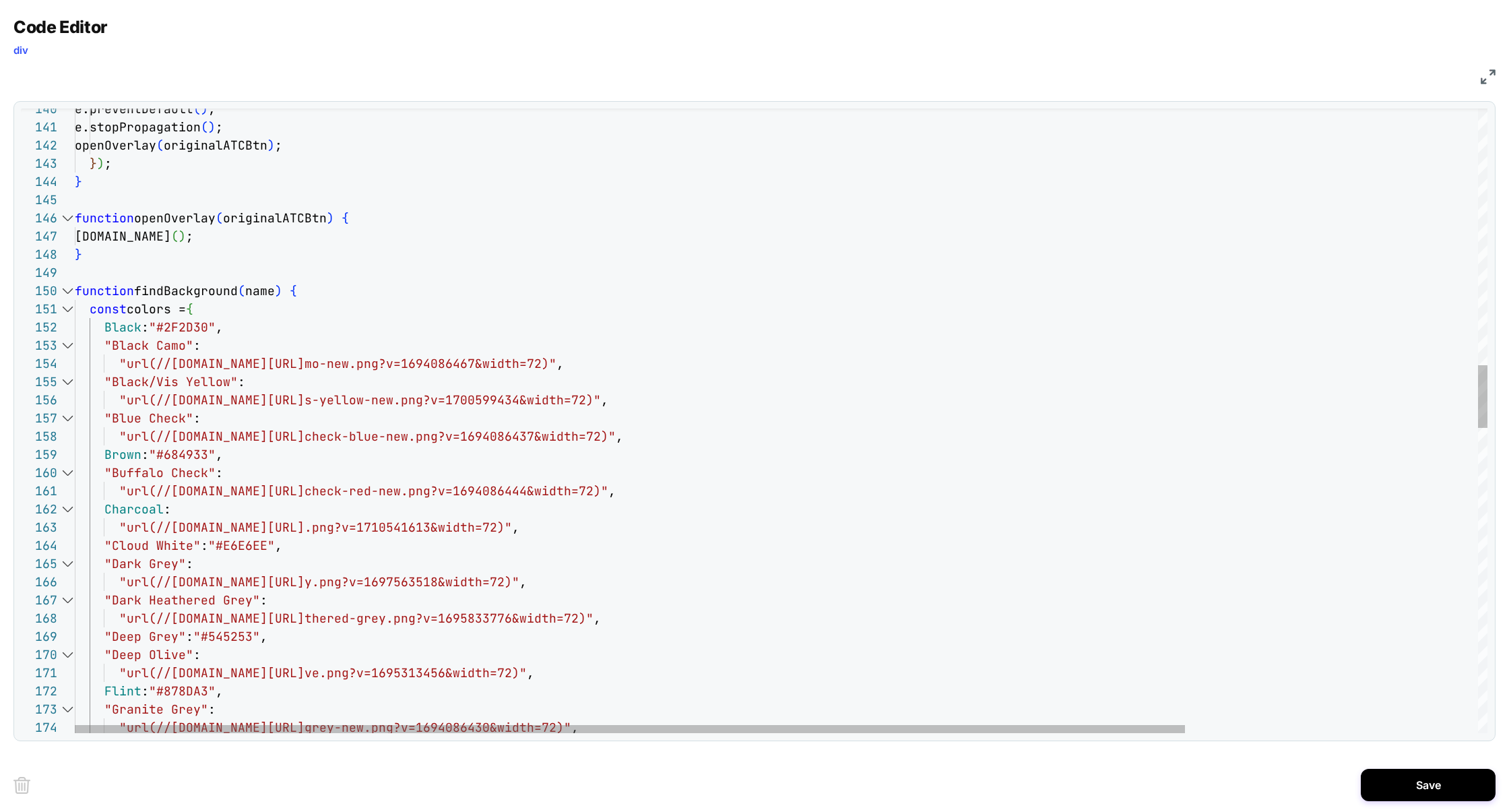
click at [90, 317] on div ""url(//[DOMAIN_NAME][URL] grey-new.png?v=1694086430&width=72)" , "Granite Grey"…" at bounding box center [966, 657] width 1785 height 6171
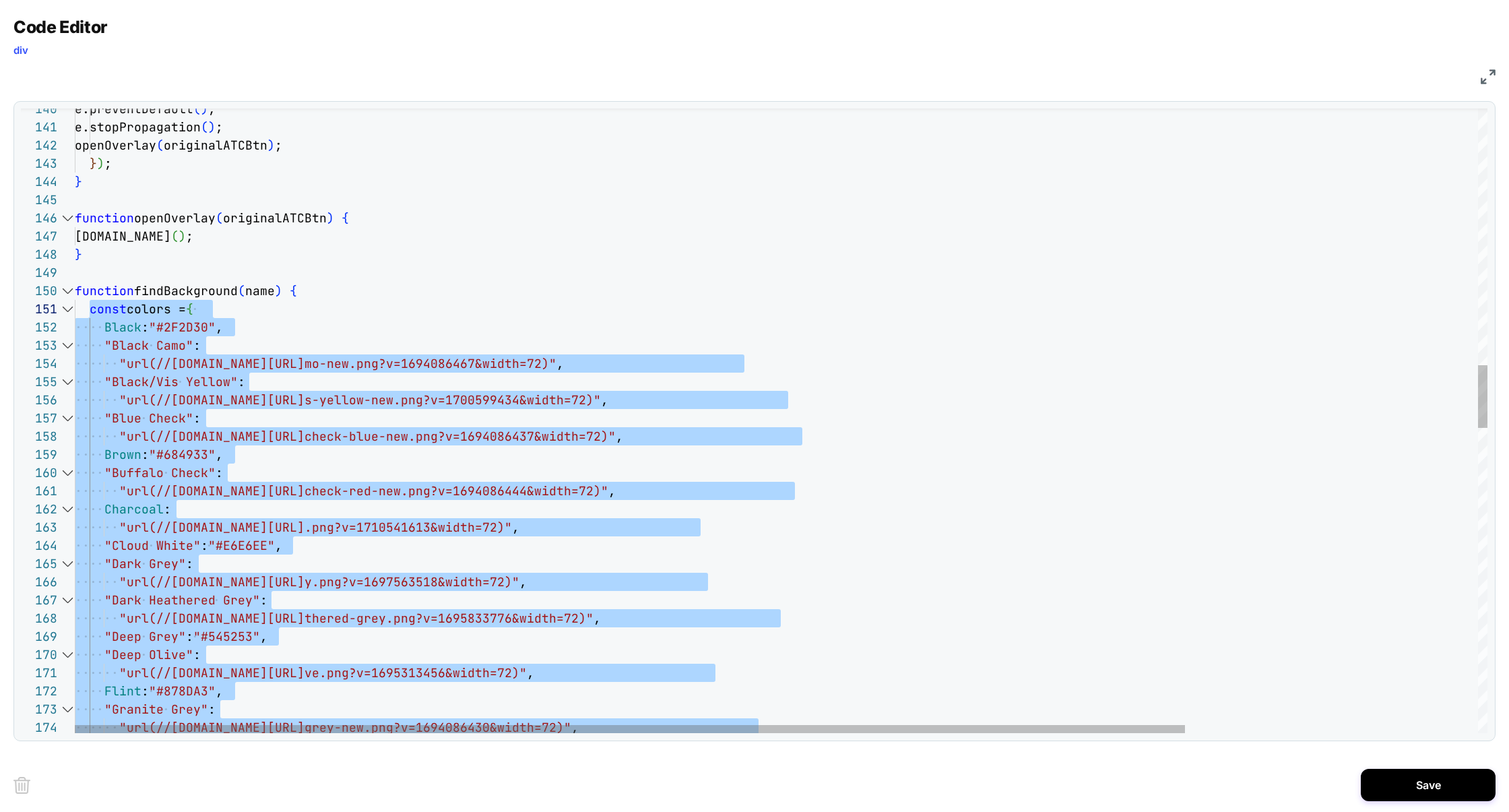
scroll to position [0, 36]
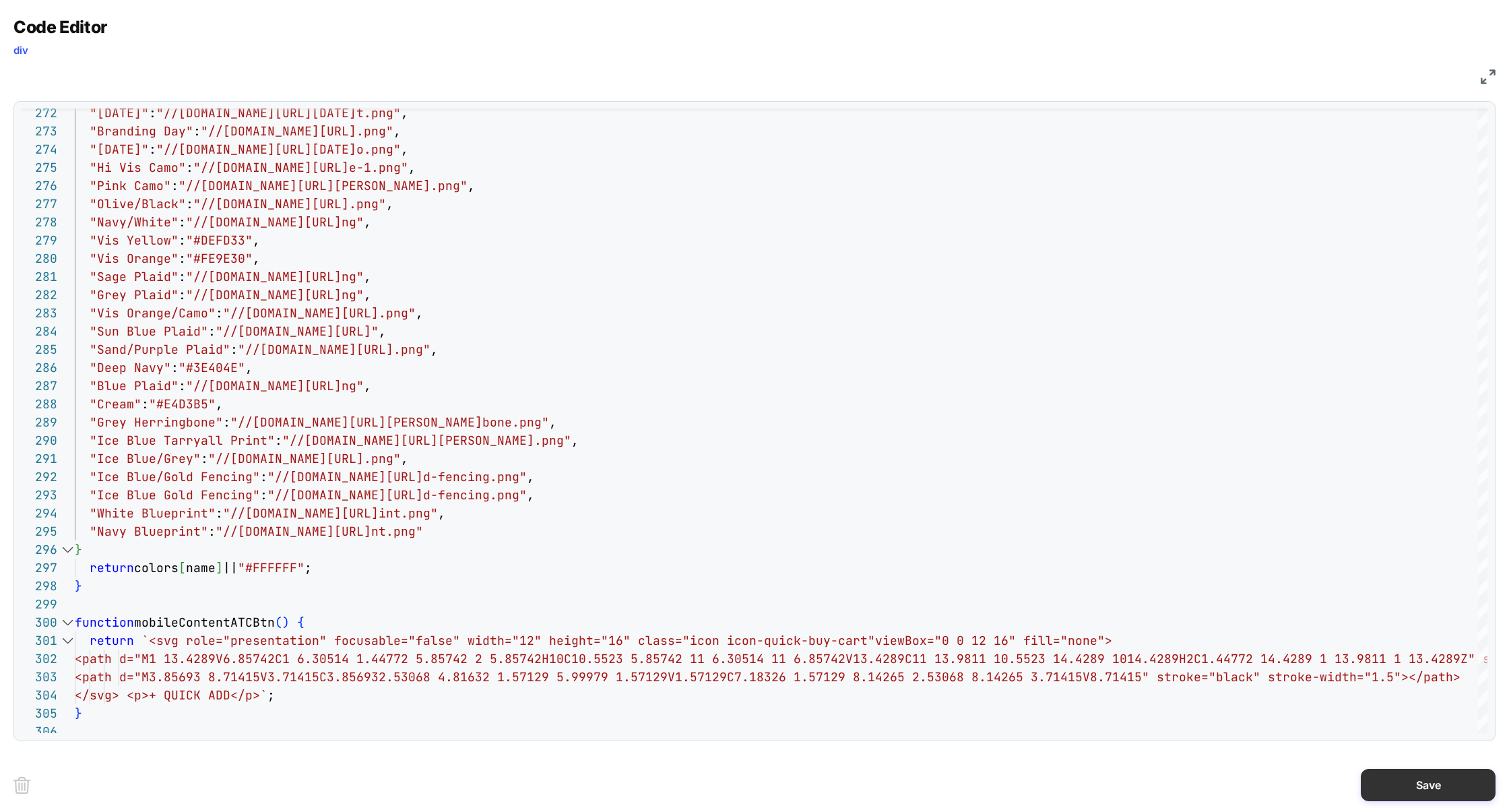
type textarea "**********"
click at [1419, 782] on button "Save" at bounding box center [1428, 784] width 135 height 33
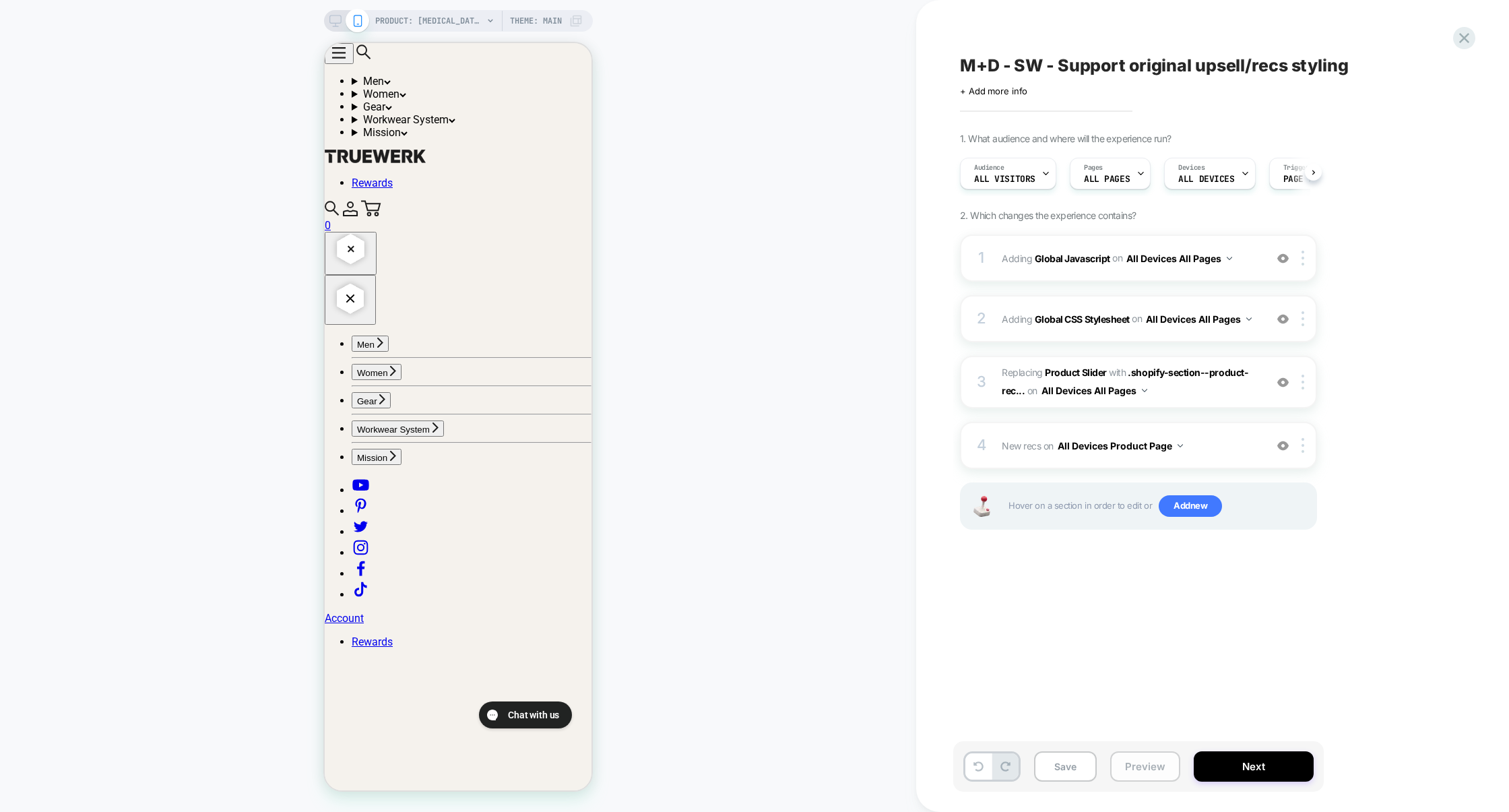
click at [1152, 773] on button "Preview" at bounding box center [1146, 766] width 70 height 30
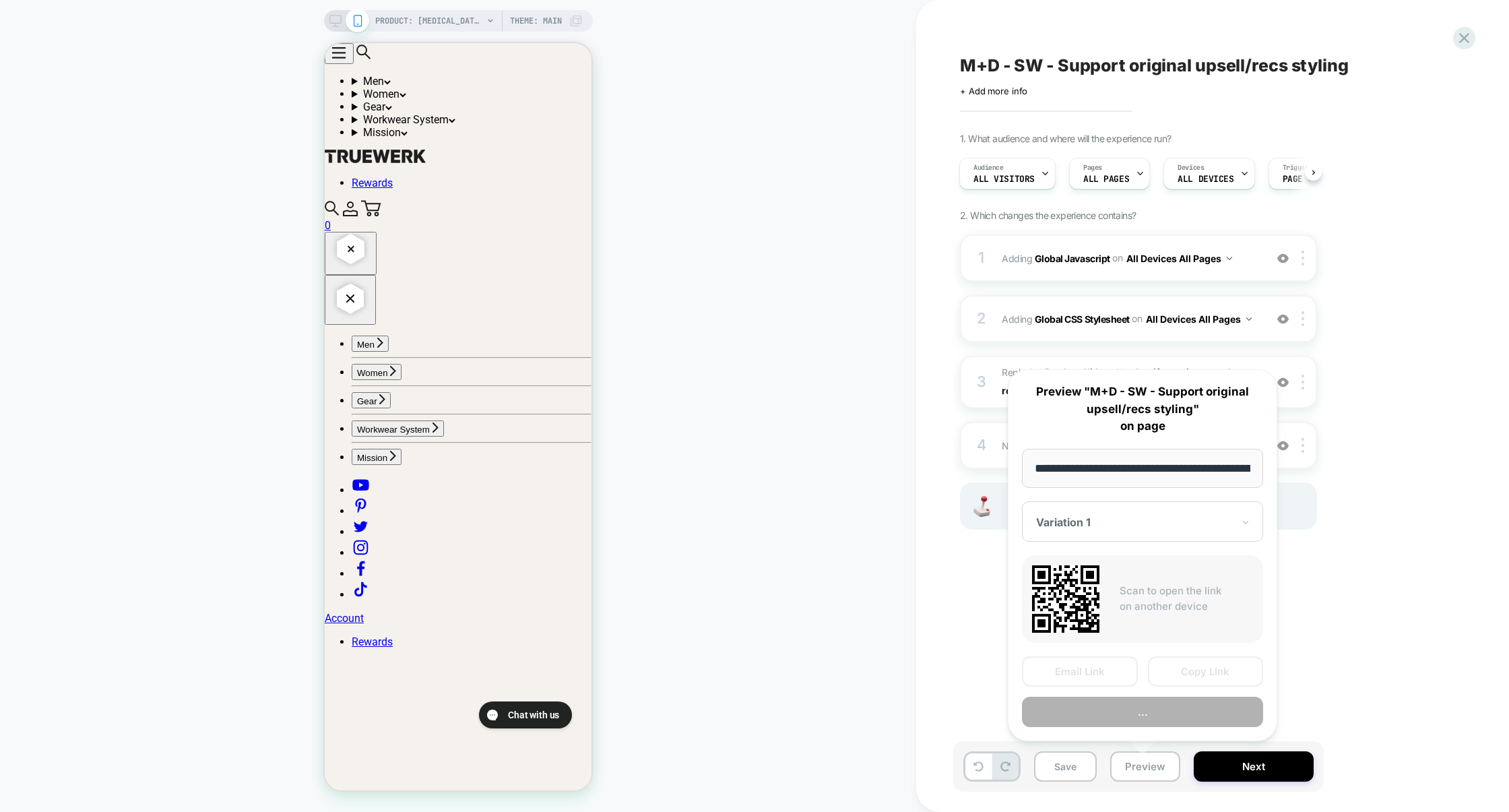
scroll to position [0, 219]
click at [1155, 712] on button "Preview" at bounding box center [1143, 712] width 241 height 30
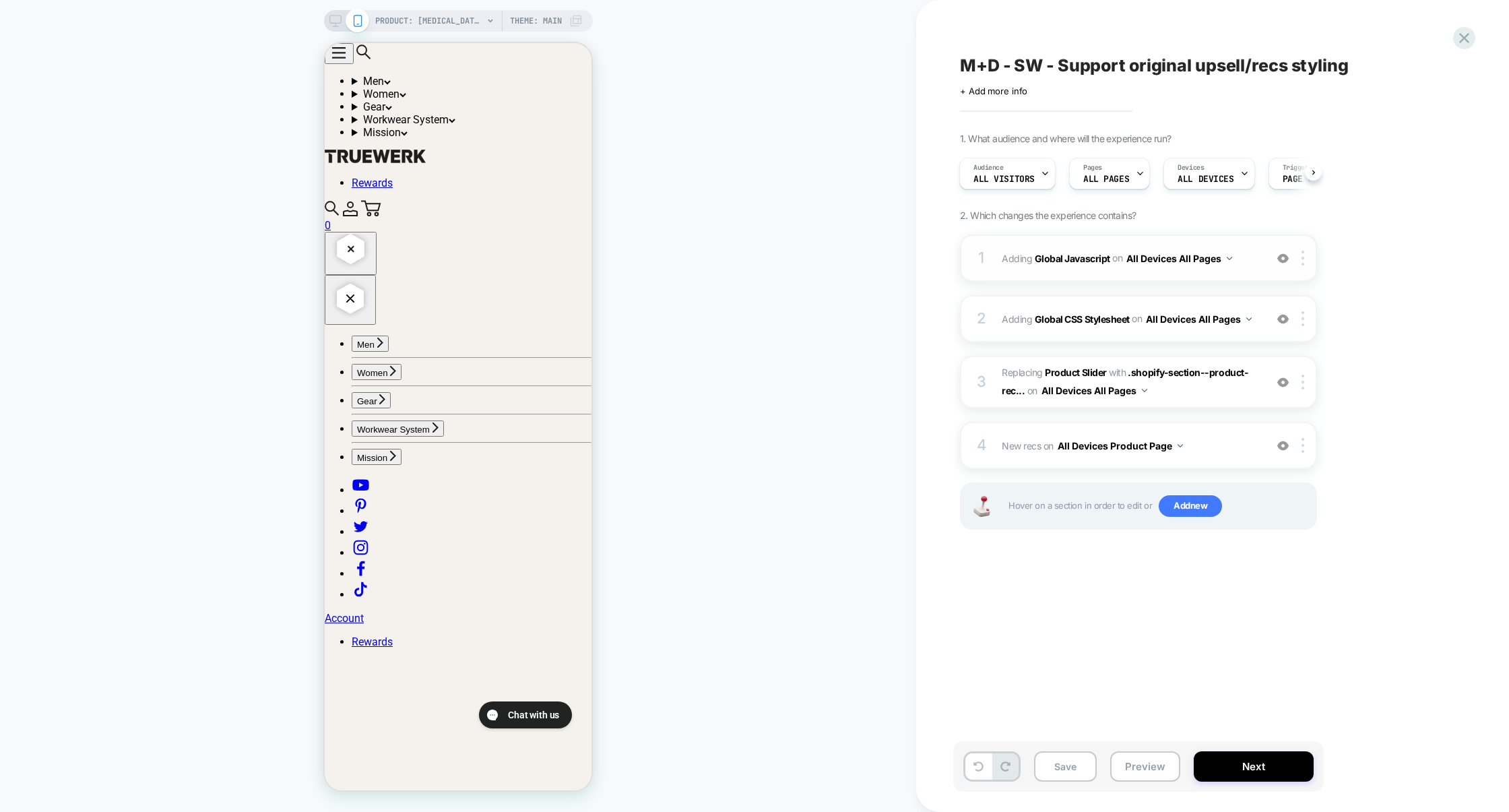
click at [1123, 274] on div "1 Adding Global Javascript on All Devices All Pages Add Before Add After Target…" at bounding box center [1139, 258] width 357 height 47
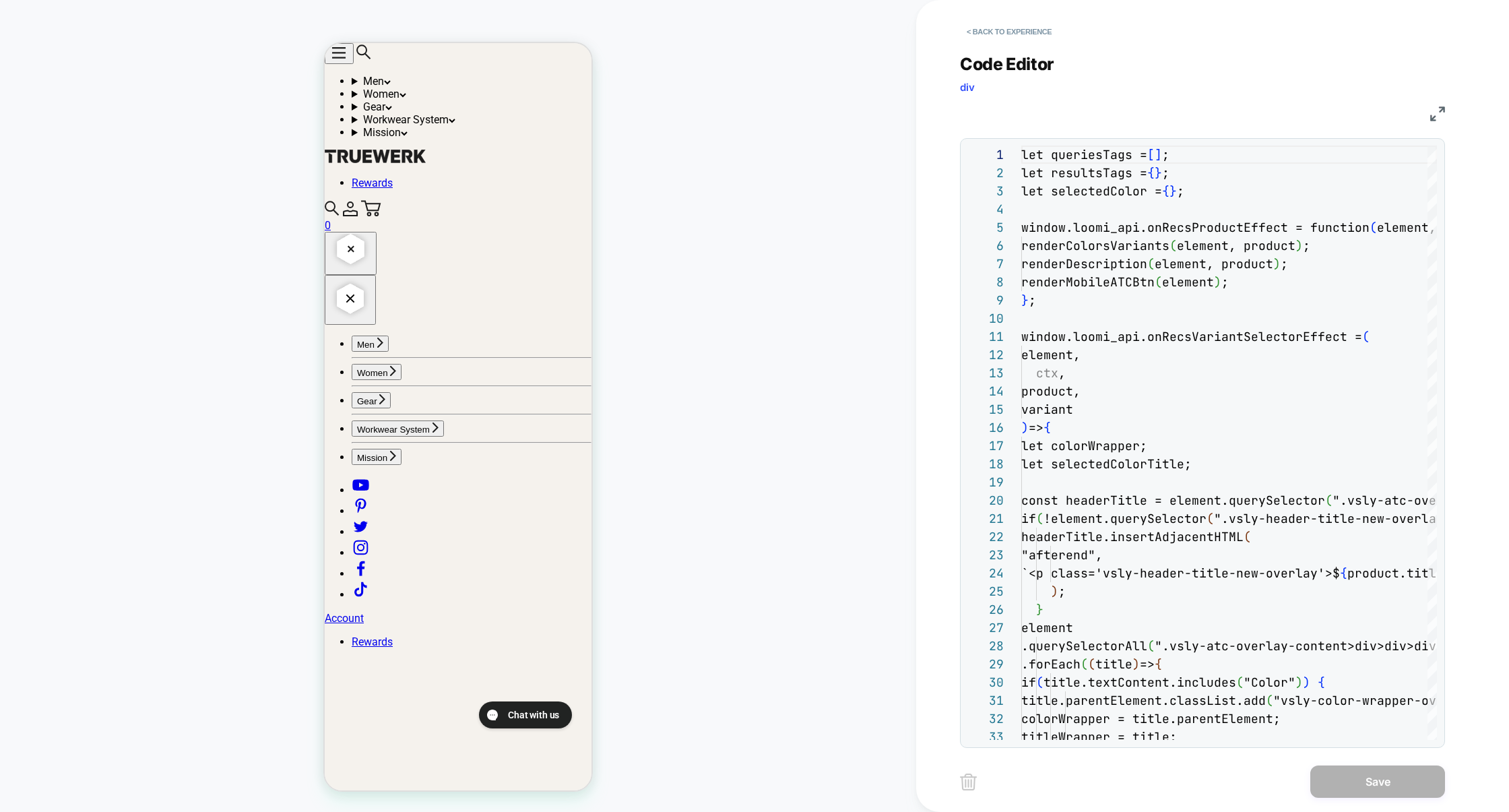
scroll to position [182, 0]
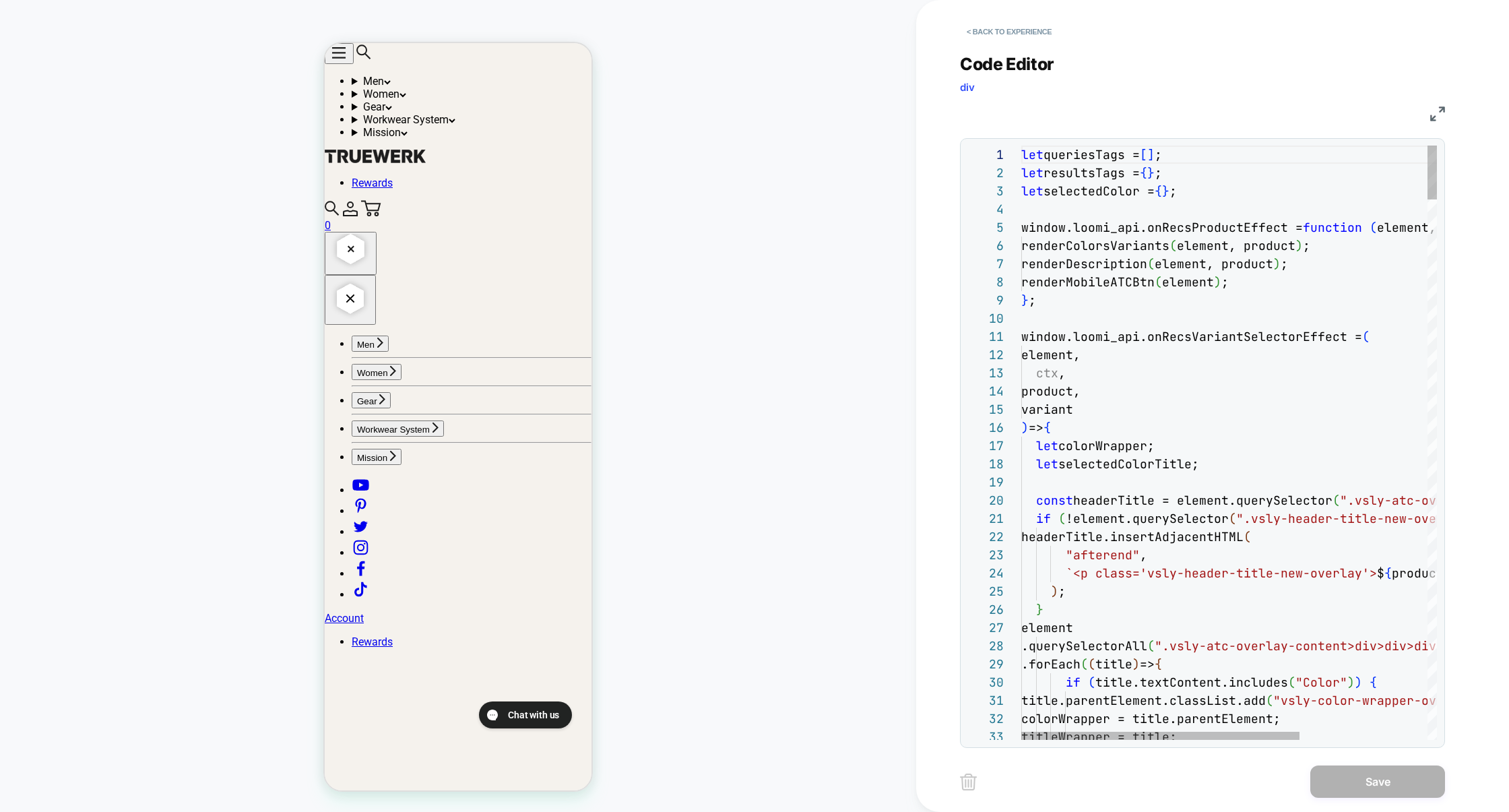
click at [1434, 113] on img at bounding box center [1438, 114] width 15 height 15
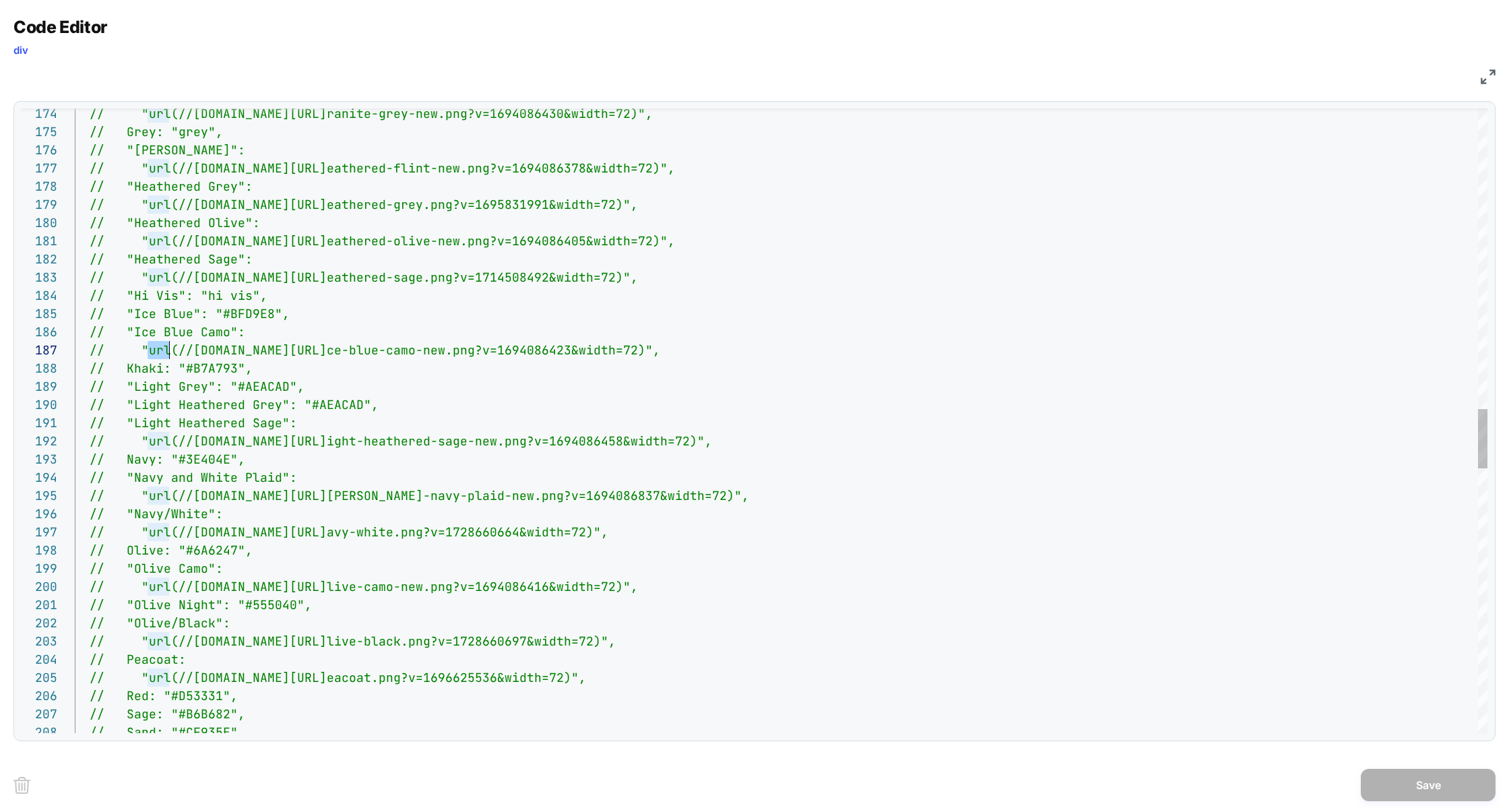
scroll to position [109, 101]
drag, startPoint x: 149, startPoint y: 352, endPoint x: 176, endPoint y: 350, distance: 27.1
click at [176, 350] on div "// Sage: "#B6B682", // Sand: "#CF935E", // "url(//[DOMAIN_NAME][URL] eacoat.png…" at bounding box center [780, 234] width 1413 height 6553
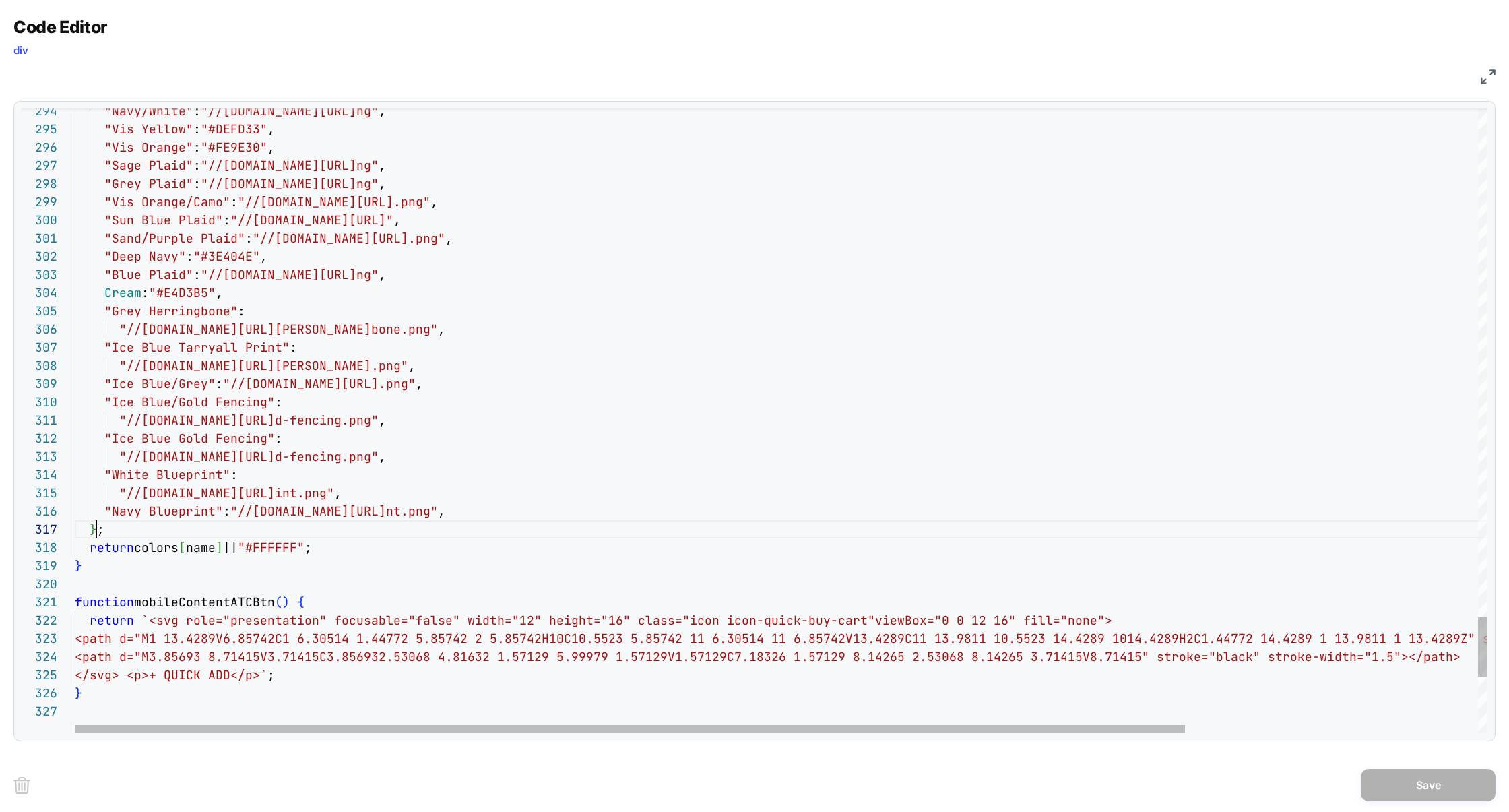
scroll to position [109, 22]
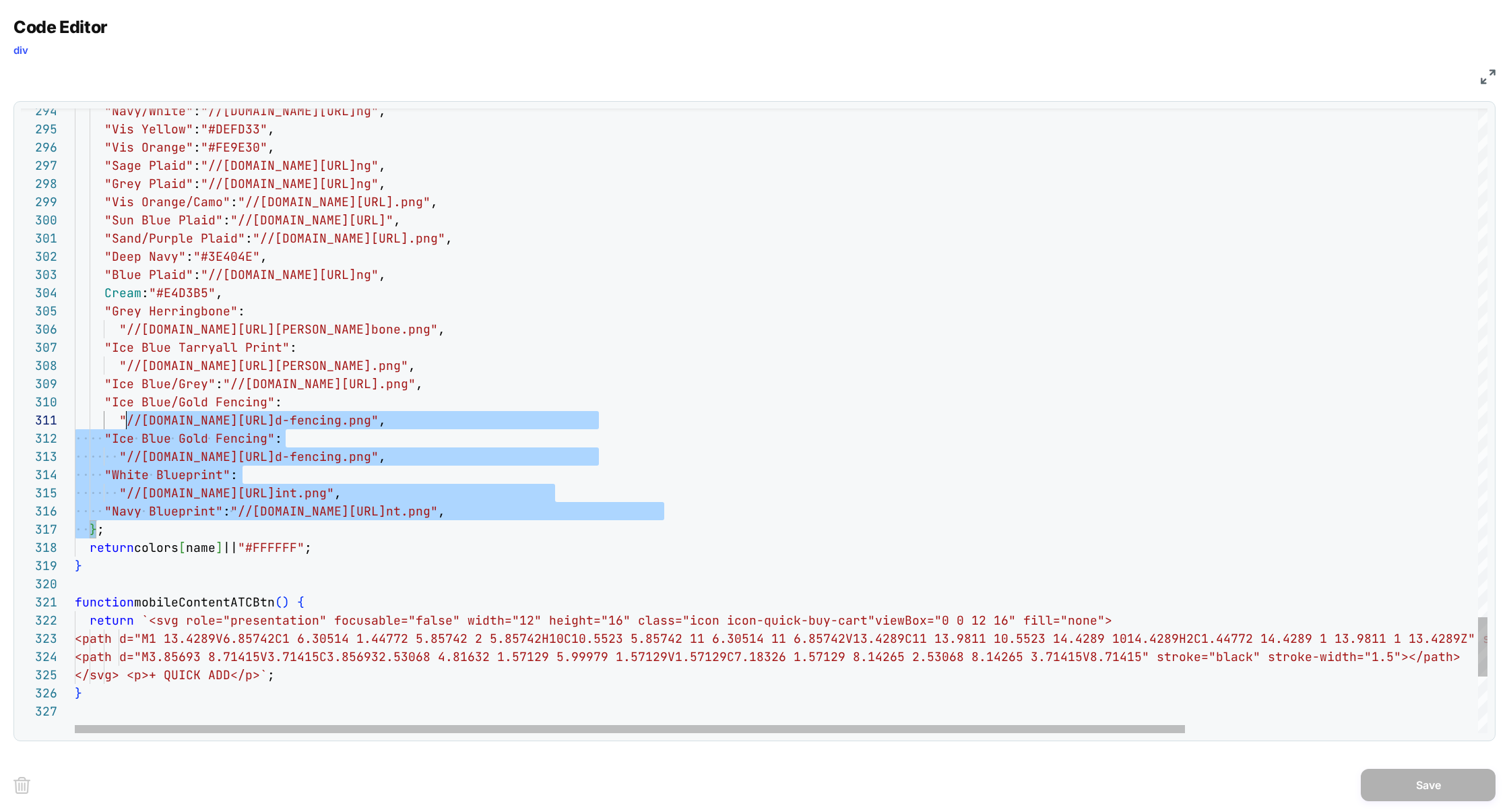
drag, startPoint x: 98, startPoint y: 527, endPoint x: 125, endPoint y: 423, distance: 107.4
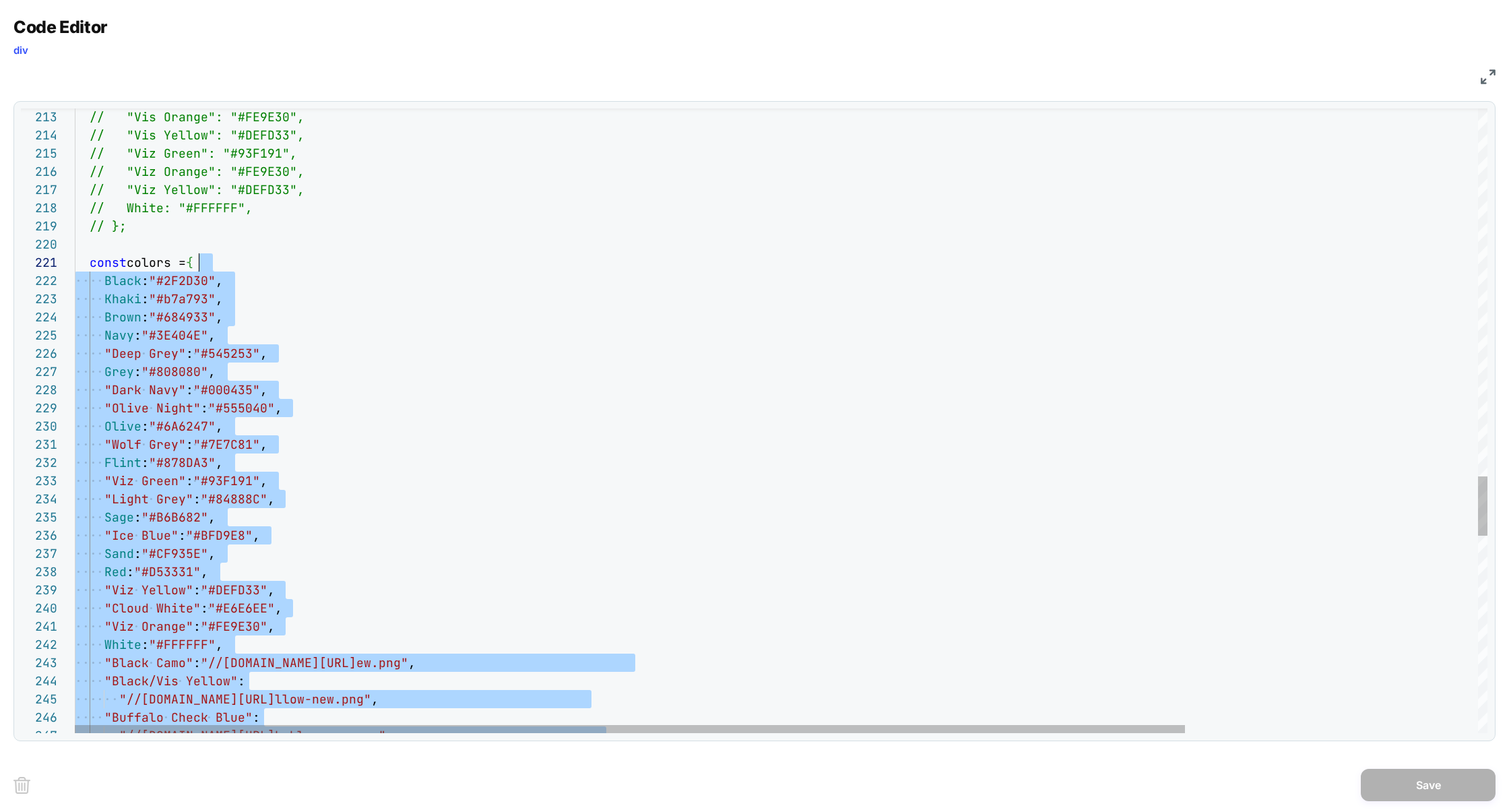
type textarea "**********"
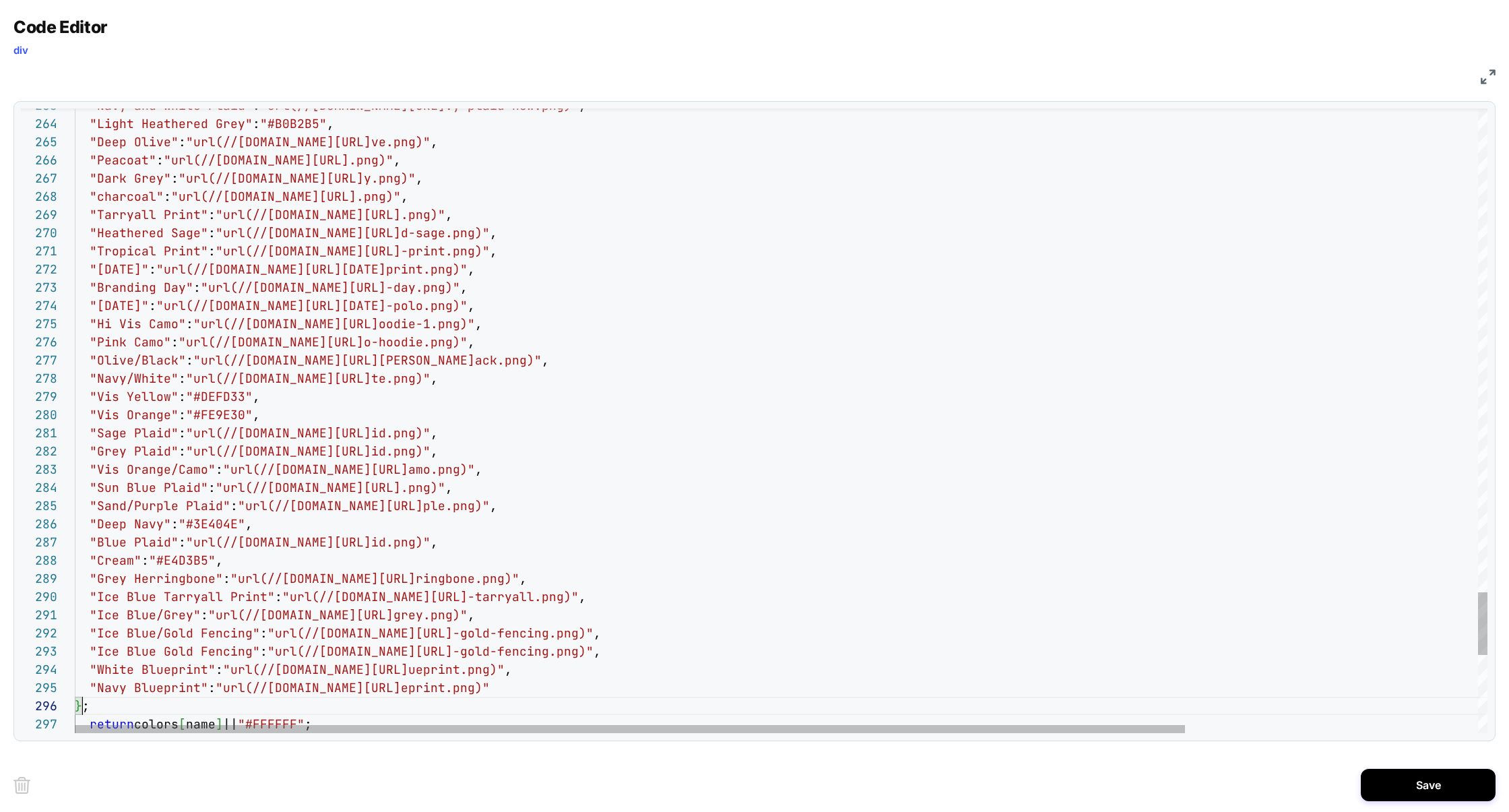
scroll to position [90, 7]
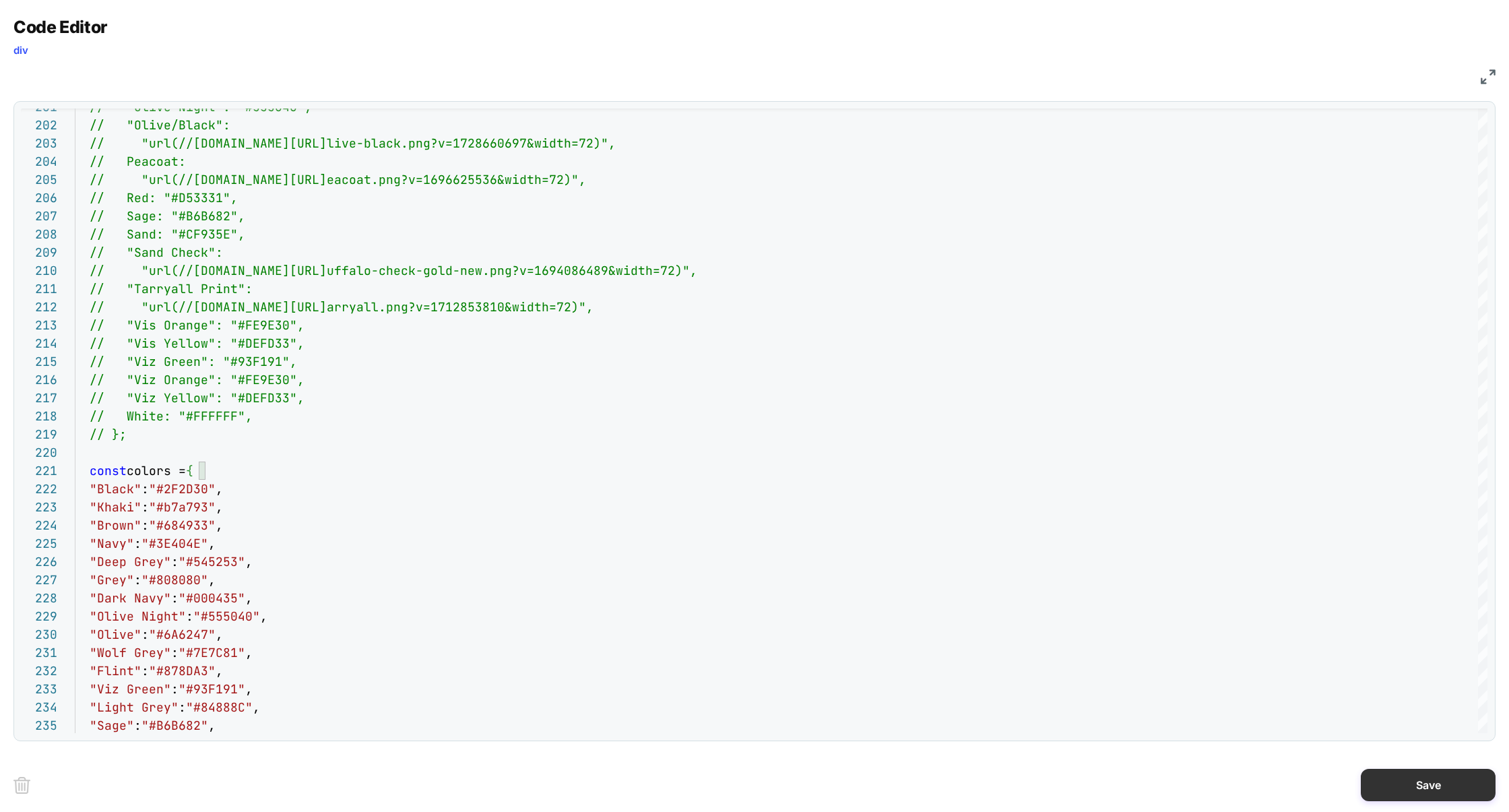
click at [1427, 779] on button "Save" at bounding box center [1428, 784] width 135 height 33
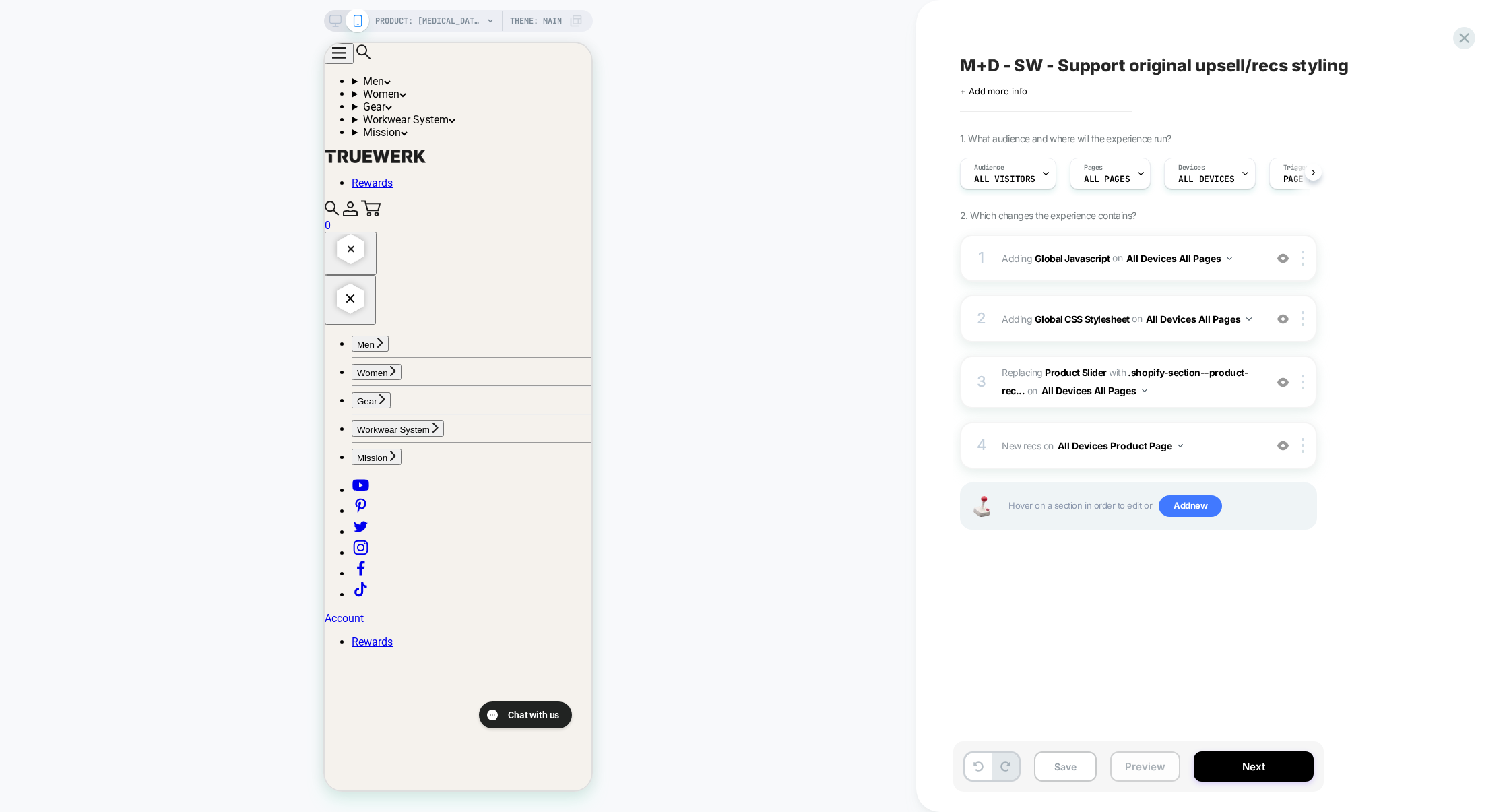
click at [1150, 760] on button "Preview" at bounding box center [1146, 766] width 70 height 30
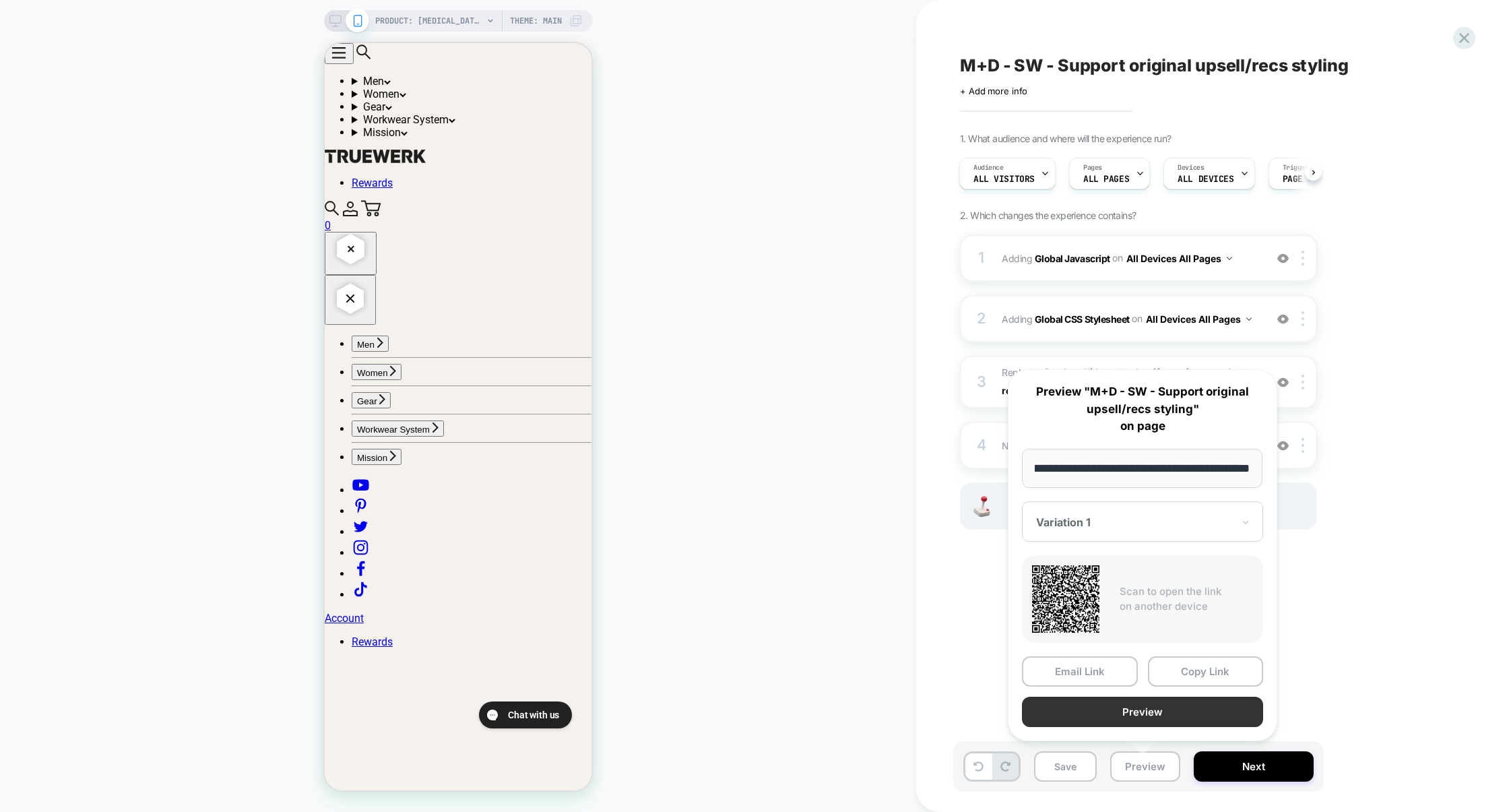
scroll to position [0, 0]
click at [1142, 719] on button "Preview" at bounding box center [1143, 712] width 241 height 30
